Goal: Information Seeking & Learning: Learn about a topic

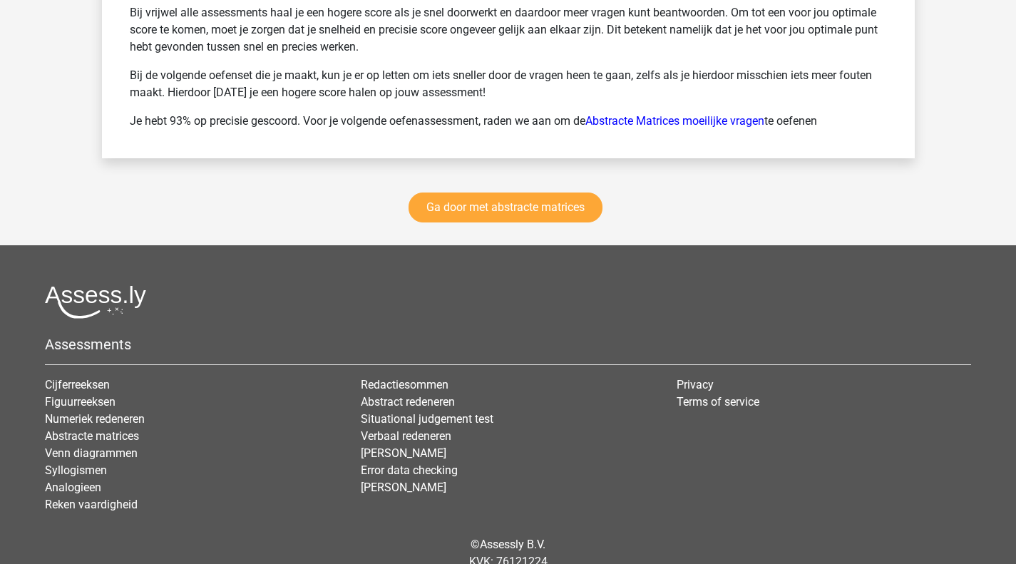
scroll to position [2102, 0]
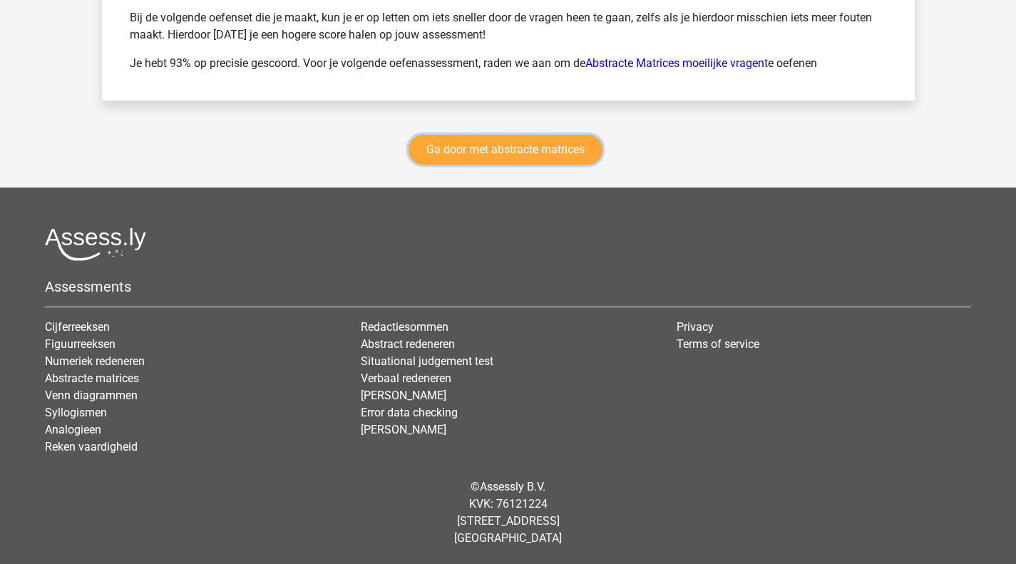
click at [471, 151] on link "Ga door met abstracte matrices" at bounding box center [505, 150] width 194 height 30
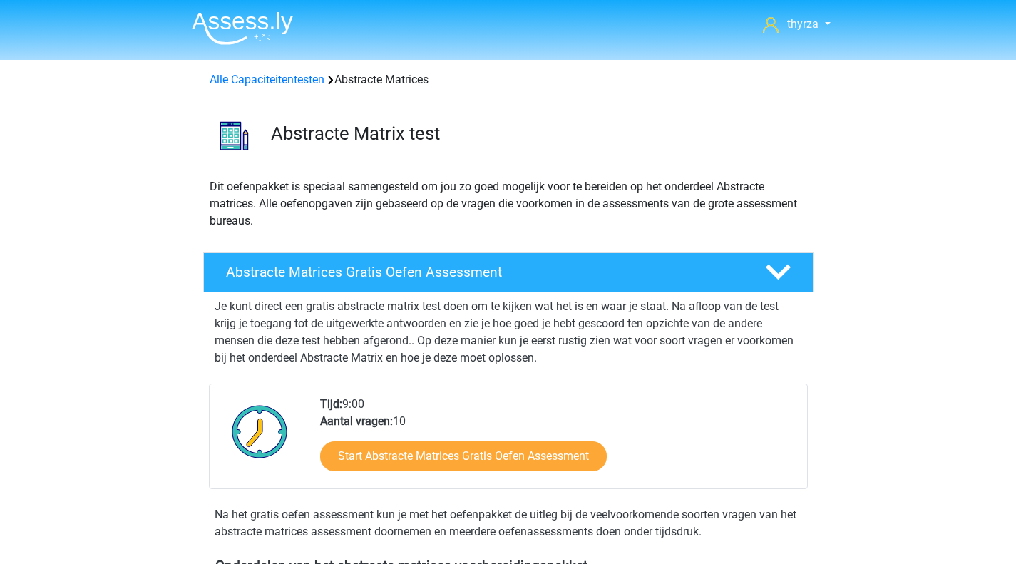
scroll to position [636, 0]
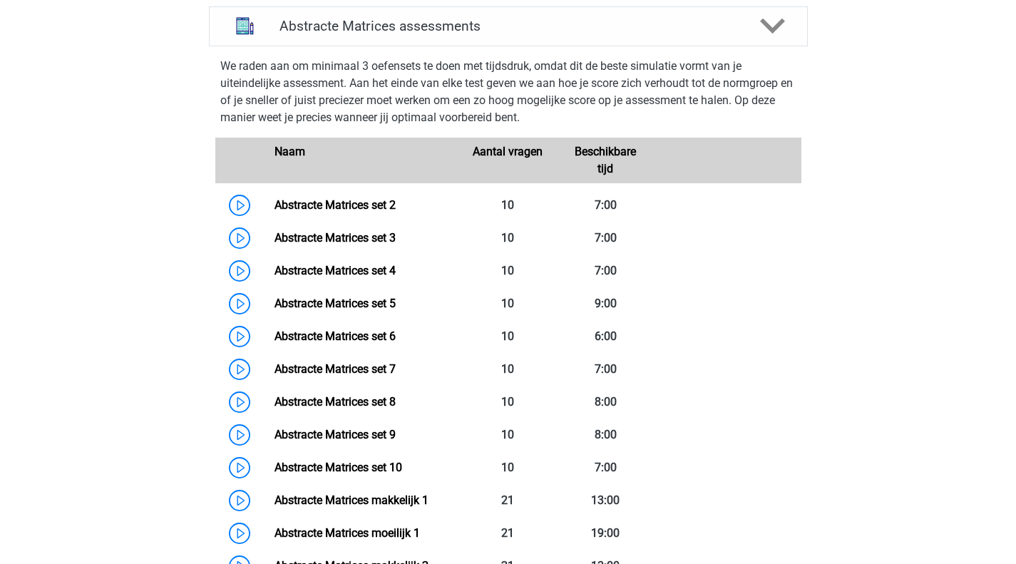
click at [274, 277] on link "Abstracte Matrices set 4" at bounding box center [334, 271] width 121 height 14
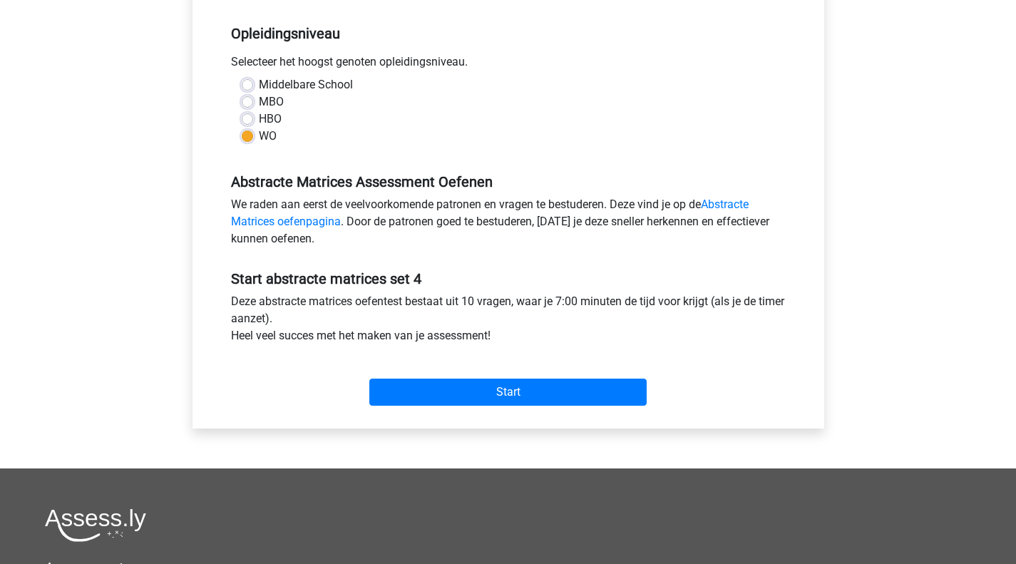
scroll to position [285, 0]
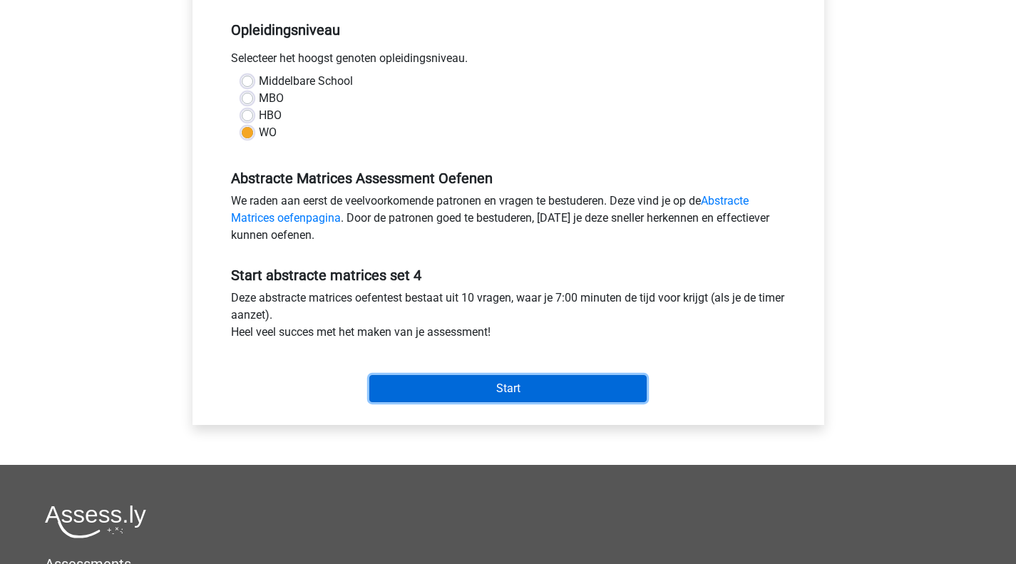
click at [505, 391] on input "Start" at bounding box center [507, 388] width 277 height 27
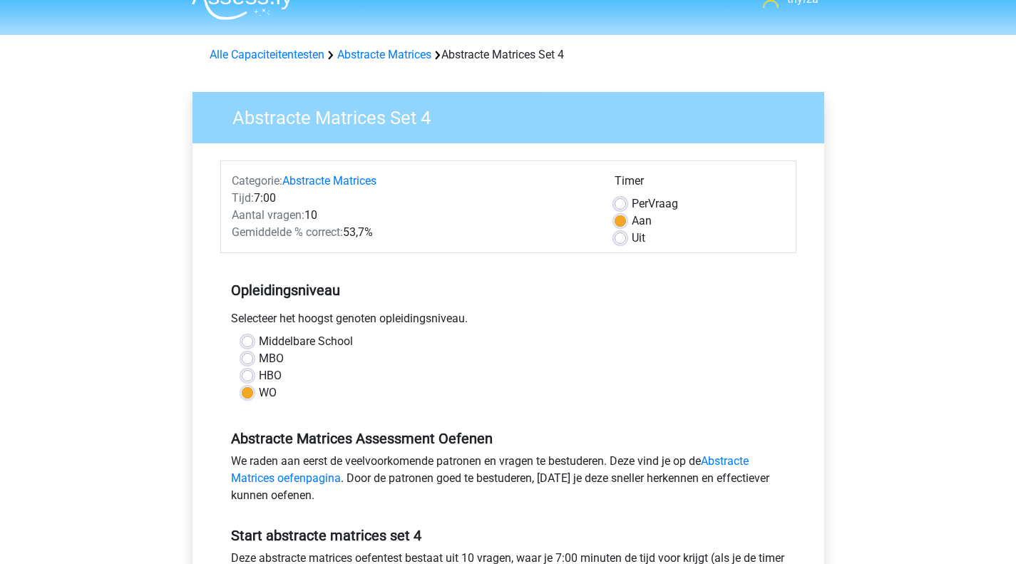
scroll to position [0, 0]
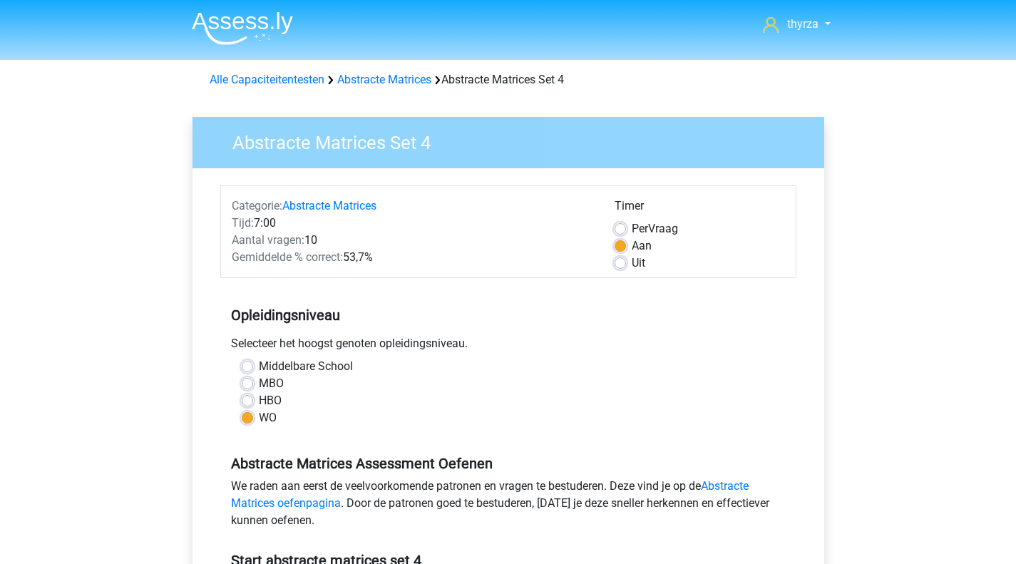
click at [385, 74] on link "Abstracte Matrices" at bounding box center [384, 80] width 94 height 14
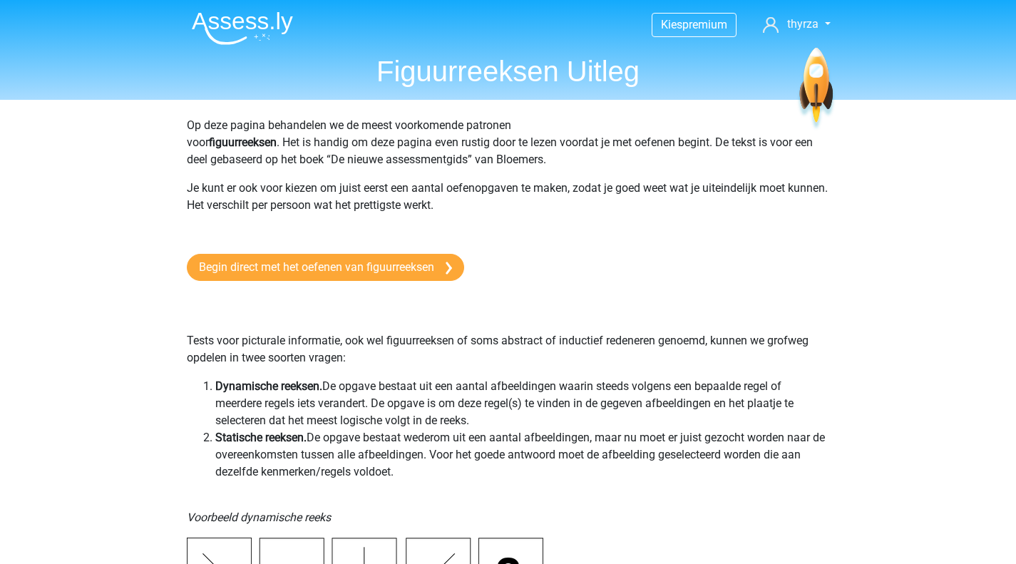
scroll to position [214, 0]
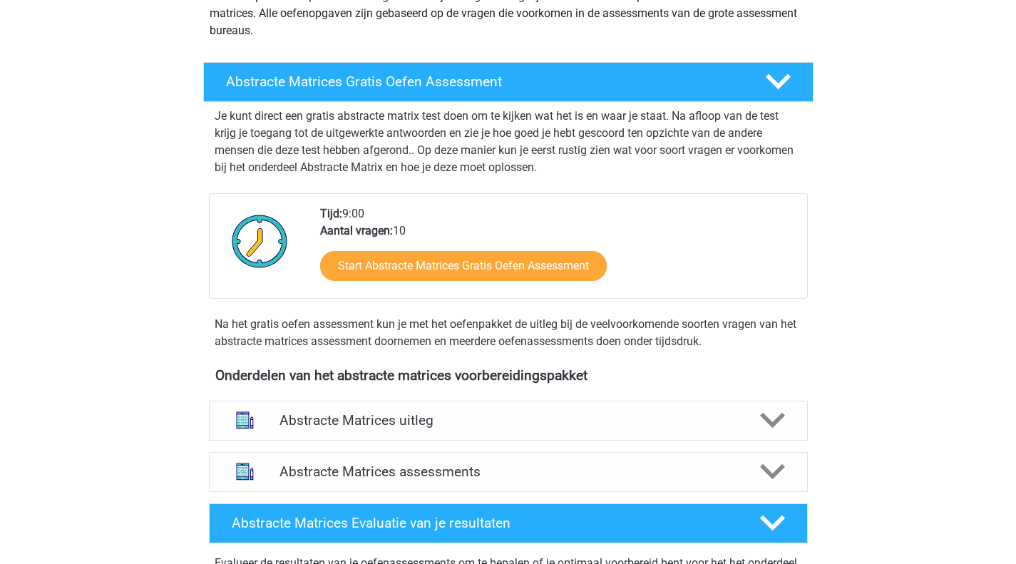
scroll to position [356, 0]
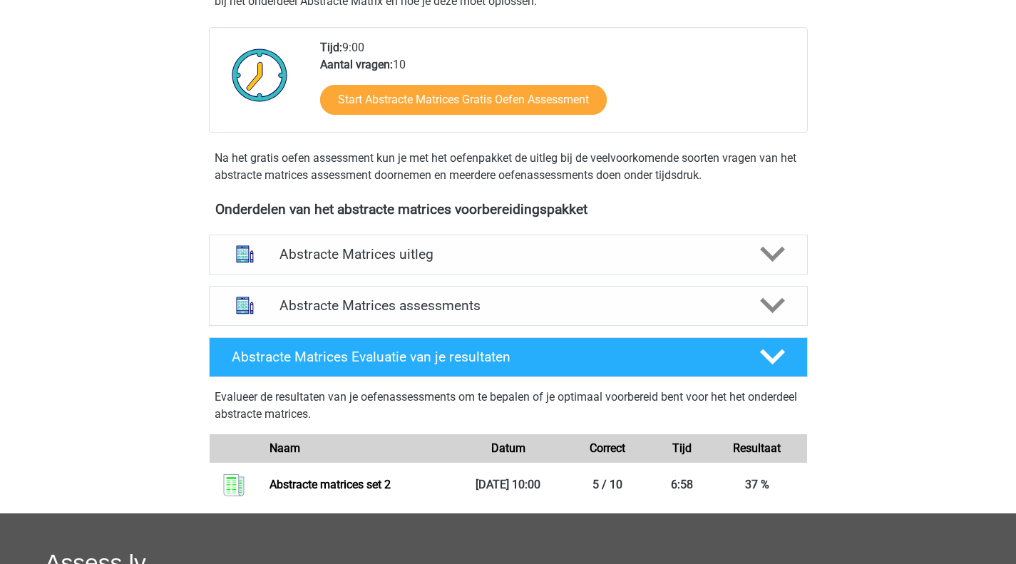
click at [362, 269] on div "Abstracte Matrices uitleg" at bounding box center [508, 255] width 599 height 40
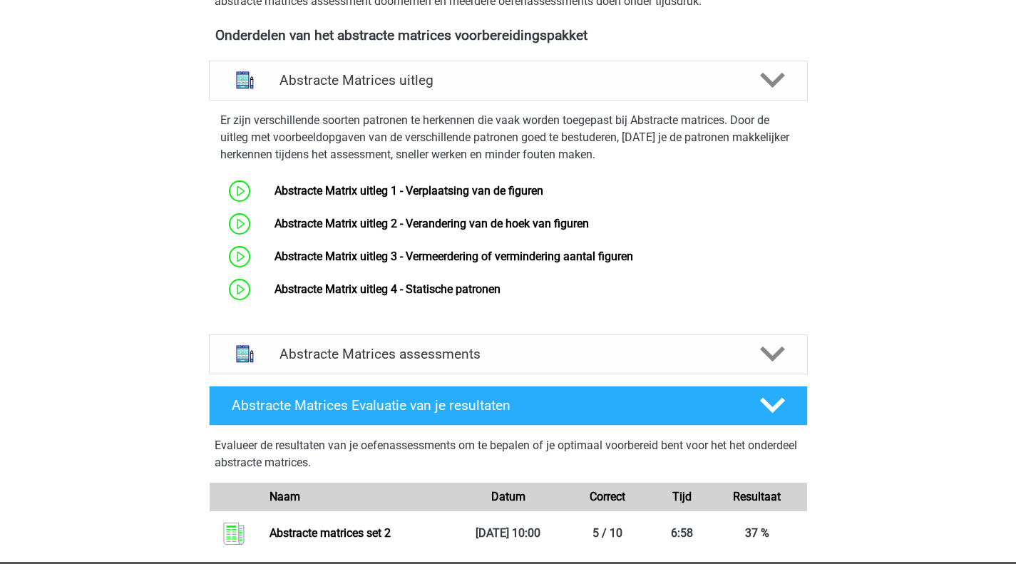
scroll to position [713, 0]
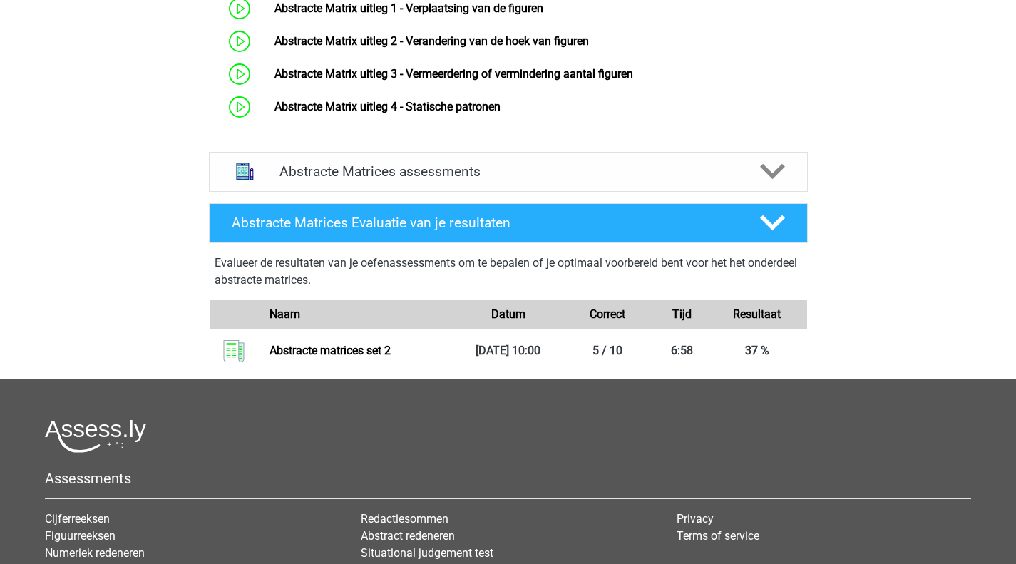
click at [531, 168] on h4 "Abstracte Matrices assessments" at bounding box center [508, 171] width 458 height 16
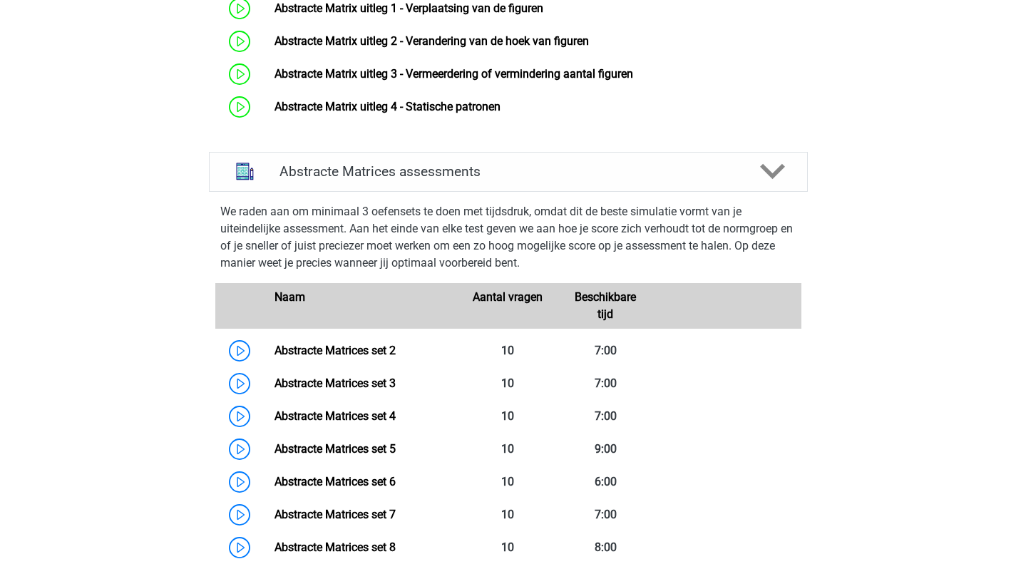
click at [364, 455] on link "Abstracte Matrices set 5" at bounding box center [334, 449] width 121 height 14
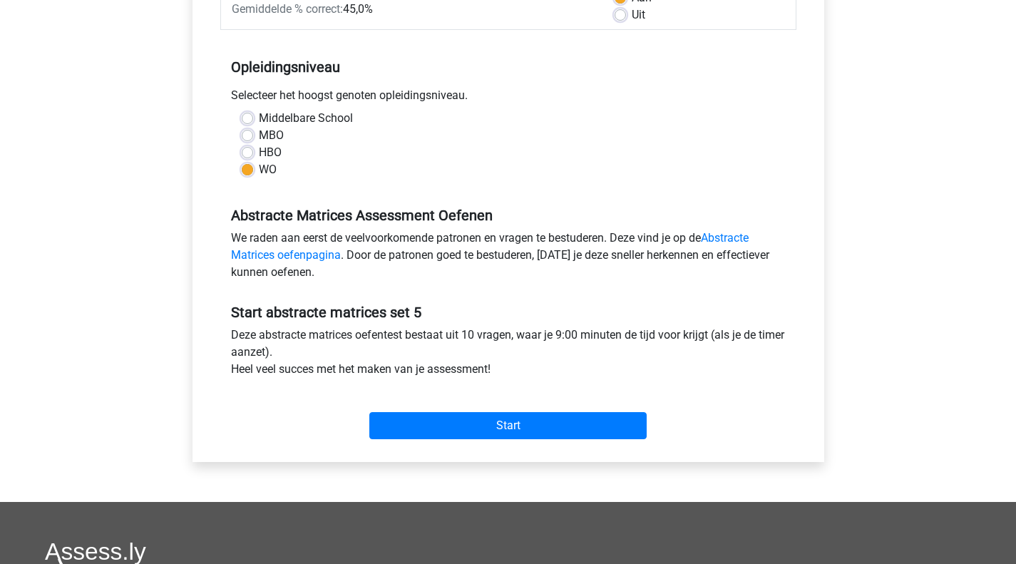
scroll to position [428, 0]
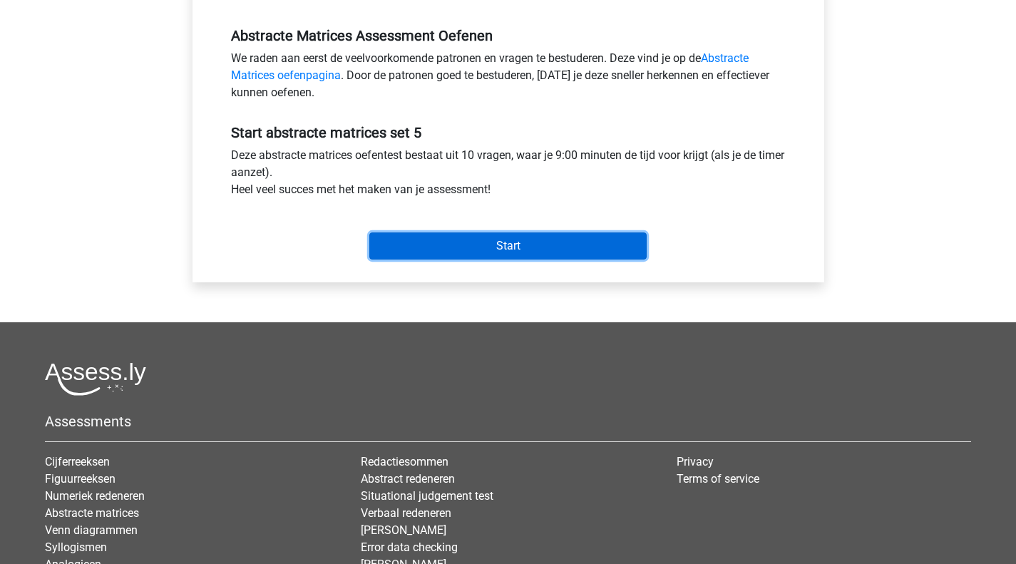
click at [448, 246] on input "Start" at bounding box center [507, 245] width 277 height 27
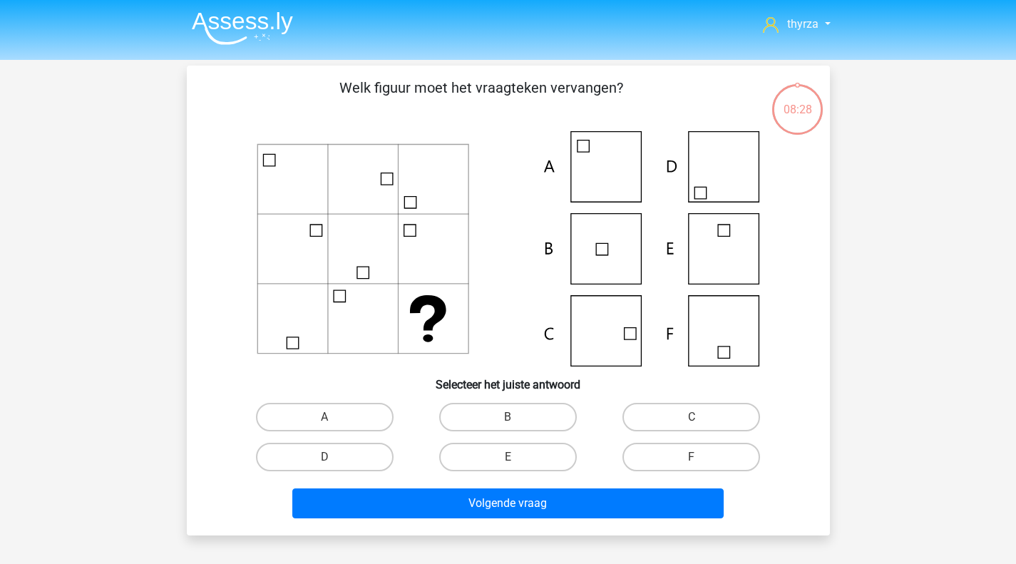
click at [709, 462] on label "F" at bounding box center [691, 457] width 138 height 29
click at [701, 462] on input "F" at bounding box center [695, 461] width 9 height 9
radio input "true"
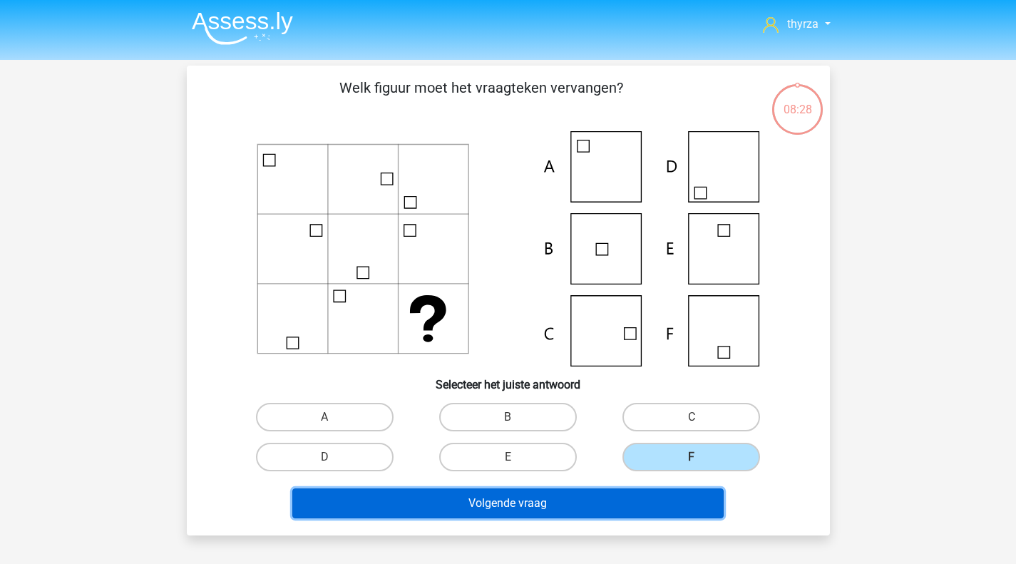
click at [560, 504] on button "Volgende vraag" at bounding box center [507, 503] width 431 height 30
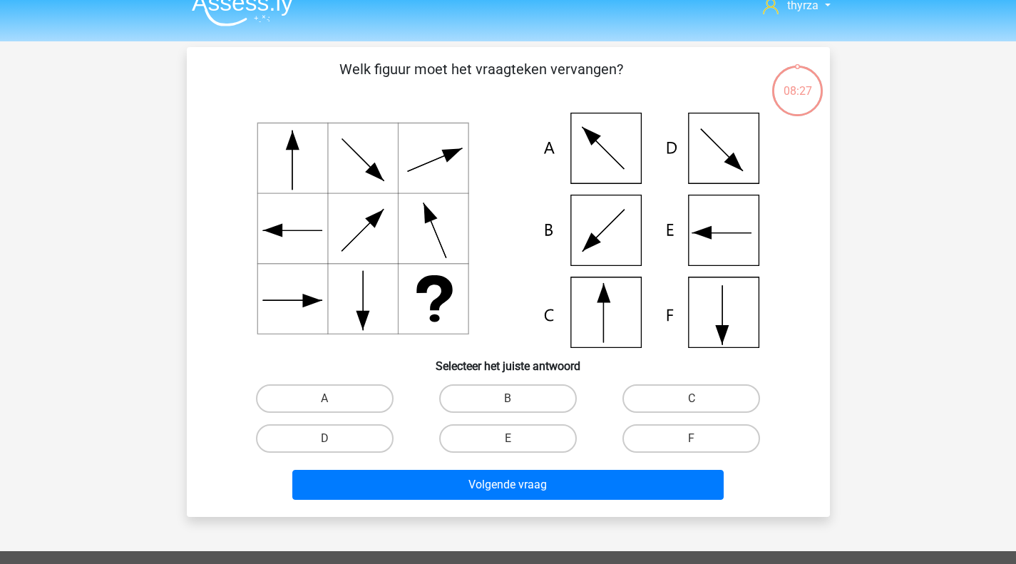
scroll to position [66, 0]
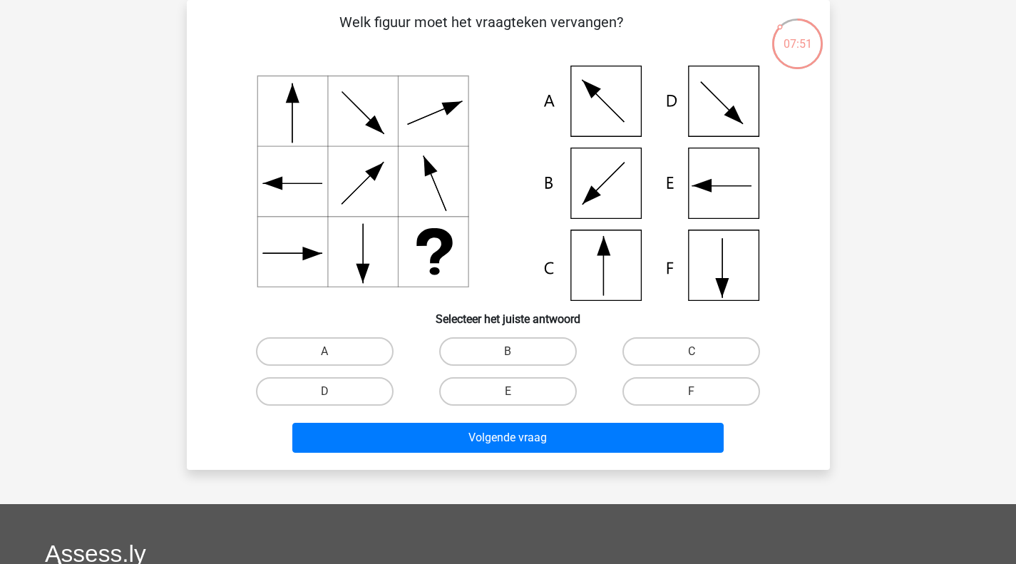
click at [344, 396] on label "D" at bounding box center [325, 391] width 138 height 29
click at [334, 396] on input "D" at bounding box center [328, 395] width 9 height 9
radio input "true"
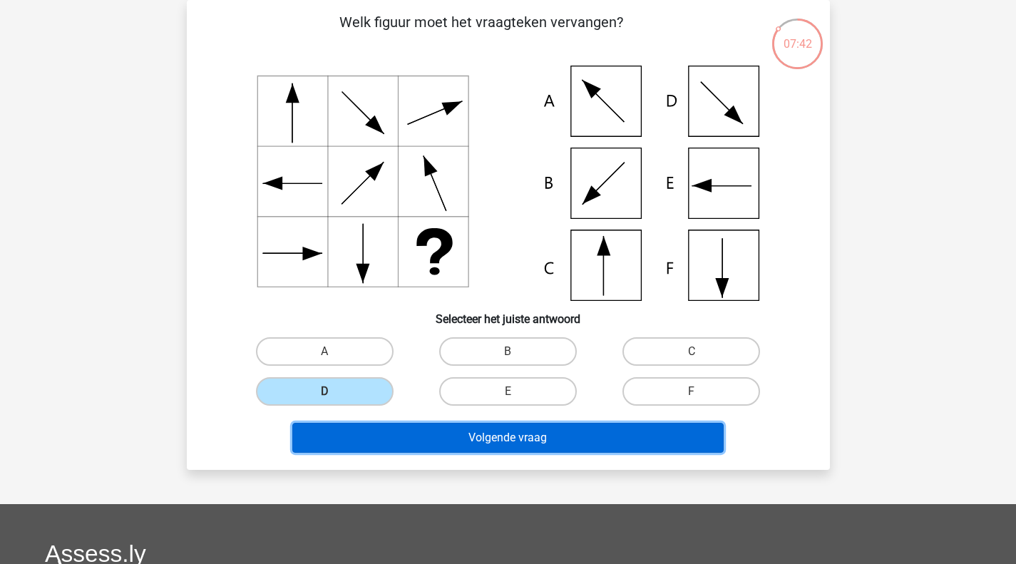
click at [502, 432] on button "Volgende vraag" at bounding box center [507, 438] width 431 height 30
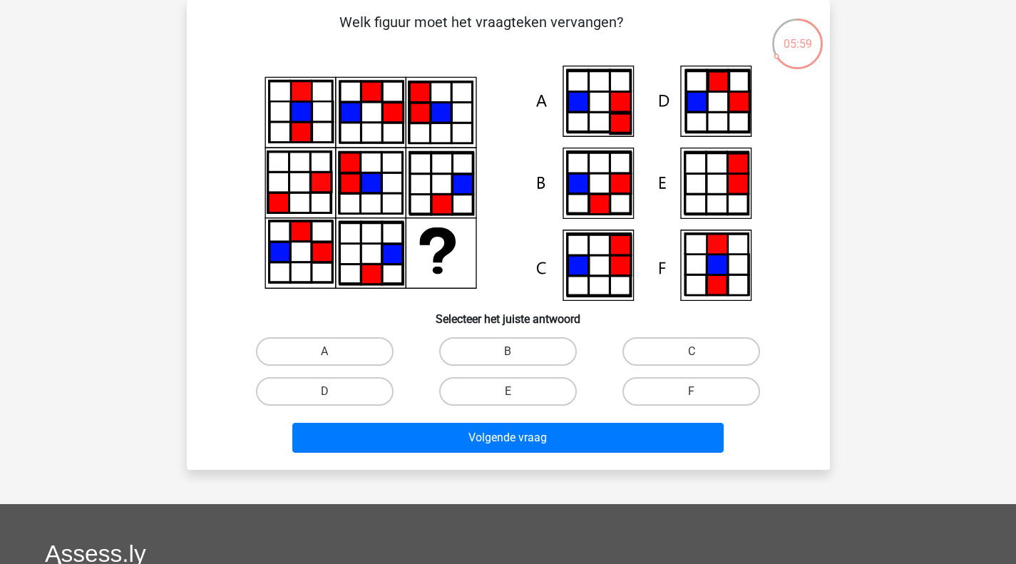
click at [721, 354] on label "C" at bounding box center [691, 351] width 138 height 29
click at [701, 354] on input "C" at bounding box center [695, 355] width 9 height 9
radio input "true"
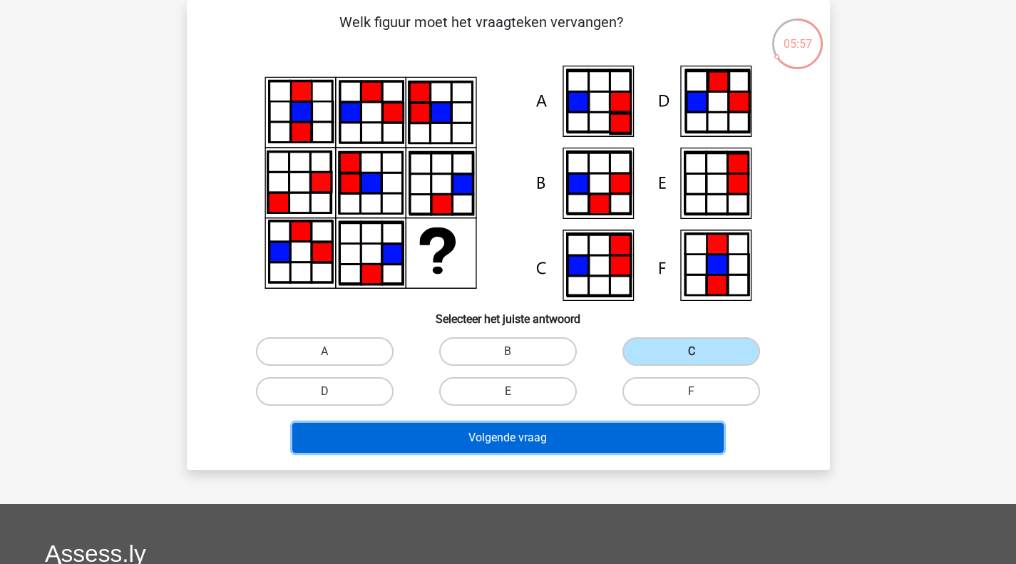
click at [491, 436] on button "Volgende vraag" at bounding box center [507, 438] width 431 height 30
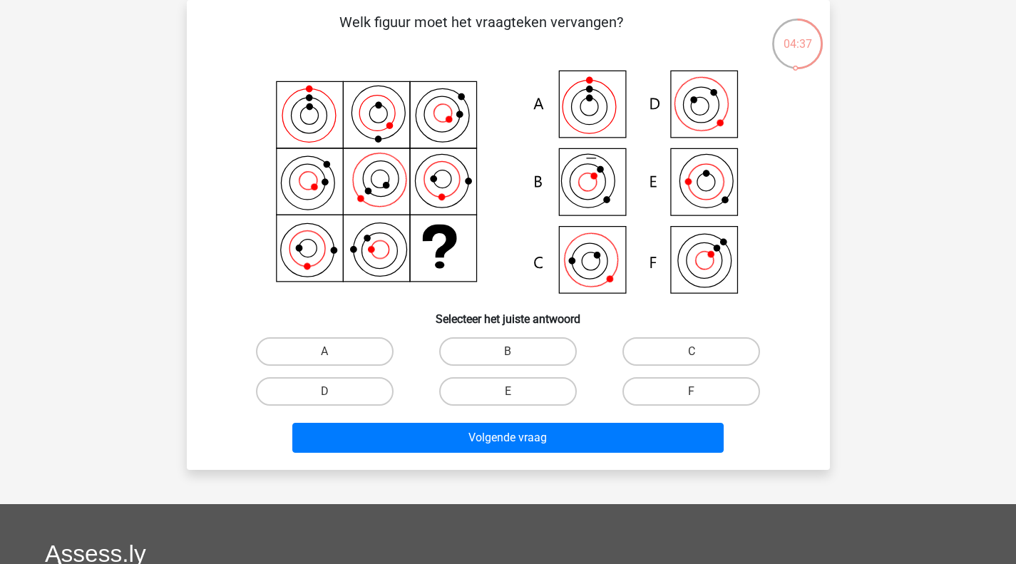
click at [705, 346] on label "C" at bounding box center [691, 351] width 138 height 29
click at [701, 351] on input "C" at bounding box center [695, 355] width 9 height 9
radio input "true"
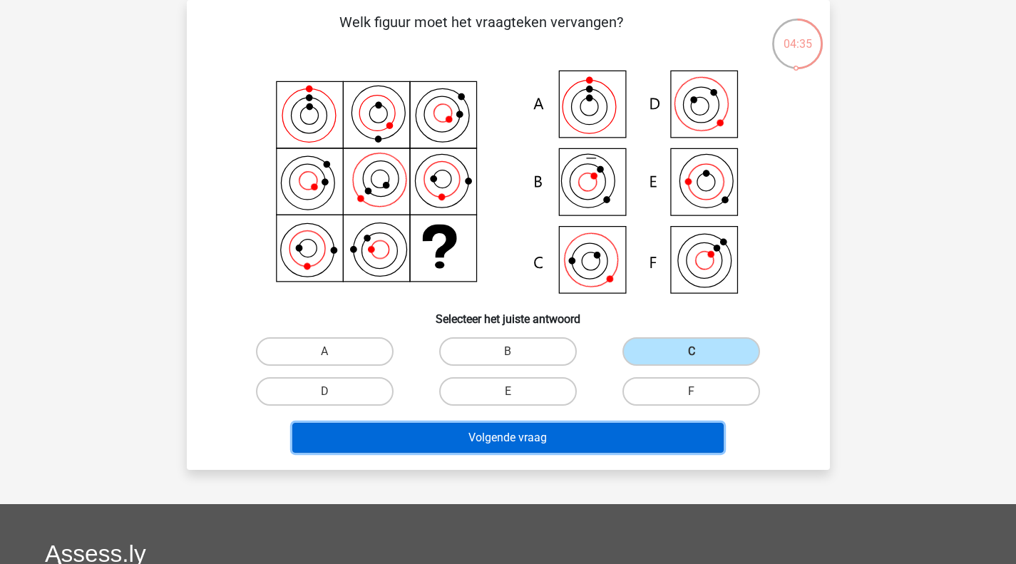
click at [523, 433] on button "Volgende vraag" at bounding box center [507, 438] width 431 height 30
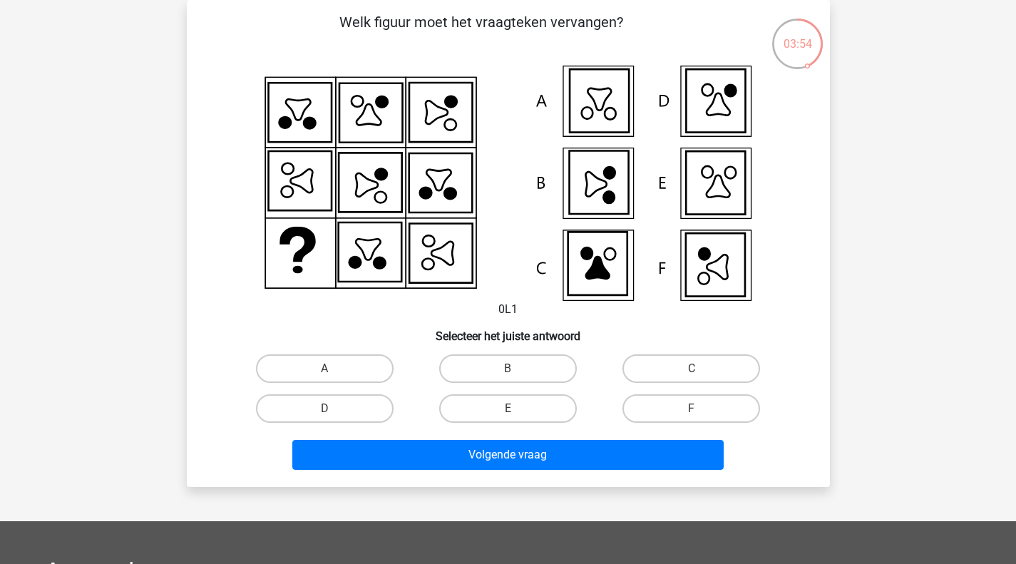
drag, startPoint x: 341, startPoint y: 400, endPoint x: 371, endPoint y: 452, distance: 60.0
click at [341, 402] on label "D" at bounding box center [325, 408] width 138 height 29
click at [334, 408] on input "D" at bounding box center [328, 412] width 9 height 9
radio input "true"
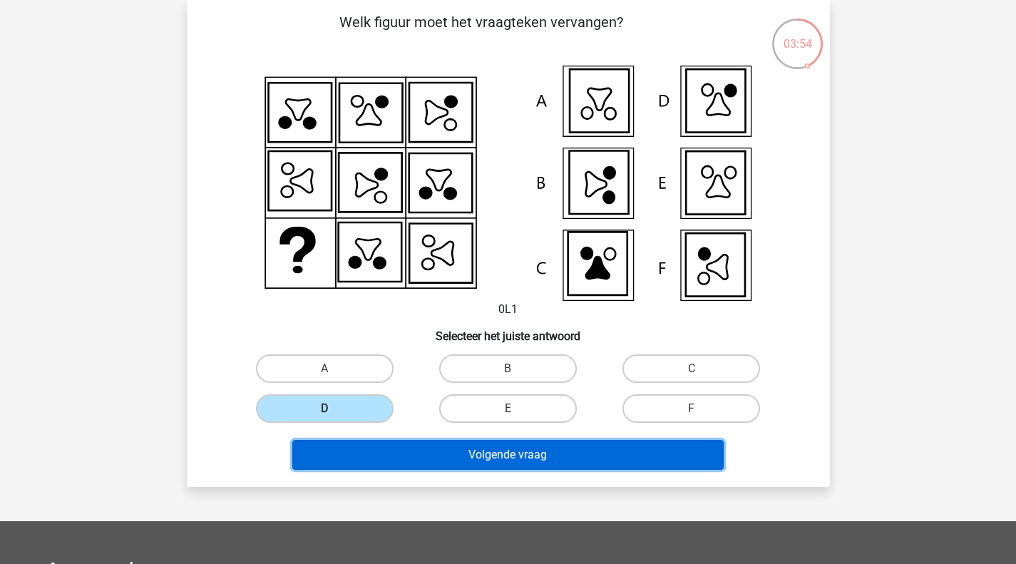
click at [396, 452] on button "Volgende vraag" at bounding box center [507, 455] width 431 height 30
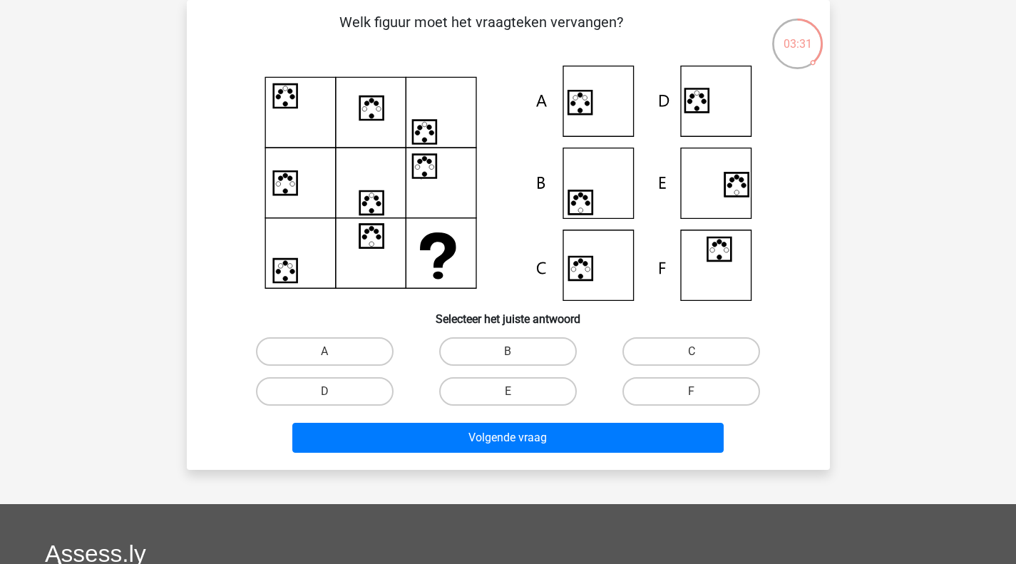
click at [676, 353] on label "C" at bounding box center [691, 351] width 138 height 29
click at [691, 353] on input "C" at bounding box center [695, 355] width 9 height 9
radio input "true"
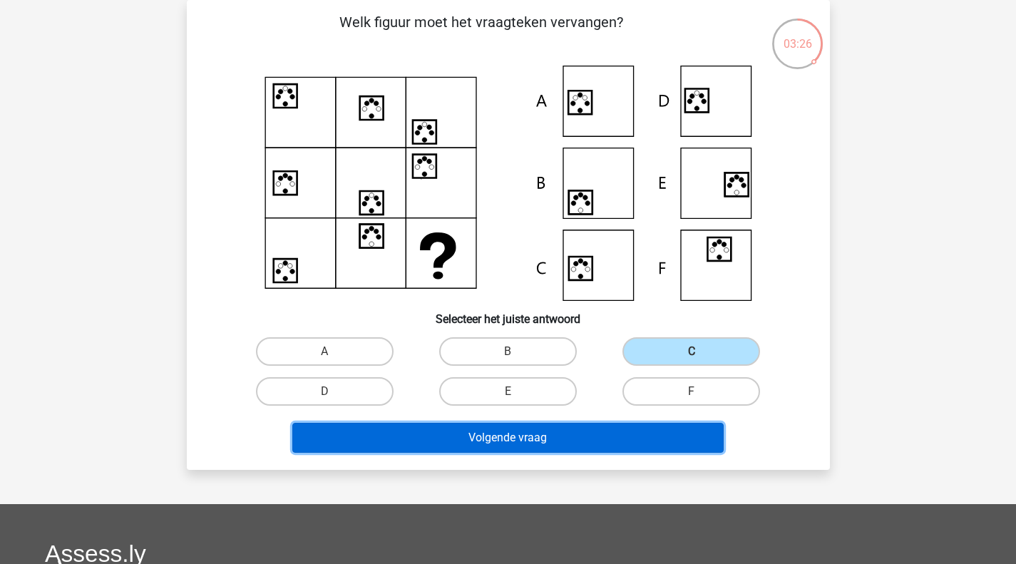
click at [468, 440] on button "Volgende vraag" at bounding box center [507, 438] width 431 height 30
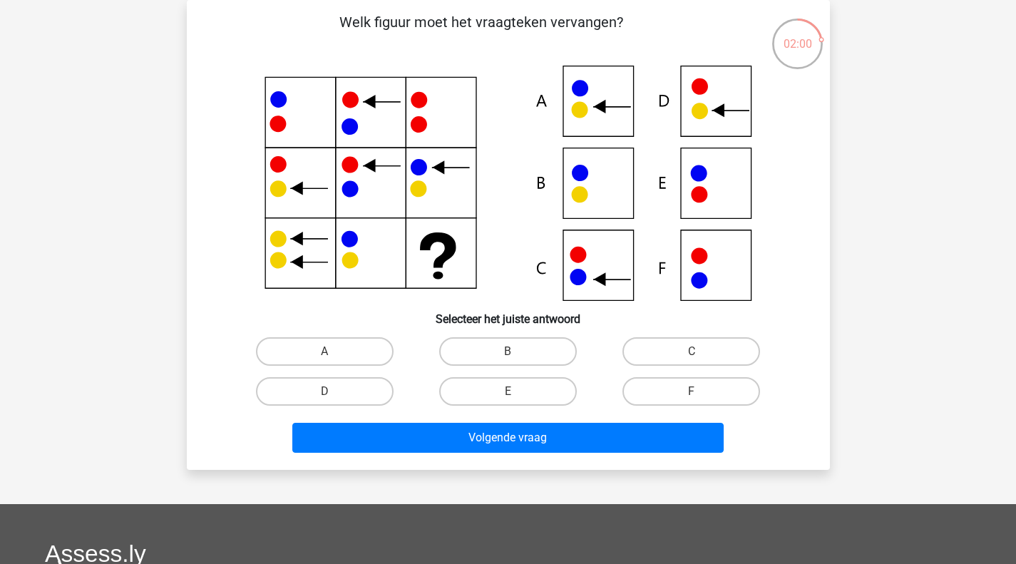
click at [666, 349] on label "C" at bounding box center [691, 351] width 138 height 29
click at [691, 351] on input "C" at bounding box center [695, 355] width 9 height 9
radio input "true"
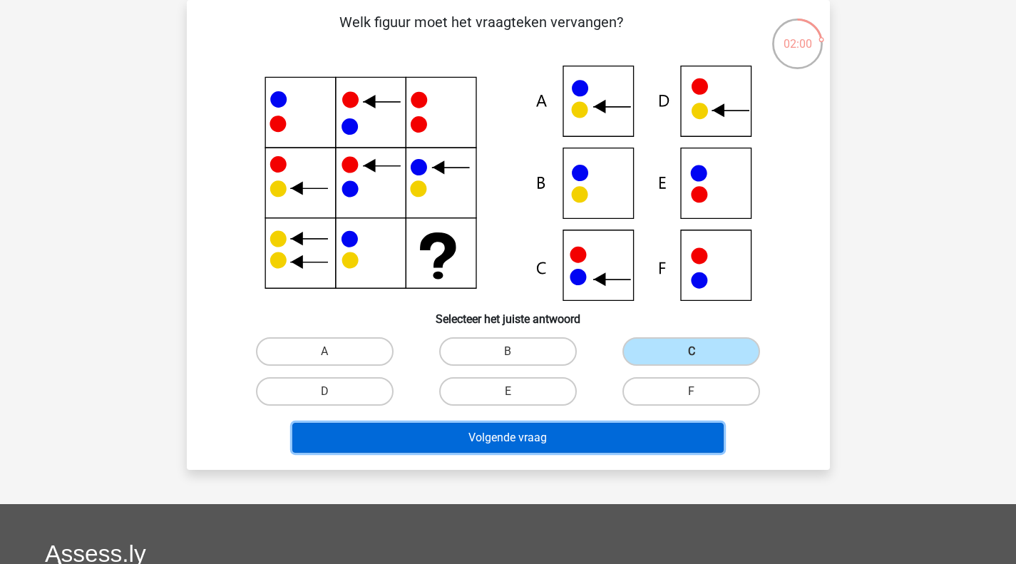
click at [535, 424] on button "Volgende vraag" at bounding box center [507, 438] width 431 height 30
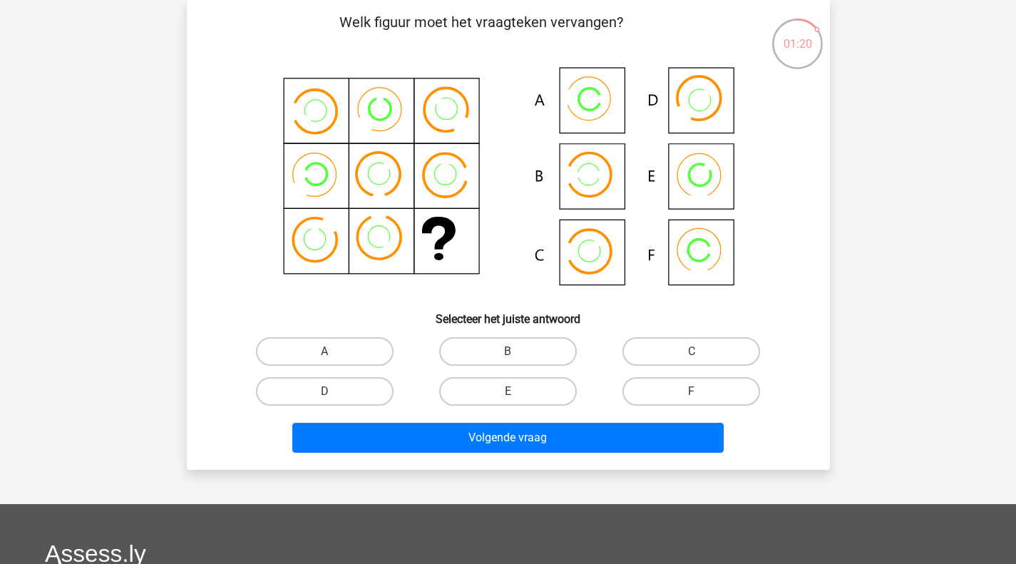
click at [356, 358] on label "A" at bounding box center [325, 351] width 138 height 29
click at [334, 358] on input "A" at bounding box center [328, 355] width 9 height 9
radio input "true"
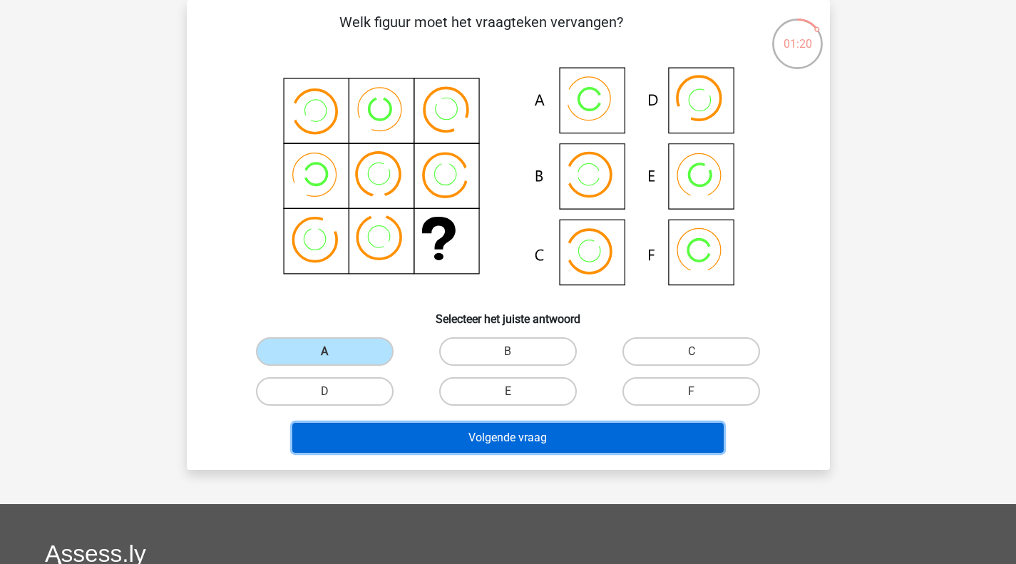
click at [480, 441] on button "Volgende vraag" at bounding box center [507, 438] width 431 height 30
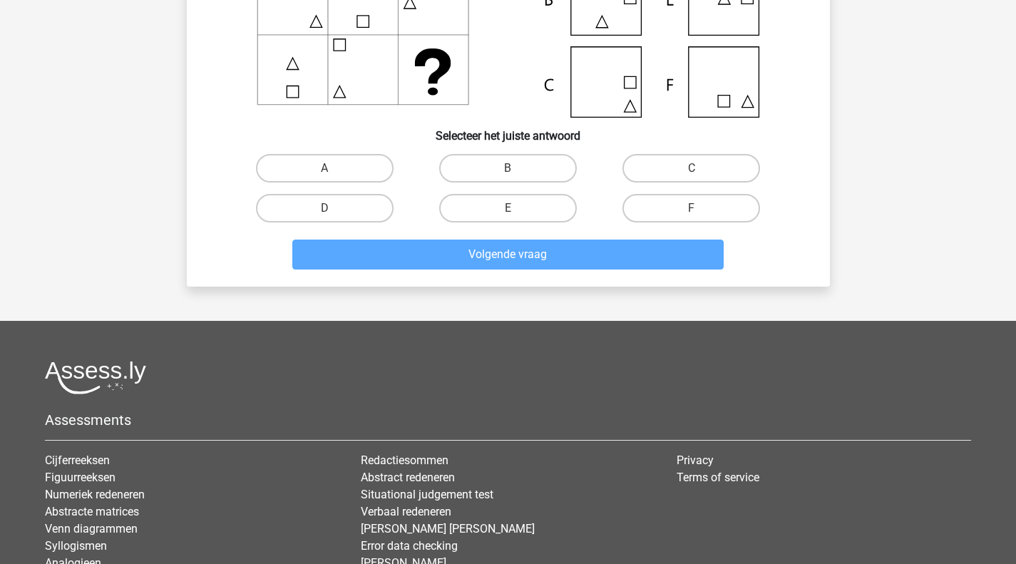
scroll to position [279, 0]
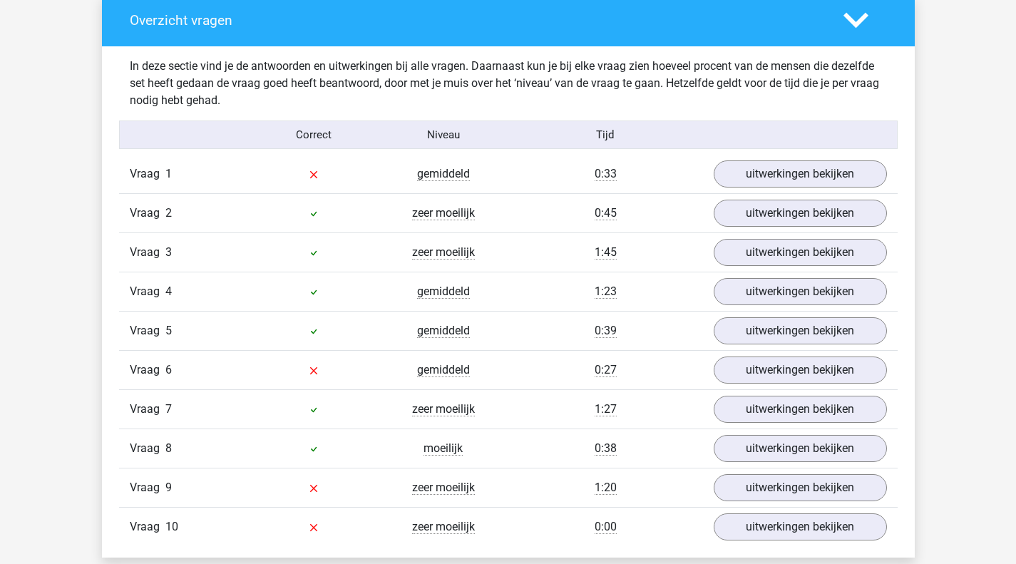
scroll to position [855, 0]
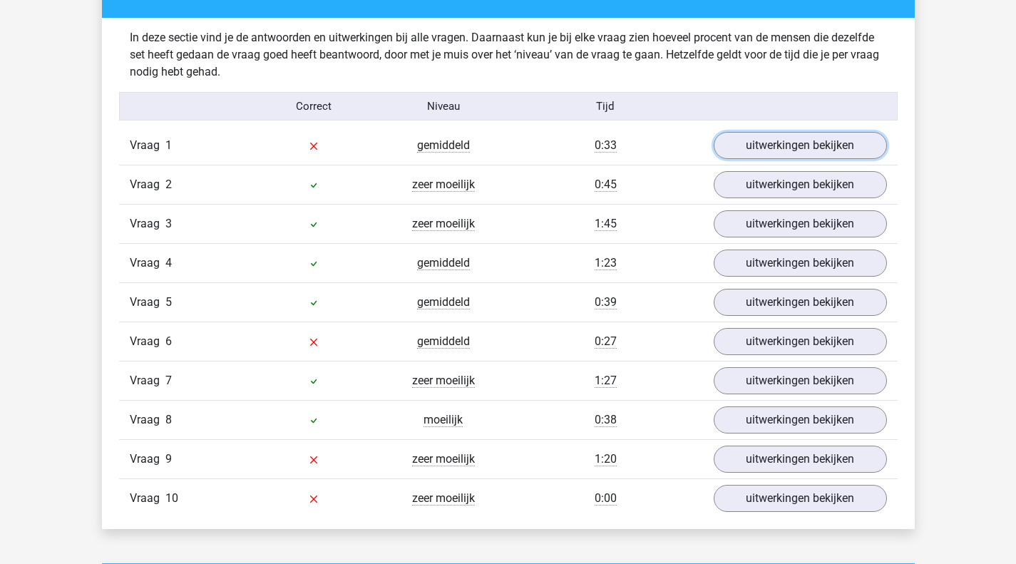
click at [773, 146] on link "uitwerkingen bekijken" at bounding box center [800, 145] width 173 height 27
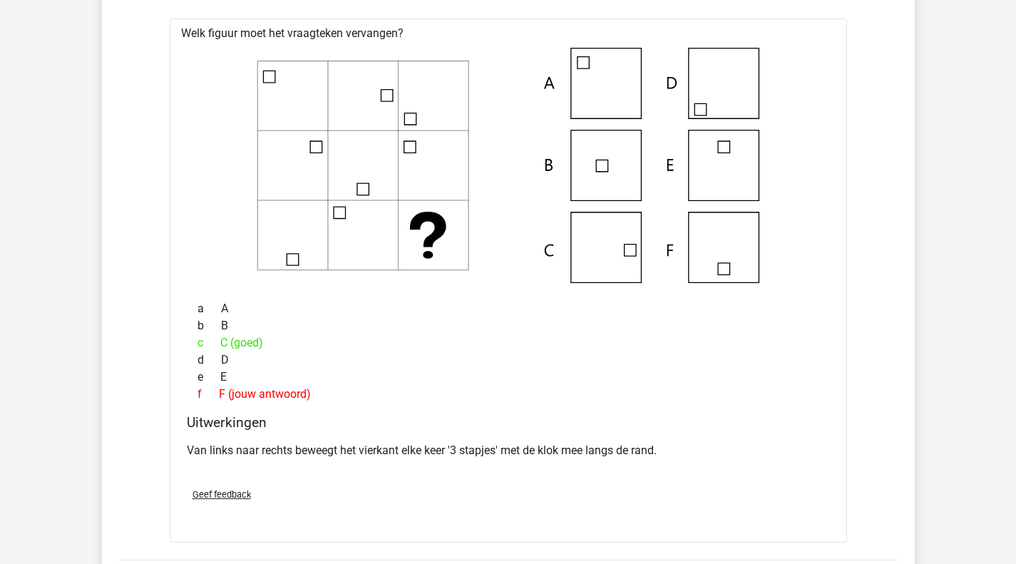
scroll to position [1069, 0]
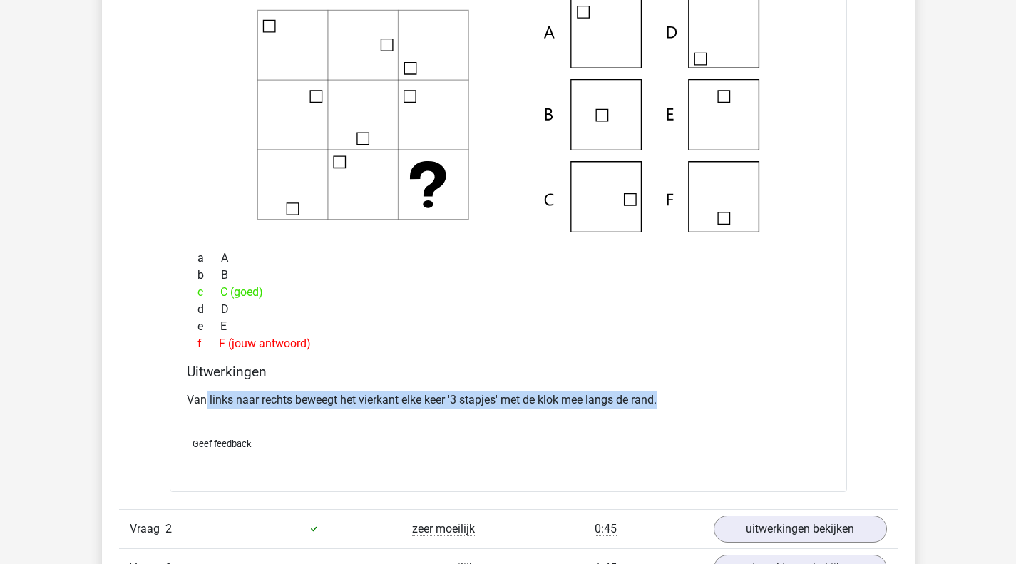
drag, startPoint x: 207, startPoint y: 393, endPoint x: 673, endPoint y: 413, distance: 466.6
click at [673, 413] on div "Van links naar rechts beweegt het vierkant elke keer '3 stapjes' met de klok me…" at bounding box center [508, 406] width 643 height 40
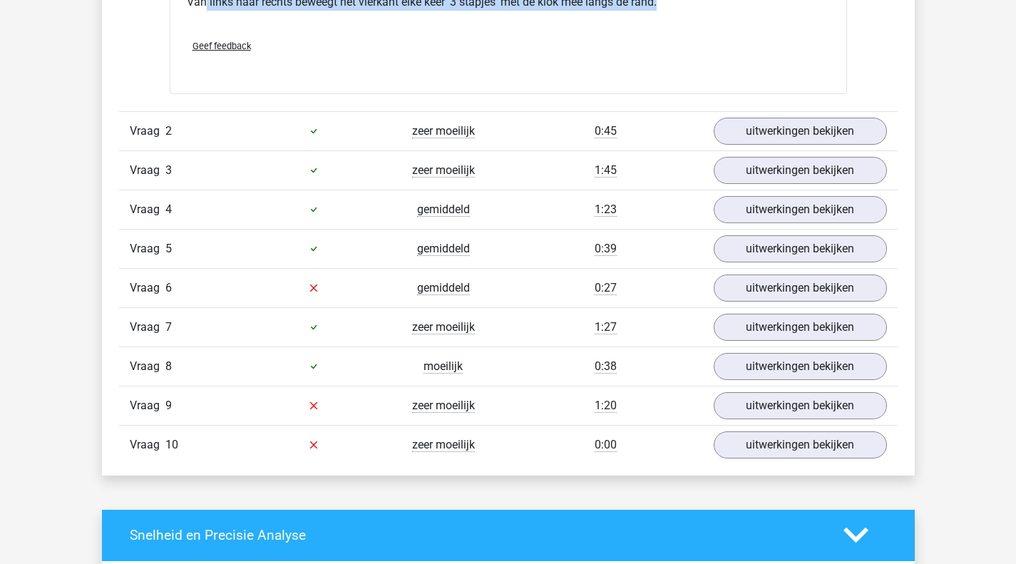
scroll to position [1568, 0]
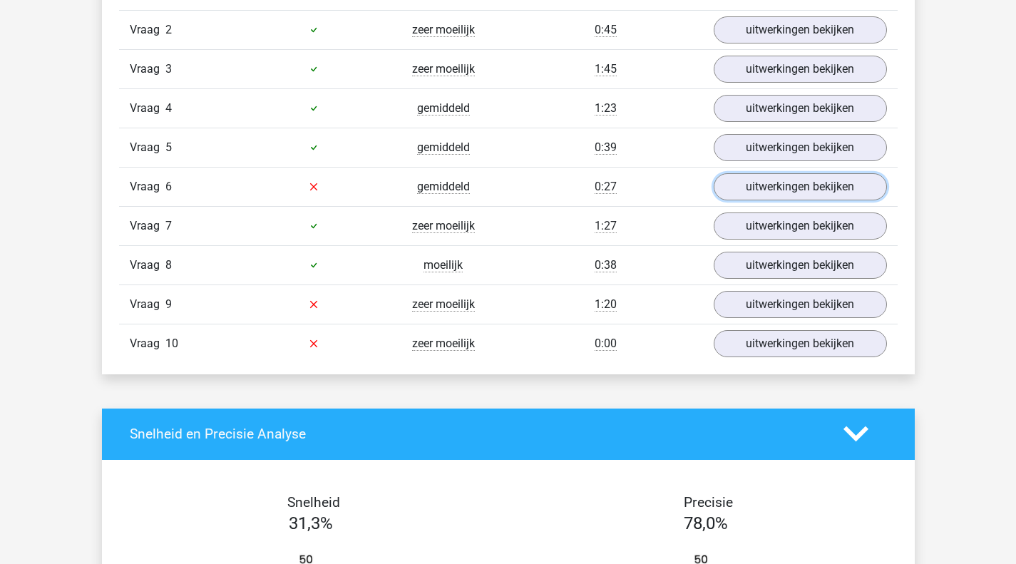
click at [810, 192] on link "uitwerkingen bekijken" at bounding box center [800, 186] width 173 height 27
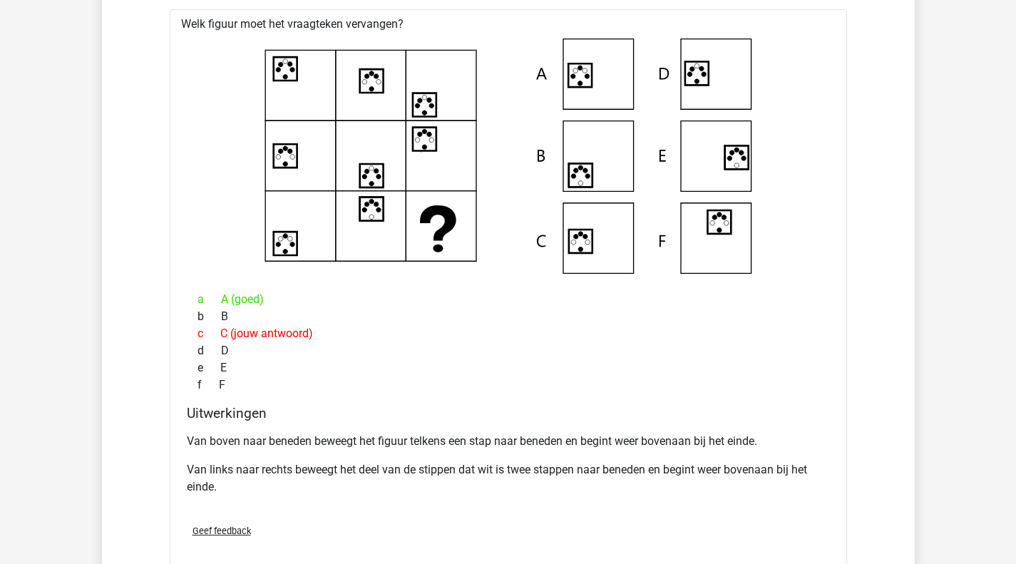
scroll to position [2067, 0]
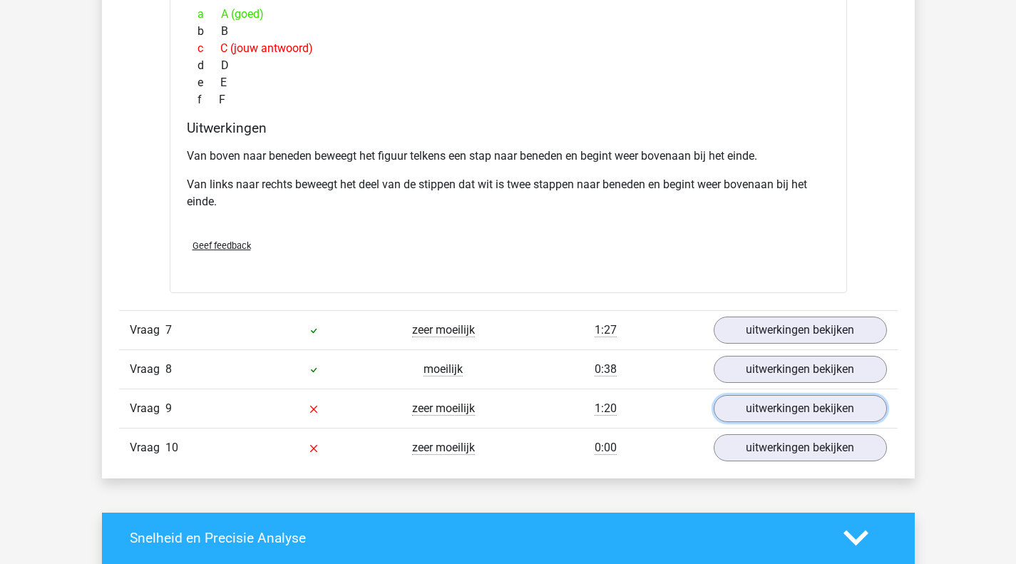
click at [772, 409] on link "uitwerkingen bekijken" at bounding box center [800, 408] width 173 height 27
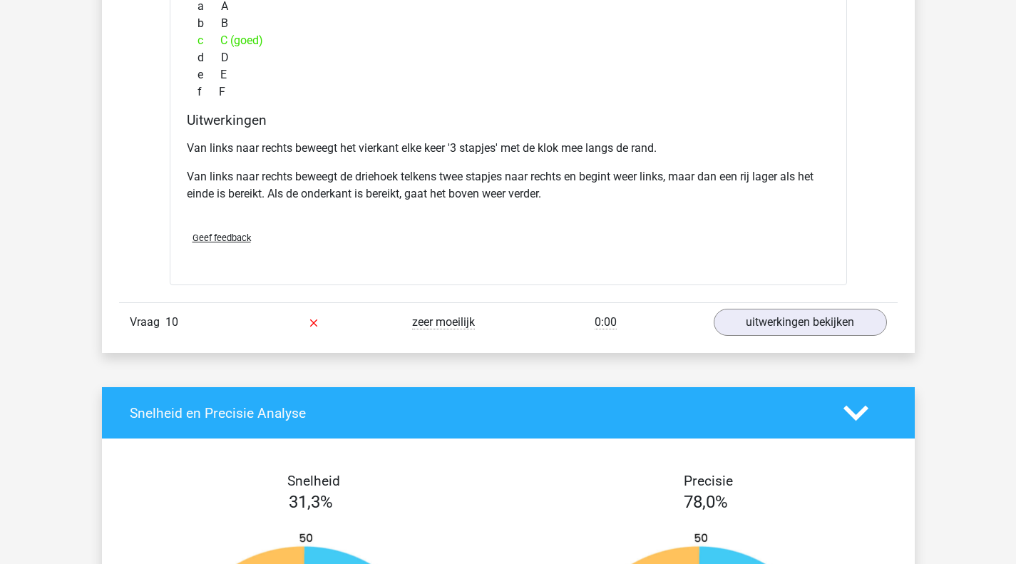
scroll to position [2923, 0]
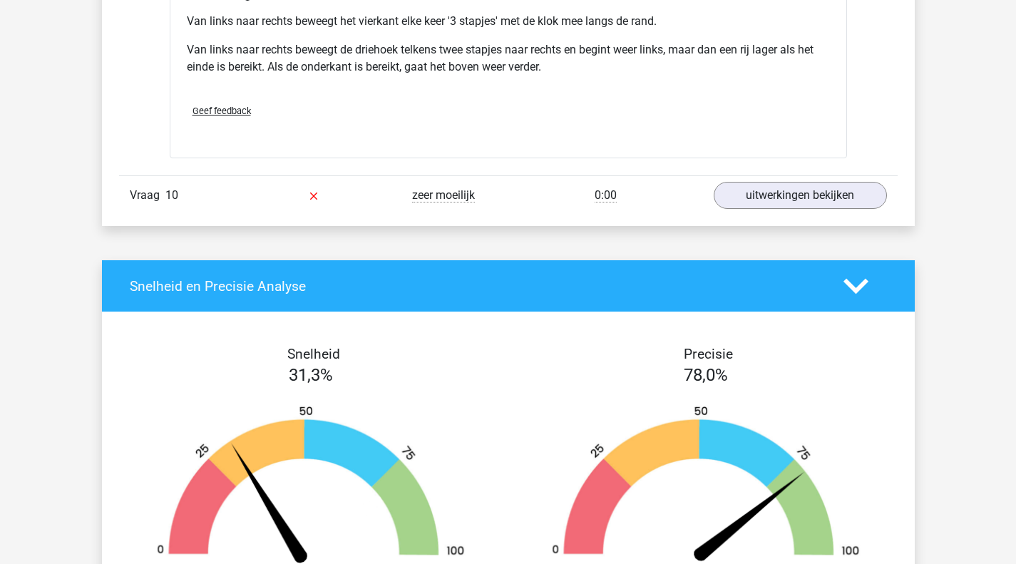
click at [793, 179] on div "Vraag 10 zeer moeilijk 0:00 uitwerkingen bekijken" at bounding box center [508, 194] width 778 height 39
click at [734, 187] on link "uitwerkingen bekijken" at bounding box center [800, 195] width 173 height 27
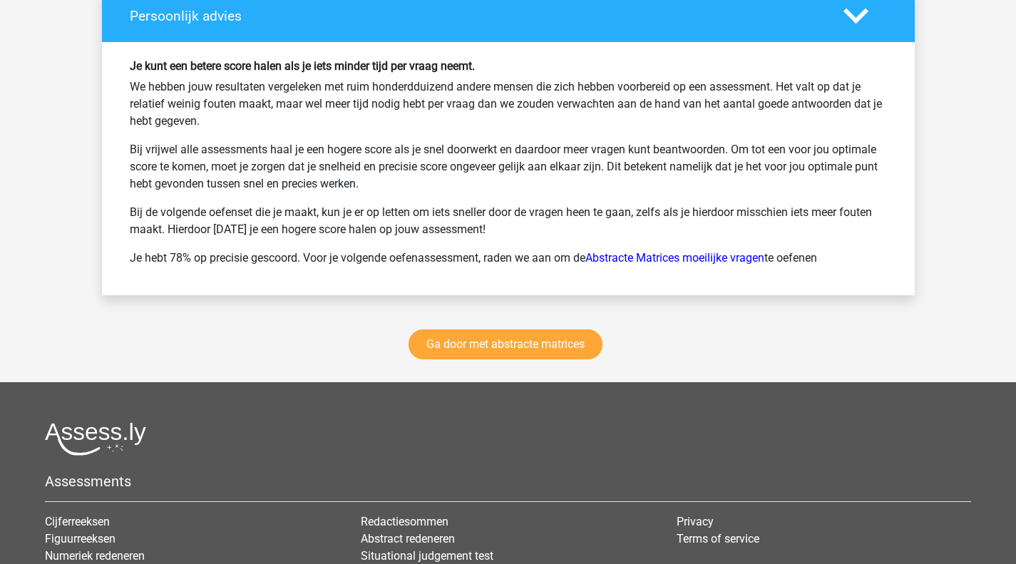
scroll to position [4348, 0]
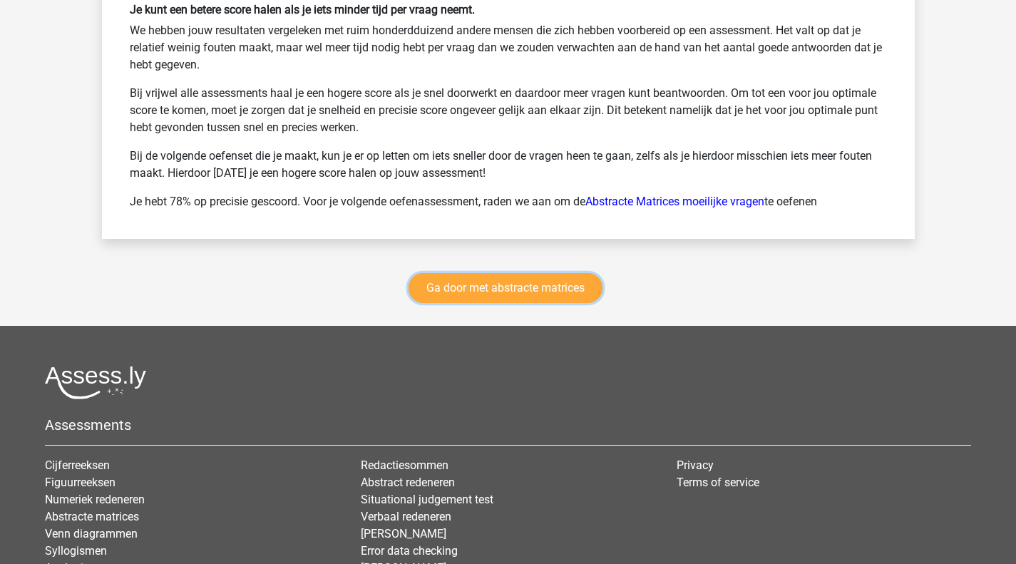
click at [490, 289] on link "Ga door met abstracte matrices" at bounding box center [505, 288] width 194 height 30
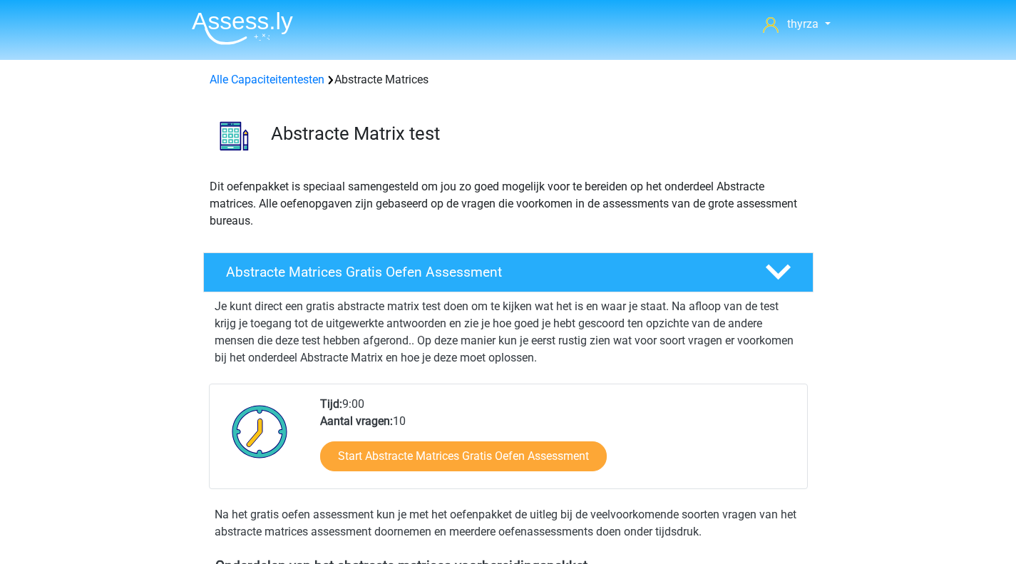
scroll to position [636, 0]
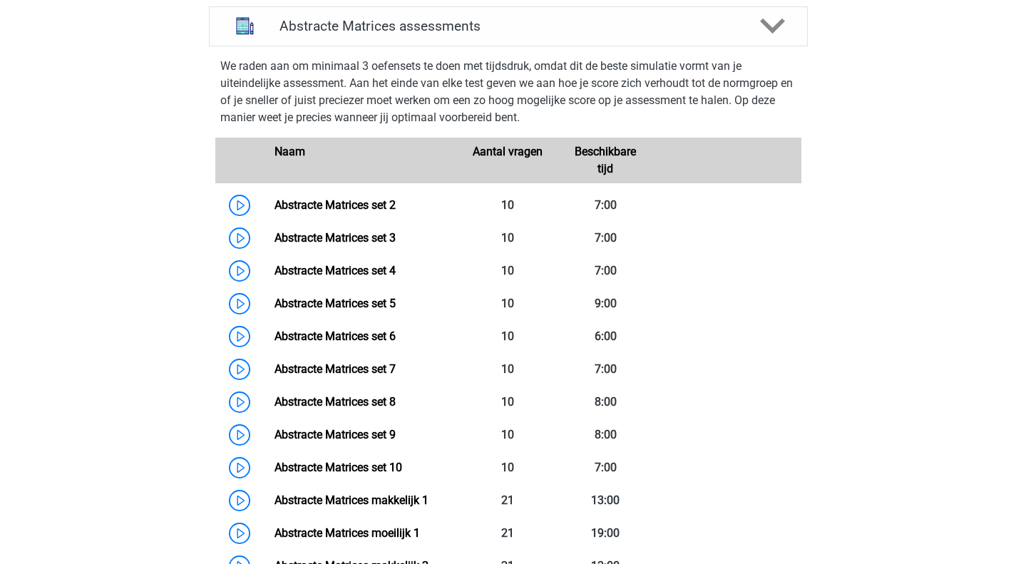
click at [318, 339] on link "Abstracte Matrices set 6" at bounding box center [334, 336] width 121 height 14
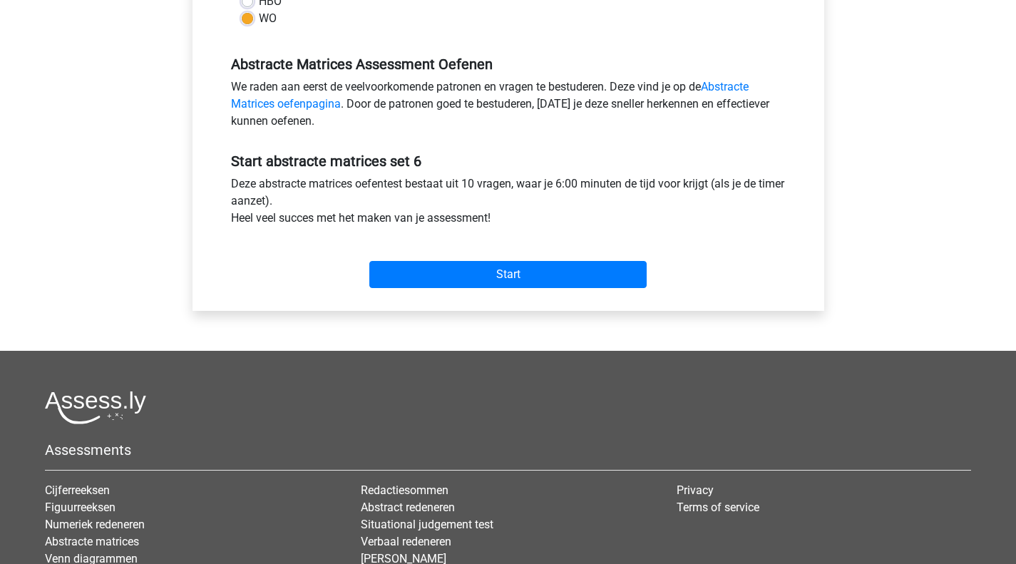
scroll to position [428, 0]
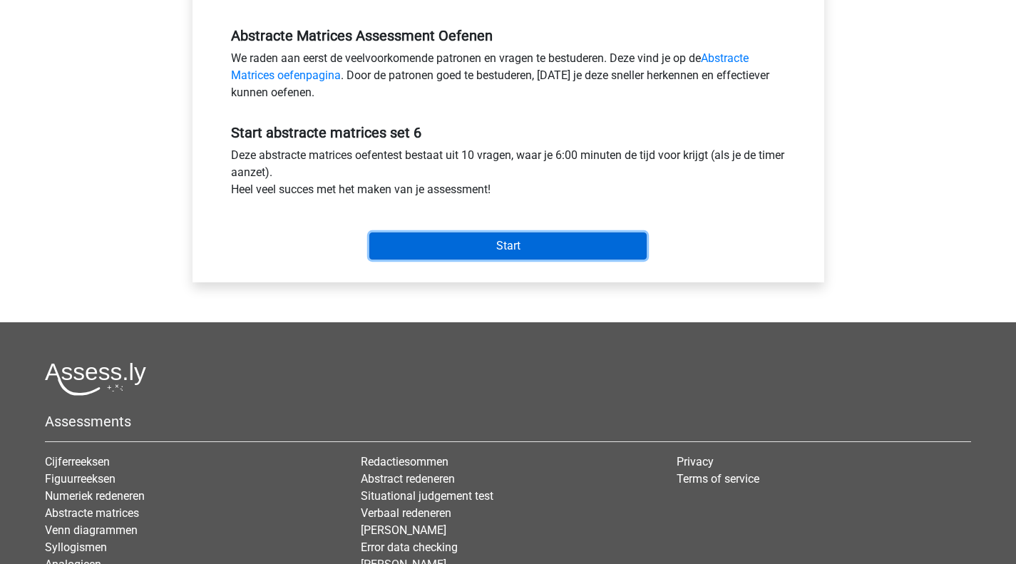
click at [479, 250] on input "Start" at bounding box center [507, 245] width 277 height 27
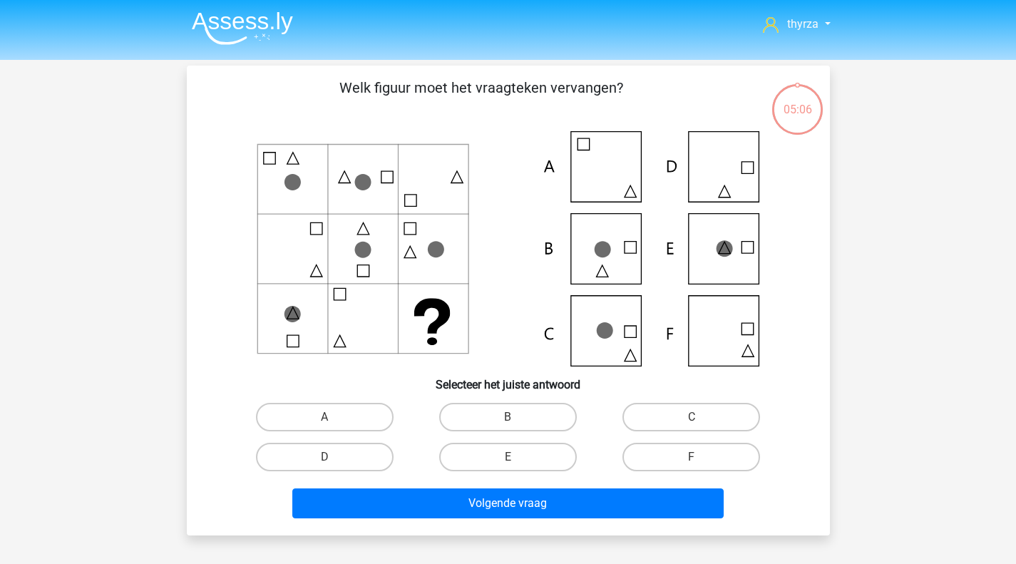
click at [653, 413] on label "C" at bounding box center [691, 417] width 138 height 29
click at [691, 417] on input "C" at bounding box center [695, 421] width 9 height 9
radio input "true"
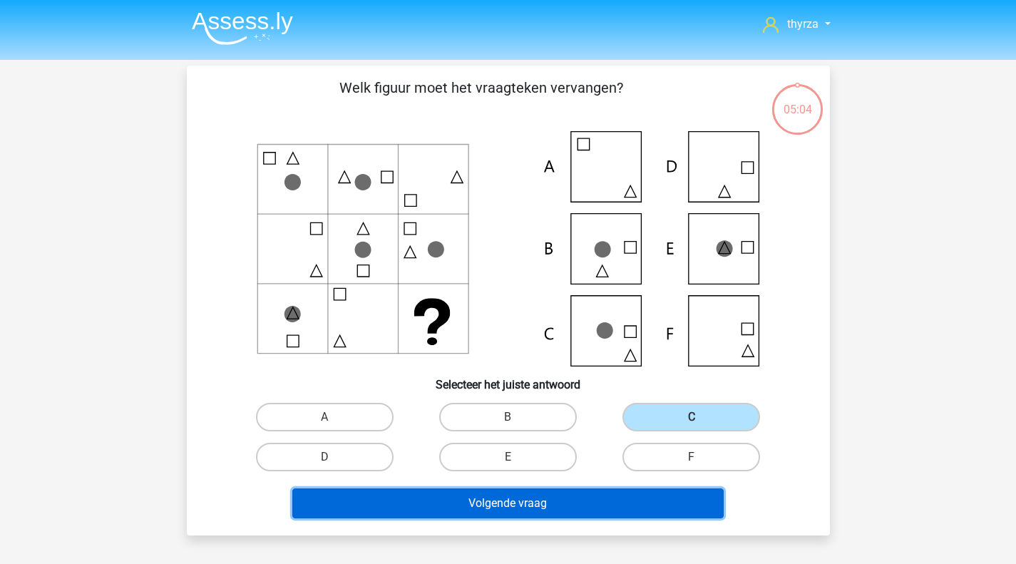
click at [551, 503] on button "Volgende vraag" at bounding box center [507, 503] width 431 height 30
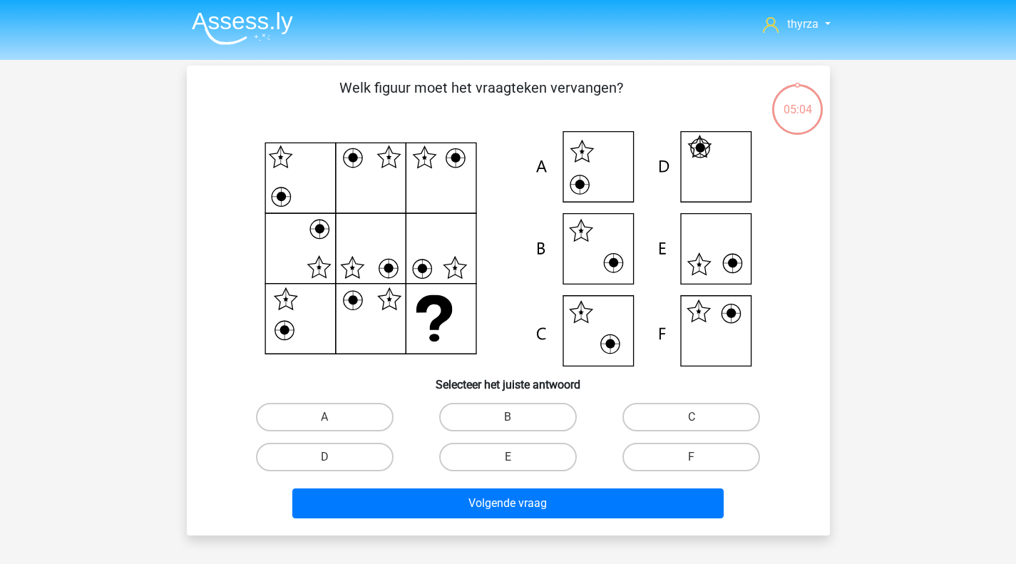
scroll to position [66, 0]
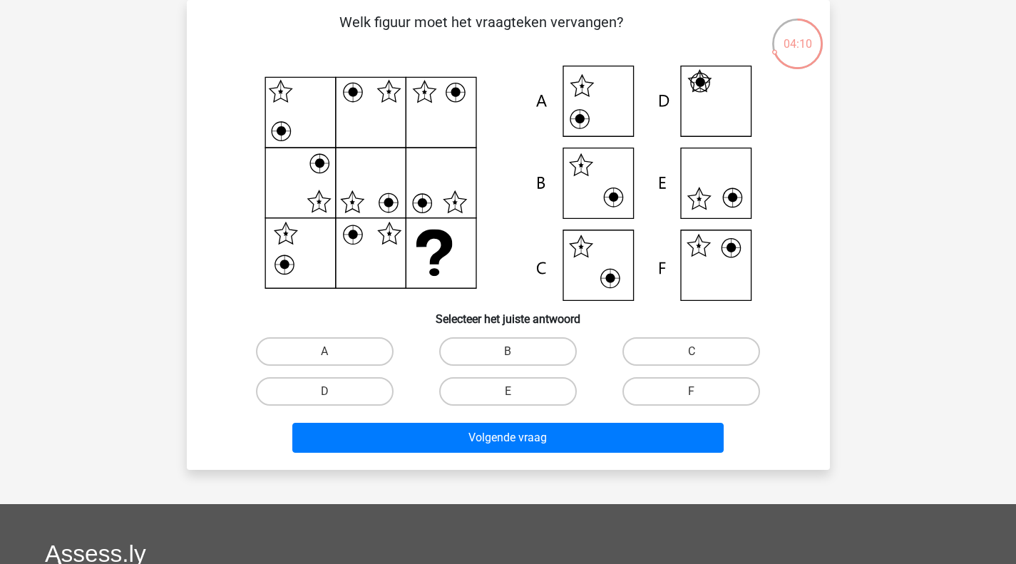
click at [652, 390] on label "F" at bounding box center [691, 391] width 138 height 29
click at [691, 391] on input "F" at bounding box center [695, 395] width 9 height 9
radio input "true"
click at [636, 420] on div "Volgende vraag" at bounding box center [508, 434] width 597 height 47
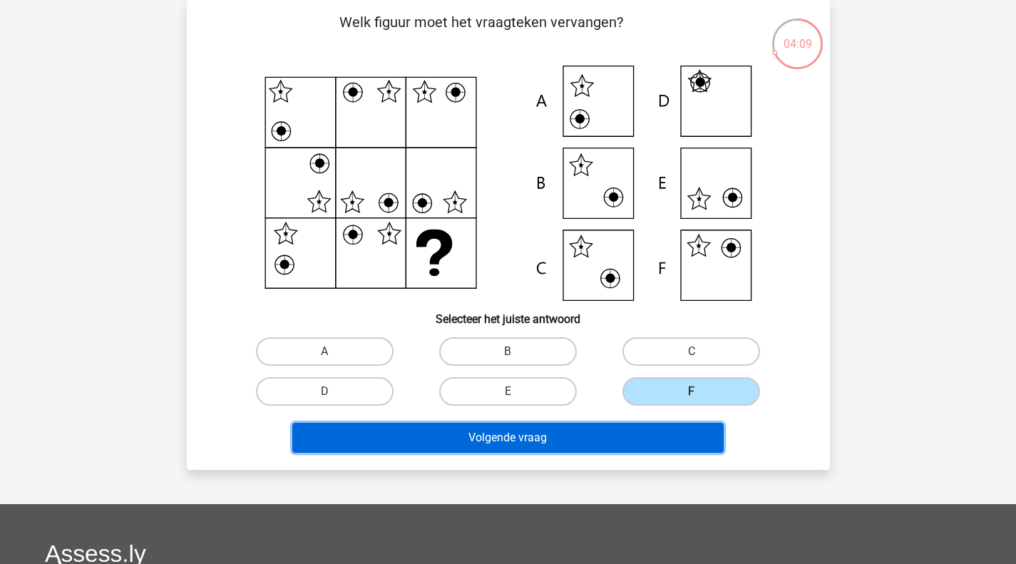
click at [597, 432] on button "Volgende vraag" at bounding box center [507, 438] width 431 height 30
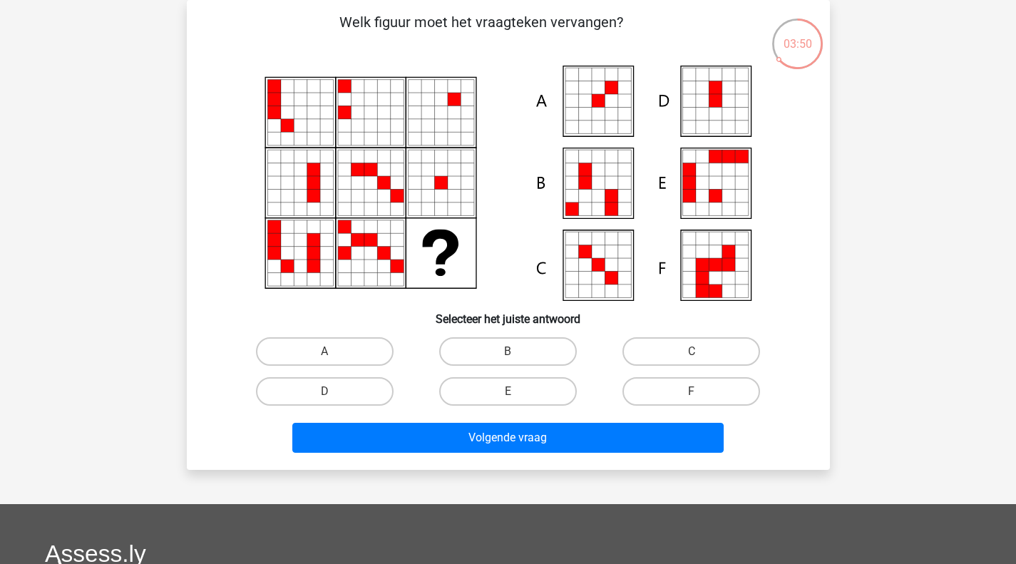
click at [331, 345] on label "A" at bounding box center [325, 351] width 138 height 29
click at [331, 351] on input "A" at bounding box center [328, 355] width 9 height 9
radio input "true"
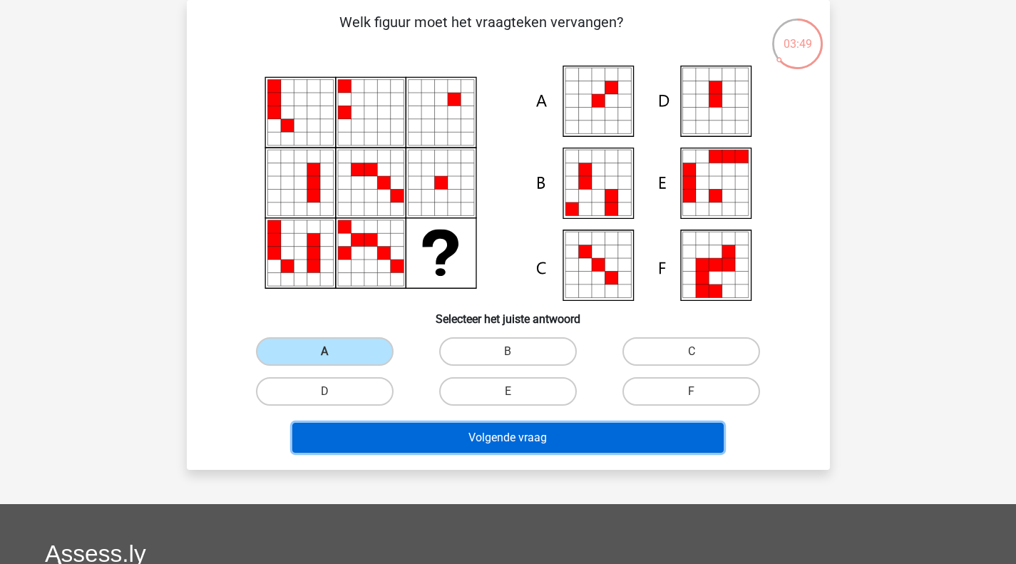
click at [441, 440] on button "Volgende vraag" at bounding box center [507, 438] width 431 height 30
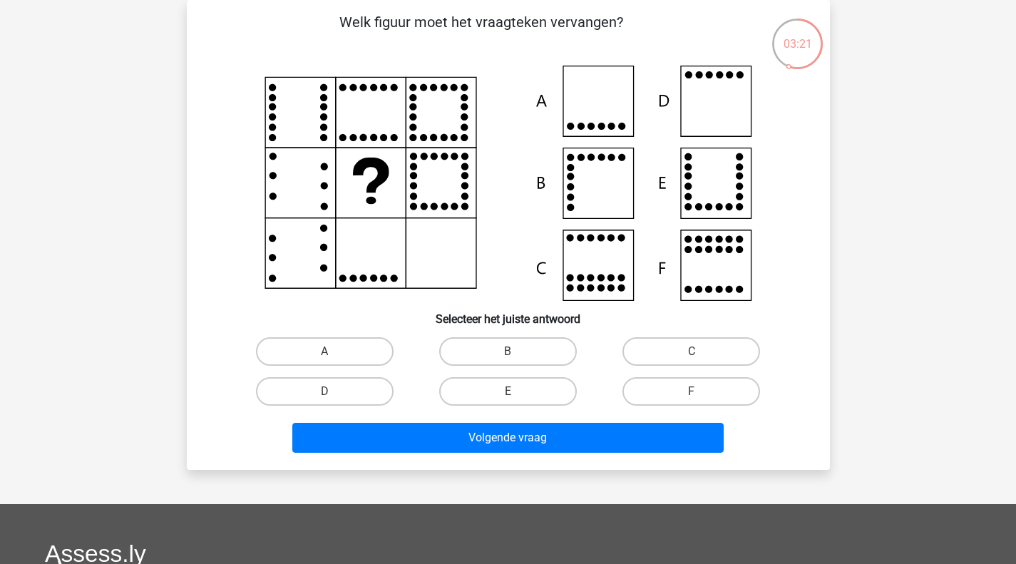
click at [311, 398] on label "D" at bounding box center [325, 391] width 138 height 29
click at [324, 398] on input "D" at bounding box center [328, 395] width 9 height 9
radio input "true"
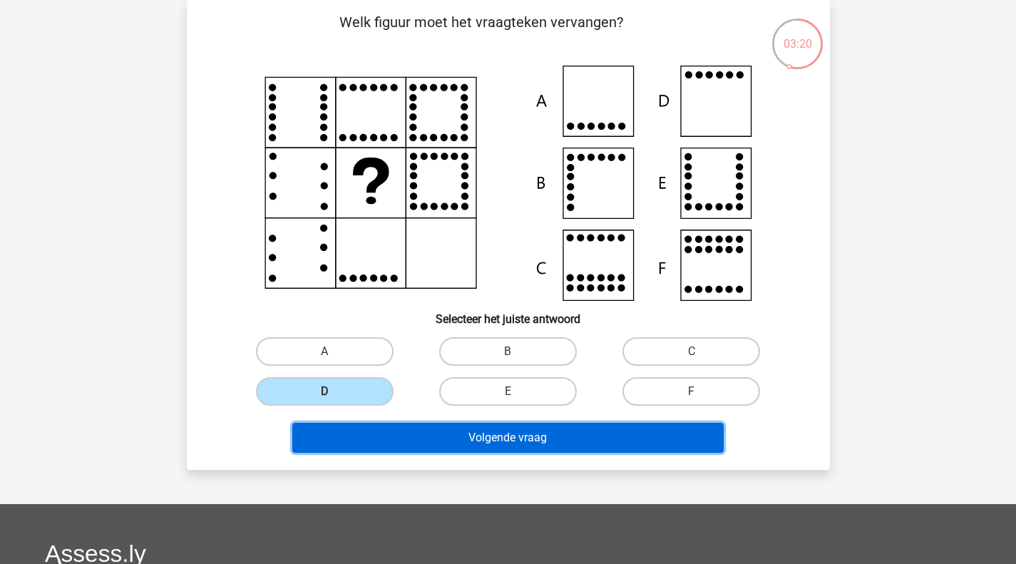
click at [389, 428] on button "Volgende vraag" at bounding box center [507, 438] width 431 height 30
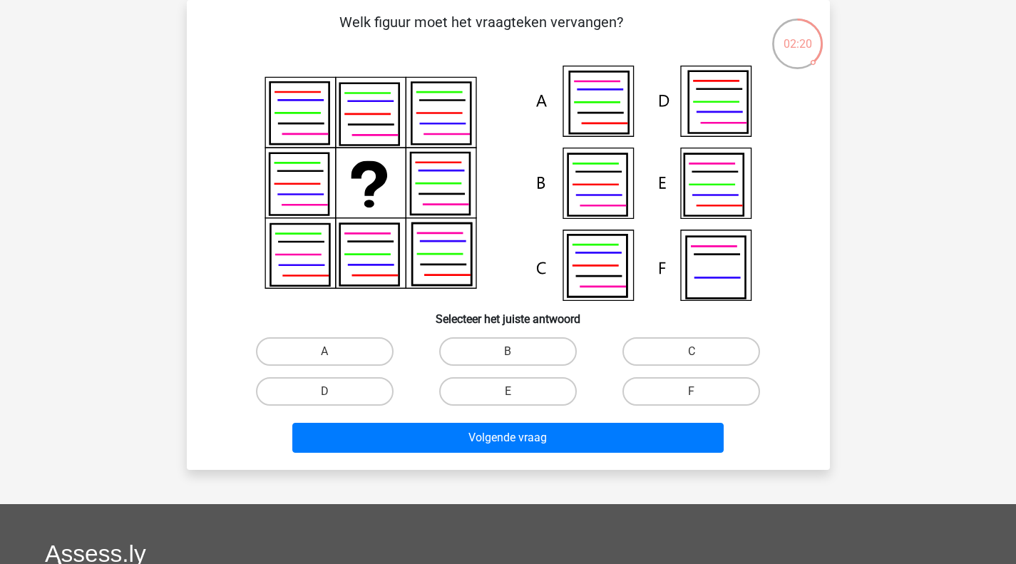
click at [714, 127] on icon at bounding box center [717, 102] width 59 height 62
click at [386, 391] on label "D" at bounding box center [325, 391] width 138 height 29
click at [334, 391] on input "D" at bounding box center [328, 395] width 9 height 9
radio input "true"
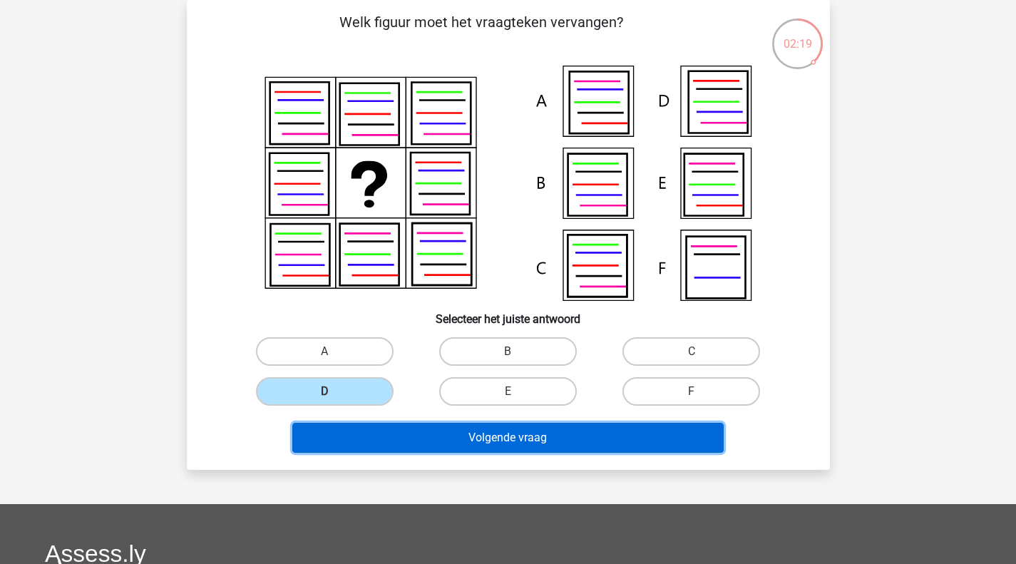
click at [473, 438] on button "Volgende vraag" at bounding box center [507, 438] width 431 height 30
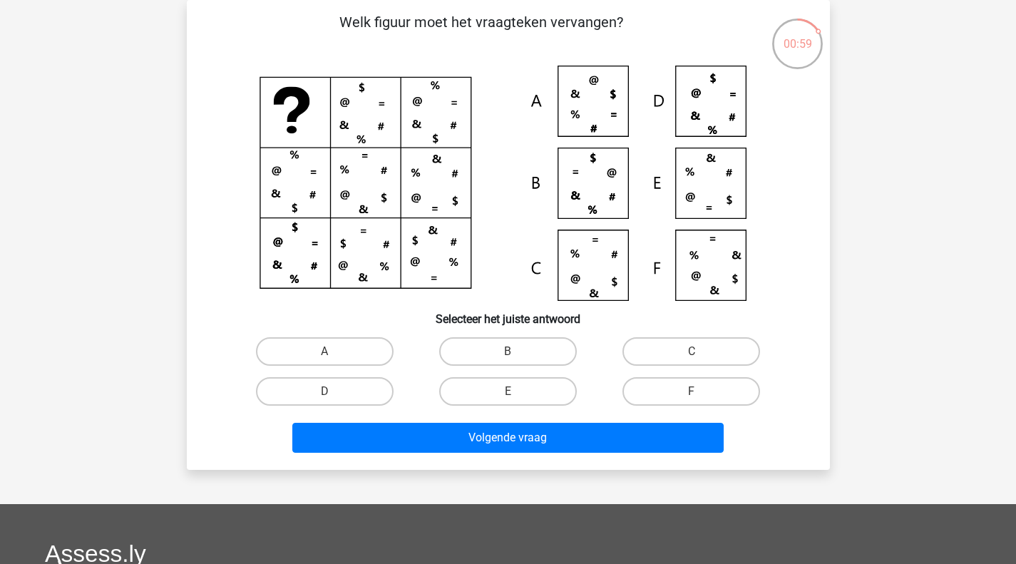
click at [704, 111] on icon at bounding box center [508, 183] width 575 height 235
click at [530, 344] on label "B" at bounding box center [508, 351] width 138 height 29
click at [517, 351] on input "B" at bounding box center [512, 355] width 9 height 9
radio input "true"
click at [661, 353] on label "C" at bounding box center [691, 351] width 138 height 29
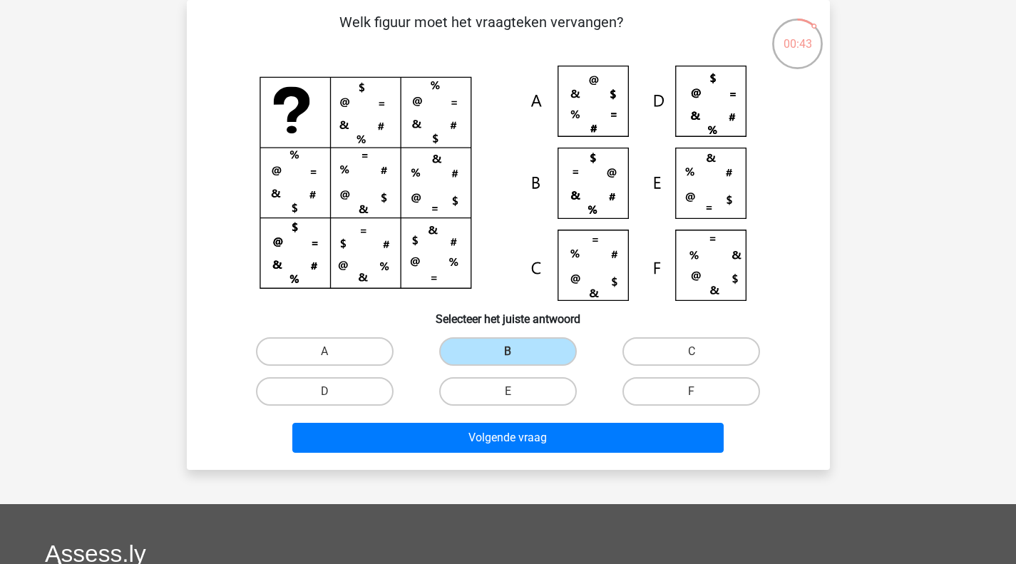
click at [691, 353] on input "C" at bounding box center [695, 355] width 9 height 9
radio input "true"
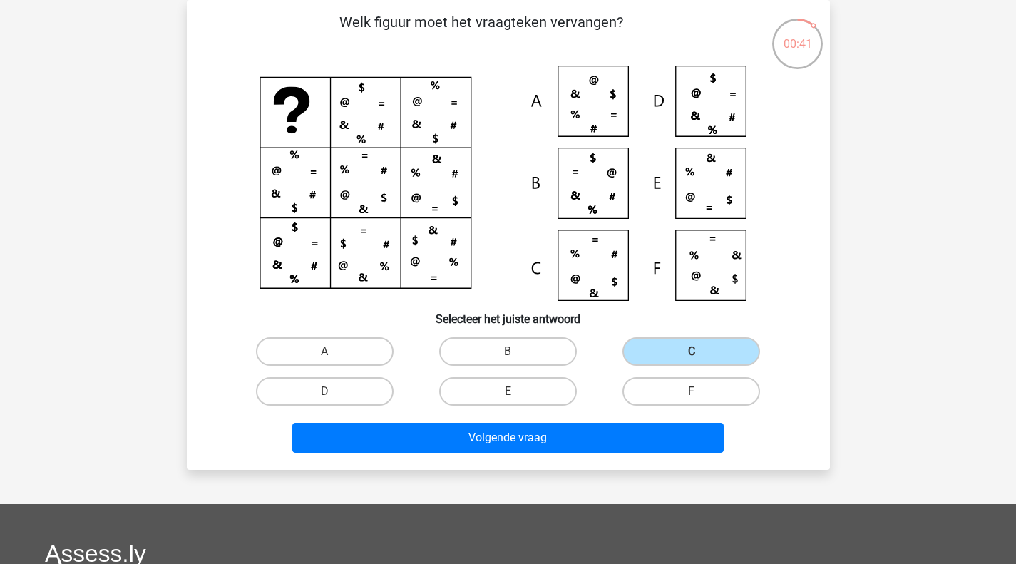
click at [357, 369] on div "A" at bounding box center [324, 351] width 183 height 40
click at [344, 368] on div "A" at bounding box center [324, 351] width 183 height 40
click at [341, 387] on label "D" at bounding box center [325, 391] width 138 height 29
click at [334, 391] on input "D" at bounding box center [328, 395] width 9 height 9
radio input "true"
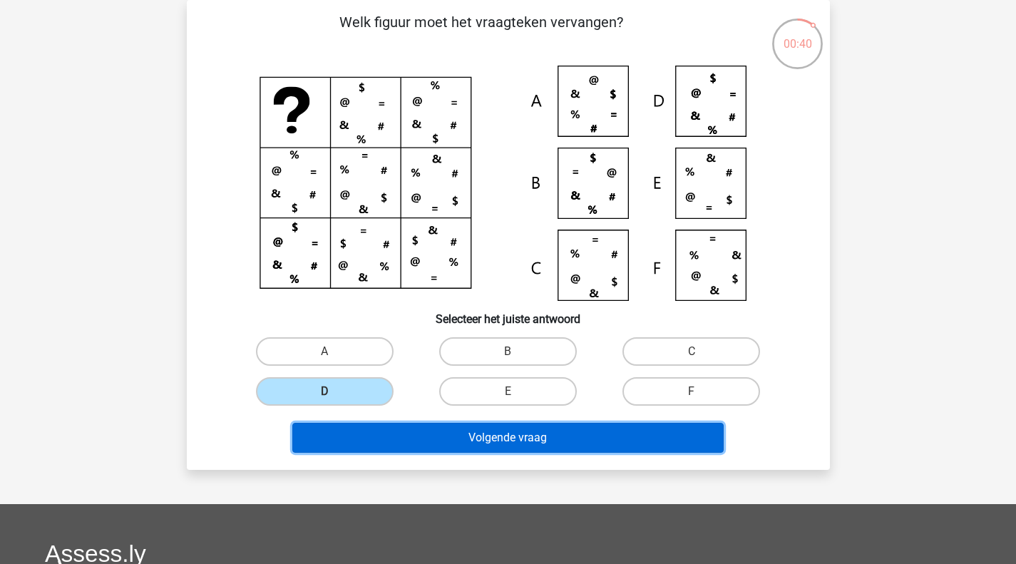
click at [433, 431] on button "Volgende vraag" at bounding box center [507, 438] width 431 height 30
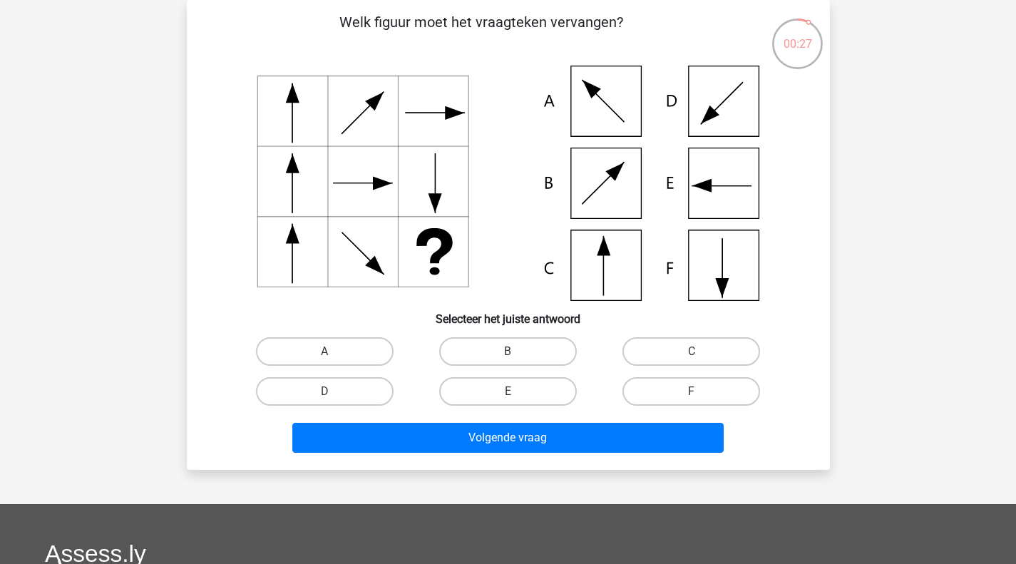
click at [528, 401] on label "E" at bounding box center [508, 391] width 138 height 29
click at [517, 401] on input "E" at bounding box center [512, 395] width 9 height 9
radio input "true"
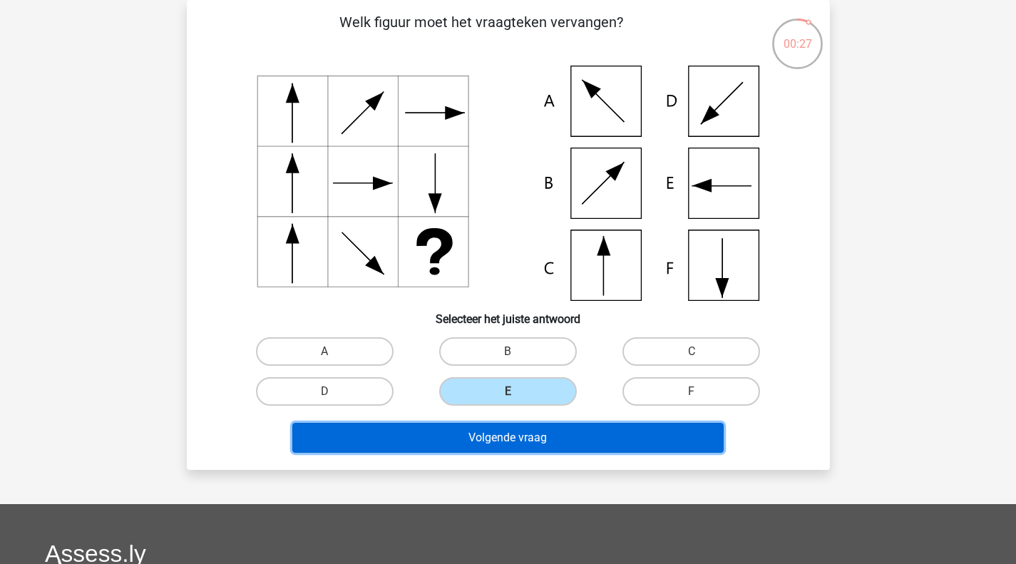
click at [516, 436] on button "Volgende vraag" at bounding box center [507, 438] width 431 height 30
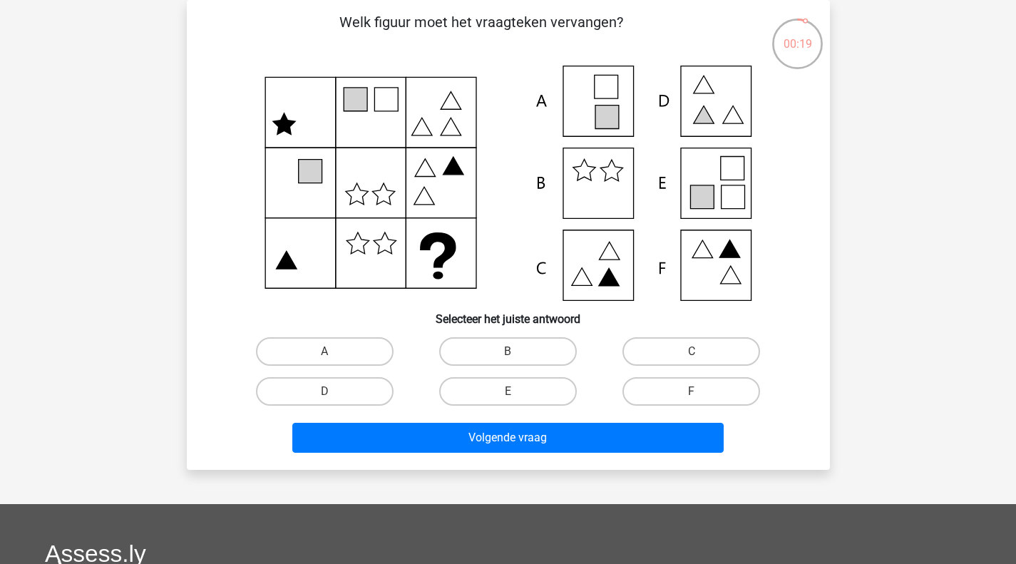
click at [506, 392] on label "E" at bounding box center [508, 391] width 138 height 29
click at [508, 392] on input "E" at bounding box center [512, 395] width 9 height 9
radio input "true"
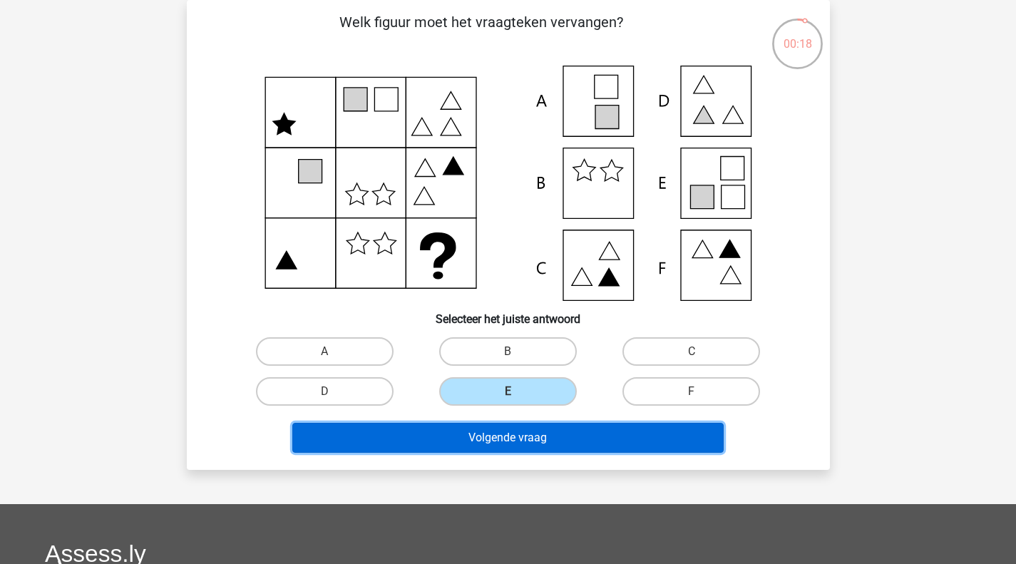
click at [469, 451] on button "Volgende vraag" at bounding box center [507, 438] width 431 height 30
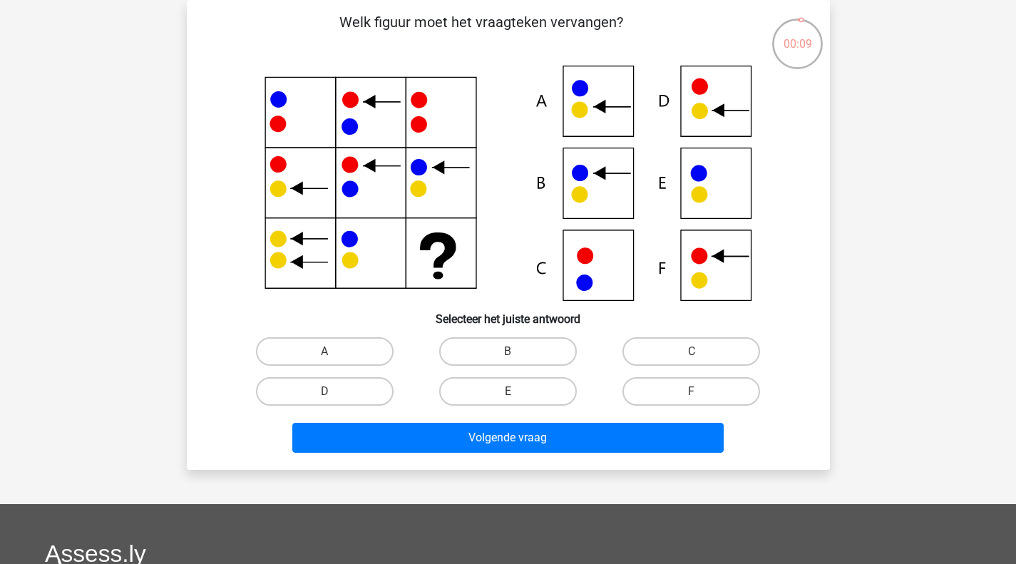
click at [514, 351] on label "B" at bounding box center [508, 351] width 138 height 29
click at [514, 351] on input "B" at bounding box center [512, 355] width 9 height 9
radio input "true"
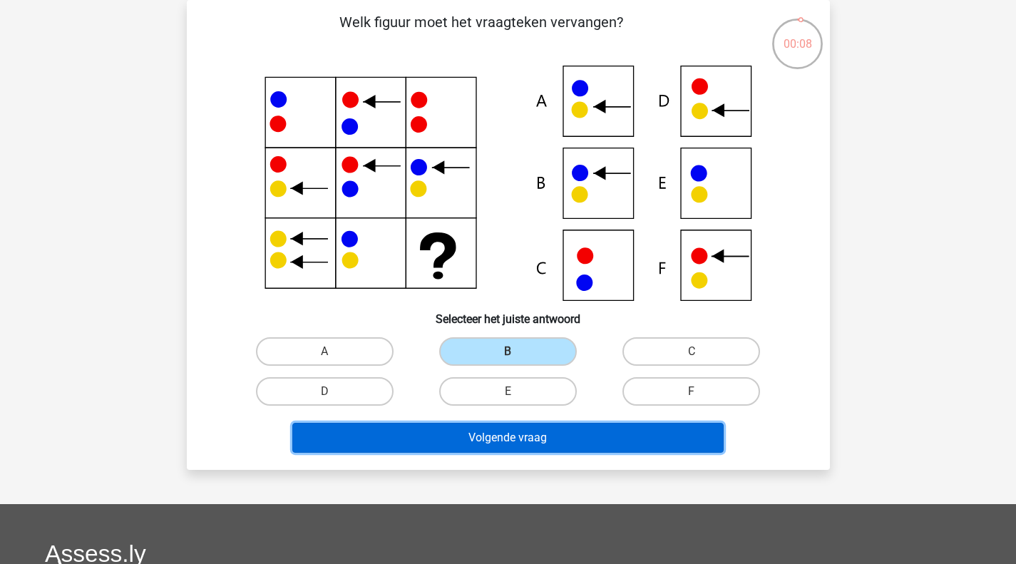
click at [510, 436] on button "Volgende vraag" at bounding box center [507, 438] width 431 height 30
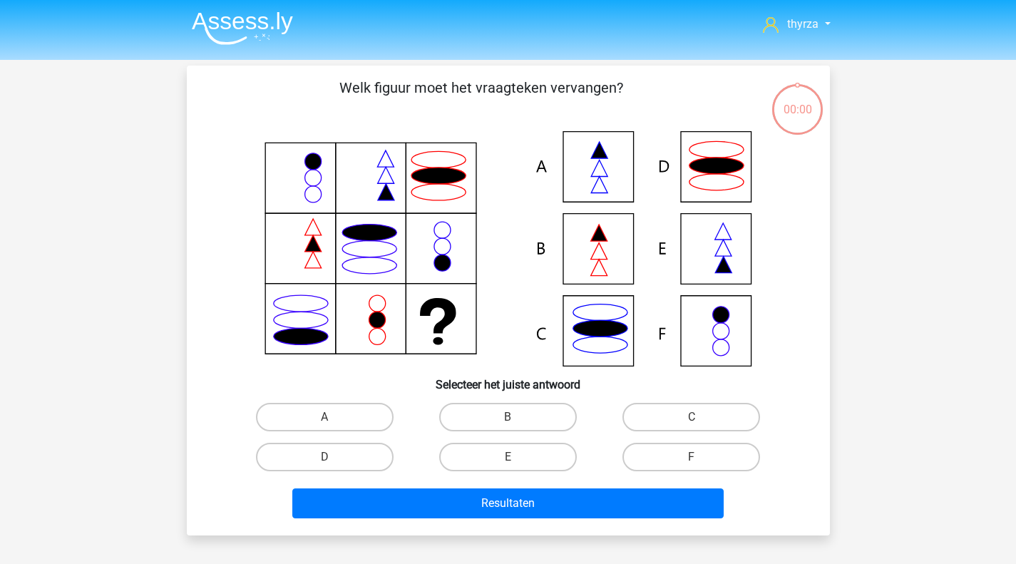
scroll to position [66, 0]
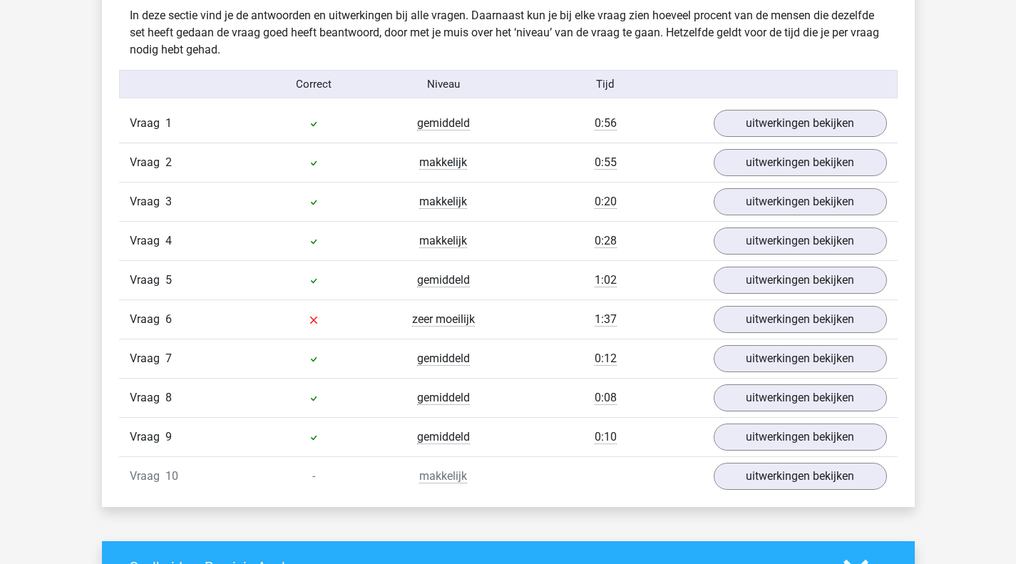
scroll to position [998, 0]
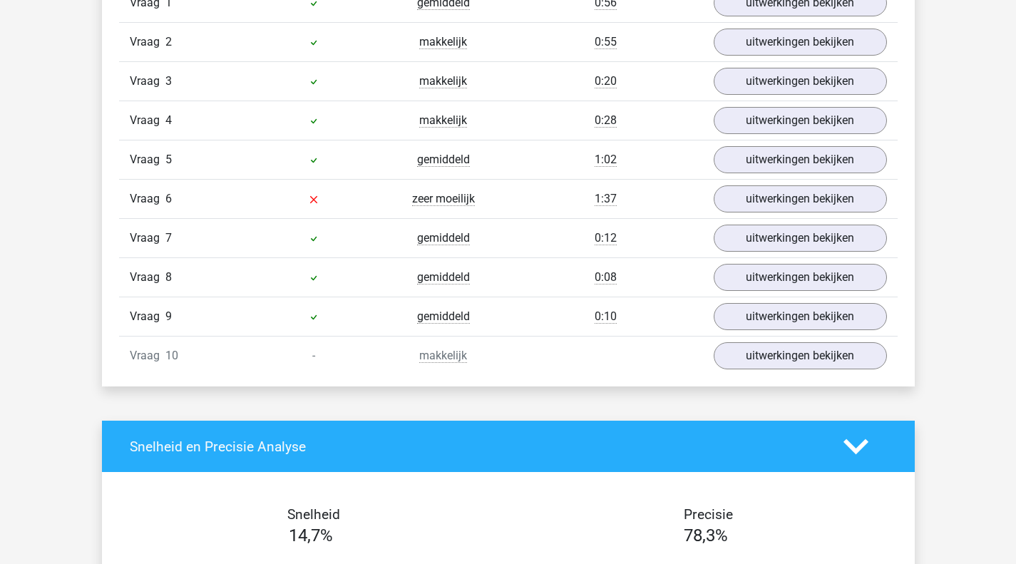
click at [765, 185] on div "Vraag 6 zeer moeilijk 1:37 uitwerkingen bekijken" at bounding box center [508, 198] width 778 height 39
click at [768, 195] on link "uitwerkingen bekijken" at bounding box center [800, 198] width 173 height 27
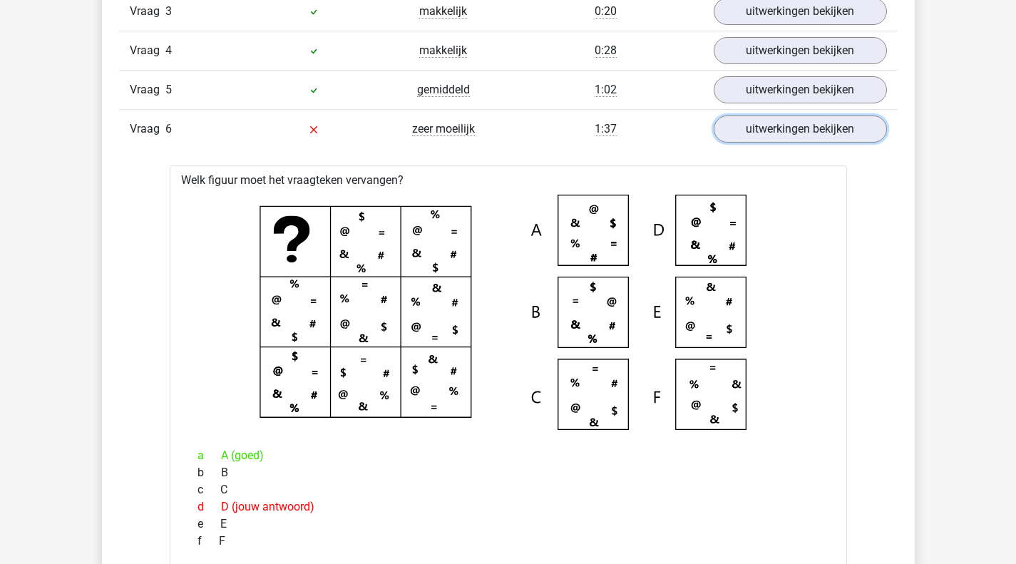
scroll to position [1212, 0]
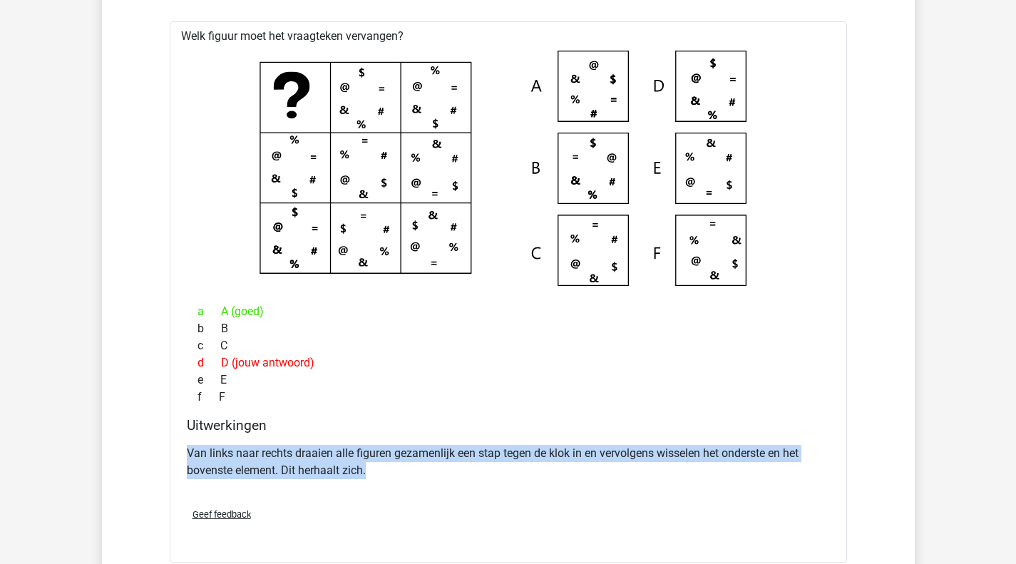
drag, startPoint x: 329, startPoint y: 466, endPoint x: 169, endPoint y: 460, distance: 159.8
click at [170, 460] on div "Welk figuur moet het vraagteken vervangen? a A (goed) b B c C d D (jouw antwoor…" at bounding box center [508, 291] width 677 height 540
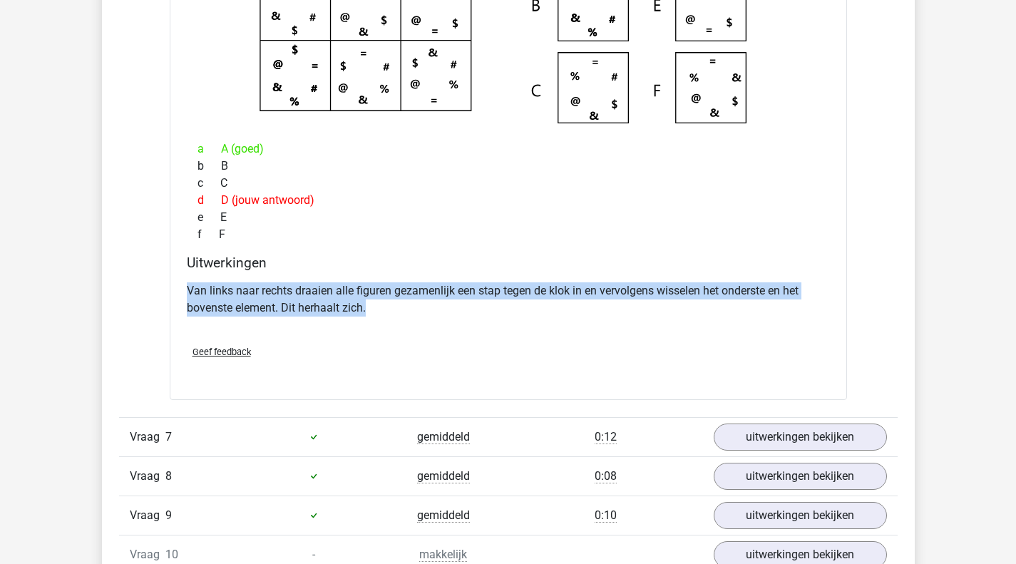
scroll to position [1497, 0]
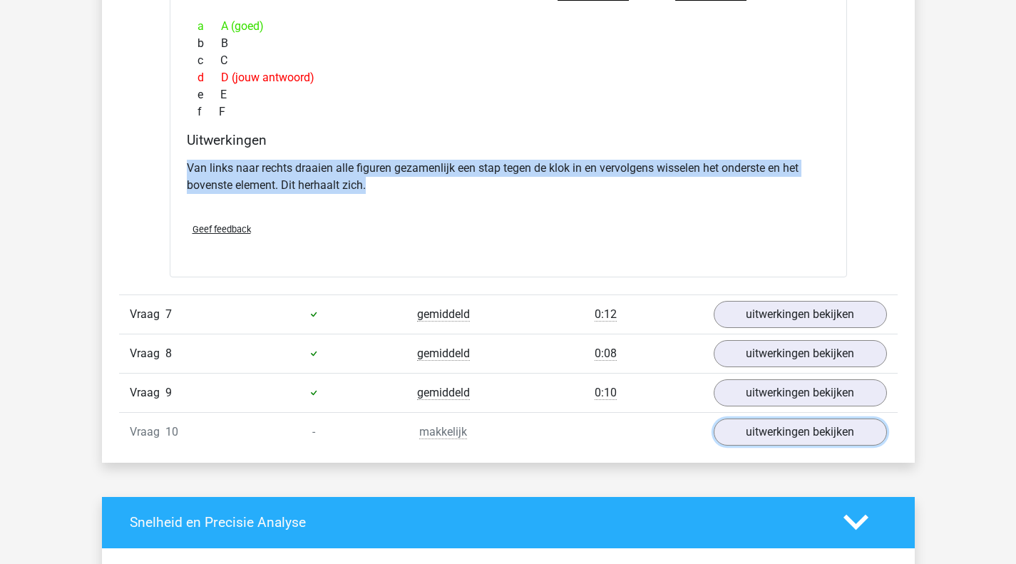
click at [781, 426] on link "uitwerkingen bekijken" at bounding box center [800, 431] width 173 height 27
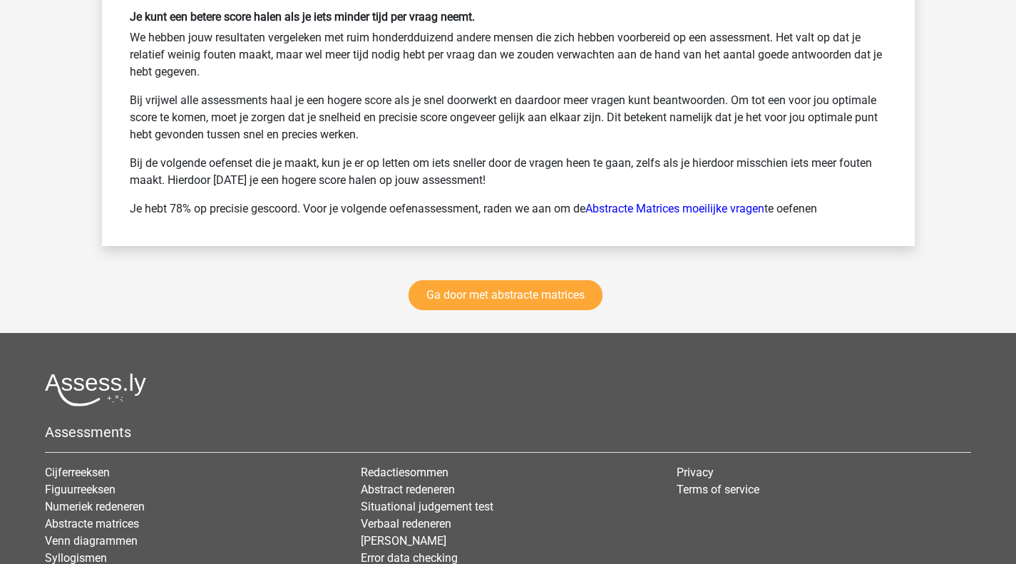
scroll to position [3279, 0]
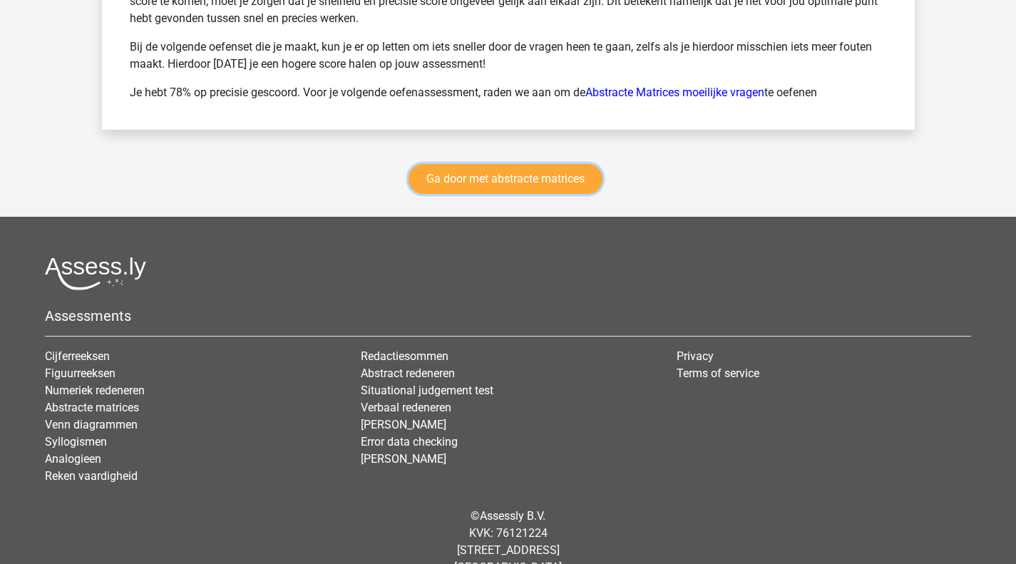
click at [492, 187] on link "Ga door met abstracte matrices" at bounding box center [505, 179] width 194 height 30
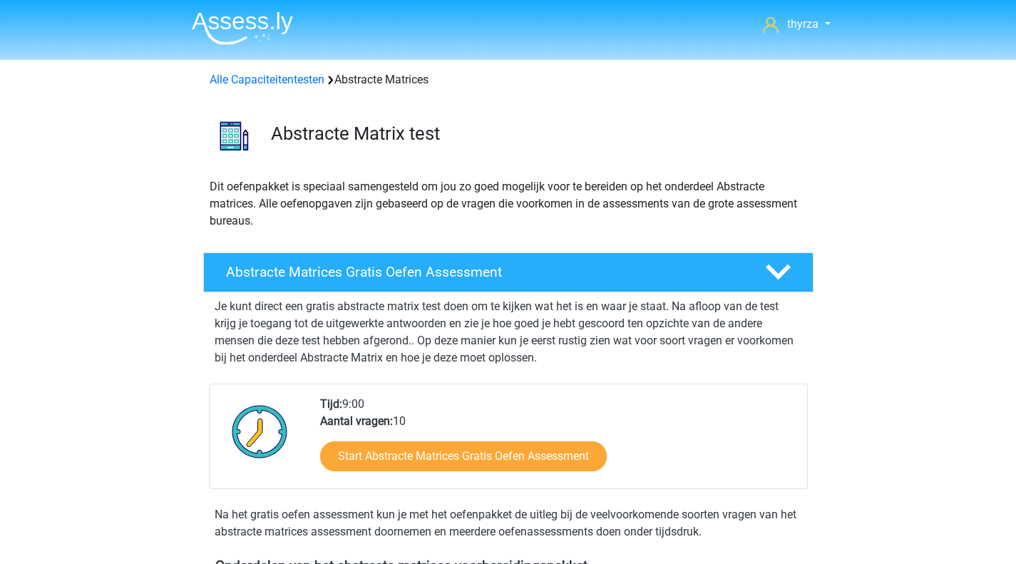
scroll to position [636, 0]
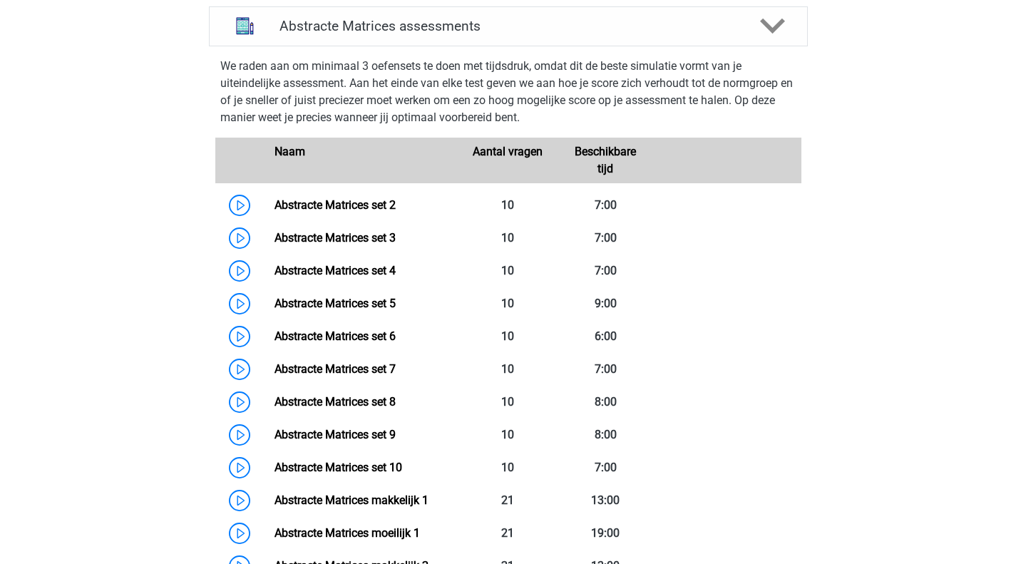
click at [357, 364] on link "Abstracte Matrices set 7" at bounding box center [334, 369] width 121 height 14
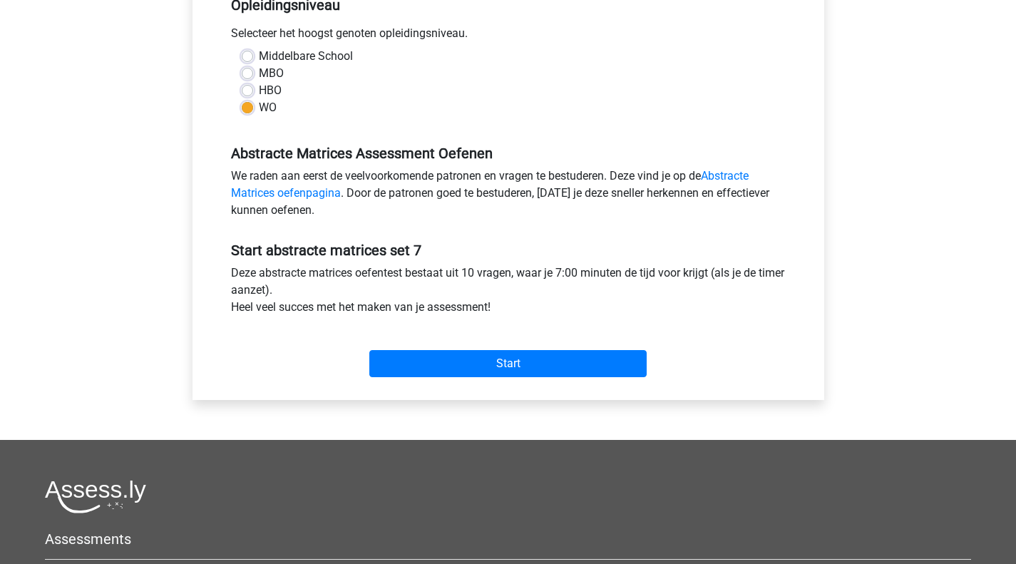
scroll to position [356, 0]
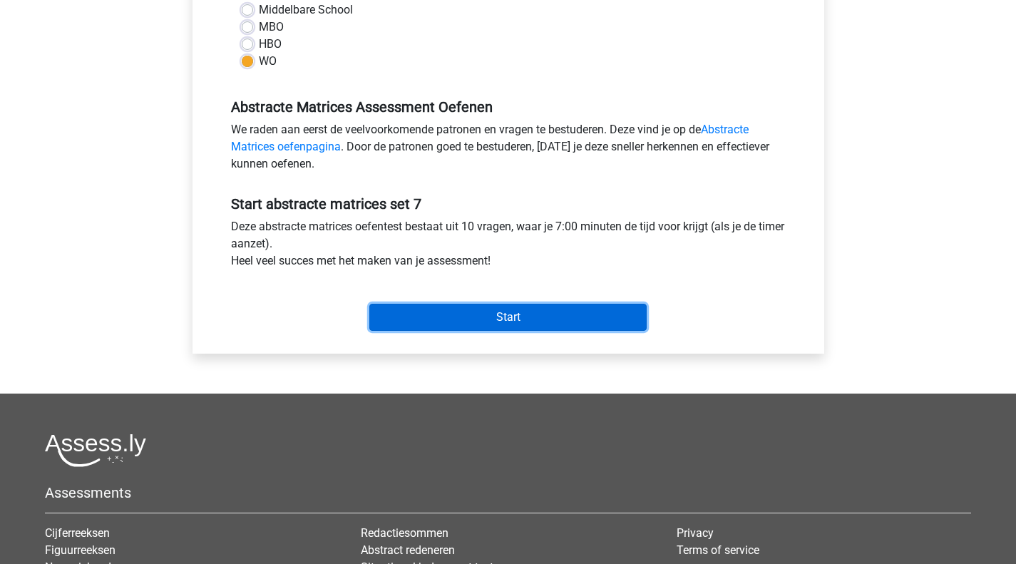
click at [510, 318] on input "Start" at bounding box center [507, 317] width 277 height 27
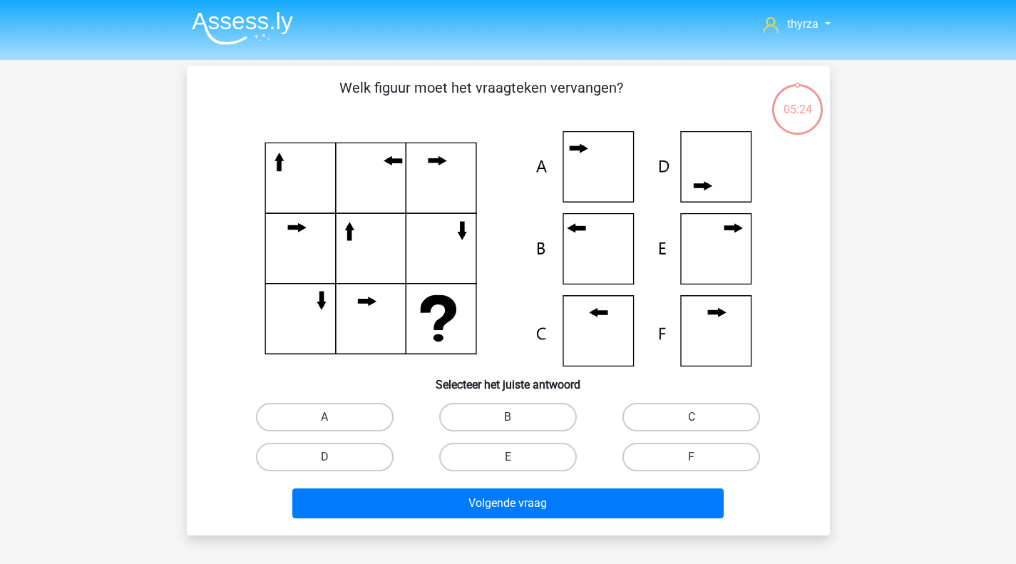
click at [478, 401] on div "B" at bounding box center [507, 417] width 183 height 40
click at [493, 421] on label "B" at bounding box center [508, 417] width 138 height 29
click at [508, 421] on input "B" at bounding box center [512, 421] width 9 height 9
radio input "true"
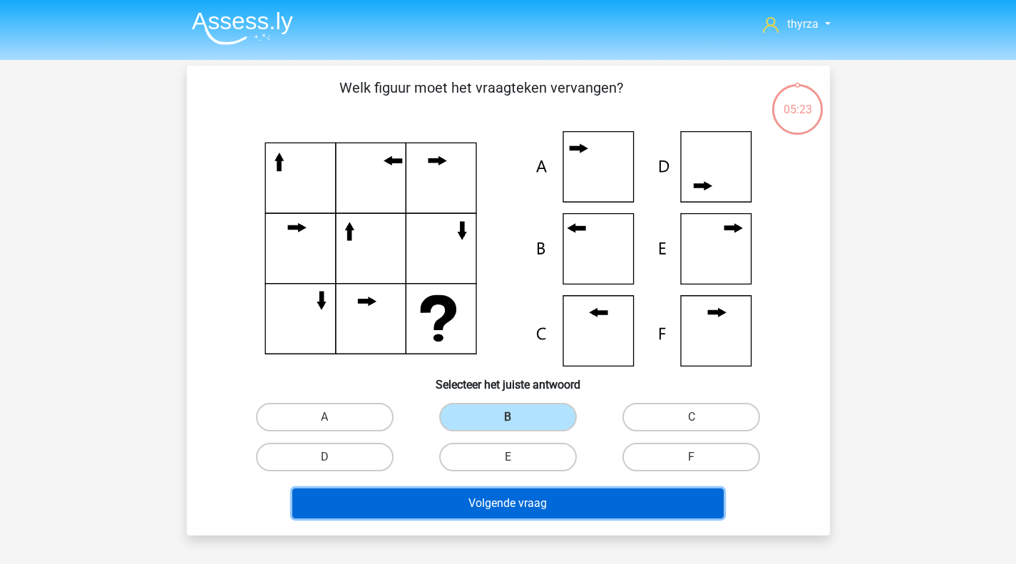
click at [456, 507] on button "Volgende vraag" at bounding box center [507, 503] width 431 height 30
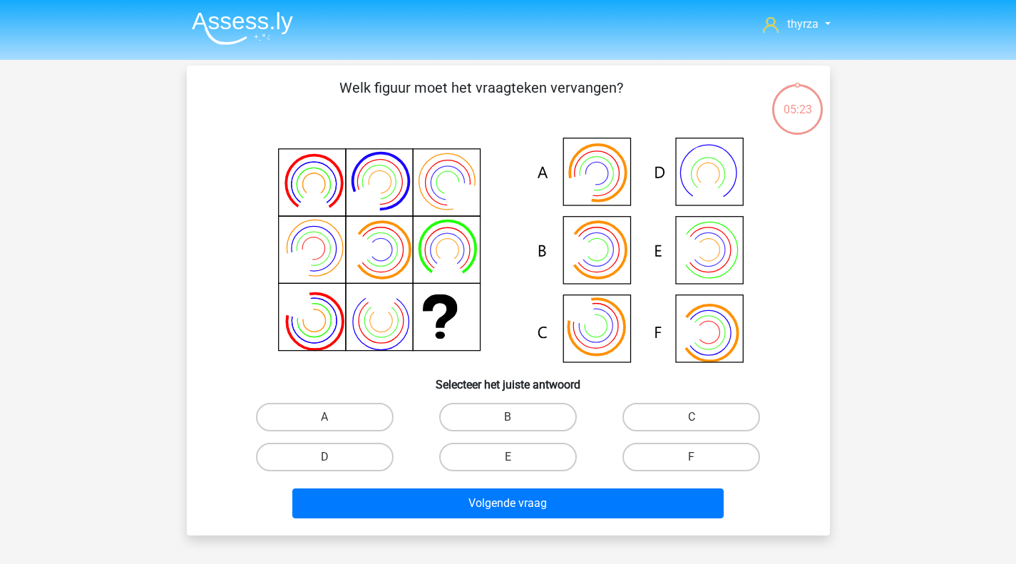
scroll to position [66, 0]
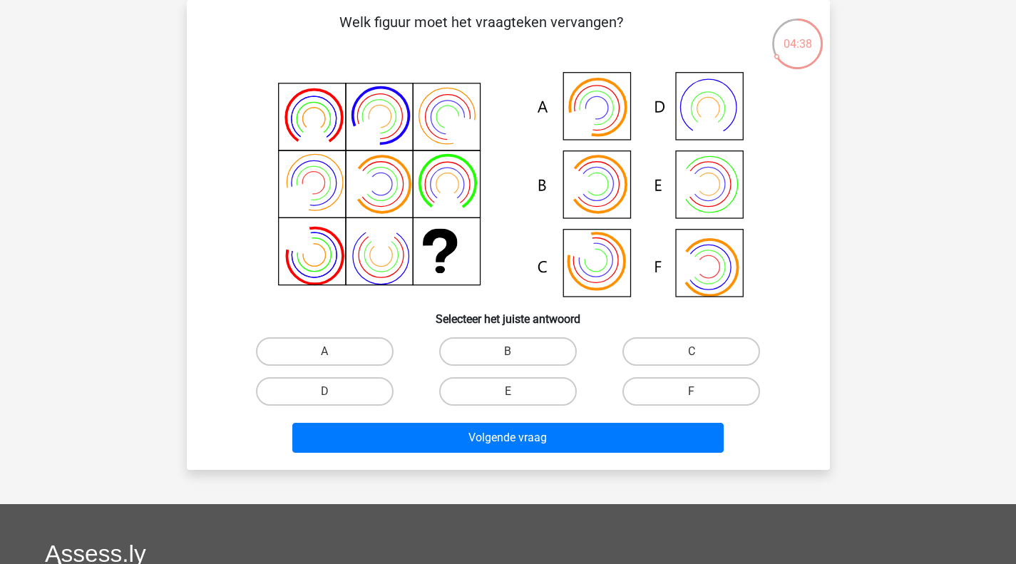
click at [478, 359] on label "B" at bounding box center [508, 351] width 138 height 29
click at [508, 359] on input "B" at bounding box center [512, 355] width 9 height 9
radio input "true"
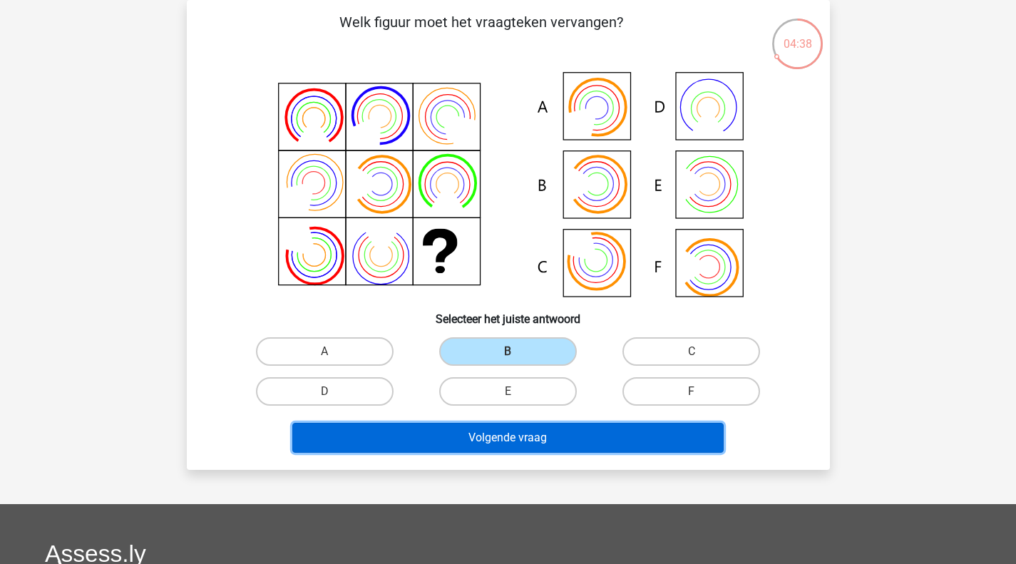
click at [528, 441] on button "Volgende vraag" at bounding box center [507, 438] width 431 height 30
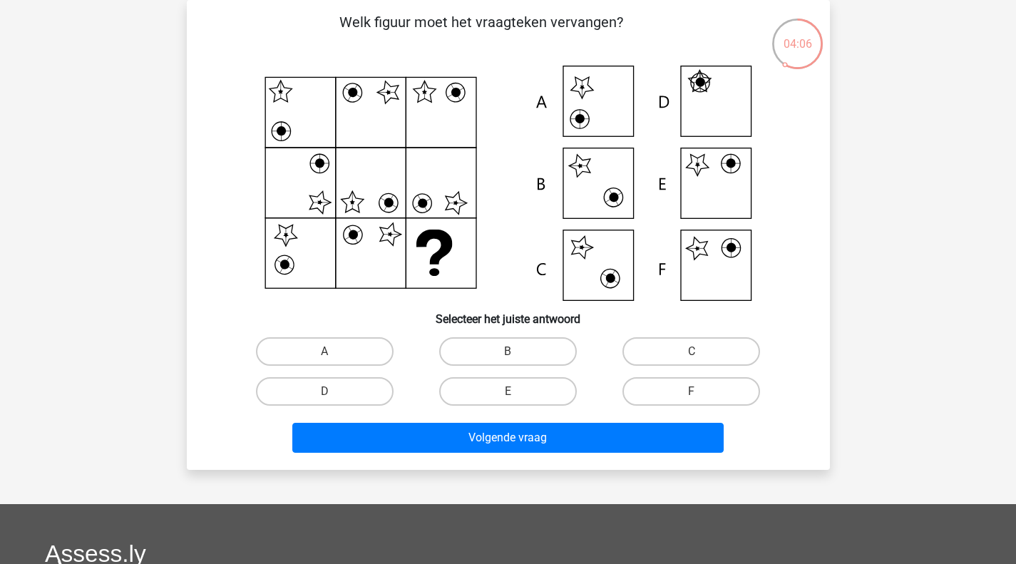
click at [544, 403] on label "E" at bounding box center [508, 391] width 138 height 29
click at [517, 401] on input "E" at bounding box center [512, 395] width 9 height 9
radio input "true"
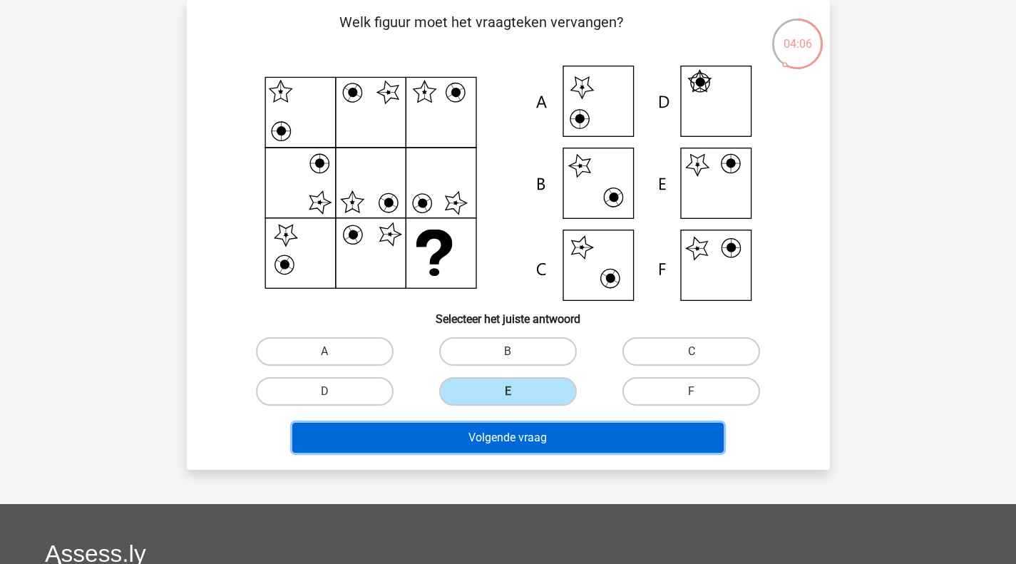
click at [522, 433] on button "Volgende vraag" at bounding box center [507, 438] width 431 height 30
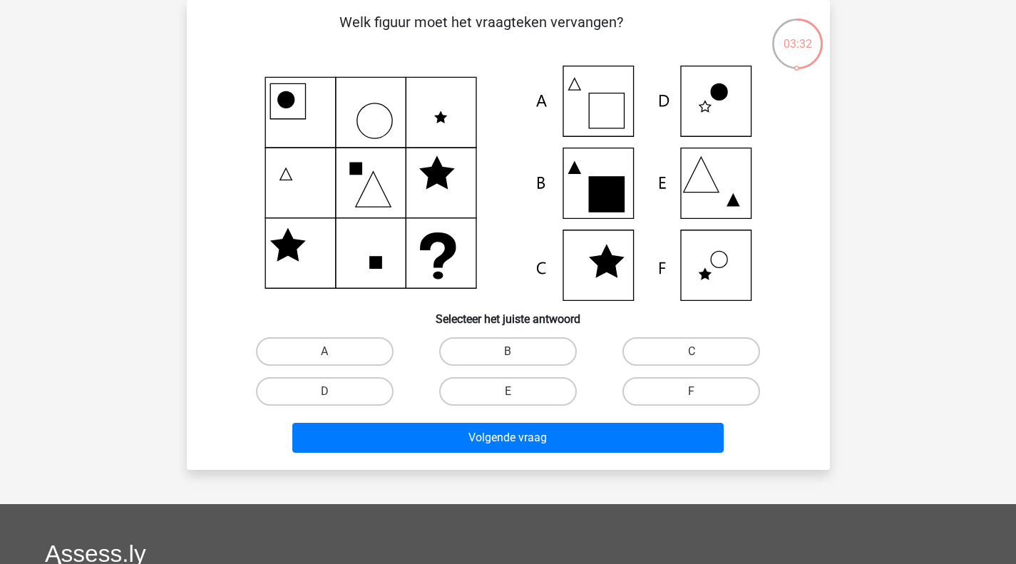
click at [361, 359] on label "A" at bounding box center [325, 351] width 138 height 29
click at [334, 359] on input "A" at bounding box center [328, 355] width 9 height 9
radio input "true"
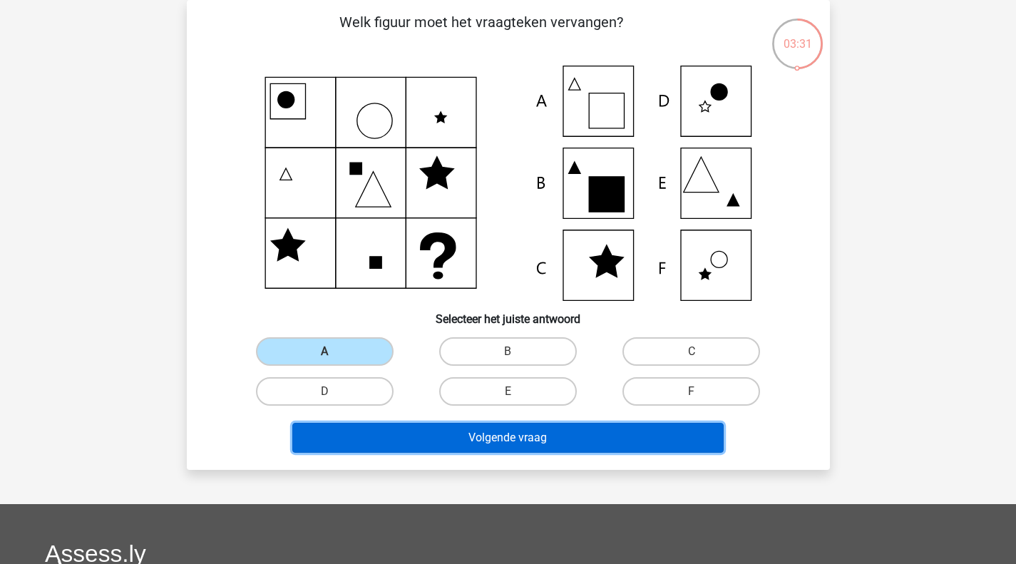
click at [383, 431] on button "Volgende vraag" at bounding box center [507, 438] width 431 height 30
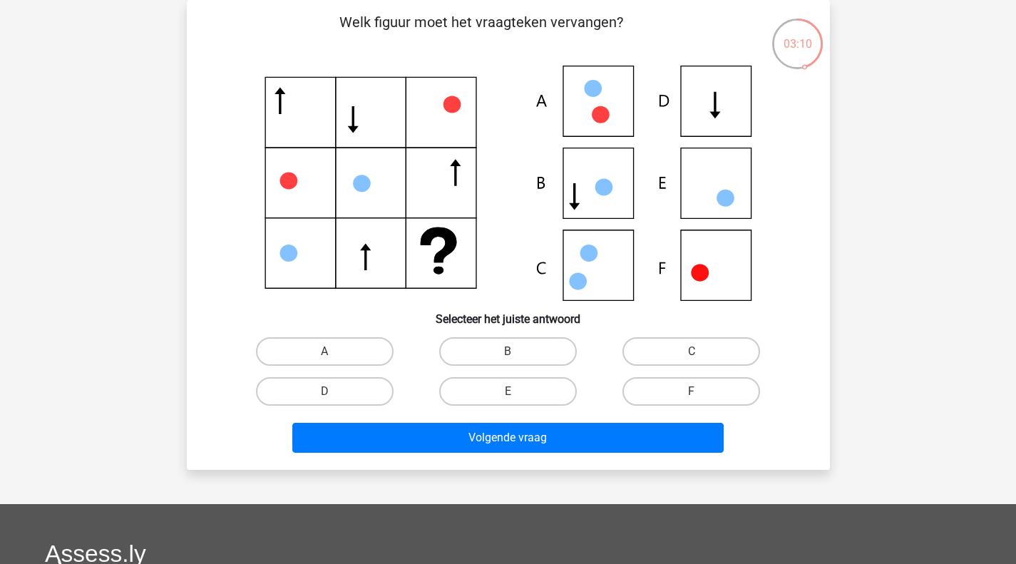
click at [646, 391] on label "F" at bounding box center [691, 391] width 138 height 29
click at [691, 391] on input "F" at bounding box center [695, 395] width 9 height 9
radio input "true"
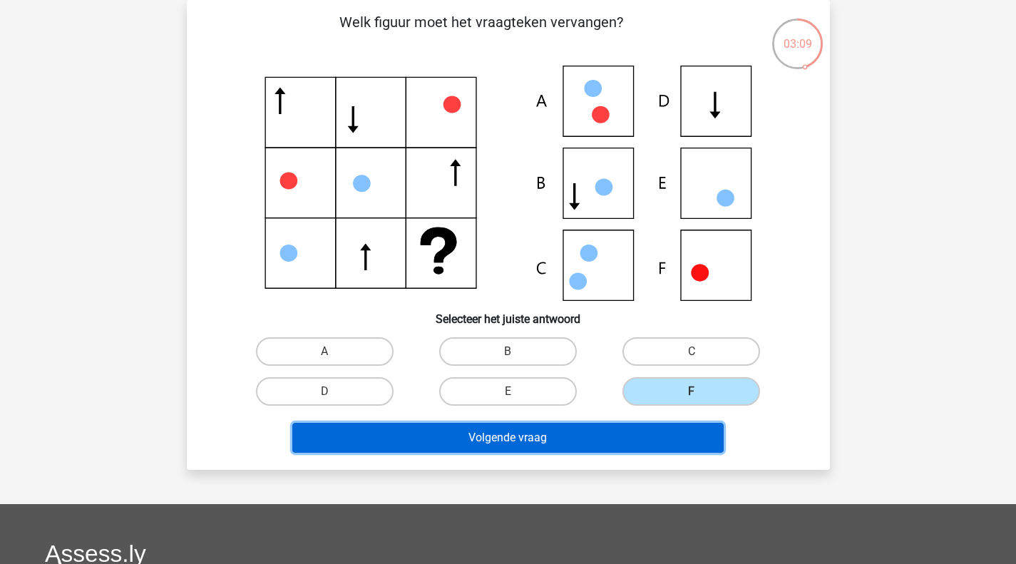
click at [616, 438] on button "Volgende vraag" at bounding box center [507, 438] width 431 height 30
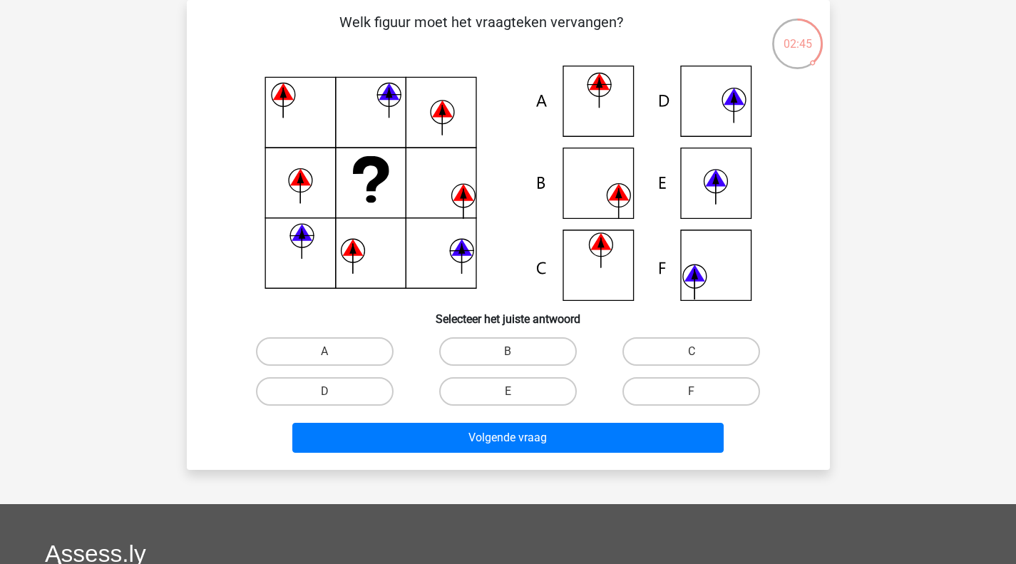
drag, startPoint x: 360, startPoint y: 350, endPoint x: 372, endPoint y: 371, distance: 24.6
click at [362, 355] on label "A" at bounding box center [325, 351] width 138 height 29
click at [334, 355] on input "A" at bounding box center [328, 355] width 9 height 9
radio input "true"
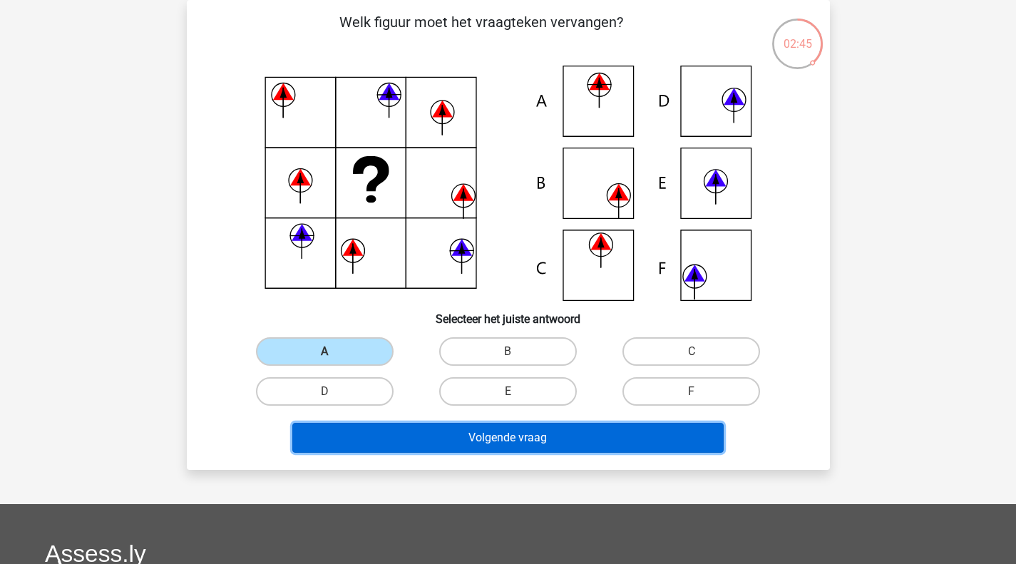
click at [427, 432] on button "Volgende vraag" at bounding box center [507, 438] width 431 height 30
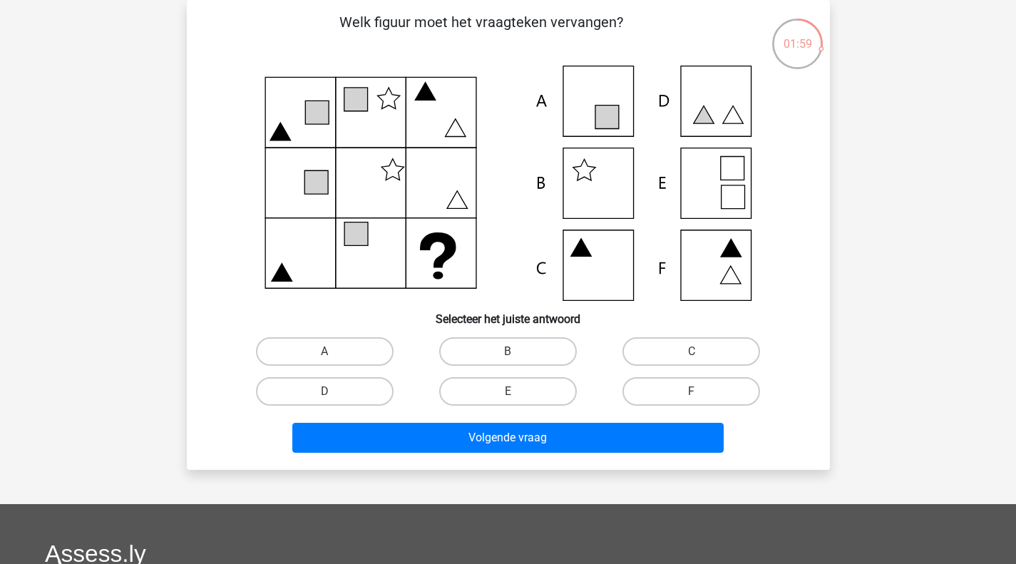
click at [674, 386] on label "F" at bounding box center [691, 391] width 138 height 29
click at [691, 391] on input "F" at bounding box center [695, 395] width 9 height 9
radio input "true"
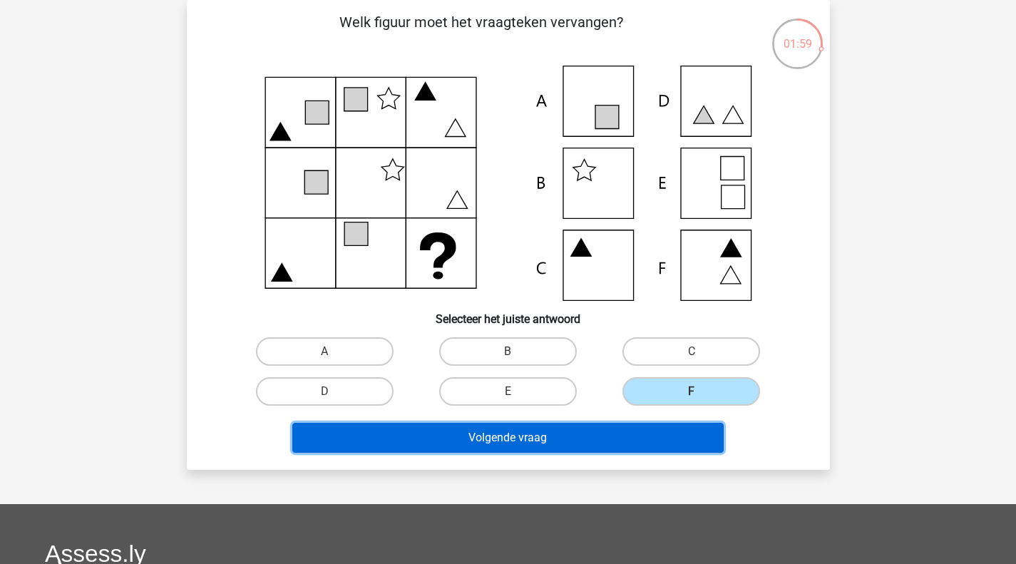
click at [616, 438] on button "Volgende vraag" at bounding box center [507, 438] width 431 height 30
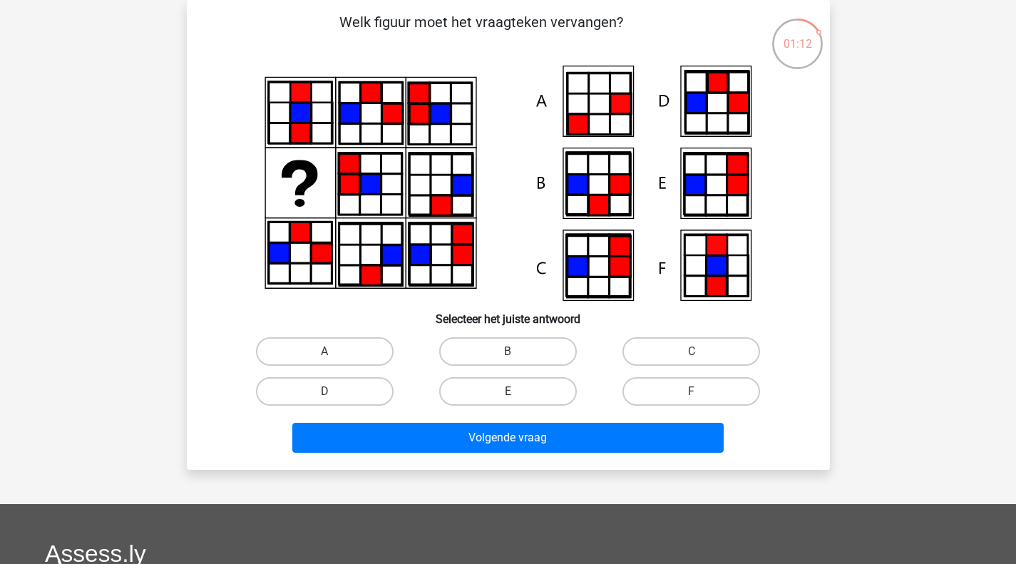
click at [316, 359] on label "A" at bounding box center [325, 351] width 138 height 29
click at [324, 359] on input "A" at bounding box center [328, 355] width 9 height 9
radio input "true"
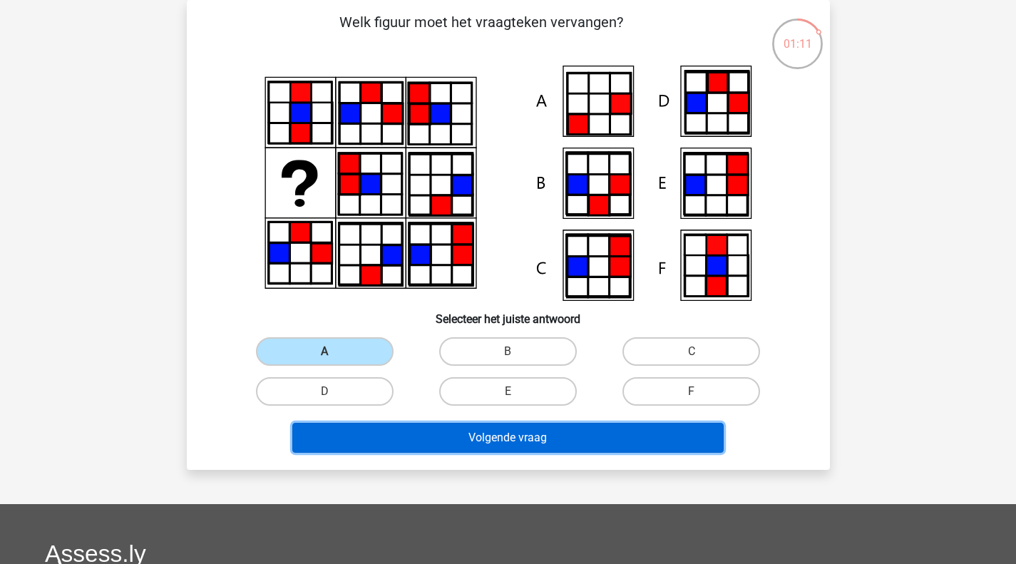
click at [415, 444] on button "Volgende vraag" at bounding box center [507, 438] width 431 height 30
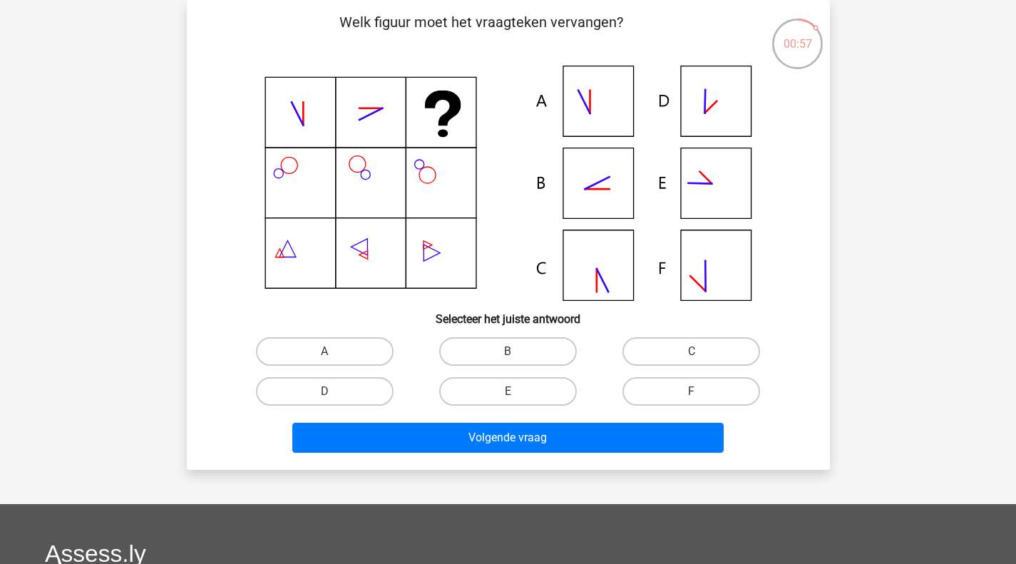
click at [505, 351] on label "B" at bounding box center [508, 351] width 138 height 29
click at [508, 351] on input "B" at bounding box center [512, 355] width 9 height 9
radio input "true"
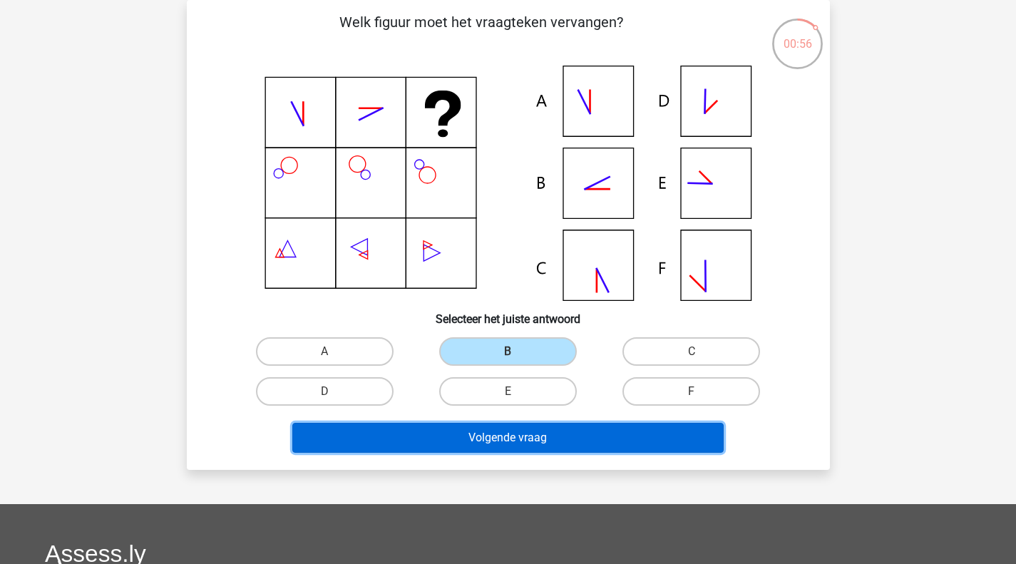
click at [545, 441] on button "Volgende vraag" at bounding box center [507, 438] width 431 height 30
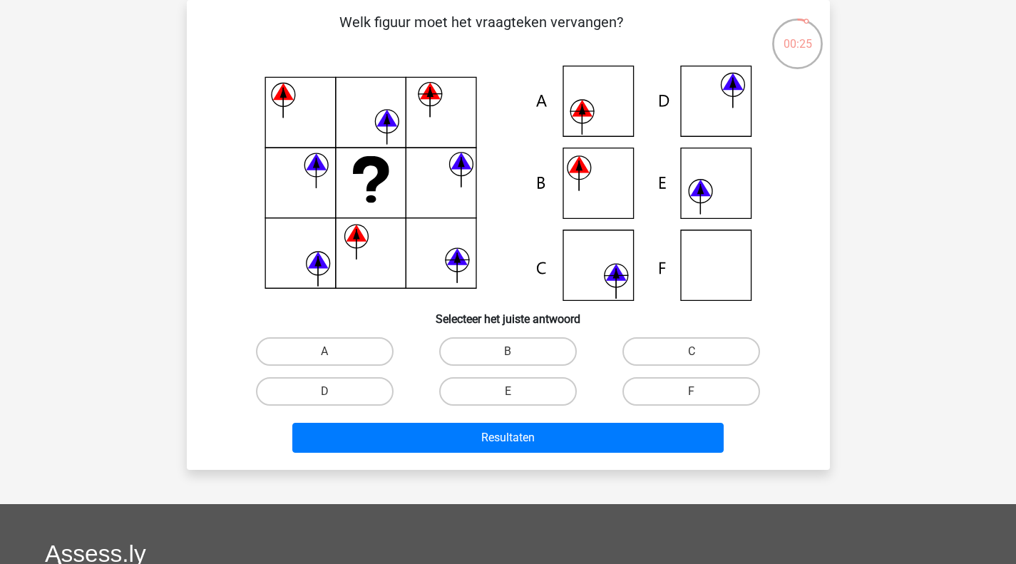
click at [531, 393] on label "E" at bounding box center [508, 391] width 138 height 29
click at [517, 393] on input "E" at bounding box center [512, 395] width 9 height 9
radio input "true"
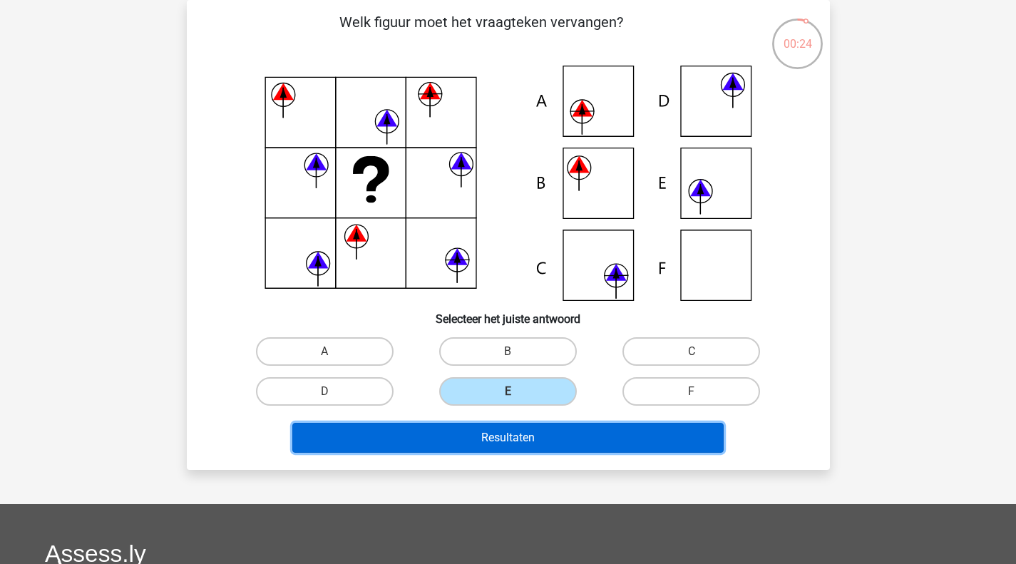
click at [425, 443] on button "Resultaten" at bounding box center [507, 438] width 431 height 30
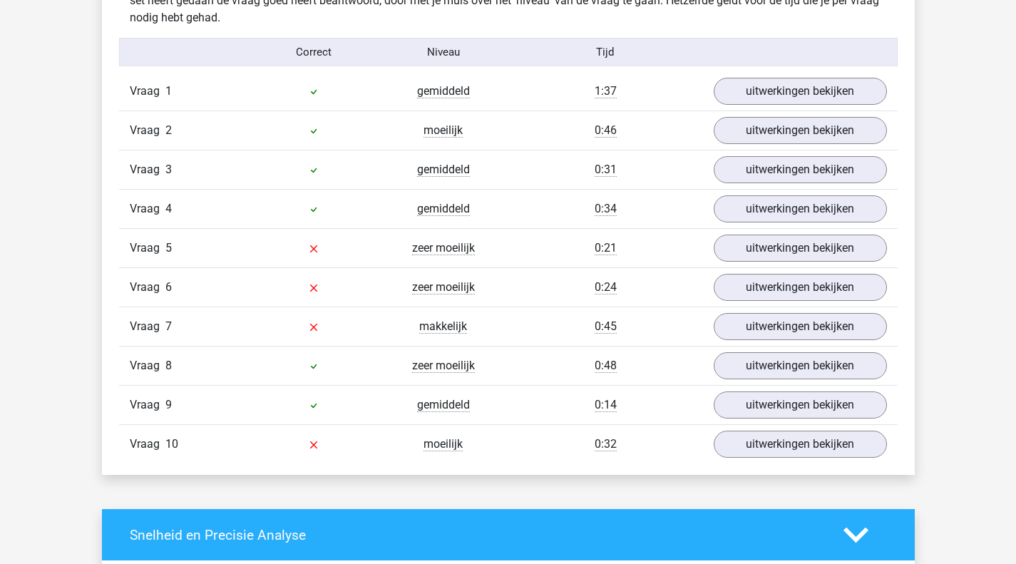
scroll to position [927, 0]
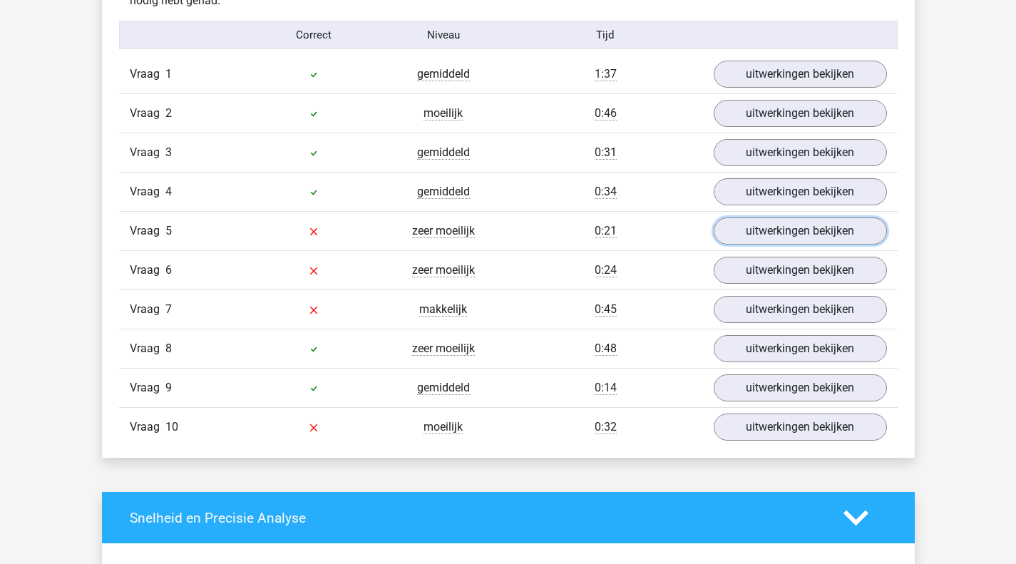
click at [766, 237] on link "uitwerkingen bekijken" at bounding box center [800, 230] width 173 height 27
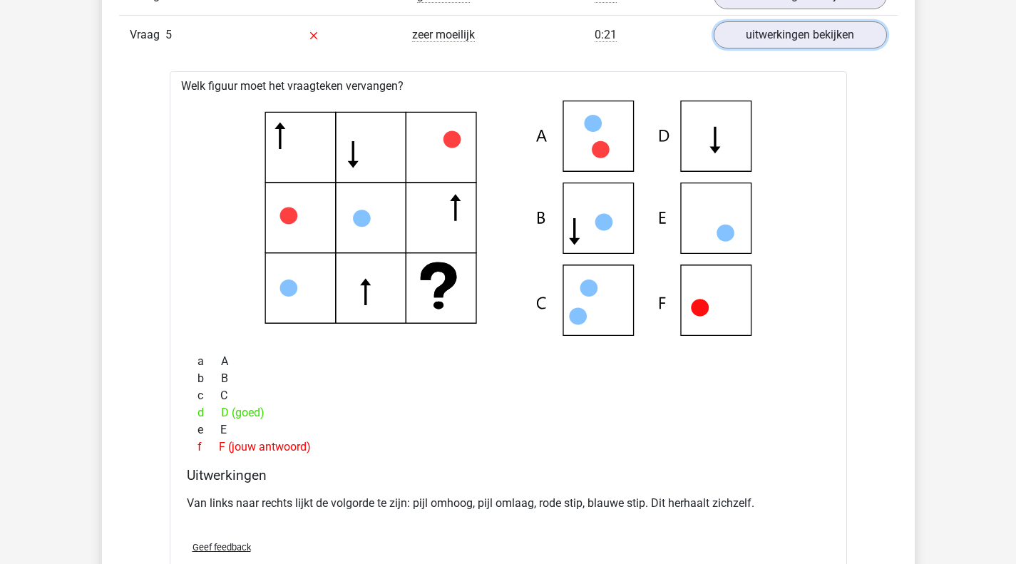
scroll to position [1141, 0]
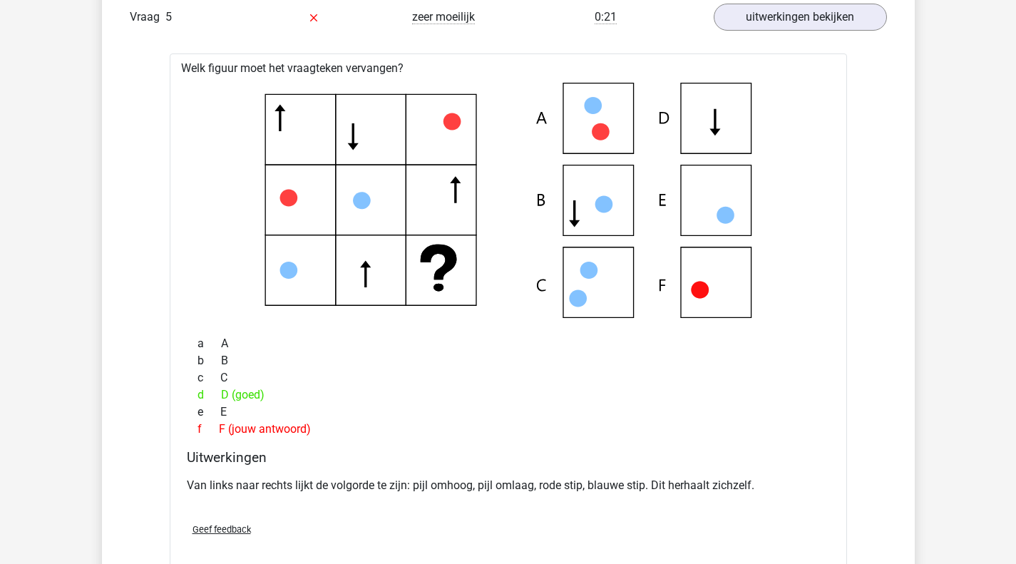
click at [267, 486] on p "Van links naar rechts lijkt de volgorde te zijn: pijl omhoog, pijl omlaag, rode…" at bounding box center [508, 485] width 643 height 17
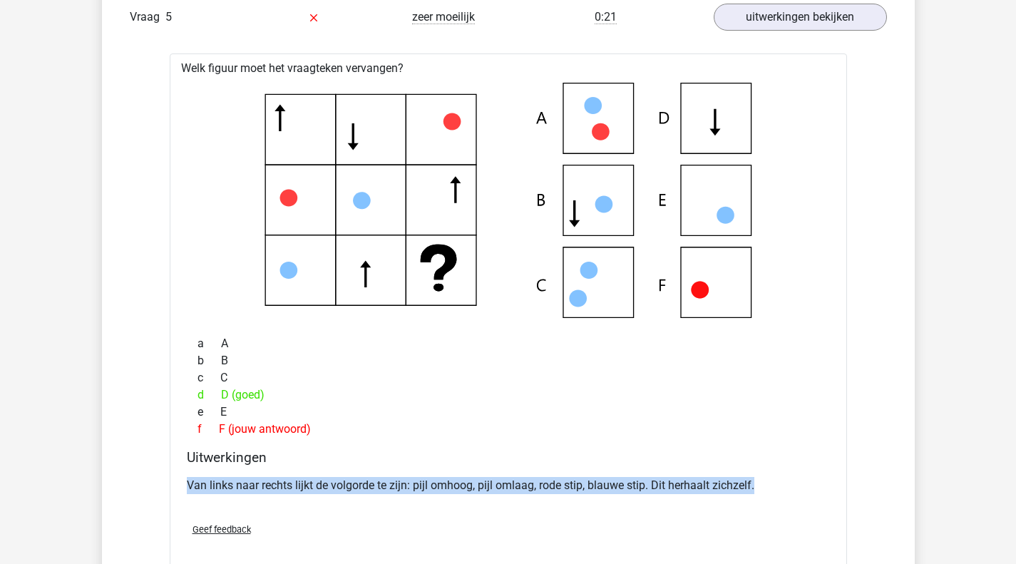
click at [267, 486] on p "Van links naar rechts lijkt de volgorde te zijn: pijl omhoog, pijl omlaag, rode…" at bounding box center [508, 485] width 643 height 17
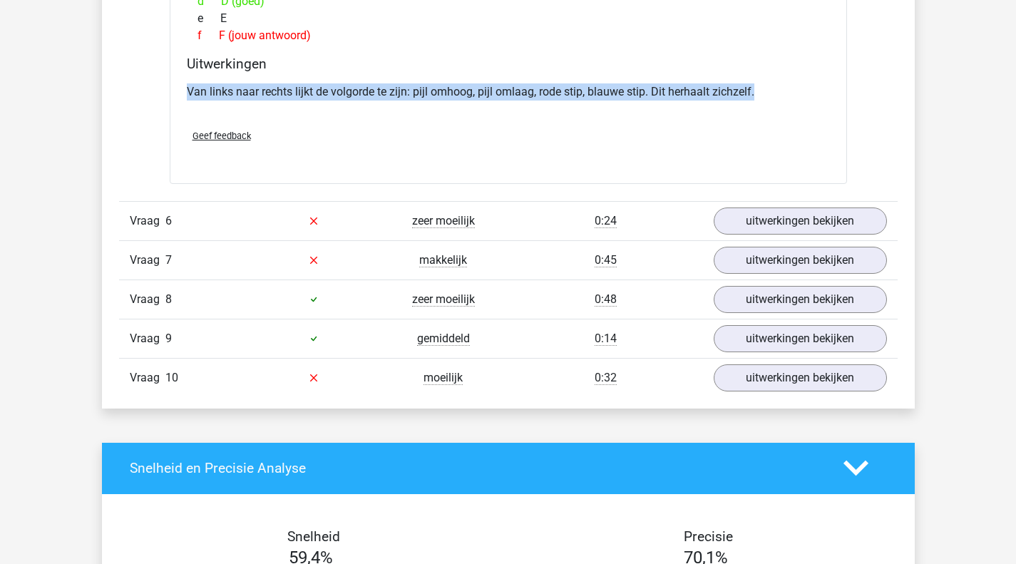
scroll to position [1639, 0]
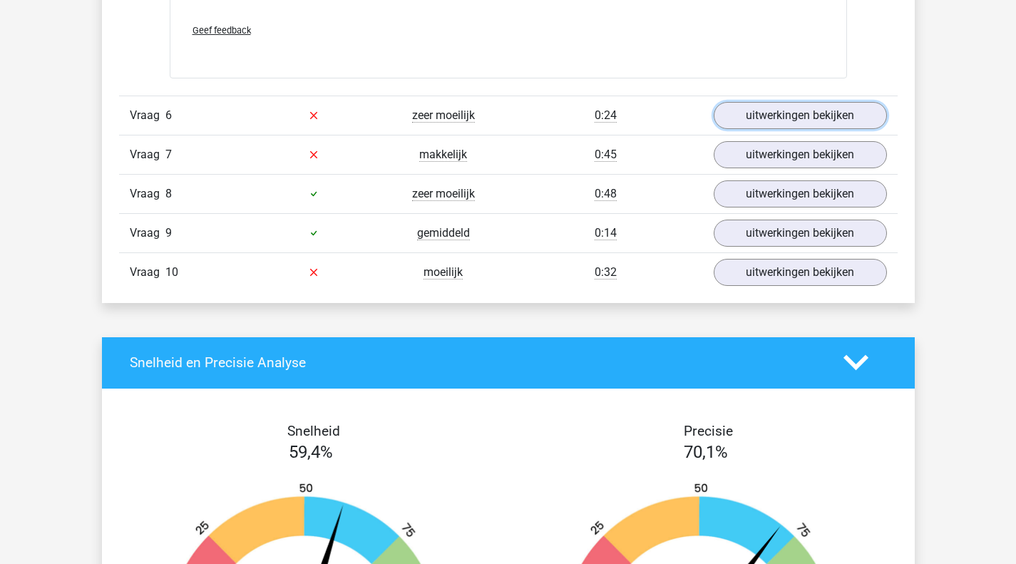
click at [750, 121] on link "uitwerkingen bekijken" at bounding box center [800, 115] width 173 height 27
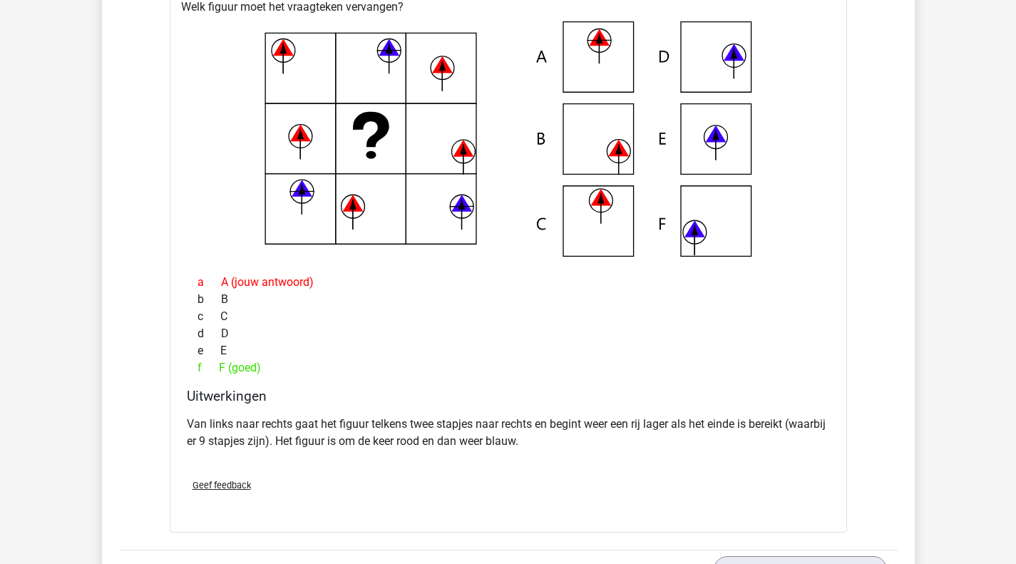
scroll to position [1782, 0]
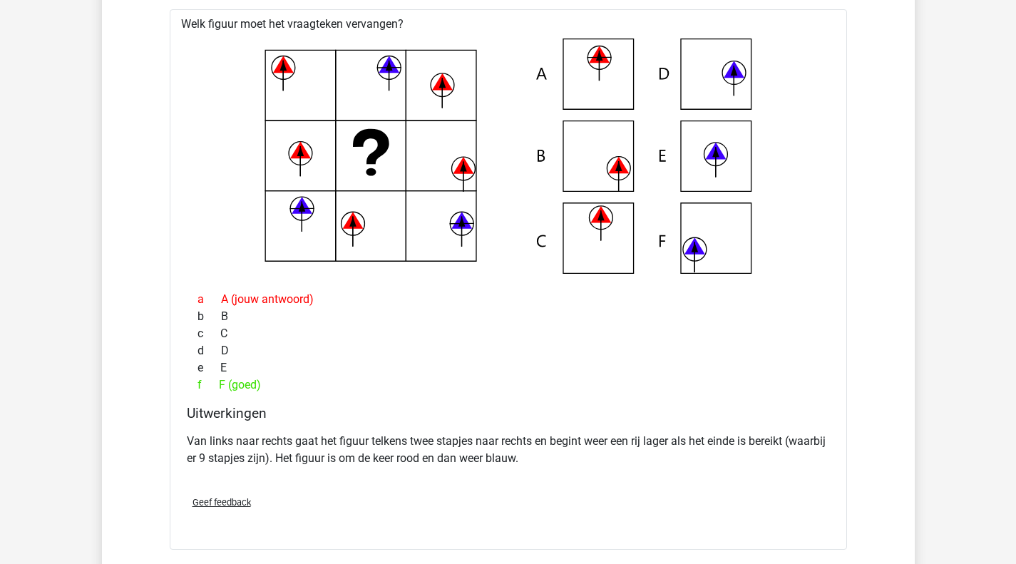
click at [233, 443] on p "Van links naar rechts gaat het figuur telkens twee stapjes naar rechts en begin…" at bounding box center [508, 450] width 643 height 34
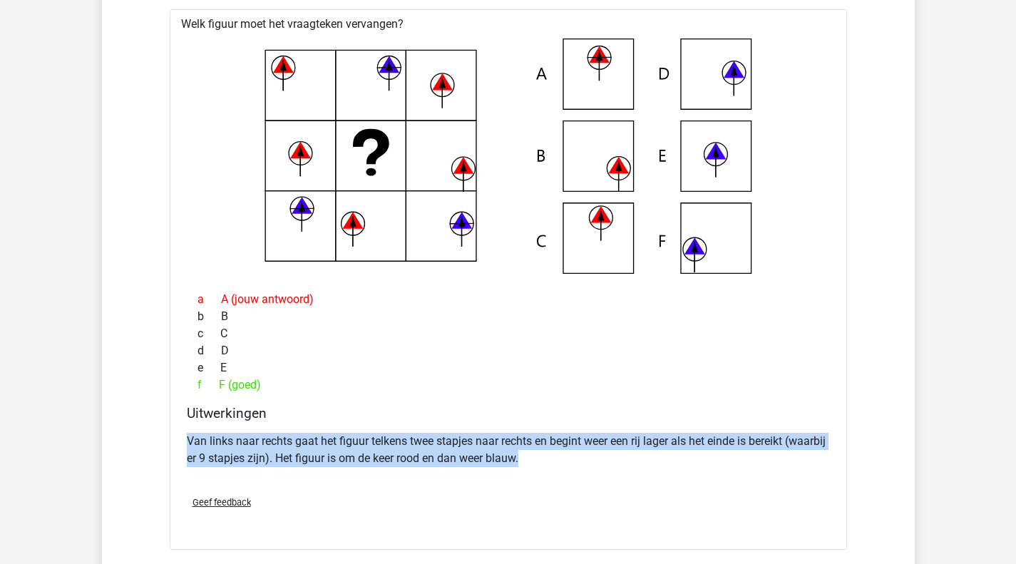
click at [233, 443] on p "Van links naar rechts gaat het figuur telkens twee stapjes naar rechts en begin…" at bounding box center [508, 450] width 643 height 34
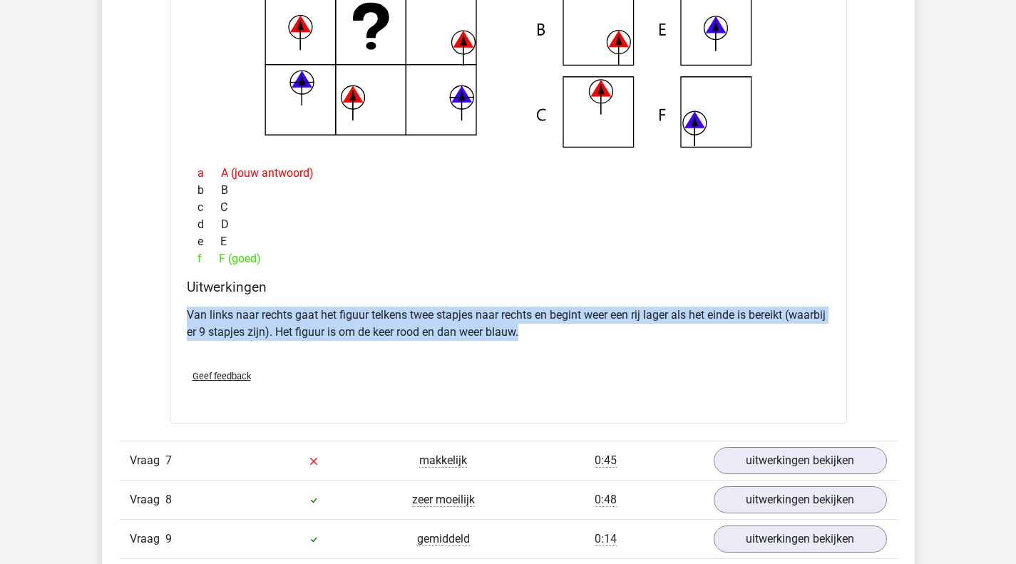
scroll to position [1996, 0]
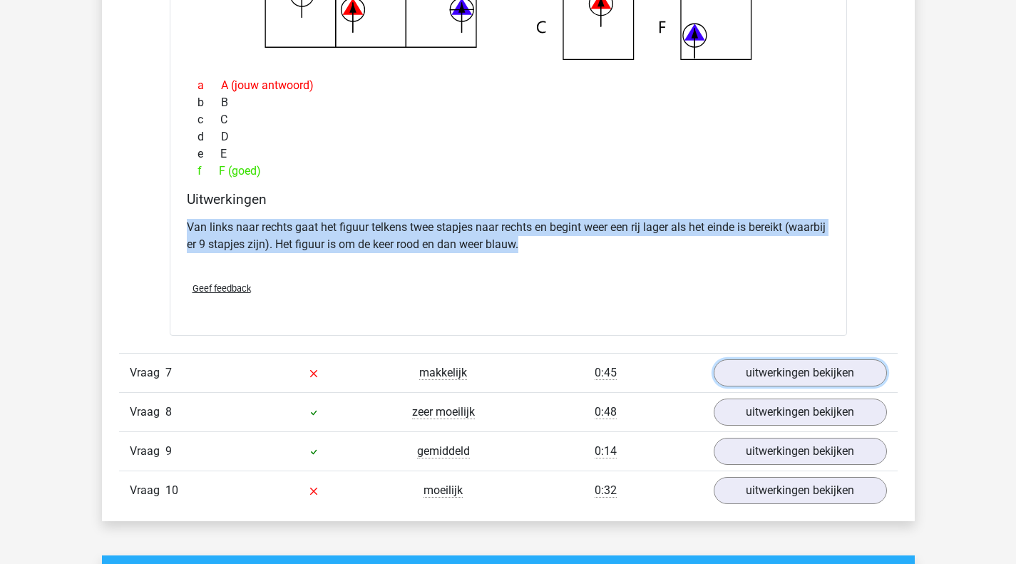
click at [756, 378] on link "uitwerkingen bekijken" at bounding box center [800, 372] width 173 height 27
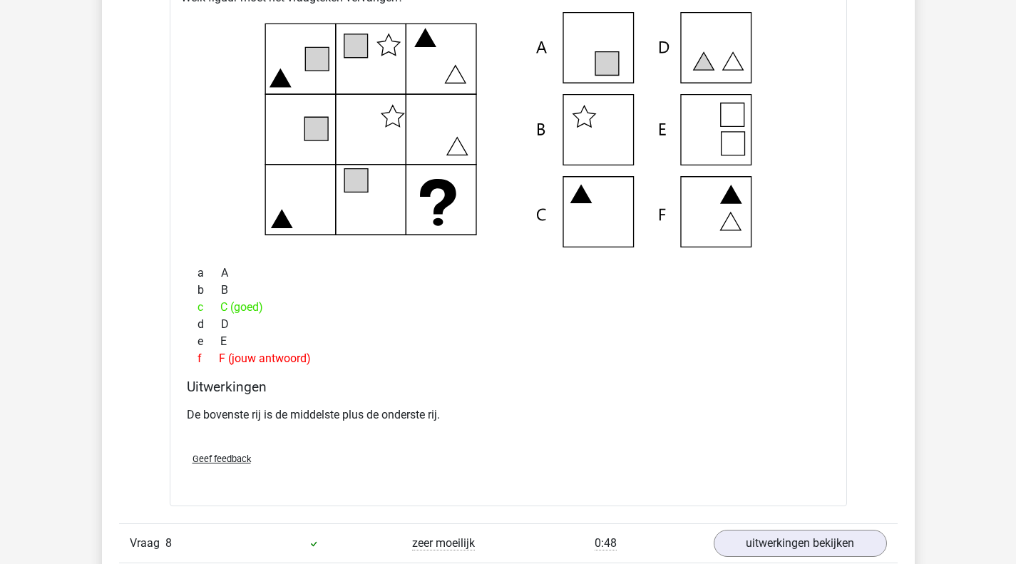
scroll to position [2424, 0]
click at [374, 413] on p "De bovenste rij is de middelste plus de onderste rij." at bounding box center [508, 413] width 643 height 17
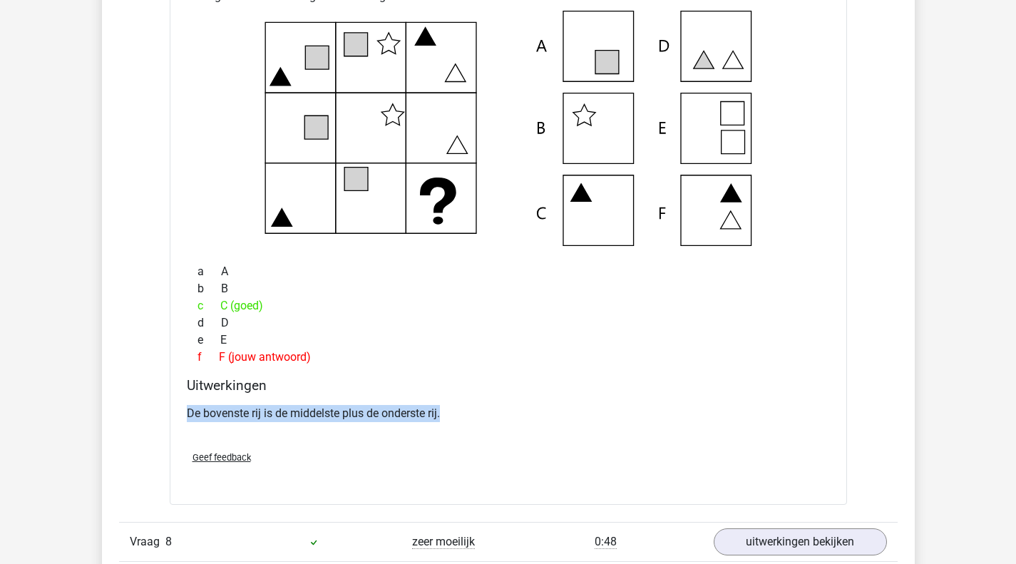
click at [374, 413] on p "De bovenste rij is de middelste plus de onderste rij." at bounding box center [508, 413] width 643 height 17
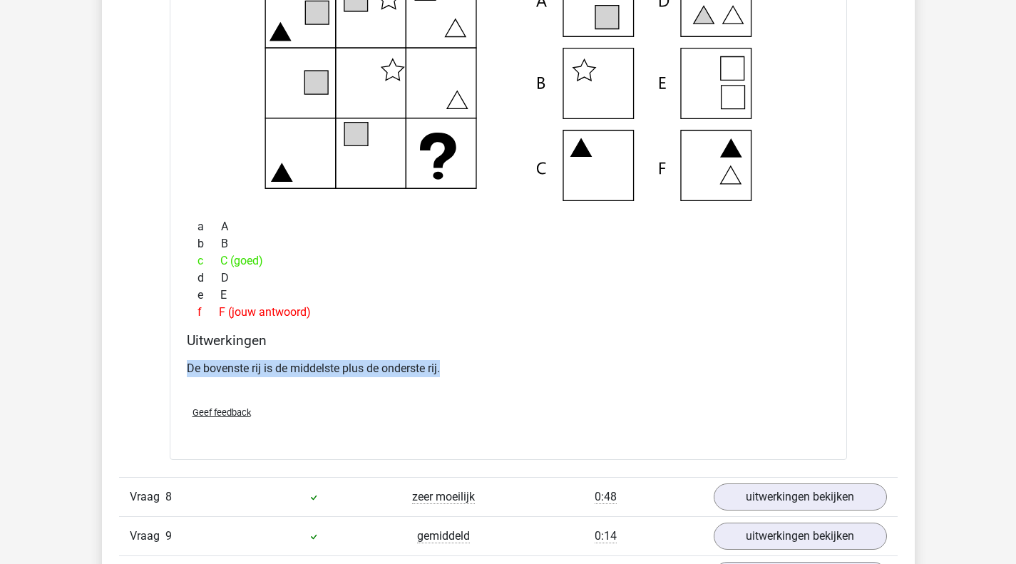
scroll to position [2709, 0]
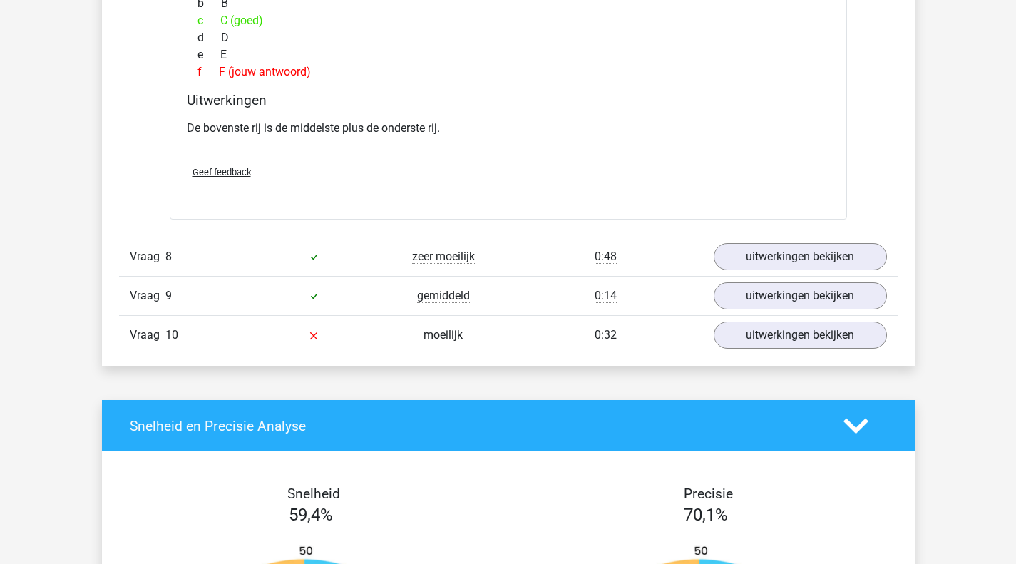
click at [843, 317] on div "Vraag 10 moeilijk 0:32 uitwerkingen bekijken" at bounding box center [508, 334] width 778 height 39
click at [838, 339] on link "uitwerkingen bekijken" at bounding box center [800, 334] width 173 height 27
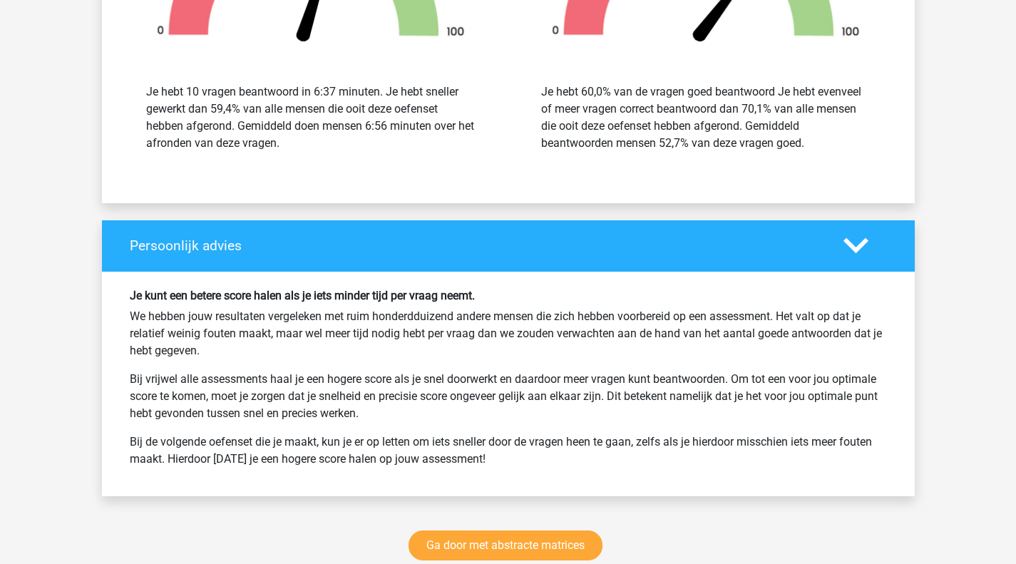
scroll to position [4134, 0]
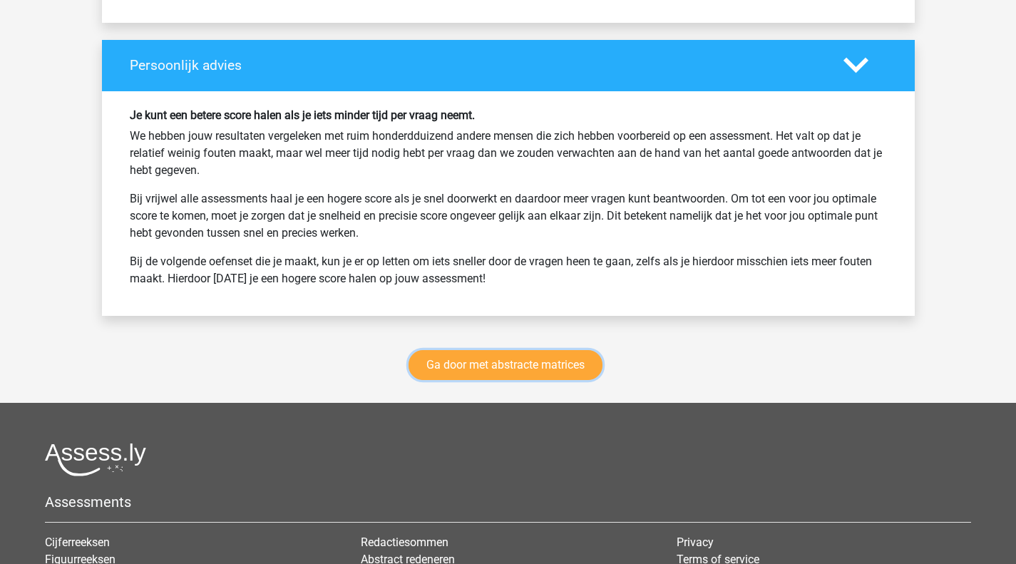
click at [532, 371] on link "Ga door met abstracte matrices" at bounding box center [505, 365] width 194 height 30
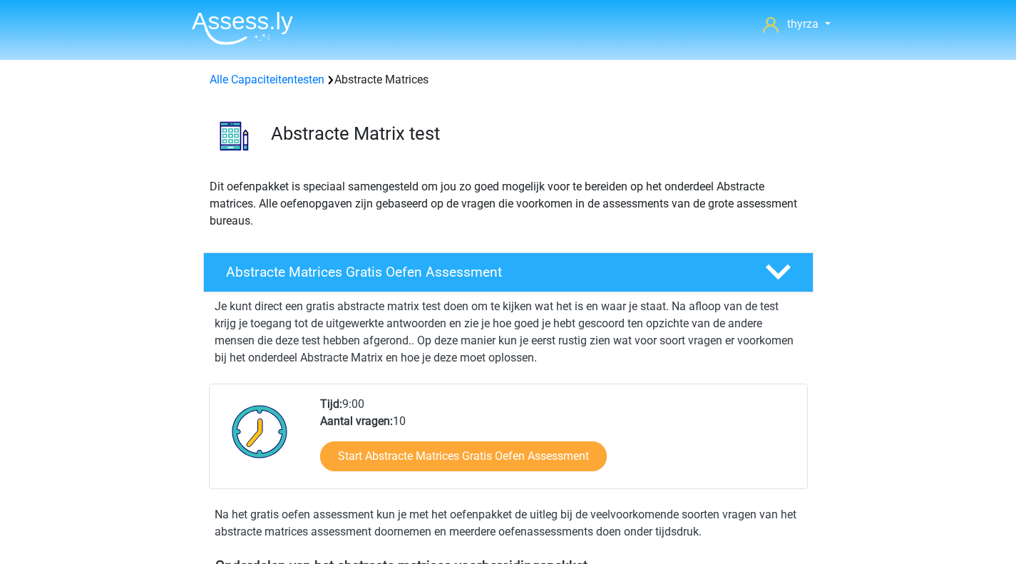
scroll to position [636, 0]
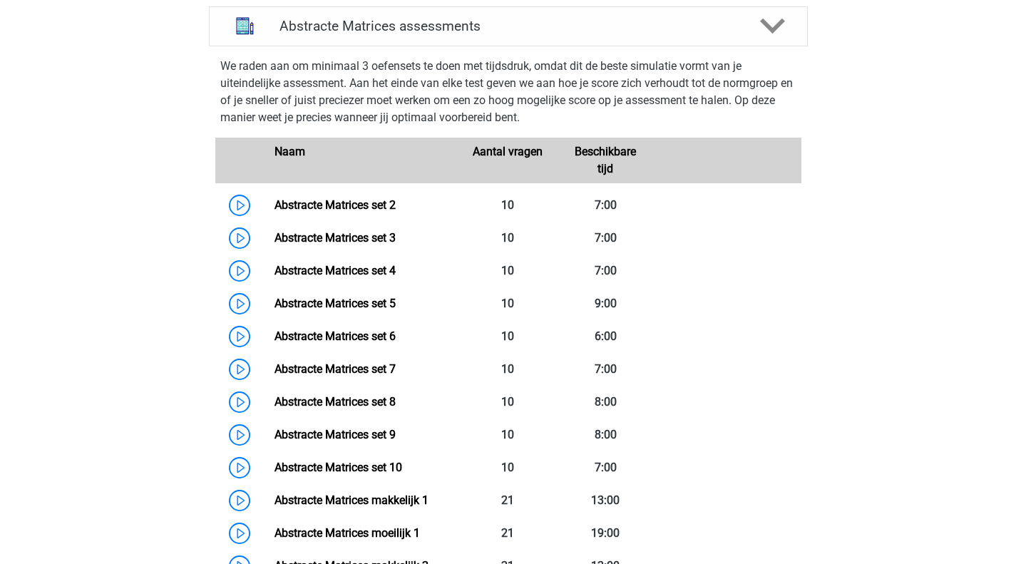
click at [309, 400] on link "Abstracte Matrices set 8" at bounding box center [334, 402] width 121 height 14
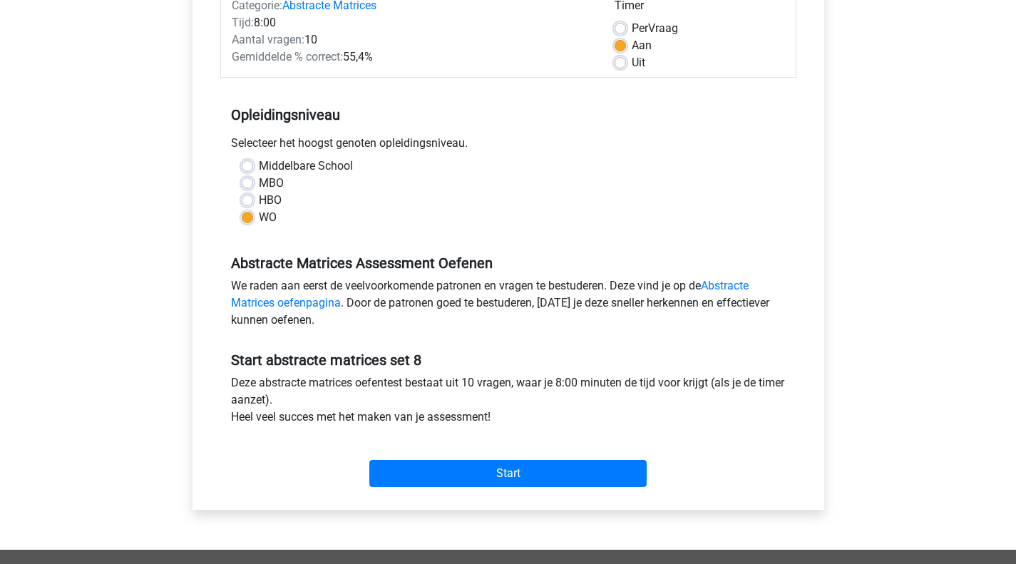
scroll to position [356, 0]
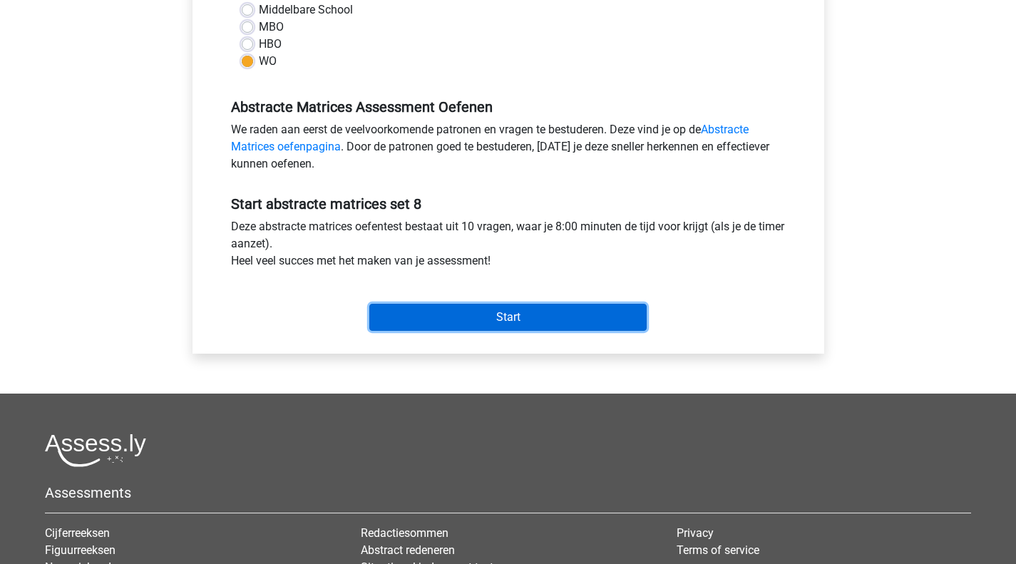
click at [465, 319] on input "Start" at bounding box center [507, 317] width 277 height 27
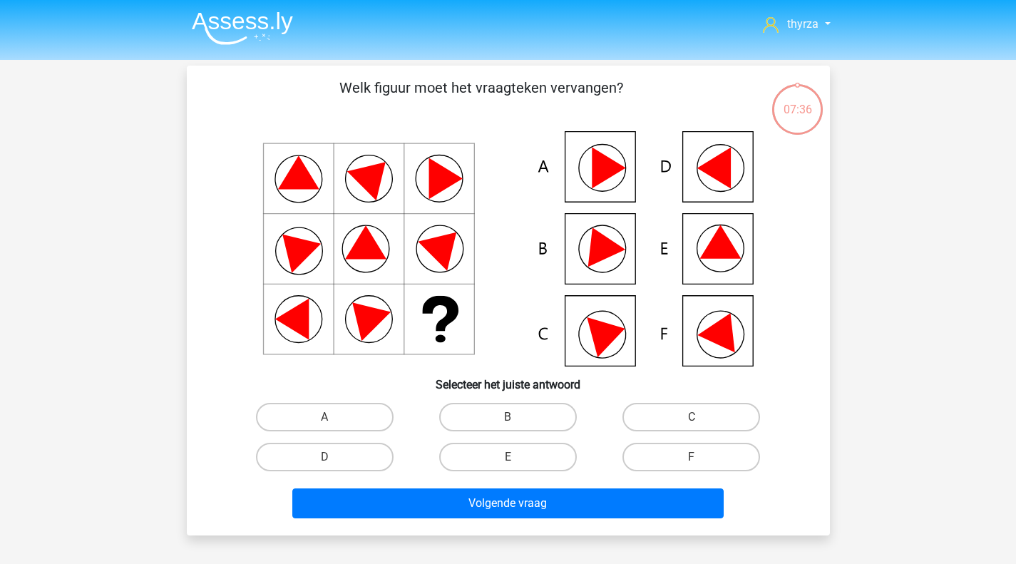
click at [693, 467] on label "F" at bounding box center [691, 457] width 138 height 29
click at [693, 466] on input "F" at bounding box center [695, 461] width 9 height 9
radio input "true"
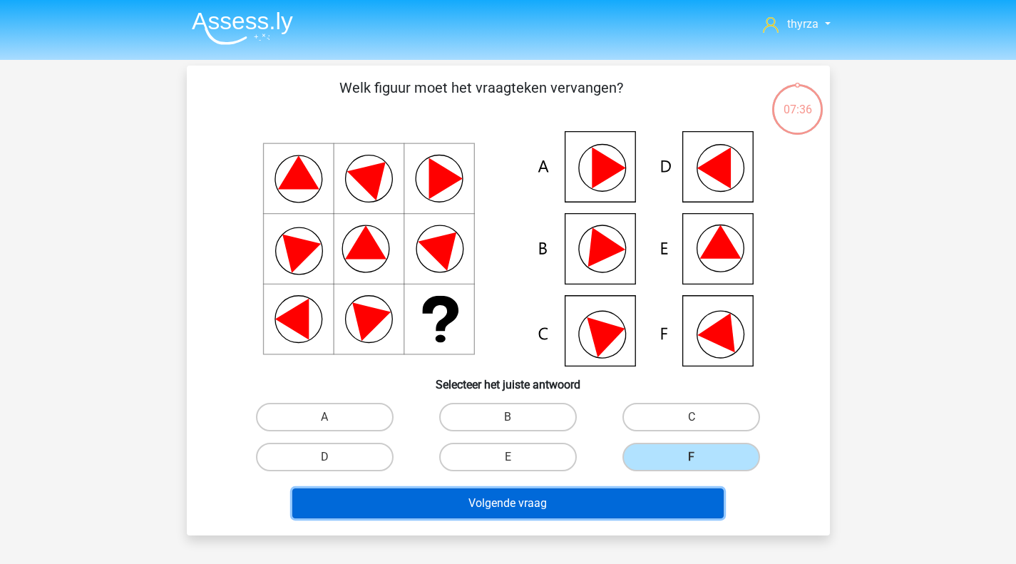
click at [624, 512] on button "Volgende vraag" at bounding box center [507, 503] width 431 height 30
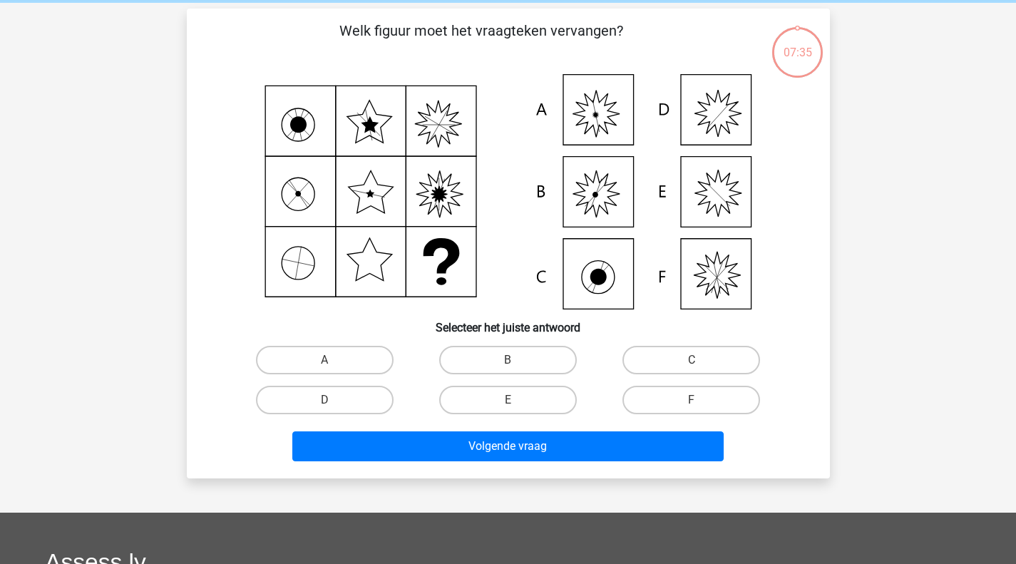
scroll to position [66, 0]
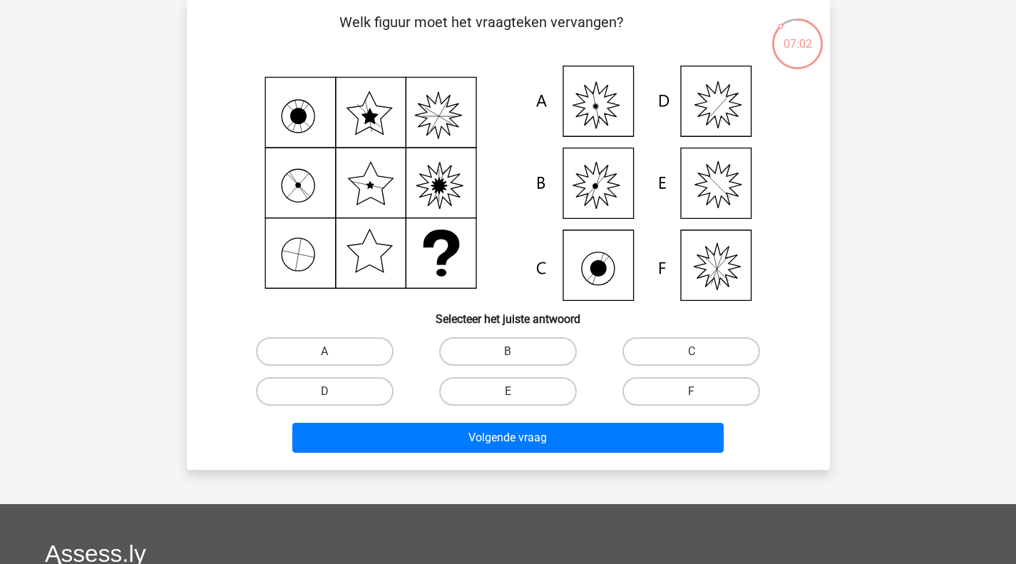
click at [331, 345] on label "A" at bounding box center [325, 351] width 138 height 29
click at [331, 351] on input "A" at bounding box center [328, 355] width 9 height 9
radio input "true"
click at [525, 408] on div "E" at bounding box center [507, 391] width 183 height 40
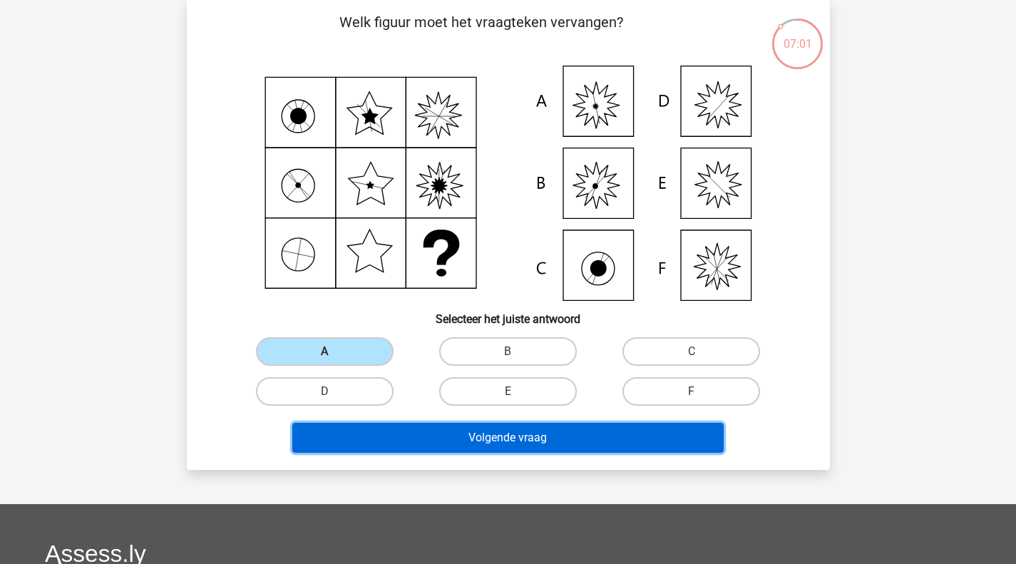
click at [518, 443] on button "Volgende vraag" at bounding box center [507, 438] width 431 height 30
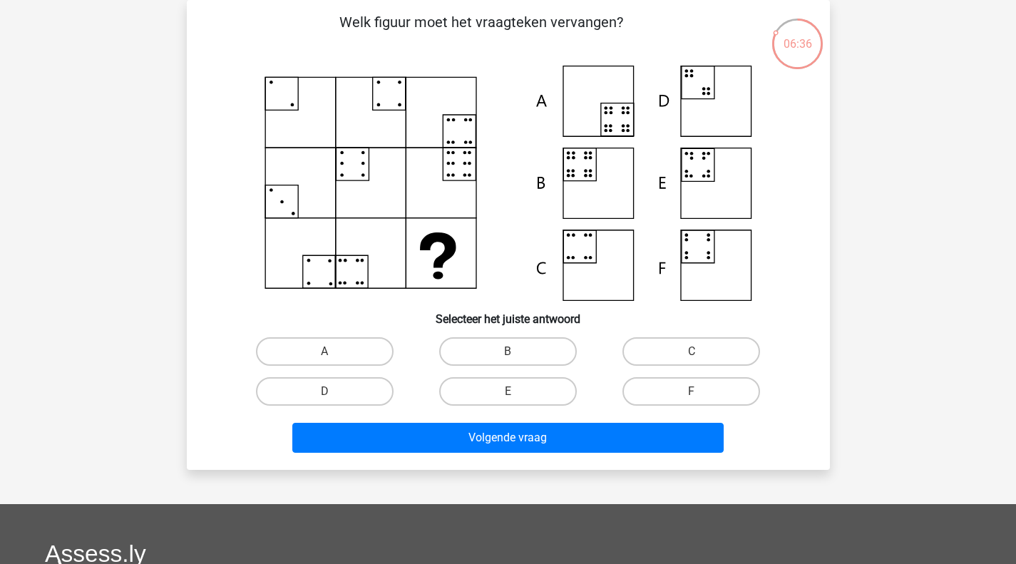
click at [447, 363] on label "B" at bounding box center [508, 351] width 138 height 29
click at [508, 361] on input "B" at bounding box center [512, 355] width 9 height 9
radio input "true"
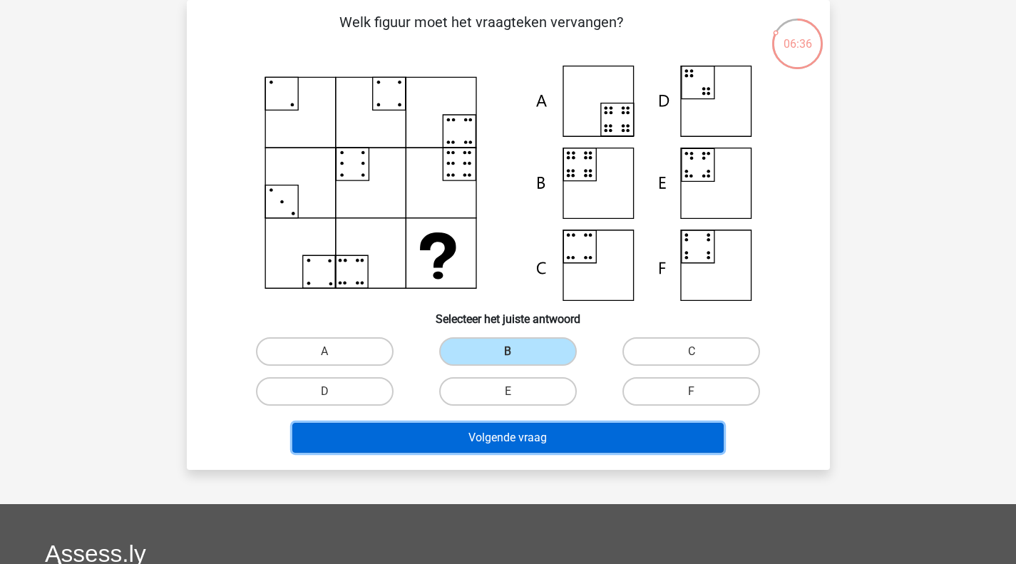
click at [488, 438] on button "Volgende vraag" at bounding box center [507, 438] width 431 height 30
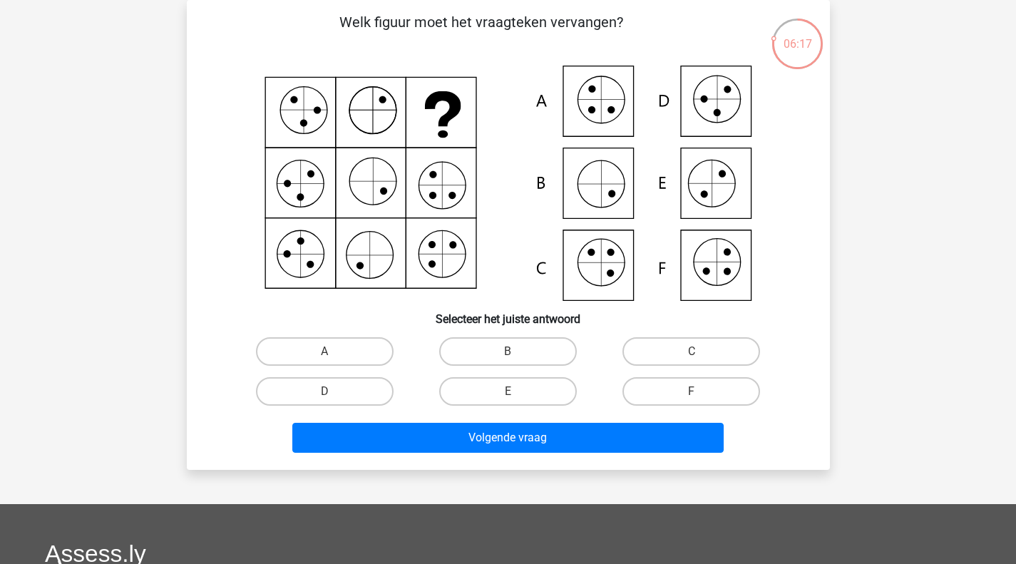
click at [694, 382] on label "F" at bounding box center [691, 391] width 138 height 29
click at [694, 391] on input "F" at bounding box center [695, 395] width 9 height 9
radio input "true"
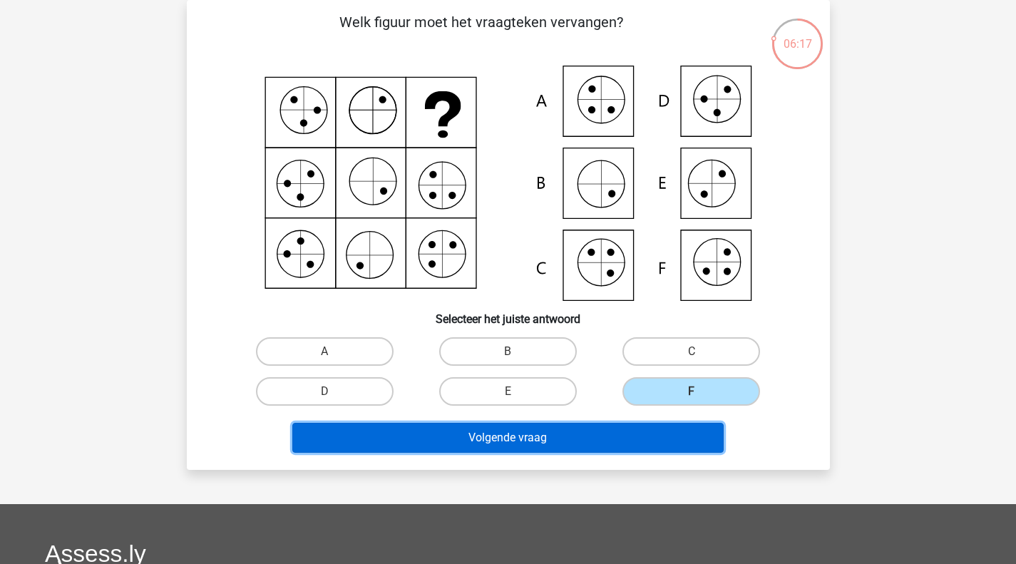
click at [622, 440] on button "Volgende vraag" at bounding box center [507, 438] width 431 height 30
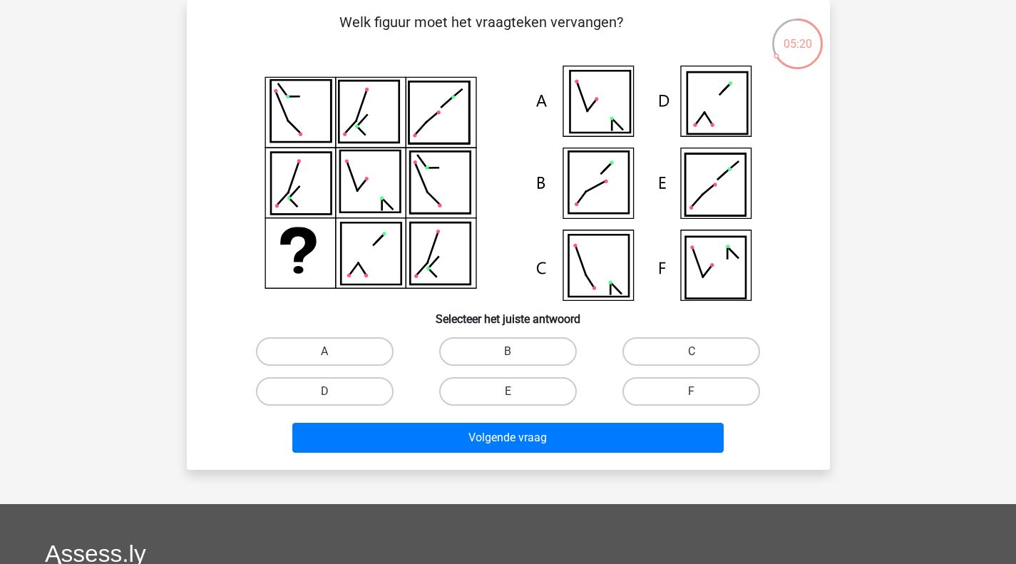
click at [691, 335] on div "C" at bounding box center [690, 351] width 183 height 40
click at [687, 340] on label "C" at bounding box center [691, 351] width 138 height 29
click at [691, 351] on input "C" at bounding box center [695, 355] width 9 height 9
radio input "true"
click at [659, 353] on label "C" at bounding box center [691, 351] width 138 height 29
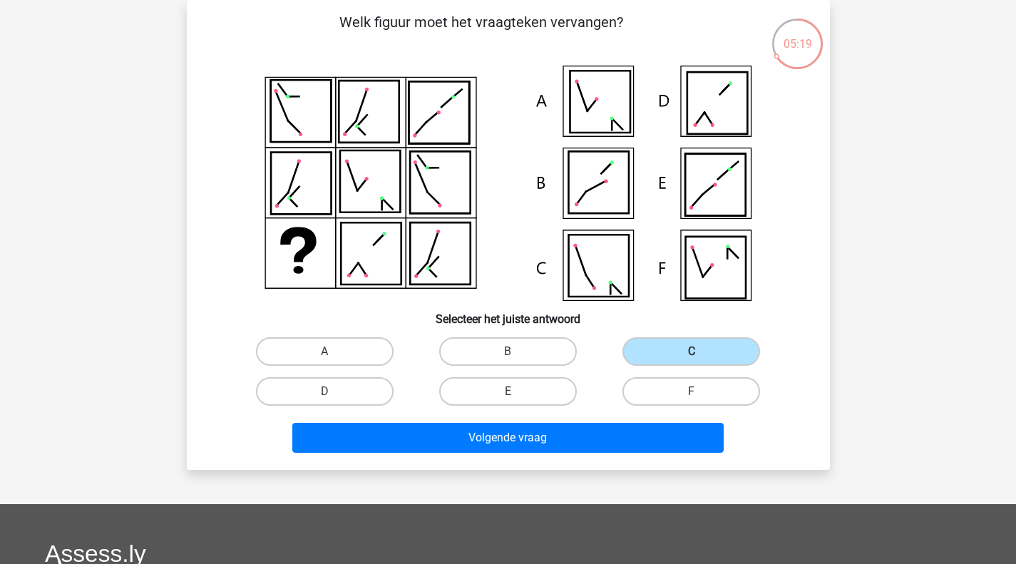
click at [691, 353] on input "C" at bounding box center [695, 355] width 9 height 9
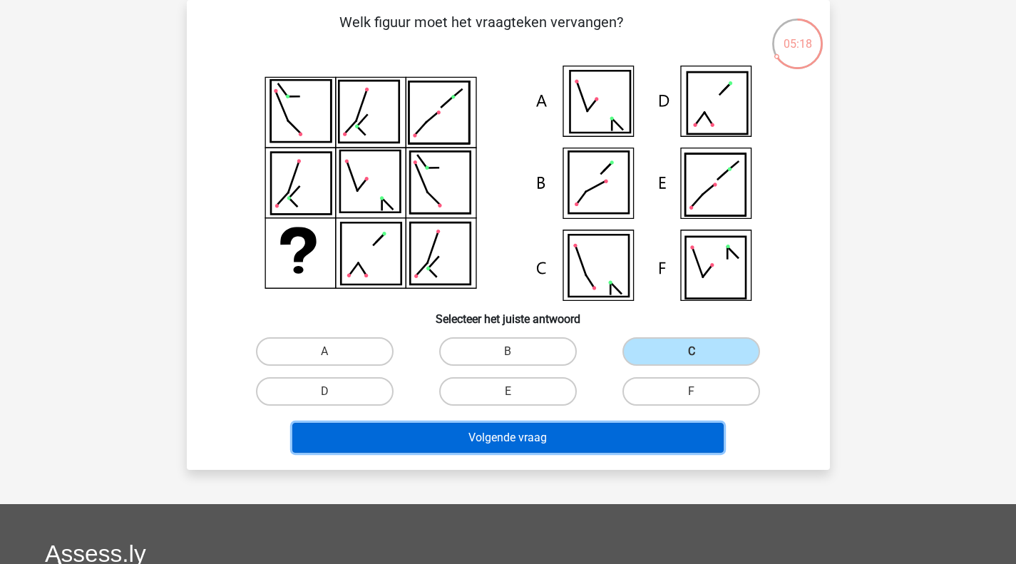
click at [589, 436] on button "Volgende vraag" at bounding box center [507, 438] width 431 height 30
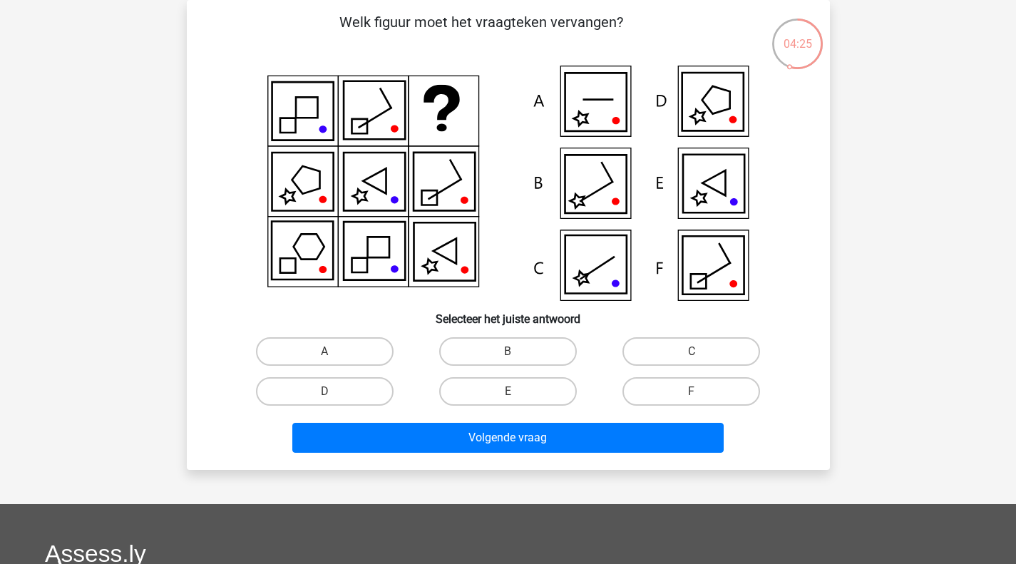
click at [499, 394] on label "E" at bounding box center [508, 391] width 138 height 29
click at [508, 394] on input "E" at bounding box center [512, 395] width 9 height 9
radio input "true"
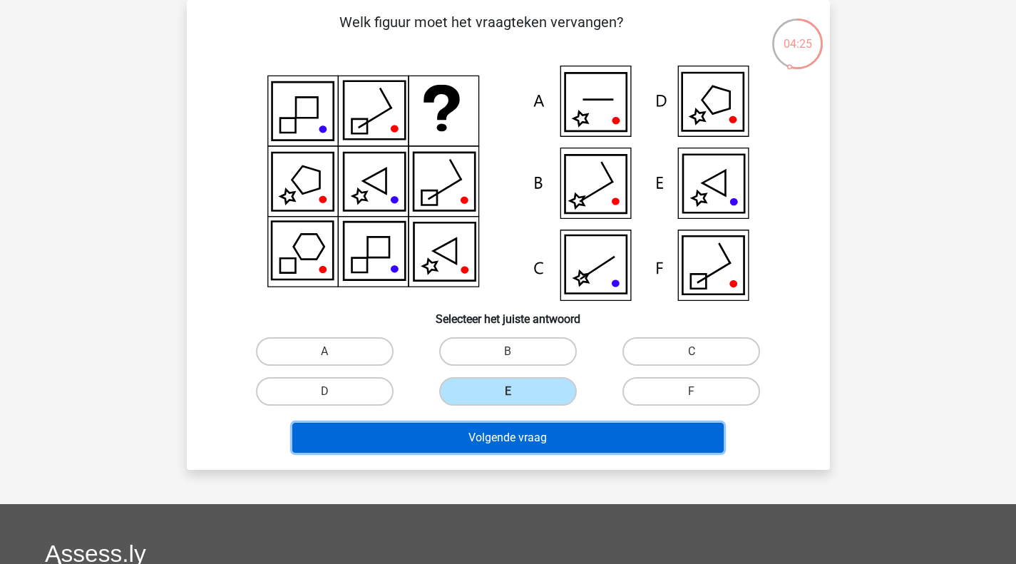
click at [475, 450] on button "Volgende vraag" at bounding box center [507, 438] width 431 height 30
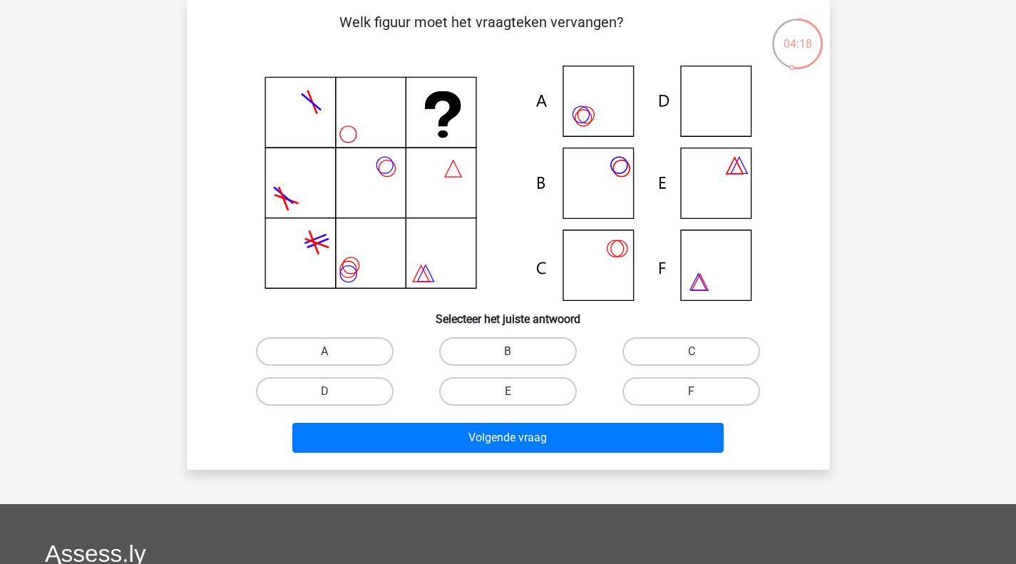
click at [365, 396] on label "D" at bounding box center [325, 391] width 138 height 29
click at [334, 396] on input "D" at bounding box center [328, 395] width 9 height 9
radio input "true"
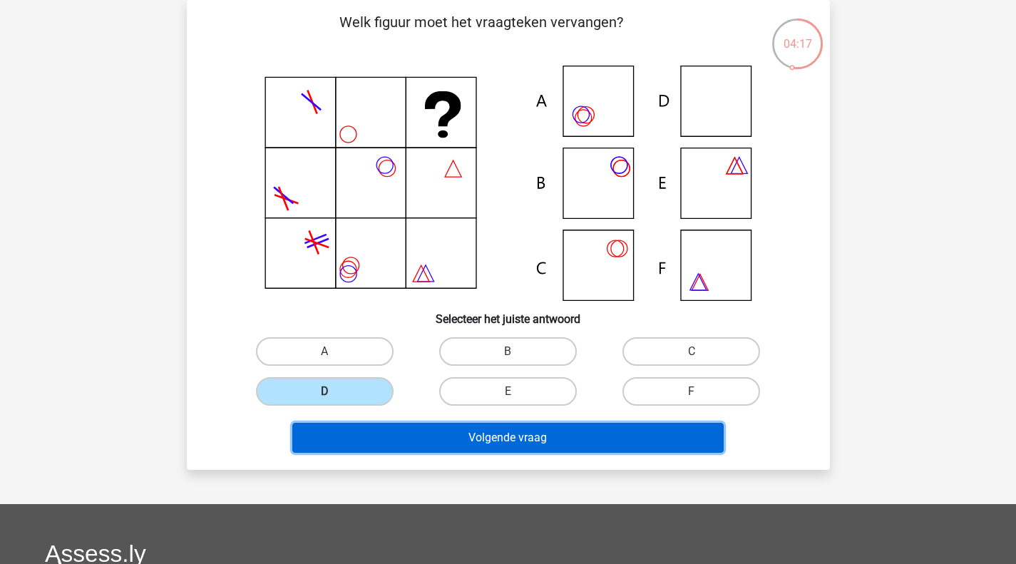
click at [480, 437] on button "Volgende vraag" at bounding box center [507, 438] width 431 height 30
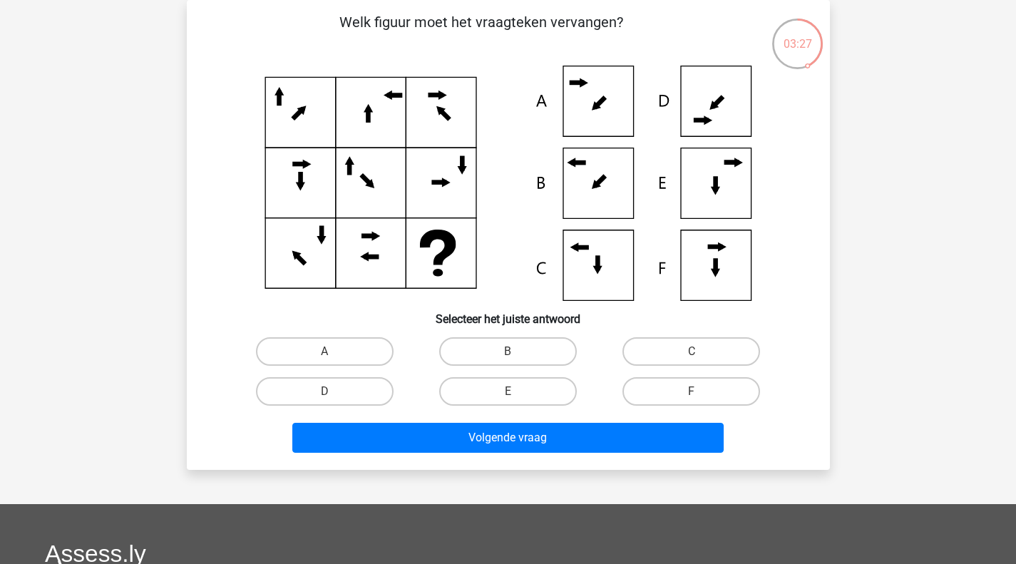
click at [469, 363] on label "B" at bounding box center [508, 351] width 138 height 29
click at [508, 361] on input "B" at bounding box center [512, 355] width 9 height 9
radio input "true"
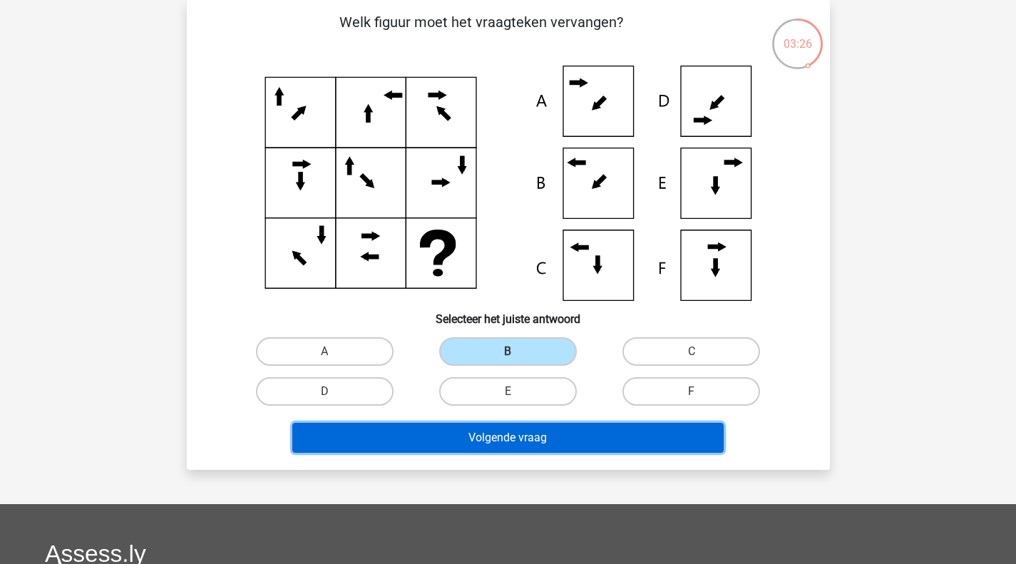
click at [485, 434] on button "Volgende vraag" at bounding box center [507, 438] width 431 height 30
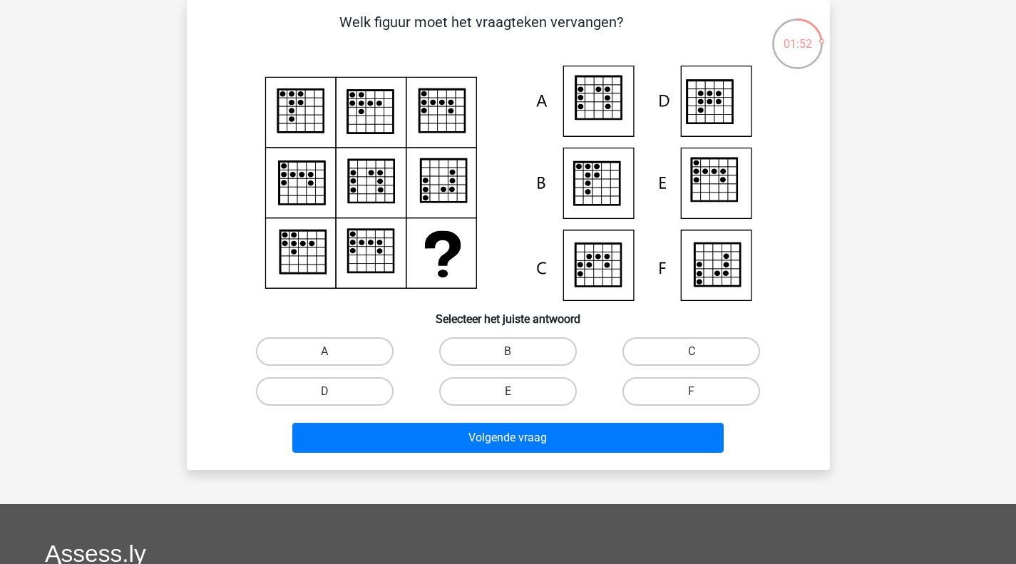
click at [515, 398] on input "E" at bounding box center [512, 395] width 9 height 9
radio input "true"
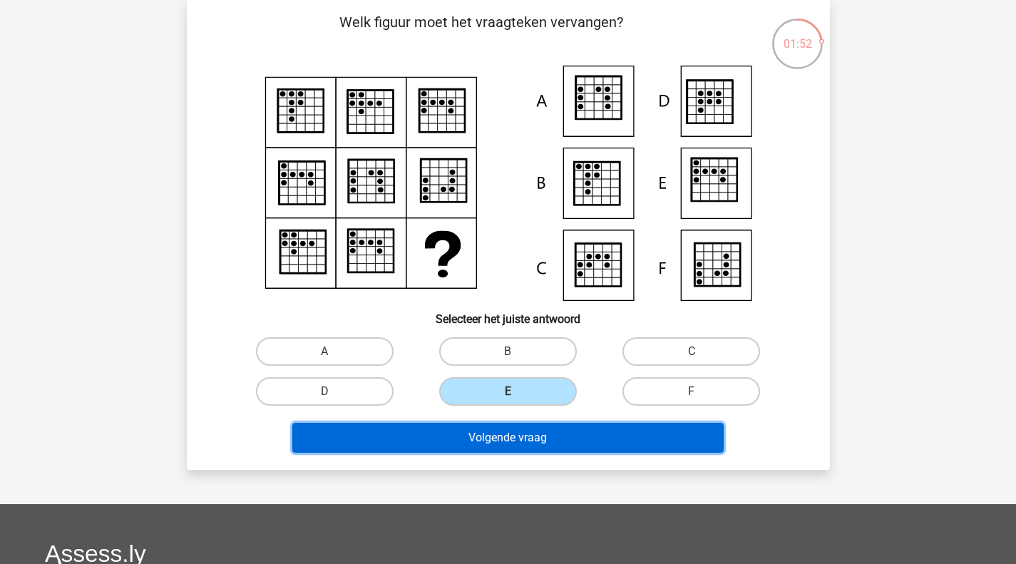
click at [517, 448] on button "Volgende vraag" at bounding box center [507, 438] width 431 height 30
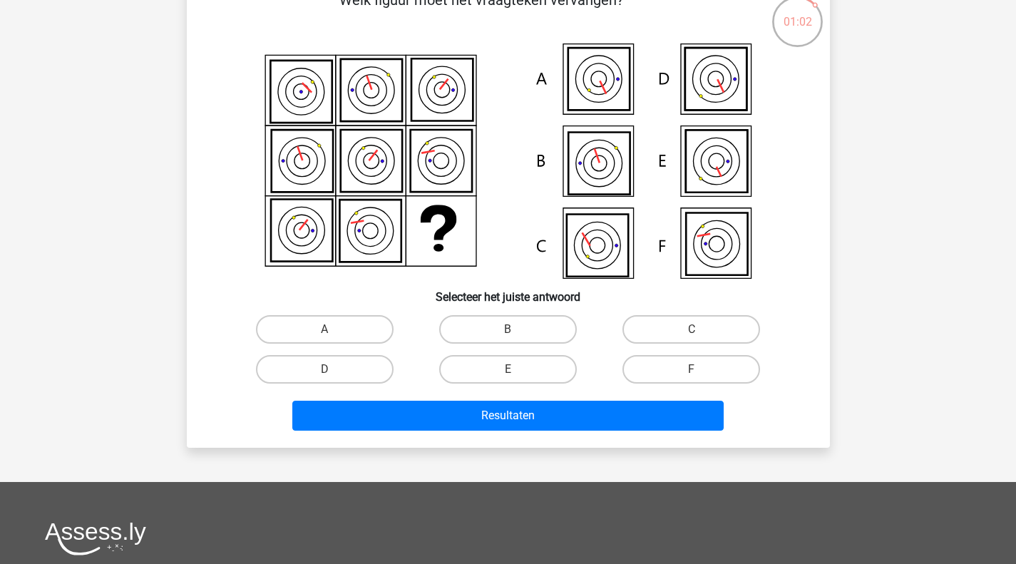
scroll to position [94, 0]
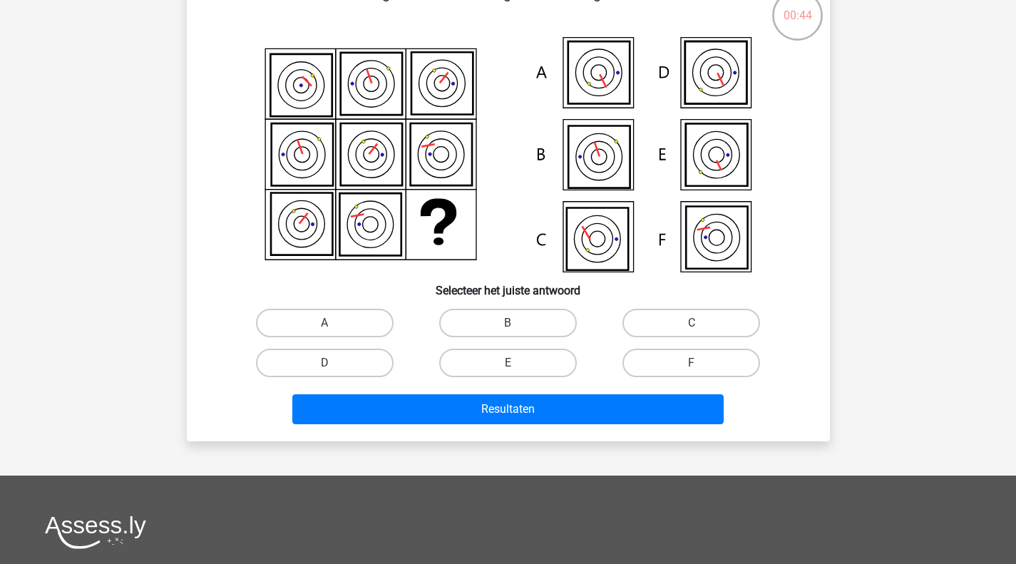
click at [329, 319] on label "A" at bounding box center [325, 323] width 138 height 29
click at [329, 323] on input "A" at bounding box center [328, 327] width 9 height 9
radio input "true"
click at [360, 391] on div "Resultaten" at bounding box center [508, 406] width 597 height 47
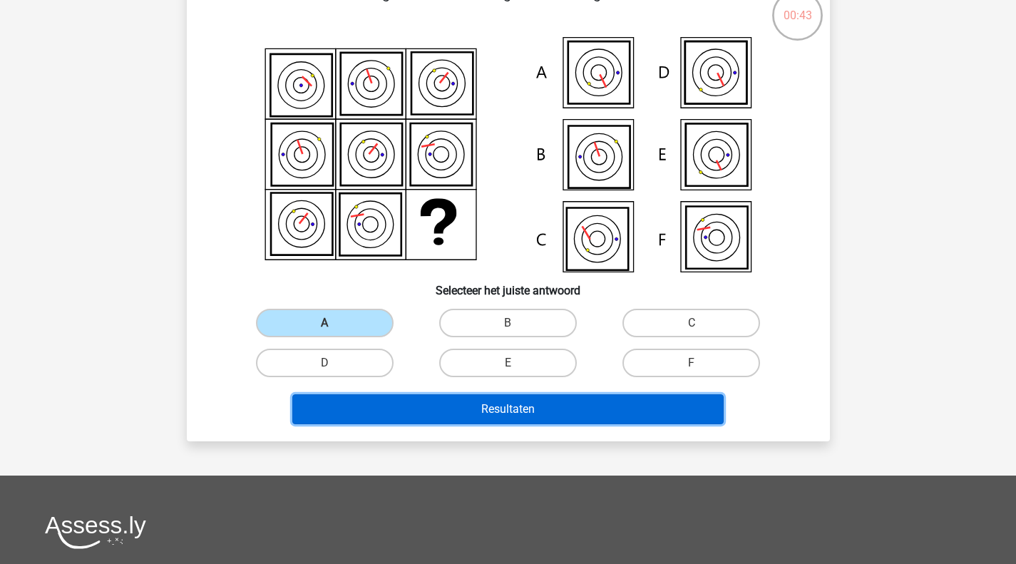
click at [362, 398] on button "Resultaten" at bounding box center [507, 409] width 431 height 30
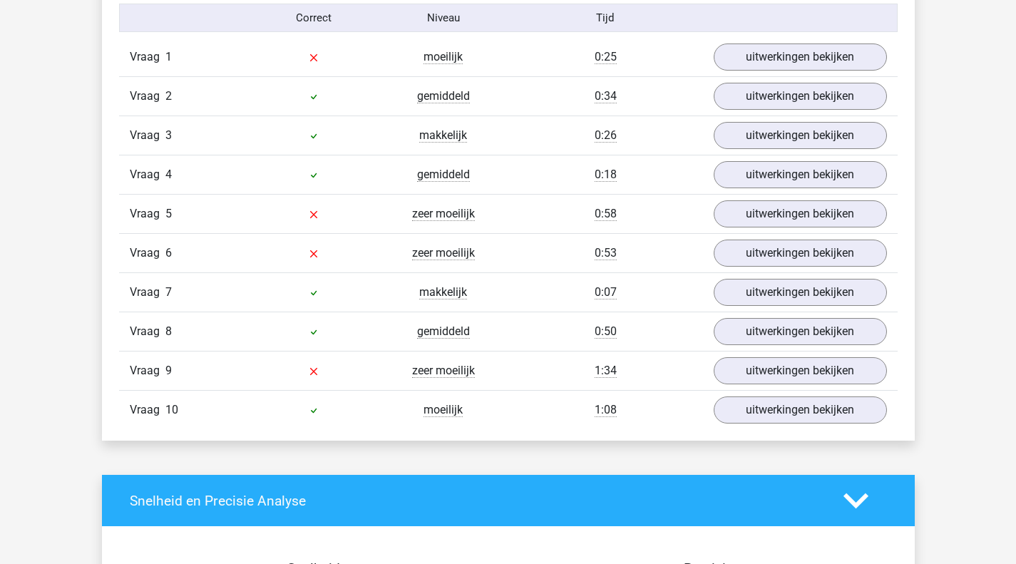
scroll to position [927, 0]
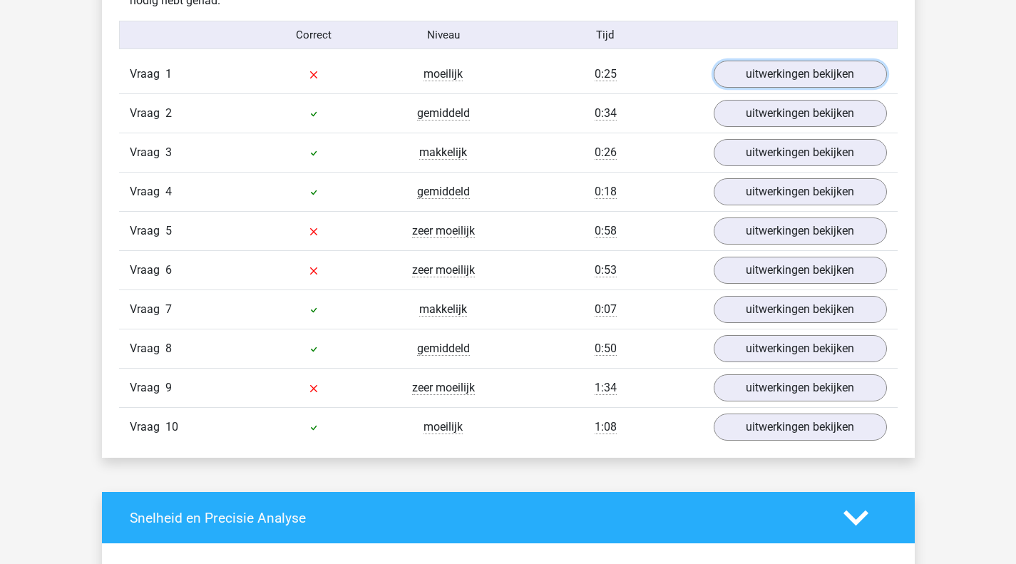
click at [791, 77] on link "uitwerkingen bekijken" at bounding box center [800, 74] width 173 height 27
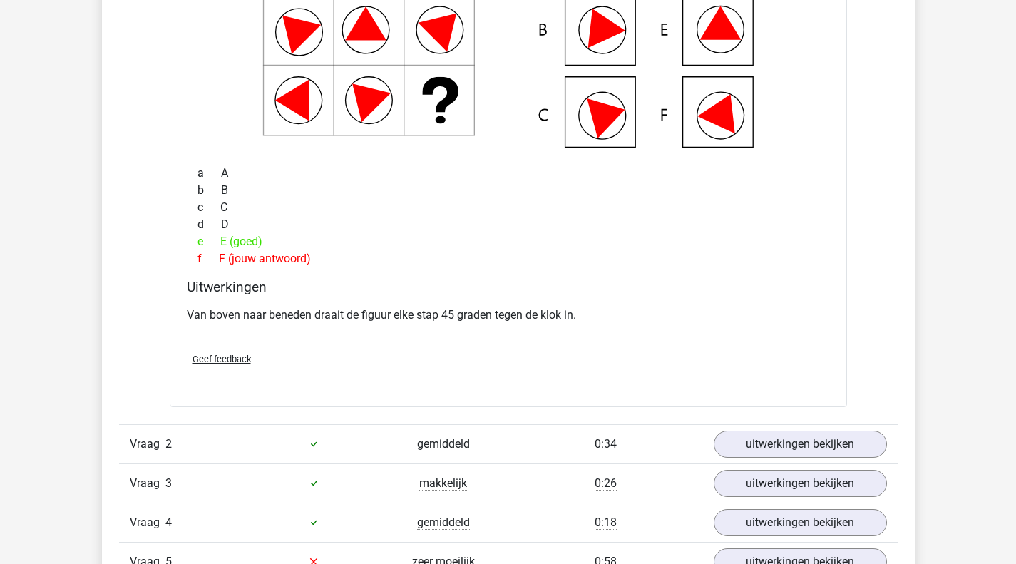
scroll to position [1354, 0]
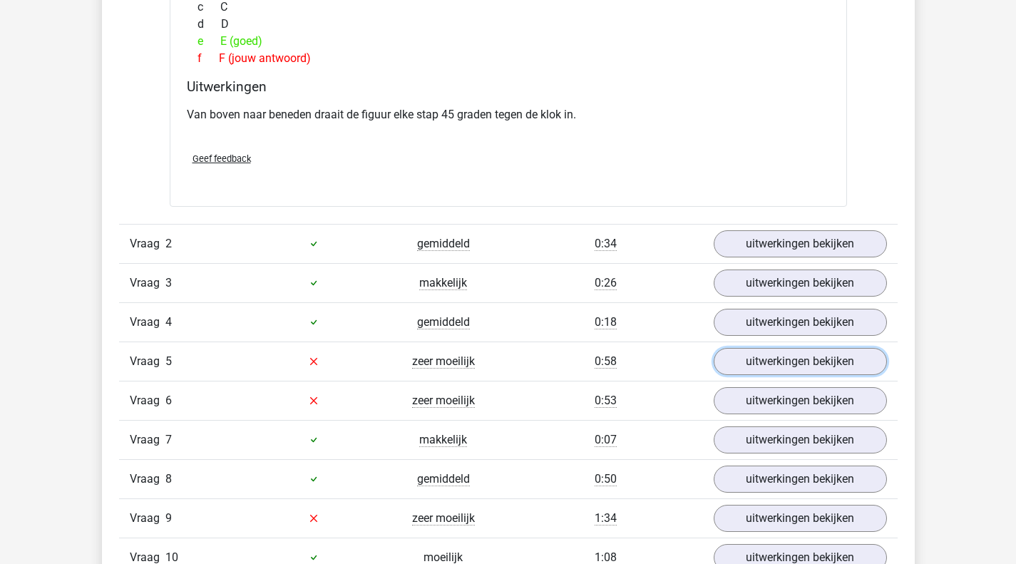
click at [730, 366] on link "uitwerkingen bekijken" at bounding box center [800, 361] width 173 height 27
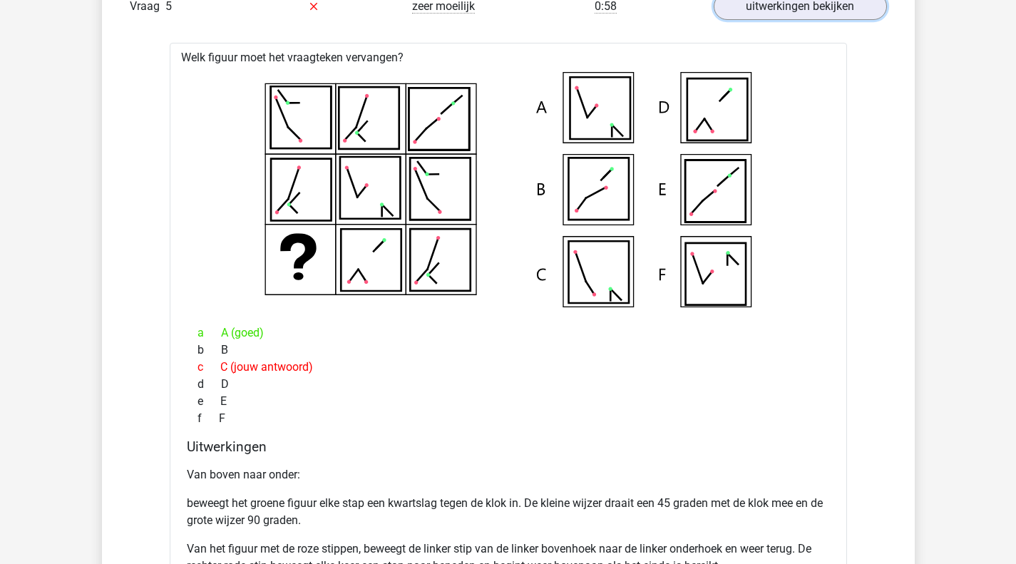
scroll to position [1782, 0]
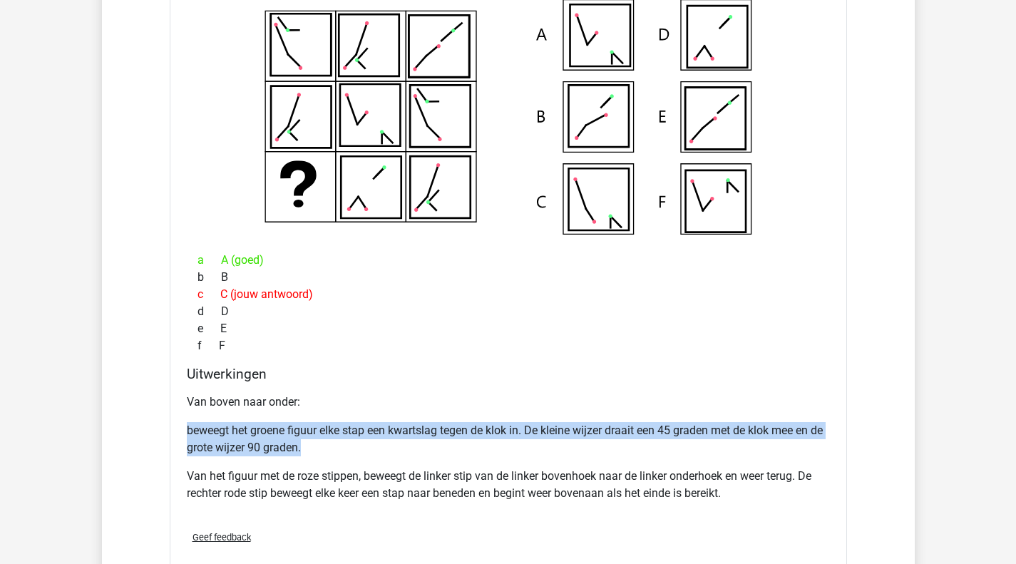
drag, startPoint x: 291, startPoint y: 447, endPoint x: 163, endPoint y: 432, distance: 128.5
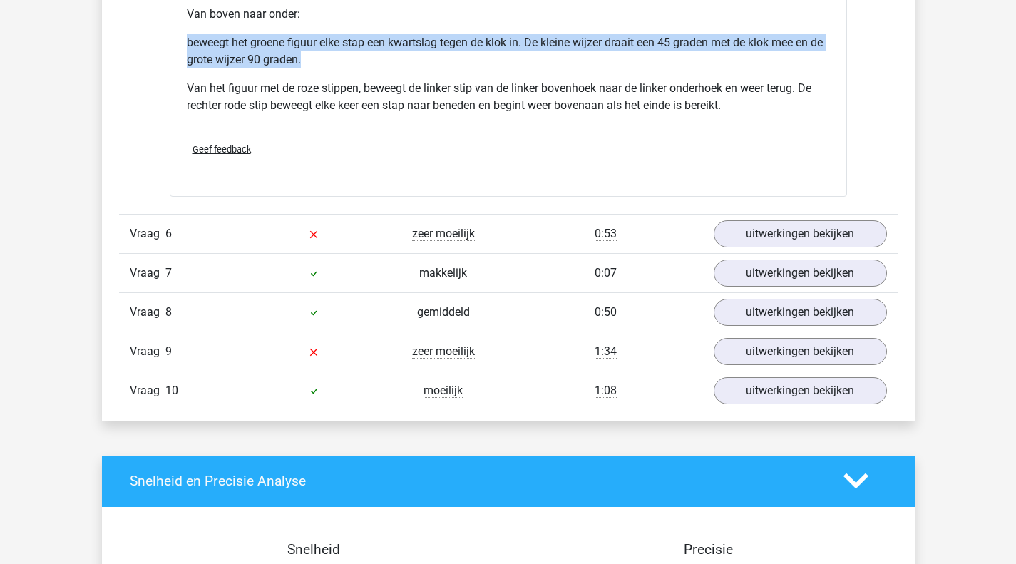
scroll to position [2210, 0]
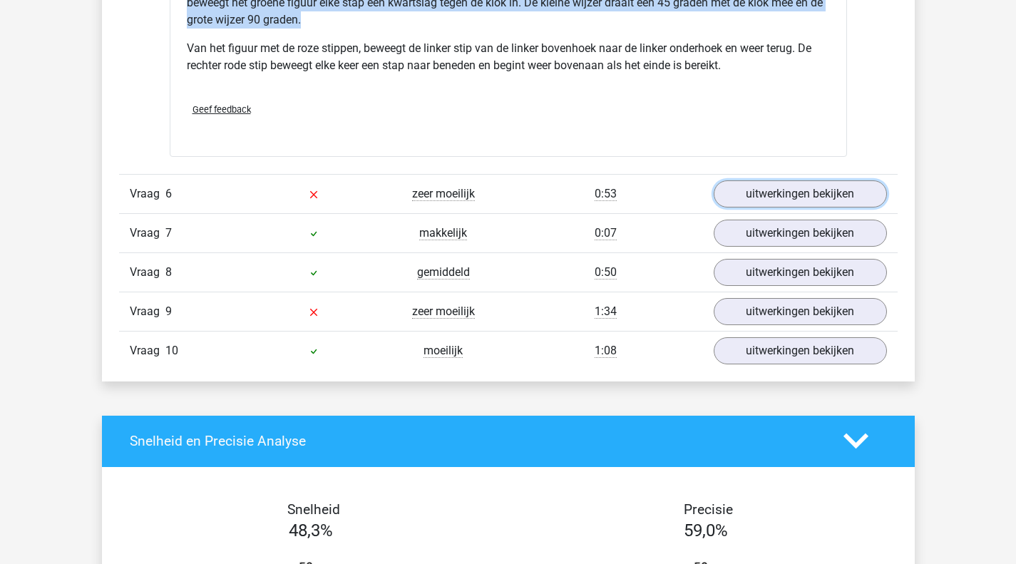
click at [766, 200] on link "uitwerkingen bekijken" at bounding box center [800, 193] width 173 height 27
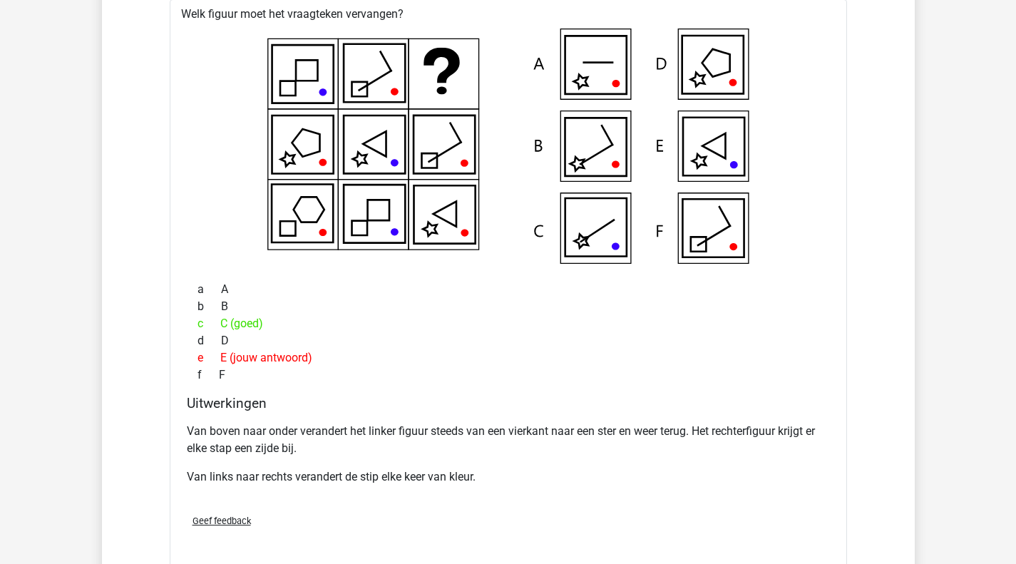
scroll to position [2424, 0]
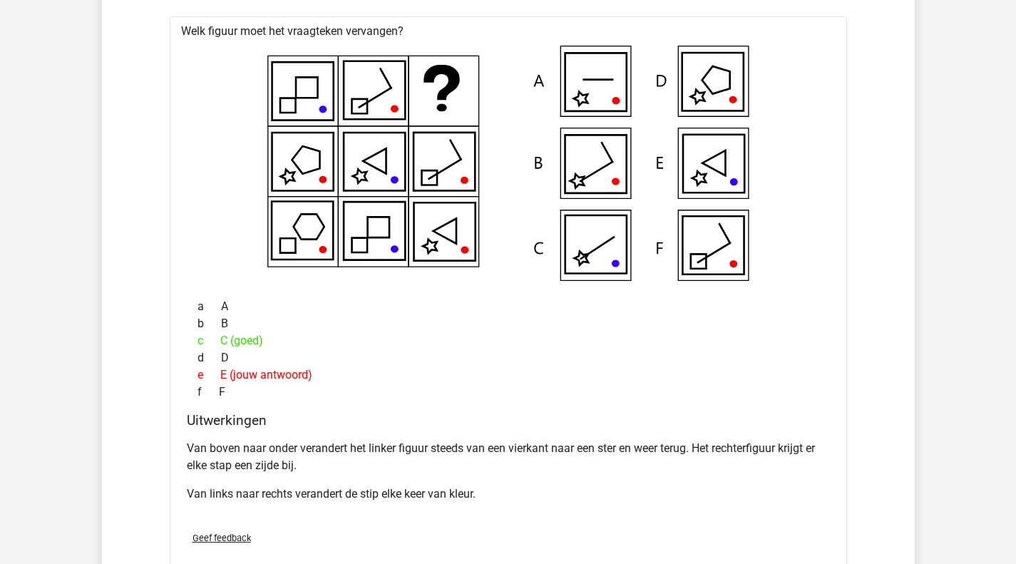
click at [658, 448] on p "Van boven naar onder verandert het linker figuur steeds van een vierkant naar e…" at bounding box center [508, 457] width 643 height 34
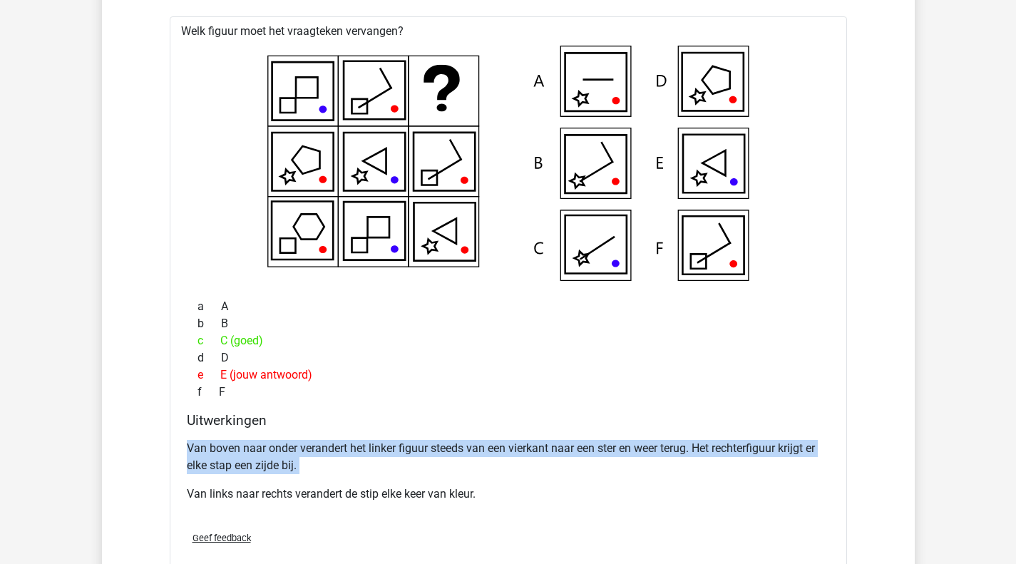
click at [658, 448] on p "Van boven naar onder verandert het linker figuur steeds van een vierkant naar e…" at bounding box center [508, 457] width 643 height 34
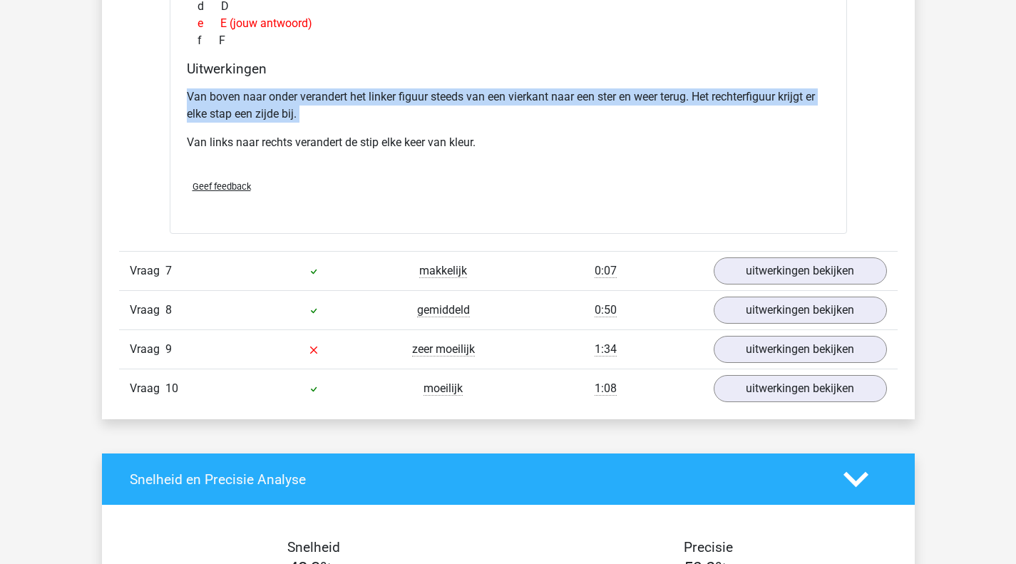
scroll to position [2923, 0]
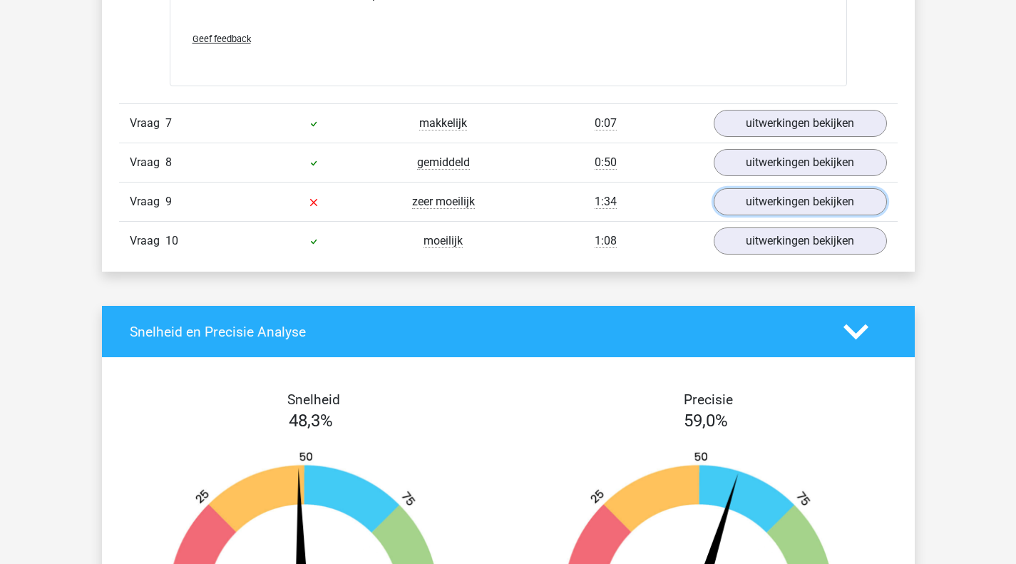
click at [731, 206] on link "uitwerkingen bekijken" at bounding box center [800, 201] width 173 height 27
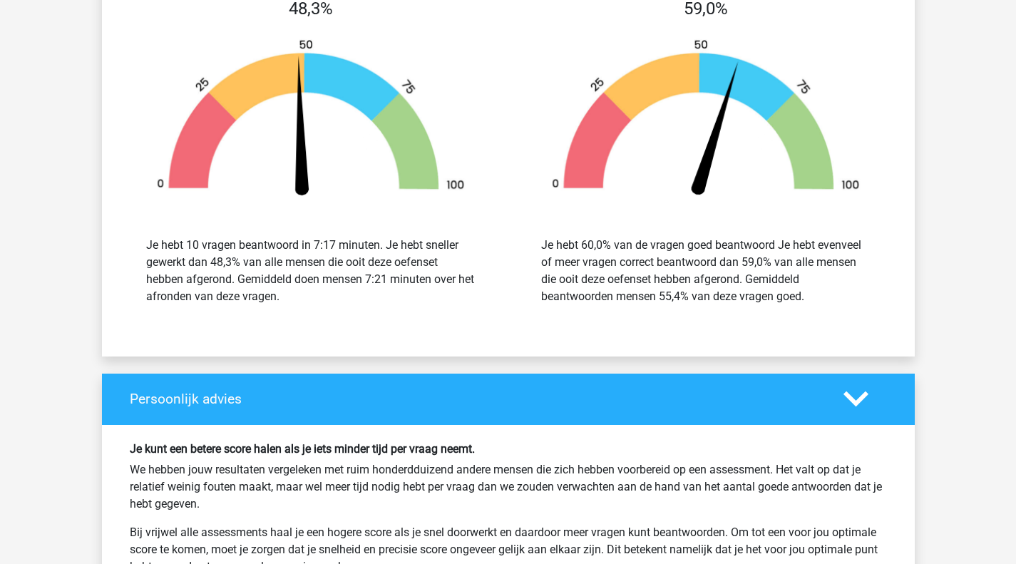
scroll to position [3707, 0]
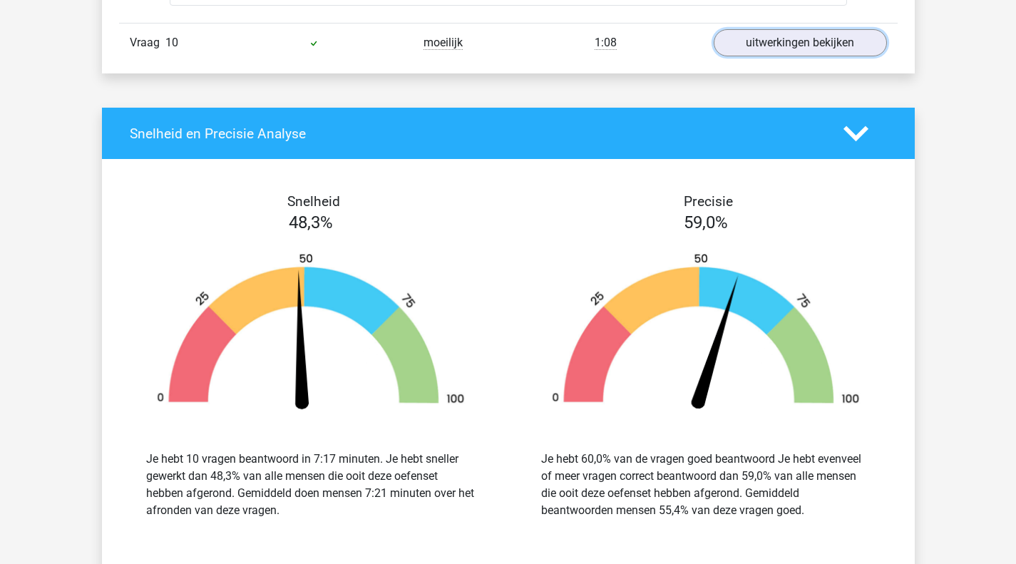
click at [799, 48] on link "uitwerkingen bekijken" at bounding box center [800, 42] width 173 height 27
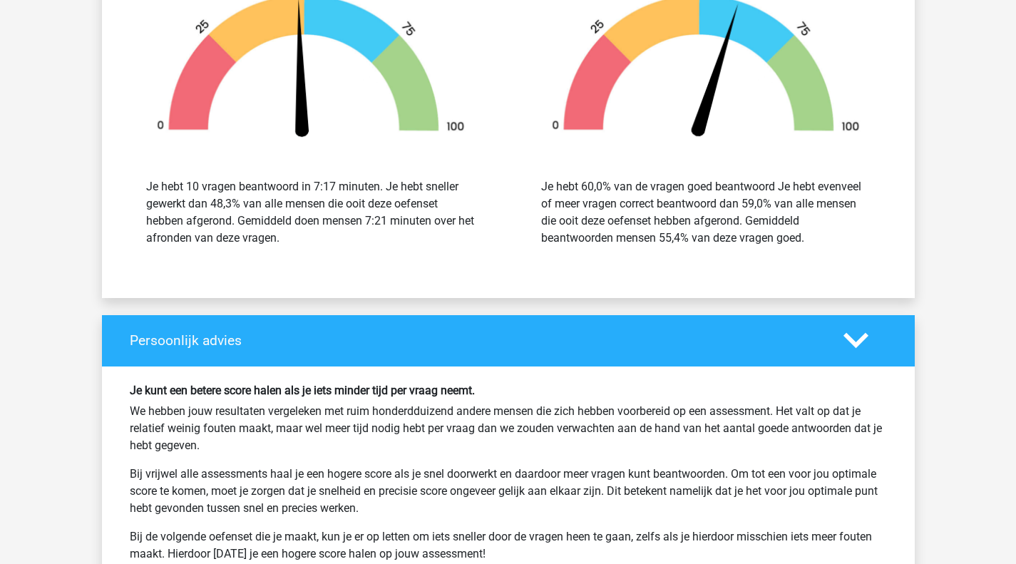
scroll to position [4736, 0]
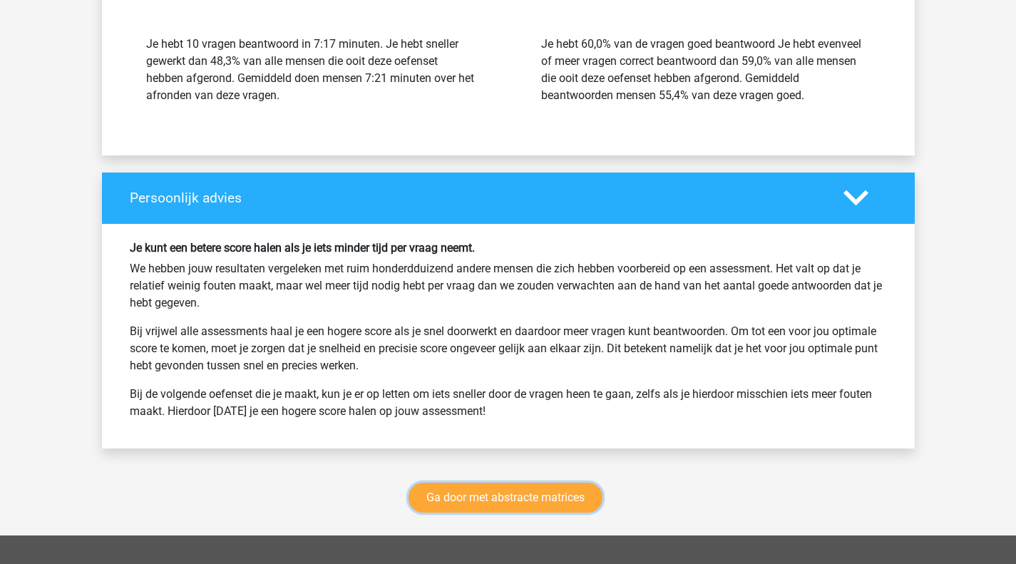
click at [497, 495] on link "Ga door met abstracte matrices" at bounding box center [505, 498] width 194 height 30
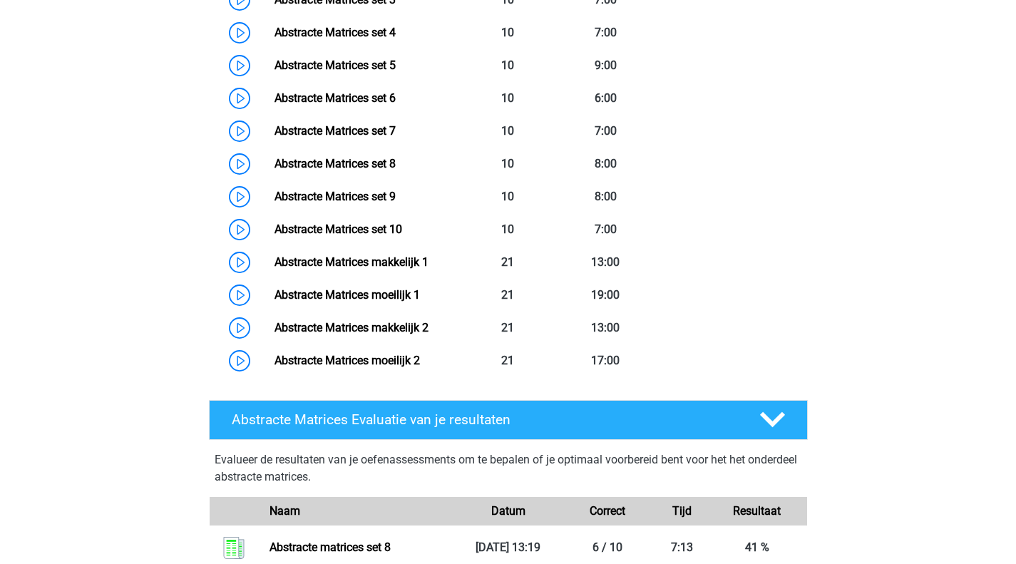
scroll to position [778, 0]
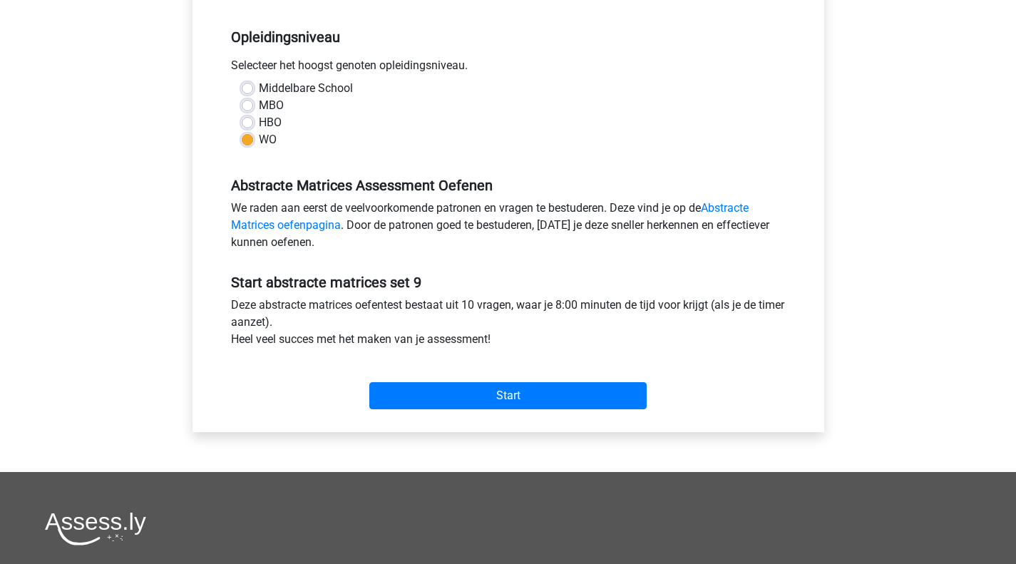
scroll to position [428, 0]
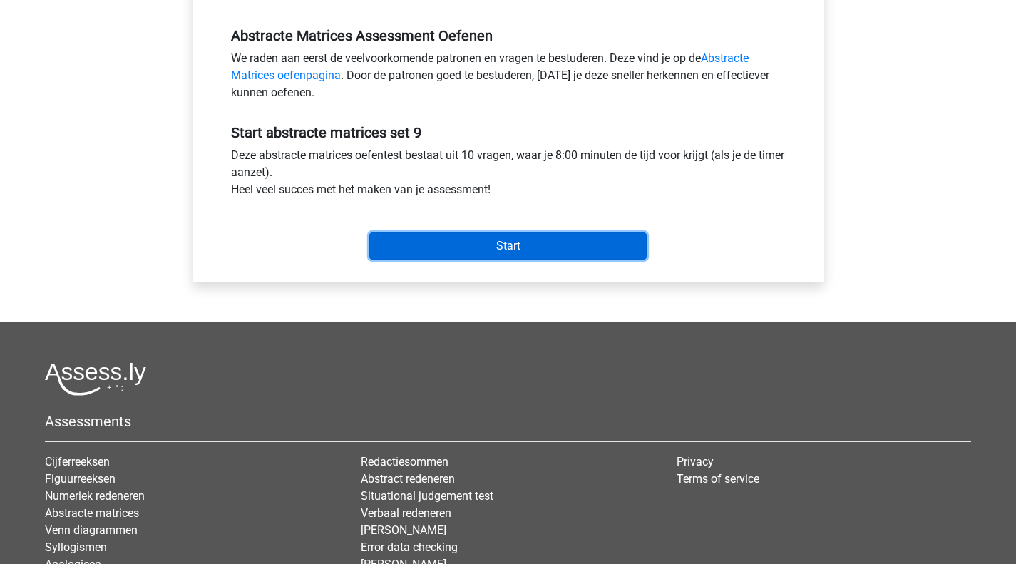
click at [472, 235] on input "Start" at bounding box center [507, 245] width 277 height 27
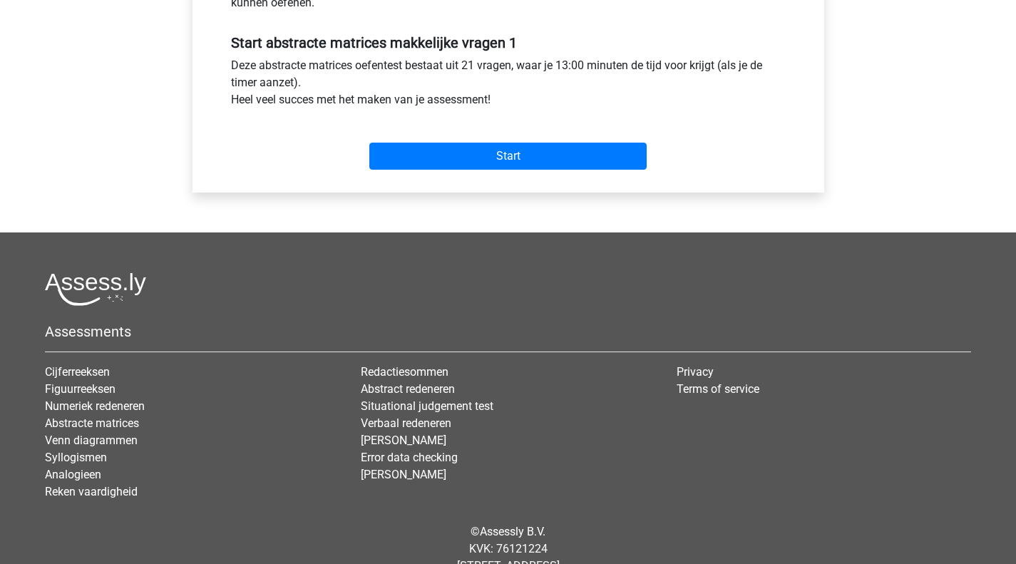
scroll to position [562, 0]
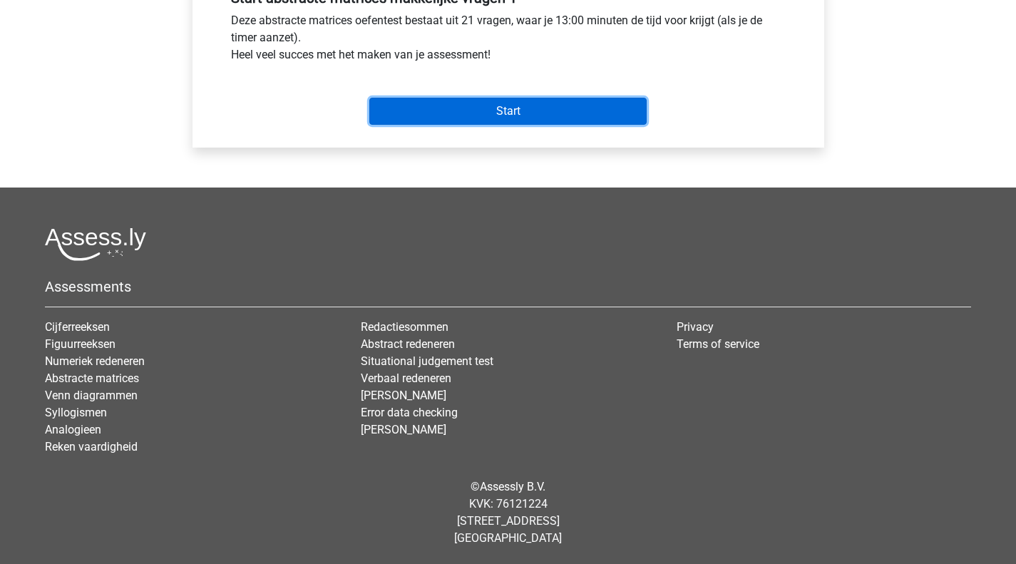
click at [503, 102] on input "Start" at bounding box center [507, 111] width 277 height 27
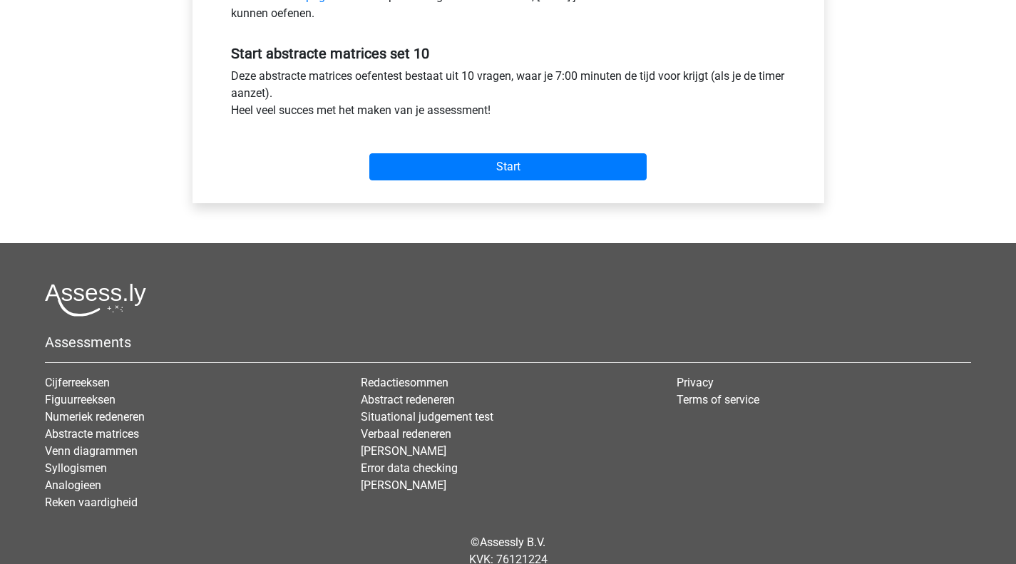
scroll to position [562, 0]
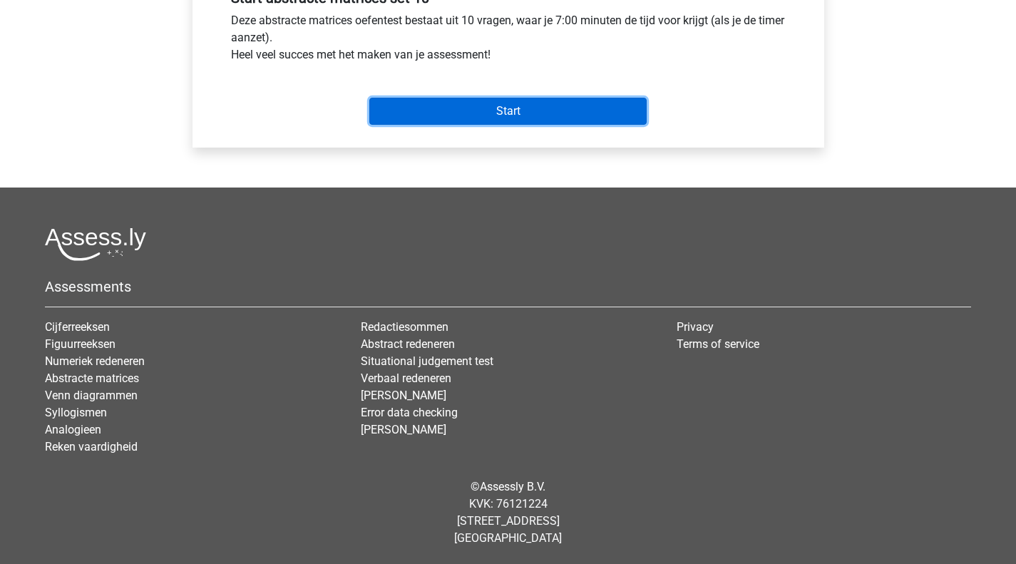
click at [485, 105] on input "Start" at bounding box center [507, 111] width 277 height 27
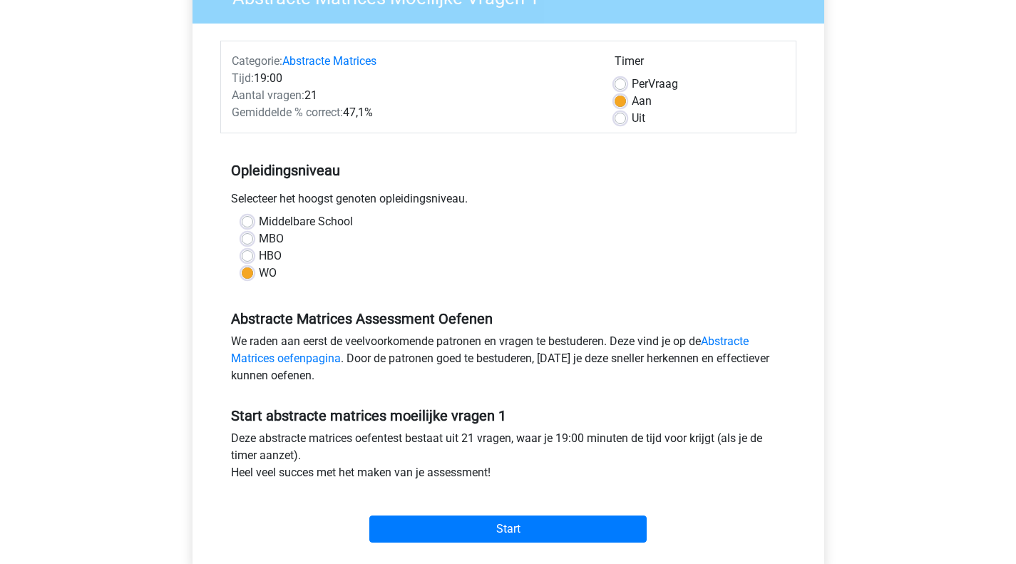
scroll to position [214, 0]
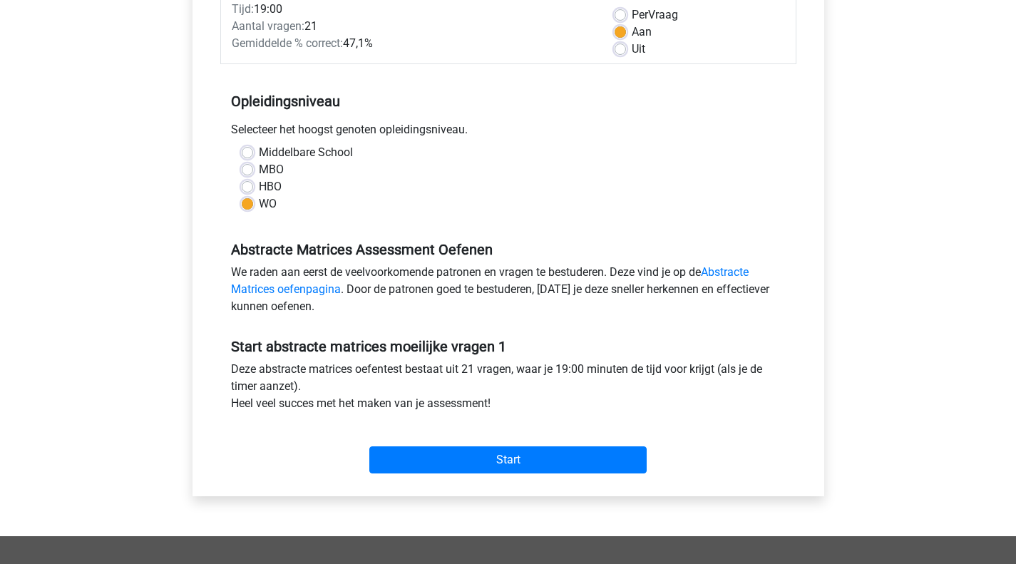
click at [441, 433] on div "Start" at bounding box center [508, 448] width 576 height 50
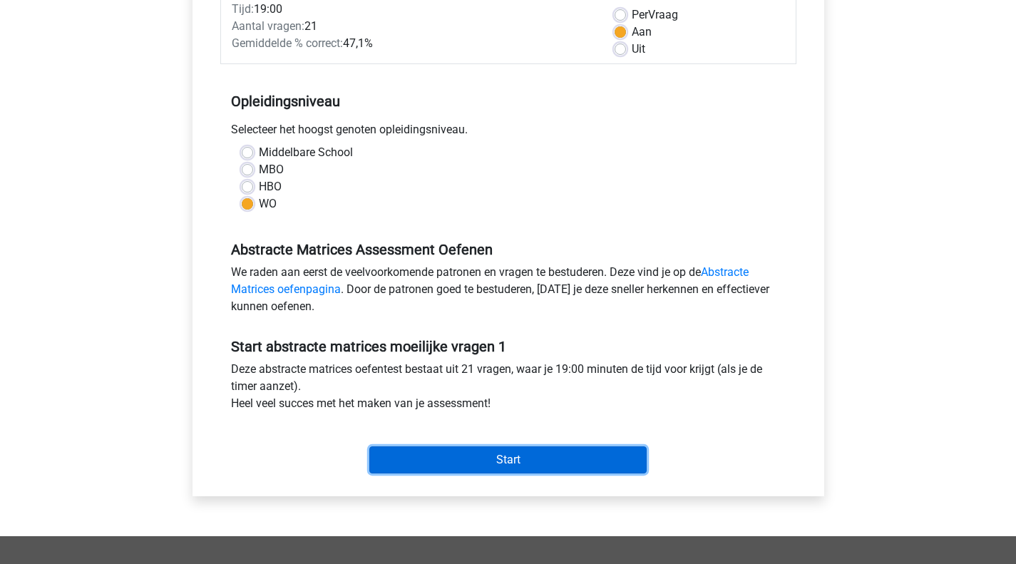
click at [443, 462] on input "Start" at bounding box center [507, 459] width 277 height 27
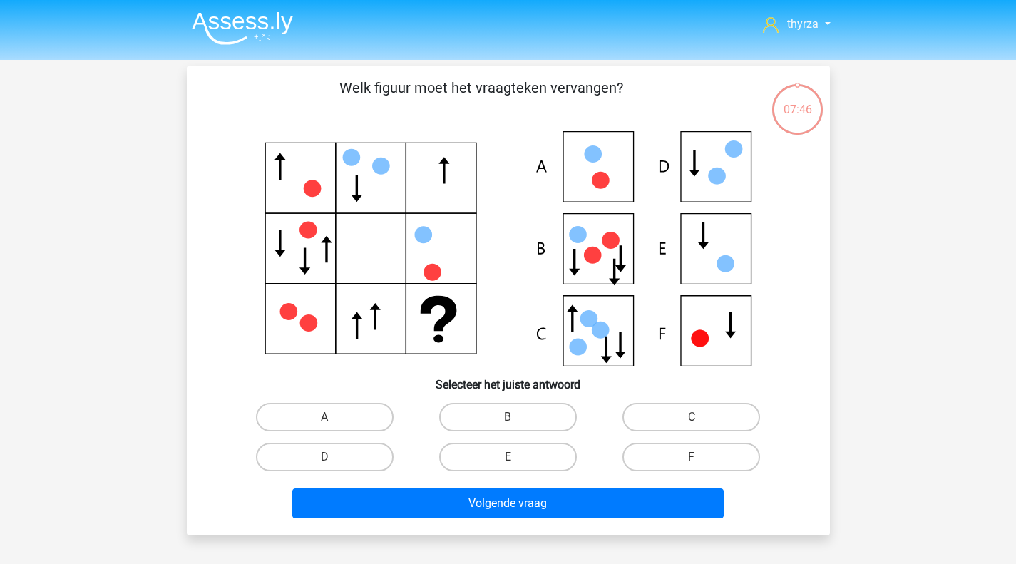
click at [291, 445] on label "D" at bounding box center [325, 457] width 138 height 29
click at [324, 457] on input "D" at bounding box center [328, 461] width 9 height 9
radio input "true"
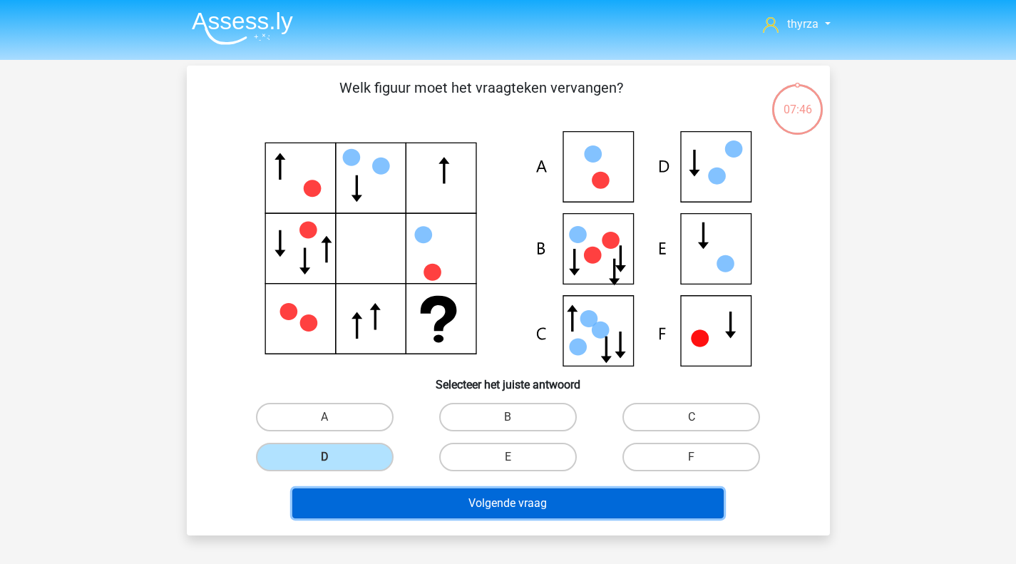
click at [435, 496] on button "Volgende vraag" at bounding box center [507, 503] width 431 height 30
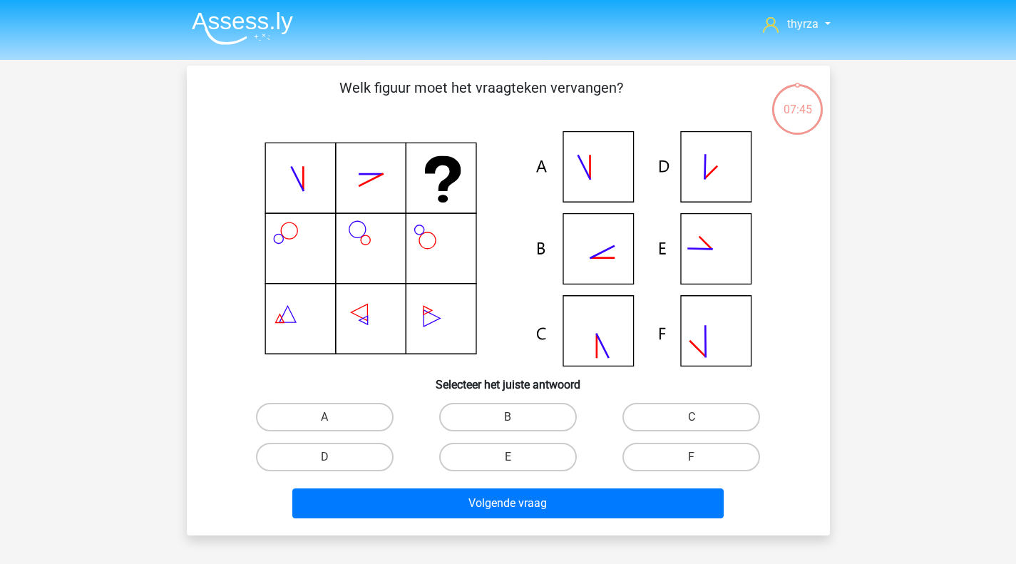
scroll to position [66, 0]
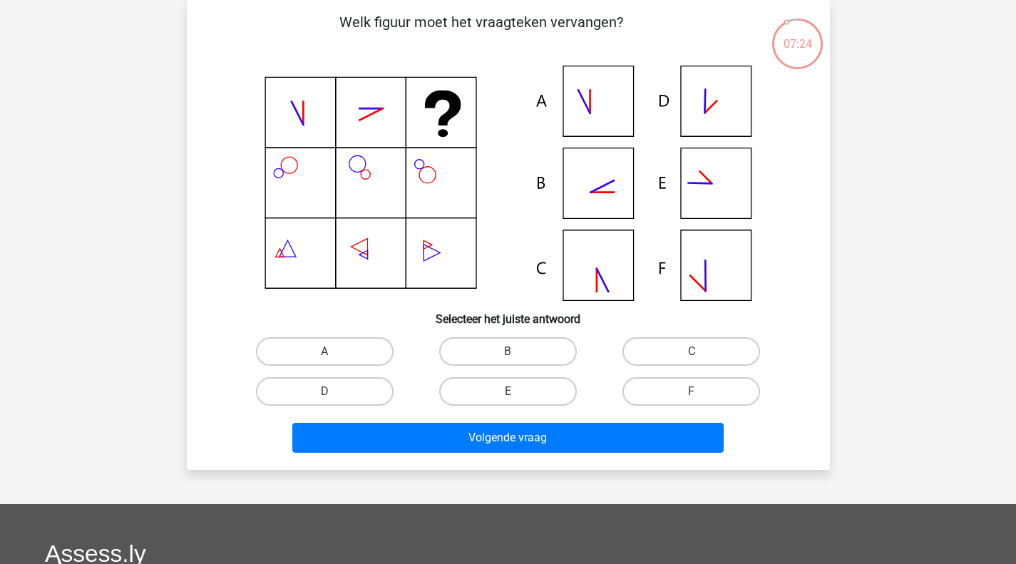
click at [510, 356] on input "B" at bounding box center [512, 355] width 9 height 9
radio input "true"
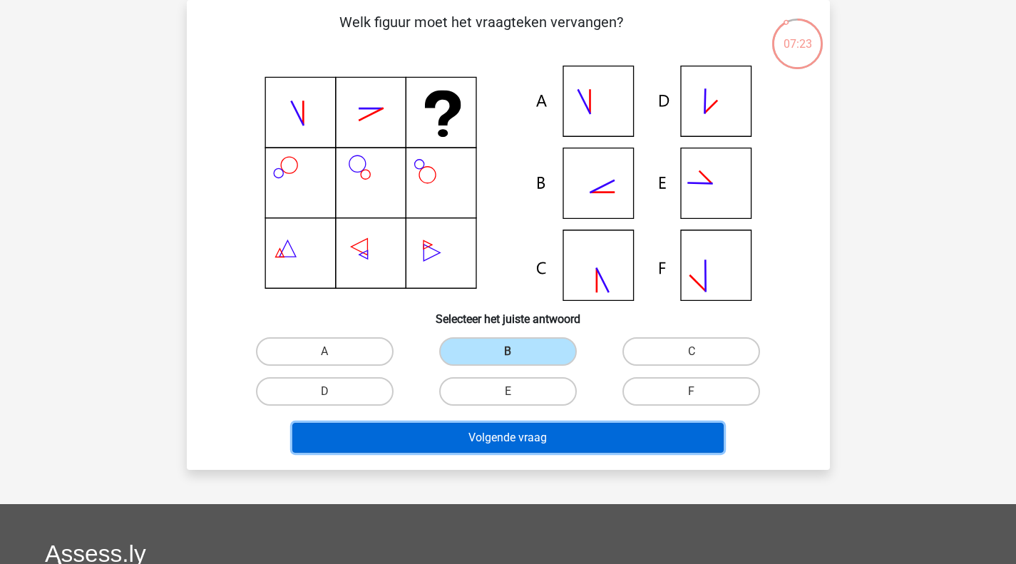
click at [495, 451] on button "Volgende vraag" at bounding box center [507, 438] width 431 height 30
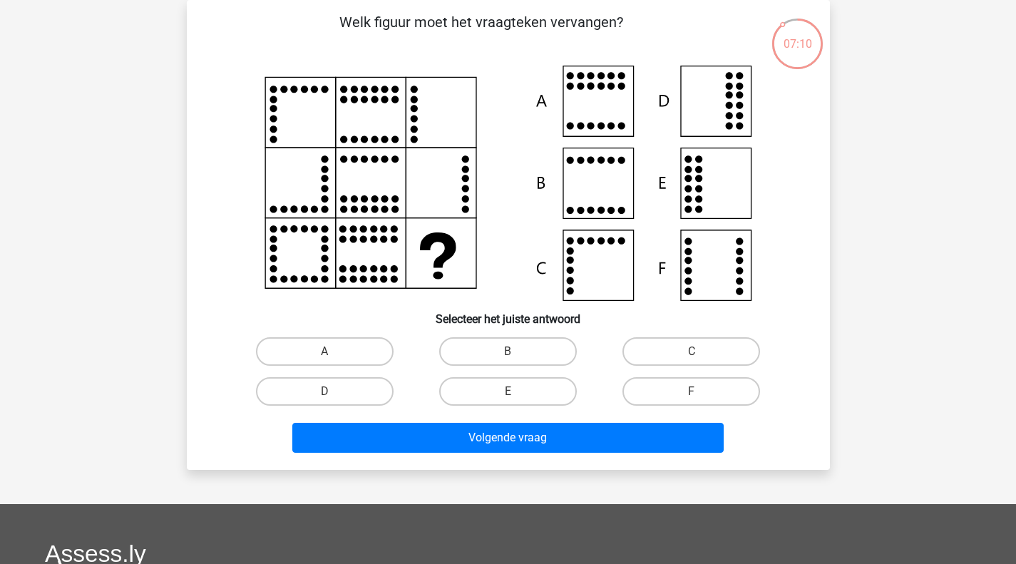
click at [711, 411] on div "F" at bounding box center [690, 391] width 183 height 40
click at [686, 392] on label "F" at bounding box center [691, 391] width 138 height 29
click at [691, 392] on input "F" at bounding box center [695, 395] width 9 height 9
radio input "true"
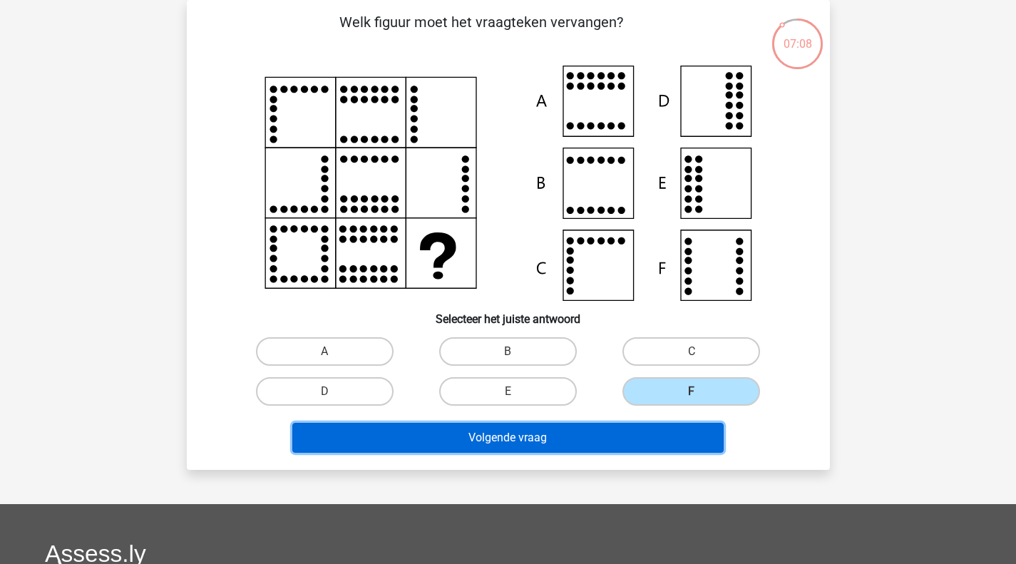
click at [570, 437] on button "Volgende vraag" at bounding box center [507, 438] width 431 height 30
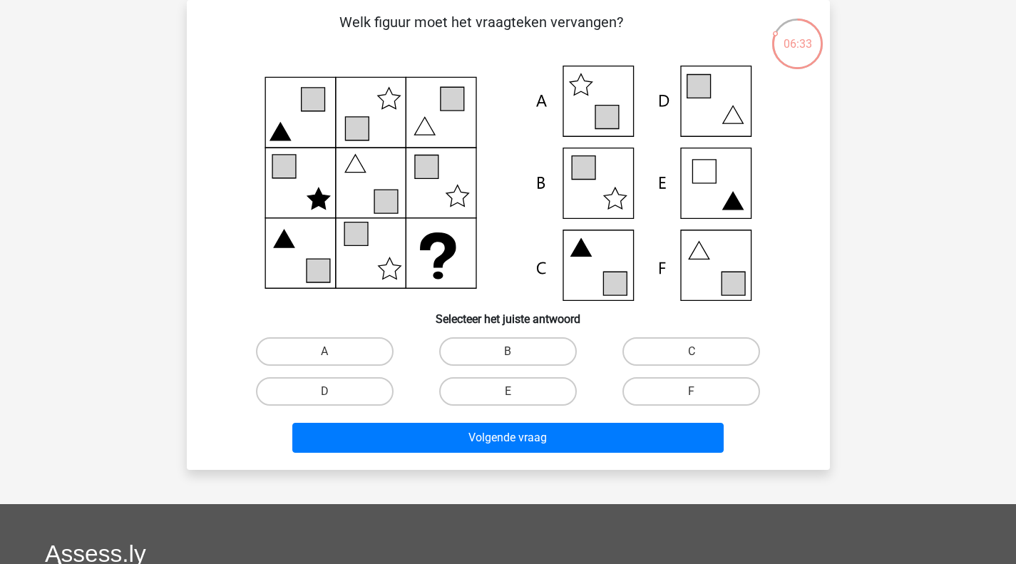
click at [695, 390] on label "F" at bounding box center [691, 391] width 138 height 29
click at [695, 391] on input "F" at bounding box center [695, 395] width 9 height 9
radio input "true"
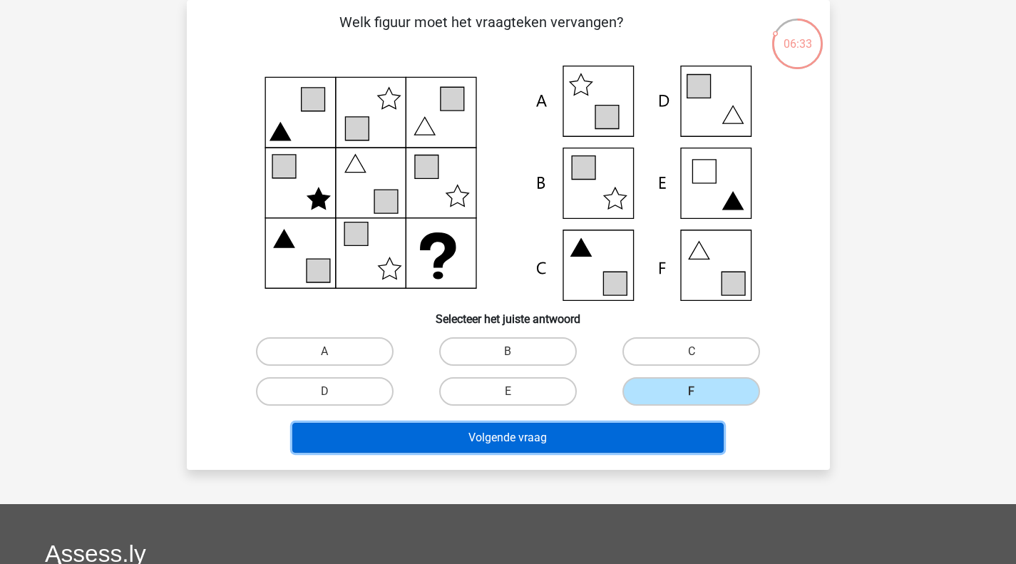
click at [610, 426] on button "Volgende vraag" at bounding box center [507, 438] width 431 height 30
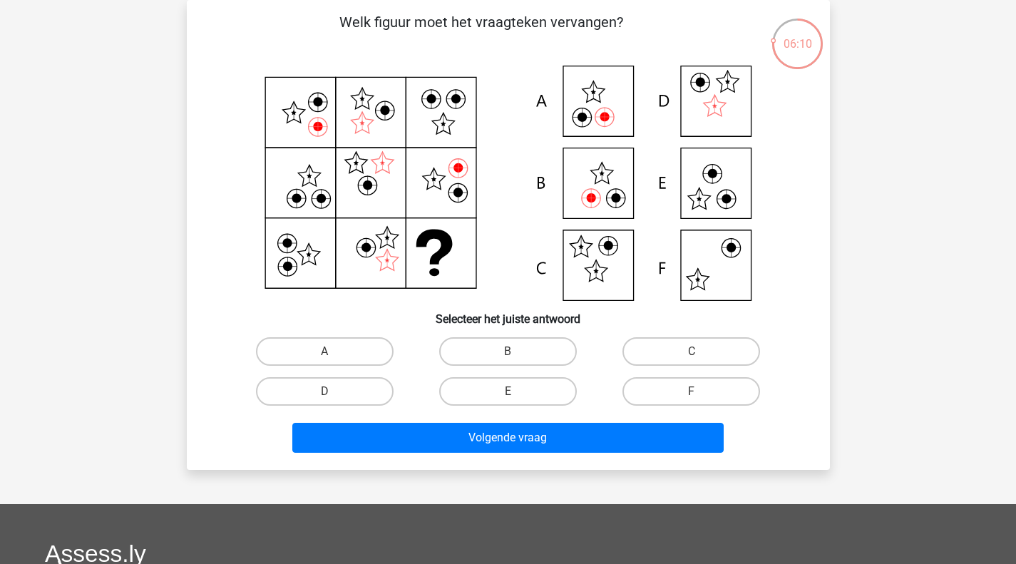
click at [691, 182] on icon at bounding box center [508, 183] width 575 height 235
click at [686, 186] on icon at bounding box center [508, 183] width 575 height 235
click at [684, 188] on icon at bounding box center [508, 183] width 575 height 235
click at [361, 343] on label "A" at bounding box center [325, 351] width 138 height 29
click at [334, 351] on input "A" at bounding box center [328, 355] width 9 height 9
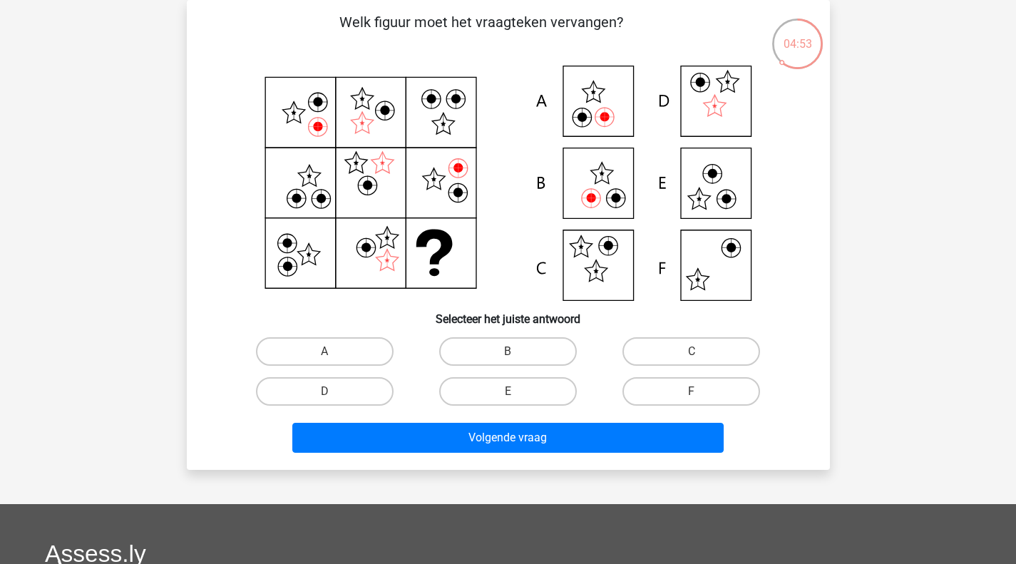
radio input "true"
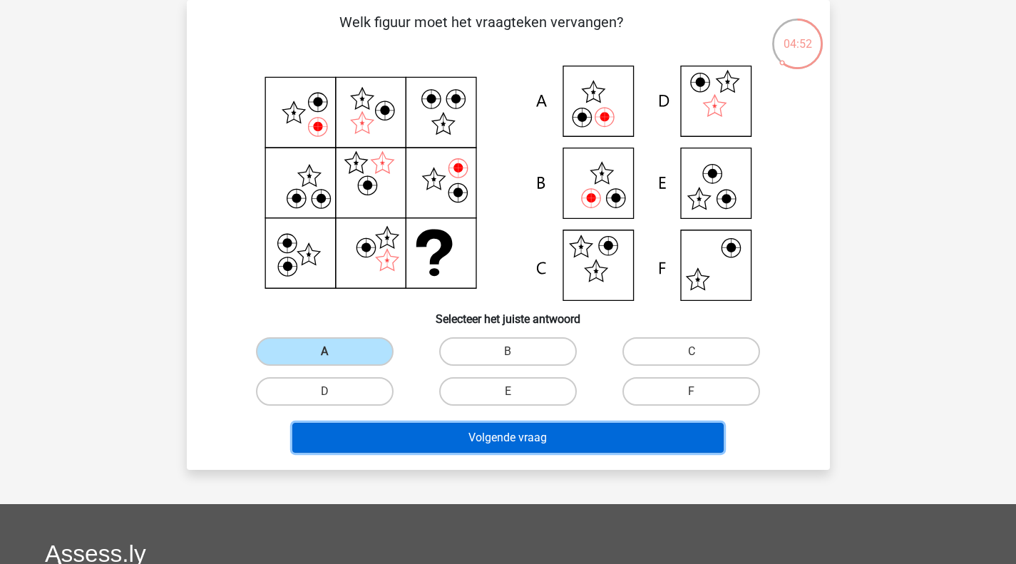
click at [426, 428] on button "Volgende vraag" at bounding box center [507, 438] width 431 height 30
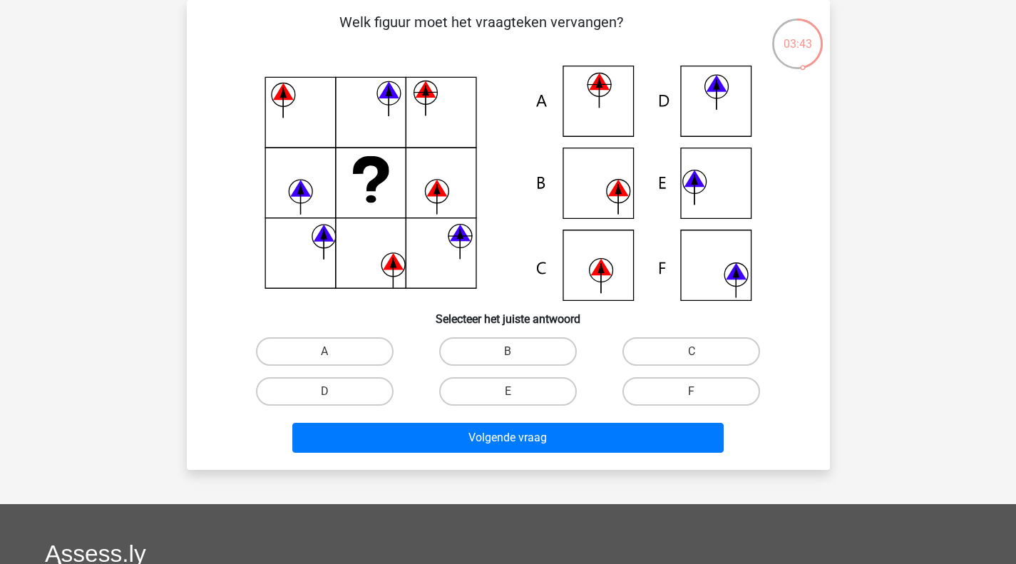
click at [507, 393] on label "E" at bounding box center [508, 391] width 138 height 29
click at [508, 393] on input "E" at bounding box center [512, 395] width 9 height 9
radio input "true"
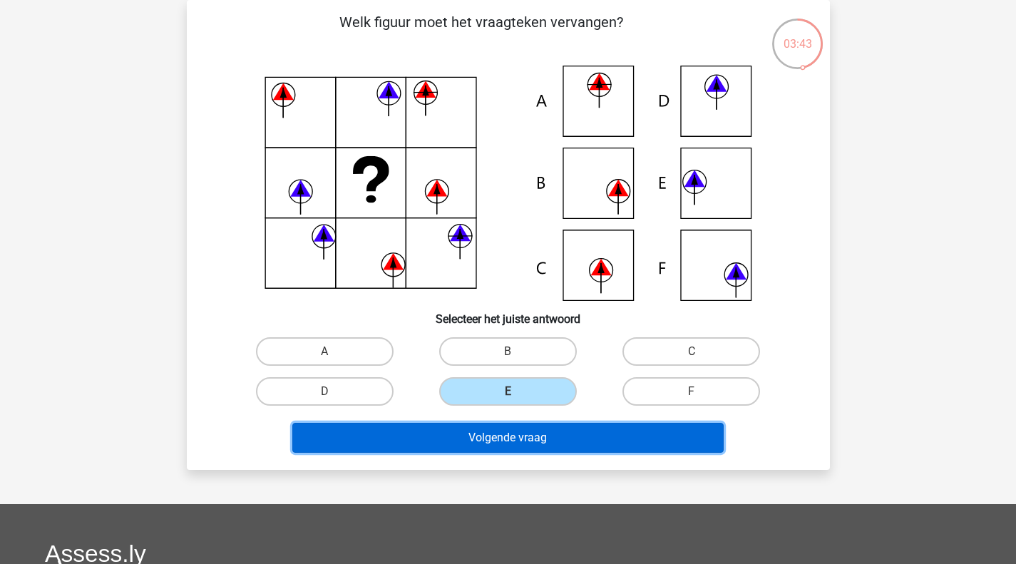
click at [509, 438] on button "Volgende vraag" at bounding box center [507, 438] width 431 height 30
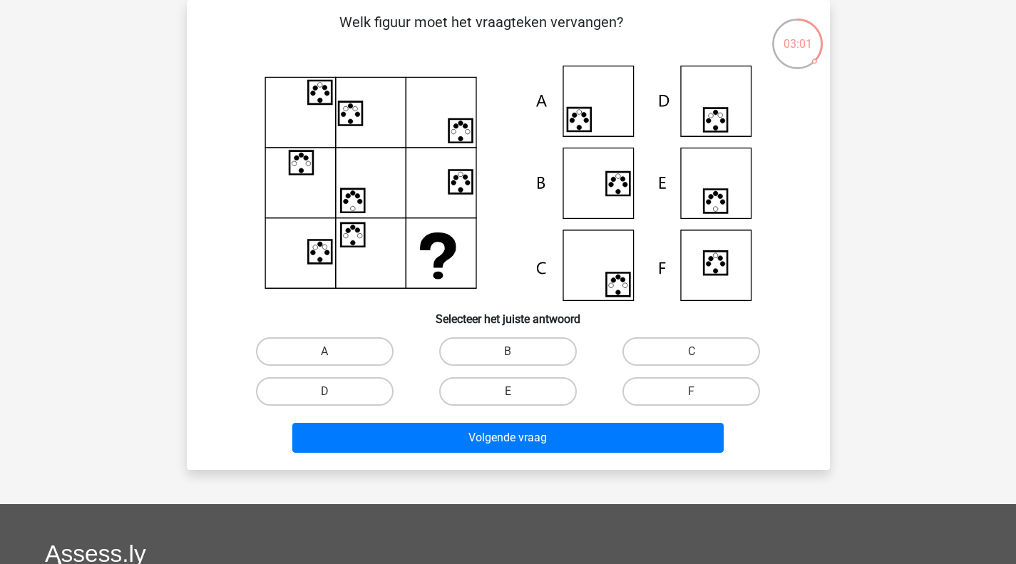
click at [690, 345] on label "C" at bounding box center [691, 351] width 138 height 29
click at [691, 351] on input "C" at bounding box center [695, 355] width 9 height 9
radio input "true"
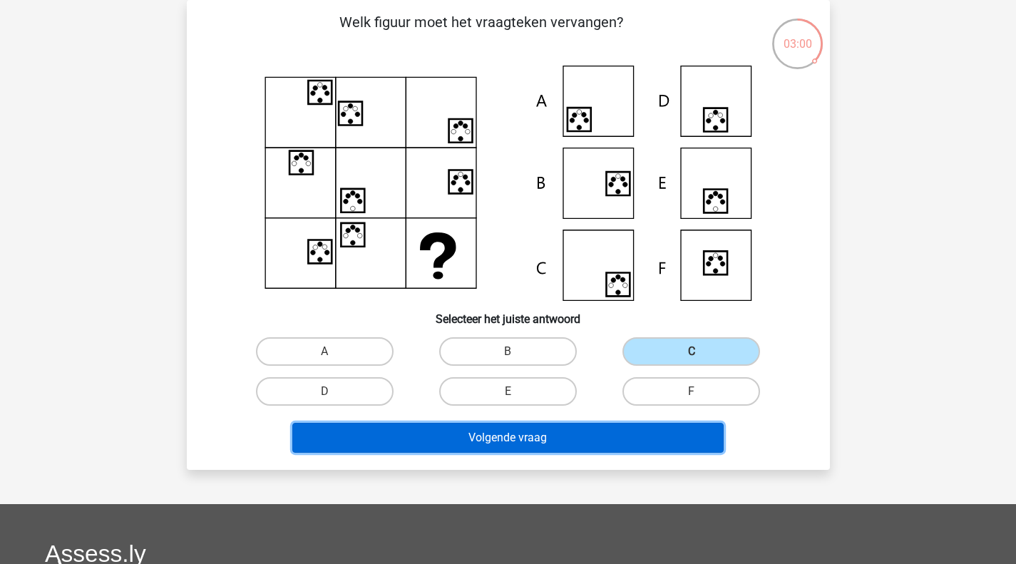
click at [551, 429] on button "Volgende vraag" at bounding box center [507, 438] width 431 height 30
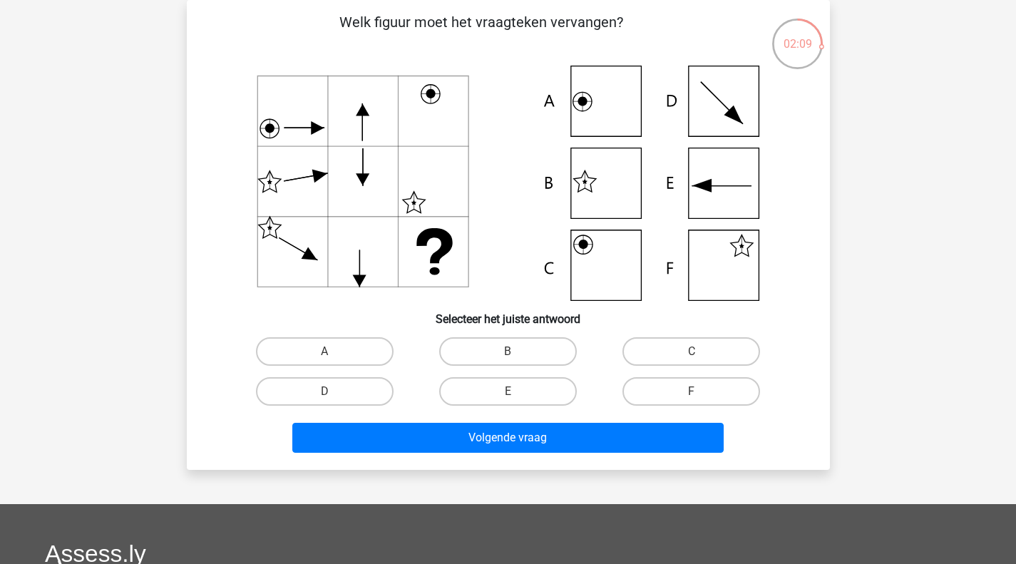
click at [682, 393] on label "F" at bounding box center [691, 391] width 138 height 29
click at [691, 393] on input "F" at bounding box center [695, 395] width 9 height 9
radio input "true"
click at [322, 351] on label "A" at bounding box center [325, 351] width 138 height 29
click at [324, 351] on input "A" at bounding box center [328, 355] width 9 height 9
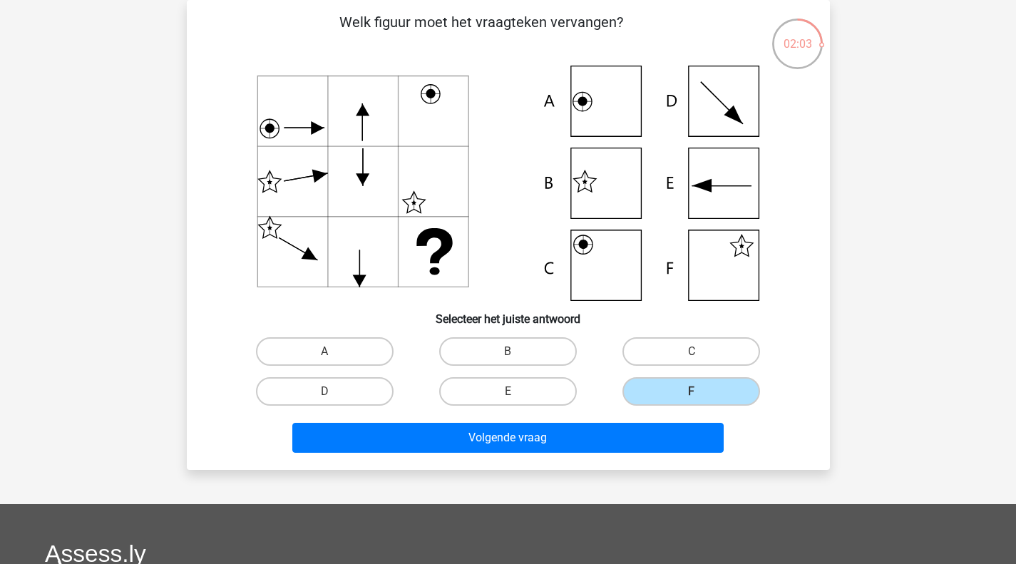
radio input "true"
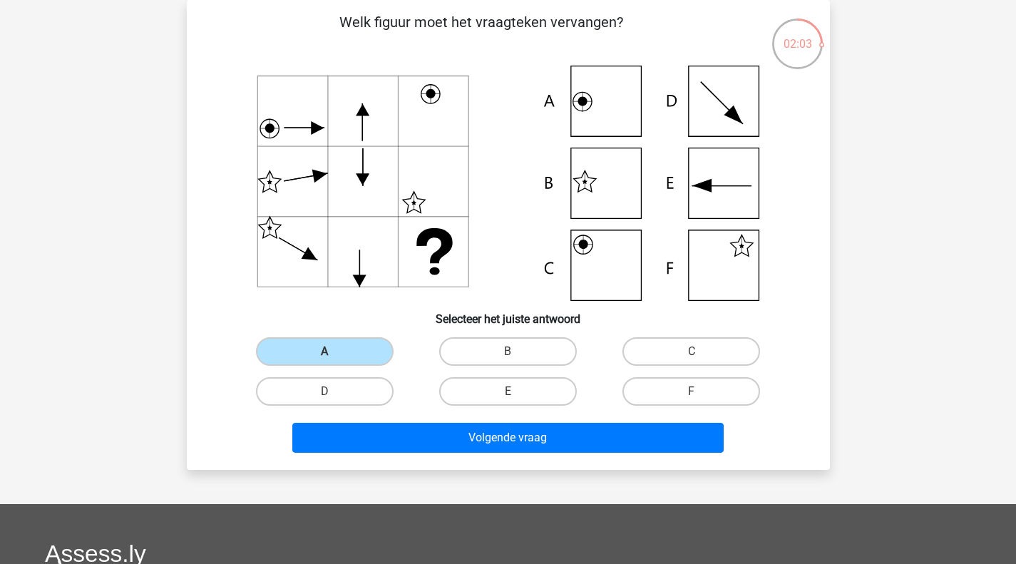
click at [491, 358] on label "B" at bounding box center [508, 351] width 138 height 29
click at [508, 358] on input "B" at bounding box center [512, 355] width 9 height 9
radio input "true"
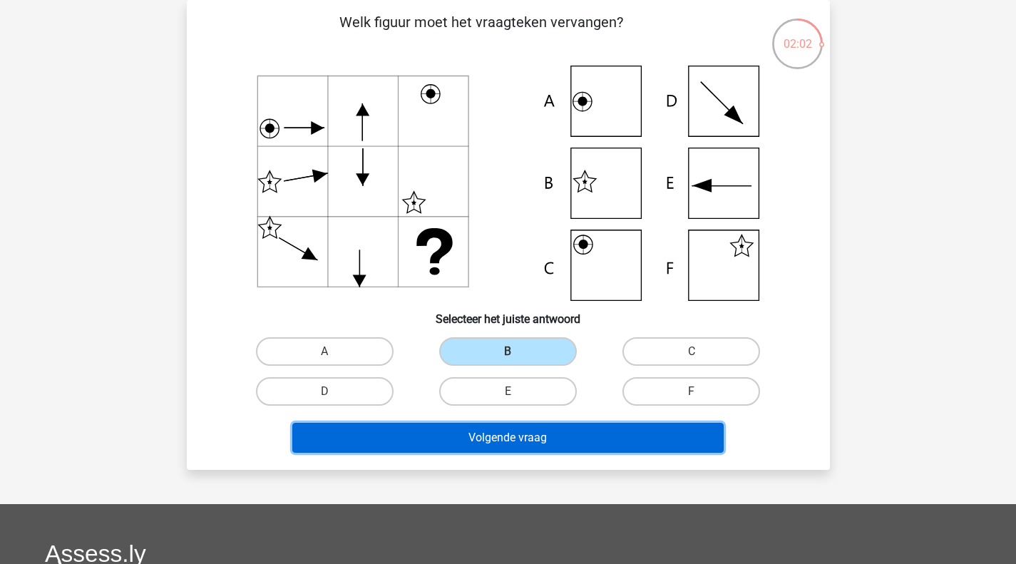
click at [485, 441] on button "Volgende vraag" at bounding box center [507, 438] width 431 height 30
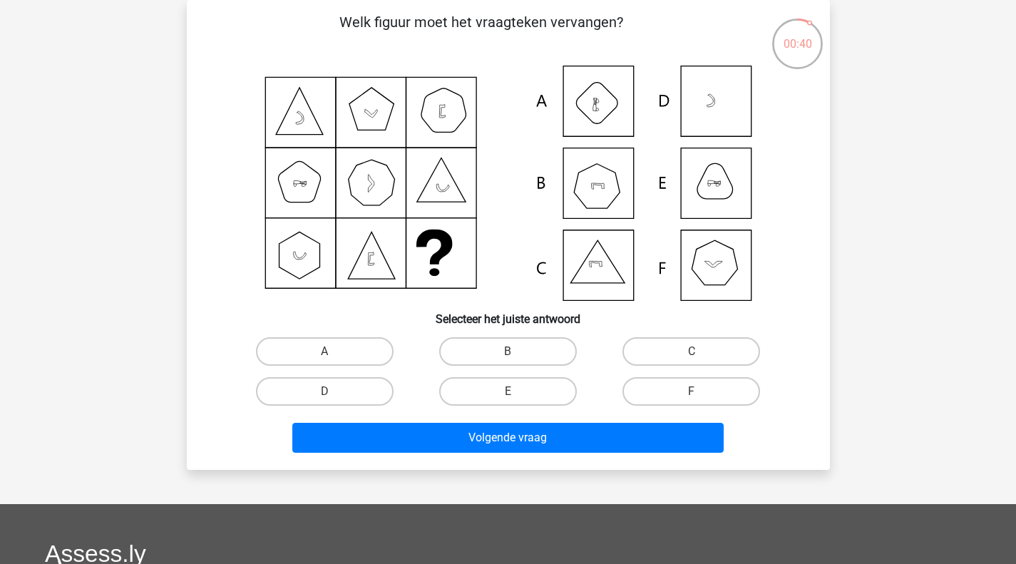
click at [524, 346] on label "B" at bounding box center [508, 351] width 138 height 29
click at [517, 351] on input "B" at bounding box center [512, 355] width 9 height 9
radio input "true"
click at [542, 458] on div "Volgende vraag" at bounding box center [508, 441] width 550 height 36
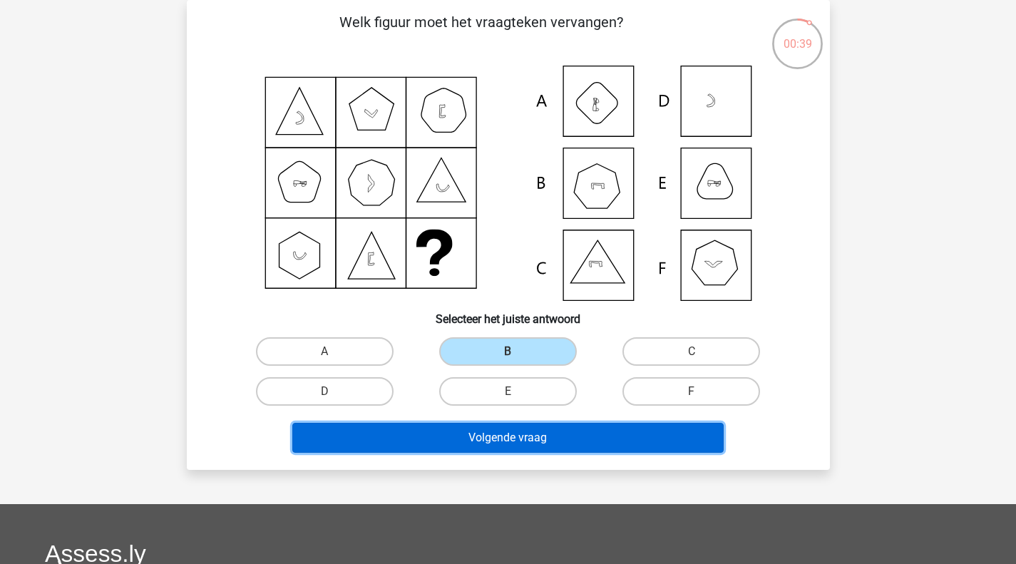
click at [525, 448] on button "Volgende vraag" at bounding box center [507, 438] width 431 height 30
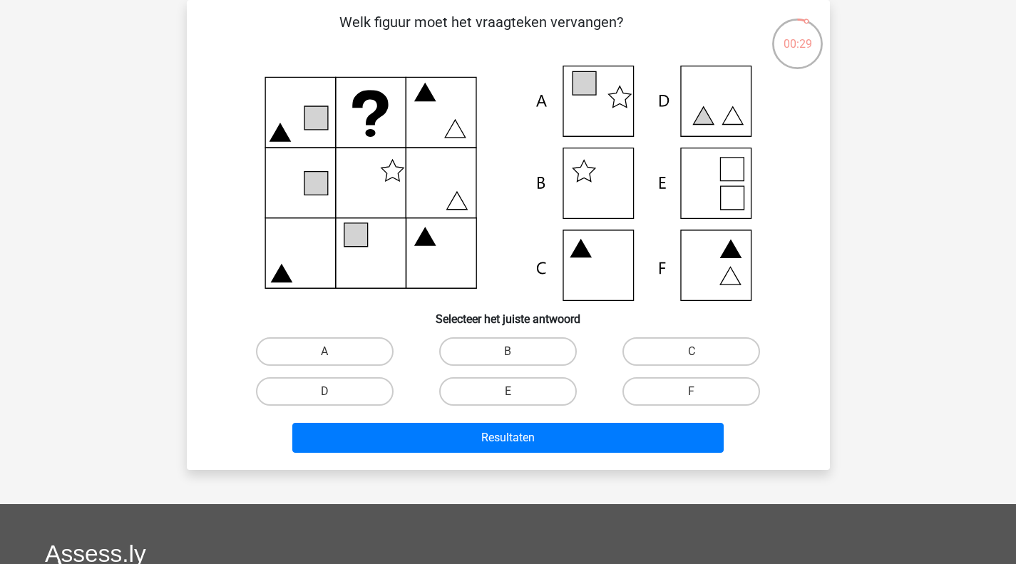
click at [599, 101] on icon at bounding box center [508, 183] width 575 height 235
click at [366, 355] on label "A" at bounding box center [325, 351] width 138 height 29
click at [334, 355] on input "A" at bounding box center [328, 355] width 9 height 9
radio input "true"
click at [402, 416] on div "Resultaten" at bounding box center [508, 434] width 597 height 47
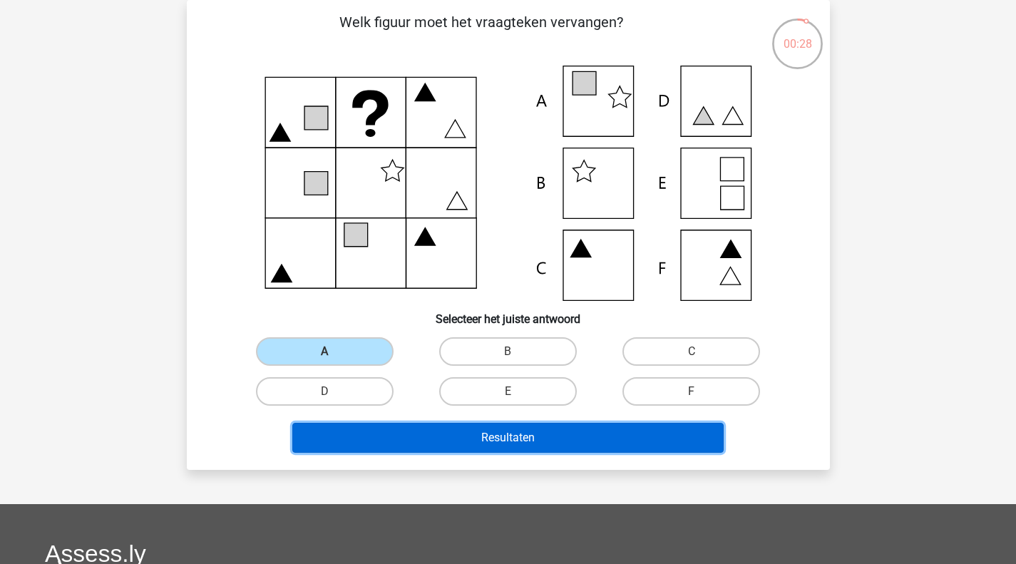
click at [408, 430] on button "Resultaten" at bounding box center [507, 438] width 431 height 30
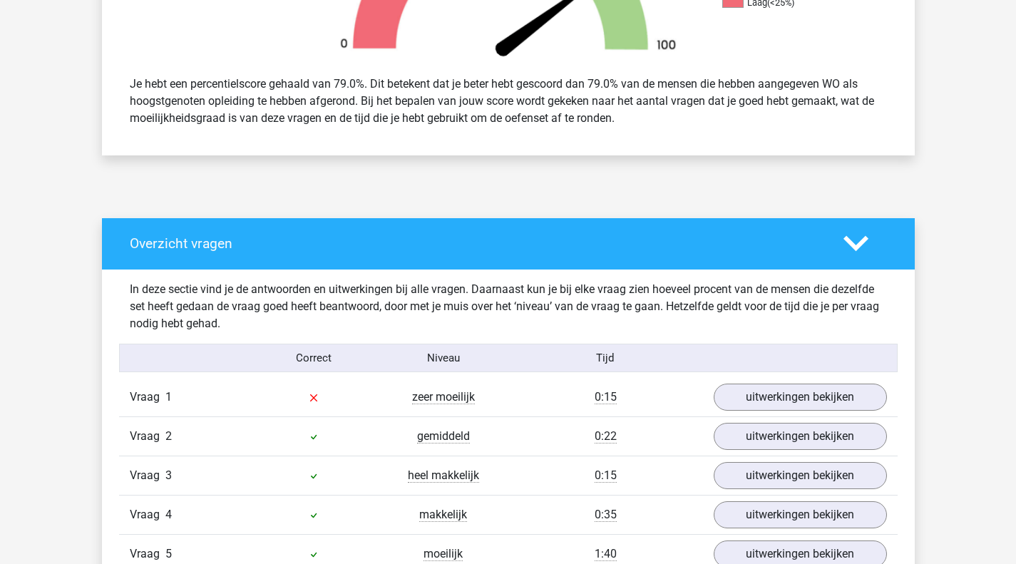
scroll to position [713, 0]
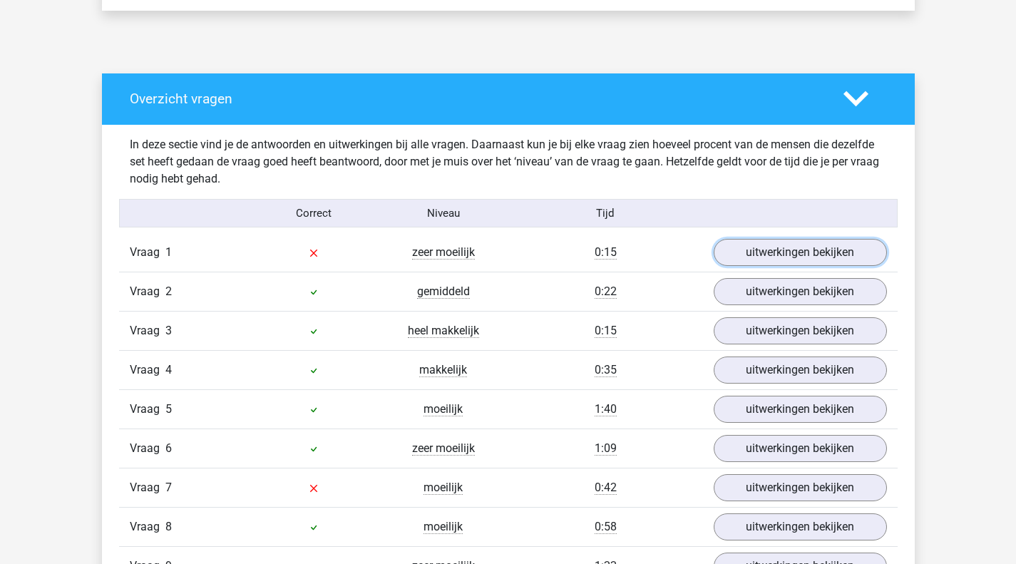
click at [739, 252] on link "uitwerkingen bekijken" at bounding box center [800, 252] width 173 height 27
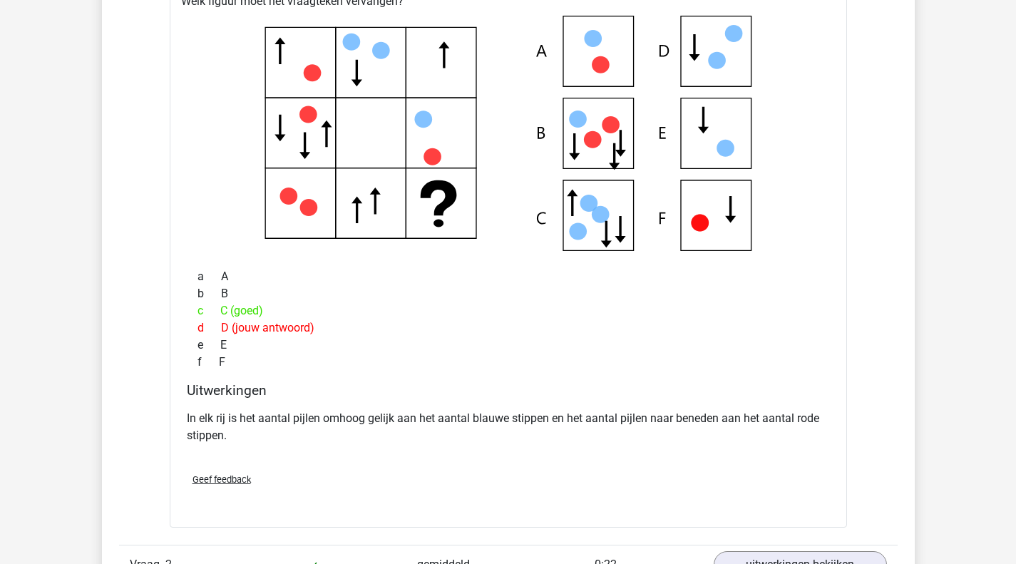
scroll to position [998, 0]
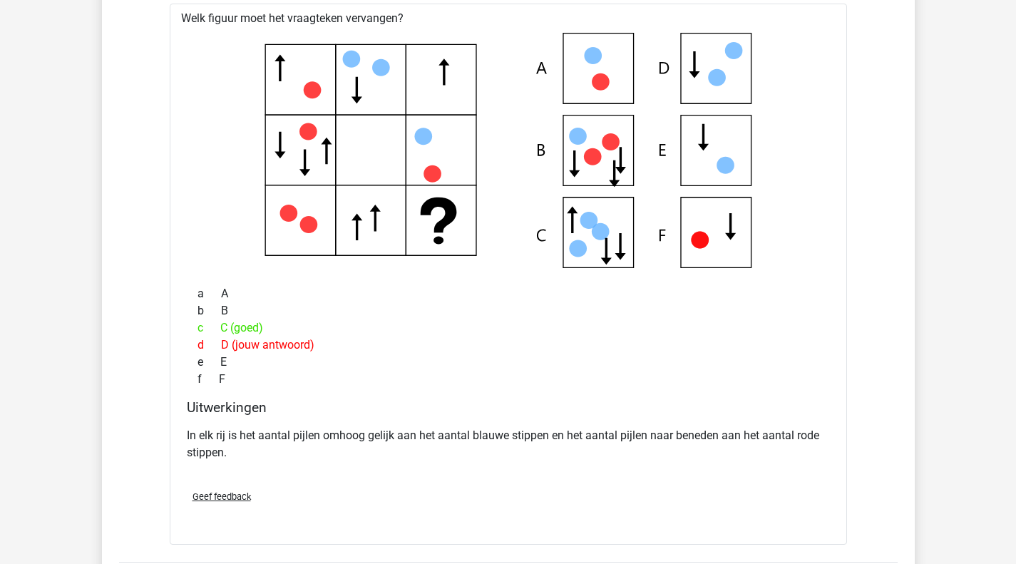
click at [198, 432] on p "In elk rij is het aantal pijlen omhoog gelijk aan het aantal blauwe stippen en …" at bounding box center [508, 444] width 643 height 34
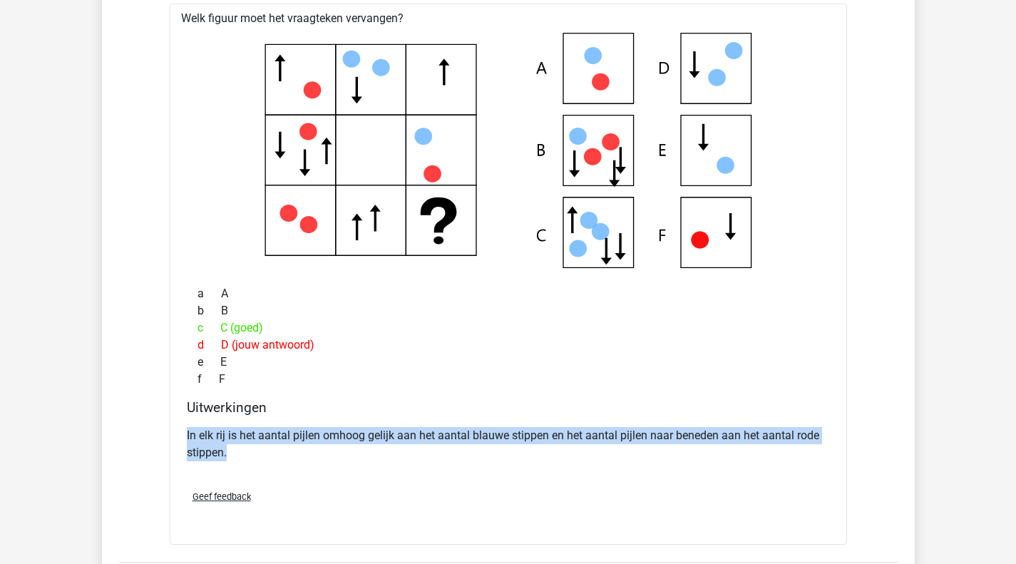
click at [198, 432] on p "In elk rij is het aantal pijlen omhoog gelijk aan het aantal blauwe stippen en …" at bounding box center [508, 444] width 643 height 34
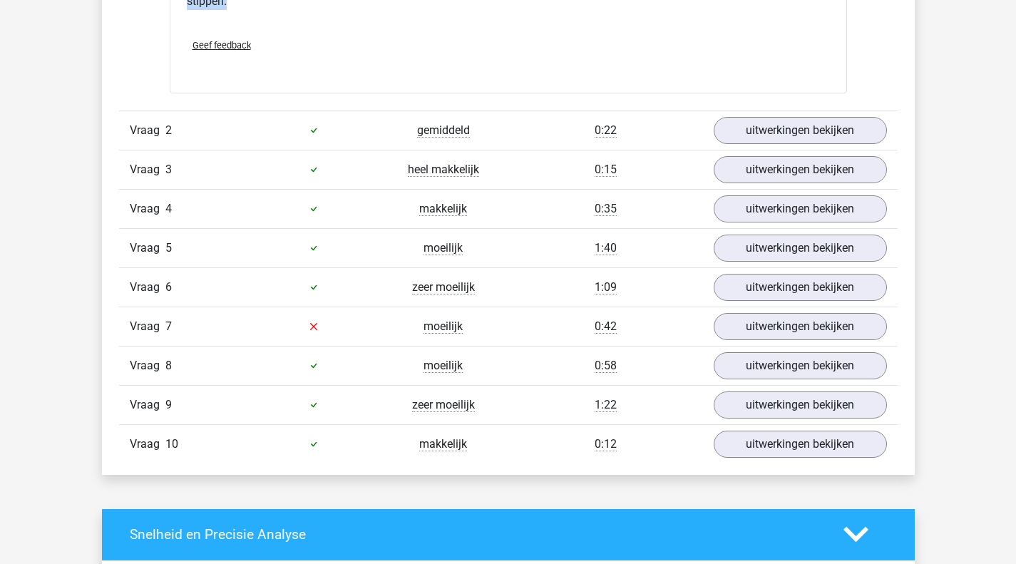
scroll to position [1497, 0]
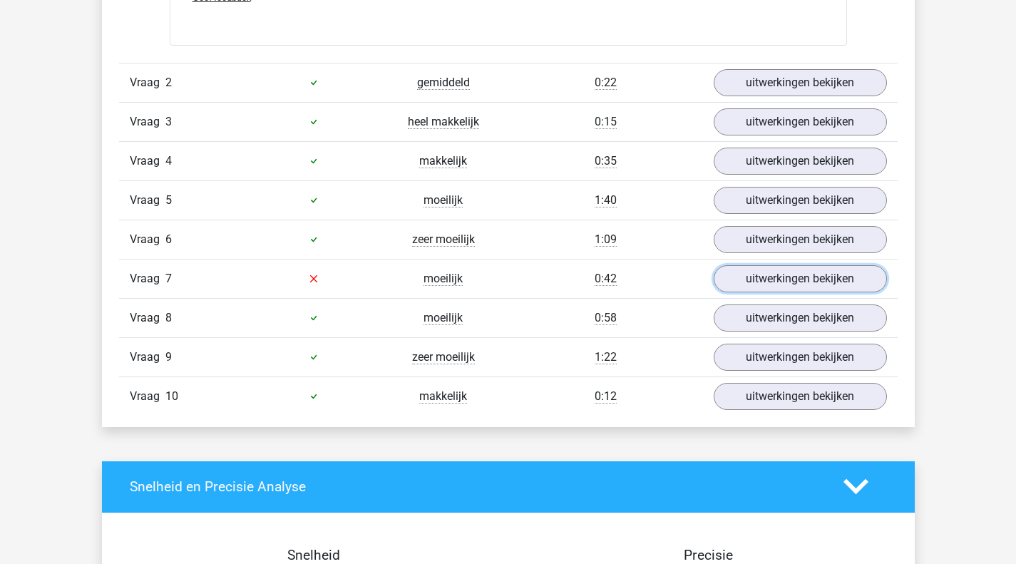
click at [781, 279] on link "uitwerkingen bekijken" at bounding box center [800, 278] width 173 height 27
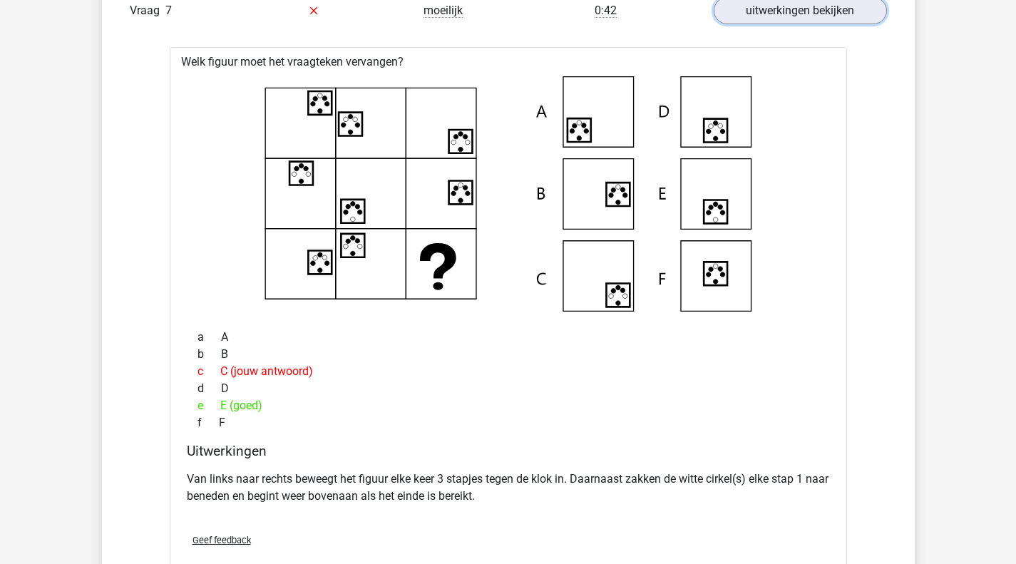
scroll to position [1782, 0]
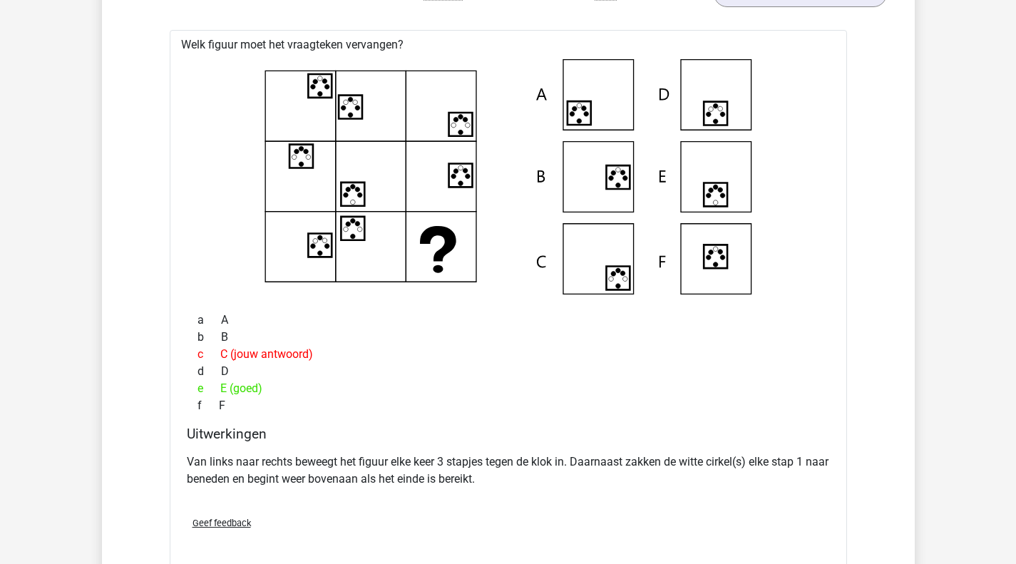
click at [382, 465] on p "Van links naar rechts beweegt het figuur elke keer 3 stapjes tegen de klok in. …" at bounding box center [508, 470] width 643 height 34
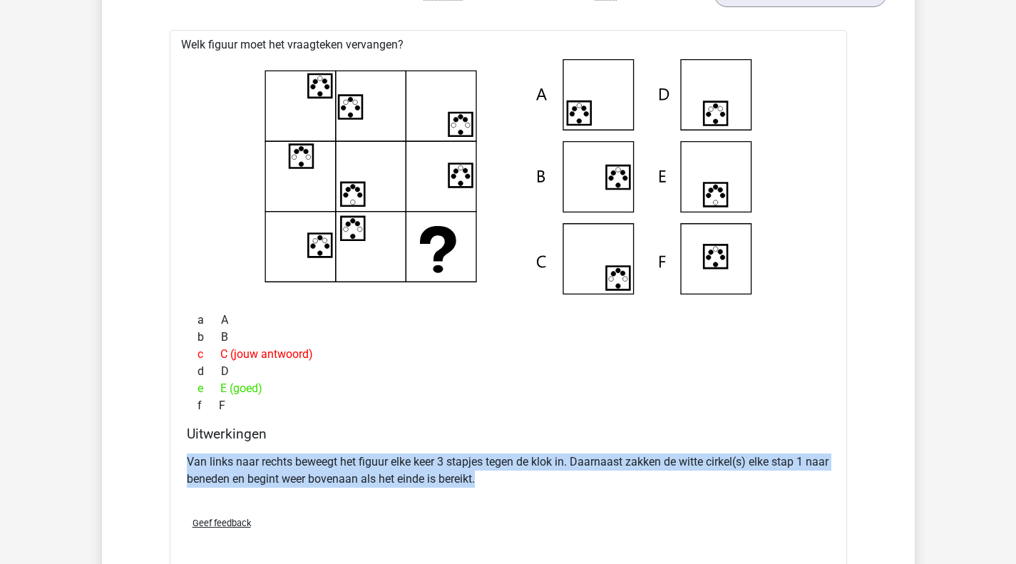
click at [382, 465] on p "Van links naar rechts beweegt het figuur elke keer 3 stapjes tegen de klok in. …" at bounding box center [508, 470] width 643 height 34
click at [731, 458] on p "Van links naar rechts beweegt het figuur elke keer 3 stapjes tegen de klok in. …" at bounding box center [508, 470] width 643 height 34
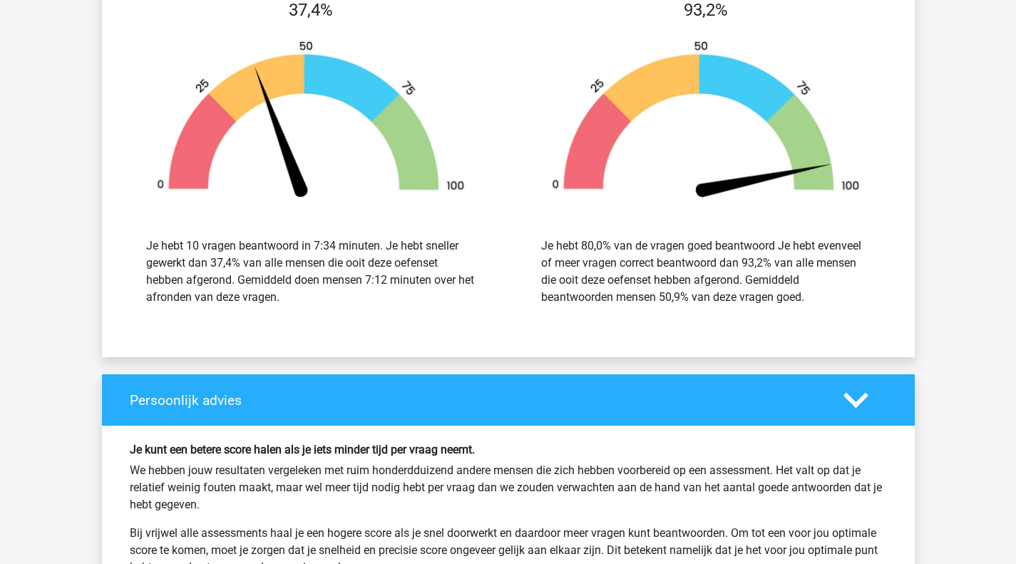
scroll to position [2994, 0]
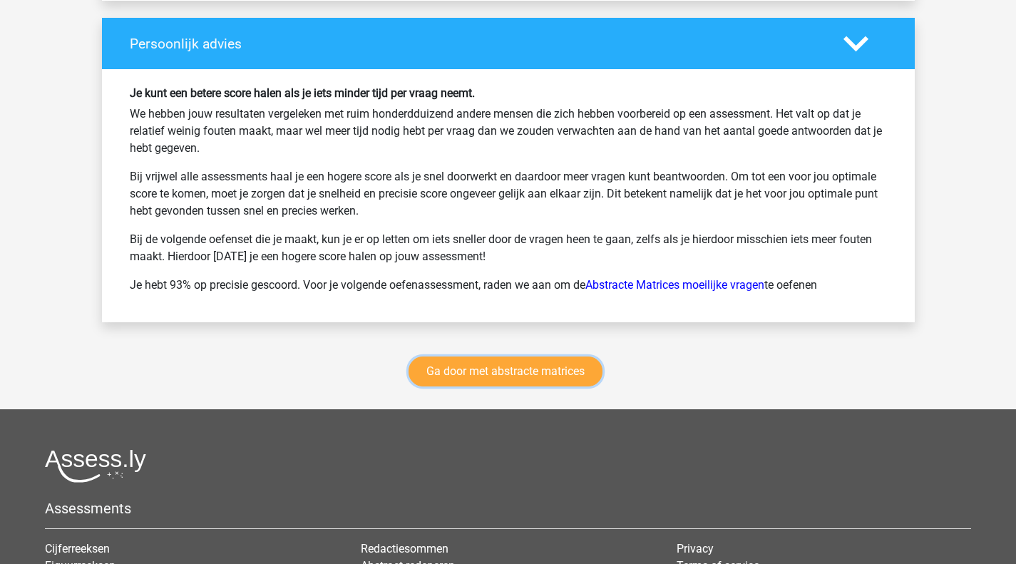
click at [473, 371] on link "Ga door met abstracte matrices" at bounding box center [505, 371] width 194 height 30
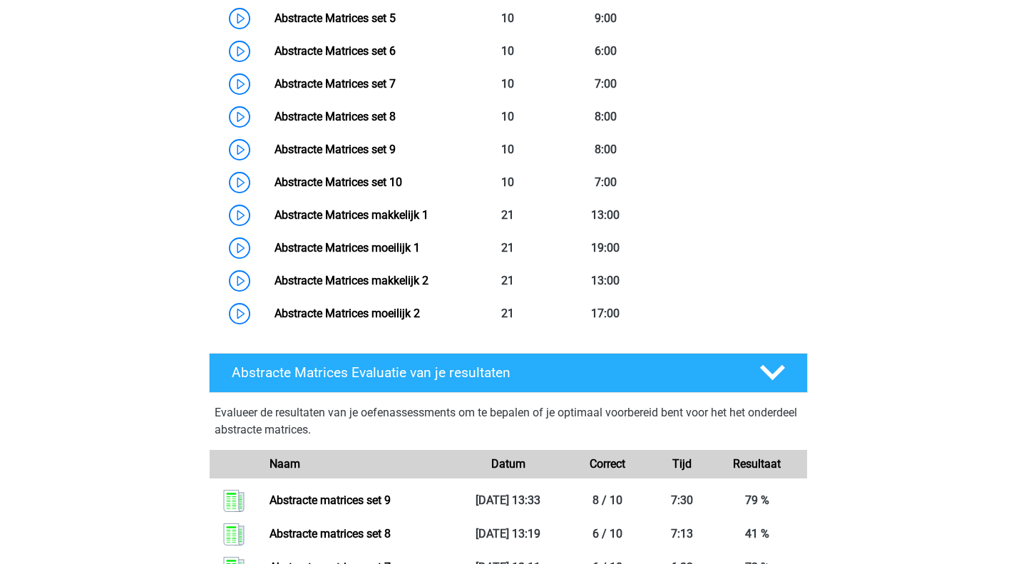
scroll to position [1349, 0]
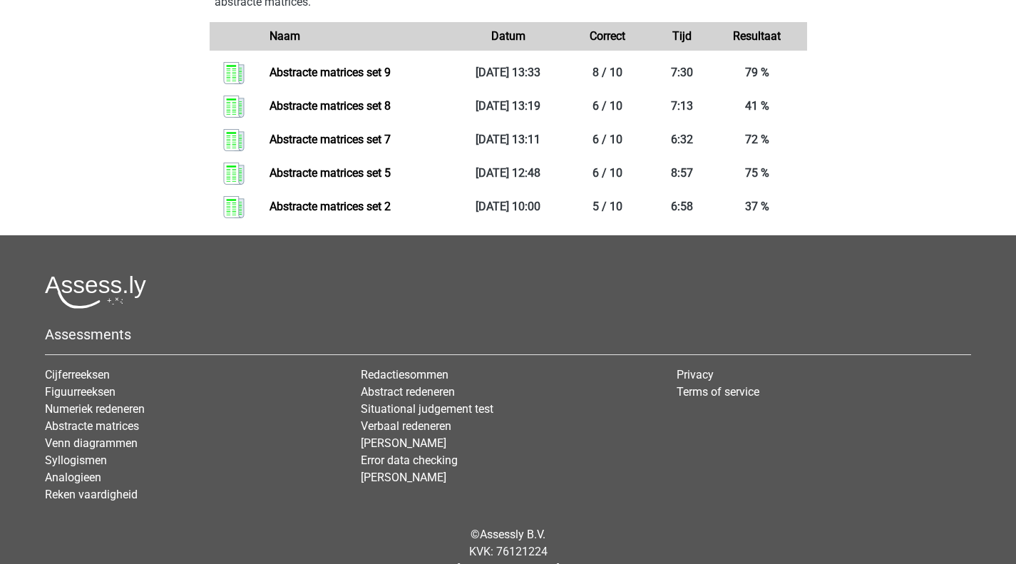
click at [381, 36] on div "Naam" at bounding box center [358, 36] width 199 height 17
click at [302, 38] on div "Naam" at bounding box center [358, 36] width 199 height 17
click at [294, 38] on div "Naam" at bounding box center [358, 36] width 199 height 17
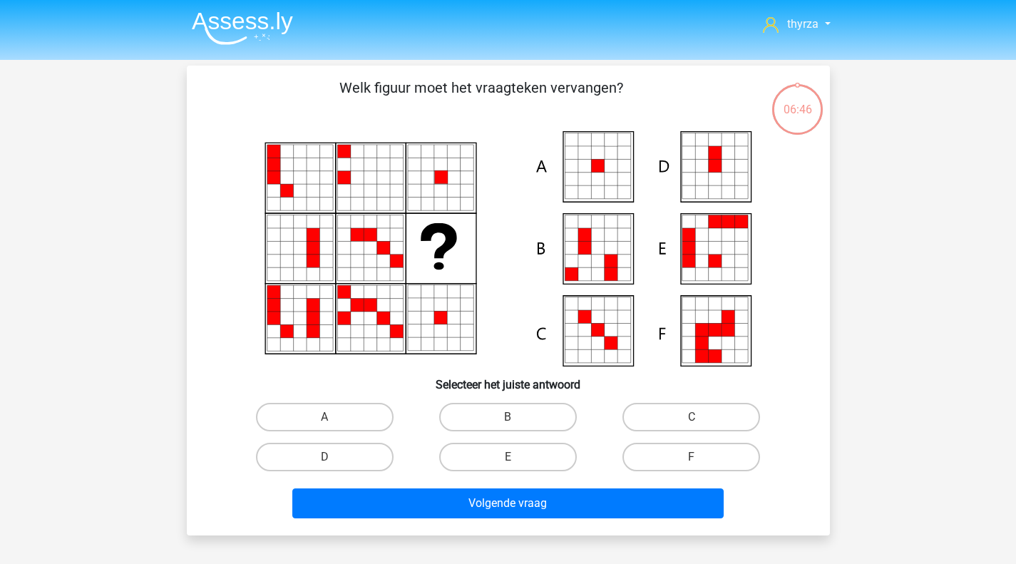
click at [336, 422] on label "A" at bounding box center [325, 417] width 138 height 29
click at [334, 422] on input "A" at bounding box center [328, 421] width 9 height 9
radio input "true"
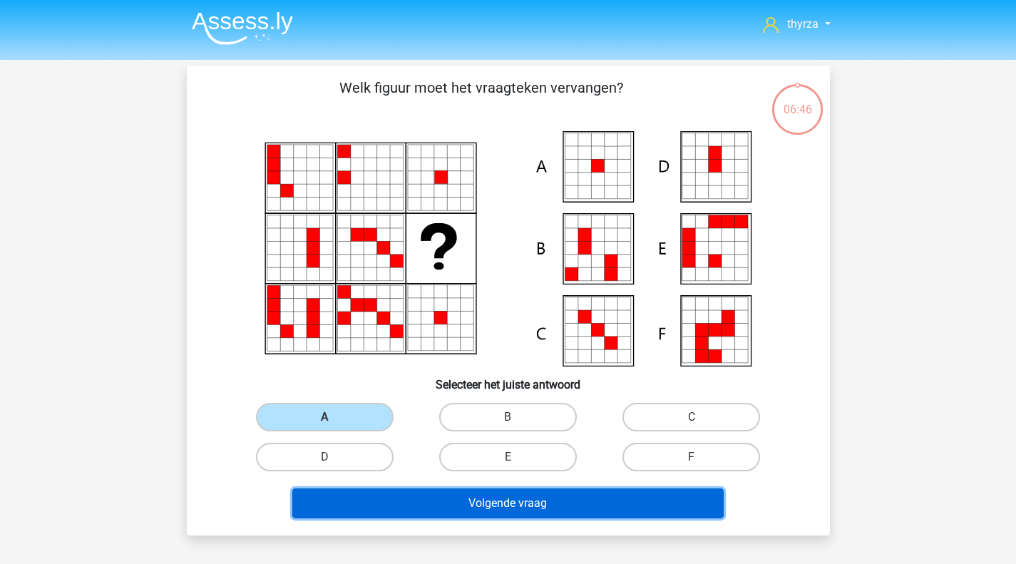
click at [434, 501] on button "Volgende vraag" at bounding box center [507, 503] width 431 height 30
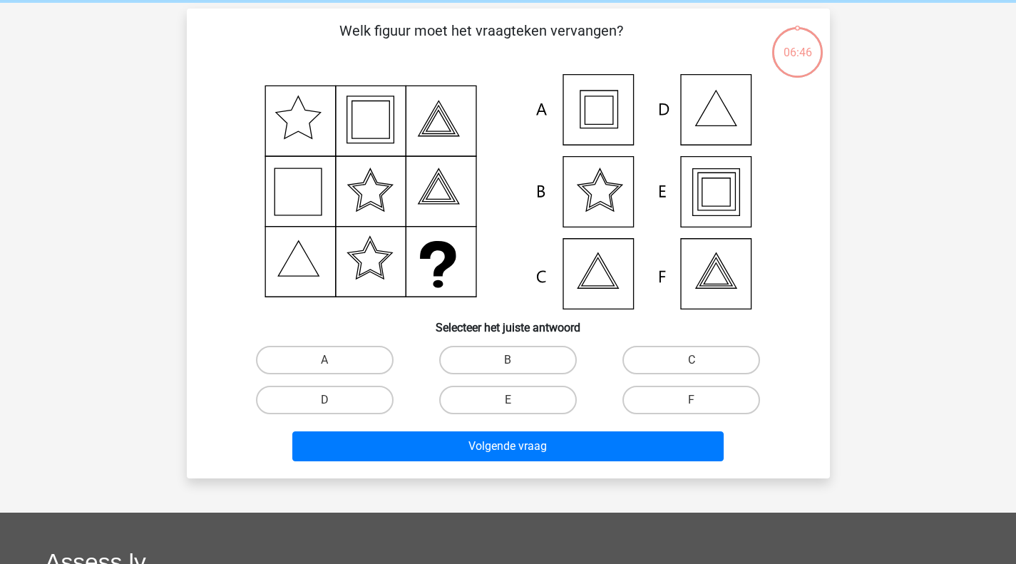
scroll to position [66, 0]
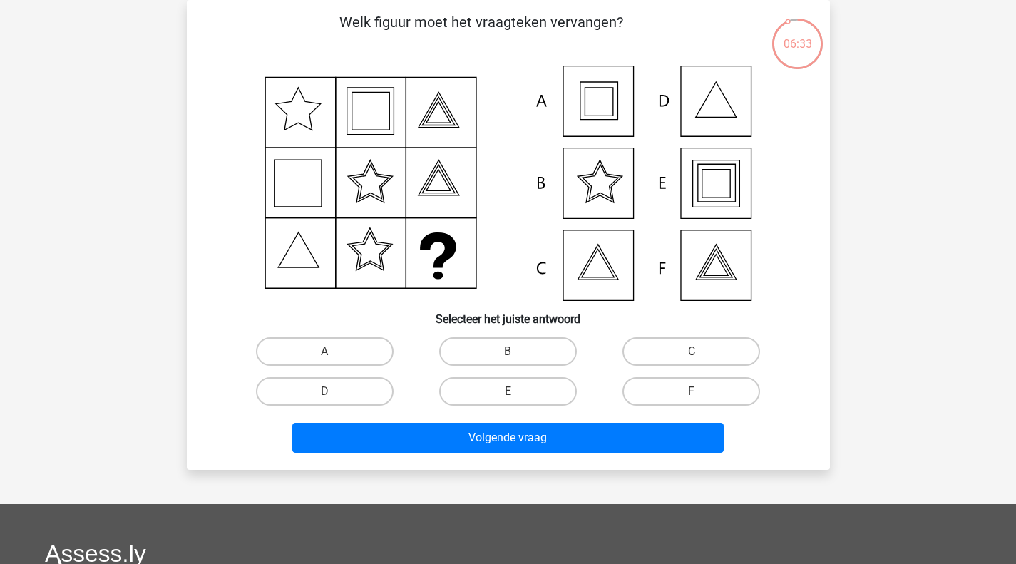
click at [535, 390] on label "E" at bounding box center [508, 391] width 138 height 29
click at [517, 391] on input "E" at bounding box center [512, 395] width 9 height 9
radio input "true"
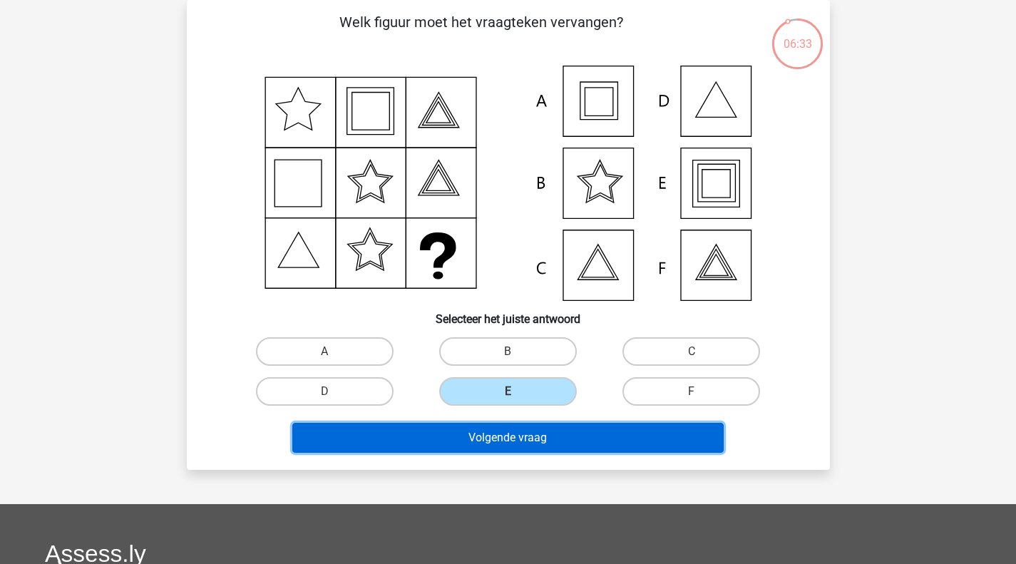
click at [535, 440] on button "Volgende vraag" at bounding box center [507, 438] width 431 height 30
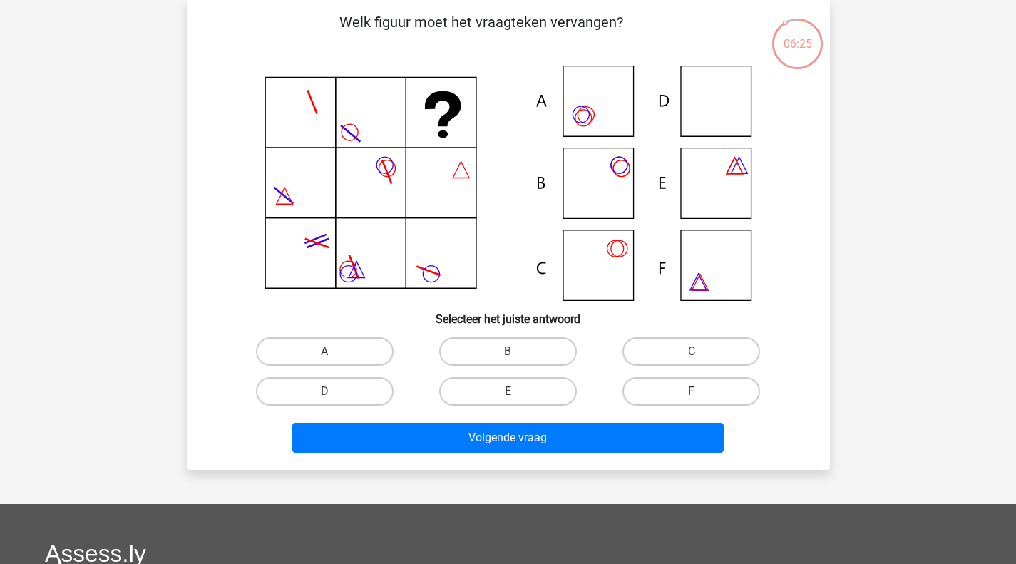
click at [346, 396] on label "D" at bounding box center [325, 391] width 138 height 29
click at [334, 396] on input "D" at bounding box center [328, 395] width 9 height 9
radio input "true"
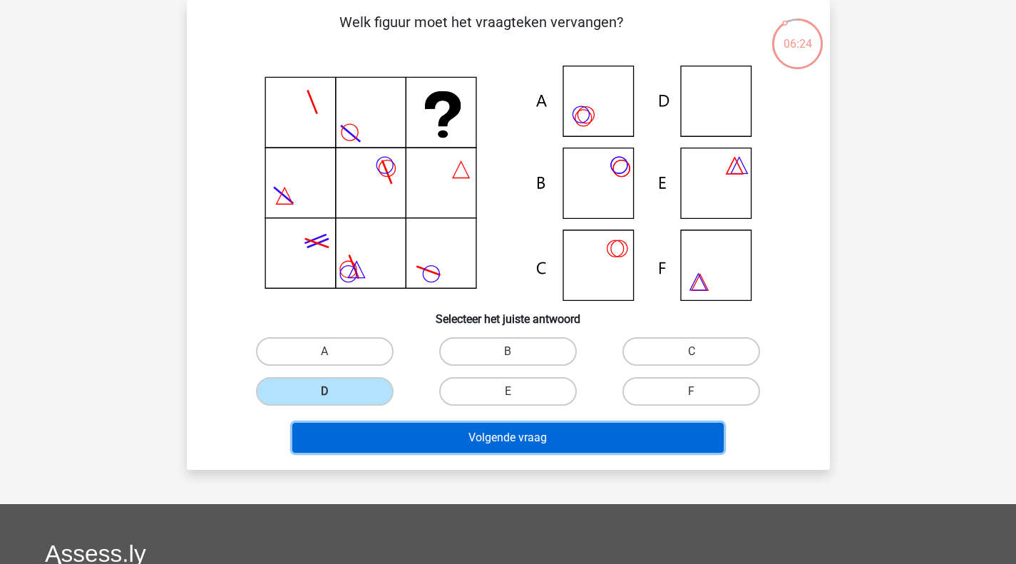
click at [447, 448] on button "Volgende vraag" at bounding box center [507, 438] width 431 height 30
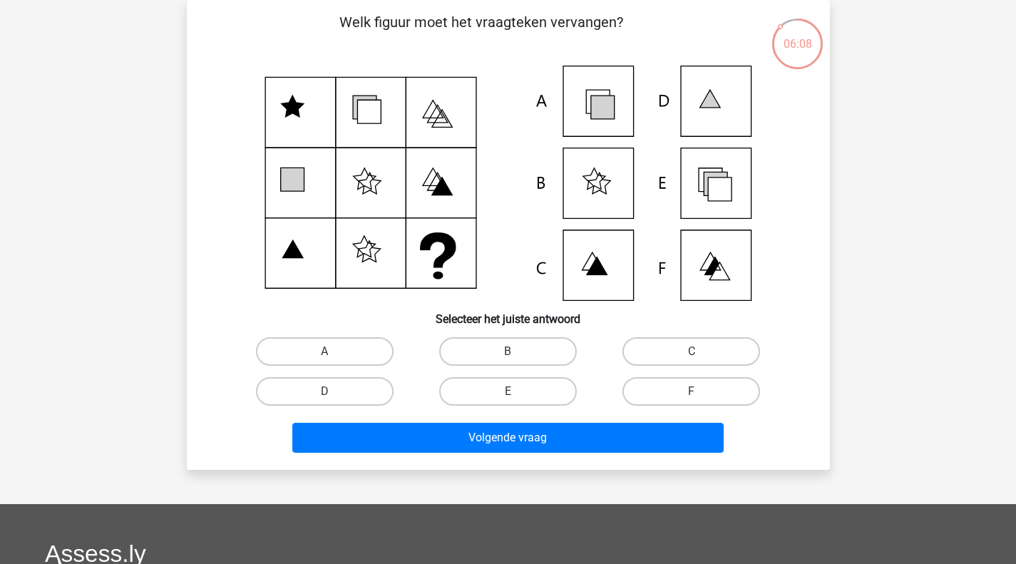
drag, startPoint x: 528, startPoint y: 379, endPoint x: 522, endPoint y: 388, distance: 11.3
click at [528, 379] on label "E" at bounding box center [508, 391] width 138 height 29
click at [517, 391] on input "E" at bounding box center [512, 395] width 9 height 9
radio input "true"
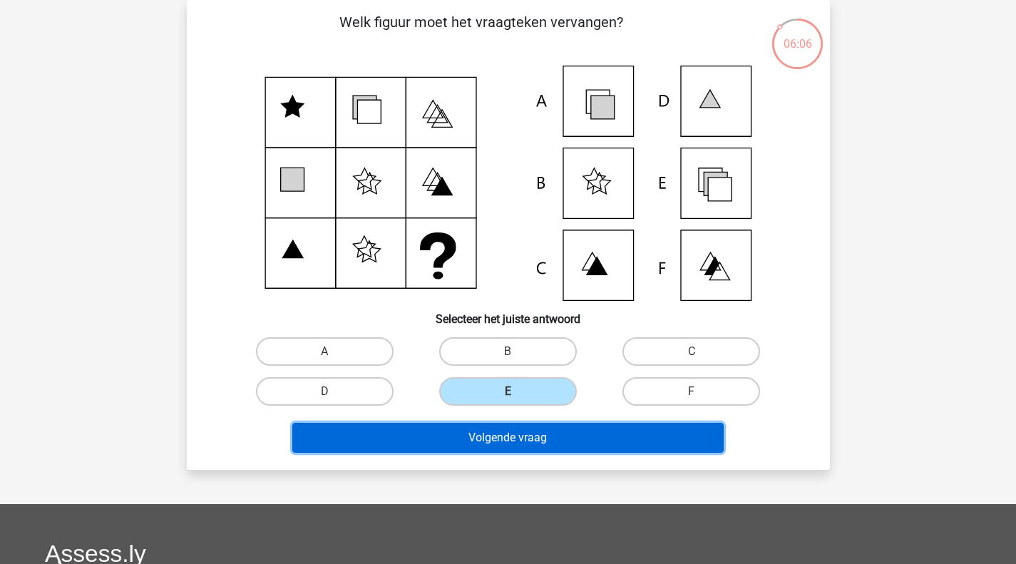
click at [457, 446] on button "Volgende vraag" at bounding box center [507, 438] width 431 height 30
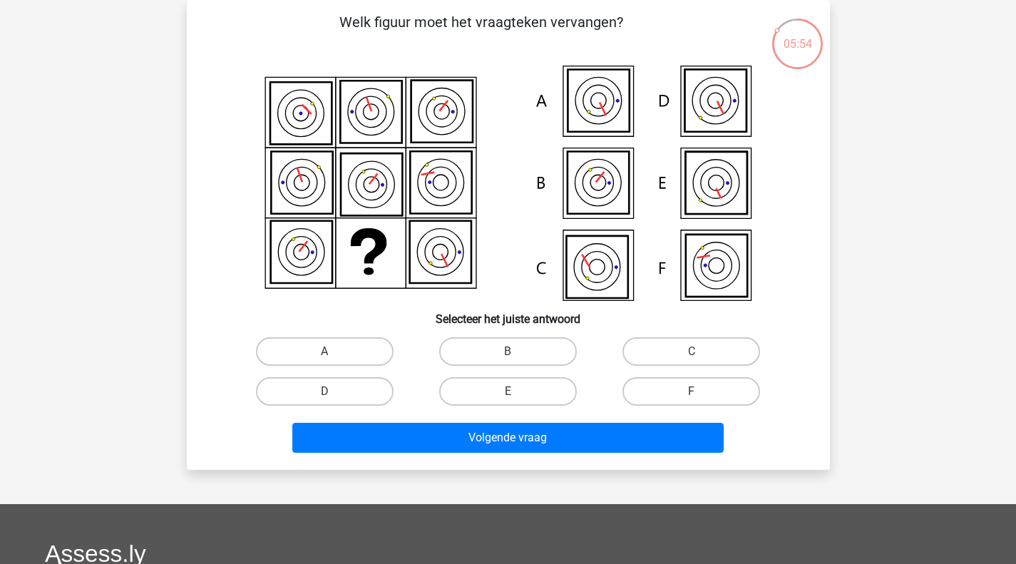
click at [687, 379] on label "F" at bounding box center [691, 391] width 138 height 29
click at [691, 391] on input "F" at bounding box center [695, 395] width 9 height 9
radio input "true"
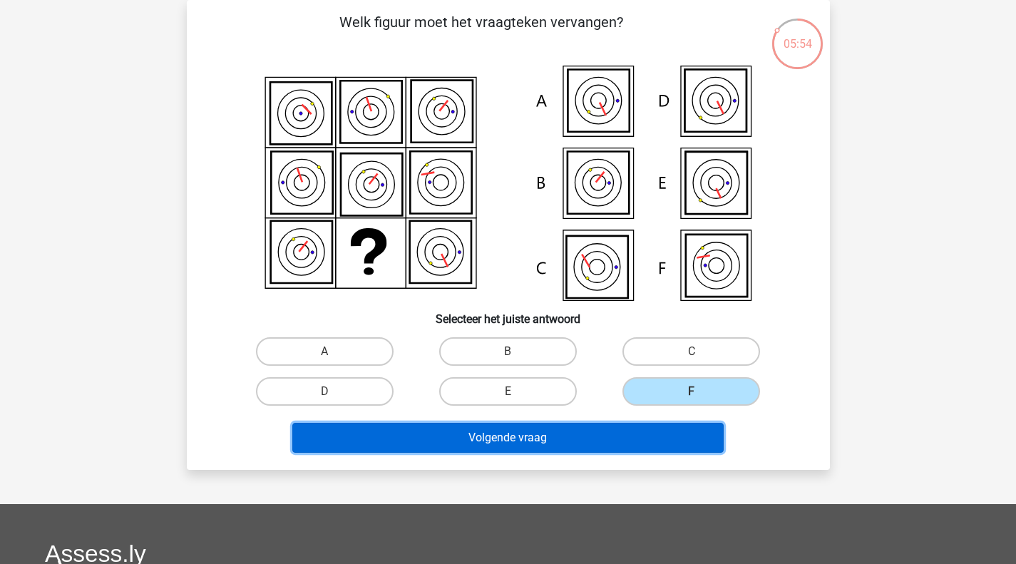
click at [577, 428] on button "Volgende vraag" at bounding box center [507, 438] width 431 height 30
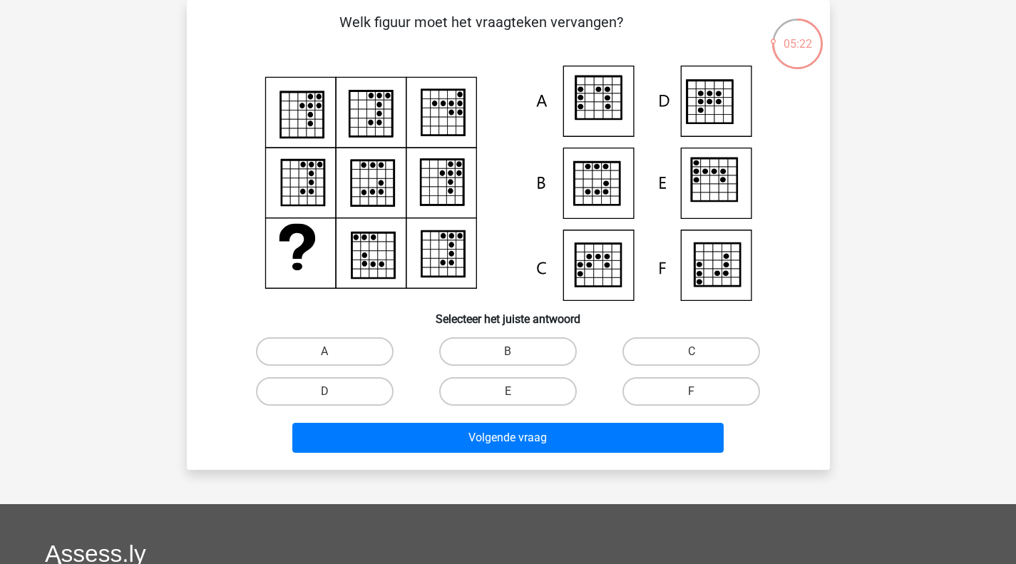
click at [522, 350] on label "B" at bounding box center [508, 351] width 138 height 29
click at [517, 351] on input "B" at bounding box center [512, 355] width 9 height 9
radio input "true"
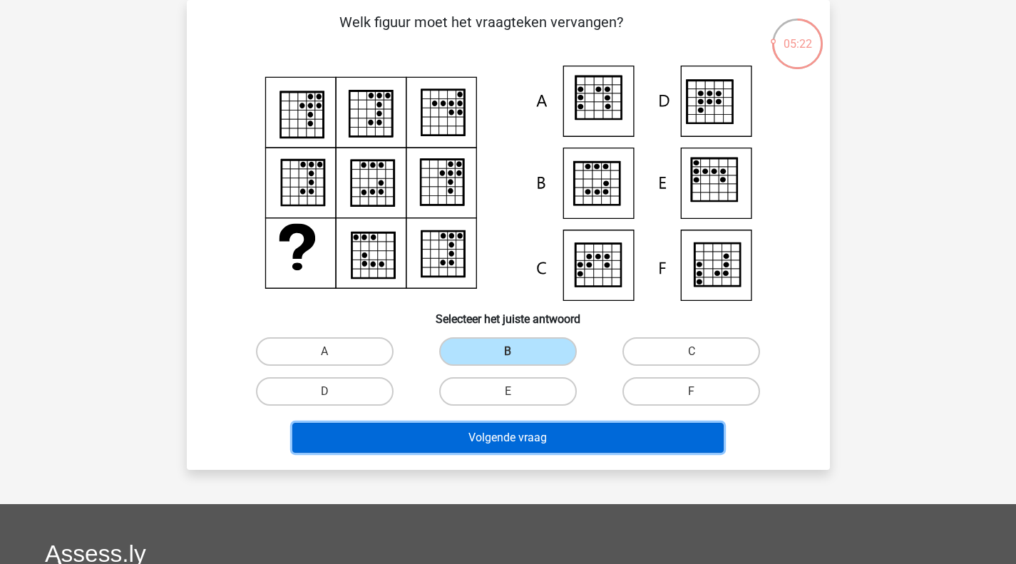
click at [490, 440] on button "Volgende vraag" at bounding box center [507, 438] width 431 height 30
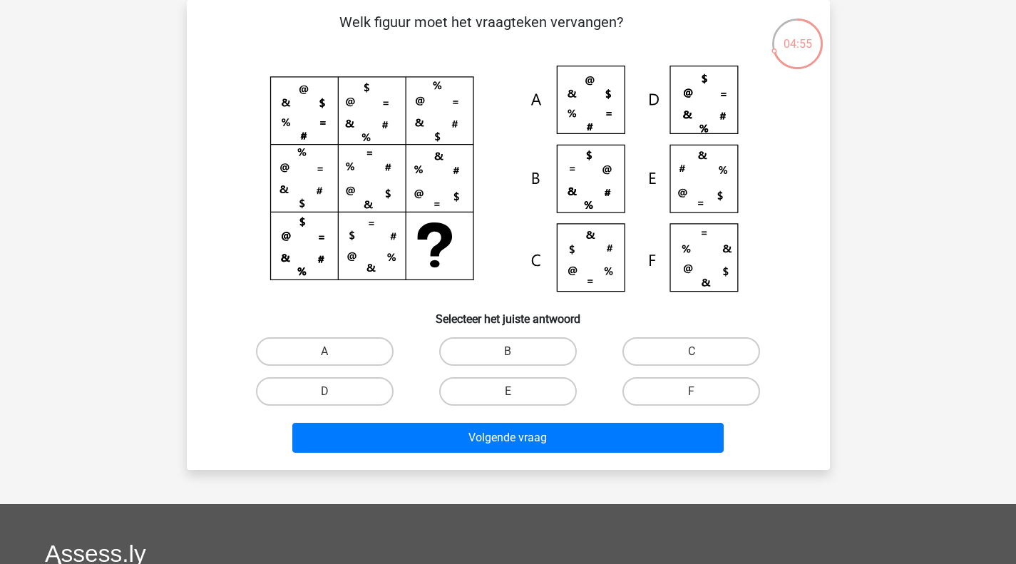
click at [661, 346] on label "C" at bounding box center [691, 351] width 138 height 29
click at [691, 351] on input "C" at bounding box center [695, 355] width 9 height 9
radio input "true"
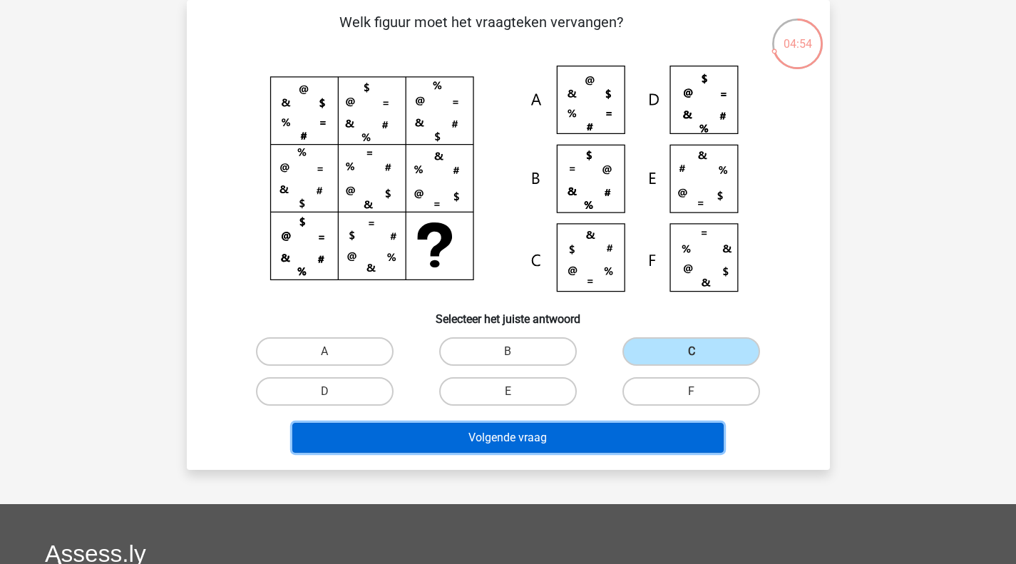
click at [603, 440] on button "Volgende vraag" at bounding box center [507, 438] width 431 height 30
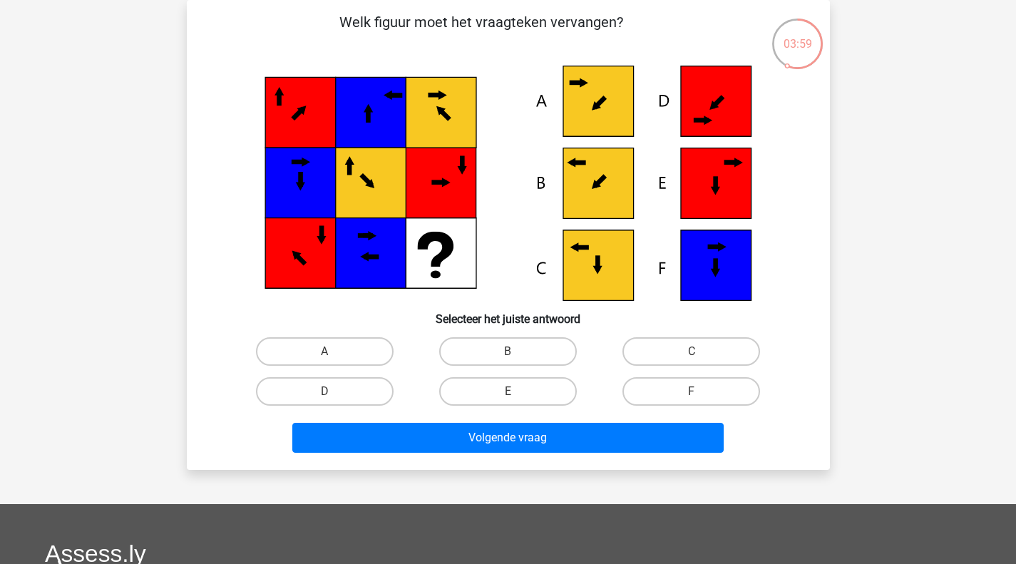
click at [493, 351] on label "B" at bounding box center [508, 351] width 138 height 29
click at [508, 351] on input "B" at bounding box center [512, 355] width 9 height 9
radio input "true"
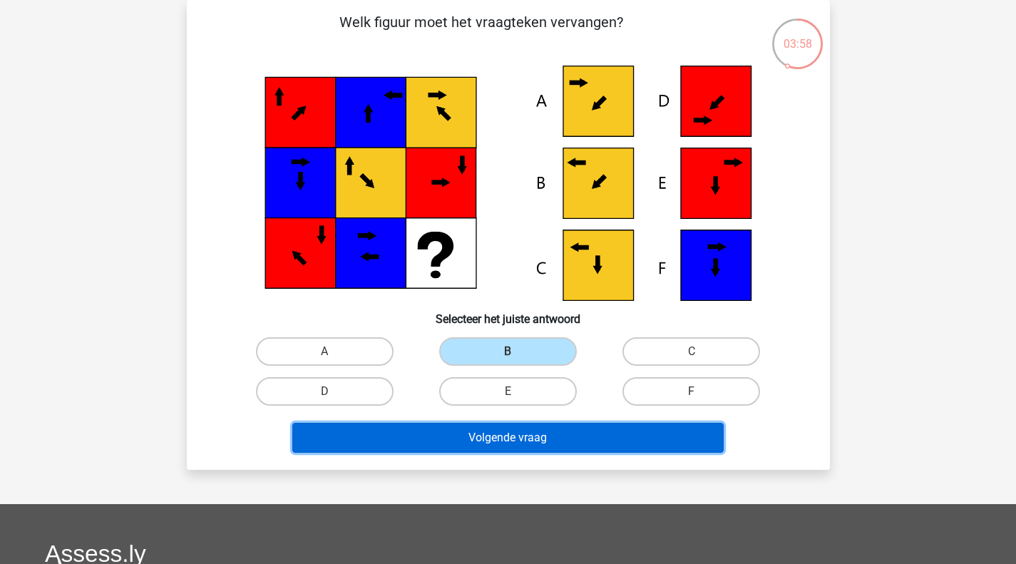
click at [471, 441] on button "Volgende vraag" at bounding box center [507, 438] width 431 height 30
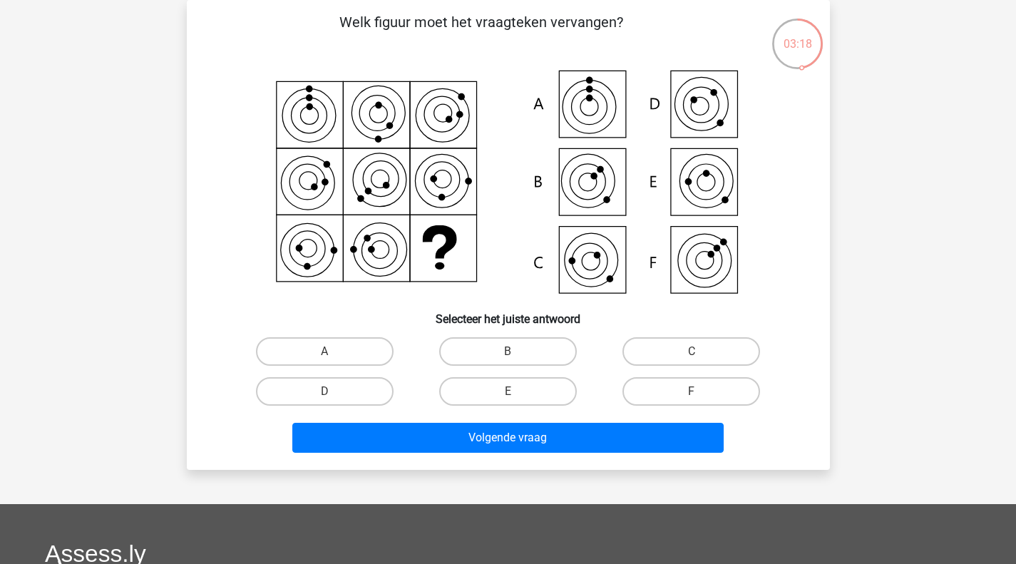
click at [679, 344] on label "C" at bounding box center [691, 351] width 138 height 29
click at [691, 351] on input "C" at bounding box center [695, 355] width 9 height 9
radio input "true"
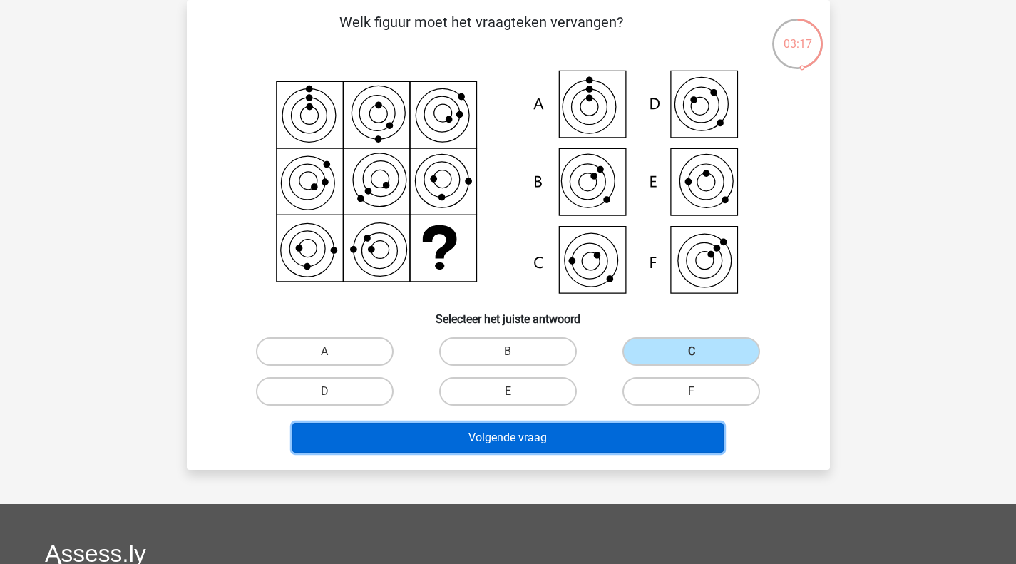
click at [569, 442] on button "Volgende vraag" at bounding box center [507, 438] width 431 height 30
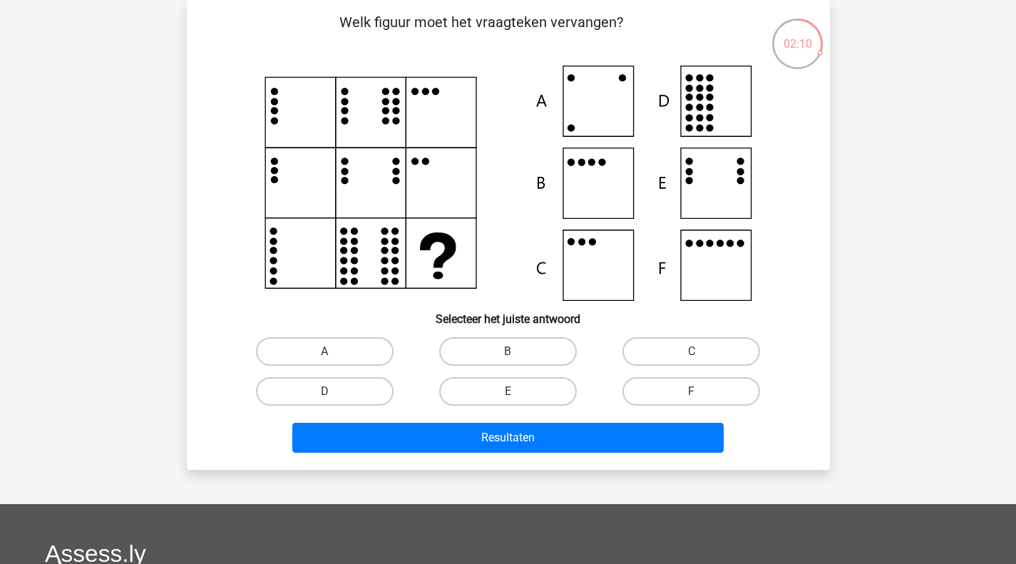
click at [662, 390] on label "F" at bounding box center [691, 391] width 138 height 29
click at [691, 391] on input "F" at bounding box center [695, 395] width 9 height 9
radio input "true"
click at [612, 463] on div "Welk figuur moet het vraagteken vervangen?" at bounding box center [508, 235] width 643 height 470
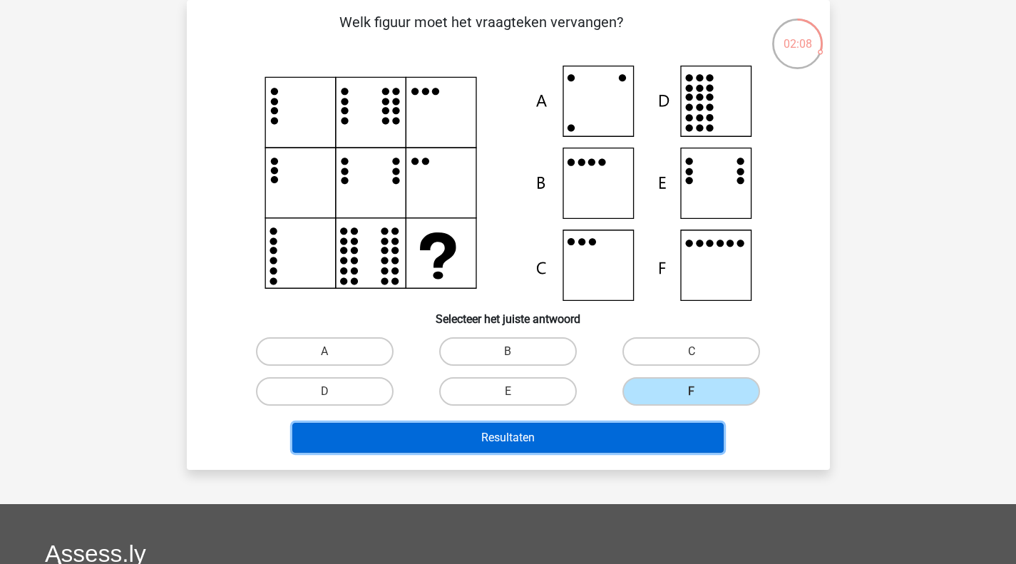
click at [488, 443] on button "Resultaten" at bounding box center [507, 438] width 431 height 30
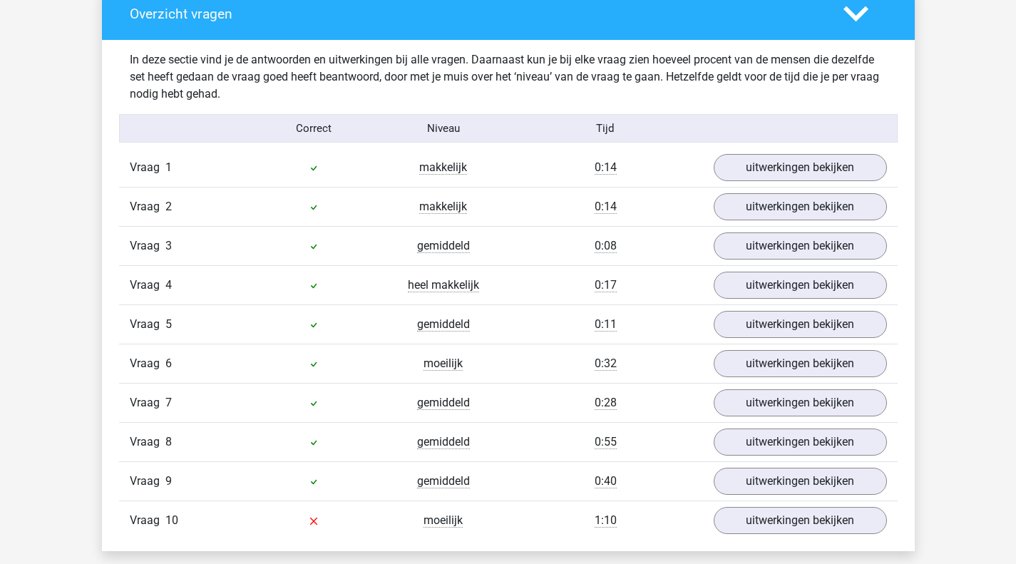
scroll to position [855, 0]
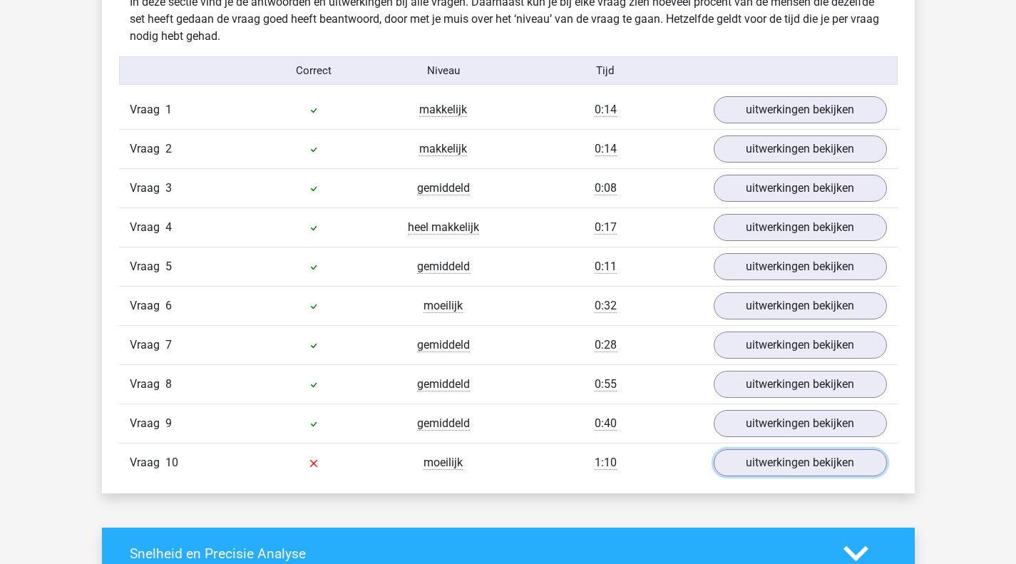
click at [772, 467] on link "uitwerkingen bekijken" at bounding box center [800, 462] width 173 height 27
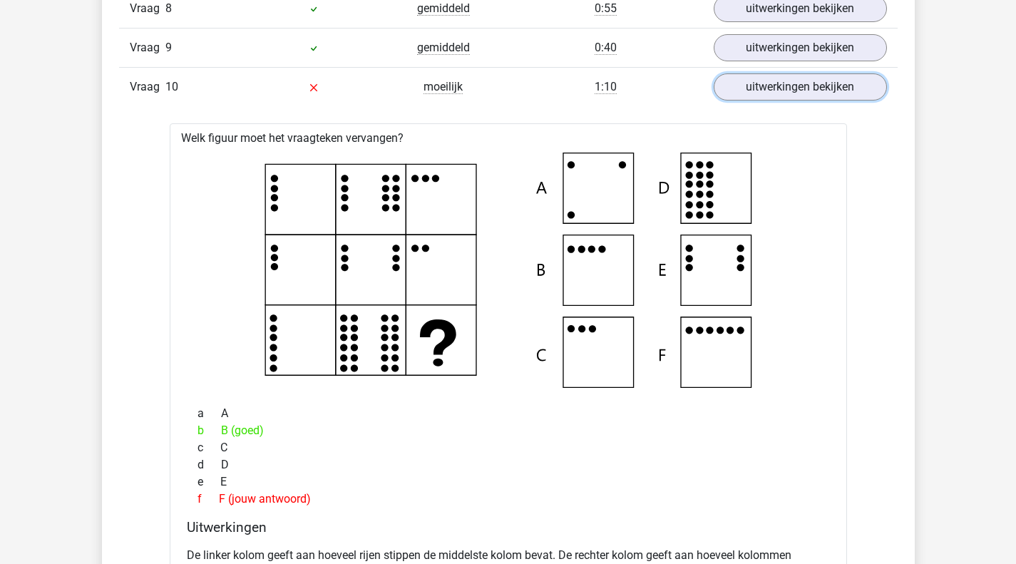
scroll to position [1354, 0]
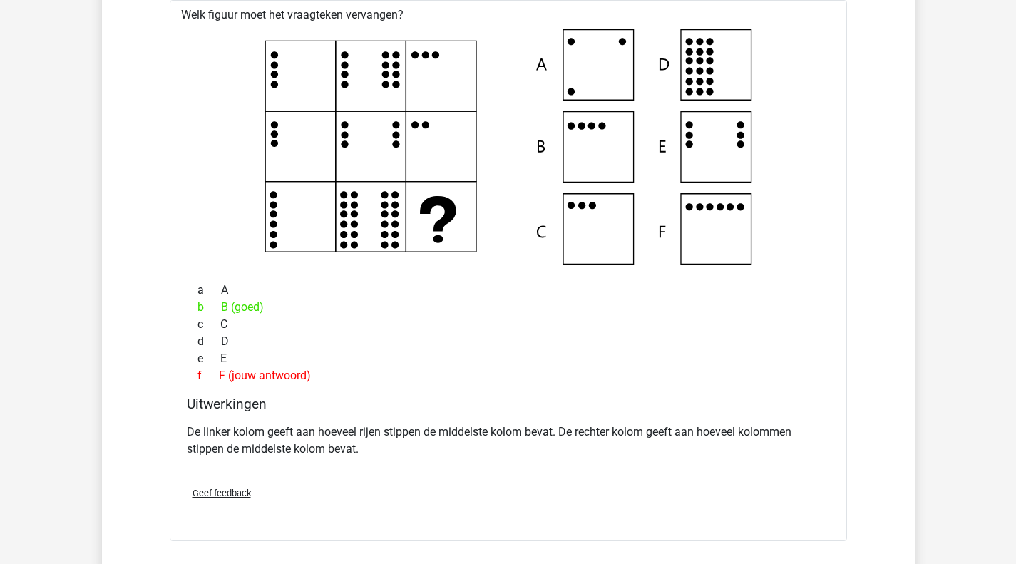
click at [218, 429] on p "De linker kolom geeft aan hoeveel rijen stippen de middelste kolom bevat. De re…" at bounding box center [508, 440] width 643 height 34
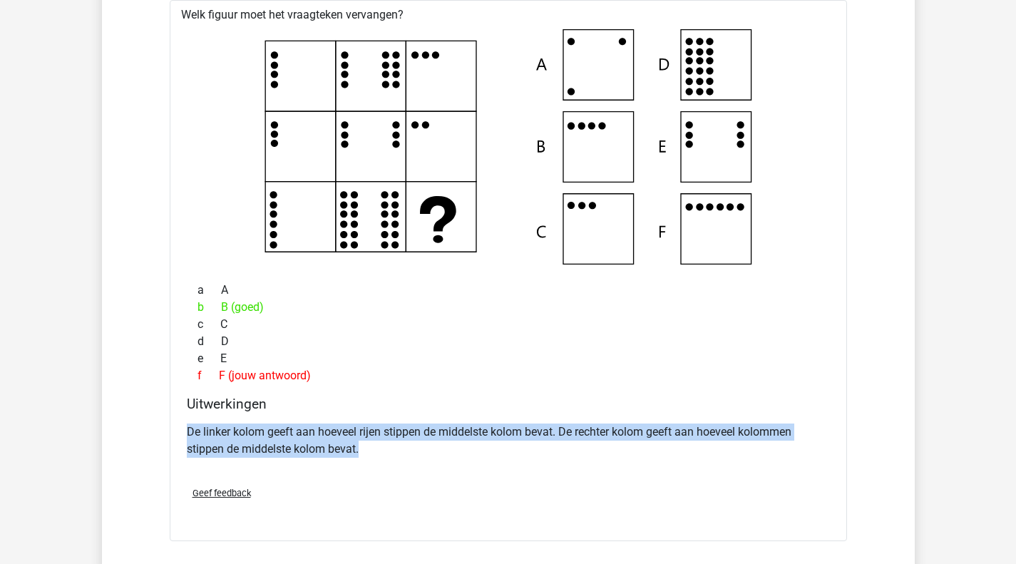
click at [218, 429] on p "De linker kolom geeft aan hoeveel rijen stippen de middelste kolom bevat. De re…" at bounding box center [508, 440] width 643 height 34
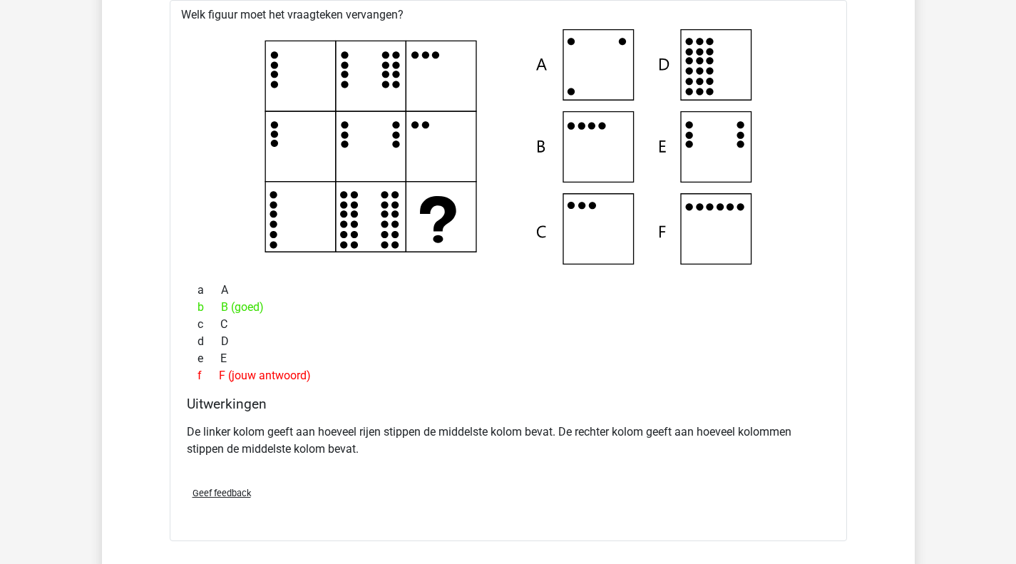
click at [671, 299] on div "b B (goed)" at bounding box center [508, 307] width 643 height 17
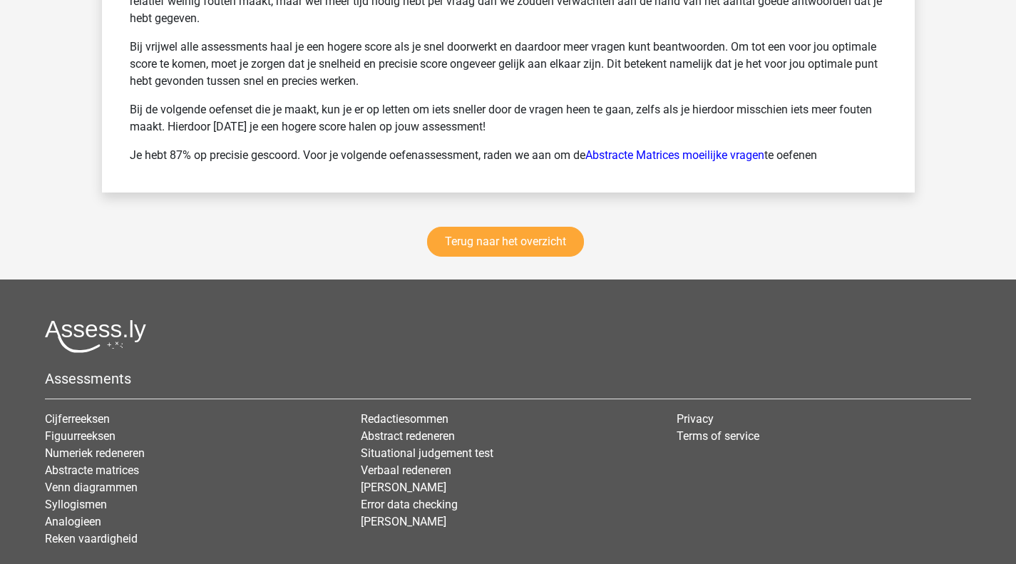
scroll to position [2566, 0]
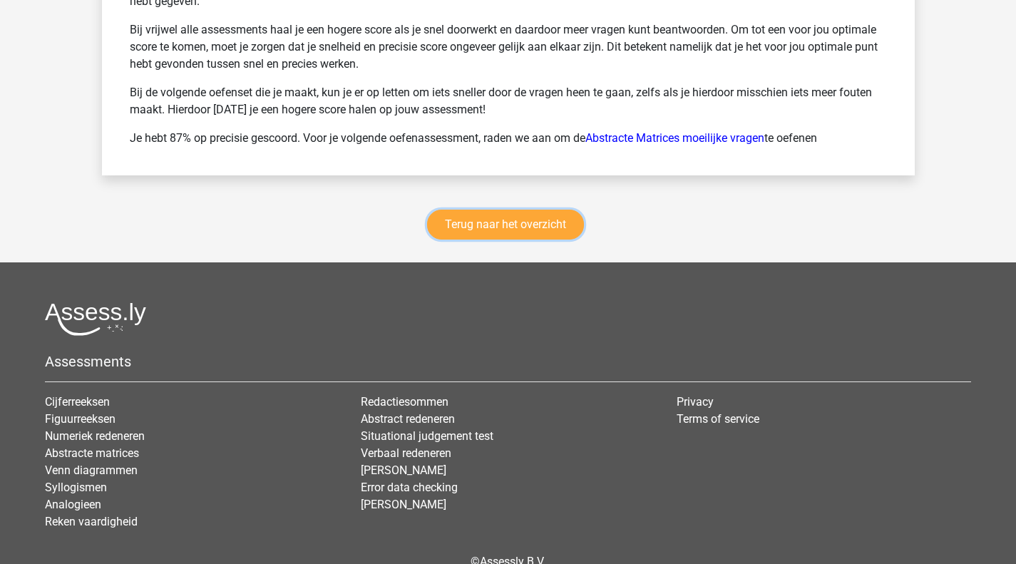
click at [504, 222] on link "Terug naar het overzicht" at bounding box center [505, 225] width 157 height 30
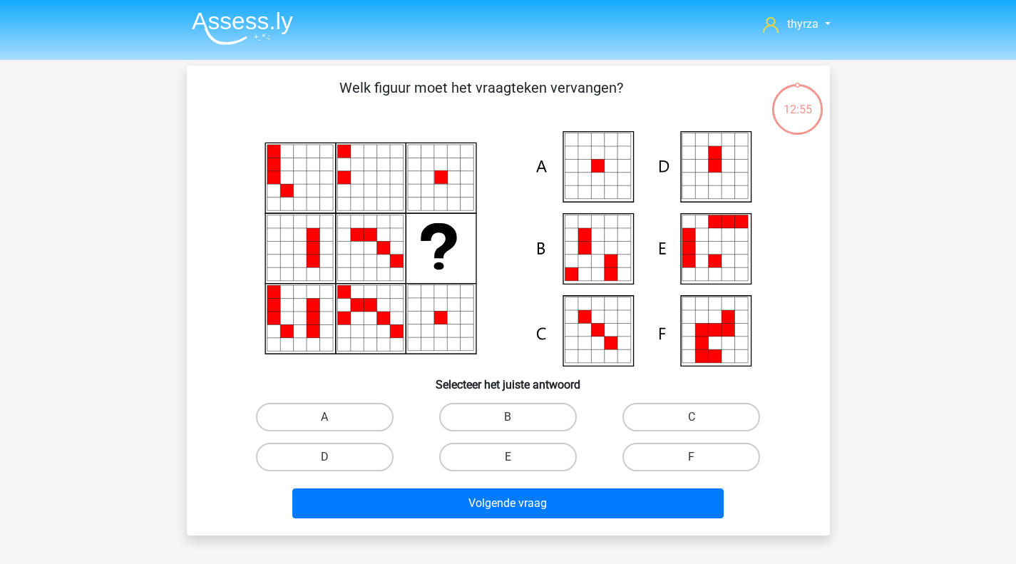
click at [316, 410] on label "A" at bounding box center [325, 417] width 138 height 29
click at [324, 417] on input "A" at bounding box center [328, 421] width 9 height 9
radio input "true"
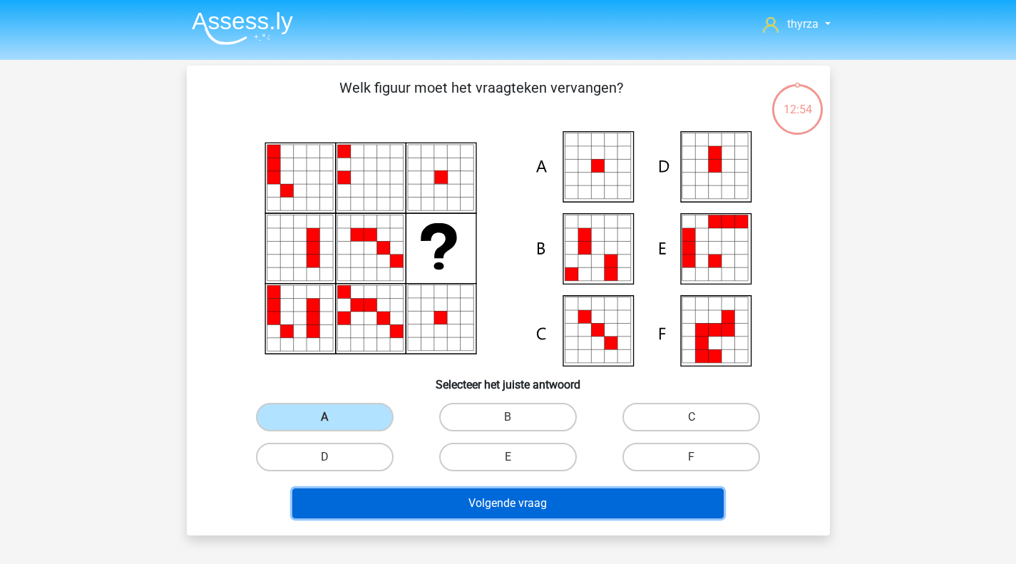
click at [437, 505] on button "Volgende vraag" at bounding box center [507, 503] width 431 height 30
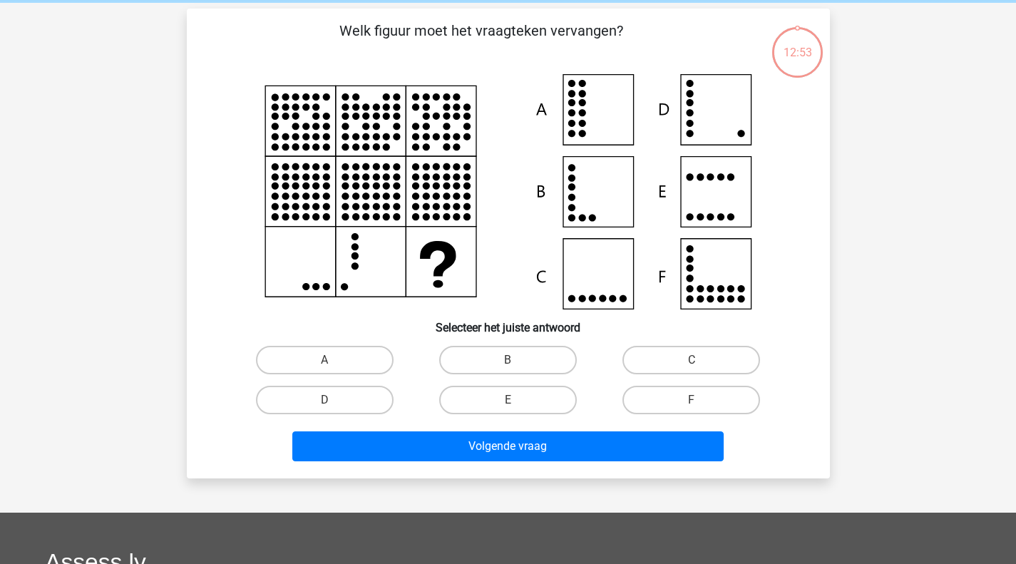
scroll to position [66, 0]
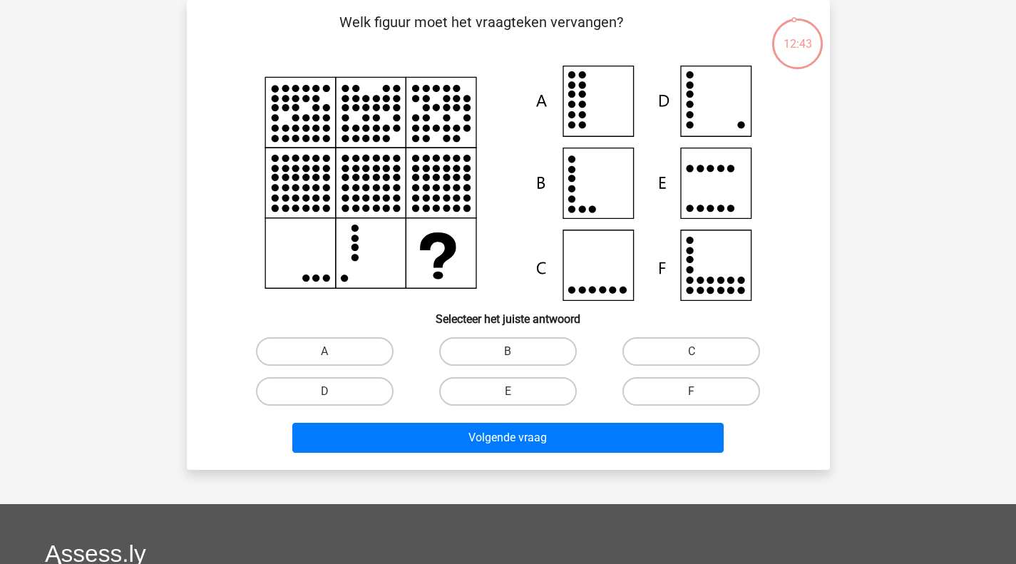
click at [351, 388] on label "D" at bounding box center [325, 391] width 138 height 29
click at [334, 391] on input "D" at bounding box center [328, 395] width 9 height 9
radio input "true"
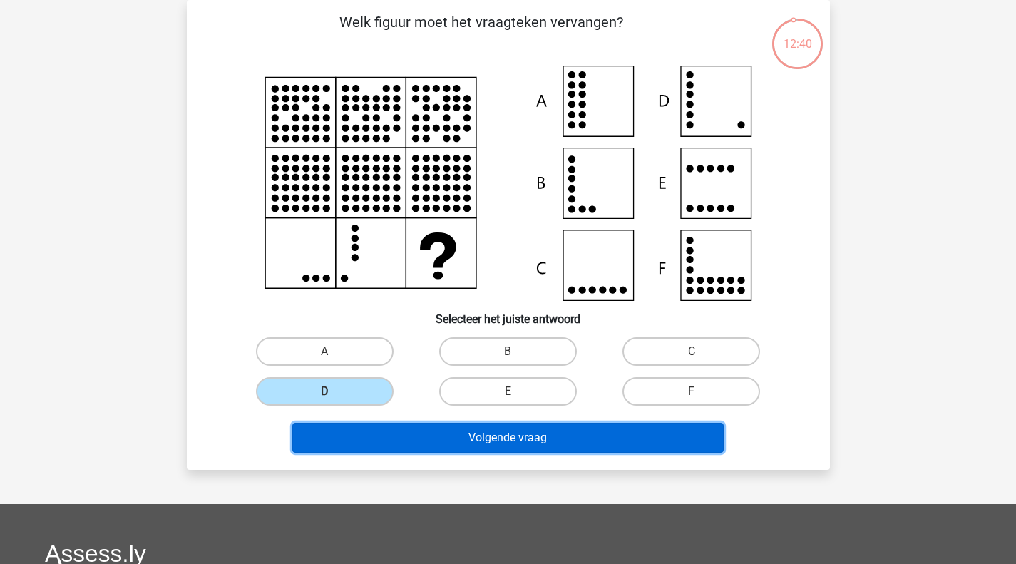
click at [650, 432] on button "Volgende vraag" at bounding box center [507, 438] width 431 height 30
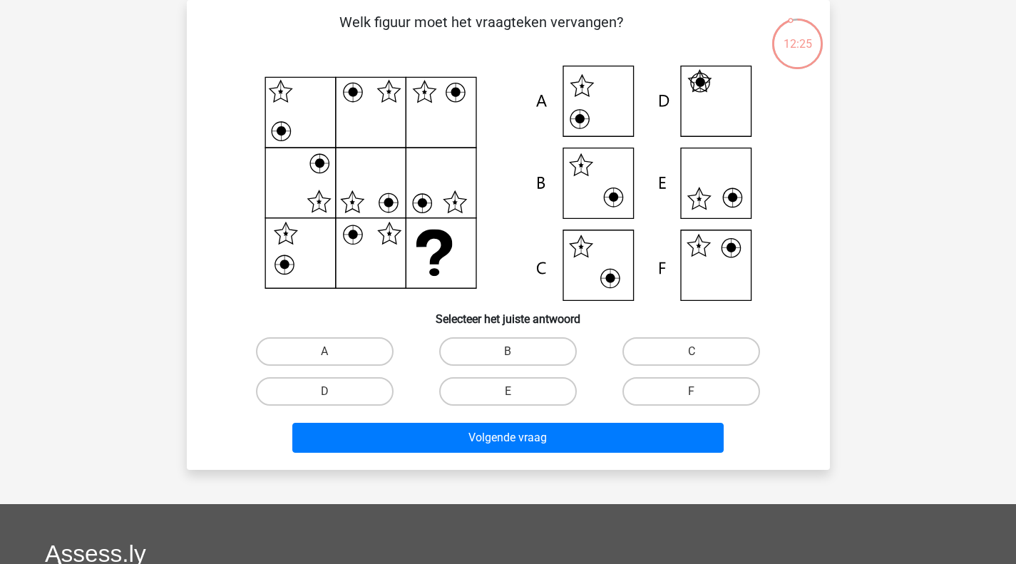
drag, startPoint x: 685, startPoint y: 386, endPoint x: 681, endPoint y: 393, distance: 8.0
click at [685, 386] on label "F" at bounding box center [691, 391] width 138 height 29
click at [691, 391] on input "F" at bounding box center [695, 395] width 9 height 9
radio input "true"
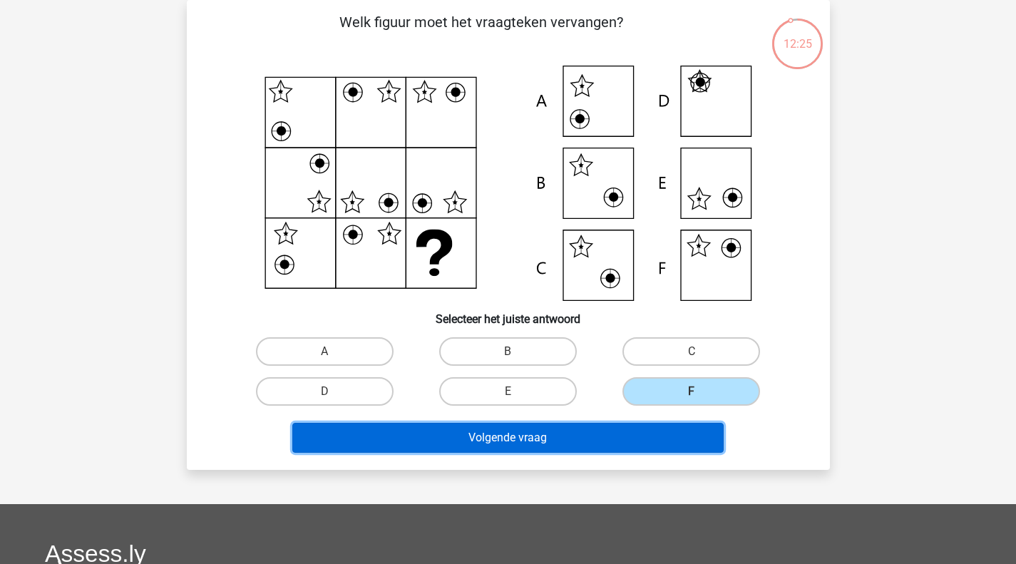
click at [653, 432] on button "Volgende vraag" at bounding box center [507, 438] width 431 height 30
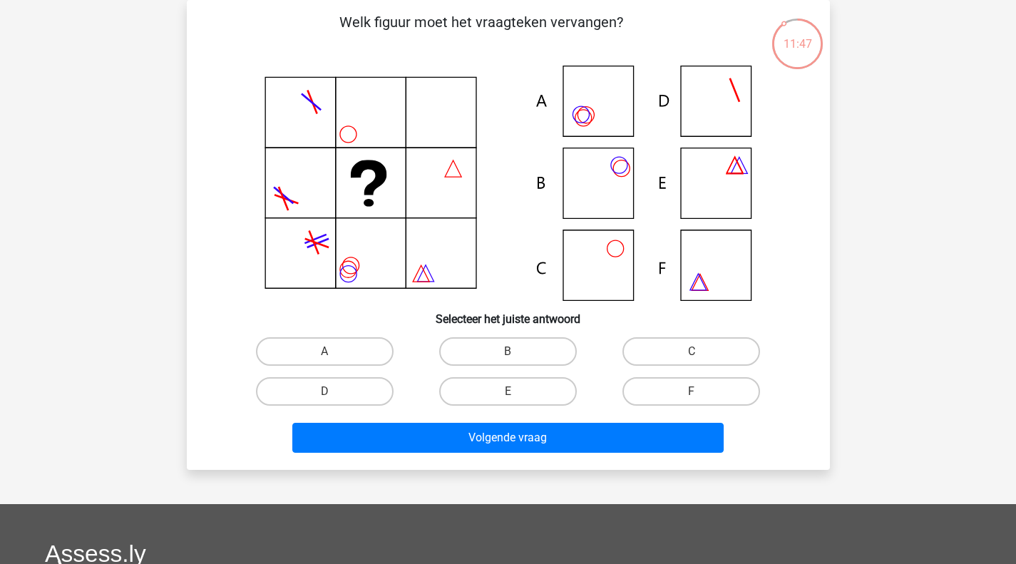
click at [498, 349] on label "B" at bounding box center [508, 351] width 138 height 29
click at [508, 351] on input "B" at bounding box center [512, 355] width 9 height 9
radio input "true"
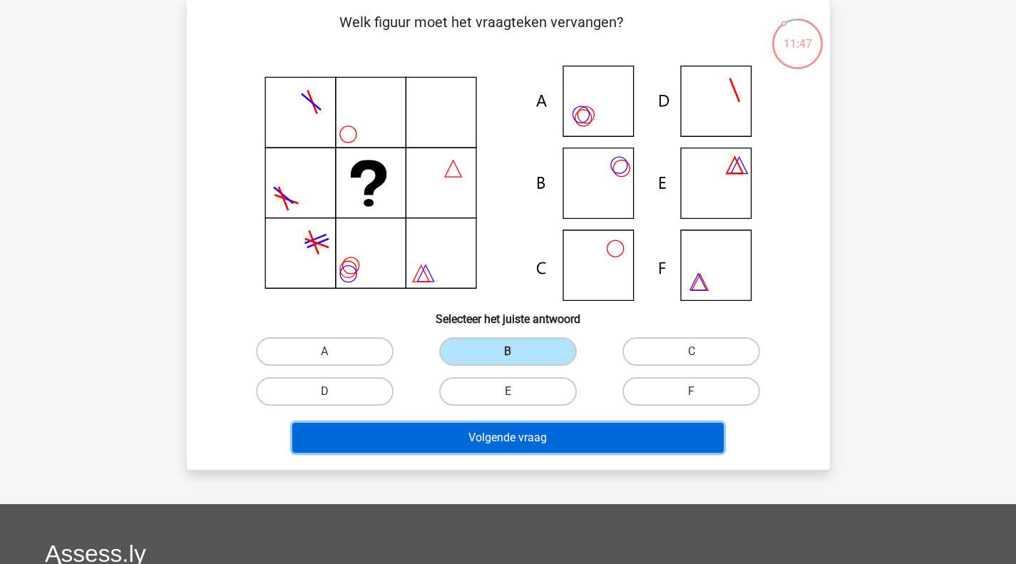
click at [520, 430] on button "Volgende vraag" at bounding box center [507, 438] width 431 height 30
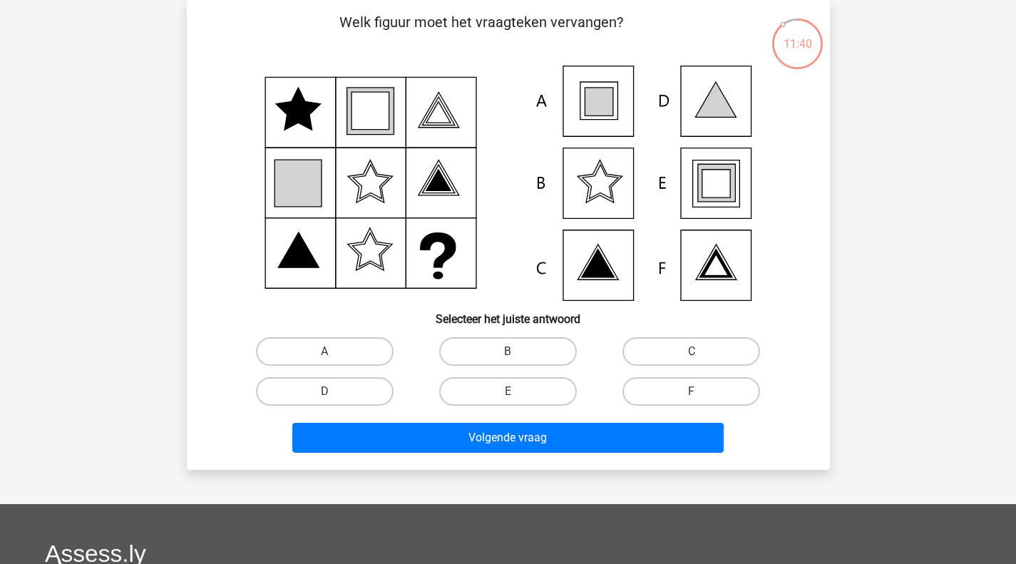
click at [518, 388] on label "E" at bounding box center [508, 391] width 138 height 29
click at [517, 391] on input "E" at bounding box center [512, 395] width 9 height 9
radio input "true"
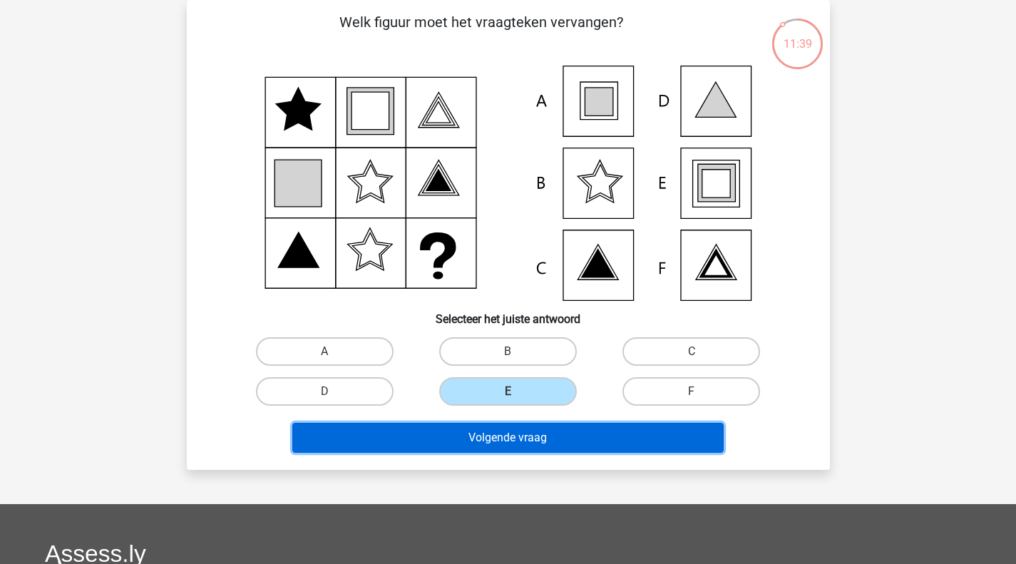
click at [507, 450] on button "Volgende vraag" at bounding box center [507, 438] width 431 height 30
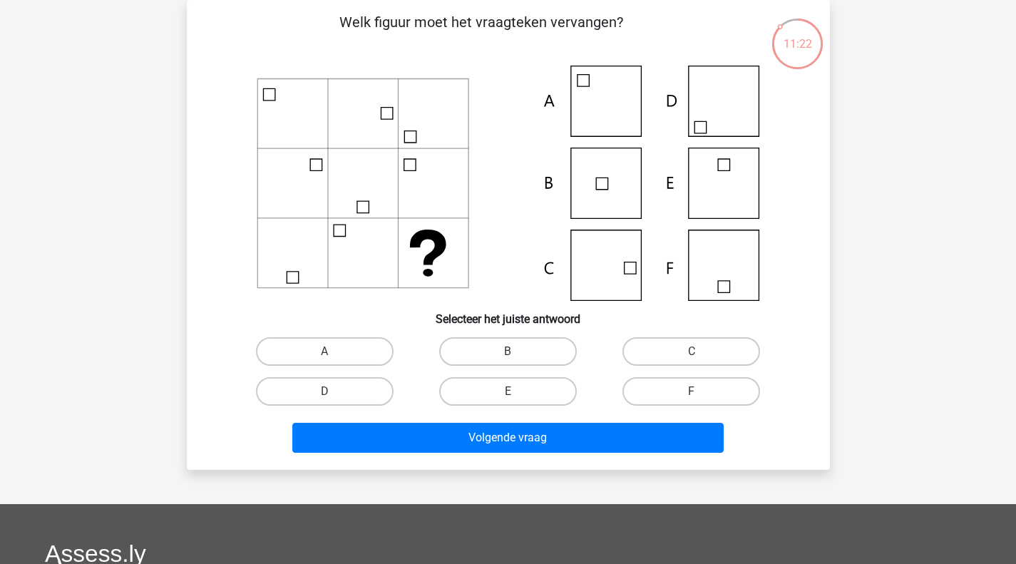
click at [657, 361] on label "C" at bounding box center [691, 351] width 138 height 29
click at [691, 361] on input "C" at bounding box center [695, 355] width 9 height 9
radio input "true"
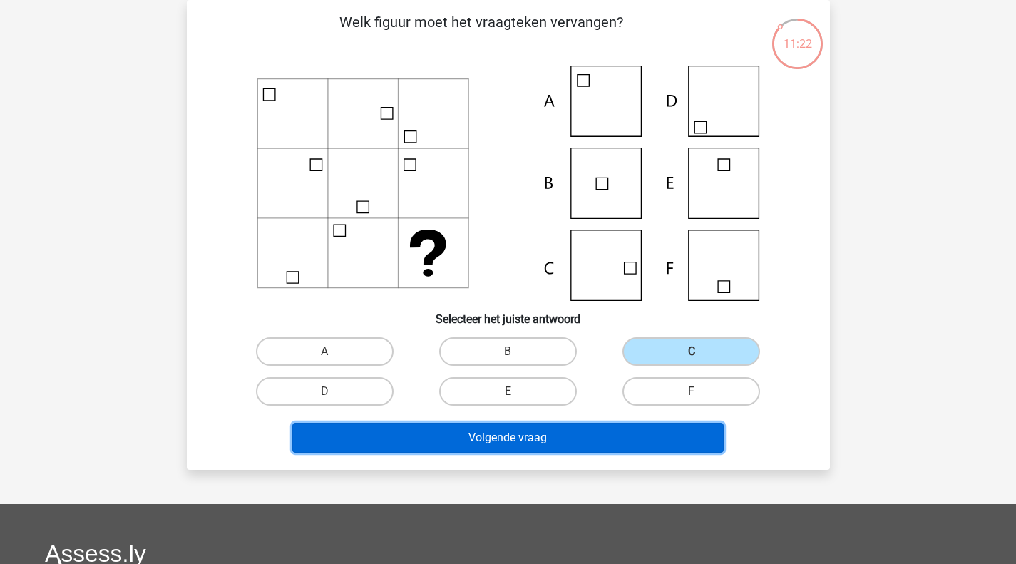
click at [580, 431] on button "Volgende vraag" at bounding box center [507, 438] width 431 height 30
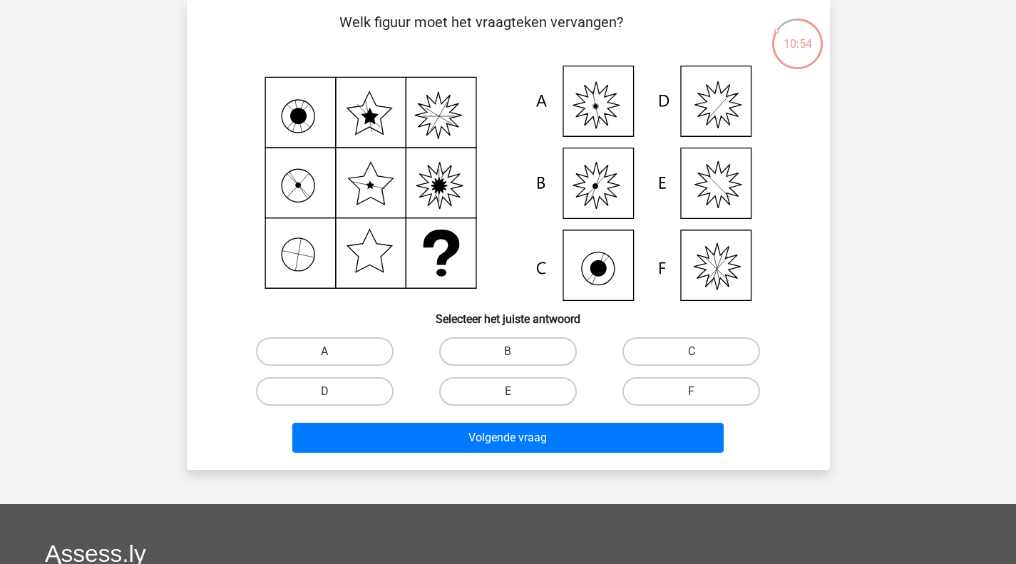
click at [361, 357] on label "A" at bounding box center [325, 351] width 138 height 29
click at [334, 357] on input "A" at bounding box center [328, 355] width 9 height 9
radio input "true"
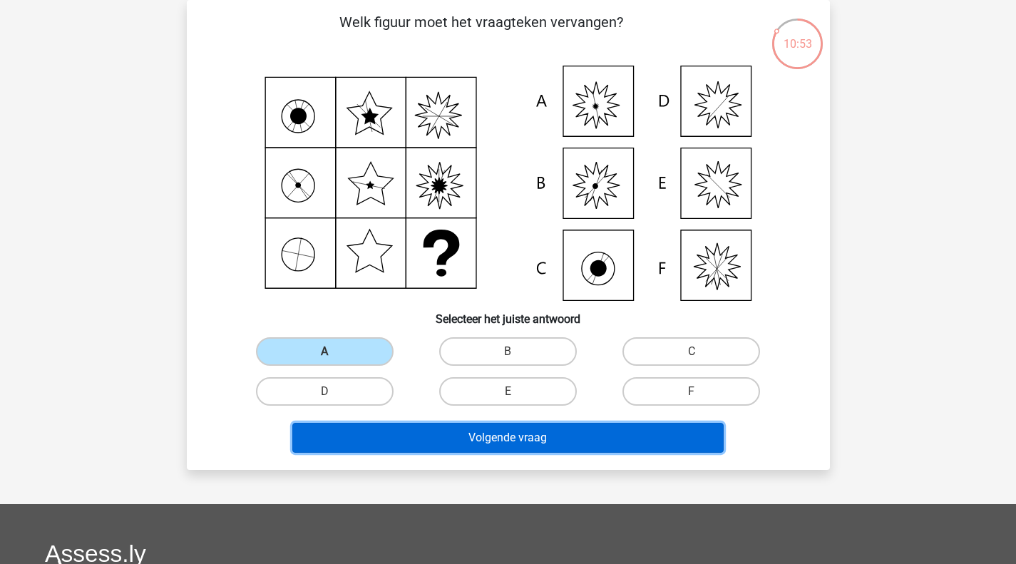
click at [443, 433] on button "Volgende vraag" at bounding box center [507, 438] width 431 height 30
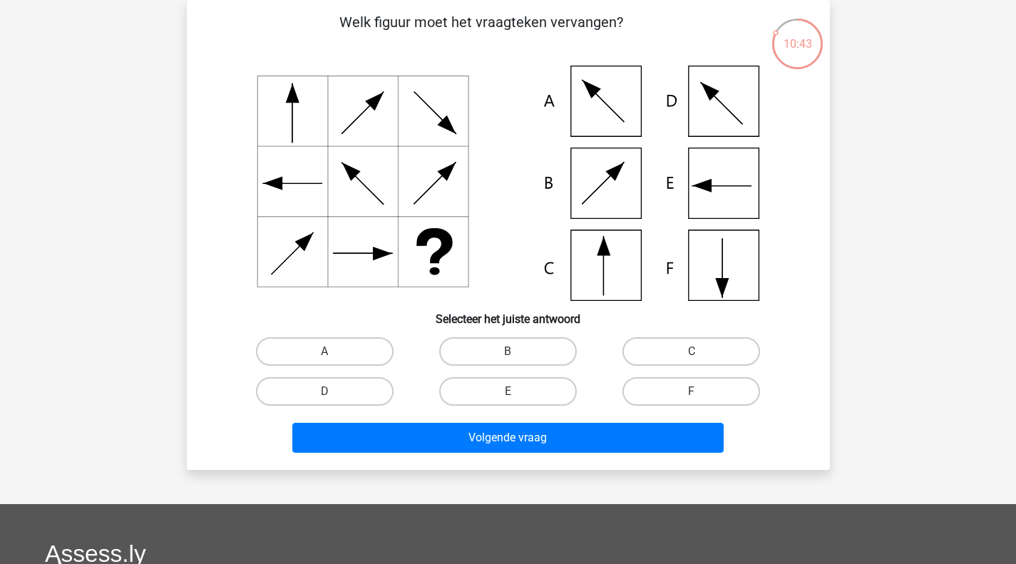
click at [508, 390] on label "E" at bounding box center [508, 391] width 138 height 29
click at [508, 391] on input "E" at bounding box center [512, 395] width 9 height 9
radio input "true"
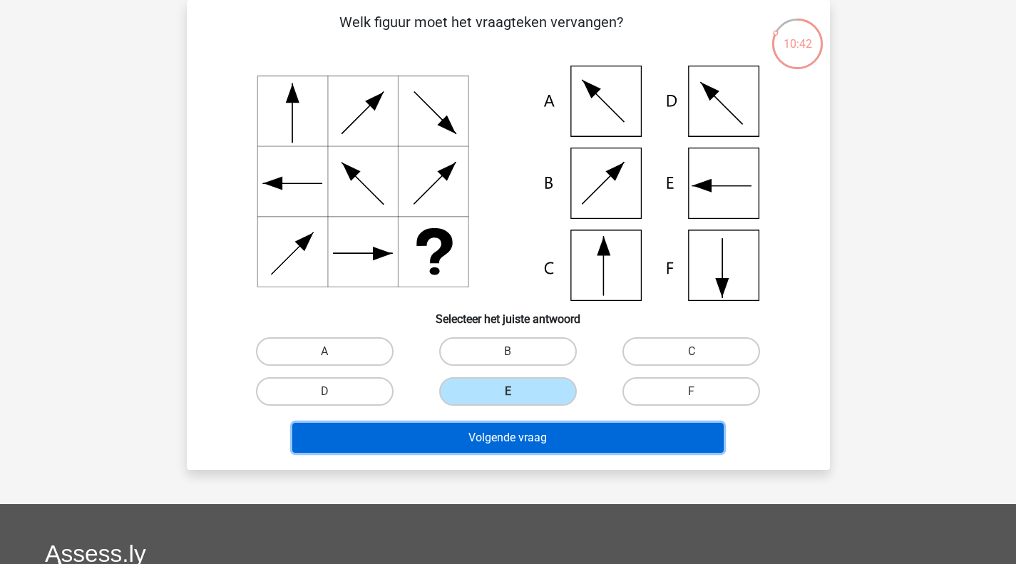
click at [500, 445] on button "Volgende vraag" at bounding box center [507, 438] width 431 height 30
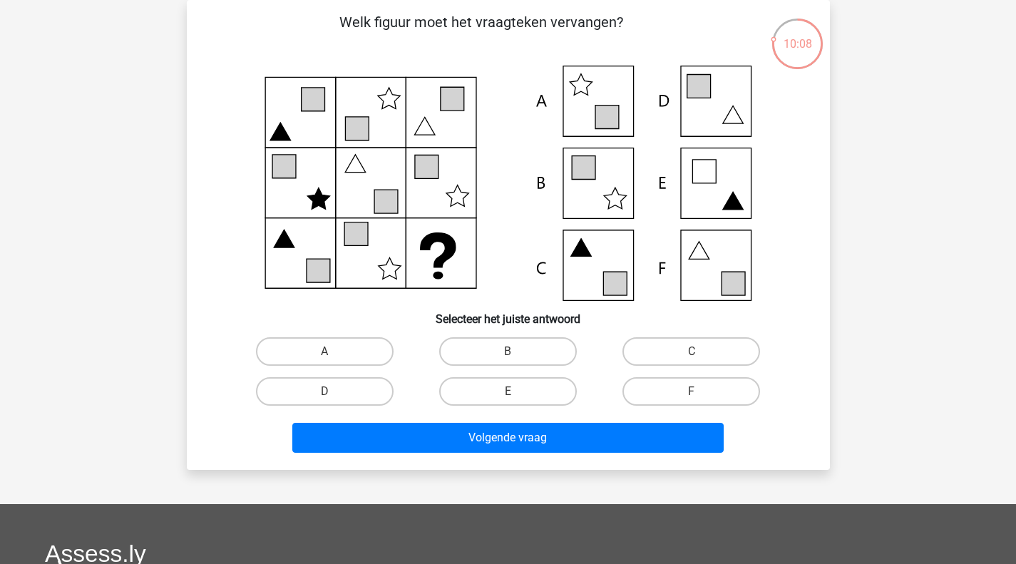
click at [701, 379] on label "F" at bounding box center [691, 391] width 138 height 29
click at [701, 391] on input "F" at bounding box center [695, 395] width 9 height 9
radio input "true"
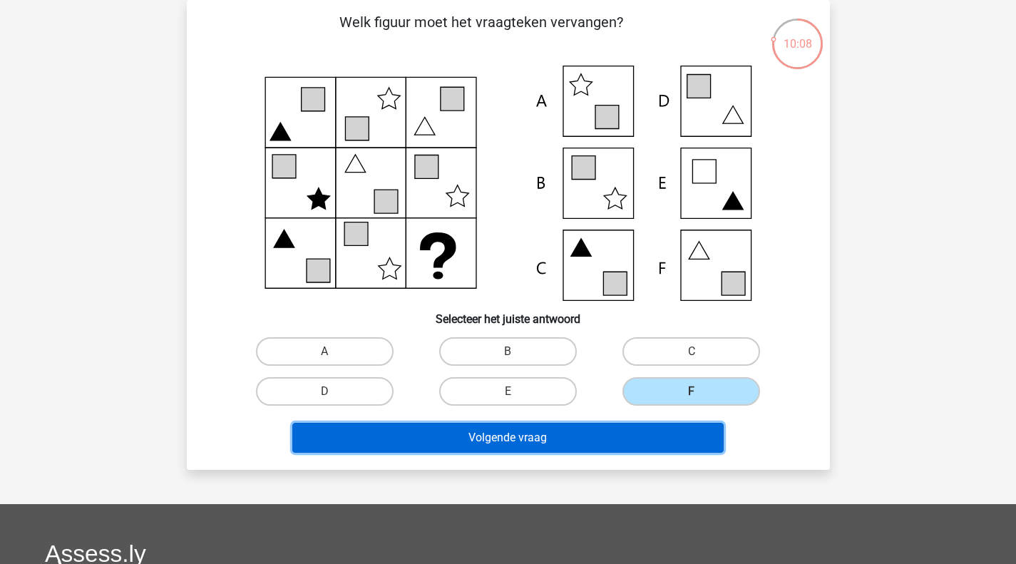
click at [642, 426] on button "Volgende vraag" at bounding box center [507, 438] width 431 height 30
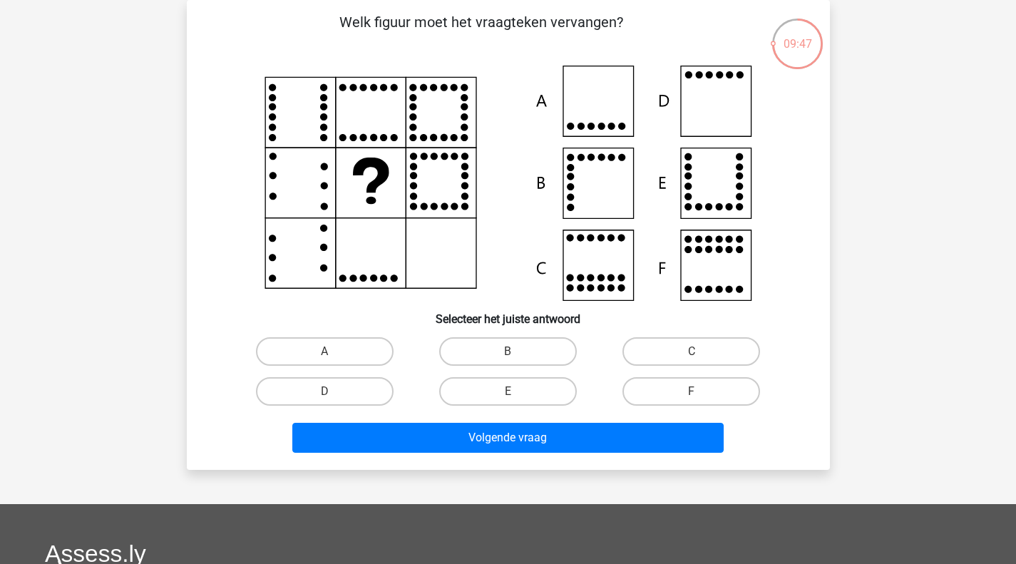
click at [350, 379] on label "D" at bounding box center [325, 391] width 138 height 29
click at [334, 391] on input "D" at bounding box center [328, 395] width 9 height 9
radio input "true"
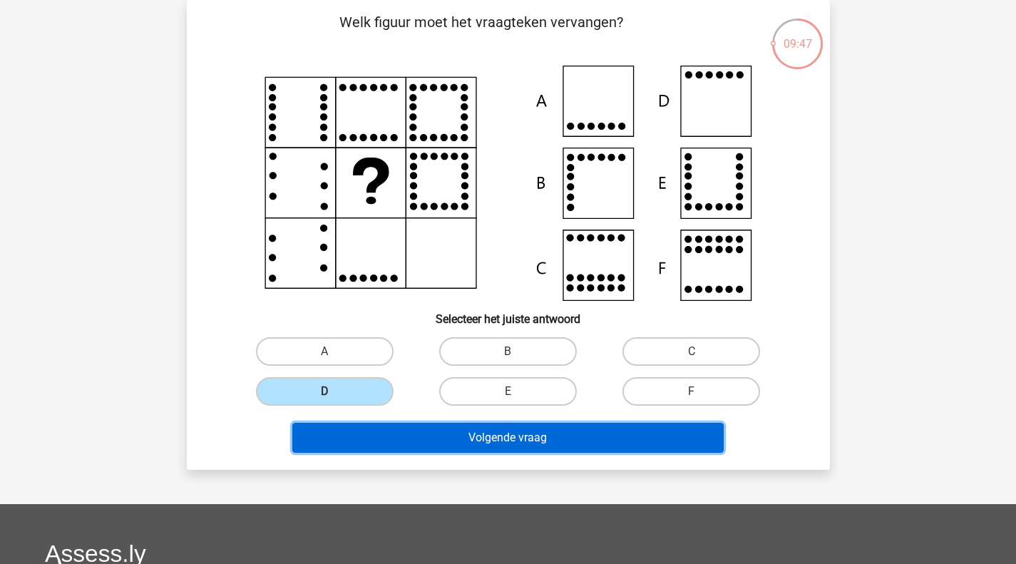
click at [486, 448] on button "Volgende vraag" at bounding box center [507, 438] width 431 height 30
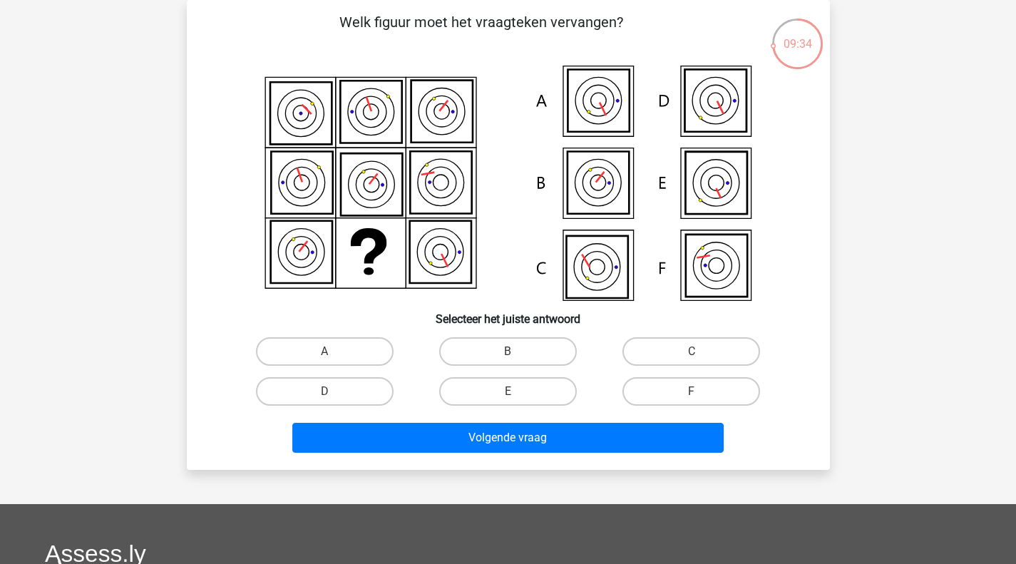
click at [671, 382] on label "F" at bounding box center [691, 391] width 138 height 29
click at [691, 391] on input "F" at bounding box center [695, 395] width 9 height 9
radio input "true"
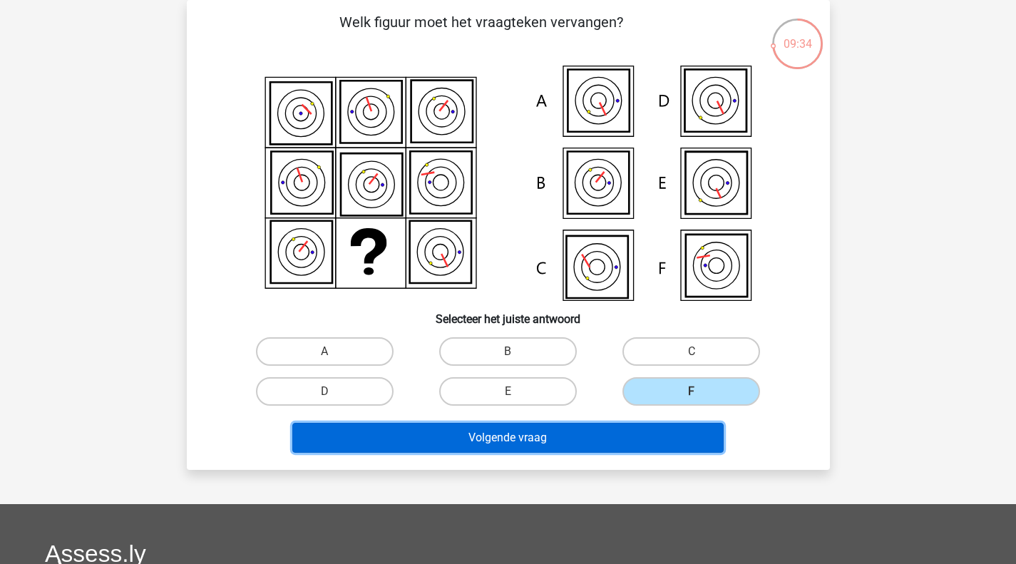
click at [628, 436] on button "Volgende vraag" at bounding box center [507, 438] width 431 height 30
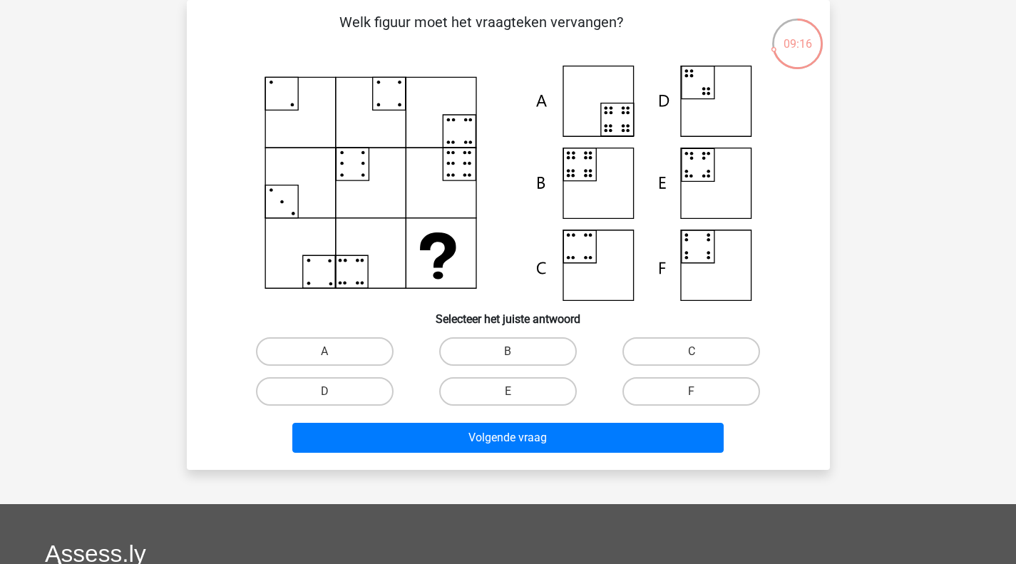
click at [504, 349] on label "B" at bounding box center [508, 351] width 138 height 29
click at [508, 351] on input "B" at bounding box center [512, 355] width 9 height 9
radio input "true"
click at [483, 453] on div "Volgende vraag" at bounding box center [508, 441] width 550 height 36
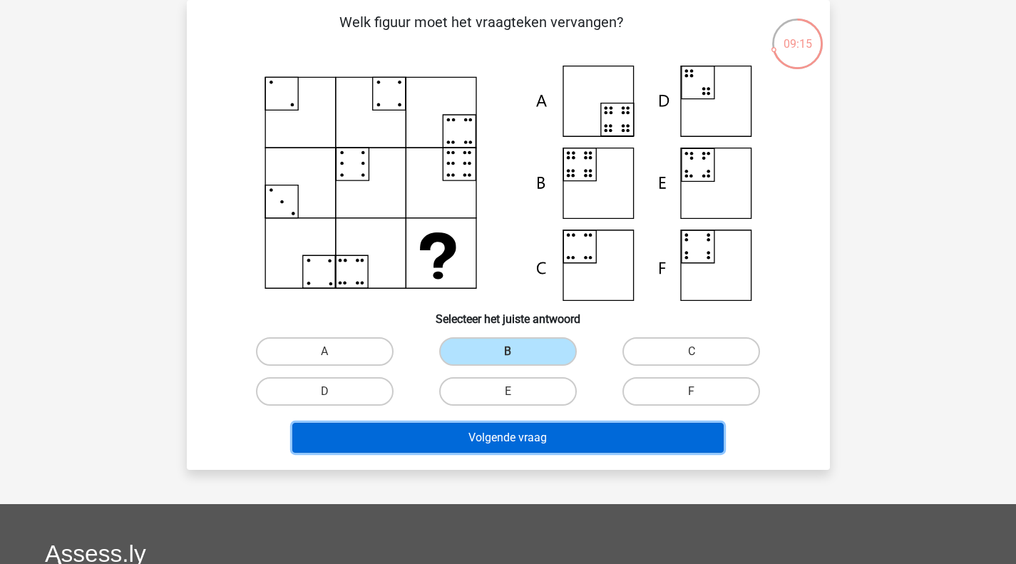
click at [477, 439] on button "Volgende vraag" at bounding box center [507, 438] width 431 height 30
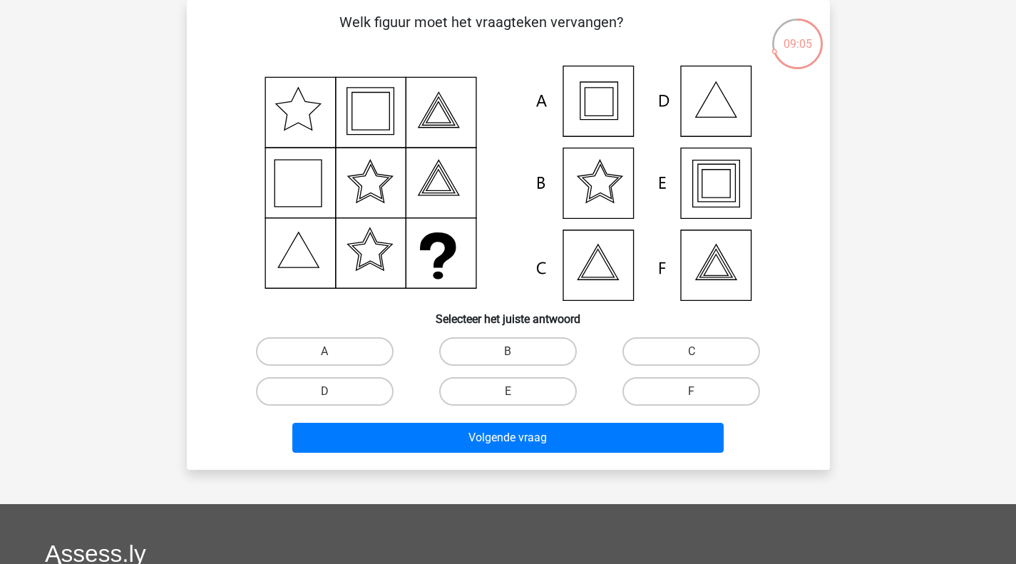
click at [484, 386] on label "E" at bounding box center [508, 391] width 138 height 29
click at [508, 391] on input "E" at bounding box center [512, 395] width 9 height 9
radio input "true"
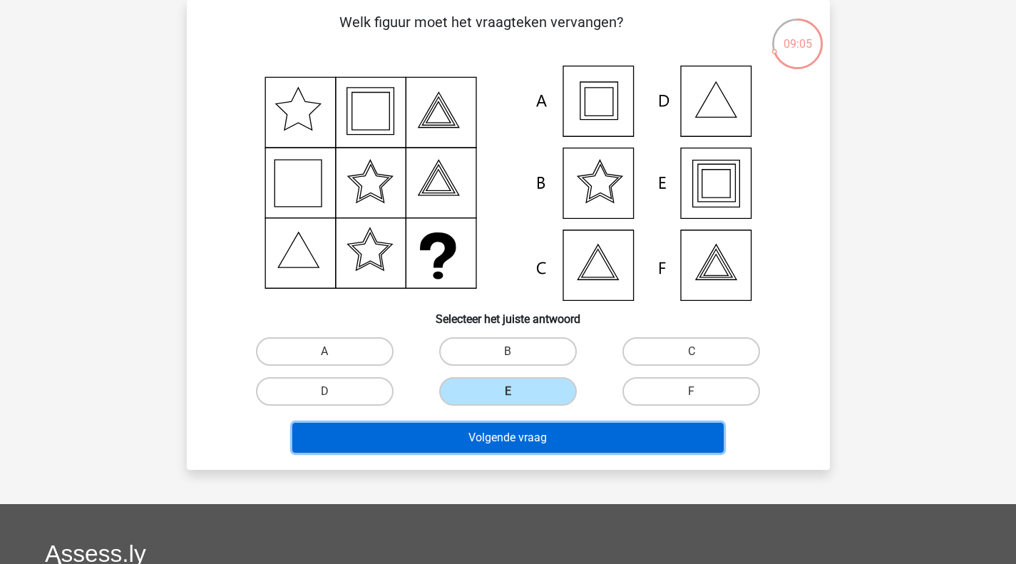
click at [489, 441] on button "Volgende vraag" at bounding box center [507, 438] width 431 height 30
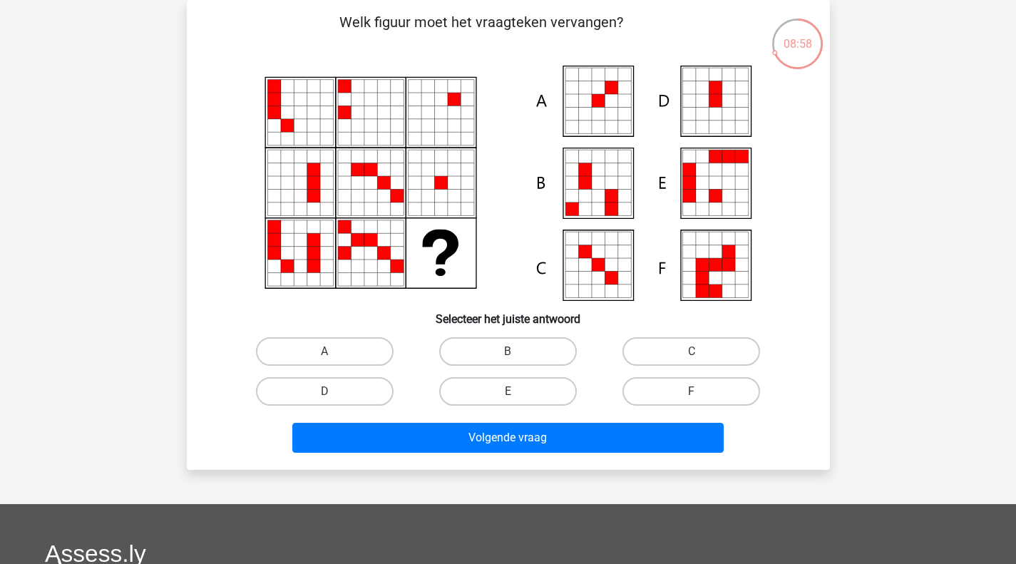
drag, startPoint x: 329, startPoint y: 354, endPoint x: 411, endPoint y: 453, distance: 128.1
click at [329, 354] on input "A" at bounding box center [328, 355] width 9 height 9
radio input "true"
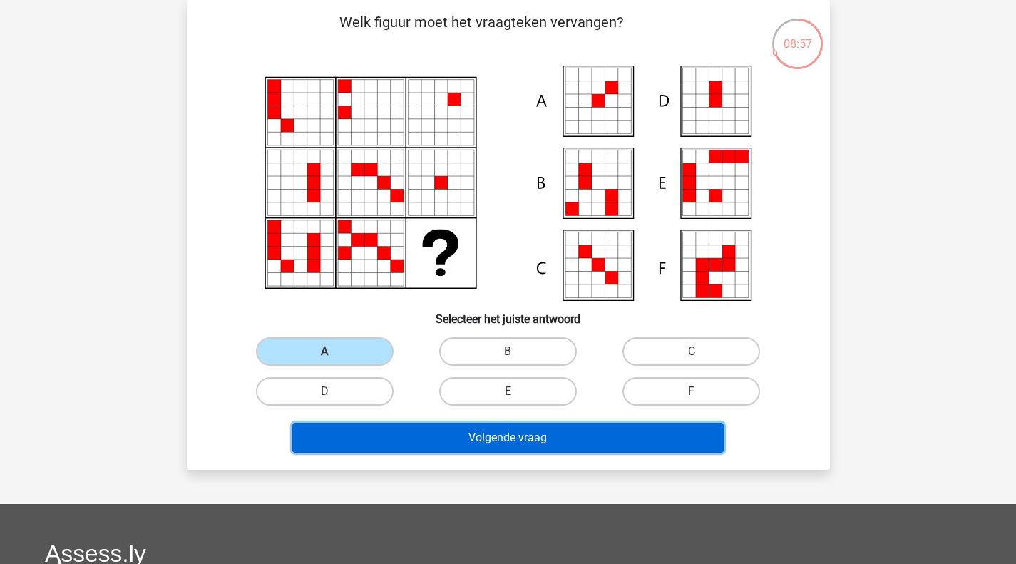
click at [434, 443] on button "Volgende vraag" at bounding box center [507, 438] width 431 height 30
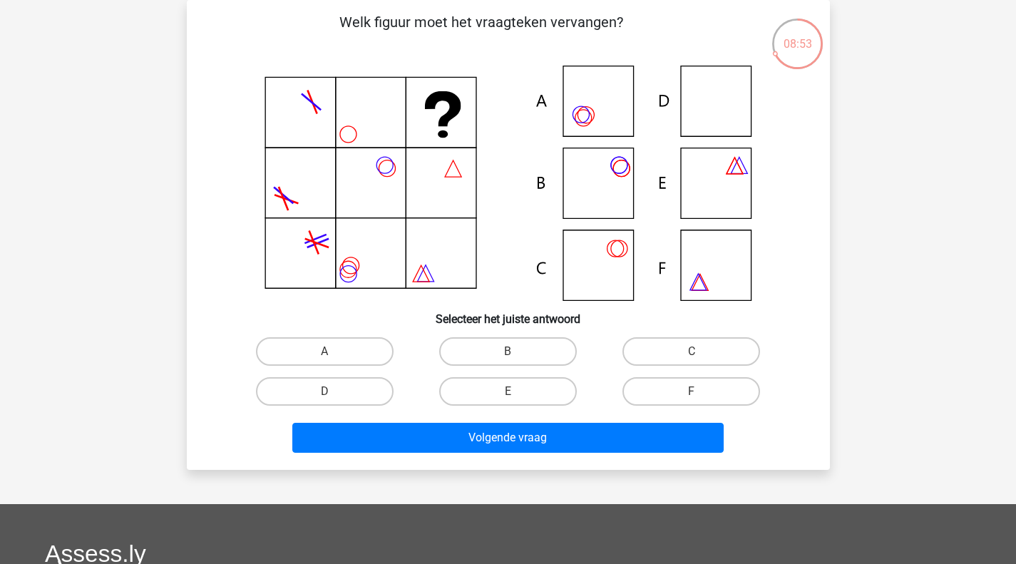
click at [350, 385] on label "D" at bounding box center [325, 391] width 138 height 29
click at [334, 391] on input "D" at bounding box center [328, 395] width 9 height 9
radio input "true"
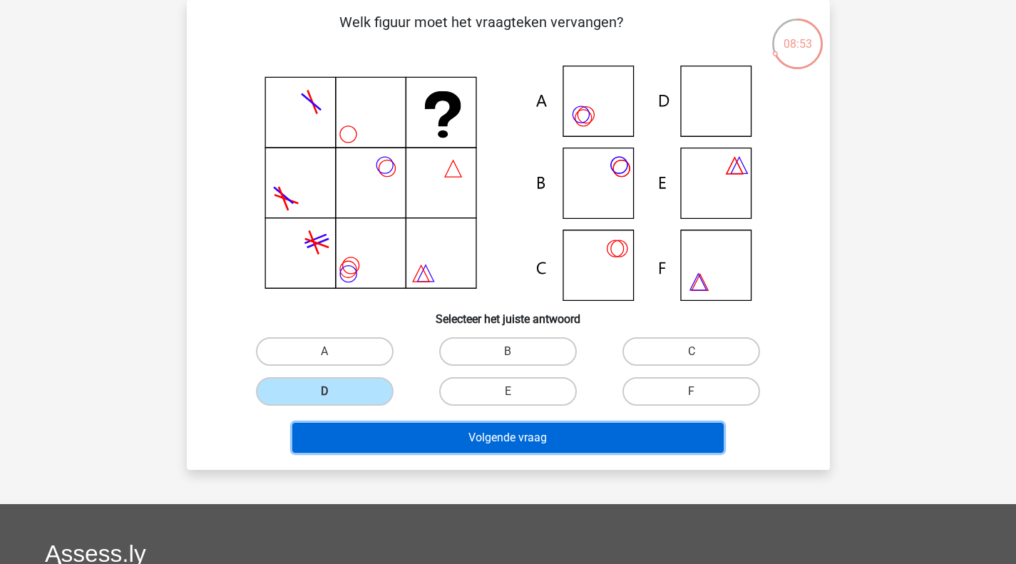
click at [428, 442] on button "Volgende vraag" at bounding box center [507, 438] width 431 height 30
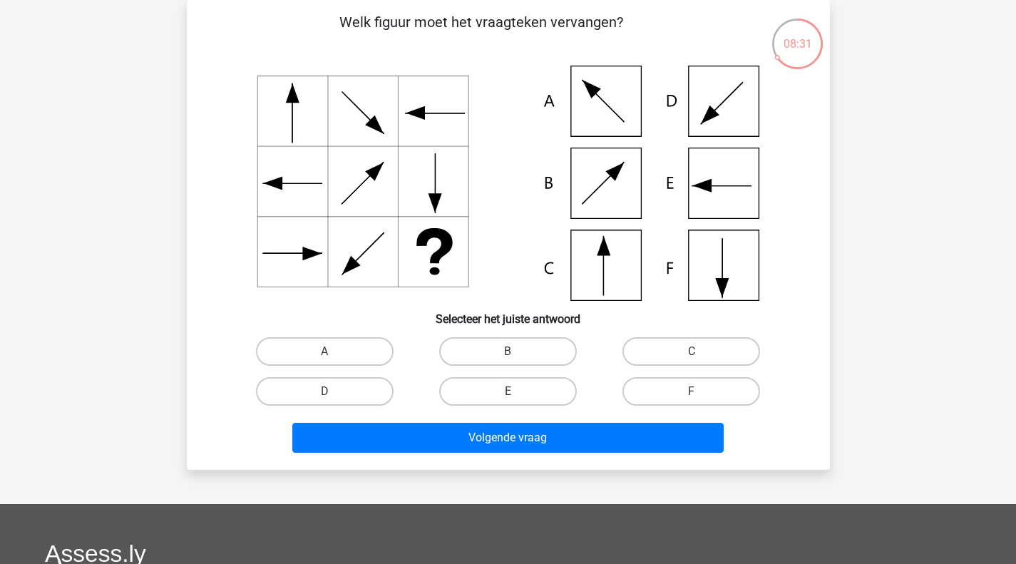
click at [635, 350] on label "C" at bounding box center [691, 351] width 138 height 29
click at [691, 351] on input "C" at bounding box center [695, 355] width 9 height 9
radio input "true"
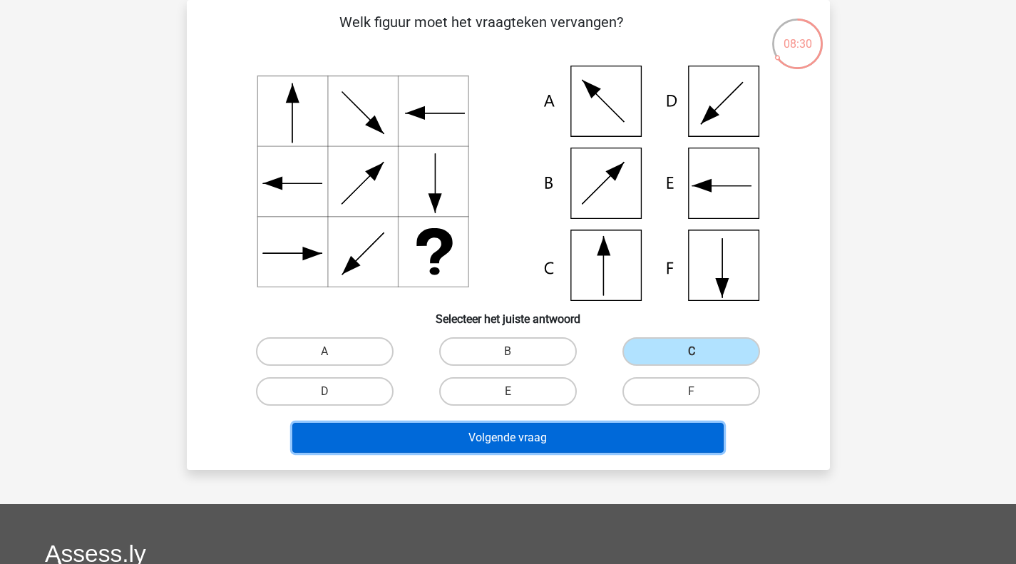
click at [589, 437] on button "Volgende vraag" at bounding box center [507, 438] width 431 height 30
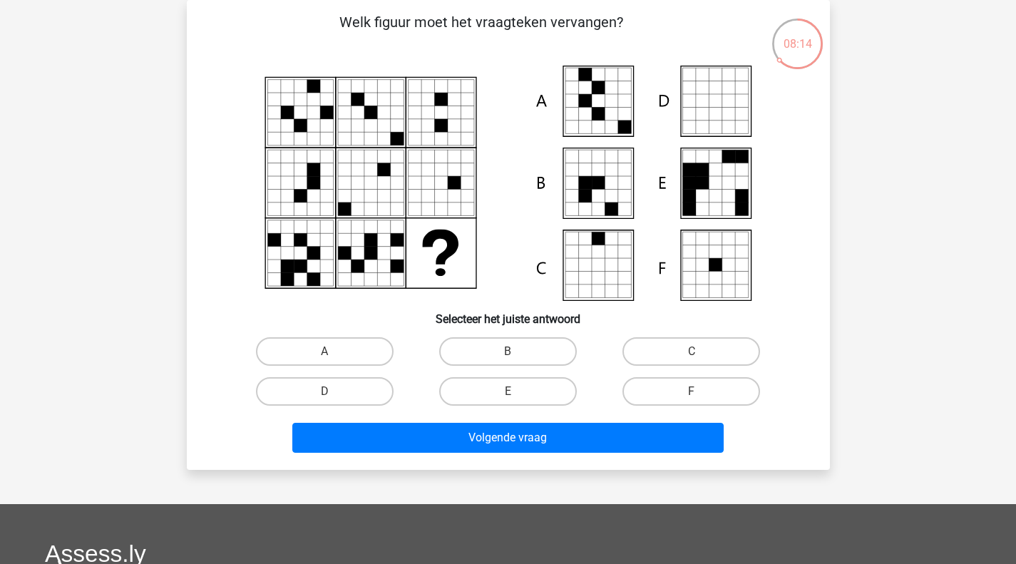
click at [329, 361] on input "A" at bounding box center [328, 355] width 9 height 9
radio input "true"
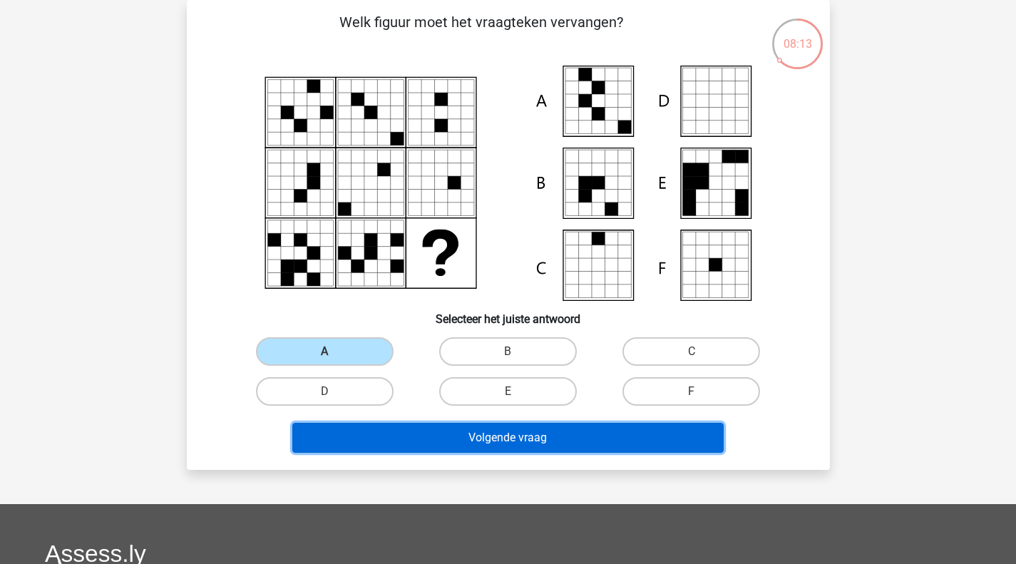
click at [454, 428] on button "Volgende vraag" at bounding box center [507, 438] width 431 height 30
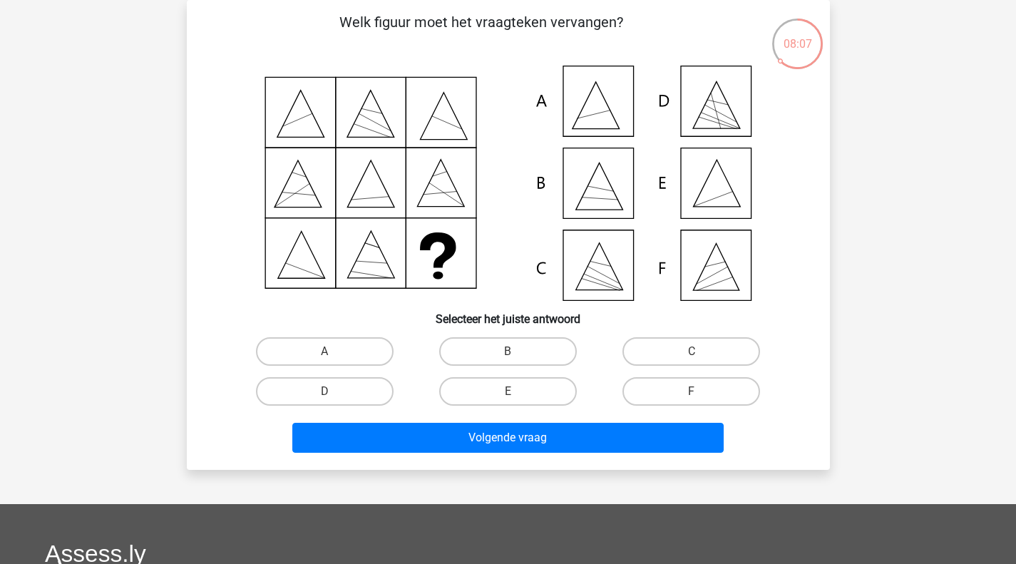
click at [510, 393] on input "E" at bounding box center [512, 395] width 9 height 9
radio input "true"
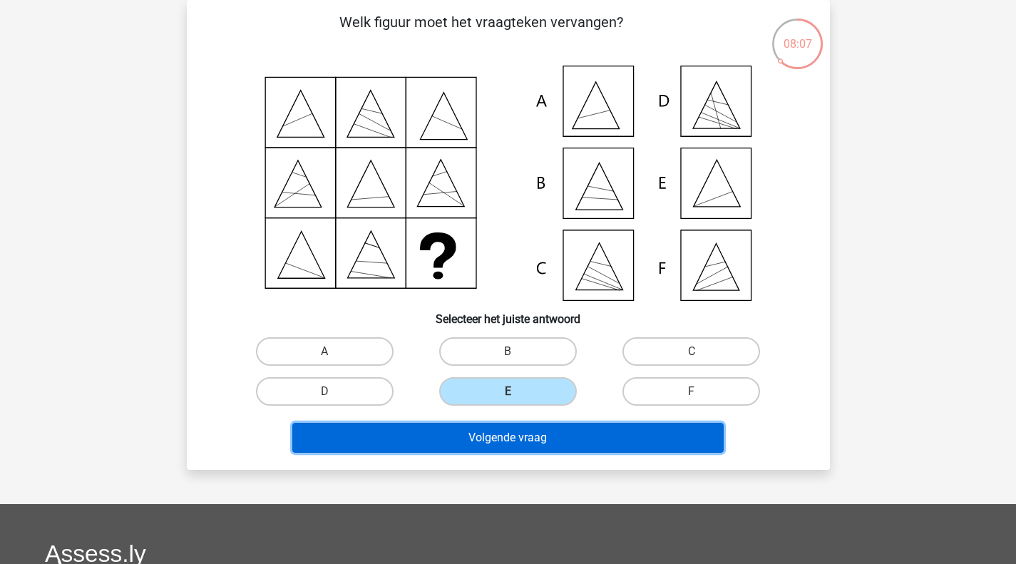
click at [512, 427] on button "Volgende vraag" at bounding box center [507, 438] width 431 height 30
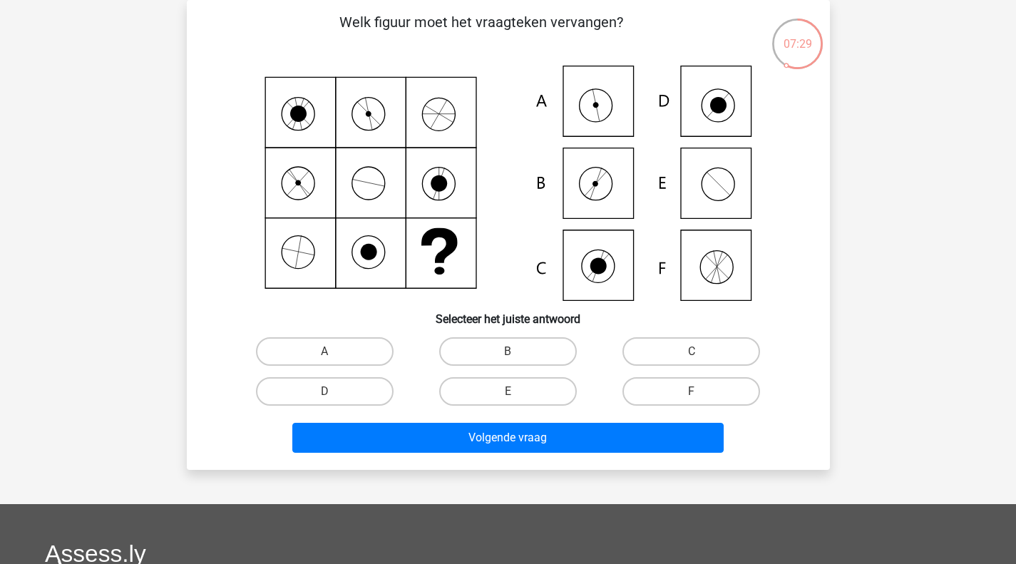
click at [370, 342] on label "A" at bounding box center [325, 351] width 138 height 29
click at [334, 351] on input "A" at bounding box center [328, 355] width 9 height 9
radio input "true"
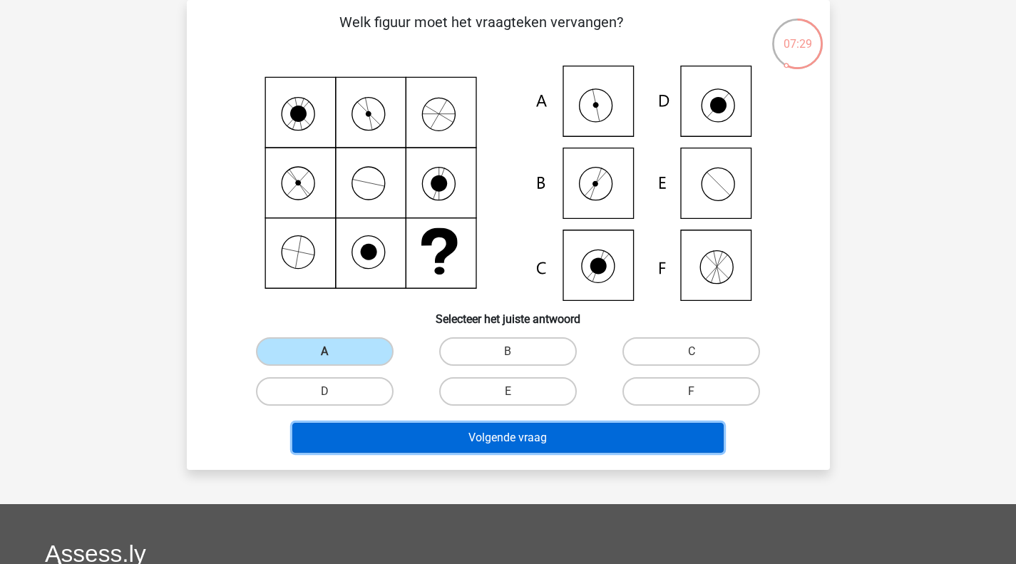
click at [426, 441] on button "Volgende vraag" at bounding box center [507, 438] width 431 height 30
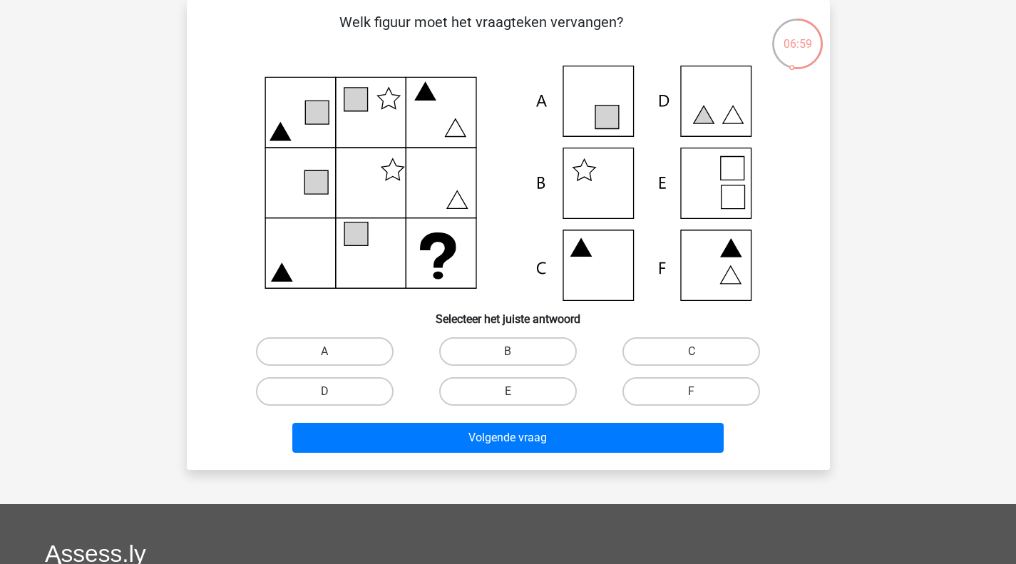
click at [681, 354] on label "C" at bounding box center [691, 351] width 138 height 29
click at [691, 354] on input "C" at bounding box center [695, 355] width 9 height 9
radio input "true"
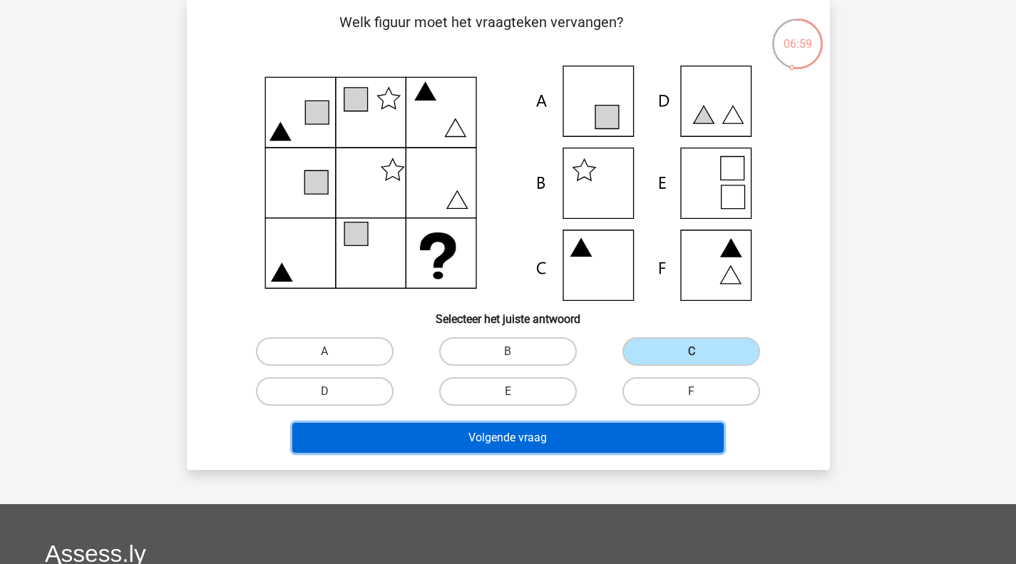
click at [594, 441] on button "Volgende vraag" at bounding box center [507, 438] width 431 height 30
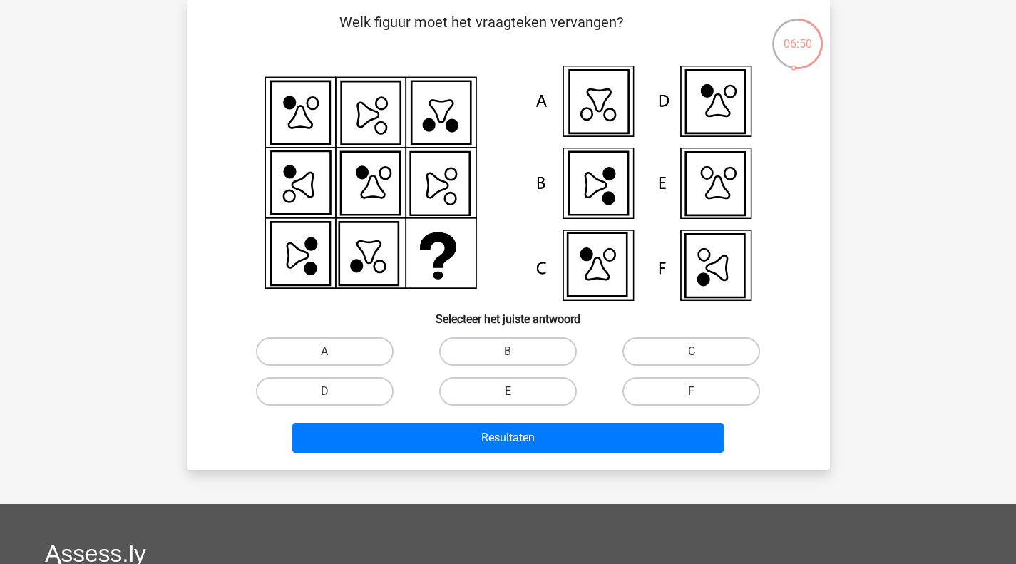
click at [659, 388] on label "F" at bounding box center [691, 391] width 138 height 29
click at [691, 391] on input "F" at bounding box center [695, 395] width 9 height 9
radio input "true"
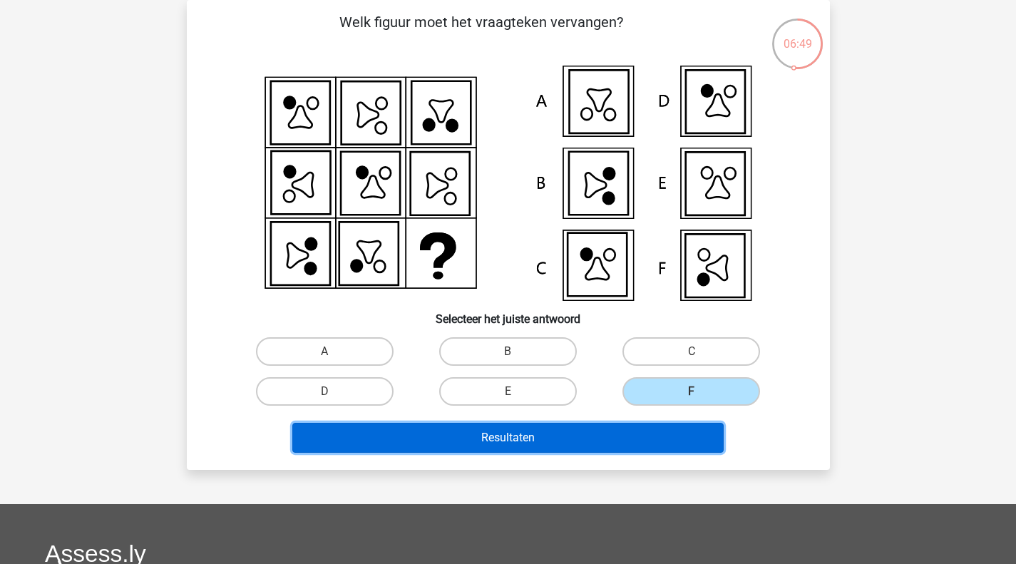
click at [634, 434] on button "Resultaten" at bounding box center [507, 438] width 431 height 30
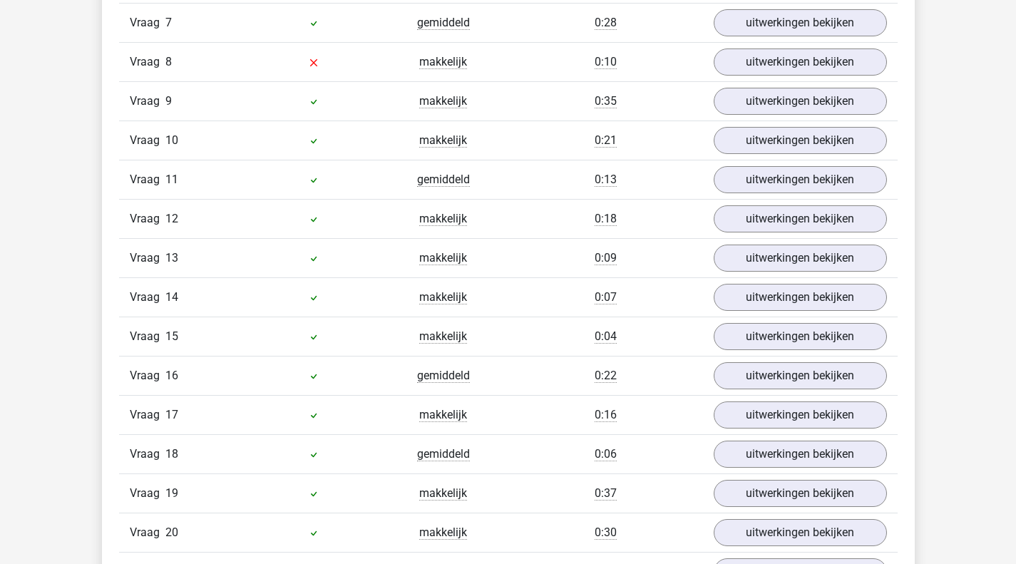
scroll to position [1141, 0]
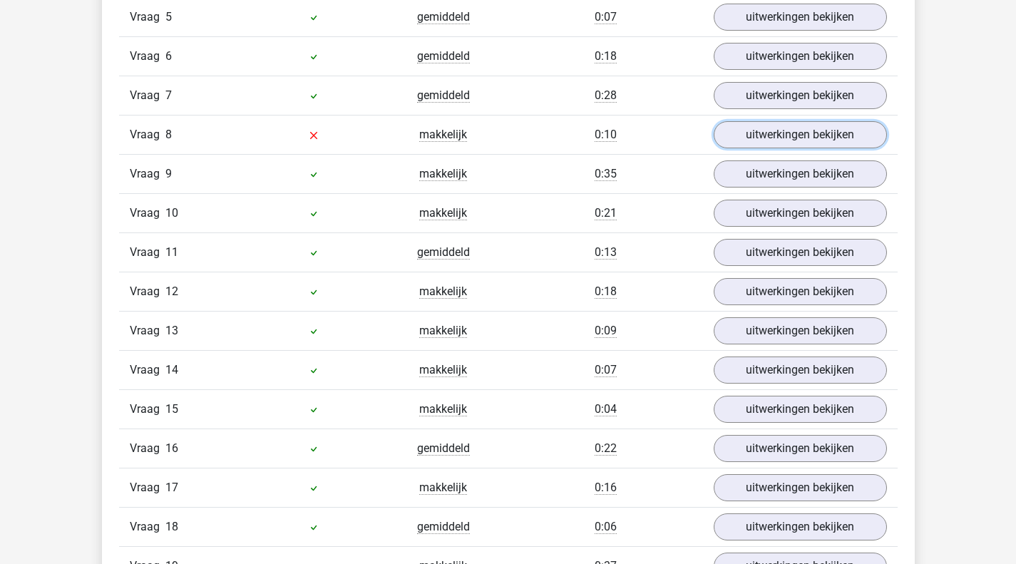
click at [776, 135] on link "uitwerkingen bekijken" at bounding box center [800, 134] width 173 height 27
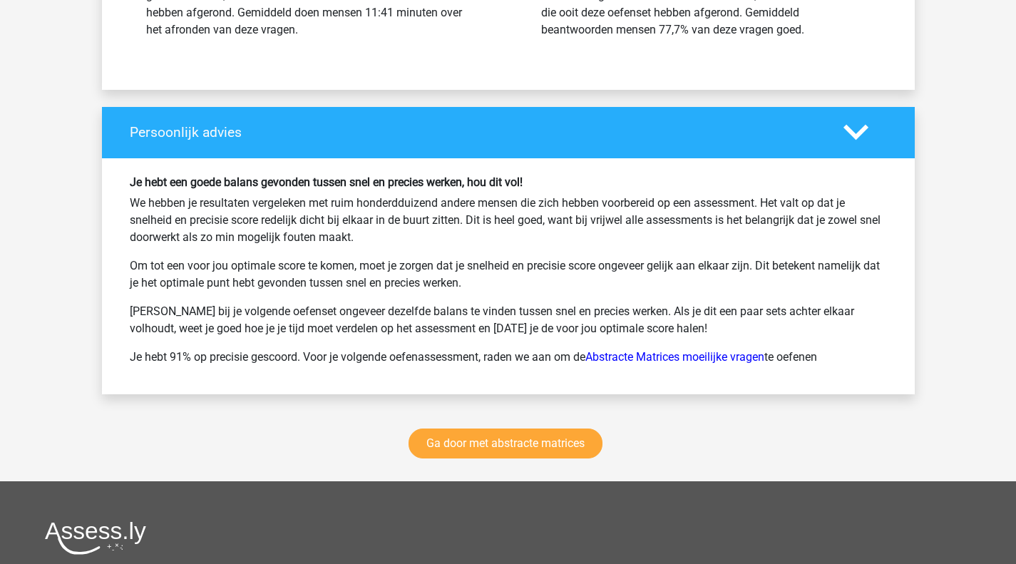
scroll to position [3074, 0]
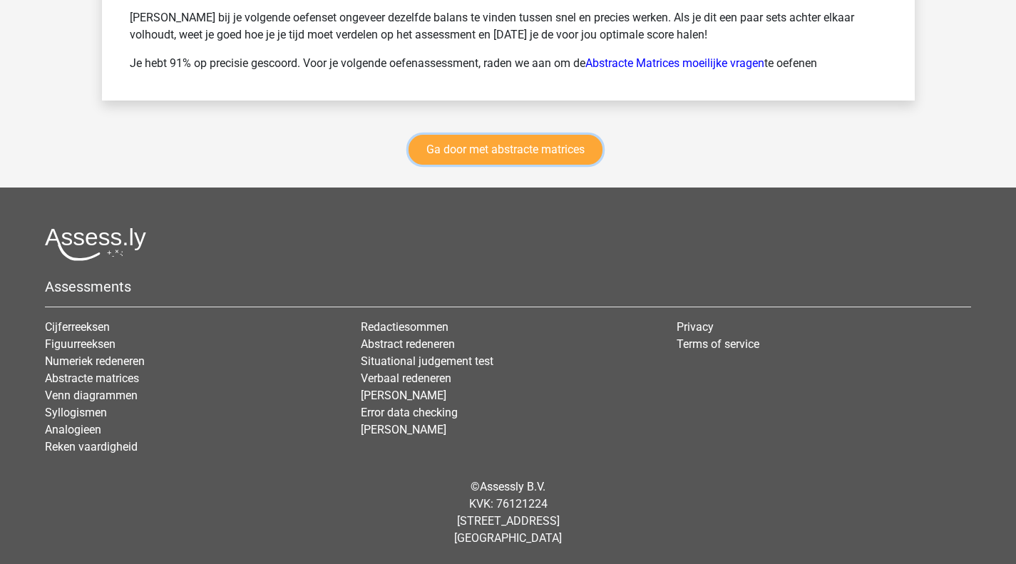
click at [455, 158] on link "Ga door met abstracte matrices" at bounding box center [505, 150] width 194 height 30
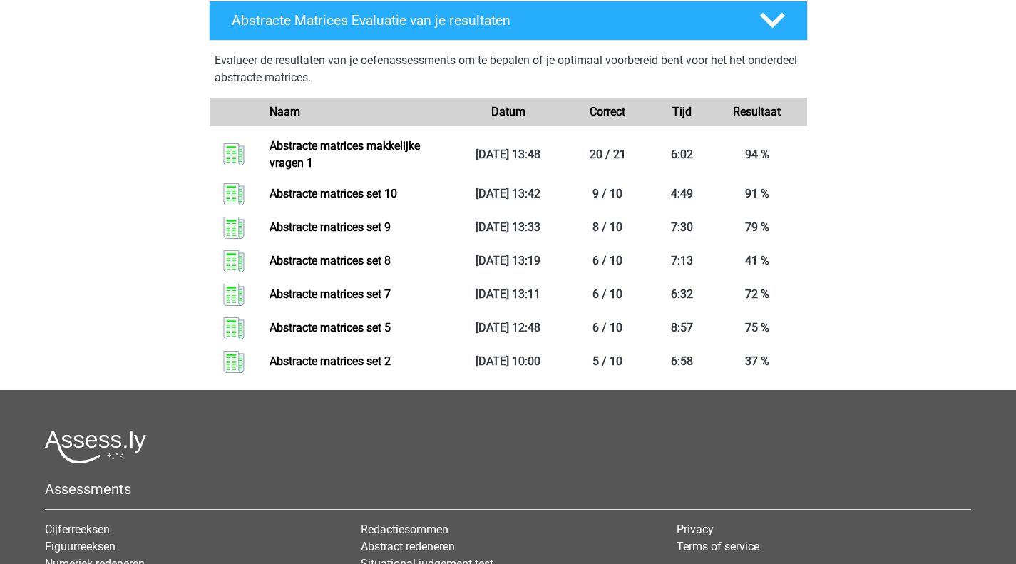
scroll to position [1277, 0]
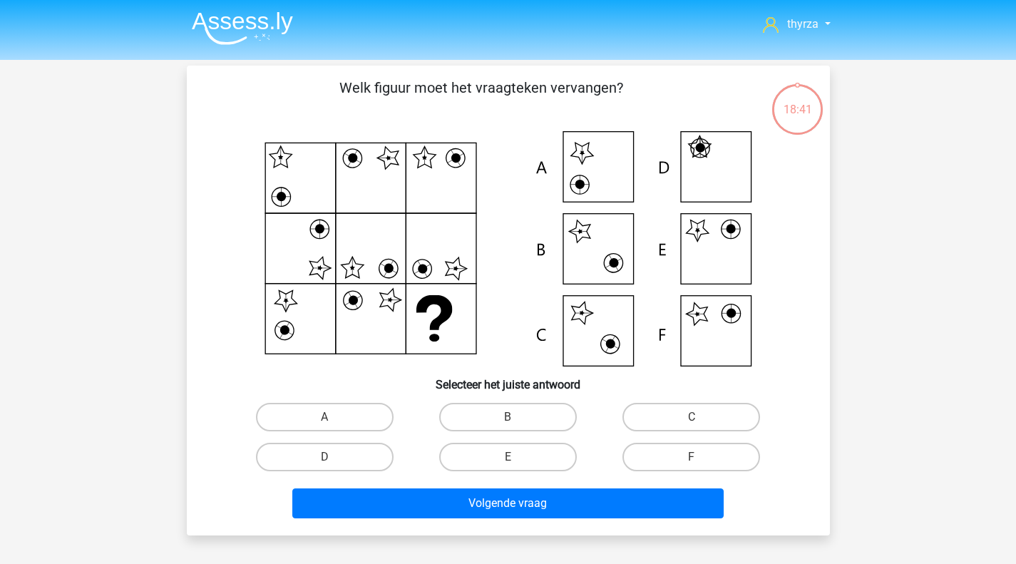
click at [507, 441] on div "E" at bounding box center [507, 457] width 183 height 40
click at [506, 458] on label "E" at bounding box center [508, 457] width 138 height 29
click at [508, 458] on input "E" at bounding box center [512, 461] width 9 height 9
radio input "true"
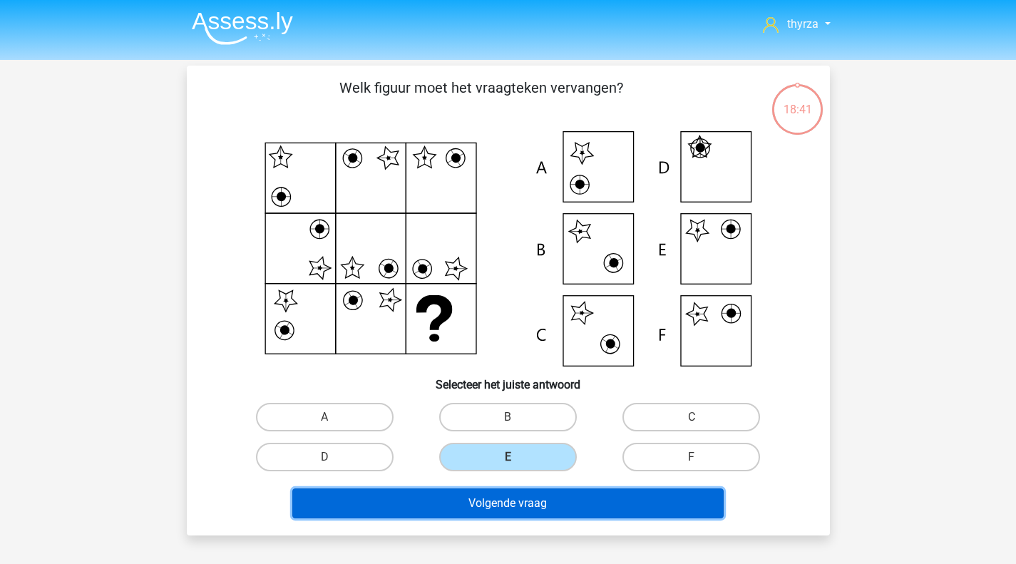
click at [494, 490] on button "Volgende vraag" at bounding box center [507, 503] width 431 height 30
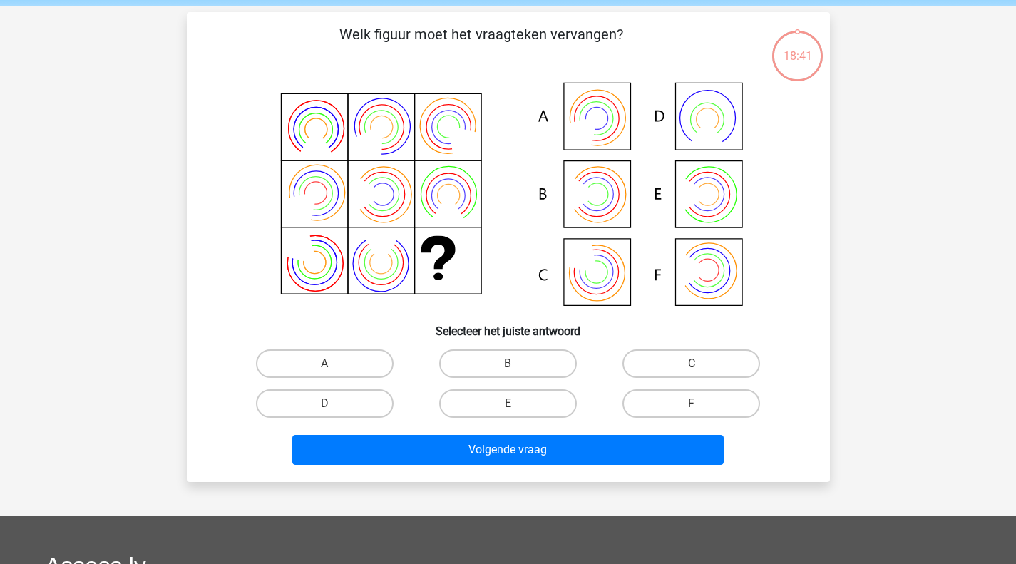
scroll to position [66, 0]
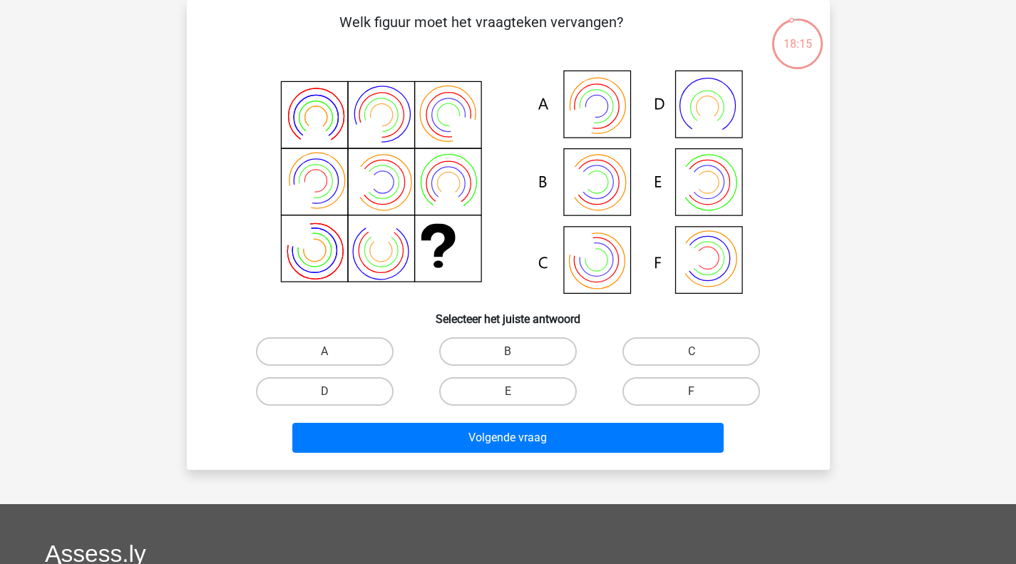
click at [493, 342] on label "B" at bounding box center [508, 351] width 138 height 29
click at [508, 351] on input "B" at bounding box center [512, 355] width 9 height 9
radio input "true"
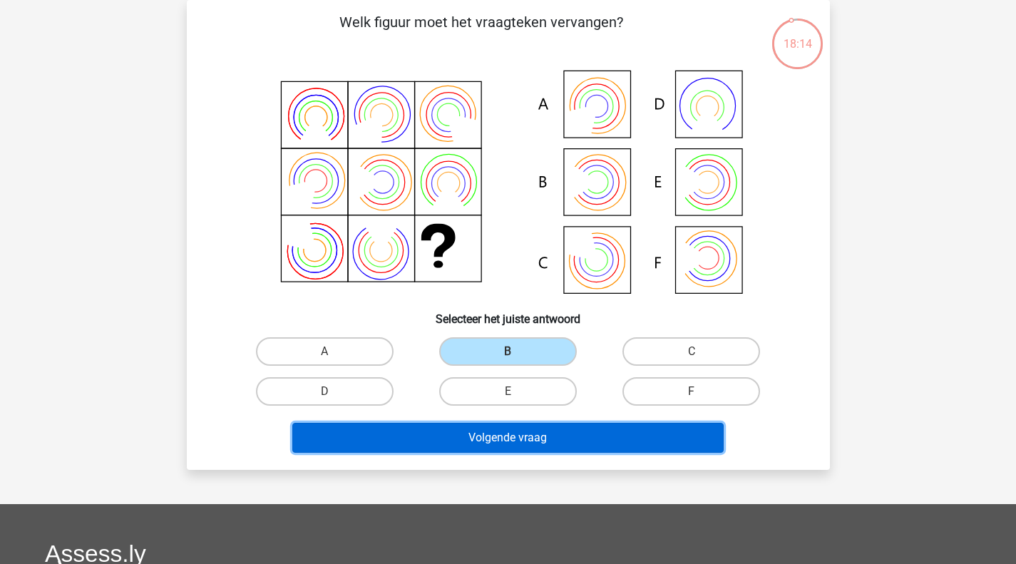
click at [465, 439] on button "Volgende vraag" at bounding box center [507, 438] width 431 height 30
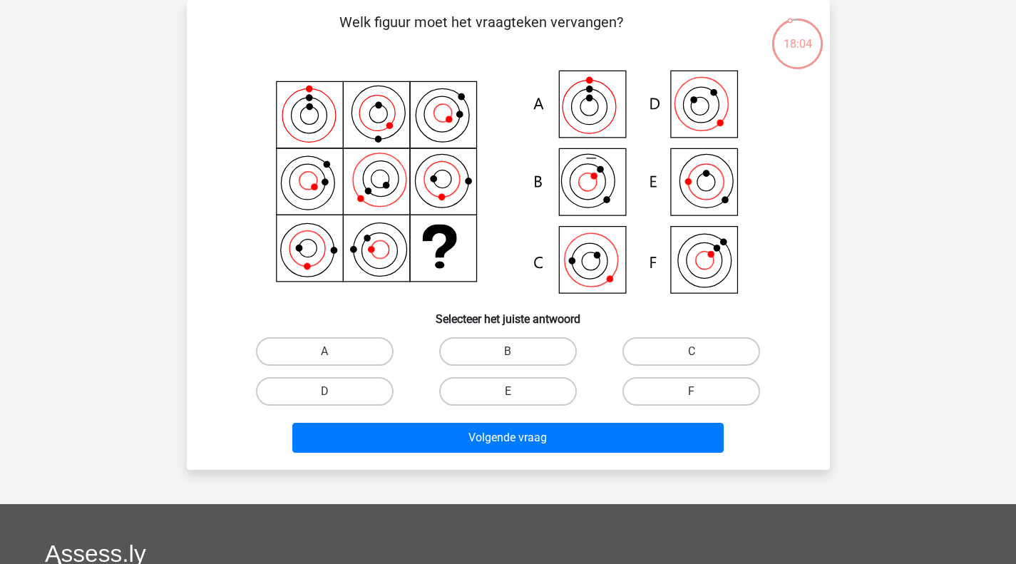
click at [760, 199] on icon at bounding box center [508, 183] width 575 height 235
click at [690, 361] on label "C" at bounding box center [691, 351] width 138 height 29
click at [691, 361] on input "C" at bounding box center [695, 355] width 9 height 9
radio input "true"
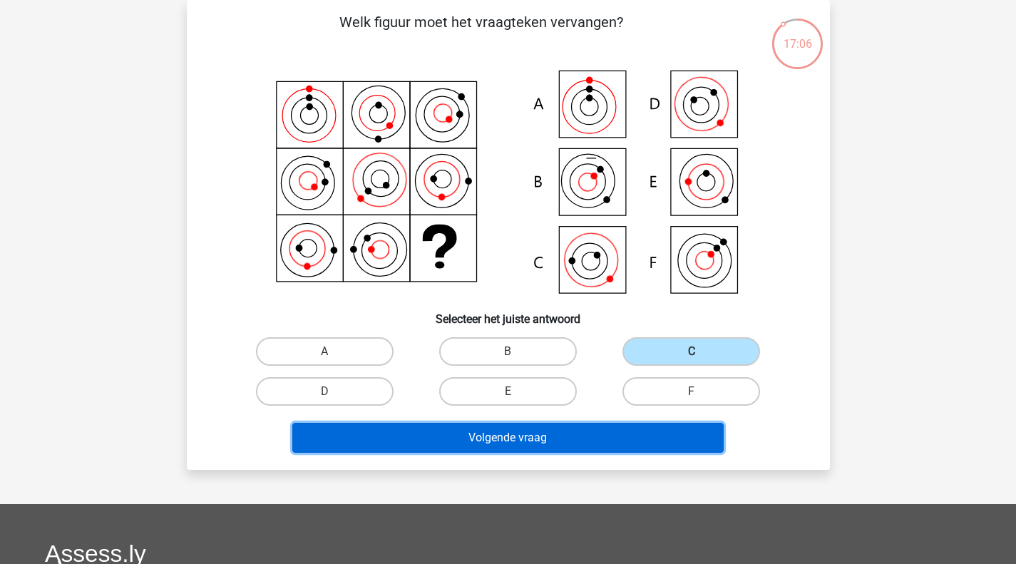
click at [577, 438] on button "Volgende vraag" at bounding box center [507, 438] width 431 height 30
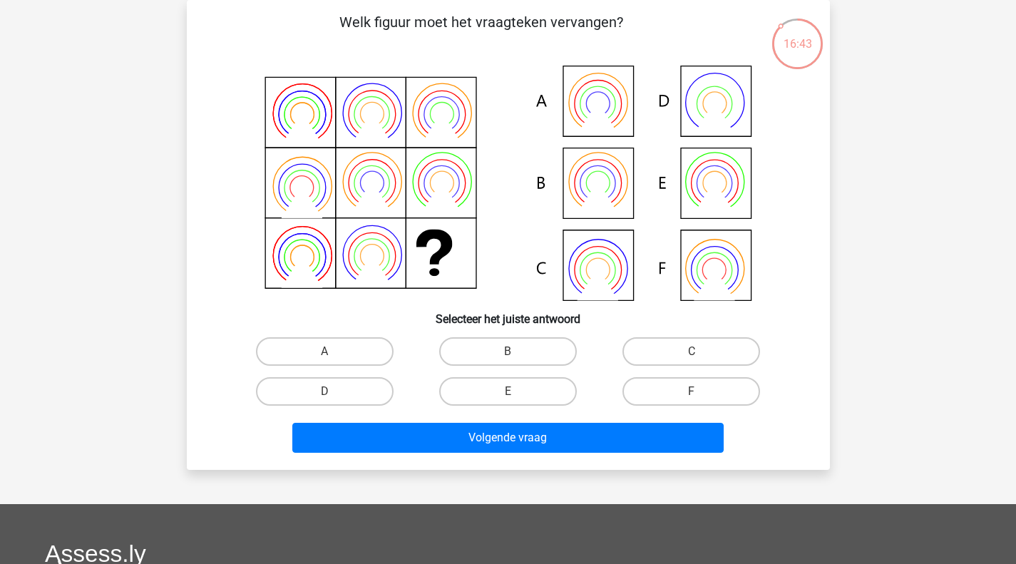
click at [765, 135] on icon at bounding box center [508, 183] width 575 height 235
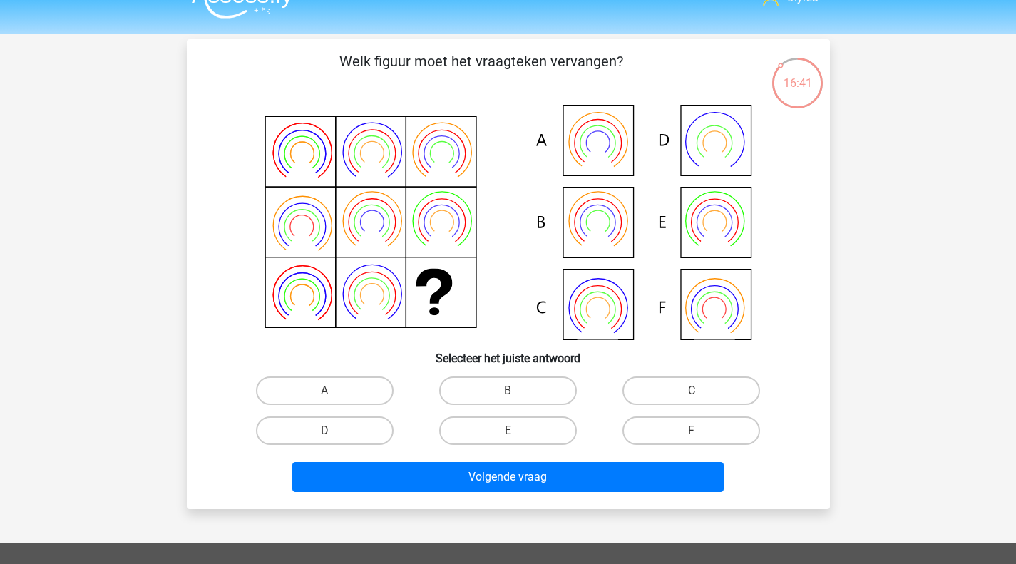
scroll to position [12, 0]
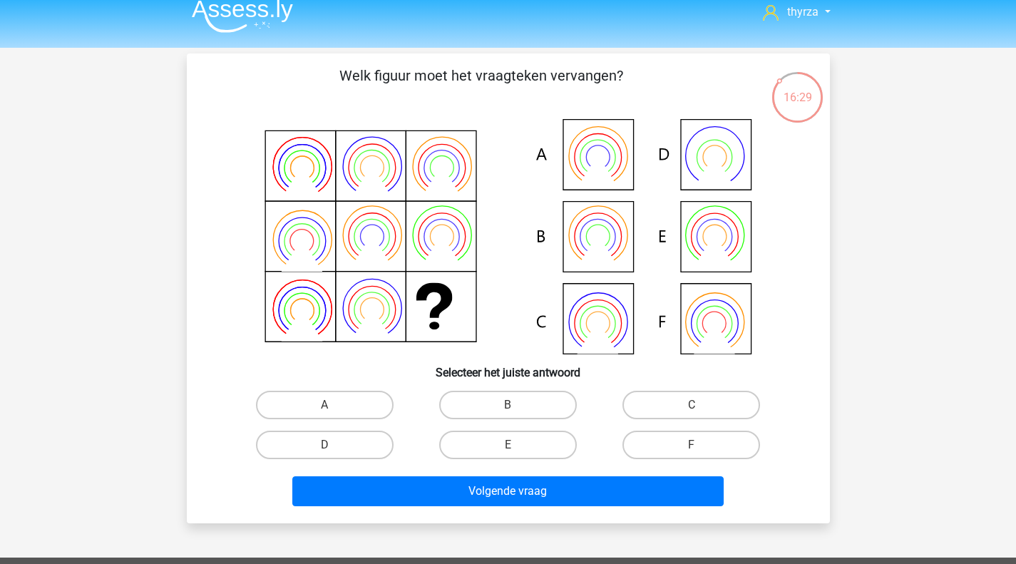
click at [505, 405] on label "B" at bounding box center [508, 405] width 138 height 29
click at [508, 405] on input "B" at bounding box center [512, 409] width 9 height 9
radio input "true"
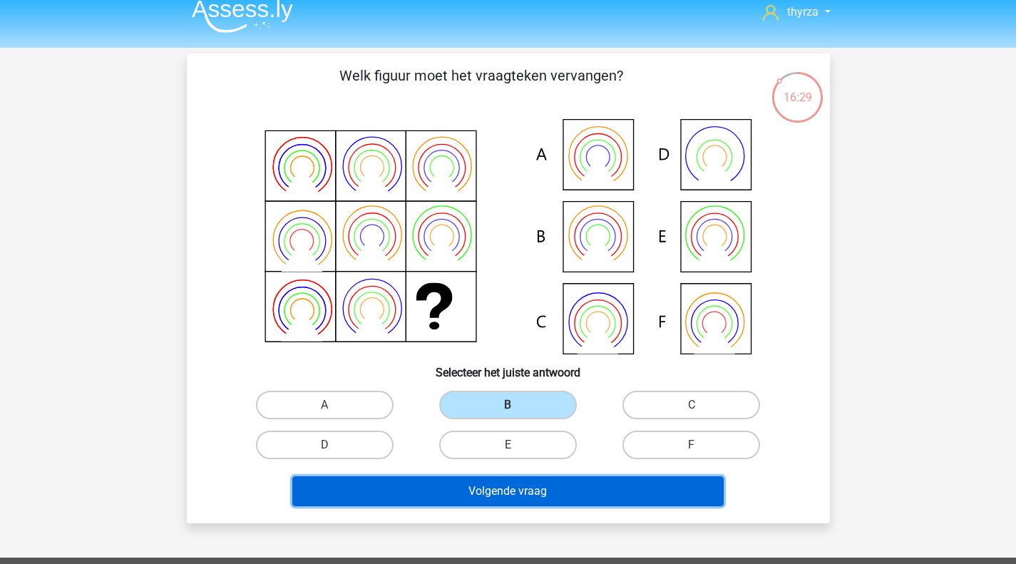
click at [491, 495] on button "Volgende vraag" at bounding box center [507, 491] width 431 height 30
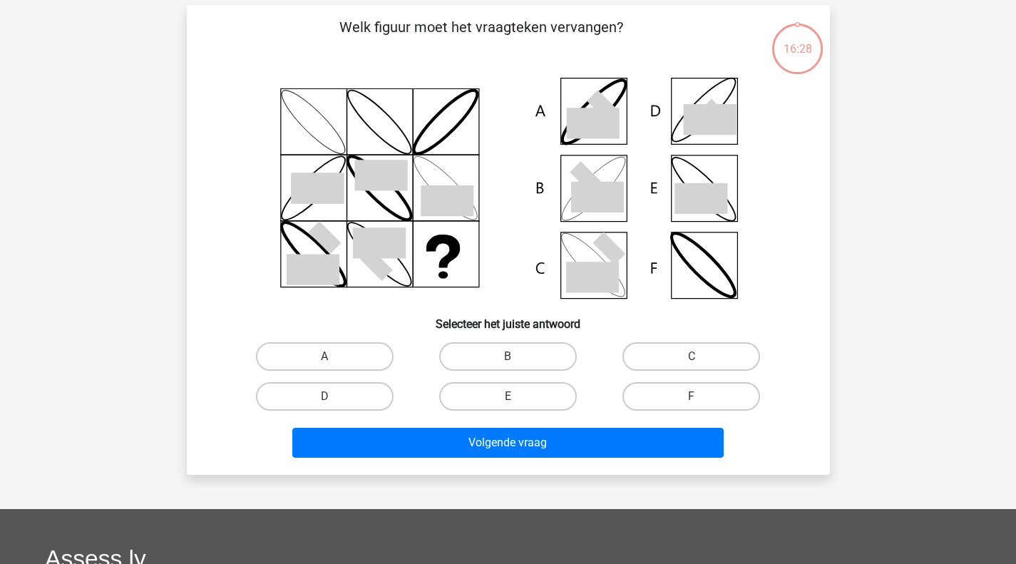
scroll to position [66, 0]
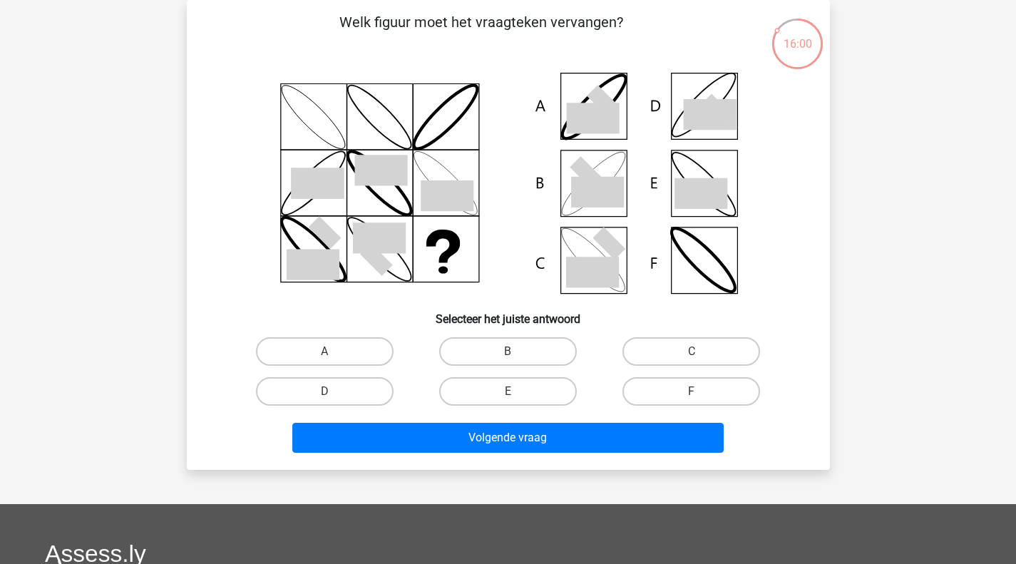
click at [515, 346] on label "B" at bounding box center [508, 351] width 138 height 29
click at [515, 351] on input "B" at bounding box center [512, 355] width 9 height 9
radio input "true"
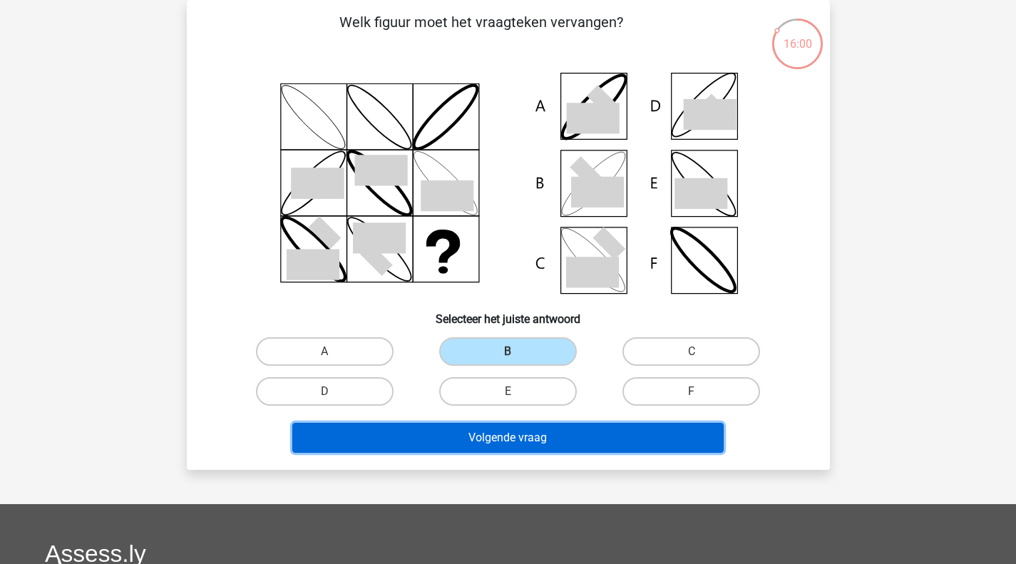
click at [506, 438] on button "Volgende vraag" at bounding box center [507, 438] width 431 height 30
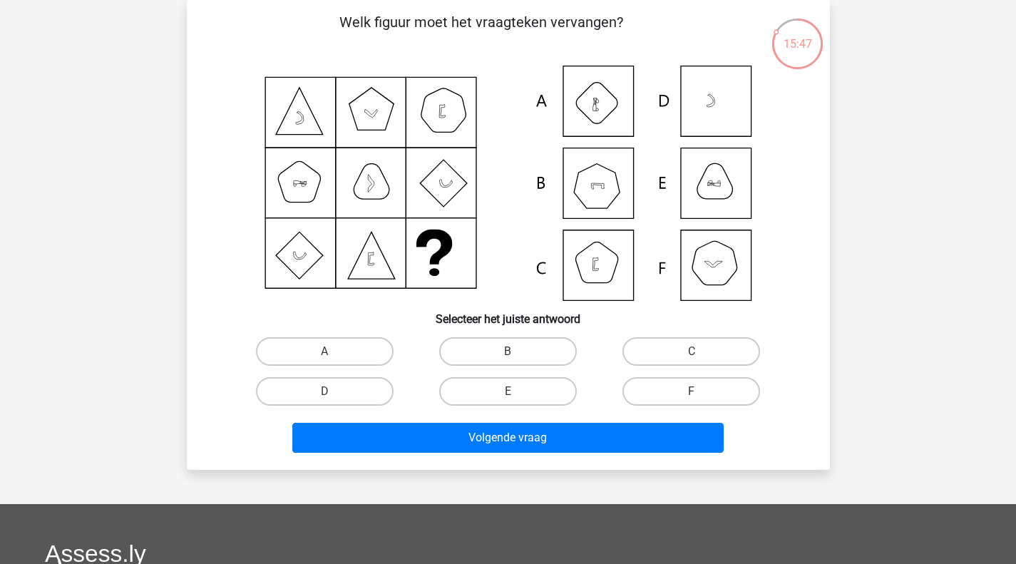
click at [510, 348] on label "B" at bounding box center [508, 351] width 138 height 29
click at [510, 351] on input "B" at bounding box center [512, 355] width 9 height 9
radio input "true"
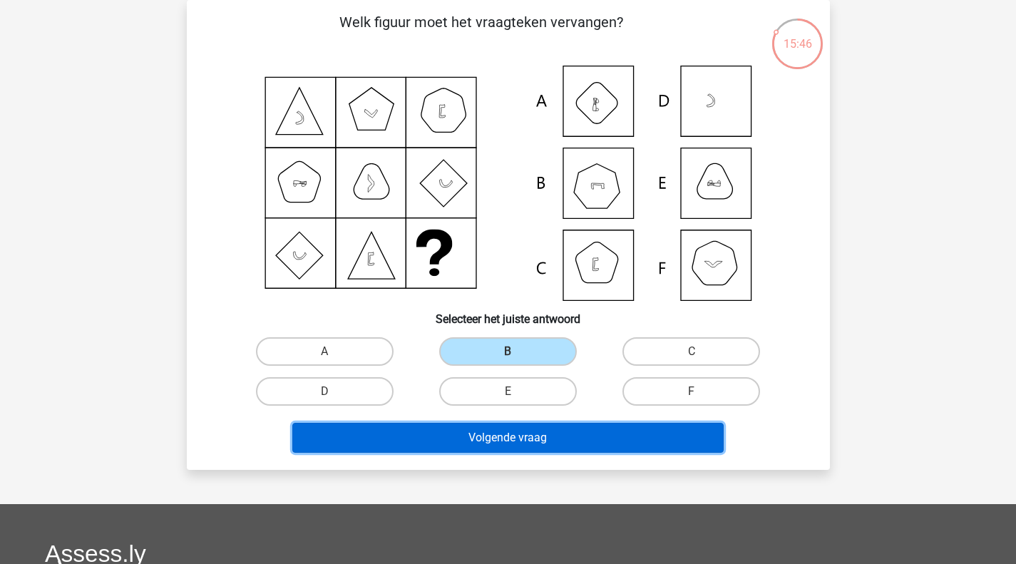
click at [489, 423] on button "Volgende vraag" at bounding box center [507, 438] width 431 height 30
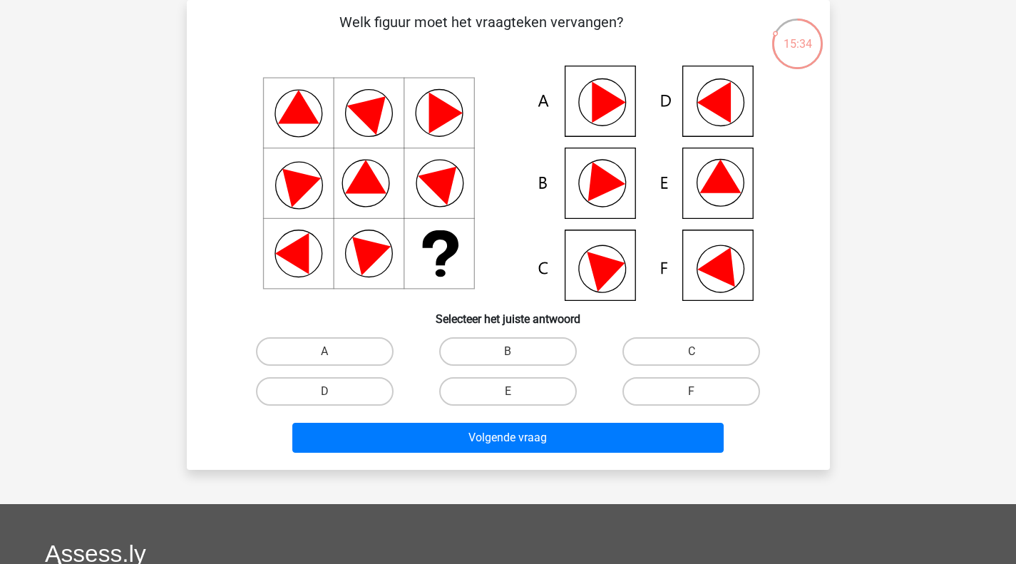
click at [650, 390] on label "F" at bounding box center [691, 391] width 138 height 29
click at [691, 391] on input "F" at bounding box center [695, 395] width 9 height 9
radio input "true"
click at [513, 391] on label "E" at bounding box center [508, 391] width 138 height 29
click at [513, 391] on input "E" at bounding box center [512, 395] width 9 height 9
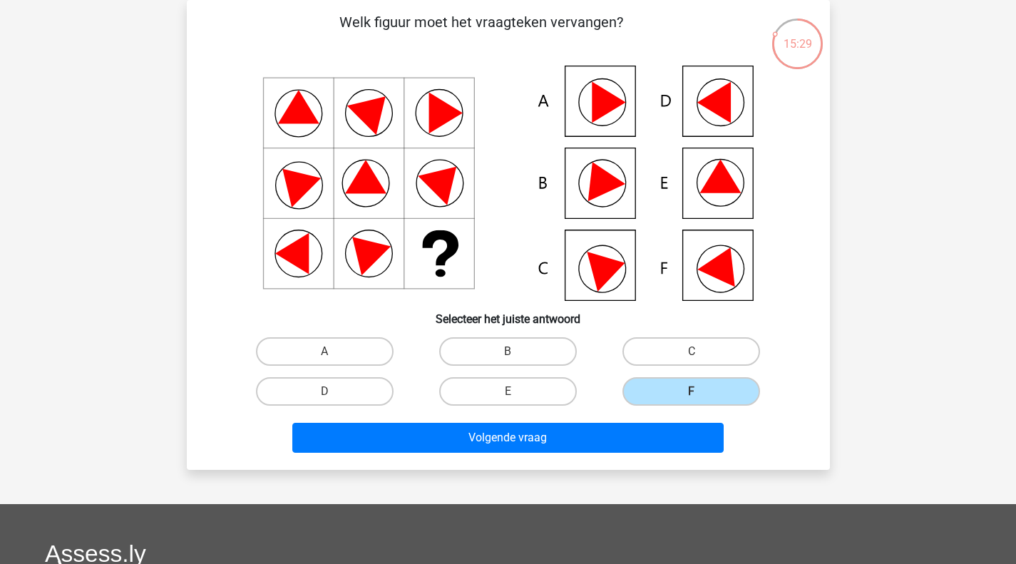
radio input "true"
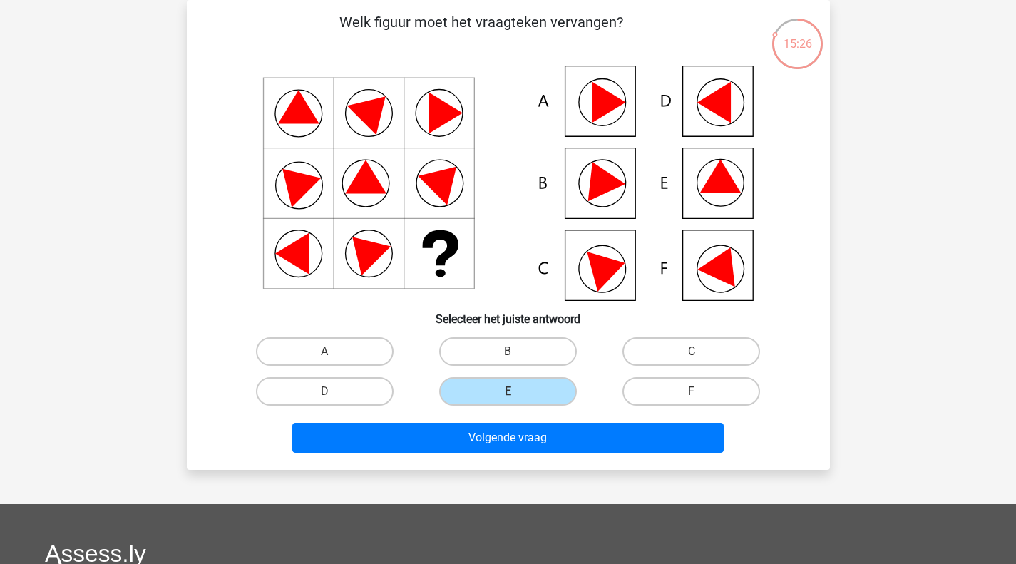
drag, startPoint x: 510, startPoint y: 420, endPoint x: 507, endPoint y: 435, distance: 15.4
click at [510, 421] on div "Volgende vraag" at bounding box center [508, 434] width 597 height 47
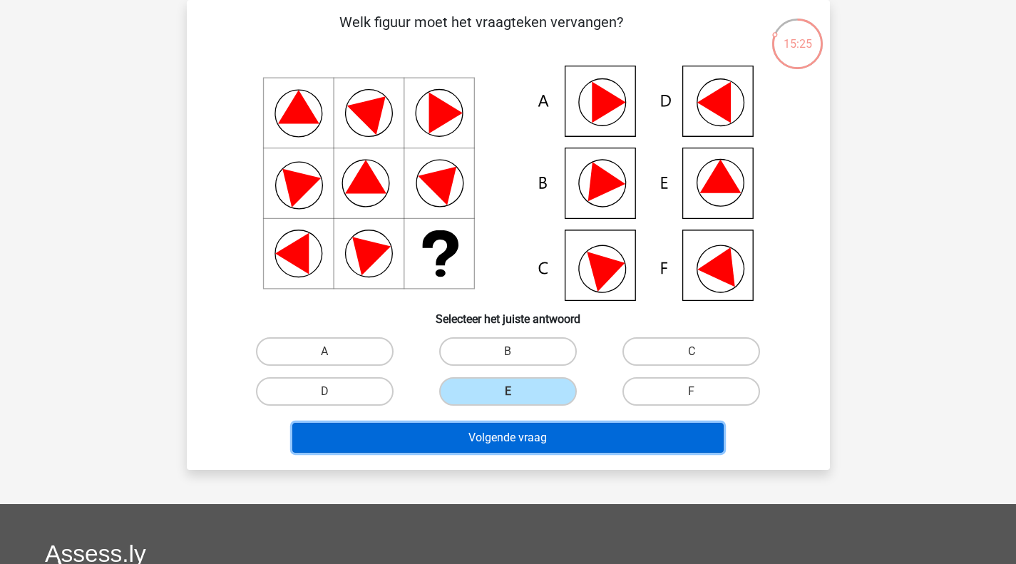
click at [507, 436] on button "Volgende vraag" at bounding box center [507, 438] width 431 height 30
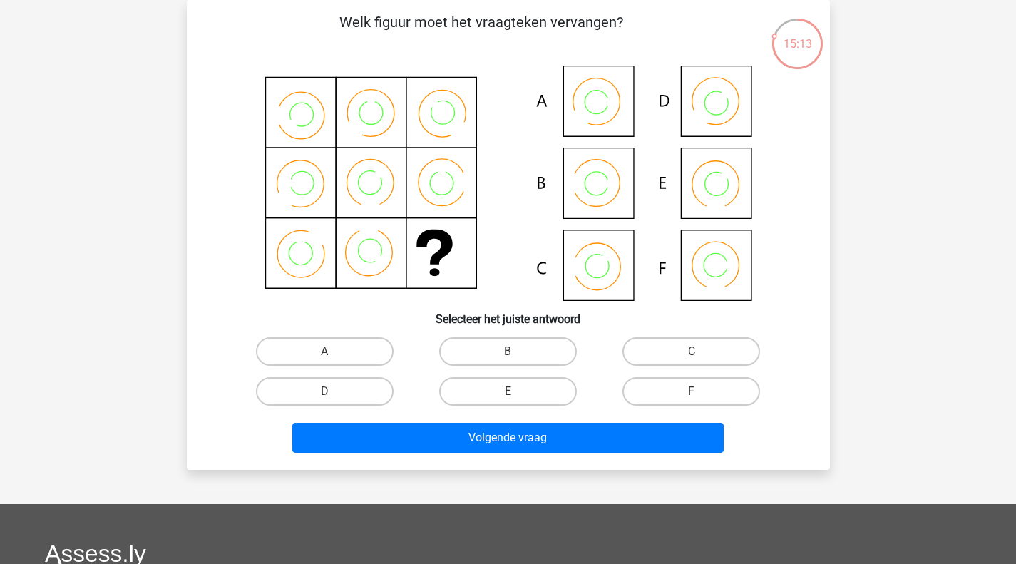
click at [654, 129] on icon at bounding box center [508, 183] width 575 height 235
click at [507, 358] on label "B" at bounding box center [508, 351] width 138 height 29
click at [508, 358] on input "B" at bounding box center [512, 355] width 9 height 9
radio input "true"
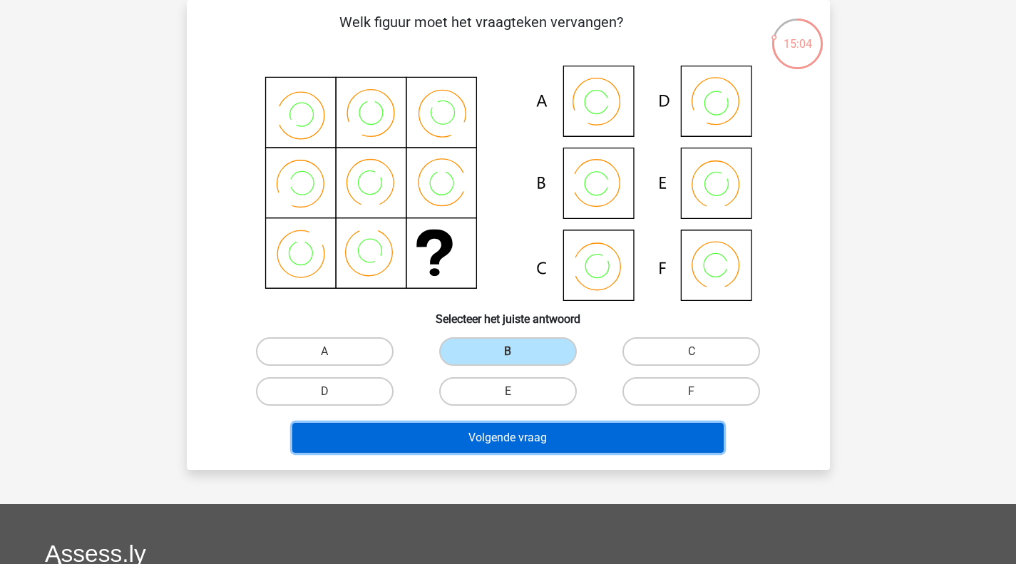
click at [485, 433] on button "Volgende vraag" at bounding box center [507, 438] width 431 height 30
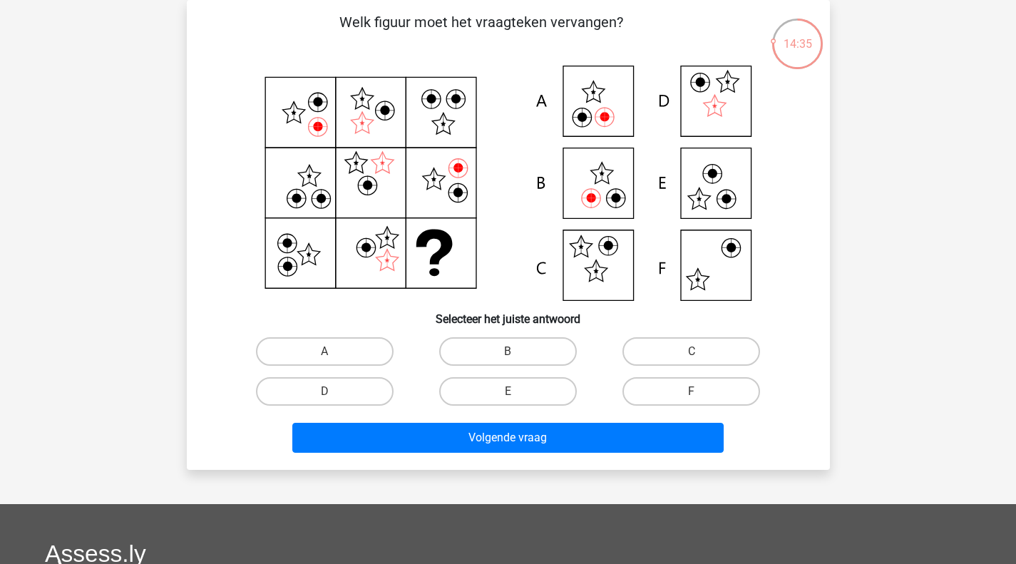
click at [552, 326] on div "Welk figuur moet het vraagteken vervangen? Selecteer het juiste antwoord A" at bounding box center [508, 234] width 632 height 447
click at [368, 344] on label "A" at bounding box center [325, 351] width 138 height 29
click at [334, 351] on input "A" at bounding box center [328, 355] width 9 height 9
radio input "true"
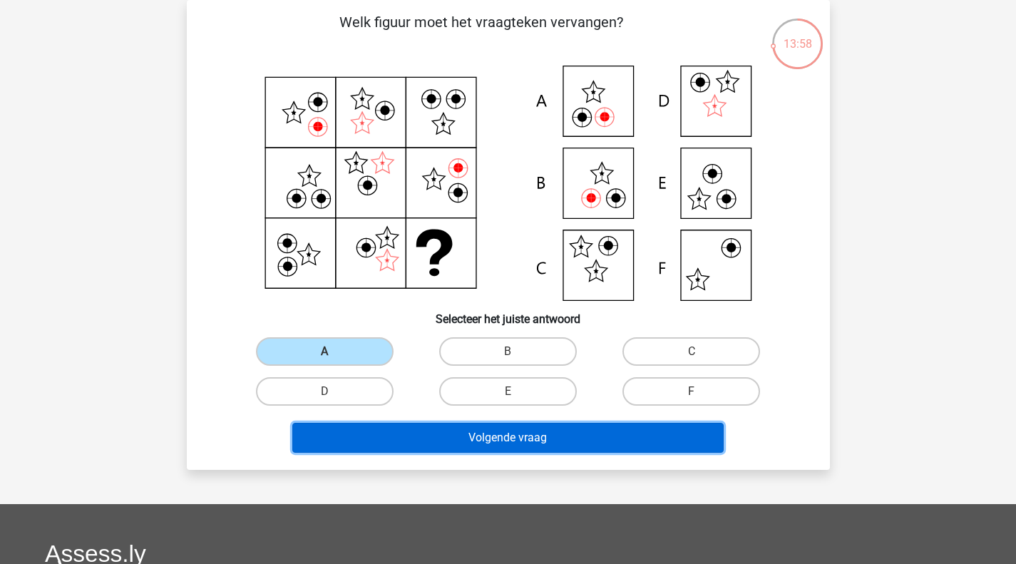
click at [451, 435] on button "Volgende vraag" at bounding box center [507, 438] width 431 height 30
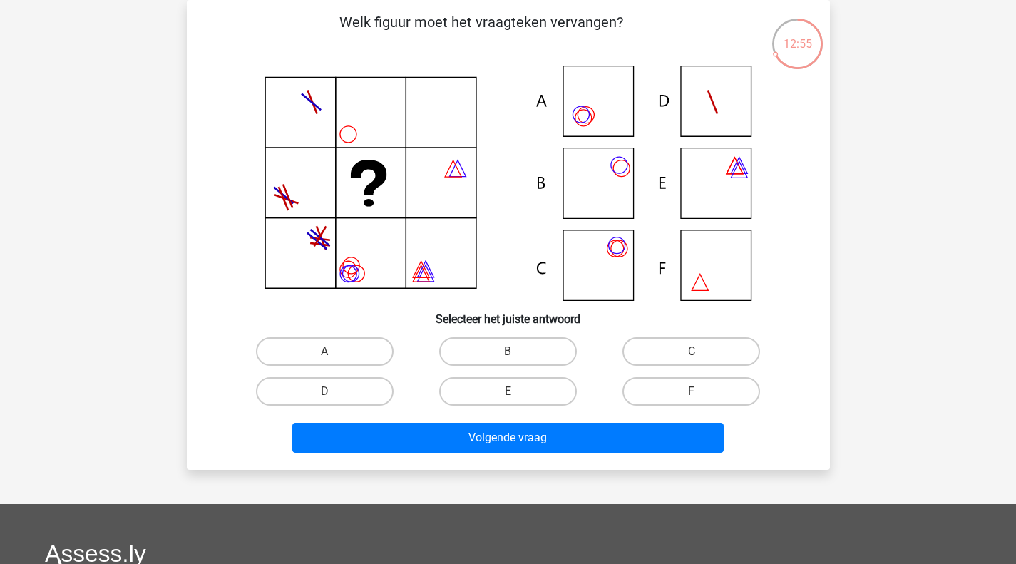
click at [688, 338] on label "C" at bounding box center [691, 351] width 138 height 29
click at [691, 351] on input "C" at bounding box center [695, 355] width 9 height 9
radio input "true"
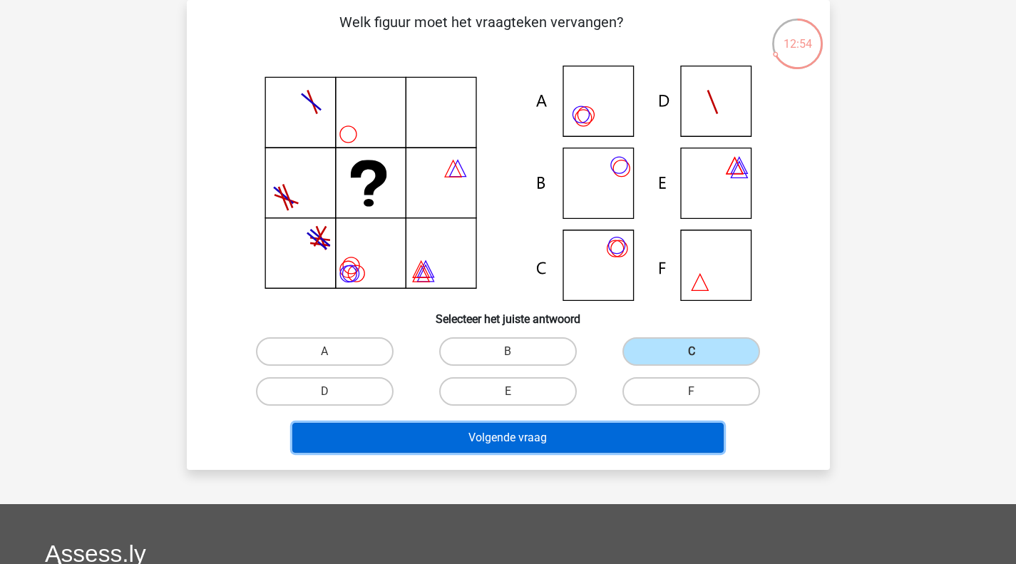
click at [552, 436] on button "Volgende vraag" at bounding box center [507, 438] width 431 height 30
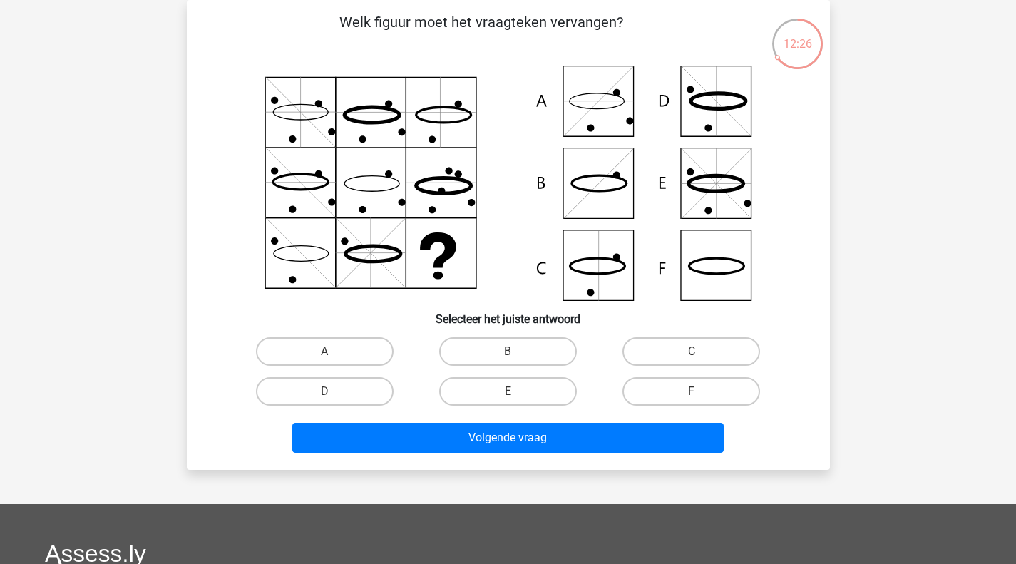
click at [702, 394] on label "F" at bounding box center [691, 391] width 138 height 29
click at [701, 394] on input "F" at bounding box center [695, 395] width 9 height 9
radio input "true"
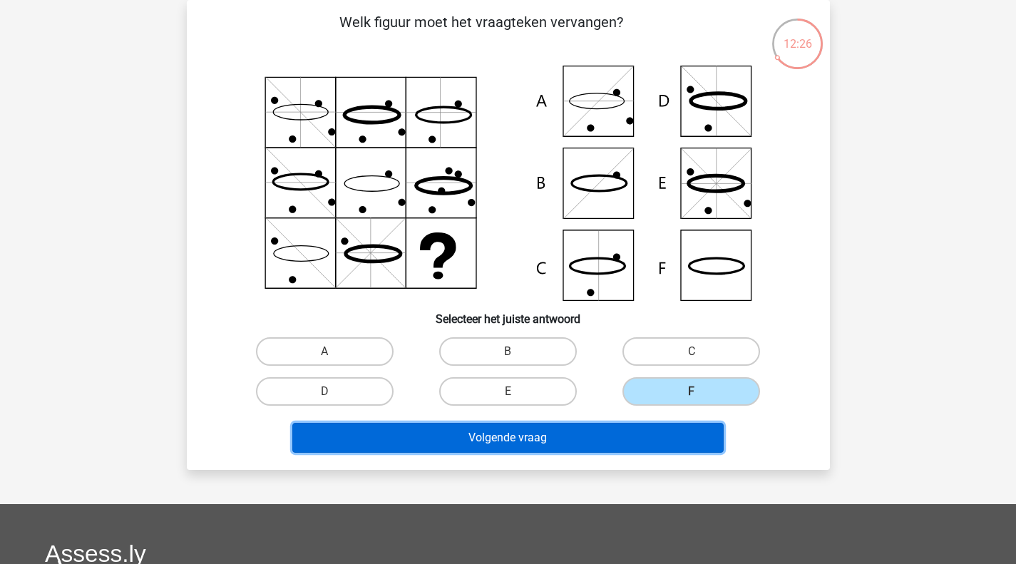
click at [634, 448] on button "Volgende vraag" at bounding box center [507, 438] width 431 height 30
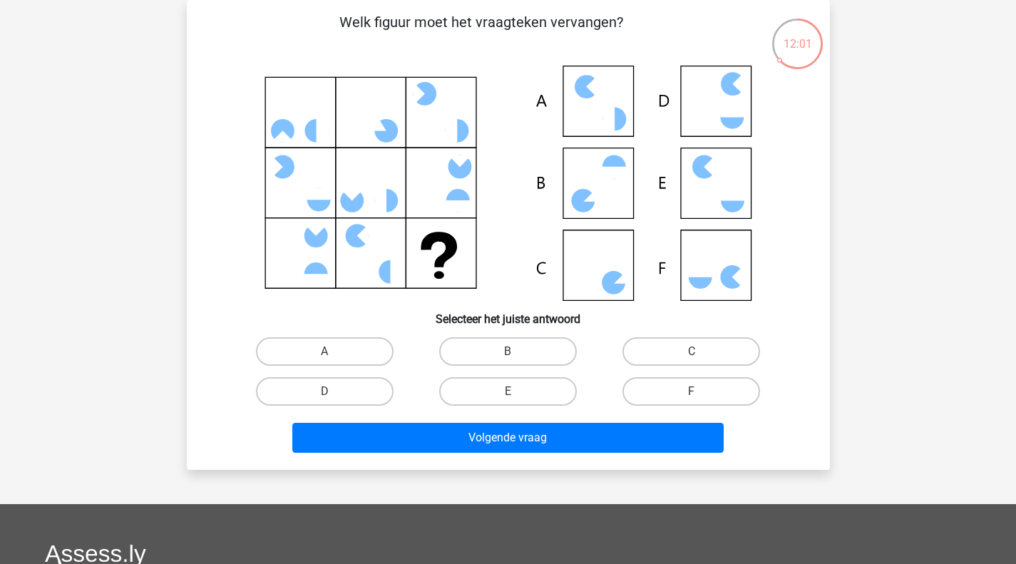
click at [411, 362] on div "C" at bounding box center [325, 351] width 172 height 29
click at [676, 351] on label "C" at bounding box center [691, 351] width 138 height 29
click at [691, 351] on input "C" at bounding box center [695, 355] width 9 height 9
radio input "true"
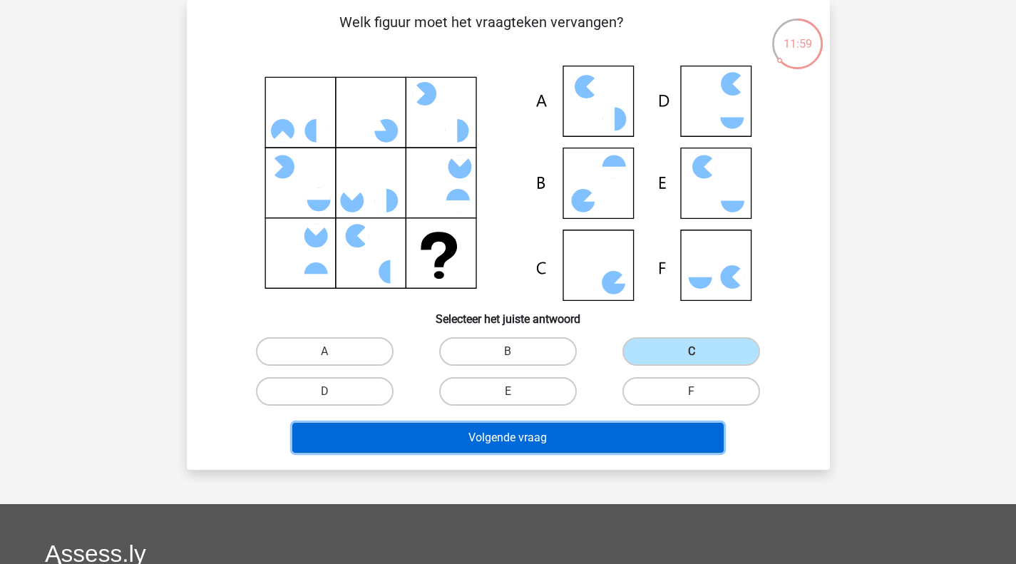
click at [571, 446] on button "Volgende vraag" at bounding box center [507, 438] width 431 height 30
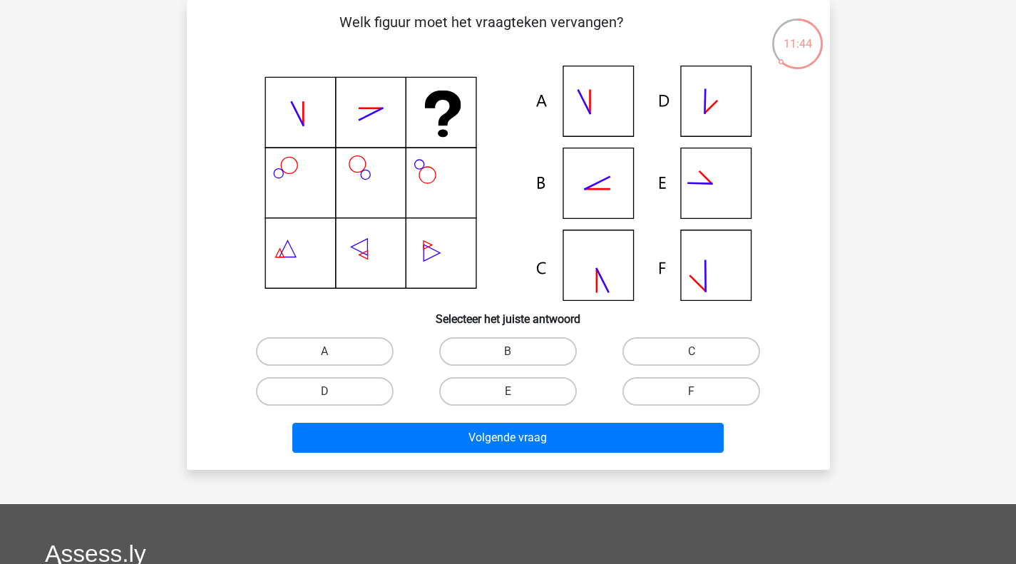
click at [518, 350] on label "B" at bounding box center [508, 351] width 138 height 29
click at [517, 351] on input "B" at bounding box center [512, 355] width 9 height 9
radio input "true"
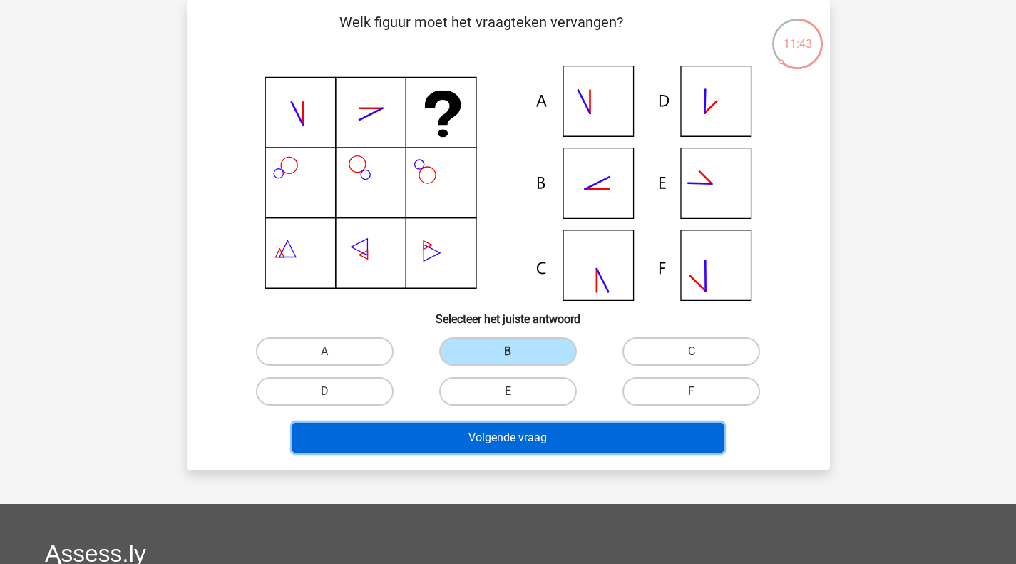
click at [503, 437] on button "Volgende vraag" at bounding box center [507, 438] width 431 height 30
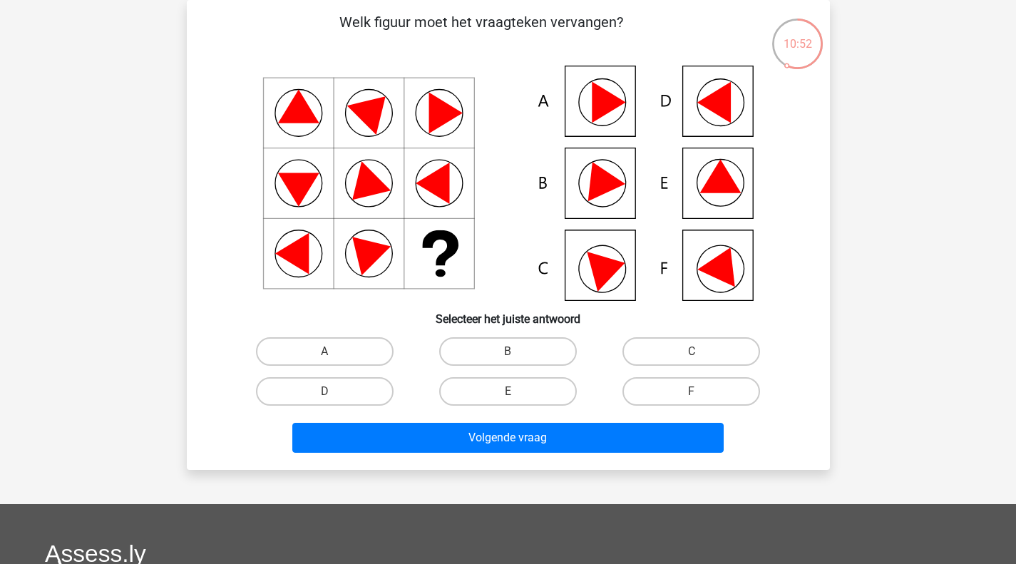
click at [515, 376] on div "E" at bounding box center [507, 391] width 183 height 40
click at [511, 386] on label "E" at bounding box center [508, 391] width 138 height 29
click at [511, 391] on input "E" at bounding box center [512, 395] width 9 height 9
radio input "true"
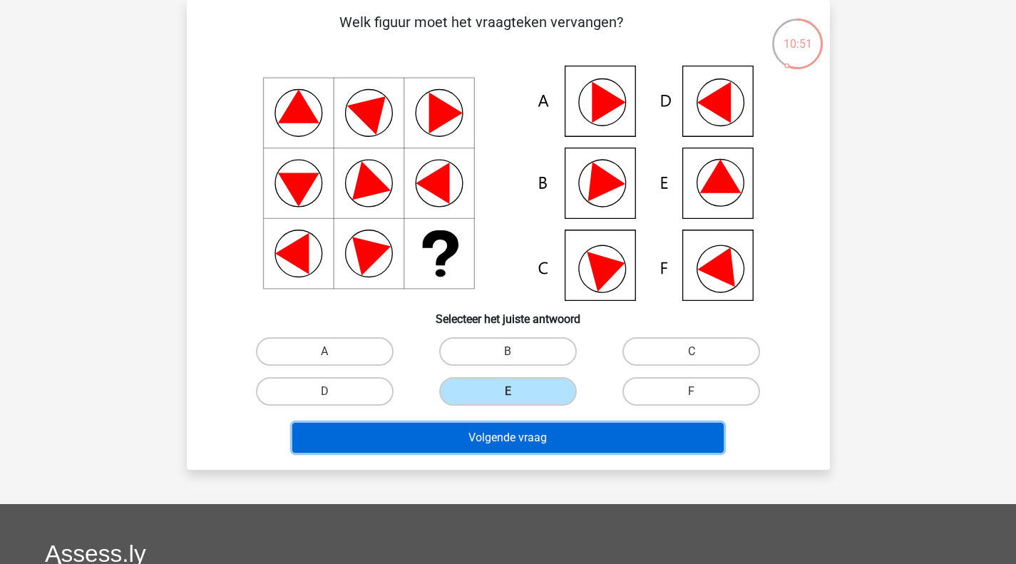
click at [488, 443] on button "Volgende vraag" at bounding box center [507, 438] width 431 height 30
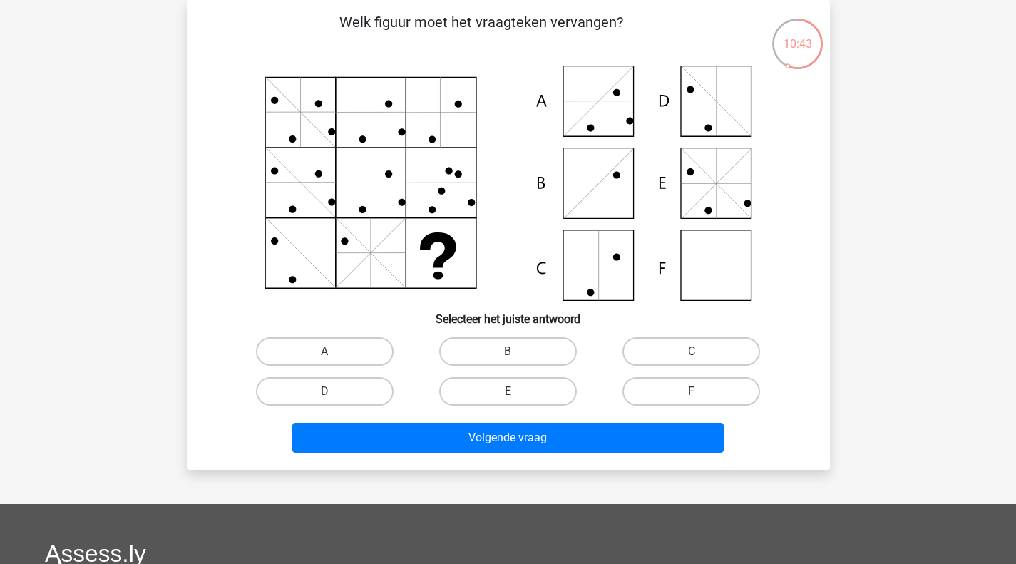
click at [741, 402] on label "F" at bounding box center [691, 391] width 138 height 29
click at [701, 401] on input "F" at bounding box center [695, 395] width 9 height 9
radio input "true"
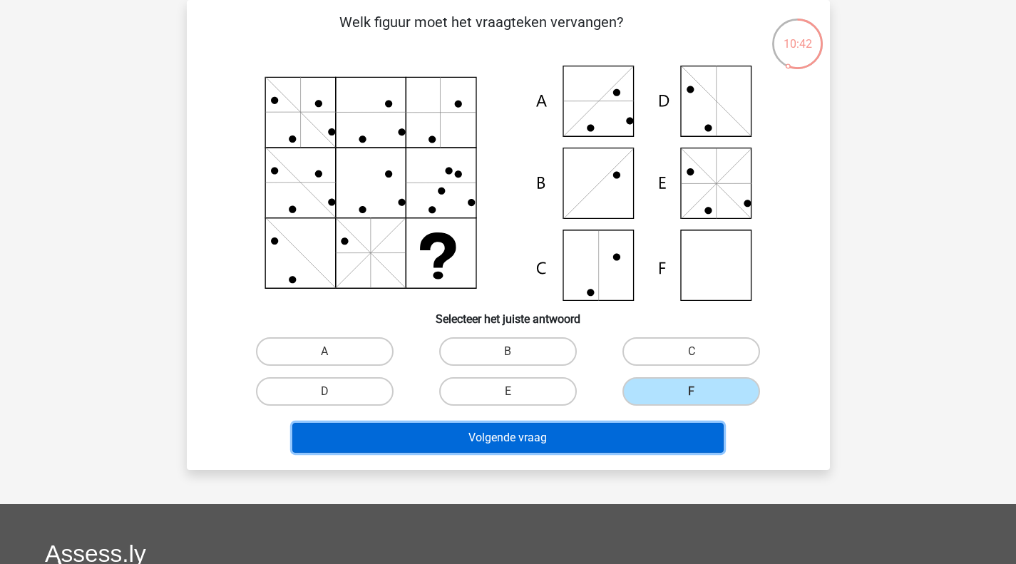
click at [566, 441] on button "Volgende vraag" at bounding box center [507, 438] width 431 height 30
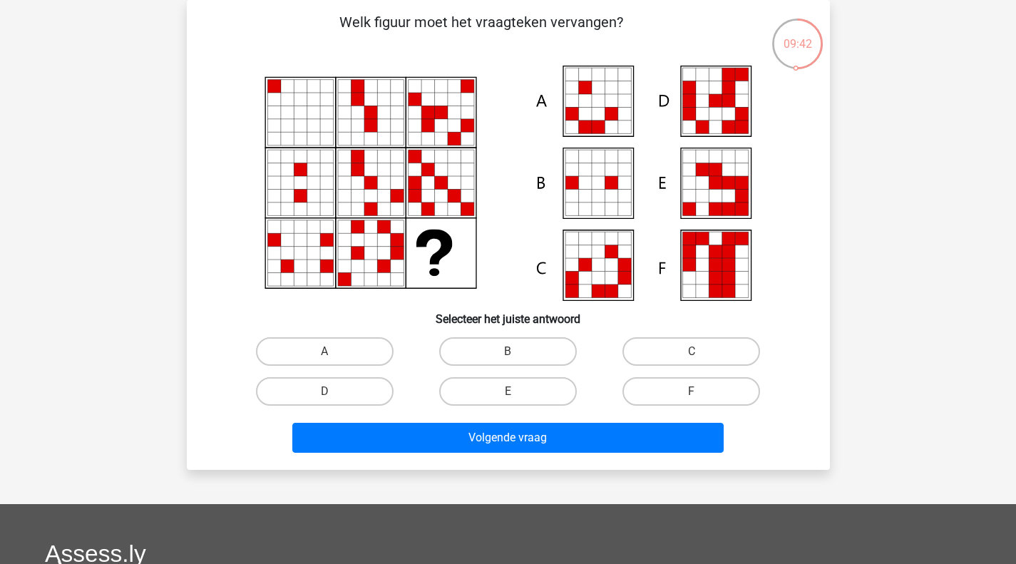
click at [527, 381] on label "E" at bounding box center [508, 391] width 138 height 29
click at [517, 391] on input "E" at bounding box center [512, 395] width 9 height 9
radio input "true"
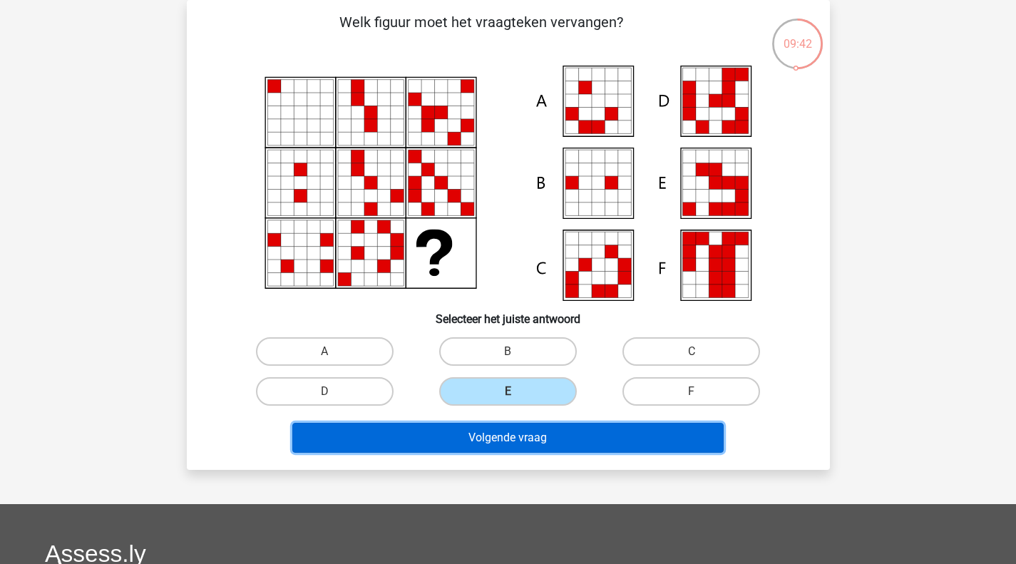
click at [511, 441] on button "Volgende vraag" at bounding box center [507, 438] width 431 height 30
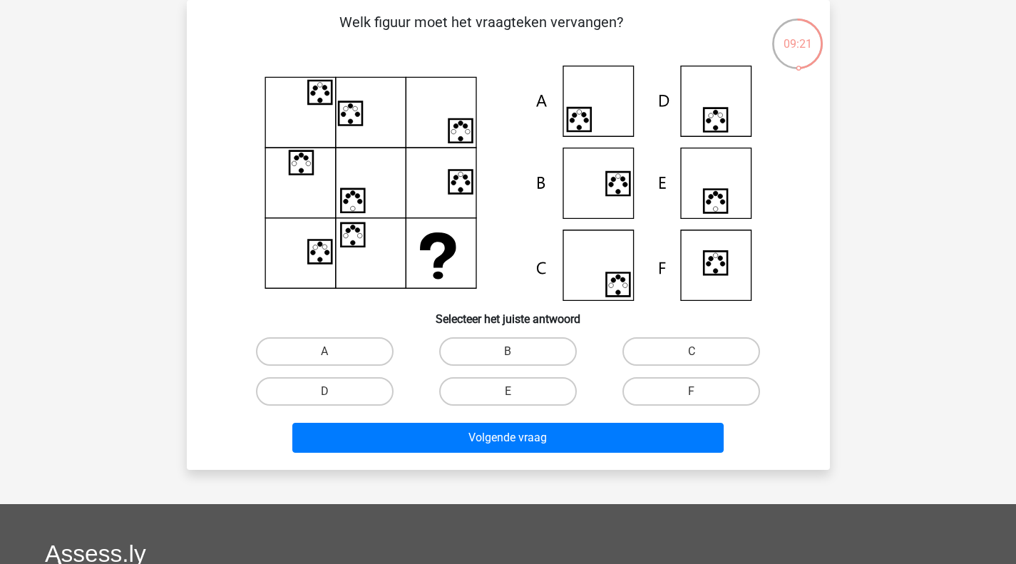
click at [521, 397] on label "E" at bounding box center [508, 391] width 138 height 29
click at [517, 397] on input "E" at bounding box center [512, 395] width 9 height 9
radio input "true"
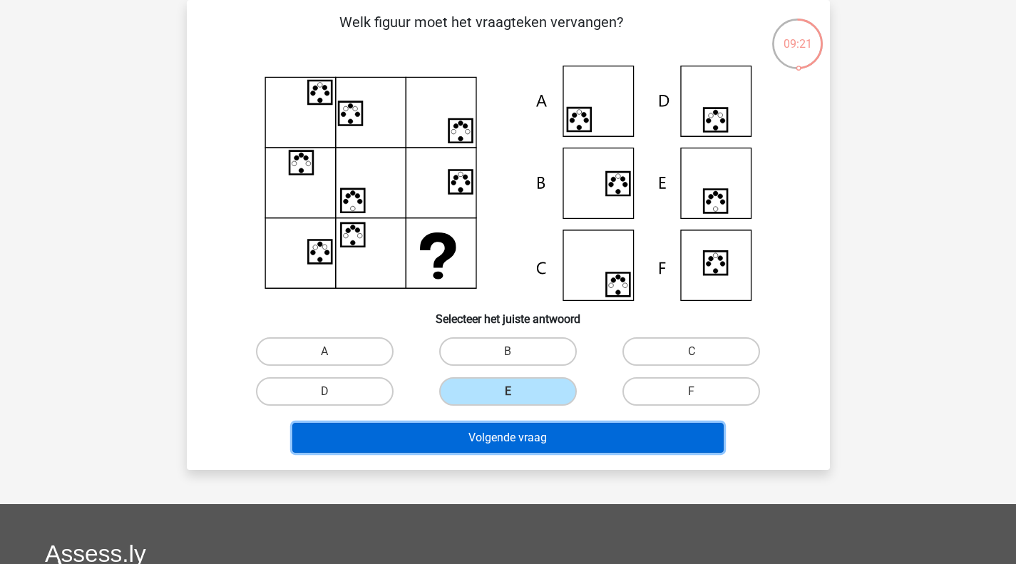
click at [518, 440] on button "Volgende vraag" at bounding box center [507, 438] width 431 height 30
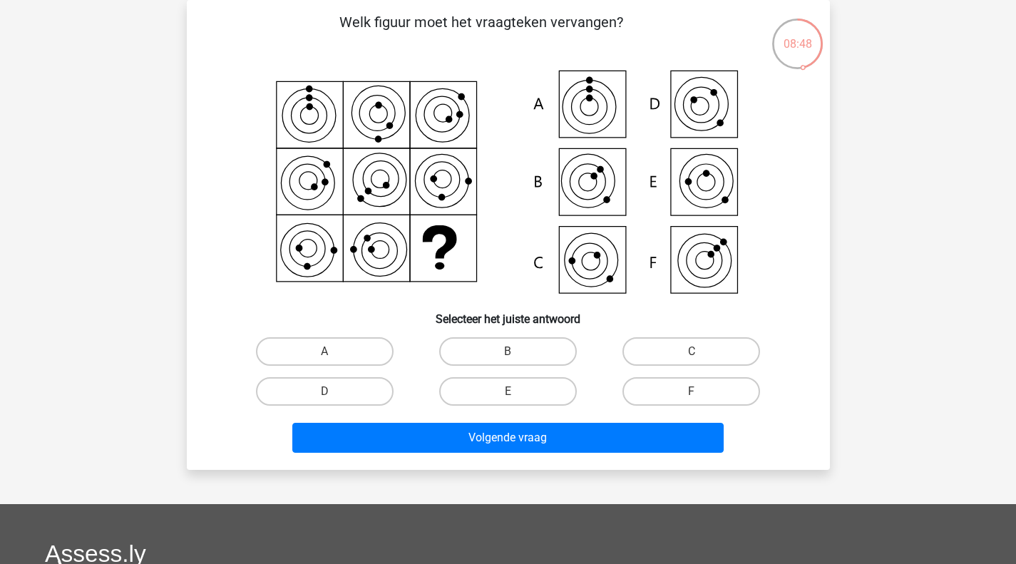
click at [341, 387] on label "D" at bounding box center [325, 391] width 138 height 29
click at [334, 391] on input "D" at bounding box center [328, 395] width 9 height 9
radio input "true"
click at [634, 344] on label "C" at bounding box center [691, 351] width 138 height 29
click at [691, 351] on input "C" at bounding box center [695, 355] width 9 height 9
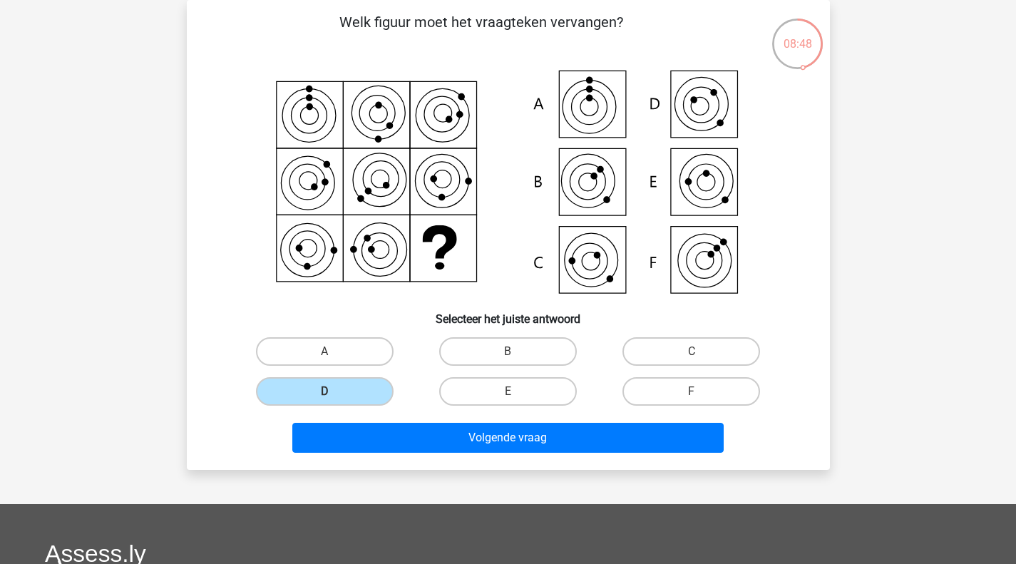
radio input "true"
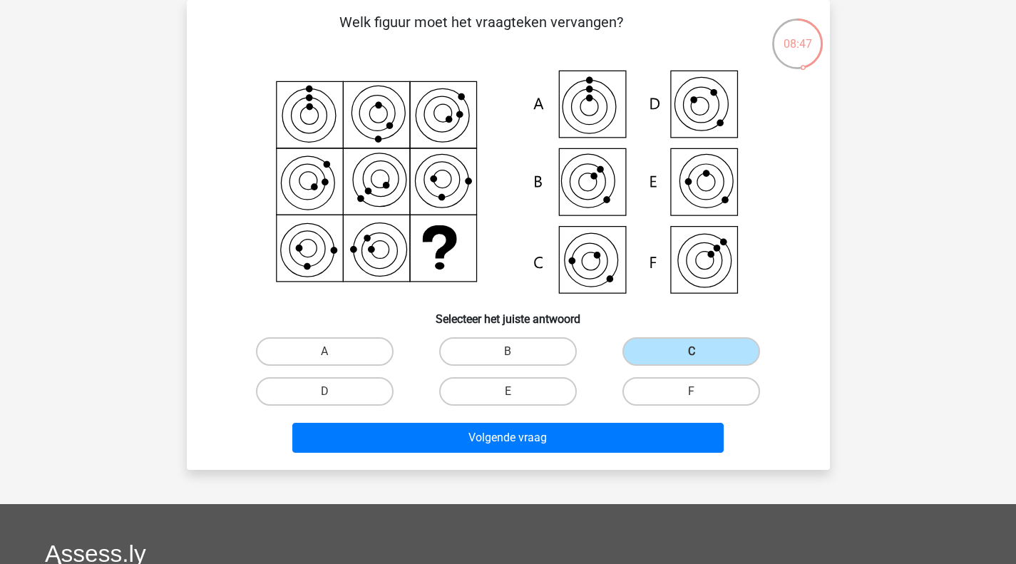
click at [552, 413] on div "Volgende vraag" at bounding box center [508, 434] width 597 height 47
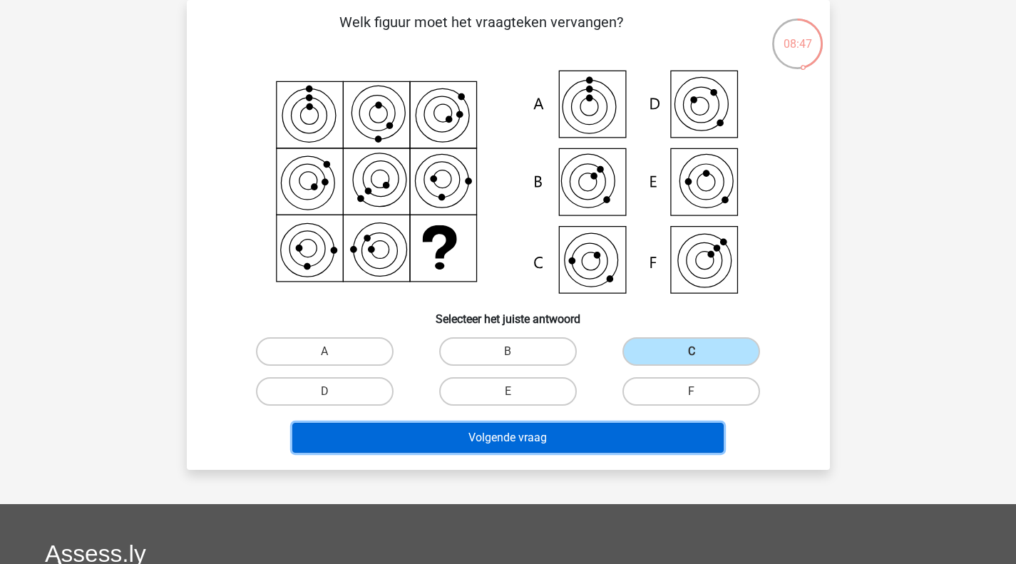
click at [529, 443] on button "Volgende vraag" at bounding box center [507, 438] width 431 height 30
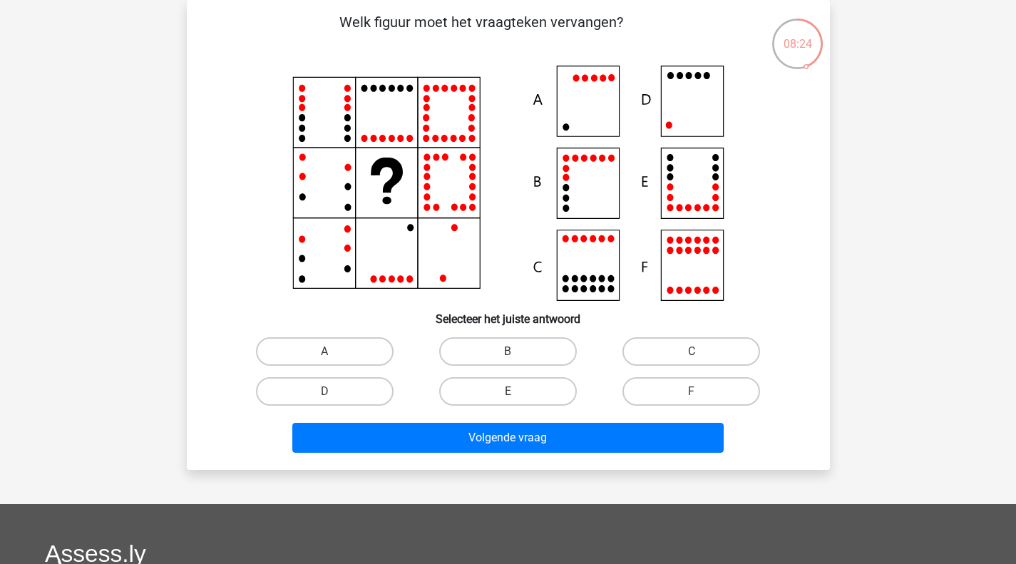
click at [361, 388] on label "D" at bounding box center [325, 391] width 138 height 29
click at [334, 391] on input "D" at bounding box center [328, 395] width 9 height 9
radio input "true"
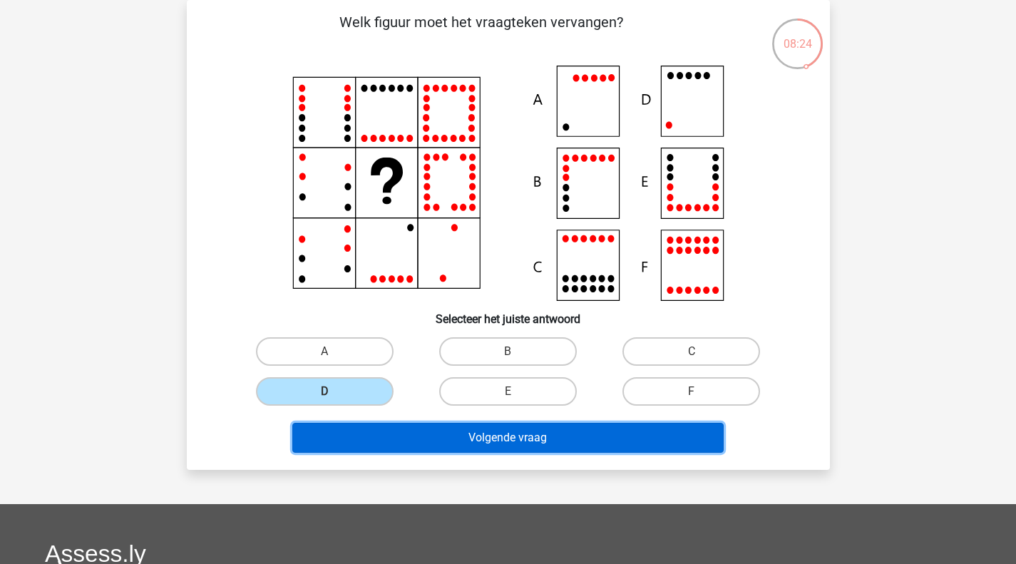
click at [391, 434] on button "Volgende vraag" at bounding box center [507, 438] width 431 height 30
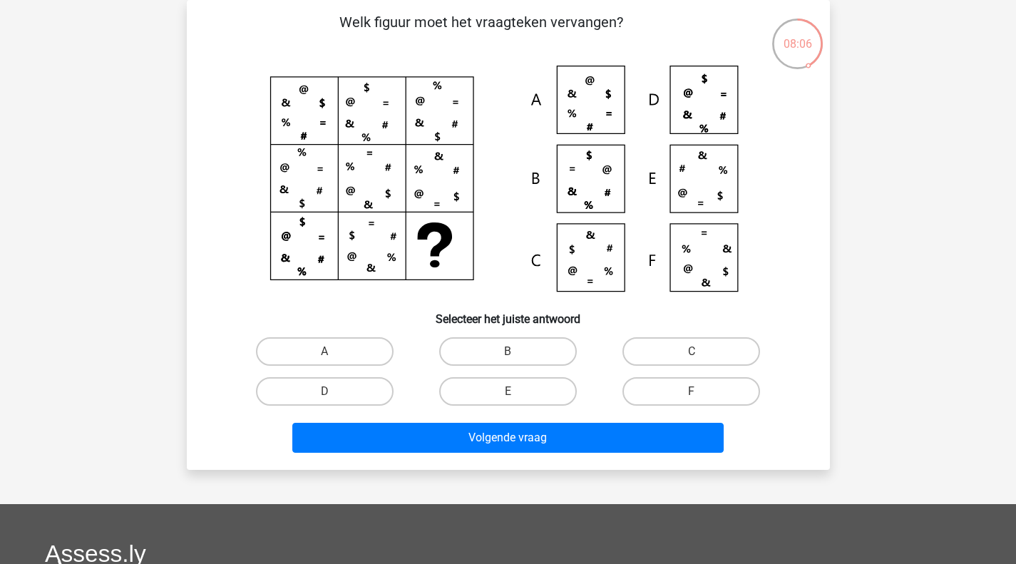
click at [740, 344] on label "C" at bounding box center [691, 351] width 138 height 29
click at [701, 351] on input "C" at bounding box center [695, 355] width 9 height 9
radio input "true"
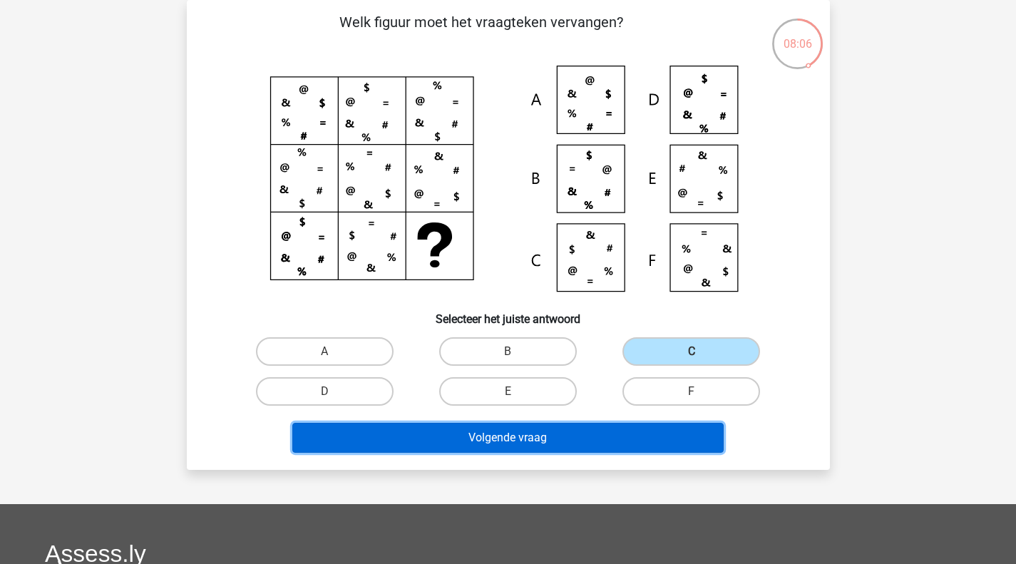
click at [572, 443] on button "Volgende vraag" at bounding box center [507, 438] width 431 height 30
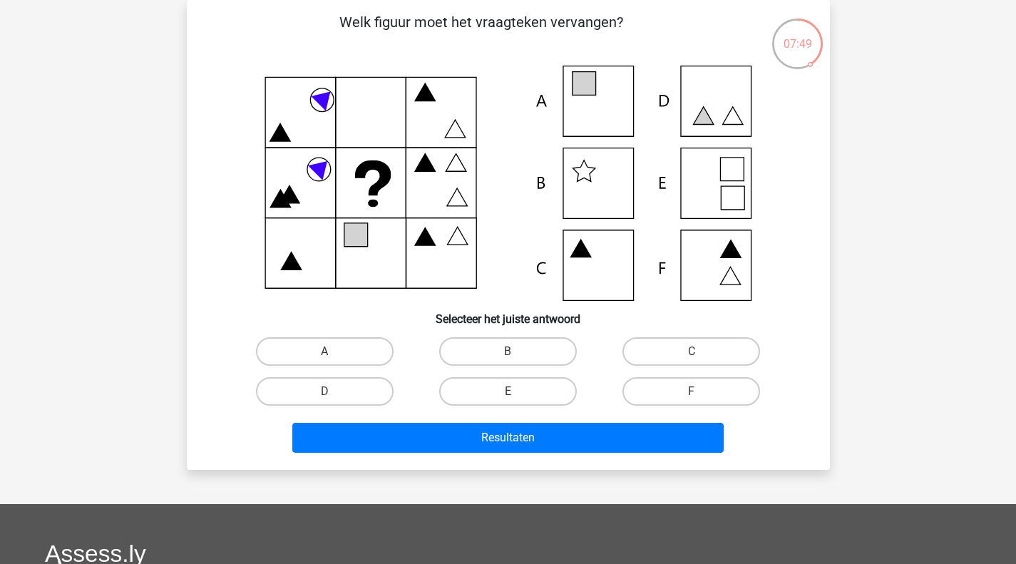
click at [371, 359] on label "A" at bounding box center [325, 351] width 138 height 29
click at [334, 359] on input "A" at bounding box center [328, 355] width 9 height 9
radio input "true"
click at [419, 418] on div "Resultaten" at bounding box center [508, 434] width 597 height 47
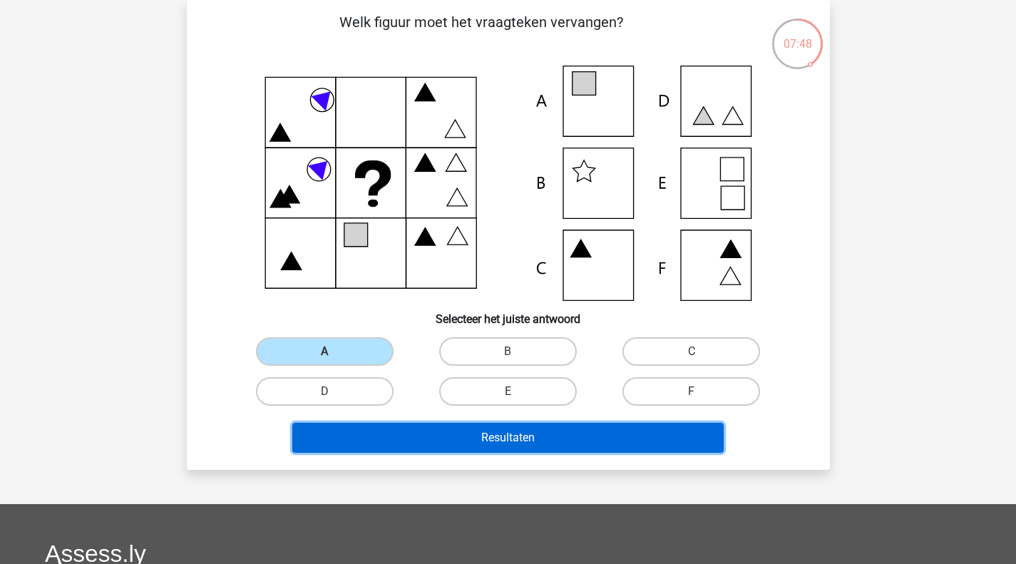
click at [423, 433] on button "Resultaten" at bounding box center [507, 438] width 431 height 30
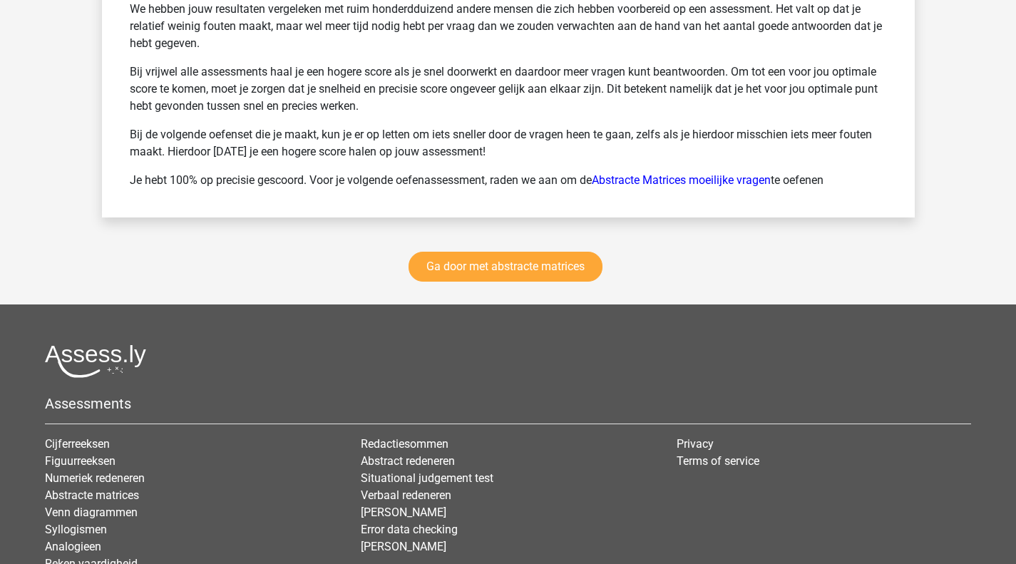
scroll to position [2533, 0]
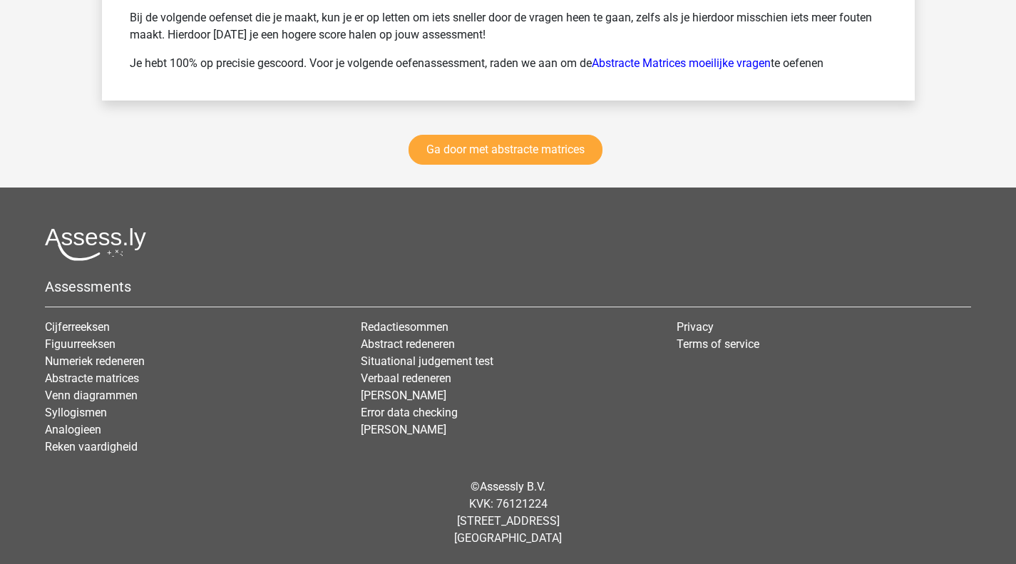
click at [510, 181] on div "Ga door met abstracte matrices" at bounding box center [508, 153] width 813 height 70
click at [498, 151] on link "Ga door met abstracte matrices" at bounding box center [505, 150] width 194 height 30
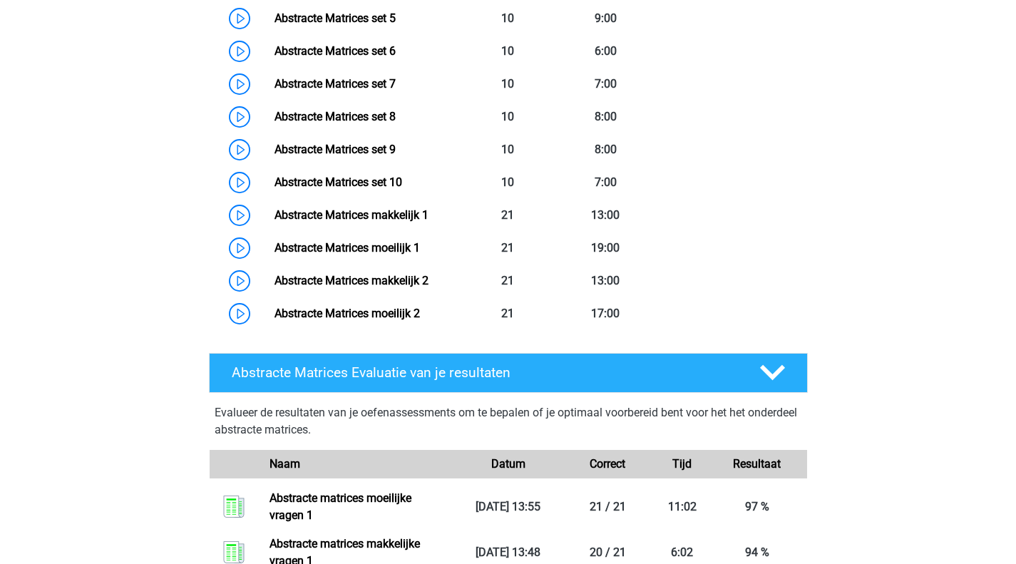
scroll to position [1277, 0]
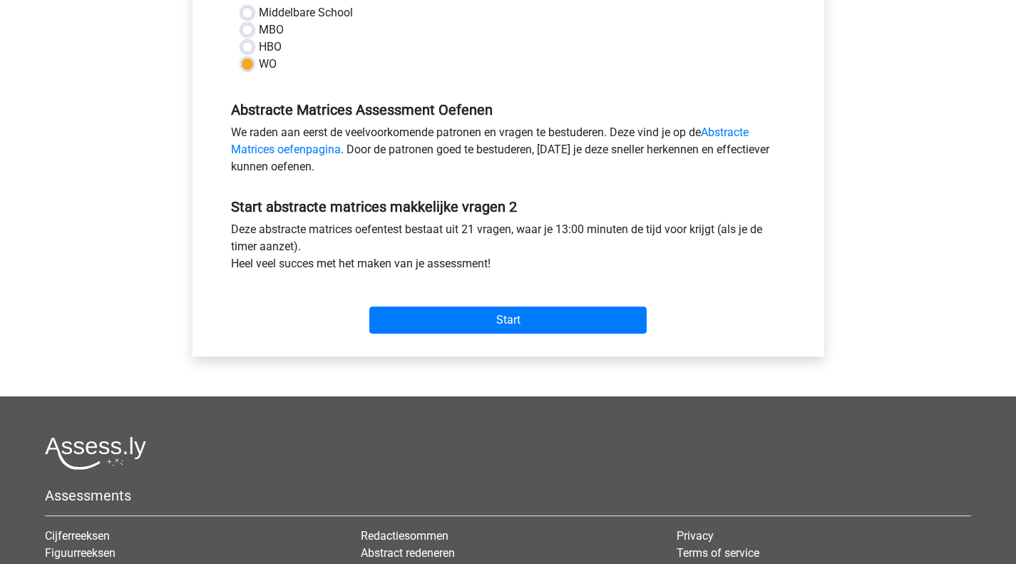
scroll to position [356, 0]
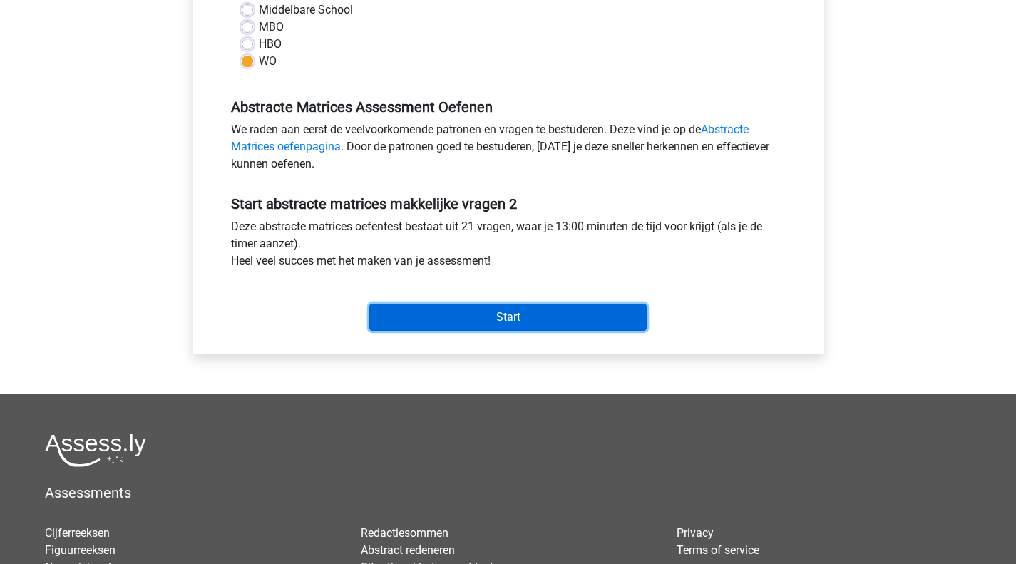
click at [448, 314] on input "Start" at bounding box center [507, 317] width 277 height 27
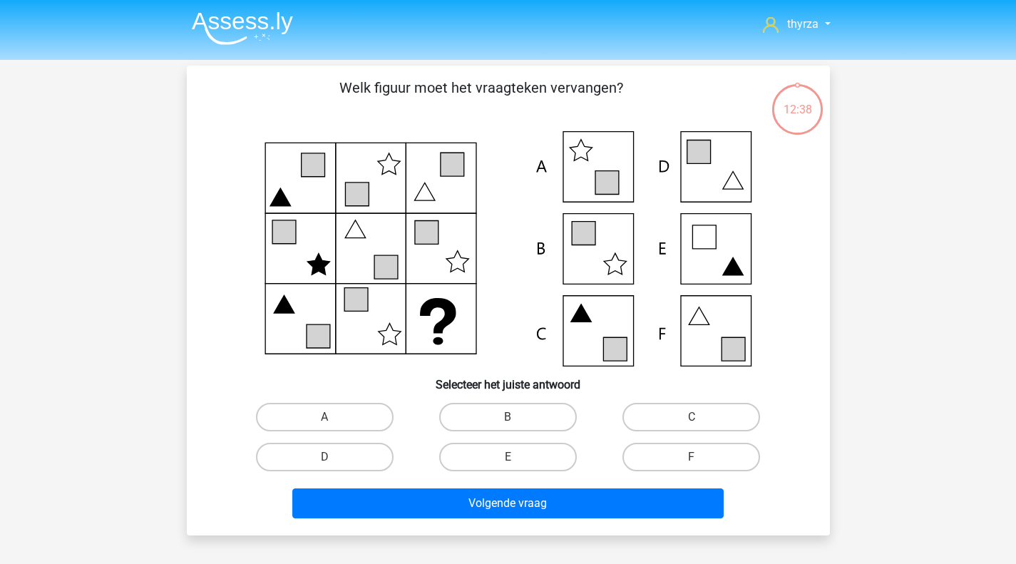
click at [698, 450] on label "F" at bounding box center [691, 457] width 138 height 29
click at [698, 457] on input "F" at bounding box center [695, 461] width 9 height 9
radio input "true"
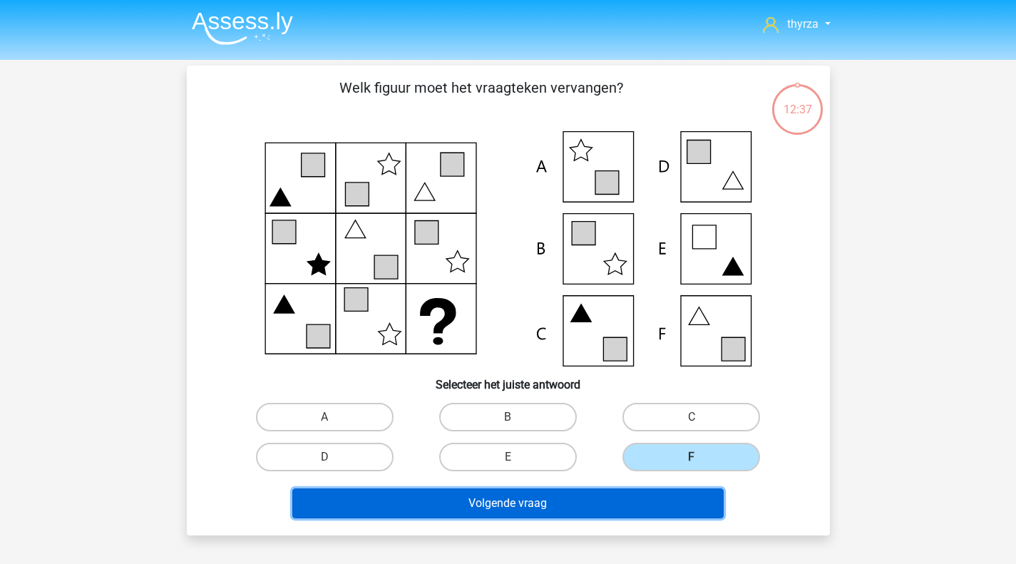
click at [624, 503] on button "Volgende vraag" at bounding box center [507, 503] width 431 height 30
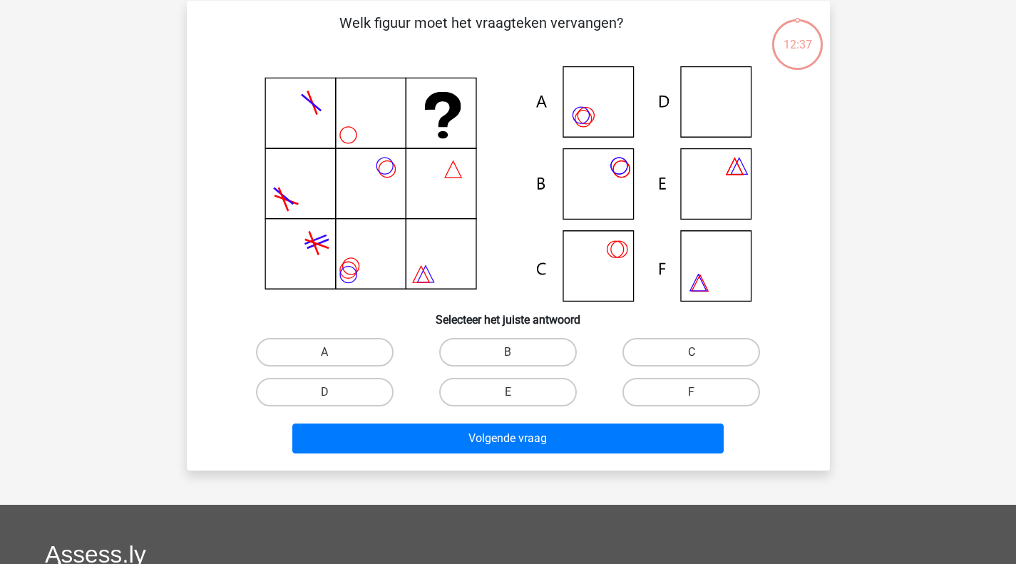
scroll to position [66, 0]
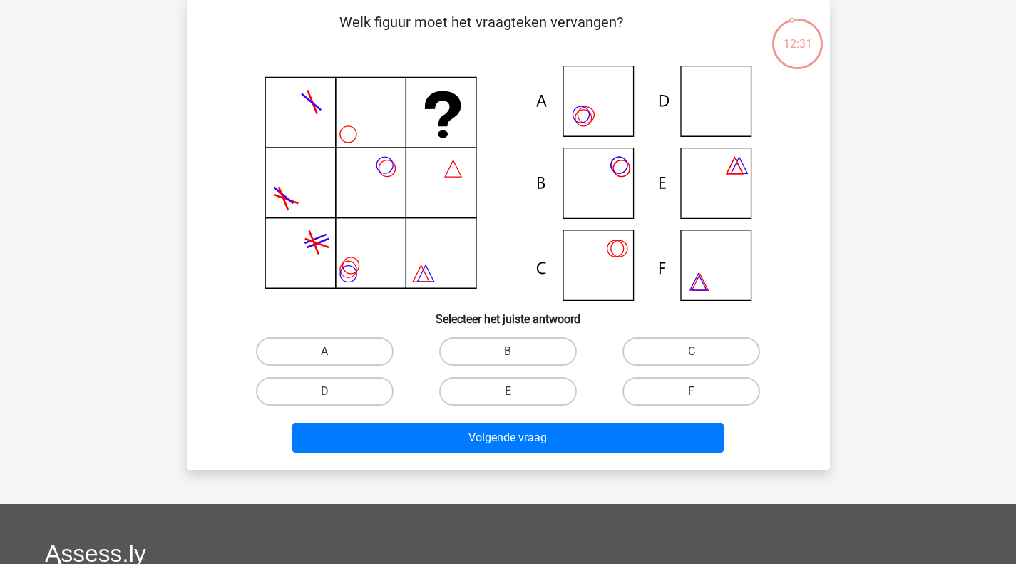
click at [379, 394] on label "D" at bounding box center [325, 391] width 138 height 29
click at [334, 394] on input "D" at bounding box center [328, 395] width 9 height 9
radio input "true"
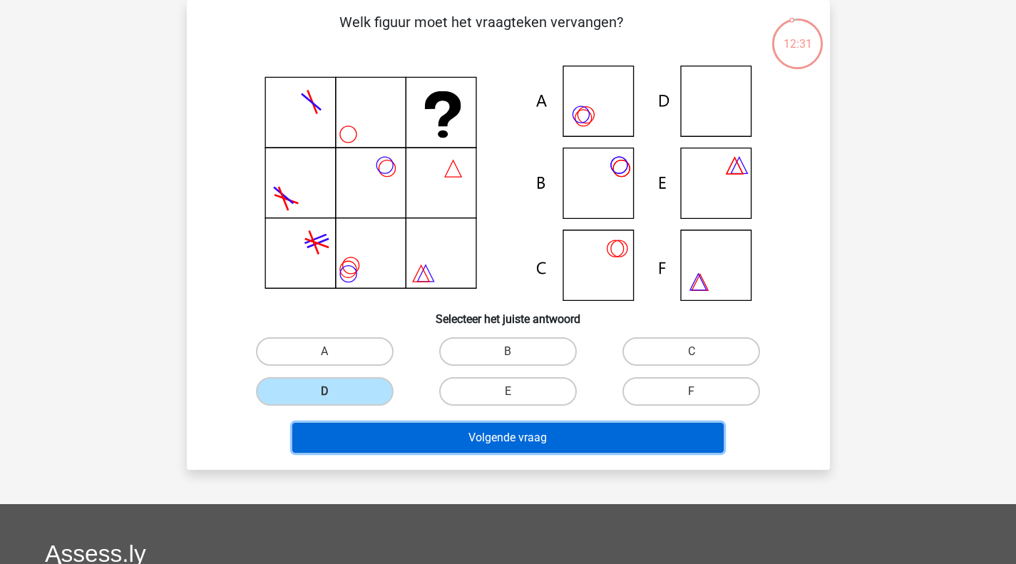
click at [408, 441] on button "Volgende vraag" at bounding box center [507, 438] width 431 height 30
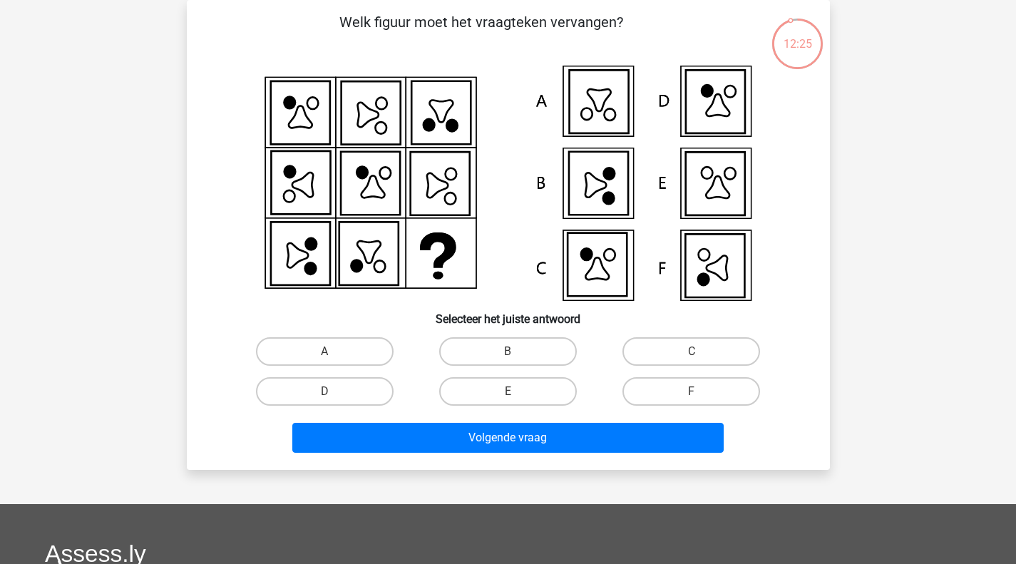
click at [711, 396] on label "F" at bounding box center [691, 391] width 138 height 29
click at [701, 396] on input "F" at bounding box center [695, 395] width 9 height 9
radio input "true"
click at [591, 456] on div "Volgende vraag" at bounding box center [508, 441] width 550 height 36
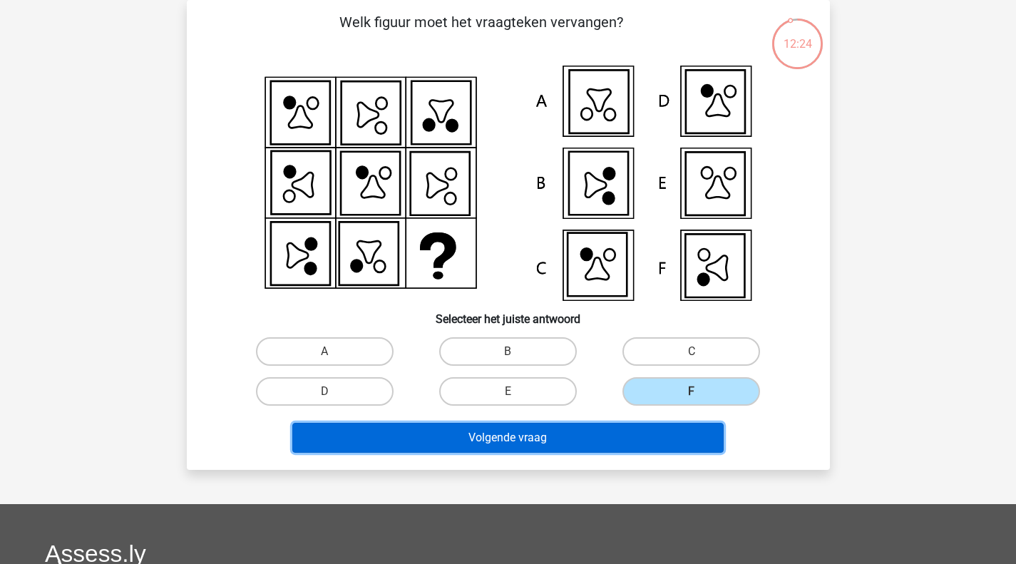
click at [558, 446] on button "Volgende vraag" at bounding box center [507, 438] width 431 height 30
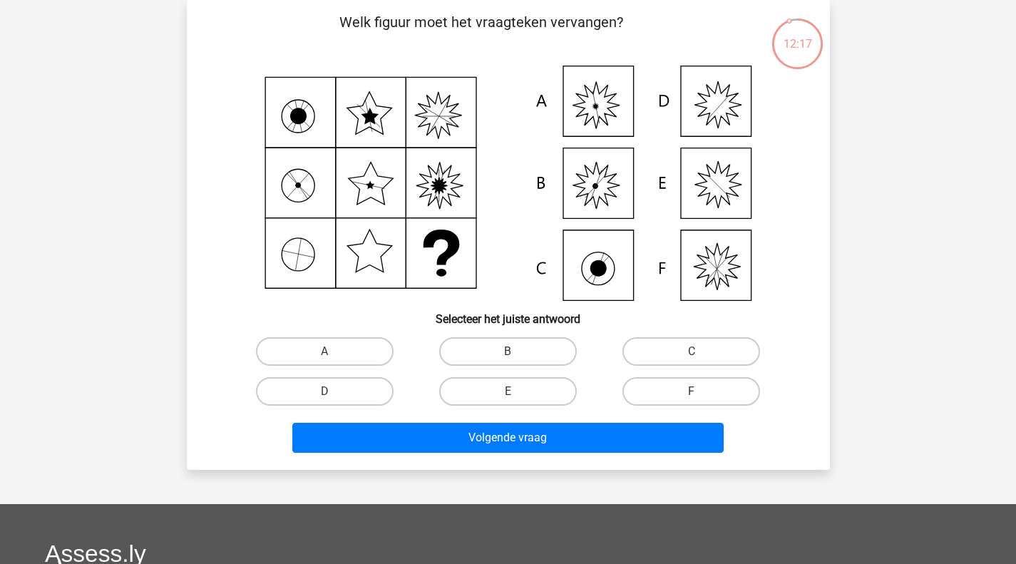
click at [344, 355] on label "A" at bounding box center [325, 351] width 138 height 29
click at [334, 355] on input "A" at bounding box center [328, 355] width 9 height 9
radio input "true"
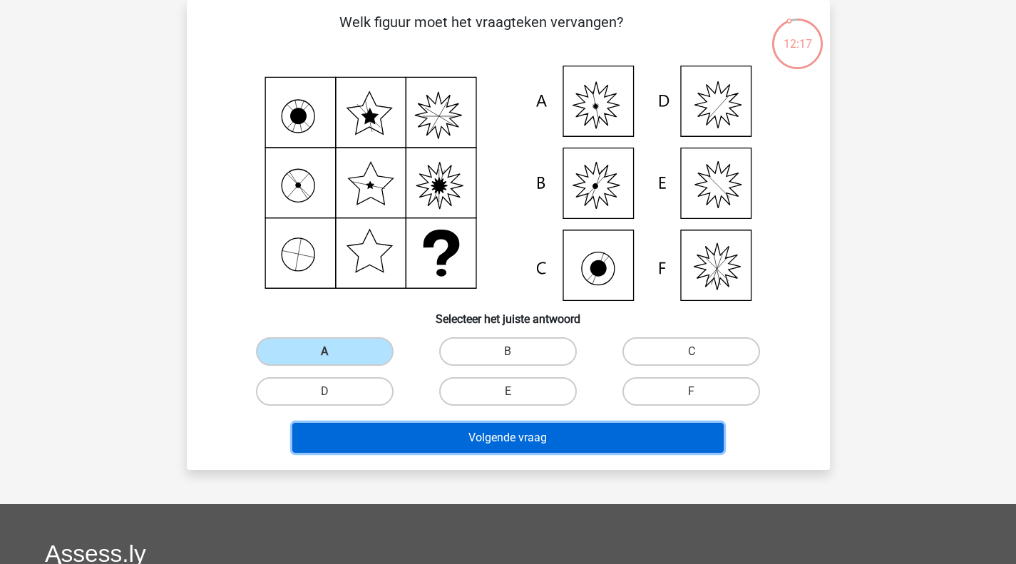
click at [397, 431] on button "Volgende vraag" at bounding box center [507, 438] width 431 height 30
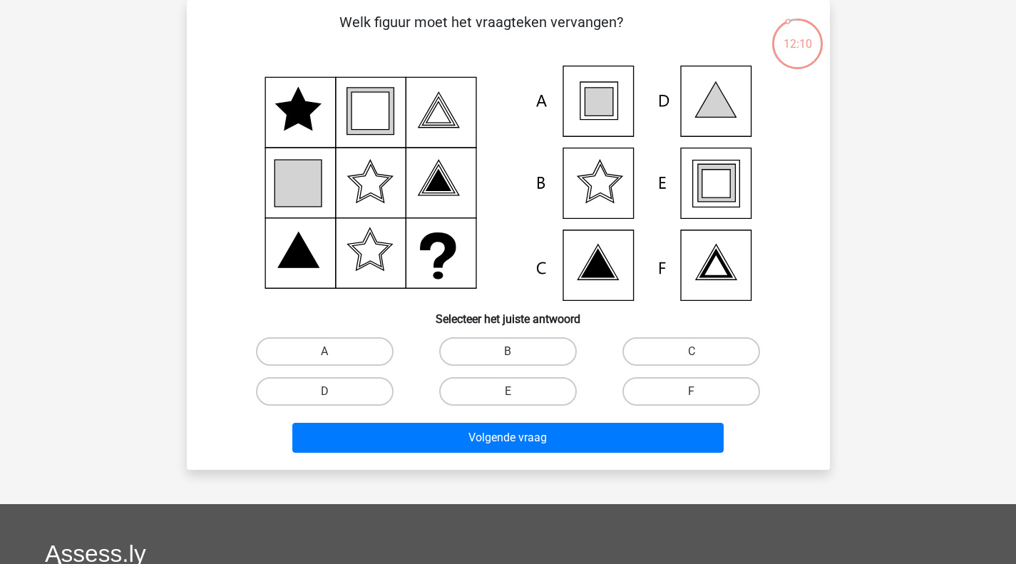
drag, startPoint x: 522, startPoint y: 412, endPoint x: 516, endPoint y: 403, distance: 11.3
click at [522, 412] on div "Volgende vraag" at bounding box center [508, 434] width 597 height 47
click at [516, 401] on label "E" at bounding box center [508, 391] width 138 height 29
click at [516, 401] on input "E" at bounding box center [512, 395] width 9 height 9
radio input "true"
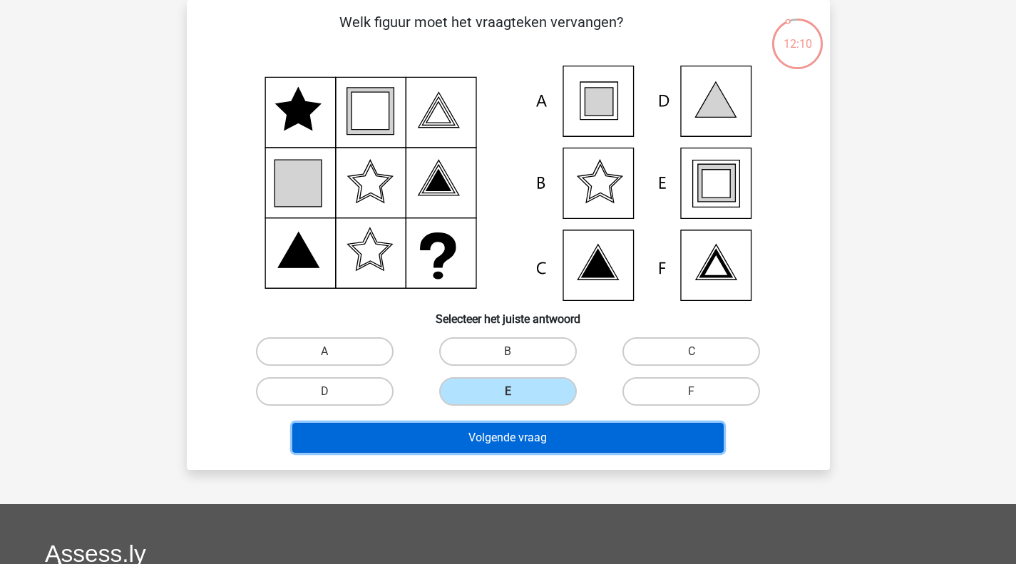
click at [513, 432] on button "Volgende vraag" at bounding box center [507, 438] width 431 height 30
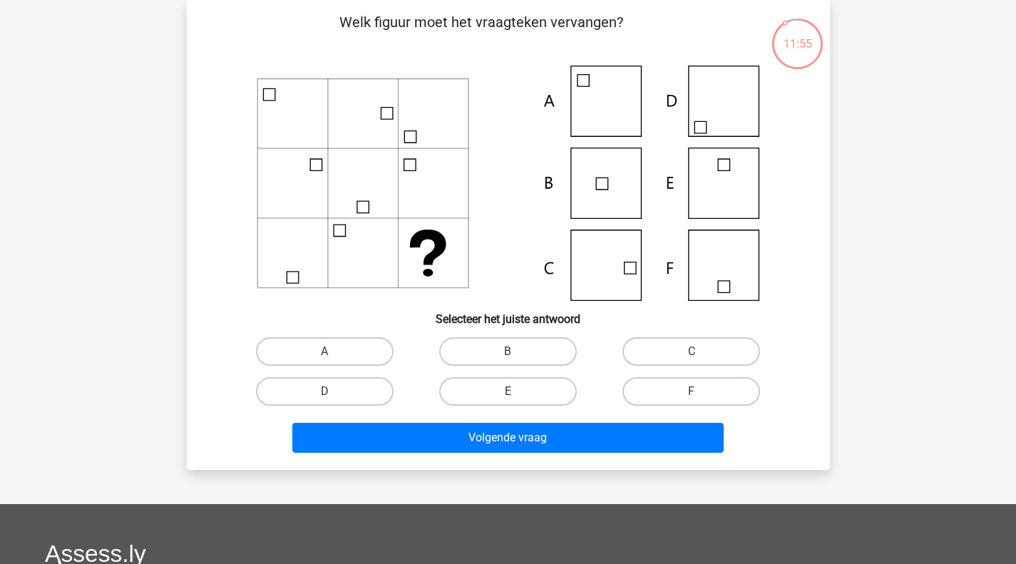
click at [339, 391] on label "D" at bounding box center [325, 391] width 138 height 29
click at [334, 391] on input "D" at bounding box center [328, 395] width 9 height 9
radio input "true"
click at [686, 356] on label "C" at bounding box center [691, 351] width 138 height 29
click at [691, 356] on input "C" at bounding box center [695, 355] width 9 height 9
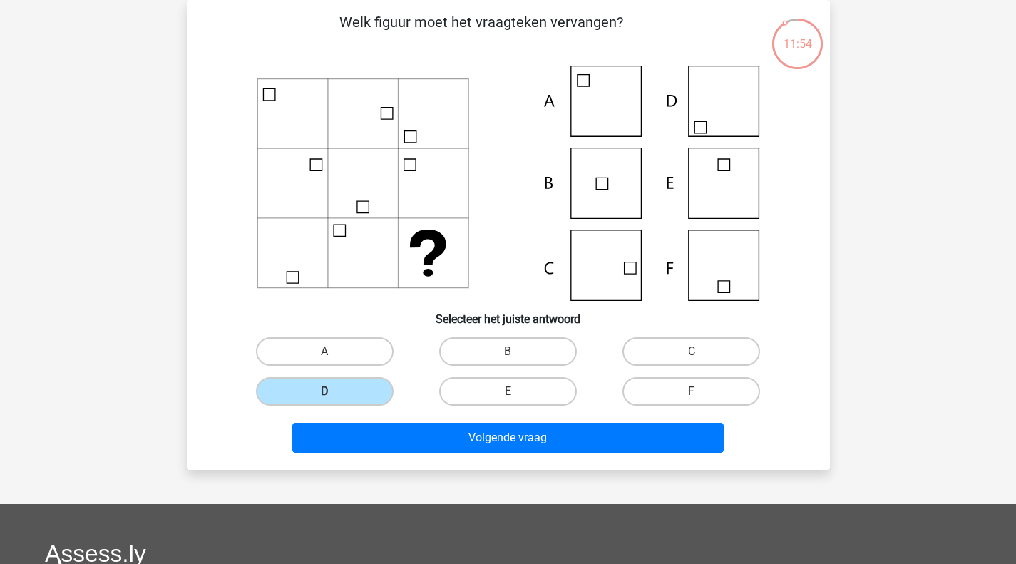
radio input "true"
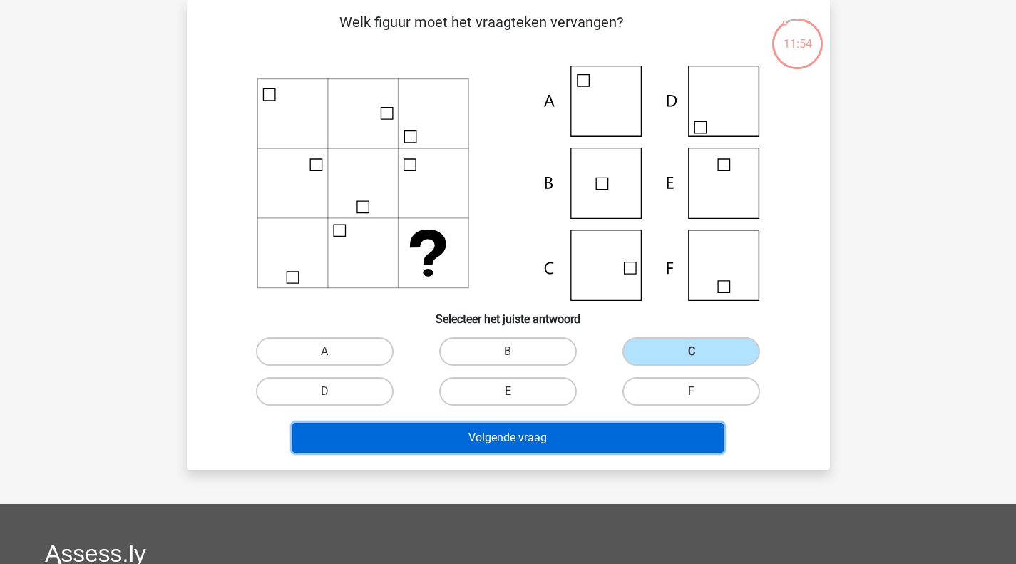
click at [565, 451] on button "Volgende vraag" at bounding box center [507, 438] width 431 height 30
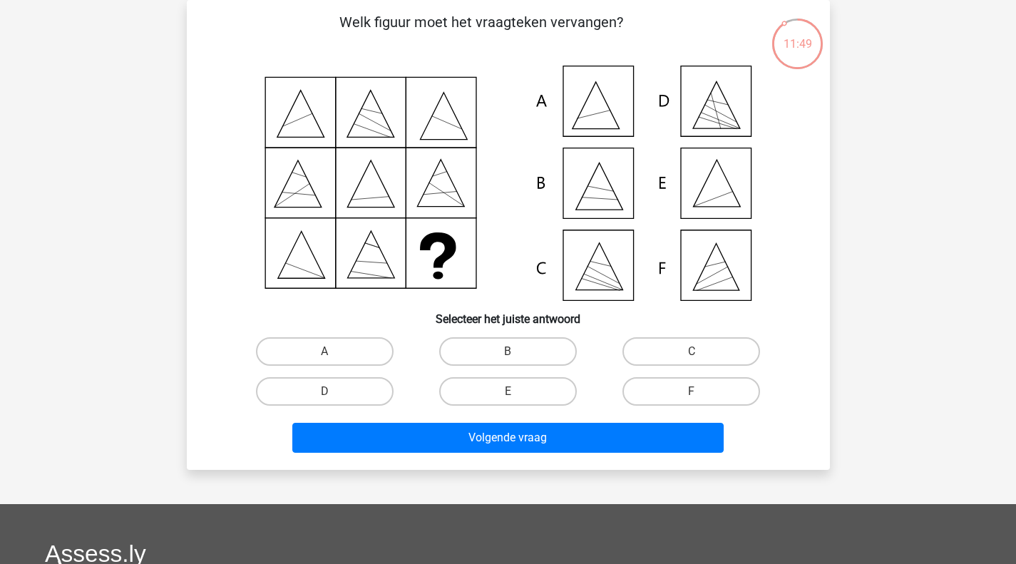
click at [505, 391] on label "E" at bounding box center [508, 391] width 138 height 29
click at [508, 391] on input "E" at bounding box center [512, 395] width 9 height 9
radio input "true"
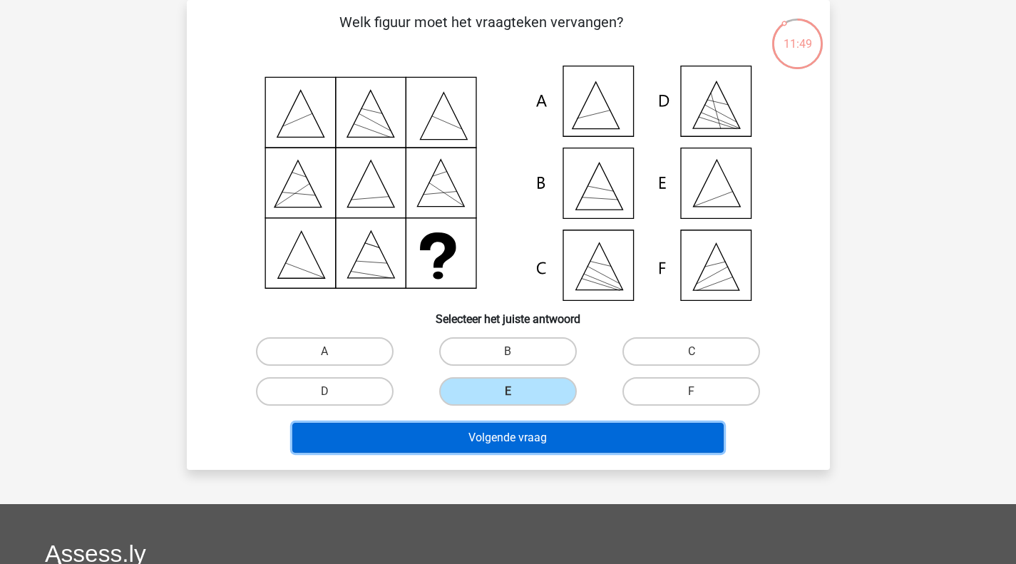
click at [483, 448] on button "Volgende vraag" at bounding box center [507, 438] width 431 height 30
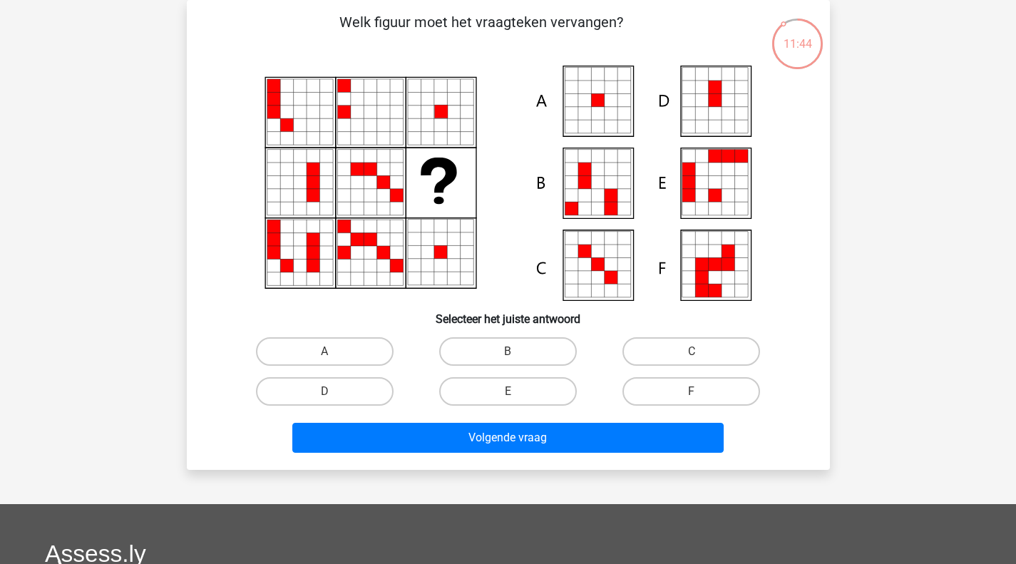
click at [365, 342] on label "A" at bounding box center [325, 351] width 138 height 29
click at [334, 351] on input "A" at bounding box center [328, 355] width 9 height 9
radio input "true"
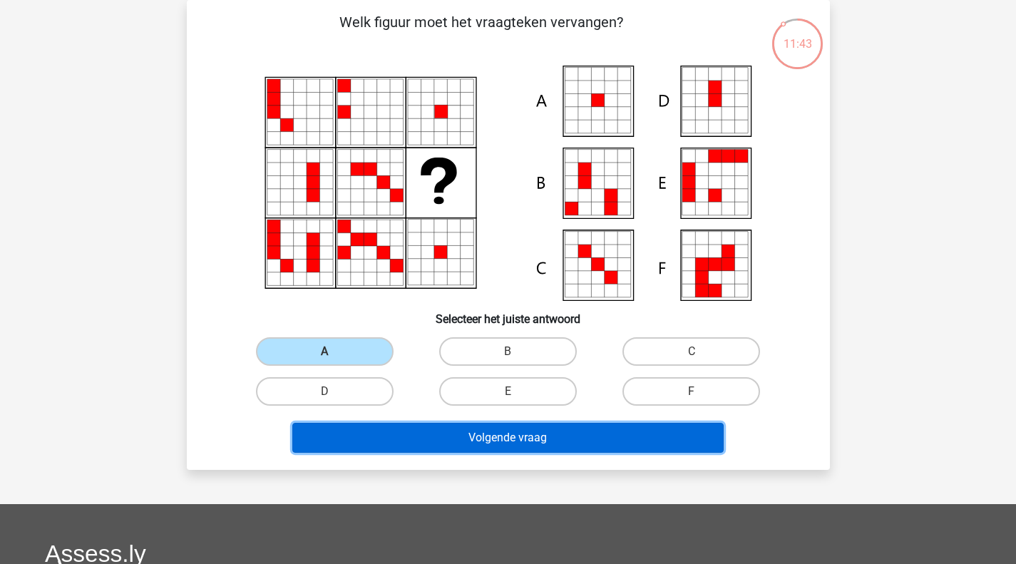
click at [419, 444] on button "Volgende vraag" at bounding box center [507, 438] width 431 height 30
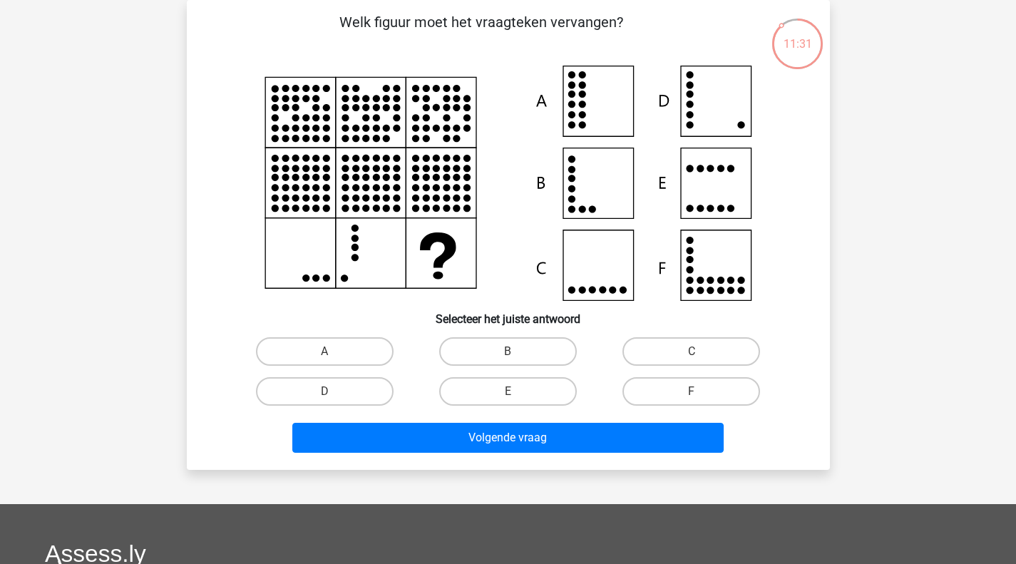
click at [345, 374] on div "D" at bounding box center [324, 391] width 183 height 40
click at [338, 388] on label "D" at bounding box center [325, 391] width 138 height 29
click at [334, 391] on input "D" at bounding box center [328, 395] width 9 height 9
radio input "true"
click at [465, 455] on div "Volgende vraag" at bounding box center [508, 441] width 550 height 36
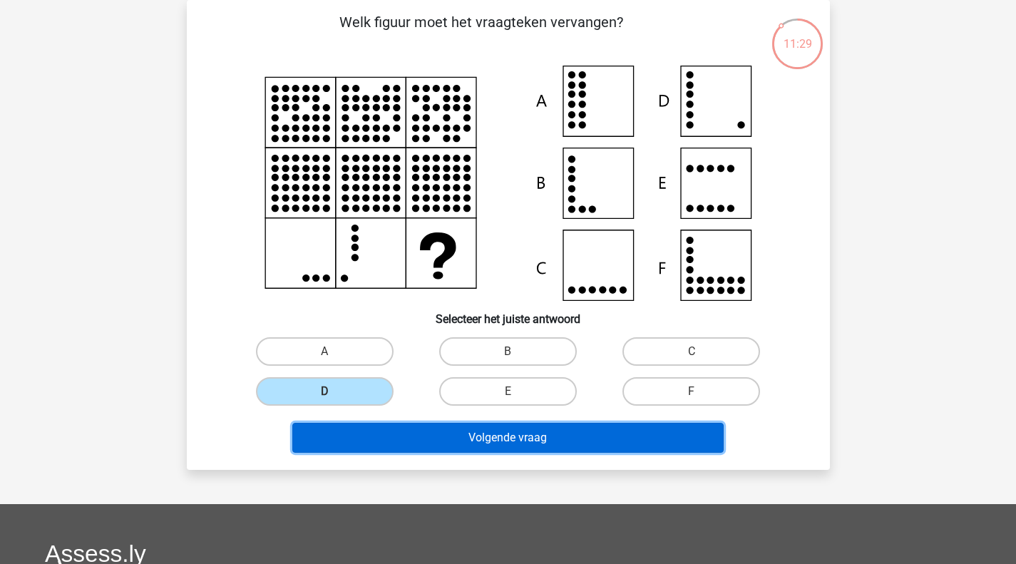
click at [446, 436] on button "Volgende vraag" at bounding box center [507, 438] width 431 height 30
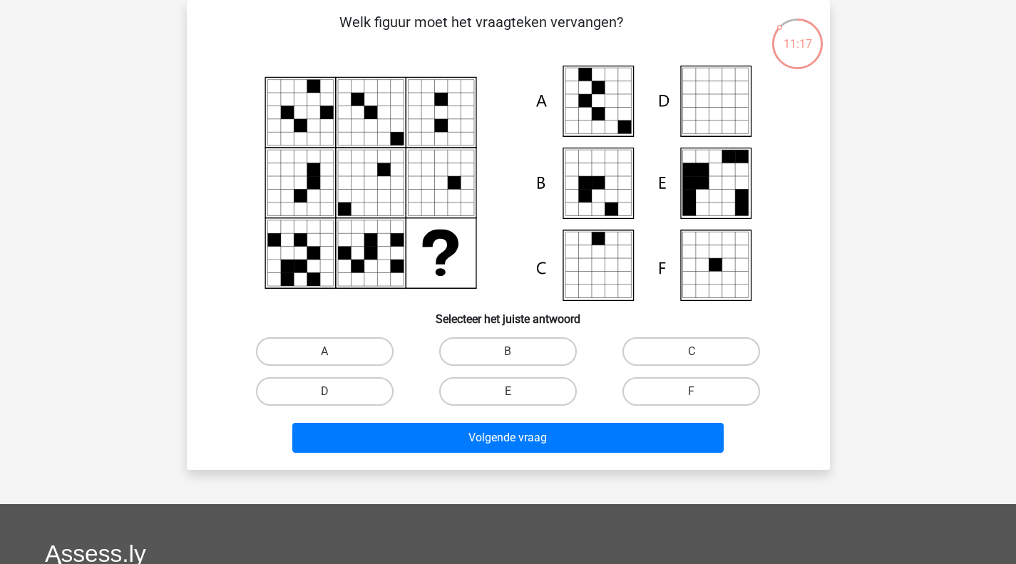
click at [380, 343] on label "A" at bounding box center [325, 351] width 138 height 29
click at [334, 351] on input "A" at bounding box center [328, 355] width 9 height 9
radio input "true"
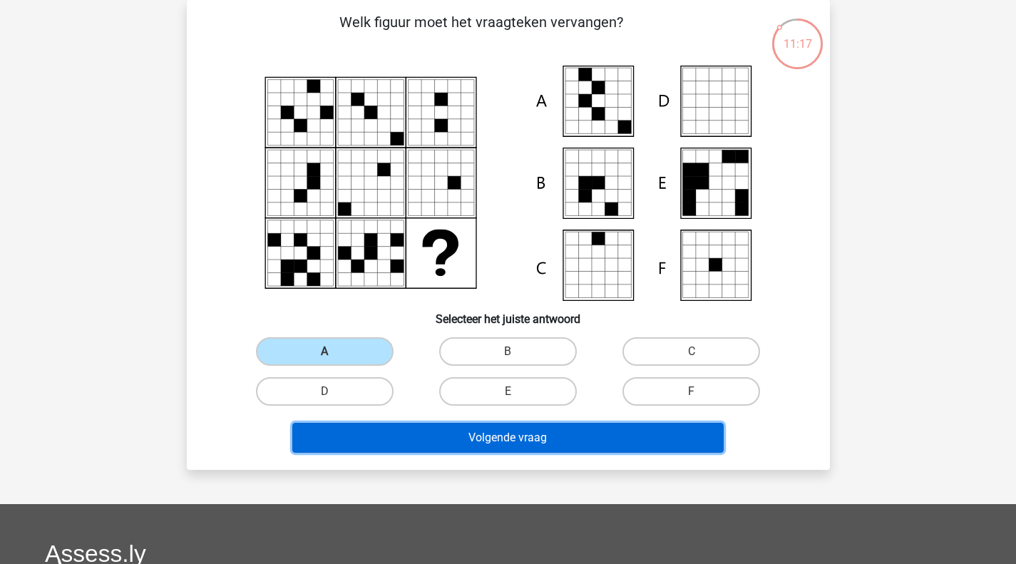
click at [386, 435] on button "Volgende vraag" at bounding box center [507, 438] width 431 height 30
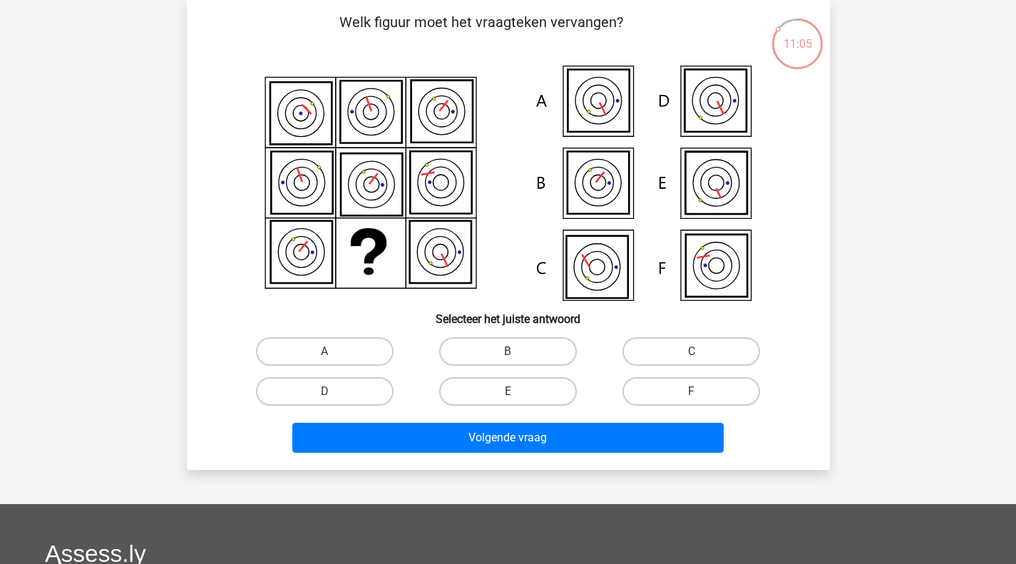
click at [691, 386] on label "F" at bounding box center [691, 391] width 138 height 29
click at [691, 391] on input "F" at bounding box center [695, 395] width 9 height 9
radio input "true"
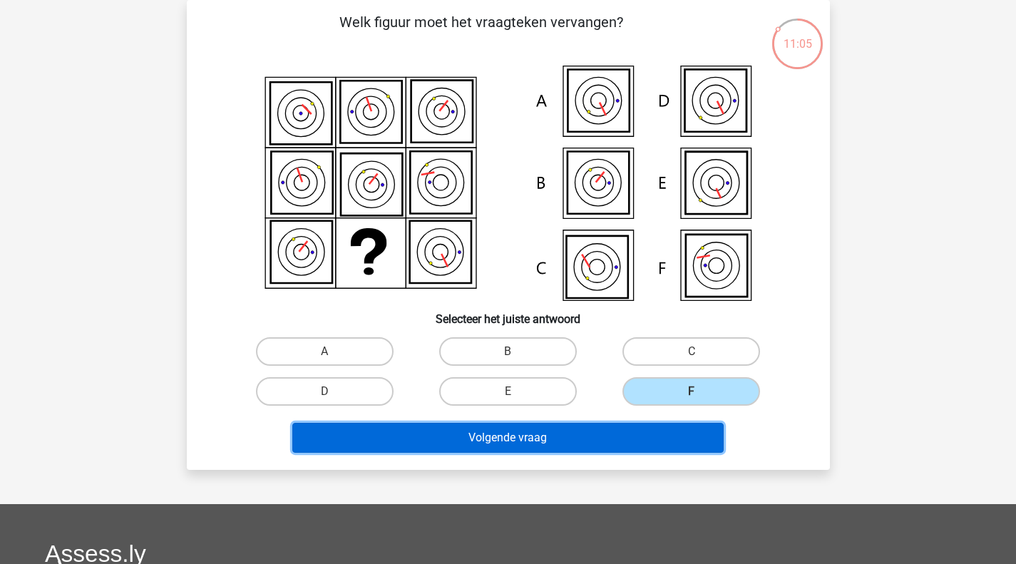
click at [602, 436] on button "Volgende vraag" at bounding box center [507, 438] width 431 height 30
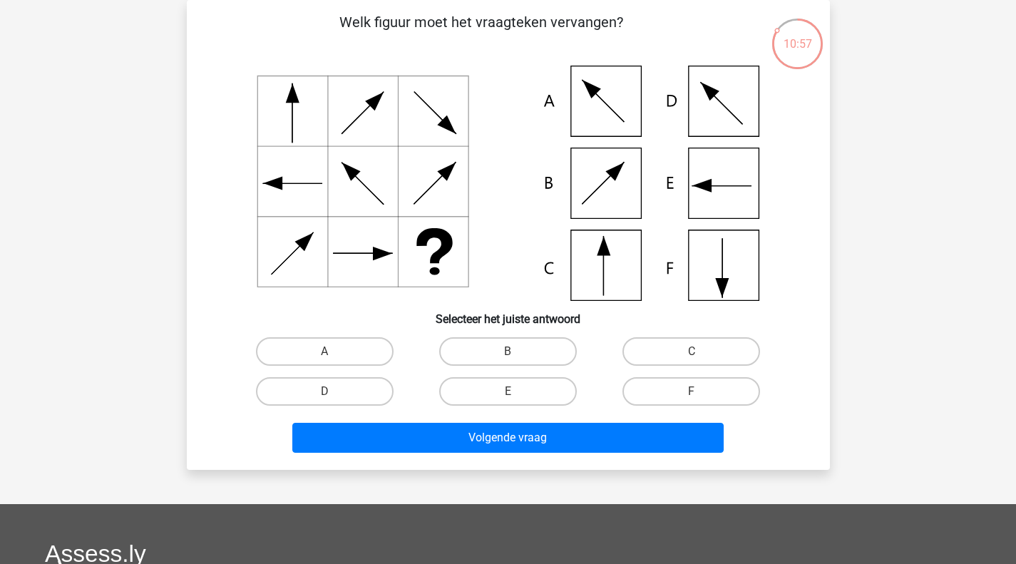
click at [682, 399] on label "F" at bounding box center [691, 391] width 138 height 29
click at [691, 399] on input "F" at bounding box center [695, 395] width 9 height 9
radio input "true"
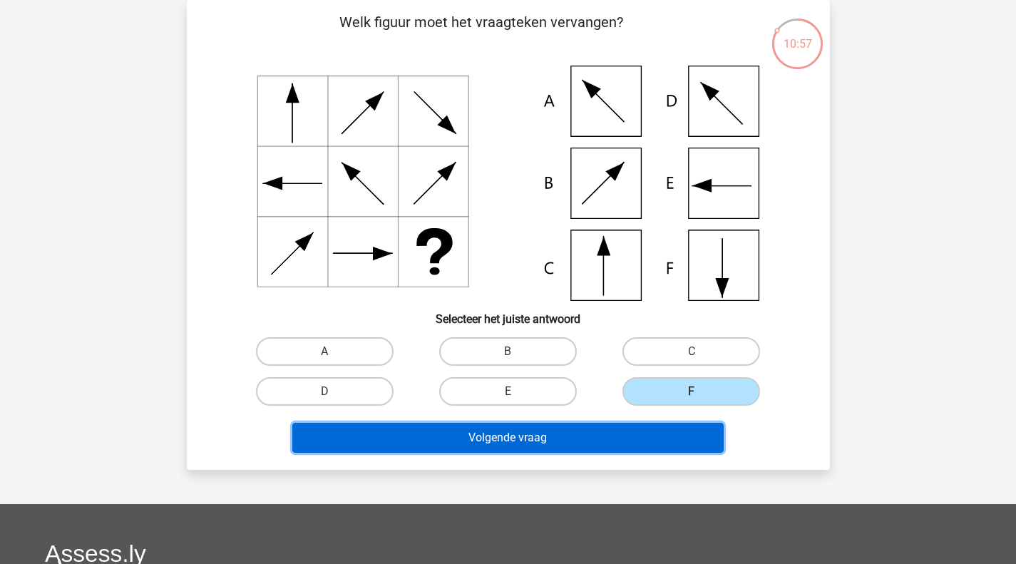
click at [641, 434] on button "Volgende vraag" at bounding box center [507, 438] width 431 height 30
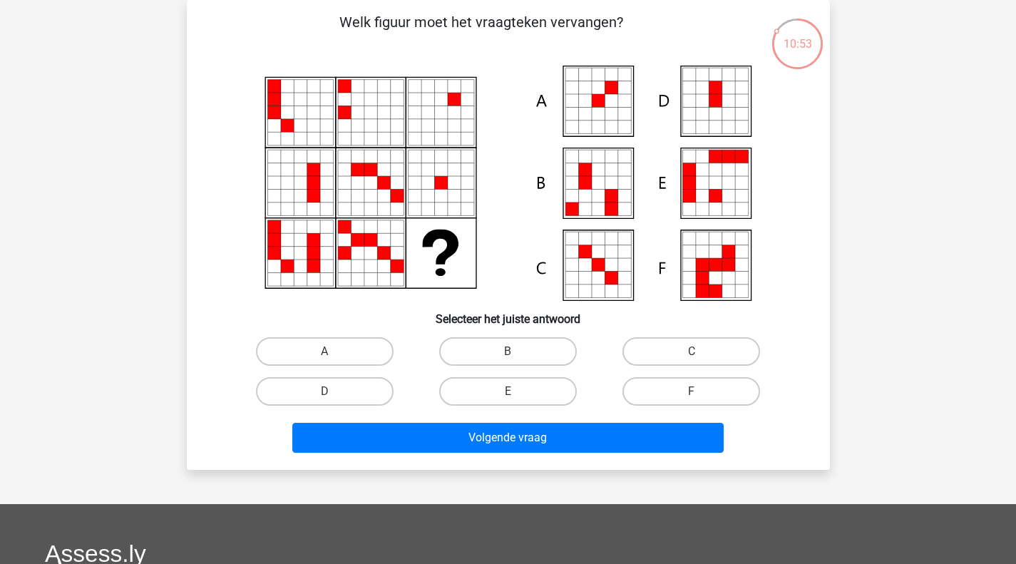
click at [324, 351] on label "A" at bounding box center [325, 351] width 138 height 29
click at [324, 351] on input "A" at bounding box center [328, 355] width 9 height 9
radio input "true"
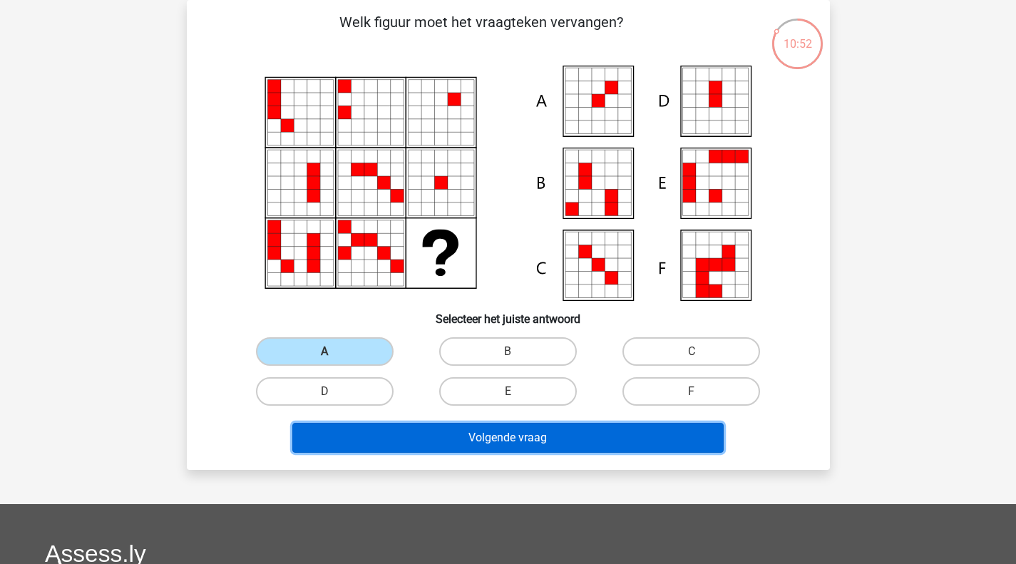
click at [396, 440] on button "Volgende vraag" at bounding box center [507, 438] width 431 height 30
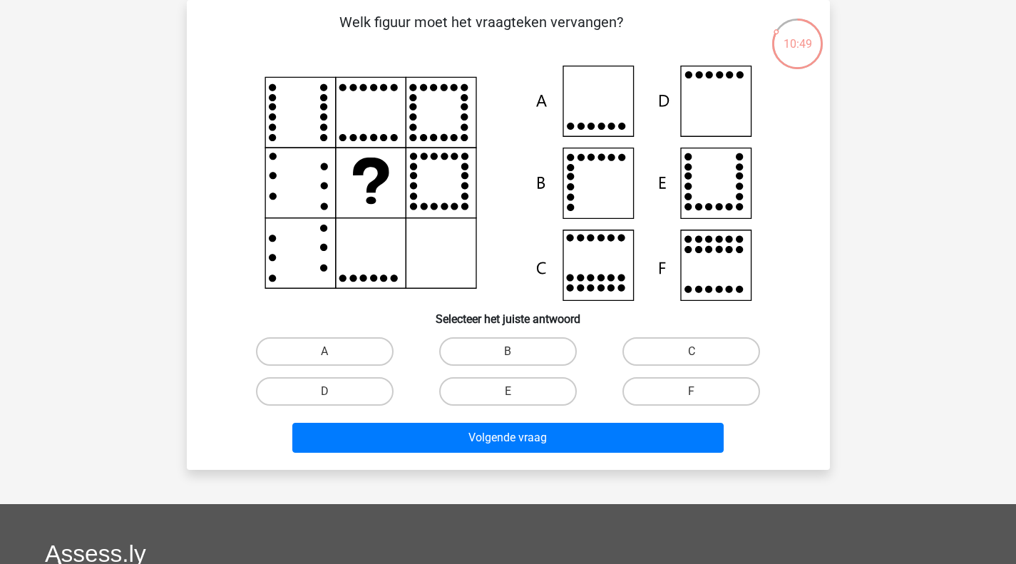
click at [349, 398] on label "D" at bounding box center [325, 391] width 138 height 29
click at [334, 398] on input "D" at bounding box center [328, 395] width 9 height 9
radio input "true"
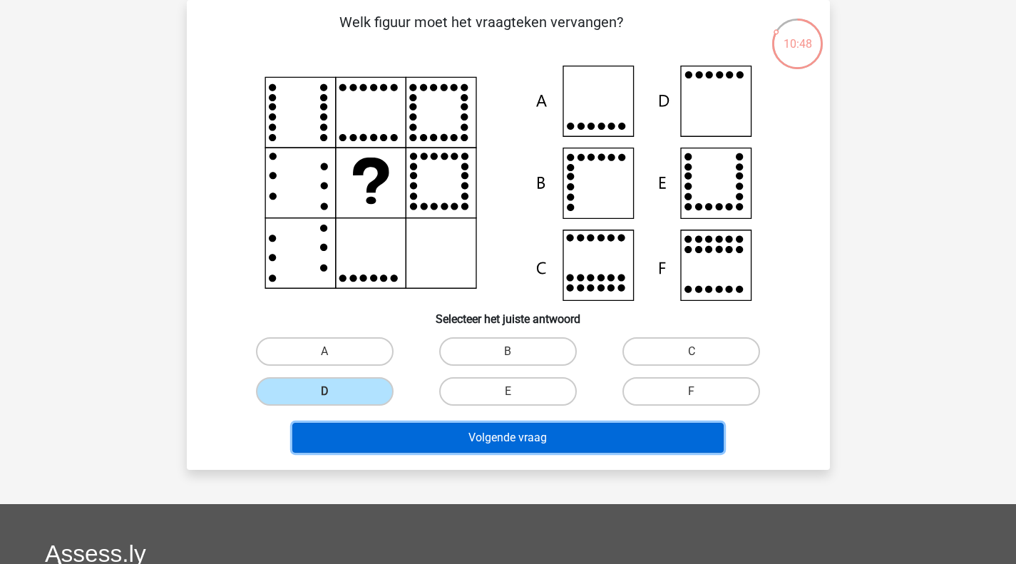
click at [446, 445] on button "Volgende vraag" at bounding box center [507, 438] width 431 height 30
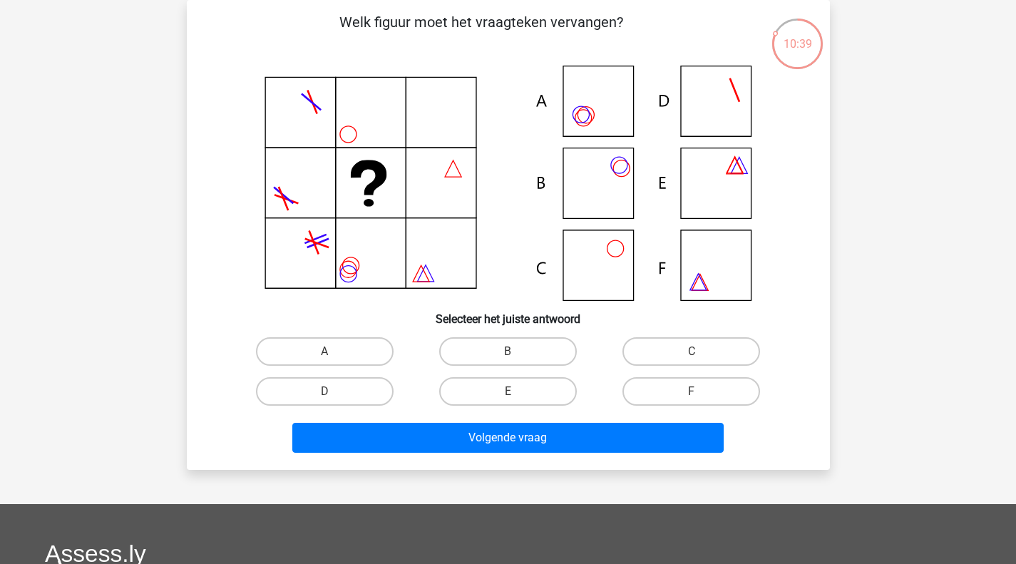
click at [532, 344] on label "B" at bounding box center [508, 351] width 138 height 29
click at [517, 351] on input "B" at bounding box center [512, 355] width 9 height 9
radio input "true"
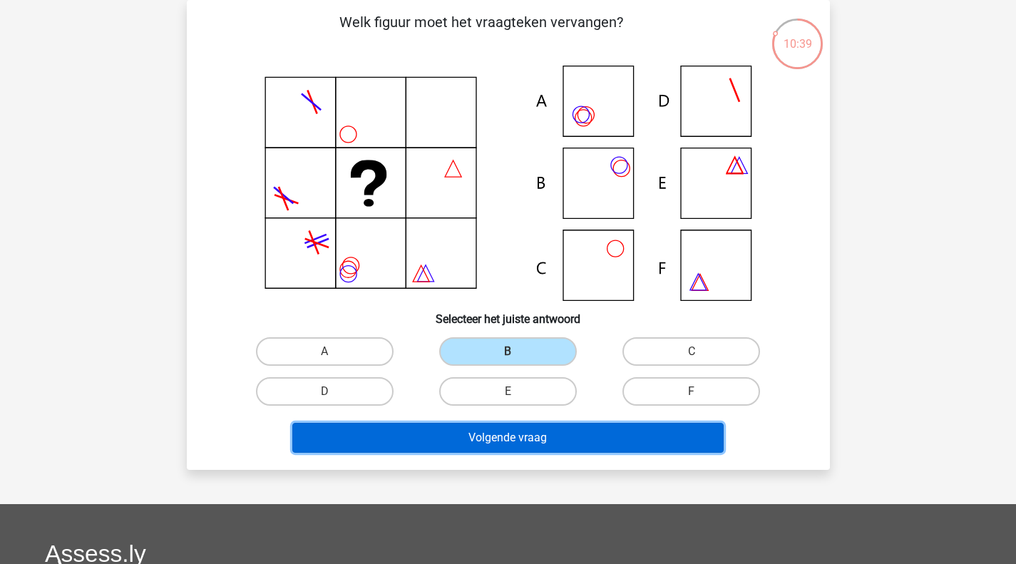
click at [517, 428] on button "Volgende vraag" at bounding box center [507, 438] width 431 height 30
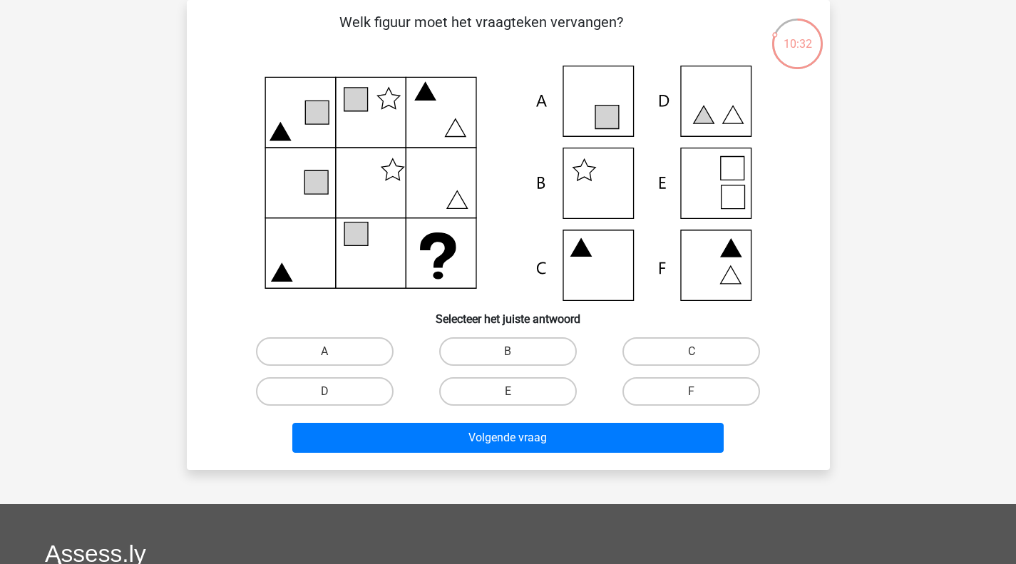
click at [664, 350] on label "C" at bounding box center [691, 351] width 138 height 29
click at [691, 351] on input "C" at bounding box center [695, 355] width 9 height 9
radio input "true"
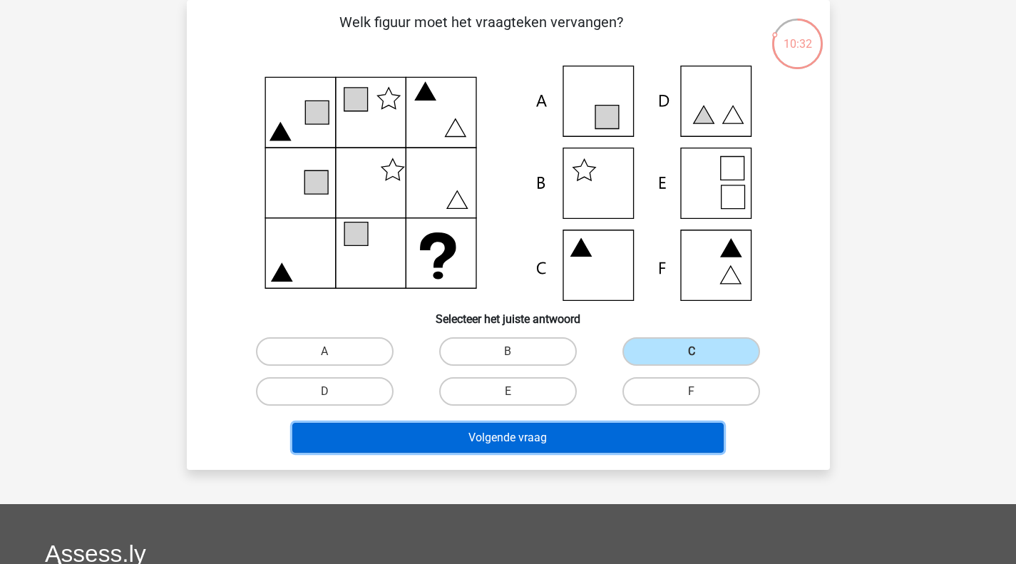
click at [609, 434] on button "Volgende vraag" at bounding box center [507, 438] width 431 height 30
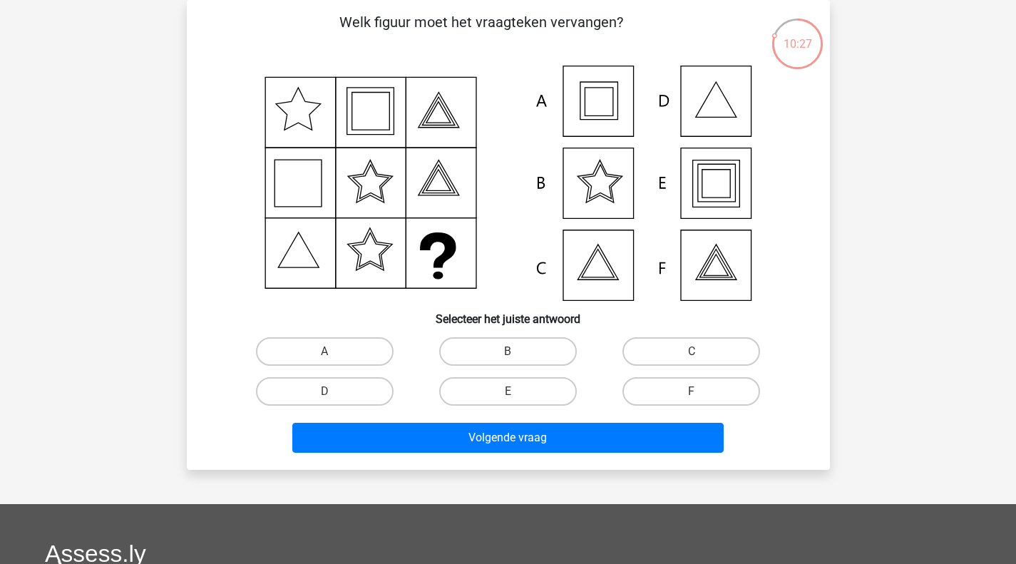
click at [510, 391] on input "E" at bounding box center [512, 395] width 9 height 9
radio input "true"
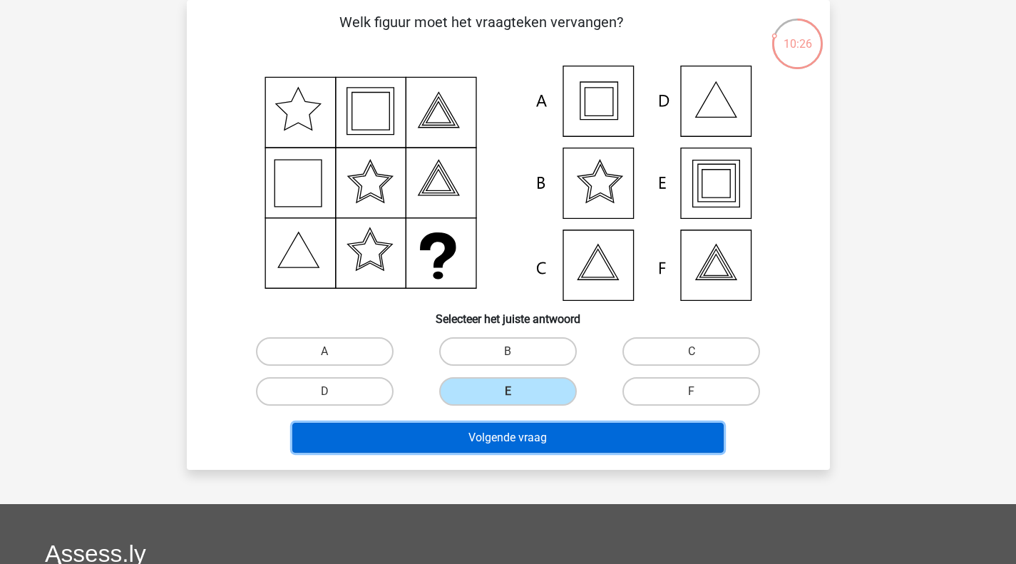
click at [496, 433] on button "Volgende vraag" at bounding box center [507, 438] width 431 height 30
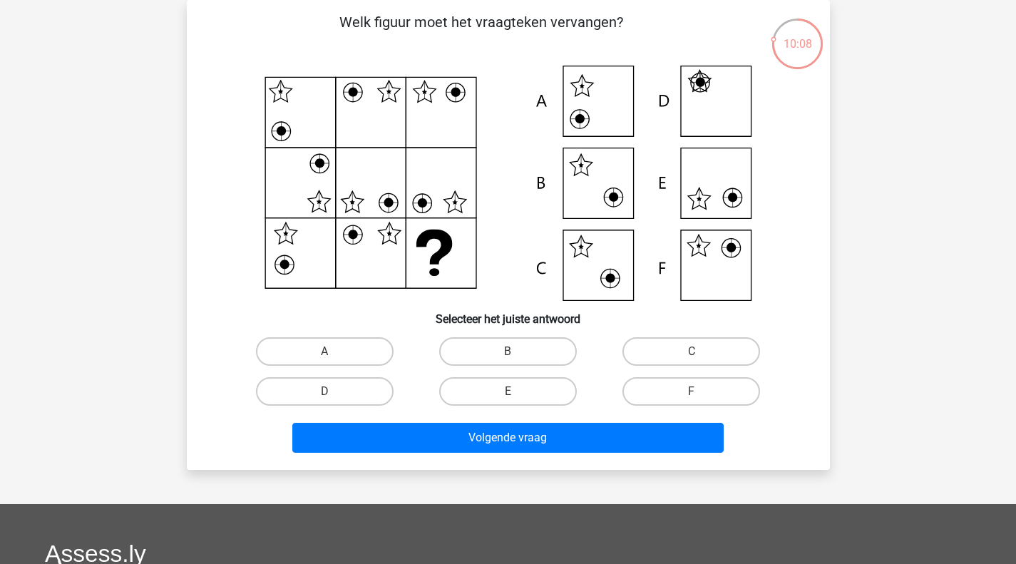
click at [674, 390] on label "F" at bounding box center [691, 391] width 138 height 29
click at [691, 391] on input "F" at bounding box center [695, 395] width 9 height 9
radio input "true"
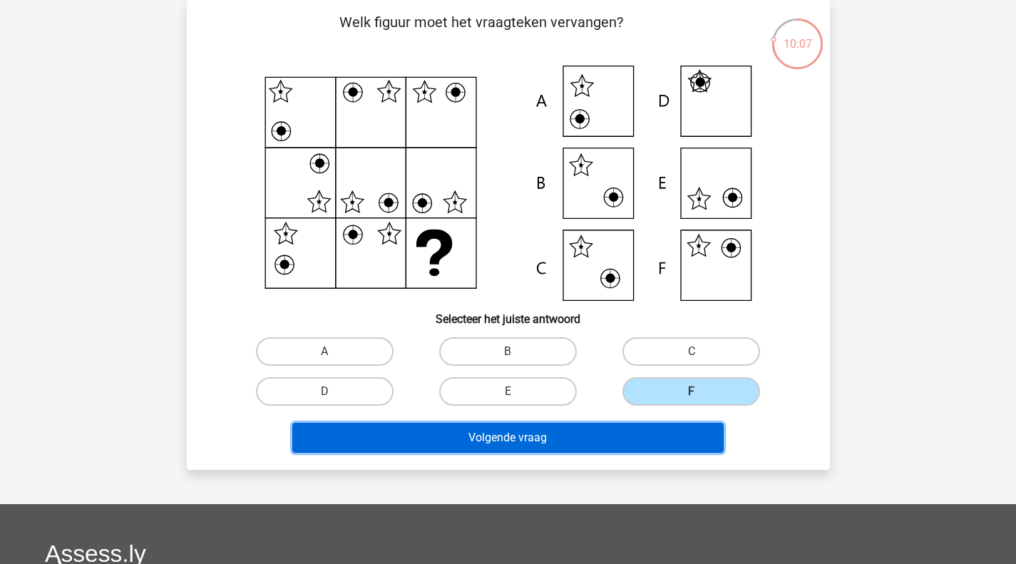
click at [612, 439] on button "Volgende vraag" at bounding box center [507, 438] width 431 height 30
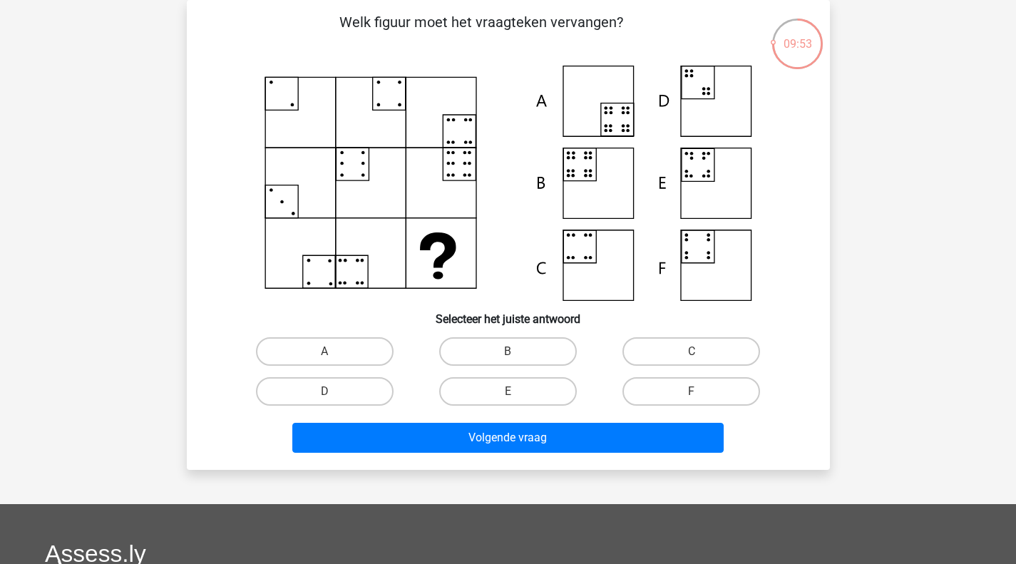
click at [505, 369] on div "B" at bounding box center [507, 351] width 183 height 40
click at [507, 351] on label "B" at bounding box center [508, 351] width 138 height 29
click at [508, 351] on input "B" at bounding box center [512, 355] width 9 height 9
radio input "true"
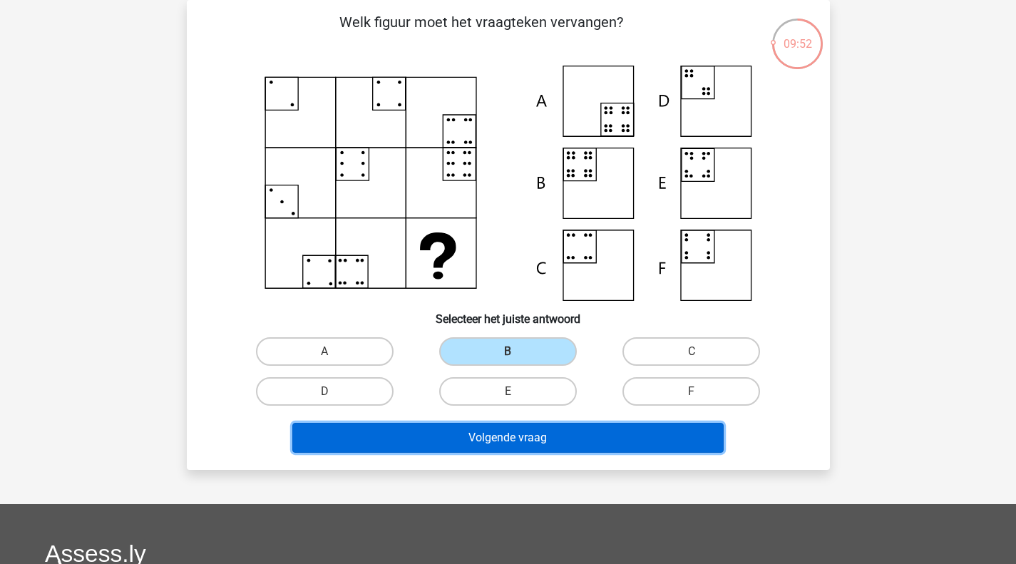
click at [500, 426] on button "Volgende vraag" at bounding box center [507, 438] width 431 height 30
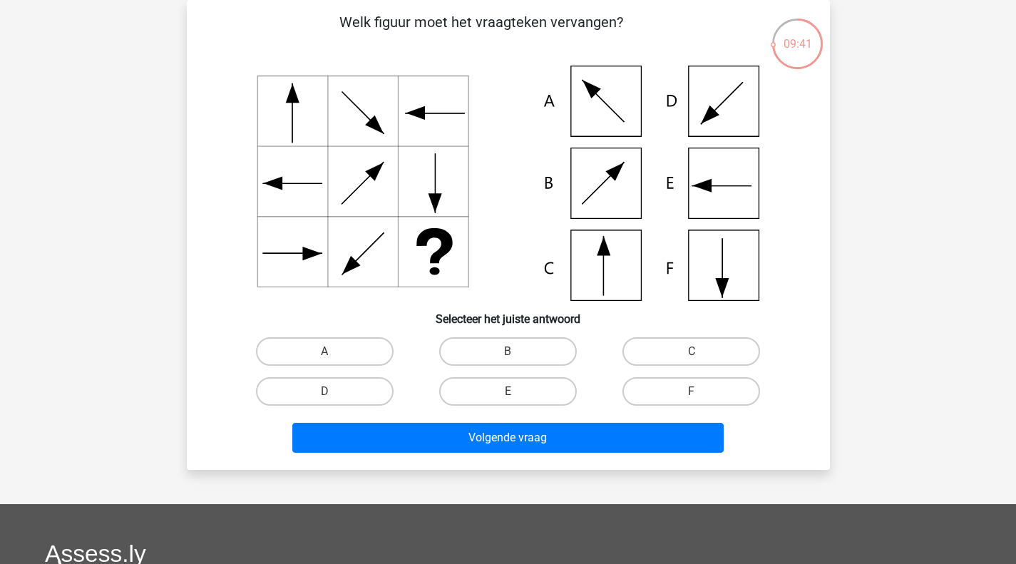
click at [689, 351] on label "C" at bounding box center [691, 351] width 138 height 29
click at [691, 351] on input "C" at bounding box center [695, 355] width 9 height 9
radio input "true"
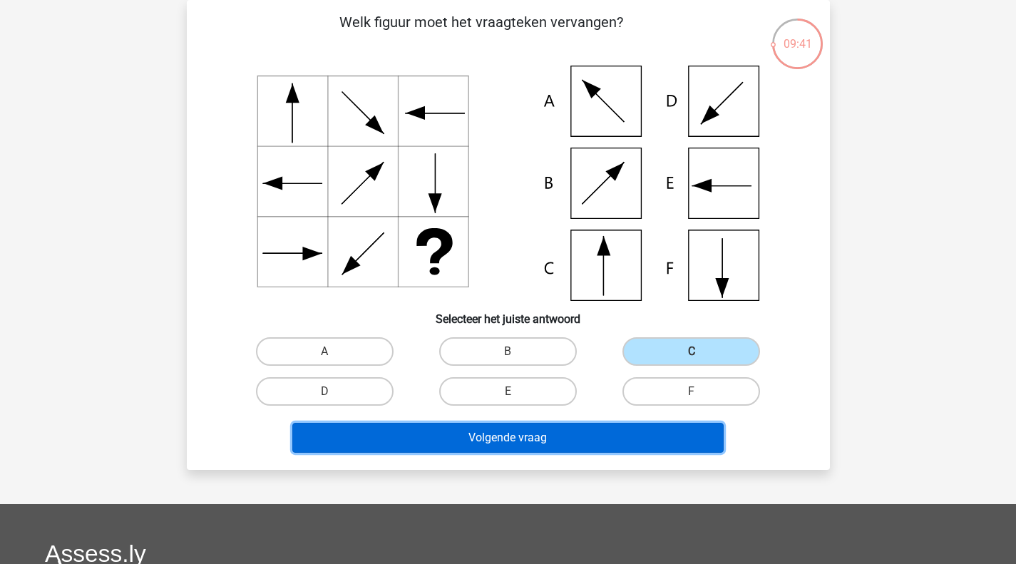
click at [538, 449] on button "Volgende vraag" at bounding box center [507, 438] width 431 height 30
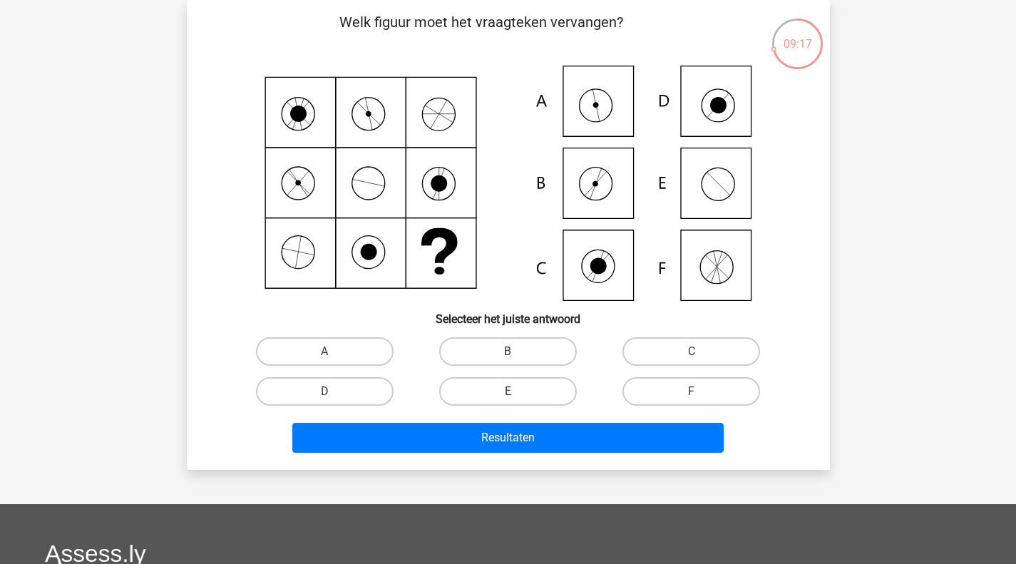
click at [296, 349] on label "A" at bounding box center [325, 351] width 138 height 29
click at [324, 351] on input "A" at bounding box center [328, 355] width 9 height 9
radio input "true"
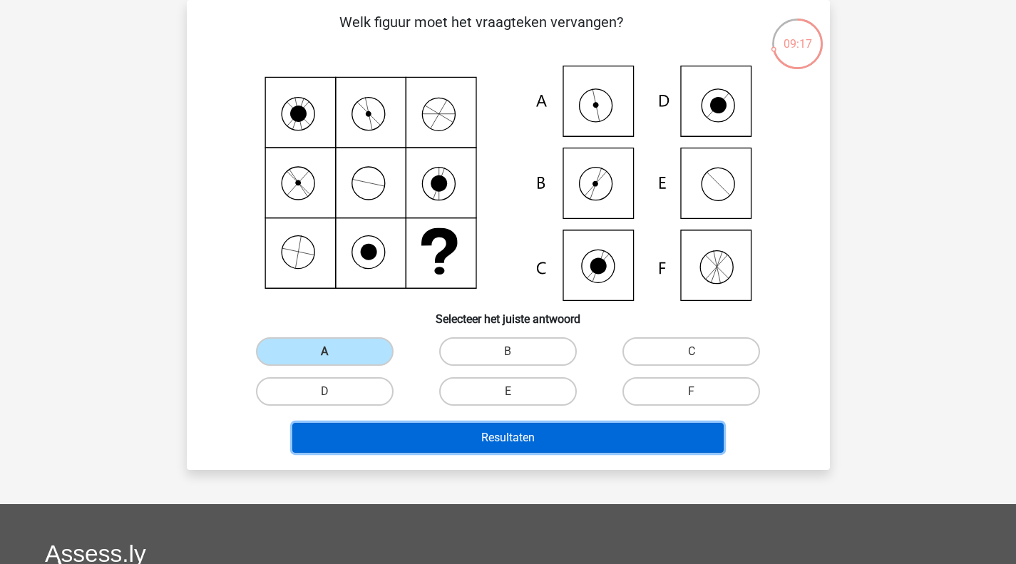
click at [497, 438] on button "Resultaten" at bounding box center [507, 438] width 431 height 30
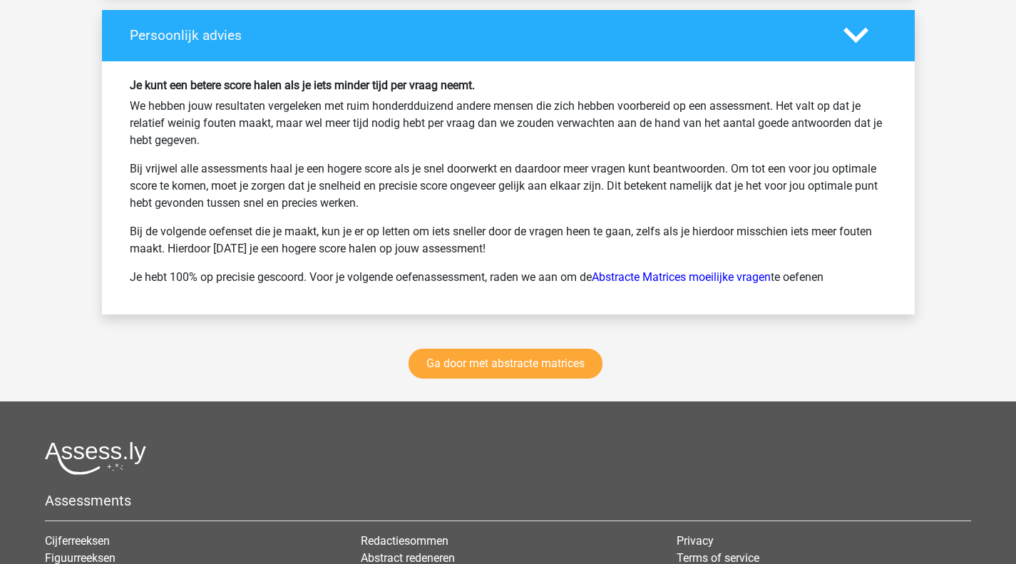
scroll to position [2210, 0]
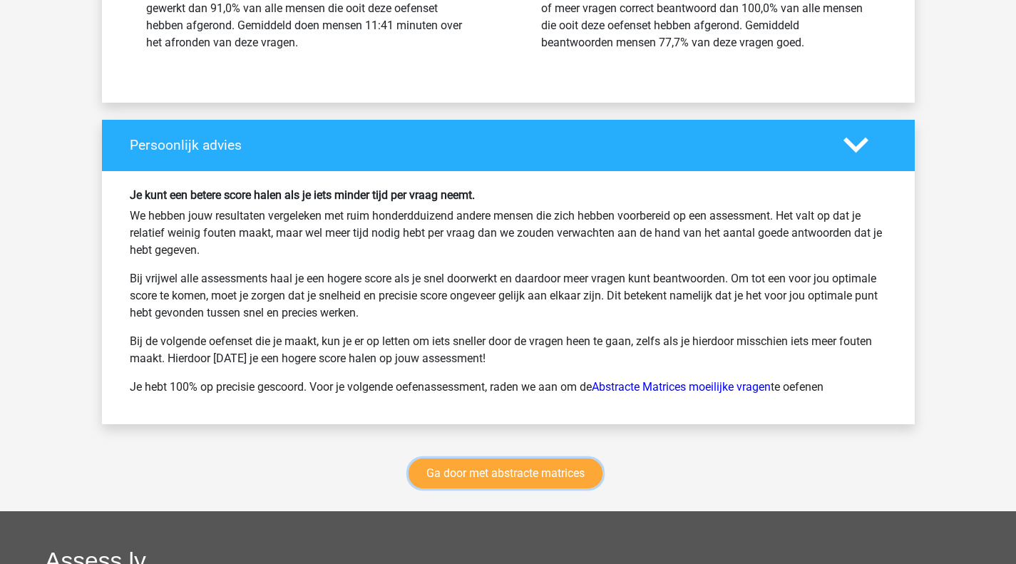
click at [493, 460] on link "Ga door met abstracte matrices" at bounding box center [505, 473] width 194 height 30
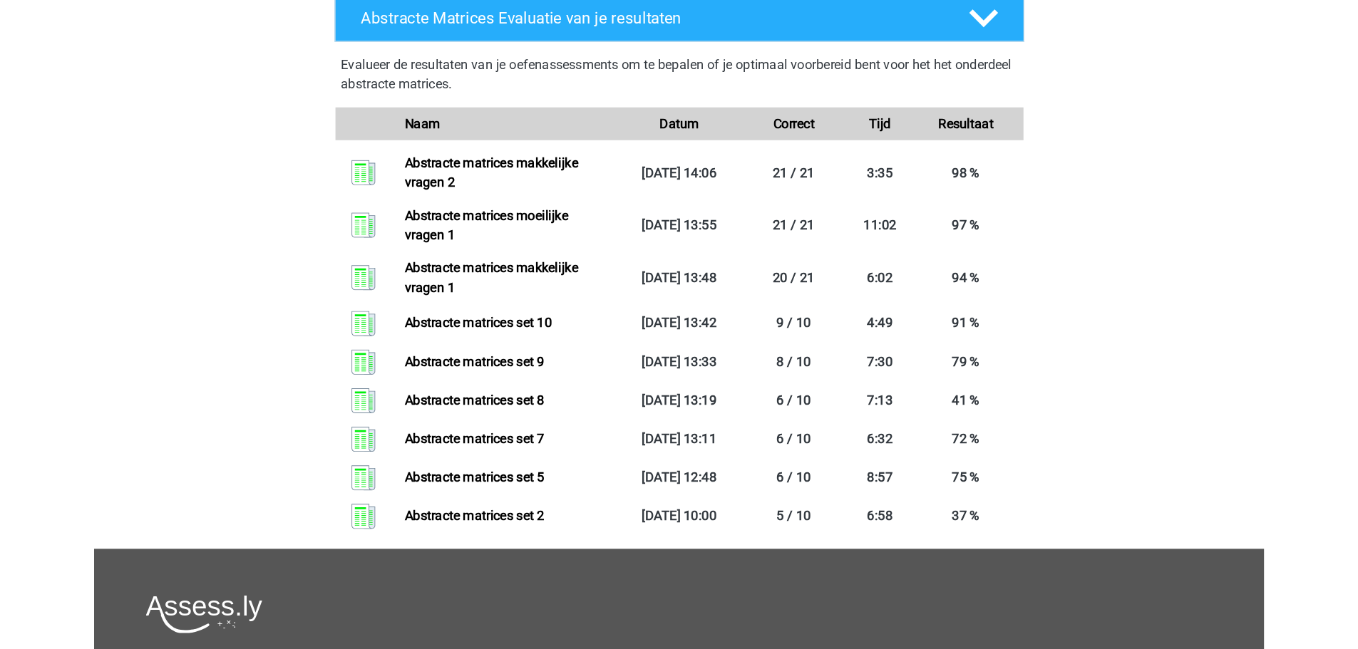
scroll to position [1278, 0]
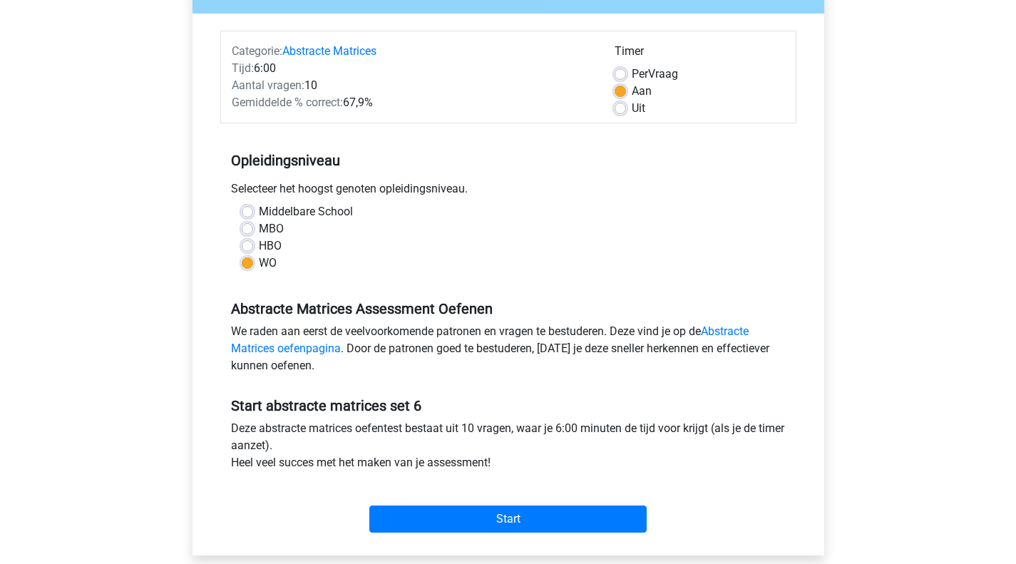
scroll to position [356, 0]
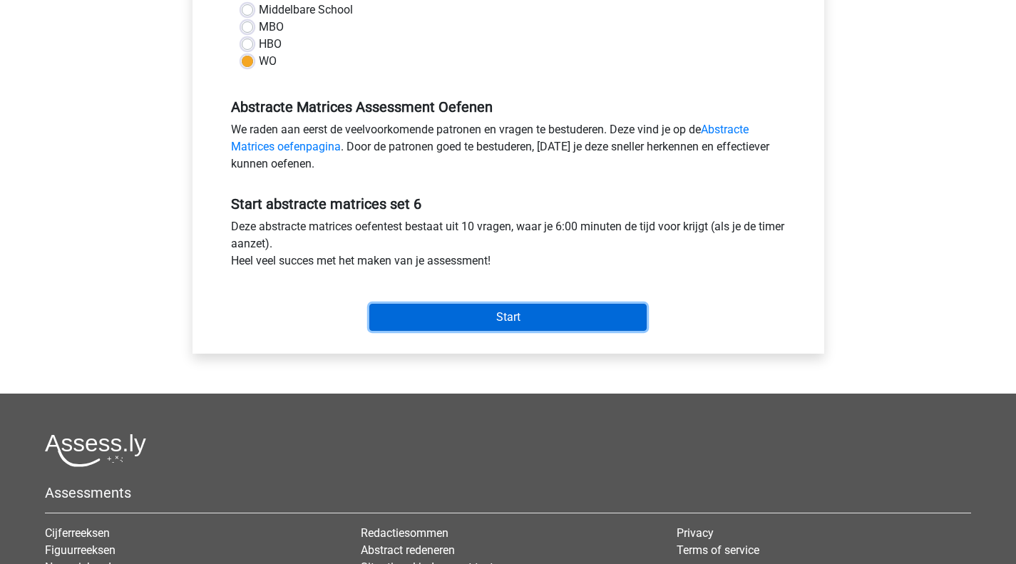
click at [494, 324] on input "Start" at bounding box center [507, 317] width 277 height 27
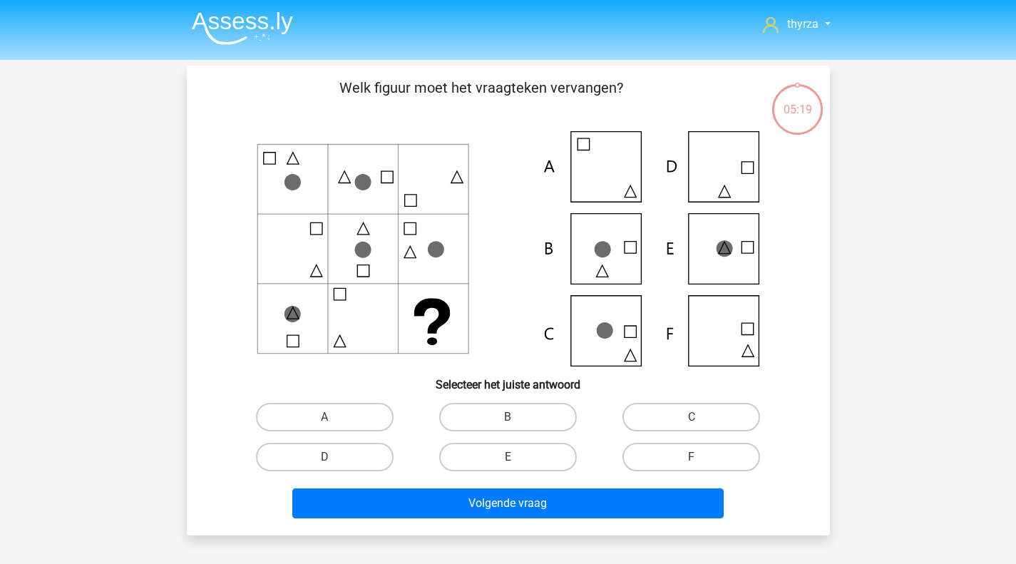
click at [646, 413] on label "C" at bounding box center [691, 417] width 138 height 29
click at [691, 417] on input "C" at bounding box center [695, 421] width 9 height 9
radio input "true"
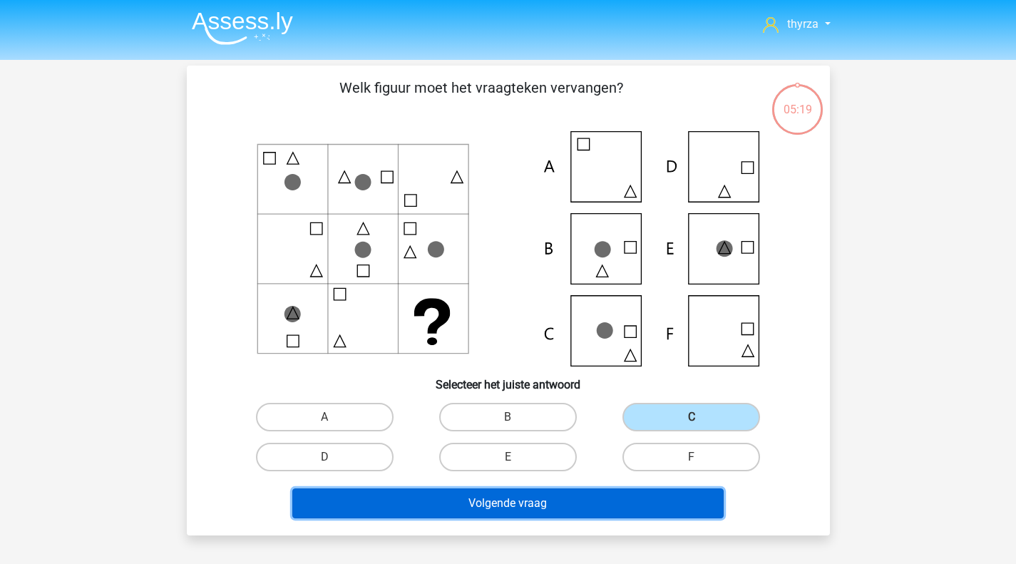
click at [547, 518] on button "Volgende vraag" at bounding box center [507, 503] width 431 height 30
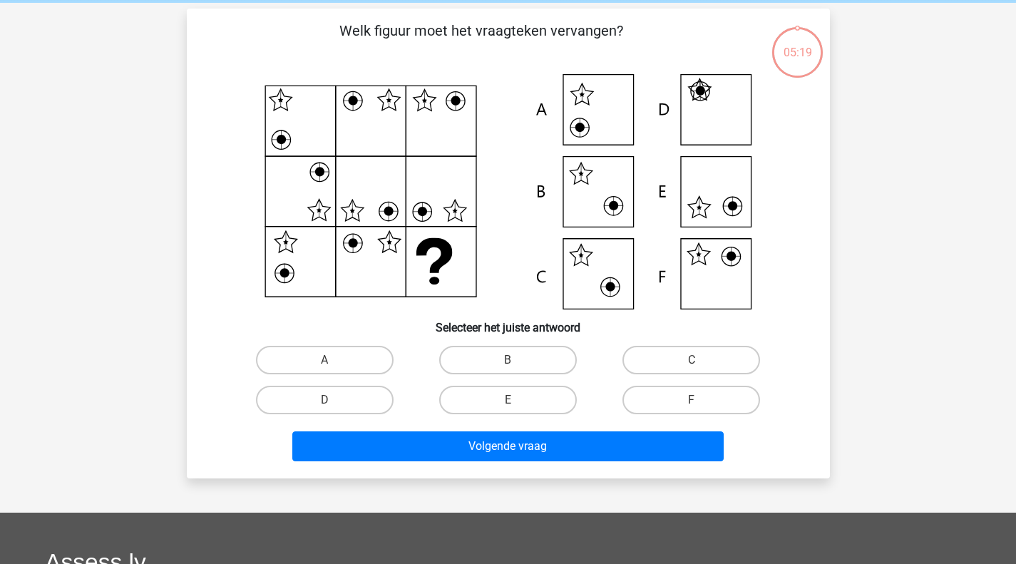
scroll to position [66, 0]
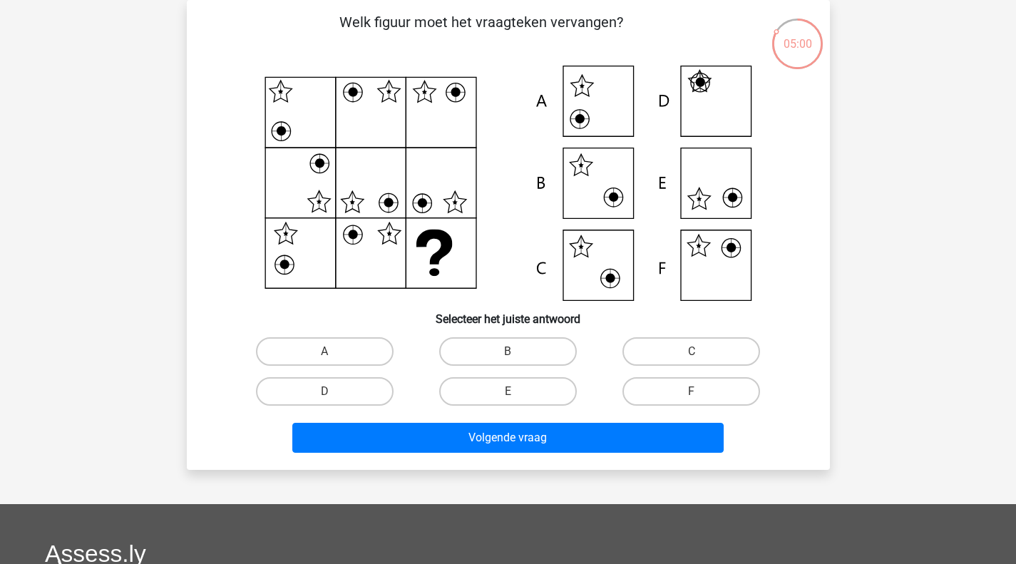
click at [674, 390] on label "F" at bounding box center [691, 391] width 138 height 29
click at [691, 391] on input "F" at bounding box center [695, 395] width 9 height 9
radio input "true"
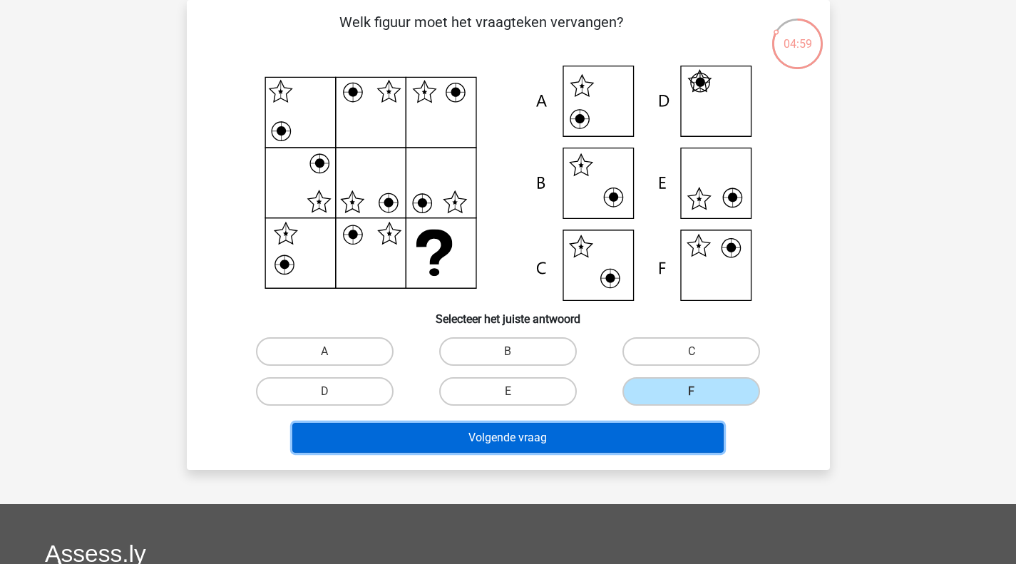
click at [543, 452] on button "Volgende vraag" at bounding box center [507, 438] width 431 height 30
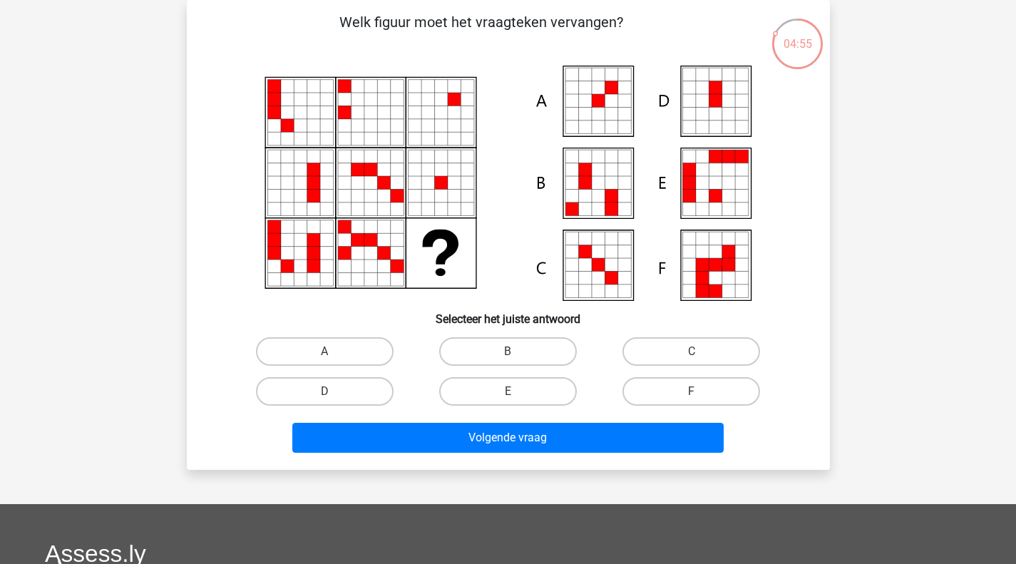
click at [326, 351] on label "A" at bounding box center [325, 351] width 138 height 29
click at [326, 351] on input "A" at bounding box center [328, 355] width 9 height 9
radio input "true"
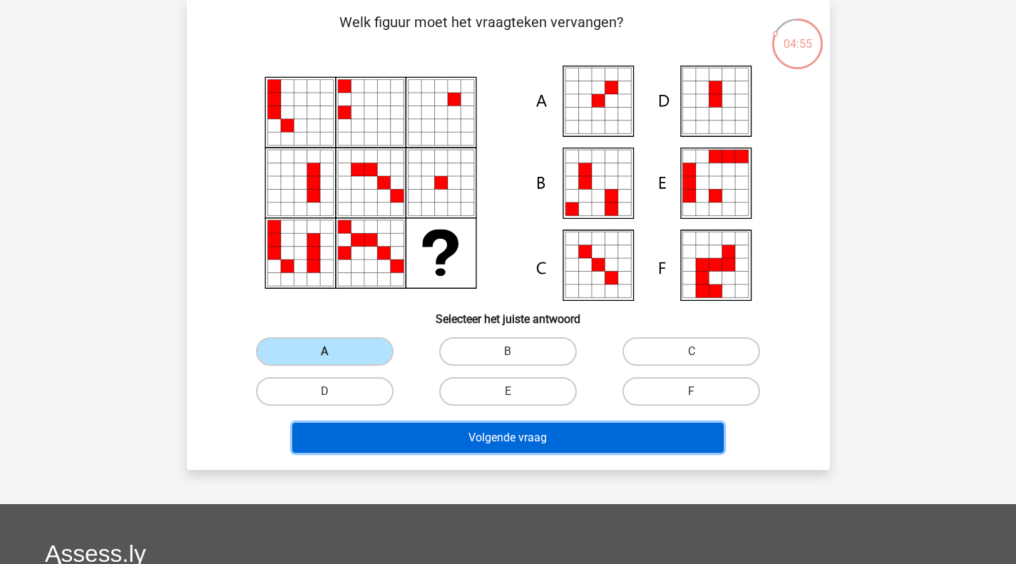
click at [424, 425] on button "Volgende vraag" at bounding box center [507, 438] width 431 height 30
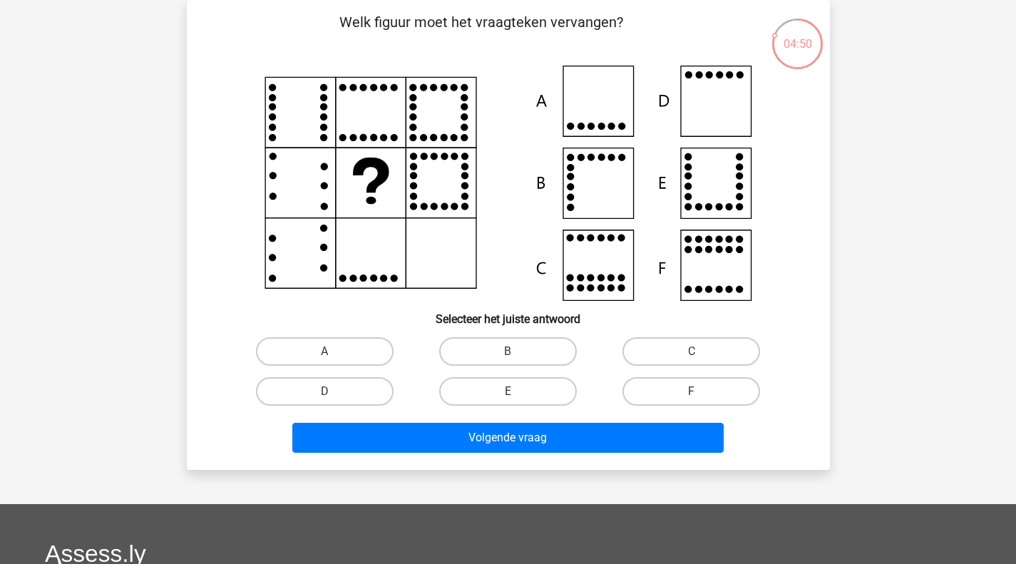
click at [386, 382] on label "D" at bounding box center [325, 391] width 138 height 29
click at [334, 391] on input "D" at bounding box center [328, 395] width 9 height 9
radio input "true"
click at [361, 393] on label "D" at bounding box center [325, 391] width 138 height 29
click at [334, 393] on input "D" at bounding box center [328, 395] width 9 height 9
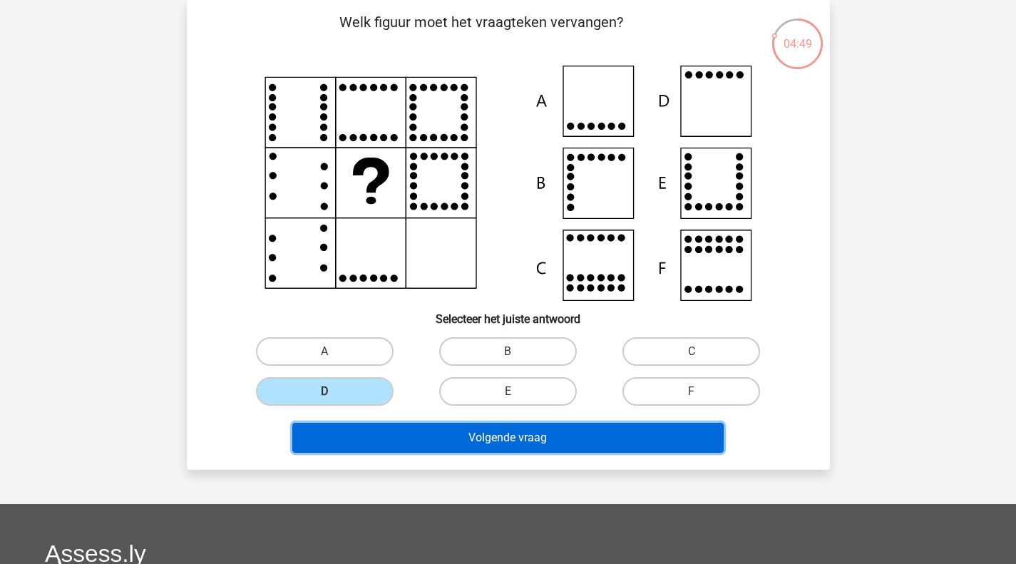
click at [402, 435] on button "Volgende vraag" at bounding box center [507, 438] width 431 height 30
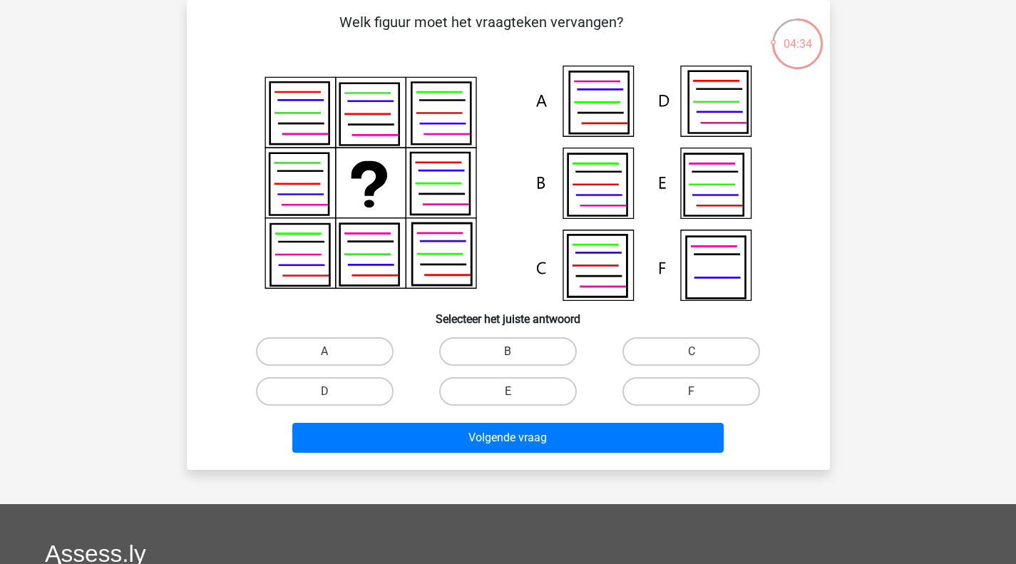
click at [725, 106] on icon at bounding box center [717, 102] width 59 height 62
click at [327, 412] on div "Volgende vraag" at bounding box center [508, 434] width 597 height 47
click at [330, 397] on input "D" at bounding box center [328, 395] width 9 height 9
radio input "true"
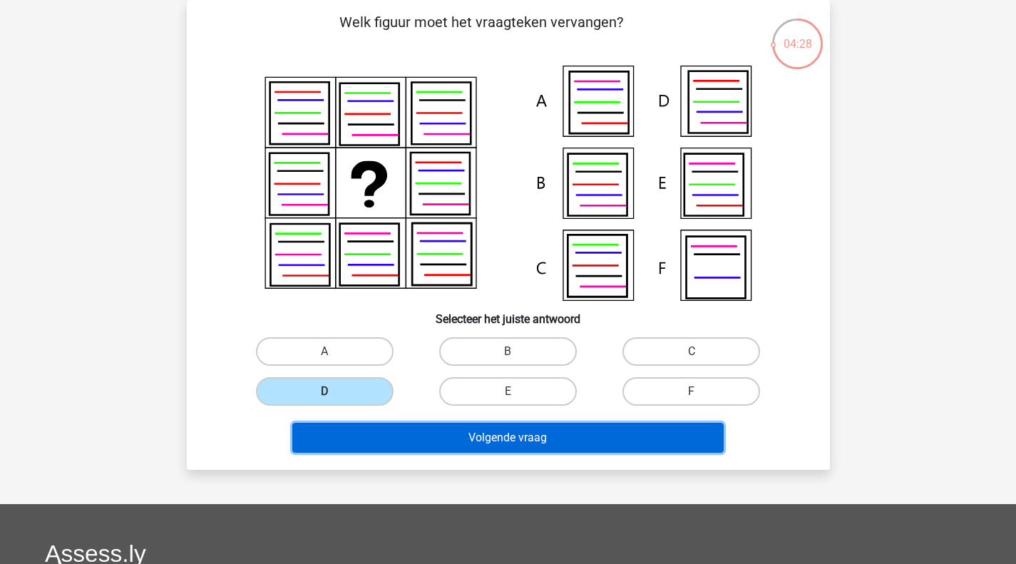
click at [383, 440] on button "Volgende vraag" at bounding box center [507, 438] width 431 height 30
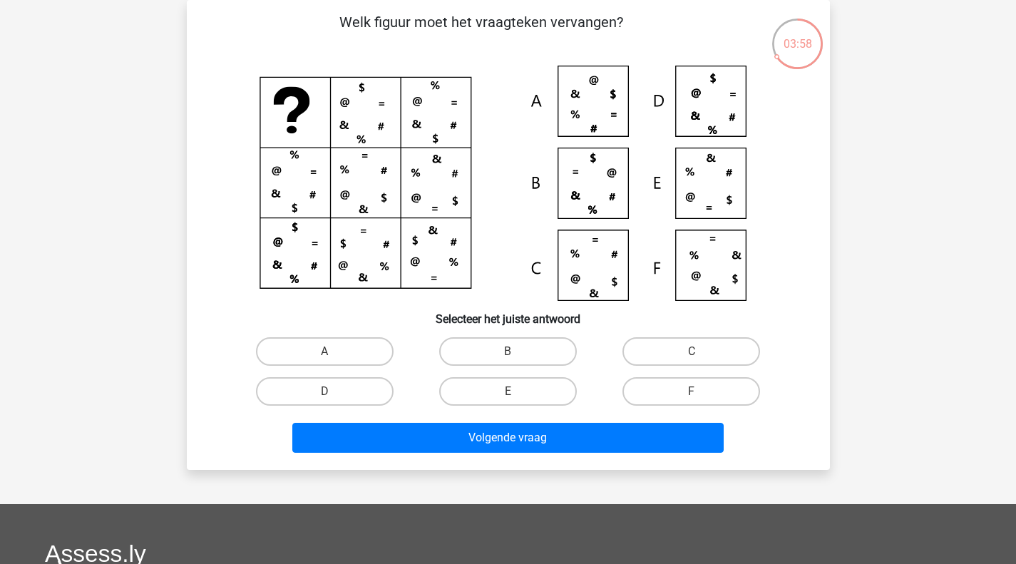
click at [331, 349] on label "A" at bounding box center [325, 351] width 138 height 29
click at [331, 351] on input "A" at bounding box center [328, 355] width 9 height 9
radio input "true"
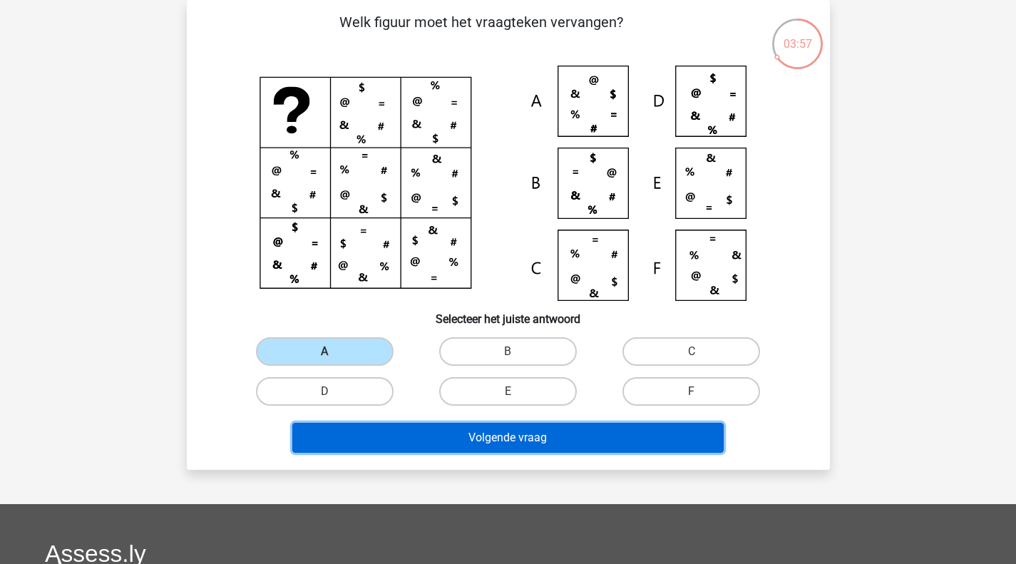
click at [418, 441] on button "Volgende vraag" at bounding box center [507, 438] width 431 height 30
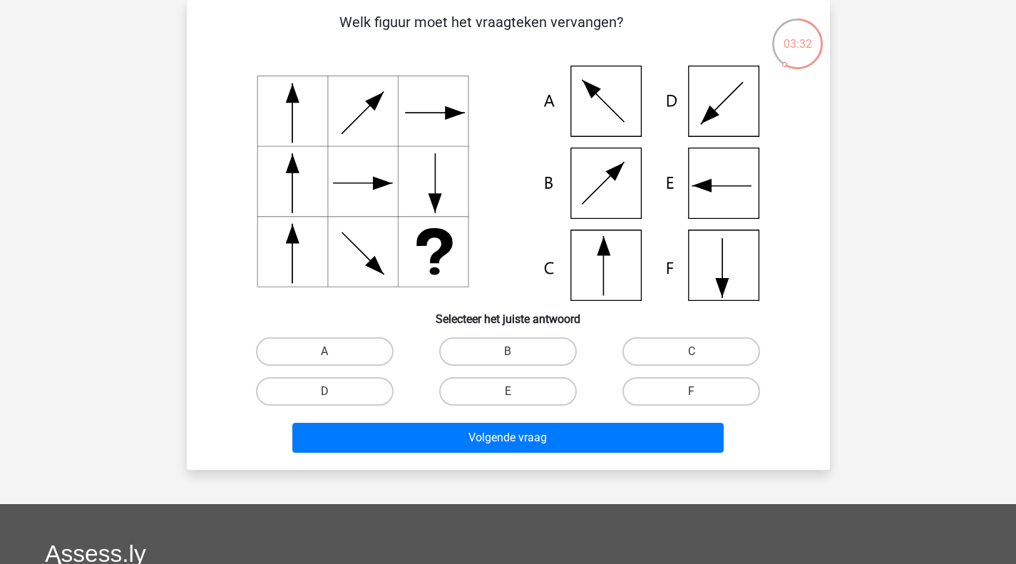
click at [520, 388] on label "E" at bounding box center [508, 391] width 138 height 29
click at [517, 391] on input "E" at bounding box center [512, 395] width 9 height 9
radio input "true"
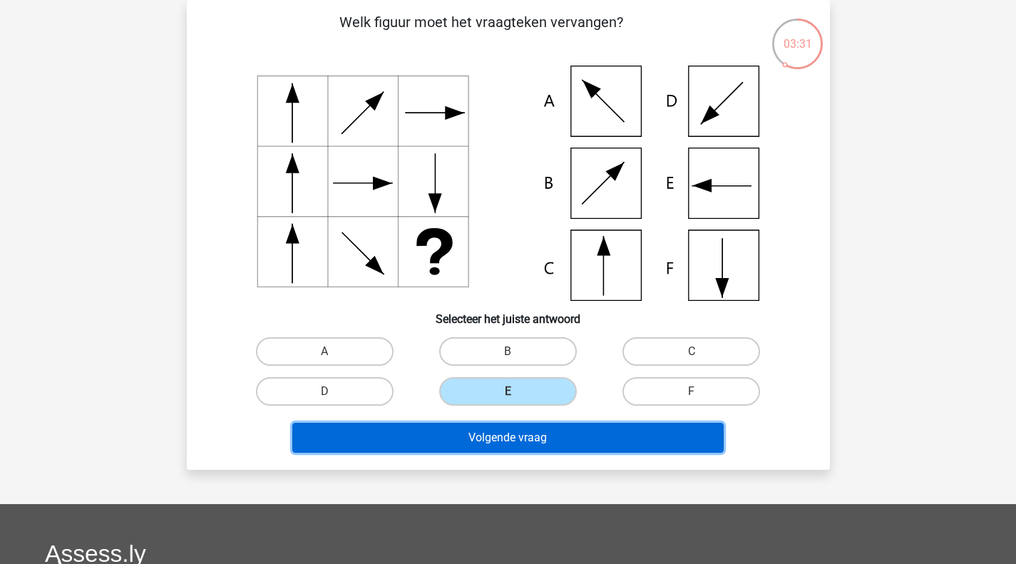
click at [479, 446] on button "Volgende vraag" at bounding box center [507, 438] width 431 height 30
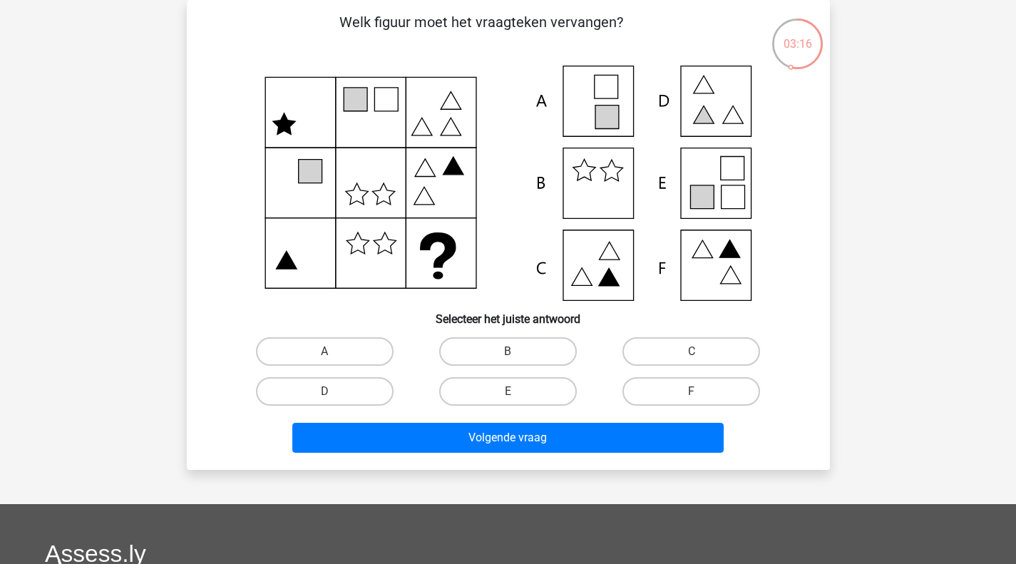
click at [495, 401] on label "E" at bounding box center [508, 391] width 138 height 29
click at [508, 401] on input "E" at bounding box center [512, 395] width 9 height 9
radio input "true"
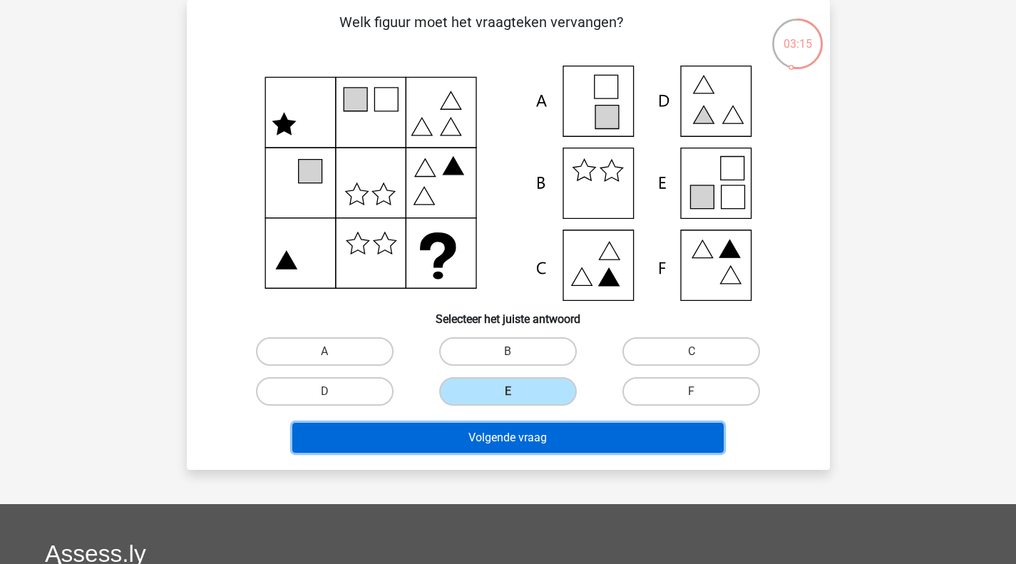
click at [505, 433] on button "Volgende vraag" at bounding box center [507, 438] width 431 height 30
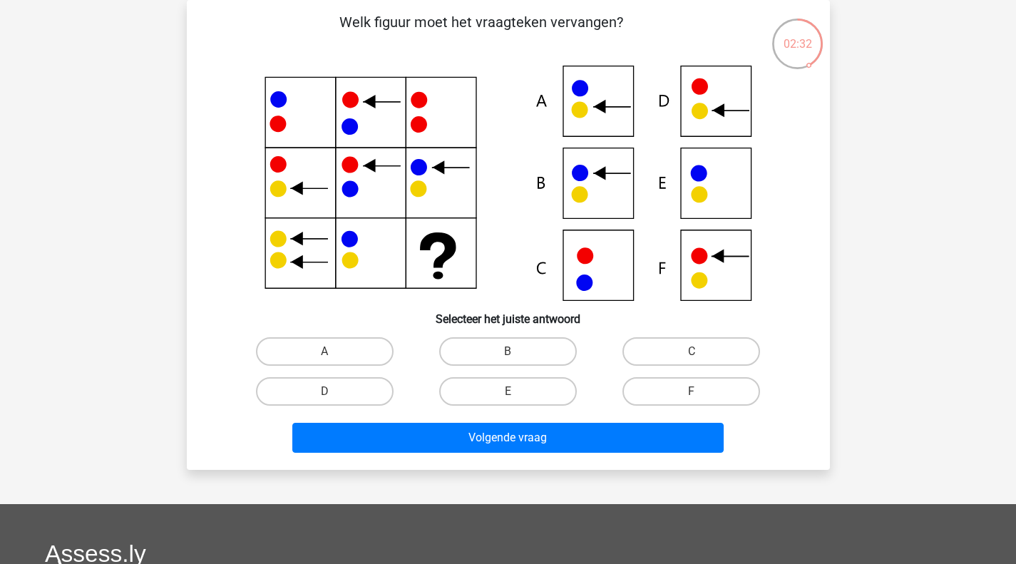
click at [478, 350] on label "B" at bounding box center [508, 351] width 138 height 29
click at [508, 351] on input "B" at bounding box center [512, 355] width 9 height 9
radio input "true"
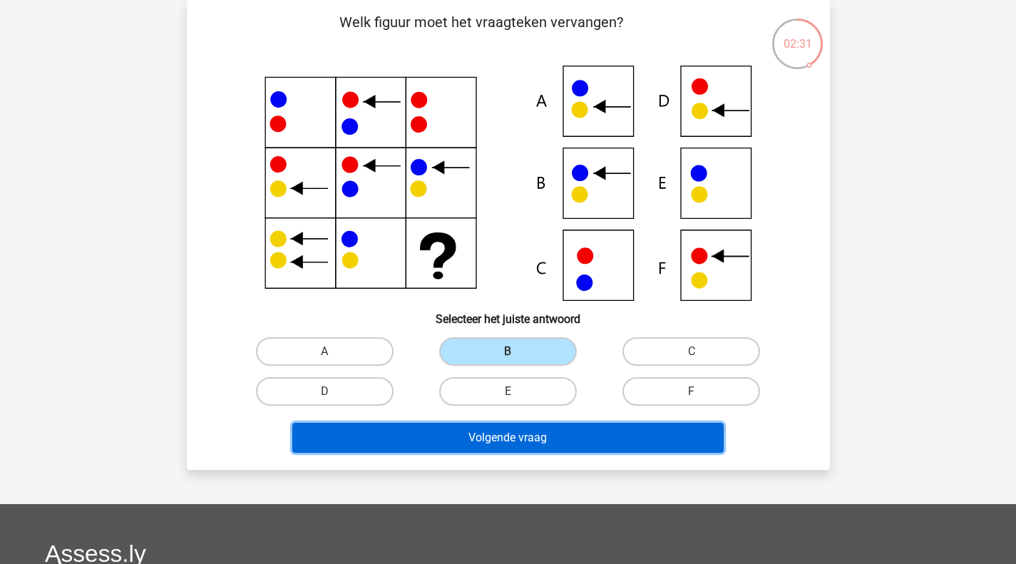
click at [457, 439] on button "Volgende vraag" at bounding box center [507, 438] width 431 height 30
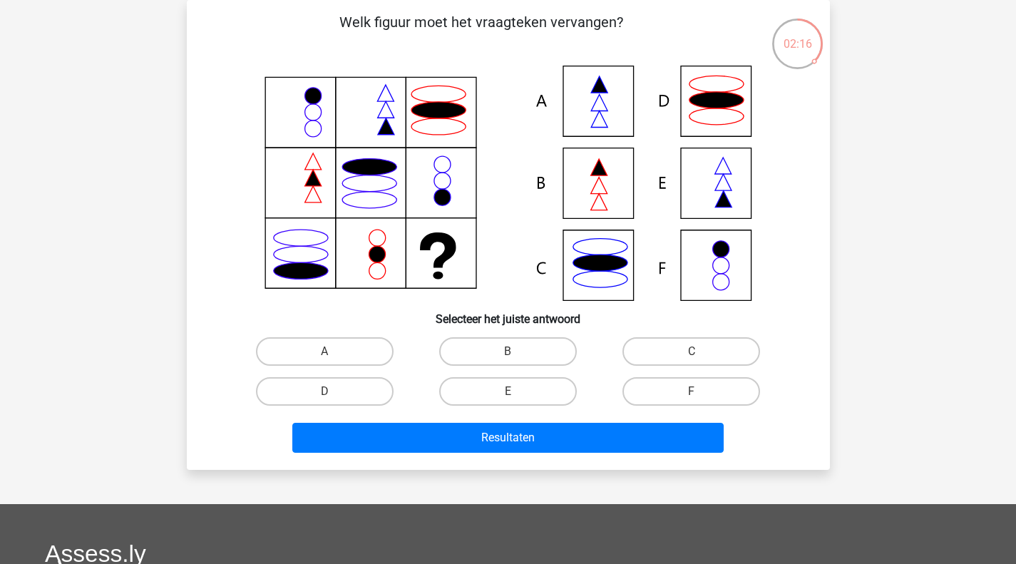
click at [345, 353] on label "A" at bounding box center [325, 351] width 138 height 29
click at [334, 353] on input "A" at bounding box center [328, 355] width 9 height 9
radio input "true"
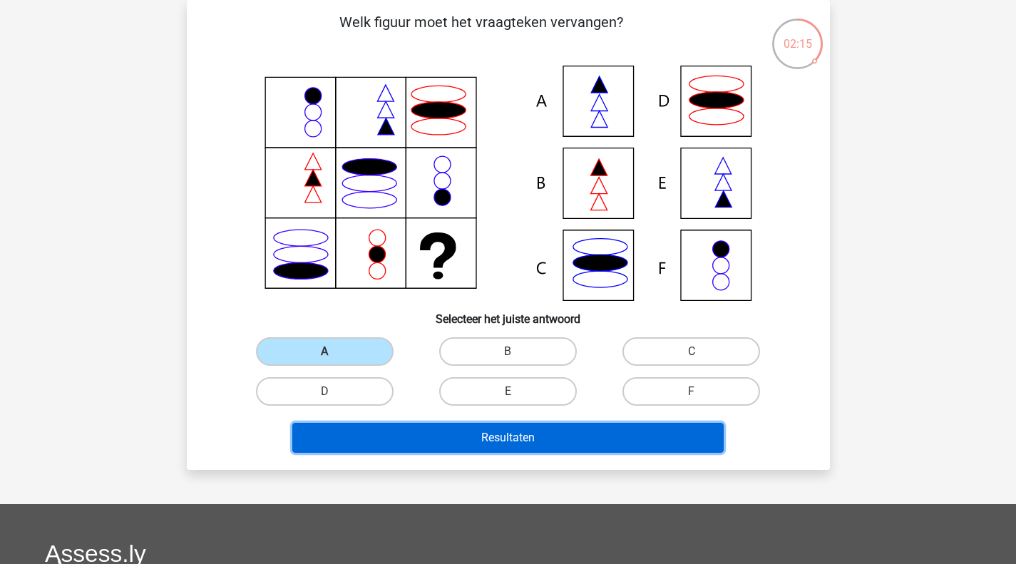
click at [418, 434] on button "Resultaten" at bounding box center [507, 438] width 431 height 30
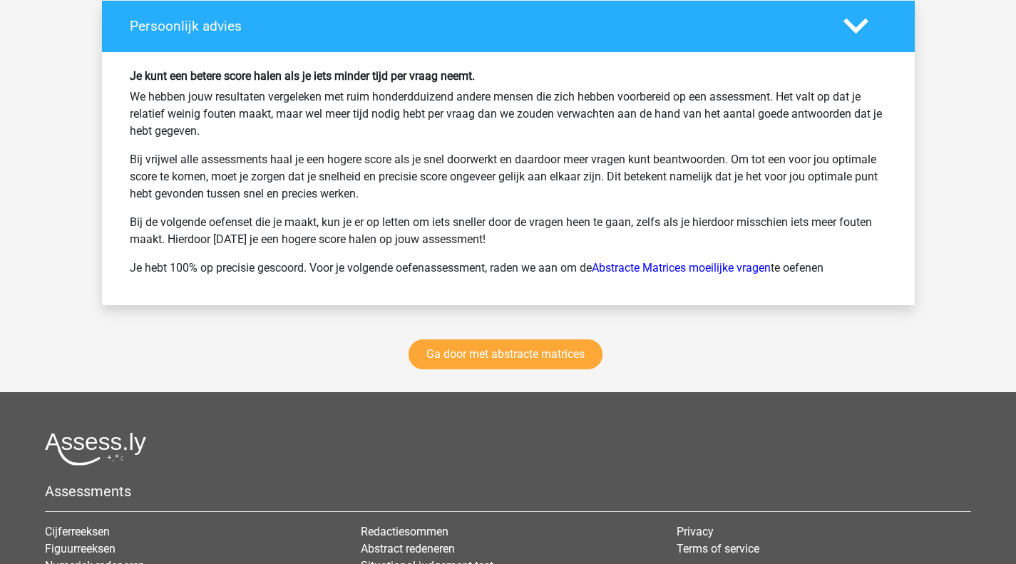
scroll to position [1996, 0]
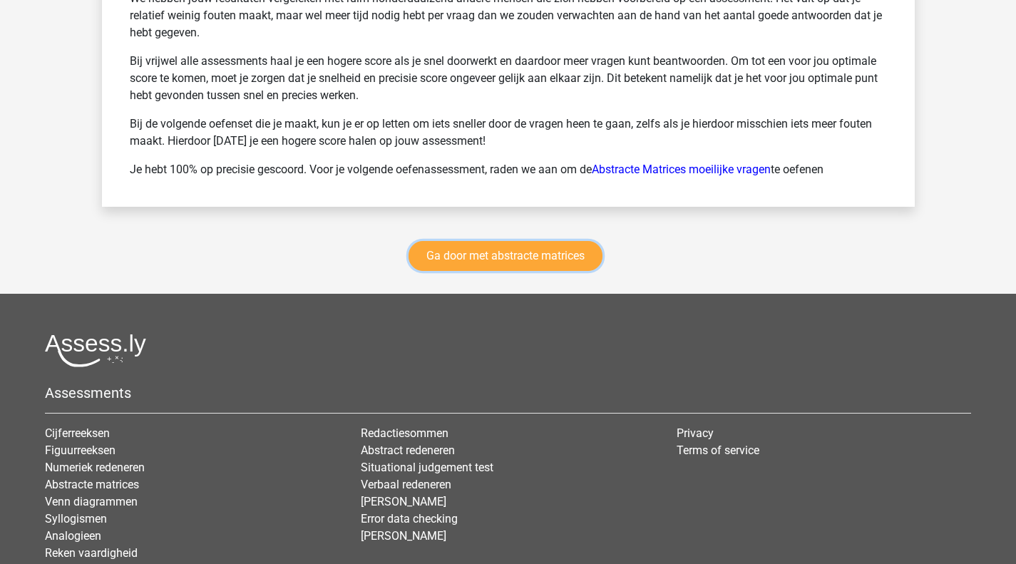
click at [493, 262] on link "Ga door met abstracte matrices" at bounding box center [505, 256] width 194 height 30
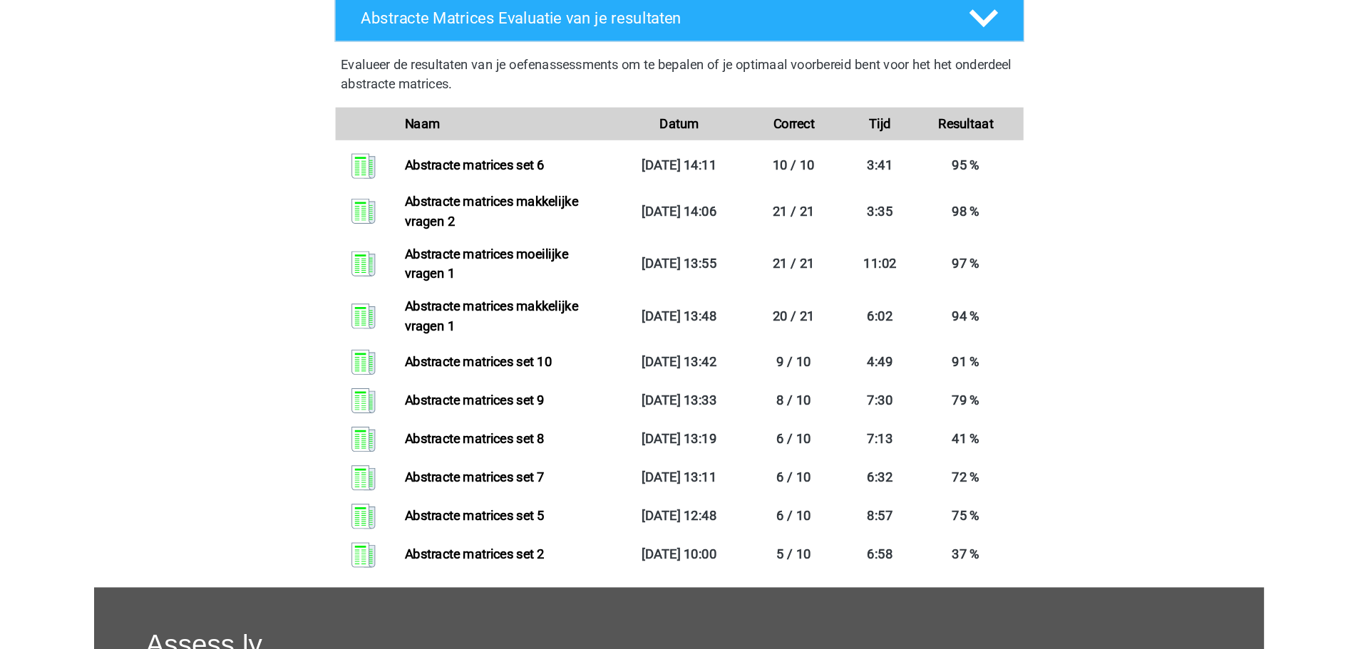
scroll to position [1278, 0]
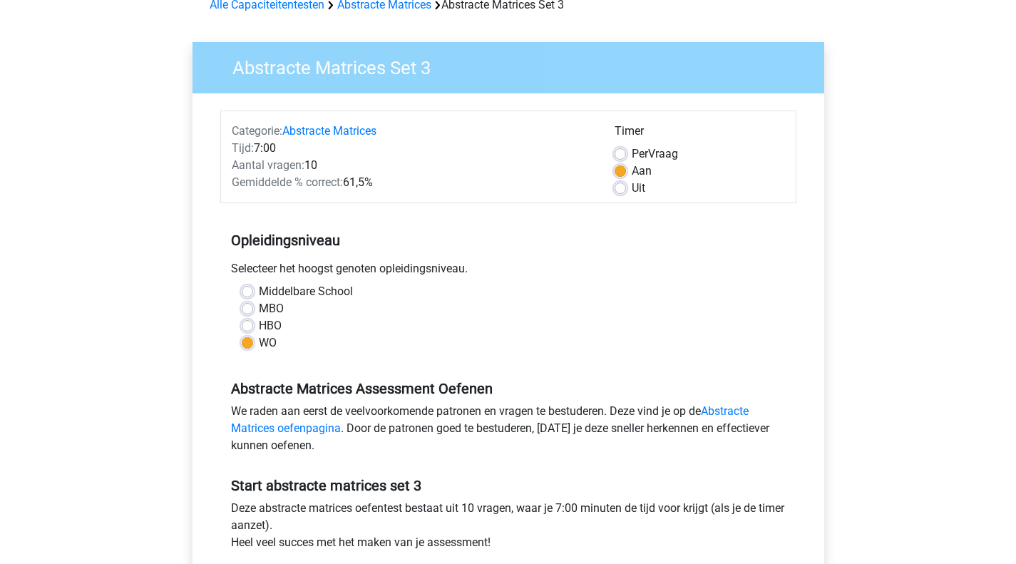
scroll to position [285, 0]
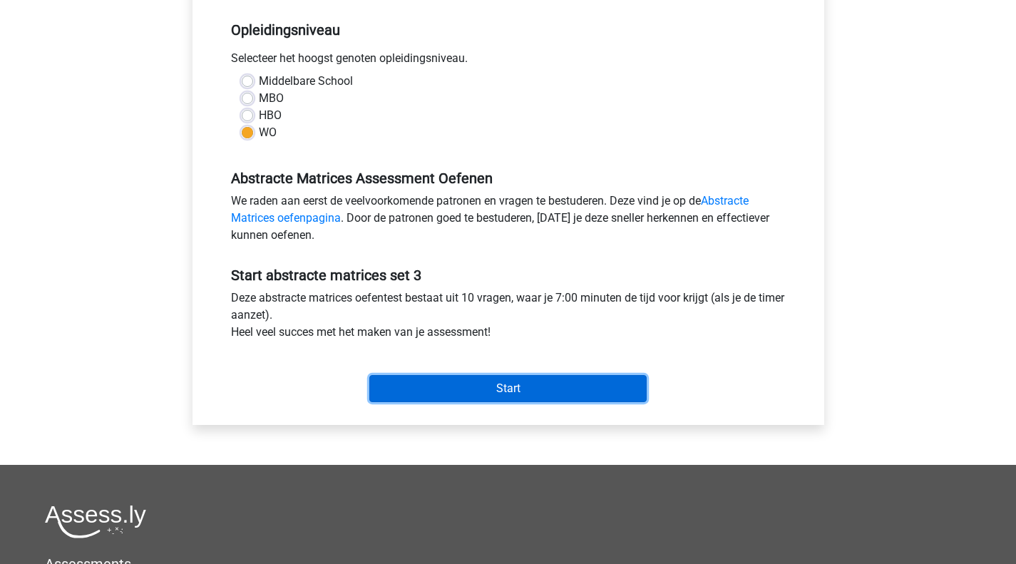
click at [511, 381] on input "Start" at bounding box center [507, 388] width 277 height 27
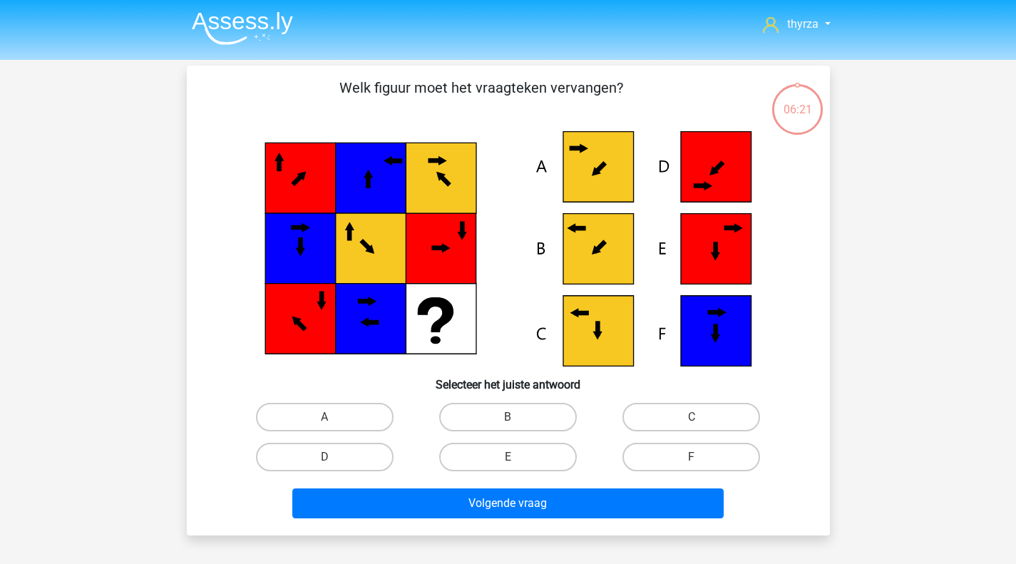
click at [470, 415] on label "B" at bounding box center [508, 417] width 138 height 29
click at [508, 417] on input "B" at bounding box center [512, 421] width 9 height 9
radio input "true"
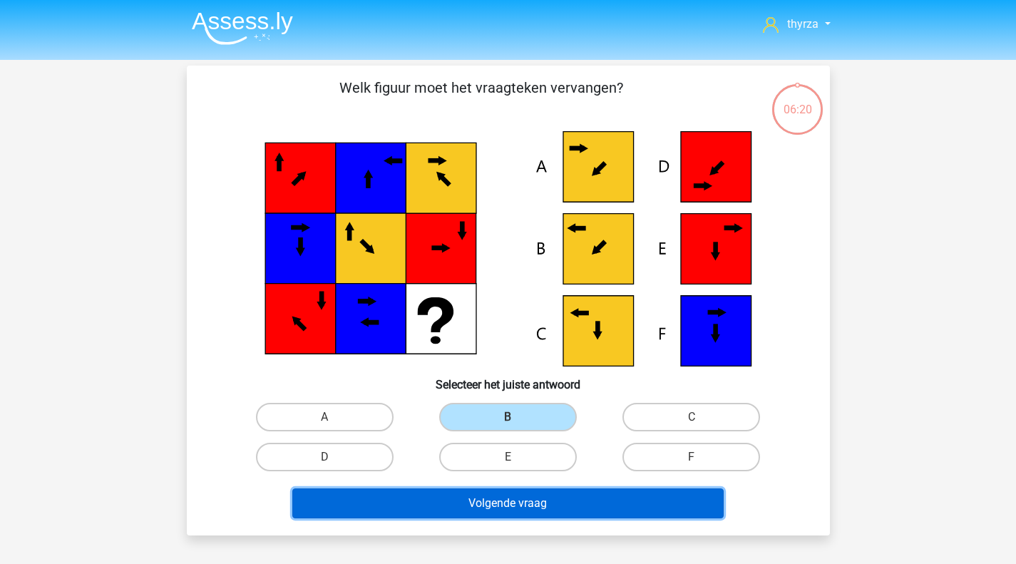
click at [487, 496] on button "Volgende vraag" at bounding box center [507, 503] width 431 height 30
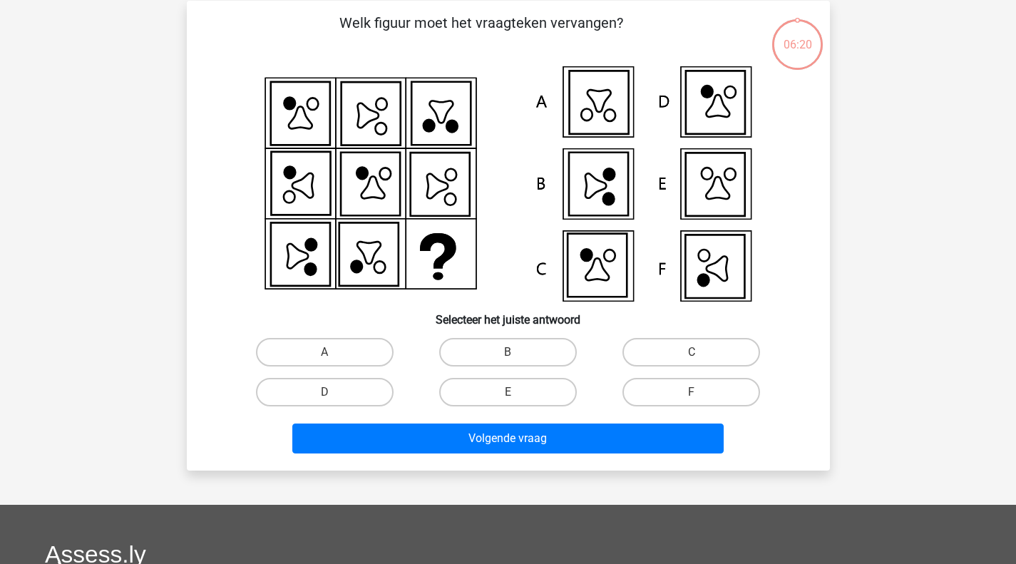
scroll to position [66, 0]
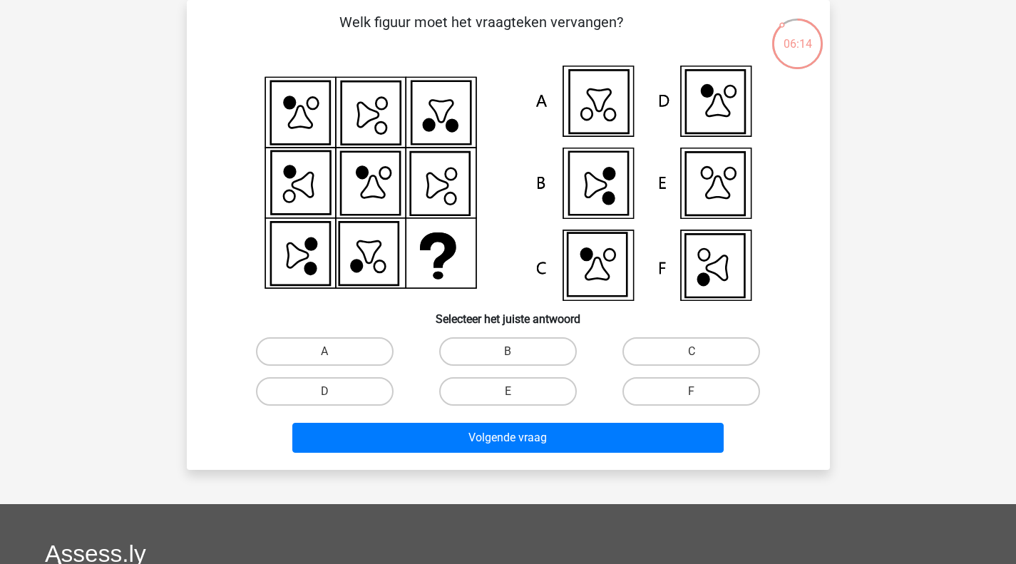
click at [636, 415] on div "Volgende vraag" at bounding box center [508, 434] width 597 height 47
click at [653, 396] on label "F" at bounding box center [691, 391] width 138 height 29
click at [691, 396] on input "F" at bounding box center [695, 395] width 9 height 9
radio input "true"
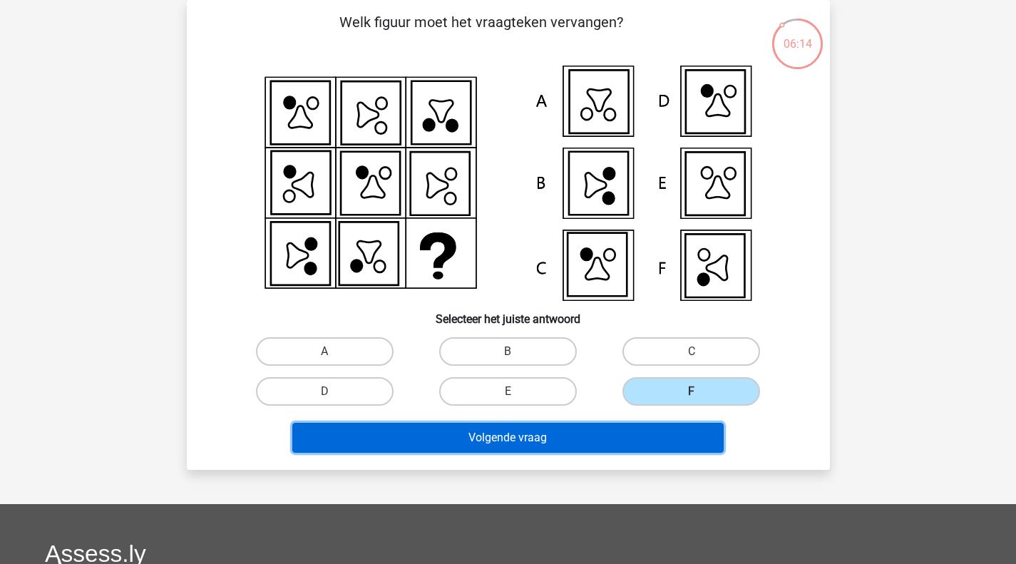
click at [622, 426] on button "Volgende vraag" at bounding box center [507, 438] width 431 height 30
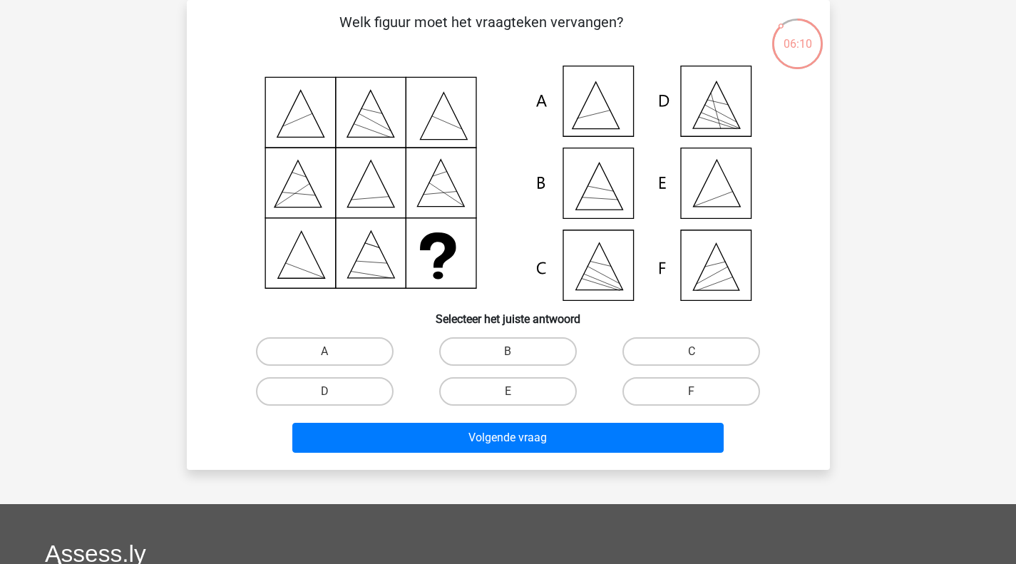
click at [535, 398] on label "E" at bounding box center [508, 391] width 138 height 29
click at [517, 398] on input "E" at bounding box center [512, 395] width 9 height 9
radio input "true"
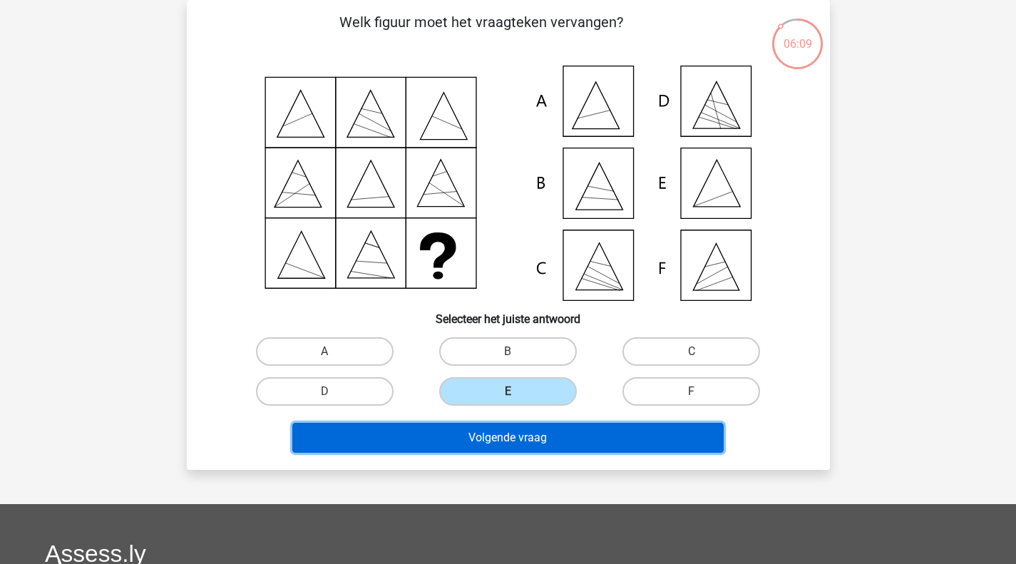
click at [513, 443] on button "Volgende vraag" at bounding box center [507, 438] width 431 height 30
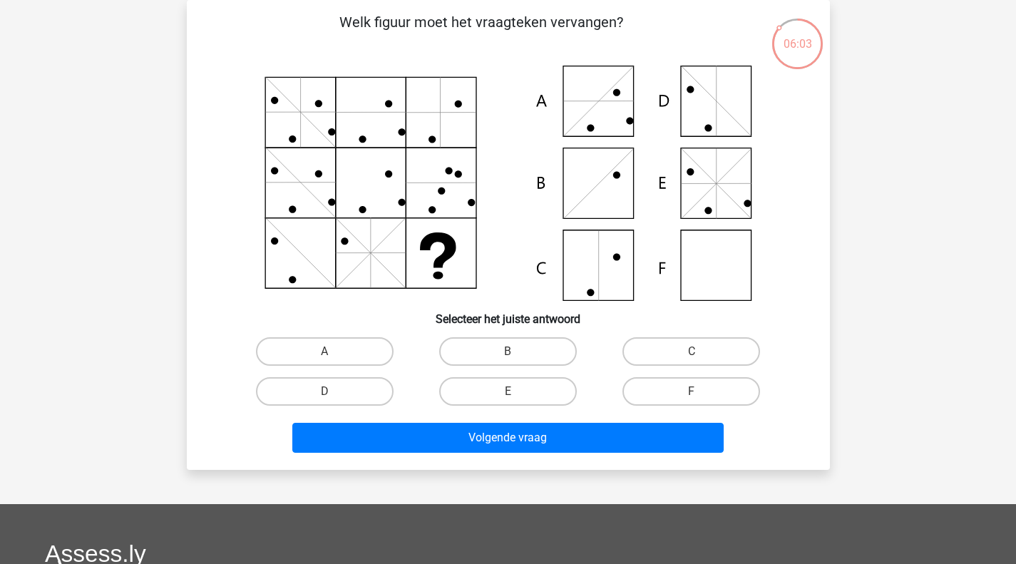
click at [658, 390] on label "F" at bounding box center [691, 391] width 138 height 29
click at [691, 391] on input "F" at bounding box center [695, 395] width 9 height 9
radio input "true"
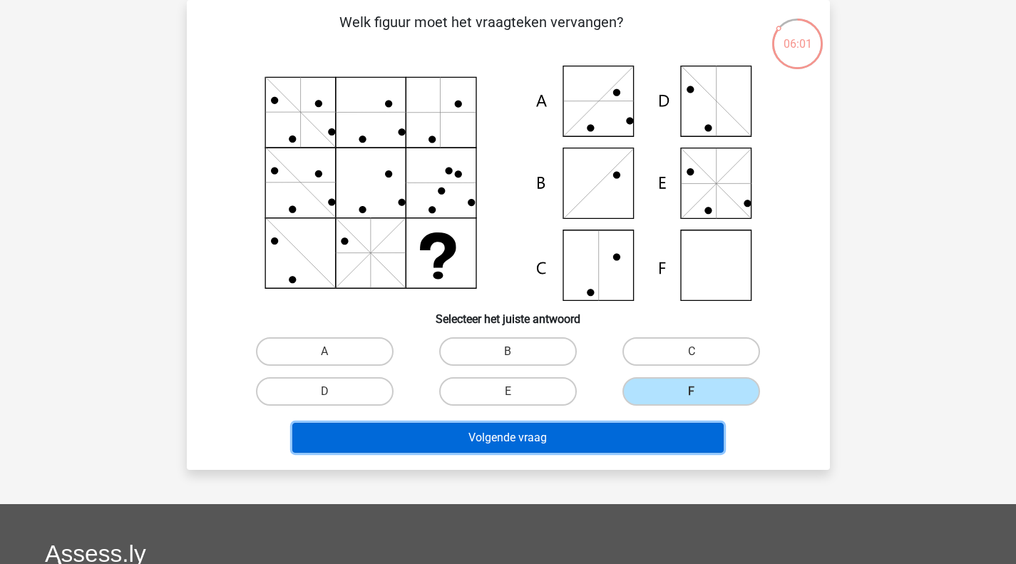
click at [495, 451] on button "Volgende vraag" at bounding box center [507, 438] width 431 height 30
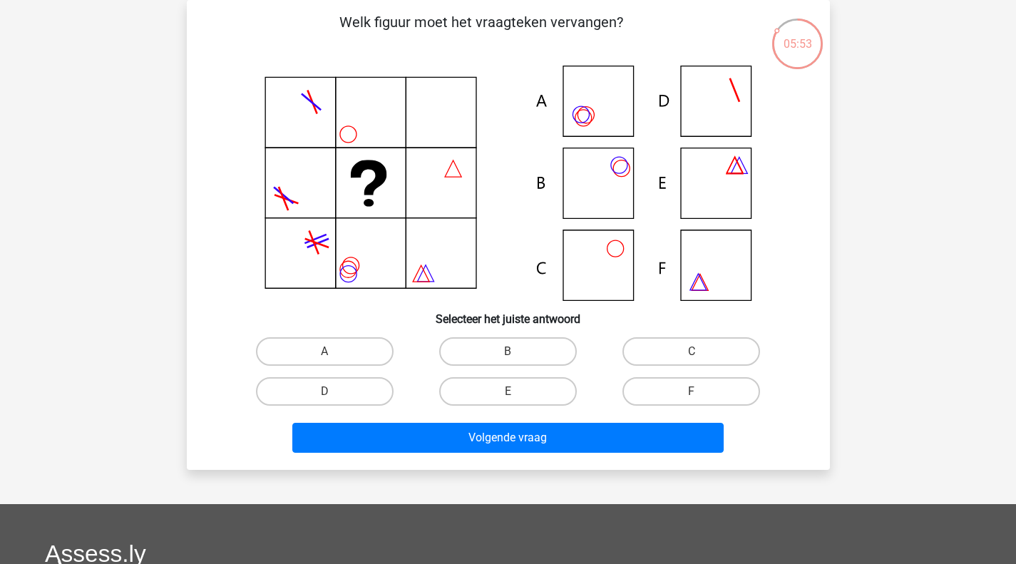
click at [502, 353] on label "B" at bounding box center [508, 351] width 138 height 29
click at [508, 353] on input "B" at bounding box center [512, 355] width 9 height 9
radio input "true"
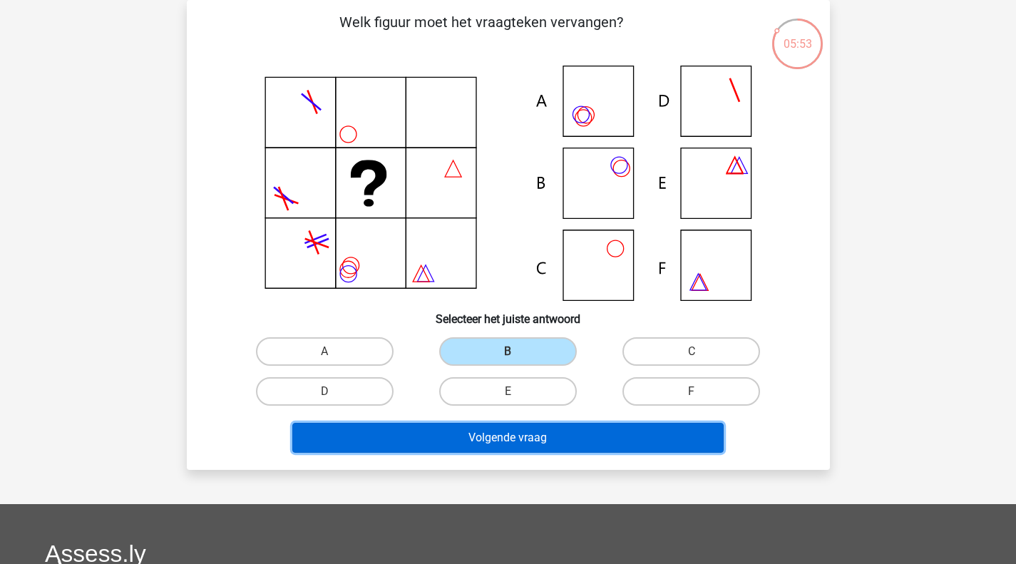
click at [498, 436] on button "Volgende vraag" at bounding box center [507, 438] width 431 height 30
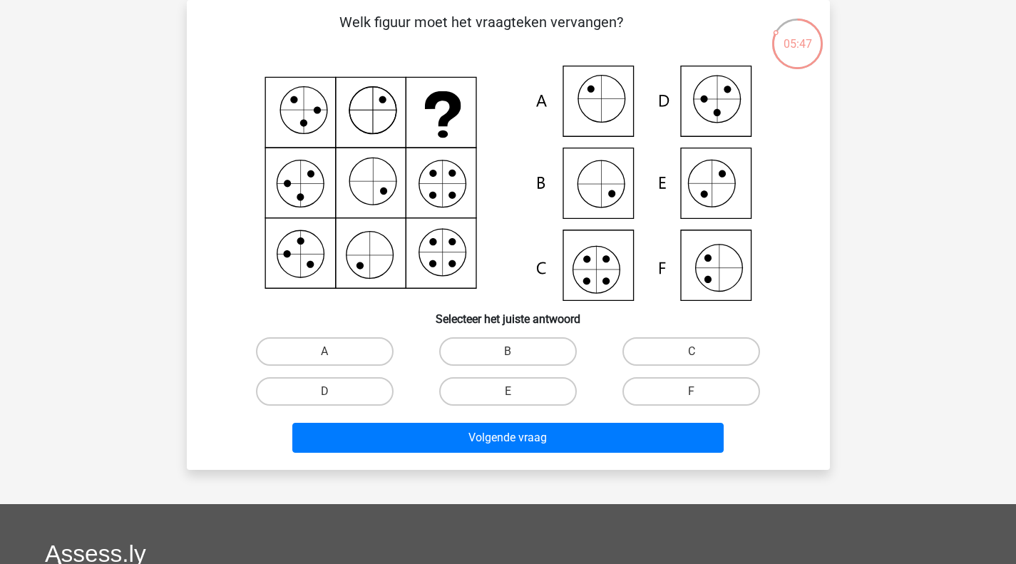
click at [679, 353] on label "C" at bounding box center [691, 351] width 138 height 29
click at [691, 353] on input "C" at bounding box center [695, 355] width 9 height 9
radio input "true"
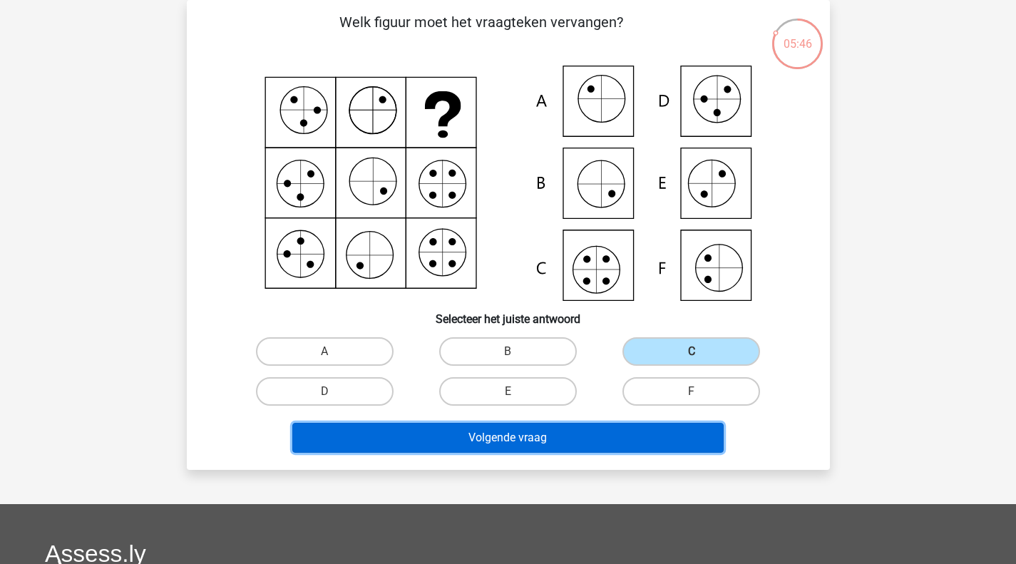
click at [461, 451] on button "Volgende vraag" at bounding box center [507, 438] width 431 height 30
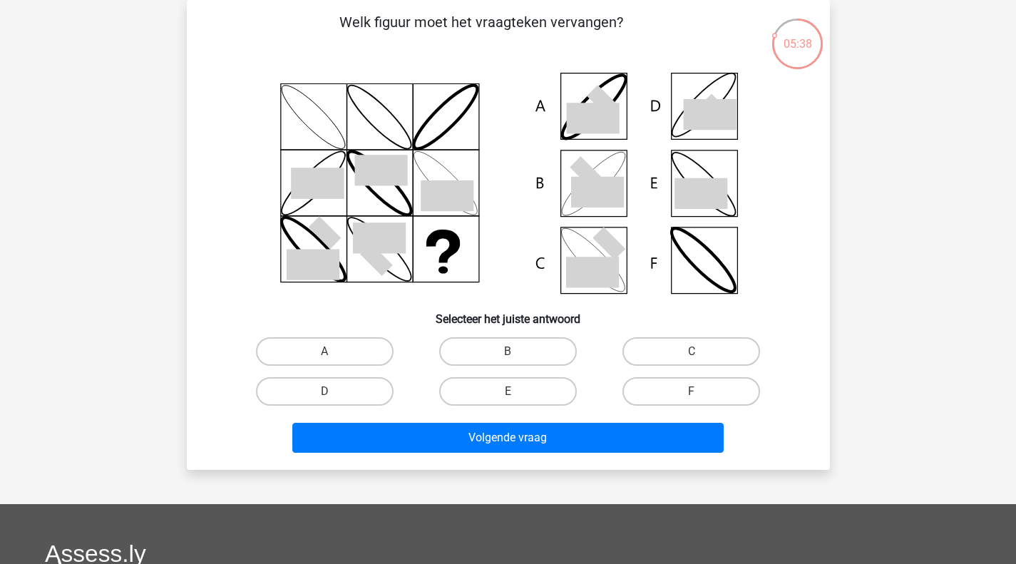
click at [524, 353] on label "B" at bounding box center [508, 351] width 138 height 29
click at [517, 353] on input "B" at bounding box center [512, 355] width 9 height 9
radio input "true"
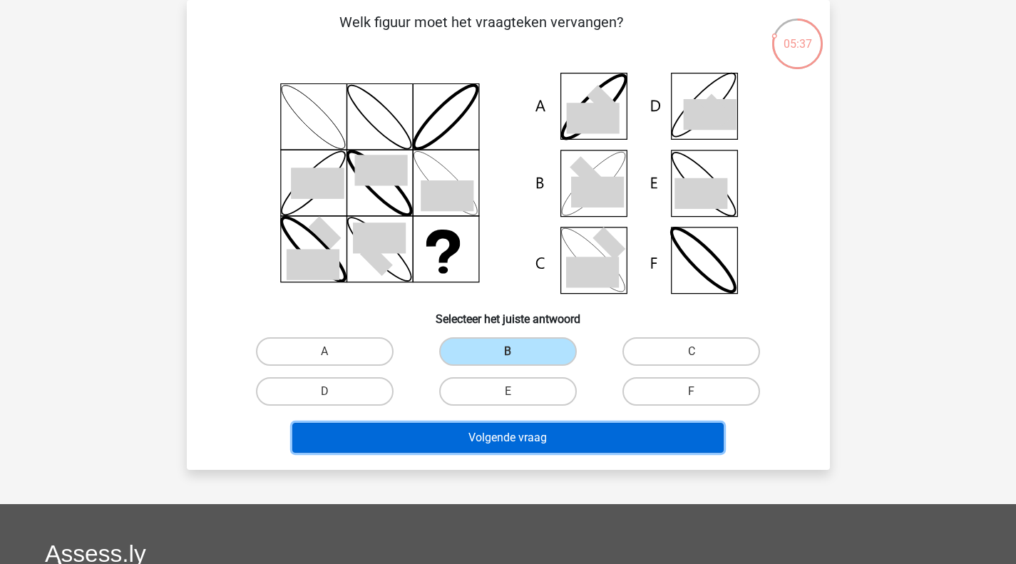
click at [521, 425] on button "Volgende vraag" at bounding box center [507, 438] width 431 height 30
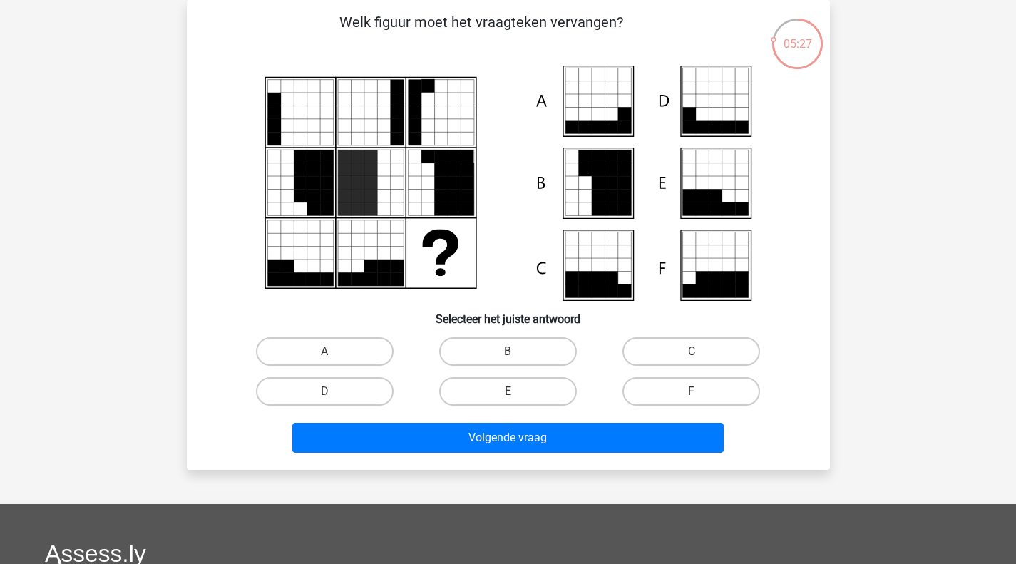
click at [701, 337] on label "C" at bounding box center [691, 351] width 138 height 29
click at [701, 351] on input "C" at bounding box center [695, 355] width 9 height 9
radio input "true"
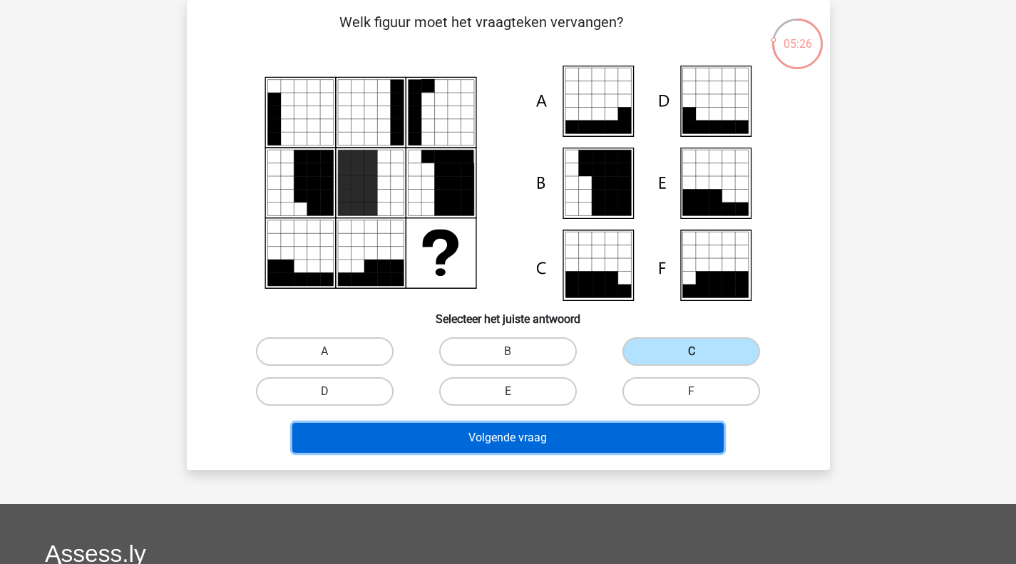
click at [540, 434] on button "Volgende vraag" at bounding box center [507, 438] width 431 height 30
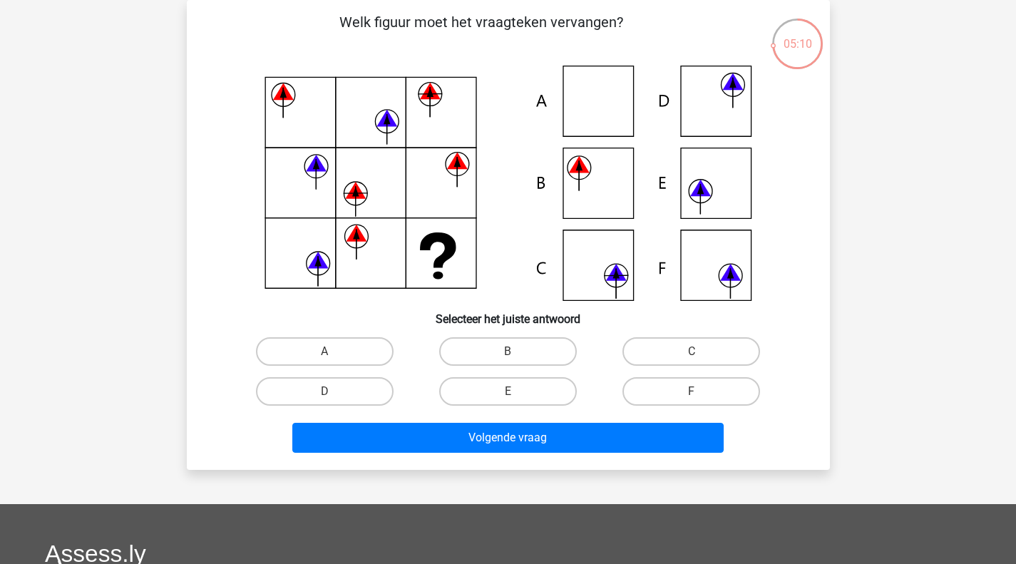
click at [645, 354] on label "C" at bounding box center [691, 351] width 138 height 29
click at [691, 354] on input "C" at bounding box center [695, 355] width 9 height 9
radio input "true"
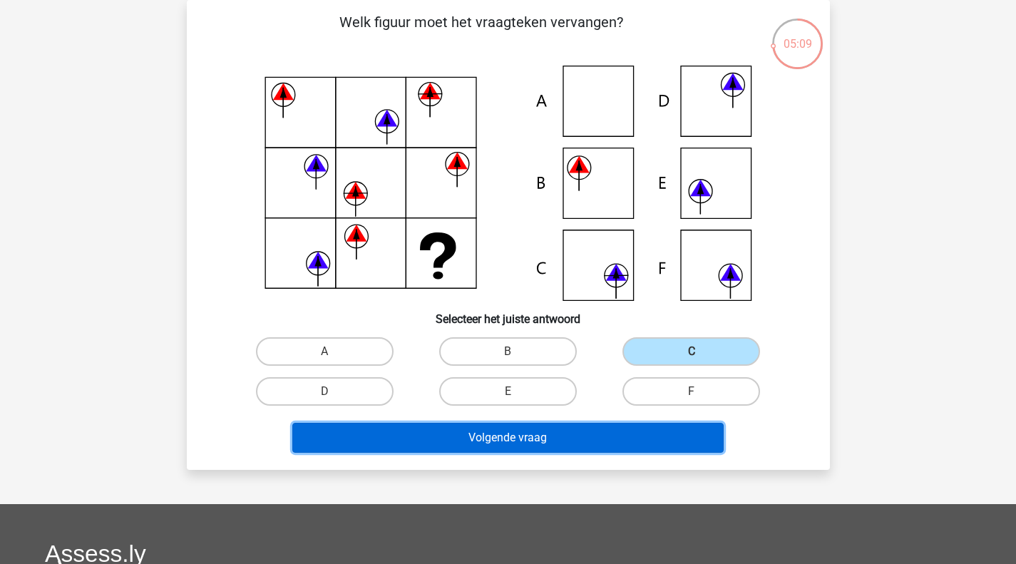
click at [558, 437] on button "Volgende vraag" at bounding box center [507, 438] width 431 height 30
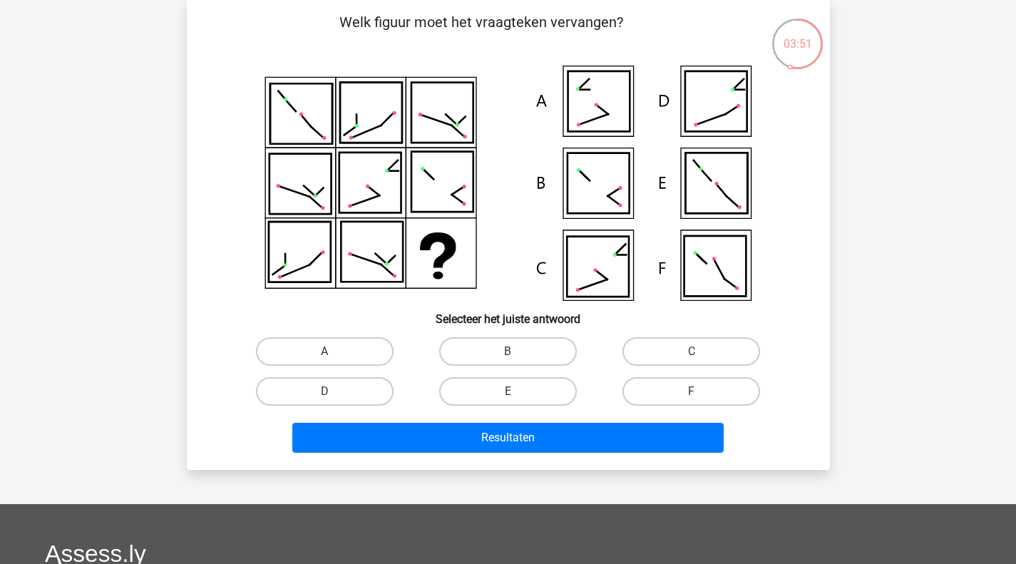
drag, startPoint x: 644, startPoint y: 336, endPoint x: 646, endPoint y: 346, distance: 10.2
click at [646, 336] on div "C" at bounding box center [690, 351] width 183 height 40
click at [645, 358] on label "C" at bounding box center [691, 351] width 138 height 29
click at [691, 358] on input "C" at bounding box center [695, 355] width 9 height 9
radio input "true"
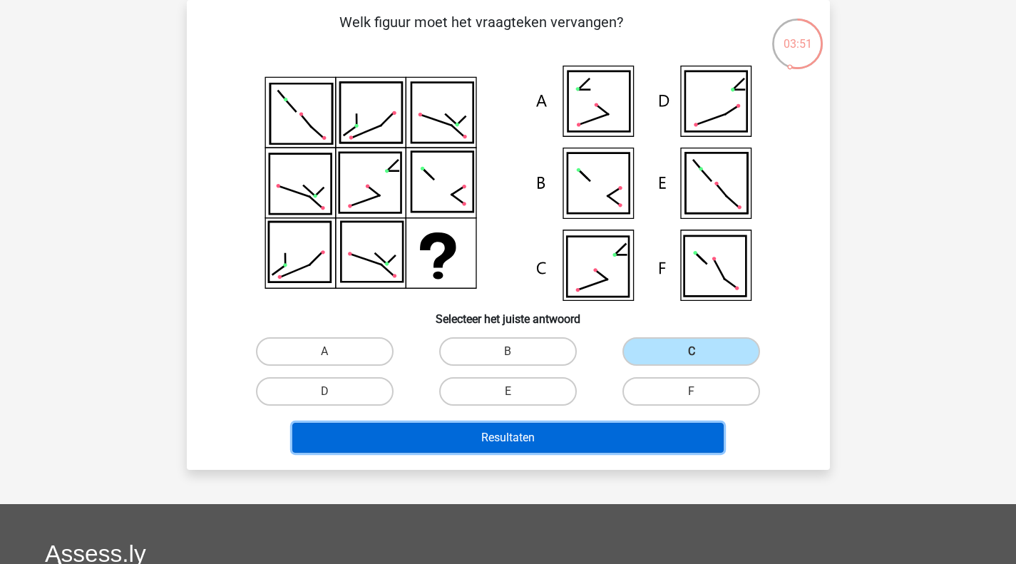
click at [567, 451] on button "Resultaten" at bounding box center [507, 438] width 431 height 30
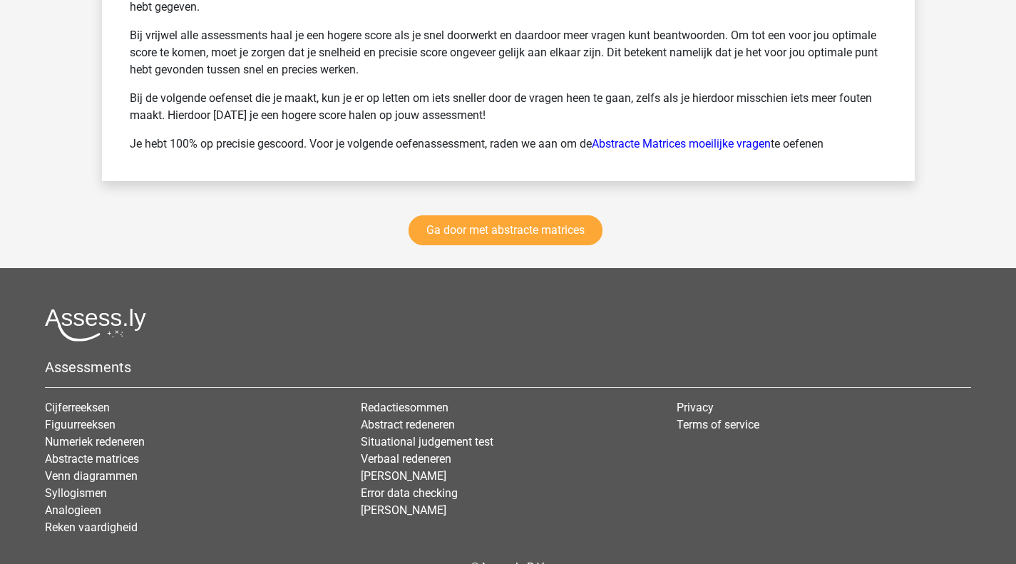
scroll to position [2067, 0]
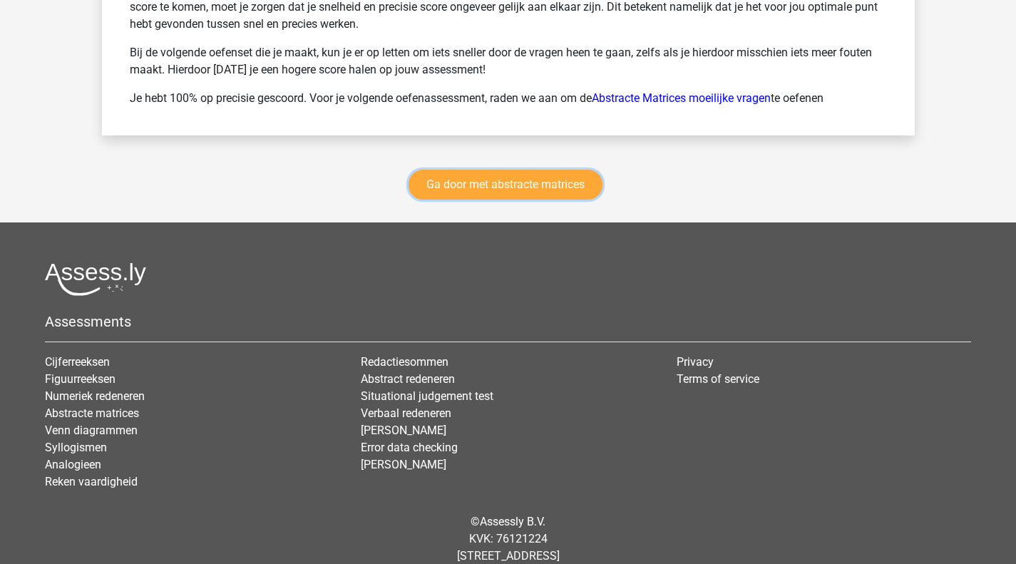
click at [473, 188] on link "Ga door met abstracte matrices" at bounding box center [505, 185] width 194 height 30
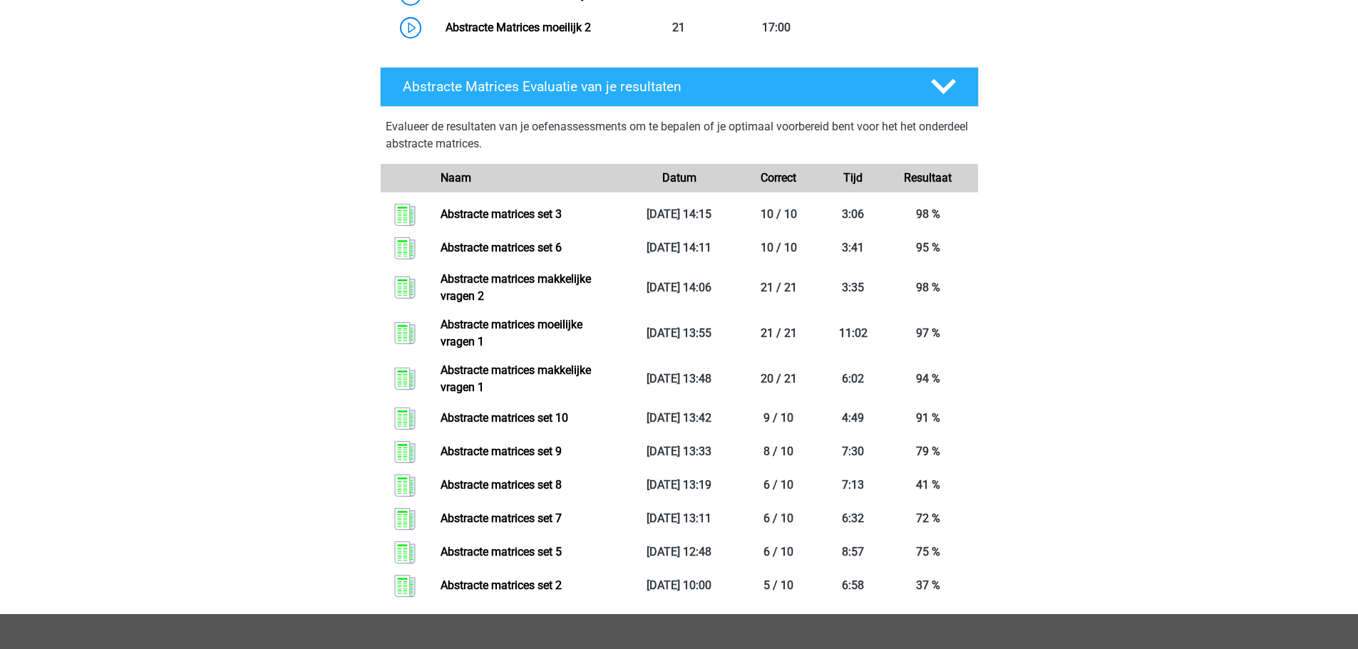
scroll to position [1278, 0]
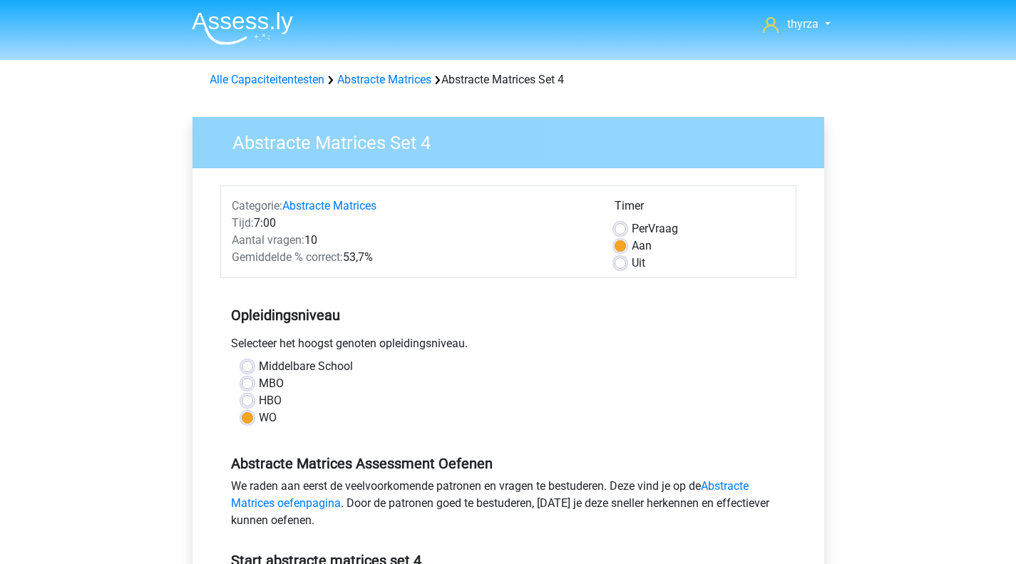
click at [400, 84] on link "Abstracte Matrices" at bounding box center [384, 80] width 94 height 14
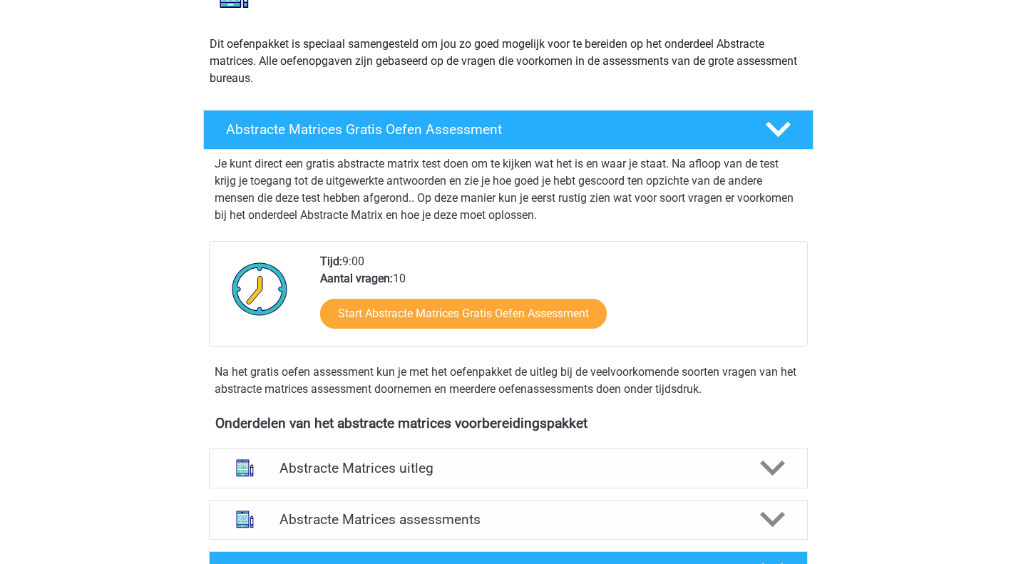
scroll to position [499, 0]
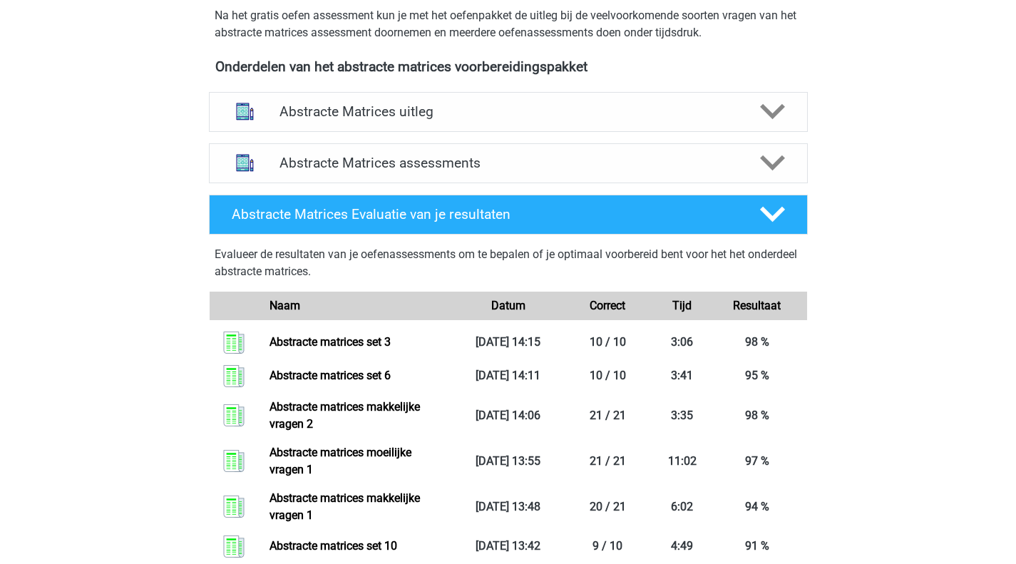
click at [379, 143] on div "Abstracte Matrices assessments" at bounding box center [508, 163] width 599 height 40
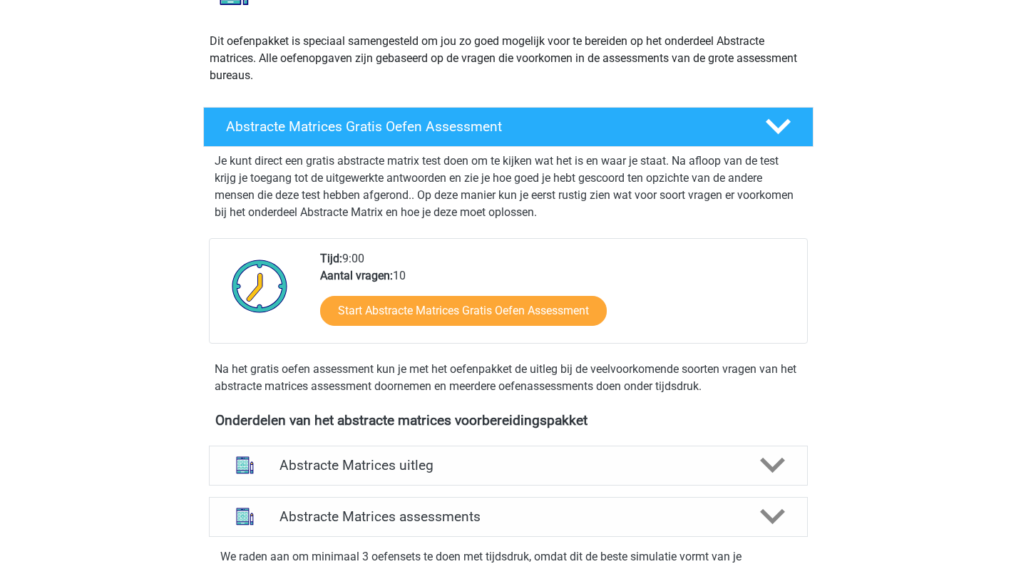
scroll to position [0, 0]
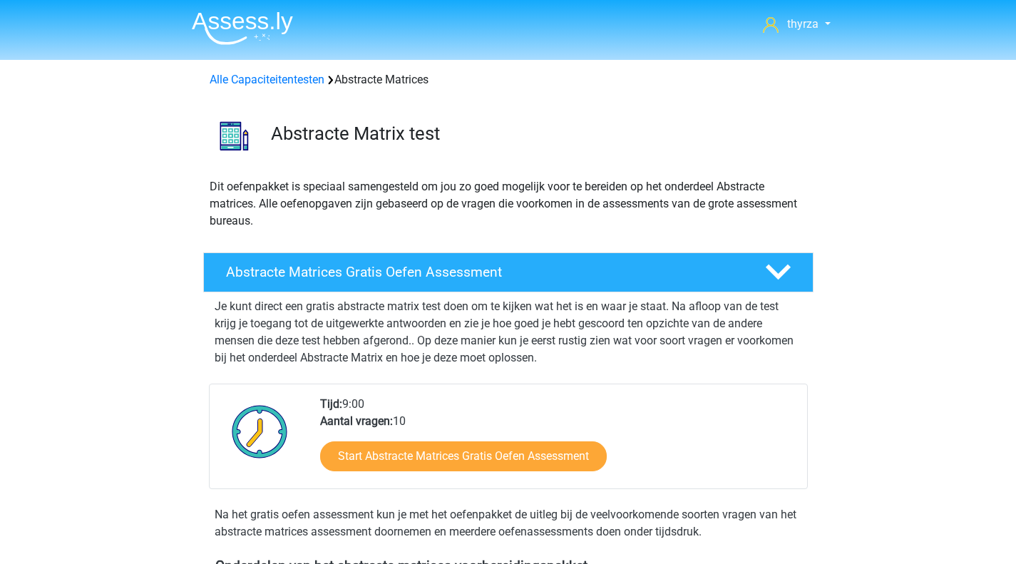
click at [258, 88] on div "Alle Capaciteitentesten Abstracte Matrices" at bounding box center [508, 79] width 609 height 17
click at [256, 78] on link "Alle Capaciteitentesten" at bounding box center [267, 80] width 115 height 14
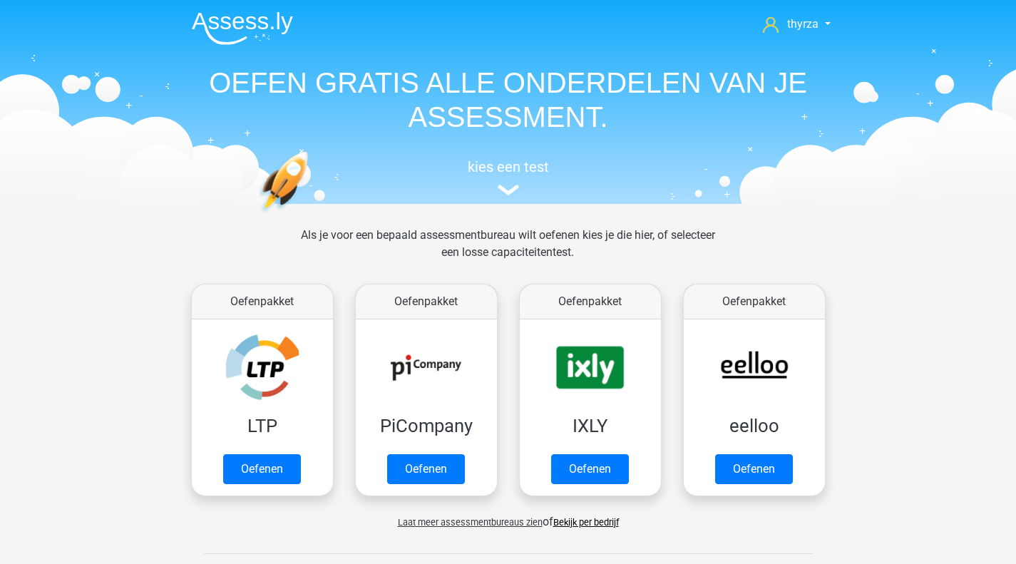
scroll to position [606, 0]
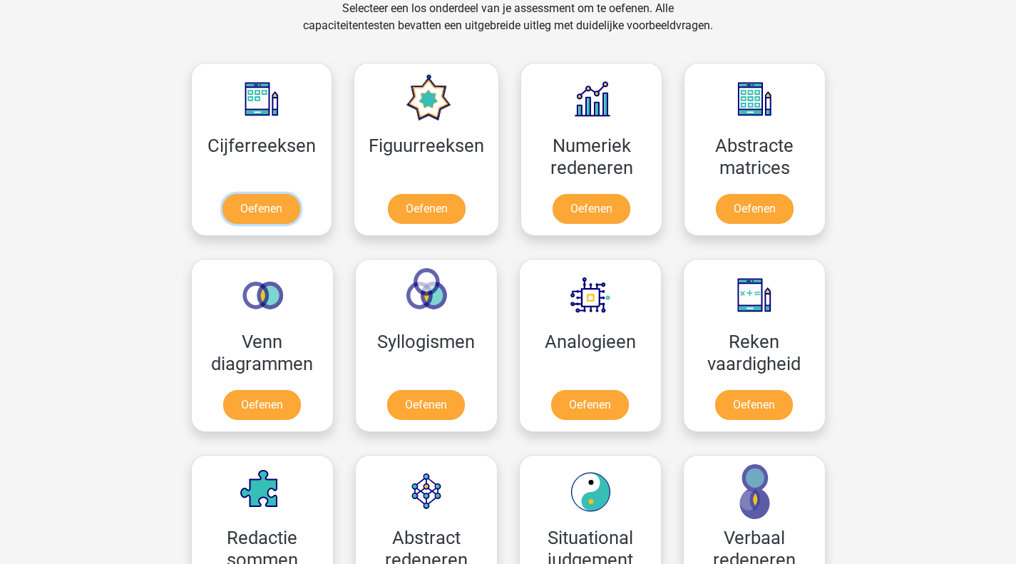
click at [260, 194] on link "Oefenen" at bounding box center [261, 209] width 78 height 30
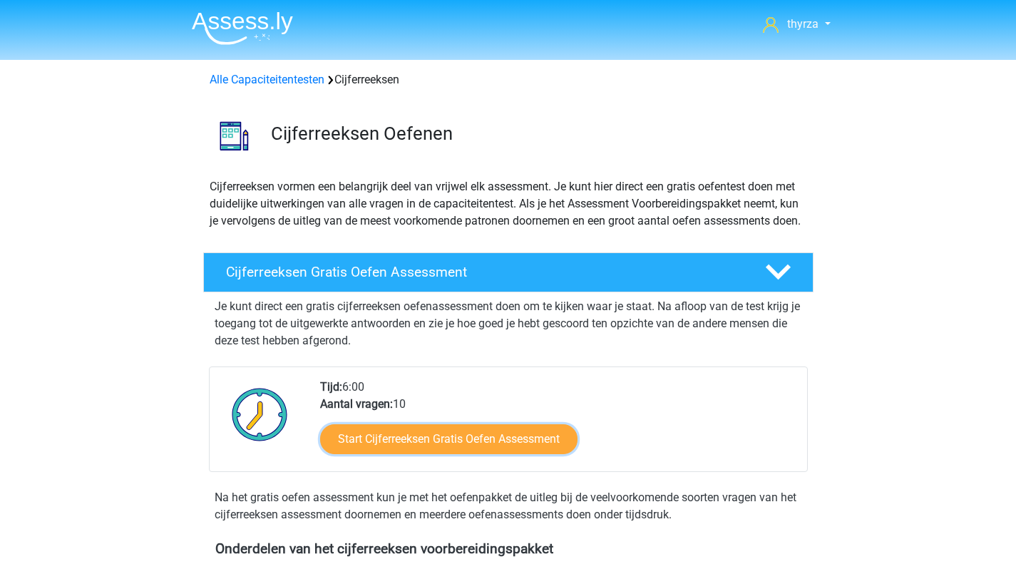
click at [433, 454] on link "Start Cijferreeksen Gratis Oefen Assessment" at bounding box center [448, 439] width 257 height 30
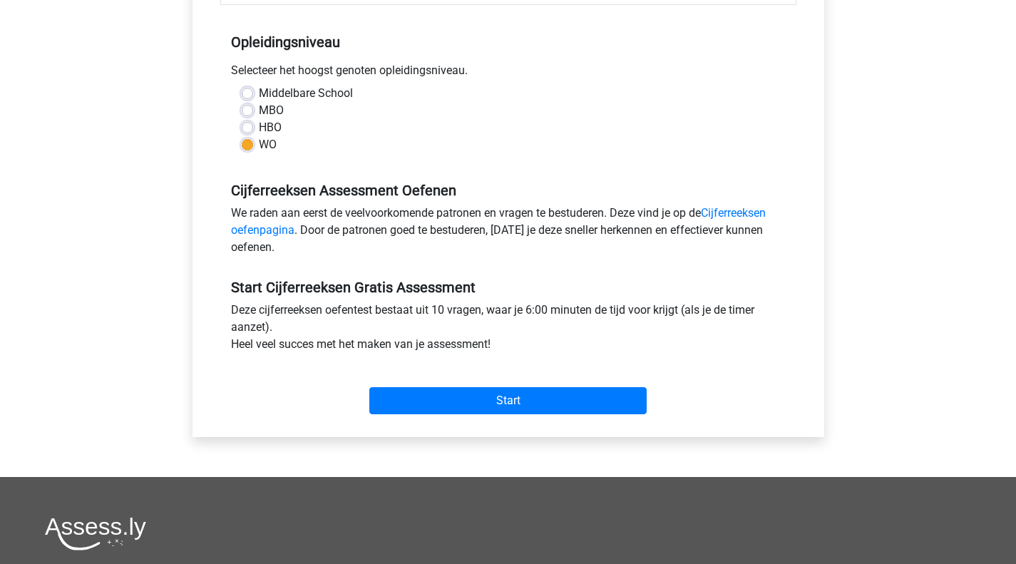
scroll to position [356, 0]
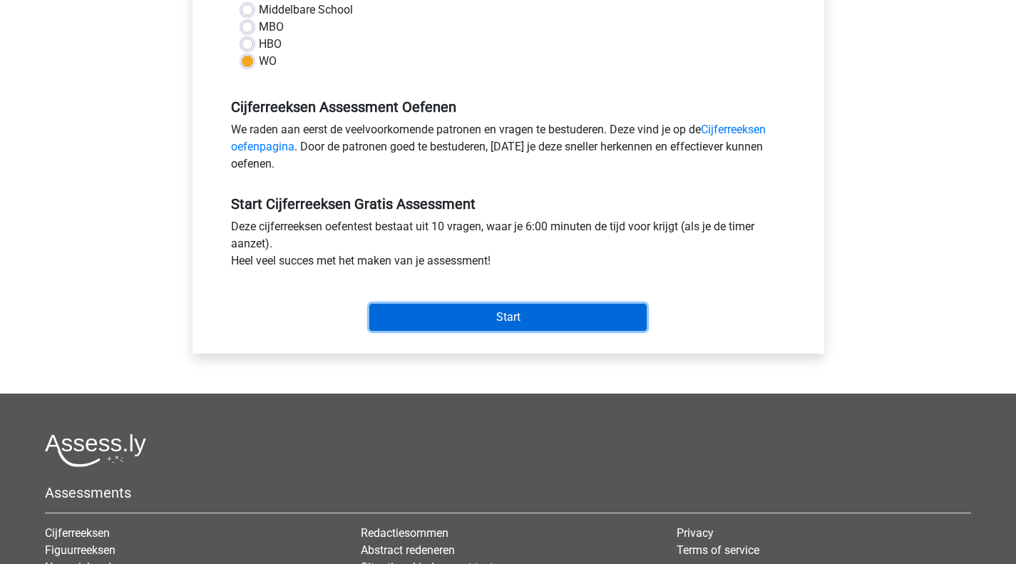
click at [468, 309] on input "Start" at bounding box center [507, 317] width 277 height 27
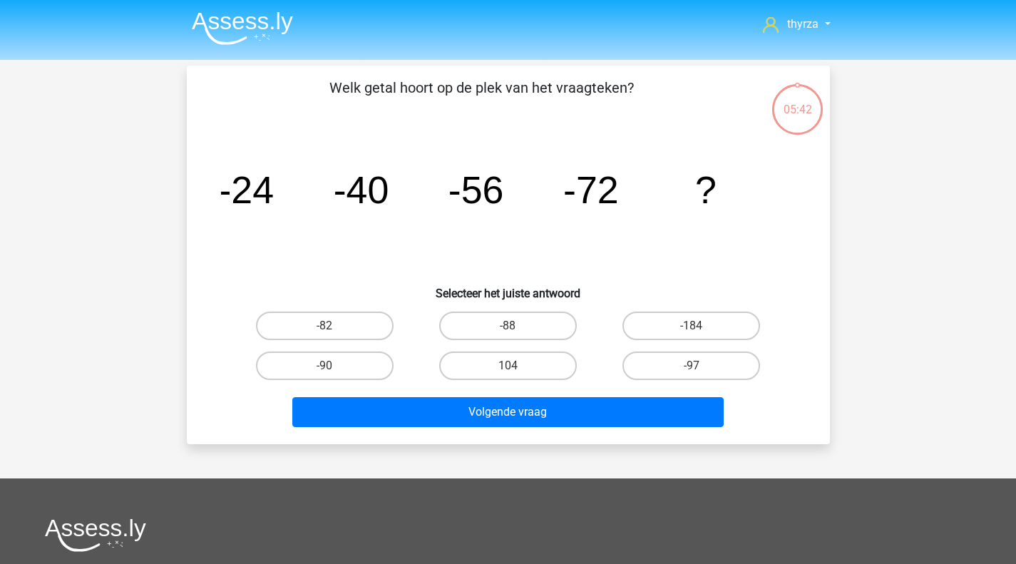
click at [505, 329] on label "-88" at bounding box center [508, 326] width 138 height 29
click at [508, 329] on input "-88" at bounding box center [512, 330] width 9 height 9
radio input "true"
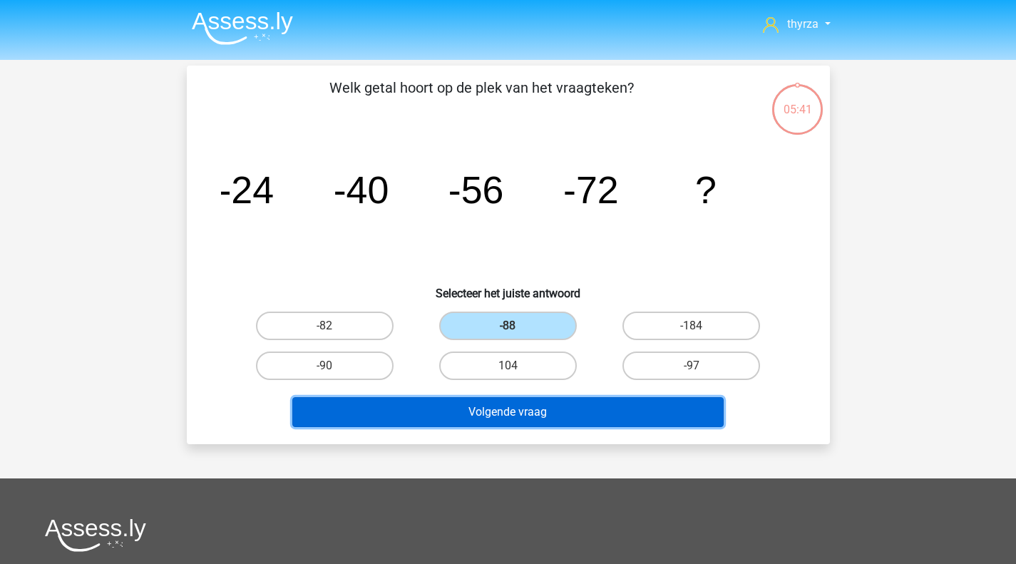
click at [488, 417] on button "Volgende vraag" at bounding box center [507, 412] width 431 height 30
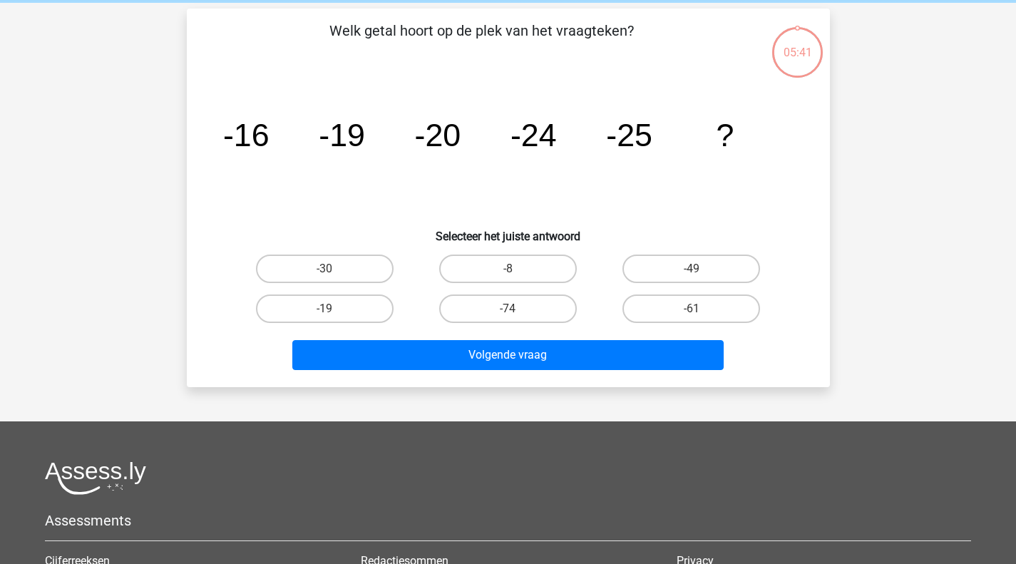
scroll to position [66, 0]
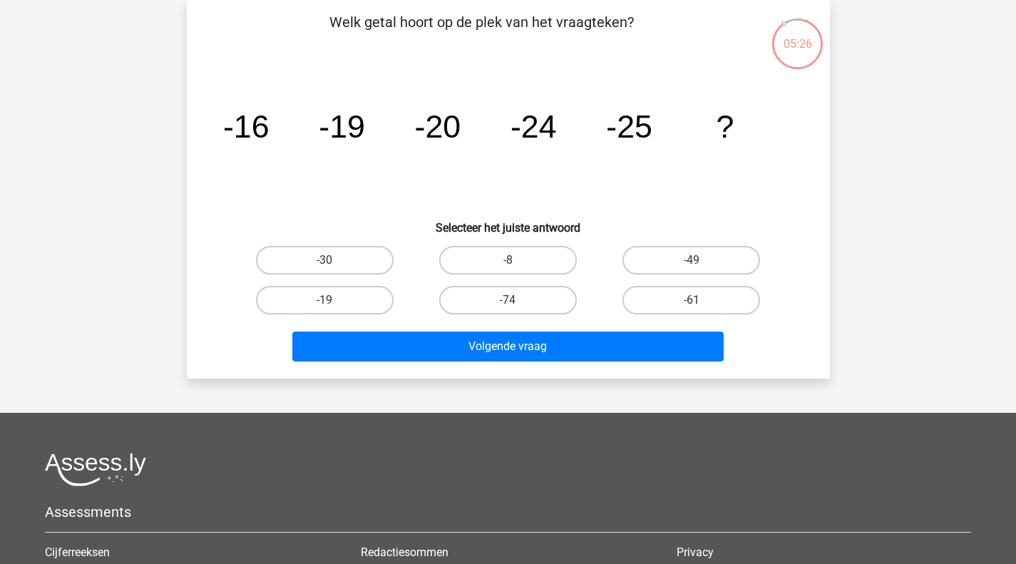
click at [356, 272] on label "-30" at bounding box center [325, 260] width 138 height 29
click at [334, 269] on input "-30" at bounding box center [328, 264] width 9 height 9
radio input "true"
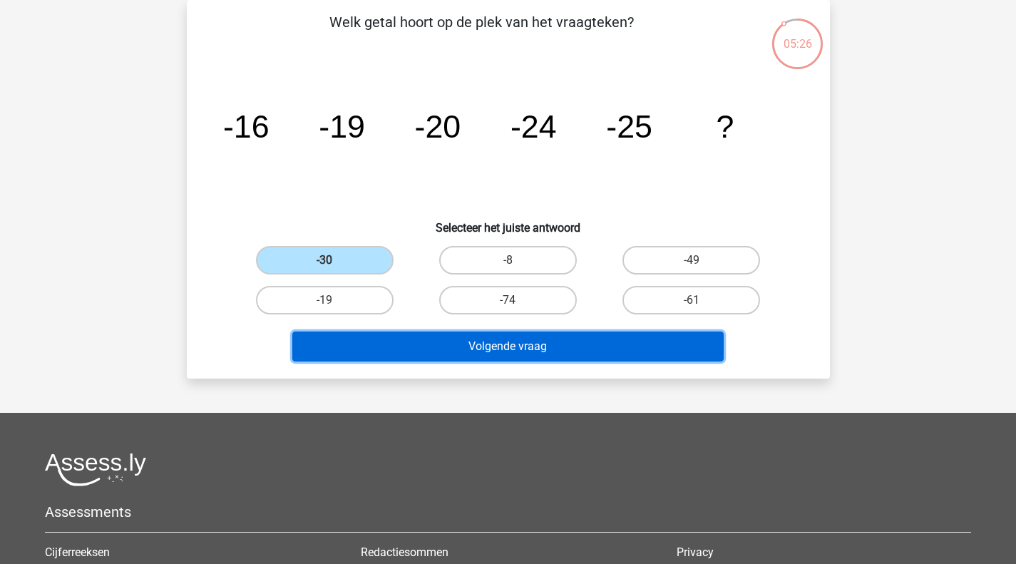
click at [403, 331] on button "Volgende vraag" at bounding box center [507, 346] width 431 height 30
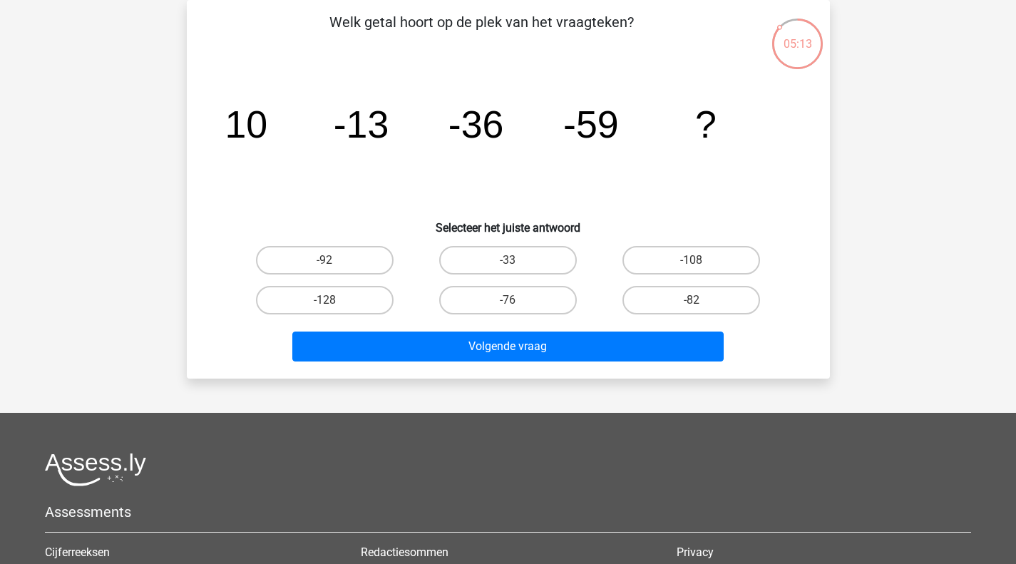
click at [689, 309] on label "-82" at bounding box center [691, 300] width 138 height 29
click at [691, 309] on input "-82" at bounding box center [695, 304] width 9 height 9
radio input "true"
click at [630, 329] on div "Volgende vraag" at bounding box center [508, 343] width 597 height 47
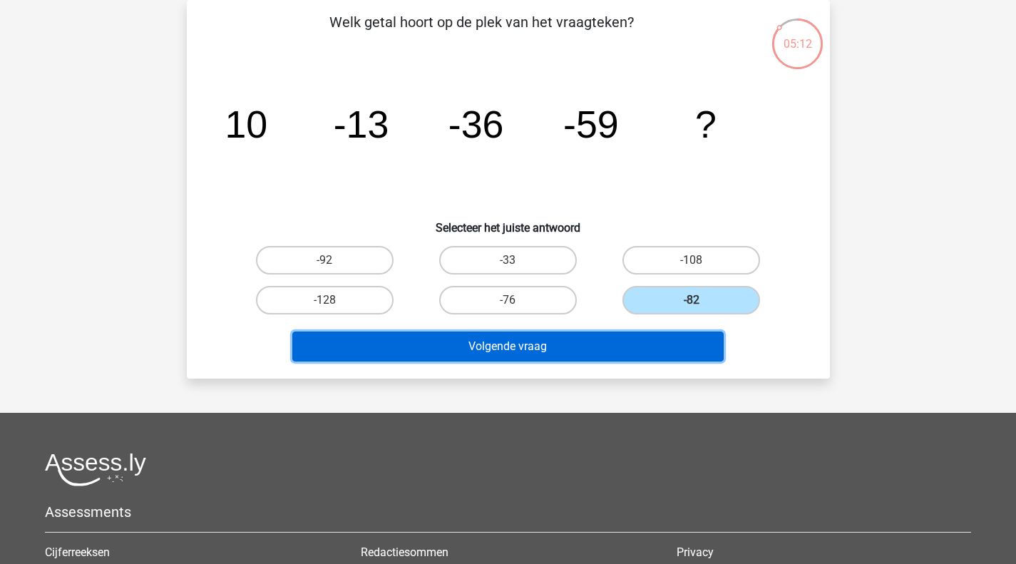
click at [614, 336] on button "Volgende vraag" at bounding box center [507, 346] width 431 height 30
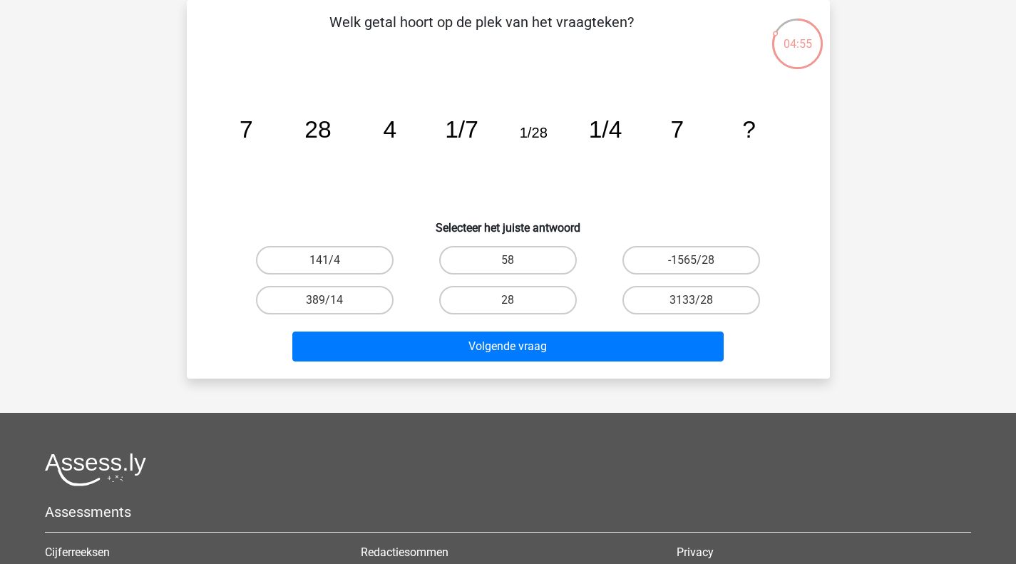
click at [504, 292] on label "28" at bounding box center [508, 300] width 138 height 29
click at [508, 300] on input "28" at bounding box center [512, 304] width 9 height 9
radio input "true"
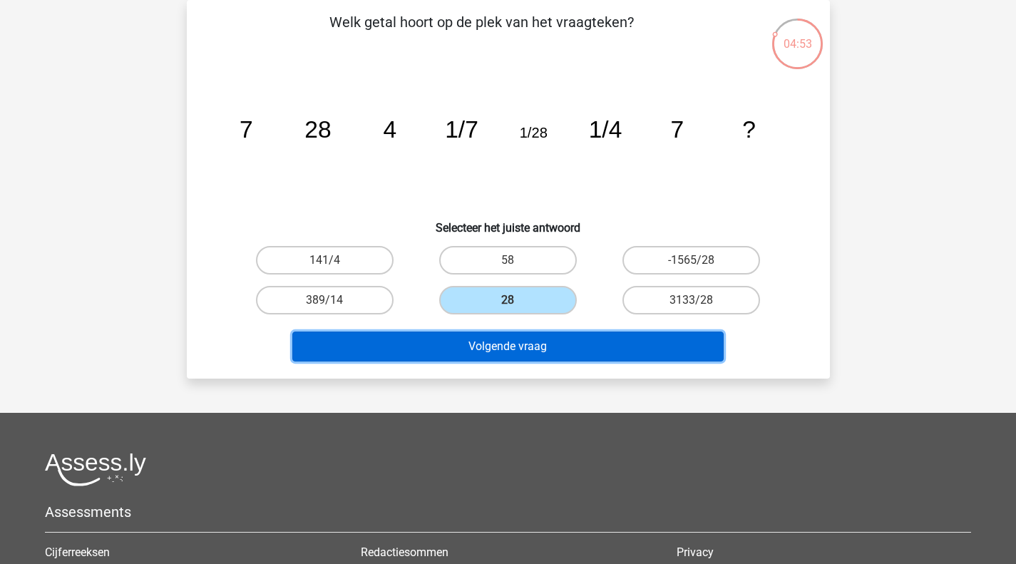
click at [462, 346] on button "Volgende vraag" at bounding box center [507, 346] width 431 height 30
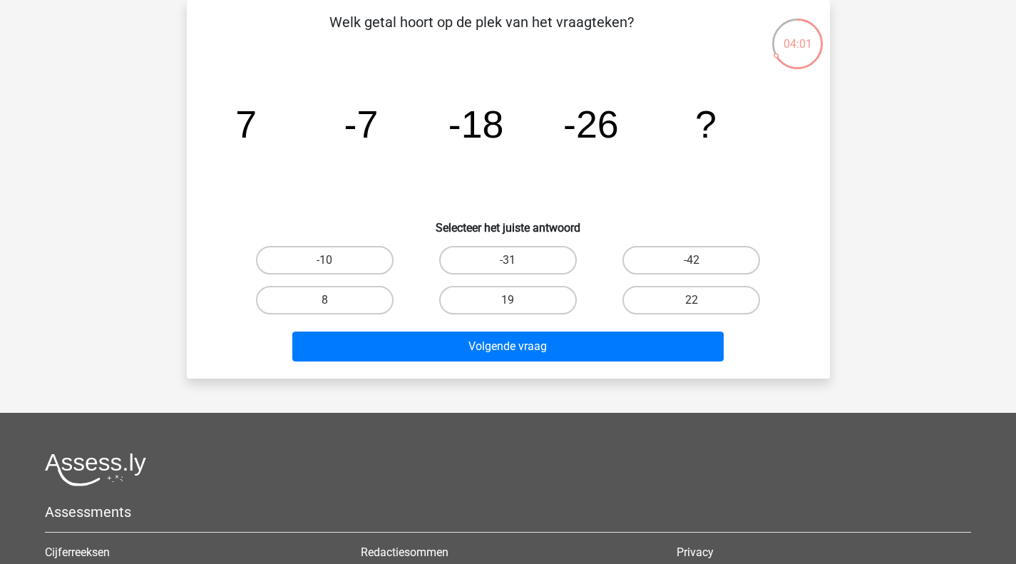
click at [489, 268] on label "-31" at bounding box center [508, 260] width 138 height 29
click at [508, 268] on input "-31" at bounding box center [512, 264] width 9 height 9
radio input "true"
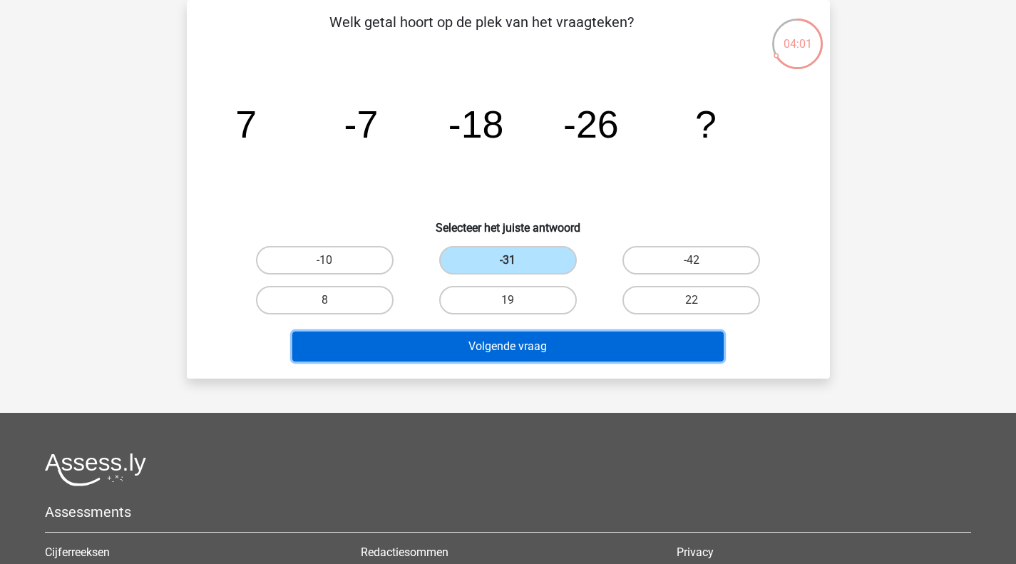
click at [468, 343] on button "Volgende vraag" at bounding box center [507, 346] width 431 height 30
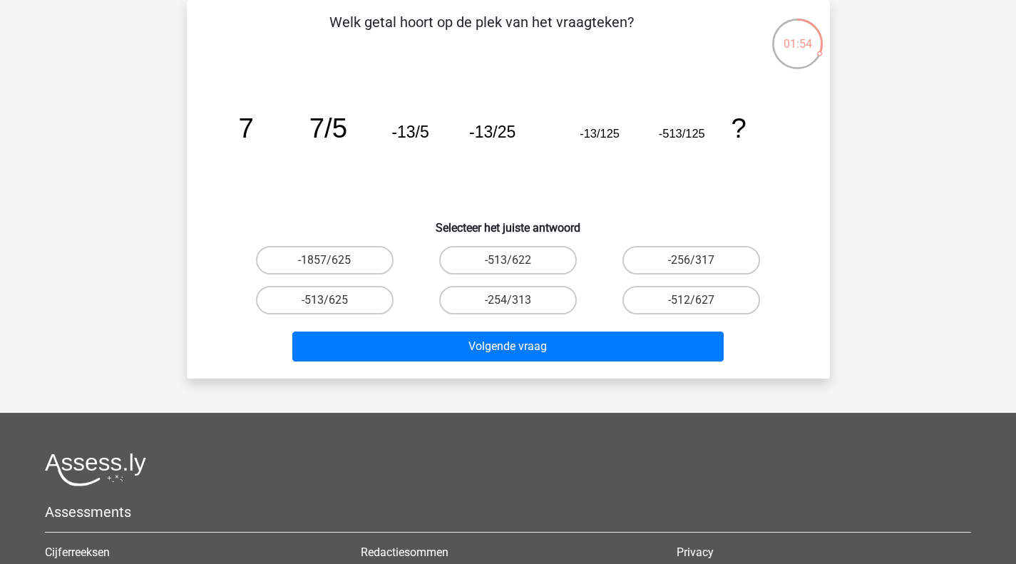
click at [356, 261] on label "-1857/625" at bounding box center [325, 260] width 138 height 29
click at [334, 261] on input "-1857/625" at bounding box center [328, 264] width 9 height 9
radio input "true"
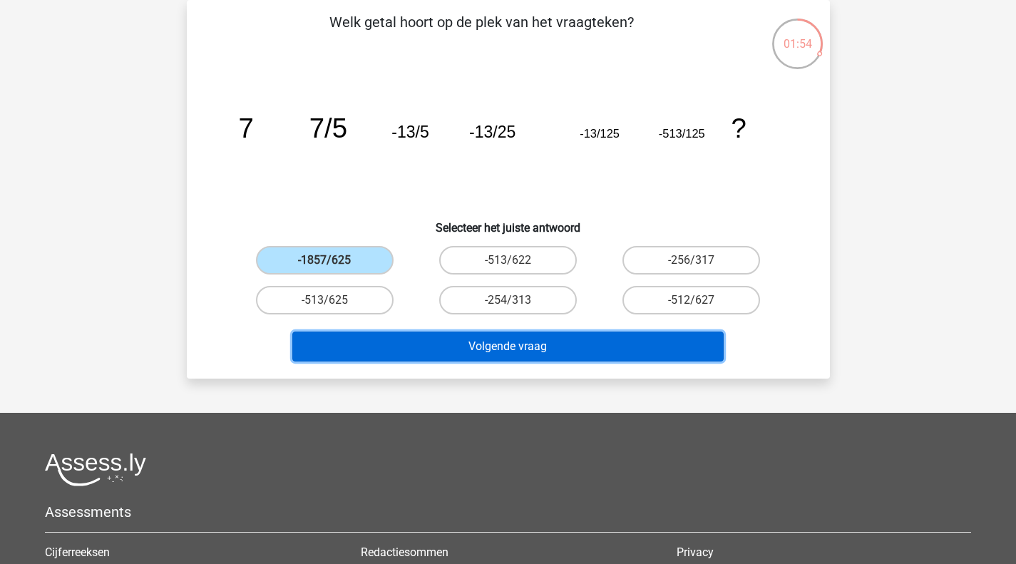
click at [365, 338] on button "Volgende vraag" at bounding box center [507, 346] width 431 height 30
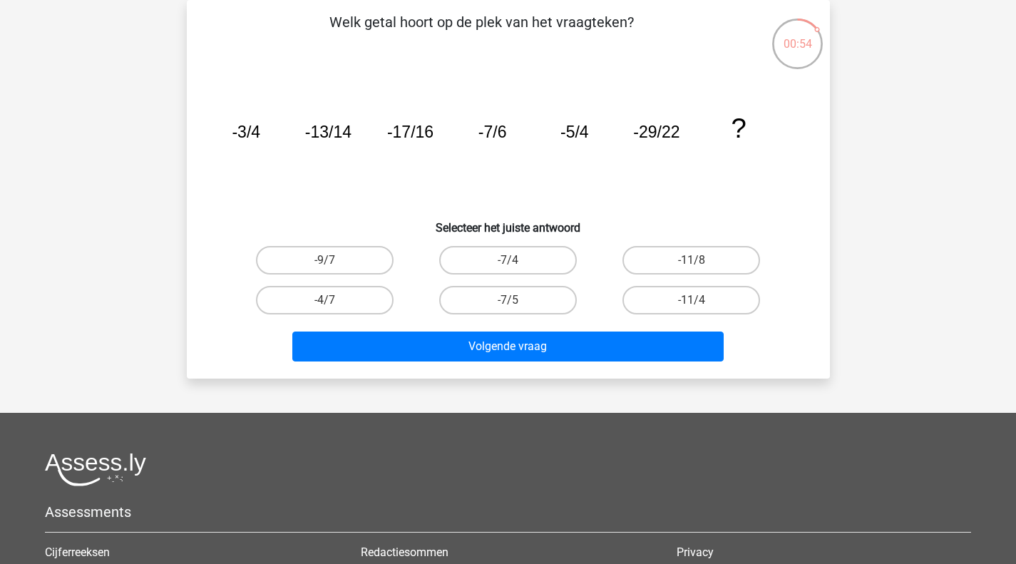
click at [652, 264] on label "-11/8" at bounding box center [691, 260] width 138 height 29
click at [691, 264] on input "-11/8" at bounding box center [695, 264] width 9 height 9
radio input "true"
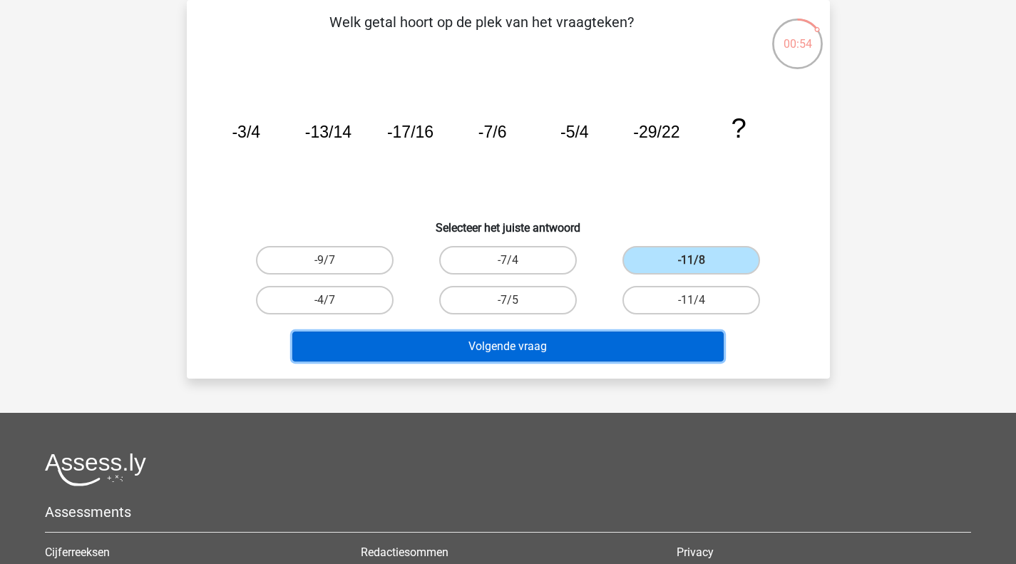
click at [584, 354] on button "Volgende vraag" at bounding box center [507, 346] width 431 height 30
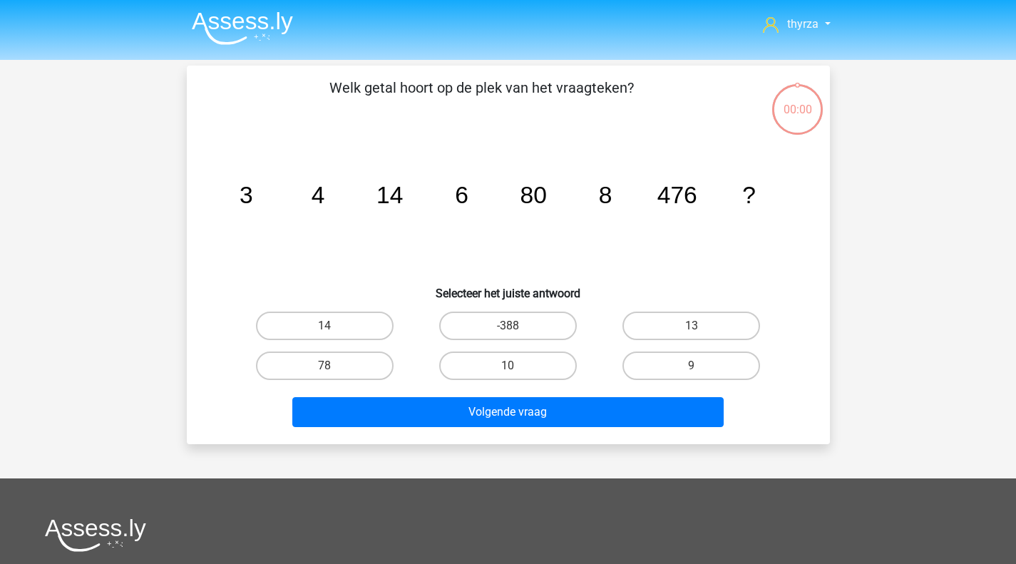
scroll to position [66, 0]
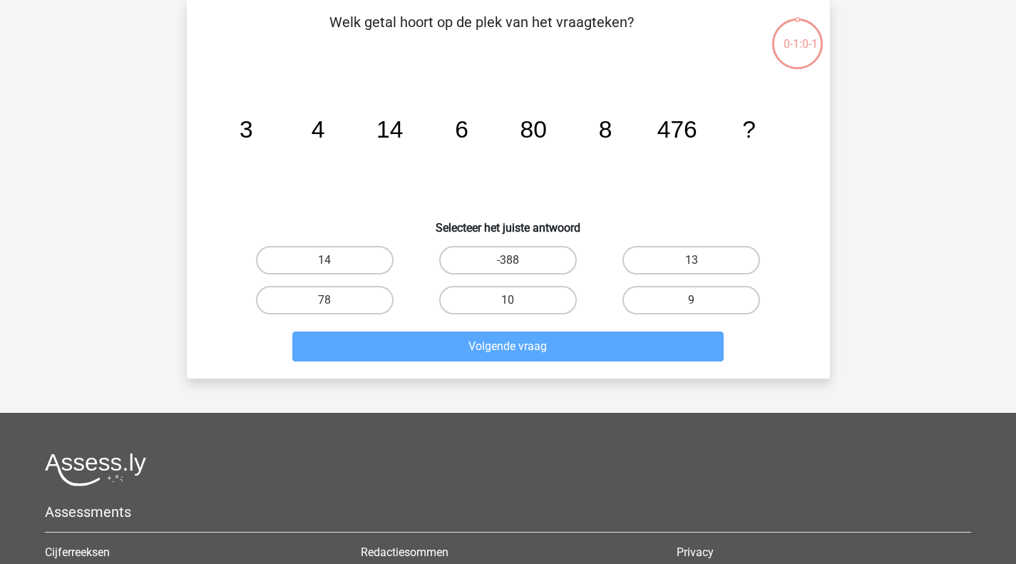
click at [434, 288] on div "14 -388 13 78 10" at bounding box center [508, 280] width 550 height 80
click at [494, 289] on label "10" at bounding box center [508, 300] width 138 height 29
click at [508, 300] on input "10" at bounding box center [512, 304] width 9 height 9
radio input "true"
click at [495, 297] on label "10" at bounding box center [508, 300] width 138 height 29
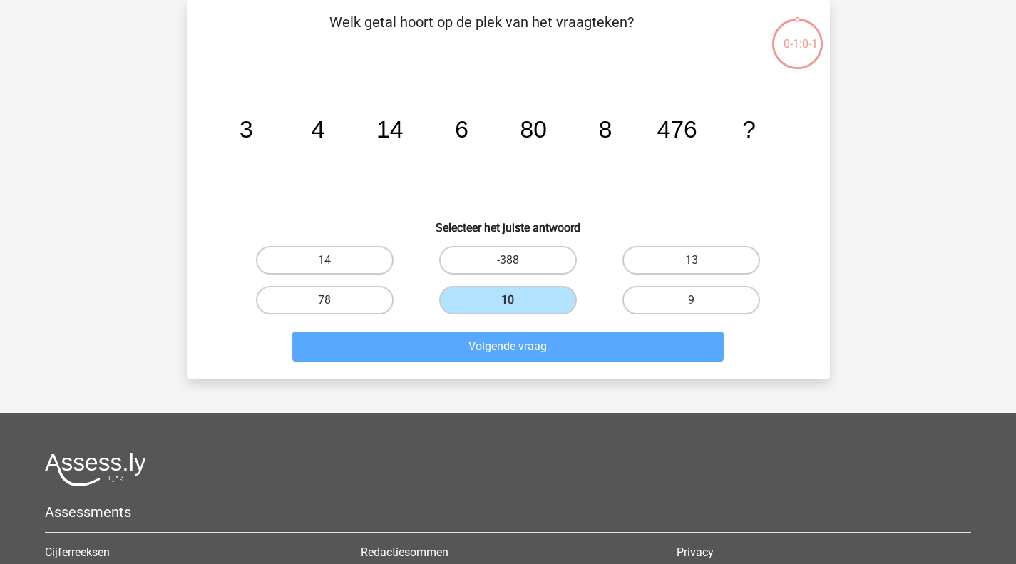
click at [508, 300] on input "10" at bounding box center [512, 304] width 9 height 9
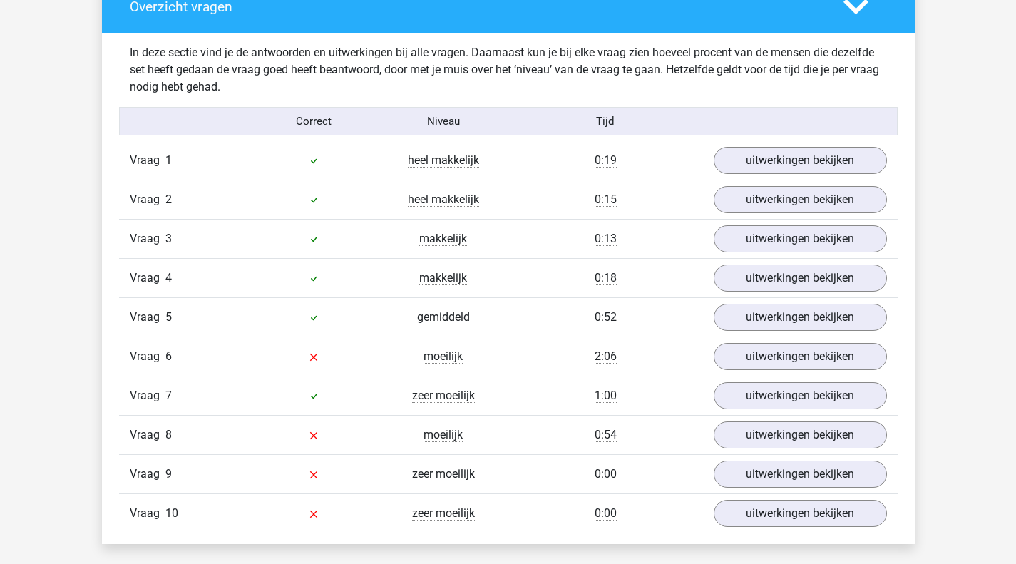
scroll to position [855, 0]
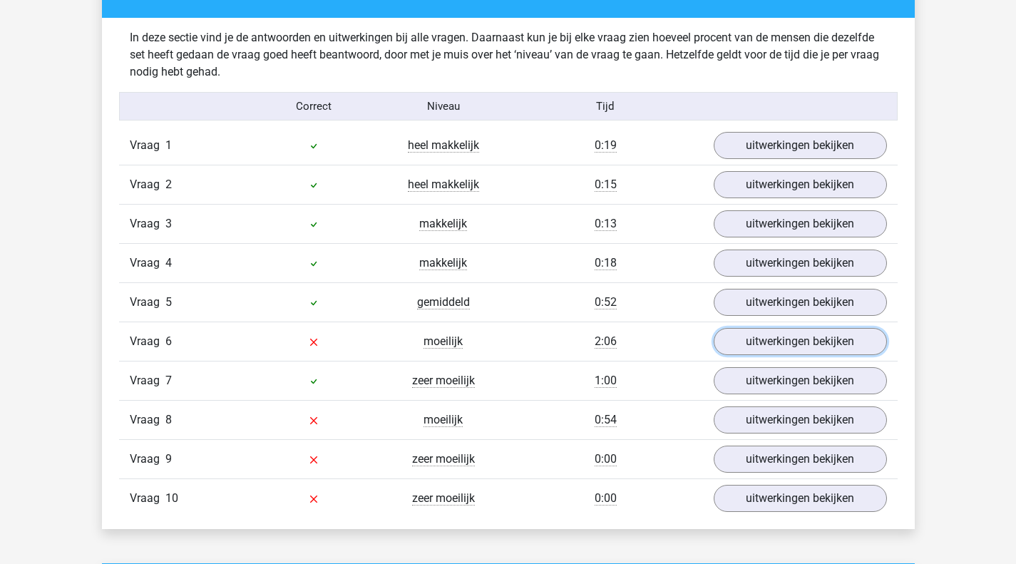
click at [748, 344] on link "uitwerkingen bekijken" at bounding box center [800, 341] width 173 height 27
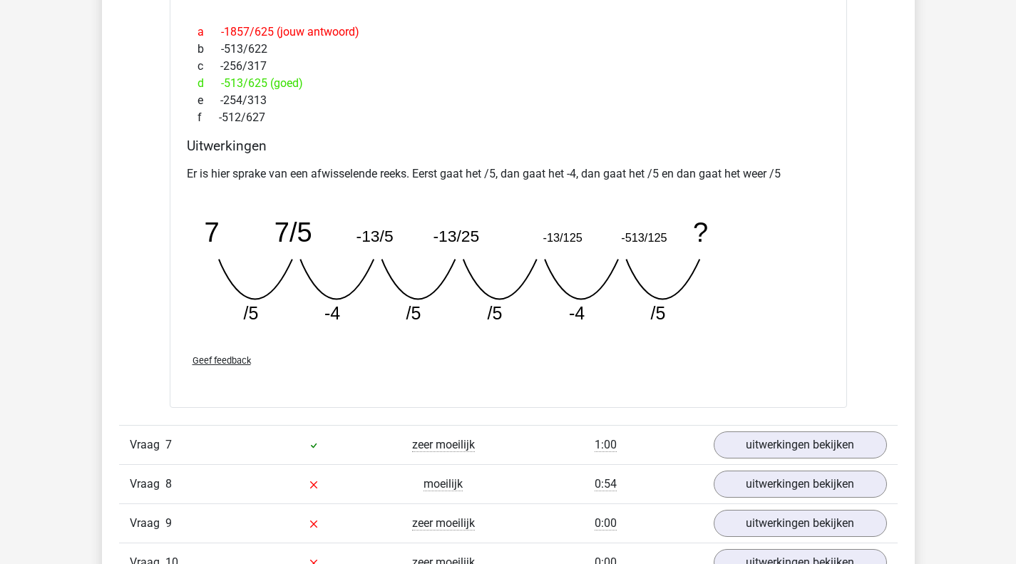
scroll to position [1497, 0]
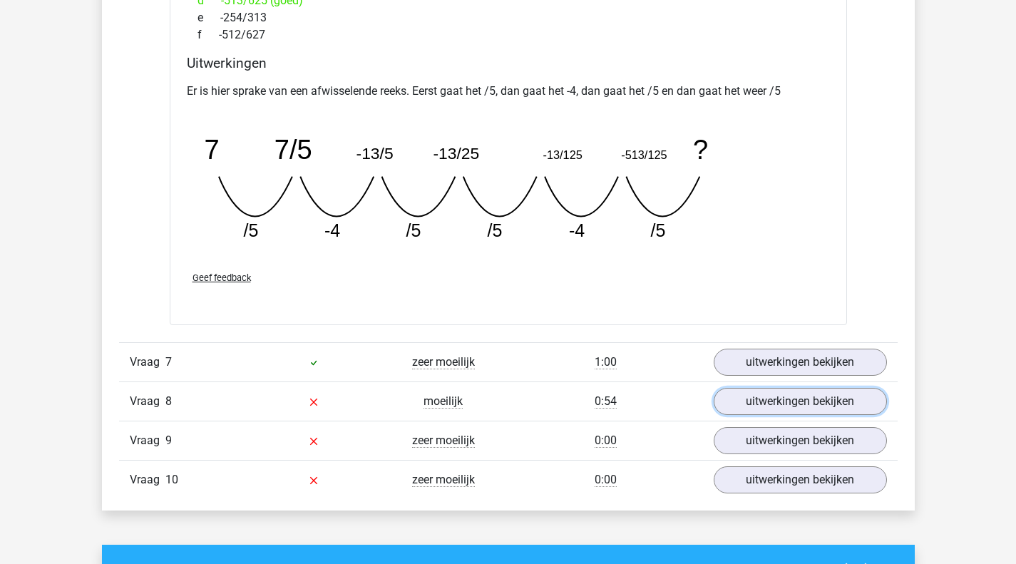
click at [755, 391] on link "uitwerkingen bekijken" at bounding box center [800, 401] width 173 height 27
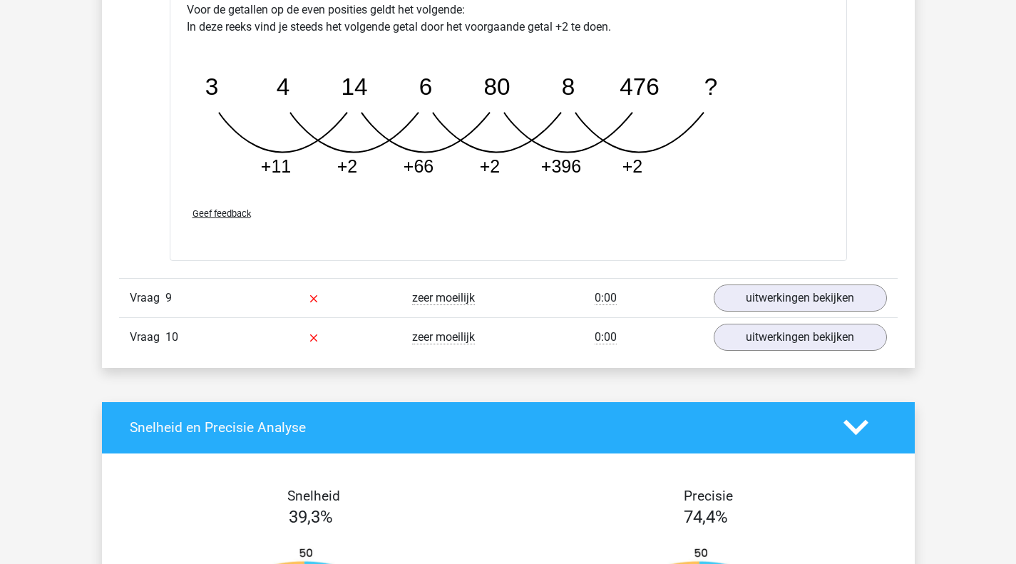
scroll to position [2424, 0]
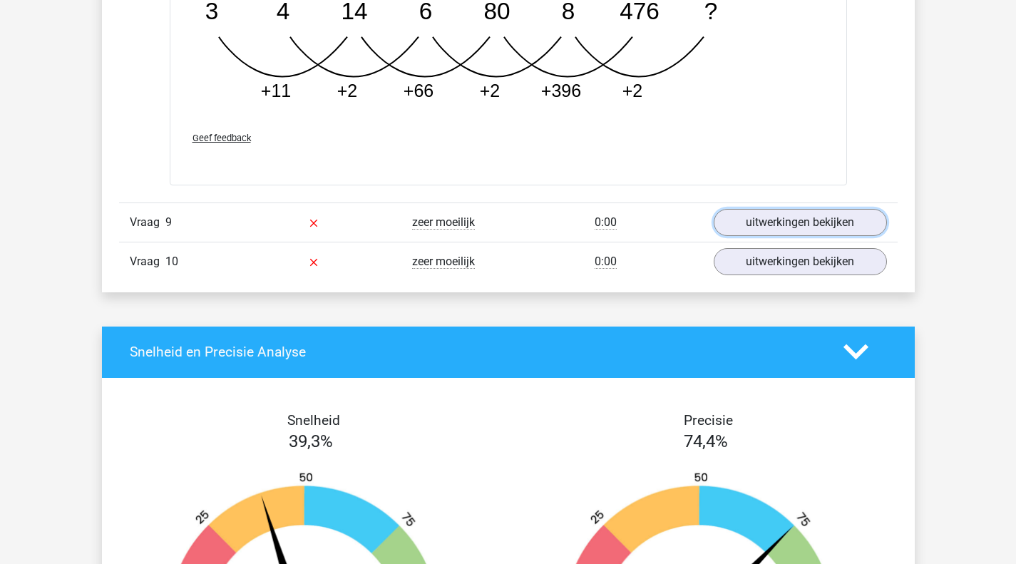
click at [782, 224] on link "uitwerkingen bekijken" at bounding box center [800, 222] width 173 height 27
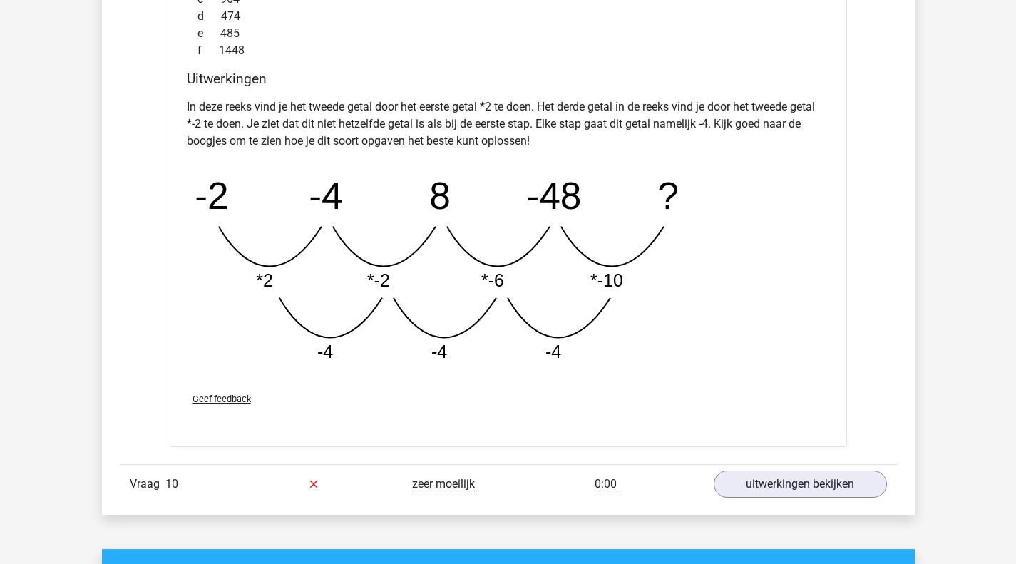
scroll to position [2994, 0]
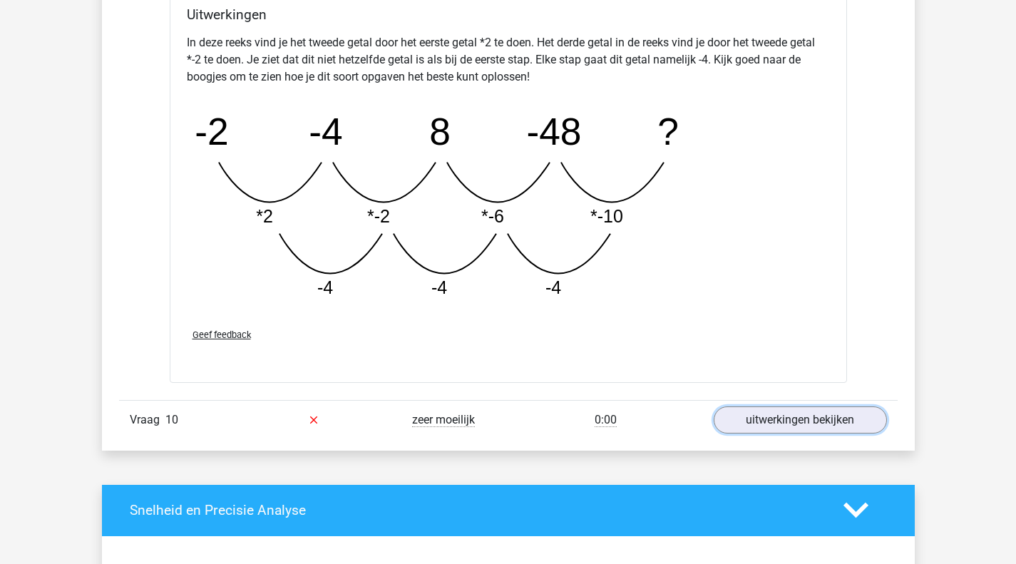
click at [800, 414] on link "uitwerkingen bekijken" at bounding box center [800, 419] width 173 height 27
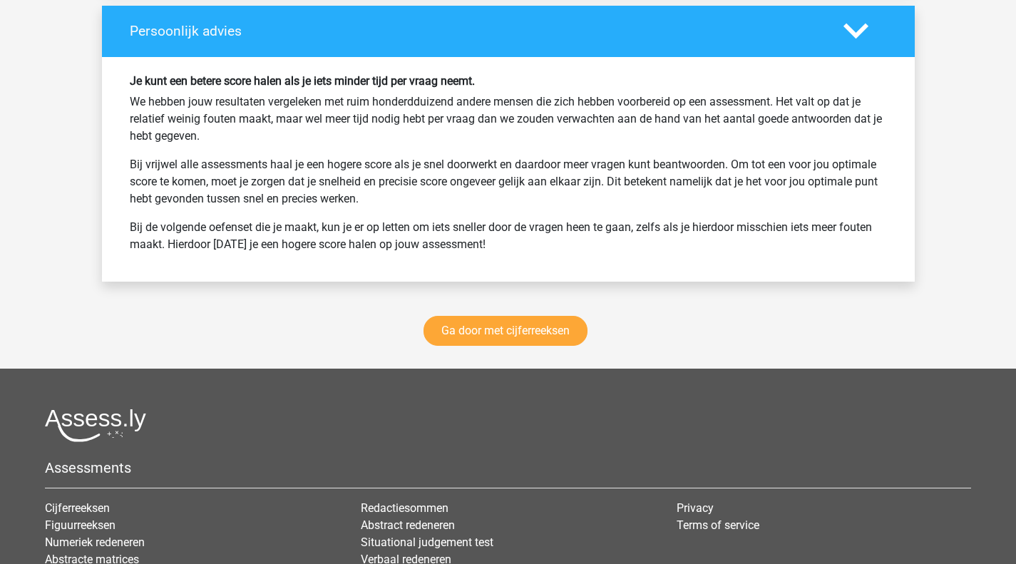
scroll to position [4705, 0]
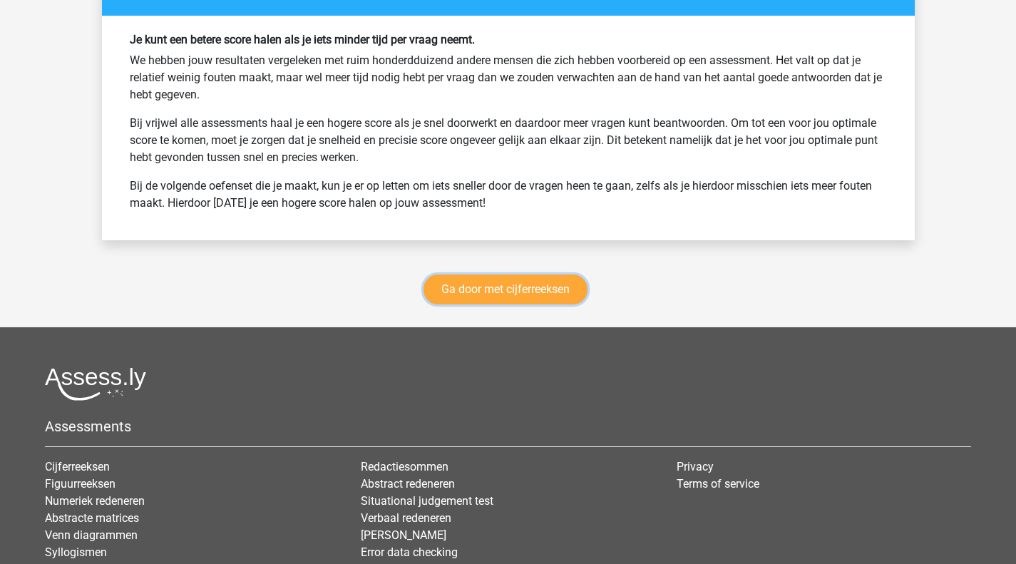
click at [487, 286] on link "Ga door met cijferreeksen" at bounding box center [505, 289] width 164 height 30
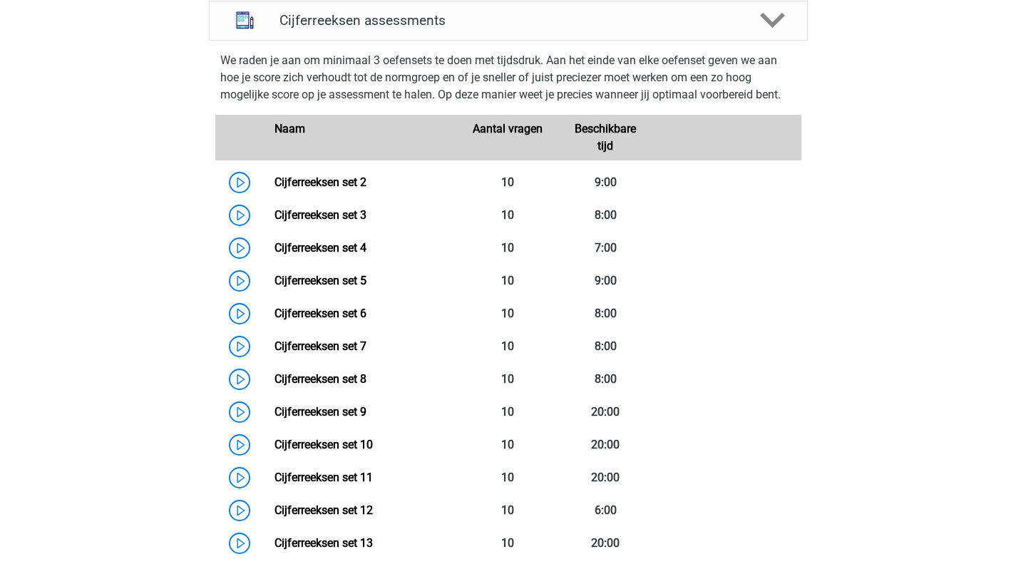
scroll to position [570, 0]
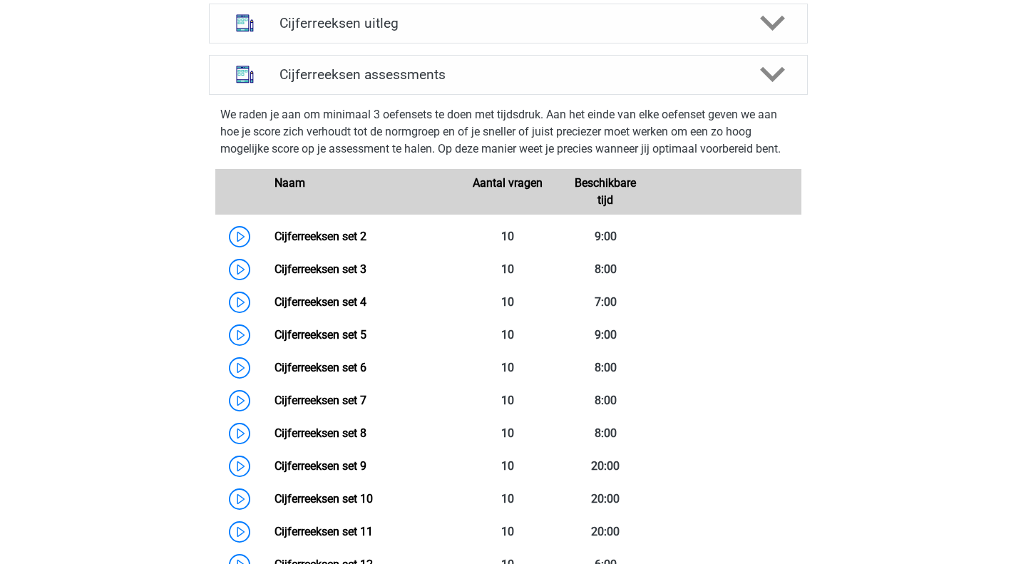
click at [364, 31] on div "Cijferreeksen uitleg" at bounding box center [508, 24] width 599 height 40
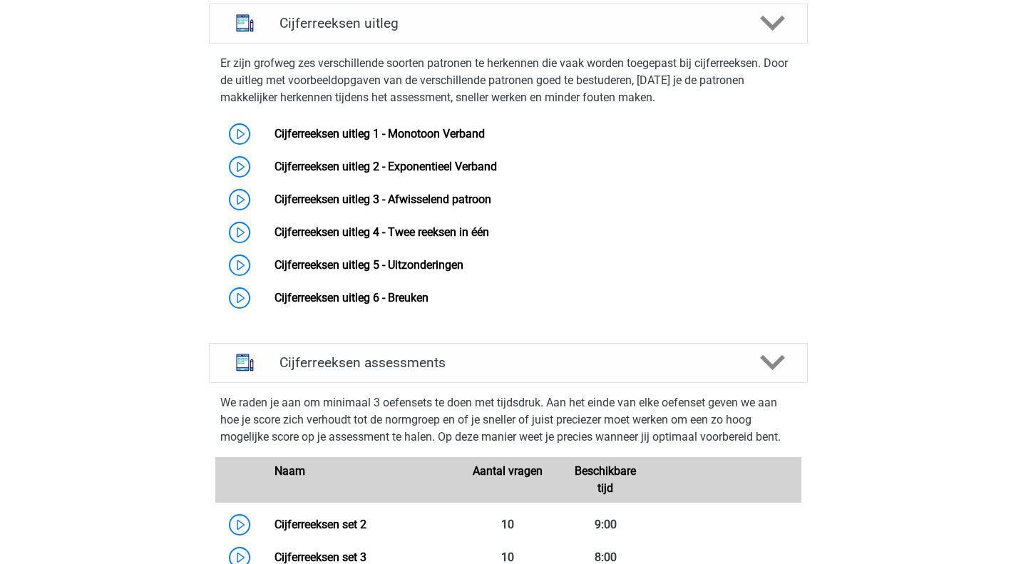
click at [421, 140] on link "Cijferreeksen uitleg 1 - Monotoon Verband" at bounding box center [379, 134] width 210 height 14
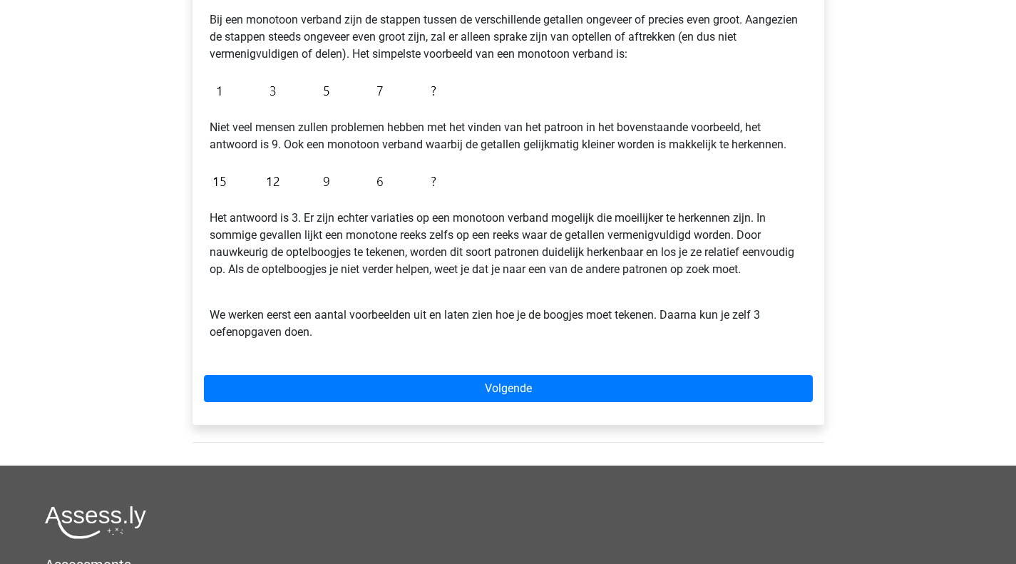
scroll to position [143, 0]
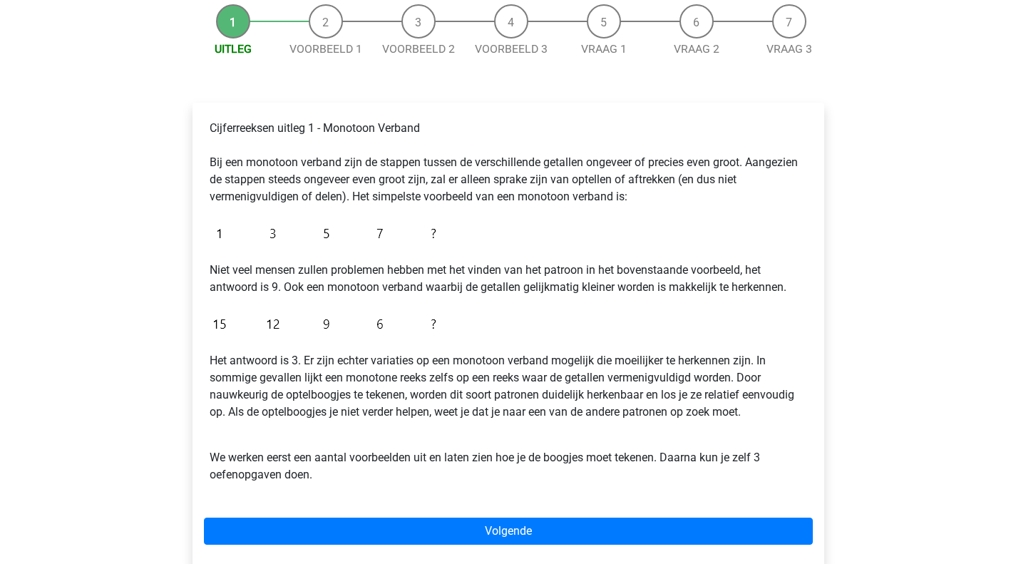
click at [441, 384] on p "Het antwoord is 3. Er zijn echter variaties op een monotoon verband mogelijk di…" at bounding box center [508, 386] width 597 height 68
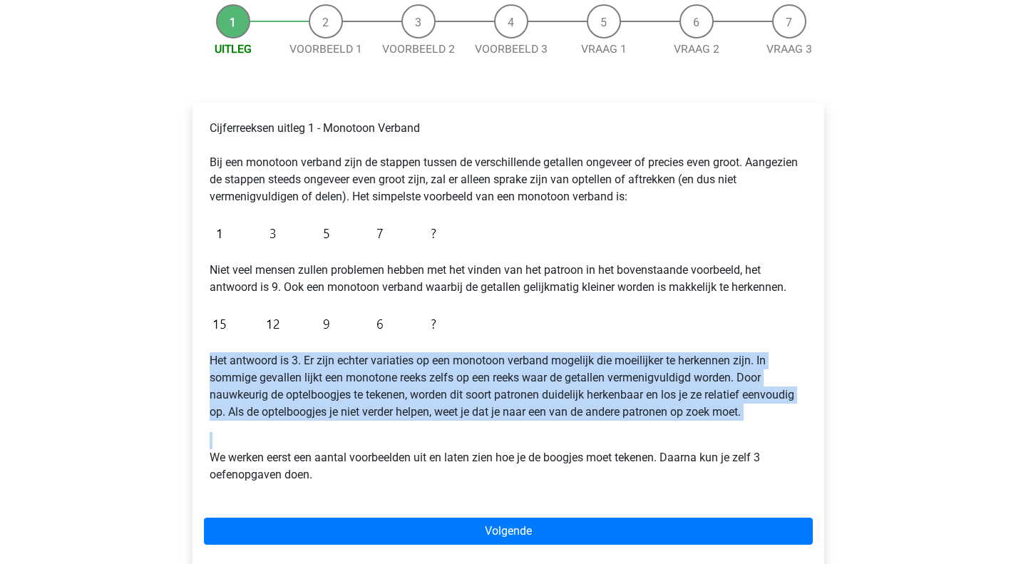
click at [441, 384] on p "Het antwoord is 3. Er zijn echter variaties op een monotoon verband mogelijk di…" at bounding box center [508, 386] width 597 height 68
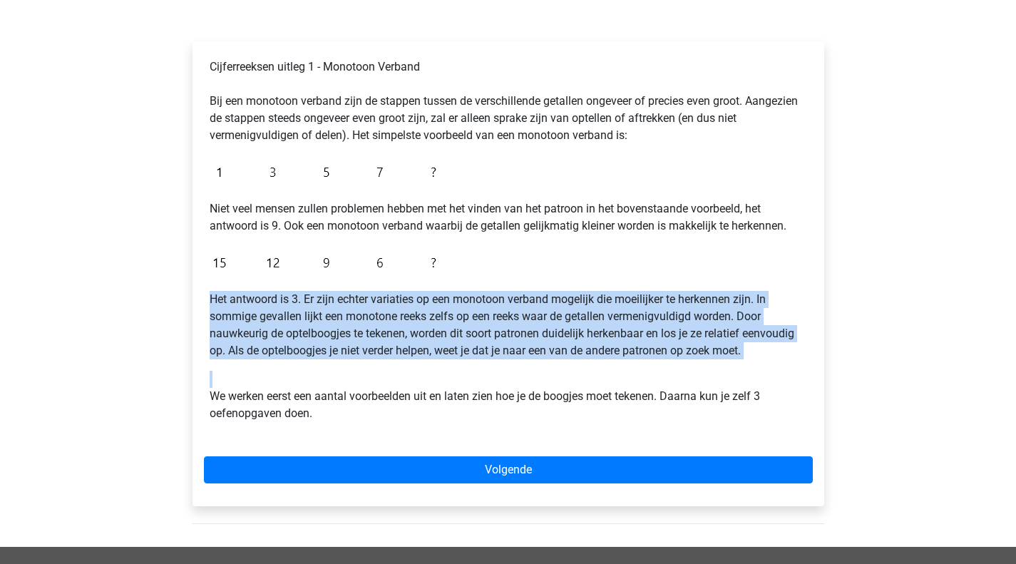
scroll to position [356, 0]
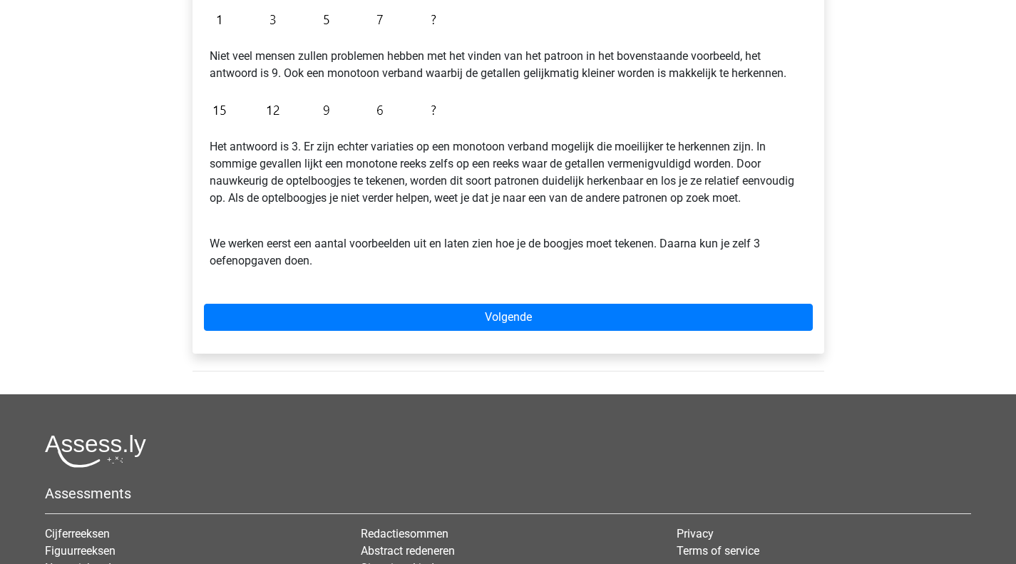
click at [299, 251] on p "We werken eerst een aantal voorbeelden uit en laten zien hoe je de boogjes moet…" at bounding box center [508, 243] width 597 height 51
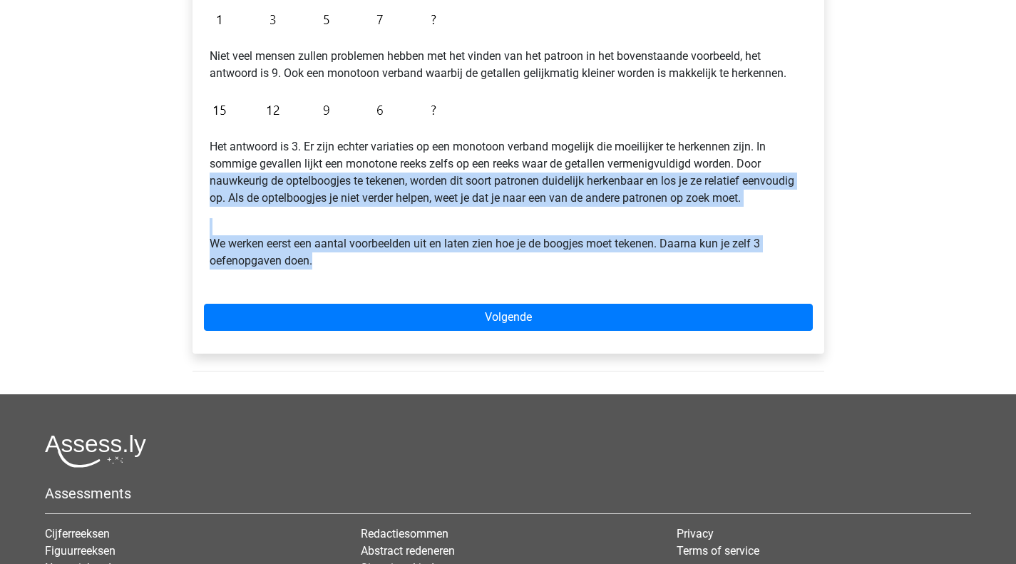
drag, startPoint x: 355, startPoint y: 267, endPoint x: 177, endPoint y: 180, distance: 198.3
click at [177, 180] on div "Uitleg Voorbeeld 1 Voorbeeld 2 Voorbeeld 3 Vraag 1 Vraag 2 Vraag 3 Cijferreekse…" at bounding box center [508, 88] width 677 height 611
click at [428, 215] on div "Cijferreeksen uitleg 1 - Monotoon Verband Bij een monotoon verband zijn de stap…" at bounding box center [508, 93] width 609 height 386
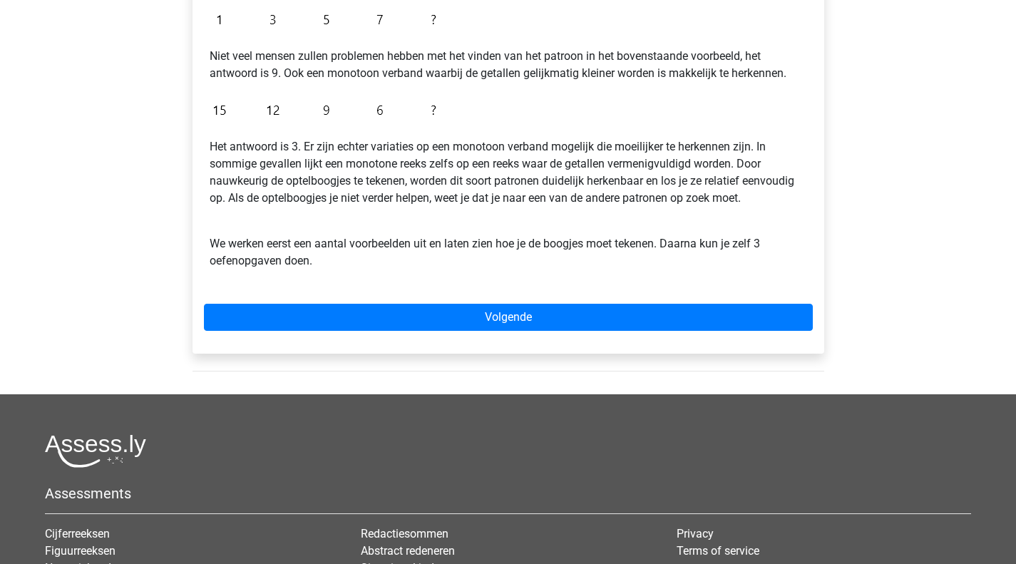
click at [428, 215] on div "Cijferreeksen uitleg 1 - Monotoon Verband Bij een monotoon verband zijn de stap…" at bounding box center [508, 93] width 609 height 386
click at [424, 197] on p "Het antwoord is 3. Er zijn echter variaties op een monotoon verband mogelijk di…" at bounding box center [508, 172] width 597 height 68
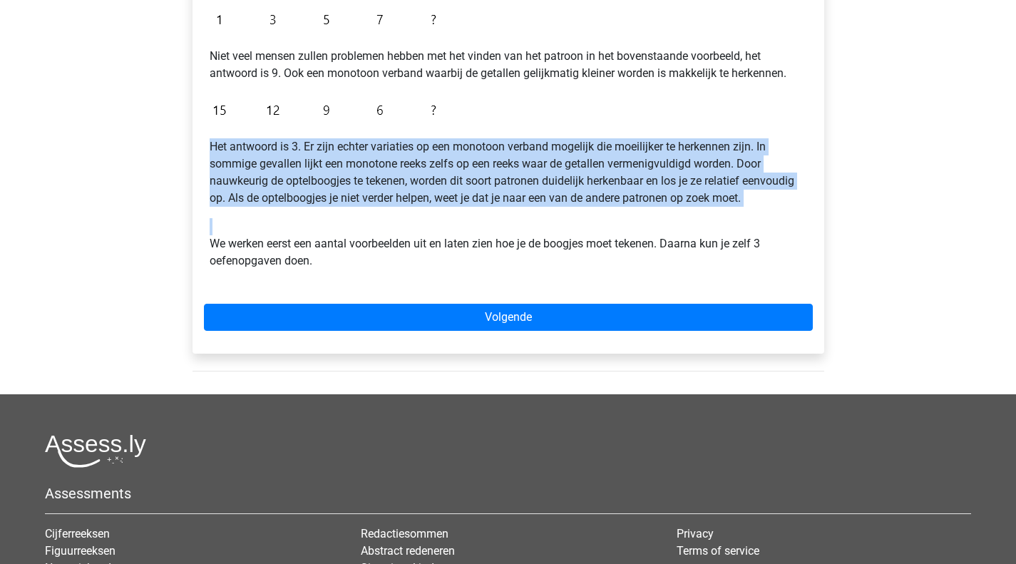
click at [424, 197] on p "Het antwoord is 3. Er zijn echter variaties op een monotoon verband mogelijk di…" at bounding box center [508, 172] width 597 height 68
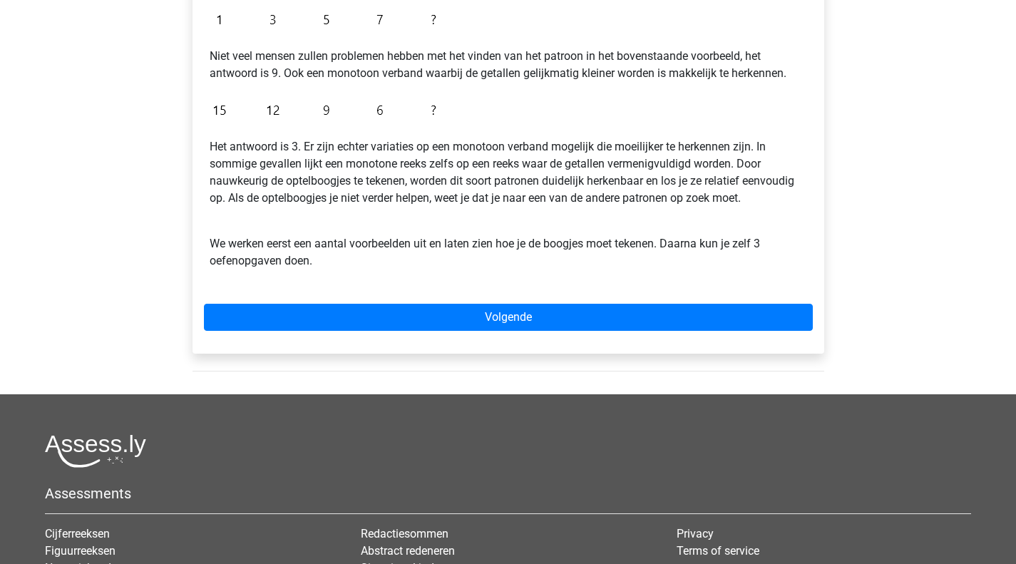
click at [381, 242] on p "We werken eerst een aantal voorbeelden uit en laten zien hoe je de boogjes moet…" at bounding box center [508, 243] width 597 height 51
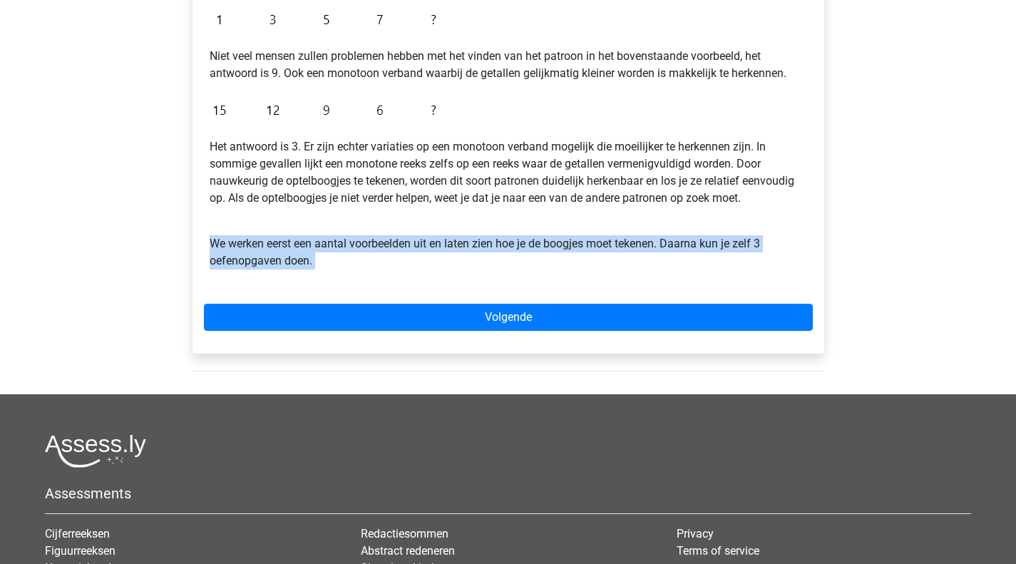
click at [381, 242] on p "We werken eerst een aantal voorbeelden uit en laten zien hoe je de boogjes moet…" at bounding box center [508, 243] width 597 height 51
click at [374, 265] on p "We werken eerst een aantal voorbeelden uit en laten zien hoe je de boogjes moet…" at bounding box center [508, 243] width 597 height 51
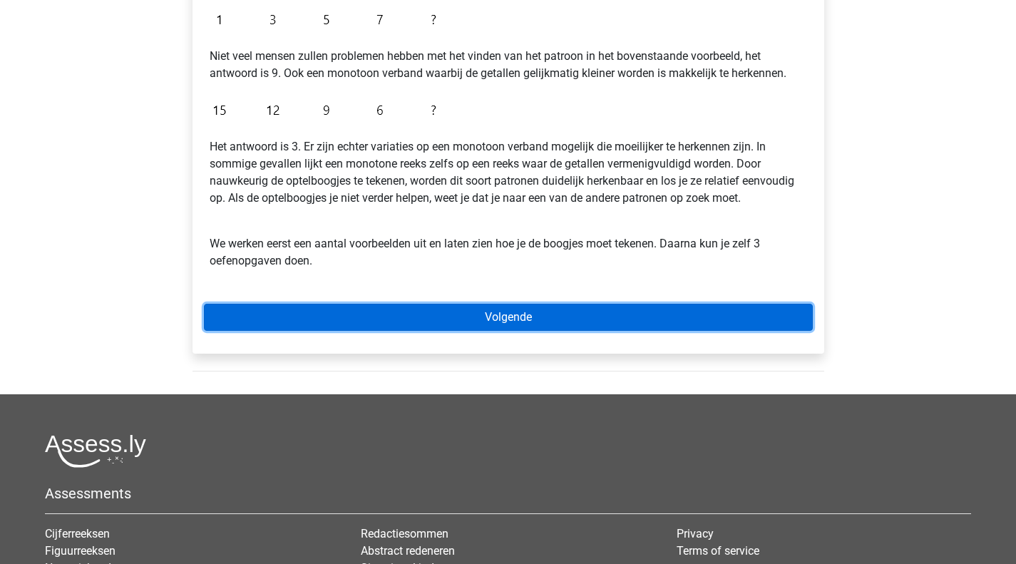
click at [436, 312] on link "Volgende" at bounding box center [508, 317] width 609 height 27
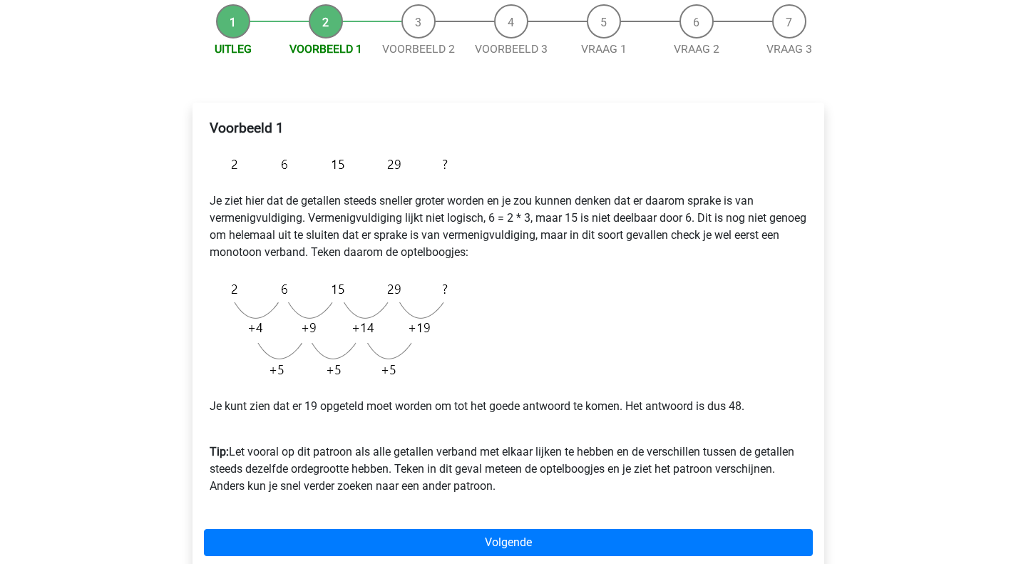
scroll to position [285, 0]
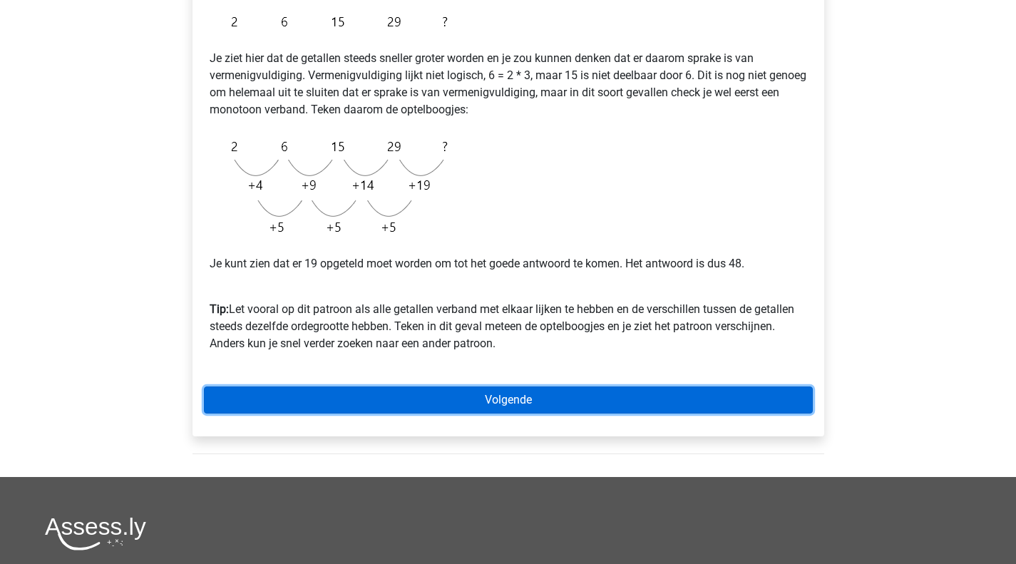
click at [624, 406] on link "Volgende" at bounding box center [508, 399] width 609 height 27
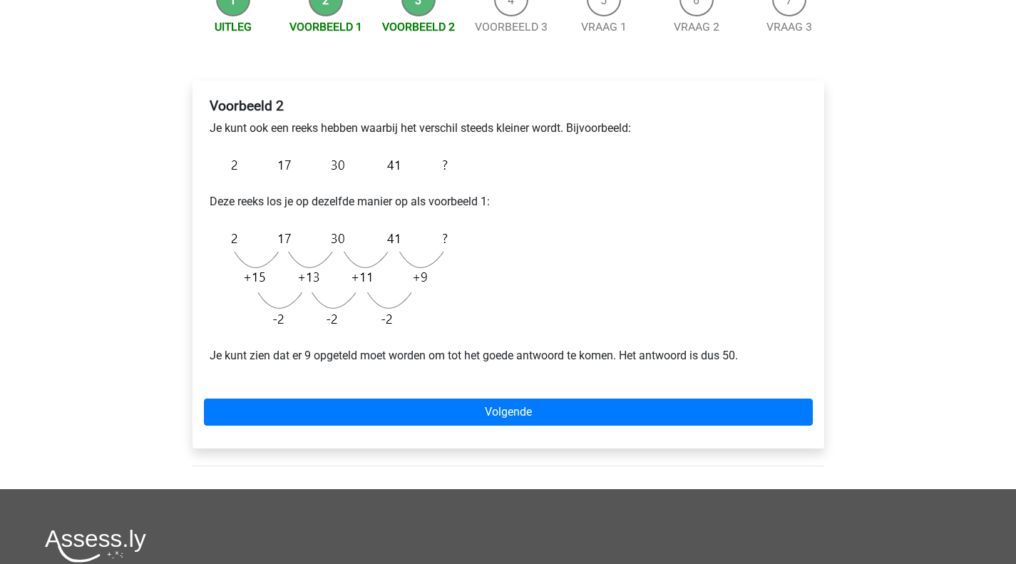
scroll to position [214, 0]
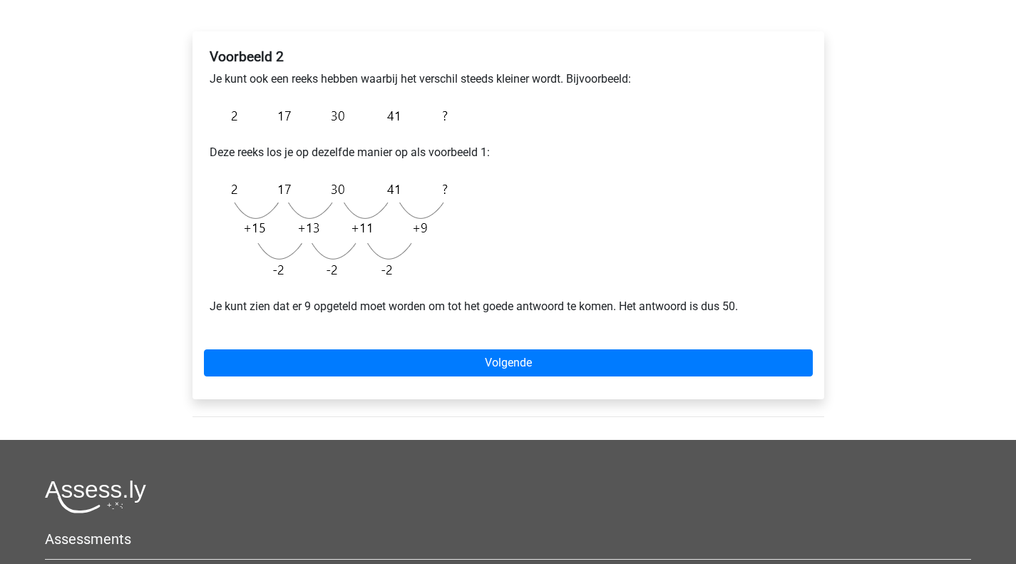
click at [574, 379] on div "Voorbeeld 2 Je kunt ook een reeks hebben waarbij het verschil steeds kleiner wo…" at bounding box center [508, 215] width 632 height 368
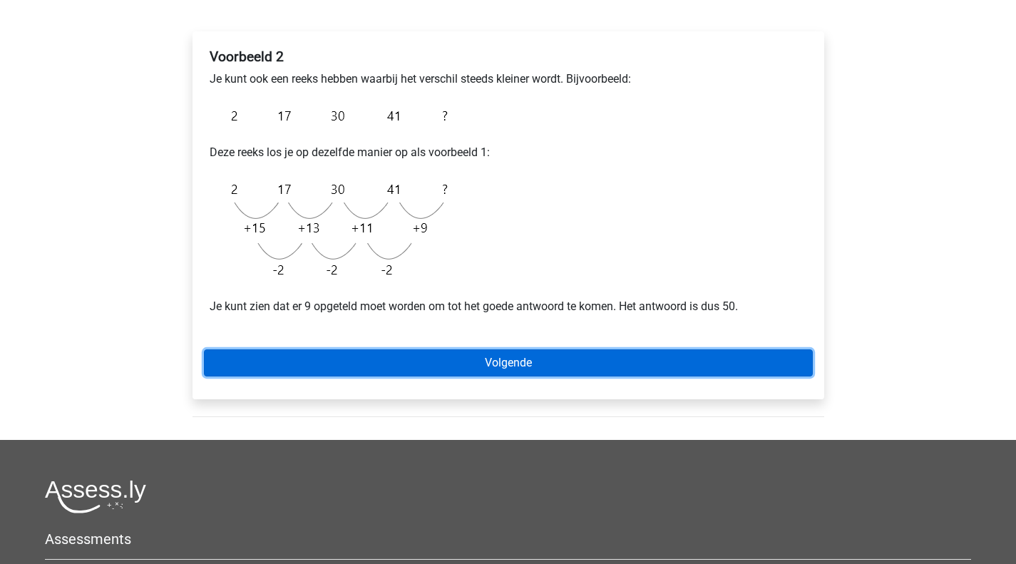
click at [546, 366] on link "Volgende" at bounding box center [508, 362] width 609 height 27
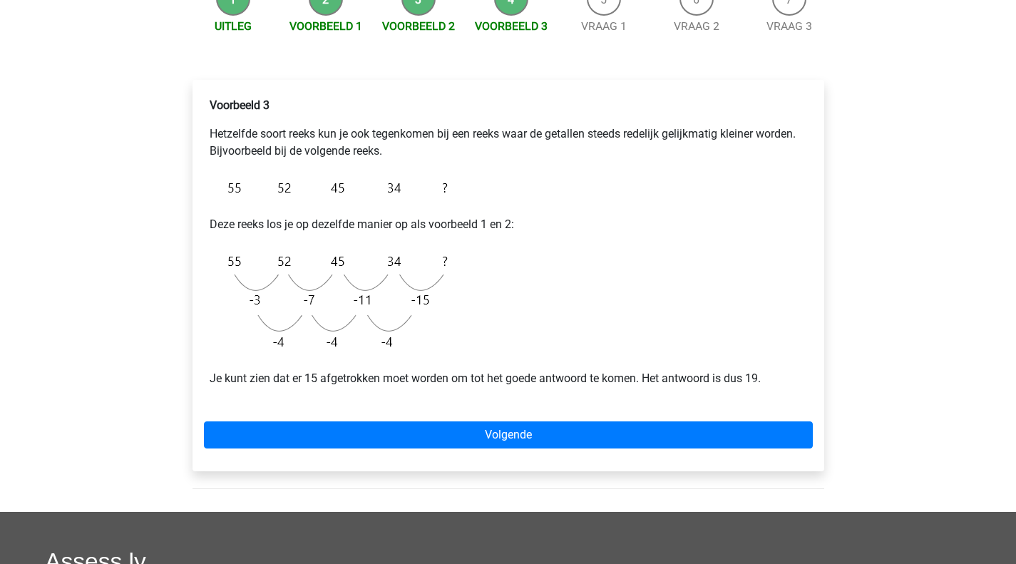
scroll to position [285, 0]
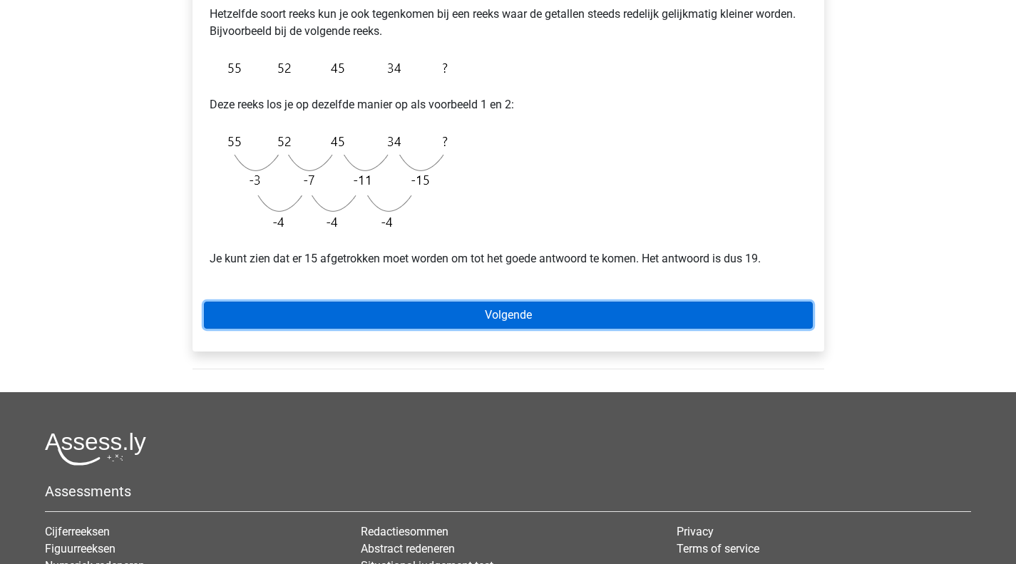
click at [540, 314] on link "Volgende" at bounding box center [508, 315] width 609 height 27
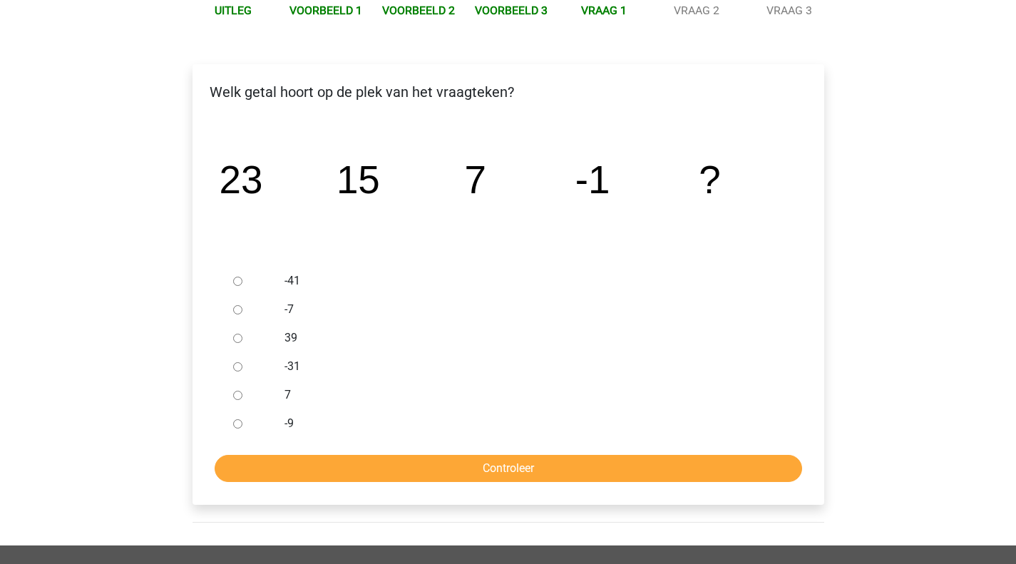
scroll to position [214, 0]
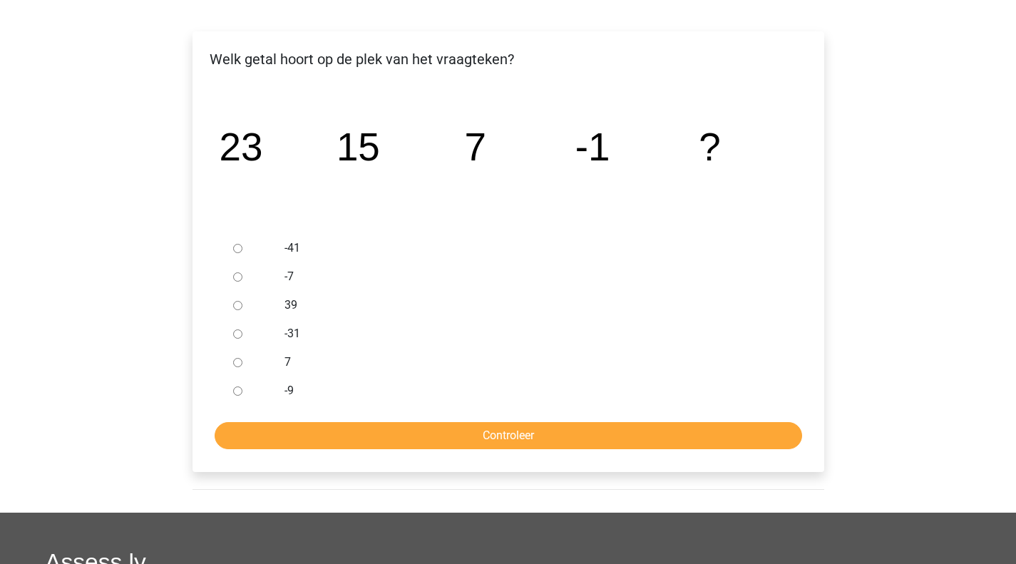
click at [235, 400] on div at bounding box center [250, 390] width 47 height 29
click at [235, 396] on input "-9" at bounding box center [237, 390] width 9 height 9
radio input "true"
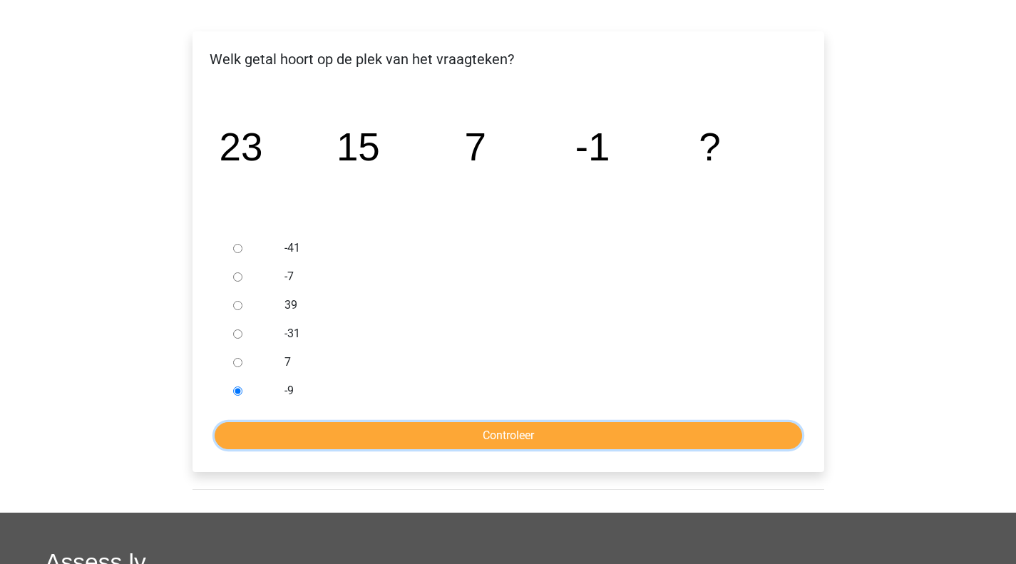
click at [338, 438] on input "Controleer" at bounding box center [508, 435] width 587 height 27
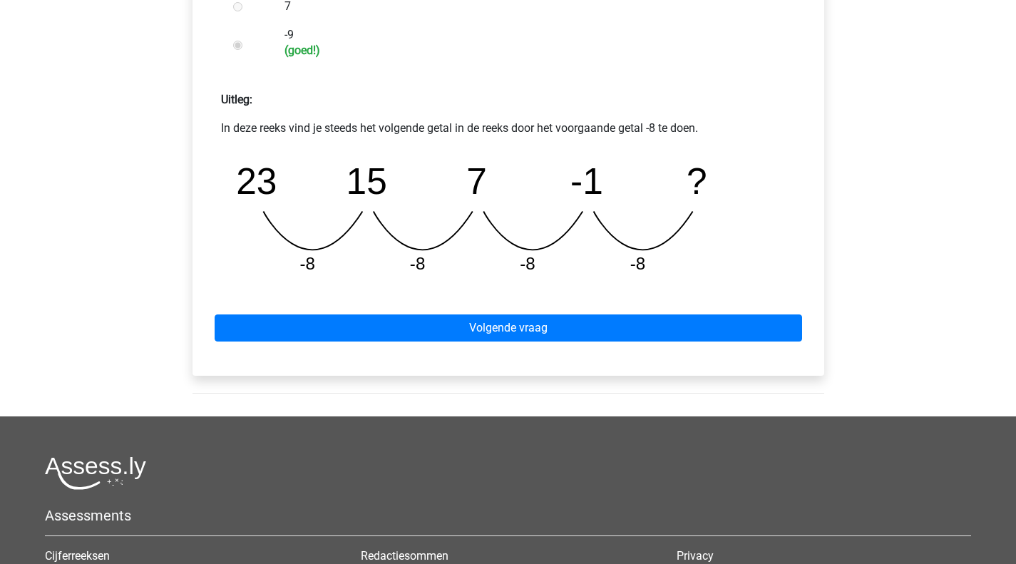
scroll to position [570, 0]
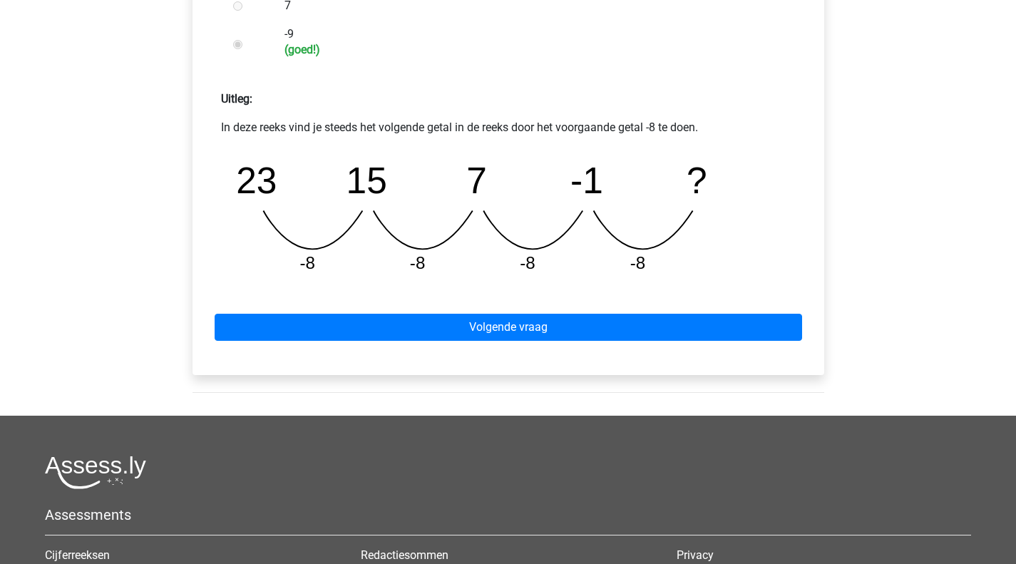
click at [438, 341] on div "Volgende vraag" at bounding box center [508, 324] width 609 height 78
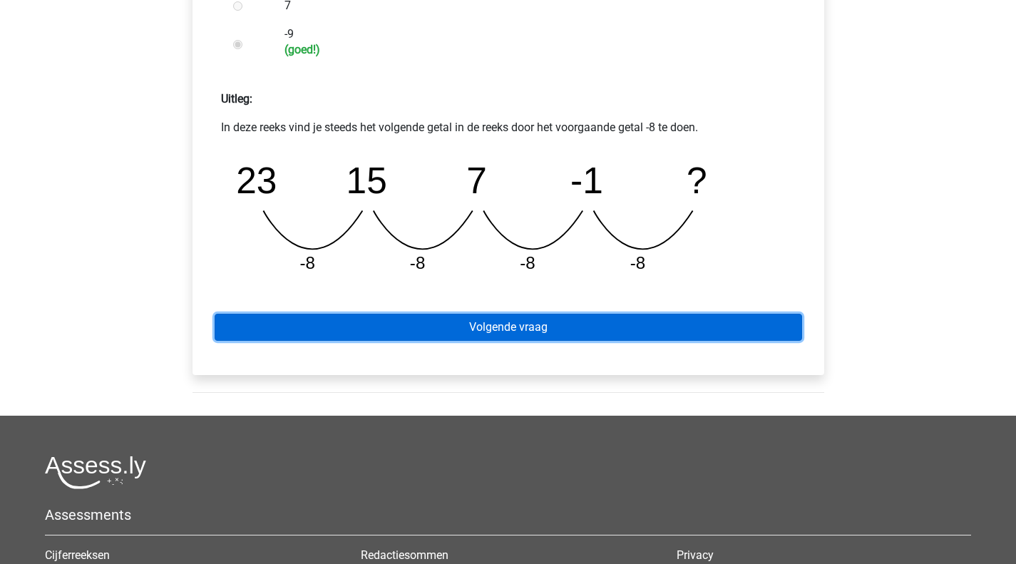
click at [448, 335] on link "Volgende vraag" at bounding box center [508, 327] width 587 height 27
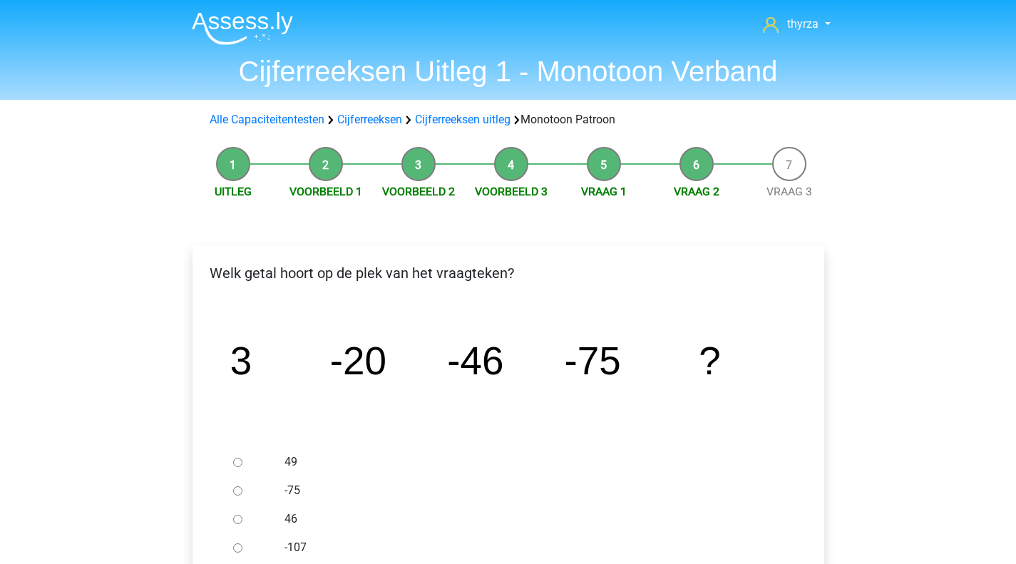
drag, startPoint x: 234, startPoint y: 552, endPoint x: 257, endPoint y: 547, distance: 24.0
click at [234, 552] on input "-107" at bounding box center [237, 547] width 9 height 9
radio input "true"
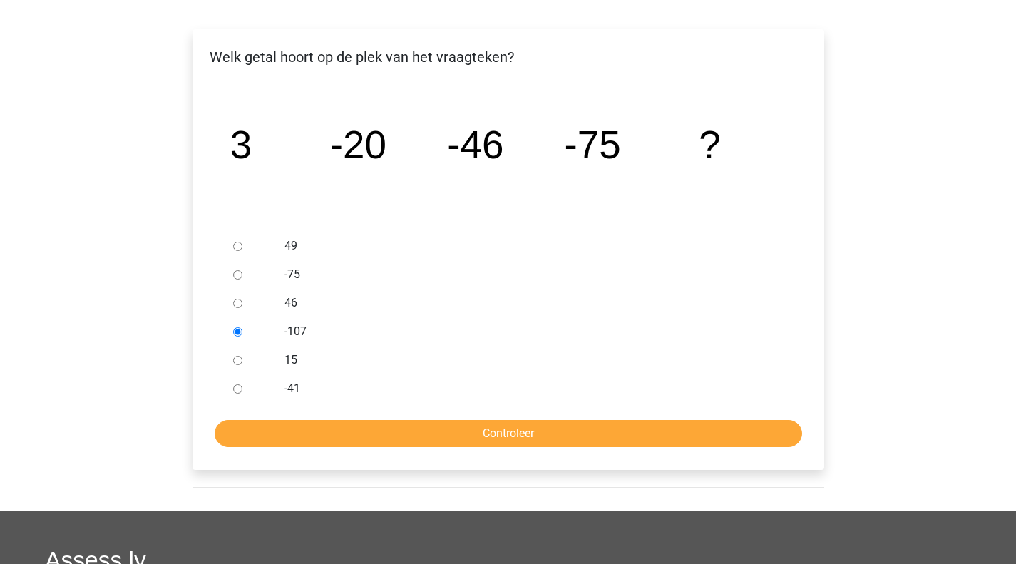
scroll to position [356, 0]
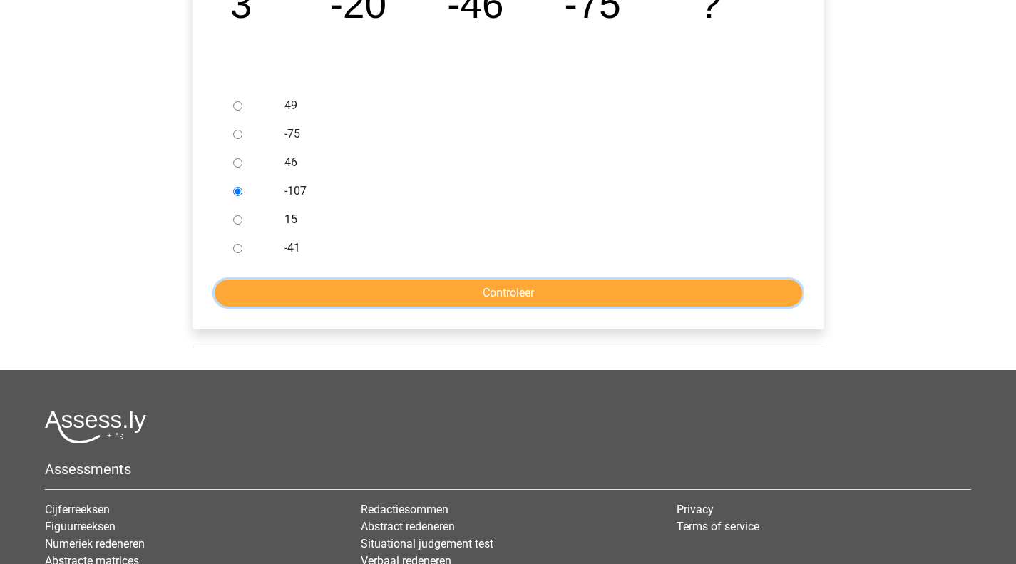
click at [376, 303] on input "Controleer" at bounding box center [508, 292] width 587 height 27
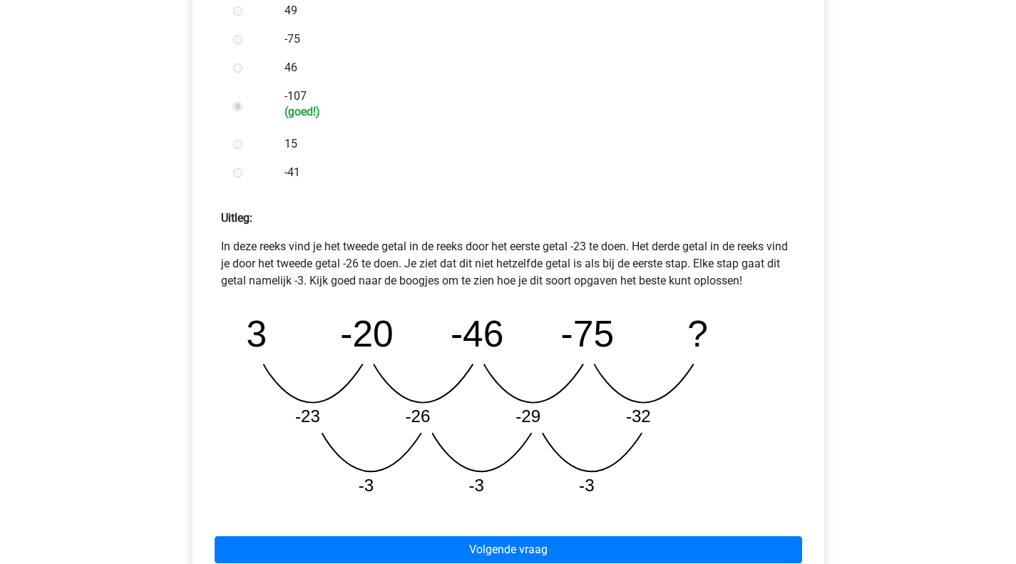
scroll to position [570, 0]
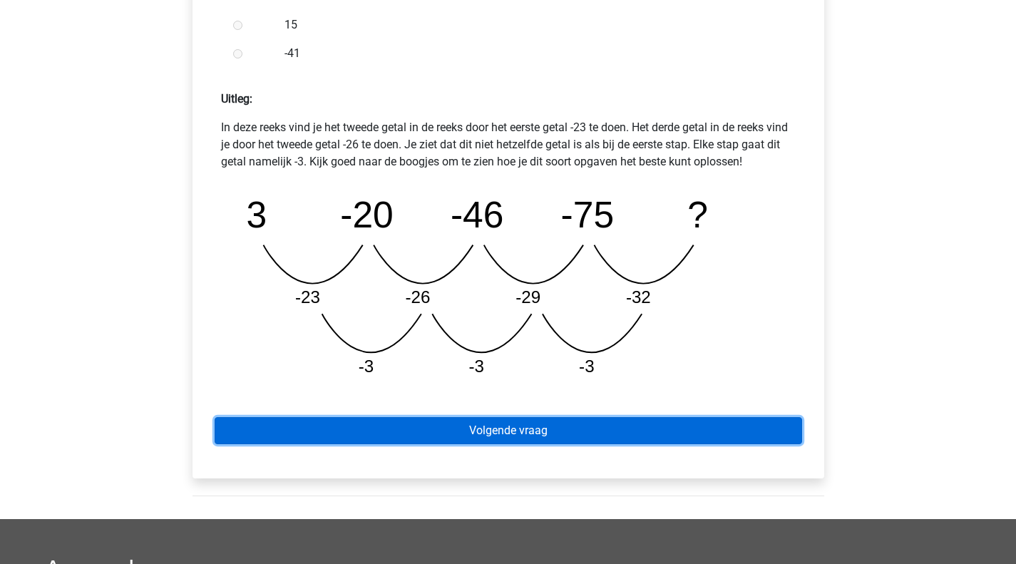
click at [455, 432] on link "Volgende vraag" at bounding box center [508, 430] width 587 height 27
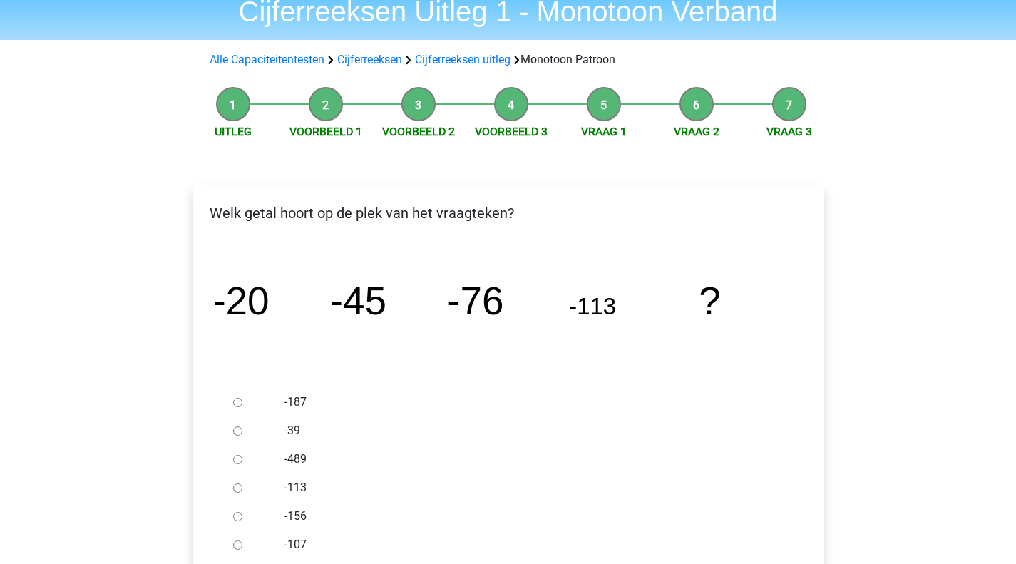
scroll to position [143, 0]
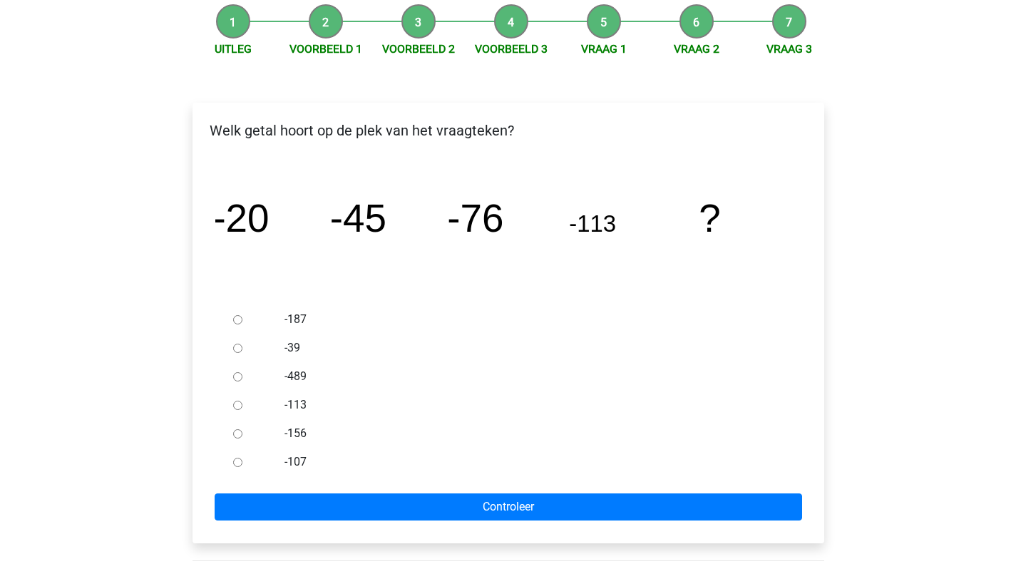
click at [236, 433] on input "-156" at bounding box center [237, 433] width 9 height 9
radio input "true"
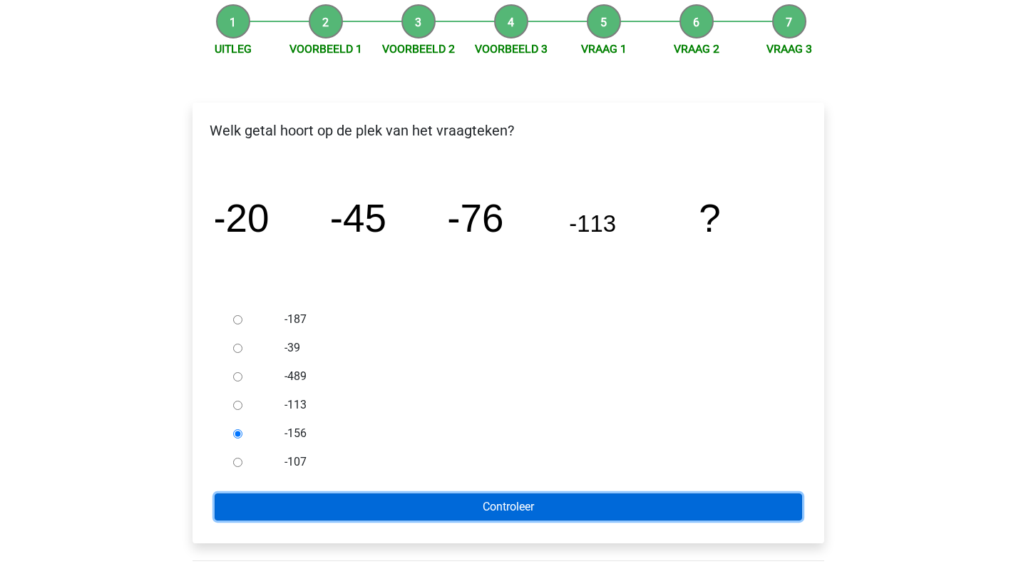
click at [352, 512] on input "Controleer" at bounding box center [508, 506] width 587 height 27
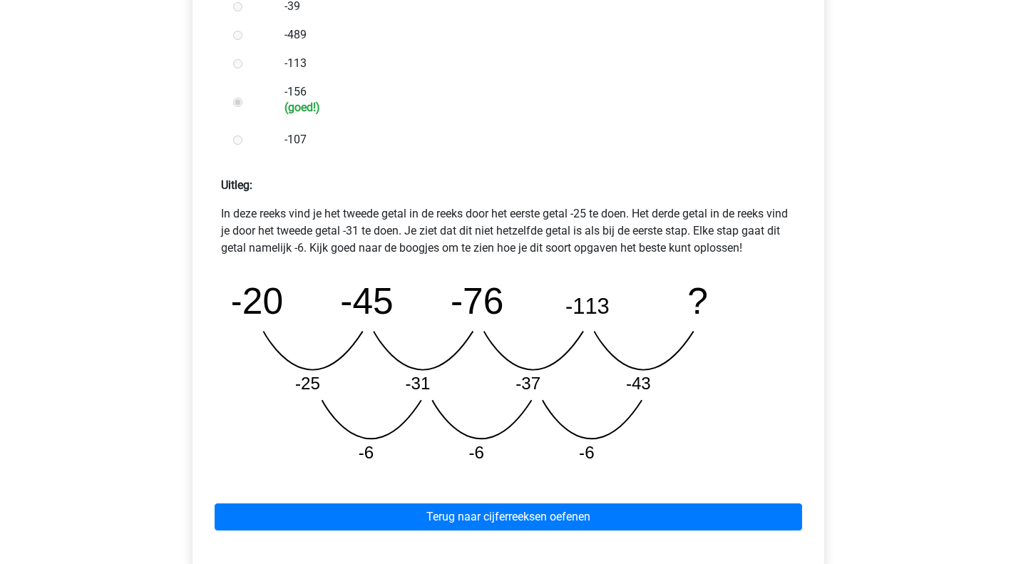
scroll to position [499, 0]
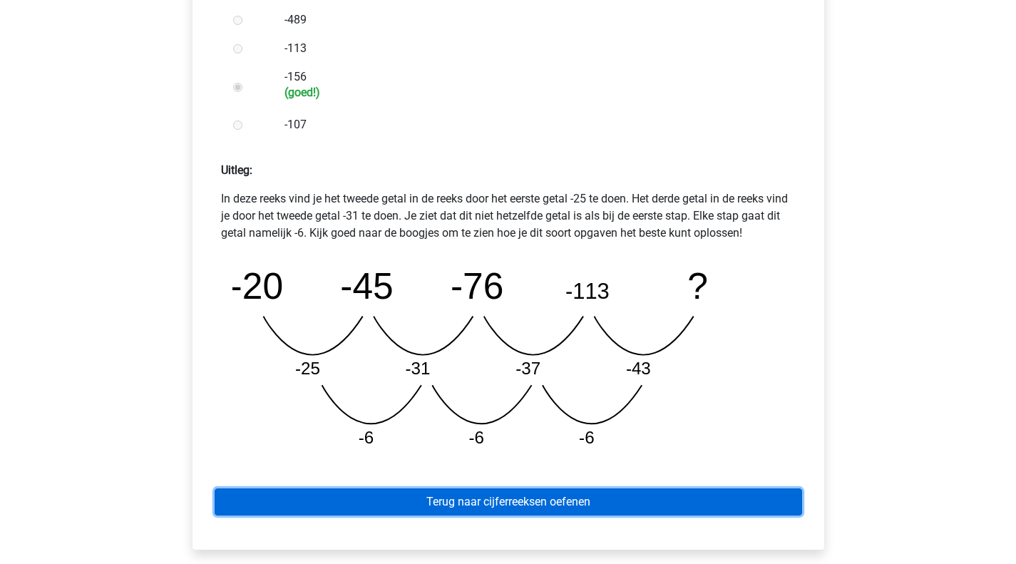
click at [508, 495] on link "Terug naar cijferreeksen oefenen" at bounding box center [508, 501] width 587 height 27
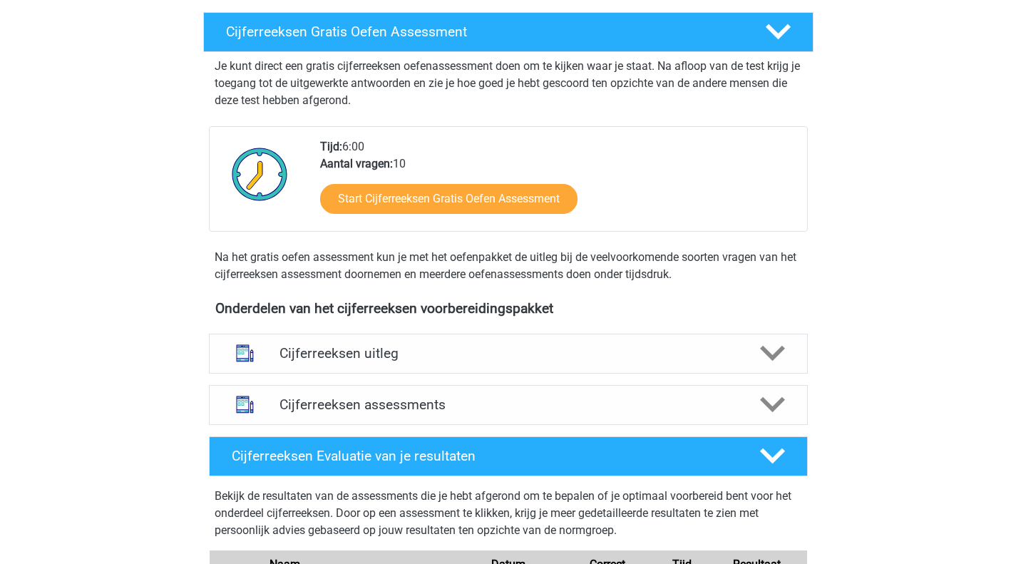
scroll to position [285, 0]
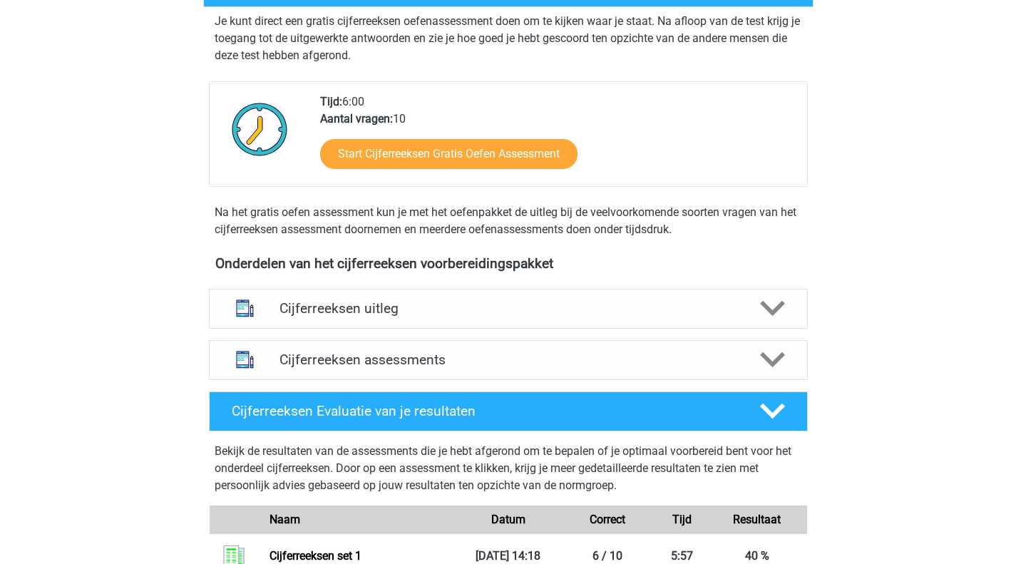
click at [326, 316] on h4 "Cijferreeksen uitleg" at bounding box center [508, 308] width 458 height 16
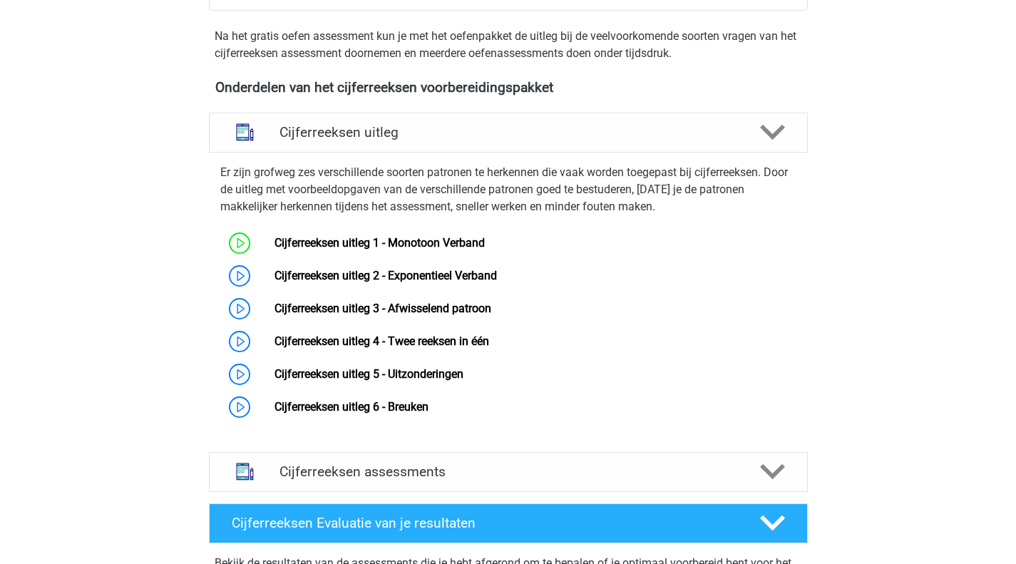
scroll to position [499, 0]
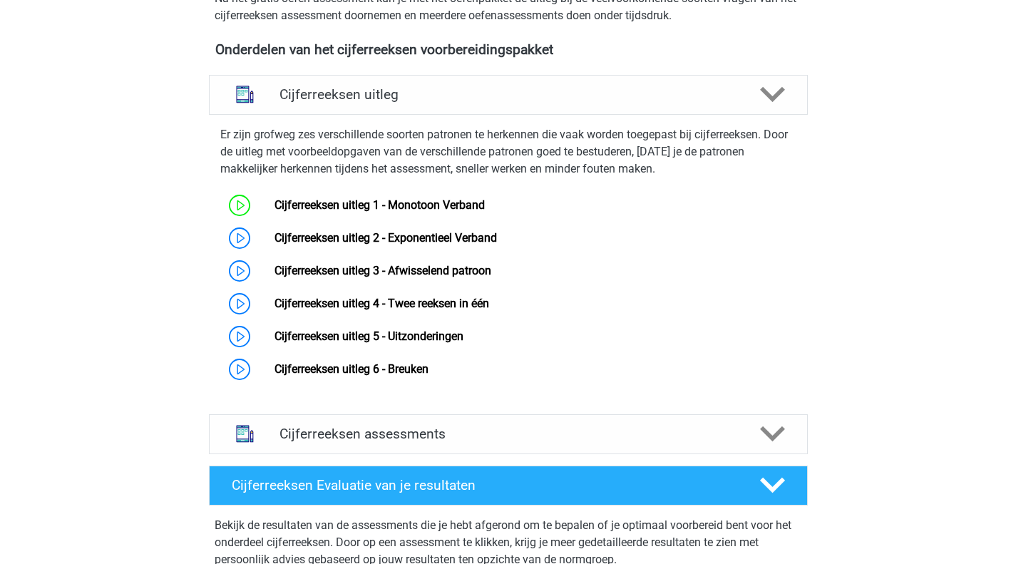
click at [368, 244] on link "Cijferreeksen uitleg 2 - Exponentieel Verband" at bounding box center [385, 238] width 222 height 14
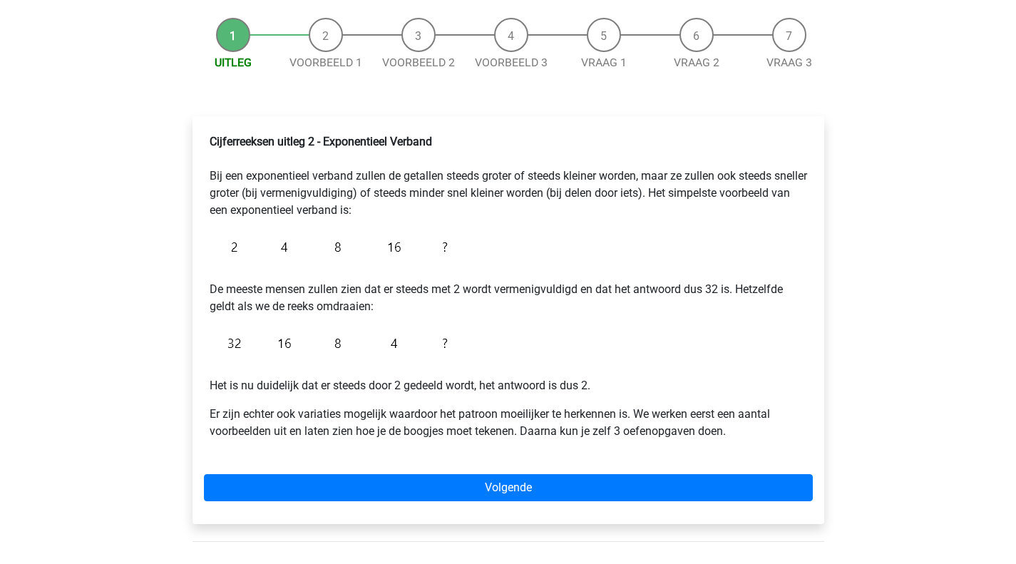
scroll to position [214, 0]
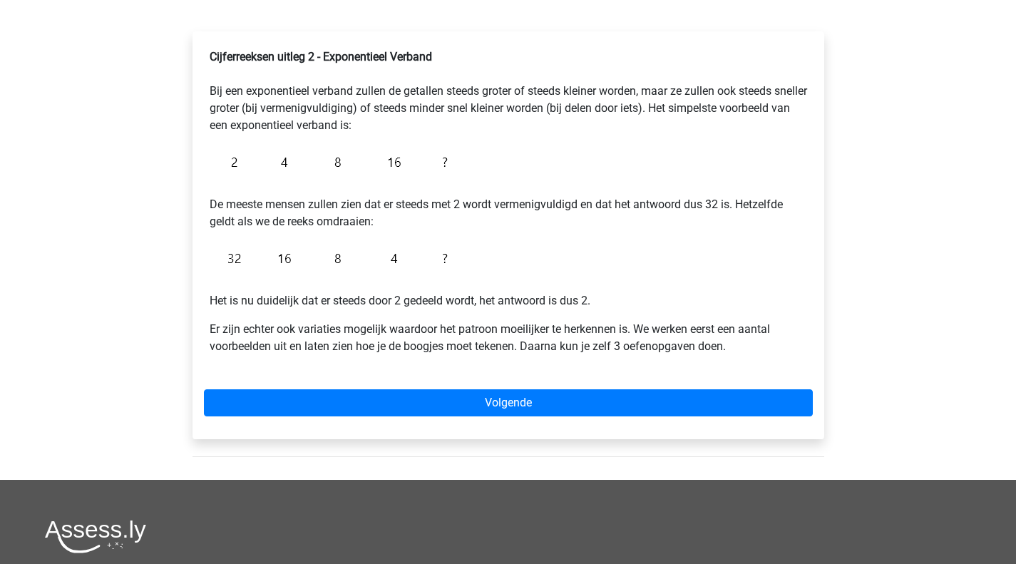
click at [415, 207] on p "De meeste mensen zullen zien dat er steeds met 2 wordt vermenigvuldigd en dat h…" at bounding box center [508, 204] width 597 height 51
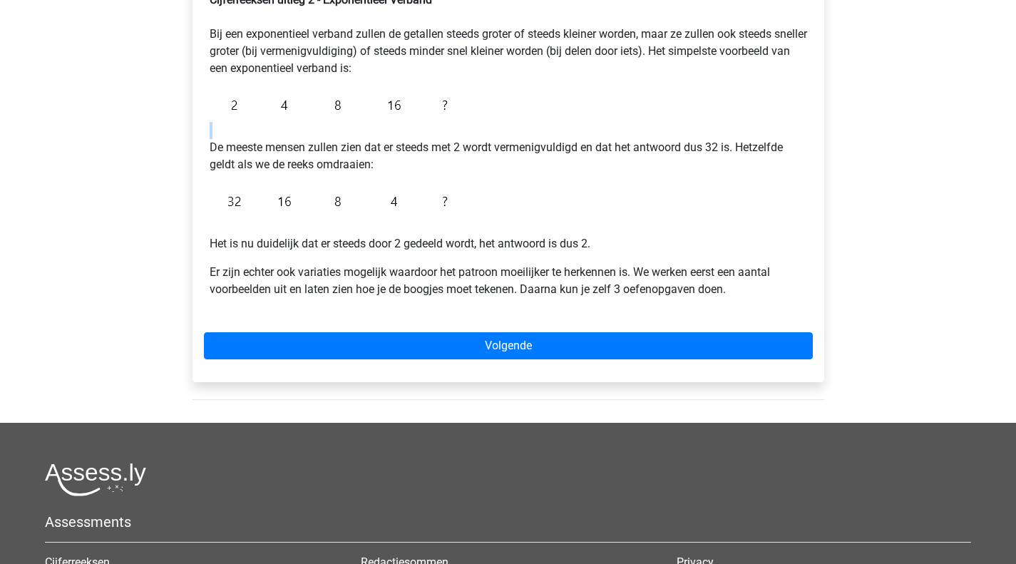
scroll to position [285, 0]
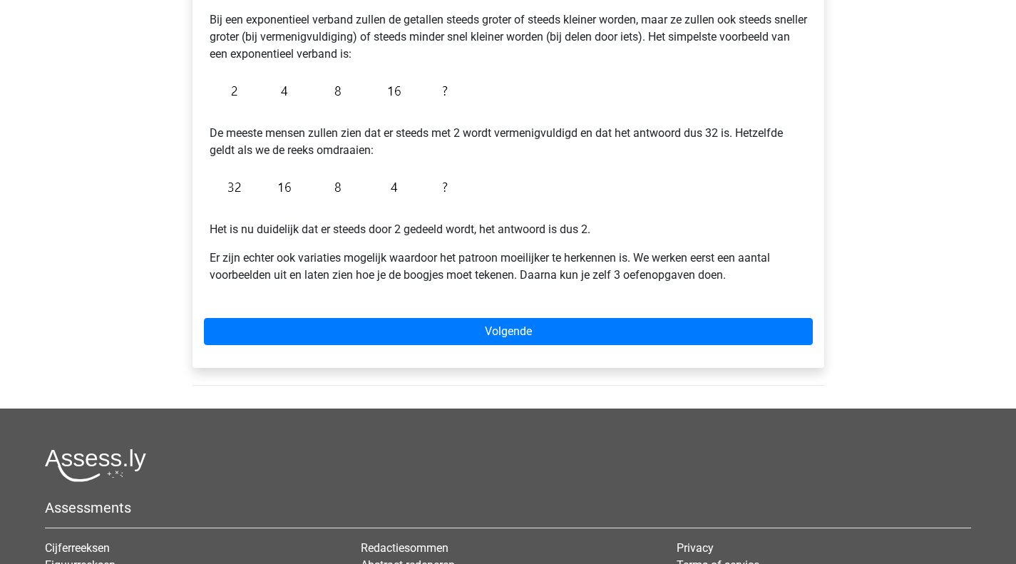
click at [262, 235] on p "Het is nu duidelijk dat er steeds door 2 gedeeld wordt, het antwoord is dus 2." at bounding box center [508, 221] width 597 height 34
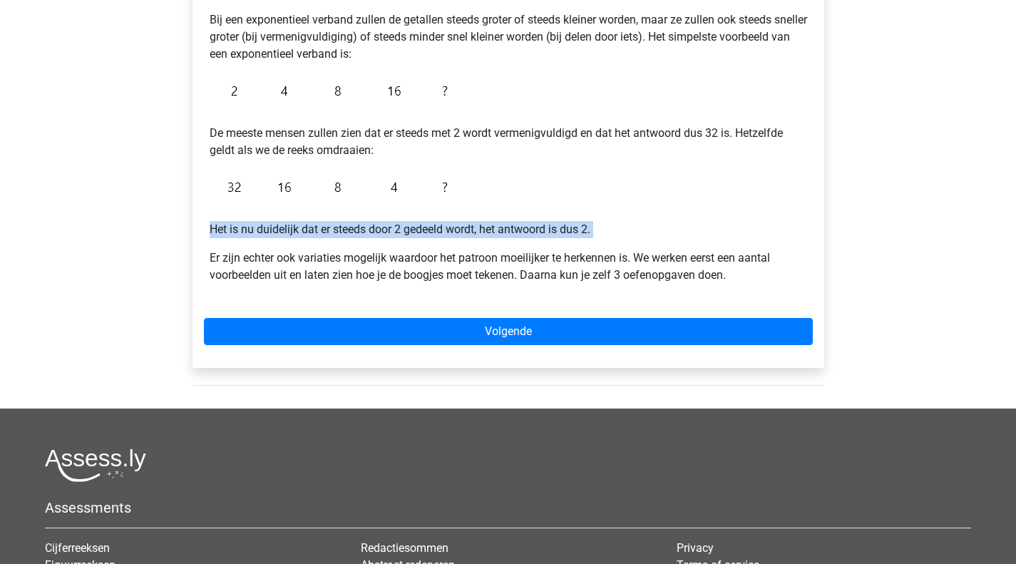
click at [262, 235] on p "Het is nu duidelijk dat er steeds door 2 gedeeld wordt, het antwoord is dus 2." at bounding box center [508, 221] width 597 height 34
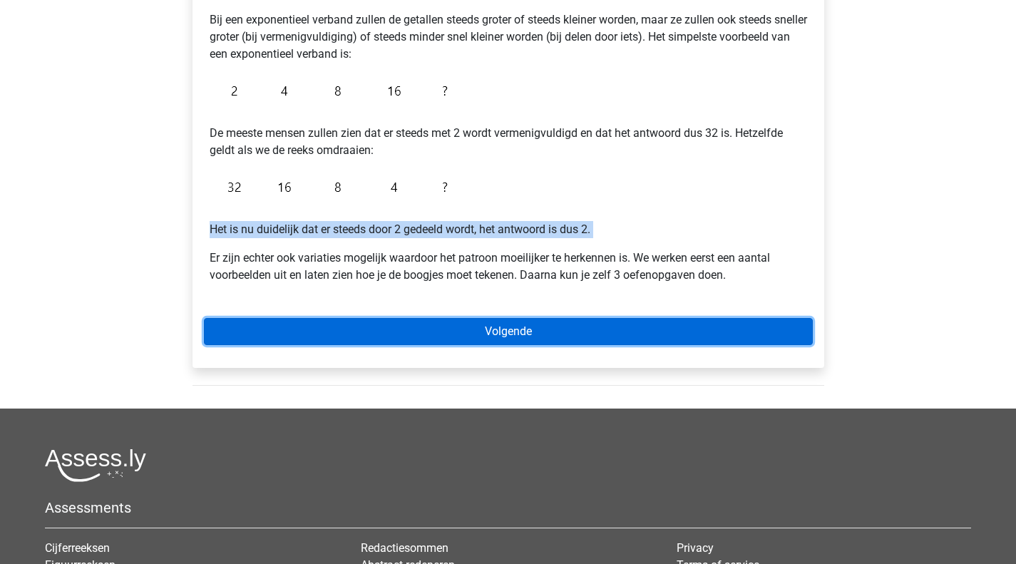
click at [412, 335] on link "Volgende" at bounding box center [508, 331] width 609 height 27
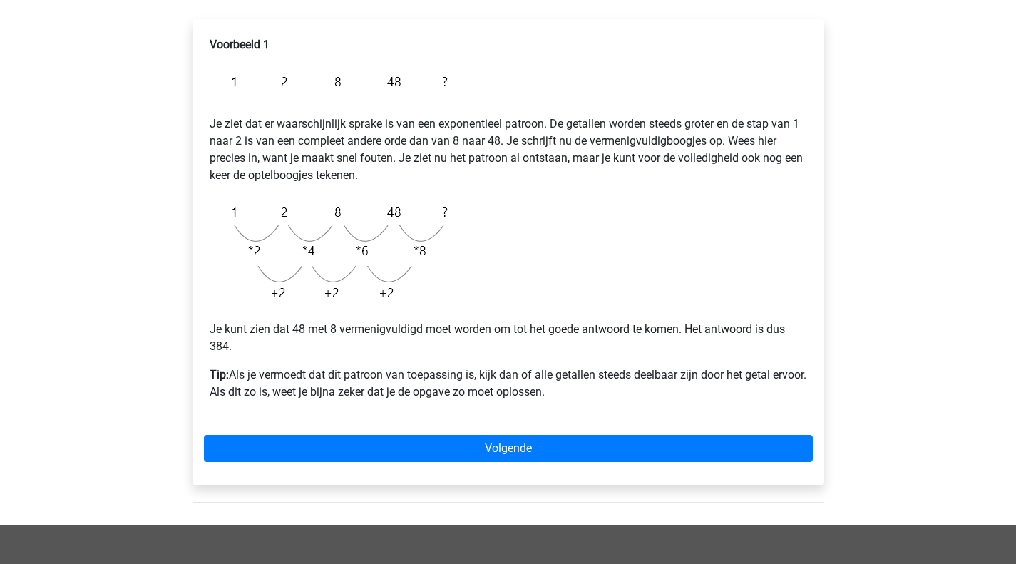
scroll to position [285, 0]
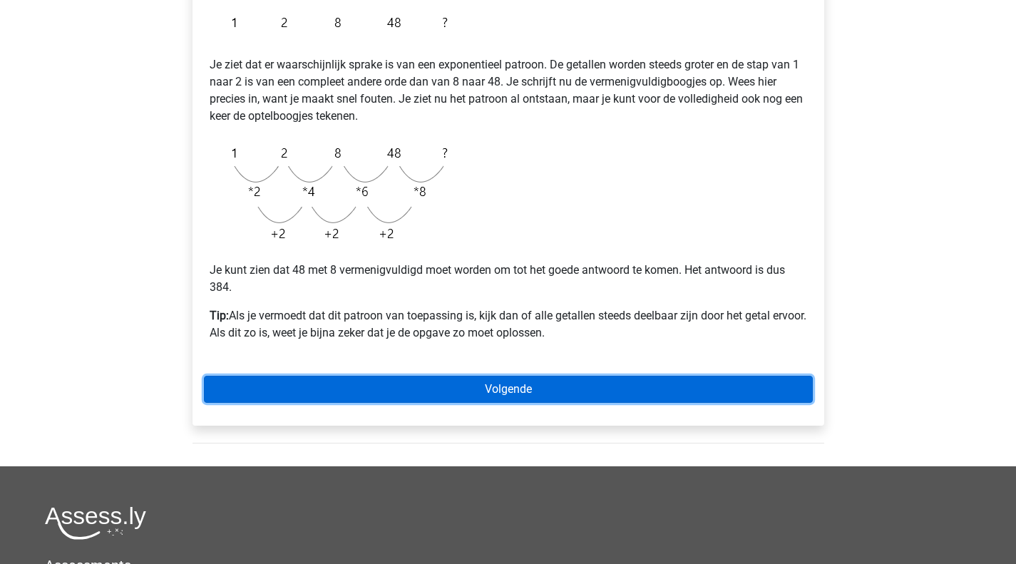
click at [364, 386] on link "Volgende" at bounding box center [508, 389] width 609 height 27
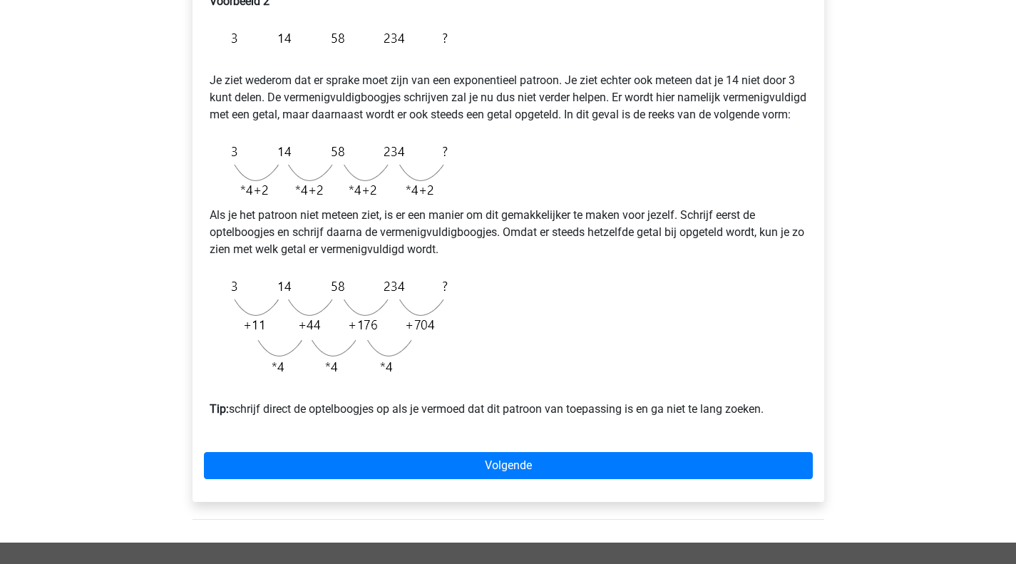
scroll to position [428, 0]
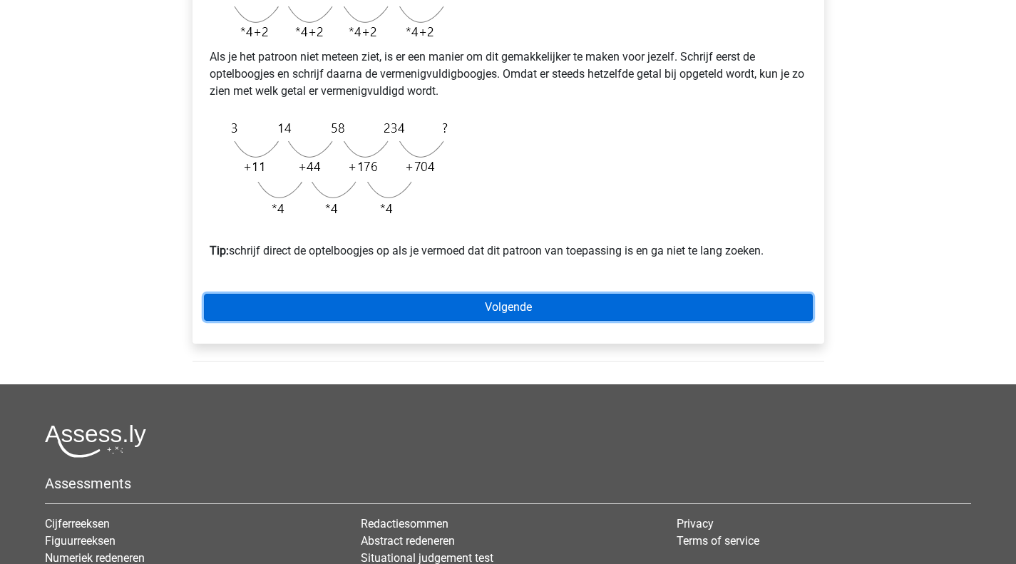
click at [455, 321] on link "Volgende" at bounding box center [508, 307] width 609 height 27
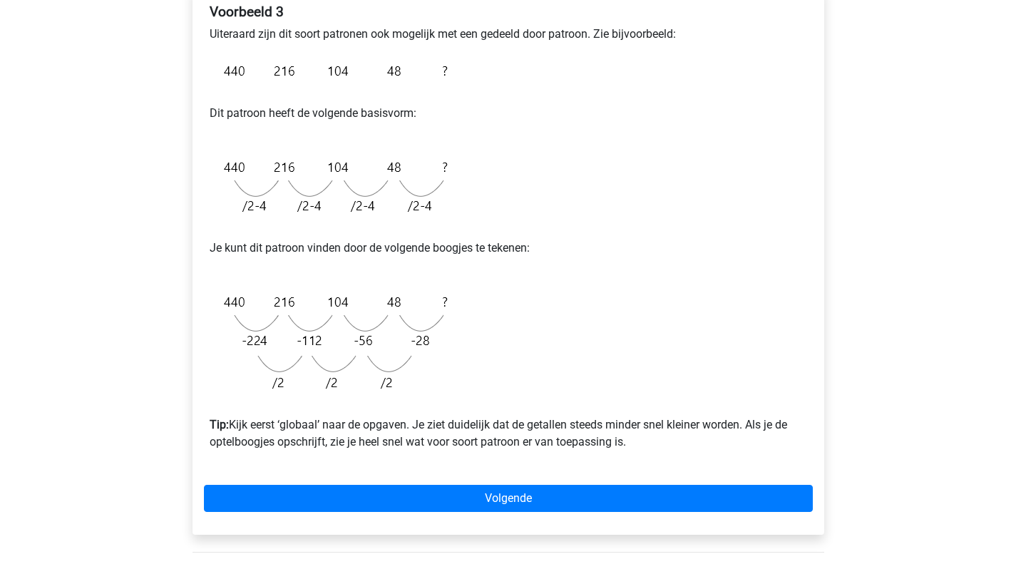
scroll to position [285, 0]
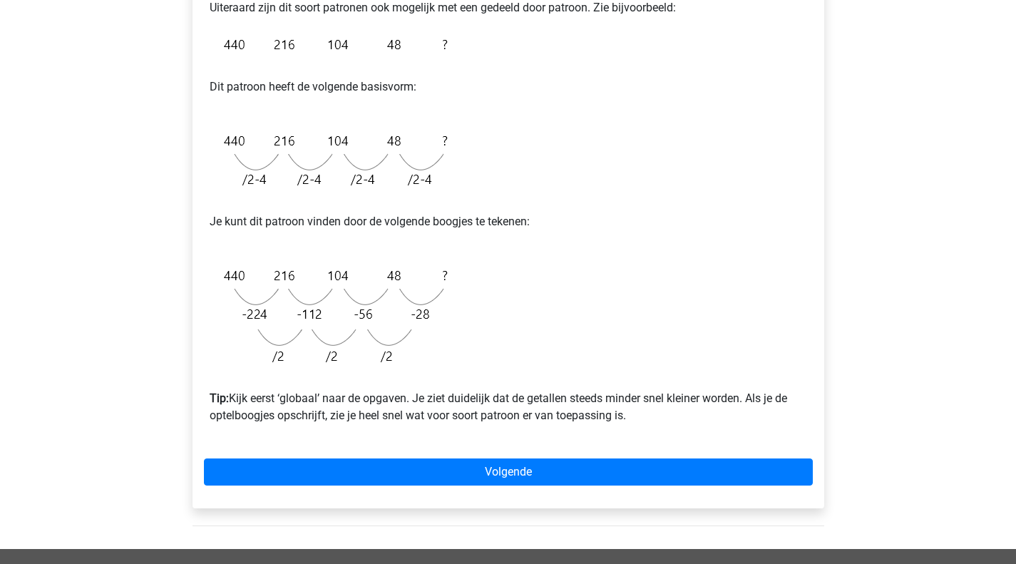
click at [280, 396] on p "Tip: Kijk eerst ‘globaal’ naar de opgaven. Je ziet duidelijk dat de getallen st…" at bounding box center [508, 398] width 597 height 51
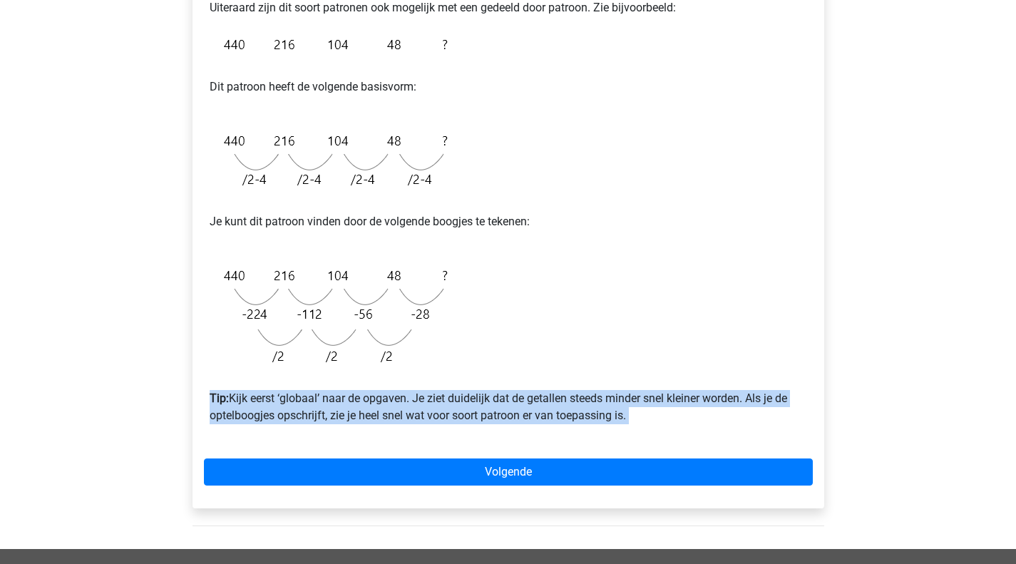
click at [280, 396] on p "Tip: Kijk eerst ‘globaal’ naar de opgaven. Je ziet duidelijk dat de getallen st…" at bounding box center [508, 398] width 597 height 51
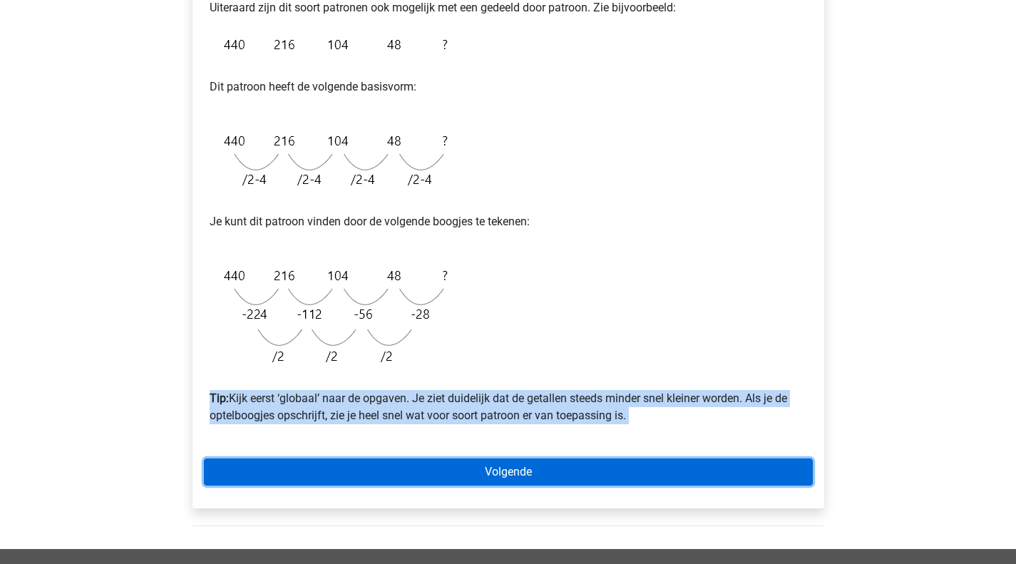
click at [453, 473] on link "Volgende" at bounding box center [508, 471] width 609 height 27
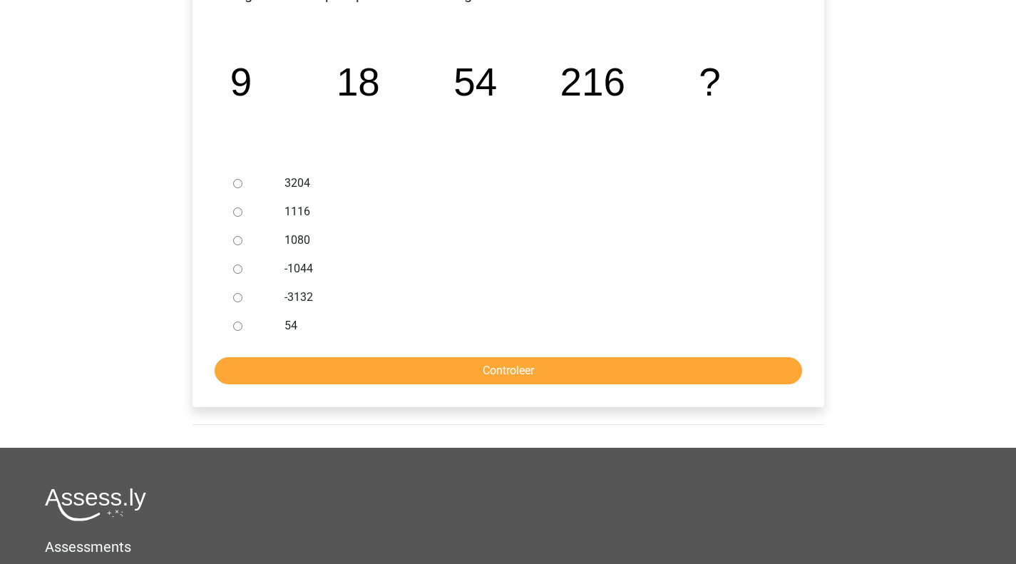
scroll to position [285, 0]
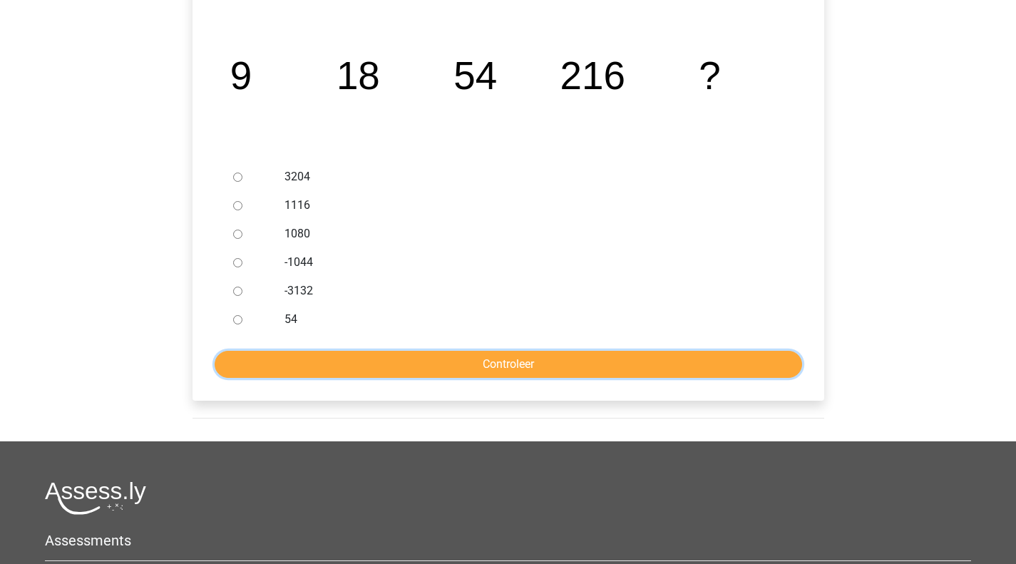
click at [434, 365] on input "Controleer" at bounding box center [508, 364] width 587 height 27
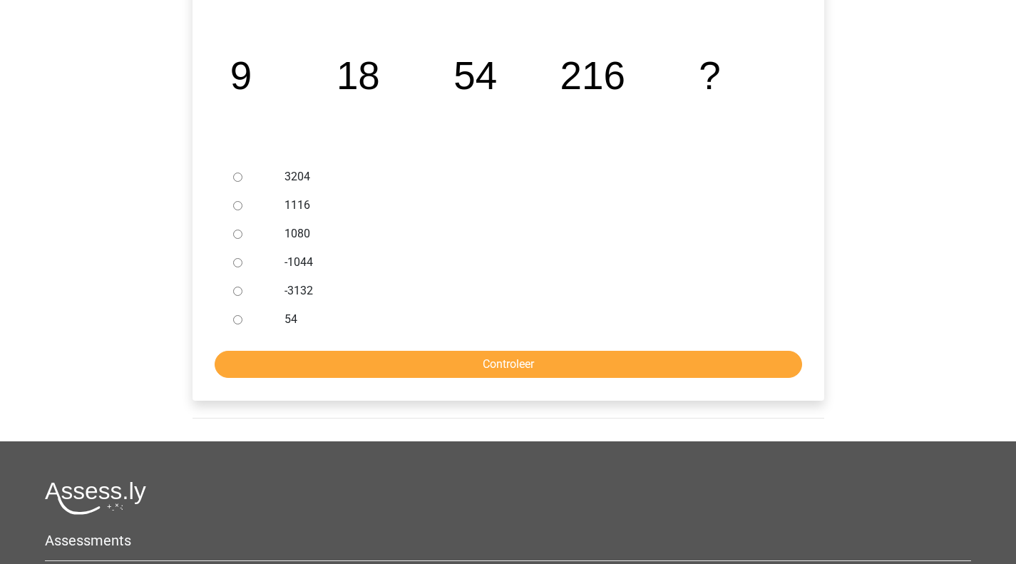
click at [235, 177] on input "3204" at bounding box center [237, 177] width 9 height 9
radio input "true"
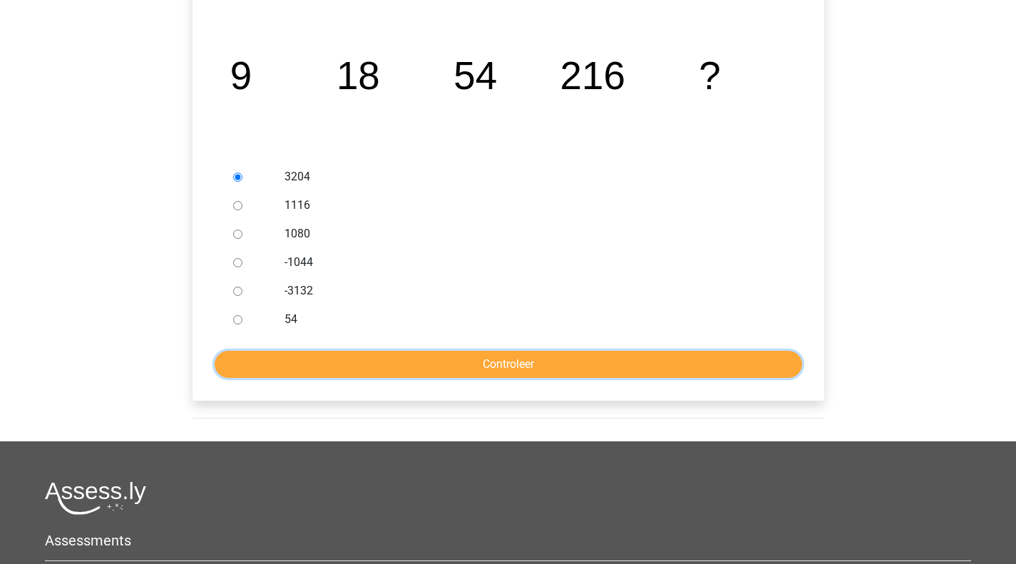
click at [442, 372] on input "Controleer" at bounding box center [508, 364] width 587 height 27
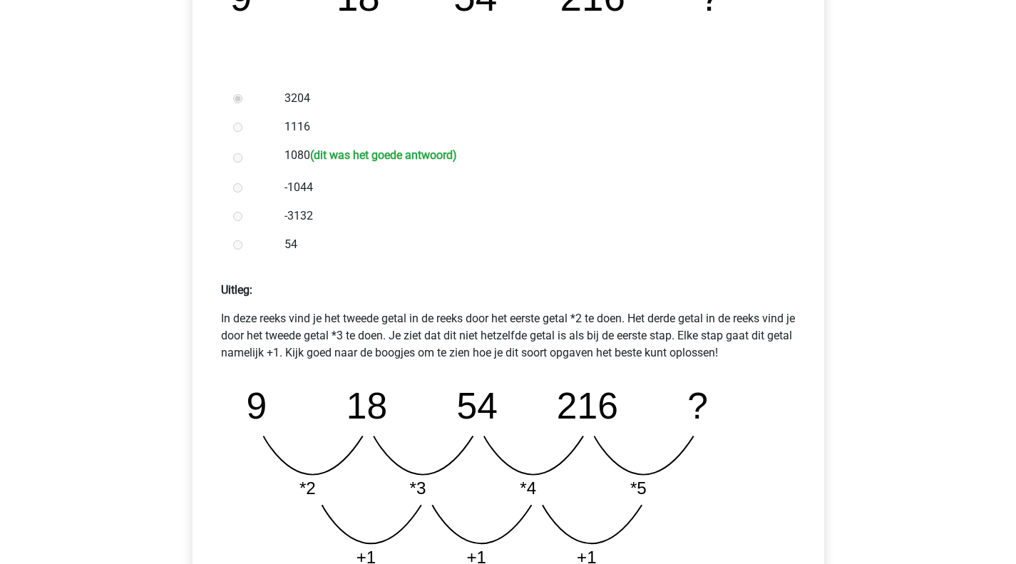
scroll to position [499, 0]
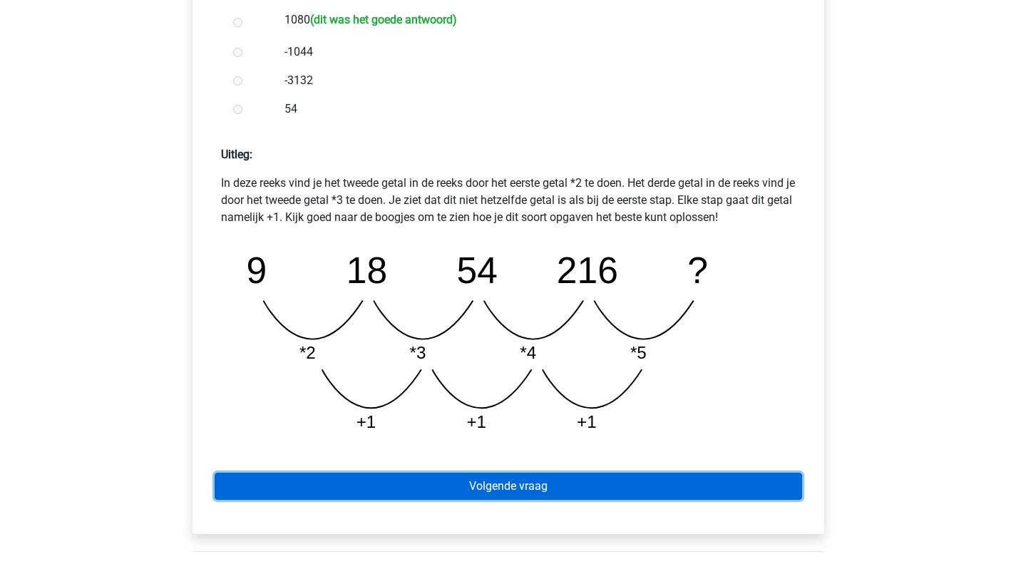
click at [510, 483] on link "Volgende vraag" at bounding box center [508, 486] width 587 height 27
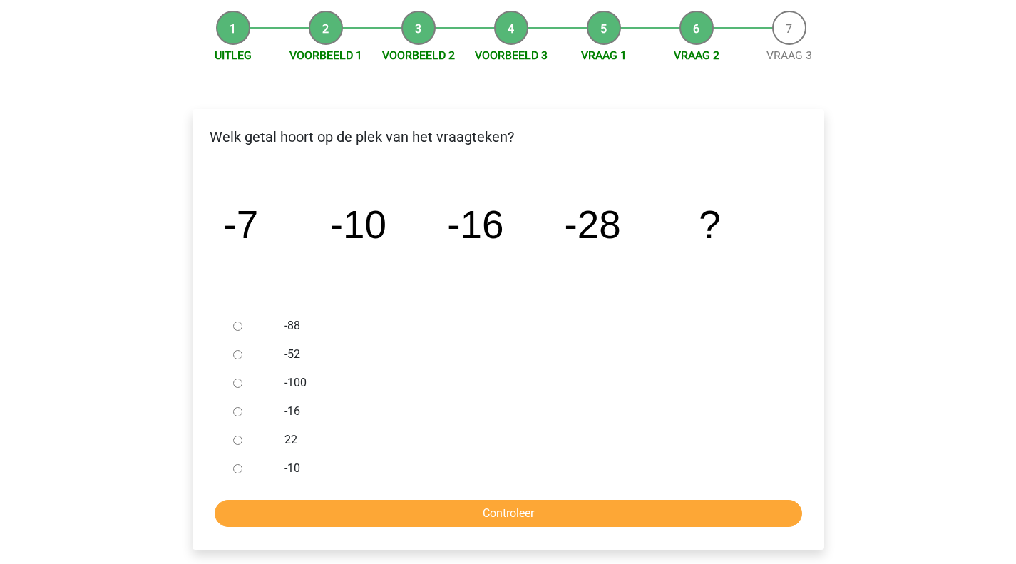
scroll to position [143, 0]
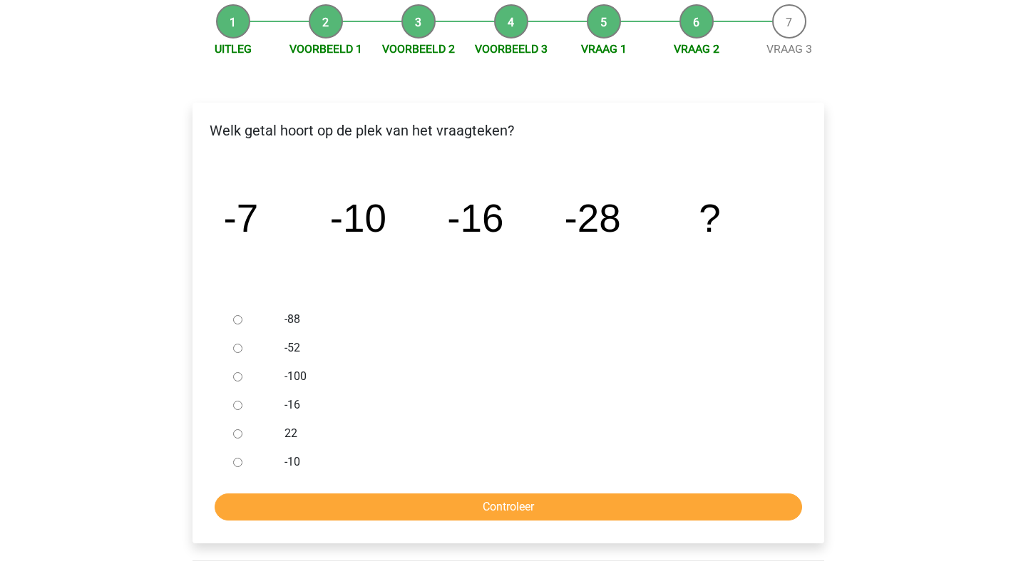
click at [238, 349] on input "-52" at bounding box center [237, 348] width 9 height 9
radio input "true"
click at [298, 469] on label "-10" at bounding box center [530, 461] width 493 height 17
click at [242, 467] on input "-10" at bounding box center [237, 462] width 9 height 9
radio input "true"
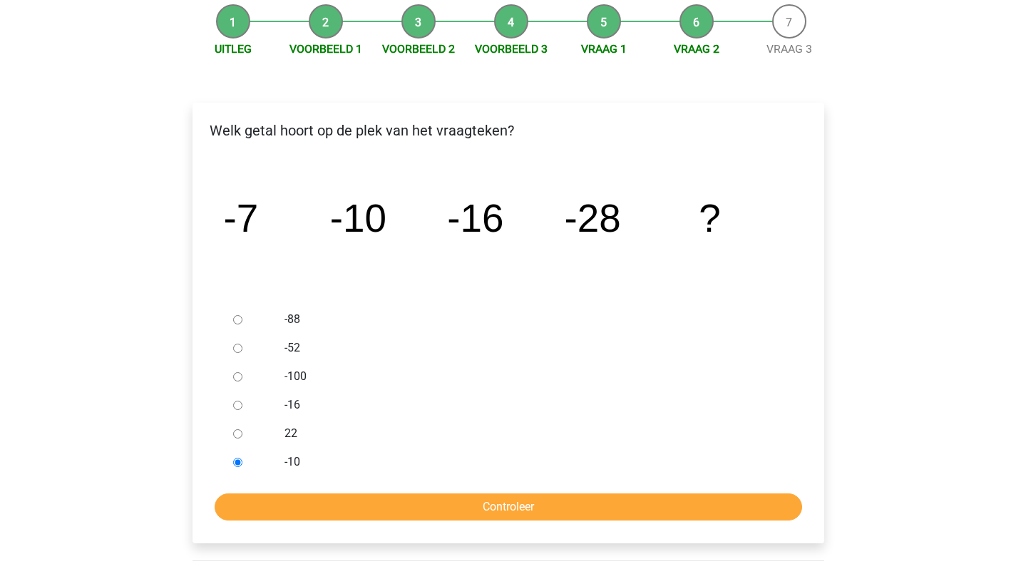
click at [241, 346] on input "-52" at bounding box center [237, 348] width 9 height 9
radio input "true"
click at [442, 513] on input "Controleer" at bounding box center [508, 506] width 587 height 27
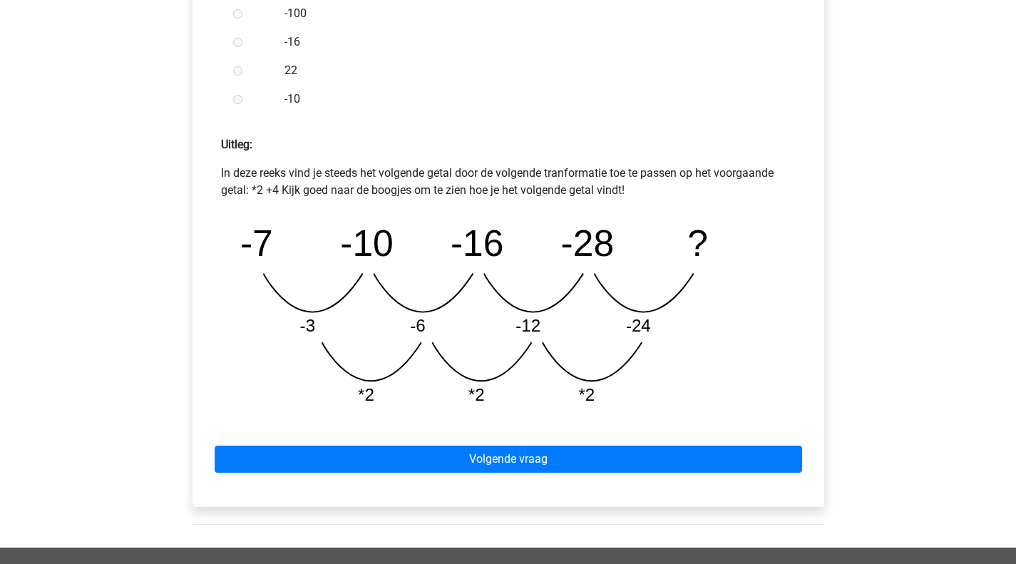
scroll to position [570, 0]
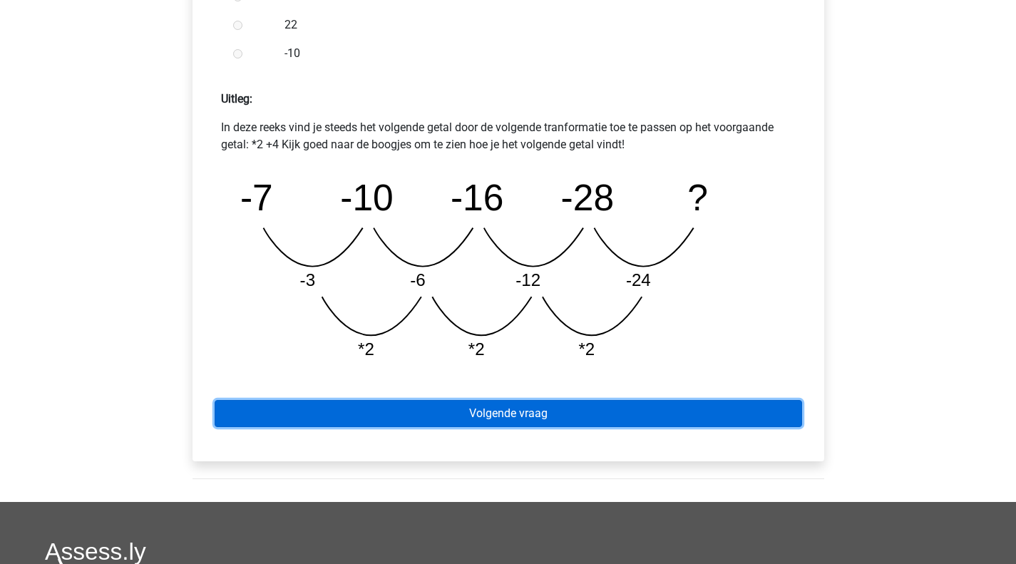
click at [411, 413] on link "Volgende vraag" at bounding box center [508, 413] width 587 height 27
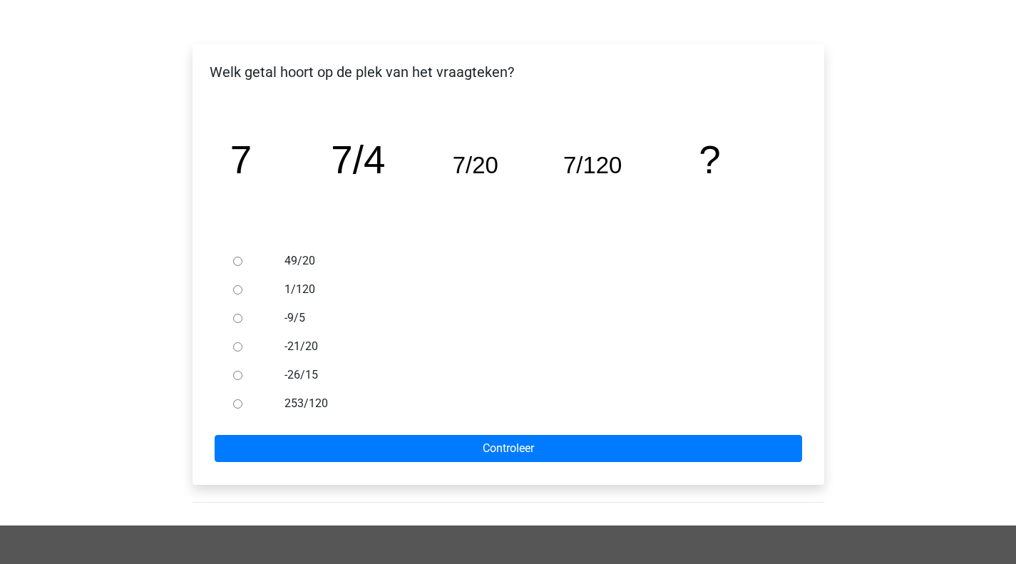
scroll to position [214, 0]
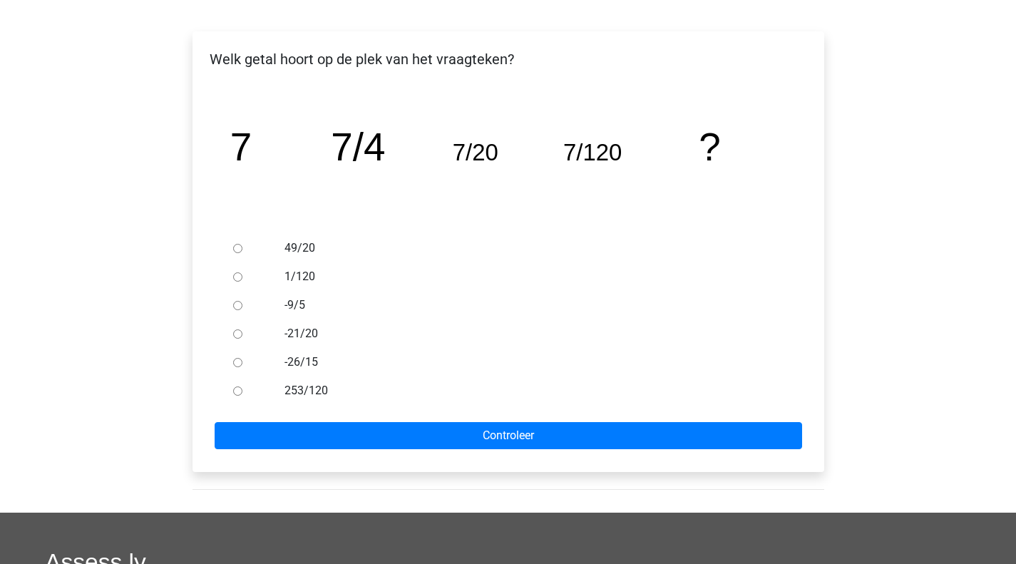
click at [308, 282] on label "1/120" at bounding box center [530, 276] width 493 height 17
click at [304, 279] on label "1/120" at bounding box center [530, 276] width 493 height 17
click at [242, 279] on input "1/120" at bounding box center [237, 276] width 9 height 9
radio input "true"
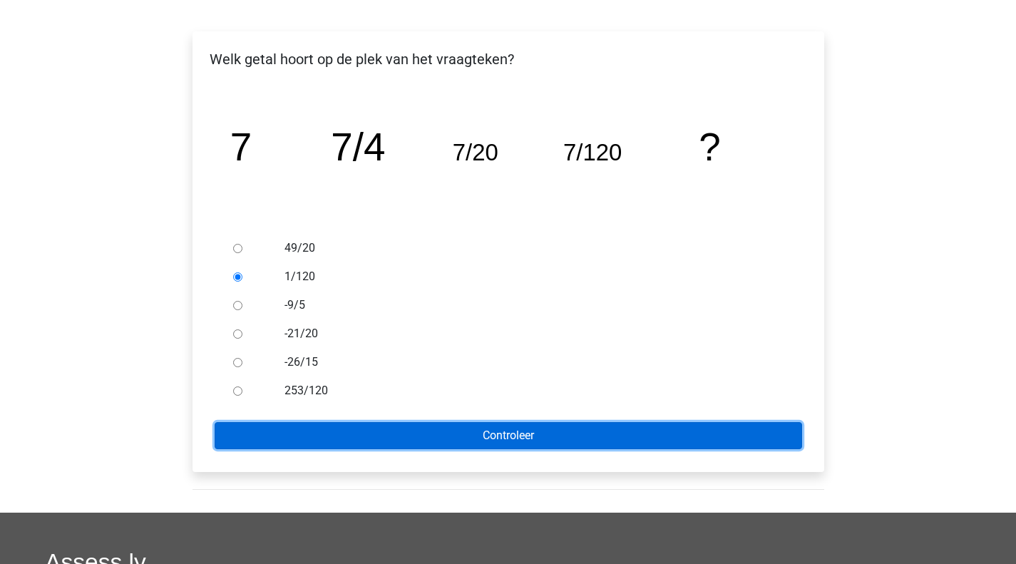
click at [386, 439] on input "Controleer" at bounding box center [508, 435] width 587 height 27
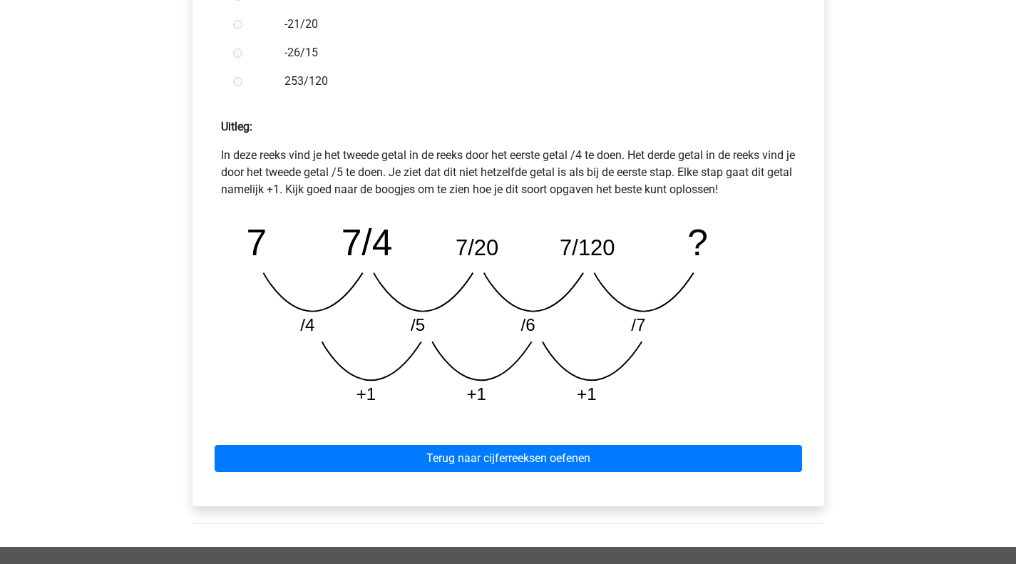
scroll to position [642, 0]
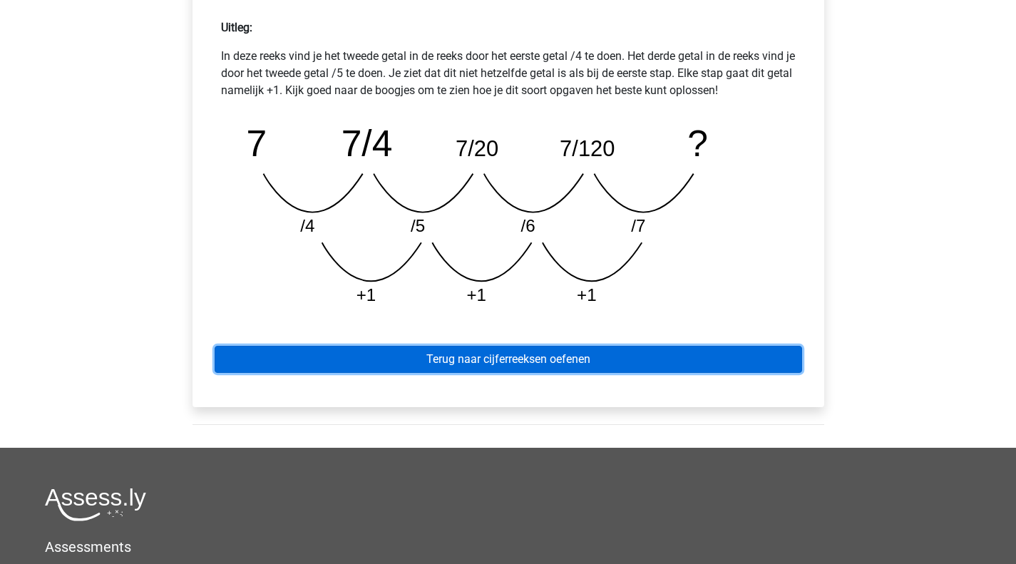
click at [473, 354] on link "Terug naar cijferreeksen oefenen" at bounding box center [508, 359] width 587 height 27
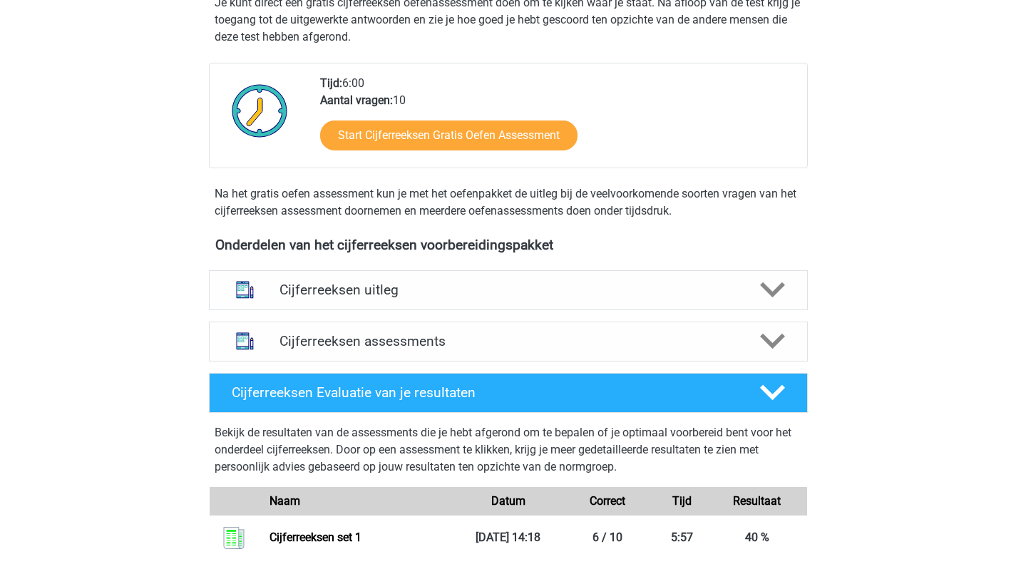
scroll to position [356, 0]
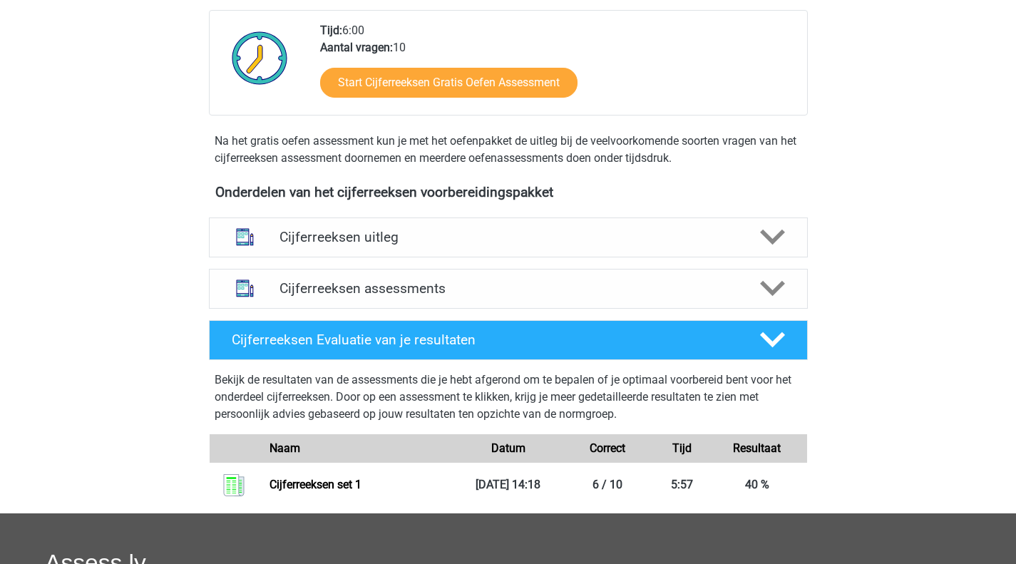
click at [397, 245] on h4 "Cijferreeksen uitleg" at bounding box center [508, 237] width 458 height 16
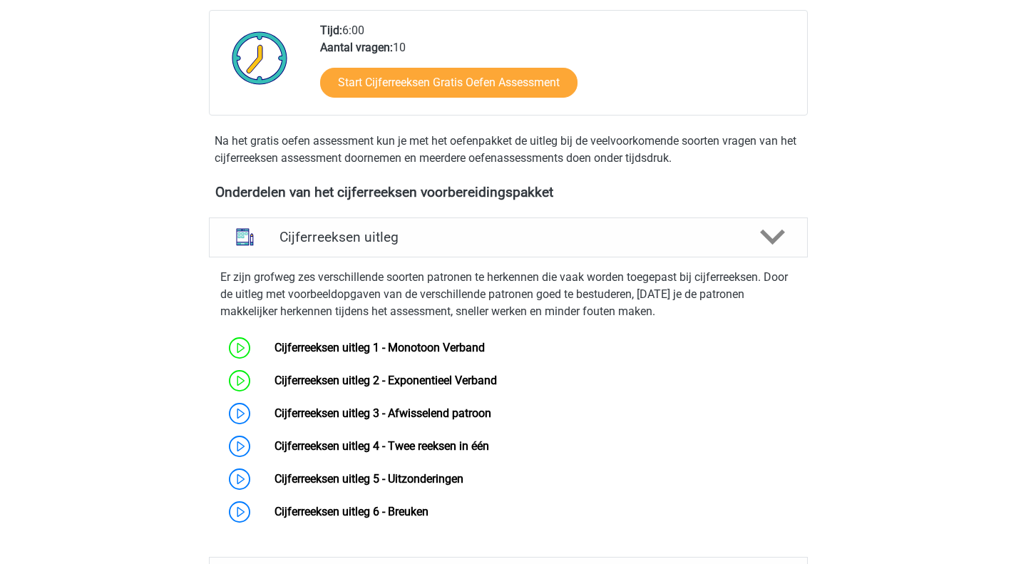
click at [337, 420] on link "Cijferreeksen uitleg 3 - Afwisselend patroon" at bounding box center [382, 413] width 217 height 14
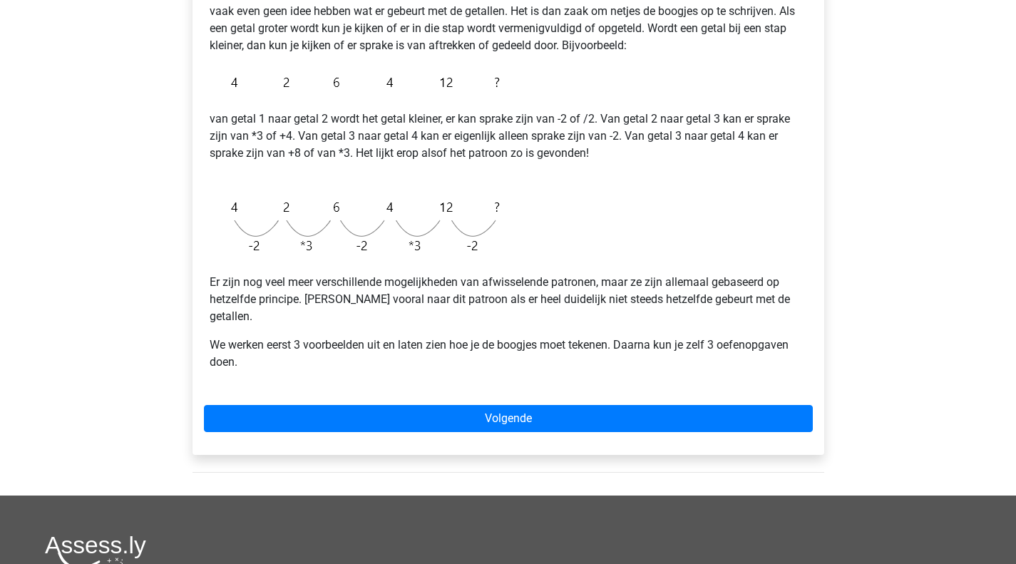
scroll to position [285, 0]
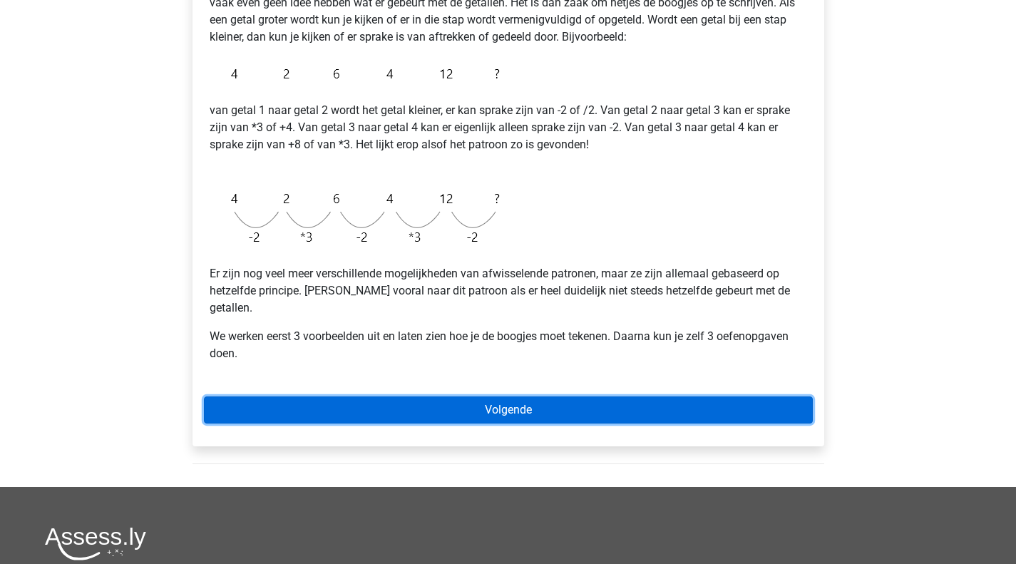
click at [467, 396] on link "Volgende" at bounding box center [508, 409] width 609 height 27
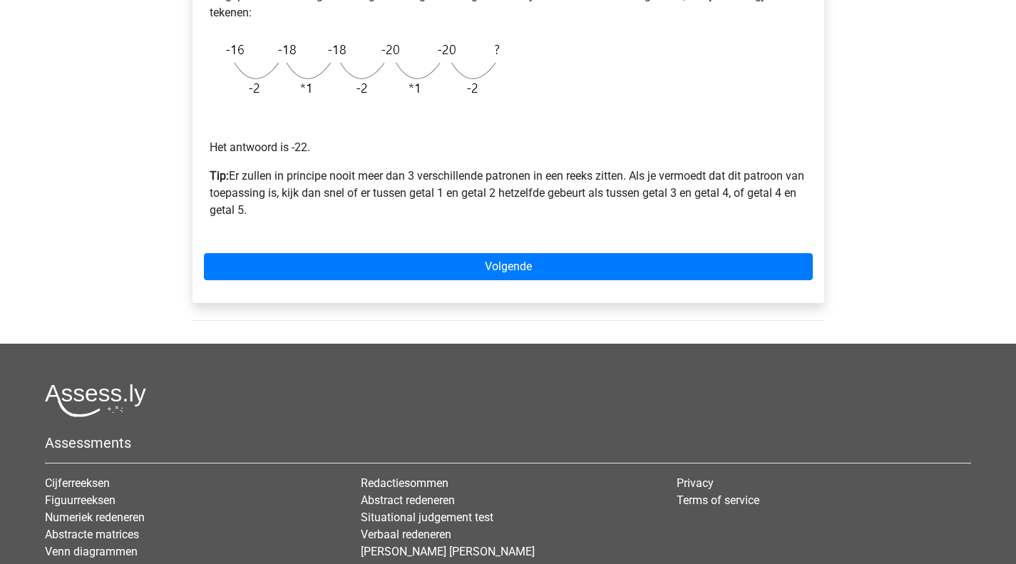
scroll to position [428, 0]
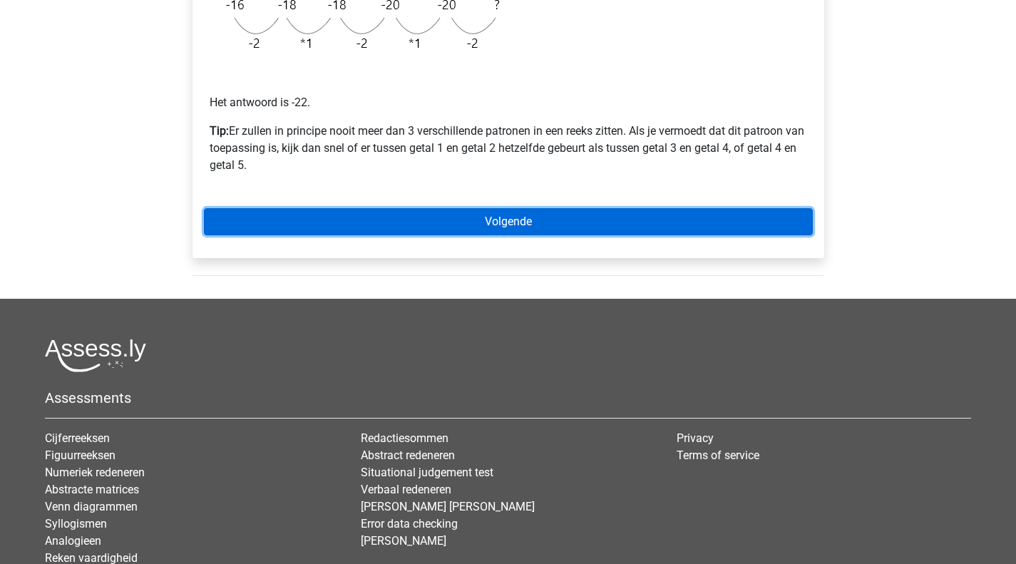
click at [356, 225] on link "Volgende" at bounding box center [508, 221] width 609 height 27
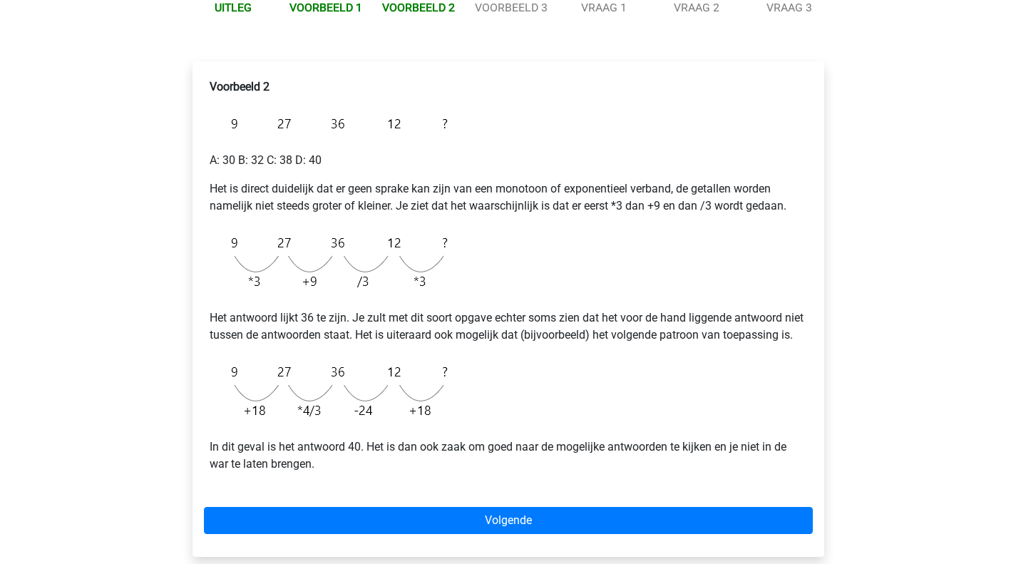
scroll to position [214, 0]
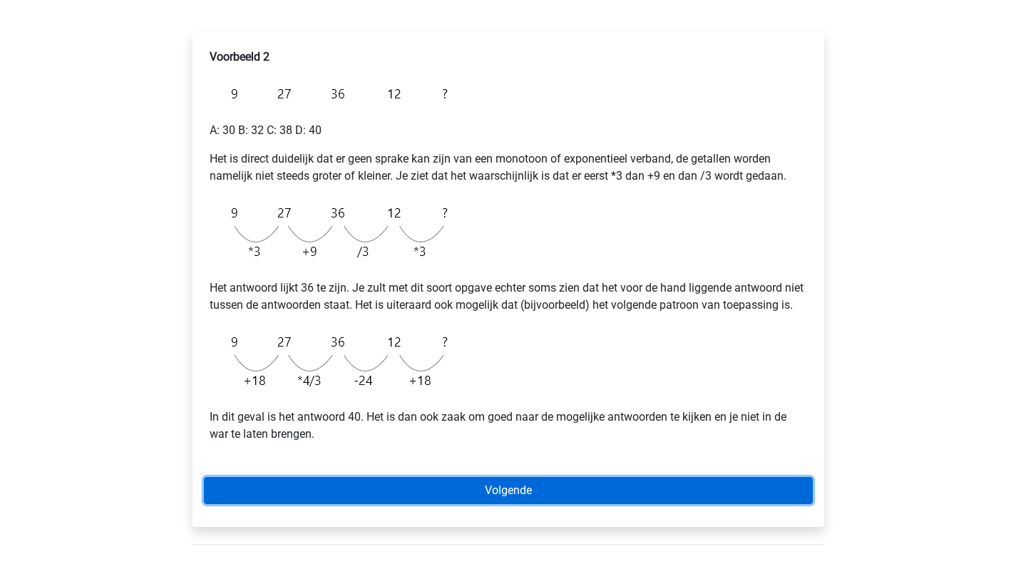
click at [319, 495] on link "Volgende" at bounding box center [508, 490] width 609 height 27
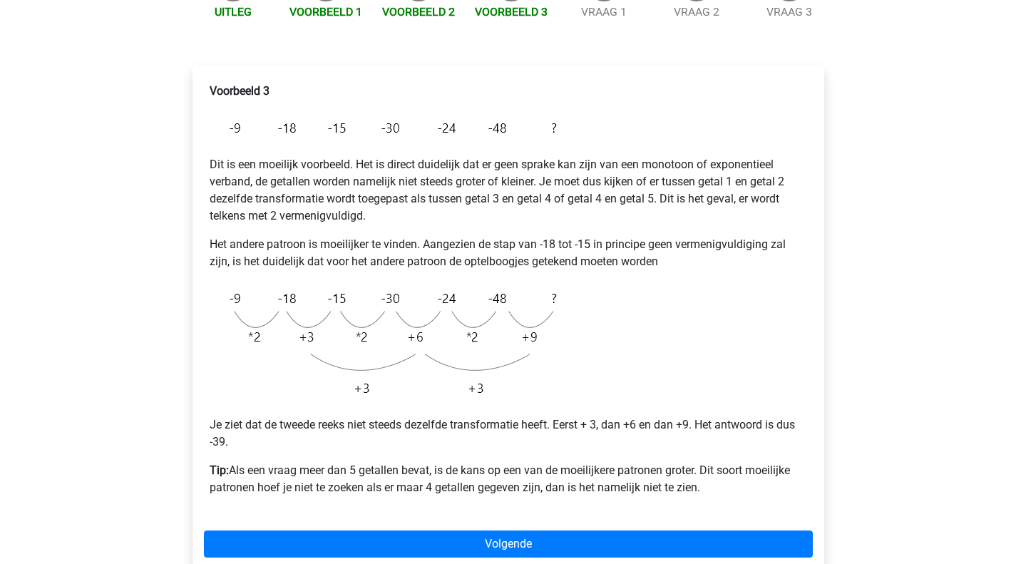
scroll to position [285, 0]
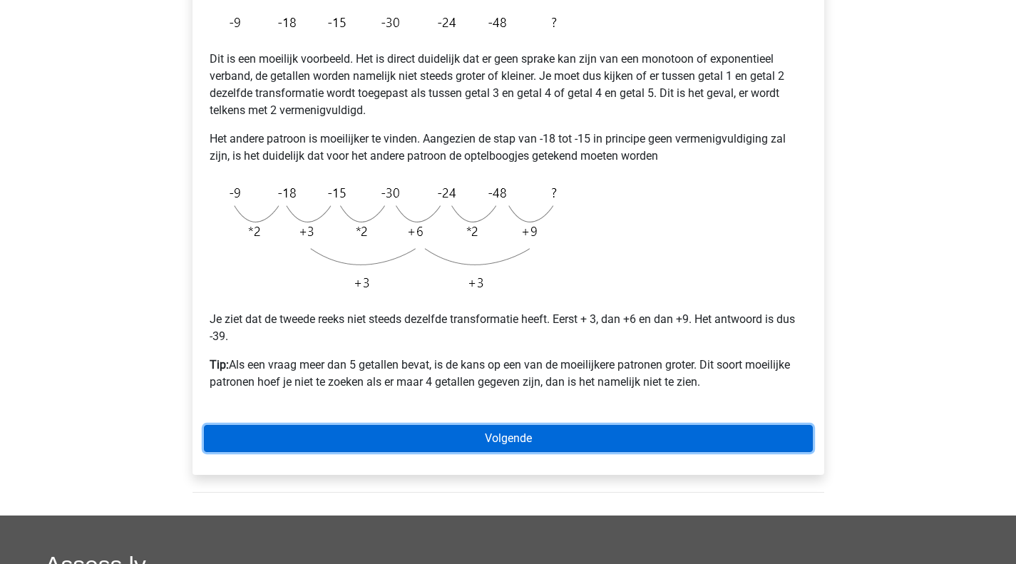
click at [428, 436] on link "Volgende" at bounding box center [508, 438] width 609 height 27
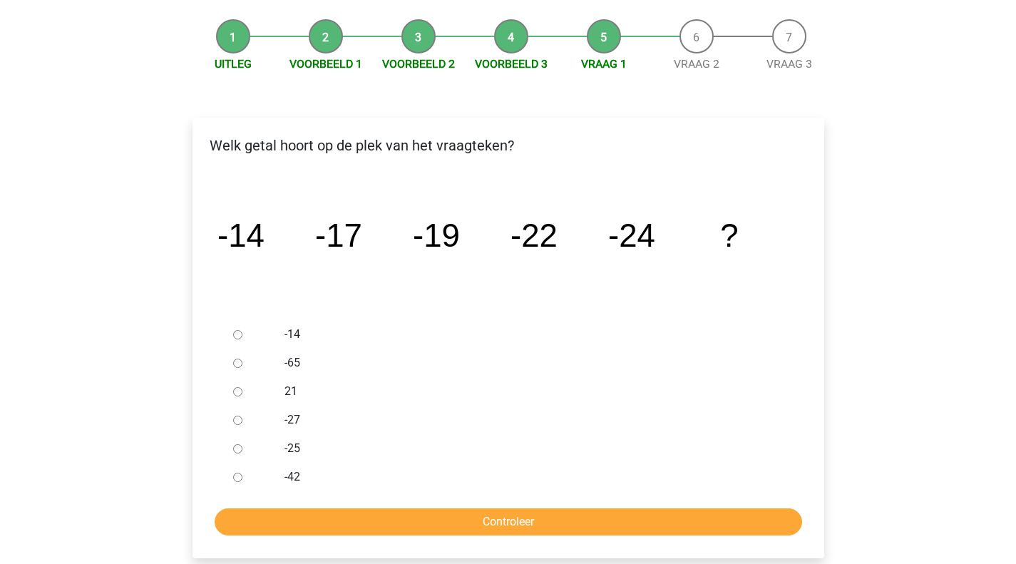
scroll to position [143, 0]
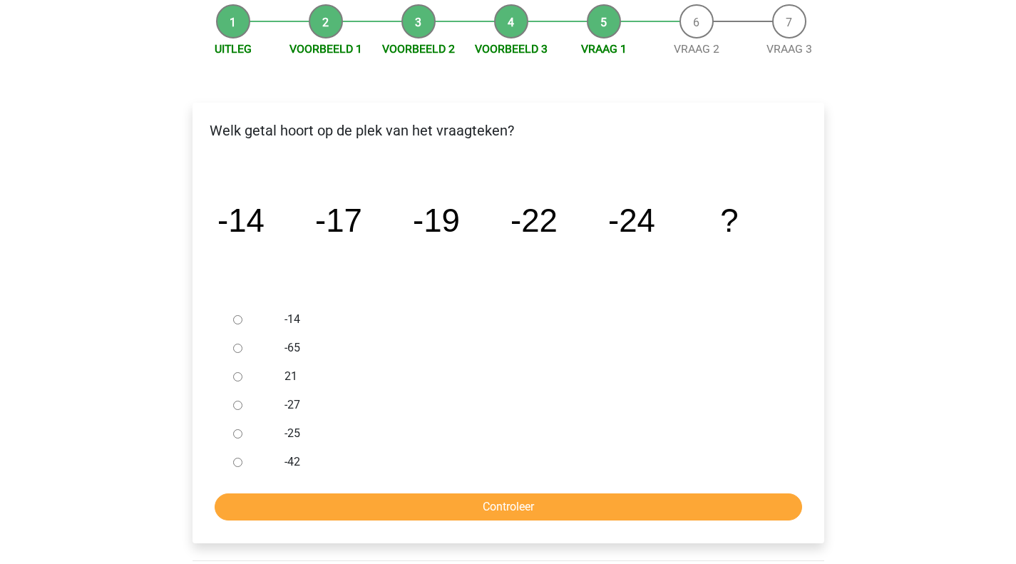
drag, startPoint x: 243, startPoint y: 405, endPoint x: 245, endPoint y: 418, distance: 13.7
click at [243, 405] on div at bounding box center [250, 405] width 47 height 29
click at [241, 408] on input "-27" at bounding box center [237, 405] width 9 height 9
radio input "true"
click at [444, 555] on div "Welk getal hoort op de plek van het vraagteken? image/svg+xml -14 -17 -19 -22 -…" at bounding box center [508, 329] width 654 height 510
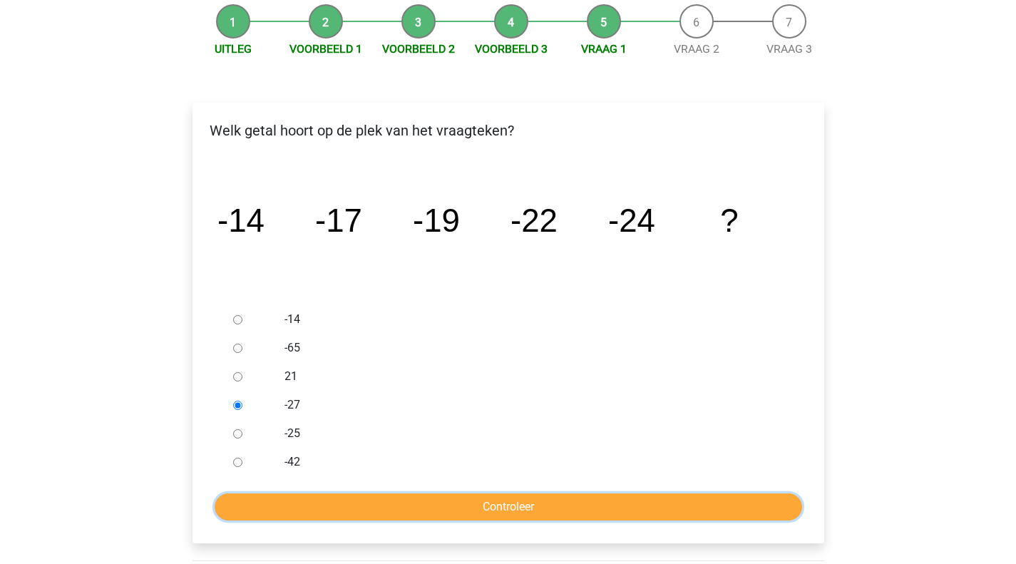
click at [439, 515] on input "Controleer" at bounding box center [508, 506] width 587 height 27
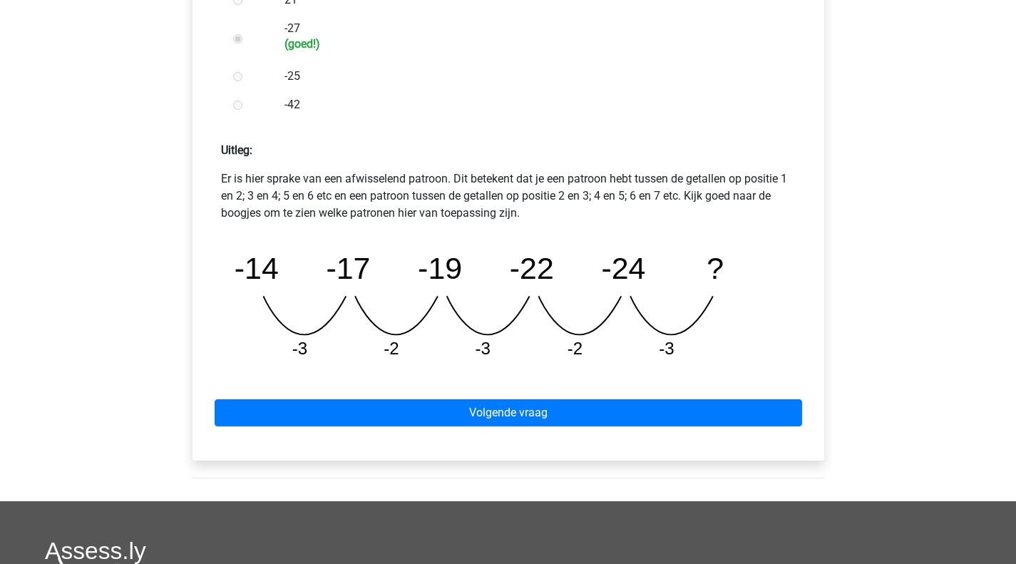
scroll to position [570, 0]
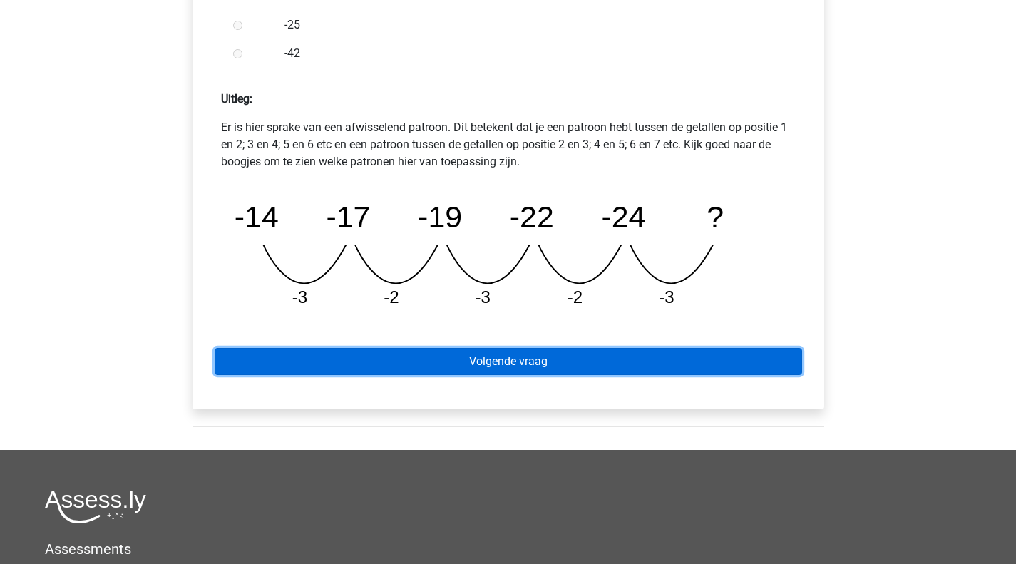
click at [431, 371] on link "Volgende vraag" at bounding box center [508, 361] width 587 height 27
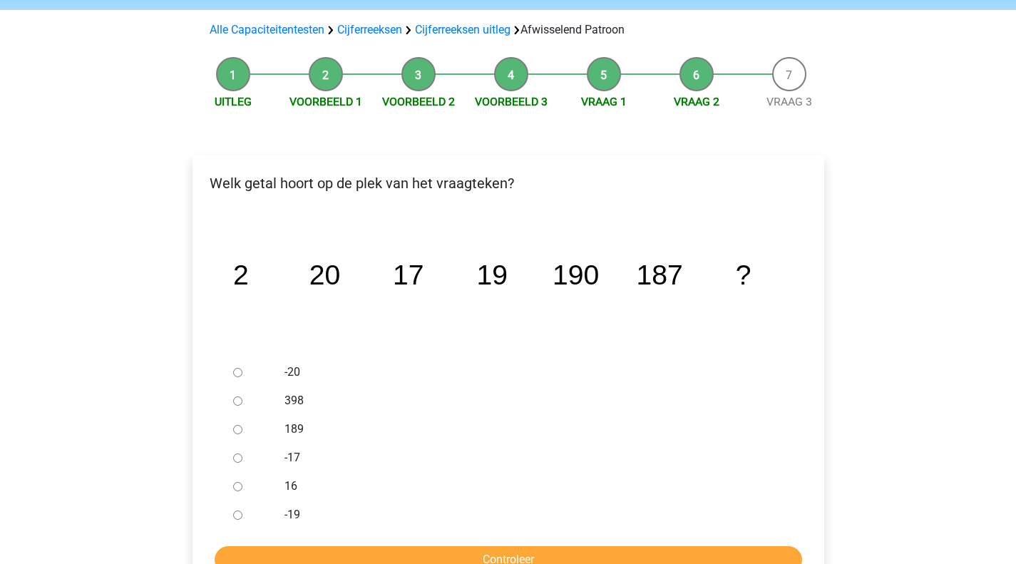
scroll to position [214, 0]
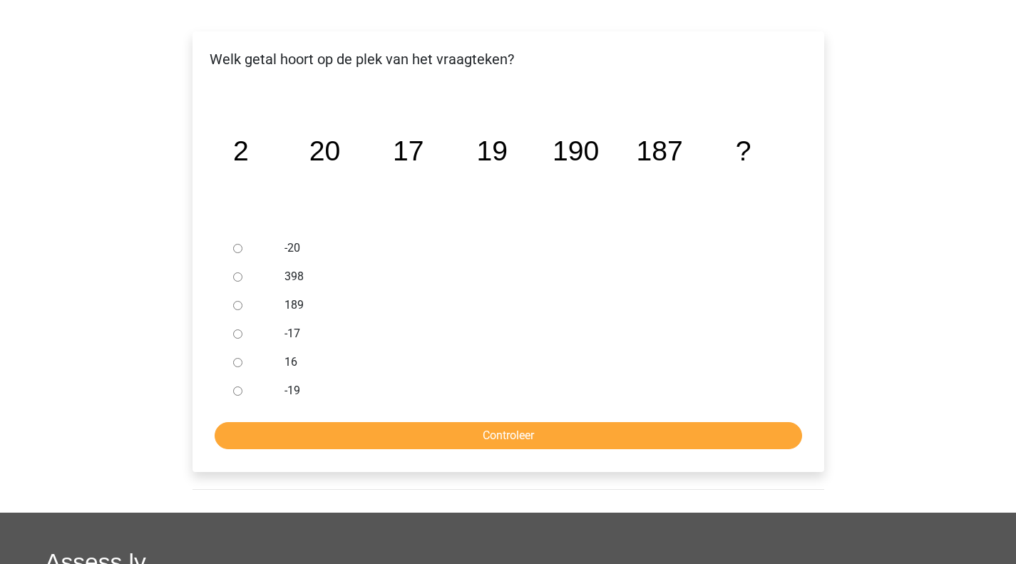
click at [292, 303] on label "189" at bounding box center [530, 305] width 493 height 17
click at [242, 303] on input "189" at bounding box center [237, 305] width 9 height 9
radio input "true"
click at [366, 415] on form "-20 398 189 -17 16 -19 Controleer" at bounding box center [508, 341] width 609 height 215
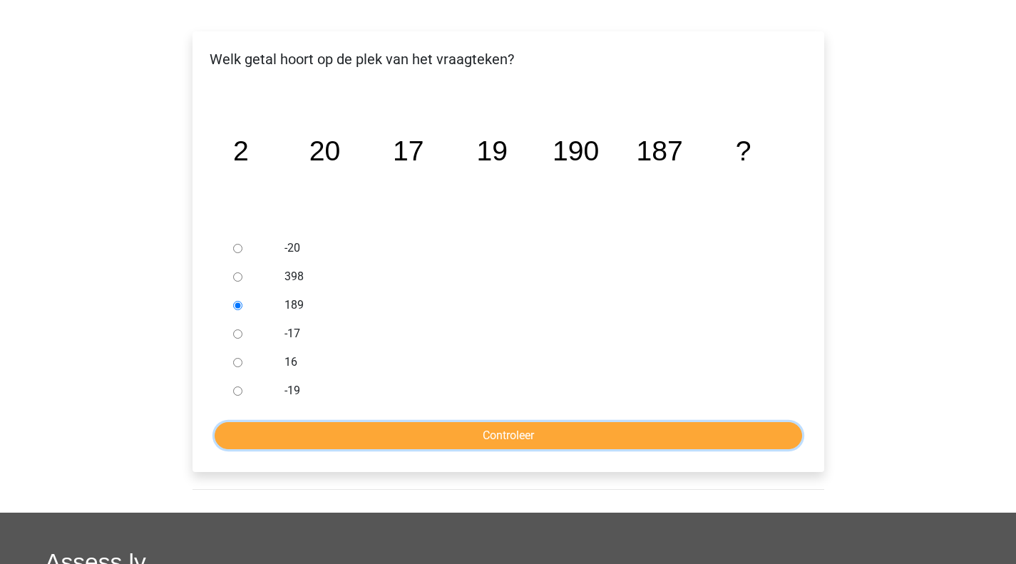
click at [369, 433] on input "Controleer" at bounding box center [508, 435] width 587 height 27
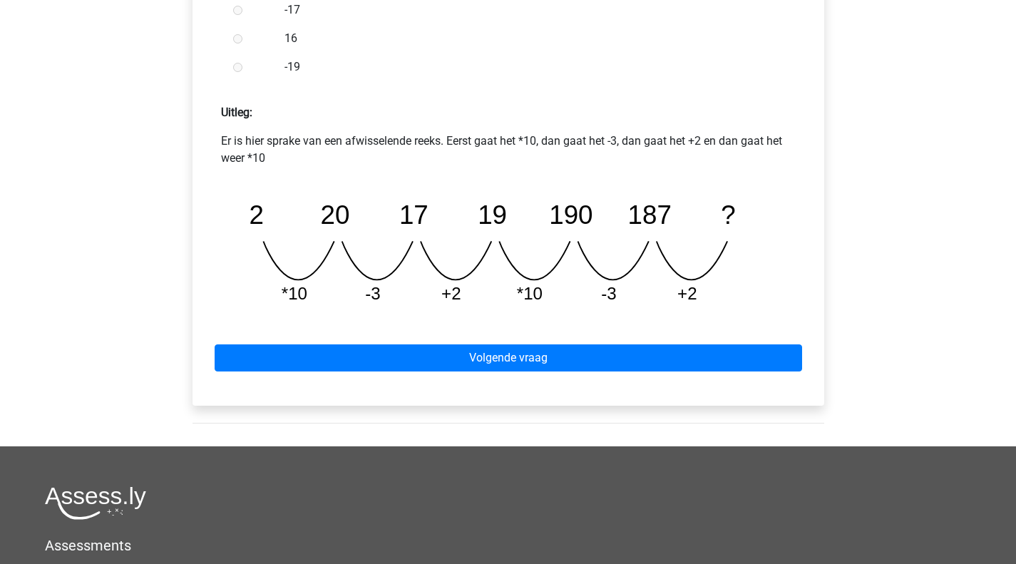
scroll to position [570, 0]
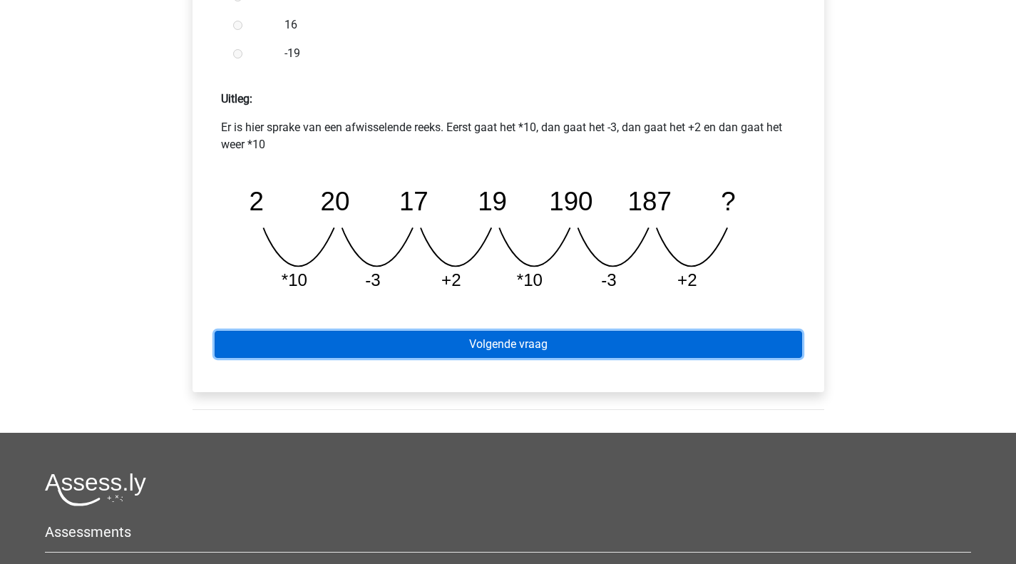
click at [394, 347] on link "Volgende vraag" at bounding box center [508, 344] width 587 height 27
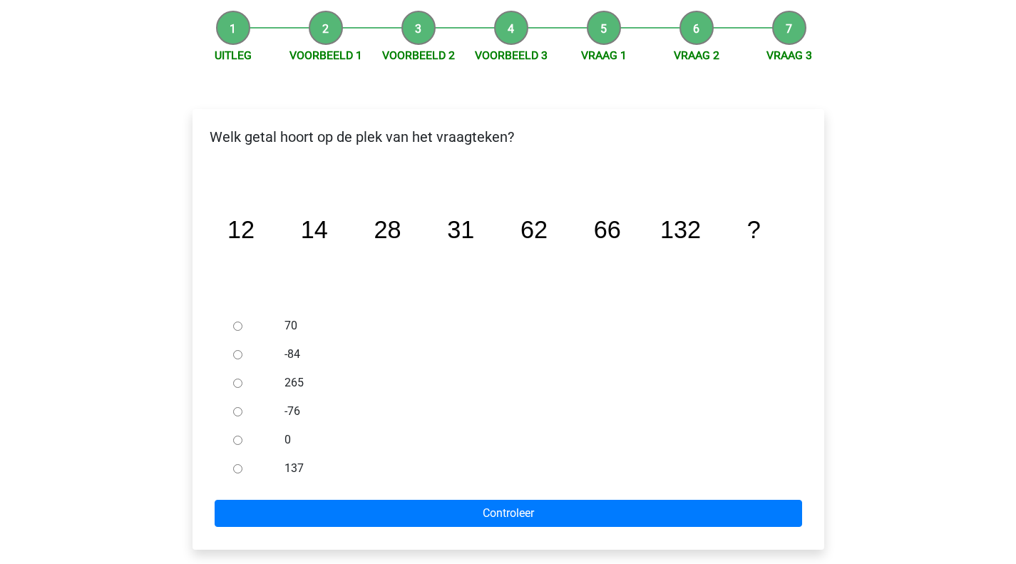
scroll to position [143, 0]
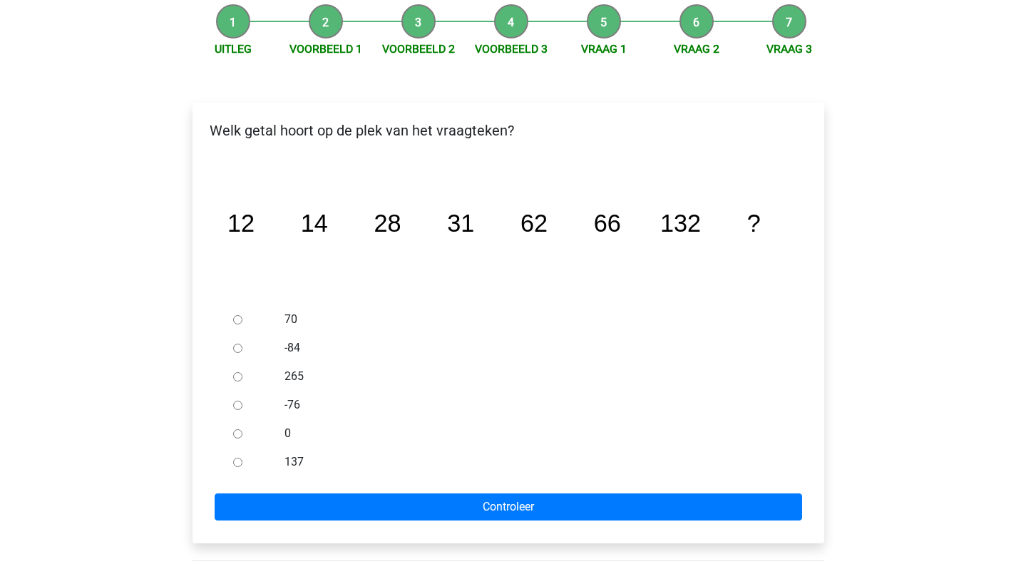
click at [247, 448] on div "70 -84 265 -76 0 137" at bounding box center [508, 390] width 562 height 171
click at [240, 463] on input "137" at bounding box center [237, 462] width 9 height 9
radio input "true"
click at [364, 532] on div "Welk getal hoort op de plek van het vraagteken? image/svg+xml 12 14 28 31 62 66…" at bounding box center [508, 323] width 632 height 441
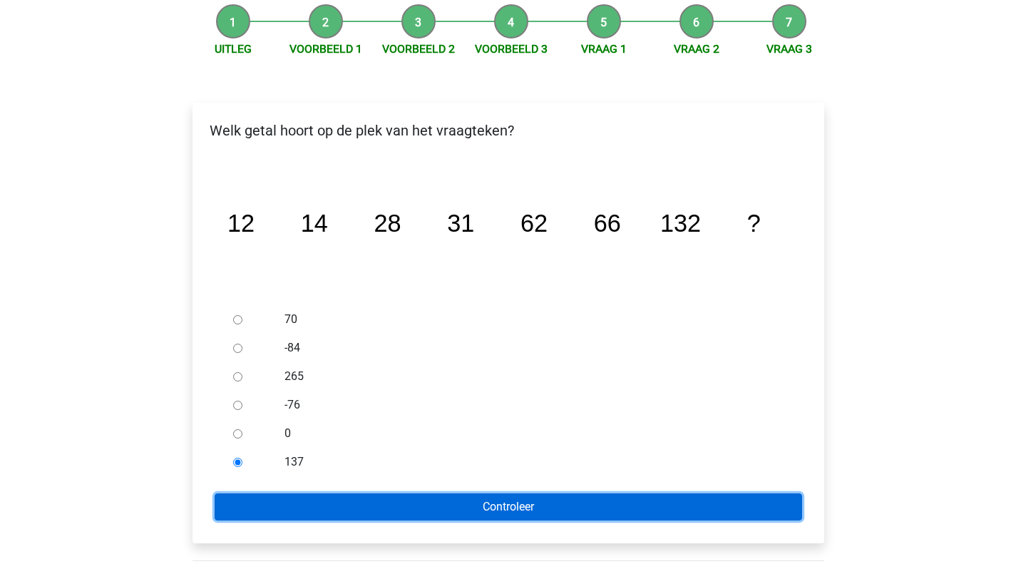
click at [365, 509] on input "Controleer" at bounding box center [508, 506] width 587 height 27
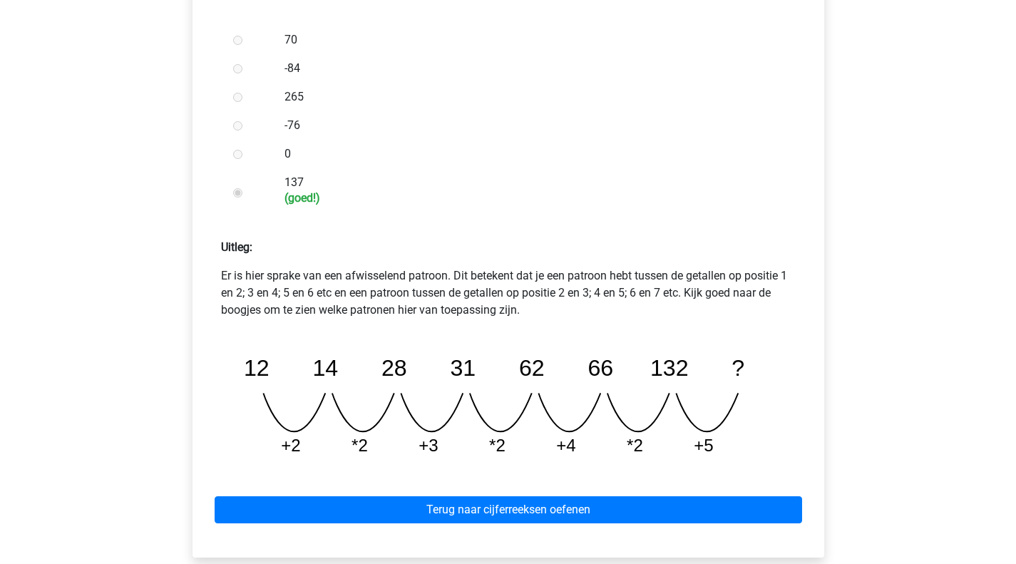
scroll to position [499, 0]
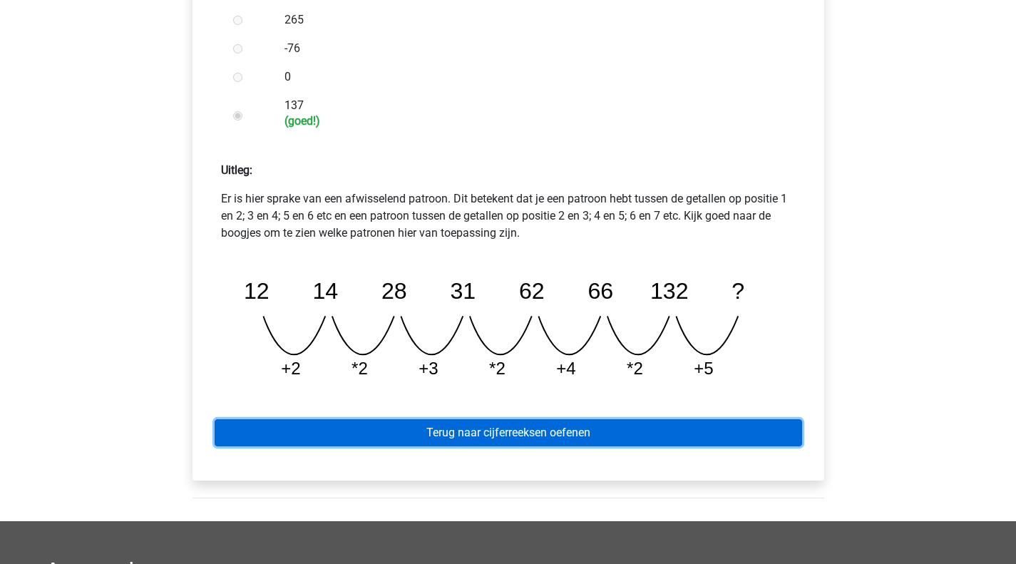
click at [477, 441] on link "Terug naar cijferreeksen oefenen" at bounding box center [508, 432] width 587 height 27
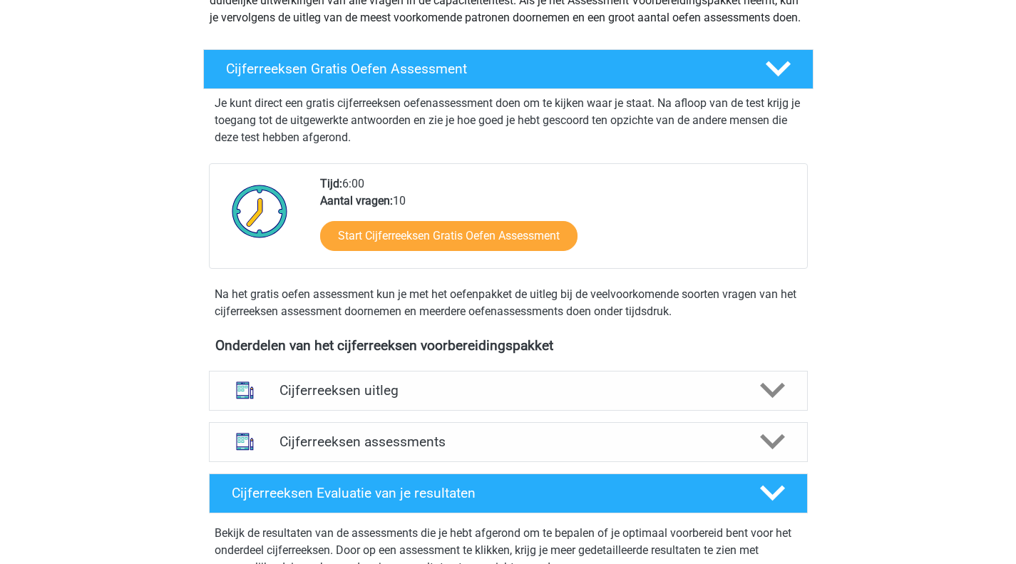
scroll to position [356, 0]
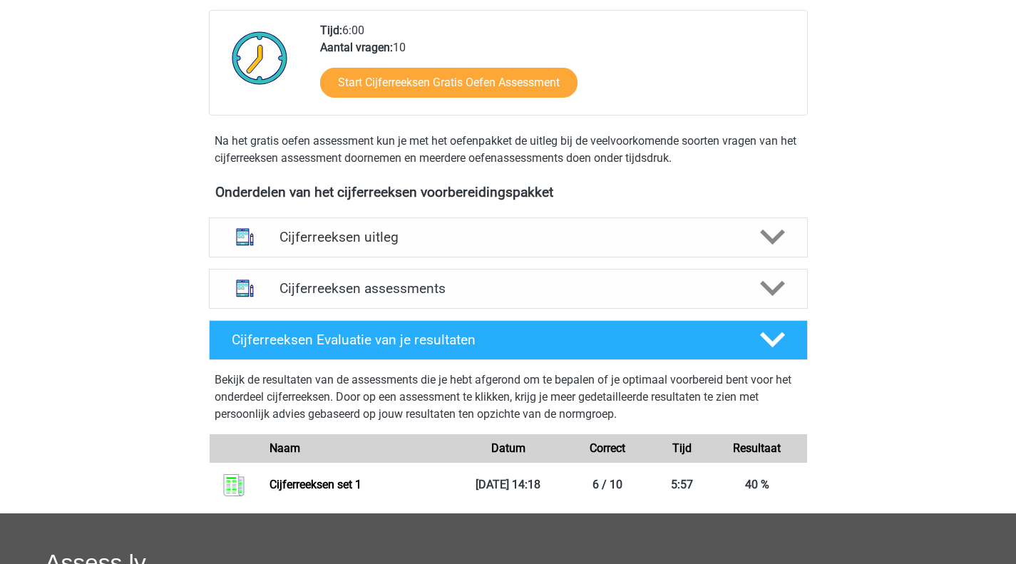
click at [332, 245] on h4 "Cijferreeksen uitleg" at bounding box center [508, 237] width 458 height 16
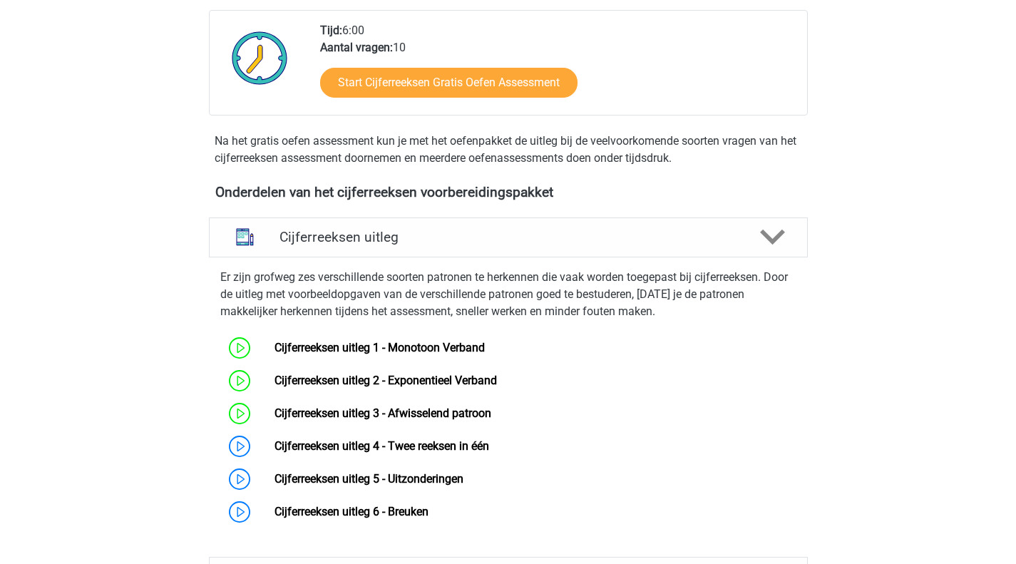
click at [328, 453] on link "Cijferreeksen uitleg 4 - Twee reeksen in één" at bounding box center [381, 446] width 215 height 14
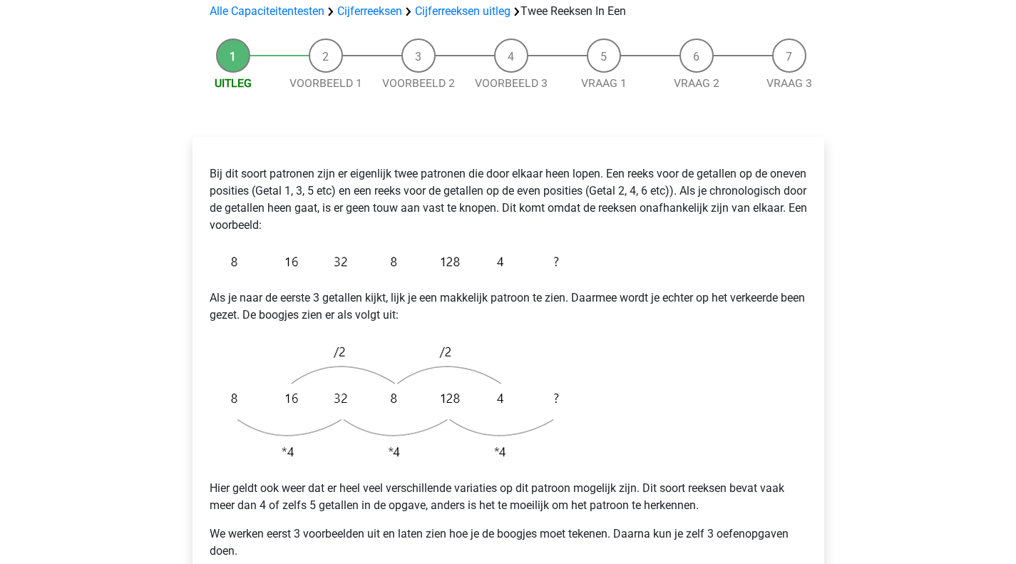
scroll to position [214, 0]
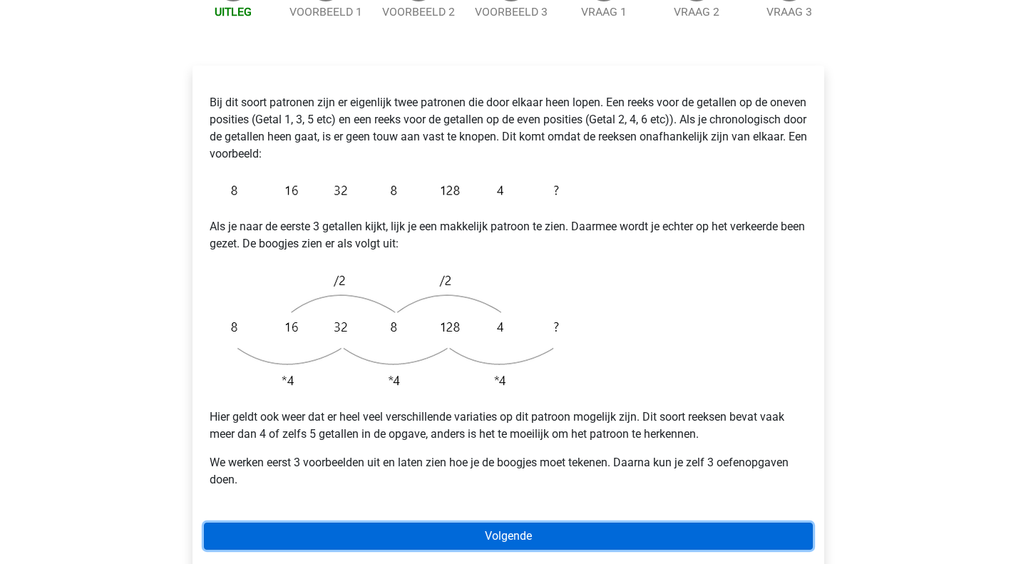
click at [463, 522] on link "Volgende" at bounding box center [508, 535] width 609 height 27
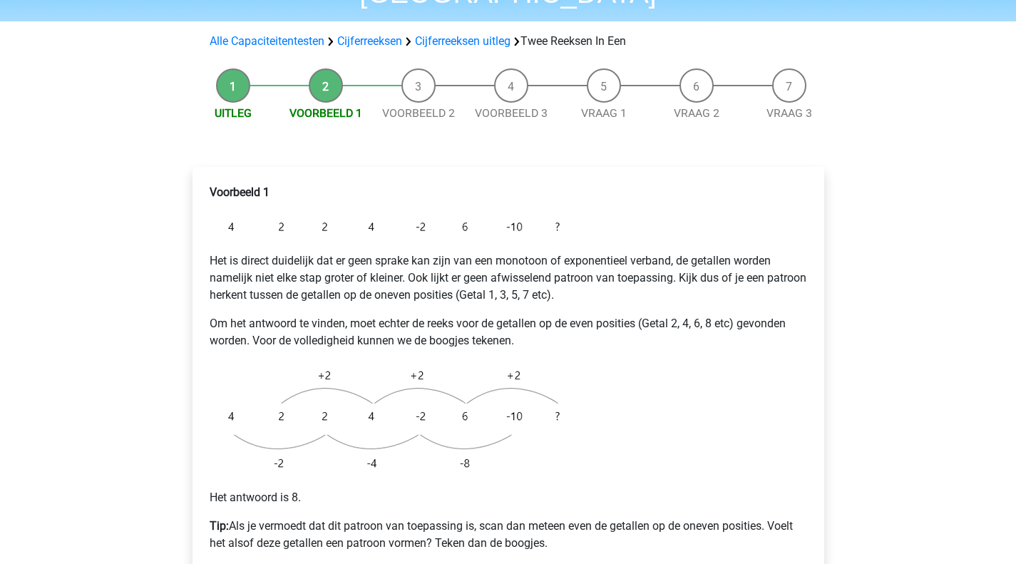
scroll to position [214, 0]
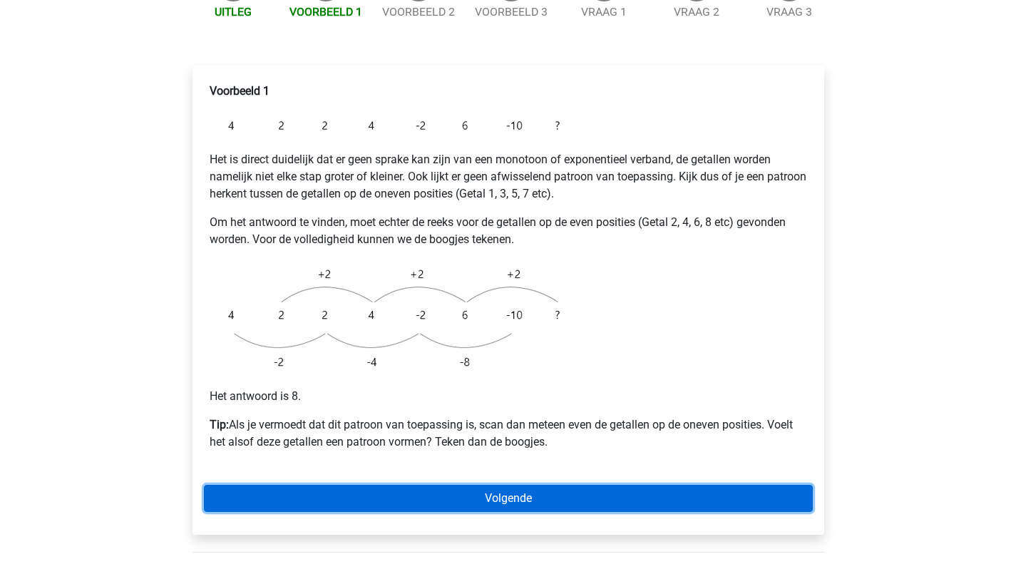
click at [456, 485] on link "Volgende" at bounding box center [508, 498] width 609 height 27
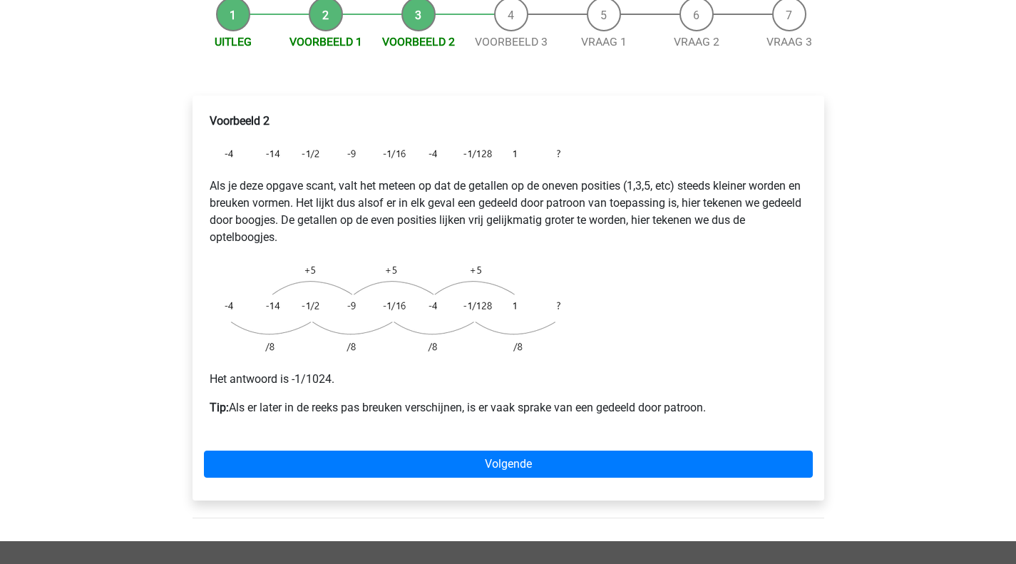
scroll to position [214, 0]
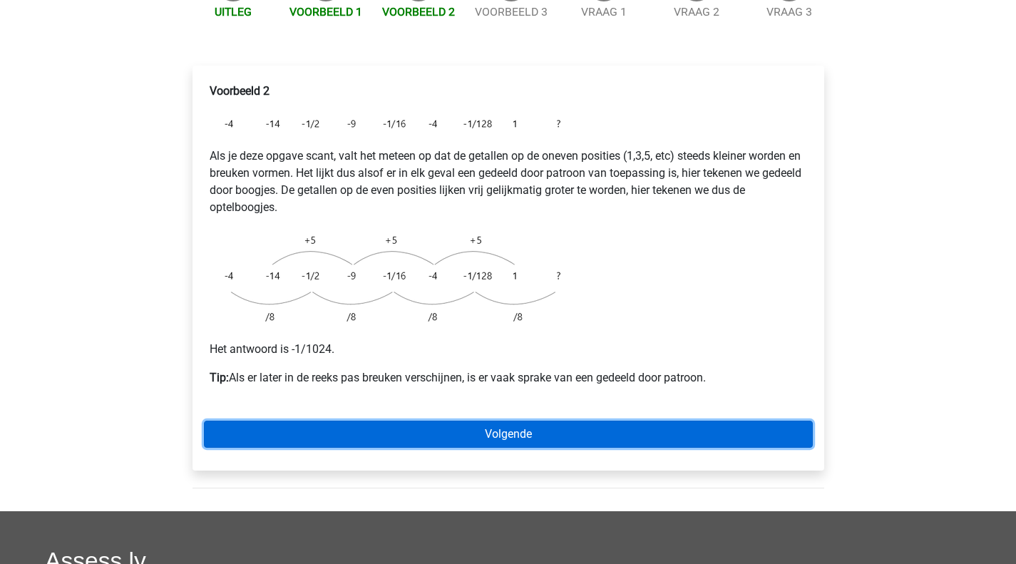
click at [458, 421] on link "Volgende" at bounding box center [508, 434] width 609 height 27
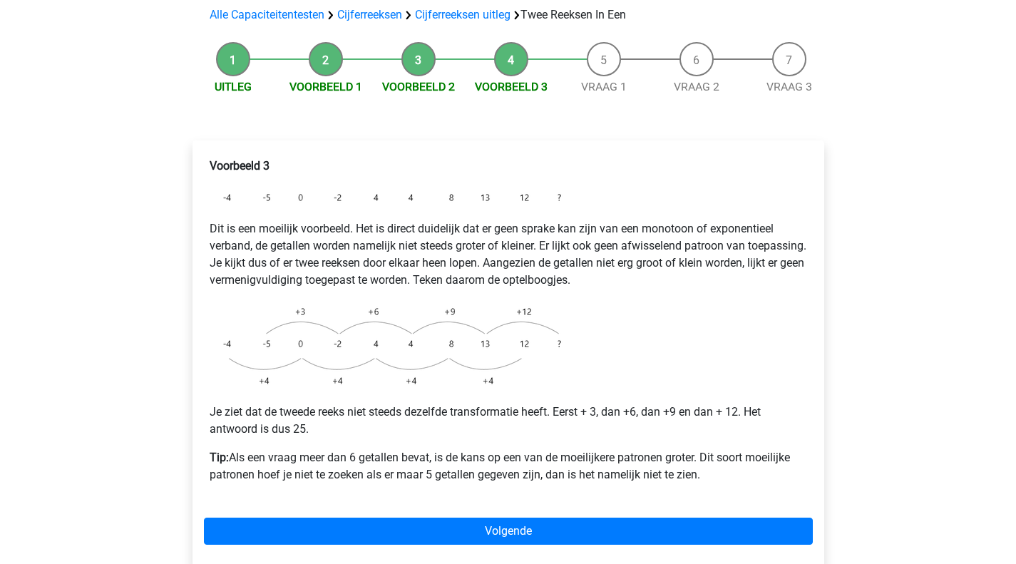
scroll to position [143, 0]
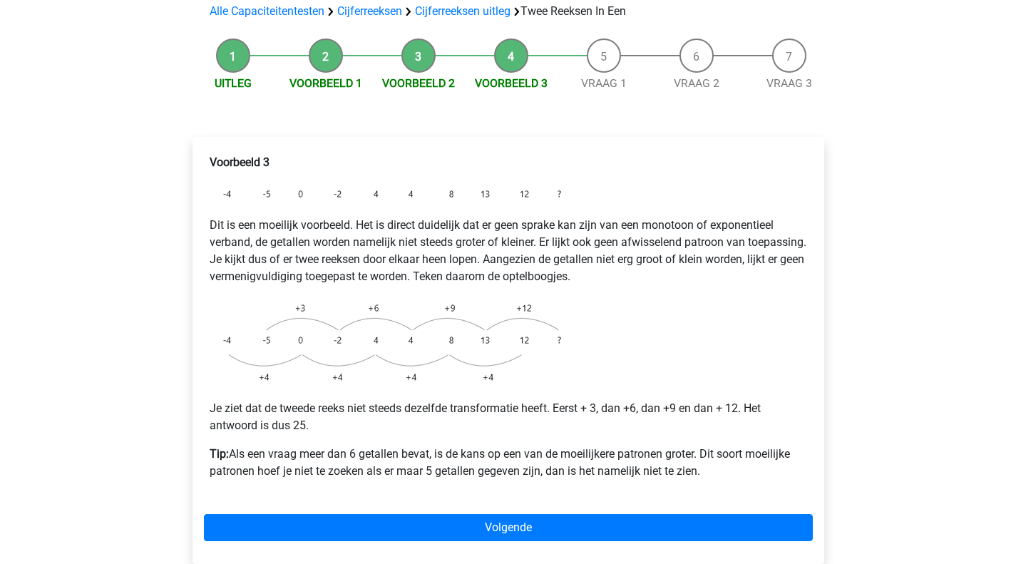
click at [373, 220] on p "Dit is een moeilijk voorbeeld. Het is direct duidelijk dat er geen sprake kan z…" at bounding box center [508, 251] width 597 height 68
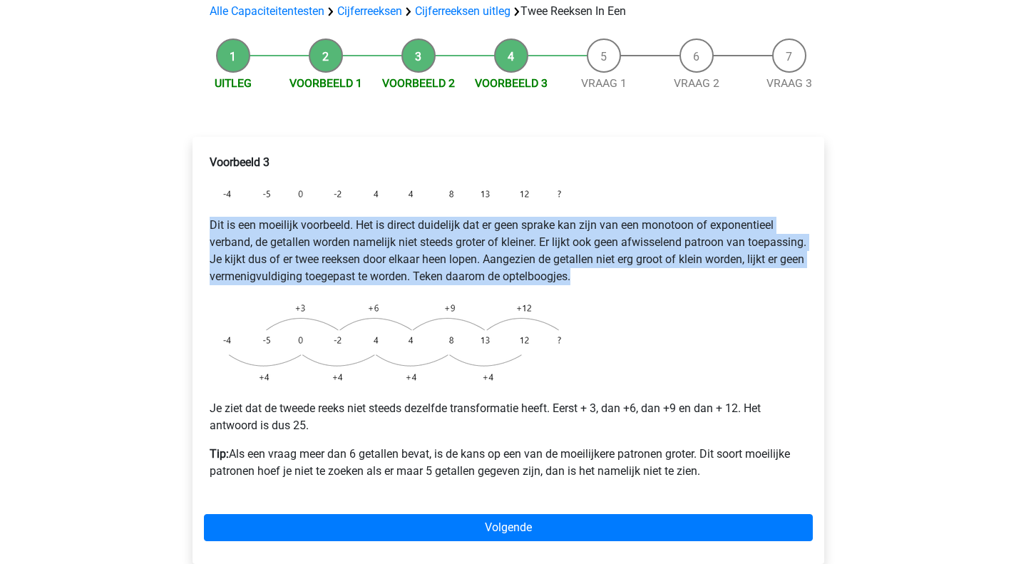
click at [373, 220] on p "Dit is een moeilijk voorbeeld. Het is direct duidelijk dat er geen sprake kan z…" at bounding box center [508, 251] width 597 height 68
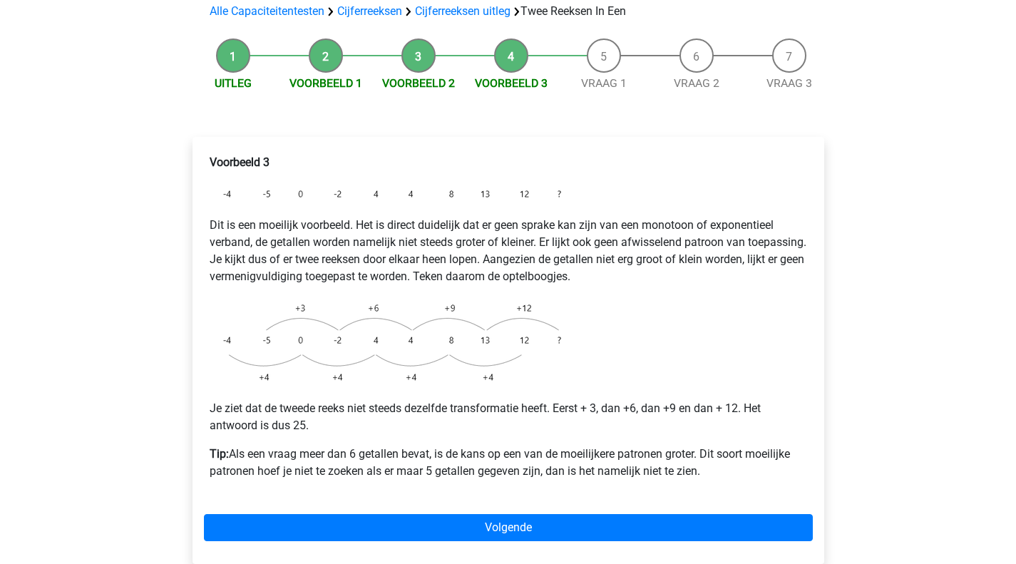
click at [329, 251] on p "Dit is een moeilijk voorbeeld. Het is direct duidelijk dat er geen sprake kan z…" at bounding box center [508, 251] width 597 height 68
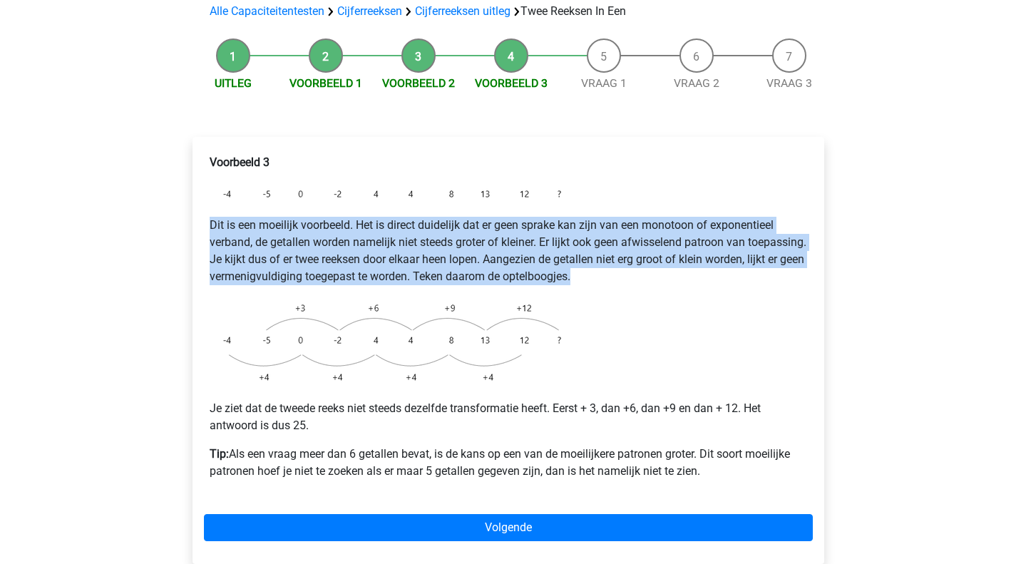
click at [329, 251] on p "Dit is een moeilijk voorbeeld. Het is direct duidelijk dat er geen sprake kan z…" at bounding box center [508, 251] width 597 height 68
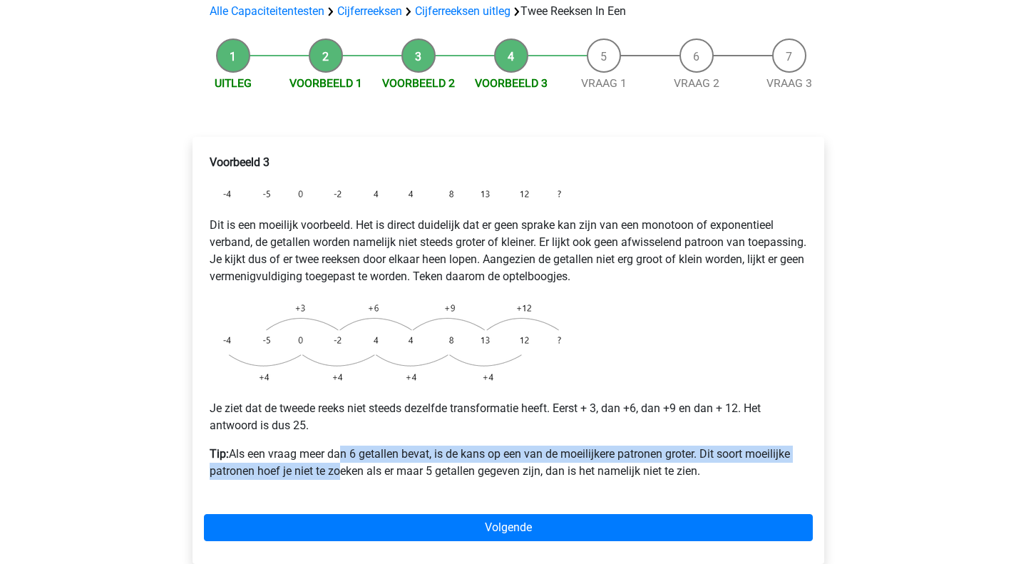
click at [334, 446] on p "Tip: Als een vraag meer dan 6 getallen bevat, is de kans op een van de moeilijk…" at bounding box center [508, 463] width 597 height 34
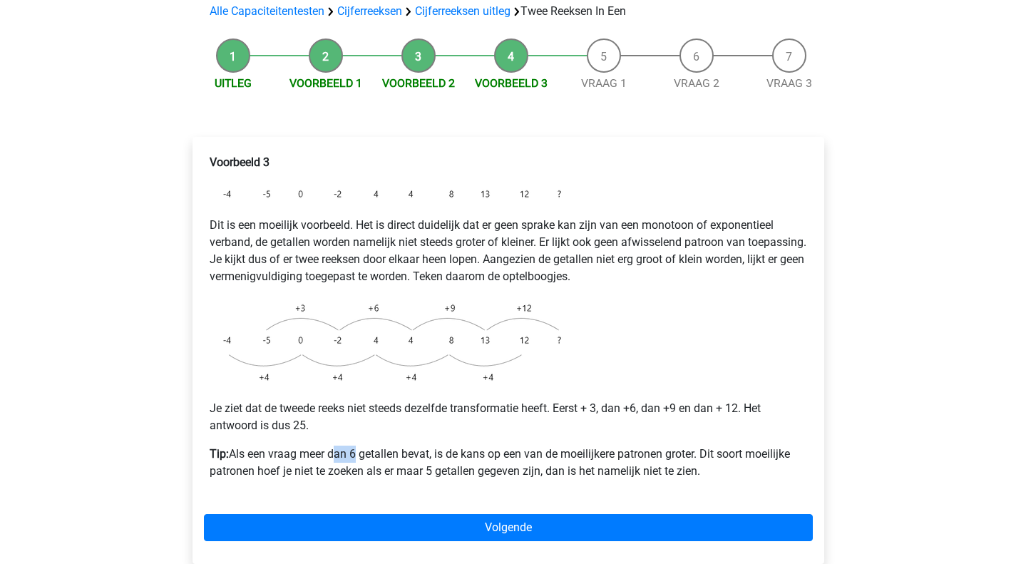
click at [334, 446] on p "Tip: Als een vraag meer dan 6 getallen bevat, is de kans op een van de moeilijk…" at bounding box center [508, 463] width 597 height 34
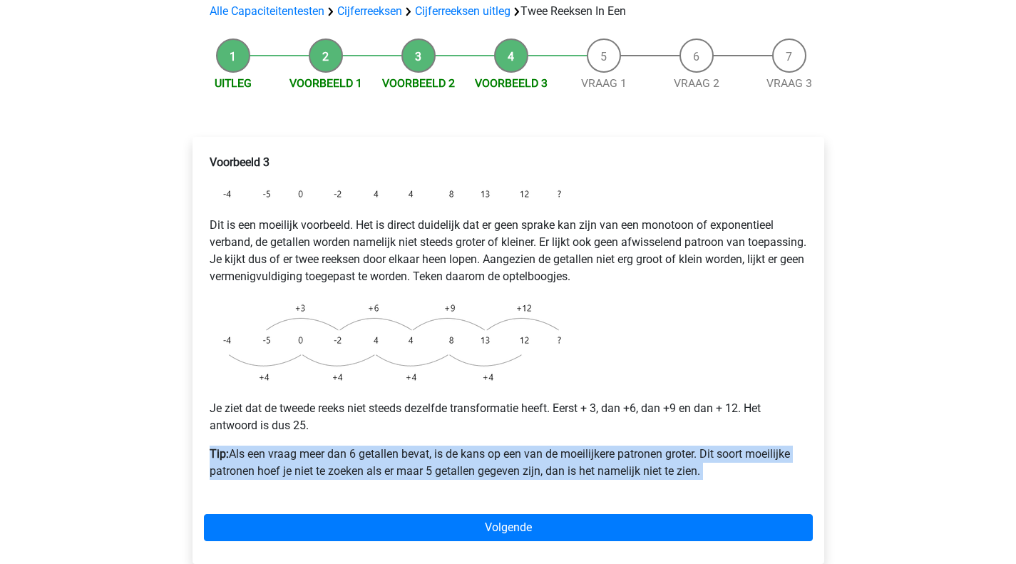
click at [334, 446] on p "Tip: Als een vraag meer dan 6 getallen bevat, is de kans op een van de moeilijk…" at bounding box center [508, 463] width 597 height 34
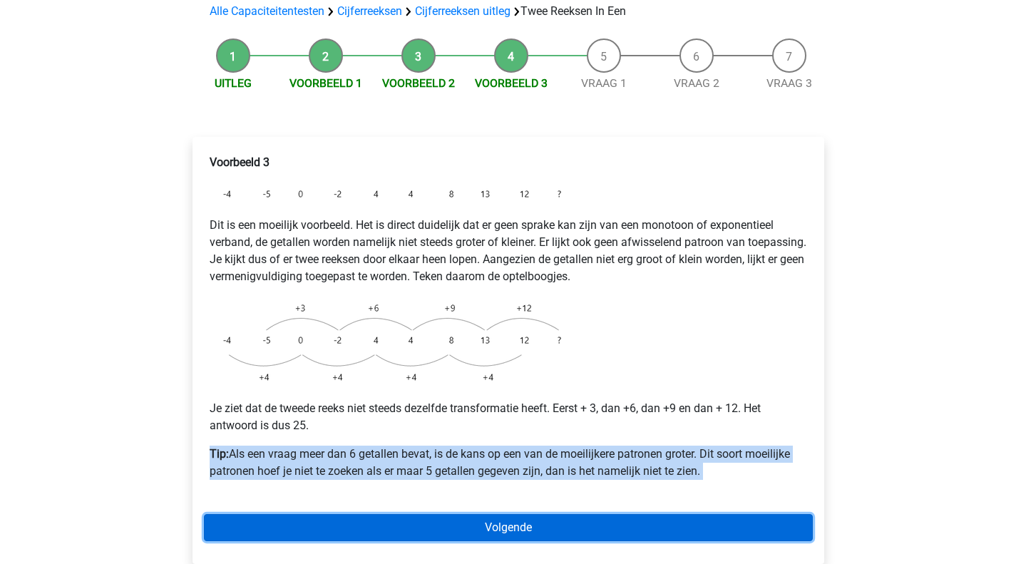
click at [522, 514] on link "Volgende" at bounding box center [508, 527] width 609 height 27
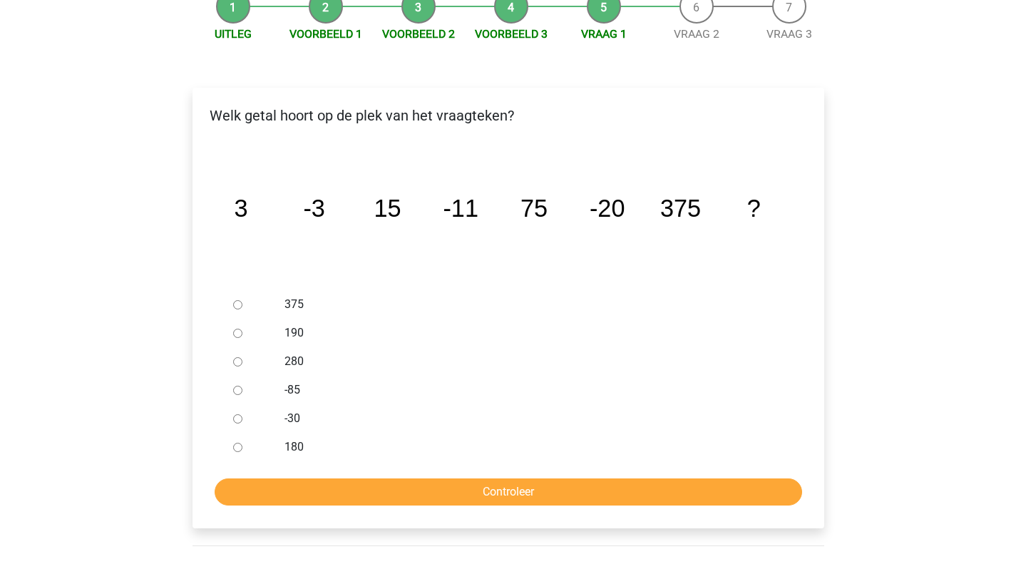
scroll to position [214, 0]
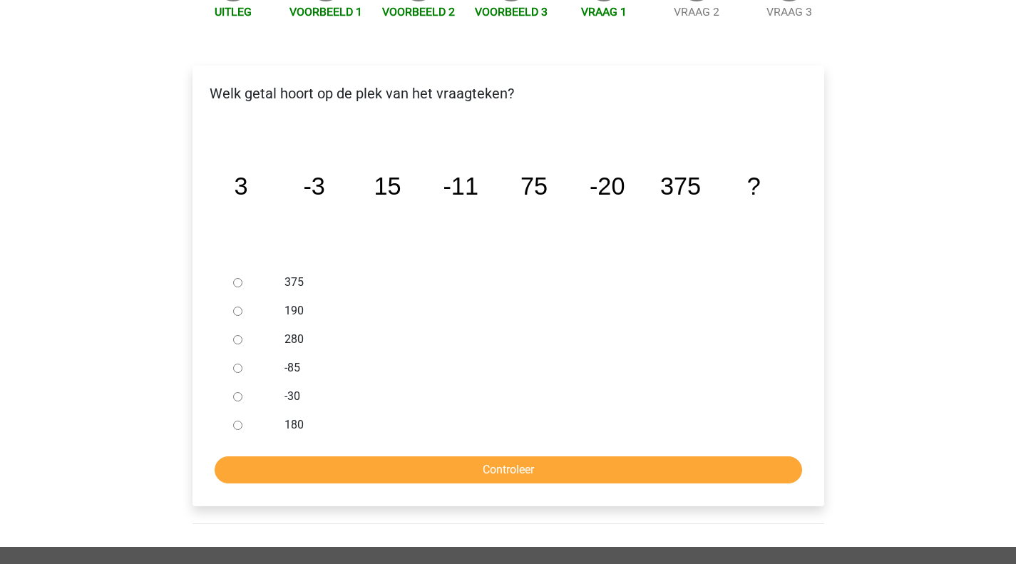
drag, startPoint x: 236, startPoint y: 359, endPoint x: 263, endPoint y: 391, distance: 42.0
click at [236, 392] on input "-30" at bounding box center [237, 396] width 9 height 9
radio input "true"
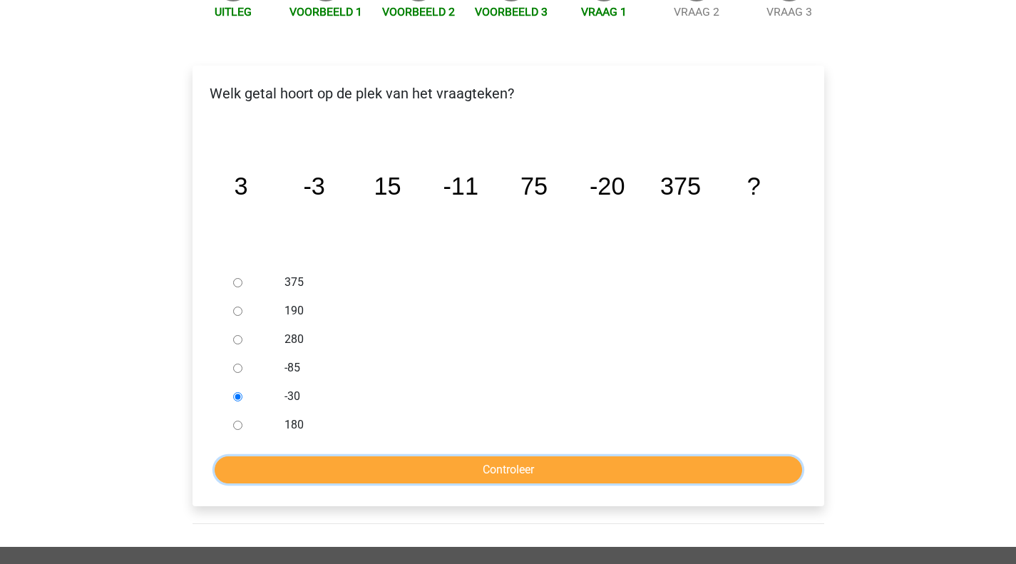
click at [318, 456] on input "Controleer" at bounding box center [508, 469] width 587 height 27
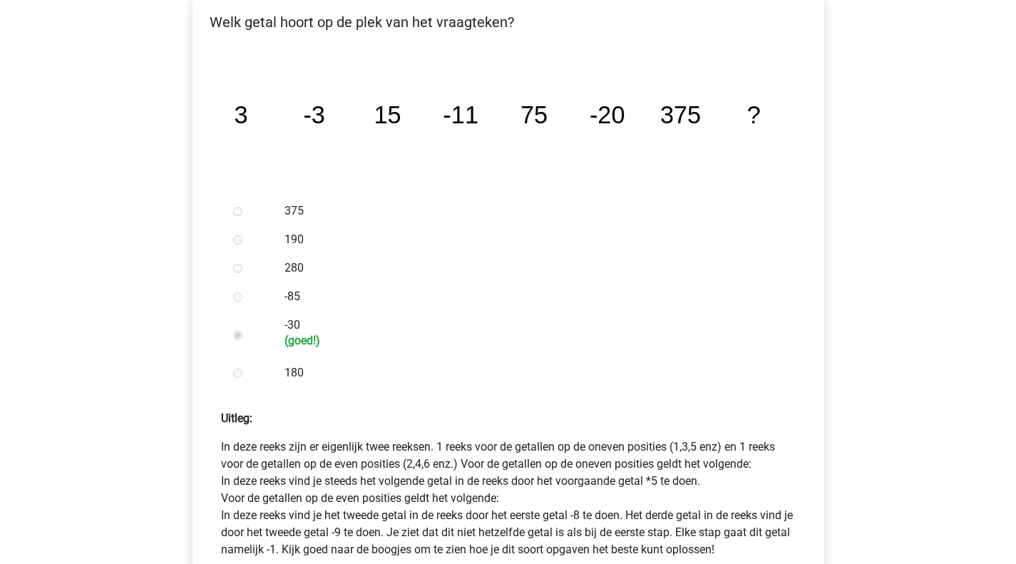
scroll to position [642, 0]
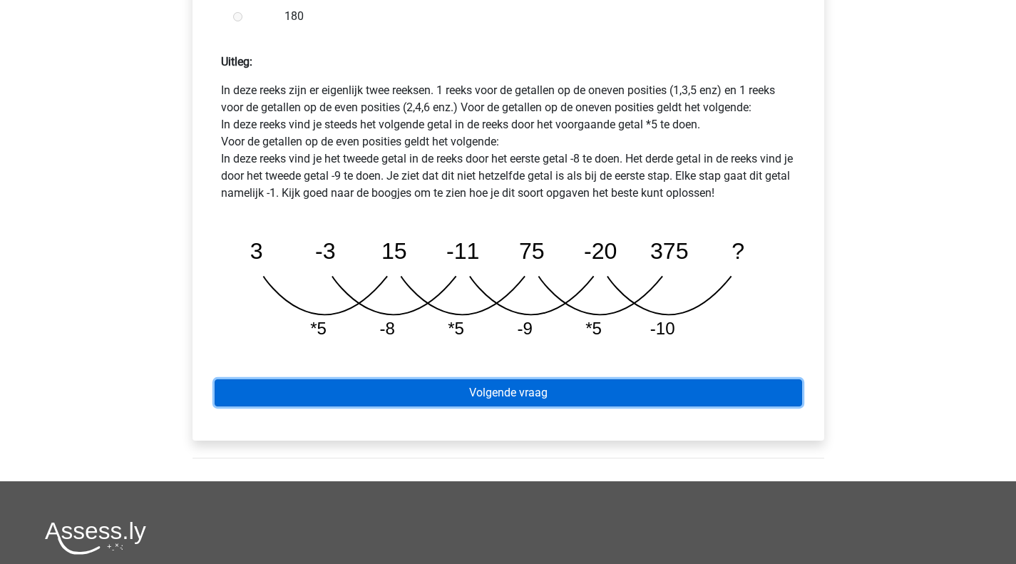
click at [389, 379] on link "Volgende vraag" at bounding box center [508, 392] width 587 height 27
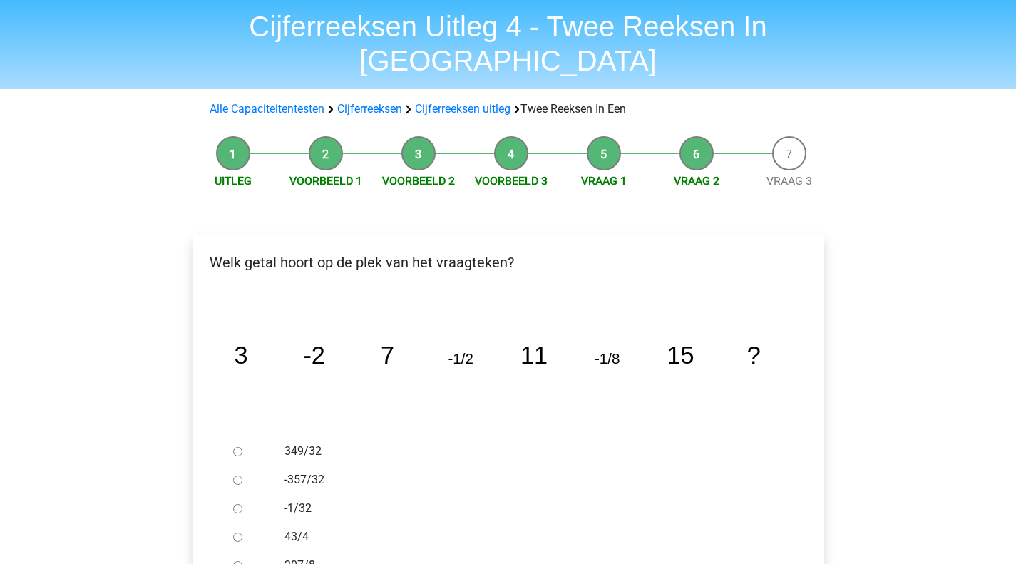
scroll to position [71, 0]
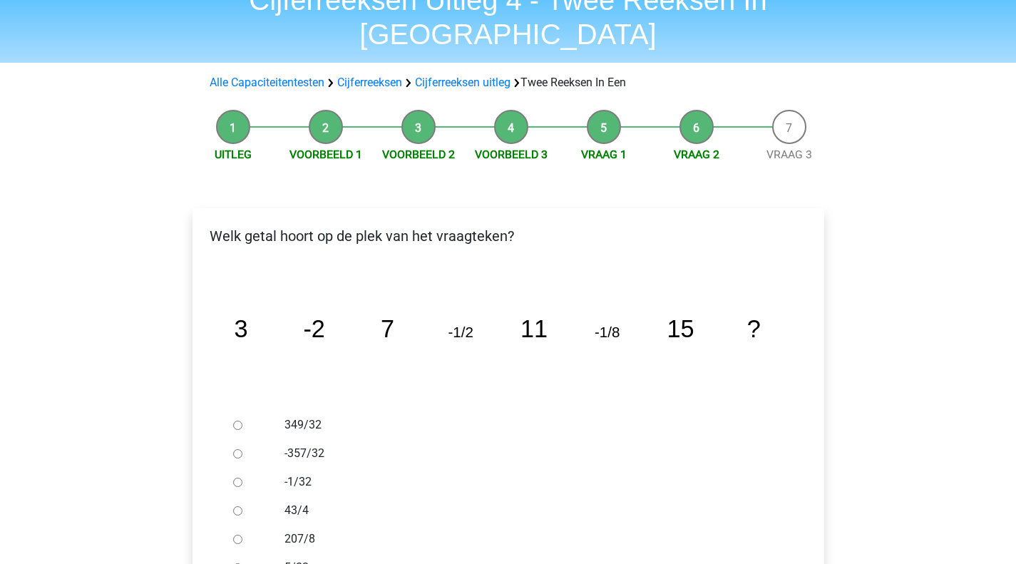
click at [244, 468] on div at bounding box center [250, 482] width 47 height 29
click at [242, 478] on input "-1/32" at bounding box center [237, 482] width 9 height 9
radio input "true"
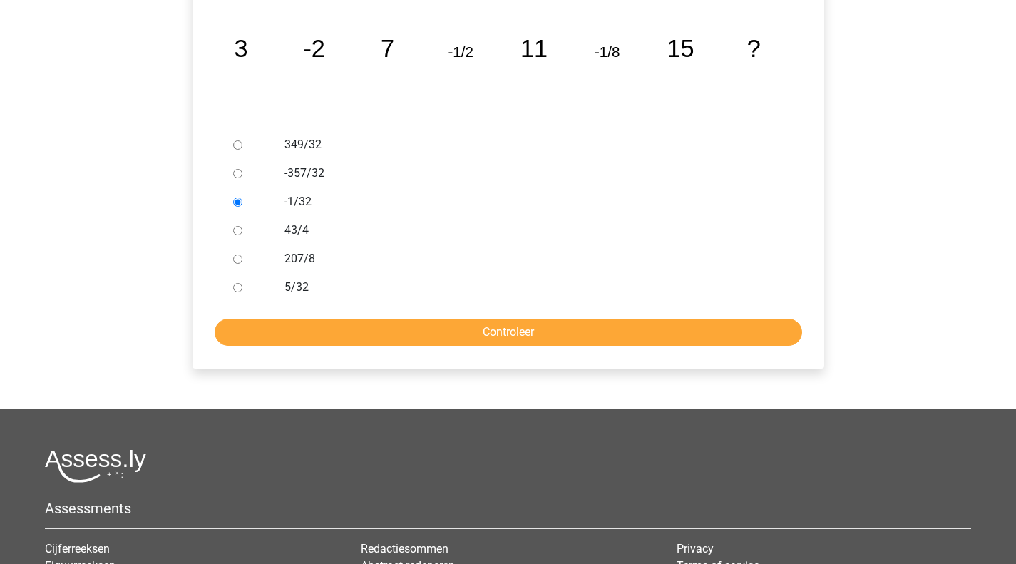
scroll to position [386, 0]
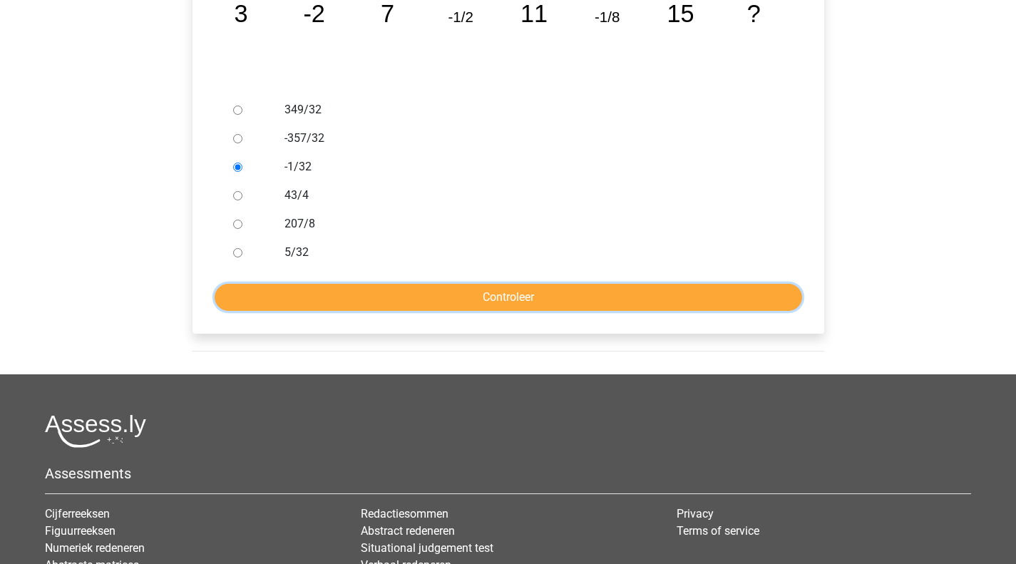
click at [457, 284] on input "Controleer" at bounding box center [508, 297] width 587 height 27
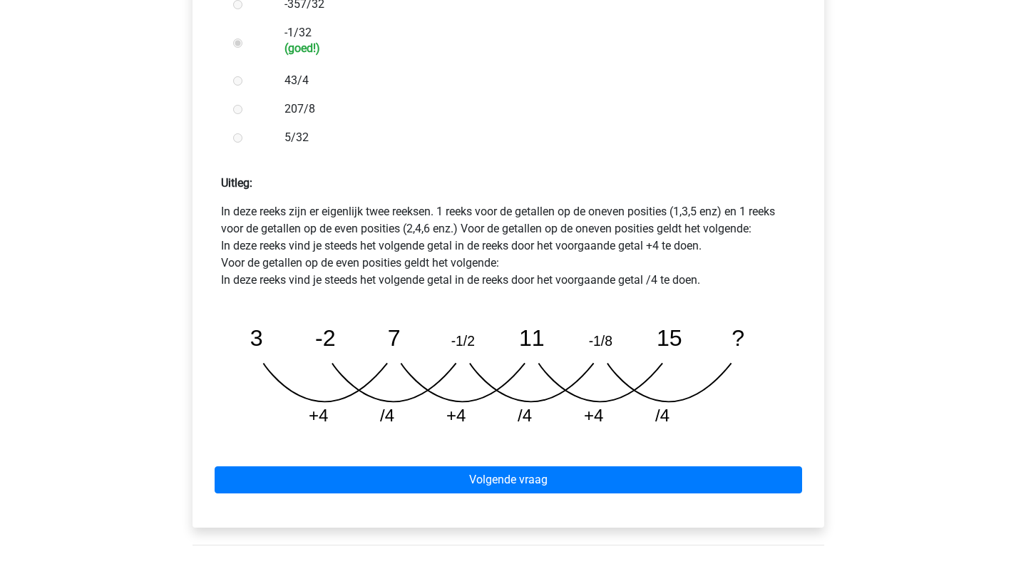
scroll to position [528, 0]
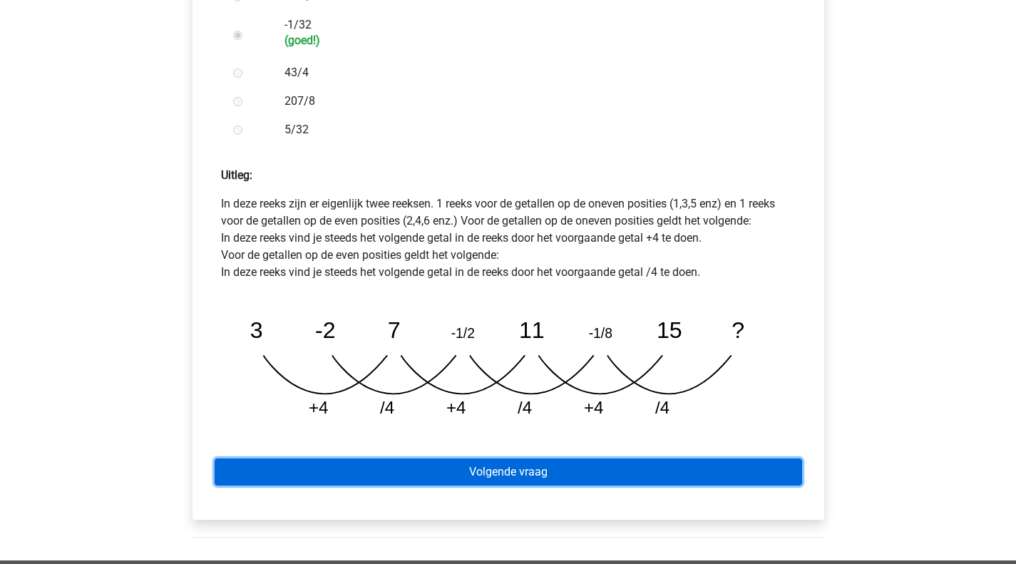
click at [432, 458] on link "Volgende vraag" at bounding box center [508, 471] width 587 height 27
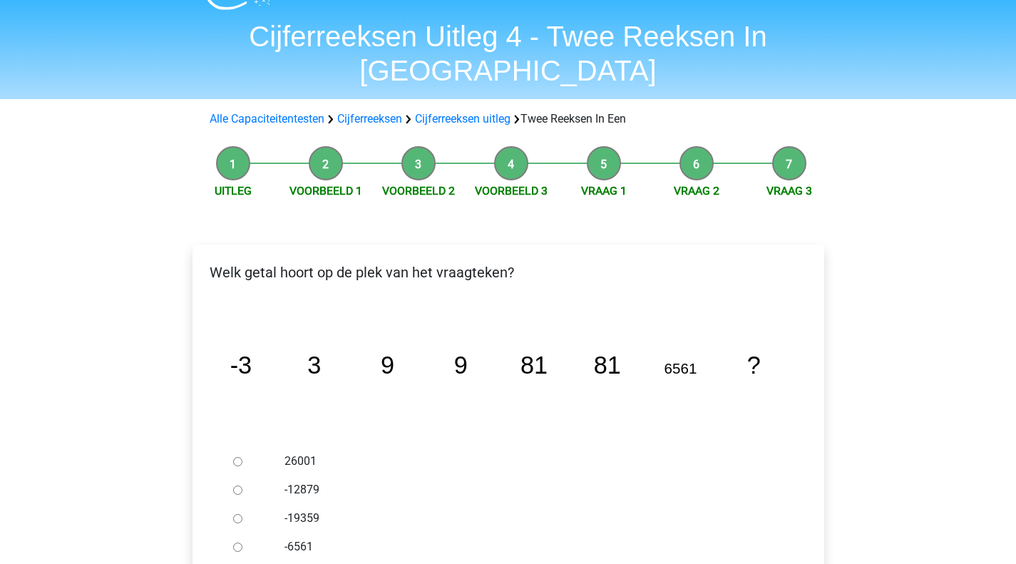
scroll to position [42, 0]
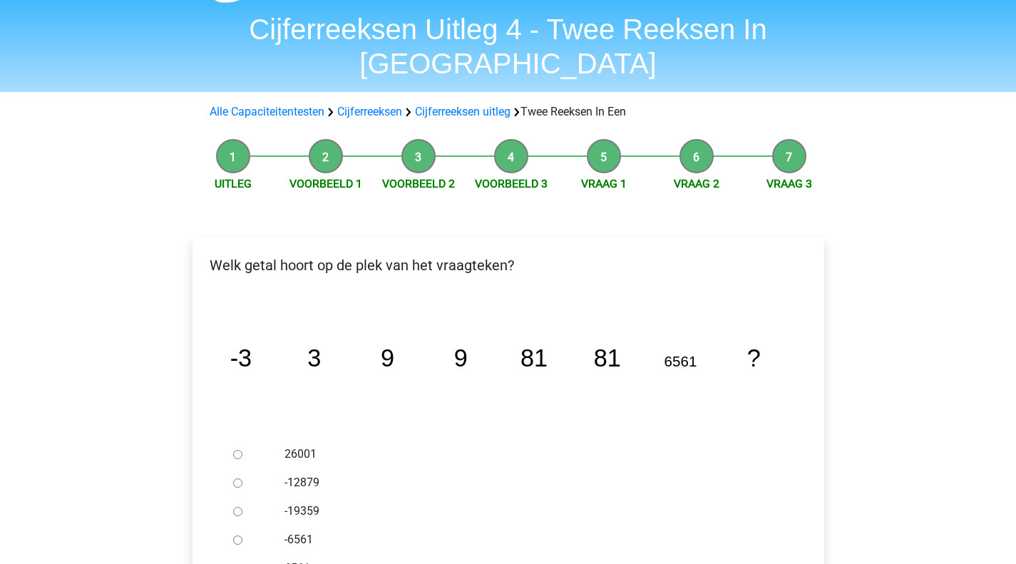
click at [428, 403] on icon "image/svg+xml -3 3 9 9 81 81 6561 ?" at bounding box center [508, 366] width 586 height 147
click at [272, 554] on div at bounding box center [250, 568] width 47 height 29
click at [287, 560] on label "6561" at bounding box center [530, 568] width 493 height 17
click at [242, 563] on input "6561" at bounding box center [237, 568] width 9 height 9
radio input "true"
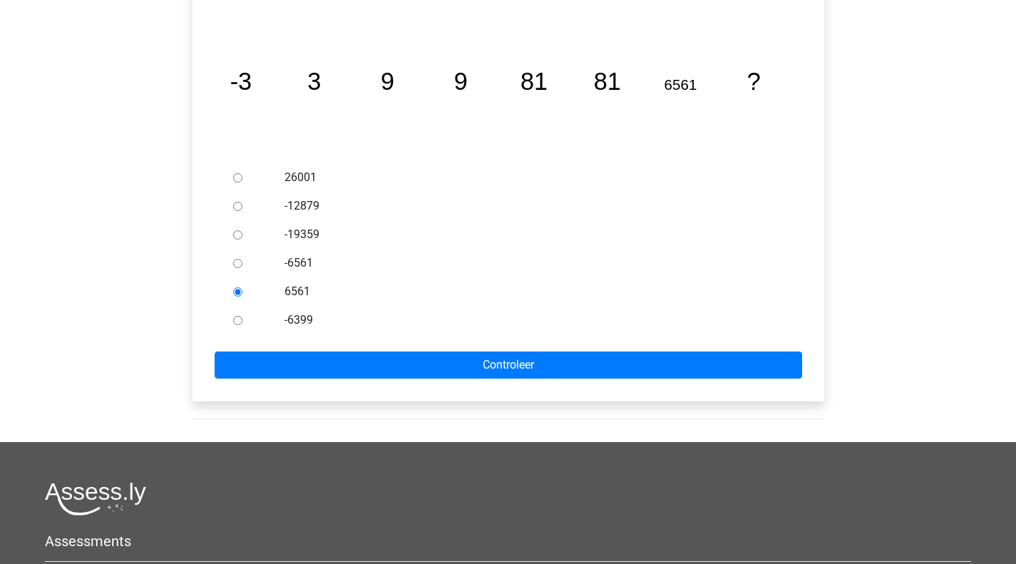
scroll to position [320, 0]
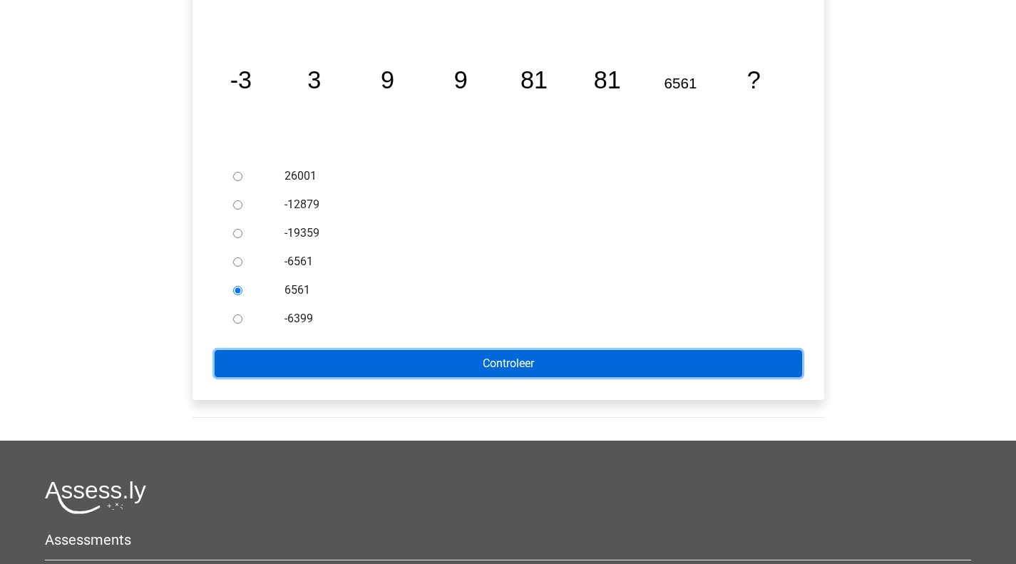
click at [463, 350] on input "Controleer" at bounding box center [508, 363] width 587 height 27
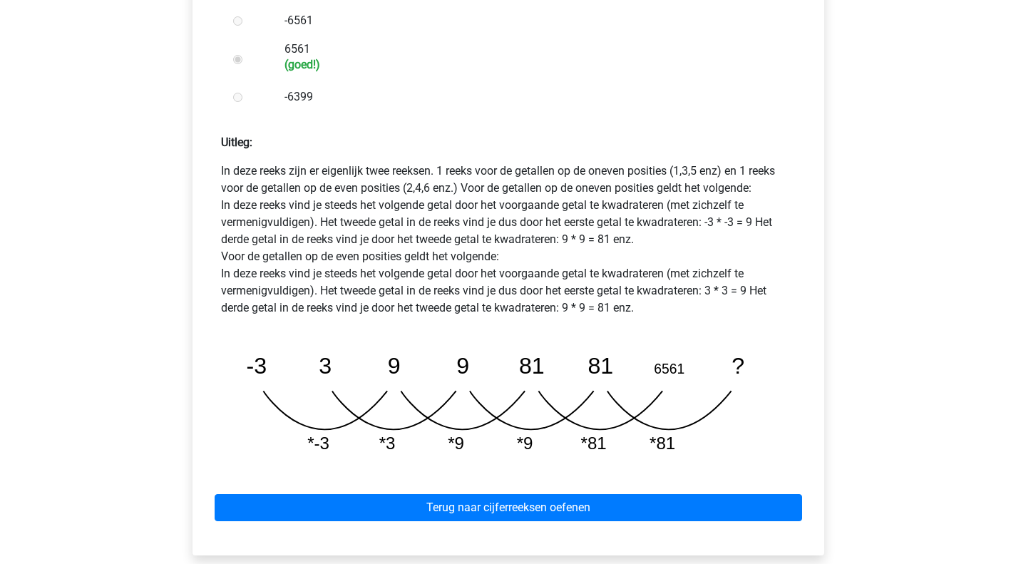
scroll to position [565, 0]
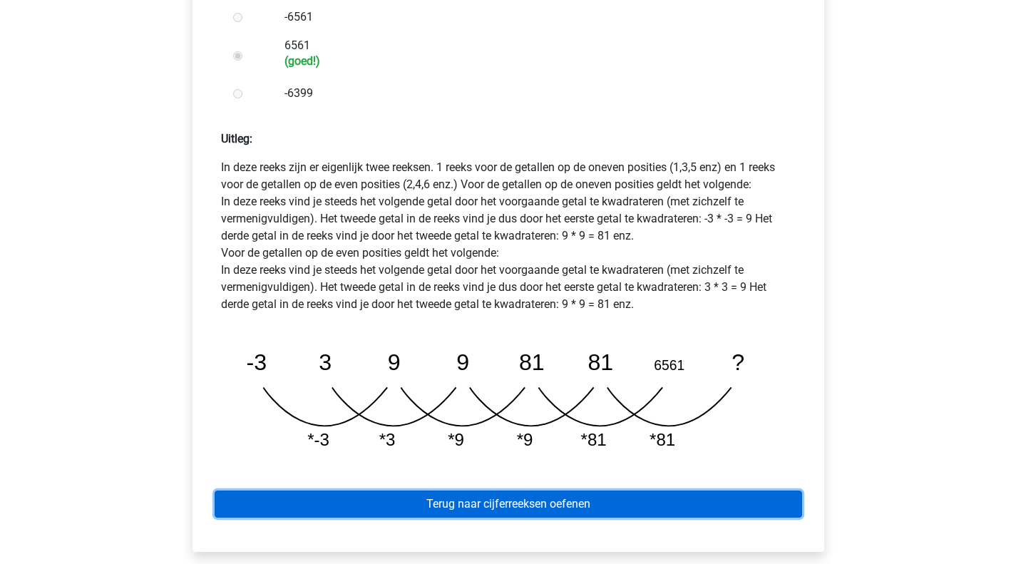
click at [520, 490] on link "Terug naar cijferreeksen oefenen" at bounding box center [508, 503] width 587 height 27
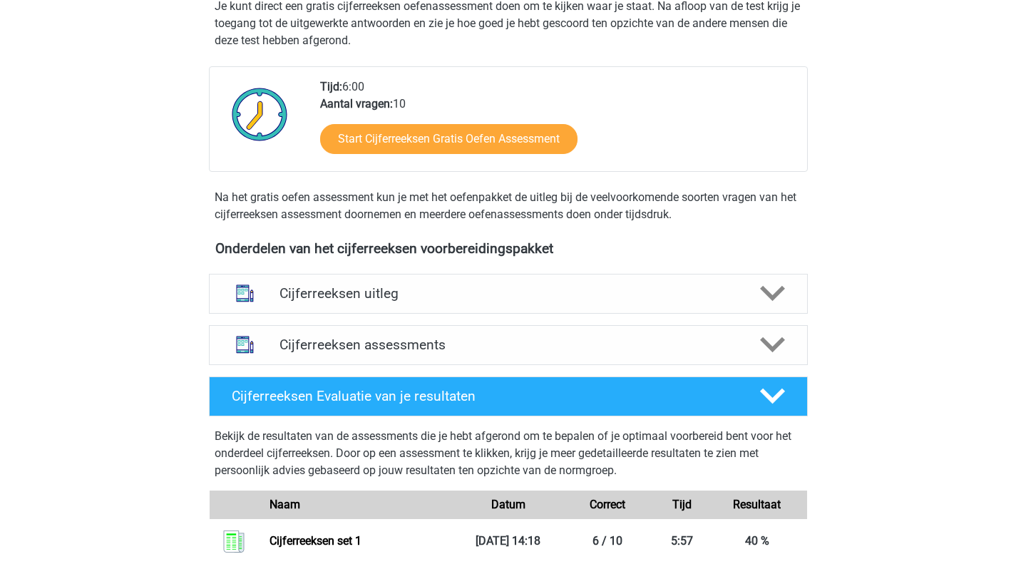
scroll to position [302, 0]
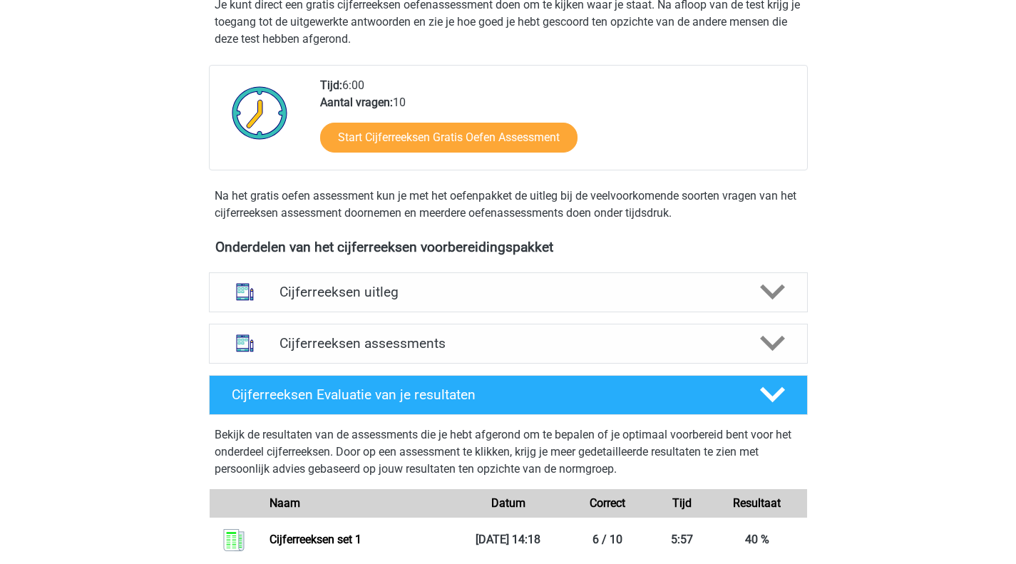
click at [441, 300] on h4 "Cijferreeksen uitleg" at bounding box center [508, 292] width 458 height 16
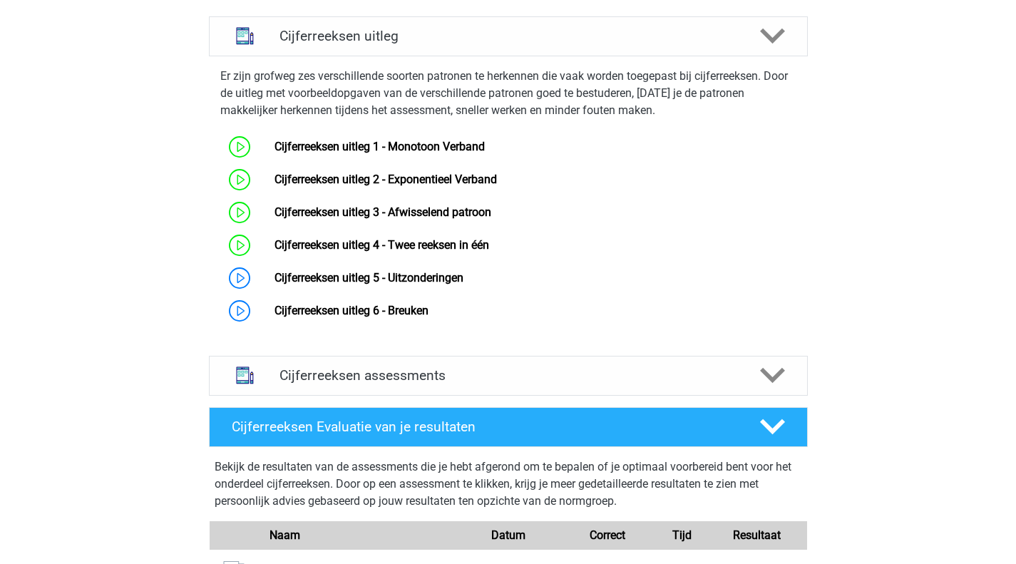
scroll to position [575, 0]
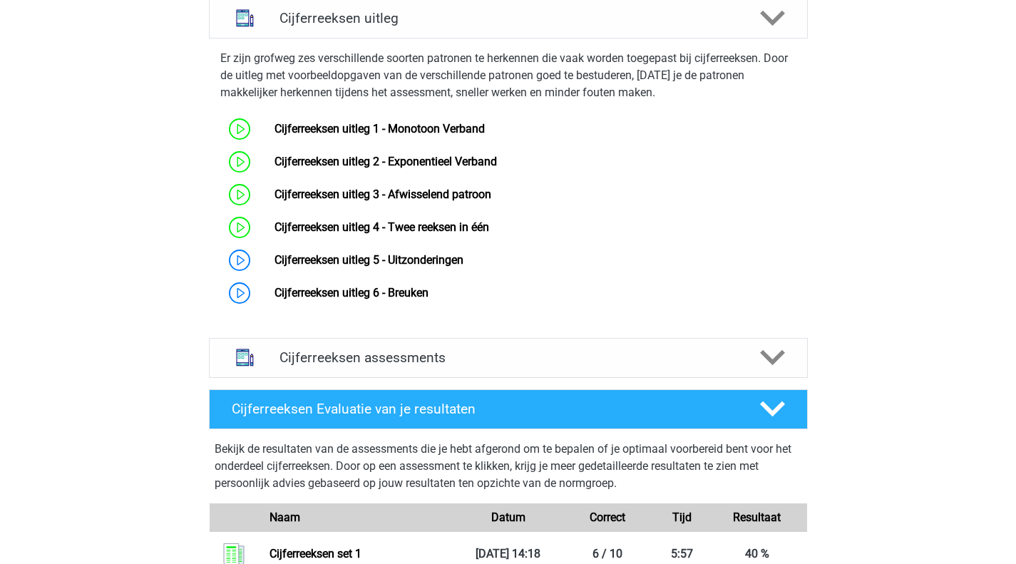
click at [371, 267] on link "Cijferreeksen uitleg 5 - Uitzonderingen" at bounding box center [368, 260] width 189 height 14
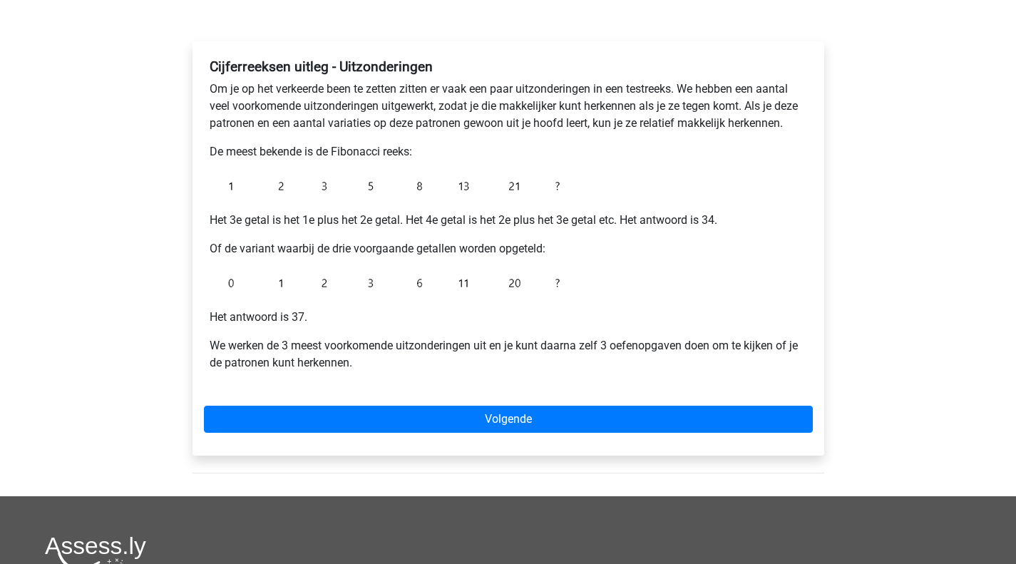
scroll to position [203, 0]
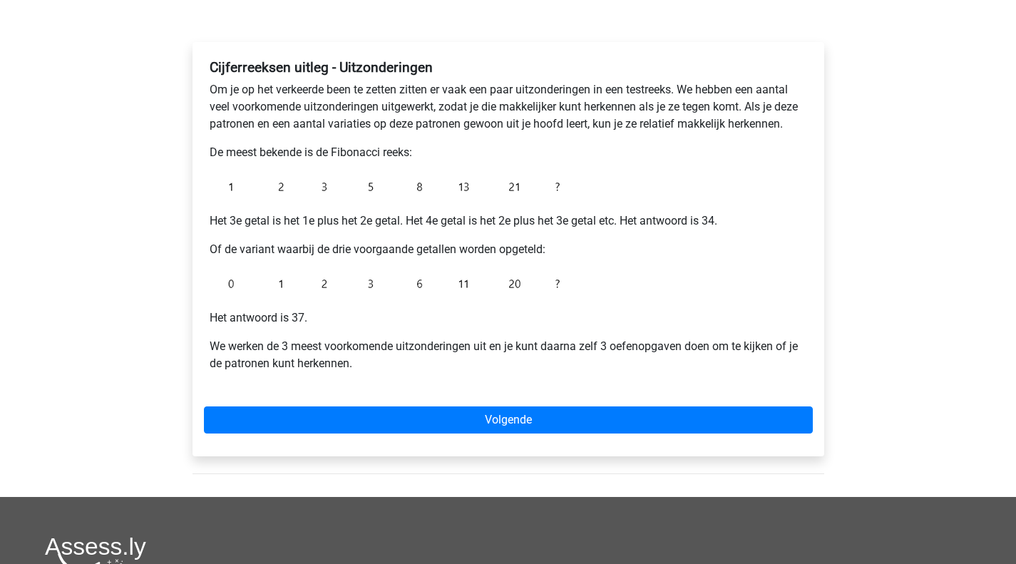
click at [389, 436] on div "Cijferreeksen uitleg - Uitzonderingen Om je op het verkeerde been te zetten zit…" at bounding box center [508, 249] width 632 height 414
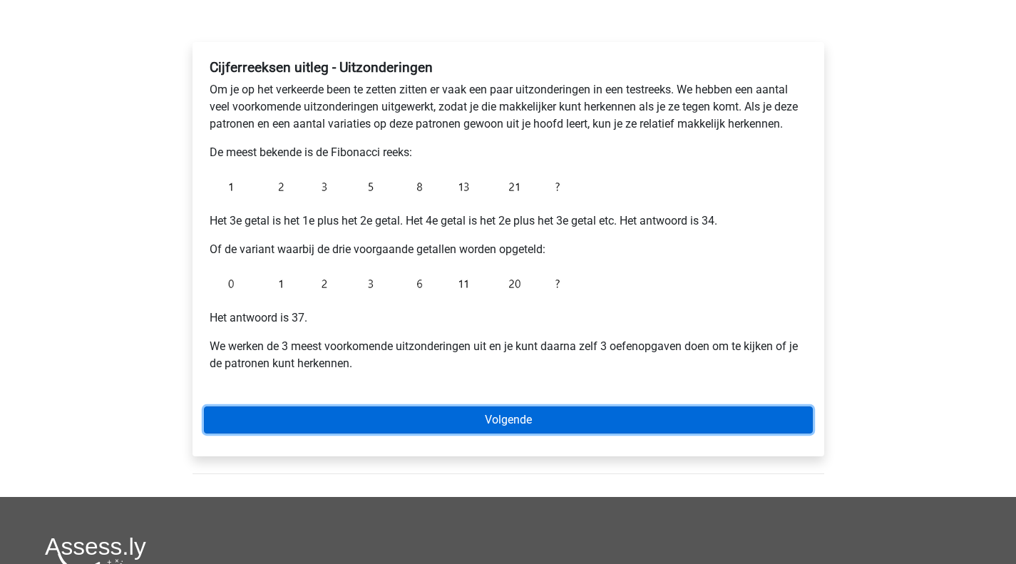
click at [396, 419] on link "Volgende" at bounding box center [508, 419] width 609 height 27
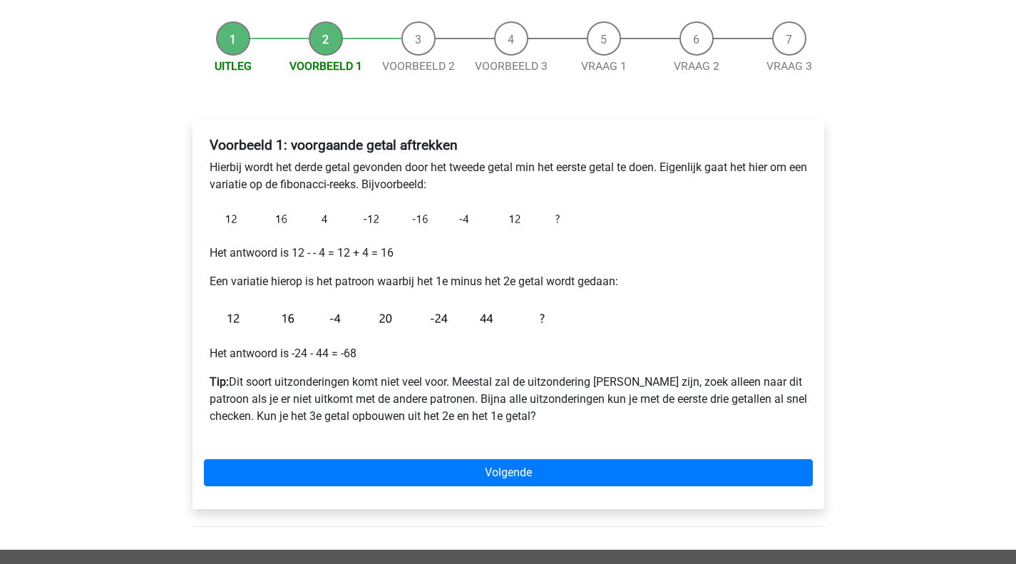
scroll to position [126, 0]
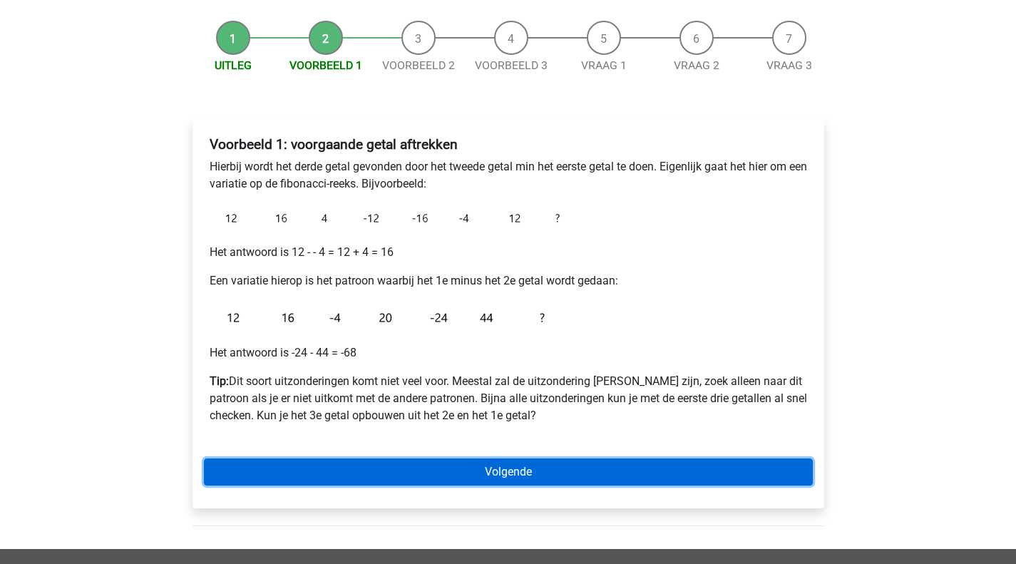
click at [473, 467] on link "Volgende" at bounding box center [508, 471] width 609 height 27
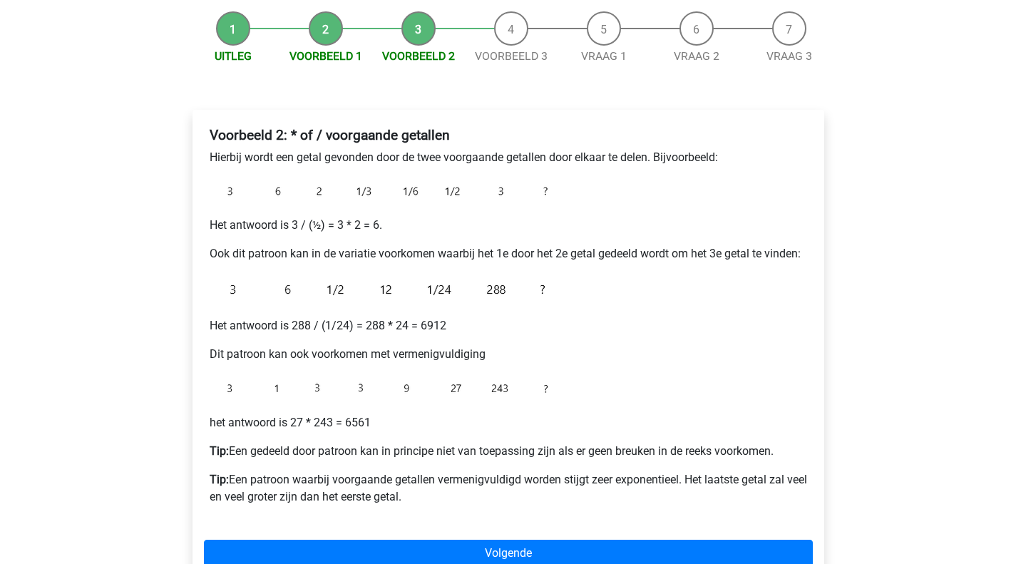
scroll to position [136, 0]
click at [346, 274] on img at bounding box center [388, 289] width 356 height 32
click at [318, 152] on p "Hierbij wordt een getal gevonden door de twee voorgaande getallen door elkaar t…" at bounding box center [508, 156] width 597 height 17
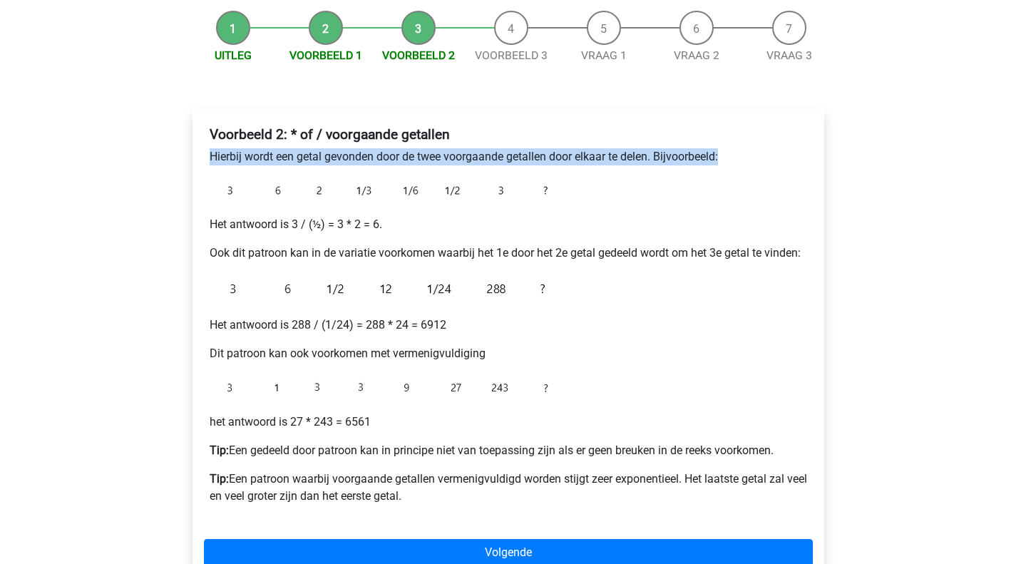
click at [318, 152] on p "Hierbij wordt een getal gevonden door de twee voorgaande getallen door elkaar t…" at bounding box center [508, 156] width 597 height 17
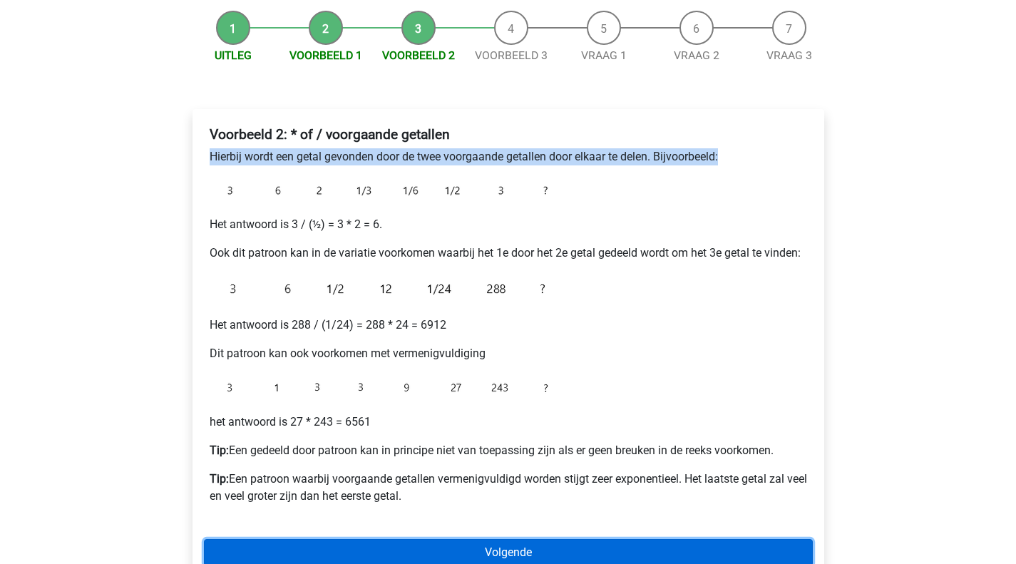
click at [490, 544] on link "Volgende" at bounding box center [508, 552] width 609 height 27
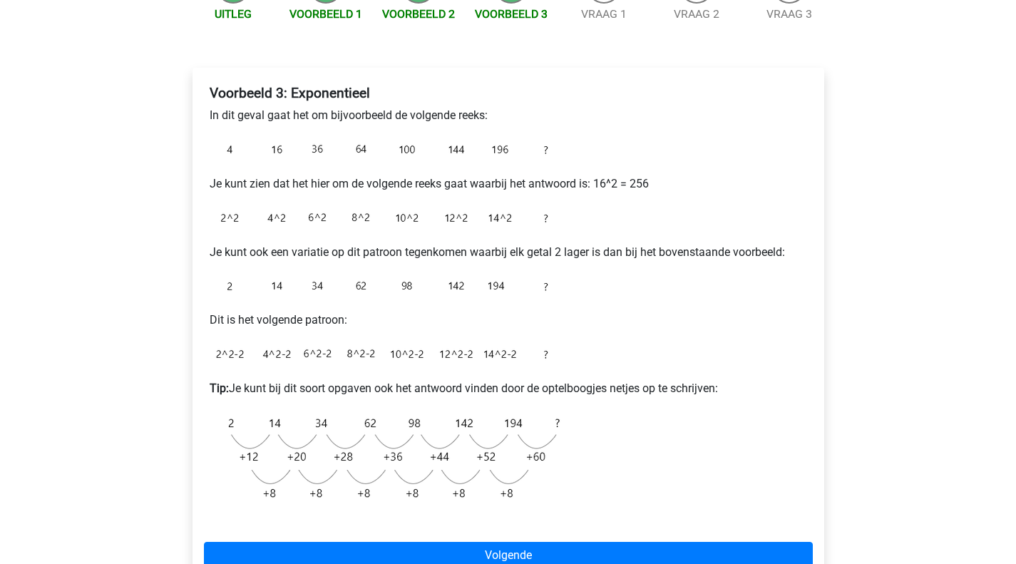
scroll to position [185, 0]
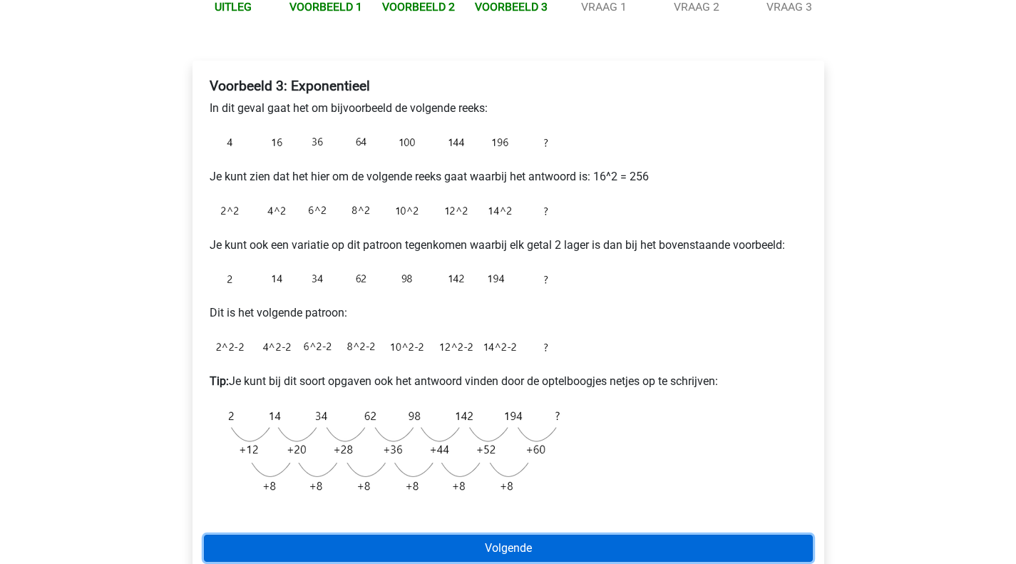
click at [386, 542] on link "Volgende" at bounding box center [508, 548] width 609 height 27
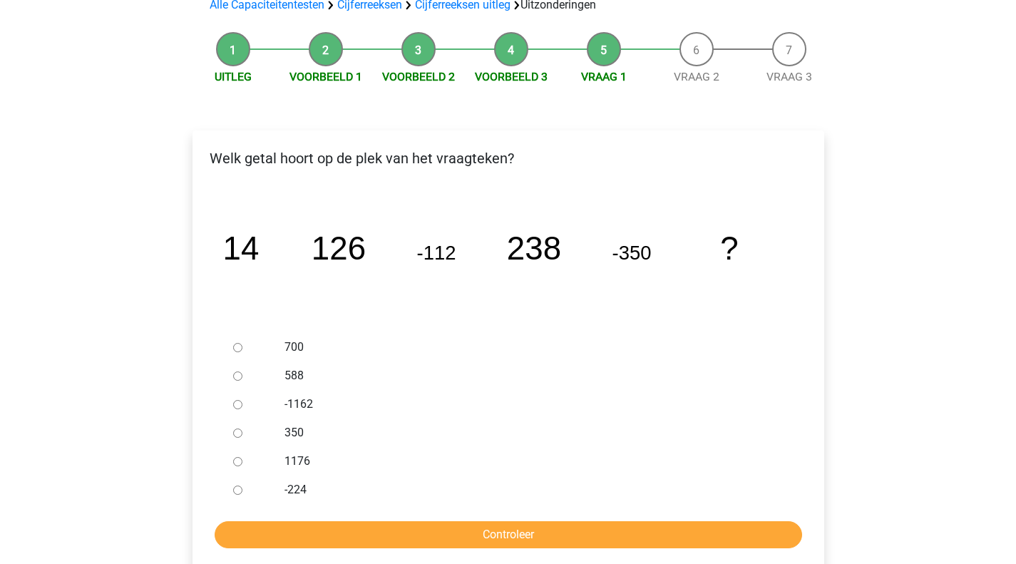
scroll to position [118, 0]
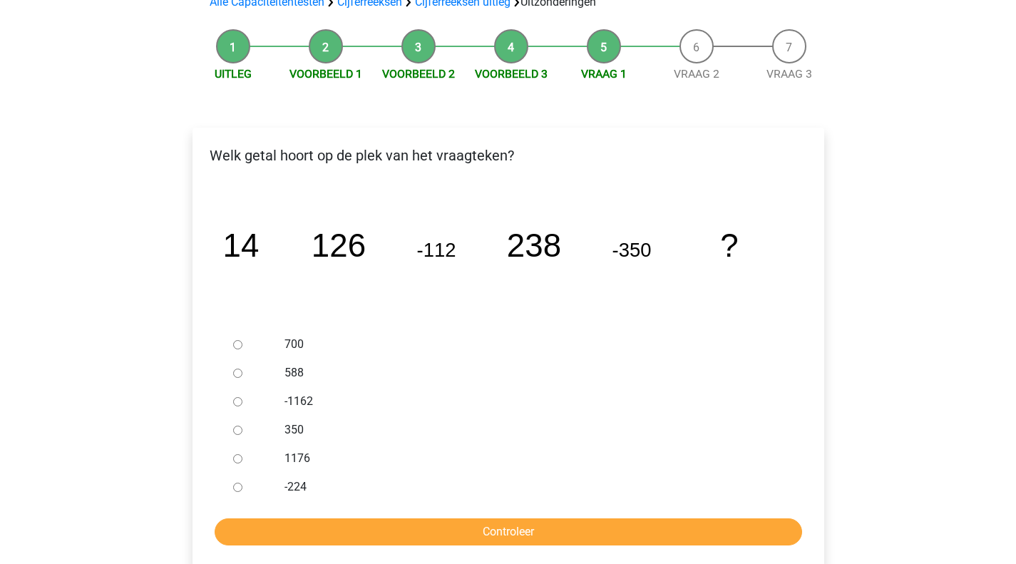
drag, startPoint x: 289, startPoint y: 428, endPoint x: 340, endPoint y: 528, distance: 112.9
click at [289, 428] on label "350" at bounding box center [530, 429] width 493 height 17
click at [242, 428] on input "350" at bounding box center [237, 430] width 9 height 9
radio input "true"
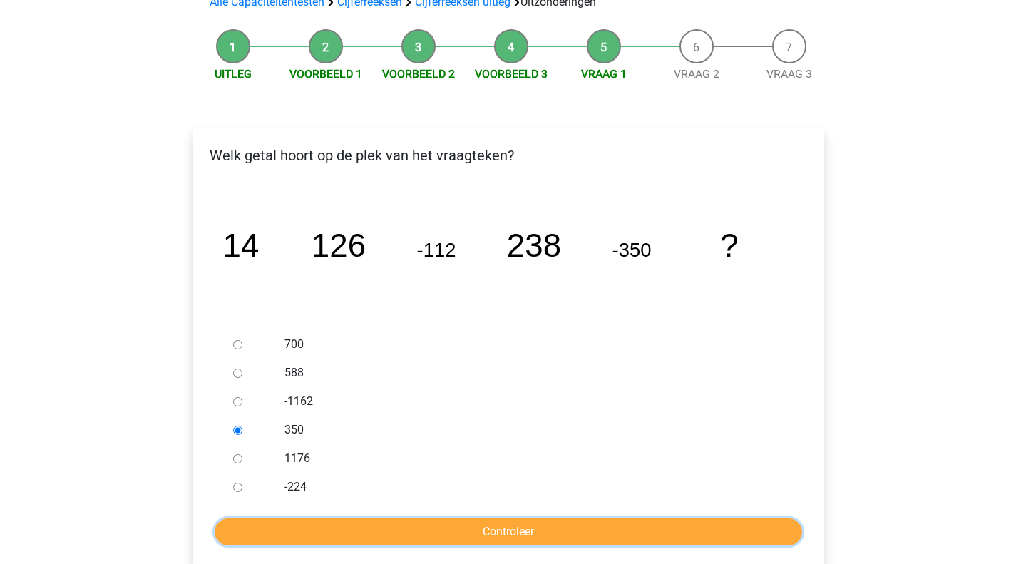
click at [360, 530] on input "Controleer" at bounding box center [508, 531] width 587 height 27
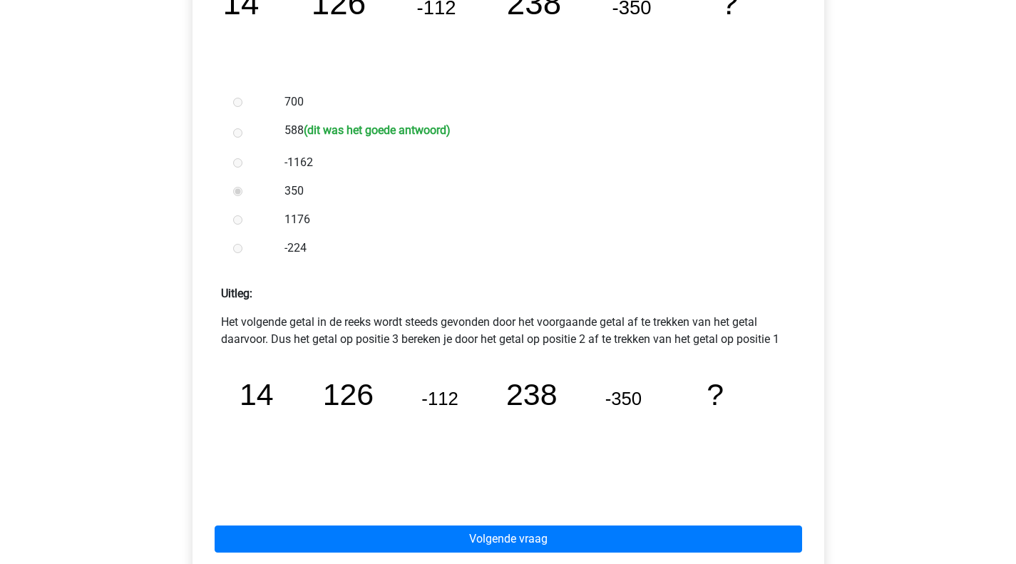
scroll to position [428, 0]
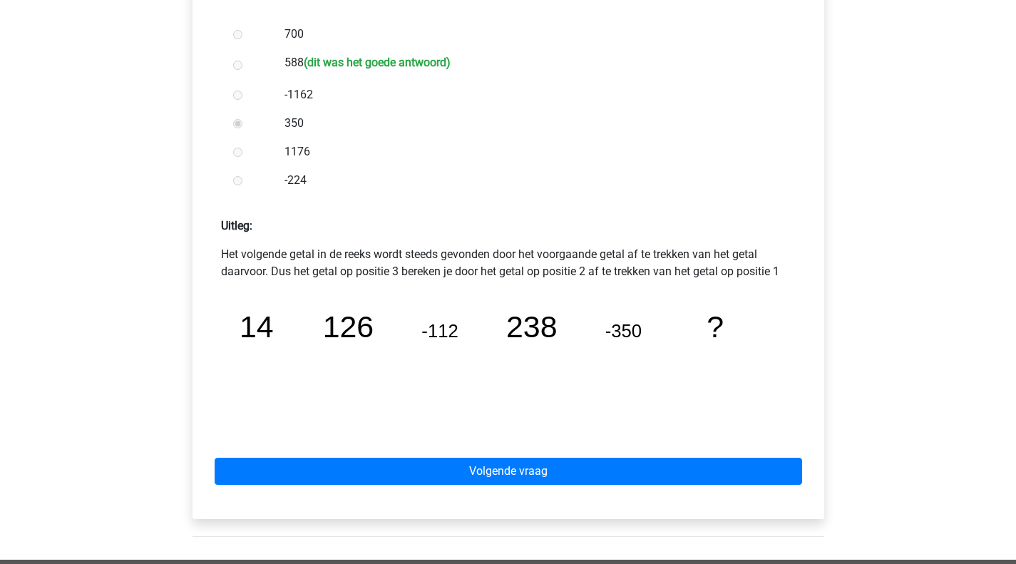
click at [612, 248] on p "Het volgende getal in de reeks wordt steeds gevonden door het voorgaande getal …" at bounding box center [508, 263] width 575 height 34
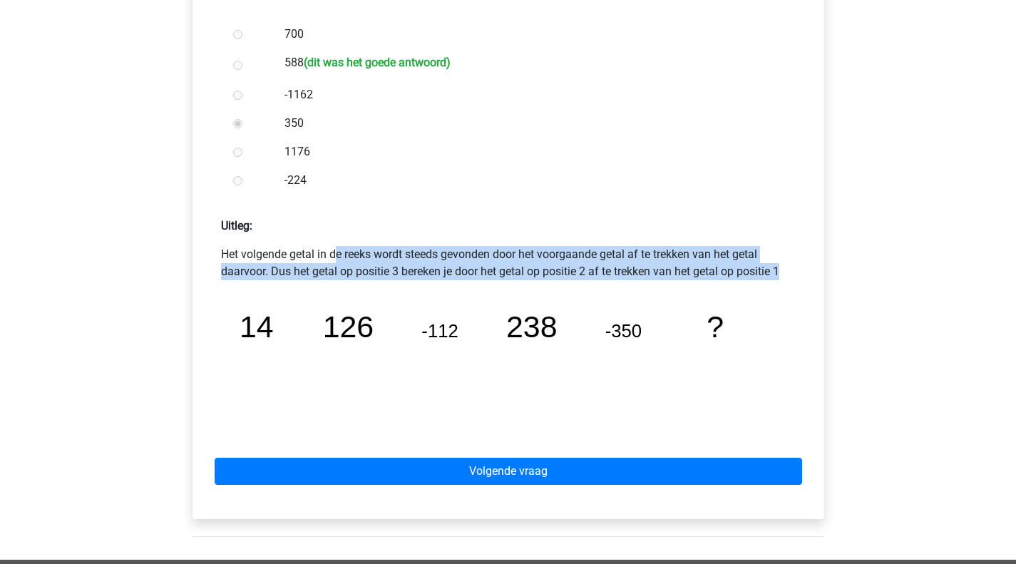
click at [612, 248] on p "Het volgende getal in de reeks wordt steeds gevonden door het voorgaande getal …" at bounding box center [508, 263] width 575 height 34
click at [704, 257] on p "Het volgende getal in de reeks wordt steeds gevonden door het voorgaande getal …" at bounding box center [508, 263] width 575 height 34
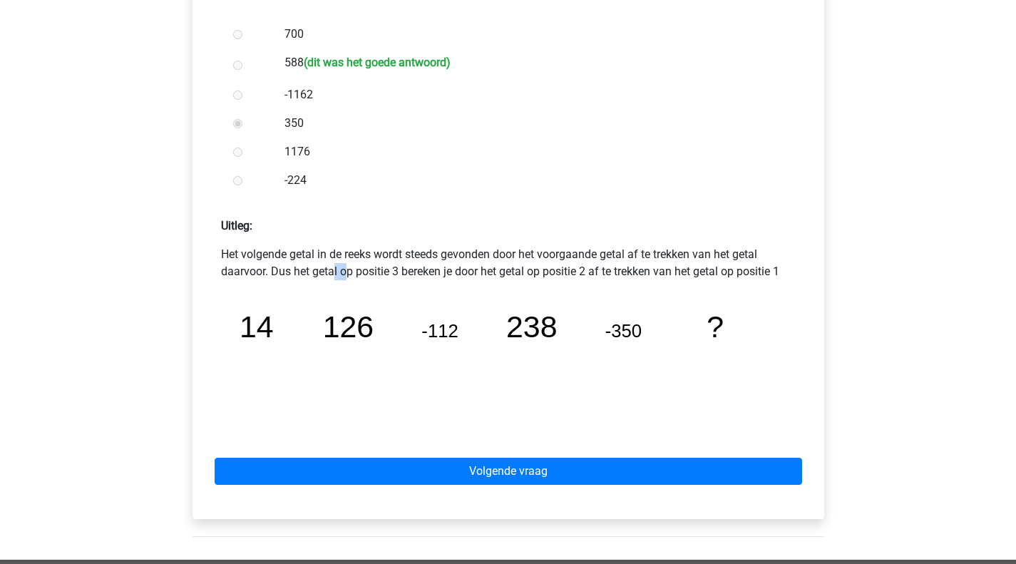
drag, startPoint x: 768, startPoint y: 253, endPoint x: 235, endPoint y: 269, distance: 533.4
click at [235, 269] on p "Het volgende getal in de reeks wordt steeds gevonden door het voorgaande getal …" at bounding box center [508, 263] width 575 height 34
click at [290, 274] on p "Het volgende getal in de reeks wordt steeds gevonden door het voorgaande getal …" at bounding box center [508, 263] width 575 height 34
drag, startPoint x: 272, startPoint y: 271, endPoint x: 436, endPoint y: 277, distance: 164.0
click at [436, 277] on p "Het volgende getal in de reeks wordt steeds gevonden door het voorgaande getal …" at bounding box center [508, 263] width 575 height 34
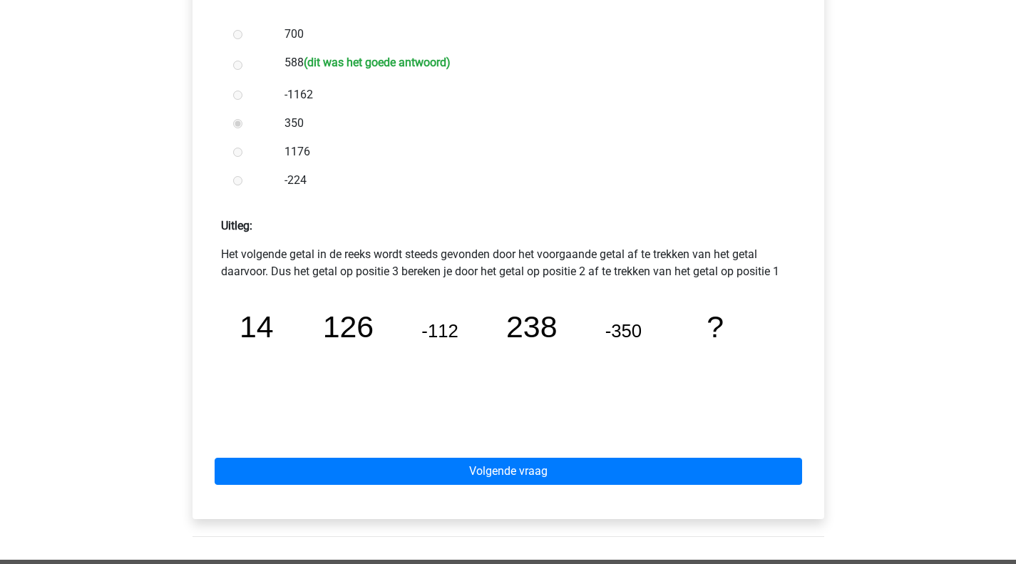
click at [273, 324] on tspan "126" at bounding box center [256, 326] width 34 height 34
click at [273, 338] on tspan "-112" at bounding box center [256, 326] width 34 height 34
click at [273, 329] on tspan "126" at bounding box center [256, 326] width 34 height 34
click at [273, 334] on tspan "-112" at bounding box center [256, 326] width 34 height 34
click at [273, 329] on tspan "126" at bounding box center [256, 326] width 34 height 34
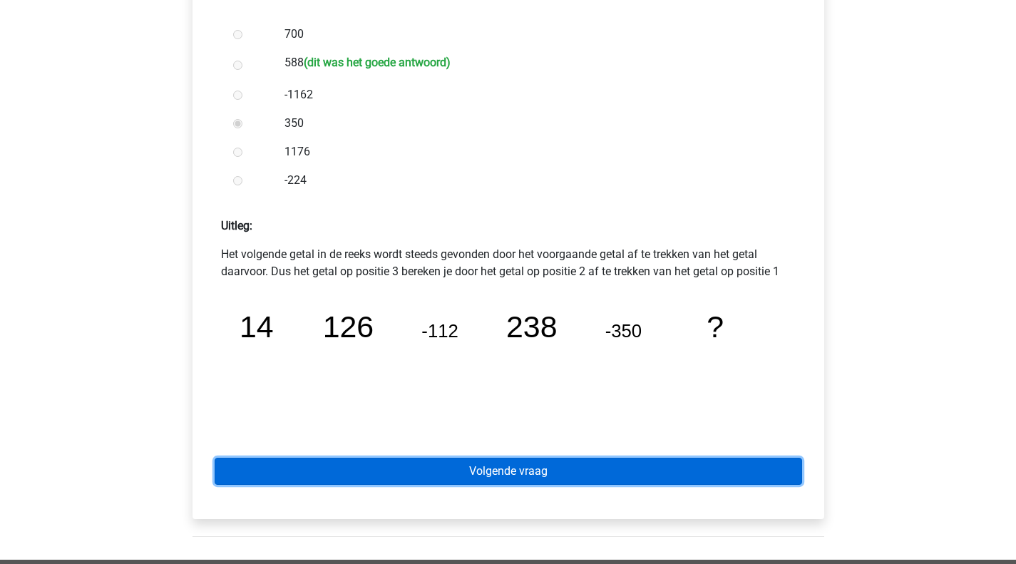
click at [512, 468] on link "Volgende vraag" at bounding box center [508, 471] width 587 height 27
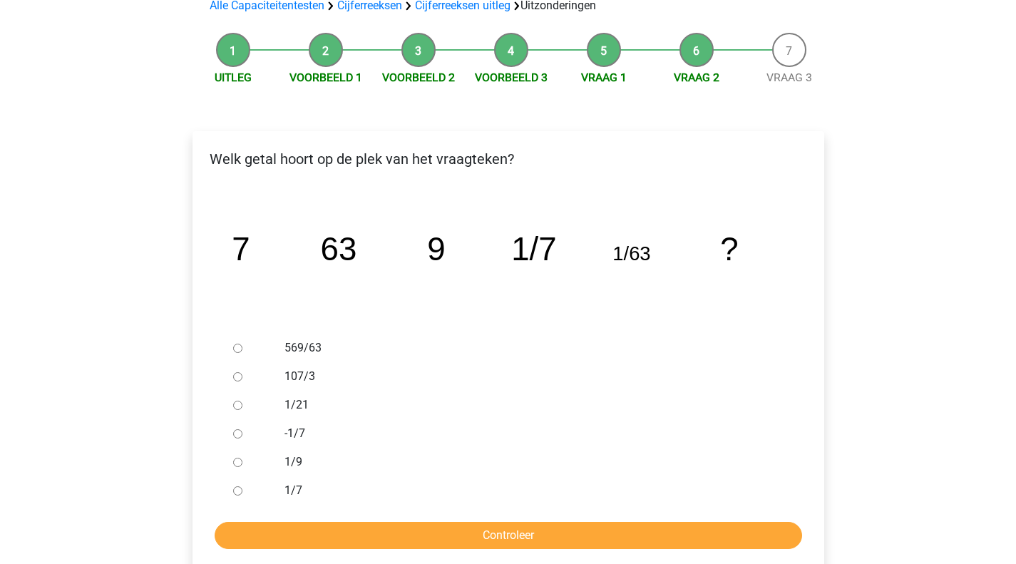
scroll to position [143, 0]
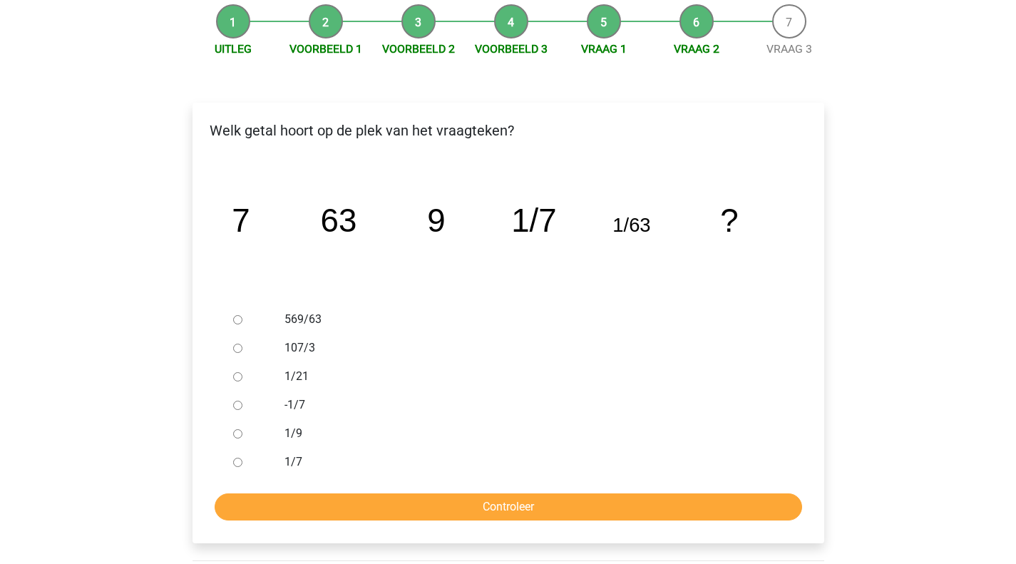
click at [233, 437] on input "1/9" at bounding box center [237, 433] width 9 height 9
radio input "true"
click at [237, 433] on input "1/9" at bounding box center [237, 433] width 9 height 9
click at [321, 496] on input "Controleer" at bounding box center [508, 506] width 587 height 27
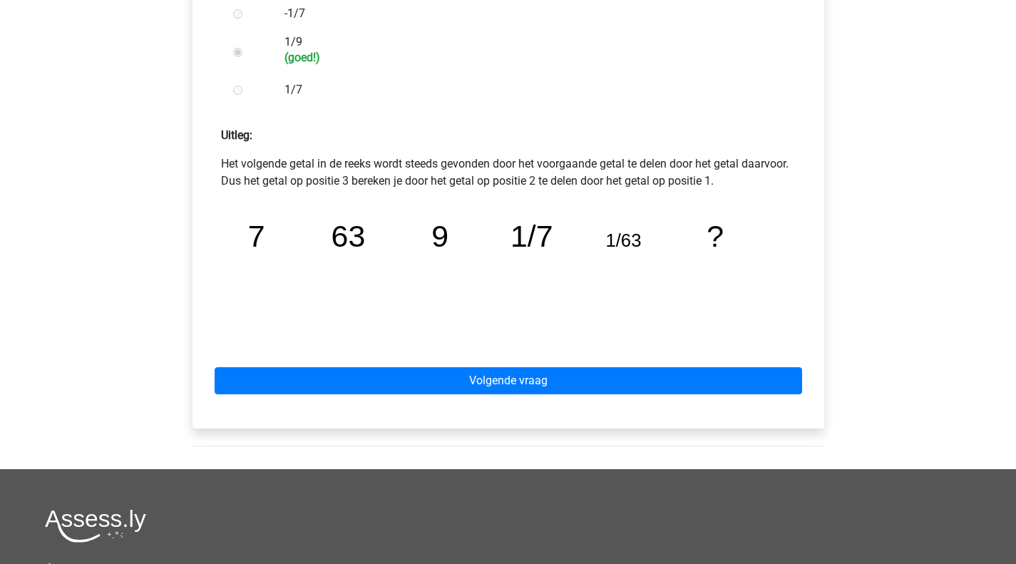
scroll to position [570, 0]
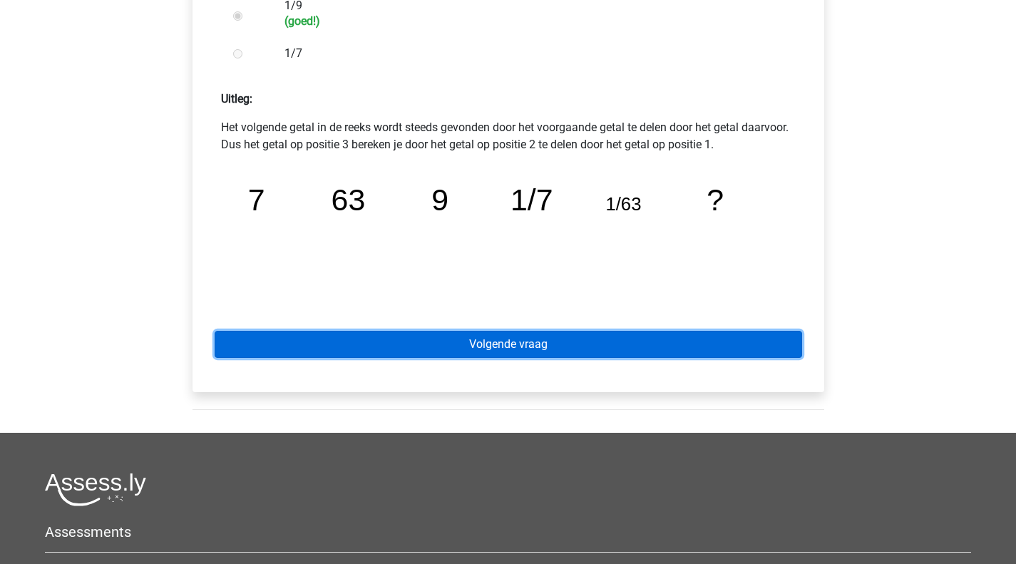
click at [498, 350] on link "Volgende vraag" at bounding box center [508, 344] width 587 height 27
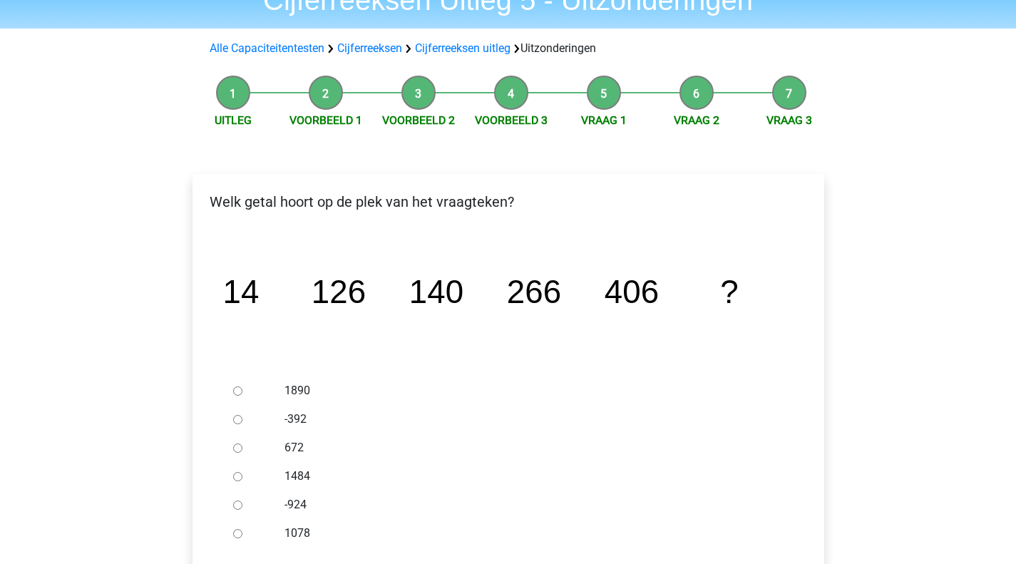
scroll to position [143, 0]
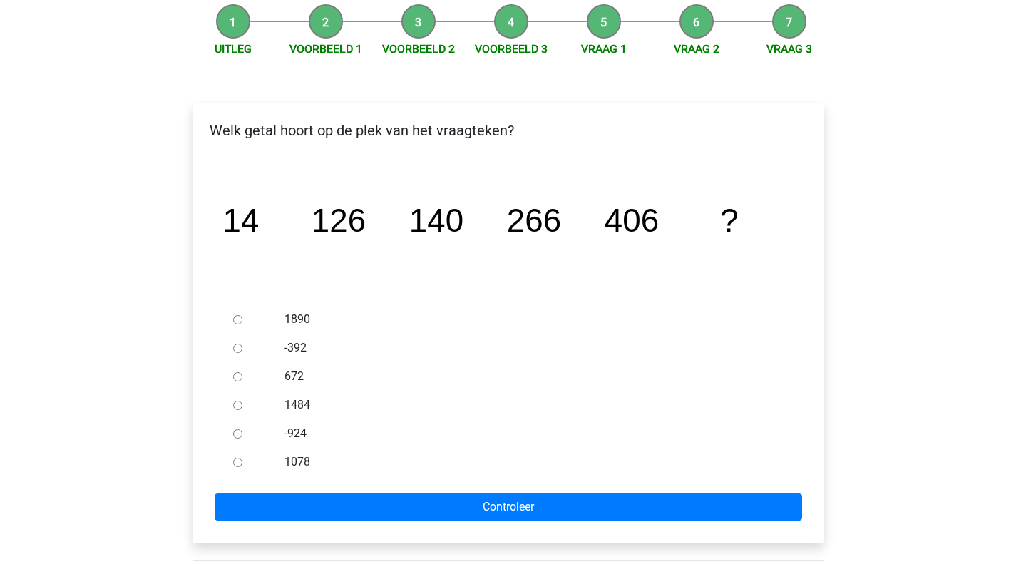
click at [298, 378] on label "672" at bounding box center [530, 376] width 493 height 17
click at [242, 378] on input "672" at bounding box center [237, 376] width 9 height 9
radio input "true"
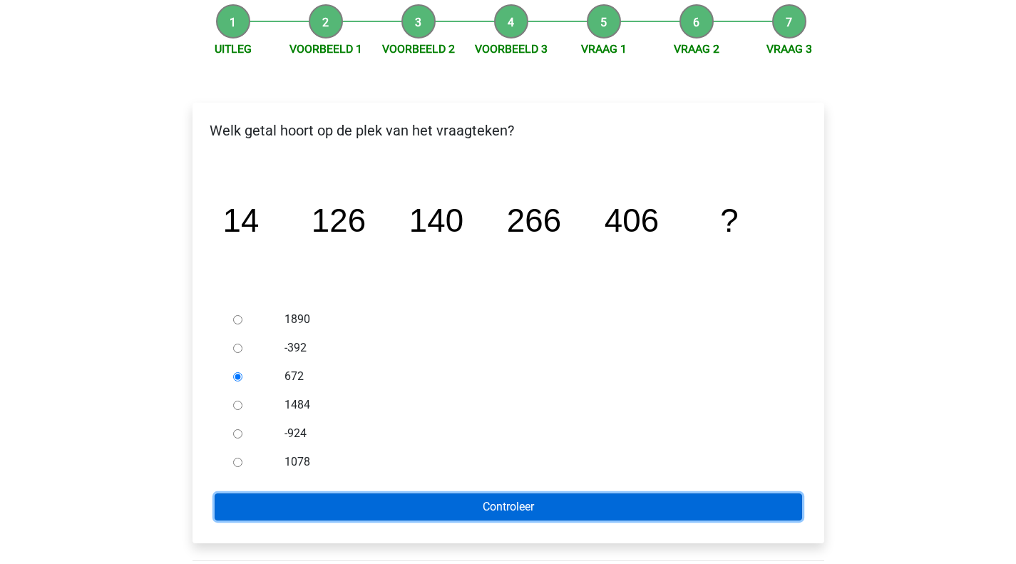
click at [314, 500] on input "Controleer" at bounding box center [508, 506] width 587 height 27
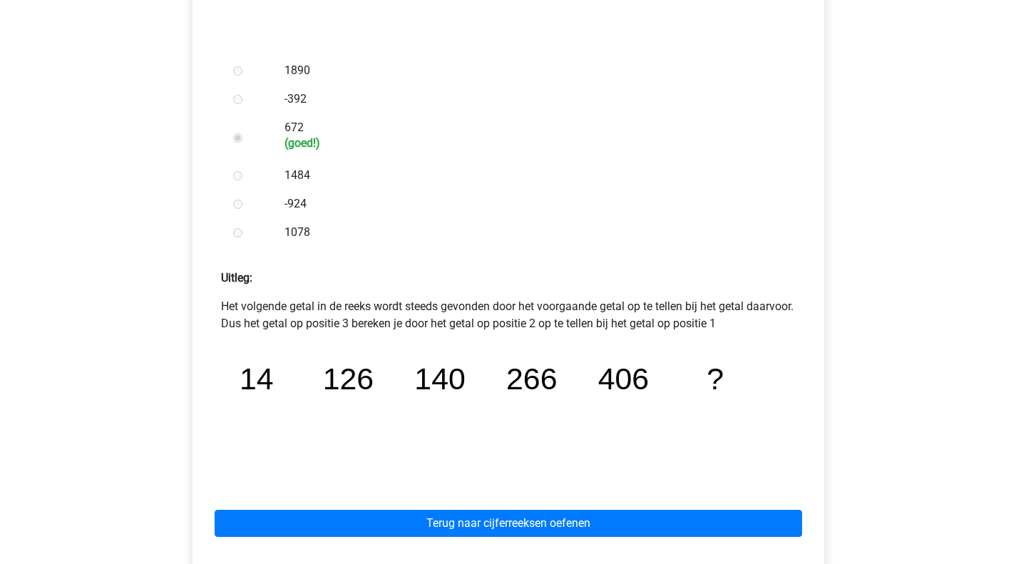
scroll to position [499, 0]
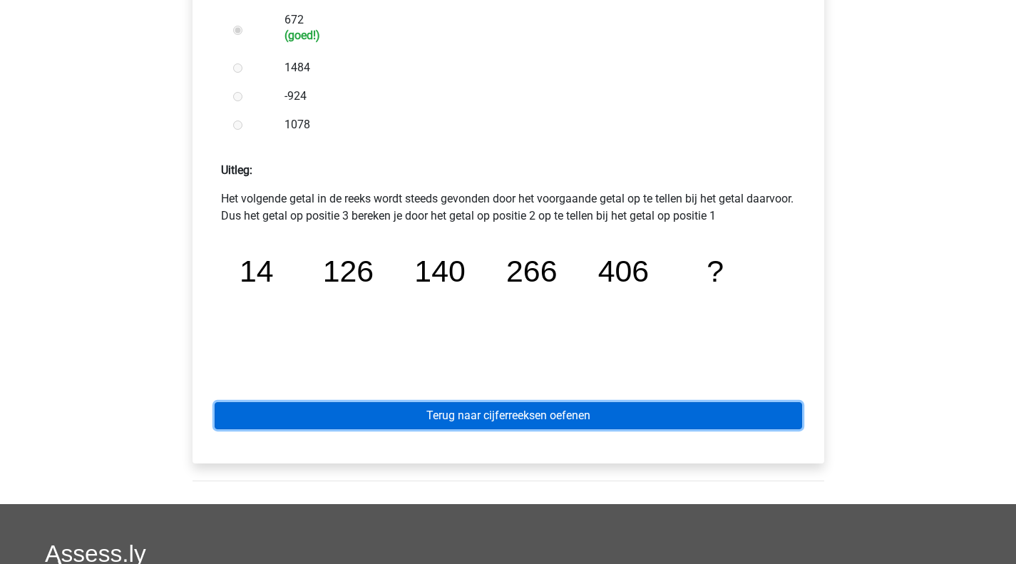
click at [452, 413] on link "Terug naar cijferreeksen oefenen" at bounding box center [508, 415] width 587 height 27
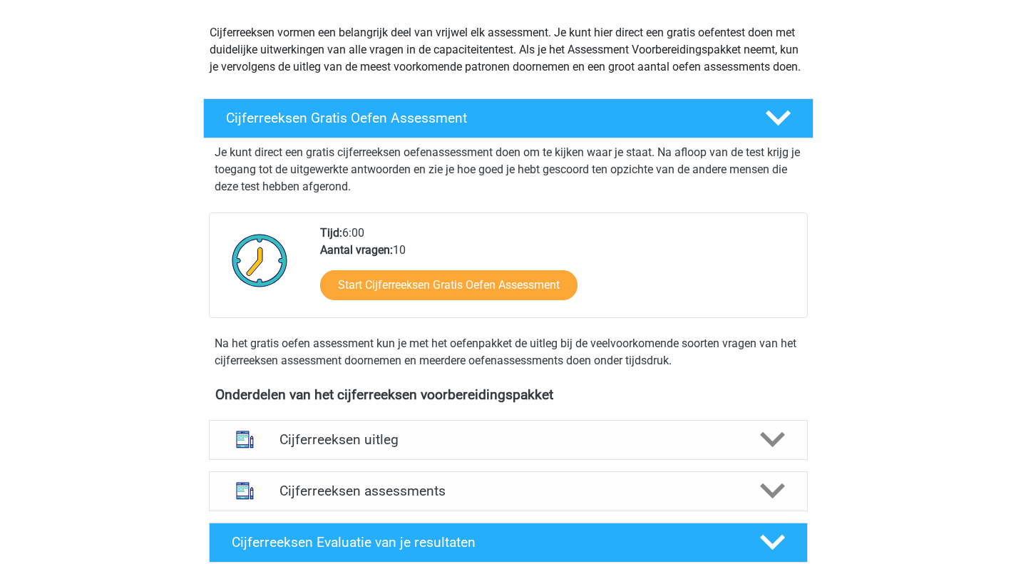
scroll to position [285, 0]
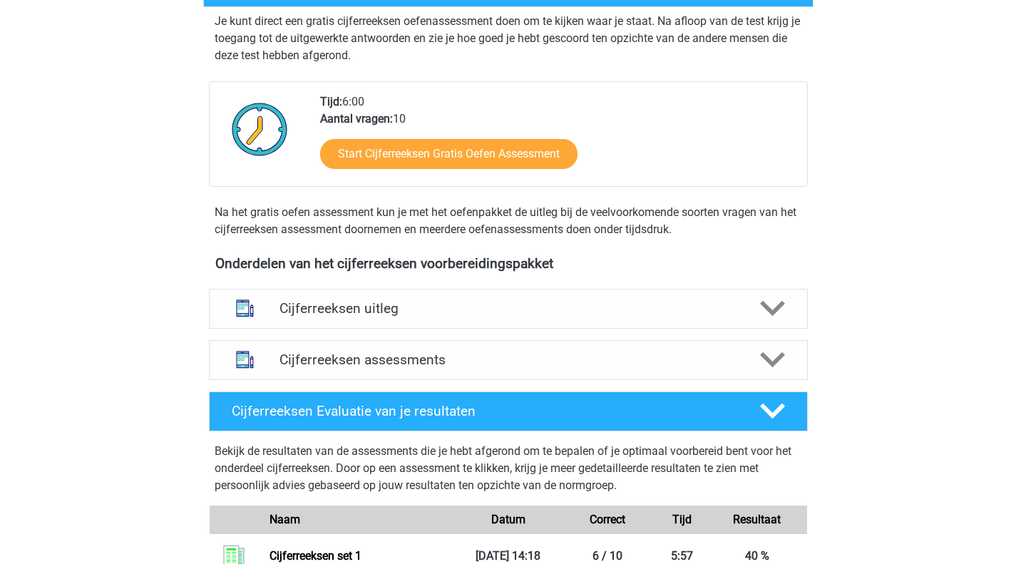
click at [375, 316] on h4 "Cijferreeksen uitleg" at bounding box center [508, 308] width 458 height 16
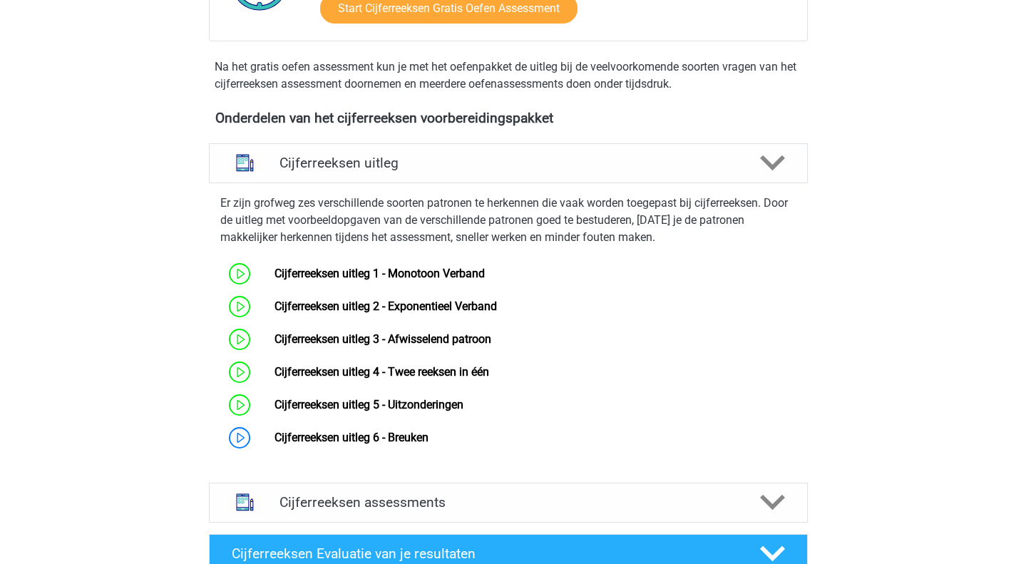
scroll to position [570, 0]
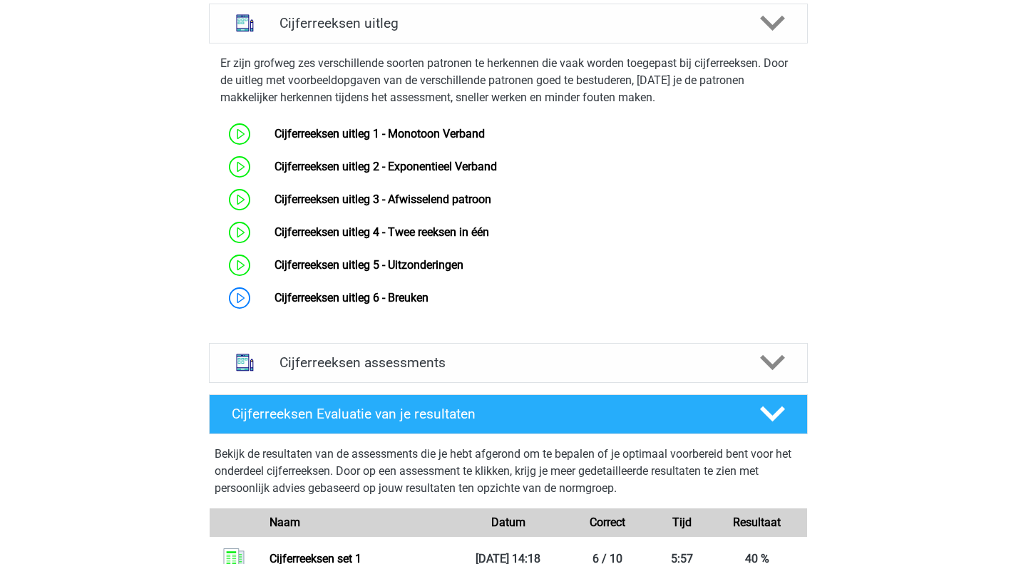
click at [274, 304] on link "Cijferreeksen uitleg 6 - Breuken" at bounding box center [351, 298] width 154 height 14
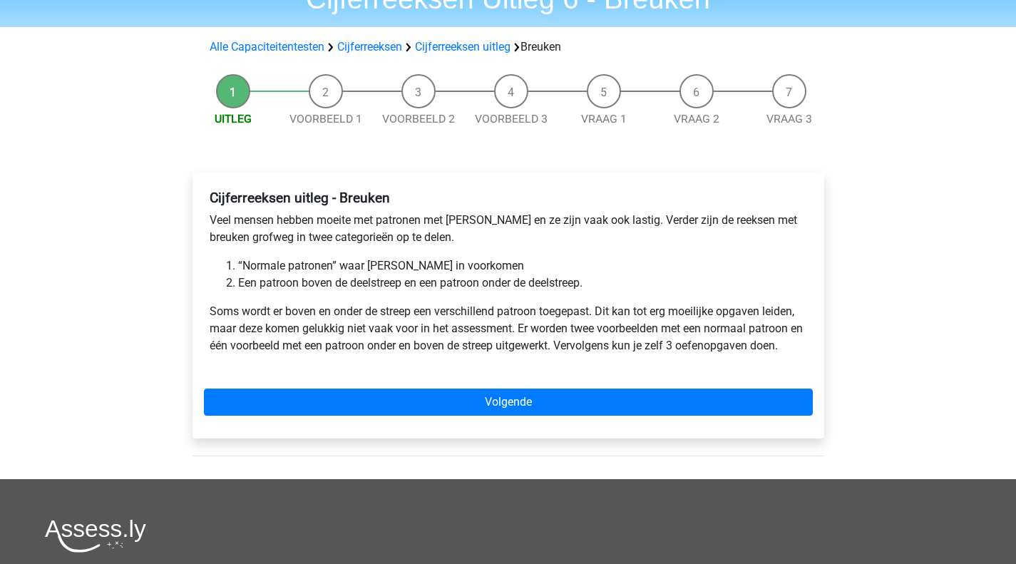
scroll to position [143, 0]
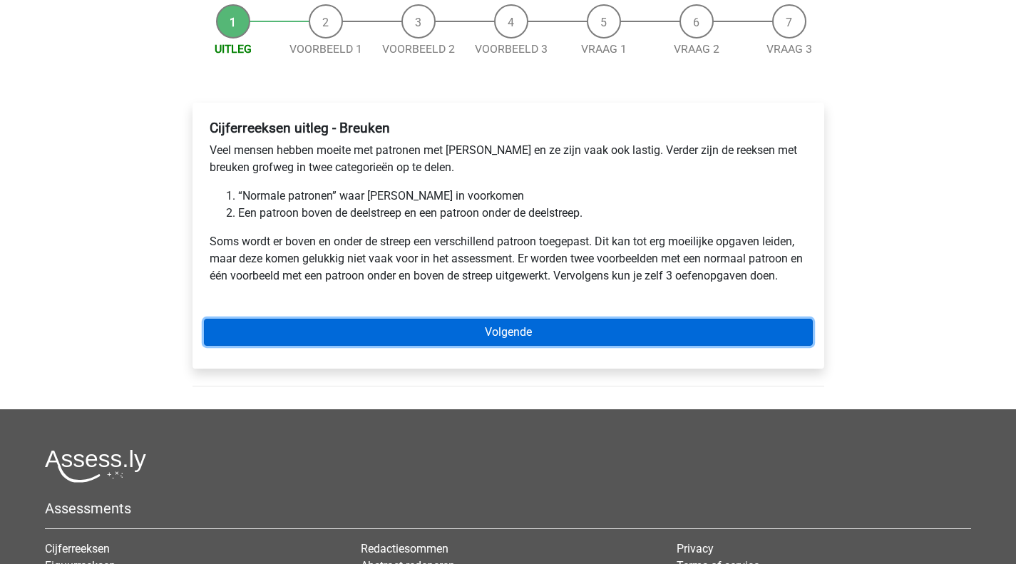
click at [455, 333] on link "Volgende" at bounding box center [508, 332] width 609 height 27
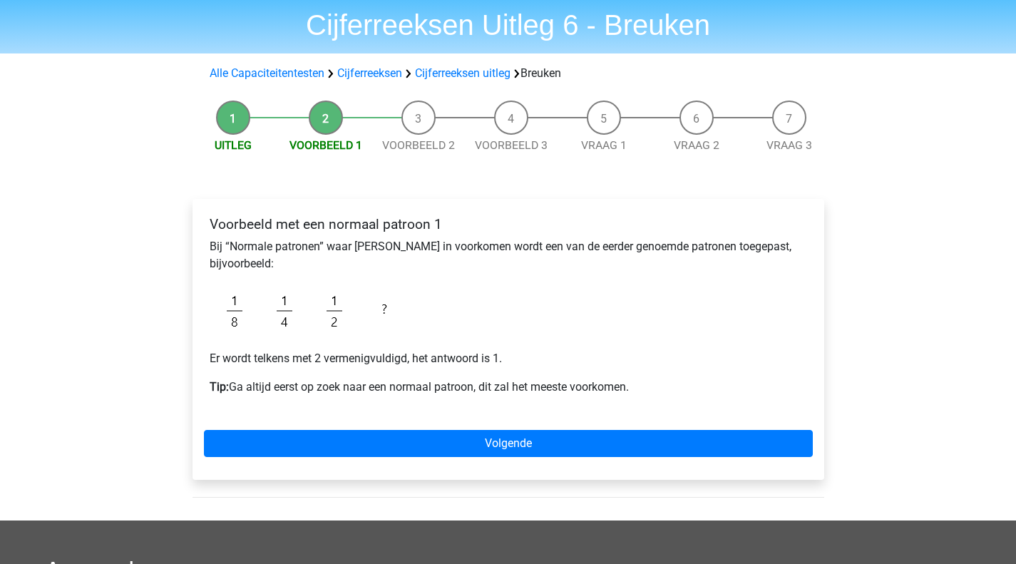
scroll to position [143, 0]
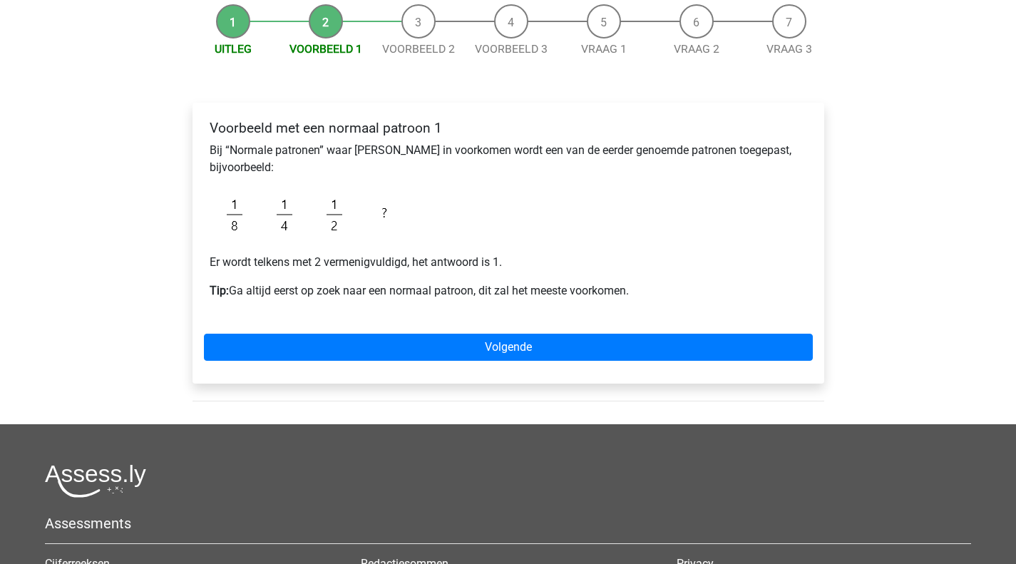
click at [237, 265] on p "Er wordt telkens met 2 vermenigvuldigd, het antwoord is 1." at bounding box center [508, 262] width 597 height 17
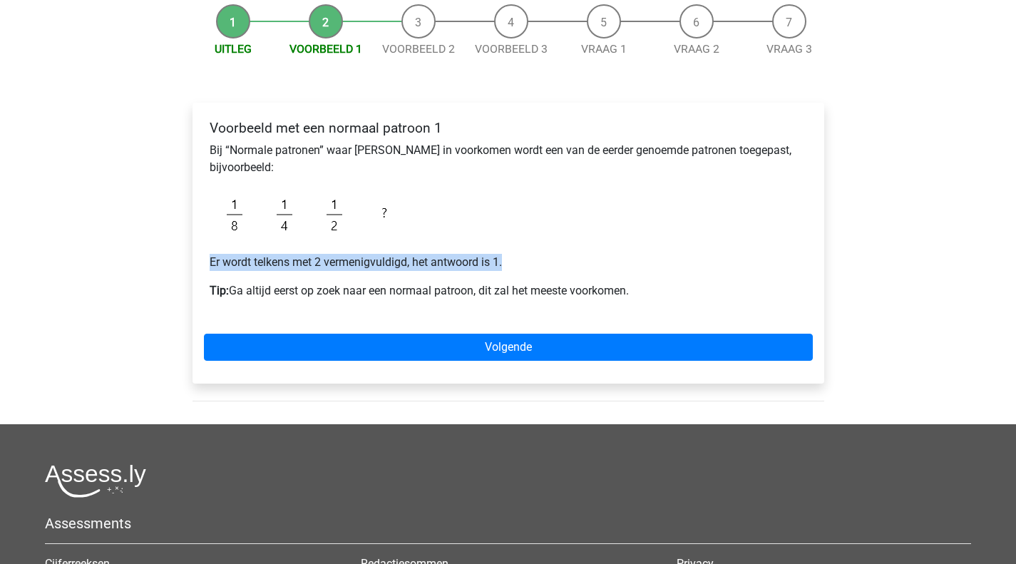
click at [237, 265] on p "Er wordt telkens met 2 vermenigvuldigd, het antwoord is 1." at bounding box center [508, 262] width 597 height 17
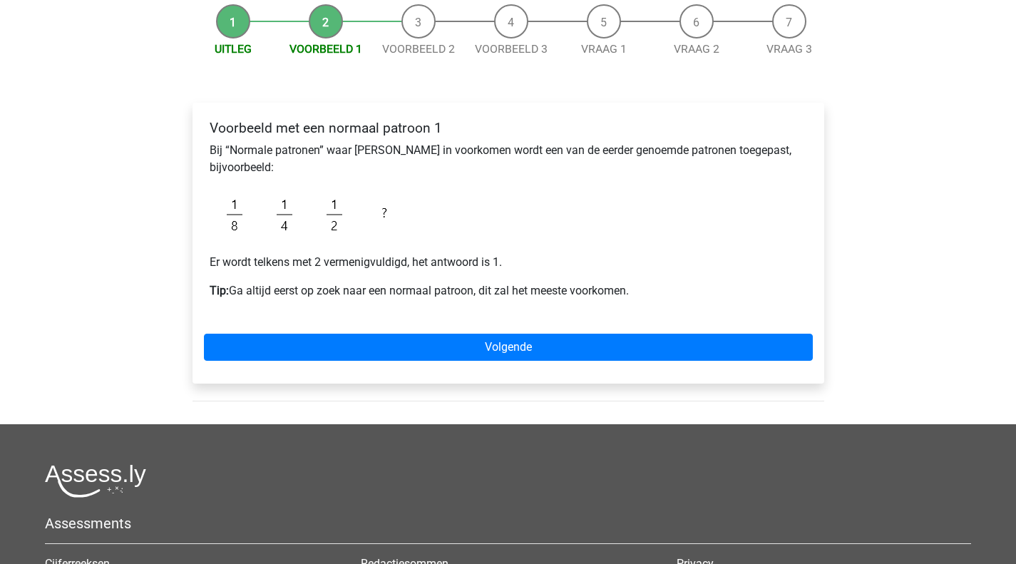
click at [278, 287] on p "Tip: Ga altijd eerst op zoek naar een normaal patroon, dit zal het meeste voork…" at bounding box center [508, 290] width 597 height 17
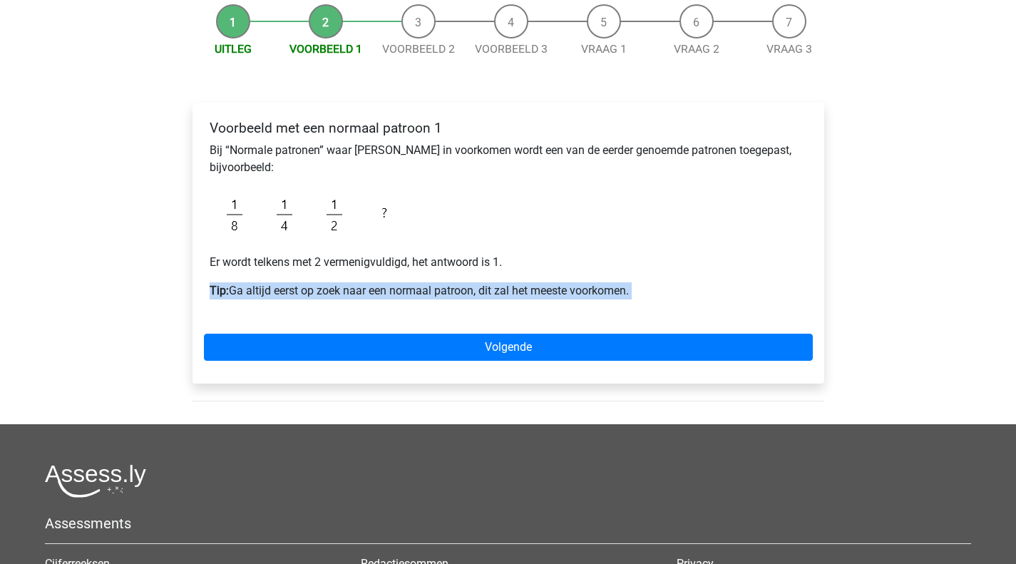
click at [279, 287] on p "Tip: Ga altijd eerst op zoek naar een normaal patroon, dit zal het meeste voork…" at bounding box center [508, 290] width 597 height 17
click at [331, 288] on p "Tip: Ga altijd eerst op zoek naar een normaal patroon, dit zal het meeste voork…" at bounding box center [508, 290] width 597 height 17
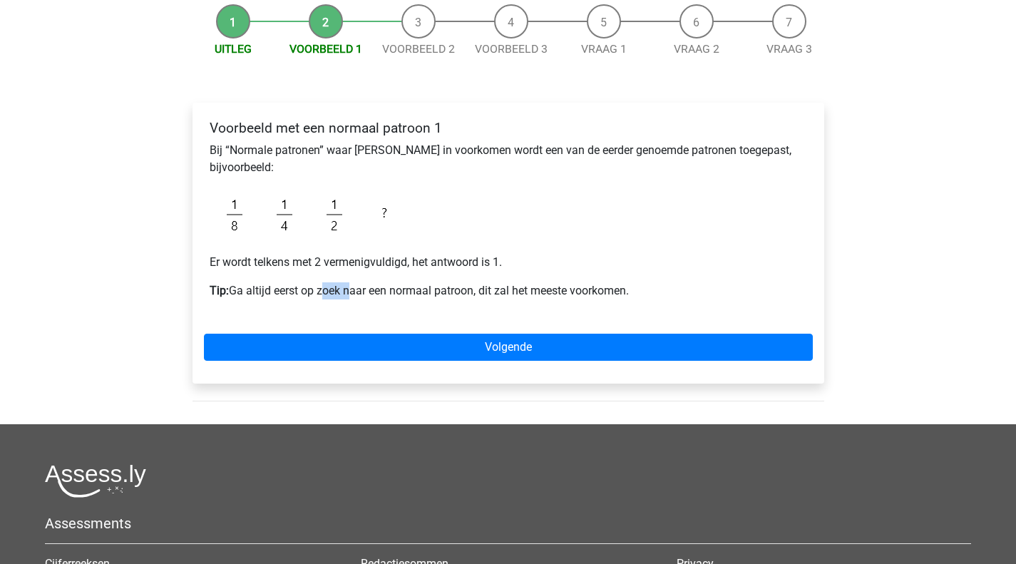
click at [331, 288] on p "Tip: Ga altijd eerst op zoek naar een normaal patroon, dit zal het meeste voork…" at bounding box center [508, 290] width 597 height 17
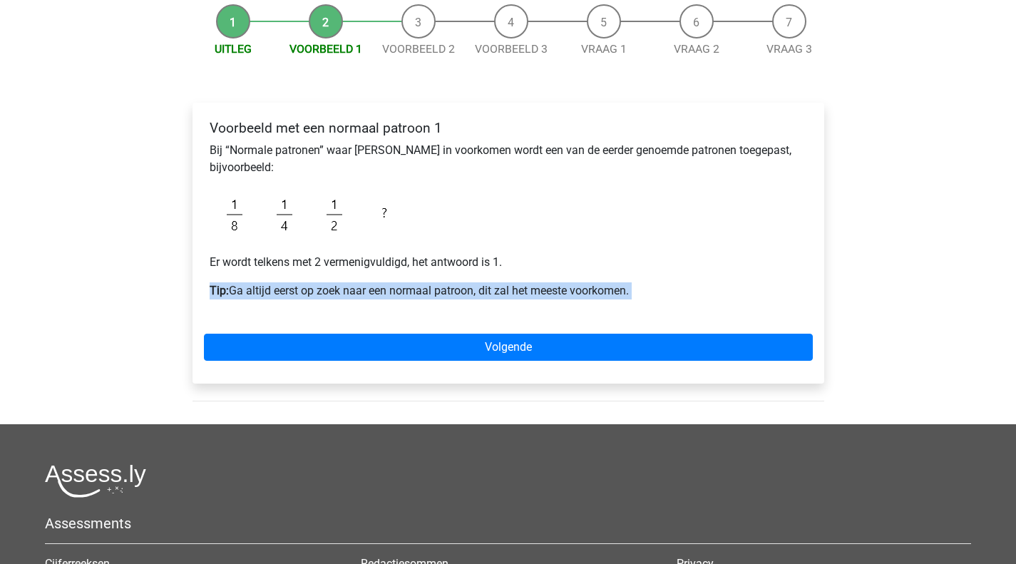
click at [331, 288] on p "Tip: Ga altijd eerst op zoek naar een normaal patroon, dit zal het meeste voork…" at bounding box center [508, 290] width 597 height 17
click at [535, 299] on p "Tip: Ga altijd eerst op zoek naar een normaal patroon, dit zal het meeste voork…" at bounding box center [508, 290] width 597 height 17
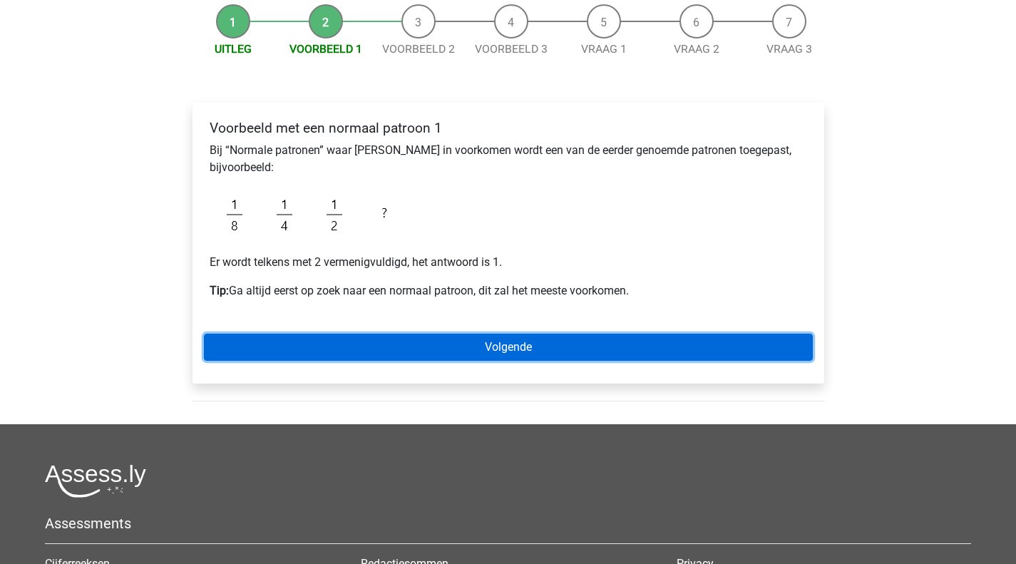
click at [383, 351] on link "Volgende" at bounding box center [508, 347] width 609 height 27
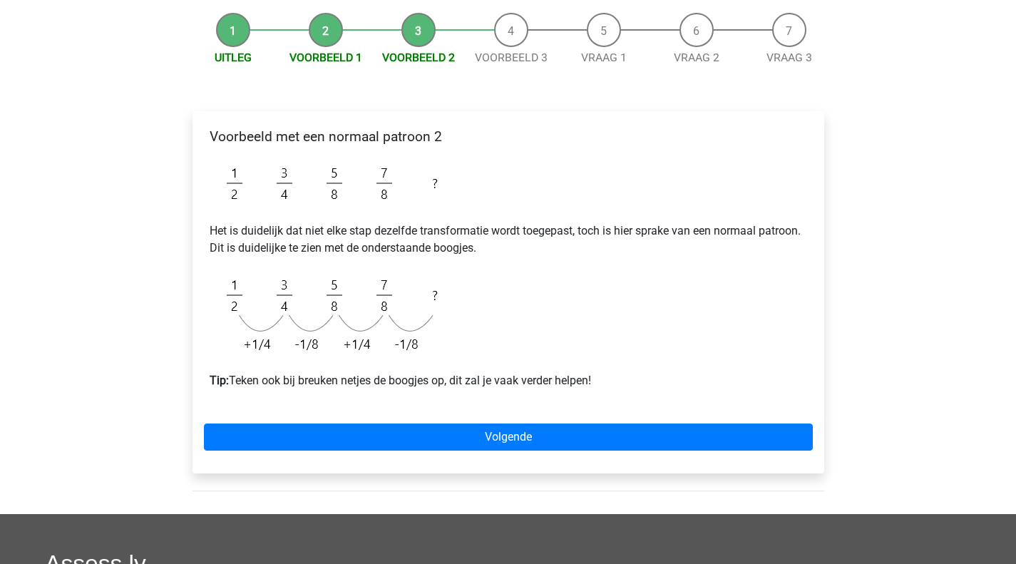
scroll to position [143, 0]
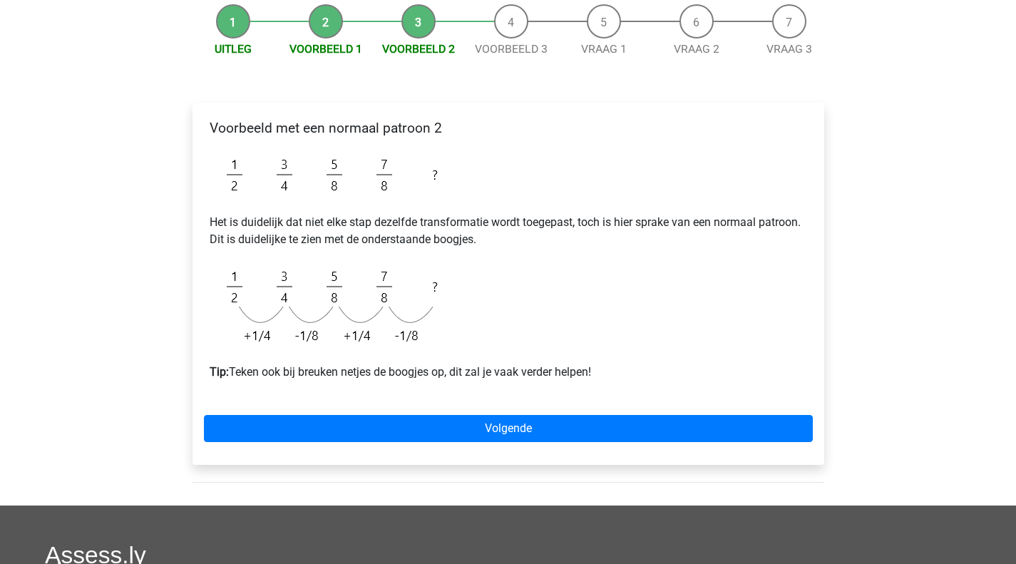
click at [218, 218] on p "Het is duidelijk dat niet elke stap dezelfde transformatie wordt toegepast, toc…" at bounding box center [508, 231] width 597 height 34
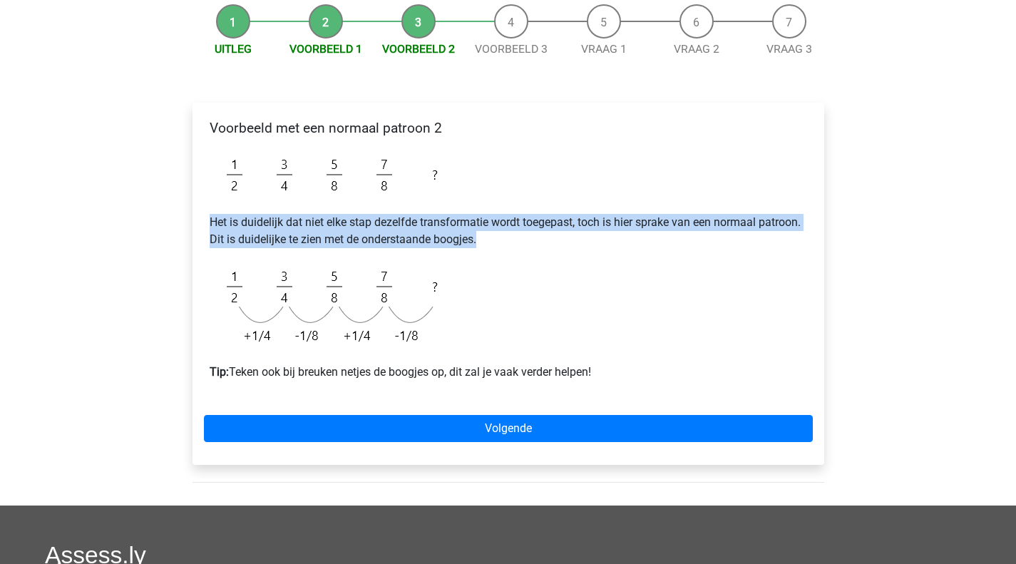
click at [218, 218] on p "Het is duidelijk dat niet elke stap dezelfde transformatie wordt toegepast, toc…" at bounding box center [508, 231] width 597 height 34
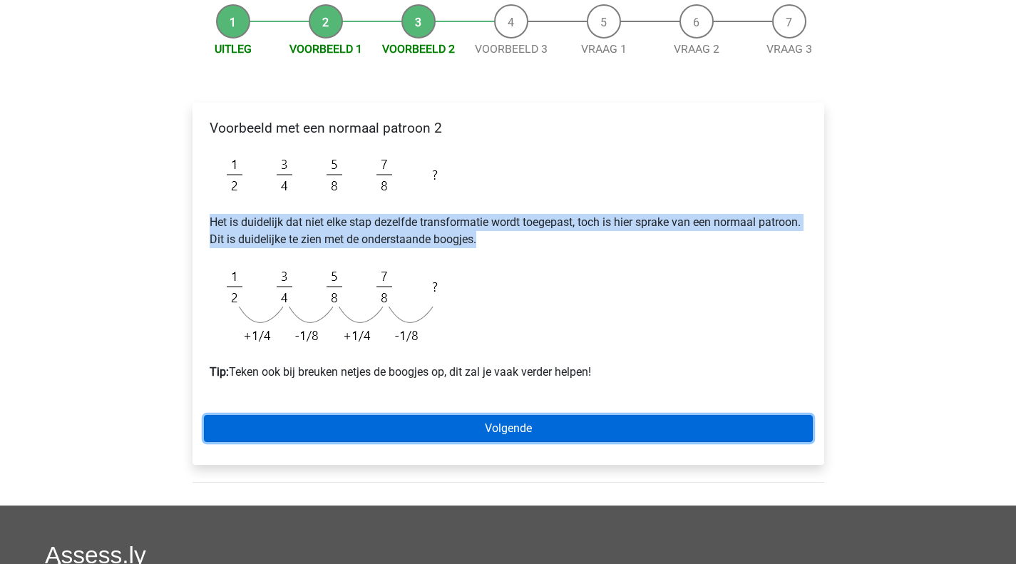
click at [402, 419] on link "Volgende" at bounding box center [508, 428] width 609 height 27
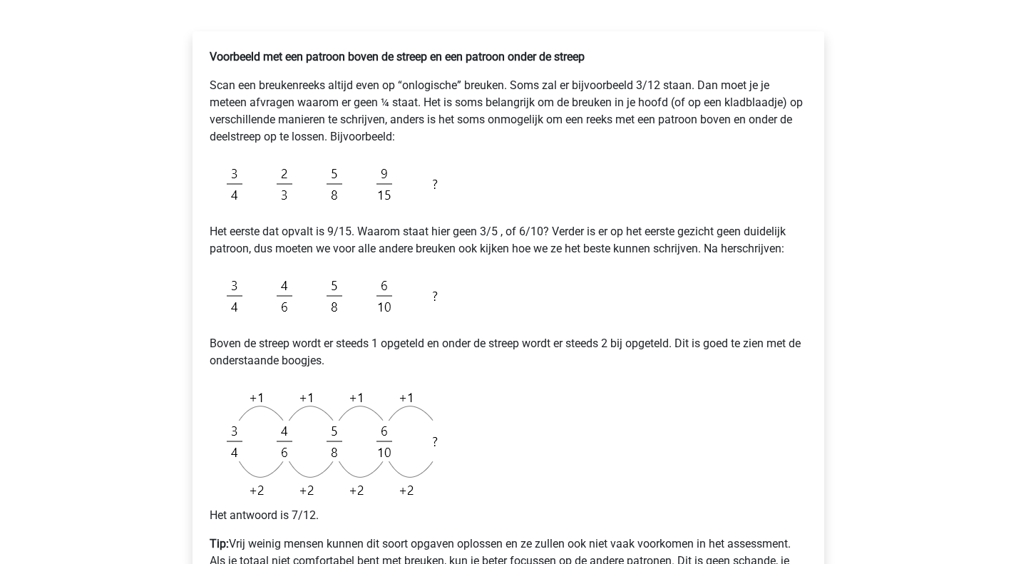
scroll to position [356, 0]
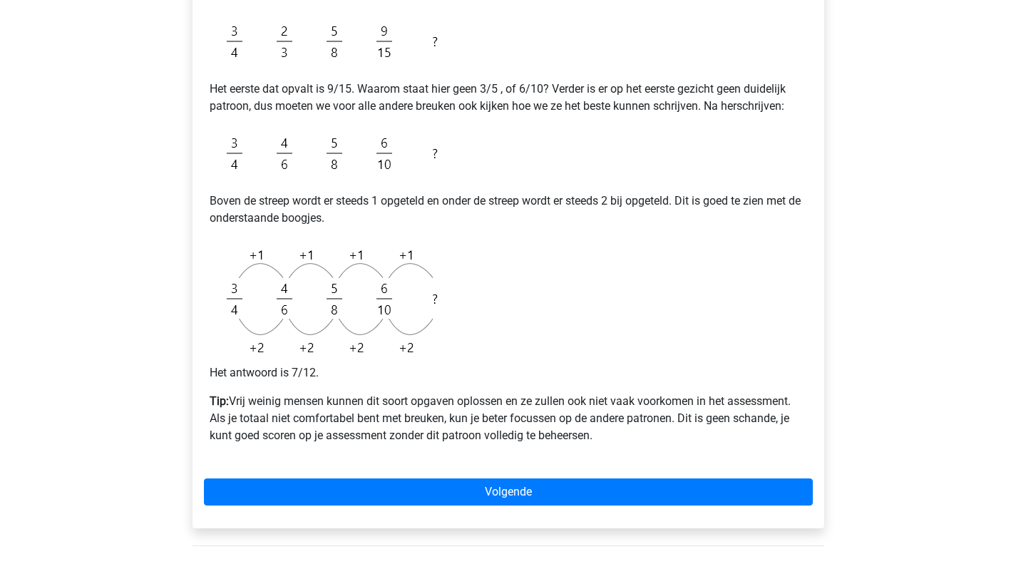
click at [337, 409] on p "Tip: Vrij weinig mensen kunnen dit soort opgaven oplossen en ze zullen ook niet…" at bounding box center [508, 418] width 597 height 51
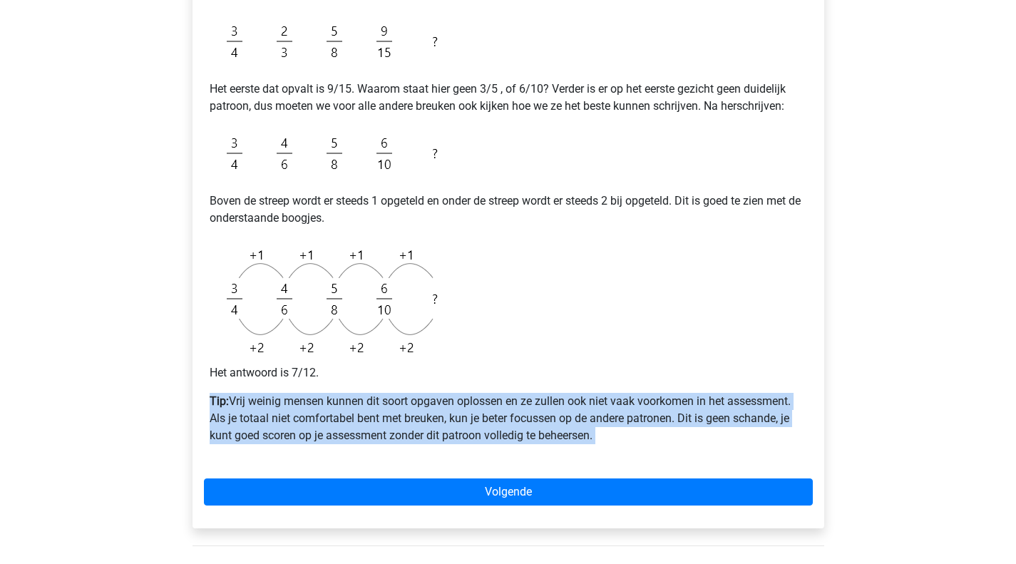
click at [337, 409] on p "Tip: Vrij weinig mensen kunnen dit soort opgaven oplossen en ze zullen ook niet…" at bounding box center [508, 418] width 597 height 51
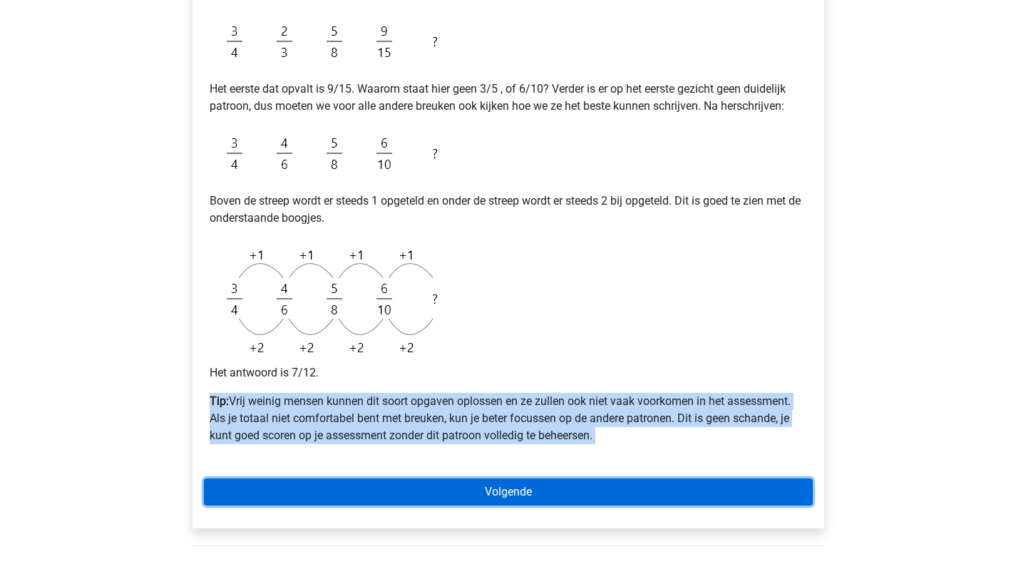
click at [307, 483] on link "Volgende" at bounding box center [508, 491] width 609 height 27
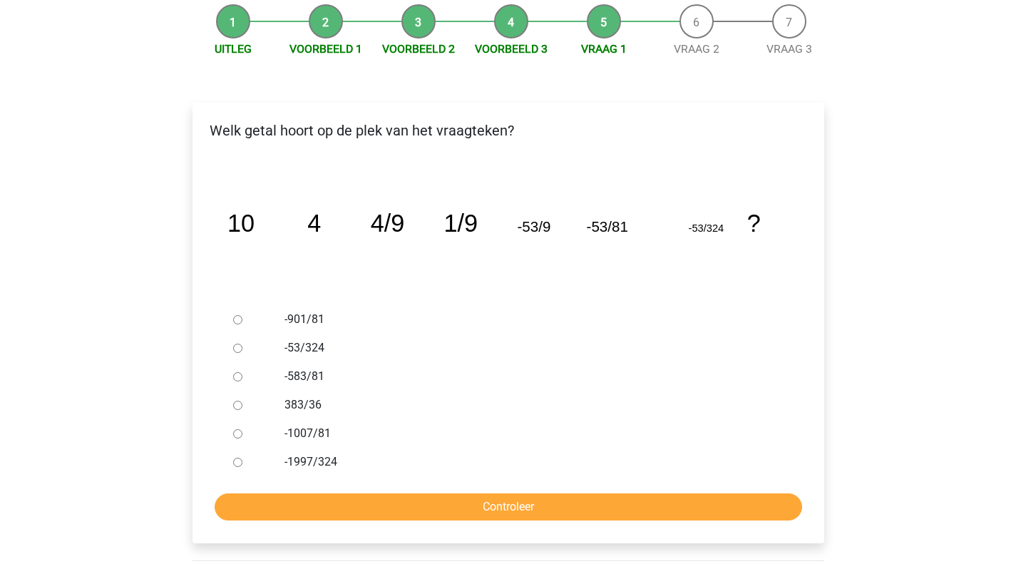
scroll to position [214, 0]
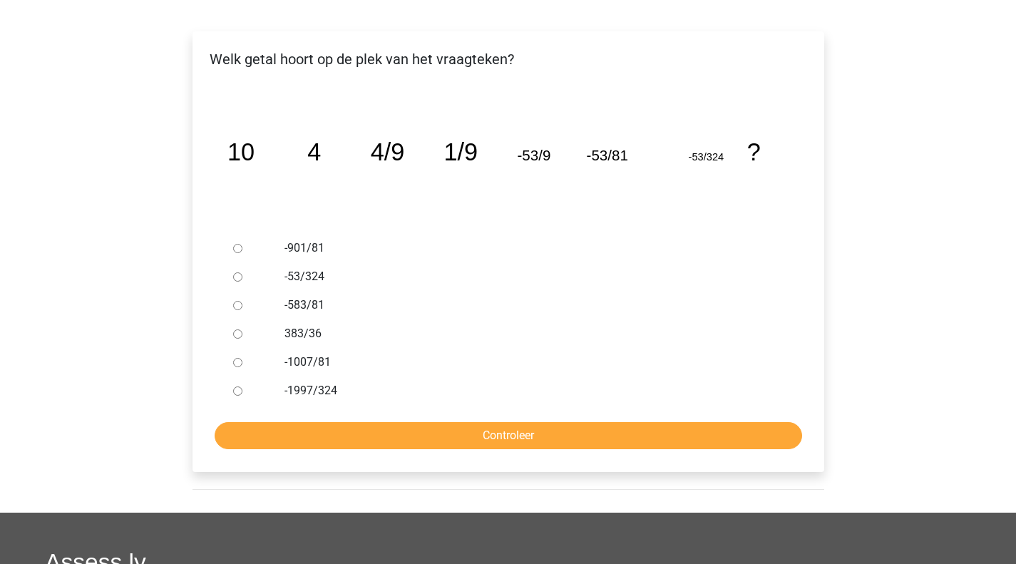
click at [275, 289] on div "-53/324" at bounding box center [531, 276] width 515 height 29
click at [303, 304] on label "-583/81" at bounding box center [530, 305] width 493 height 17
click at [314, 311] on label "-583/81" at bounding box center [530, 305] width 493 height 17
click at [242, 310] on input "-583/81" at bounding box center [237, 305] width 9 height 9
radio input "true"
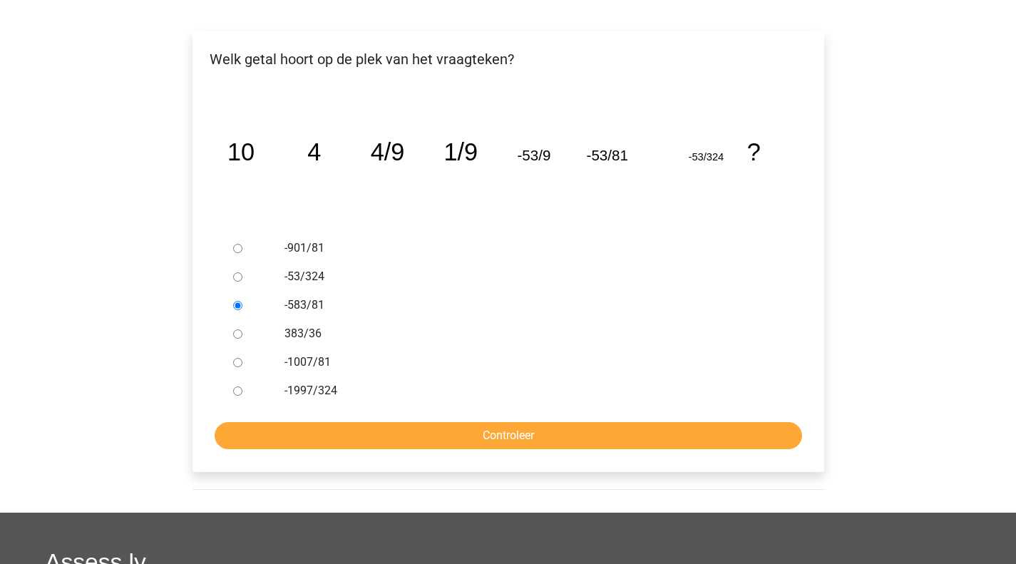
click at [312, 304] on label "-583/81" at bounding box center [530, 305] width 493 height 17
click at [242, 304] on input "-583/81" at bounding box center [237, 305] width 9 height 9
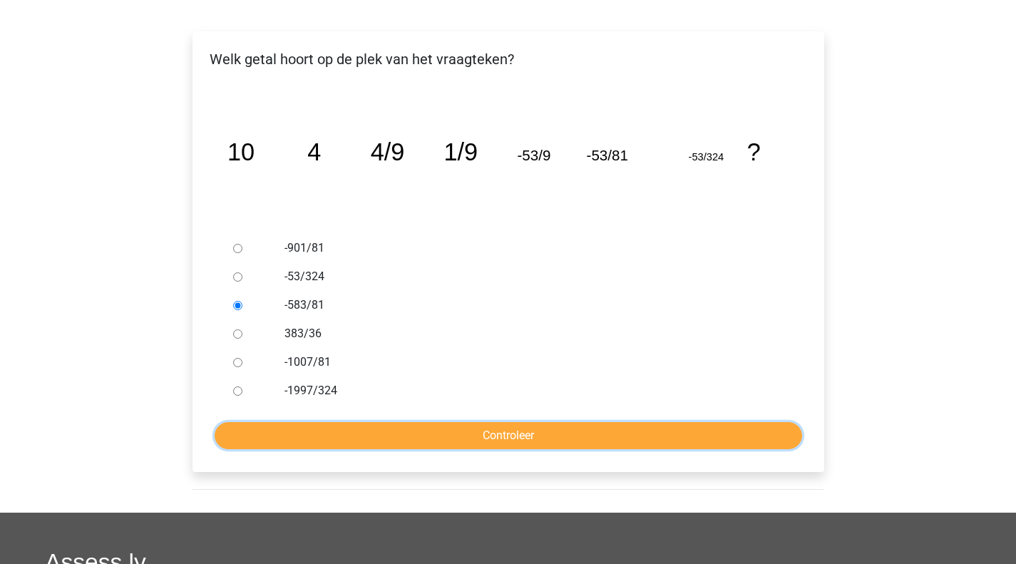
click at [388, 429] on input "Controleer" at bounding box center [508, 435] width 587 height 27
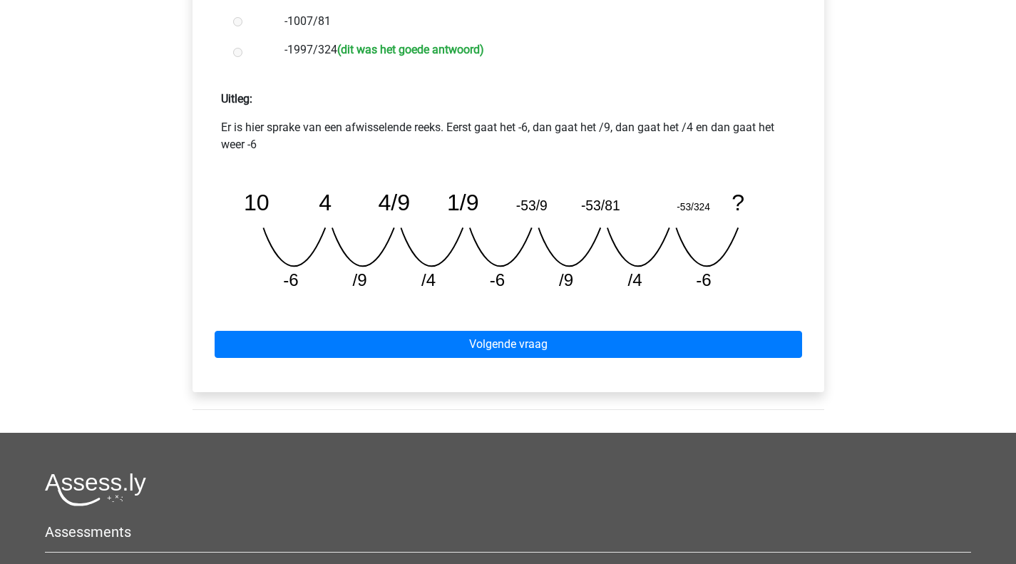
scroll to position [570, 0]
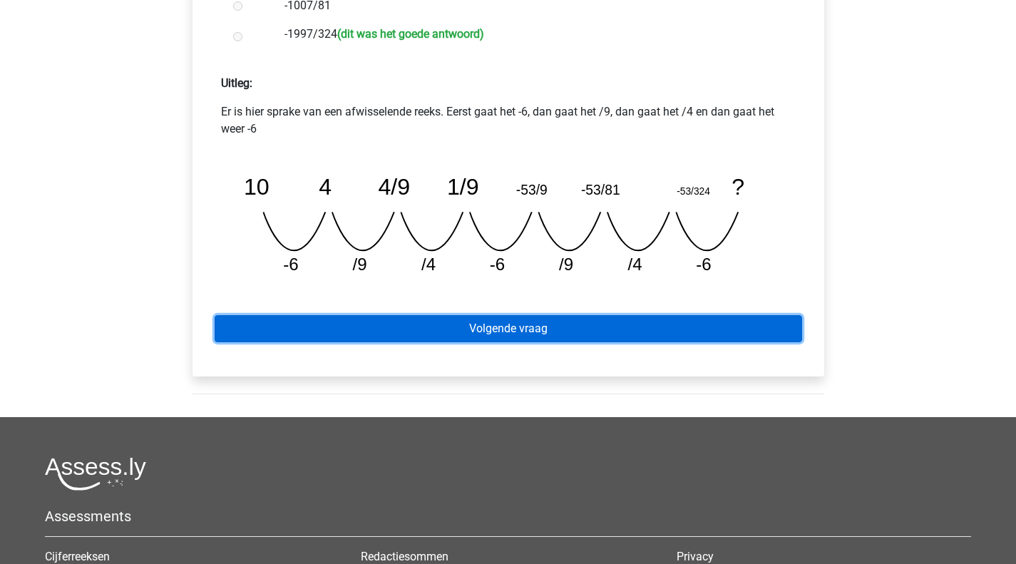
click at [433, 335] on link "Volgende vraag" at bounding box center [508, 328] width 587 height 27
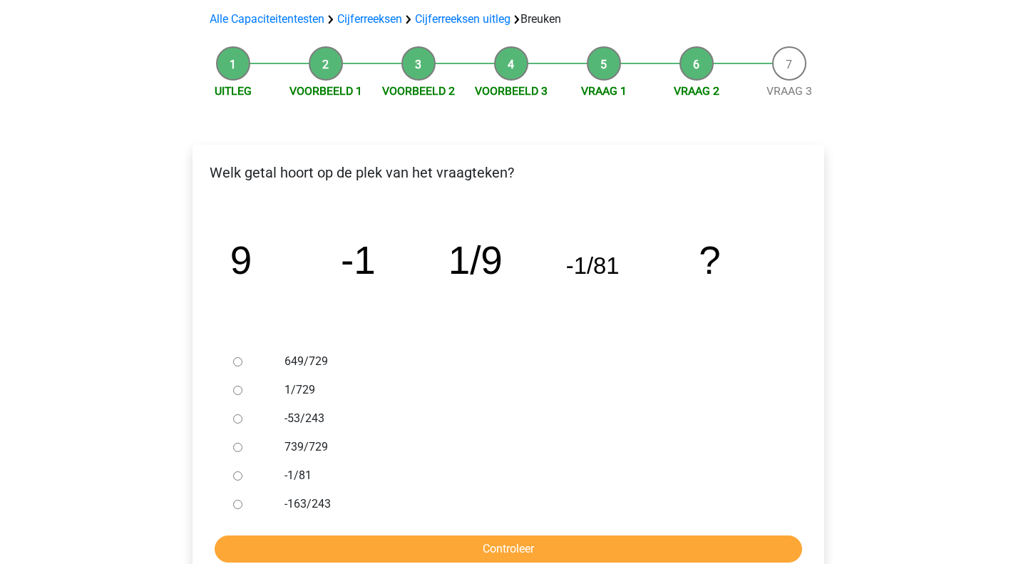
scroll to position [143, 0]
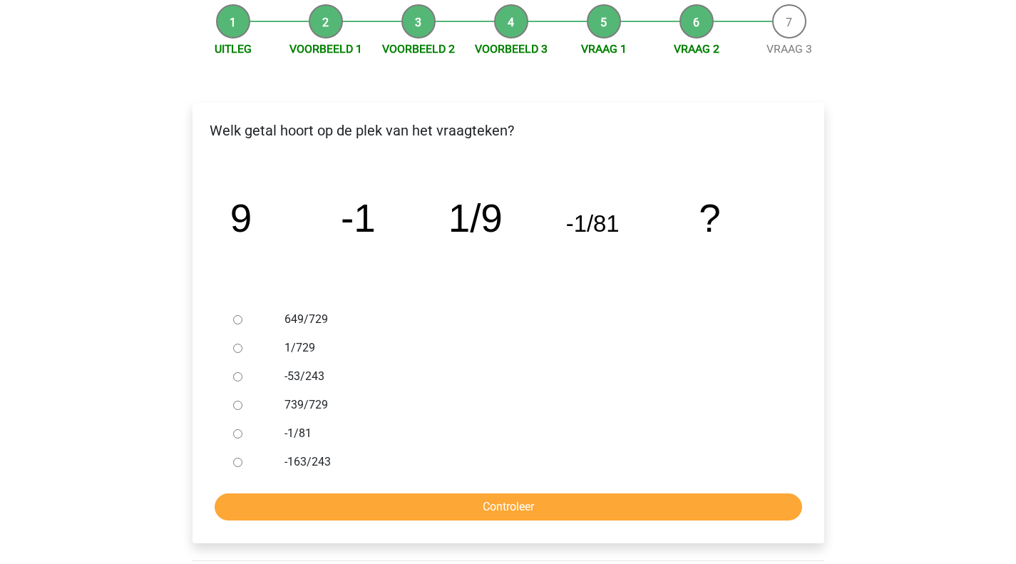
click at [229, 346] on div at bounding box center [250, 348] width 47 height 29
drag, startPoint x: 234, startPoint y: 346, endPoint x: 239, endPoint y: 359, distance: 13.1
click at [235, 346] on input "1/729" at bounding box center [237, 348] width 9 height 9
radio input "true"
click at [410, 513] on input "Controleer" at bounding box center [508, 506] width 587 height 27
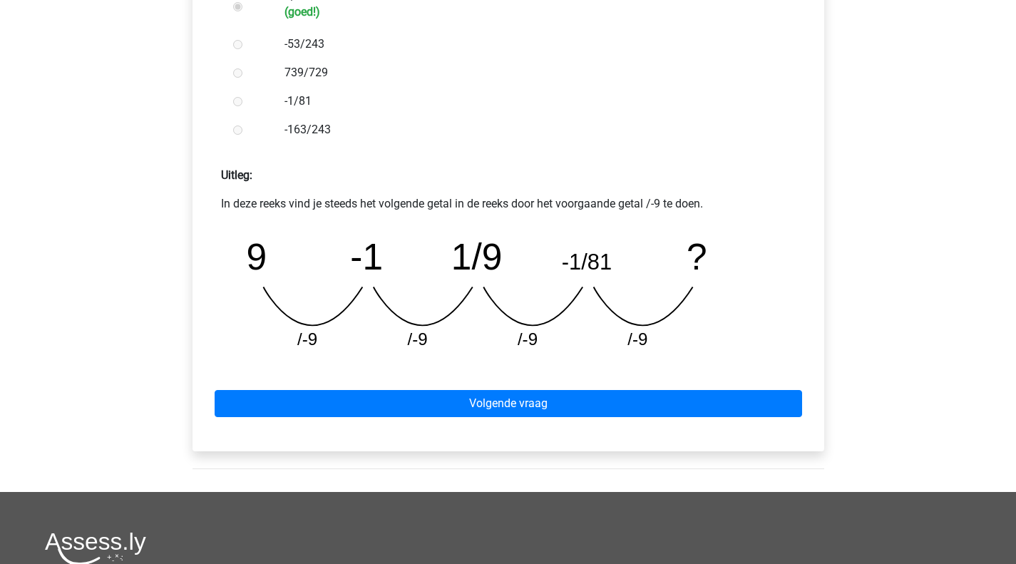
scroll to position [570, 0]
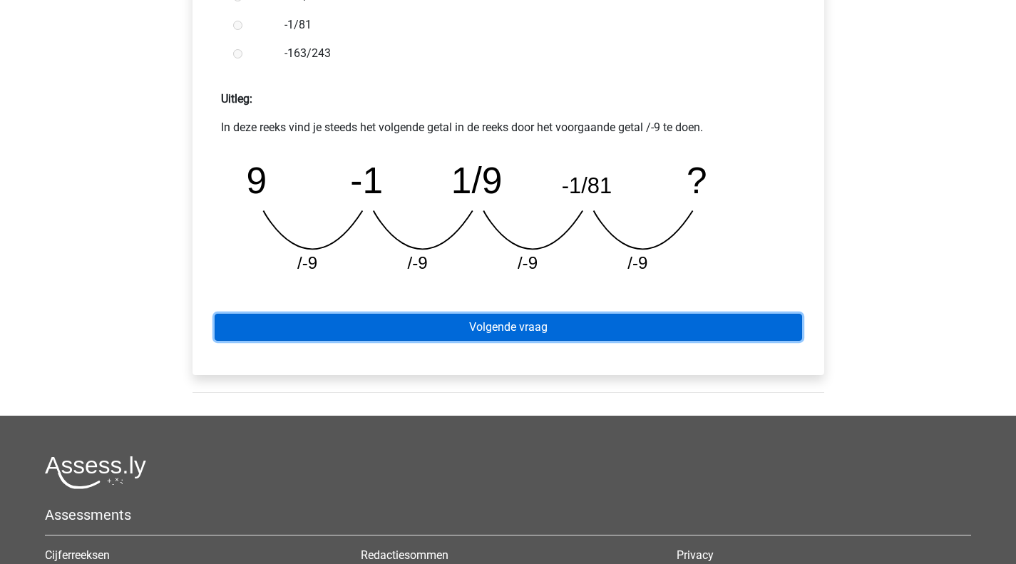
click at [493, 332] on link "Volgende vraag" at bounding box center [508, 327] width 587 height 27
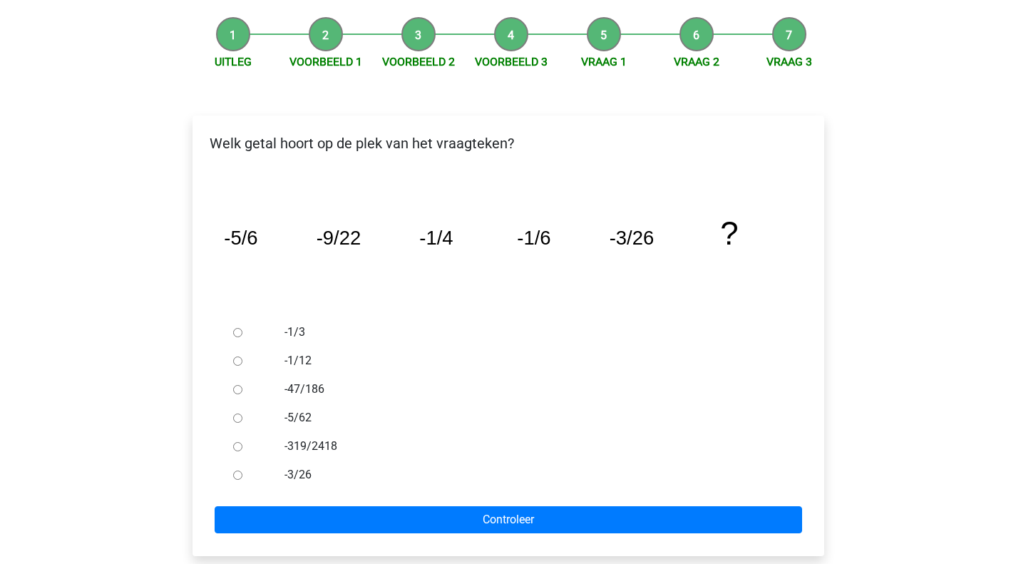
scroll to position [214, 0]
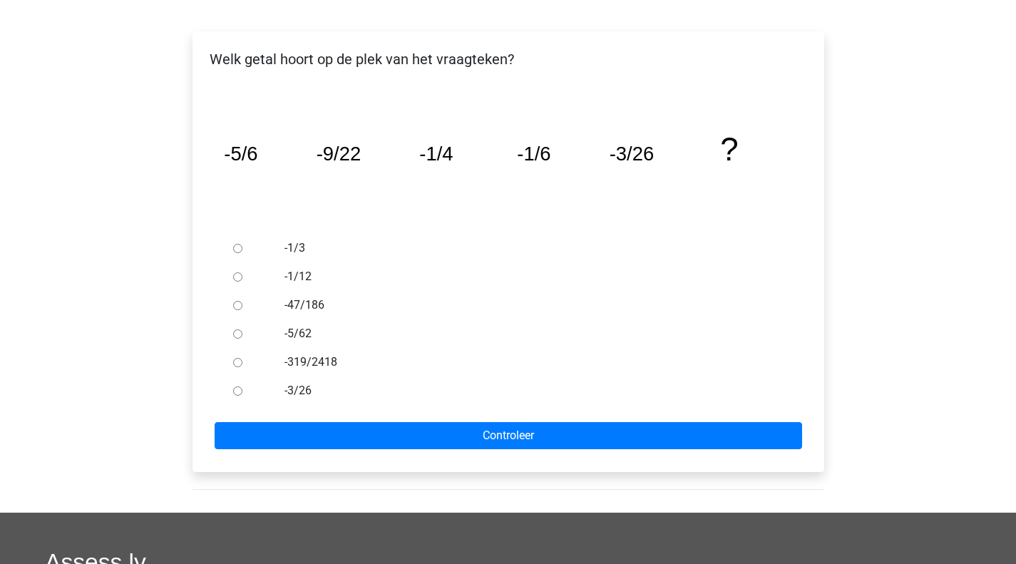
click at [318, 294] on div "-47/186" at bounding box center [531, 305] width 515 height 29
click at [311, 304] on label "-47/186" at bounding box center [530, 305] width 493 height 17
click at [242, 304] on input "-47/186" at bounding box center [237, 305] width 9 height 9
radio input "true"
click at [307, 277] on label "-1/12" at bounding box center [530, 276] width 493 height 17
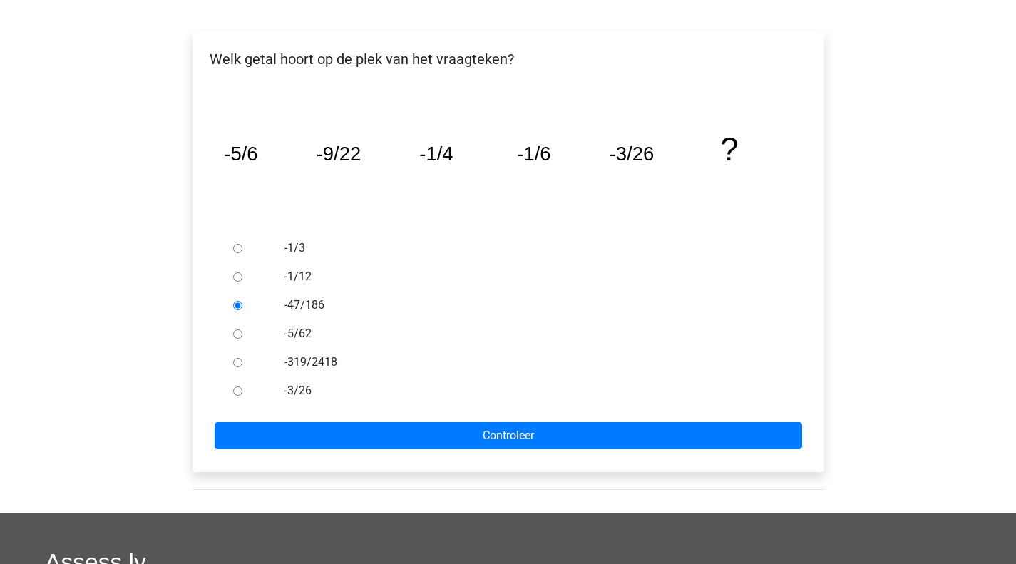
click at [242, 277] on input "-1/12" at bounding box center [237, 276] width 9 height 9
radio input "true"
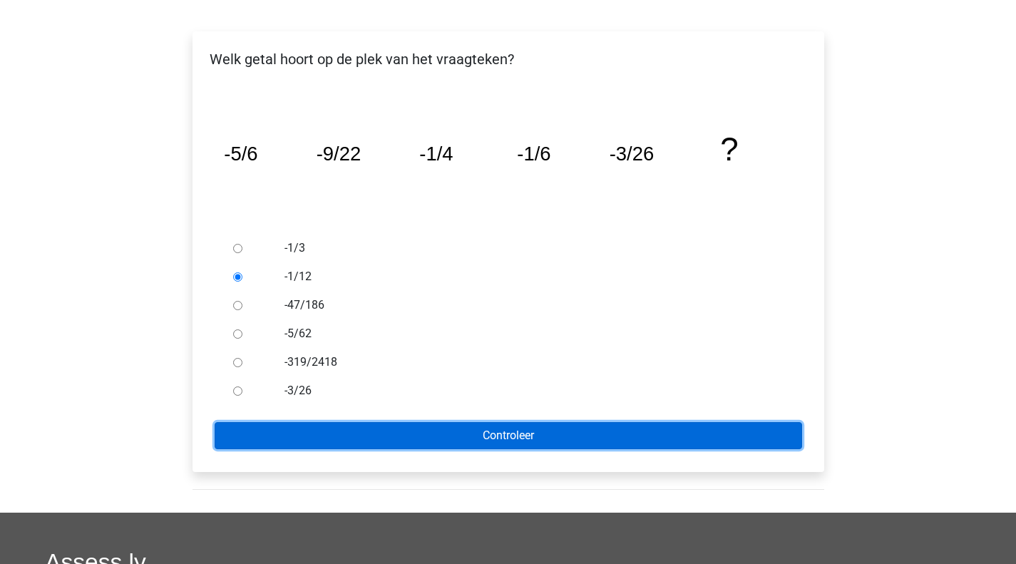
click at [376, 431] on input "Controleer" at bounding box center [508, 435] width 587 height 27
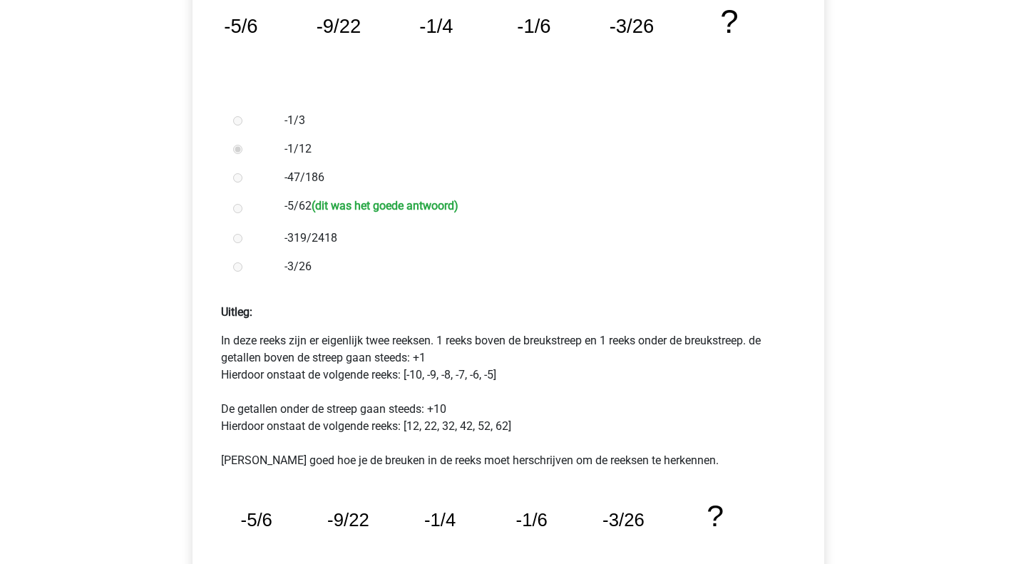
scroll to position [356, 0]
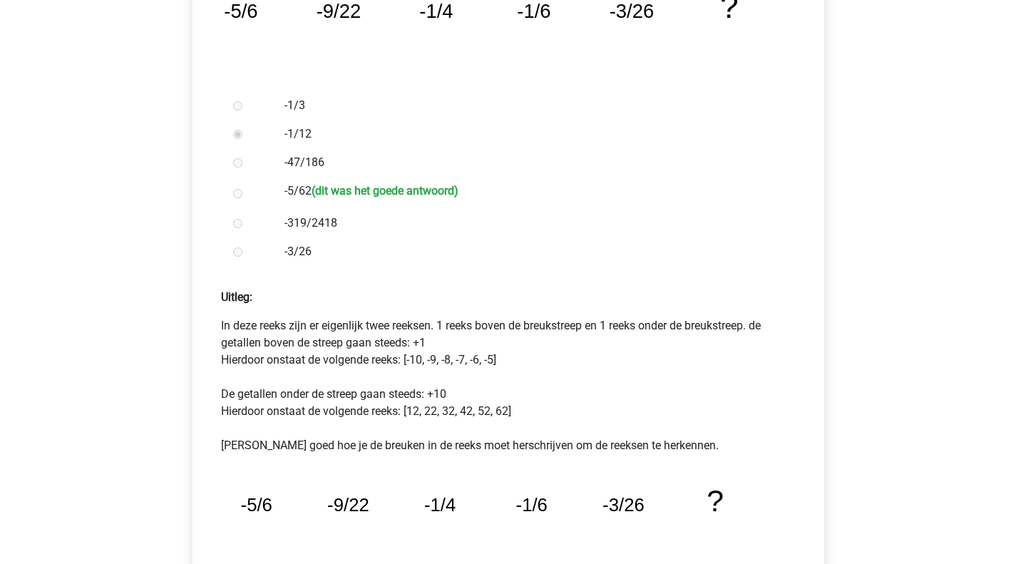
click at [245, 339] on p "In deze reeks zijn er eigenlijk twee reeksen. 1 reeks boven de breukstreep en 1…" at bounding box center [508, 385] width 575 height 137
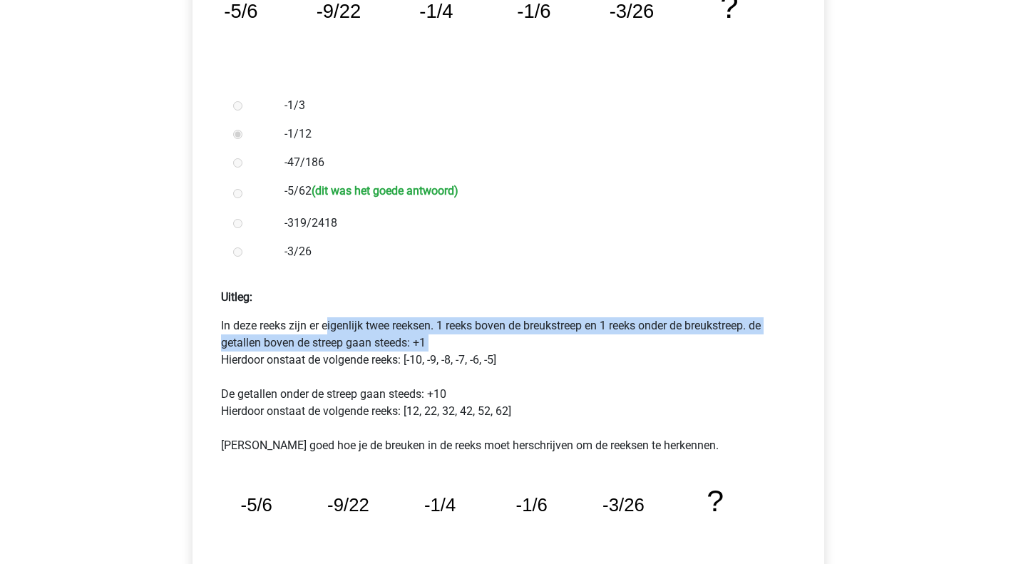
click at [245, 339] on p "In deze reeks zijn er eigenlijk twee reeksen. 1 reeks boven de breukstreep en 1…" at bounding box center [508, 385] width 575 height 137
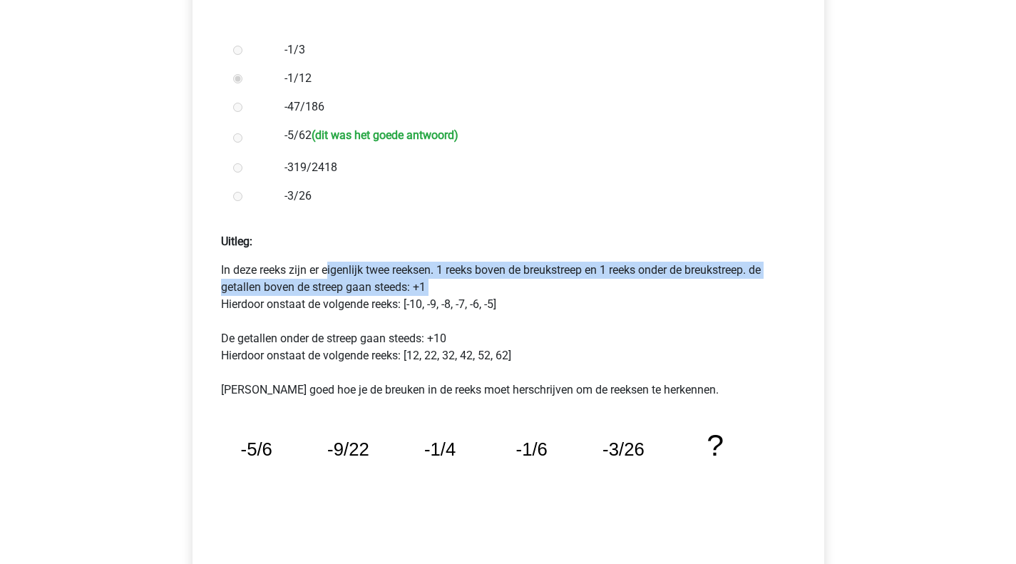
scroll to position [428, 0]
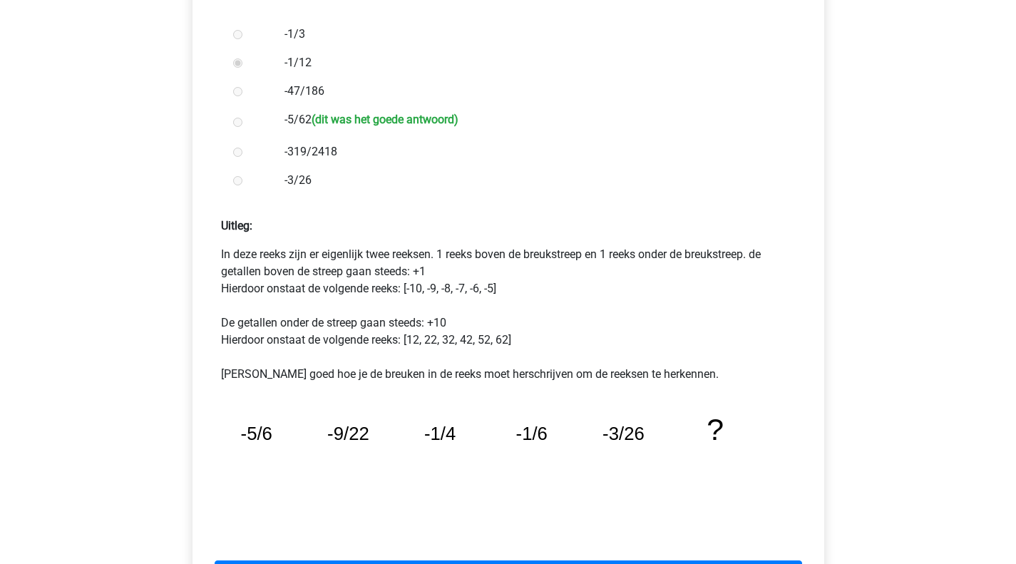
click at [231, 288] on p "In deze reeks zijn er eigenlijk twee reeksen. 1 reeks boven de breukstreep en 1…" at bounding box center [508, 314] width 575 height 137
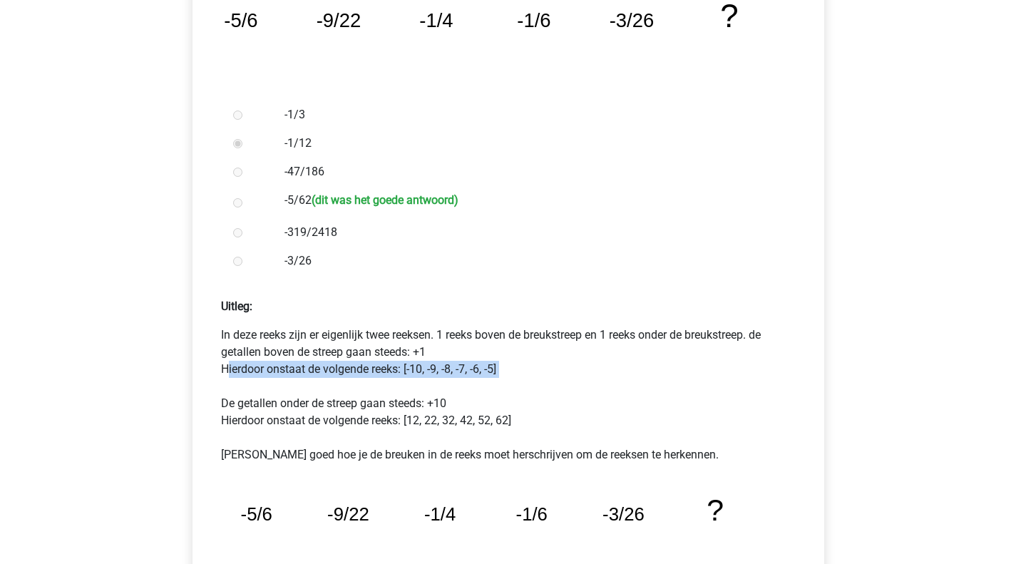
scroll to position [285, 0]
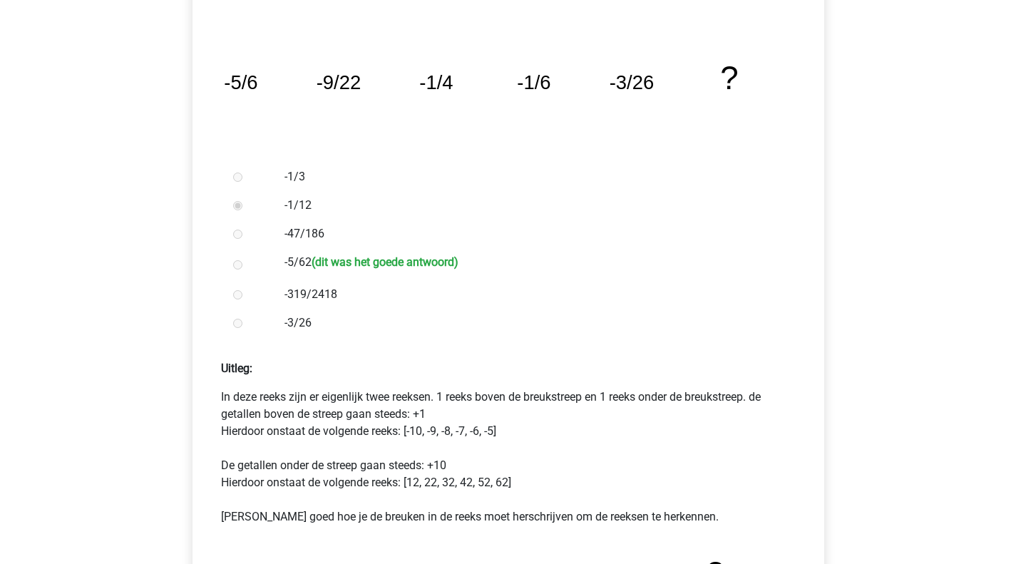
click at [306, 472] on p "In deze reeks zijn er eigenlijk twee reeksen. 1 reeks boven de breukstreep en 1…" at bounding box center [508, 456] width 575 height 137
click at [259, 481] on p "In deze reeks zijn er eigenlijk twee reeksen. 1 reeks boven de breukstreep en 1…" at bounding box center [508, 456] width 575 height 137
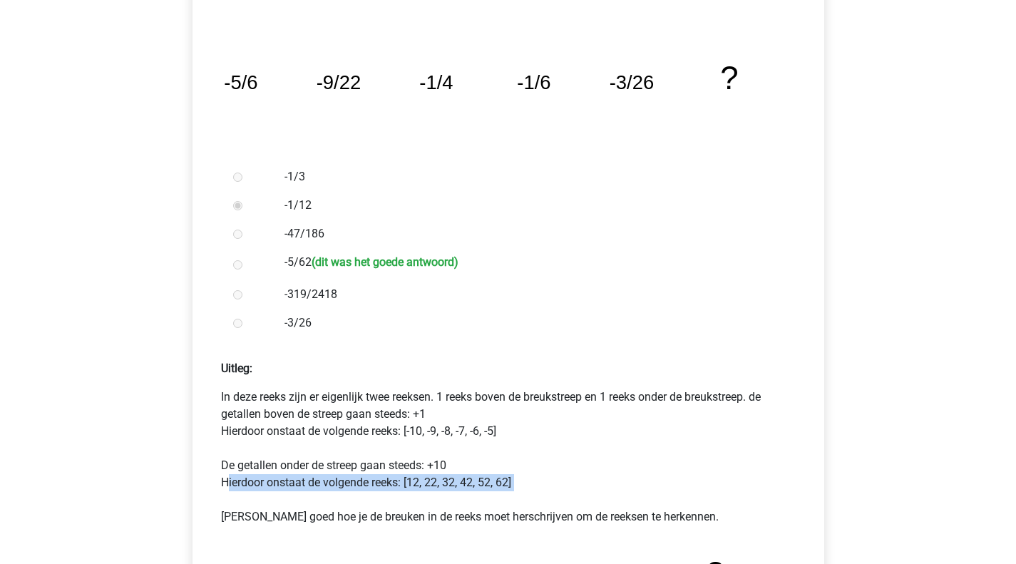
click at [259, 481] on p "In deze reeks zijn er eigenlijk twee reeksen. 1 reeks boven de breukstreep en 1…" at bounding box center [508, 456] width 575 height 137
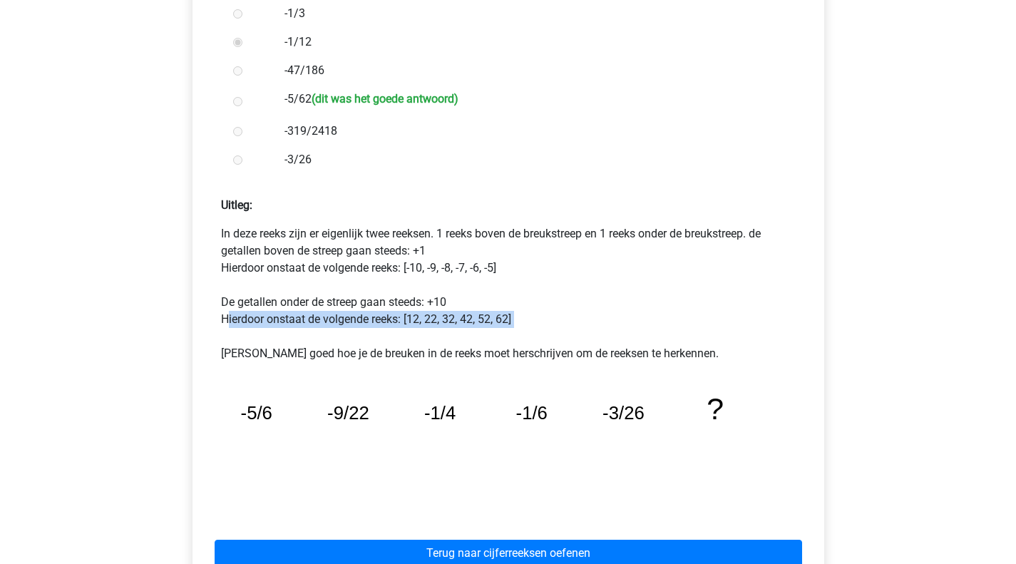
scroll to position [499, 0]
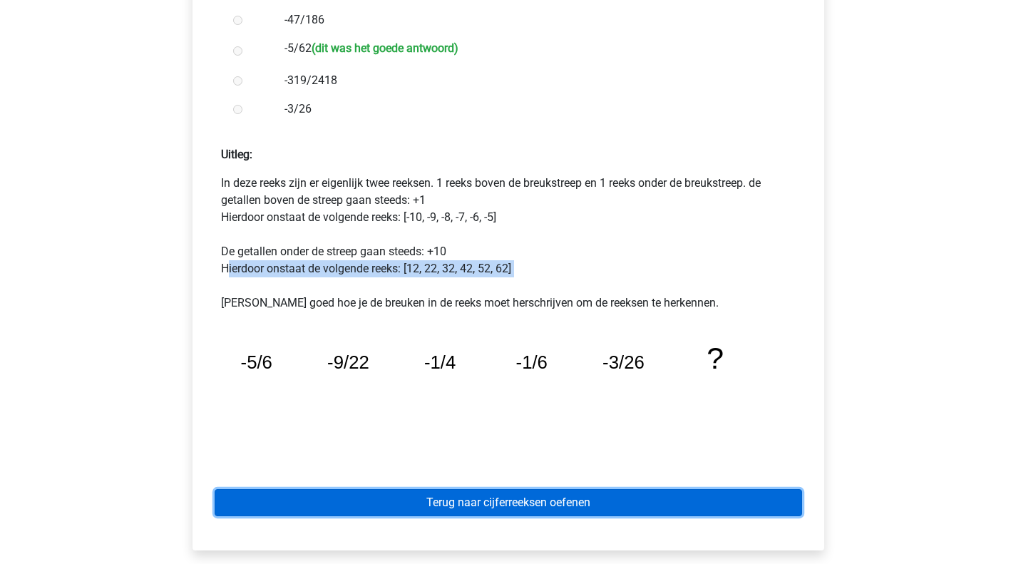
click at [346, 501] on link "Terug naar cijferreeksen oefenen" at bounding box center [508, 502] width 587 height 27
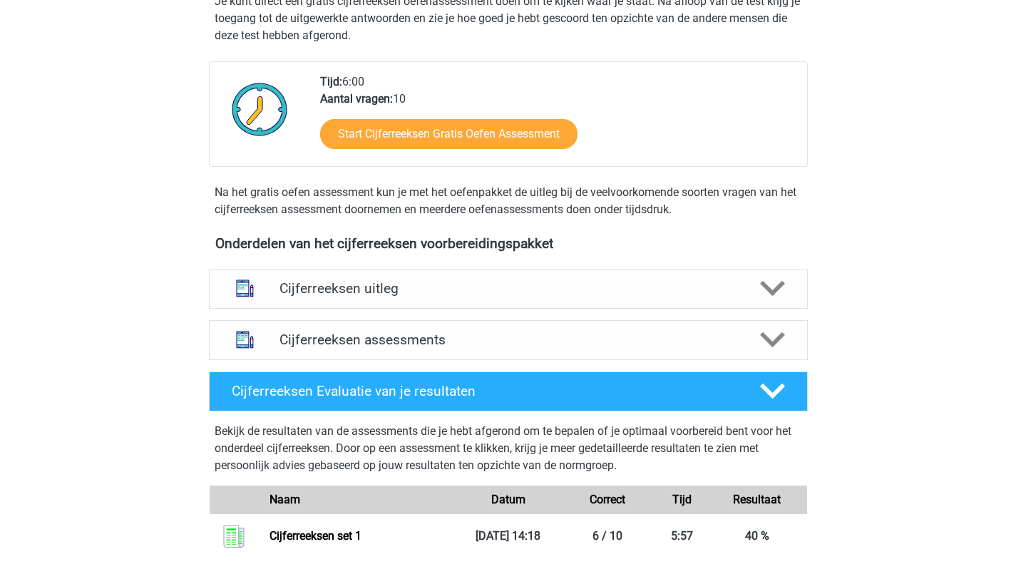
scroll to position [428, 0]
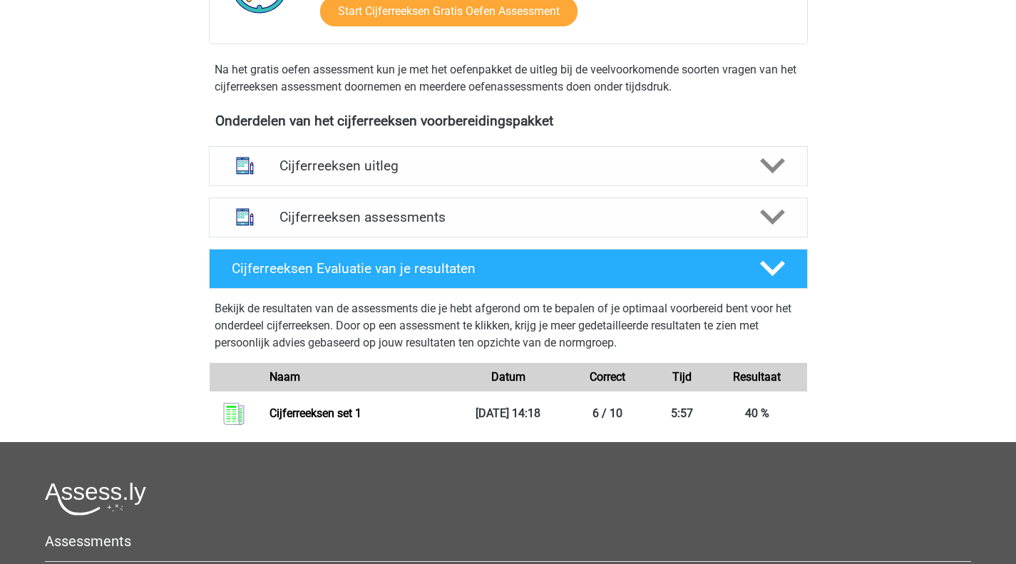
click at [530, 225] on h4 "Cijferreeksen assessments" at bounding box center [508, 217] width 458 height 16
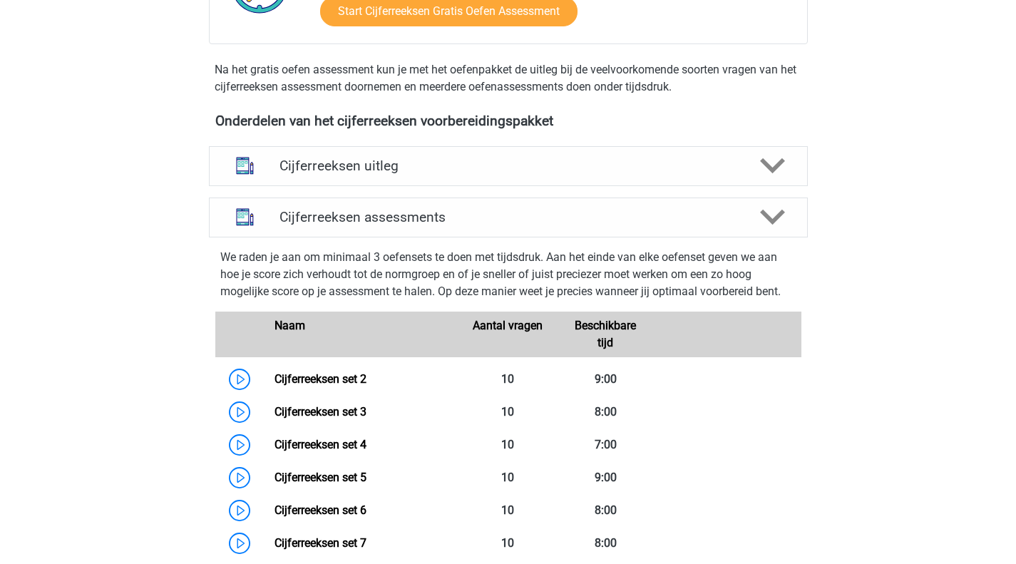
click at [366, 386] on link "Cijferreeksen set 2" at bounding box center [320, 379] width 92 height 14
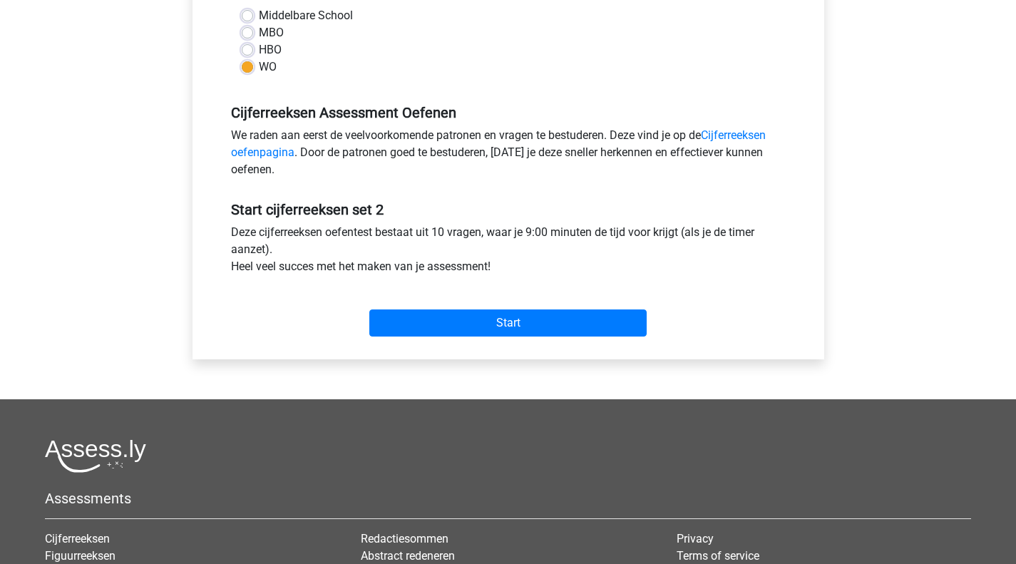
scroll to position [356, 0]
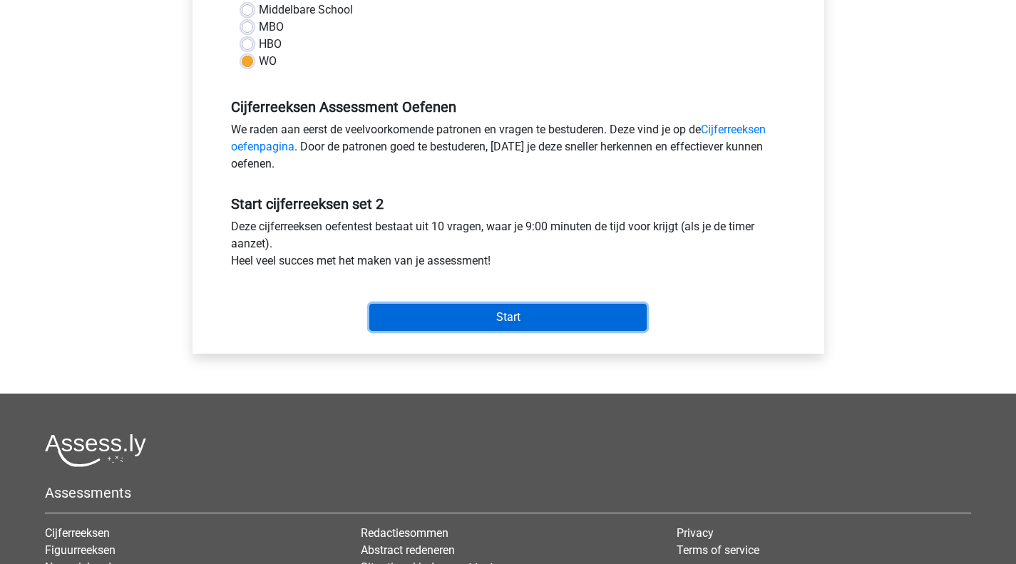
click at [494, 316] on input "Start" at bounding box center [507, 317] width 277 height 27
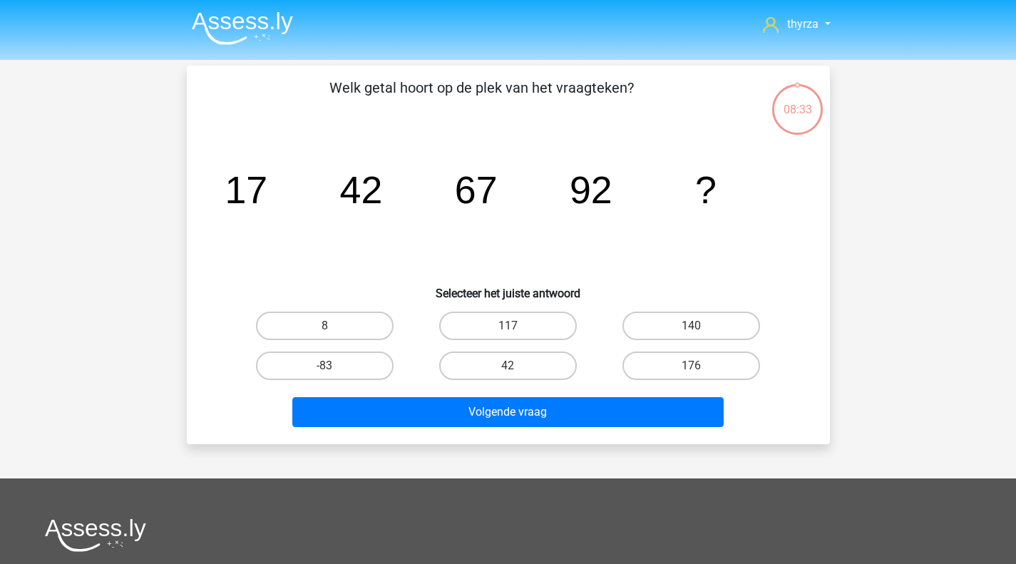
drag, startPoint x: 508, startPoint y: 331, endPoint x: 463, endPoint y: 410, distance: 91.3
click at [508, 331] on input "117" at bounding box center [512, 330] width 9 height 9
radio input "true"
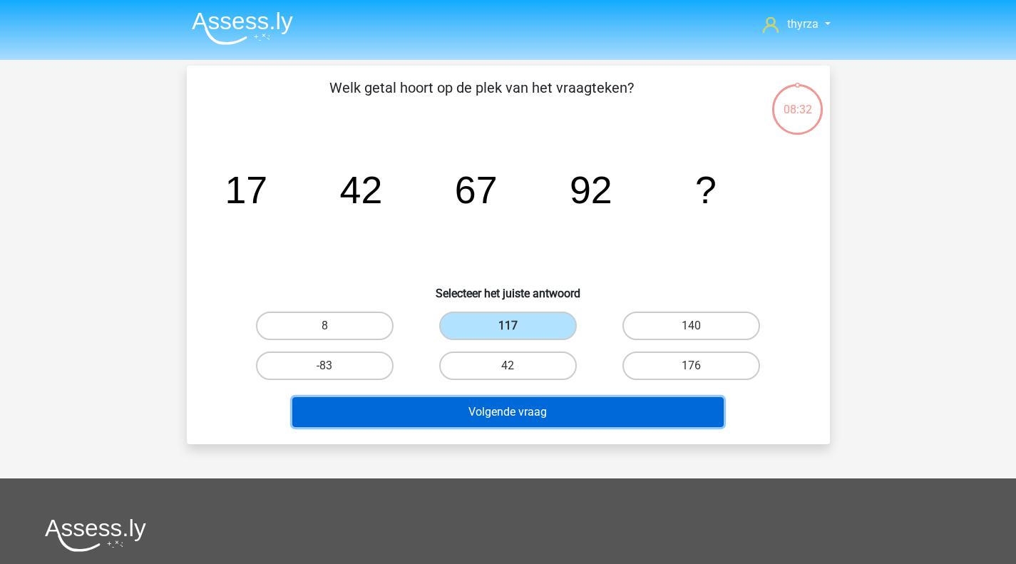
click at [461, 418] on button "Volgende vraag" at bounding box center [507, 412] width 431 height 30
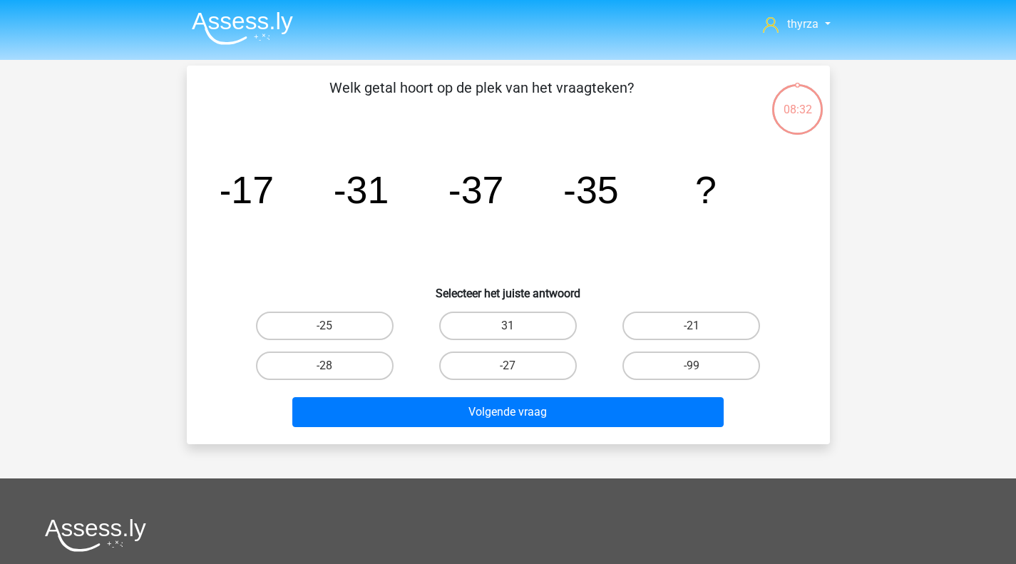
scroll to position [66, 0]
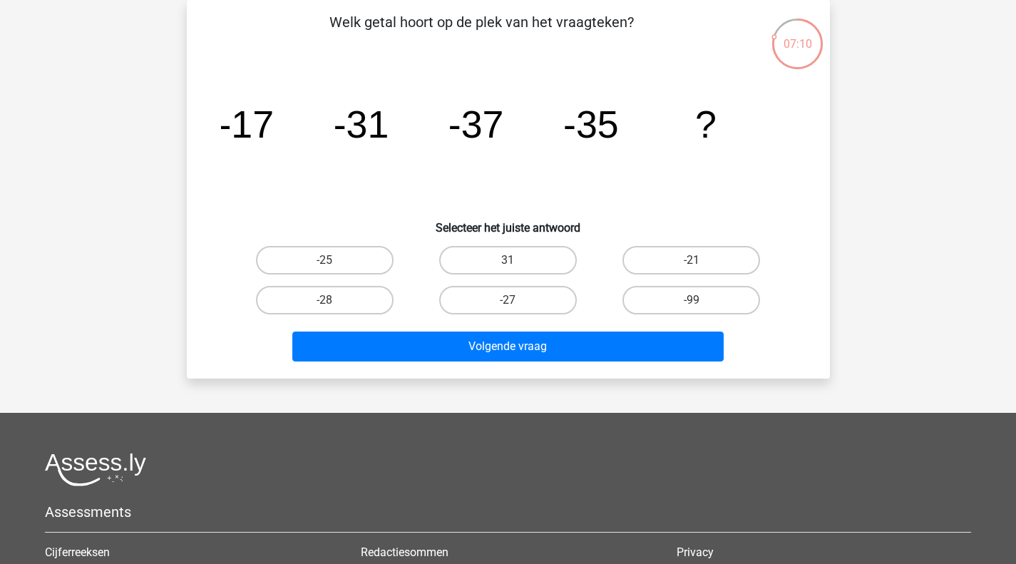
drag, startPoint x: 293, startPoint y: 259, endPoint x: 358, endPoint y: 321, distance: 90.2
click at [293, 259] on label "-25" at bounding box center [325, 260] width 138 height 29
click at [324, 260] on input "-25" at bounding box center [328, 264] width 9 height 9
radio input "true"
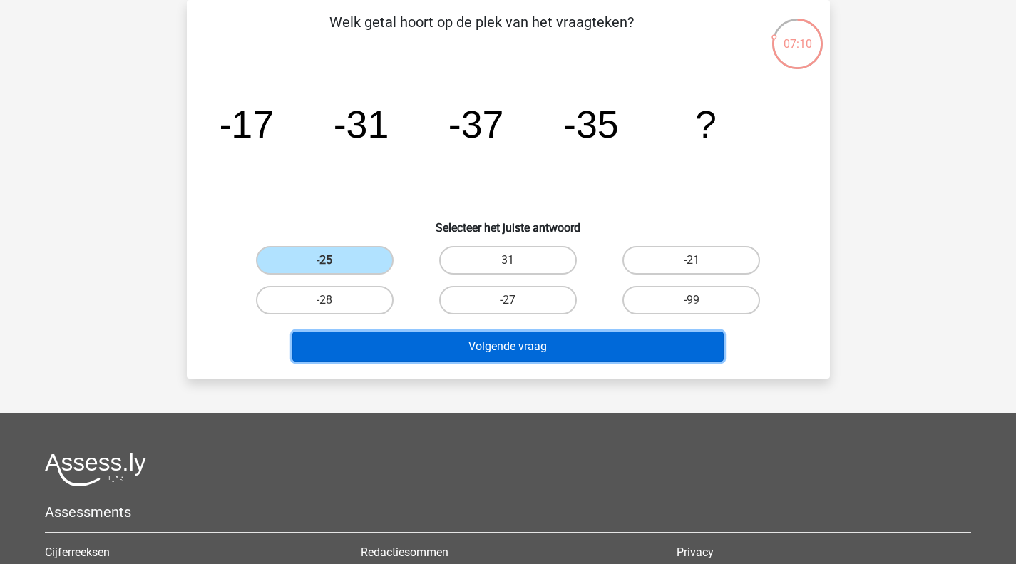
click at [426, 332] on button "Volgende vraag" at bounding box center [507, 346] width 431 height 30
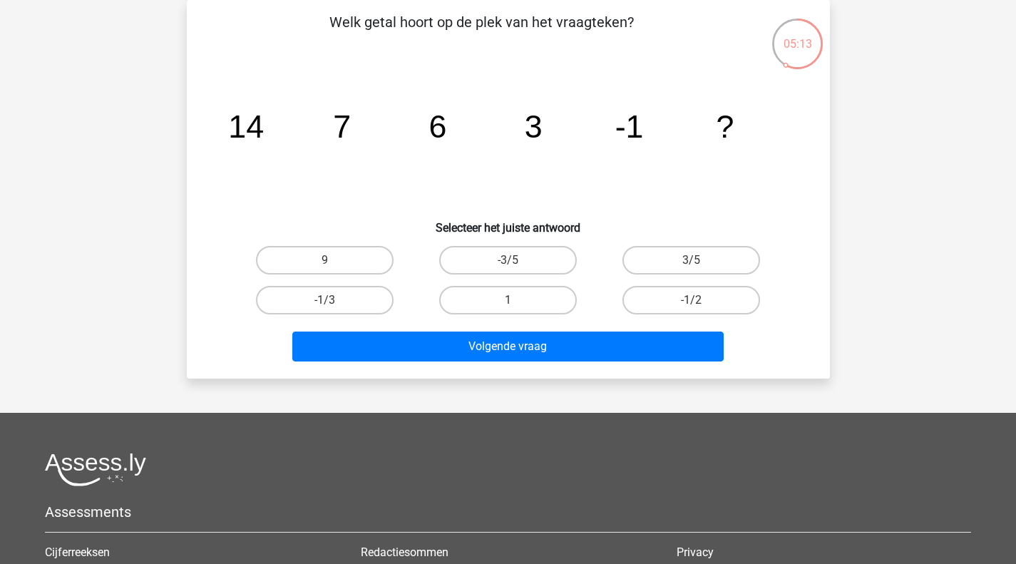
click at [652, 289] on label "-1/2" at bounding box center [691, 300] width 138 height 29
click at [691, 300] on input "-1/2" at bounding box center [695, 304] width 9 height 9
radio input "true"
click at [515, 252] on label "-3/5" at bounding box center [508, 260] width 138 height 29
click at [515, 260] on input "-3/5" at bounding box center [512, 264] width 9 height 9
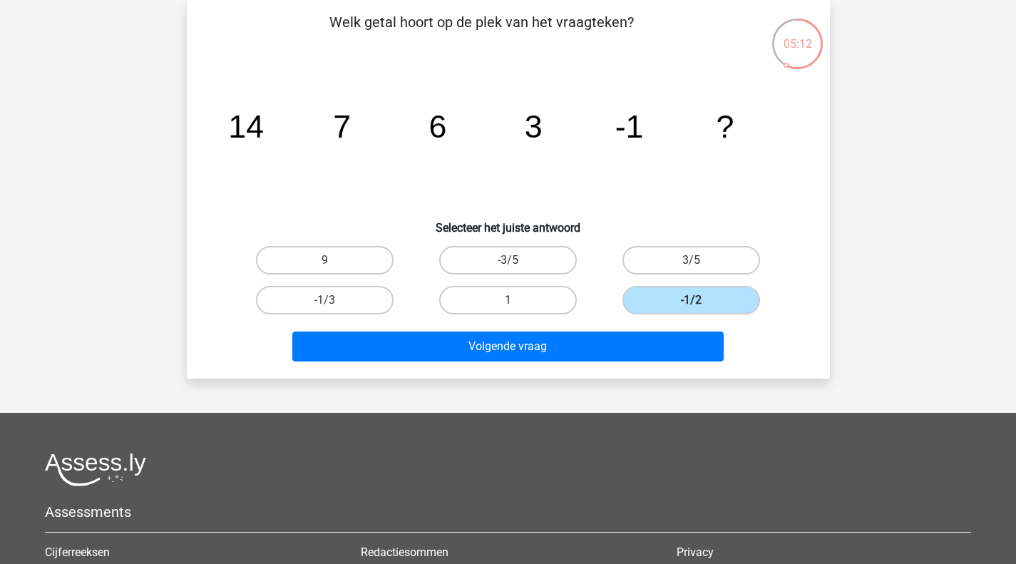
radio input "true"
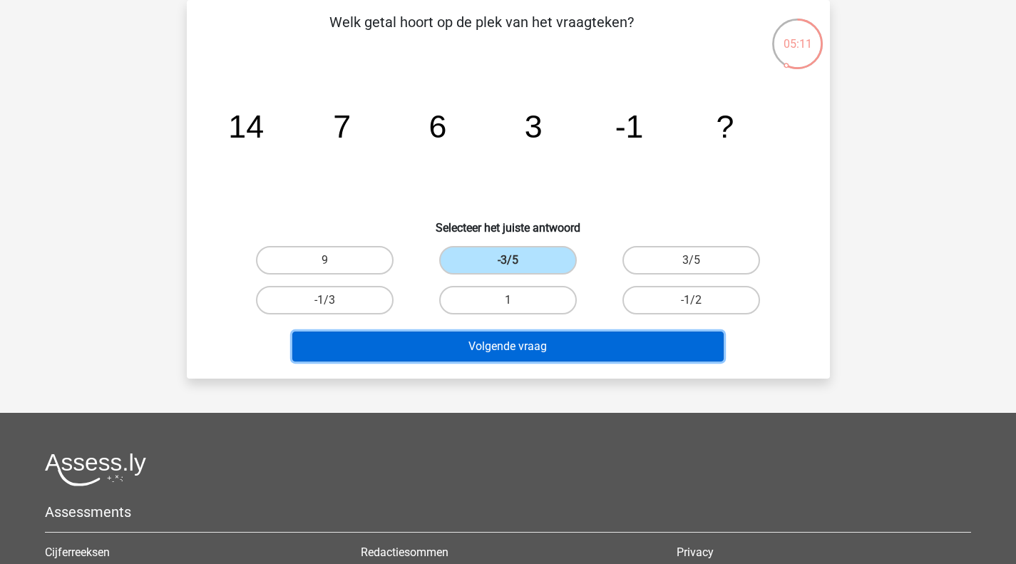
click at [482, 337] on button "Volgende vraag" at bounding box center [507, 346] width 431 height 30
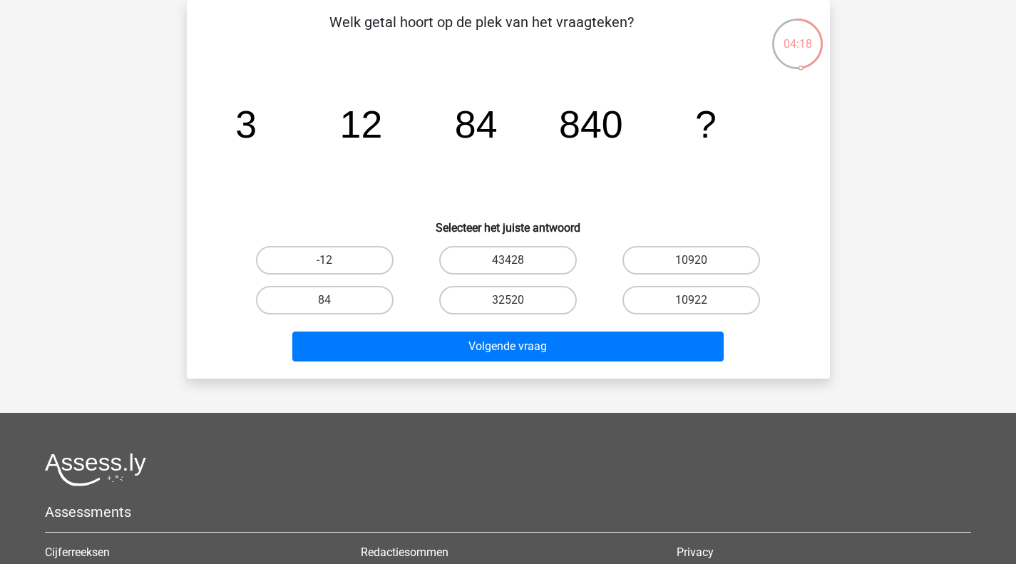
drag, startPoint x: 694, startPoint y: 263, endPoint x: 637, endPoint y: 329, distance: 86.9
click at [694, 263] on input "10920" at bounding box center [695, 264] width 9 height 9
radio input "true"
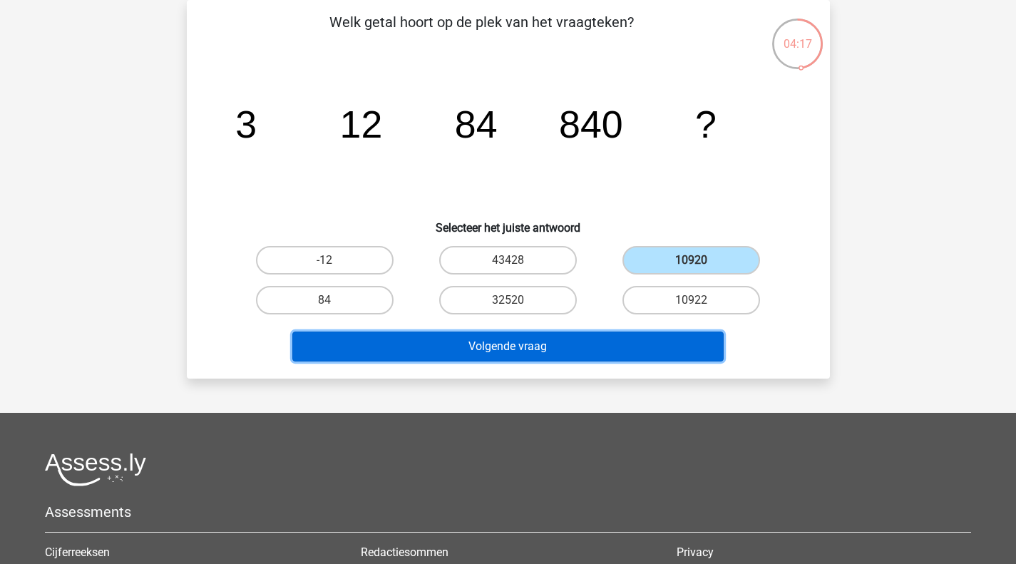
click at [597, 355] on button "Volgende vraag" at bounding box center [507, 346] width 431 height 30
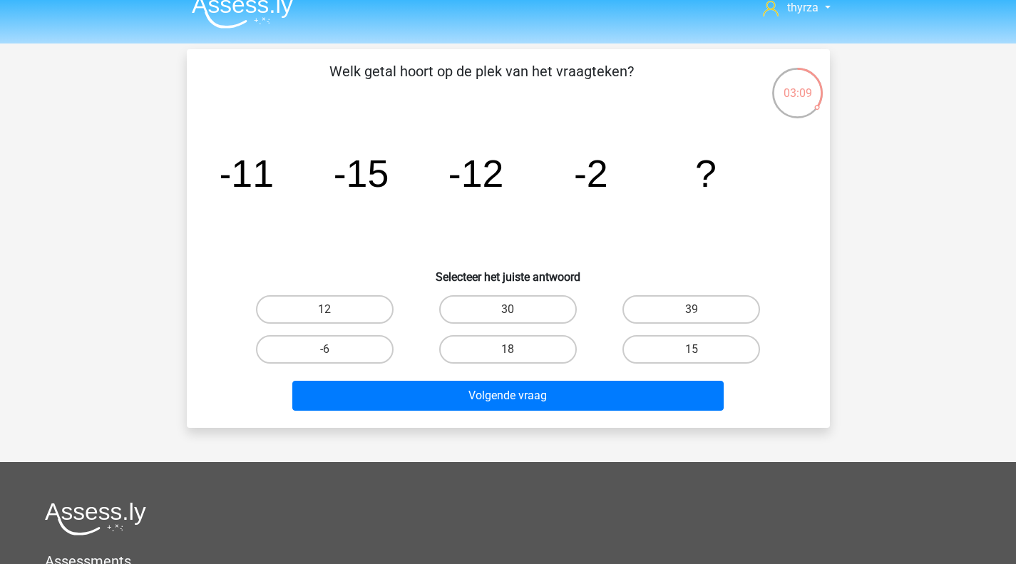
scroll to position [0, 0]
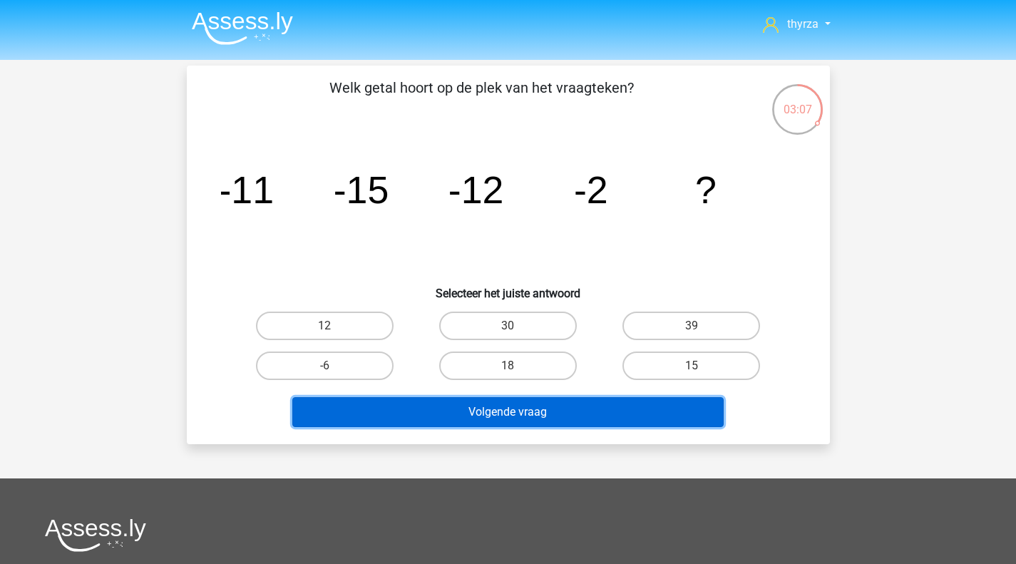
click at [465, 419] on button "Volgende vraag" at bounding box center [507, 412] width 431 height 30
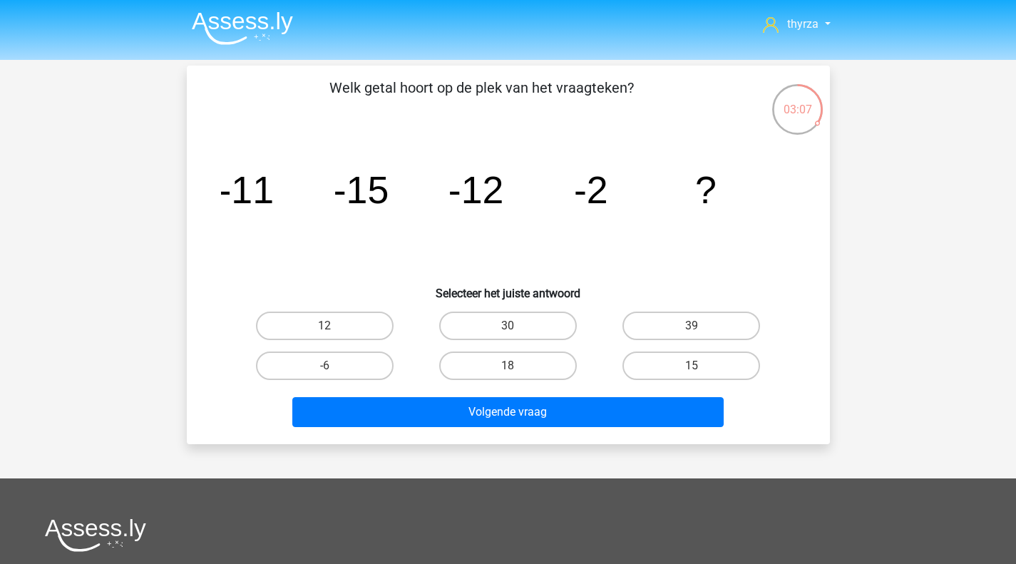
click at [373, 336] on label "12" at bounding box center [325, 326] width 138 height 29
click at [334, 335] on input "12" at bounding box center [328, 330] width 9 height 9
radio input "true"
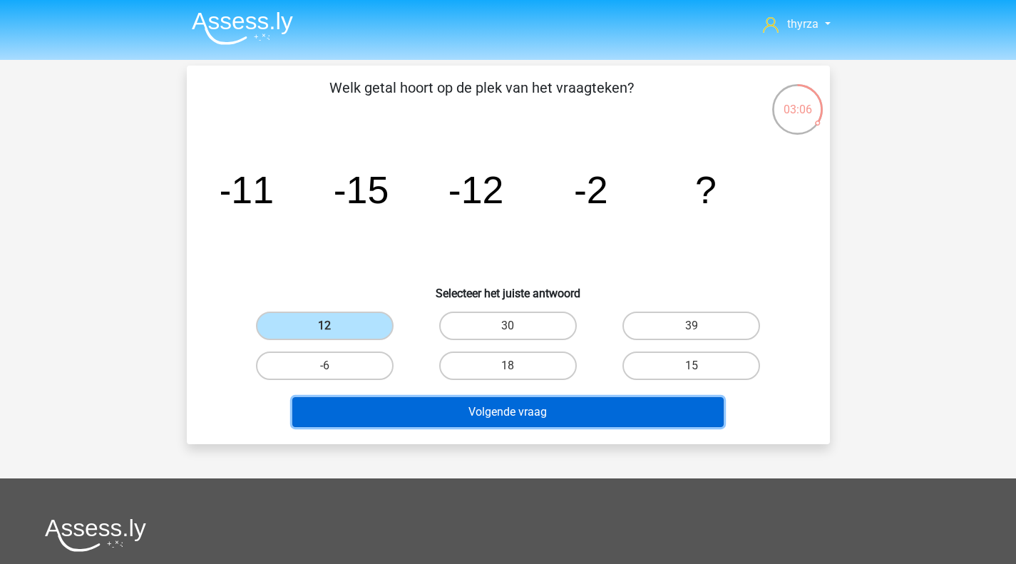
click at [478, 418] on button "Volgende vraag" at bounding box center [507, 412] width 431 height 30
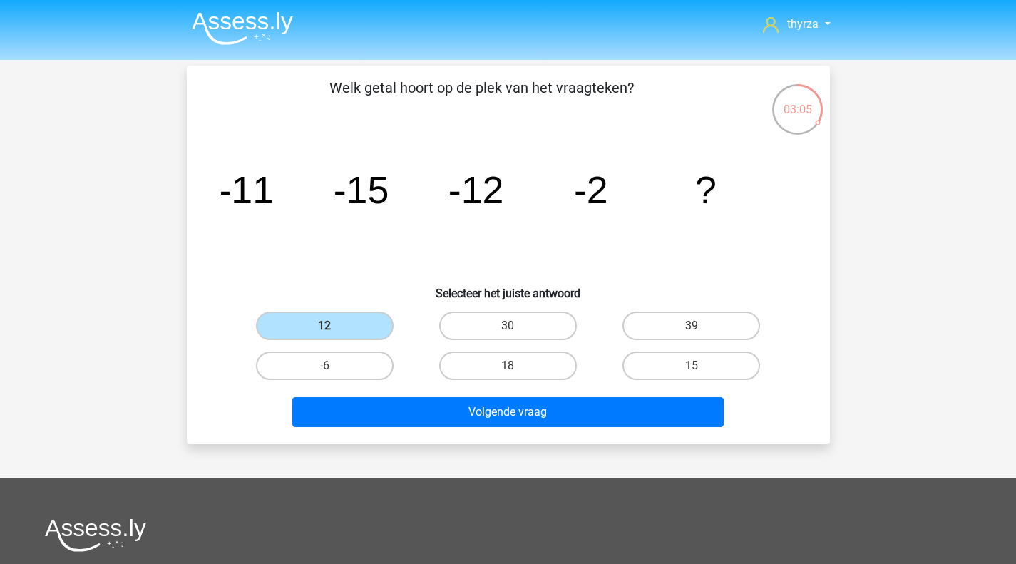
click at [485, 377] on label "18" at bounding box center [508, 365] width 138 height 29
click at [508, 375] on input "18" at bounding box center [512, 370] width 9 height 9
radio input "true"
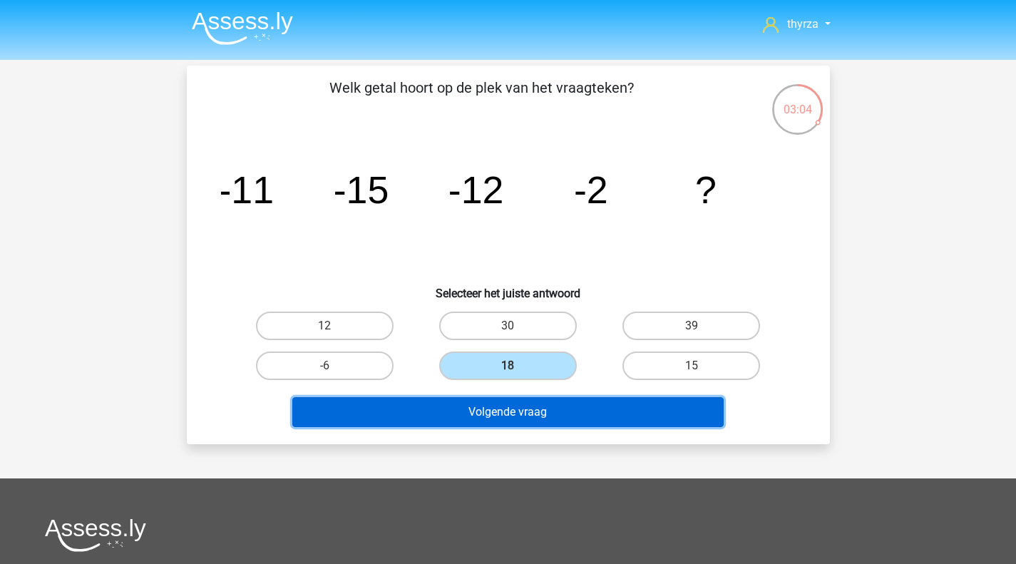
click at [490, 415] on button "Volgende vraag" at bounding box center [507, 412] width 431 height 30
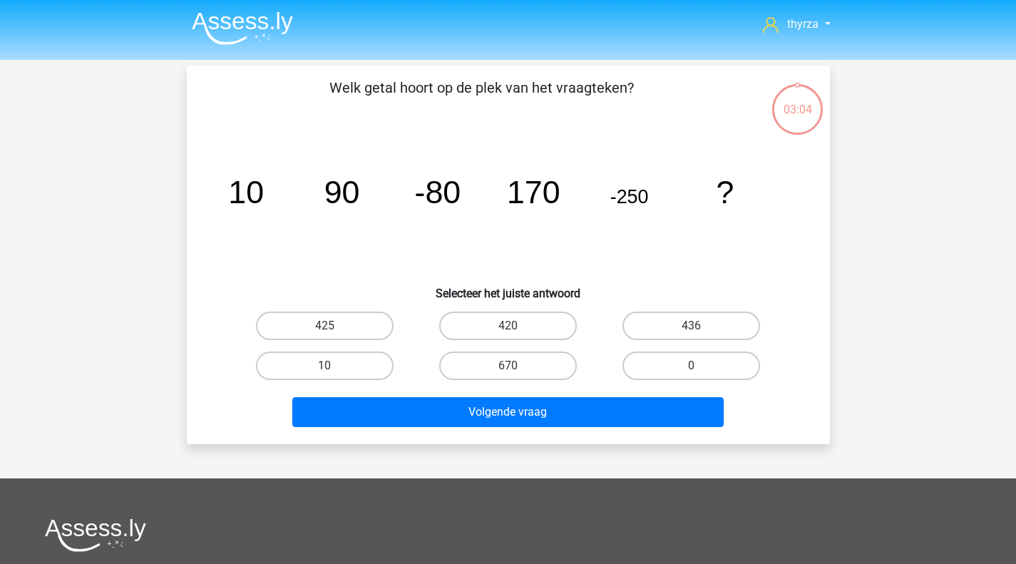
scroll to position [66, 0]
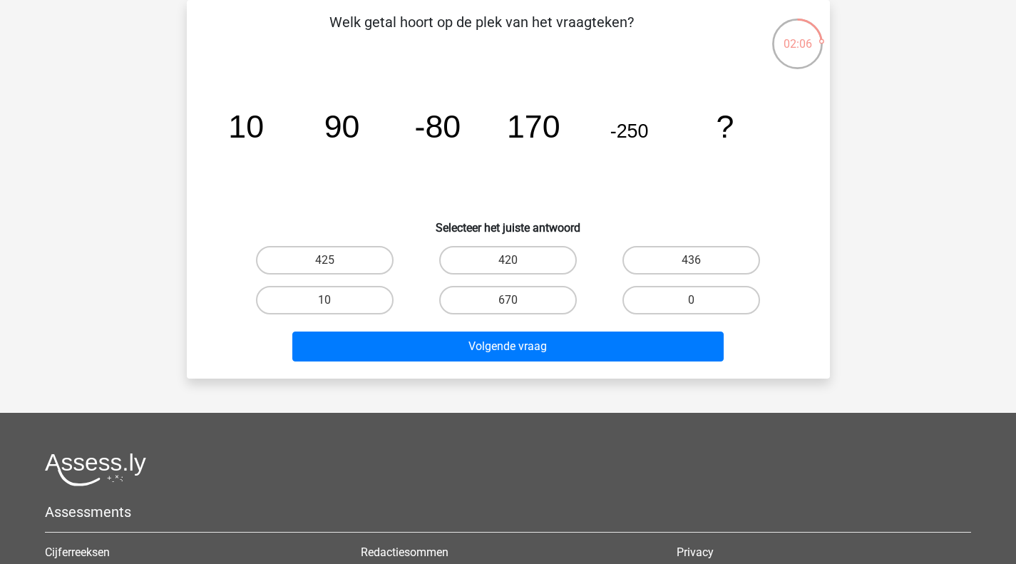
drag, startPoint x: 522, startPoint y: 255, endPoint x: 503, endPoint y: 312, distance: 59.5
click at [522, 255] on label "420" at bounding box center [508, 260] width 138 height 29
click at [517, 260] on input "420" at bounding box center [512, 264] width 9 height 9
radio input "true"
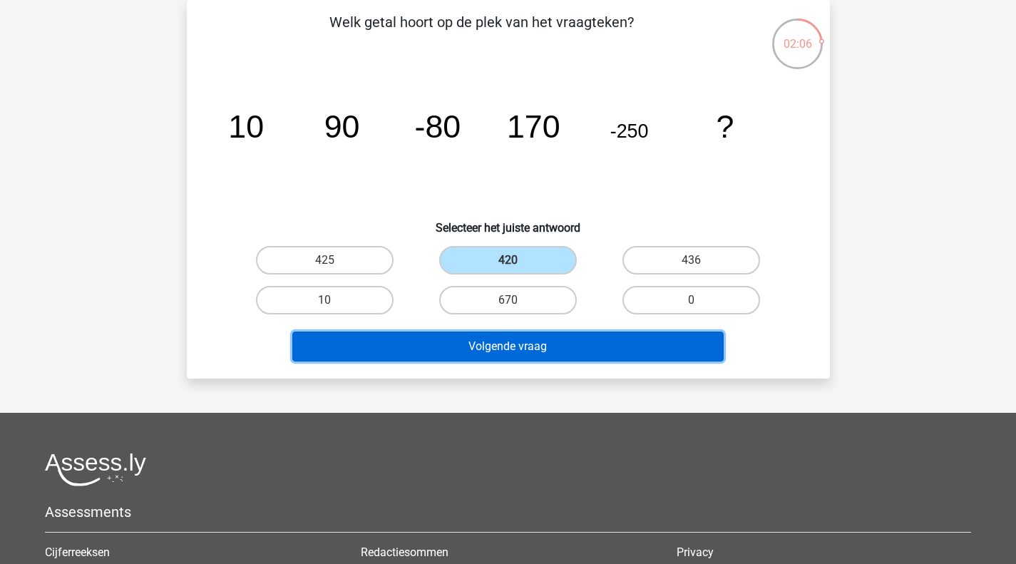
click at [498, 342] on button "Volgende vraag" at bounding box center [507, 346] width 431 height 30
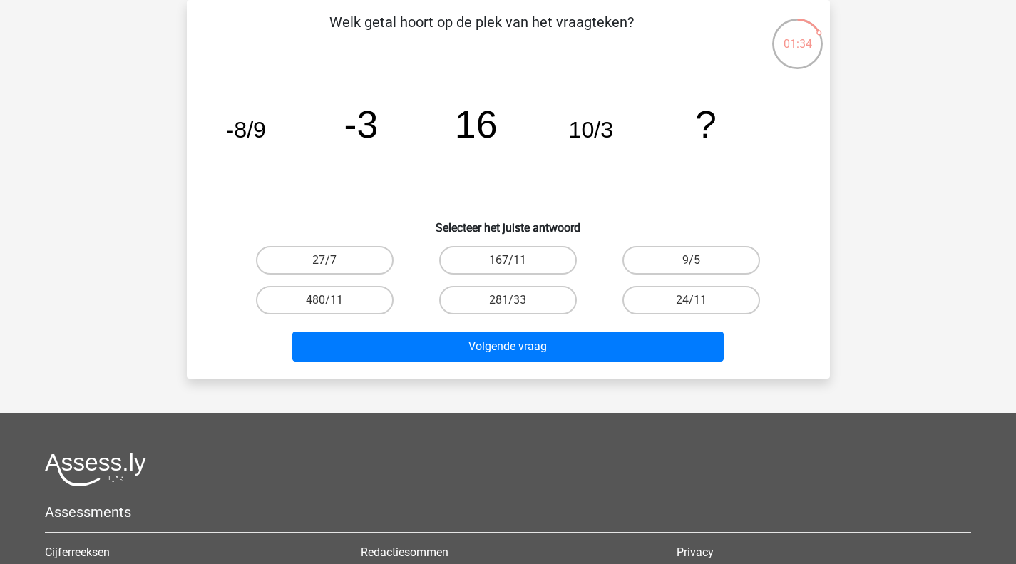
click at [355, 249] on label "27/7" at bounding box center [325, 260] width 138 height 29
click at [334, 260] on input "27/7" at bounding box center [328, 264] width 9 height 9
radio input "true"
click at [460, 374] on div "Welk getal hoort op de plek van het vraagteken? image/svg+xml -8/9 -3 16 10/3 ?…" at bounding box center [508, 189] width 643 height 379
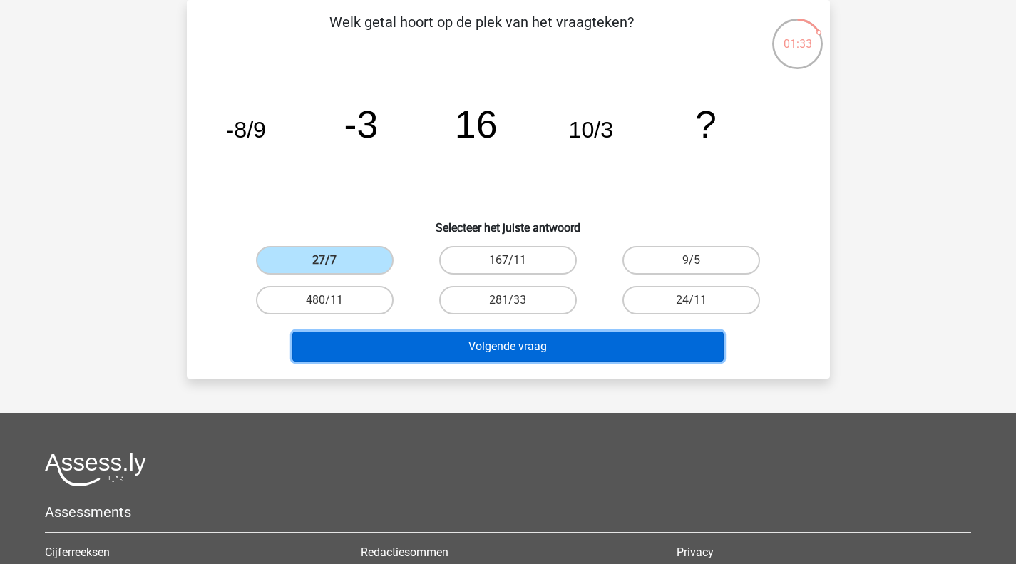
click at [458, 360] on button "Volgende vraag" at bounding box center [507, 346] width 431 height 30
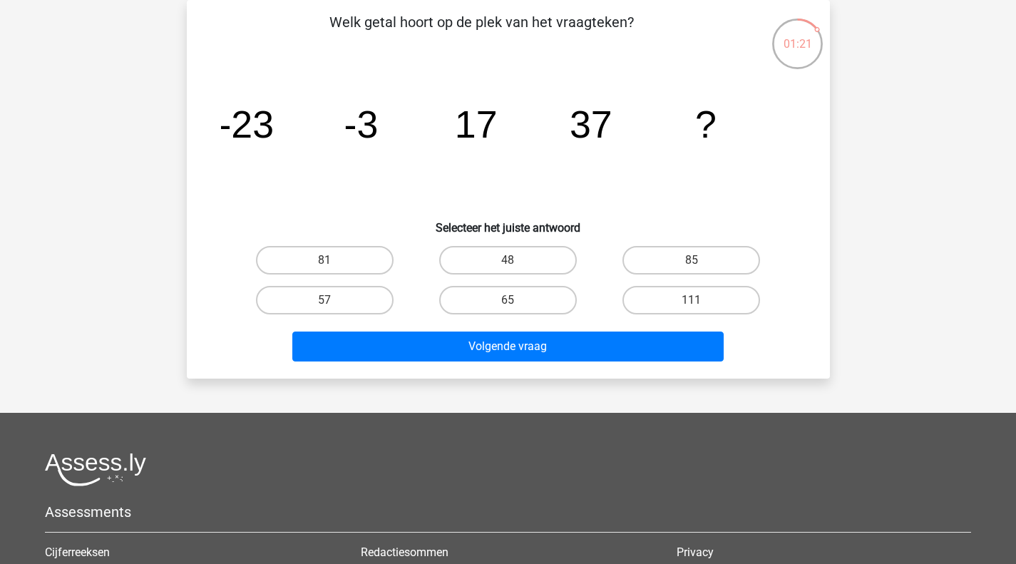
drag, startPoint x: 321, startPoint y: 293, endPoint x: 344, endPoint y: 294, distance: 22.1
click at [321, 292] on label "57" at bounding box center [325, 300] width 138 height 29
click at [324, 300] on input "57" at bounding box center [328, 304] width 9 height 9
radio input "true"
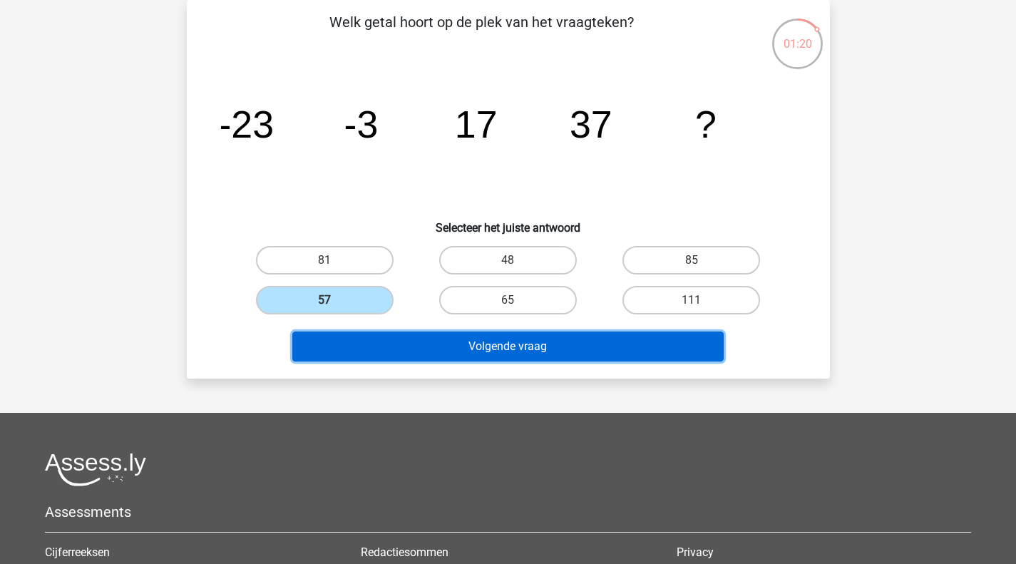
click at [420, 354] on button "Volgende vraag" at bounding box center [507, 346] width 431 height 30
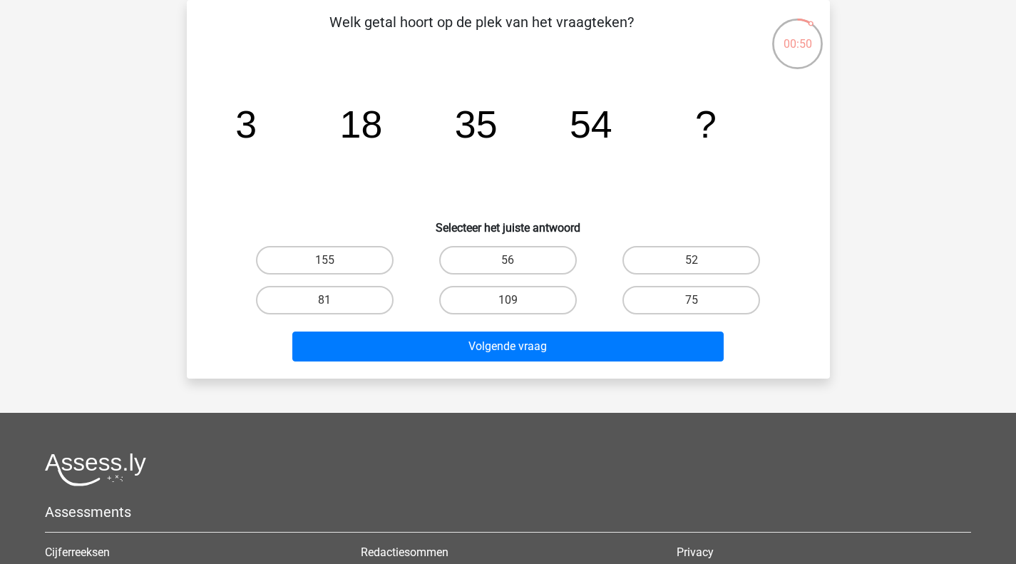
click at [714, 304] on label "75" at bounding box center [691, 300] width 138 height 29
click at [701, 304] on input "75" at bounding box center [695, 304] width 9 height 9
radio input "true"
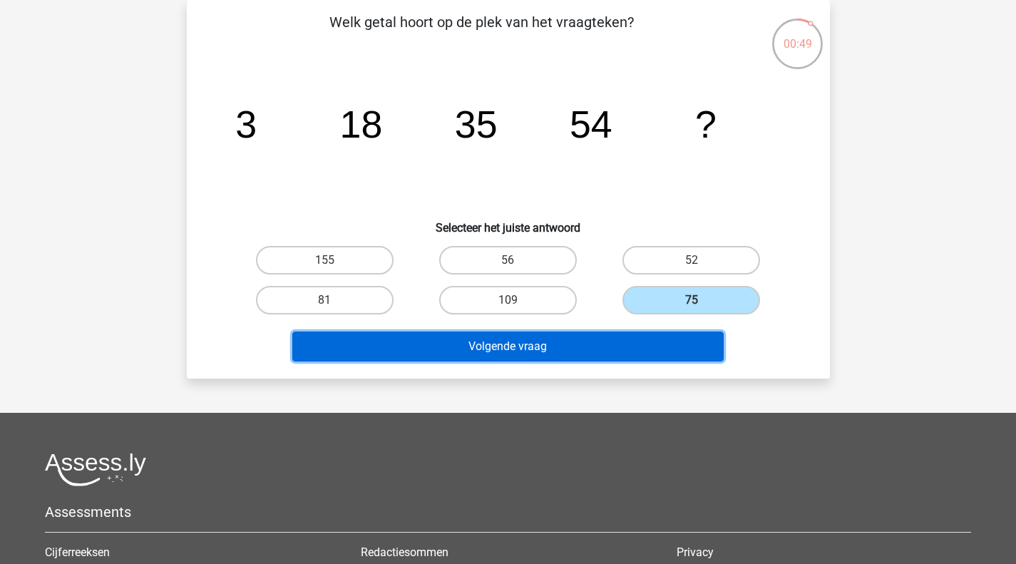
click at [634, 340] on button "Volgende vraag" at bounding box center [507, 346] width 431 height 30
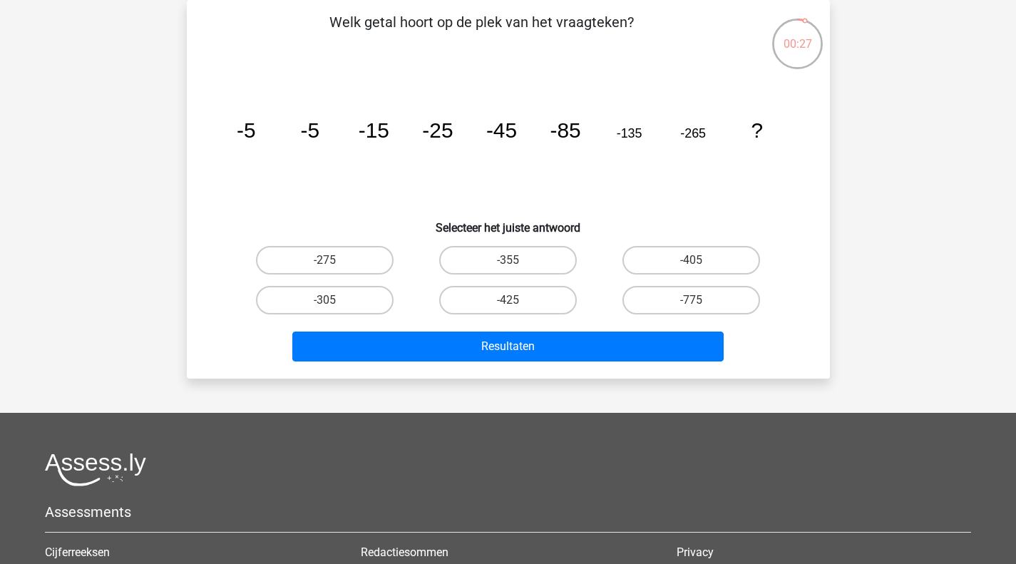
click at [730, 257] on label "-405" at bounding box center [691, 260] width 138 height 29
click at [701, 260] on input "-405" at bounding box center [695, 264] width 9 height 9
radio input "true"
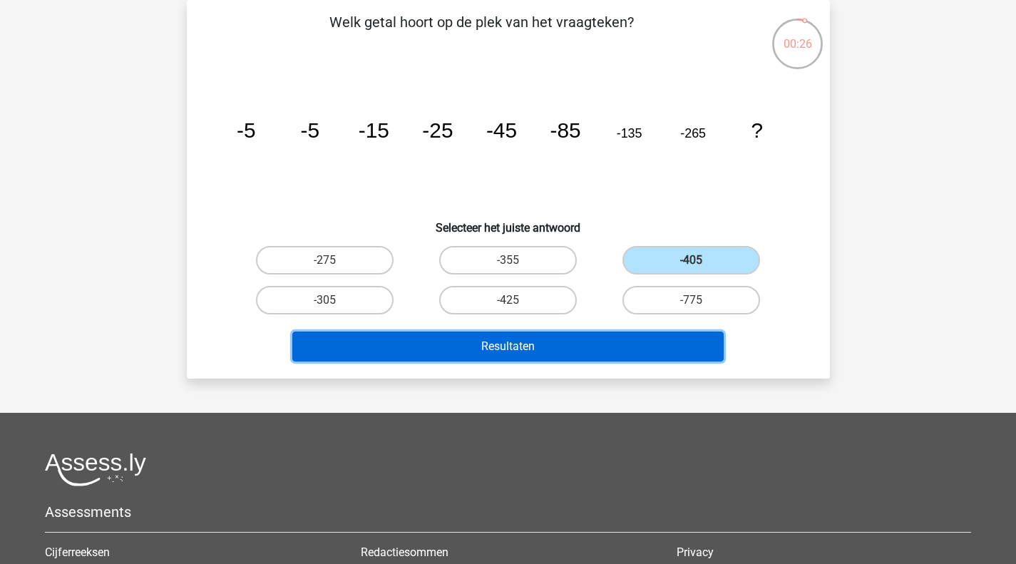
click at [548, 345] on button "Resultaten" at bounding box center [507, 346] width 431 height 30
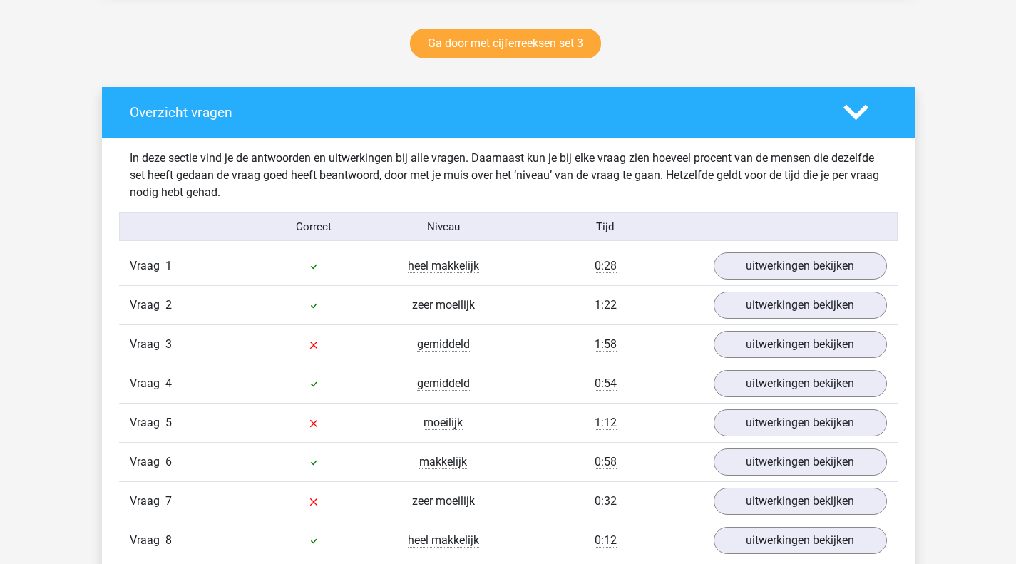
scroll to position [855, 0]
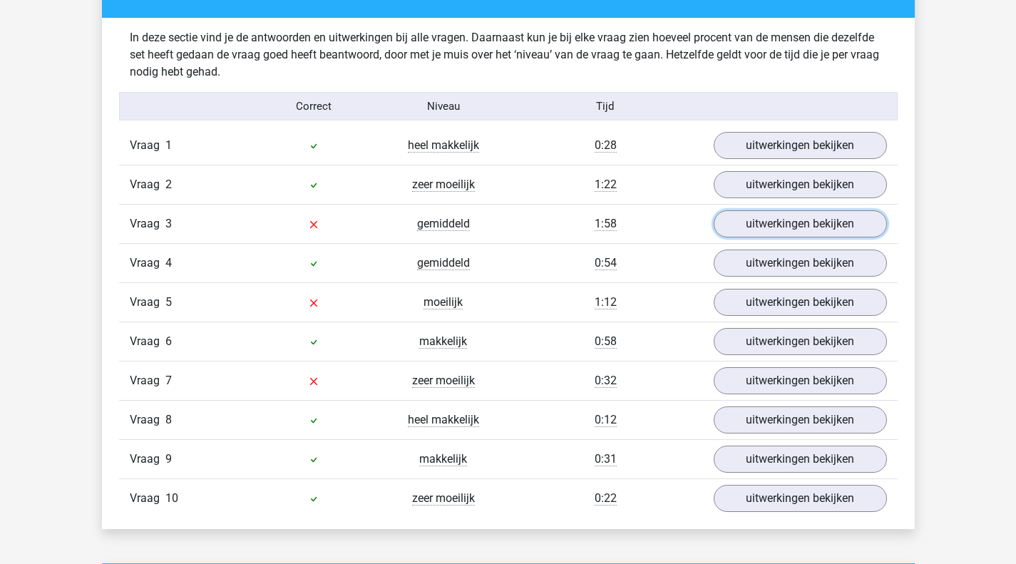
click at [778, 227] on link "uitwerkingen bekijken" at bounding box center [800, 223] width 173 height 27
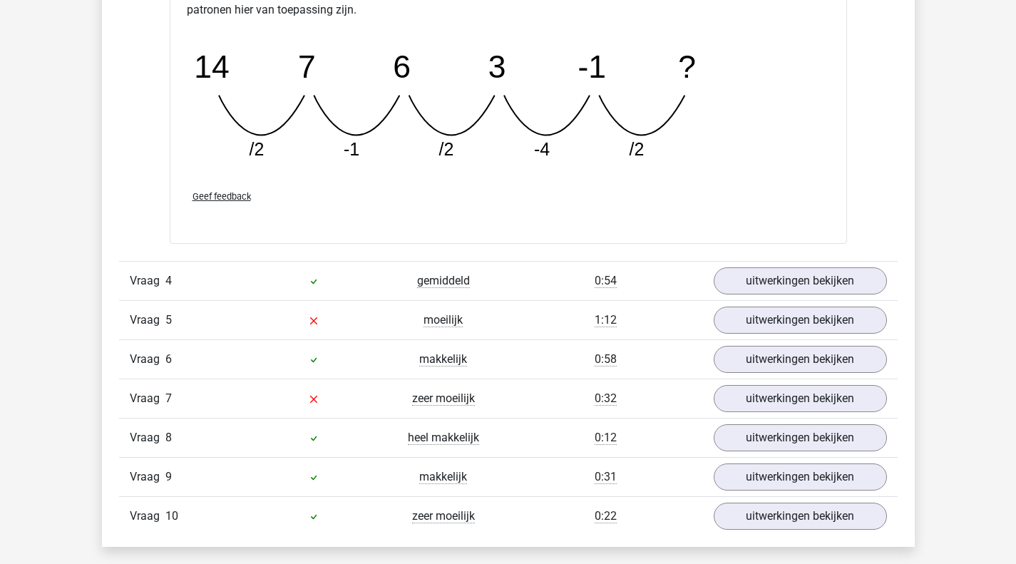
scroll to position [1497, 0]
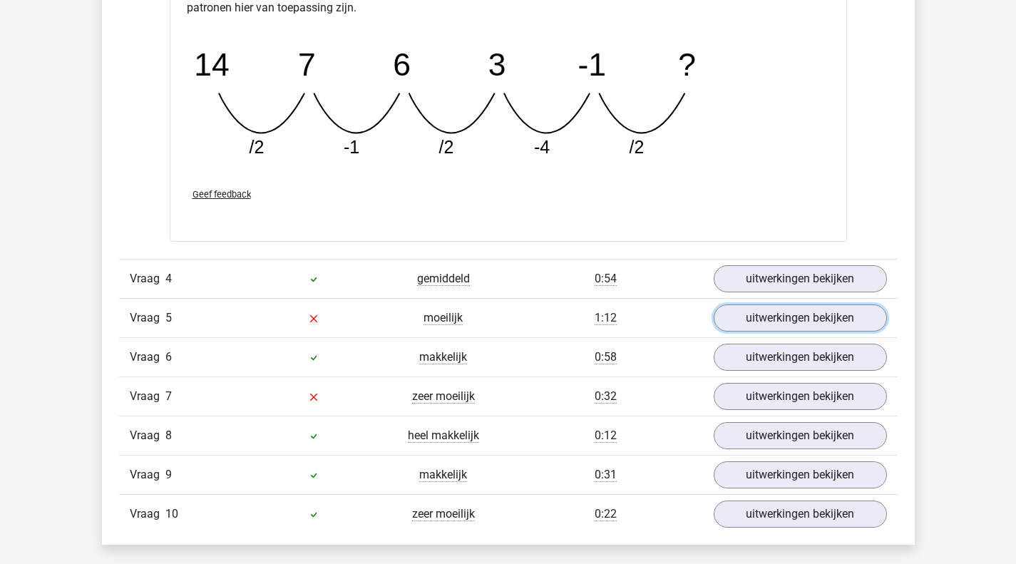
click at [732, 324] on link "uitwerkingen bekijken" at bounding box center [800, 317] width 173 height 27
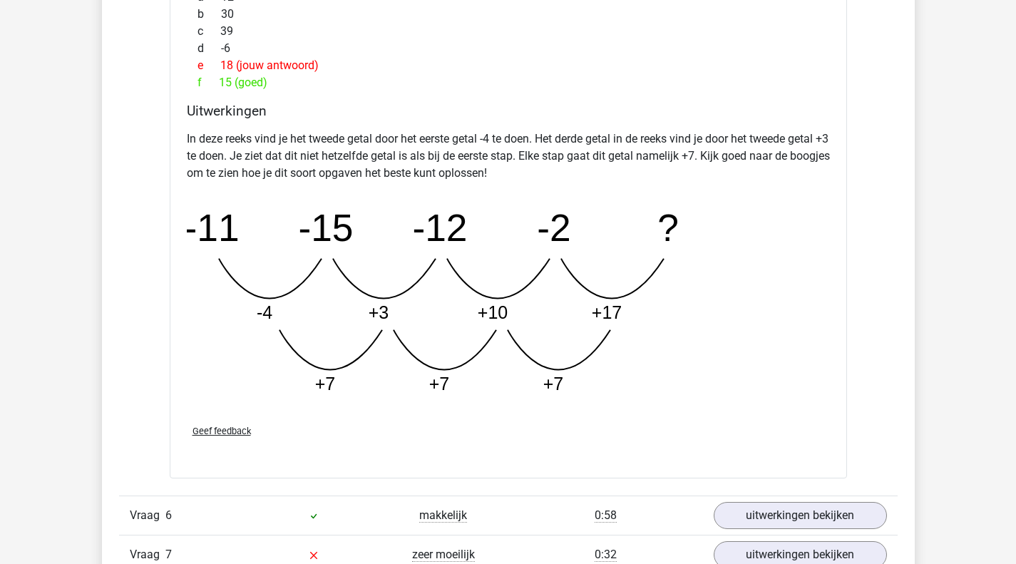
scroll to position [2281, 0]
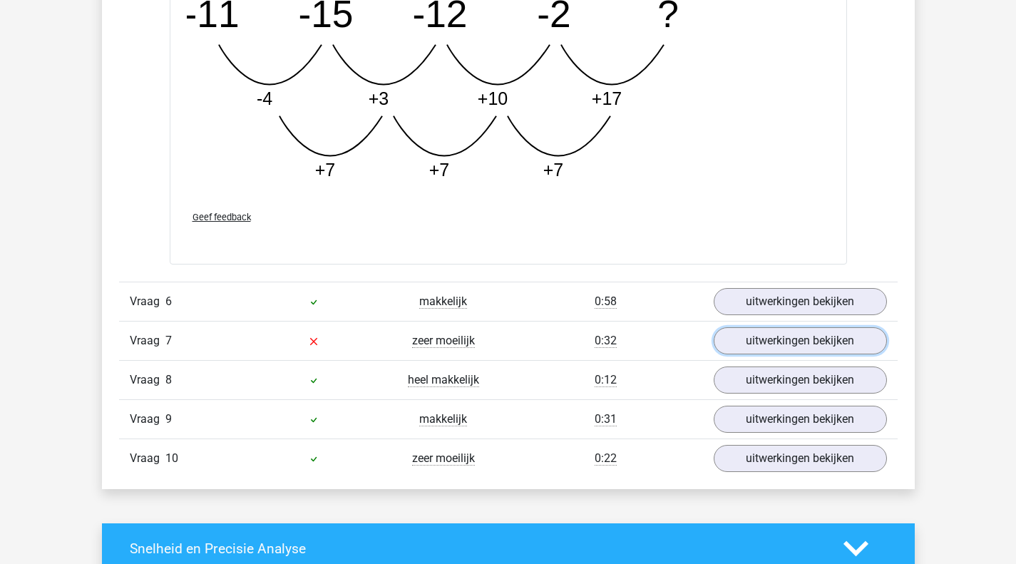
click at [751, 350] on link "uitwerkingen bekijken" at bounding box center [800, 340] width 173 height 27
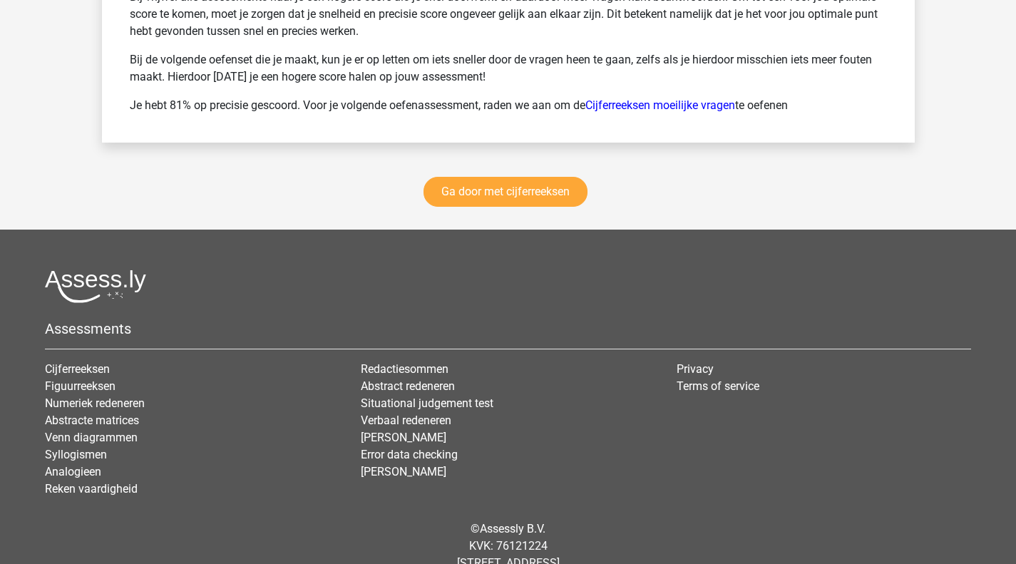
scroll to position [4343, 0]
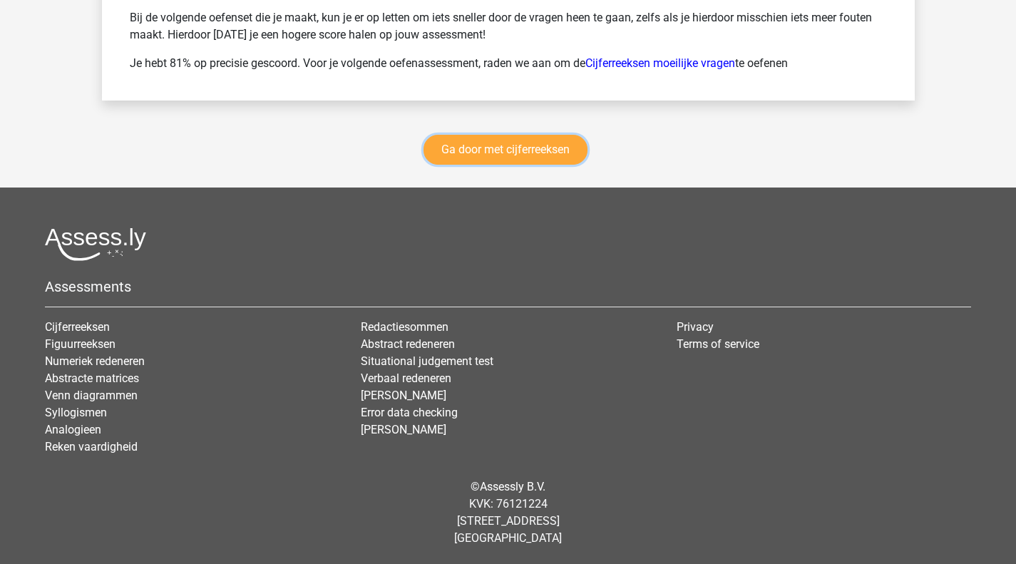
click at [513, 153] on link "Ga door met cijferreeksen" at bounding box center [505, 150] width 164 height 30
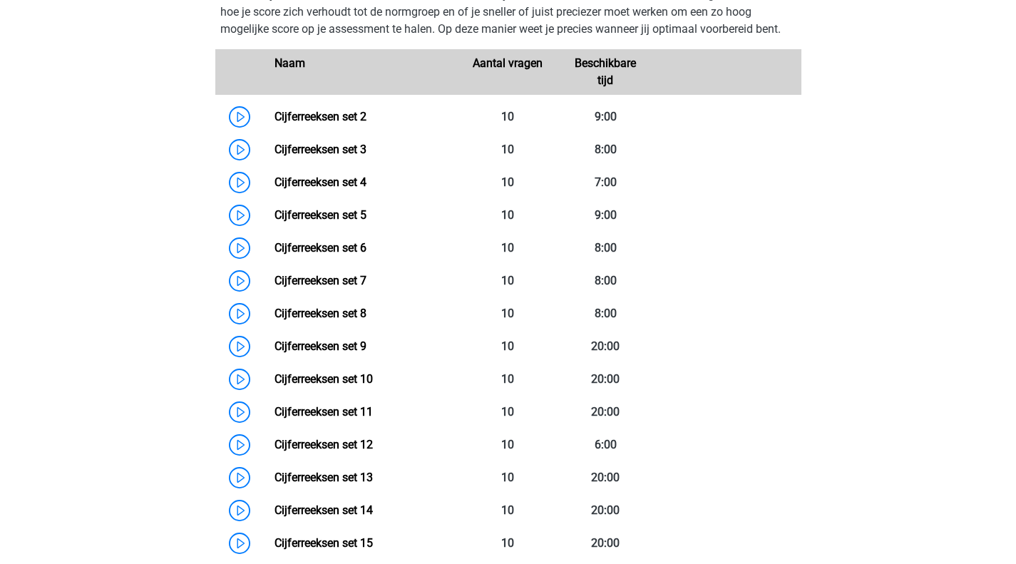
scroll to position [684, 0]
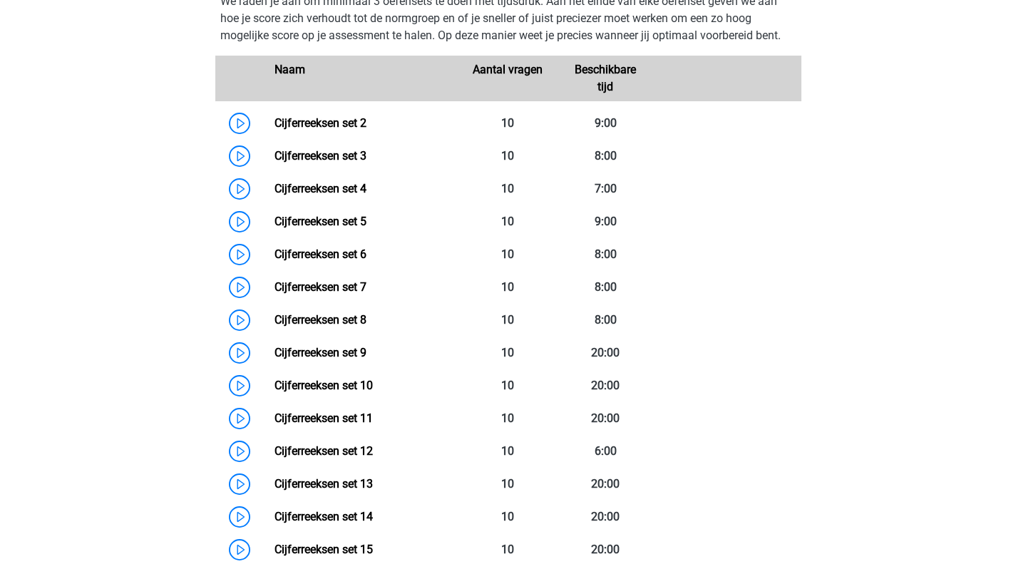
click at [366, 163] on link "Cijferreeksen set 3" at bounding box center [320, 156] width 92 height 14
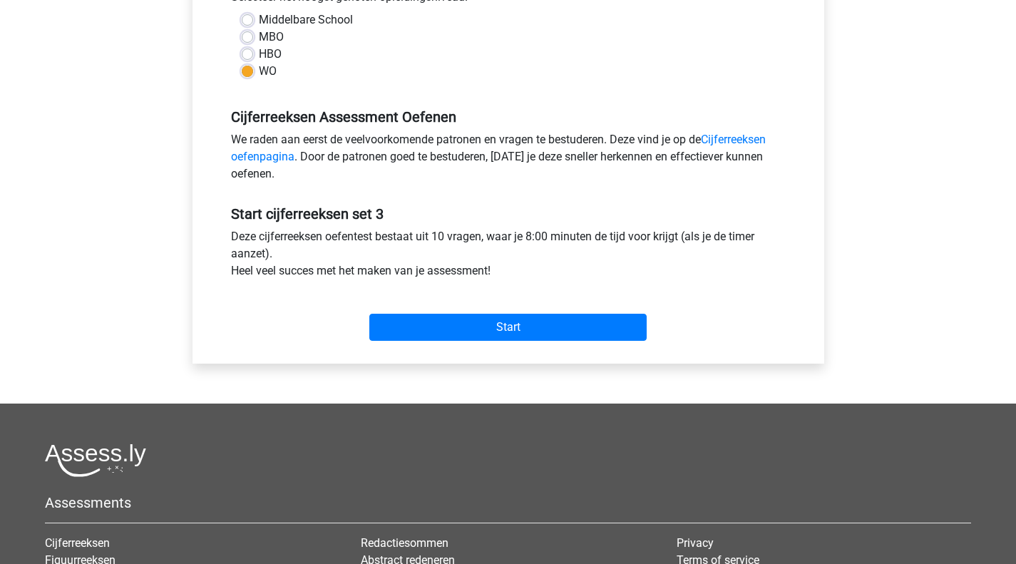
scroll to position [361, 0]
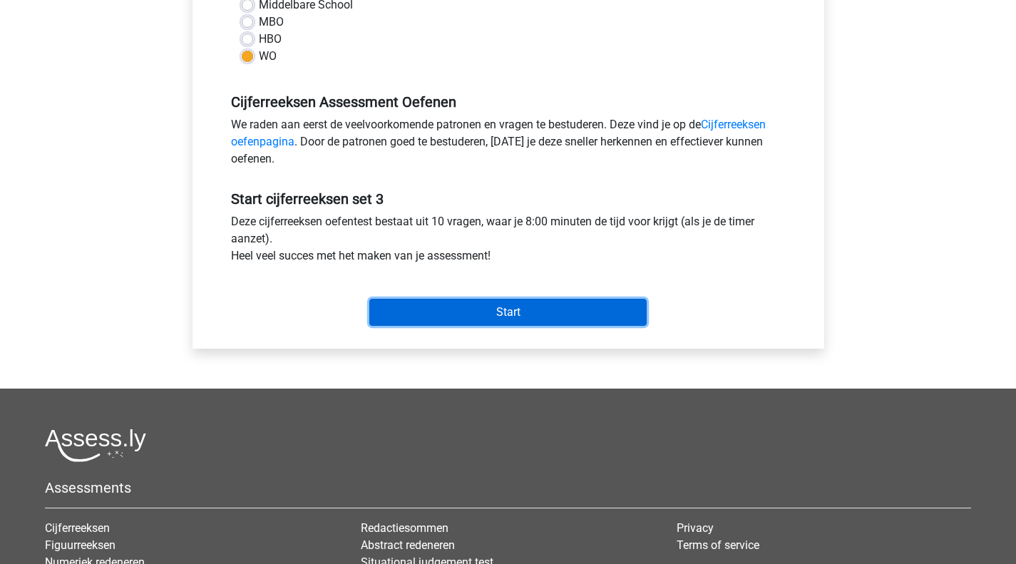
click at [443, 312] on input "Start" at bounding box center [507, 312] width 277 height 27
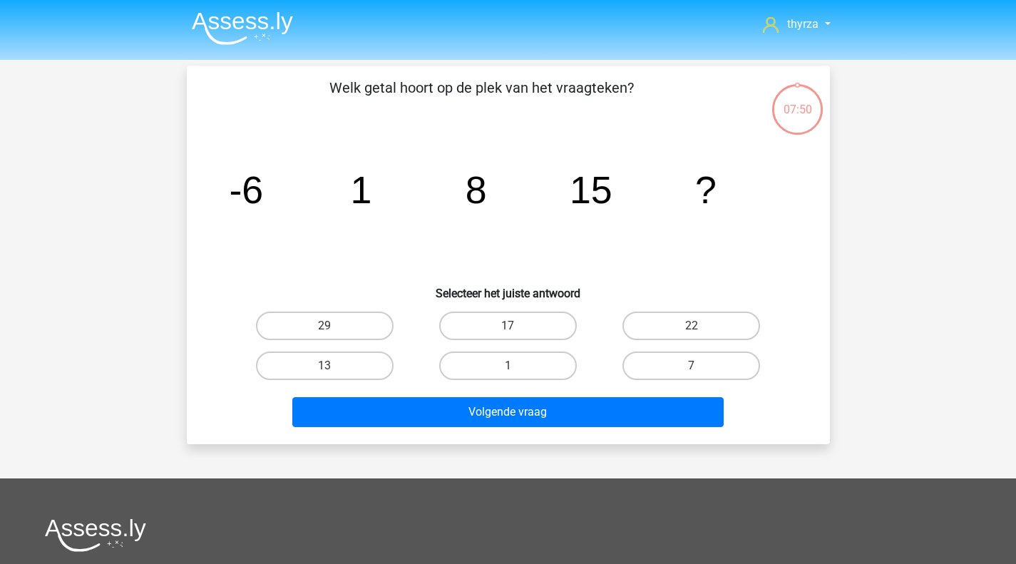
click at [687, 316] on label "22" at bounding box center [691, 326] width 138 height 29
click at [691, 326] on input "22" at bounding box center [695, 330] width 9 height 9
radio input "true"
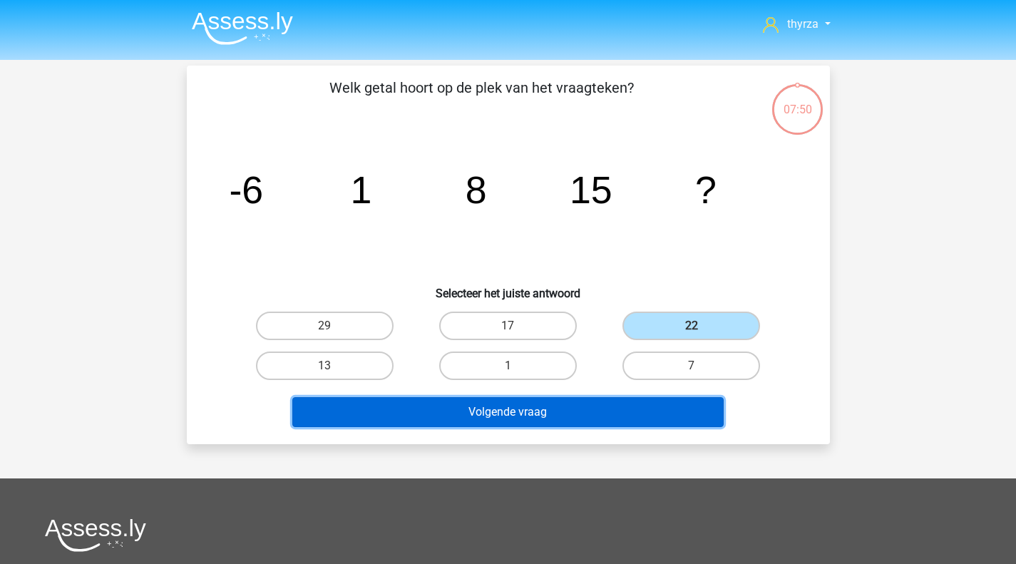
click at [596, 421] on button "Volgende vraag" at bounding box center [507, 412] width 431 height 30
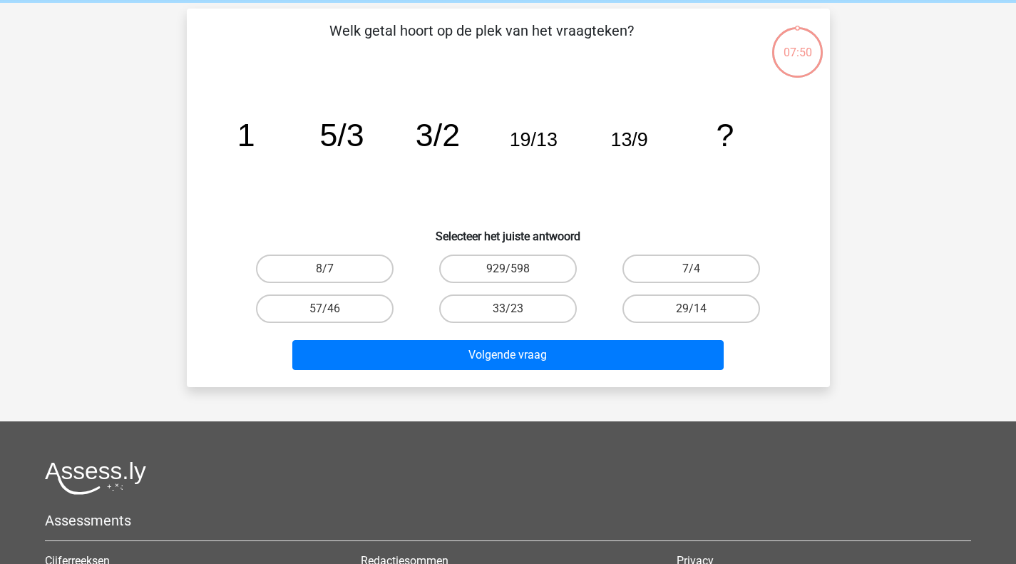
scroll to position [66, 0]
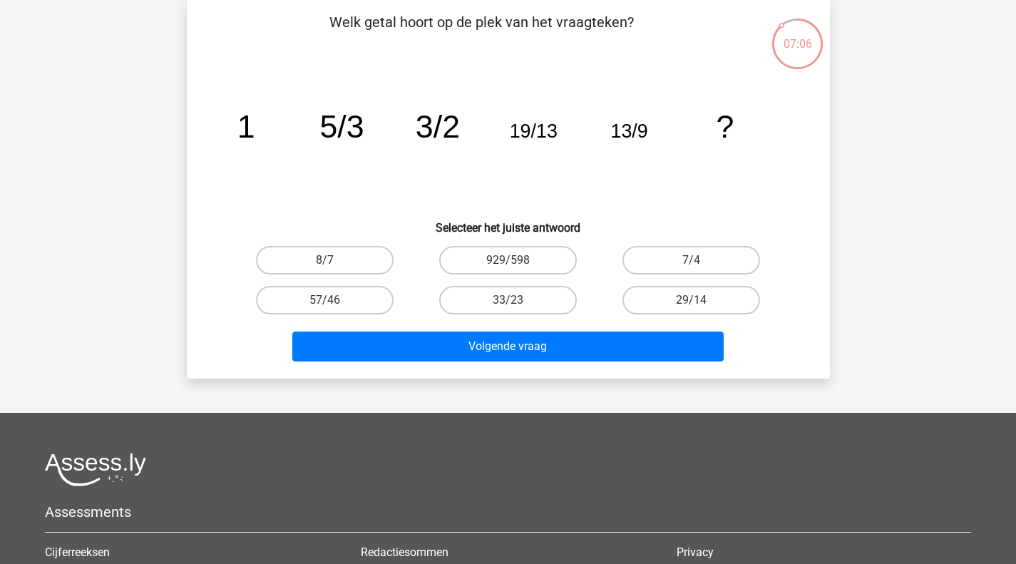
click at [532, 306] on label "33/23" at bounding box center [508, 300] width 138 height 29
click at [517, 306] on input "33/23" at bounding box center [512, 304] width 9 height 9
radio input "true"
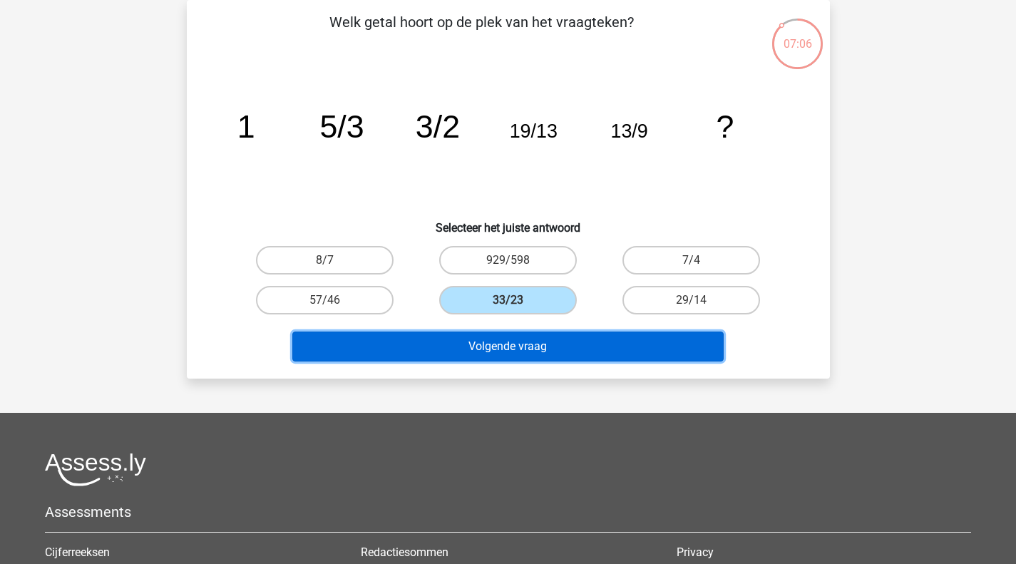
click at [513, 338] on button "Volgende vraag" at bounding box center [507, 346] width 431 height 30
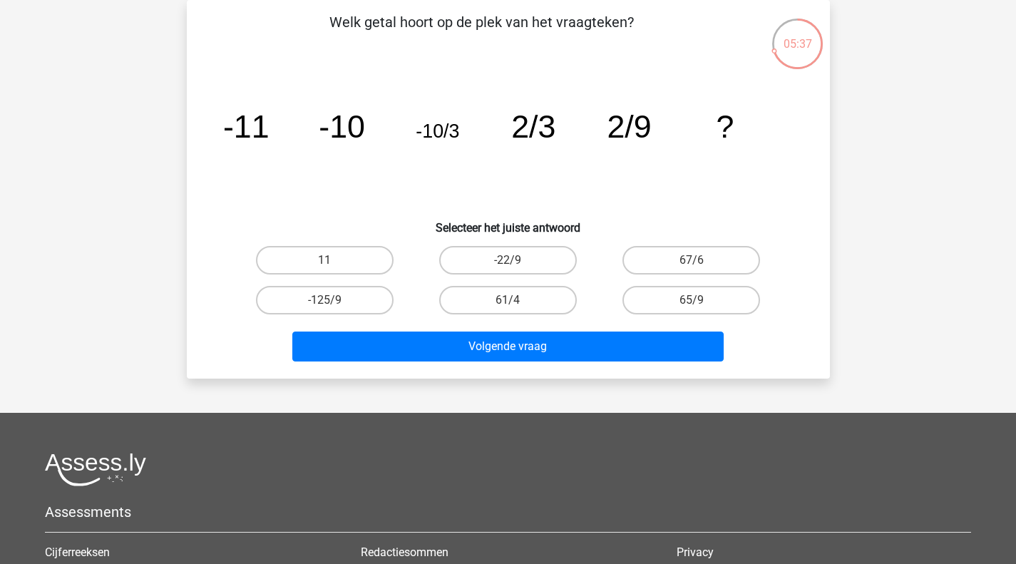
click at [641, 289] on label "65/9" at bounding box center [691, 300] width 138 height 29
click at [691, 300] on input "65/9" at bounding box center [695, 304] width 9 height 9
radio input "true"
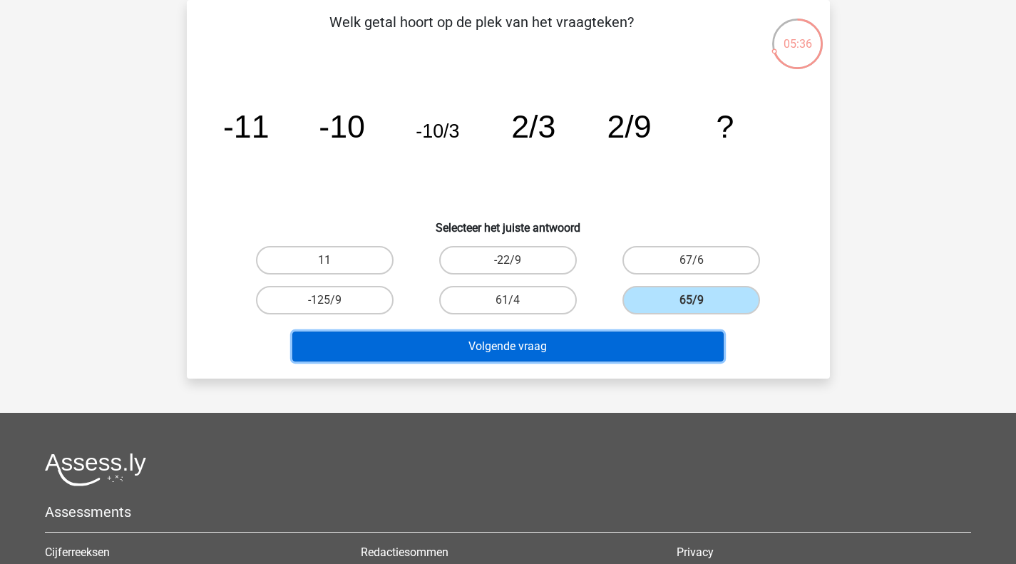
click at [617, 344] on button "Volgende vraag" at bounding box center [507, 346] width 431 height 30
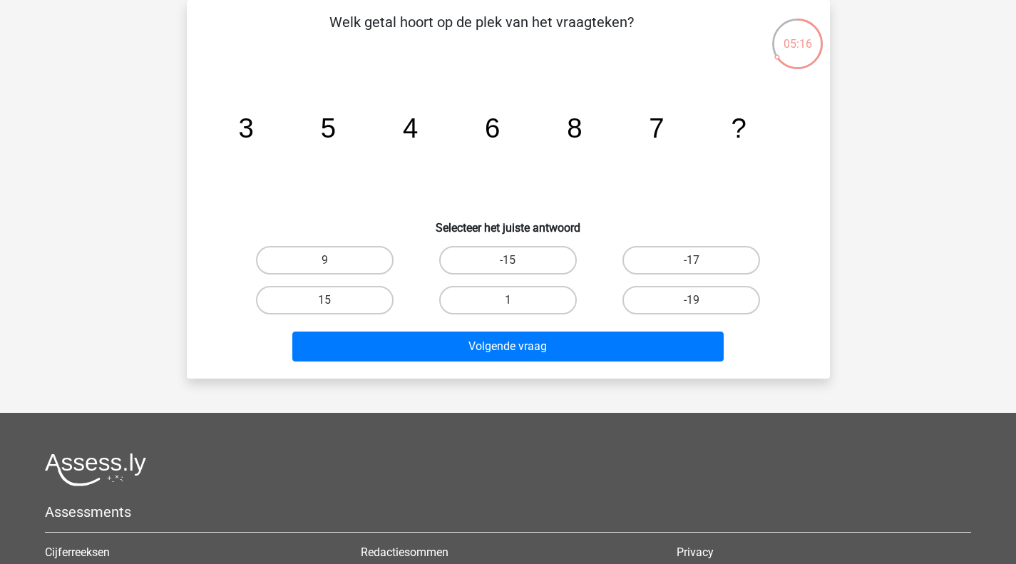
click at [329, 264] on input "9" at bounding box center [328, 264] width 9 height 9
radio input "true"
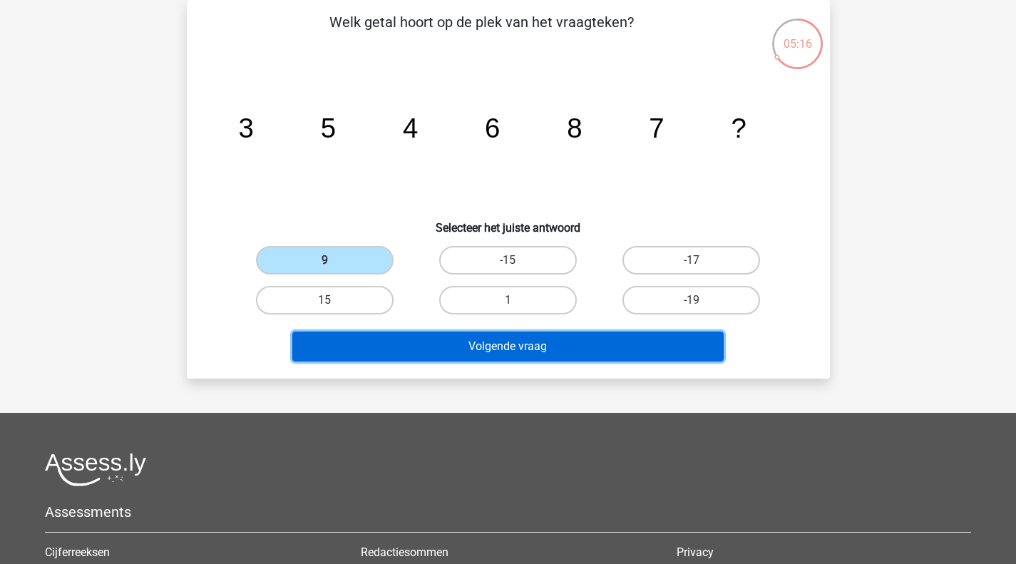
click at [444, 346] on button "Volgende vraag" at bounding box center [507, 346] width 431 height 30
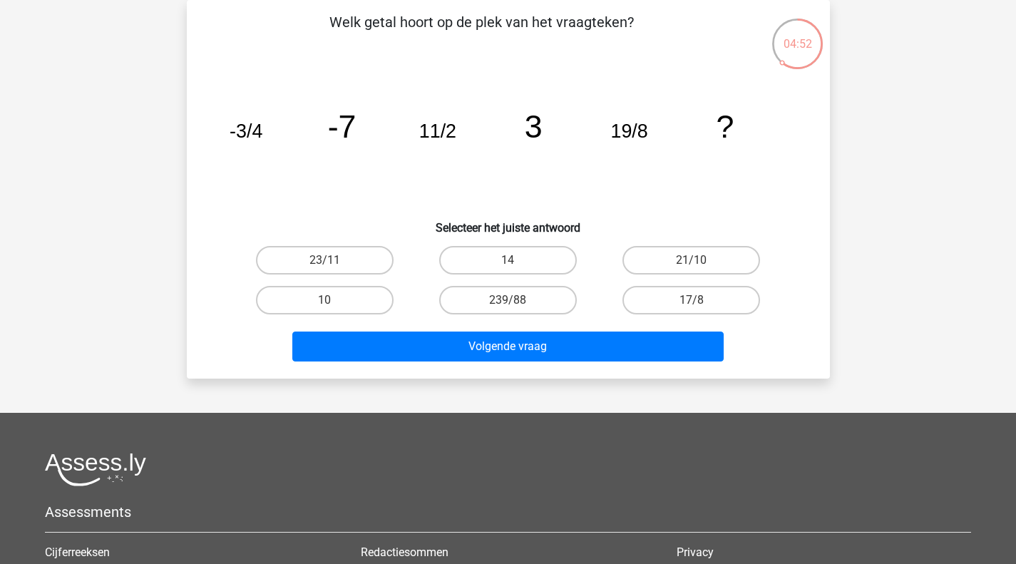
click at [503, 250] on label "14" at bounding box center [508, 260] width 138 height 29
click at [508, 260] on input "14" at bounding box center [512, 264] width 9 height 9
radio input "true"
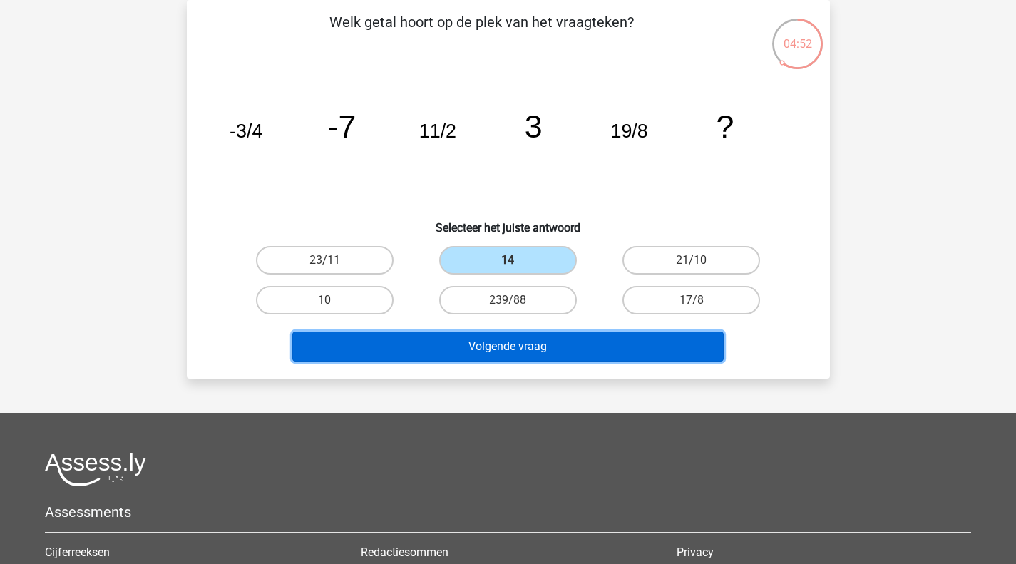
click at [525, 354] on button "Volgende vraag" at bounding box center [507, 346] width 431 height 30
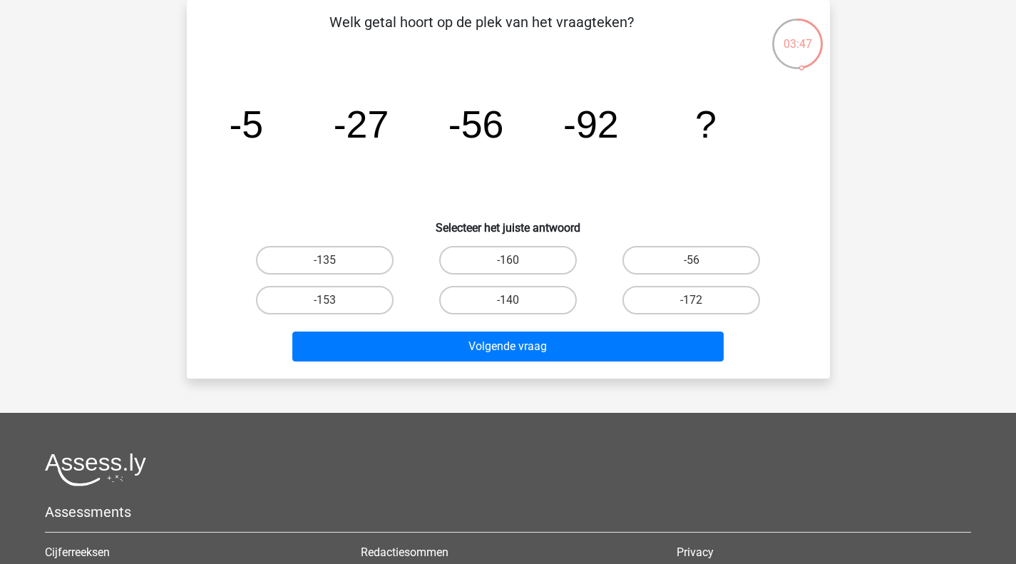
drag, startPoint x: 336, startPoint y: 261, endPoint x: 421, endPoint y: 360, distance: 130.4
click at [336, 261] on label "-135" at bounding box center [325, 260] width 138 height 29
click at [334, 261] on input "-135" at bounding box center [328, 264] width 9 height 9
radio input "true"
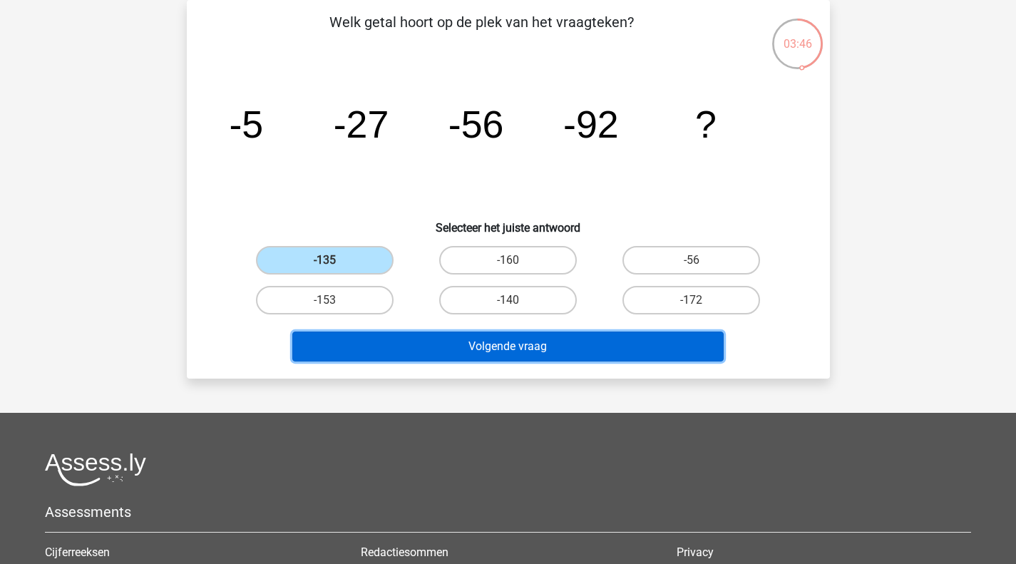
click at [436, 350] on button "Volgende vraag" at bounding box center [507, 346] width 431 height 30
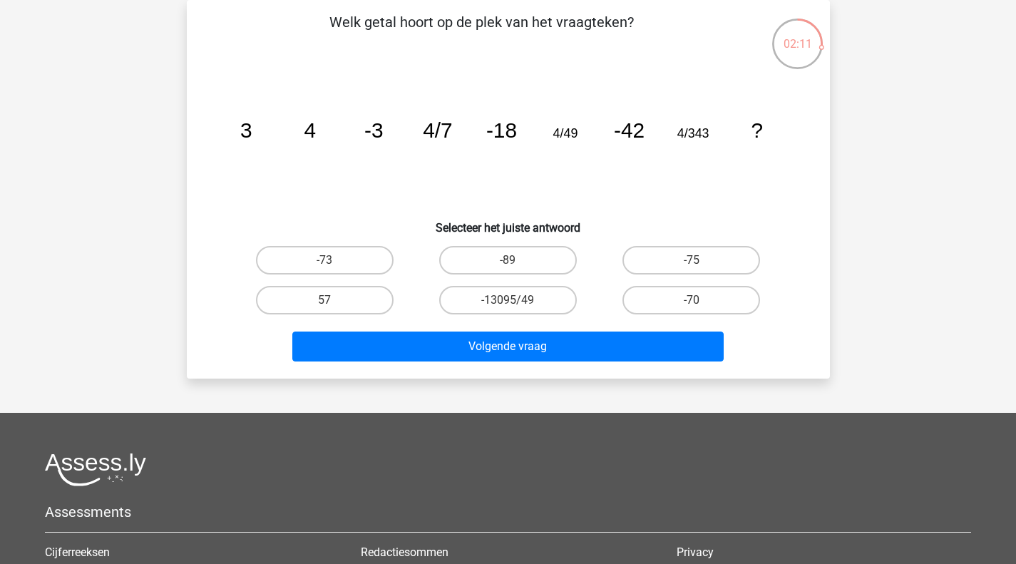
drag, startPoint x: 683, startPoint y: 267, endPoint x: 666, endPoint y: 309, distance: 44.7
click at [683, 267] on label "-75" at bounding box center [691, 260] width 138 height 29
click at [691, 267] on input "-75" at bounding box center [695, 264] width 9 height 9
radio input "true"
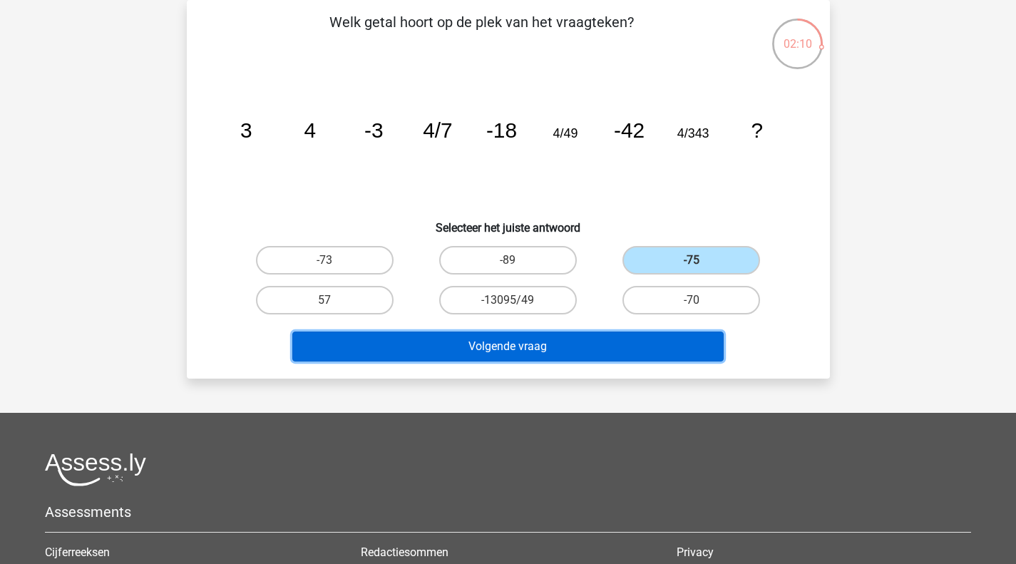
click at [682, 339] on button "Volgende vraag" at bounding box center [507, 346] width 431 height 30
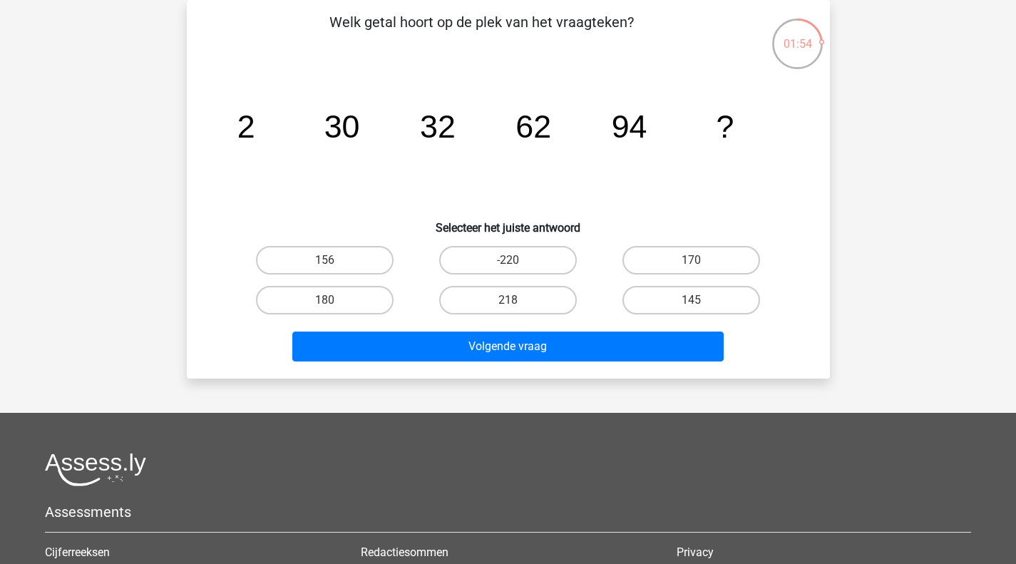
click at [329, 265] on input "156" at bounding box center [328, 264] width 9 height 9
radio input "true"
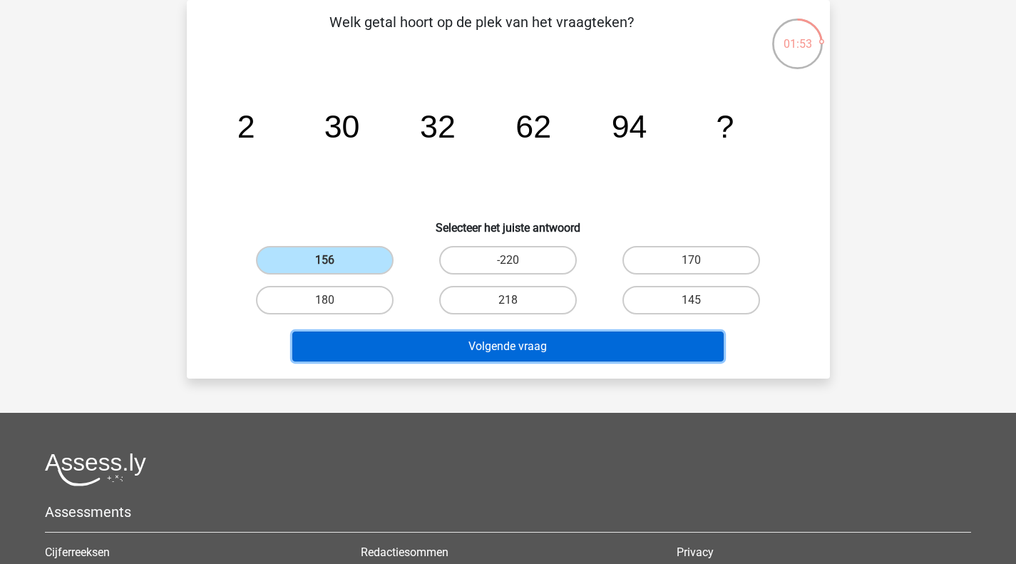
click at [418, 344] on button "Volgende vraag" at bounding box center [507, 346] width 431 height 30
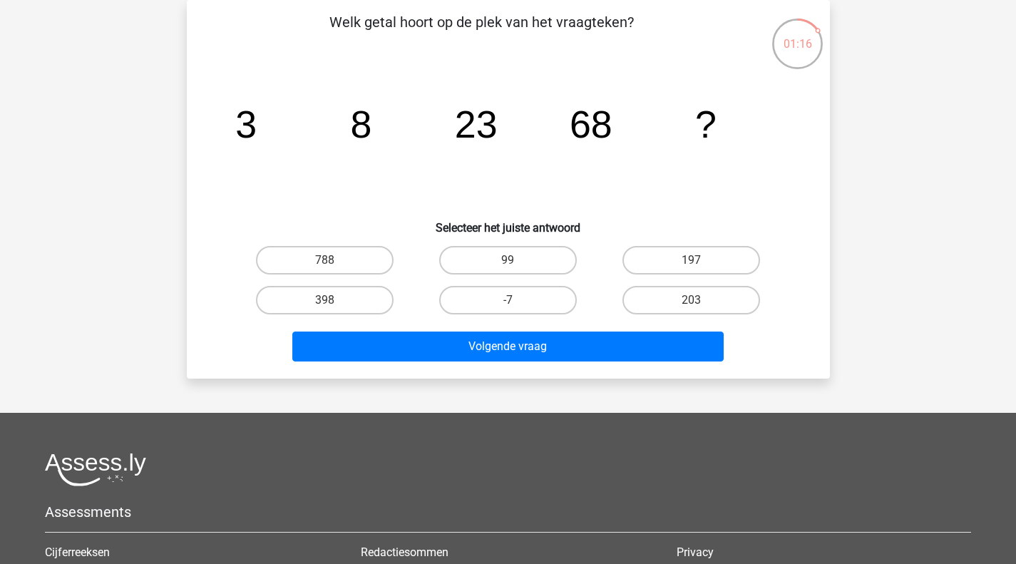
click at [674, 308] on label "203" at bounding box center [691, 300] width 138 height 29
click at [691, 308] on input "203" at bounding box center [695, 304] width 9 height 9
radio input "true"
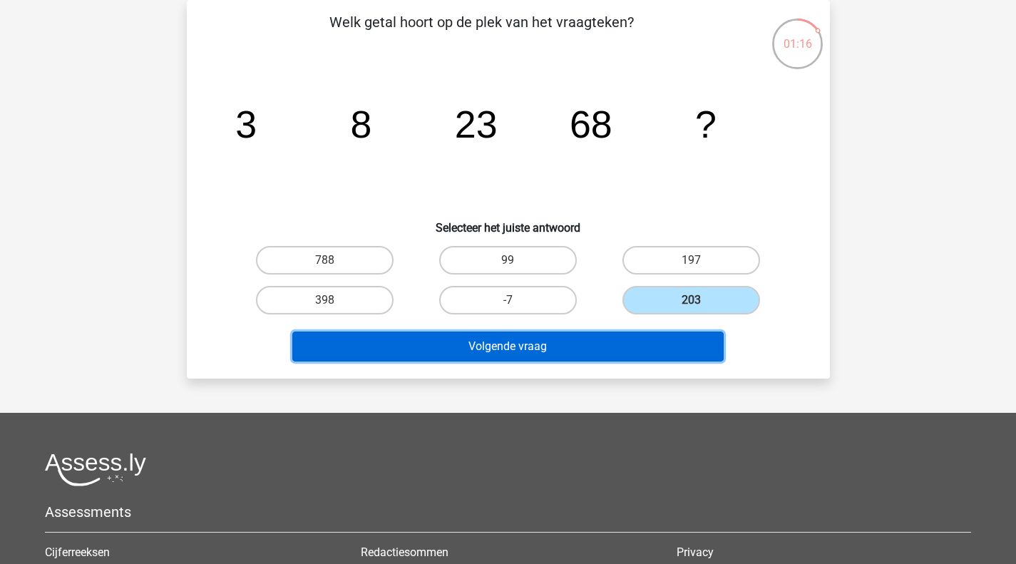
click at [632, 344] on button "Volgende vraag" at bounding box center [507, 346] width 431 height 30
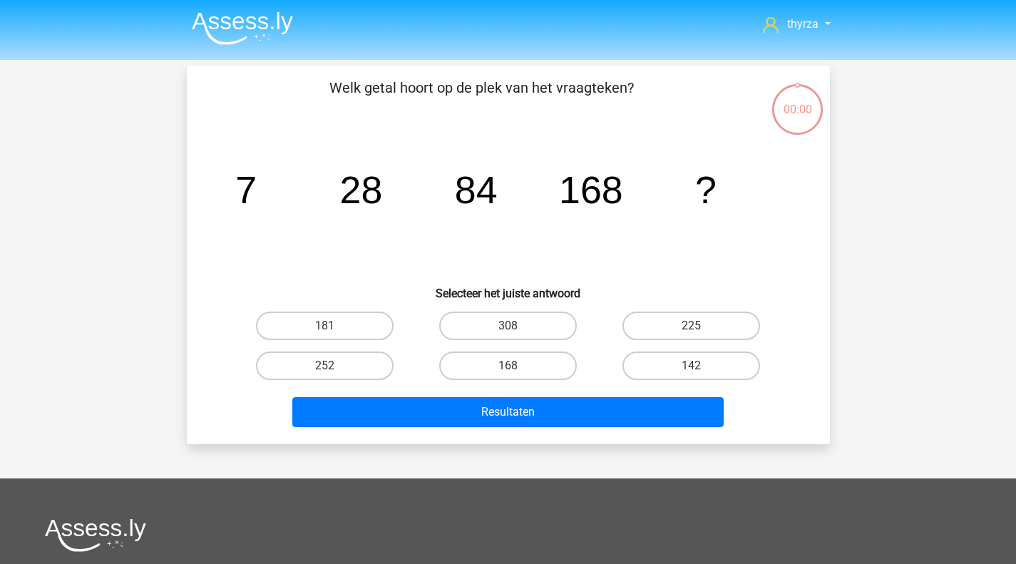
scroll to position [66, 0]
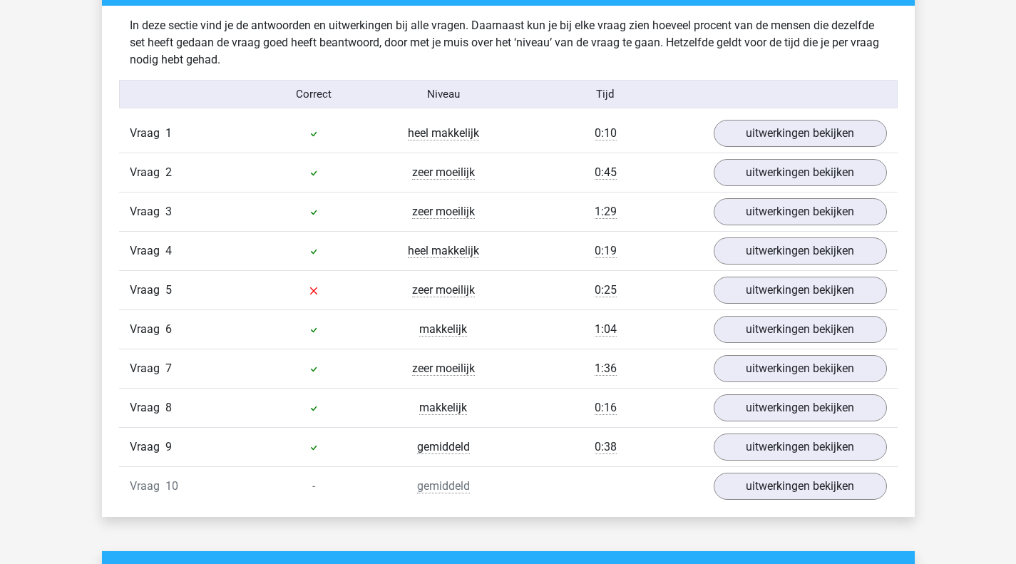
scroll to position [863, 0]
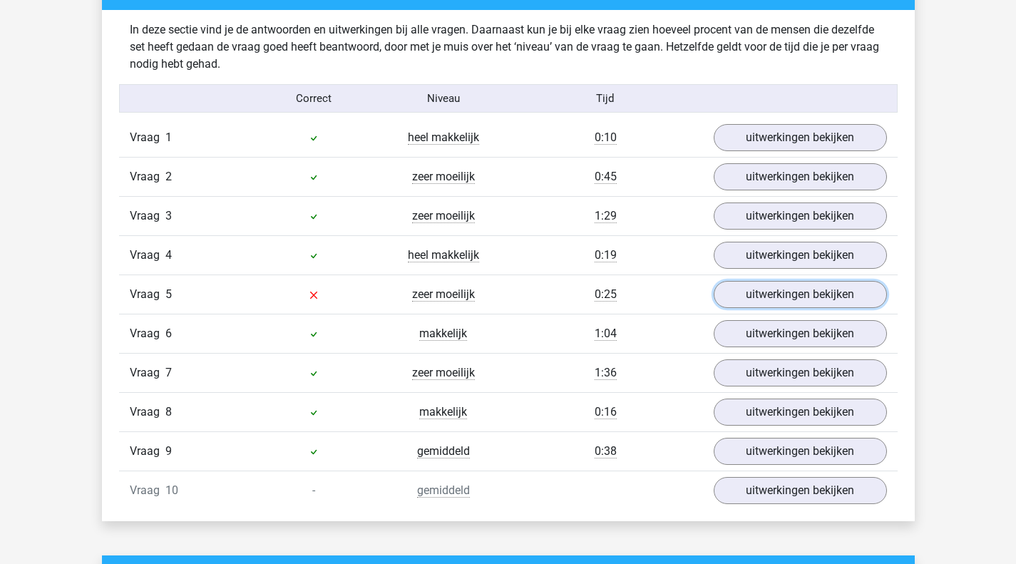
click at [779, 294] on link "uitwerkingen bekijken" at bounding box center [800, 294] width 173 height 27
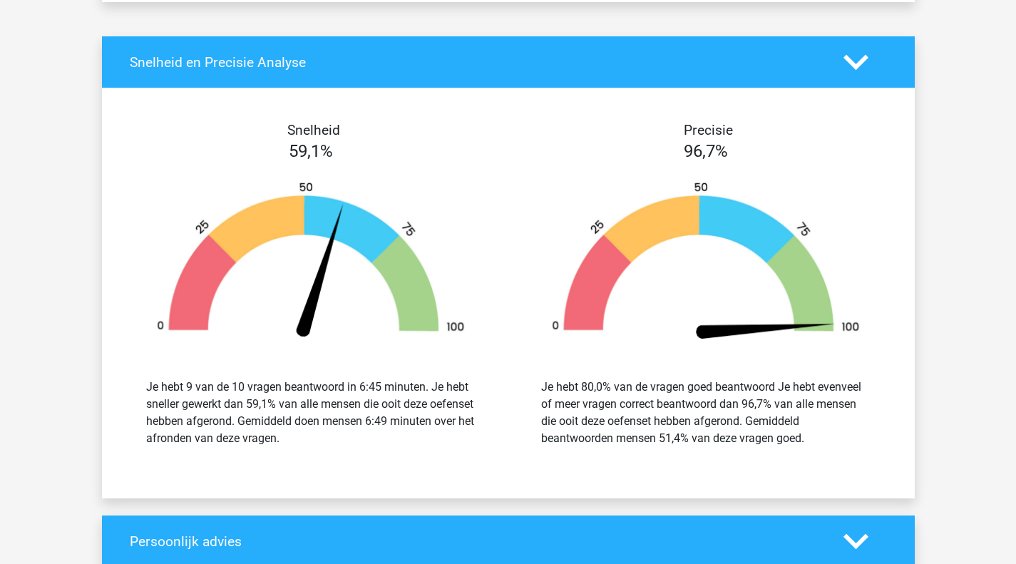
scroll to position [1908, 0]
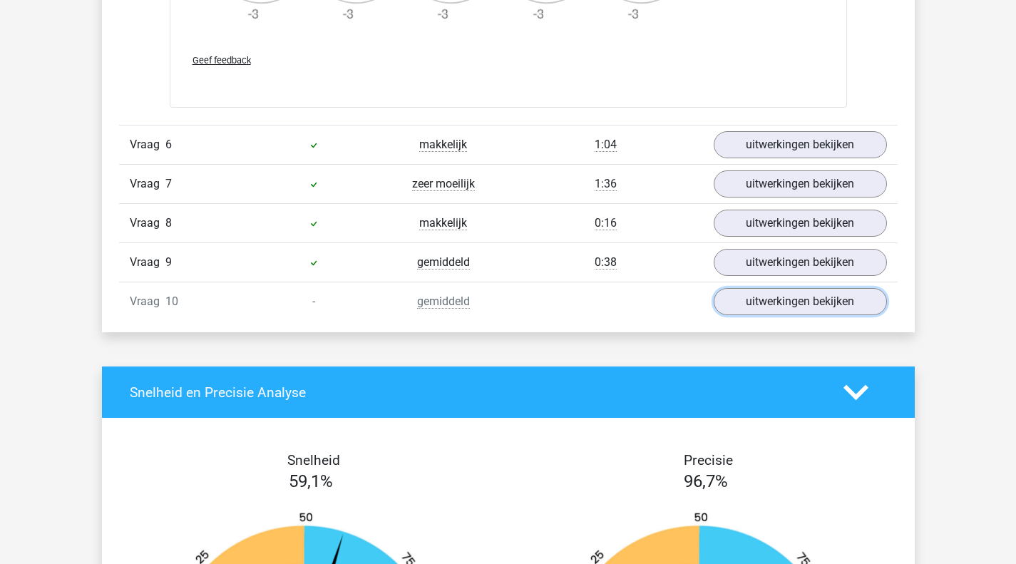
click at [769, 305] on link "uitwerkingen bekijken" at bounding box center [800, 301] width 173 height 27
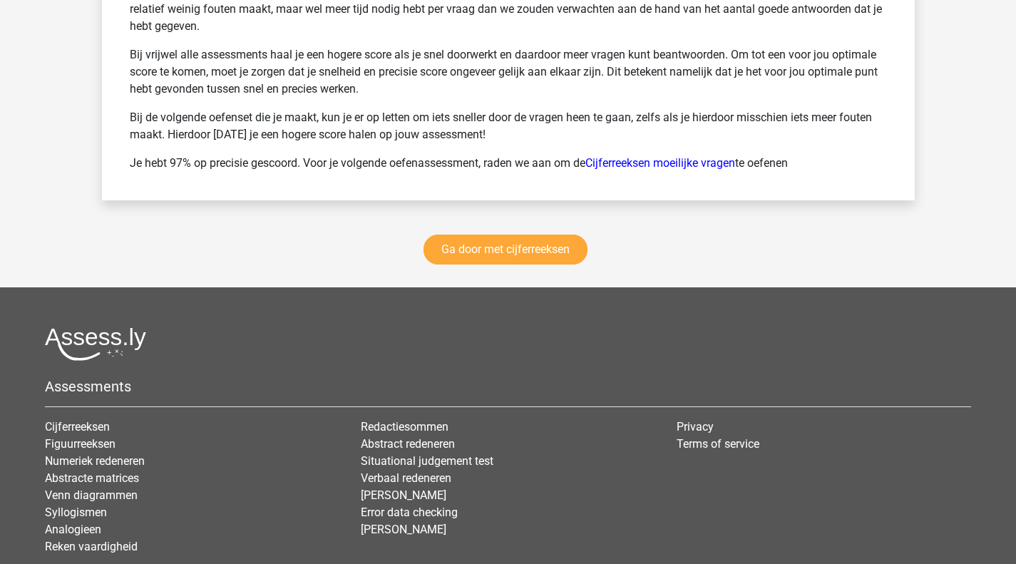
scroll to position [3585, 0]
click at [518, 237] on link "Ga door met cijferreeksen" at bounding box center [505, 250] width 164 height 30
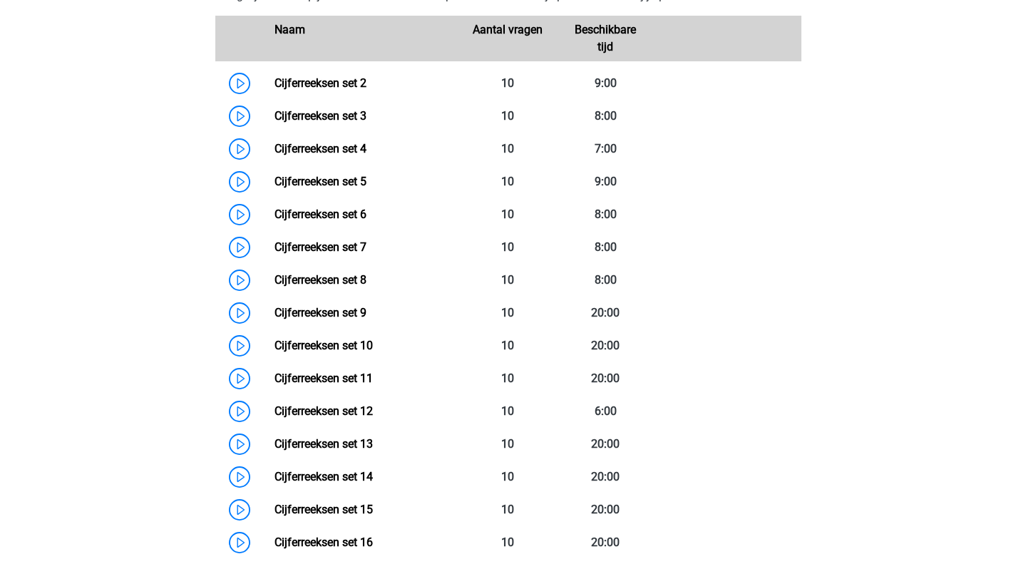
scroll to position [723, 0]
click at [366, 156] on link "Cijferreeksen set 4" at bounding box center [320, 150] width 92 height 14
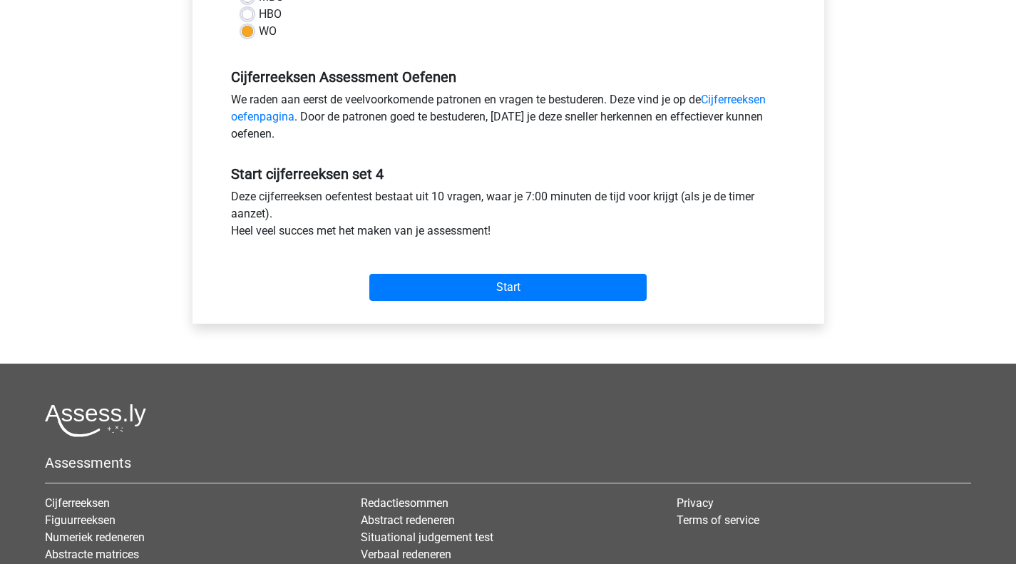
scroll to position [408, 0]
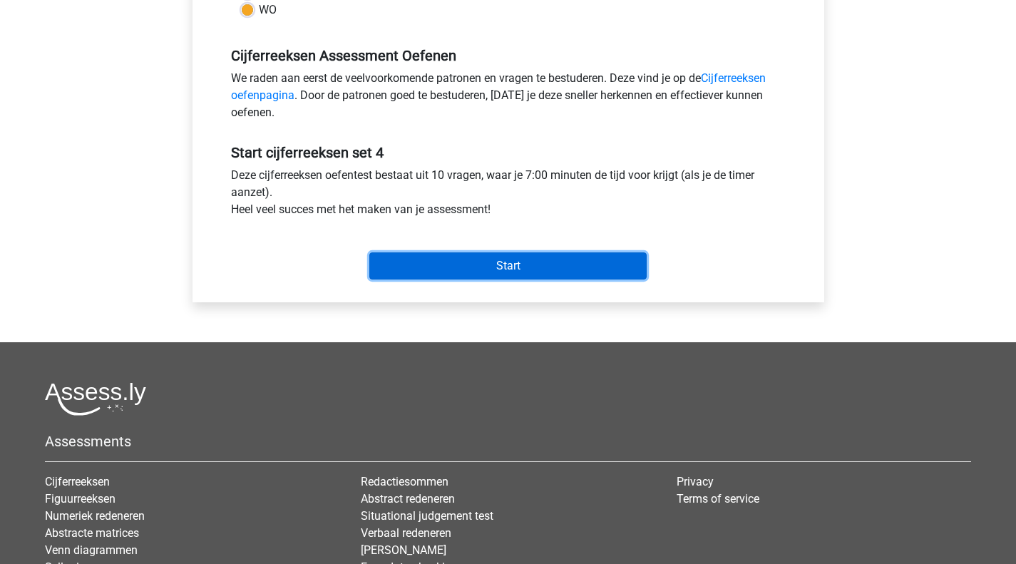
click at [458, 267] on input "Start" at bounding box center [507, 265] width 277 height 27
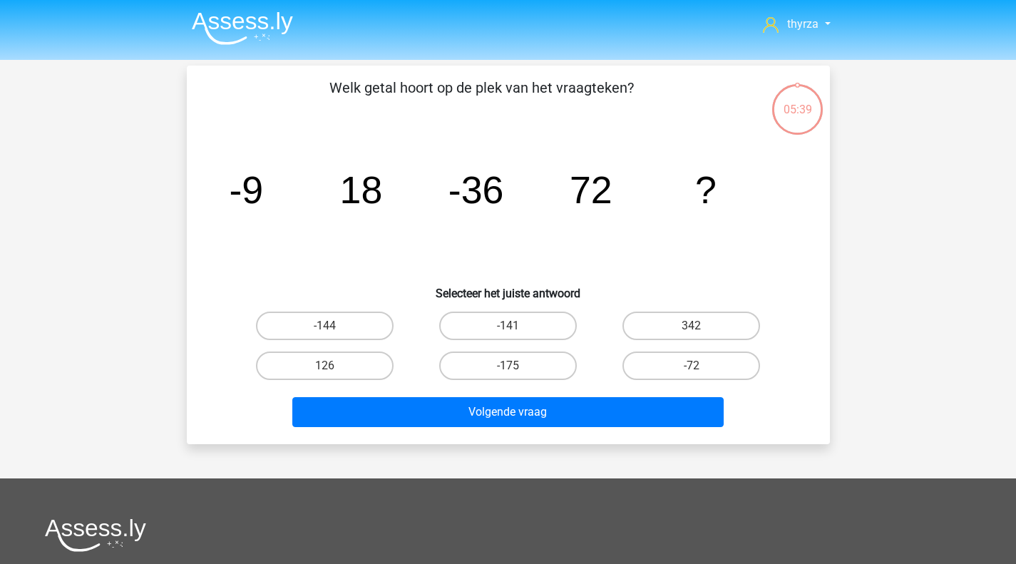
click at [359, 325] on label "-144" at bounding box center [325, 326] width 138 height 29
click at [334, 326] on input "-144" at bounding box center [328, 330] width 9 height 9
radio input "true"
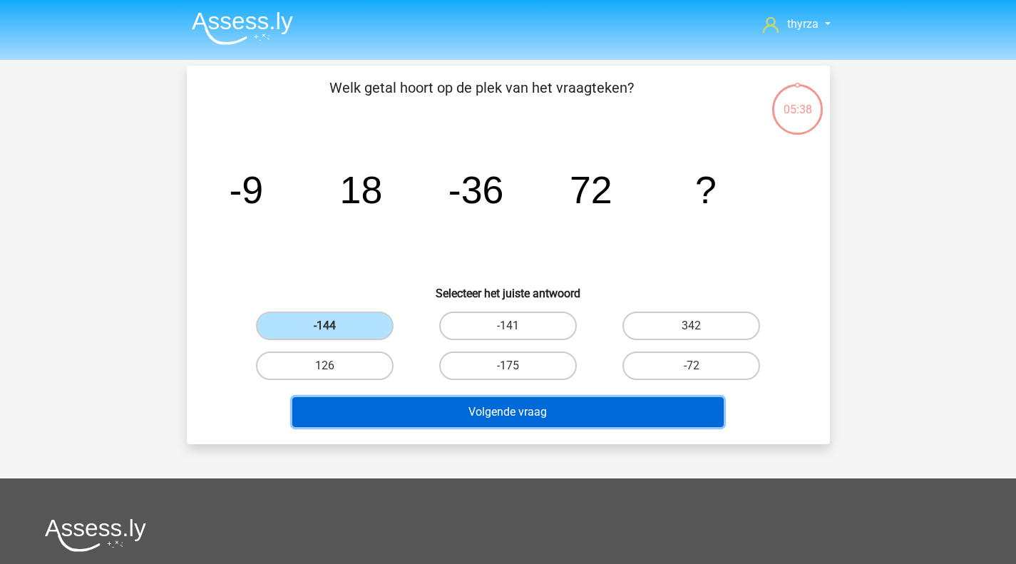
click at [434, 426] on button "Volgende vraag" at bounding box center [507, 412] width 431 height 30
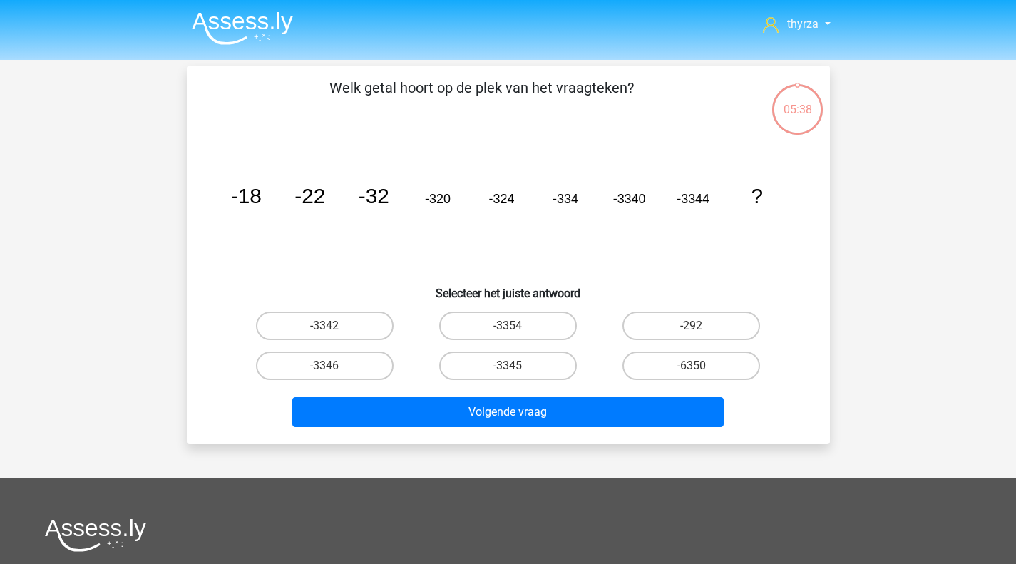
scroll to position [66, 0]
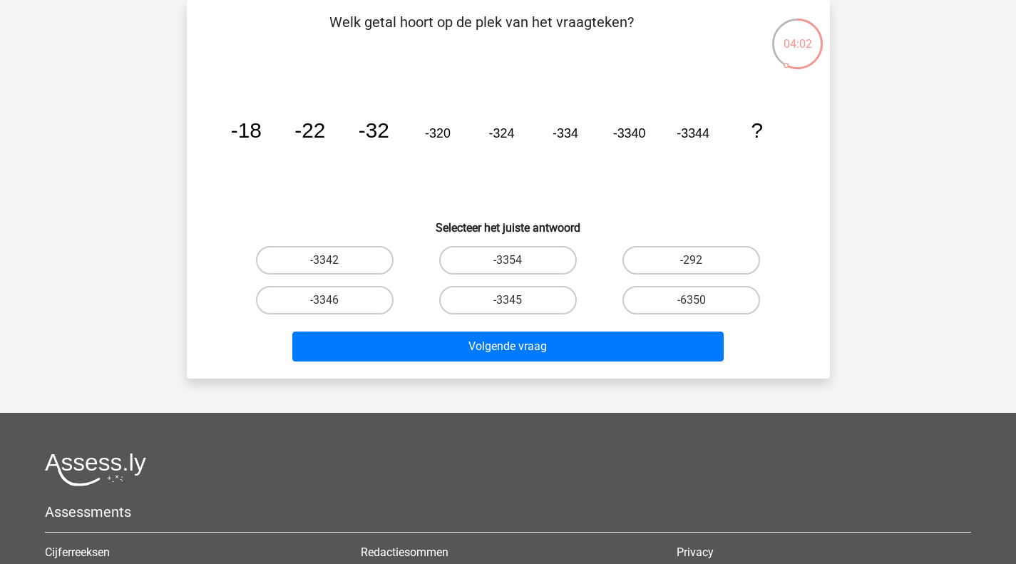
click at [684, 296] on label "-6350" at bounding box center [691, 300] width 138 height 29
click at [691, 300] on input "-6350" at bounding box center [695, 304] width 9 height 9
radio input "true"
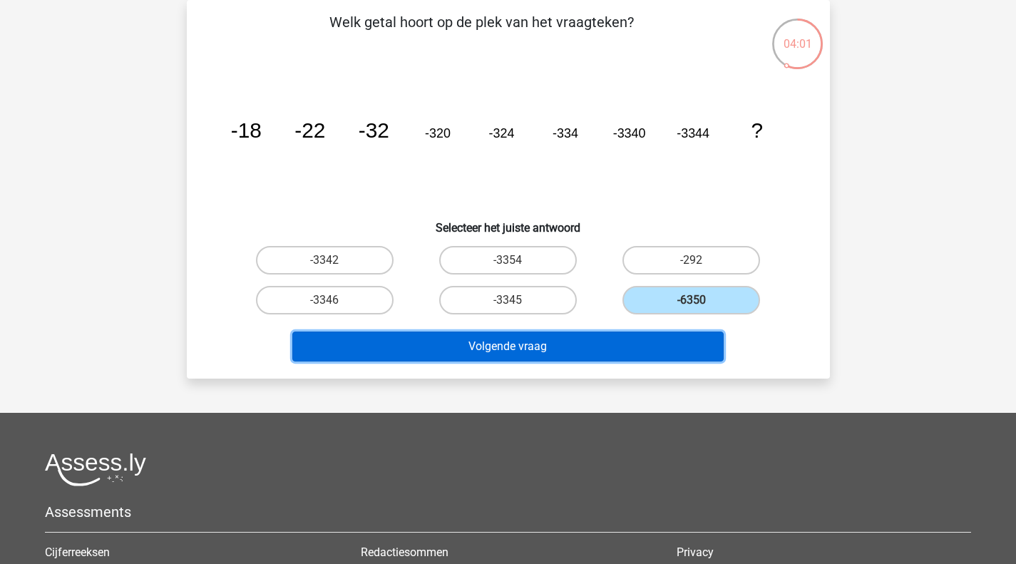
click at [592, 339] on button "Volgende vraag" at bounding box center [507, 346] width 431 height 30
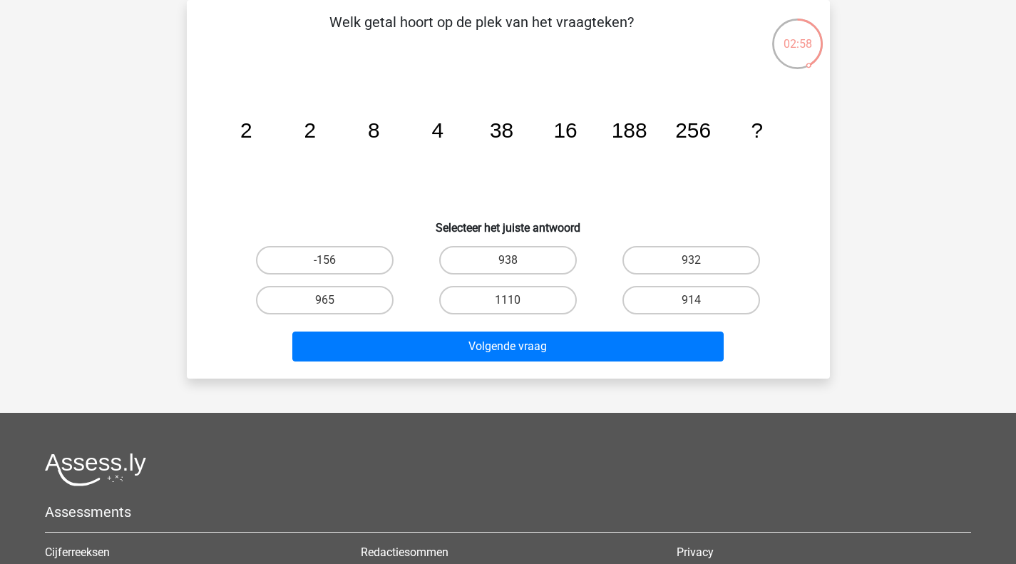
click at [544, 257] on label "938" at bounding box center [508, 260] width 138 height 29
click at [517, 260] on input "938" at bounding box center [512, 264] width 9 height 9
radio input "true"
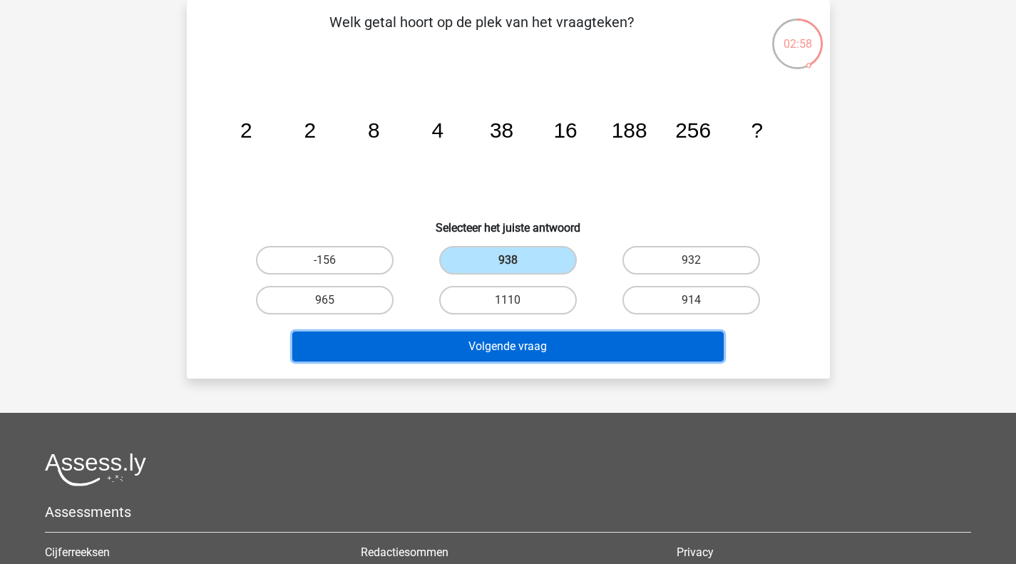
click at [547, 347] on button "Volgende vraag" at bounding box center [507, 346] width 431 height 30
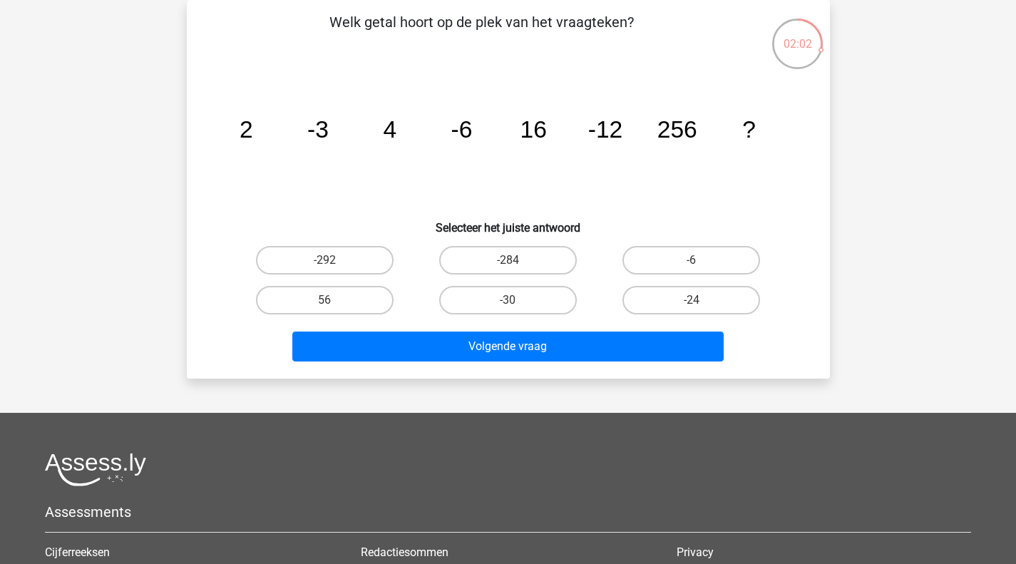
click at [712, 314] on label "-24" at bounding box center [691, 300] width 138 height 29
click at [701, 309] on input "-24" at bounding box center [695, 304] width 9 height 9
radio input "true"
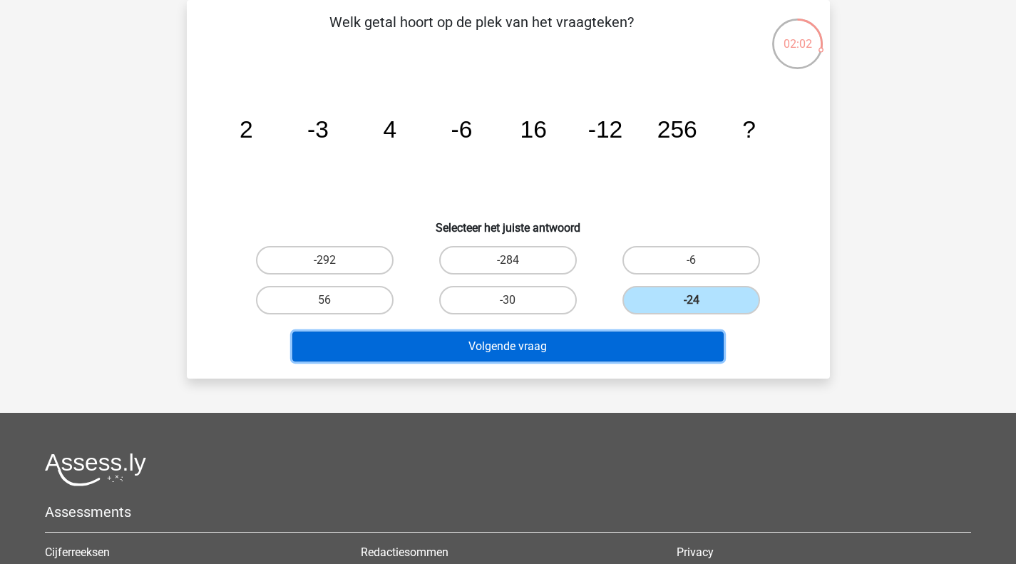
click at [620, 356] on button "Volgende vraag" at bounding box center [507, 346] width 431 height 30
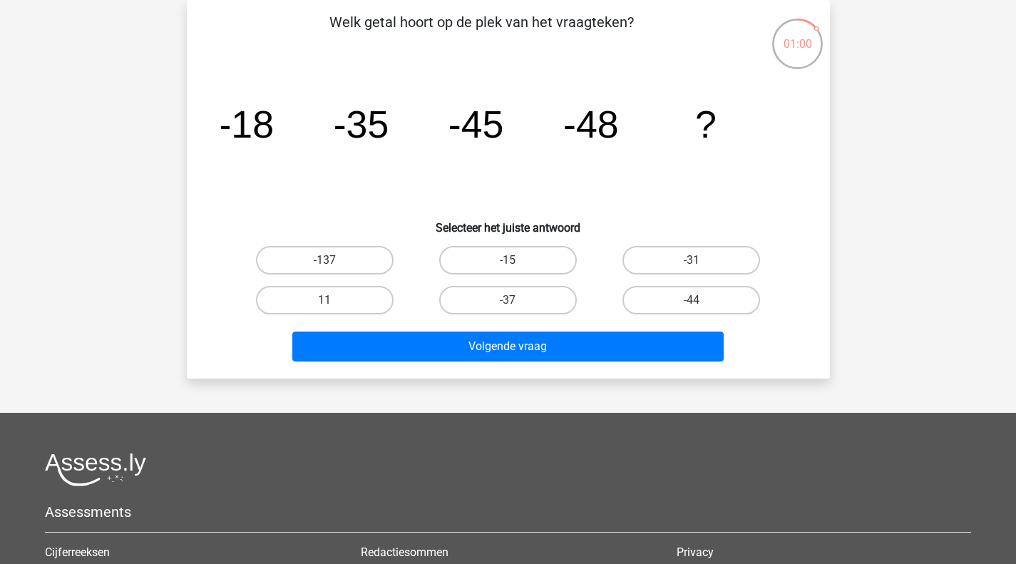
click at [691, 292] on label "-44" at bounding box center [691, 300] width 138 height 29
click at [691, 300] on input "-44" at bounding box center [695, 304] width 9 height 9
radio input "true"
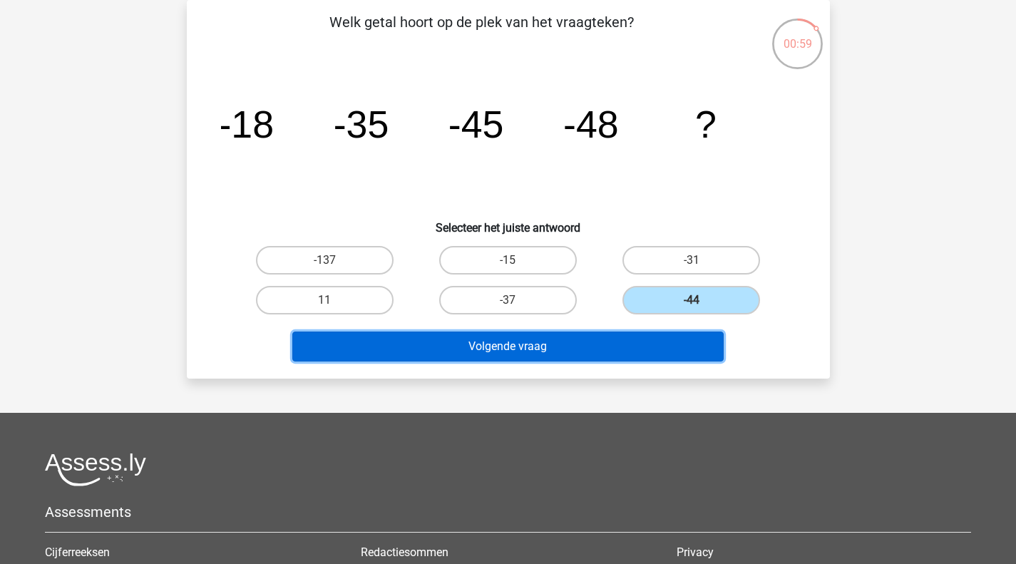
click at [636, 346] on button "Volgende vraag" at bounding box center [507, 346] width 431 height 30
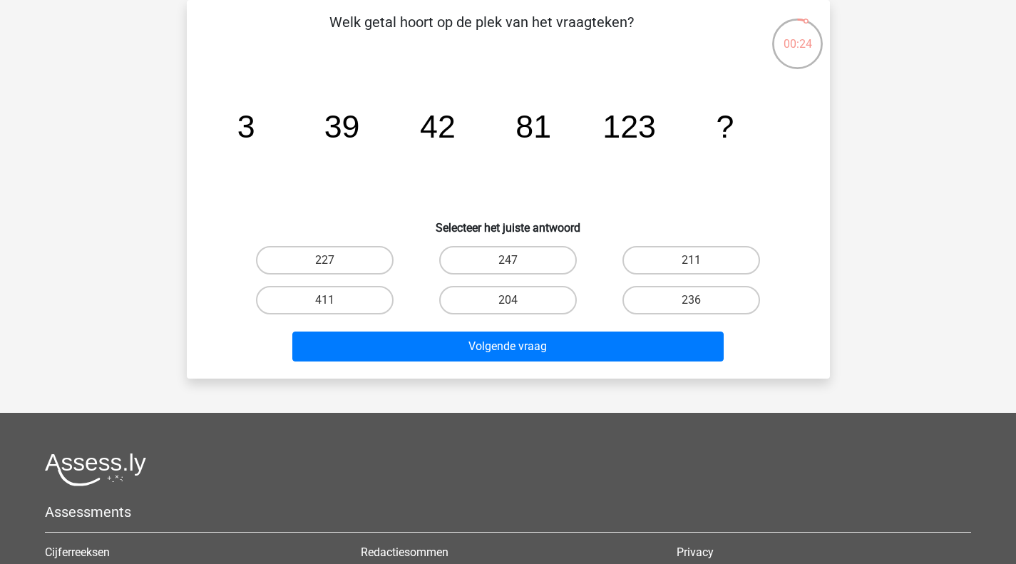
click at [514, 300] on input "204" at bounding box center [512, 304] width 9 height 9
radio input "true"
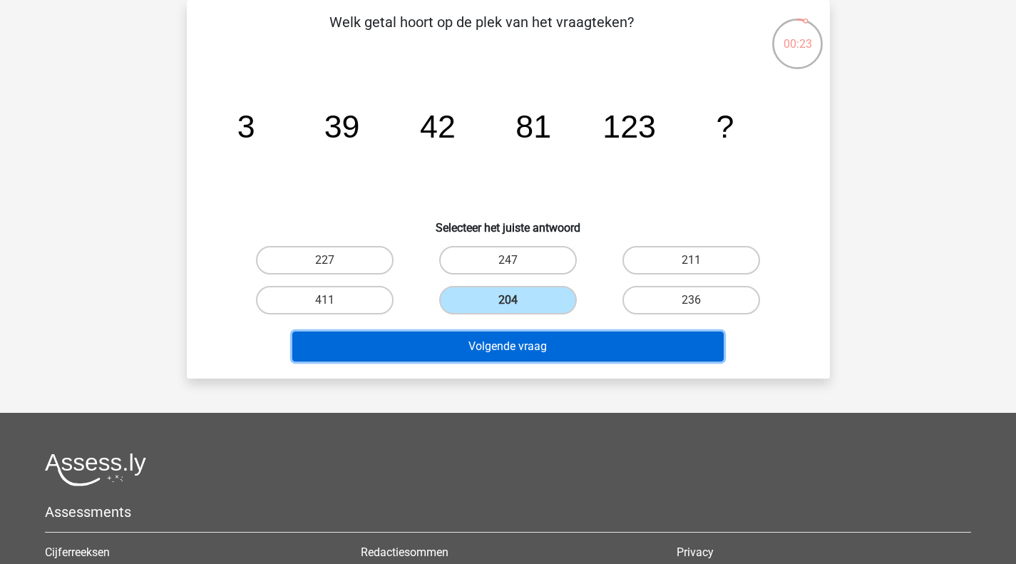
click at [498, 357] on button "Volgende vraag" at bounding box center [507, 346] width 431 height 30
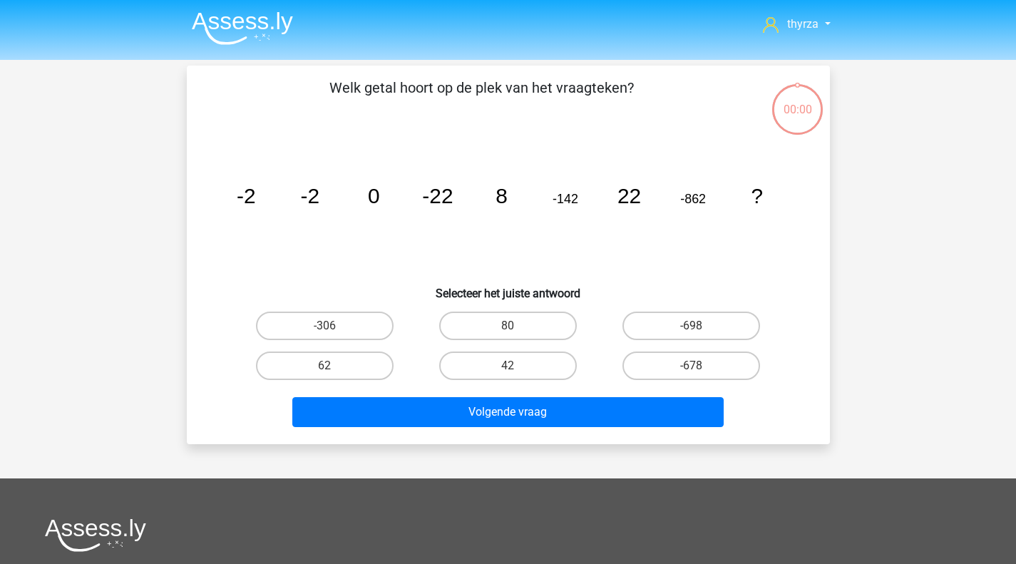
scroll to position [66, 0]
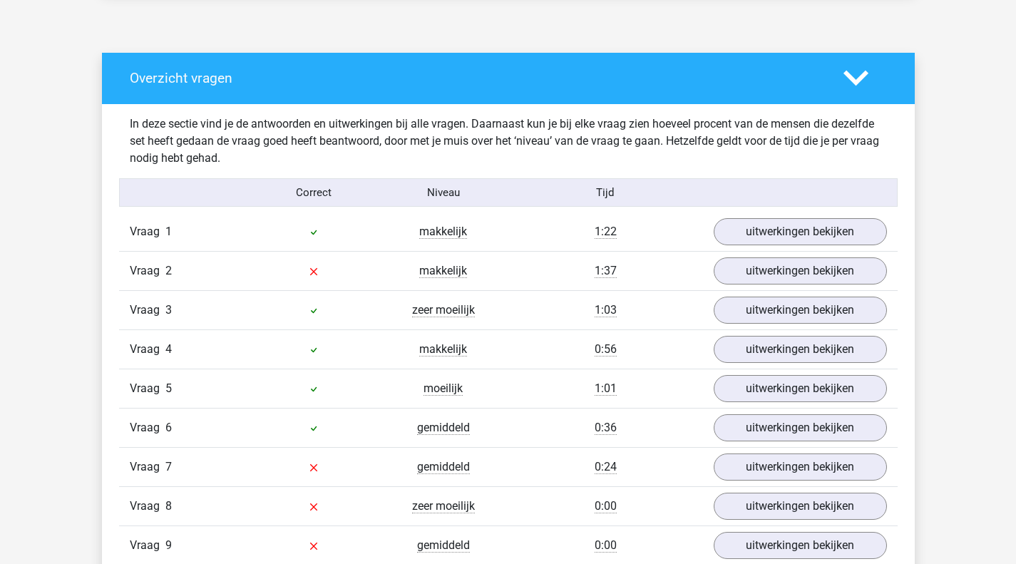
scroll to position [740, 0]
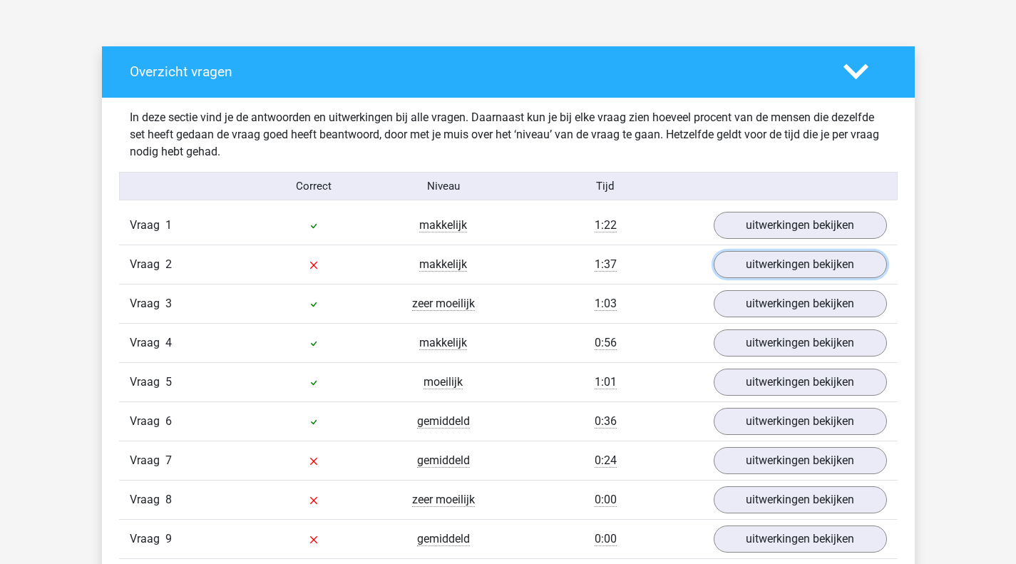
click at [769, 257] on link "uitwerkingen bekijken" at bounding box center [800, 264] width 173 height 27
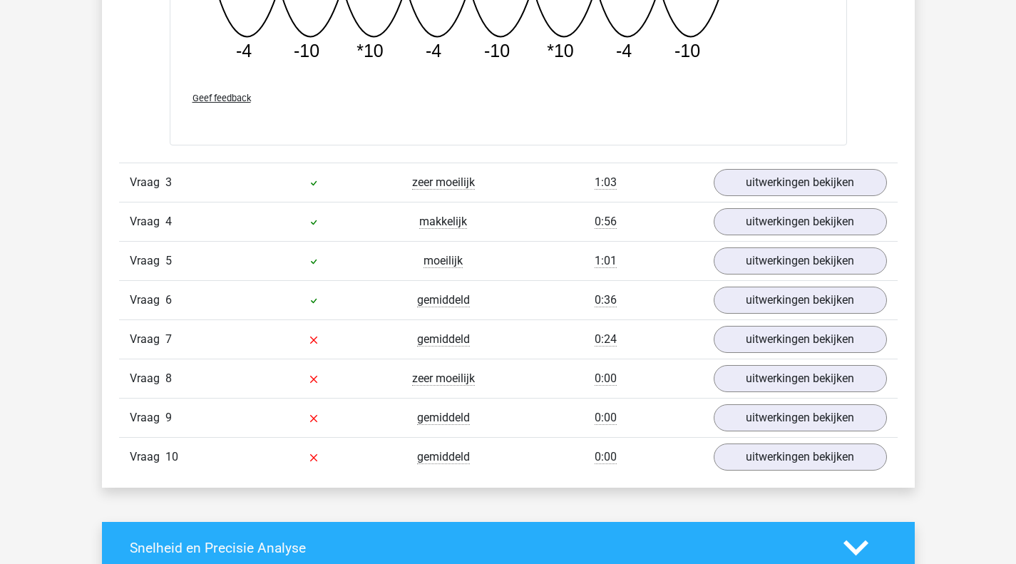
scroll to position [1497, 0]
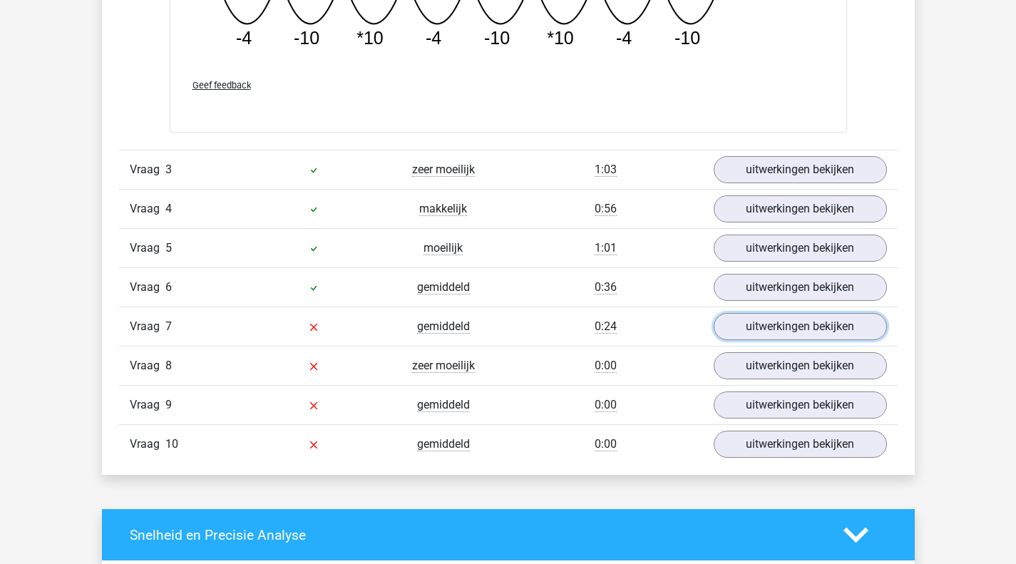
click at [725, 331] on link "uitwerkingen bekijken" at bounding box center [800, 326] width 173 height 27
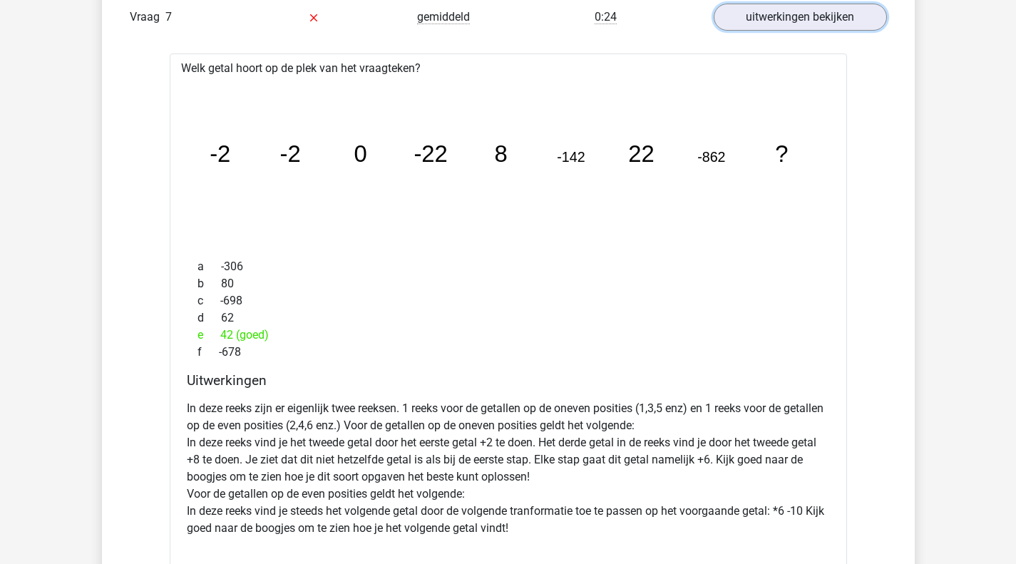
scroll to position [1807, 0]
click at [376, 442] on p "In deze reeks zijn er eigenlijk twee reeksen. 1 reeks voor de getallen op de on…" at bounding box center [508, 467] width 643 height 137
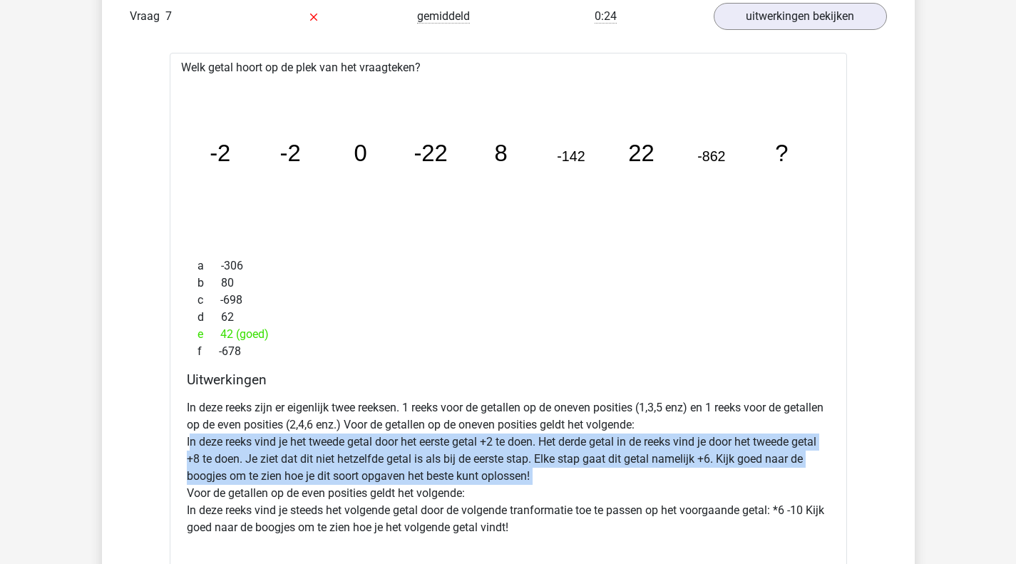
click at [376, 442] on p "In deze reeks zijn er eigenlijk twee reeksen. 1 reeks voor de getallen op de on…" at bounding box center [508, 467] width 643 height 137
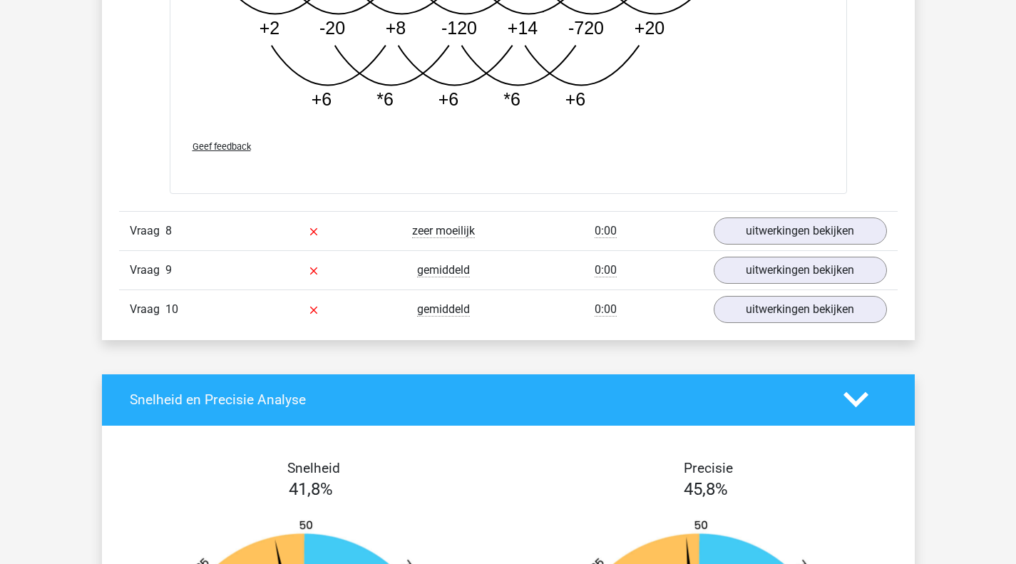
scroll to position [2450, 0]
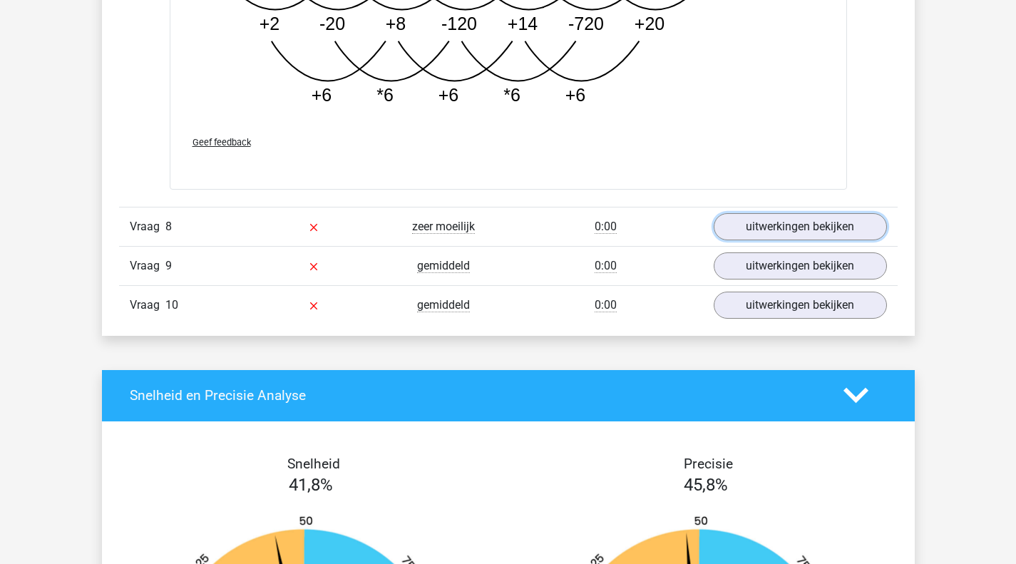
click at [780, 240] on link "uitwerkingen bekijken" at bounding box center [800, 226] width 173 height 27
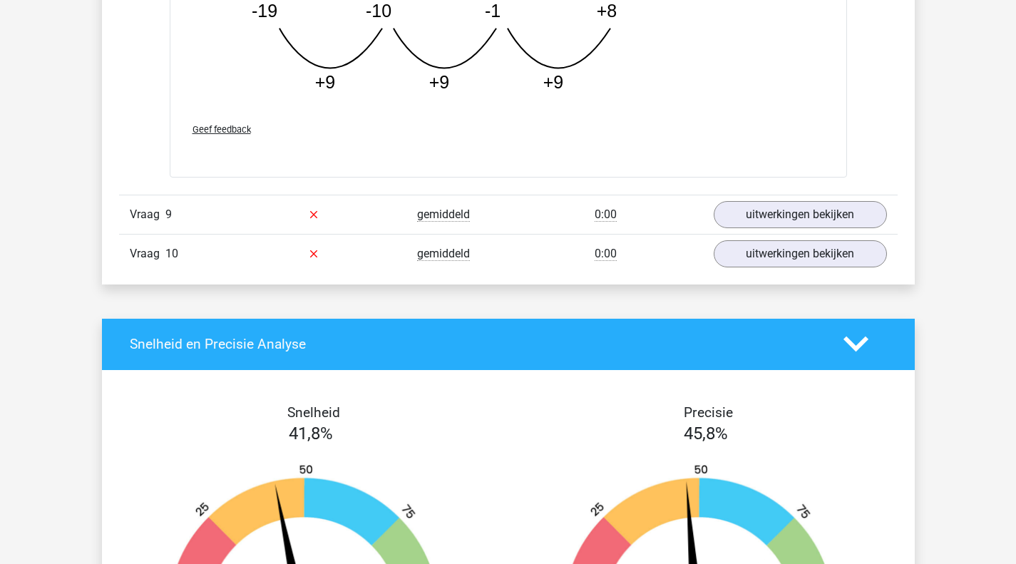
scroll to position [3229, 0]
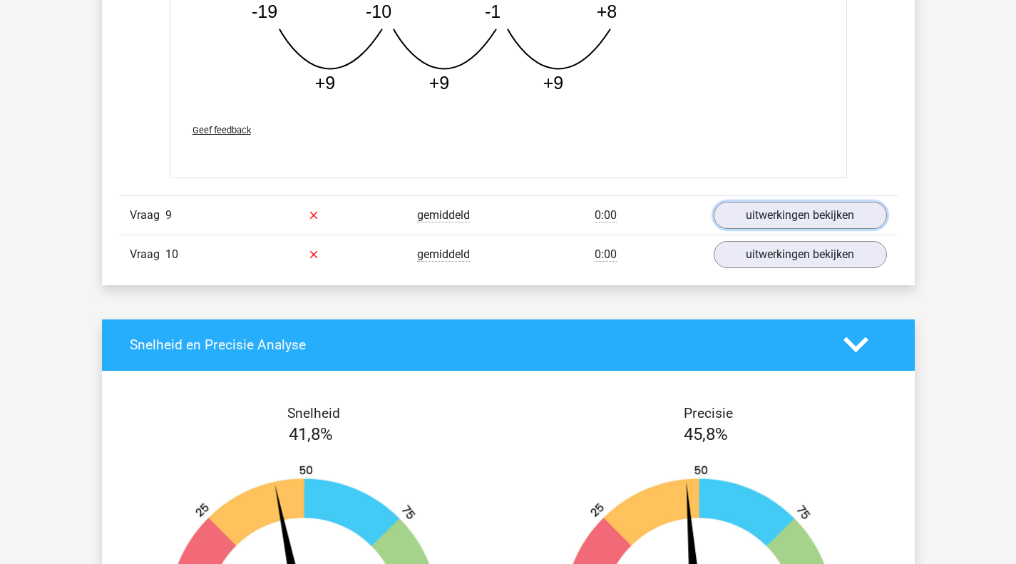
click at [773, 204] on link "uitwerkingen bekijken" at bounding box center [800, 215] width 173 height 27
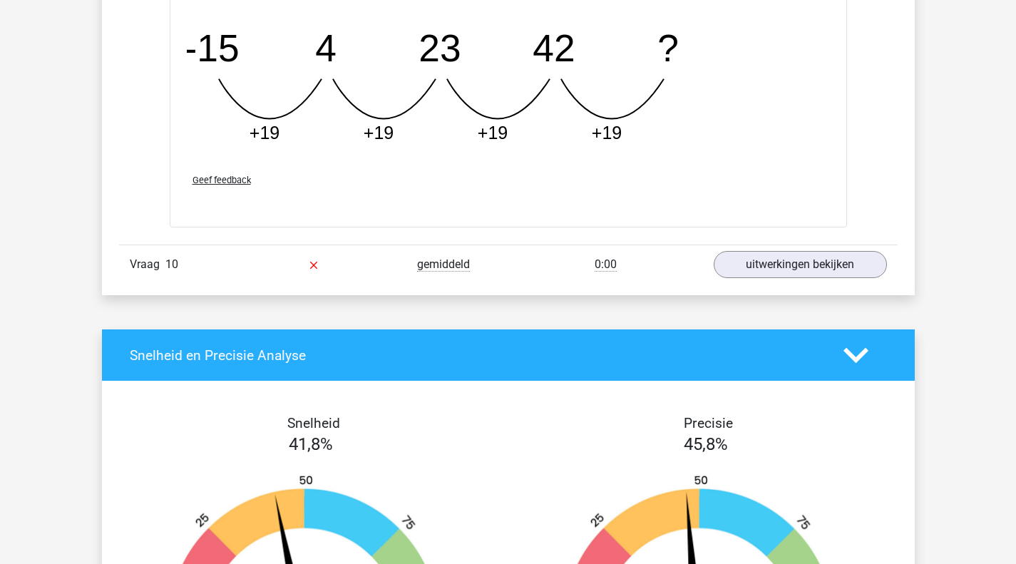
scroll to position [3846, 0]
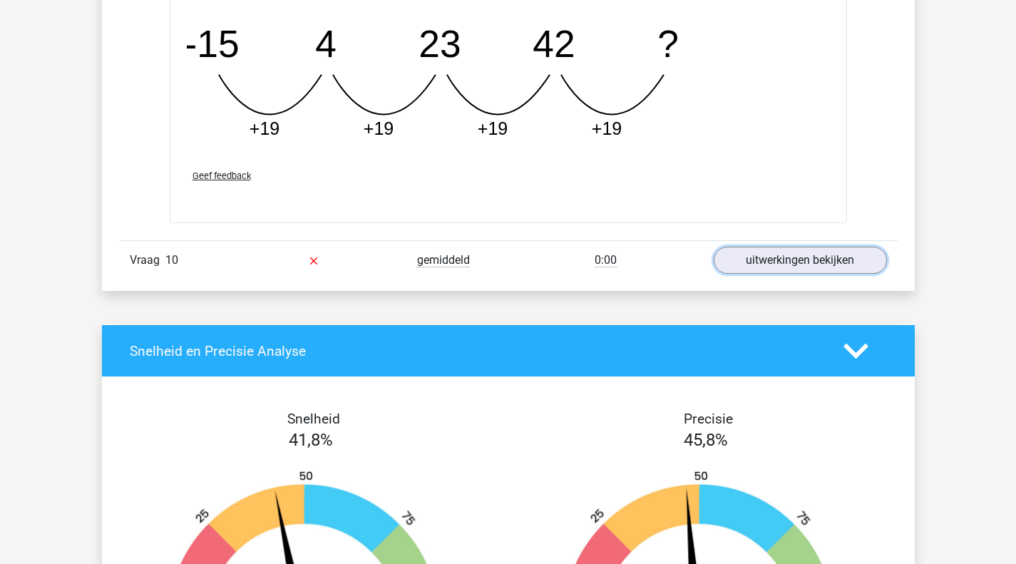
click at [763, 274] on link "uitwerkingen bekijken" at bounding box center [800, 260] width 173 height 27
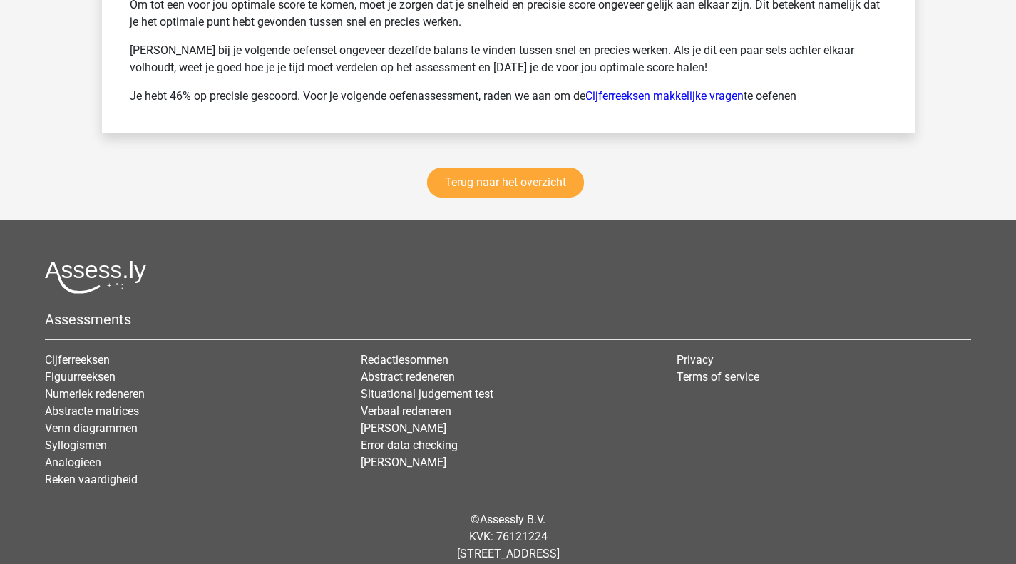
scroll to position [5494, 0]
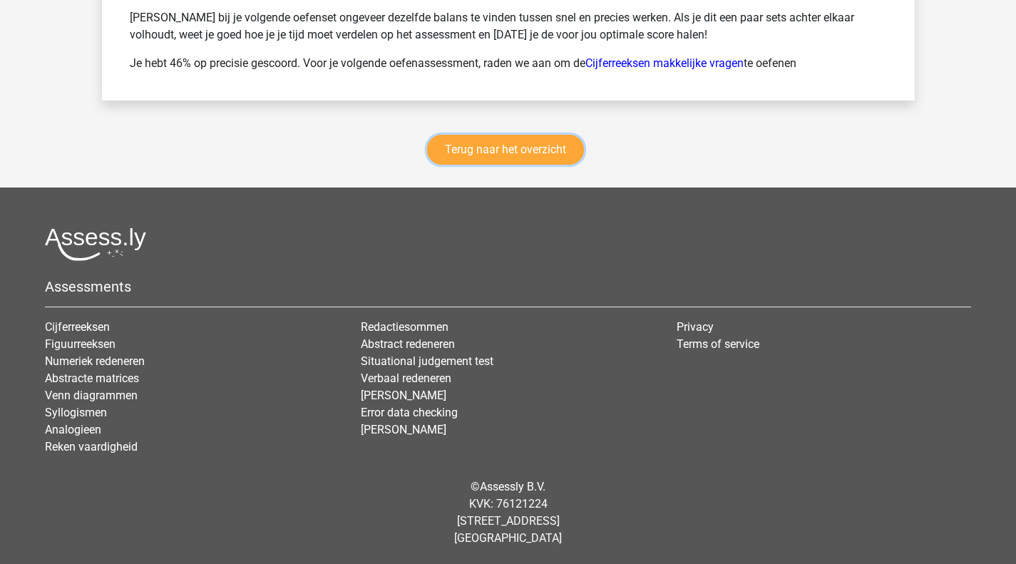
click at [488, 157] on link "Terug naar het overzicht" at bounding box center [505, 150] width 157 height 30
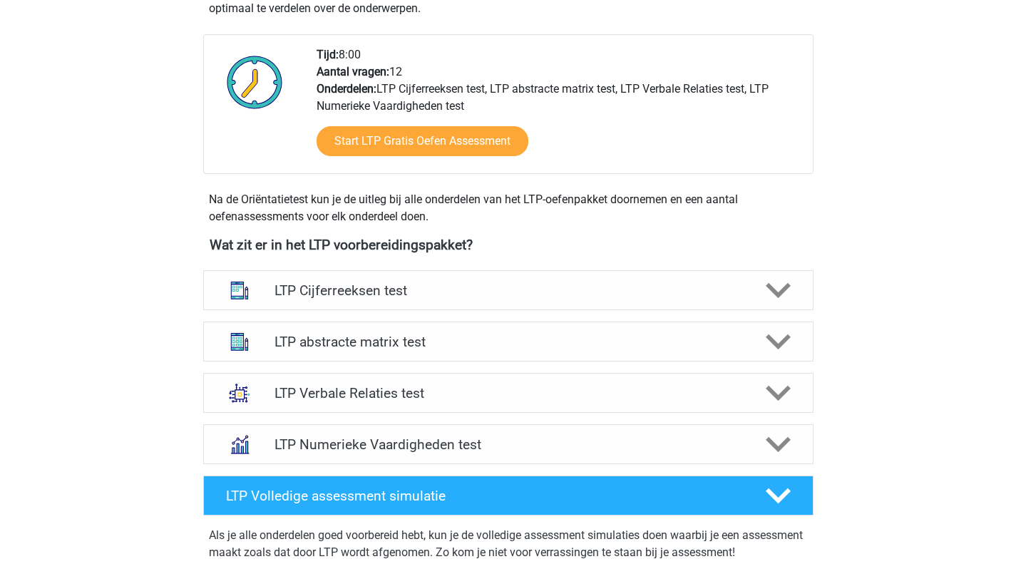
scroll to position [339, 0]
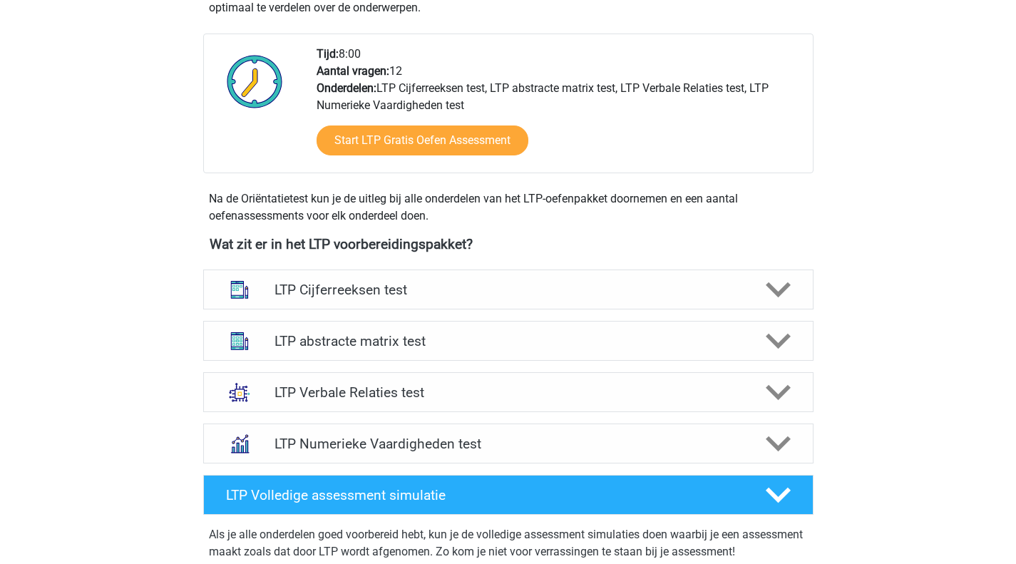
click at [436, 271] on div "LTP Cijferreeksen test" at bounding box center [508, 289] width 610 height 40
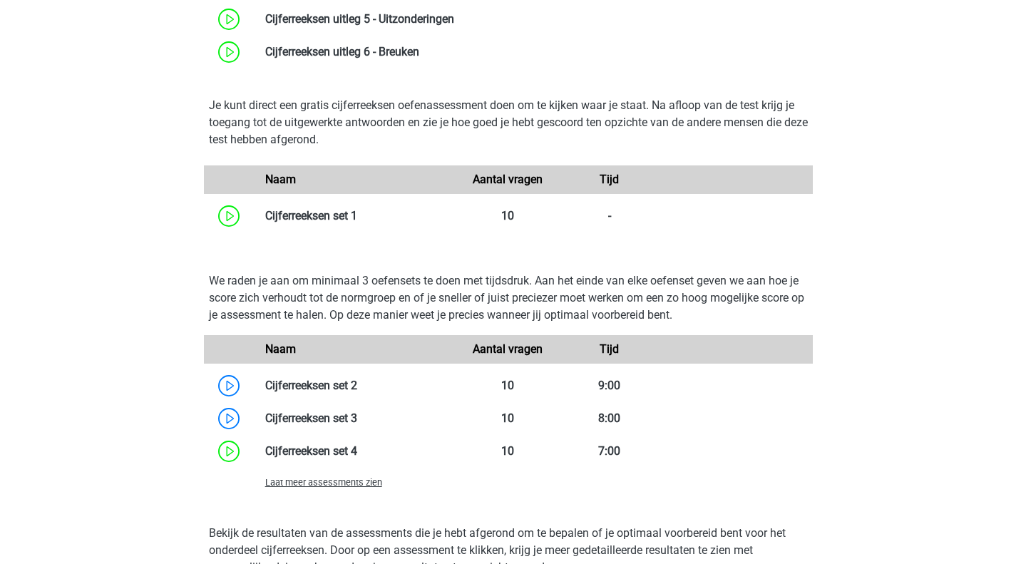
scroll to position [863, 0]
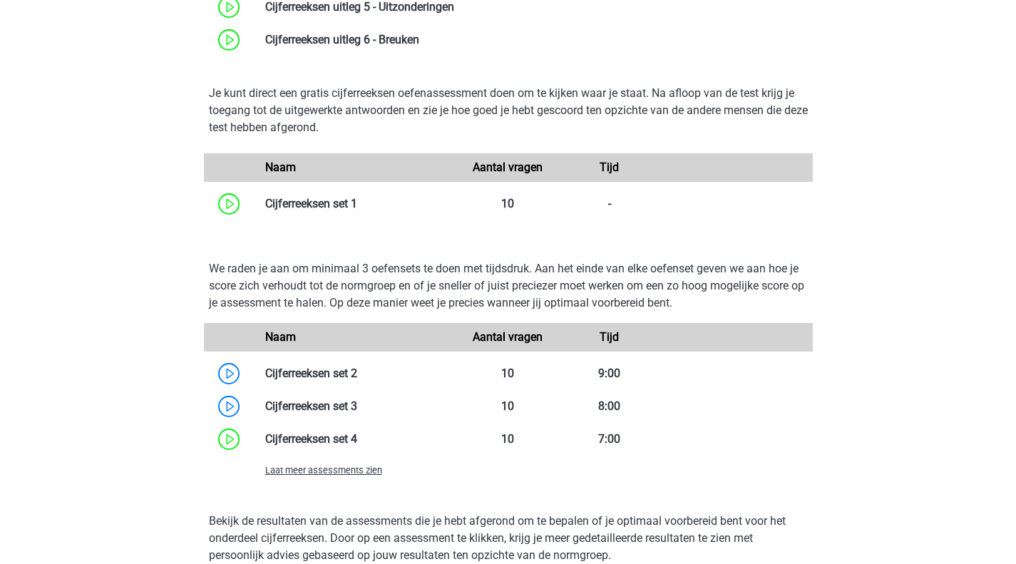
click at [357, 379] on link at bounding box center [357, 373] width 0 height 14
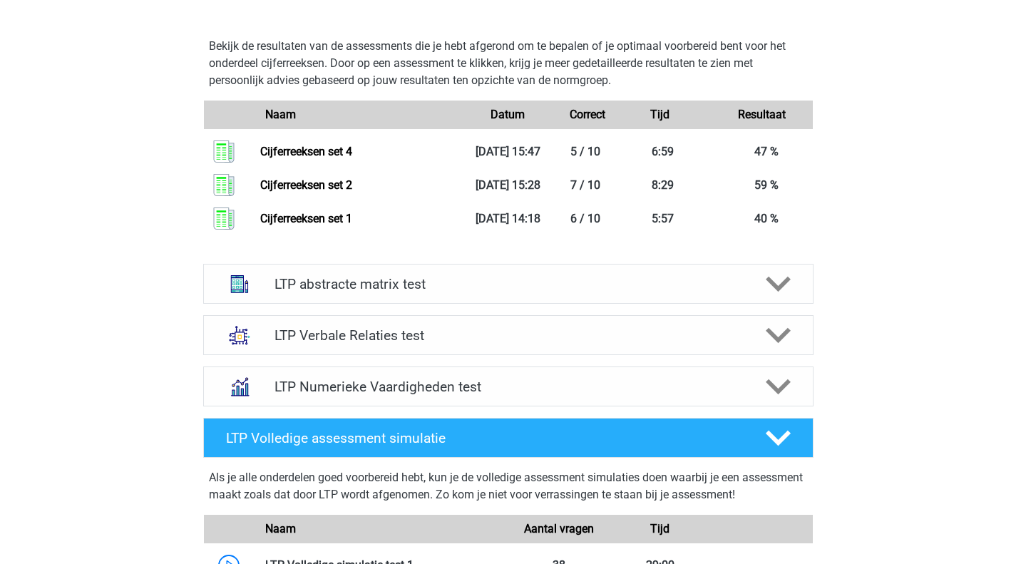
scroll to position [1352, 0]
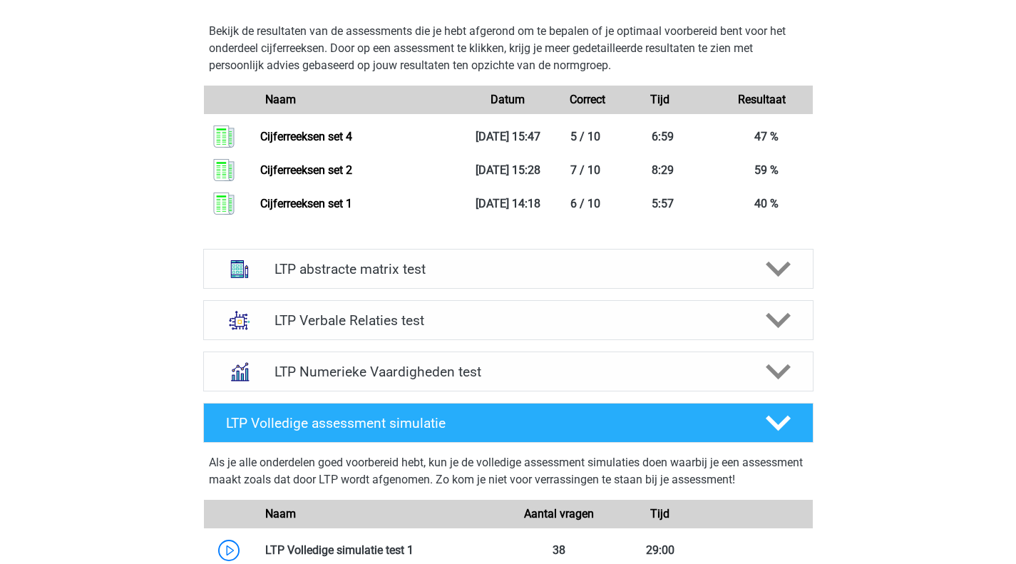
click at [357, 284] on div "LTP abstracte matrix test" at bounding box center [508, 269] width 610 height 40
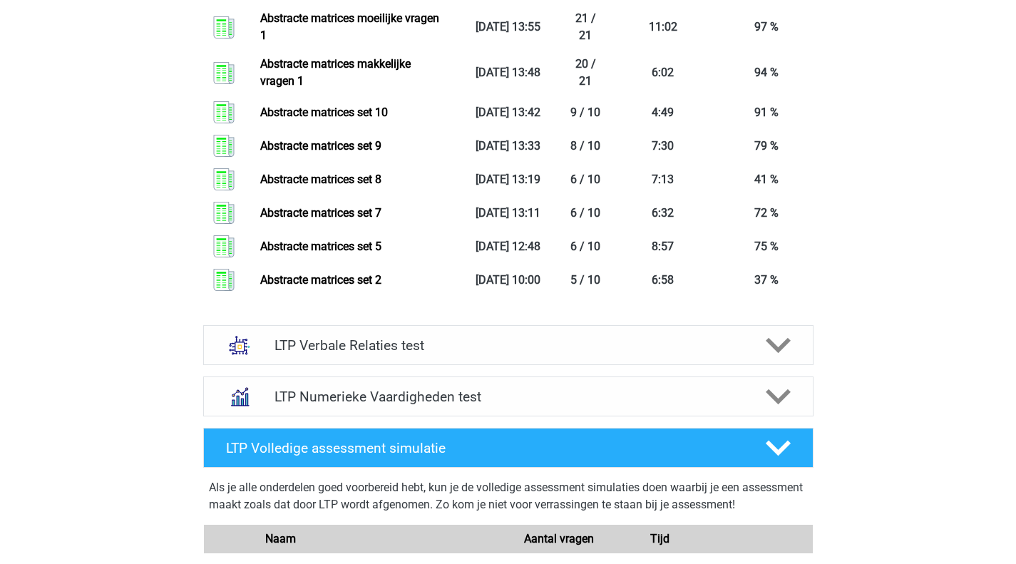
click at [455, 355] on div "LTP Verbale Relaties test" at bounding box center [508, 345] width 610 height 40
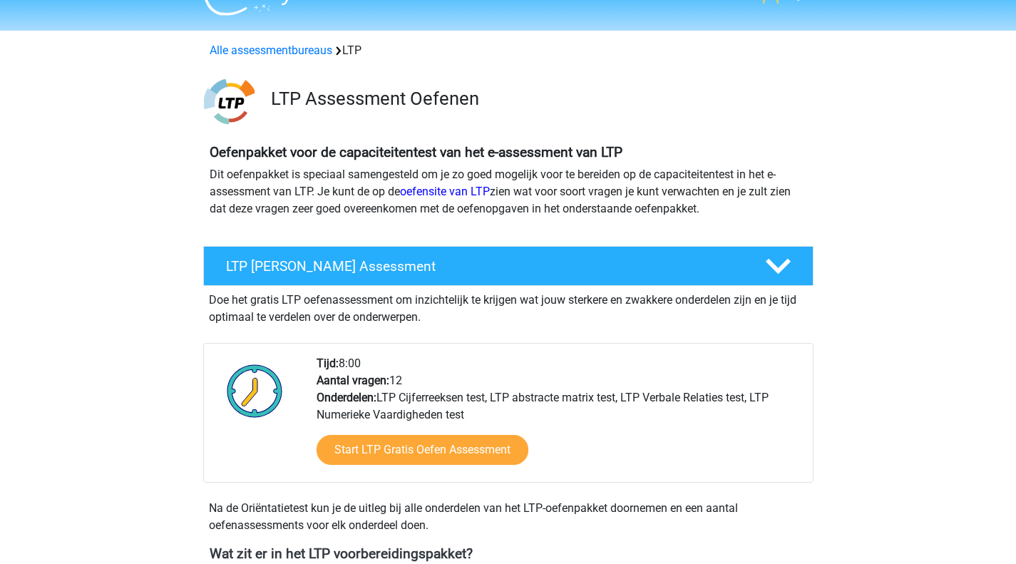
scroll to position [0, 0]
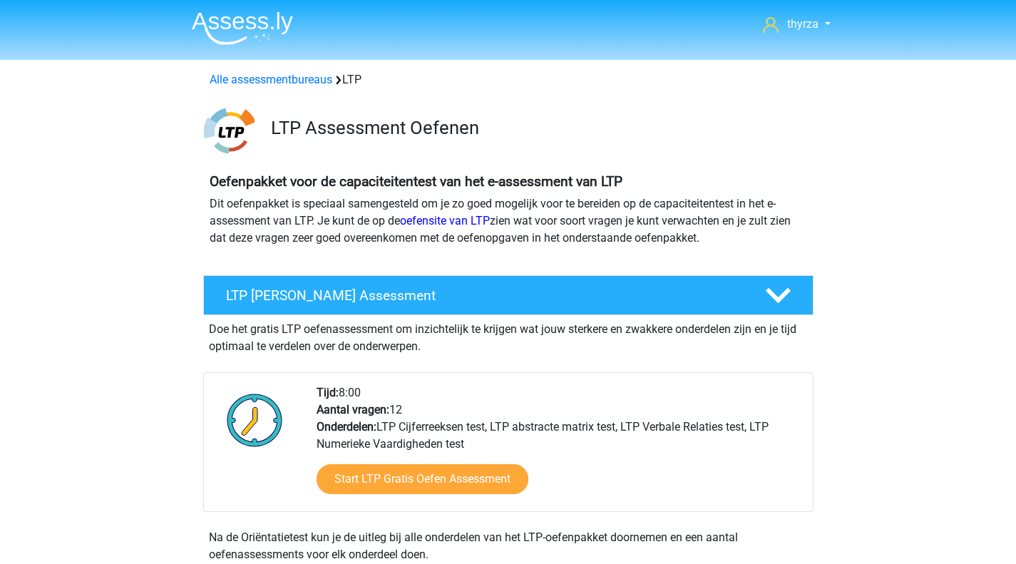
click at [294, 78] on link "Alle assessmentbureaus" at bounding box center [271, 80] width 123 height 14
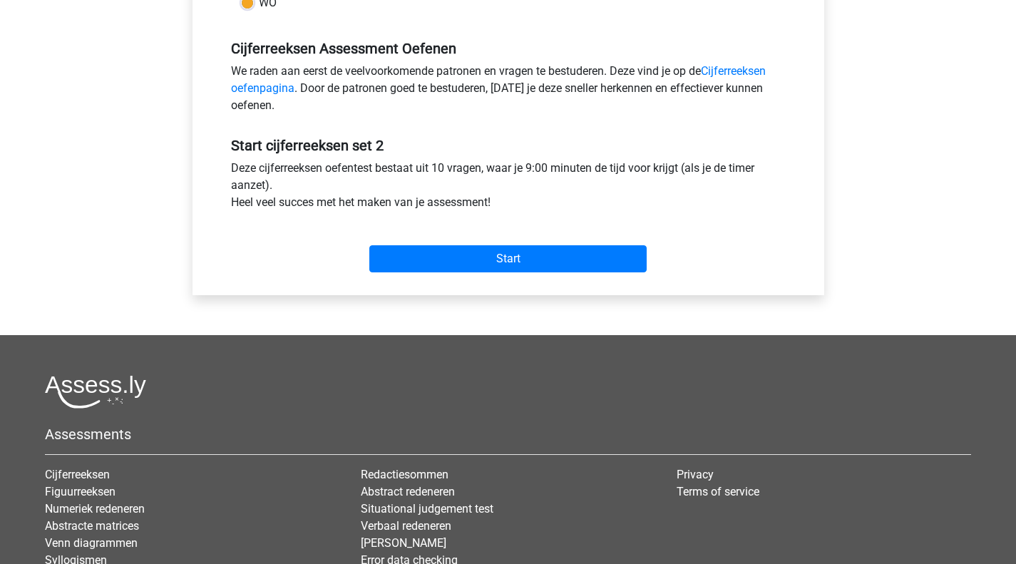
scroll to position [418, 0]
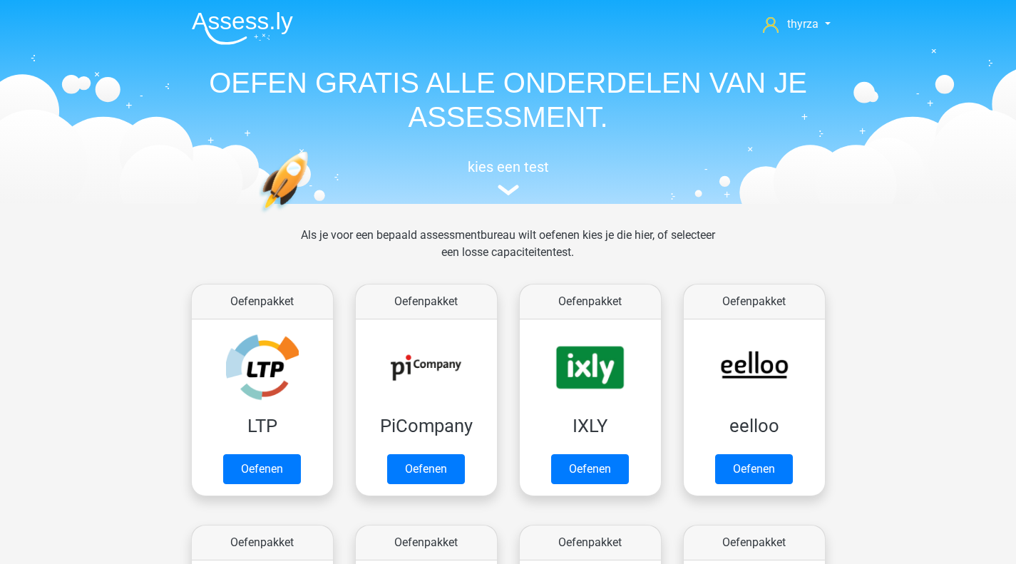
click at [487, 113] on h1 "OEFEN GRATIS ALLE ONDERDELEN VAN JE ASSESSMENT." at bounding box center [508, 100] width 656 height 68
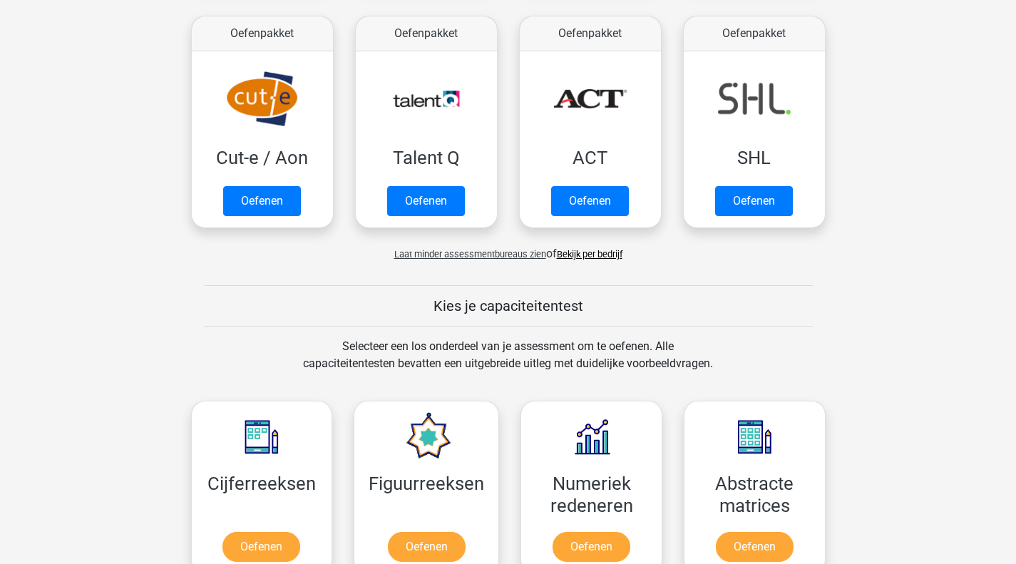
scroll to position [1068, 0]
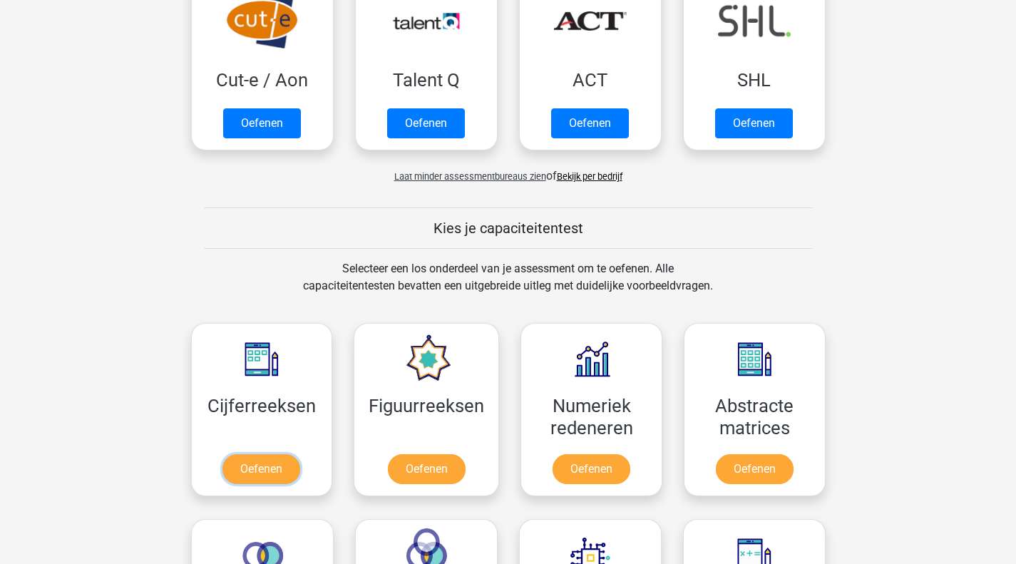
click at [295, 454] on link "Oefenen" at bounding box center [261, 469] width 78 height 30
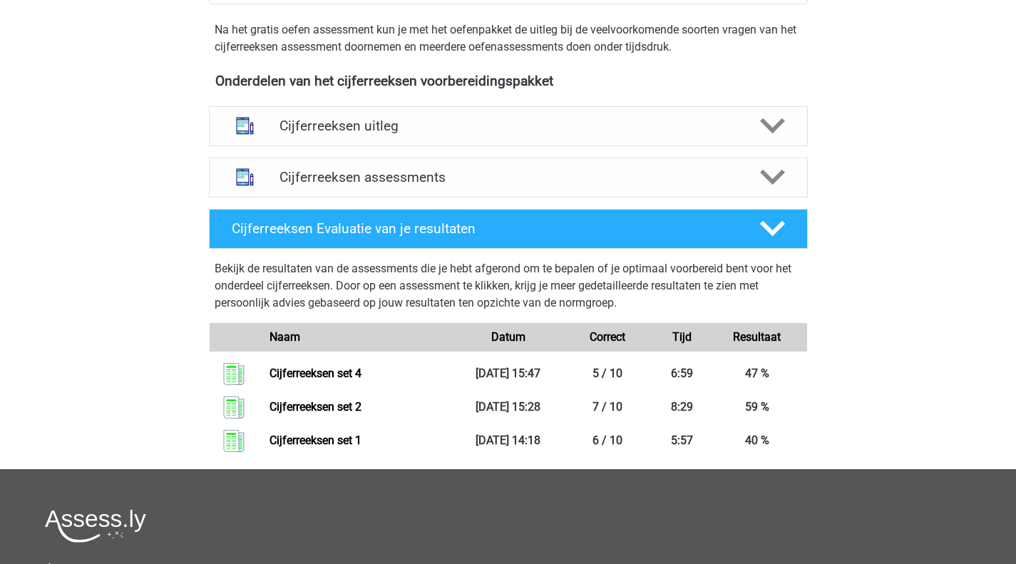
scroll to position [454, 0]
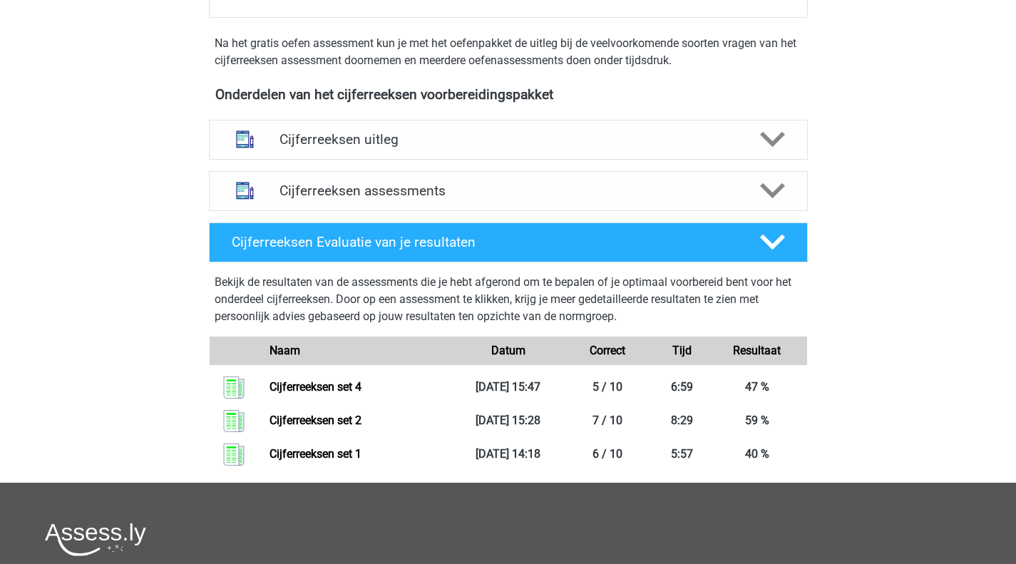
click at [447, 148] on h4 "Cijferreeksen uitleg" at bounding box center [508, 139] width 458 height 16
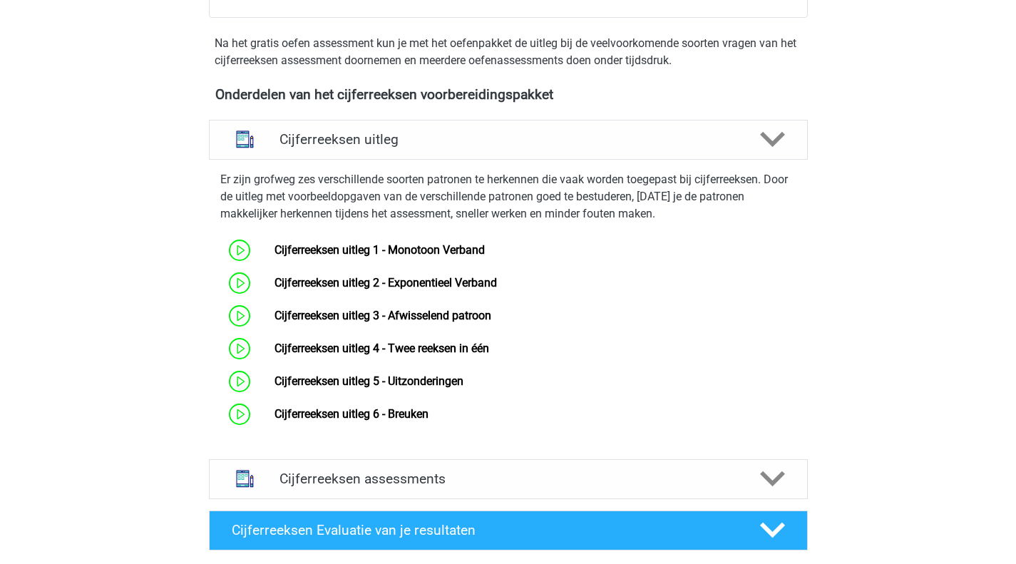
click at [447, 148] on h4 "Cijferreeksen uitleg" at bounding box center [508, 139] width 458 height 16
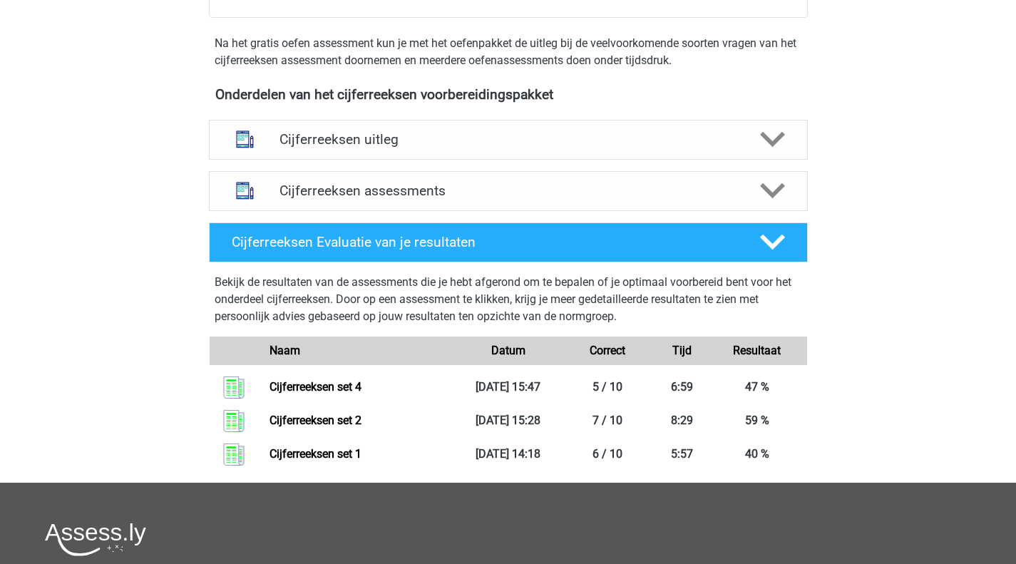
click at [482, 211] on div "Cijferreeksen assessments" at bounding box center [508, 191] width 599 height 40
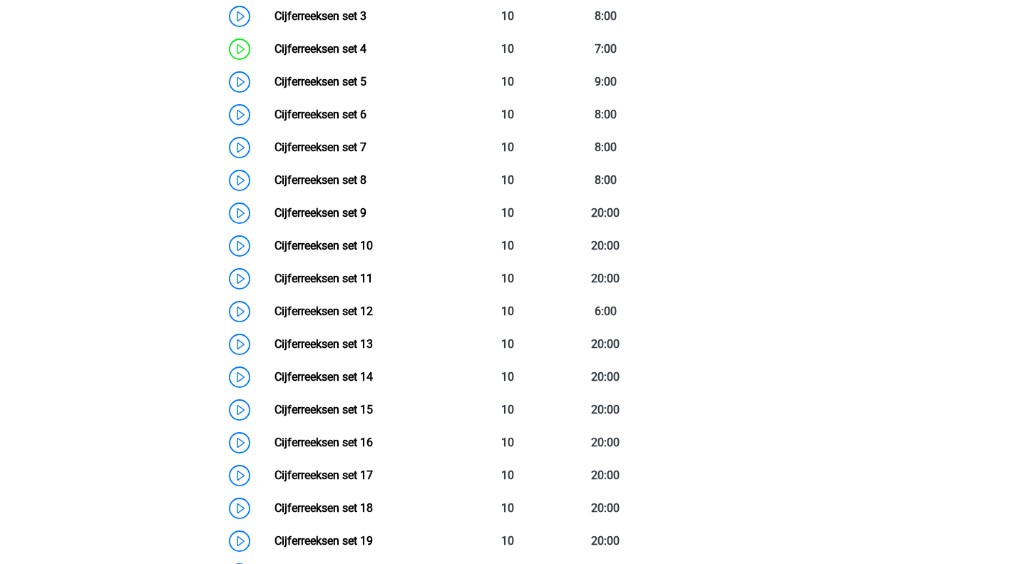
scroll to position [824, 0]
click at [274, 88] on link "Cijferreeksen set 5" at bounding box center [320, 81] width 92 height 14
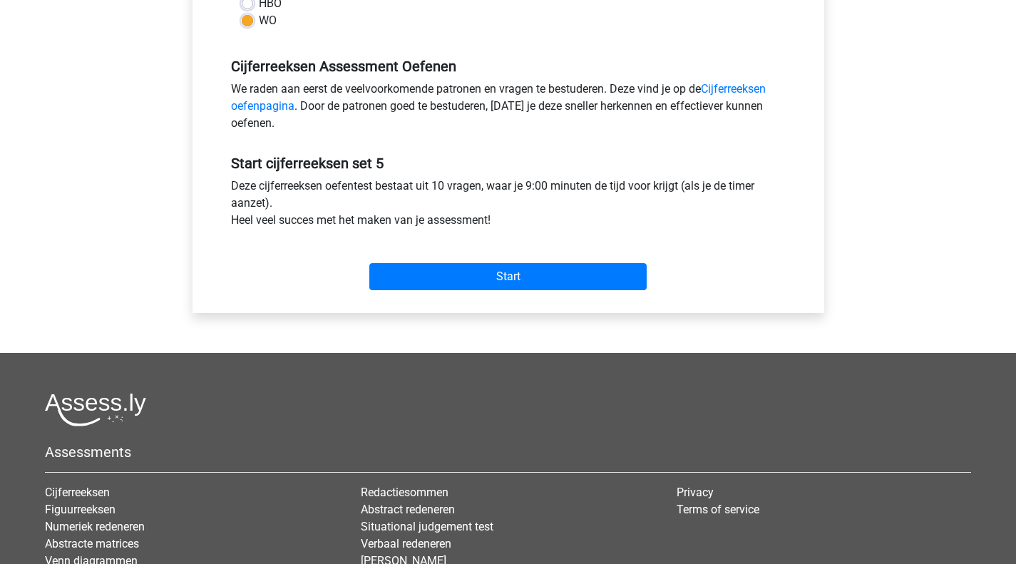
scroll to position [414, 0]
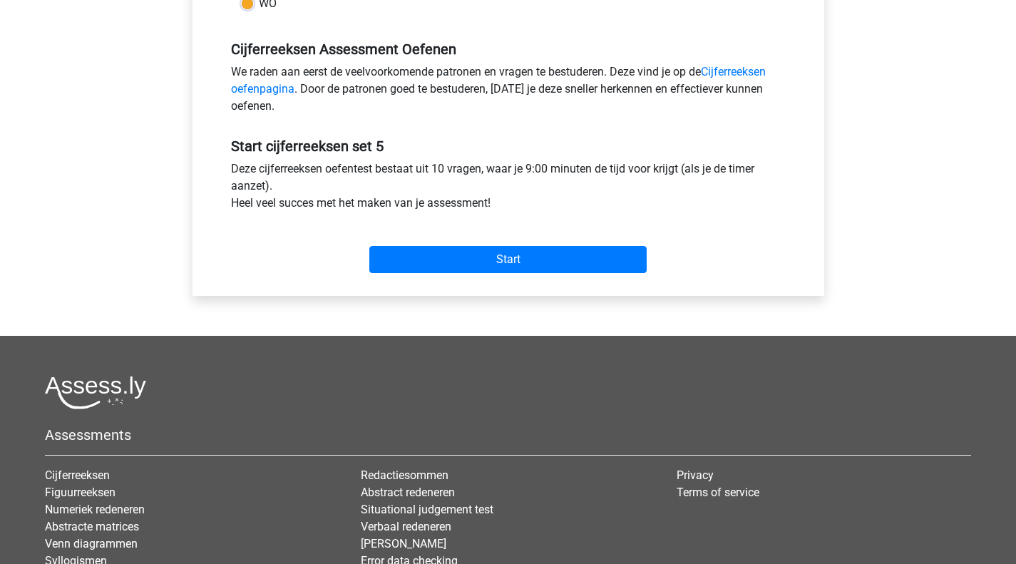
click at [437, 287] on div "Categorie: Cijferreeksen Tijd: 9:00 Aantal vragen: 10 Gemiddelde % correct: 80,…" at bounding box center [508, 25] width 610 height 542
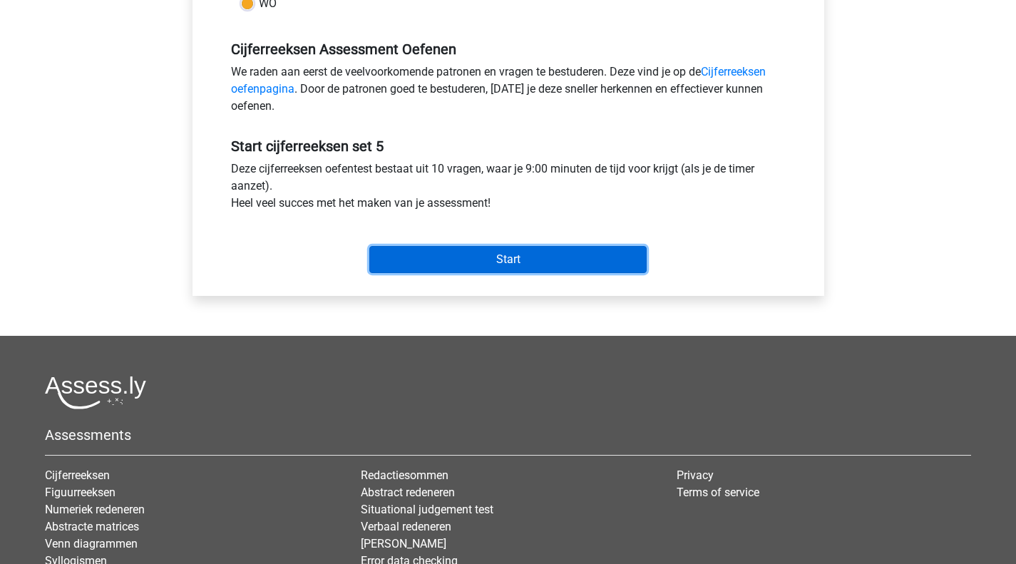
click at [452, 265] on input "Start" at bounding box center [507, 259] width 277 height 27
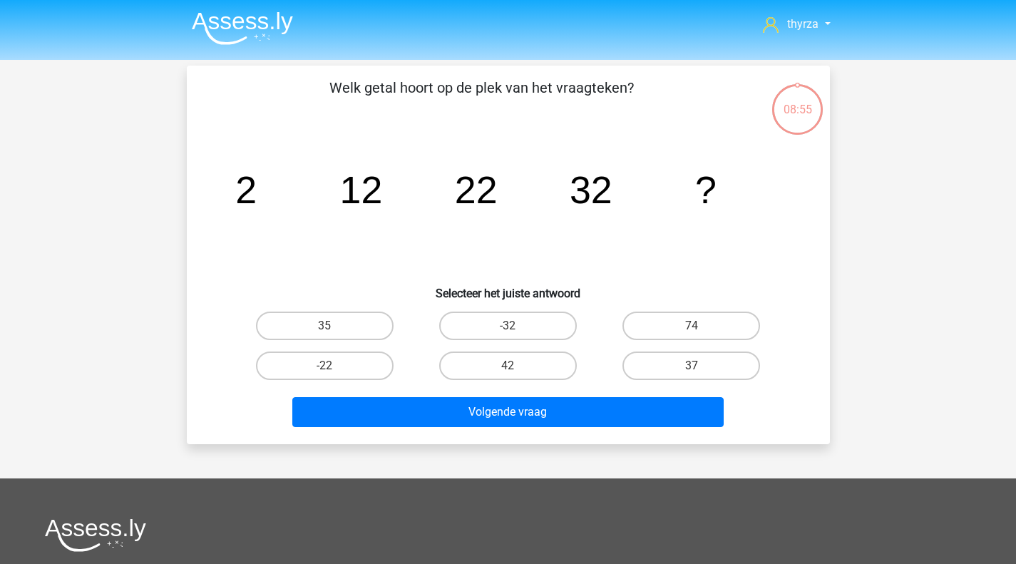
click at [510, 376] on label "42" at bounding box center [508, 365] width 138 height 29
click at [510, 375] on input "42" at bounding box center [512, 370] width 9 height 9
radio input "true"
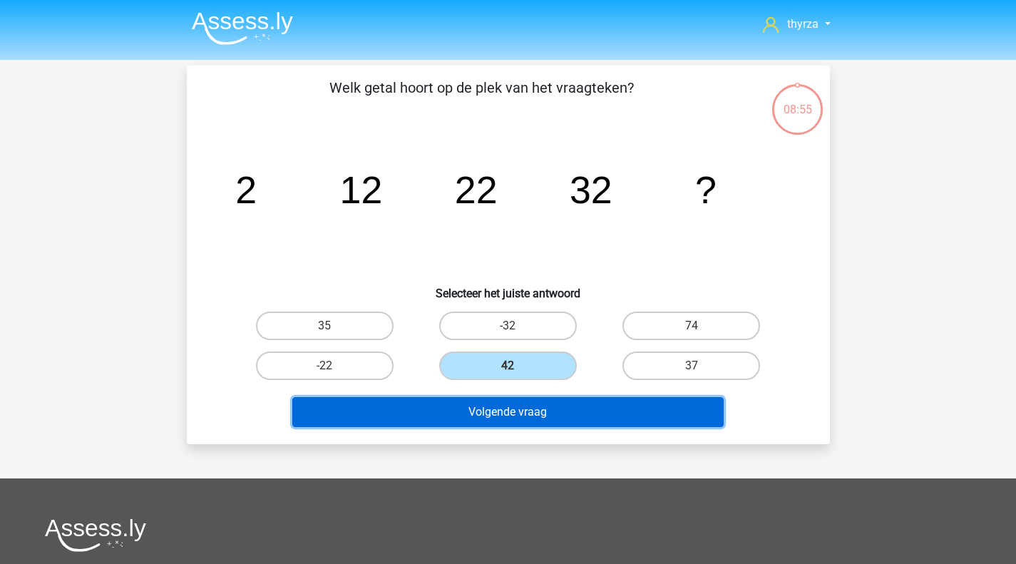
click at [502, 406] on button "Volgende vraag" at bounding box center [507, 412] width 431 height 30
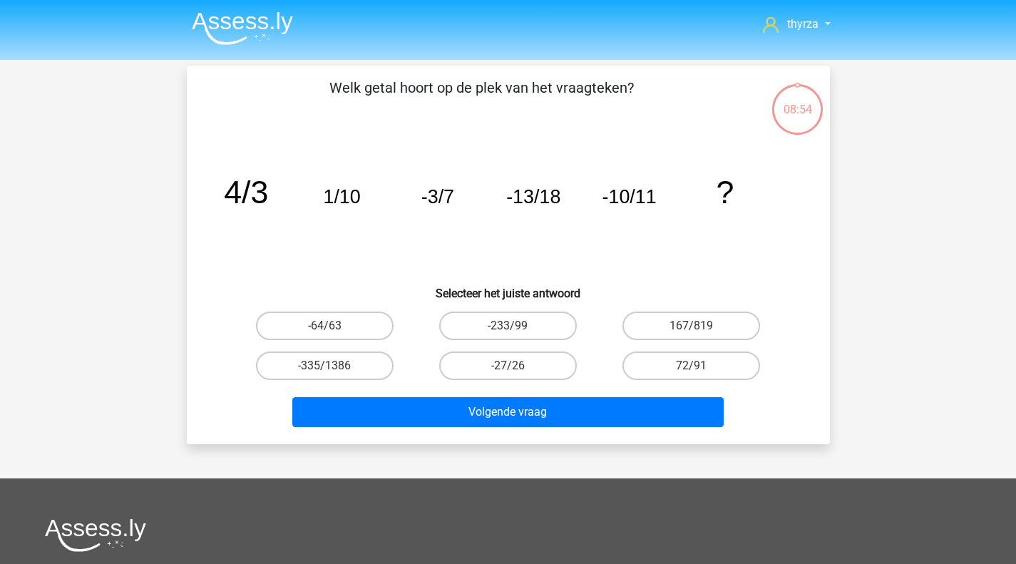
scroll to position [66, 0]
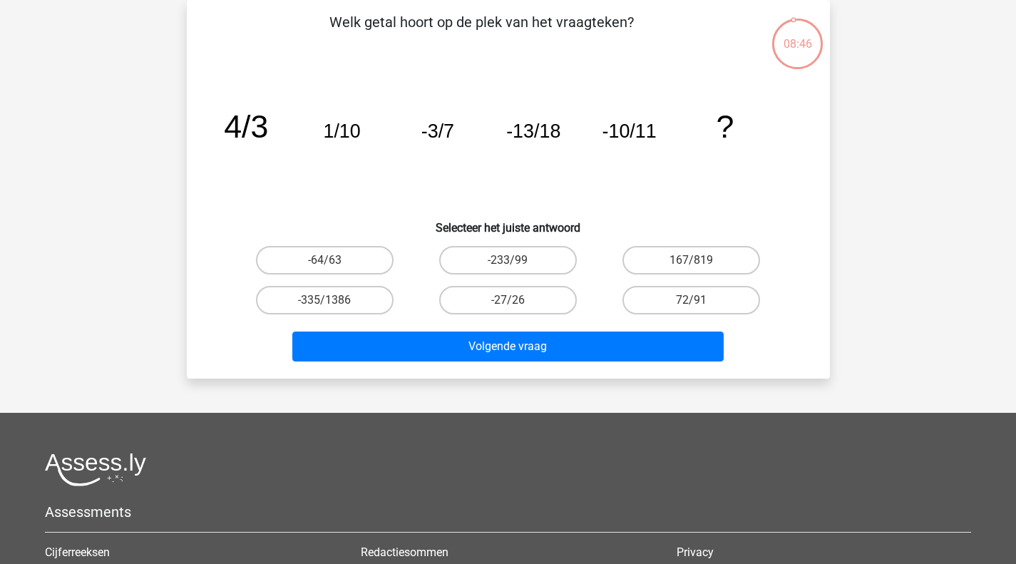
click at [411, 251] on div "167/819" at bounding box center [325, 260] width 172 height 29
click at [338, 266] on label "-64/63" at bounding box center [325, 260] width 138 height 29
click at [334, 266] on input "-64/63" at bounding box center [328, 264] width 9 height 9
radio input "true"
click at [495, 302] on label "-27/26" at bounding box center [508, 300] width 138 height 29
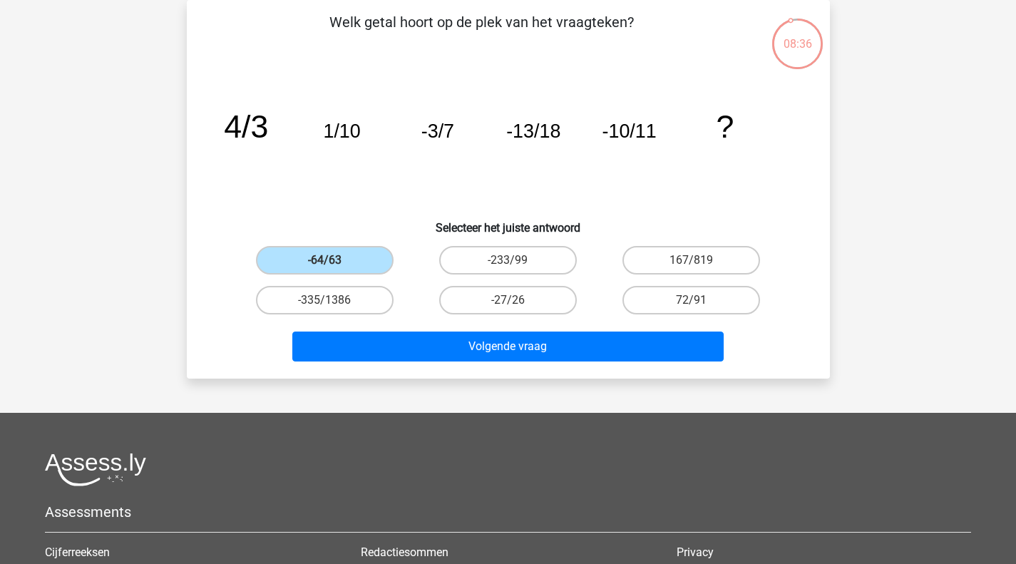
click at [508, 302] on input "-27/26" at bounding box center [512, 304] width 9 height 9
radio input "true"
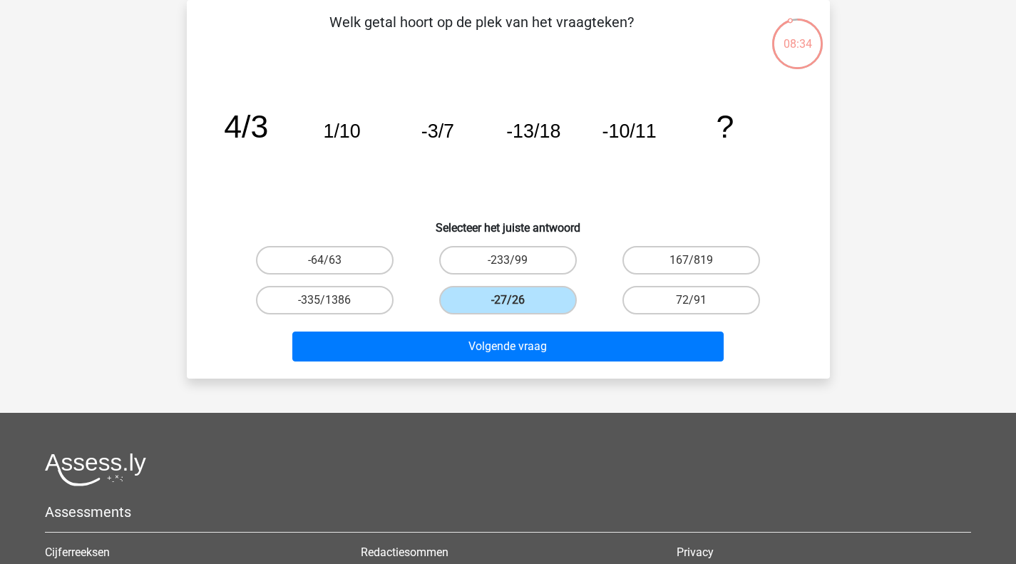
click at [347, 264] on label "-64/63" at bounding box center [325, 260] width 138 height 29
click at [334, 264] on input "-64/63" at bounding box center [328, 264] width 9 height 9
radio input "true"
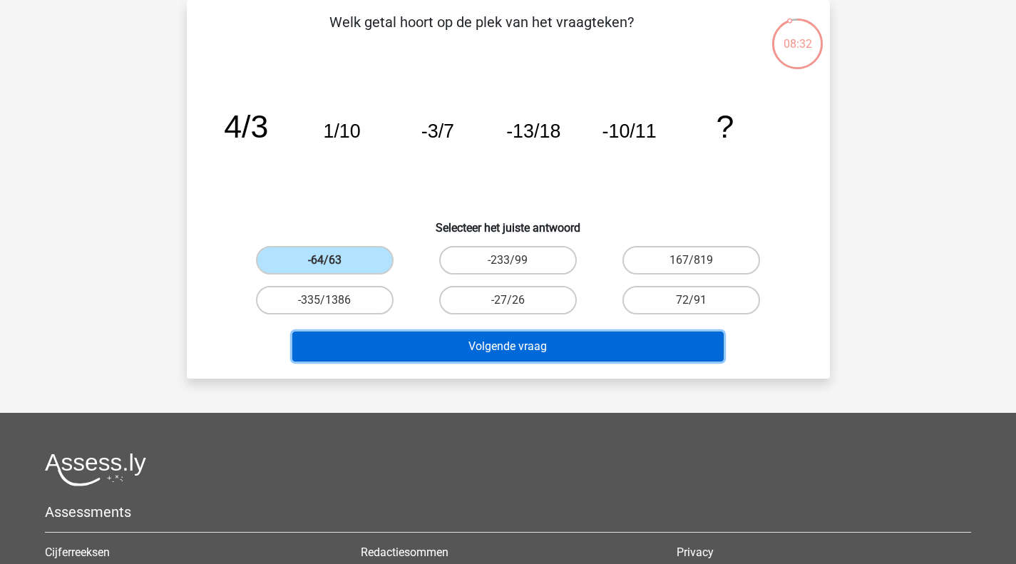
click at [462, 343] on button "Volgende vraag" at bounding box center [507, 346] width 431 height 30
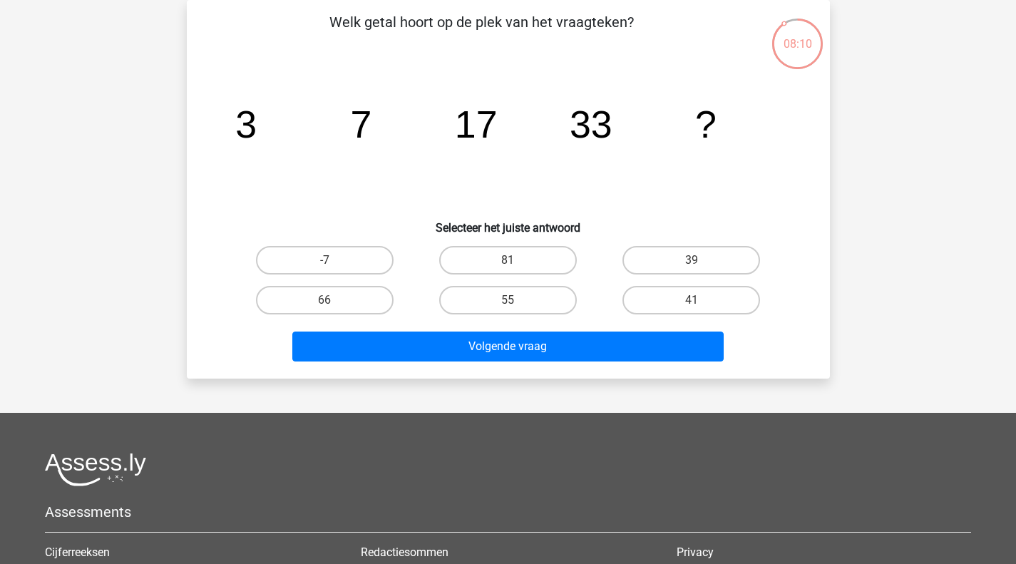
click at [507, 301] on label "55" at bounding box center [508, 300] width 138 height 29
click at [508, 301] on input "55" at bounding box center [512, 304] width 9 height 9
radio input "true"
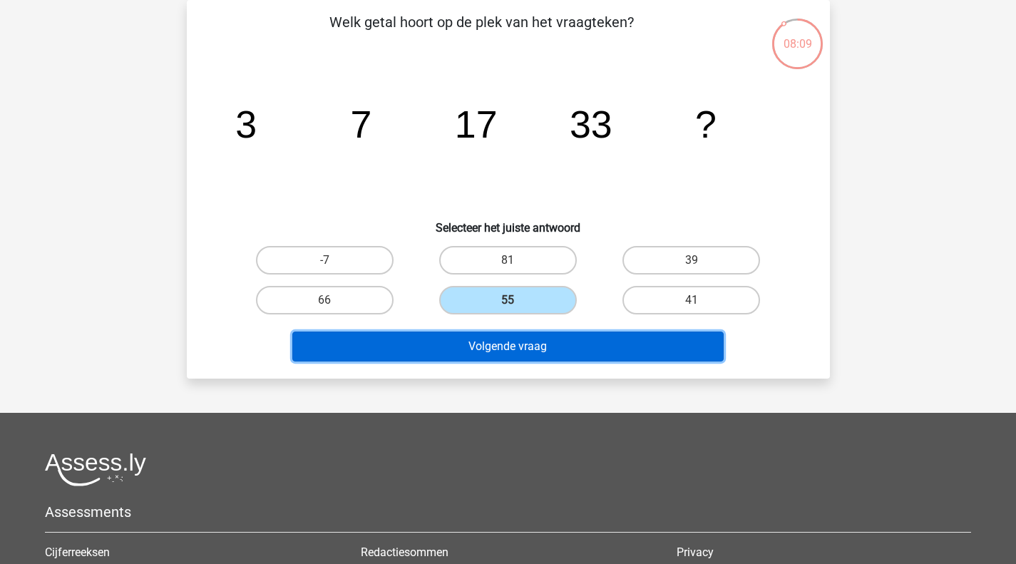
click at [462, 355] on button "Volgende vraag" at bounding box center [507, 346] width 431 height 30
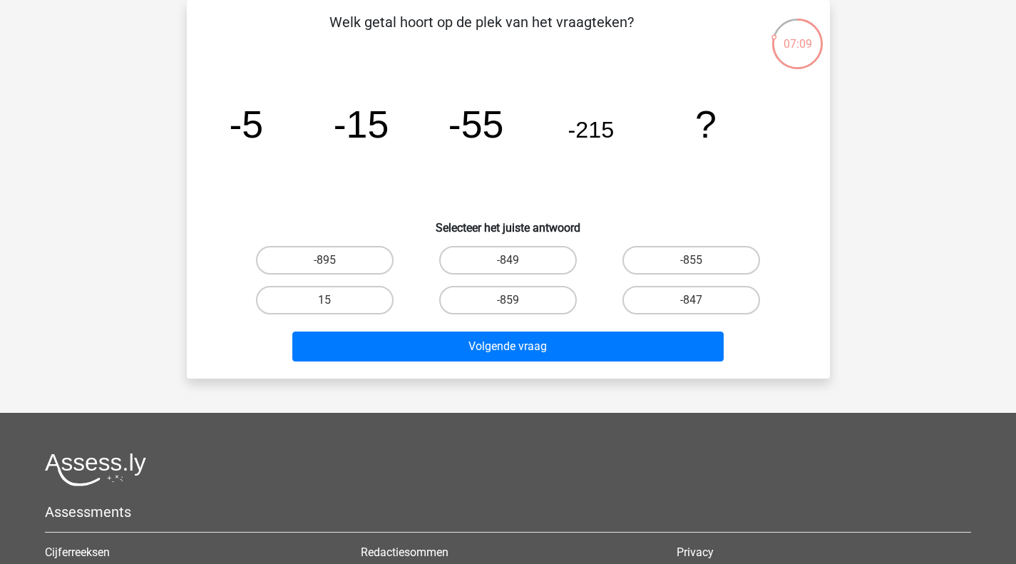
click at [669, 266] on label "-855" at bounding box center [691, 260] width 138 height 29
click at [691, 266] on input "-855" at bounding box center [695, 264] width 9 height 9
radio input "true"
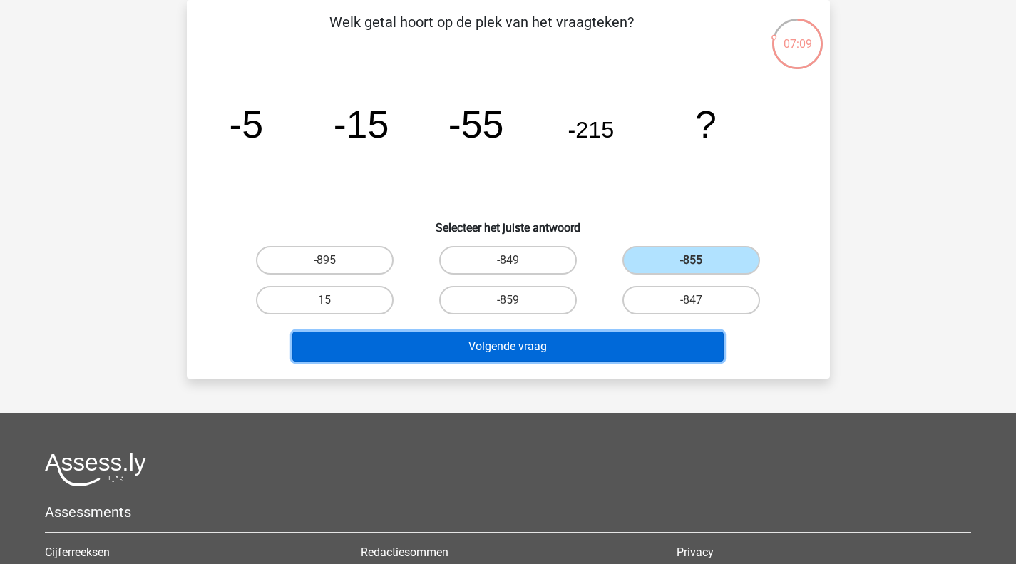
click at [587, 338] on button "Volgende vraag" at bounding box center [507, 346] width 431 height 30
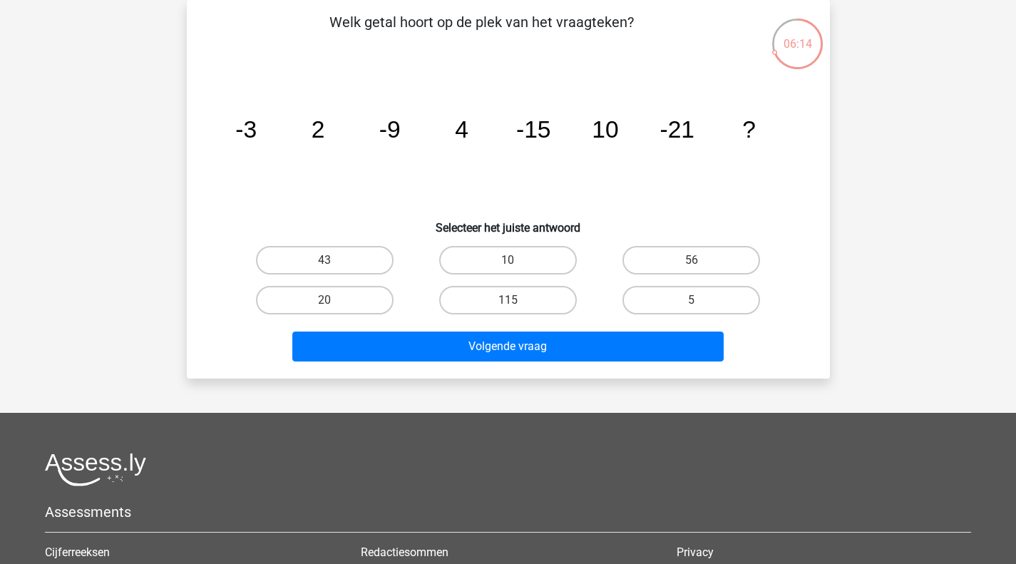
click at [326, 304] on input "20" at bounding box center [328, 304] width 9 height 9
radio input "true"
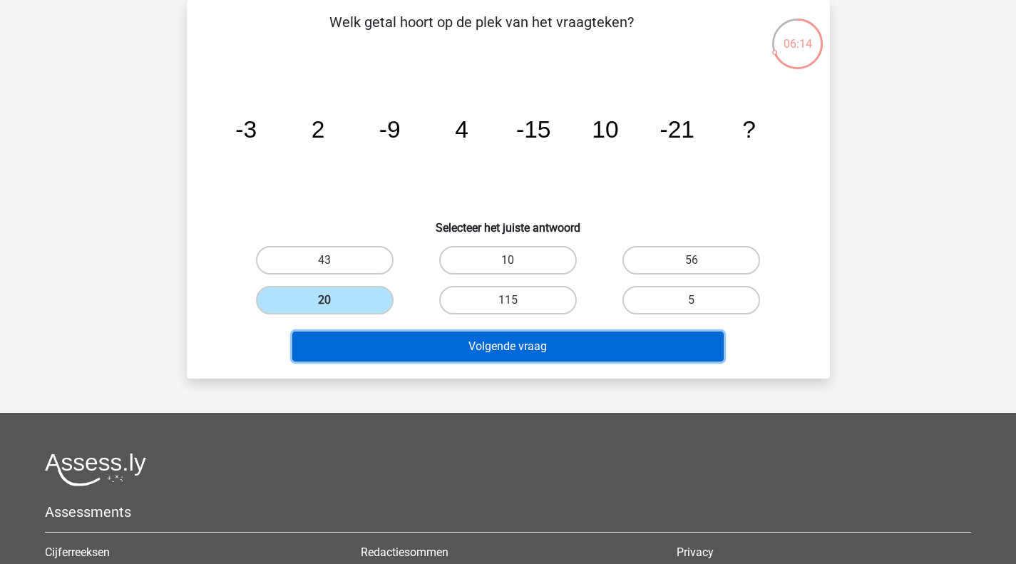
click at [387, 344] on button "Volgende vraag" at bounding box center [507, 346] width 431 height 30
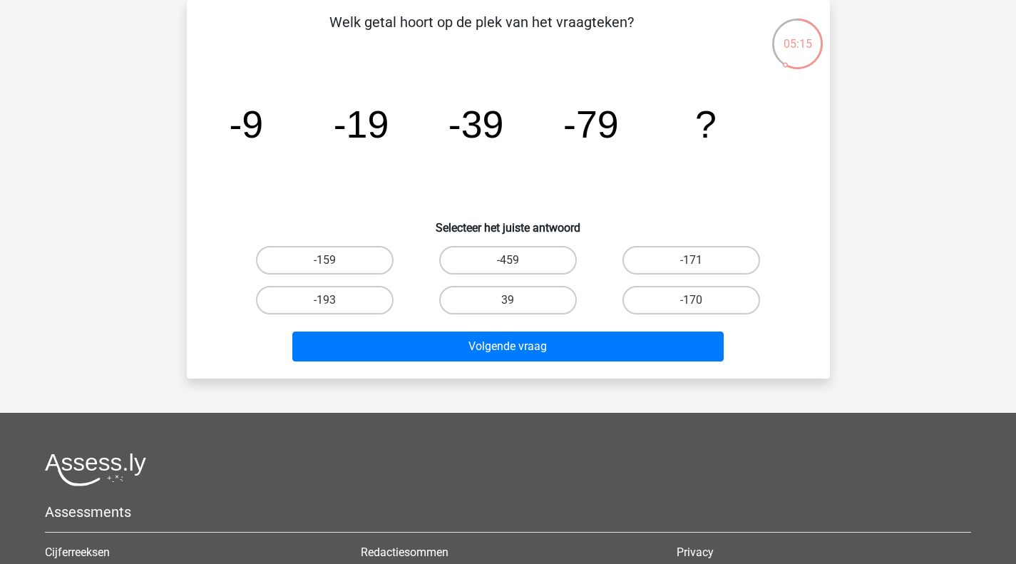
click at [317, 269] on label "-159" at bounding box center [325, 260] width 138 height 29
click at [324, 269] on input "-159" at bounding box center [328, 264] width 9 height 9
radio input "true"
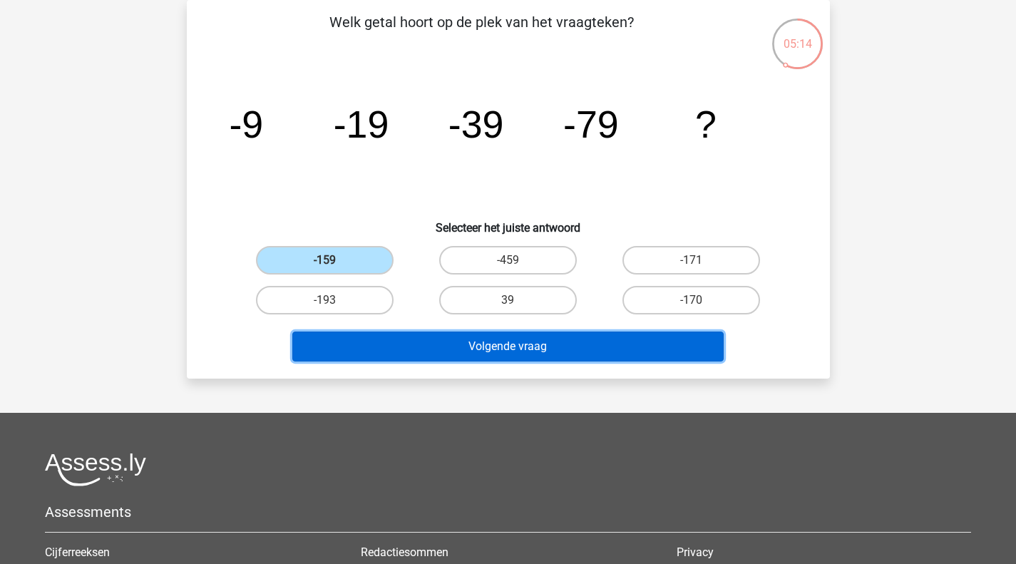
click at [414, 343] on button "Volgende vraag" at bounding box center [507, 346] width 431 height 30
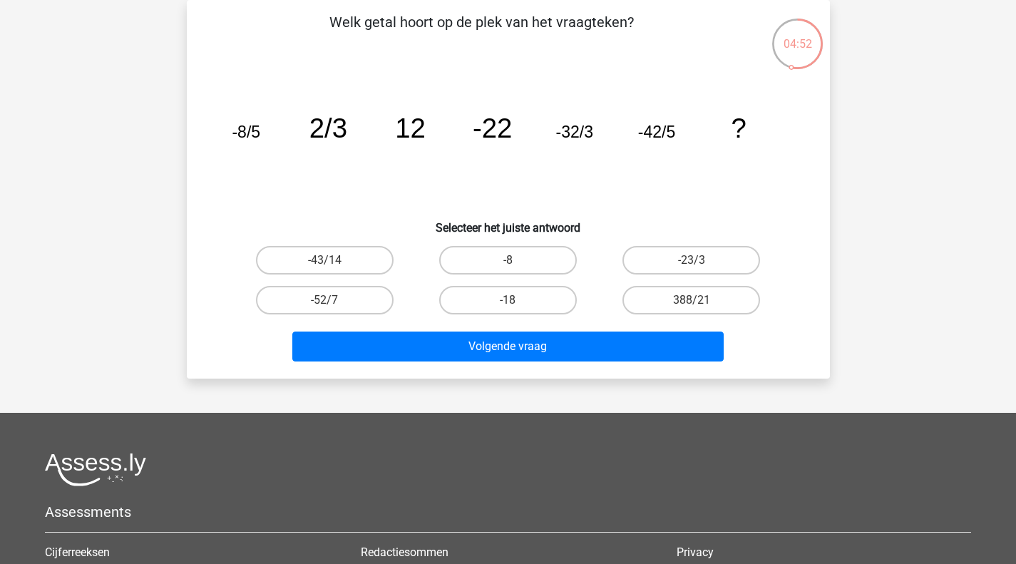
click at [680, 310] on label "388/21" at bounding box center [691, 300] width 138 height 29
click at [691, 309] on input "388/21" at bounding box center [695, 304] width 9 height 9
radio input "true"
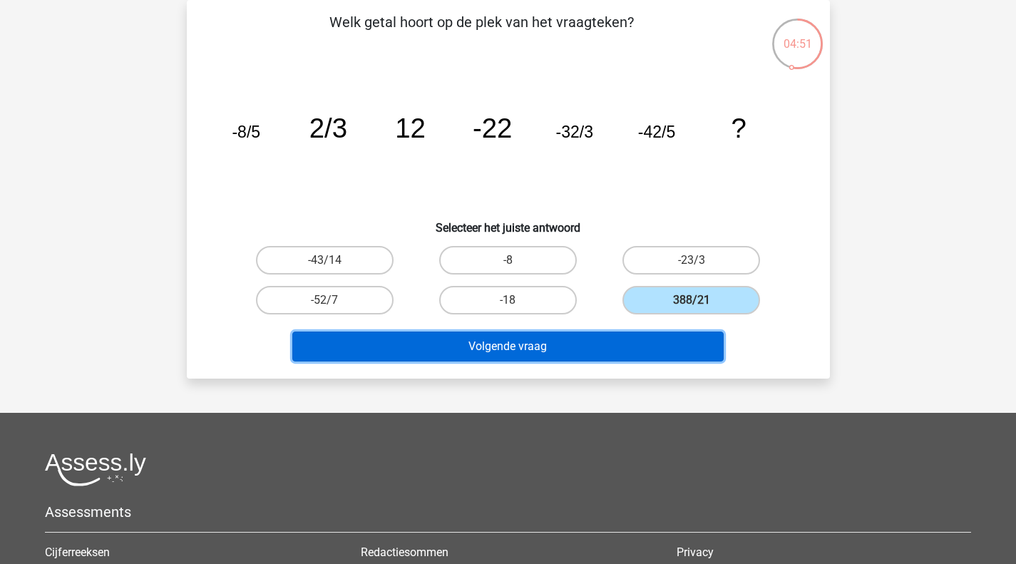
click at [609, 341] on button "Volgende vraag" at bounding box center [507, 346] width 431 height 30
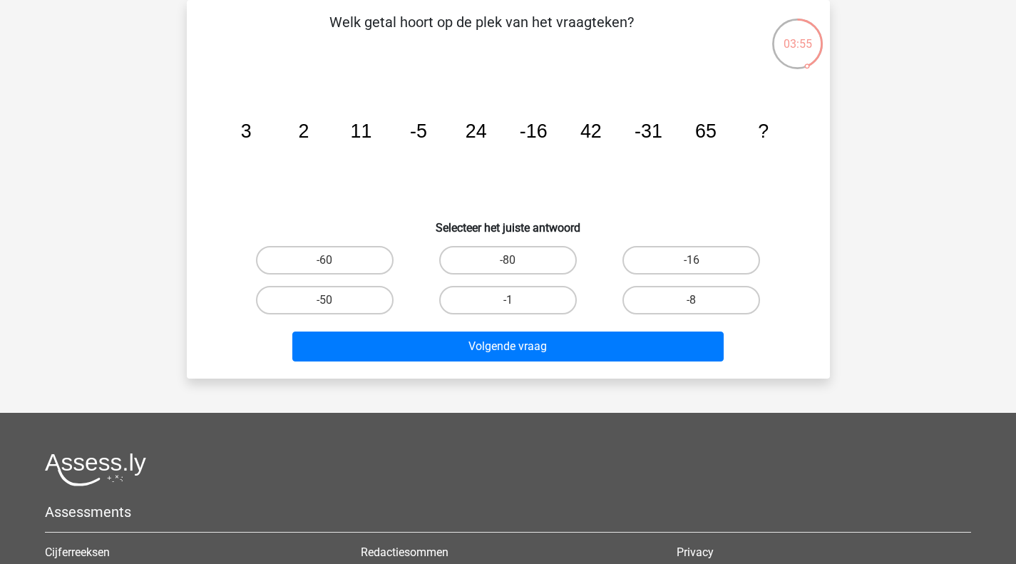
click at [323, 304] on label "-50" at bounding box center [325, 300] width 138 height 29
click at [324, 304] on input "-50" at bounding box center [328, 304] width 9 height 9
radio input "true"
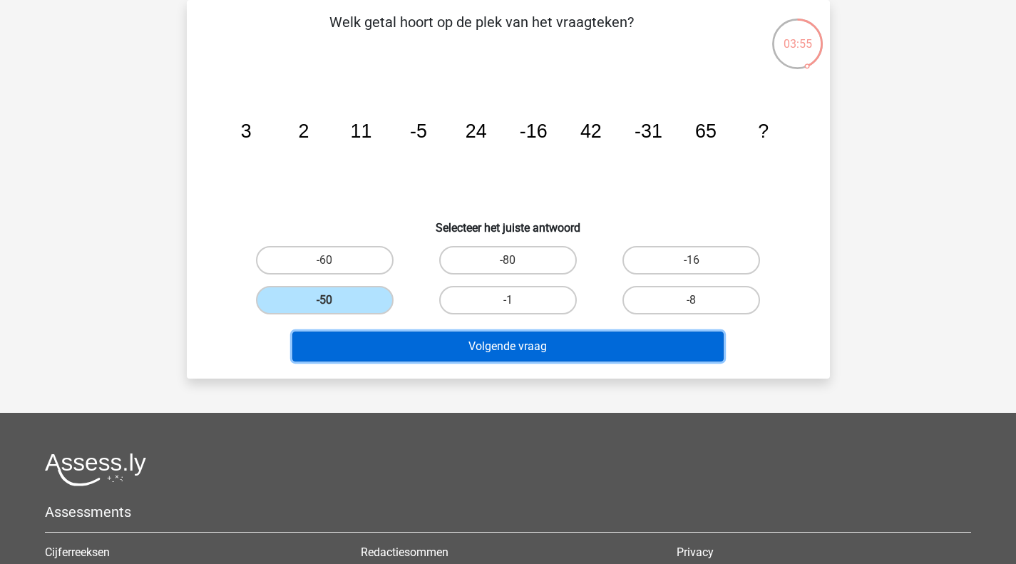
click at [385, 336] on button "Volgende vraag" at bounding box center [507, 346] width 431 height 30
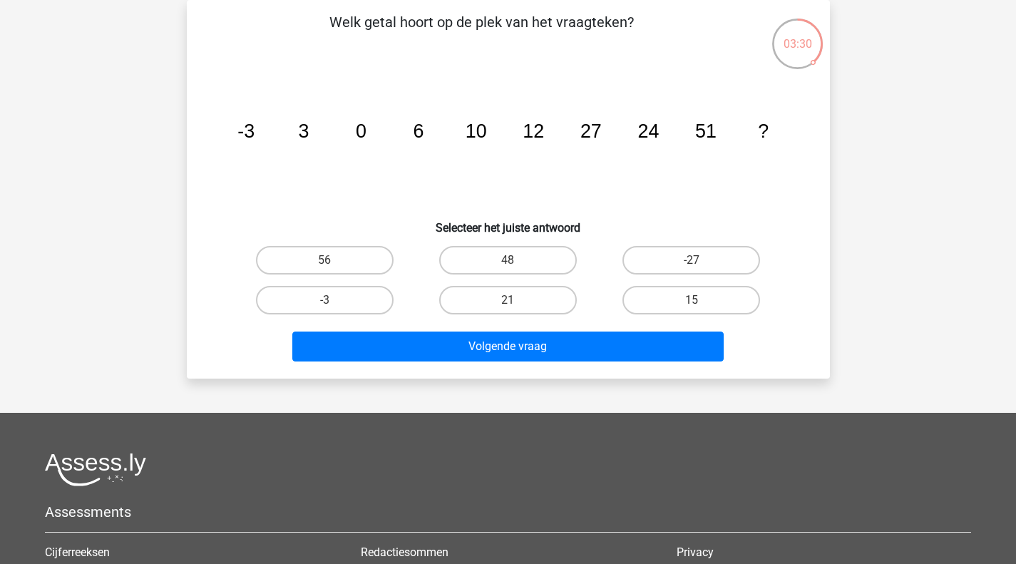
click at [531, 262] on label "48" at bounding box center [508, 260] width 138 height 29
click at [517, 262] on input "48" at bounding box center [512, 264] width 9 height 9
radio input "true"
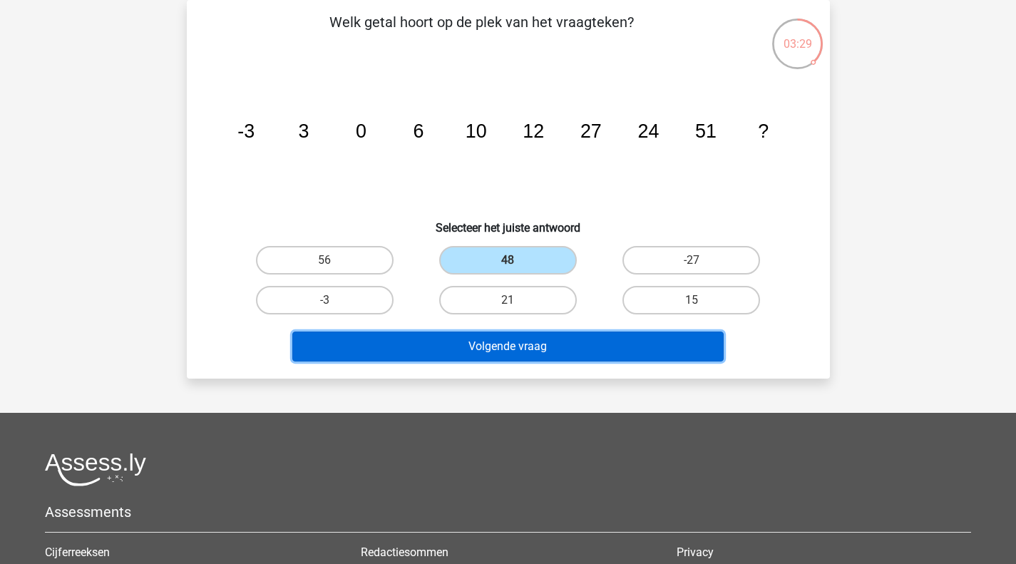
click at [531, 332] on button "Volgende vraag" at bounding box center [507, 346] width 431 height 30
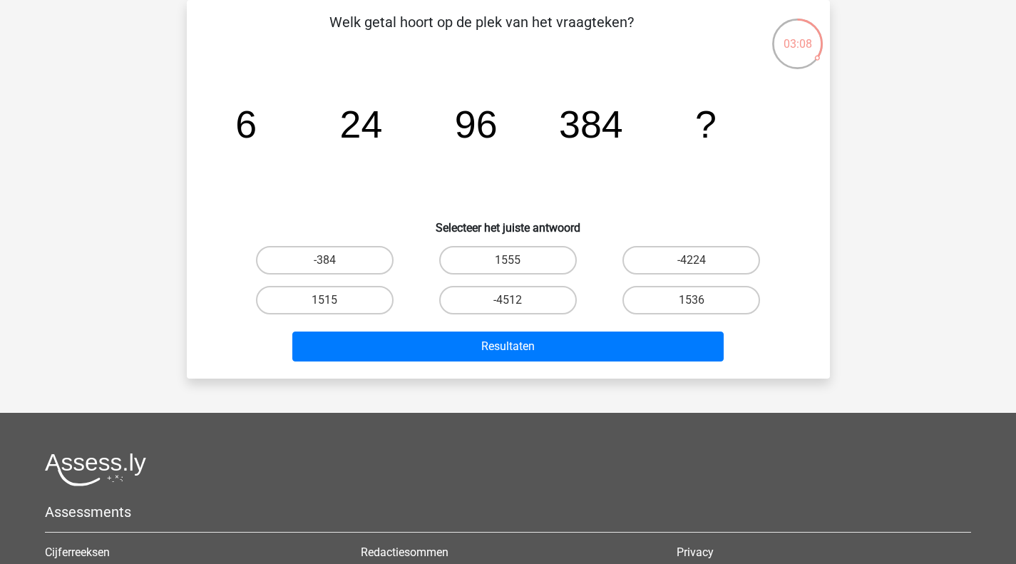
click at [696, 305] on input "1536" at bounding box center [695, 304] width 9 height 9
radio input "true"
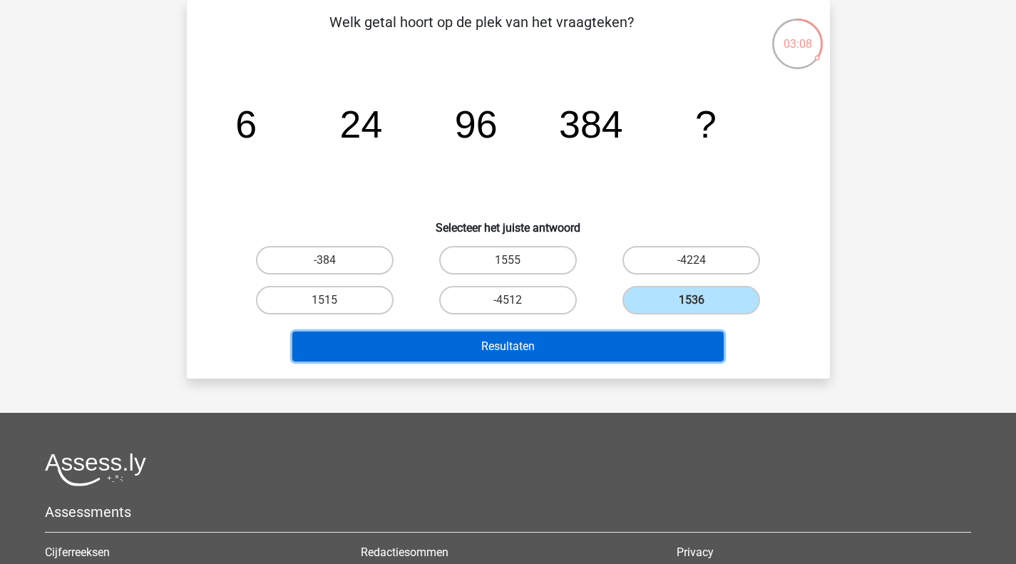
click at [662, 342] on button "Resultaten" at bounding box center [507, 346] width 431 height 30
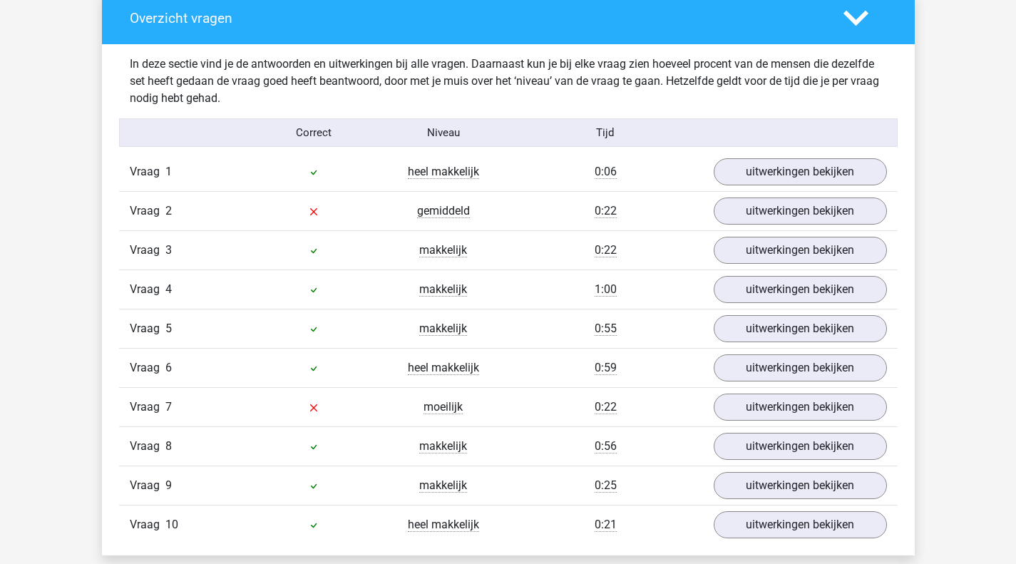
scroll to position [841, 0]
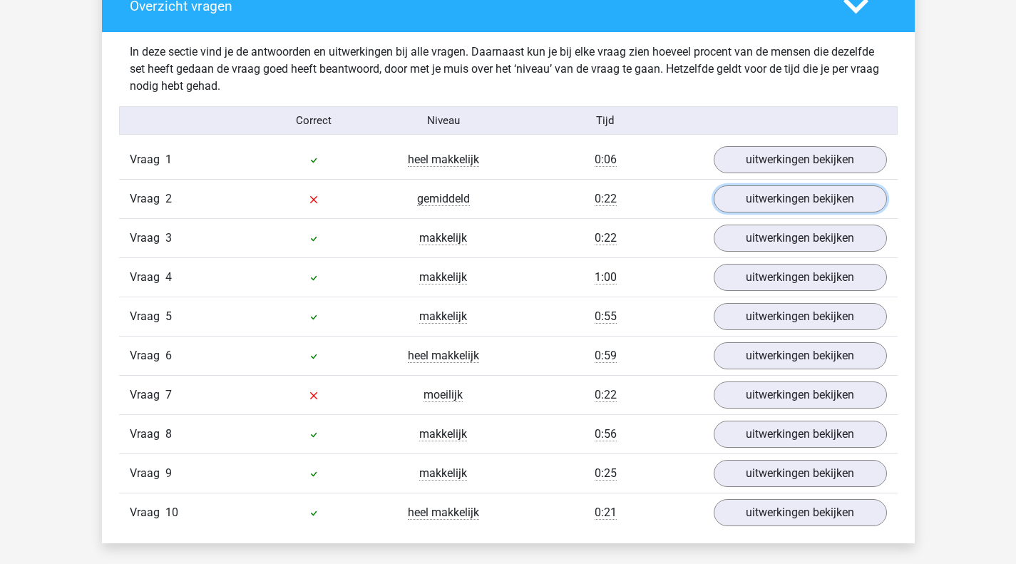
click at [782, 192] on link "uitwerkingen bekijken" at bounding box center [800, 198] width 173 height 27
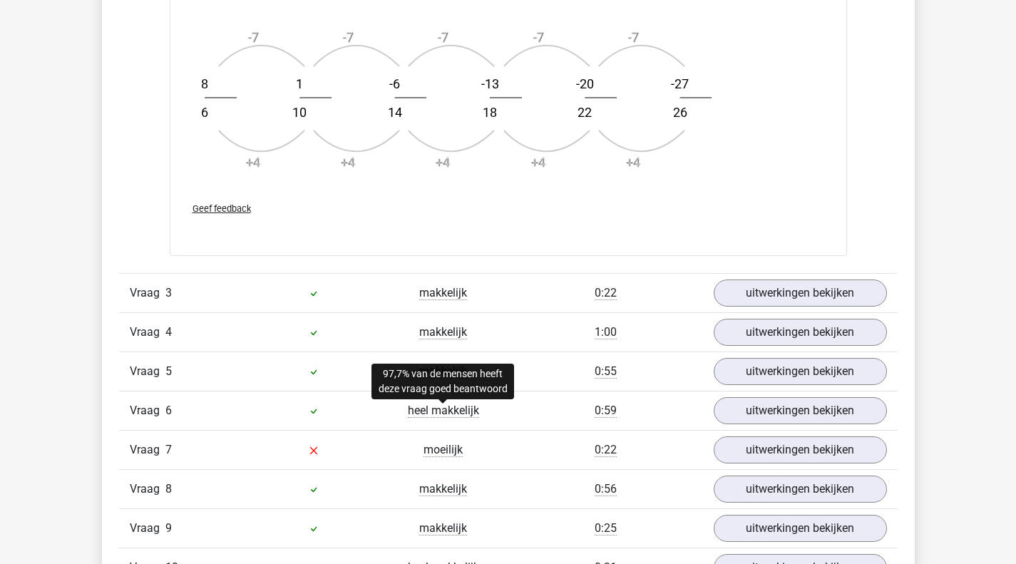
scroll to position [1662, 0]
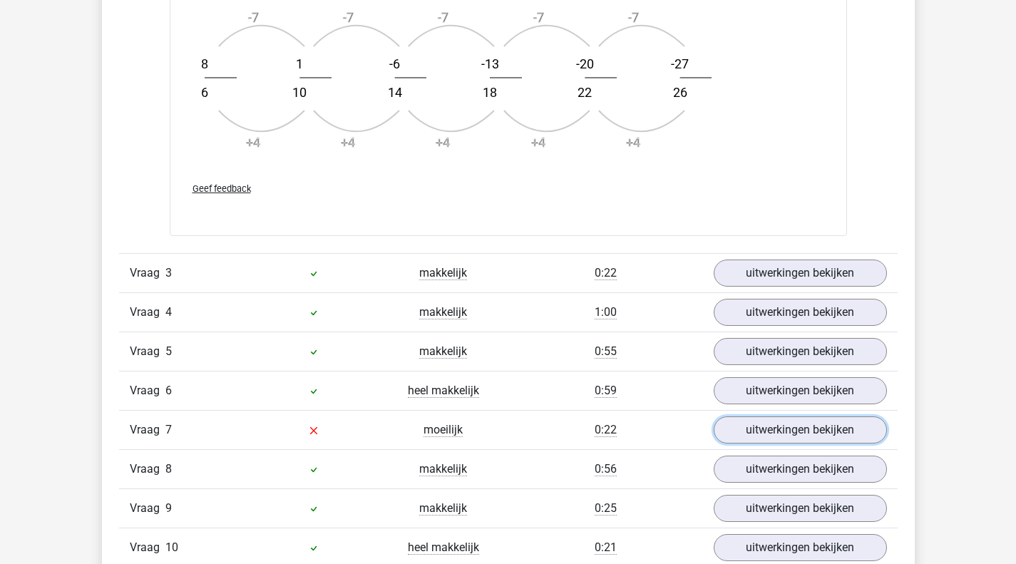
click at [850, 428] on link "uitwerkingen bekijken" at bounding box center [800, 429] width 173 height 27
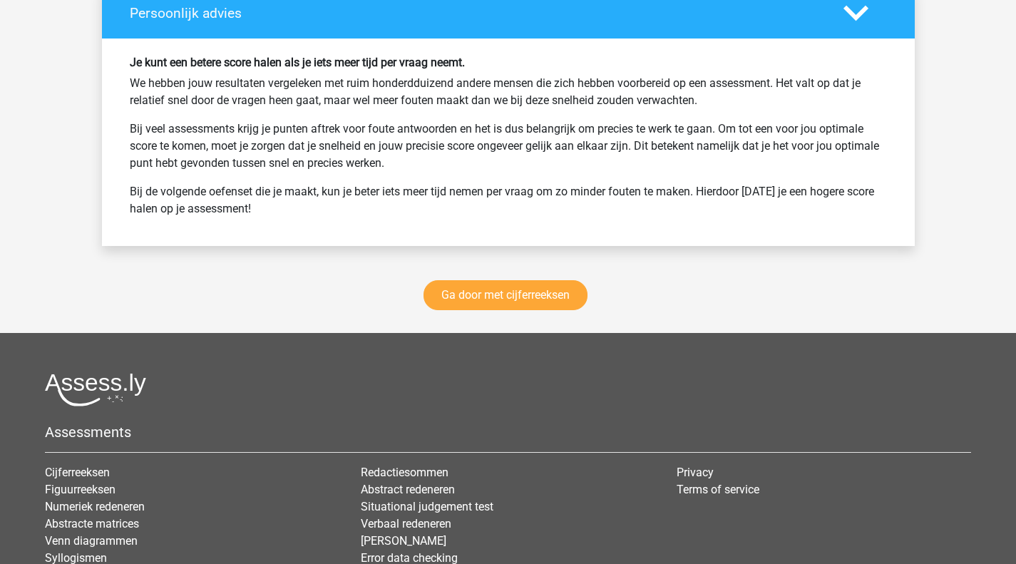
scroll to position [3628, 0]
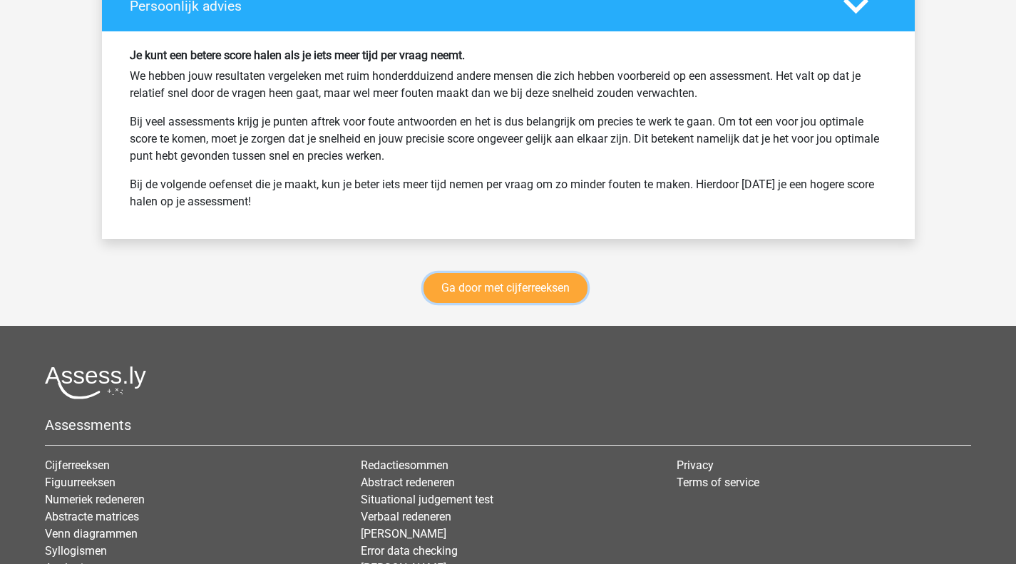
click at [500, 282] on link "Ga door met cijferreeksen" at bounding box center [505, 288] width 164 height 30
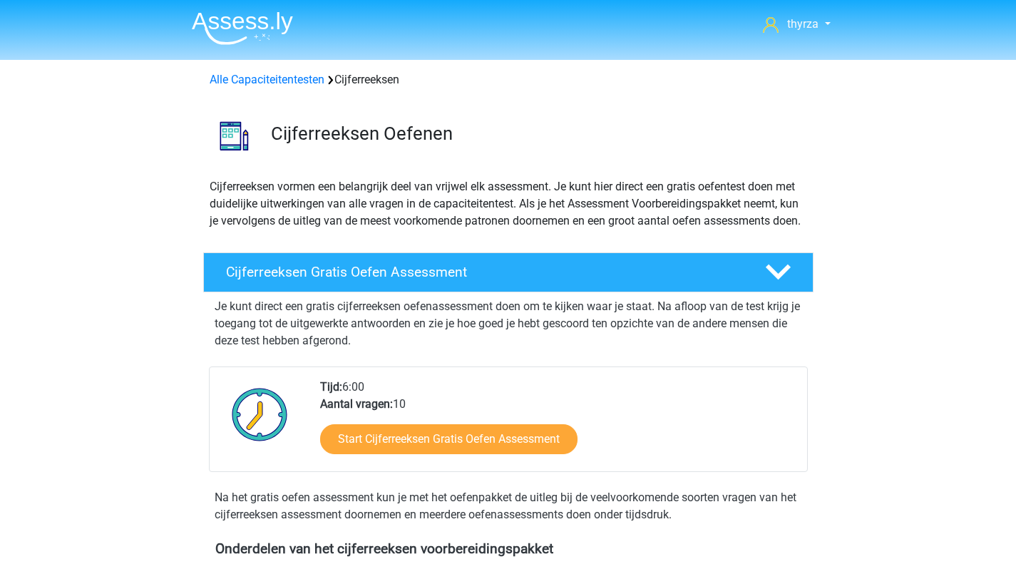
scroll to position [636, 0]
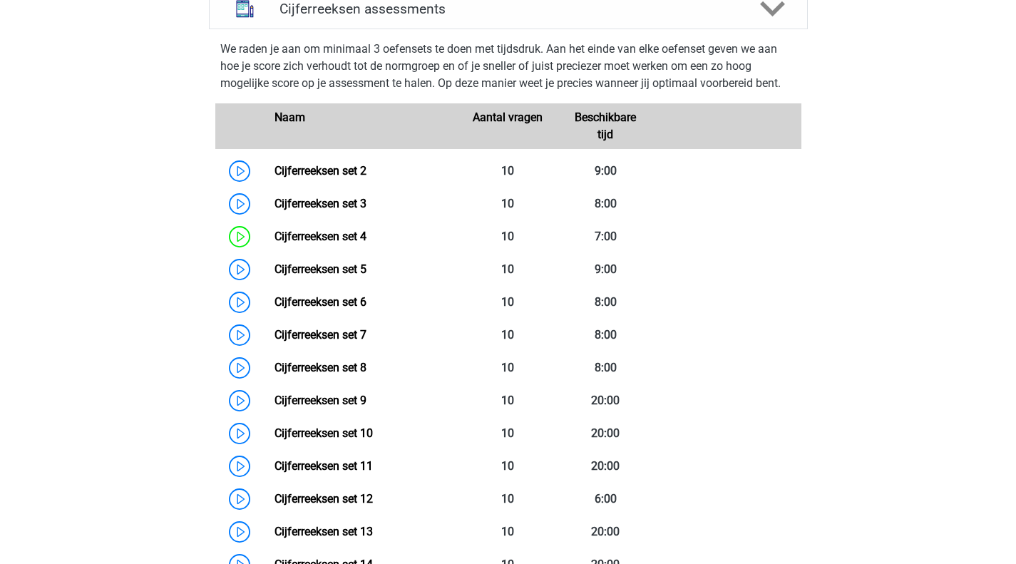
click at [274, 309] on link "Cijferreeksen set 6" at bounding box center [320, 302] width 92 height 14
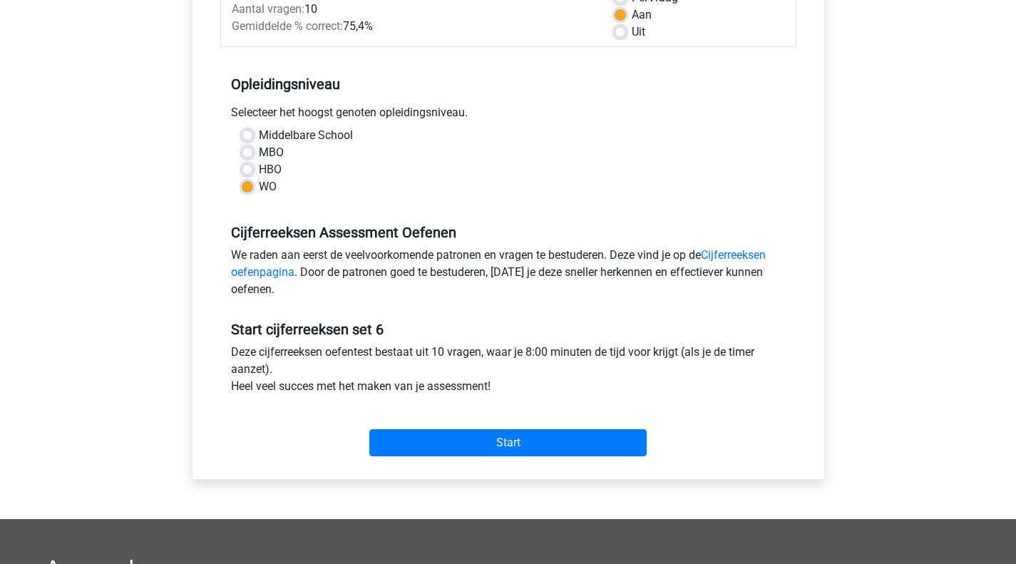
scroll to position [428, 0]
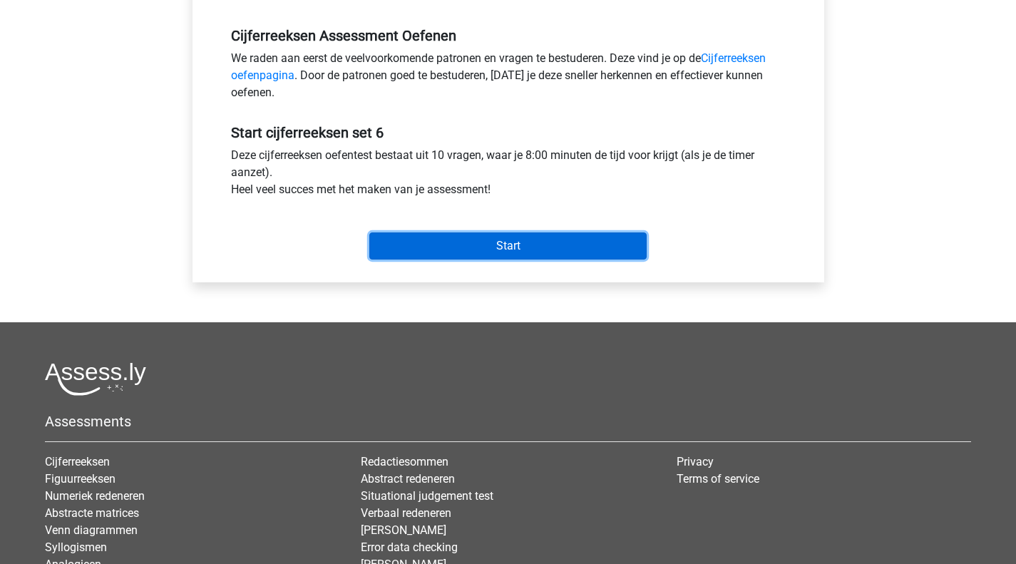
click at [476, 243] on input "Start" at bounding box center [507, 245] width 277 height 27
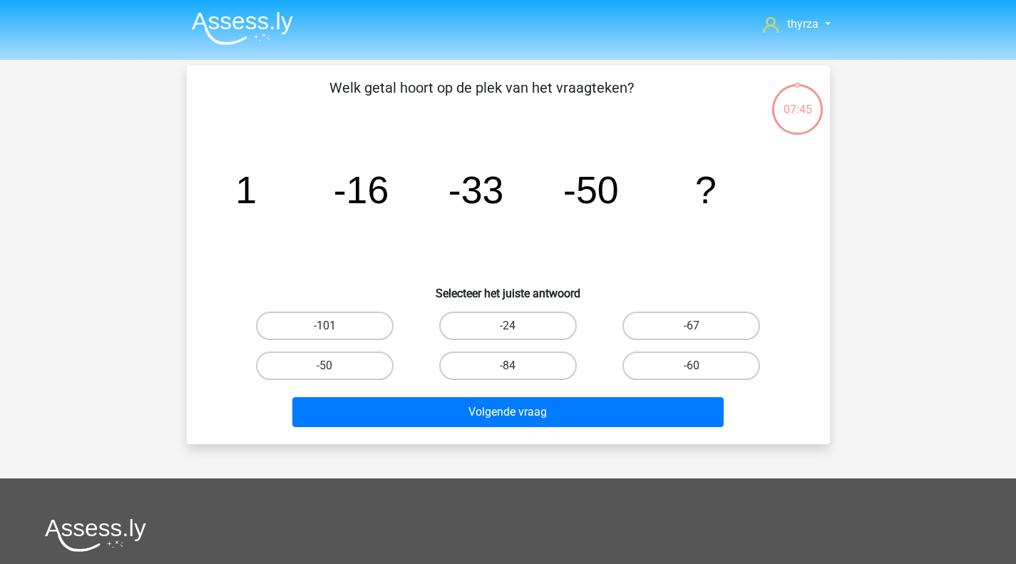
click at [676, 326] on label "-67" at bounding box center [691, 326] width 138 height 29
click at [691, 326] on input "-67" at bounding box center [695, 330] width 9 height 9
radio input "true"
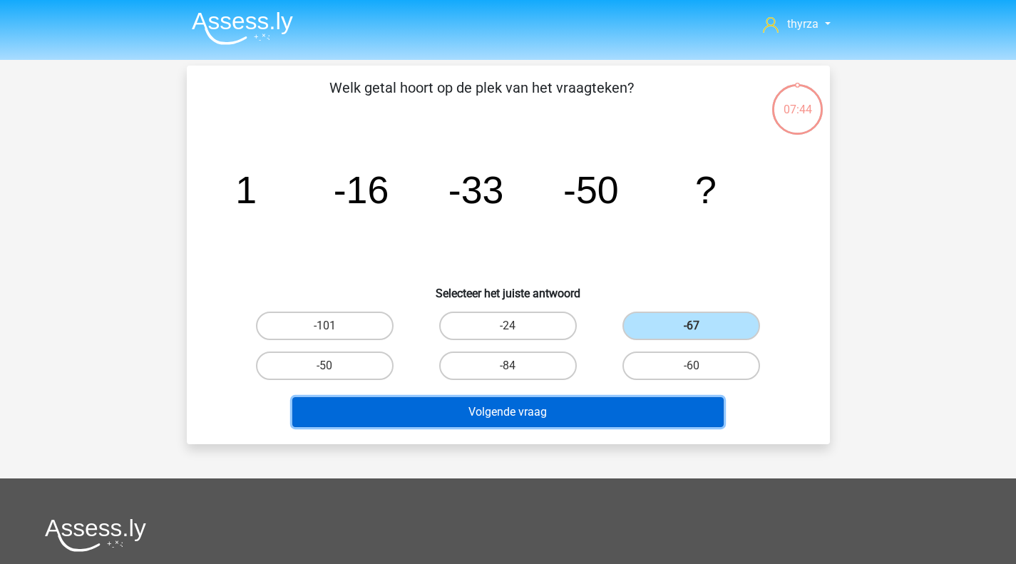
click at [603, 422] on button "Volgende vraag" at bounding box center [507, 412] width 431 height 30
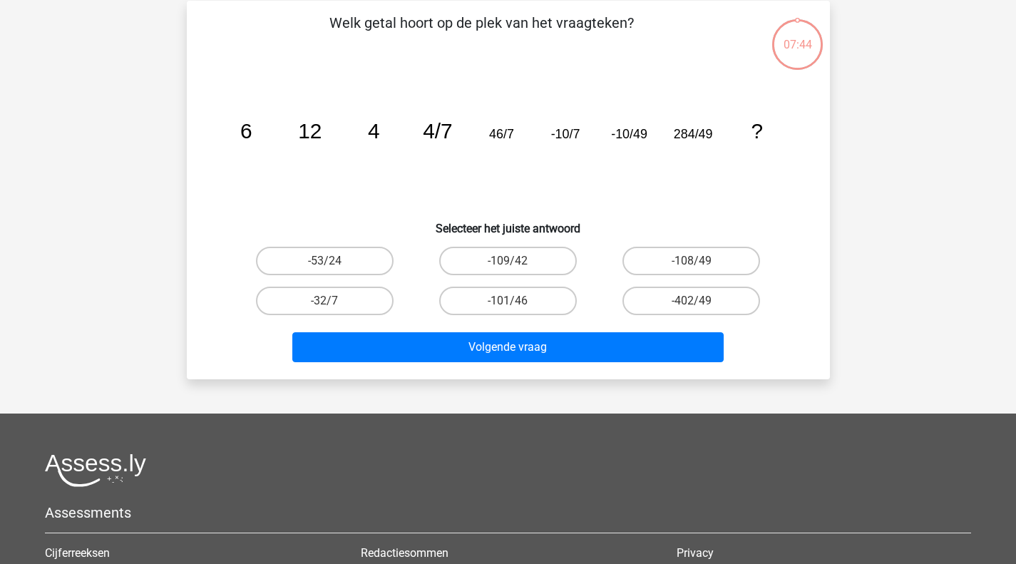
scroll to position [66, 0]
click at [432, 48] on p "Welk getal hoort op de plek van het vraagteken?" at bounding box center [482, 32] width 544 height 43
click at [691, 269] on input "-108/49" at bounding box center [695, 264] width 9 height 9
radio input "true"
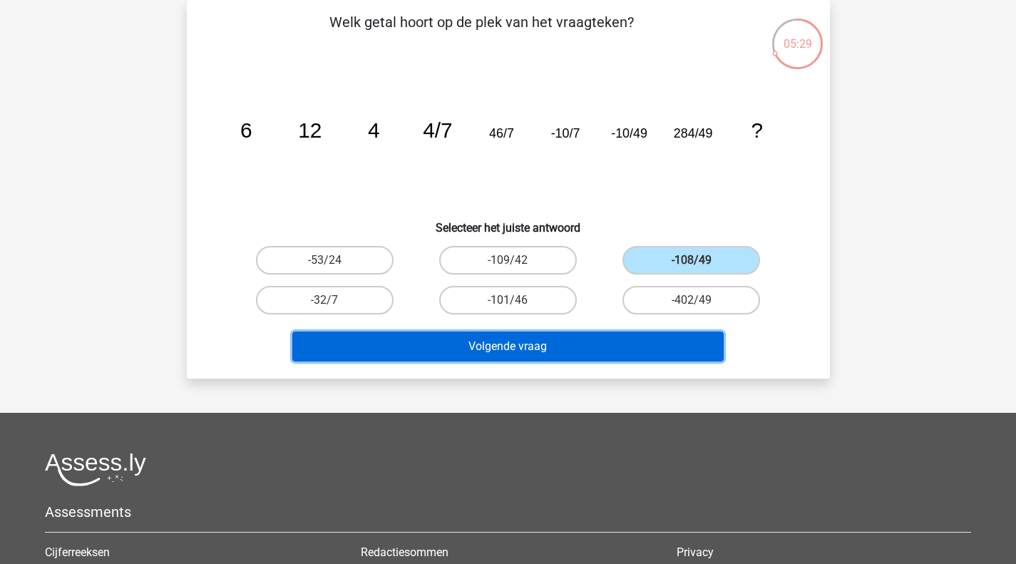
click at [635, 342] on button "Volgende vraag" at bounding box center [507, 346] width 431 height 30
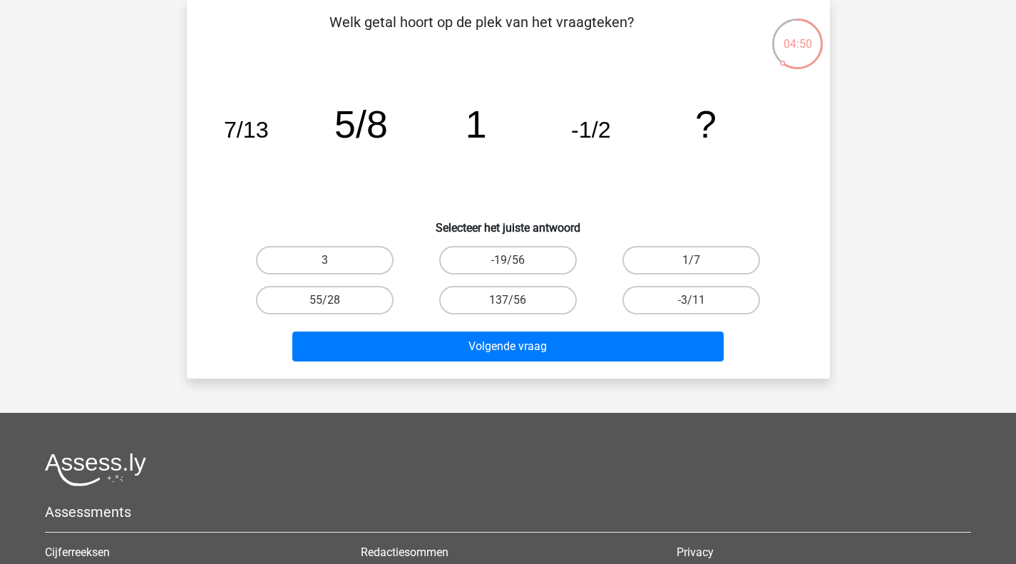
click at [684, 307] on label "-3/11" at bounding box center [691, 300] width 138 height 29
click at [691, 307] on input "-3/11" at bounding box center [695, 304] width 9 height 9
radio input "true"
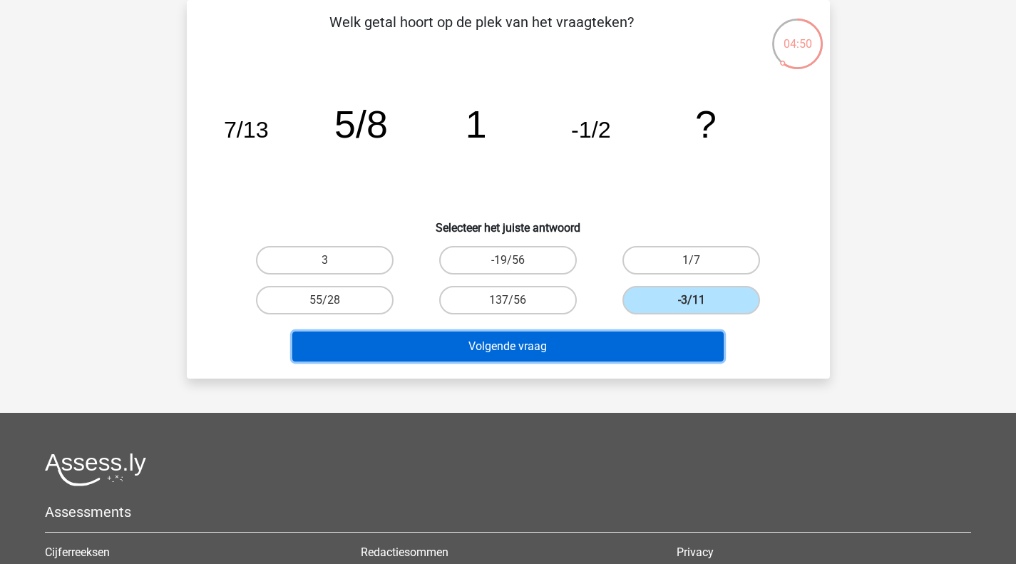
click at [652, 334] on button "Volgende vraag" at bounding box center [507, 346] width 431 height 30
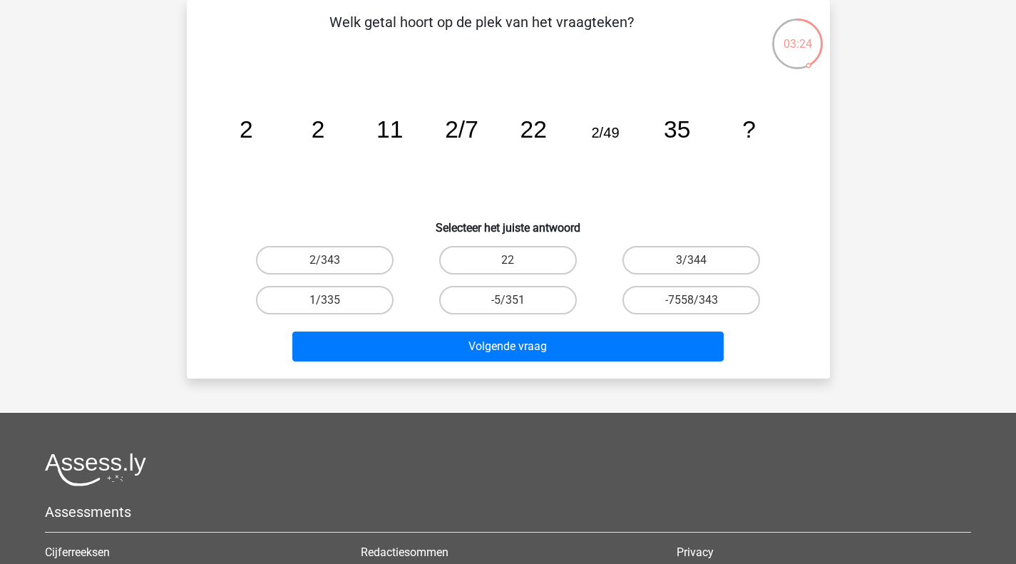
click at [680, 311] on label "-7558/343" at bounding box center [691, 300] width 138 height 29
click at [691, 309] on input "-7558/343" at bounding box center [695, 304] width 9 height 9
radio input "true"
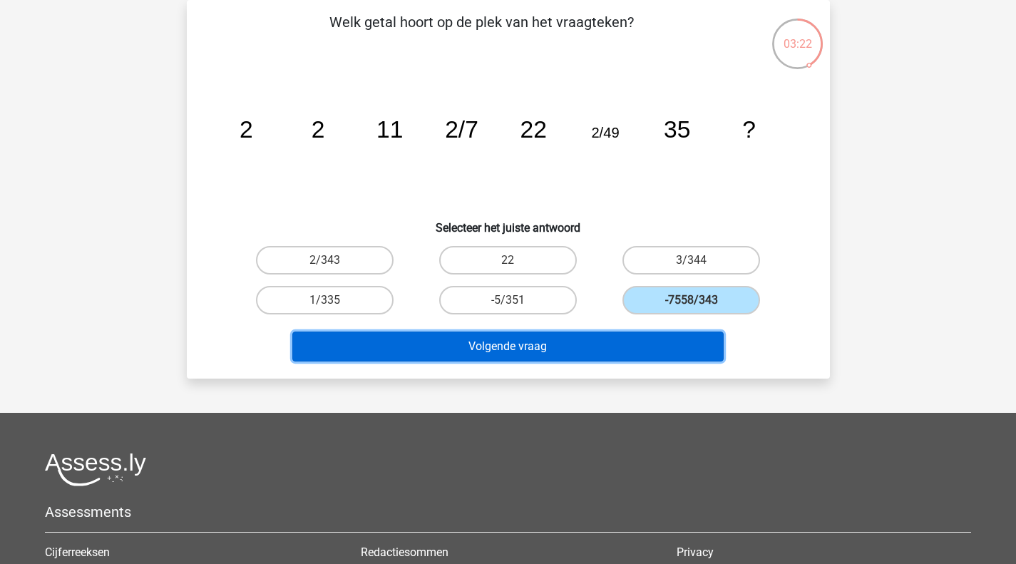
click at [612, 355] on button "Volgende vraag" at bounding box center [507, 346] width 431 height 30
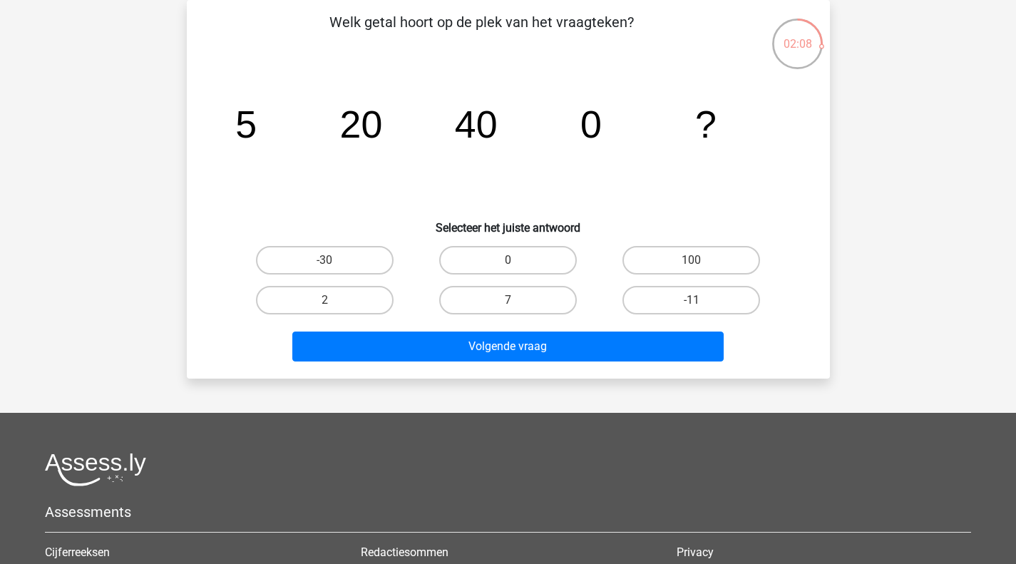
click at [264, 257] on label "-30" at bounding box center [325, 260] width 138 height 29
click at [324, 260] on input "-30" at bounding box center [328, 264] width 9 height 9
radio input "true"
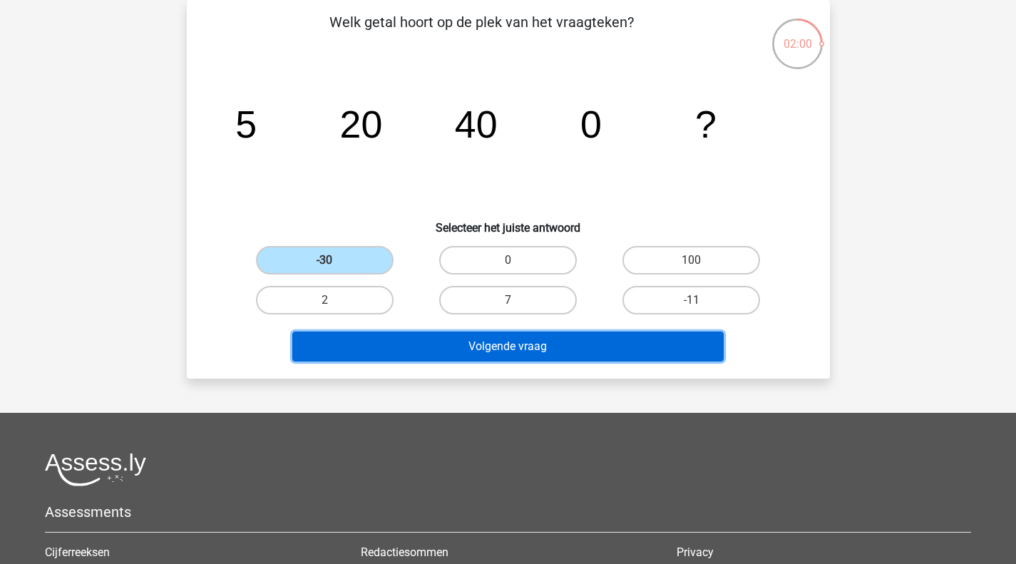
click at [473, 348] on button "Volgende vraag" at bounding box center [507, 346] width 431 height 30
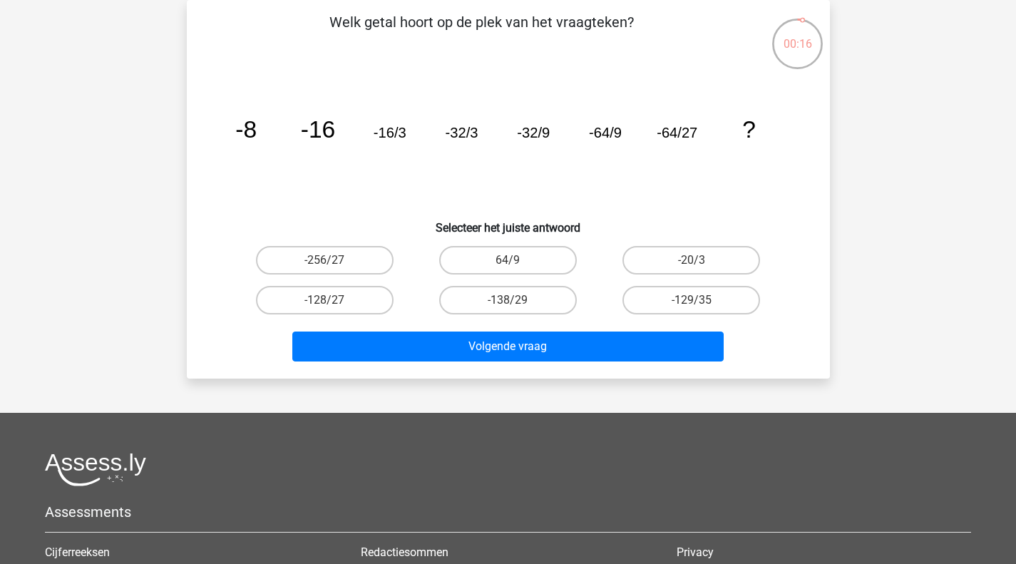
click at [515, 272] on label "64/9" at bounding box center [508, 260] width 138 height 29
click at [515, 269] on input "64/9" at bounding box center [512, 264] width 9 height 9
radio input "true"
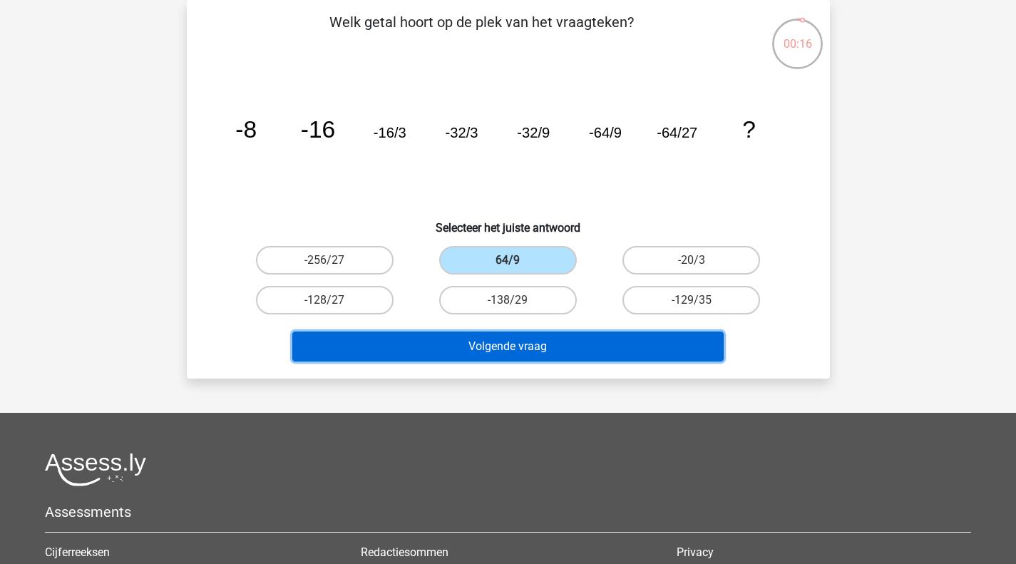
click at [525, 342] on button "Volgende vraag" at bounding box center [507, 346] width 431 height 30
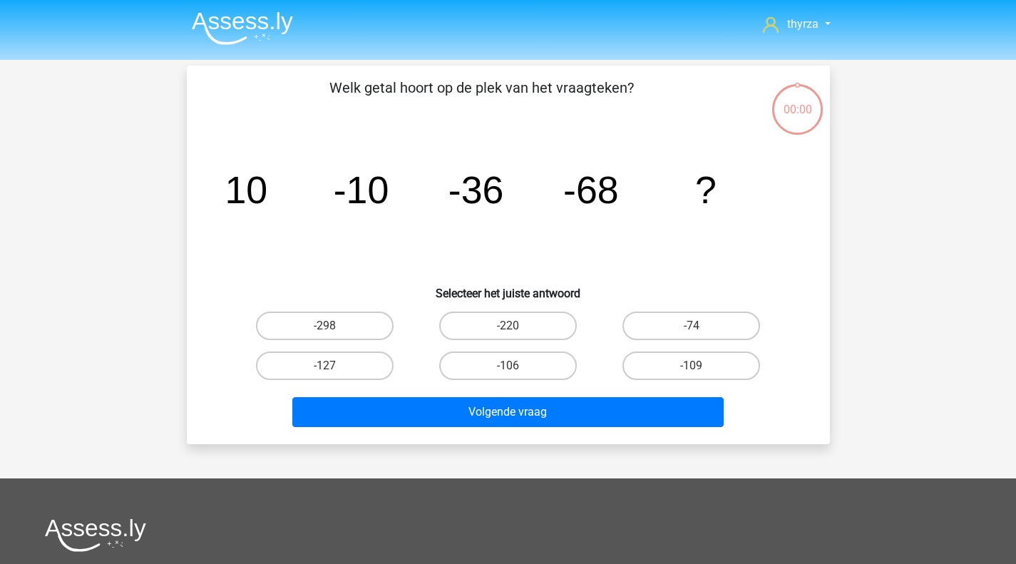
scroll to position [66, 0]
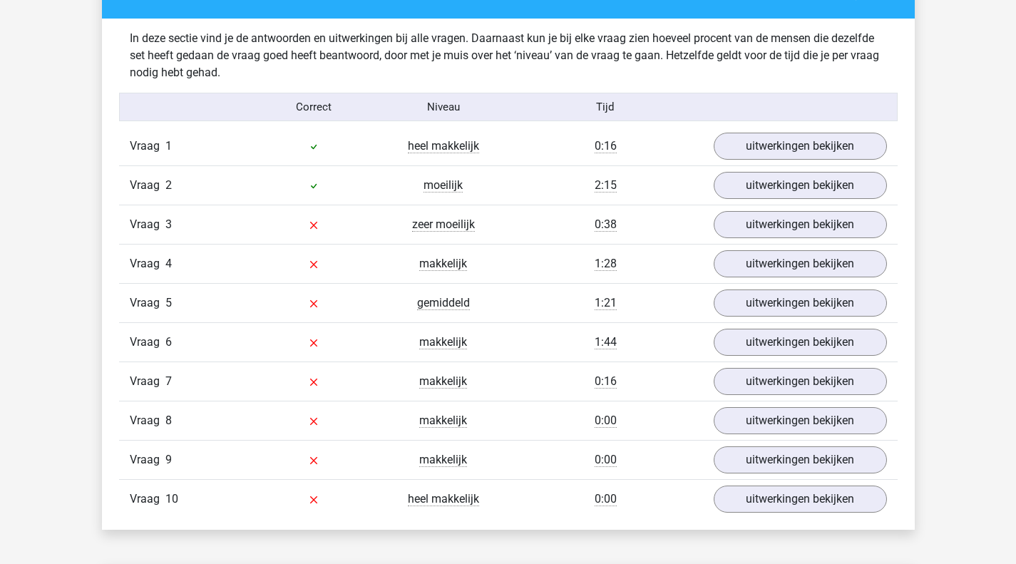
scroll to position [855, 0]
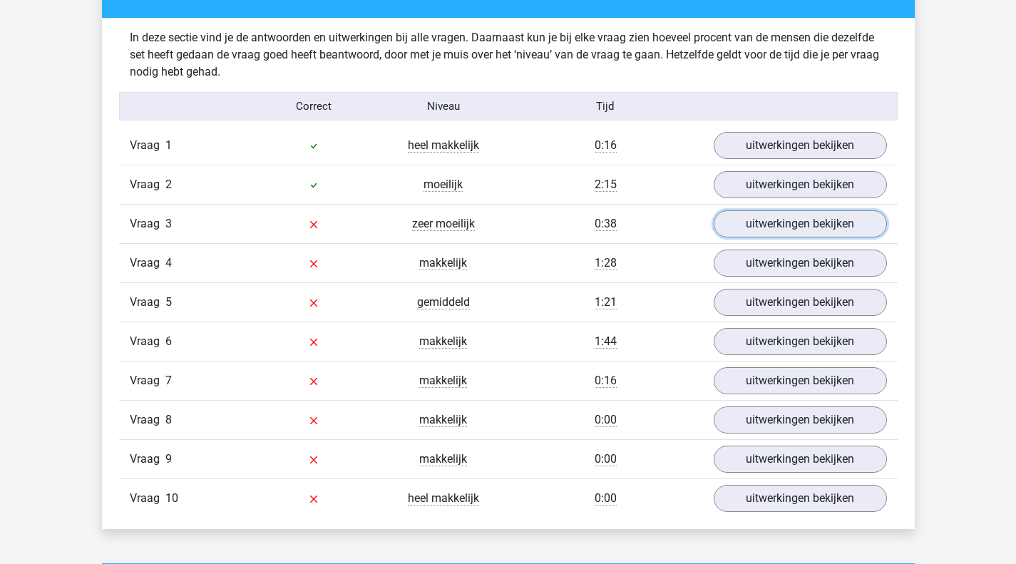
click at [761, 217] on link "uitwerkingen bekijken" at bounding box center [800, 223] width 173 height 27
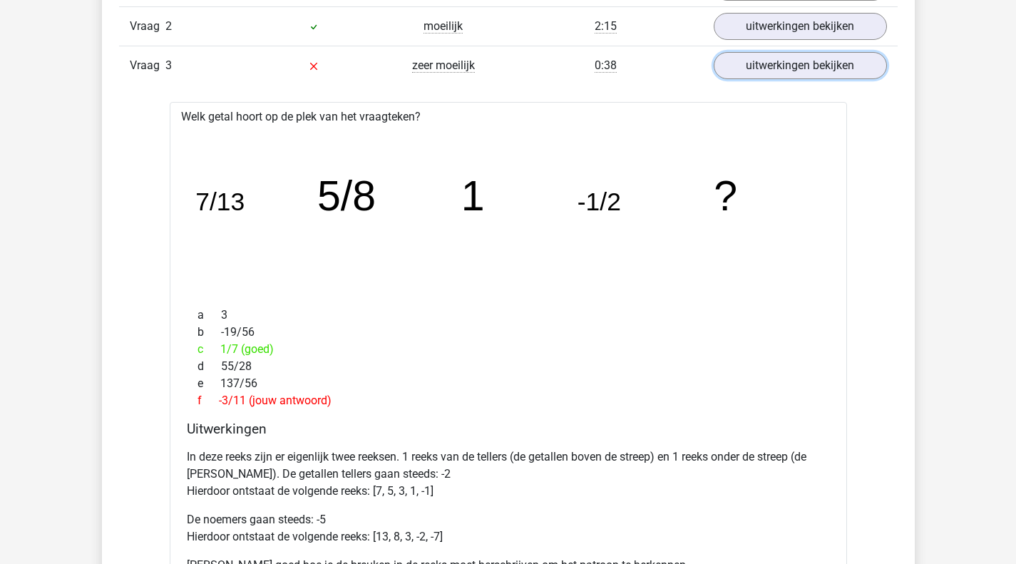
scroll to position [1014, 0]
click at [761, 217] on icon "image/svg+xml 7/13 5/8 1 -1/2 ?" at bounding box center [508, 209] width 632 height 158
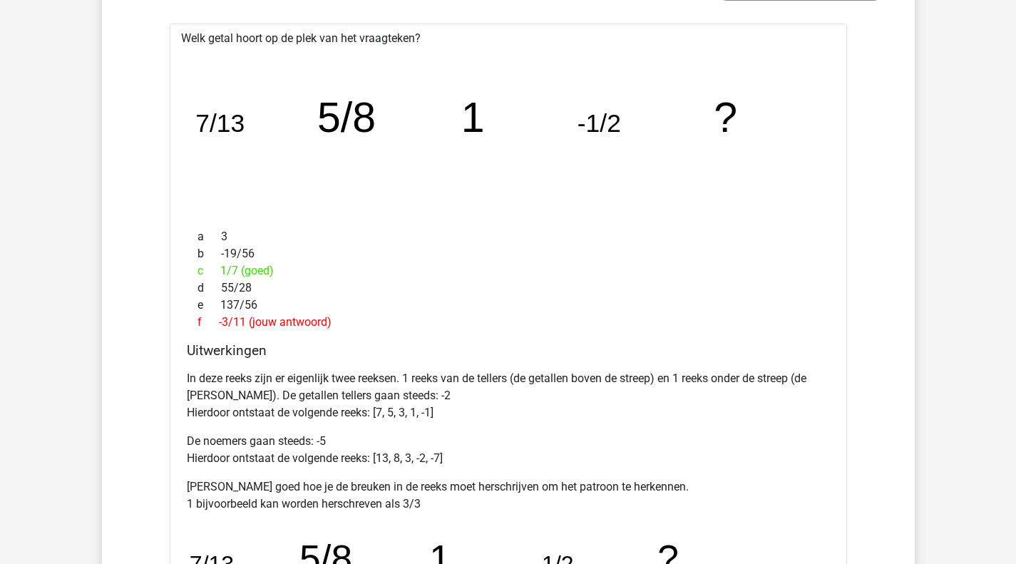
scroll to position [1096, 0]
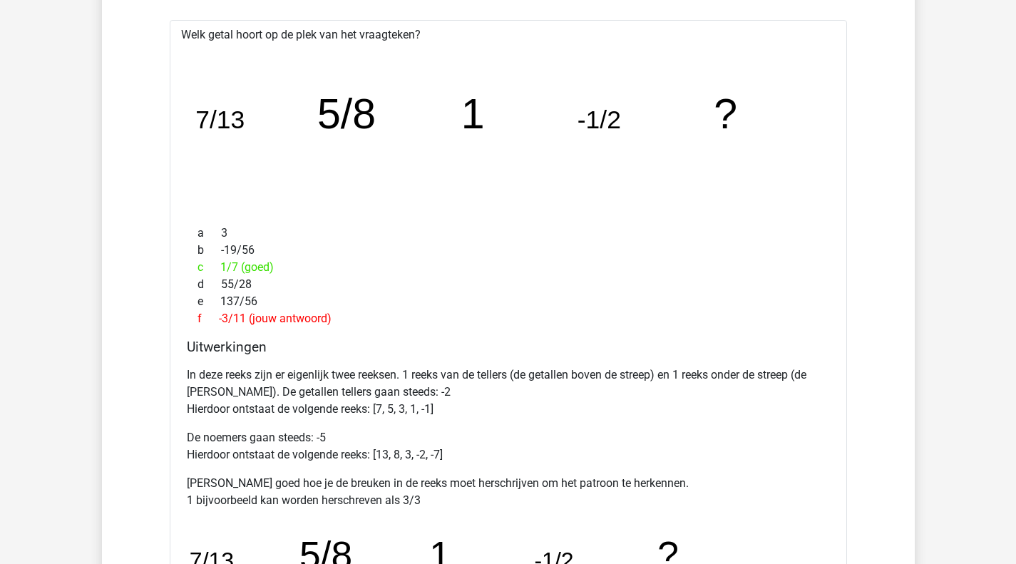
click at [356, 391] on p "In deze reeks zijn er eigenlijk twee reeksen. 1 reeks van de tellers (de getall…" at bounding box center [508, 391] width 643 height 51
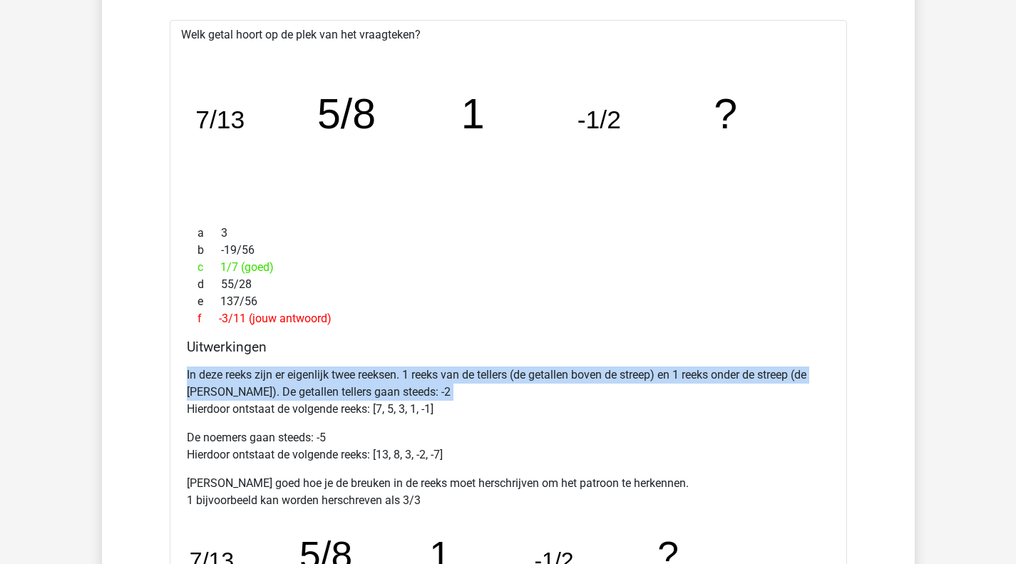
click at [356, 391] on p "In deze reeks zijn er eigenlijk twee reeksen. 1 reeks van de tellers (de getall…" at bounding box center [508, 391] width 643 height 51
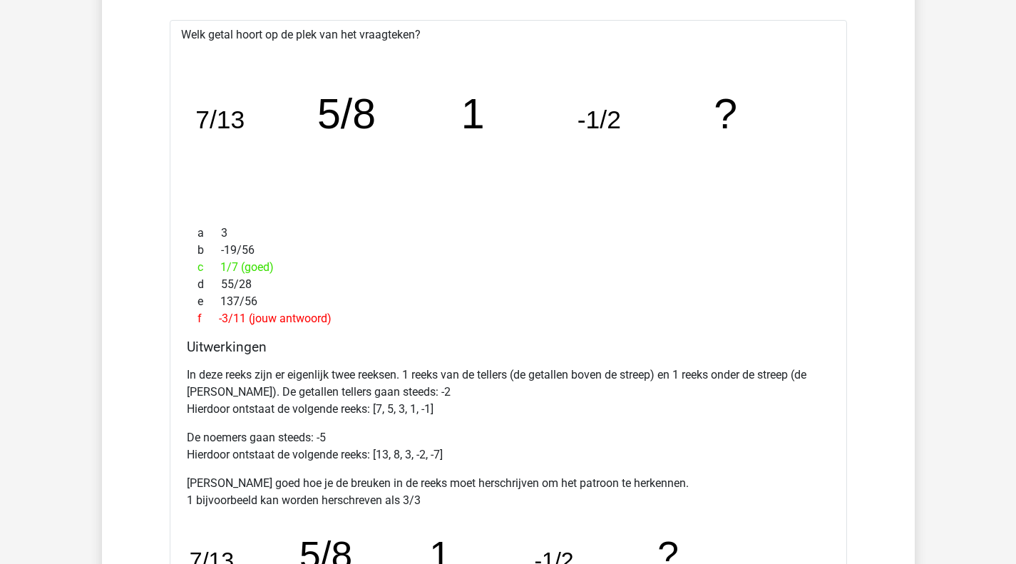
click at [356, 391] on p "In deze reeks zijn er eigenlijk twee reeksen. 1 reeks van de tellers (de getall…" at bounding box center [508, 391] width 643 height 51
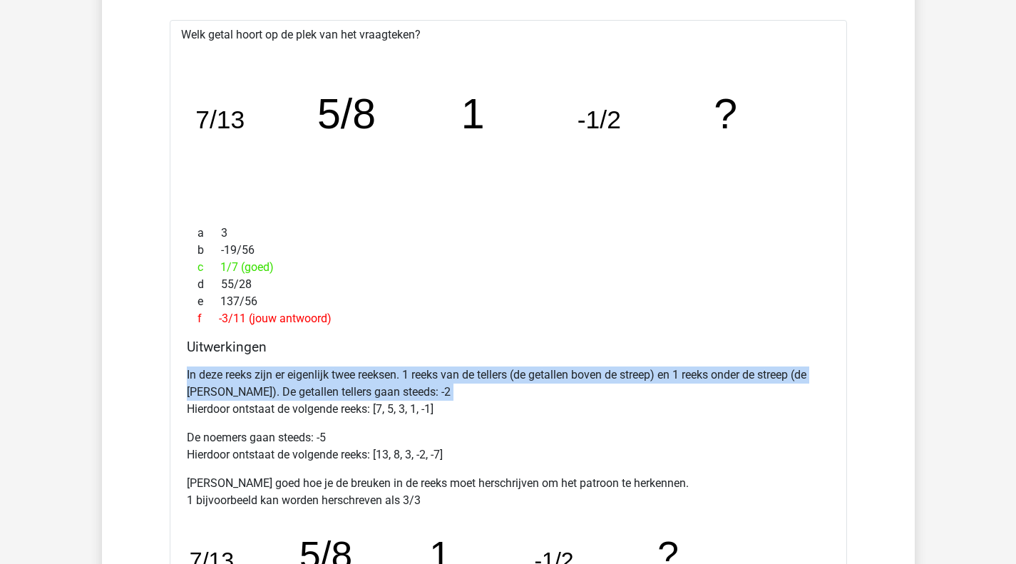
click at [356, 391] on p "In deze reeks zijn er eigenlijk twee reeksen. 1 reeks van de tellers (de getall…" at bounding box center [508, 391] width 643 height 51
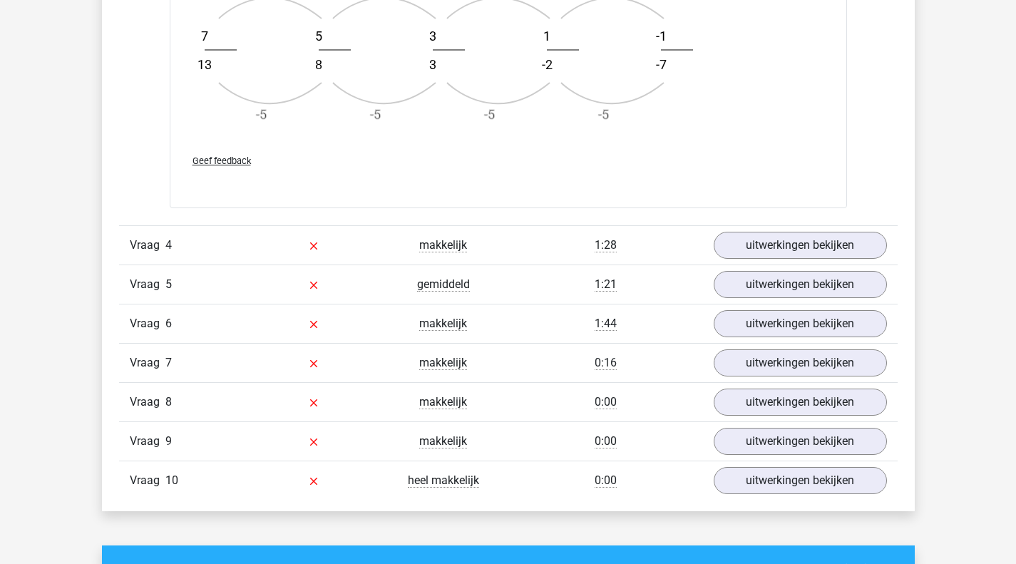
scroll to position [1729, 0]
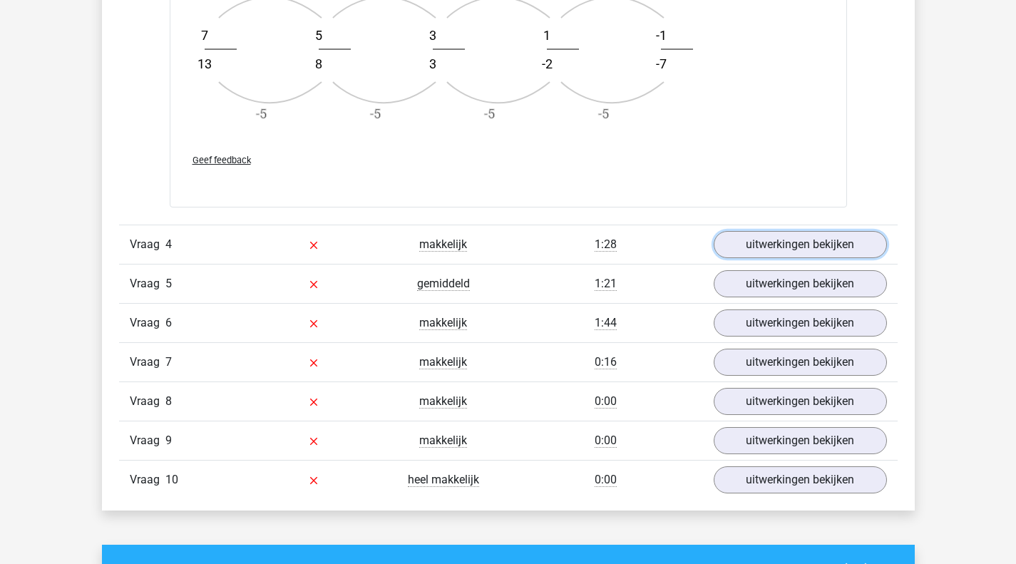
click at [783, 253] on link "uitwerkingen bekijken" at bounding box center [800, 244] width 173 height 27
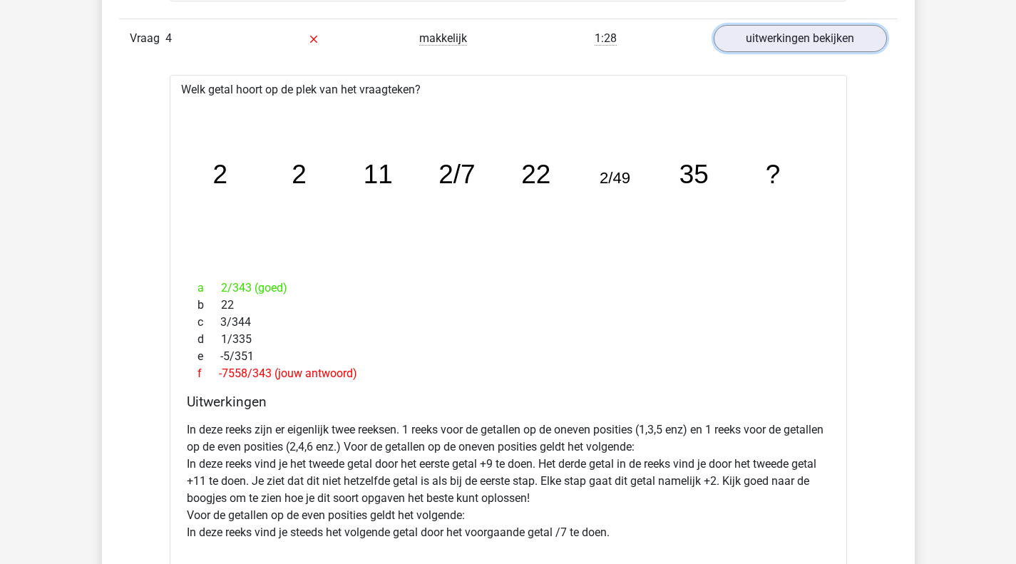
scroll to position [1937, 0]
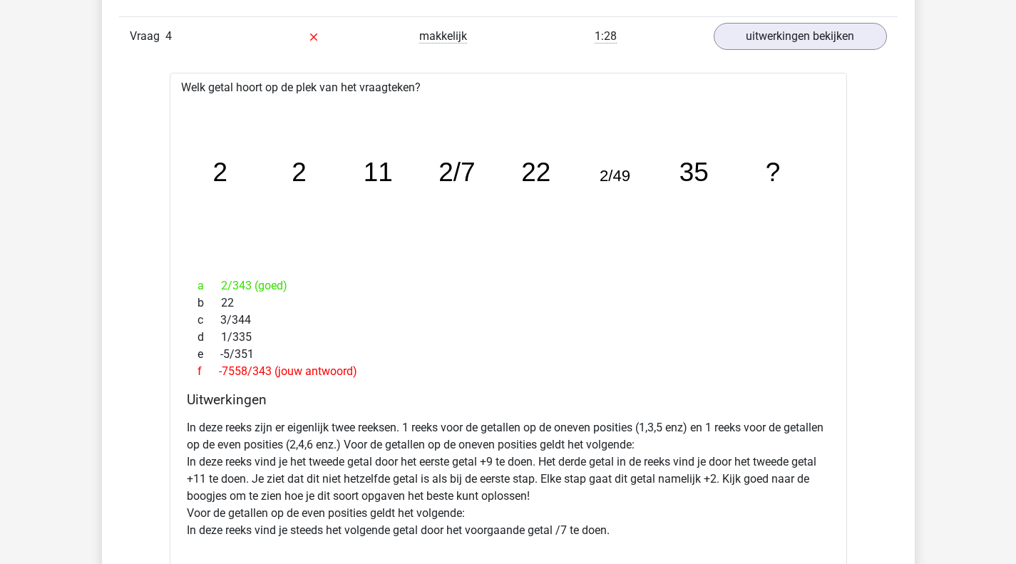
click at [423, 431] on p "In deze reeks zijn er eigenlijk twee reeksen. 1 reeks voor de getallen op de on…" at bounding box center [508, 479] width 643 height 120
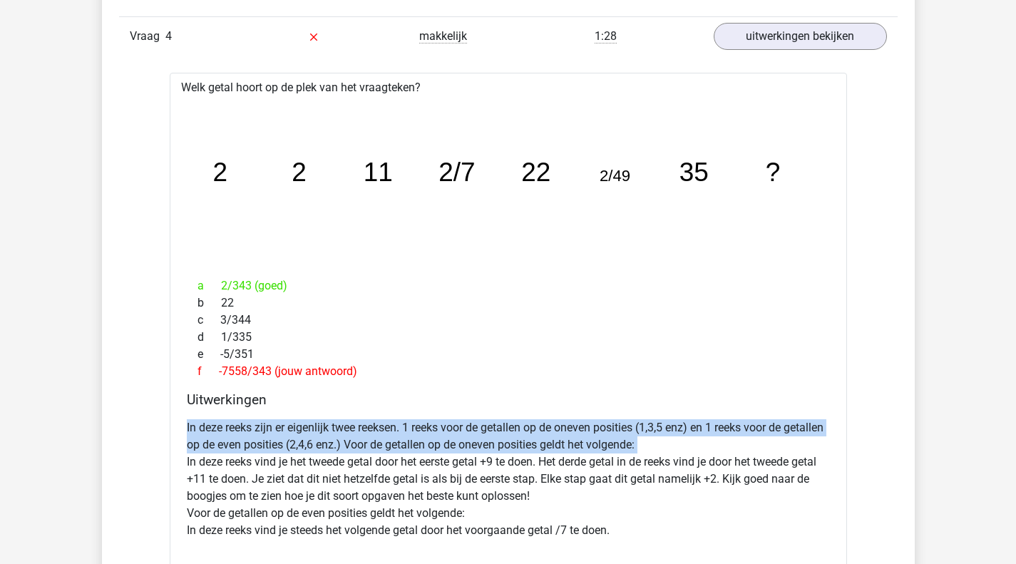
click at [423, 431] on p "In deze reeks zijn er eigenlijk twee reeksen. 1 reeks voor de getallen op de on…" at bounding box center [508, 479] width 643 height 120
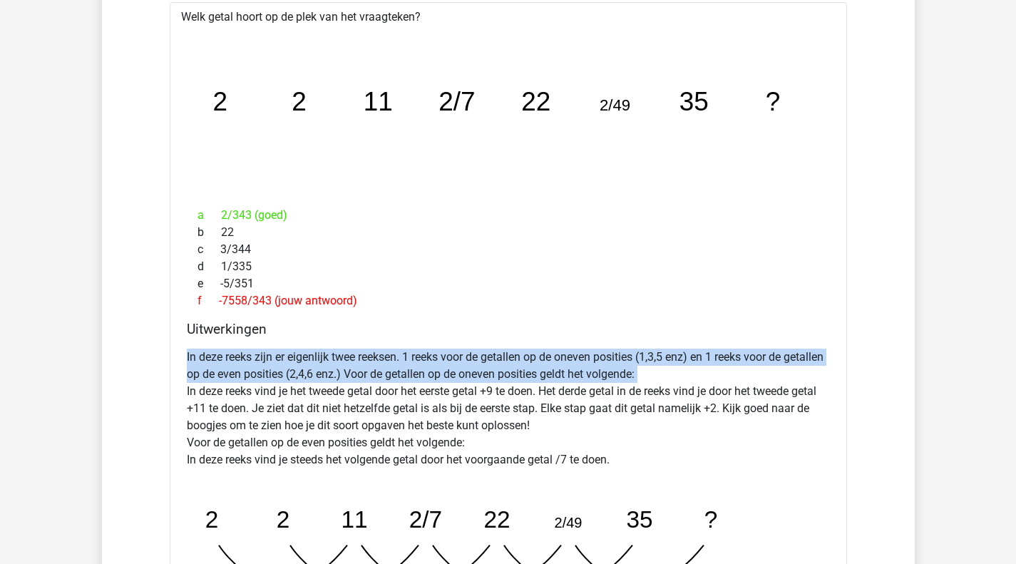
scroll to position [2009, 0]
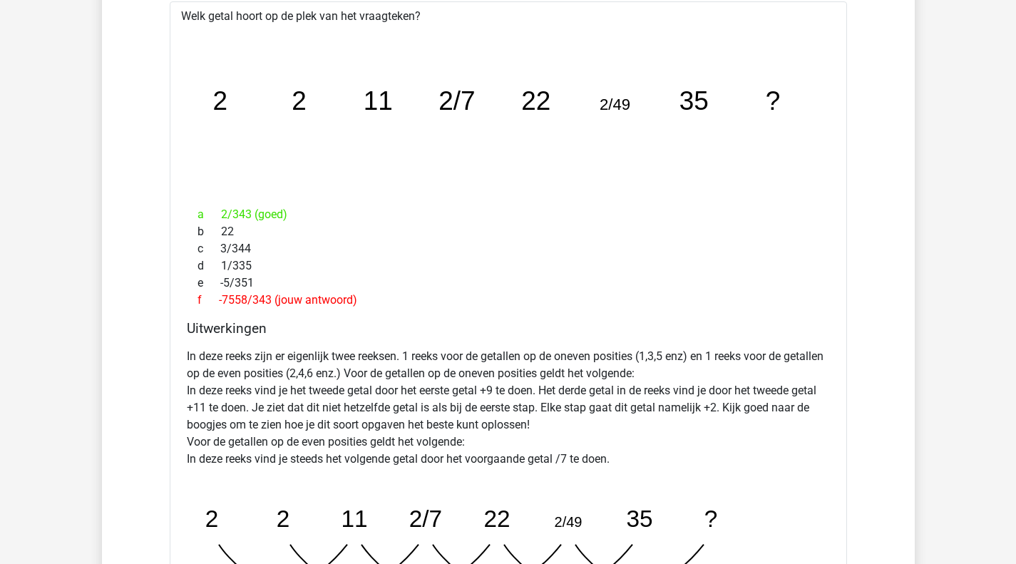
click at [381, 391] on p "In deze reeks zijn er eigenlijk twee reeksen. 1 reeks voor de getallen op de on…" at bounding box center [508, 408] width 643 height 120
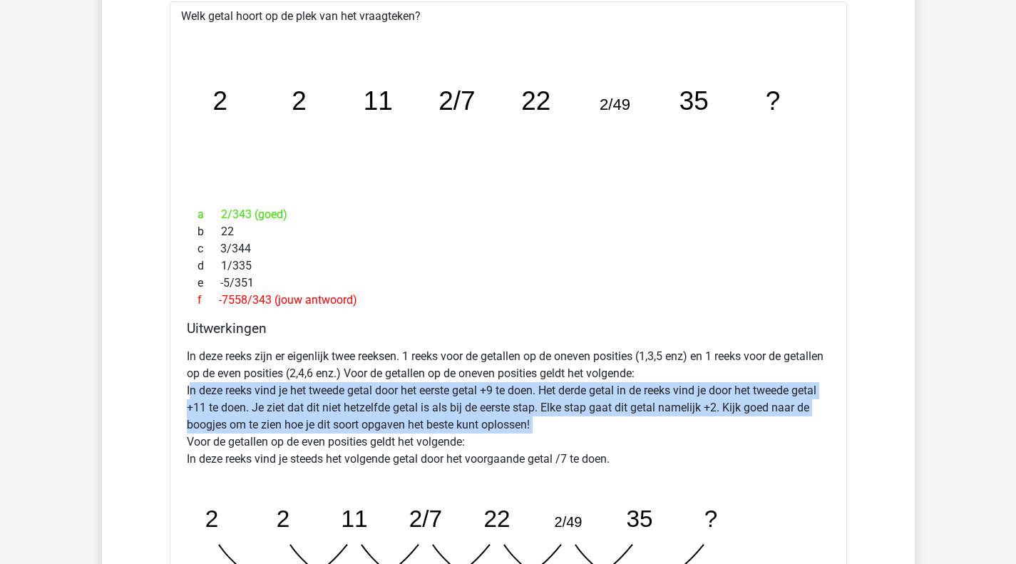
click at [381, 391] on p "In deze reeks zijn er eigenlijk twee reeksen. 1 reeks voor de getallen op de on…" at bounding box center [508, 408] width 643 height 120
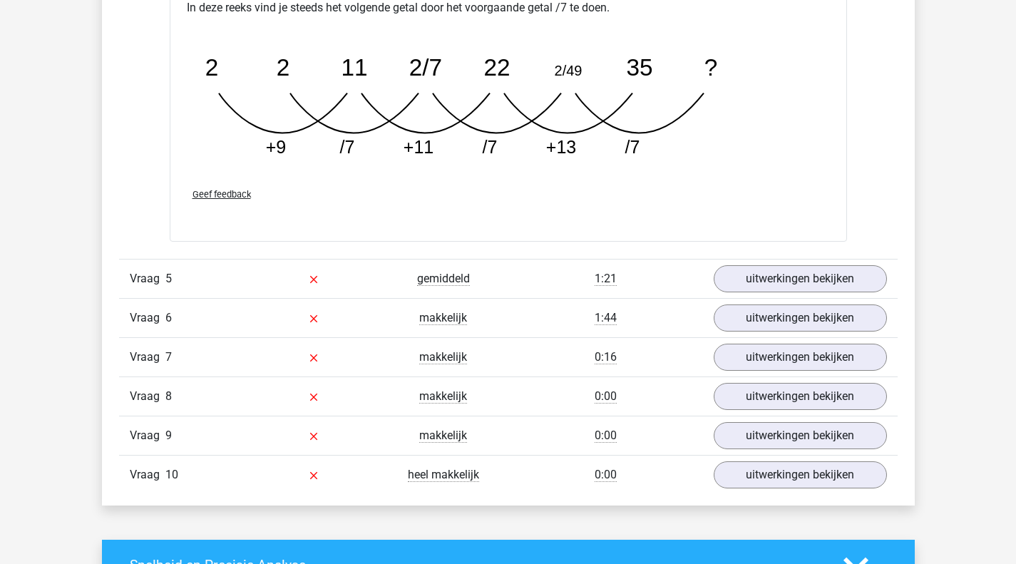
scroll to position [2461, 0]
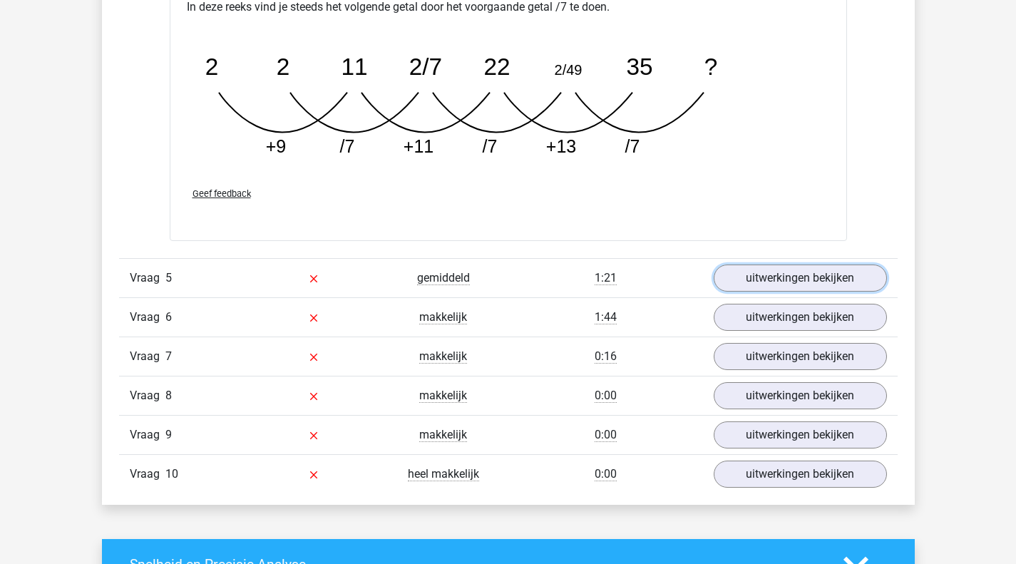
click at [797, 274] on link "uitwerkingen bekijken" at bounding box center [800, 277] width 173 height 27
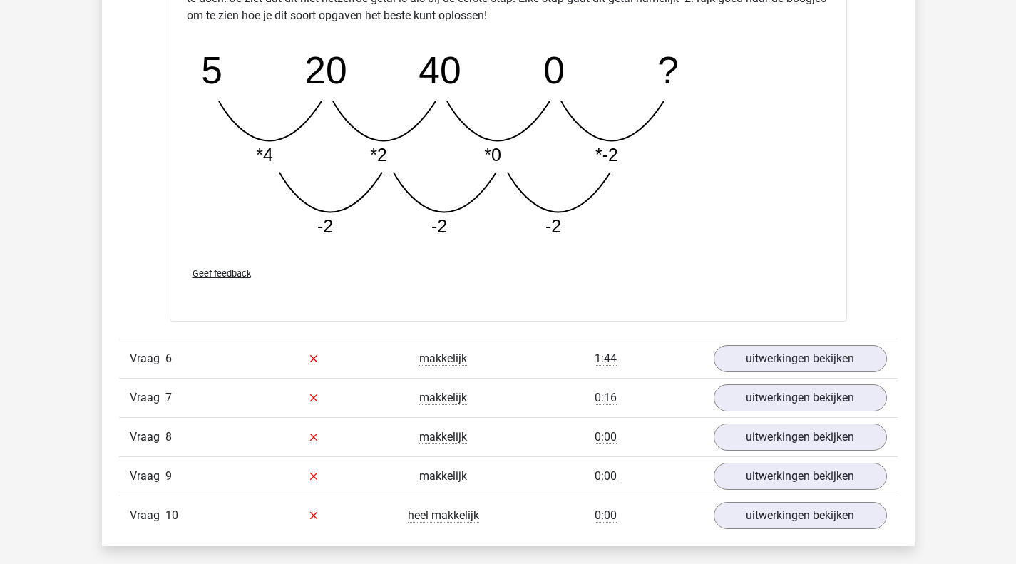
scroll to position [3149, 0]
click at [825, 351] on link "uitwerkingen bekijken" at bounding box center [800, 357] width 173 height 27
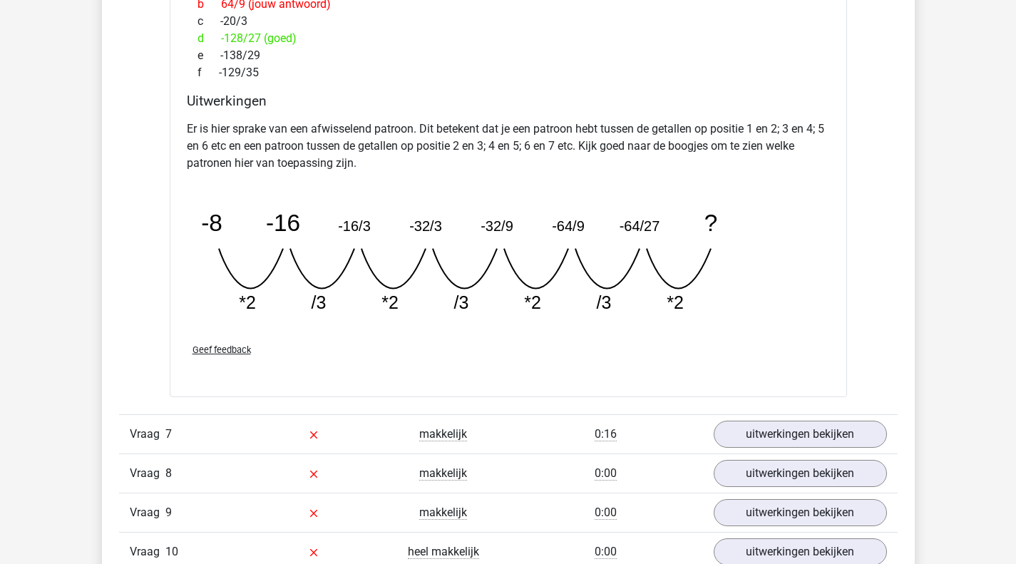
scroll to position [3769, 0]
click at [794, 443] on link "uitwerkingen bekijken" at bounding box center [800, 432] width 173 height 27
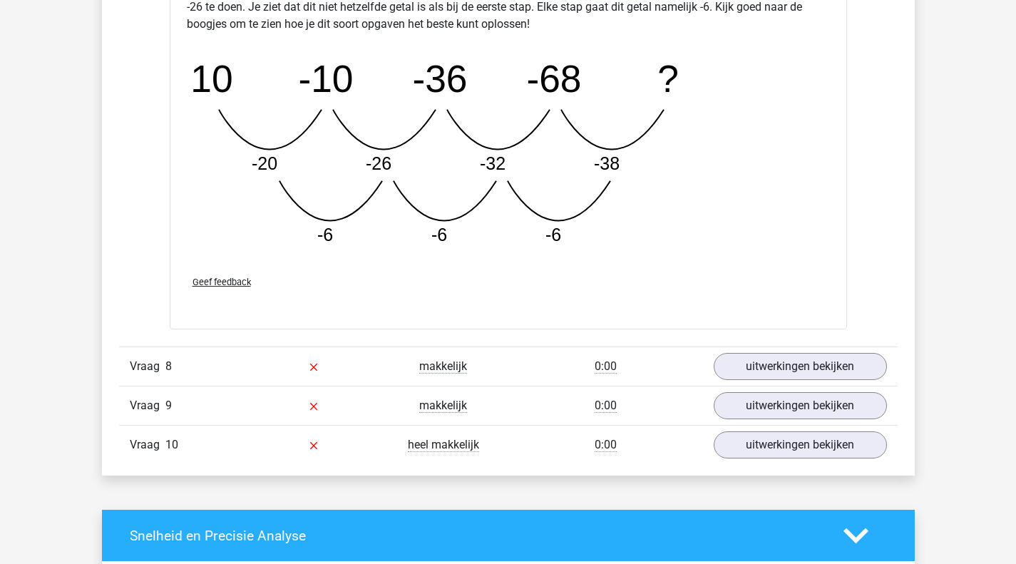
scroll to position [4603, 0]
click at [167, 370] on span "8" at bounding box center [168, 366] width 6 height 14
click at [796, 374] on link "uitwerkingen bekijken" at bounding box center [800, 366] width 173 height 27
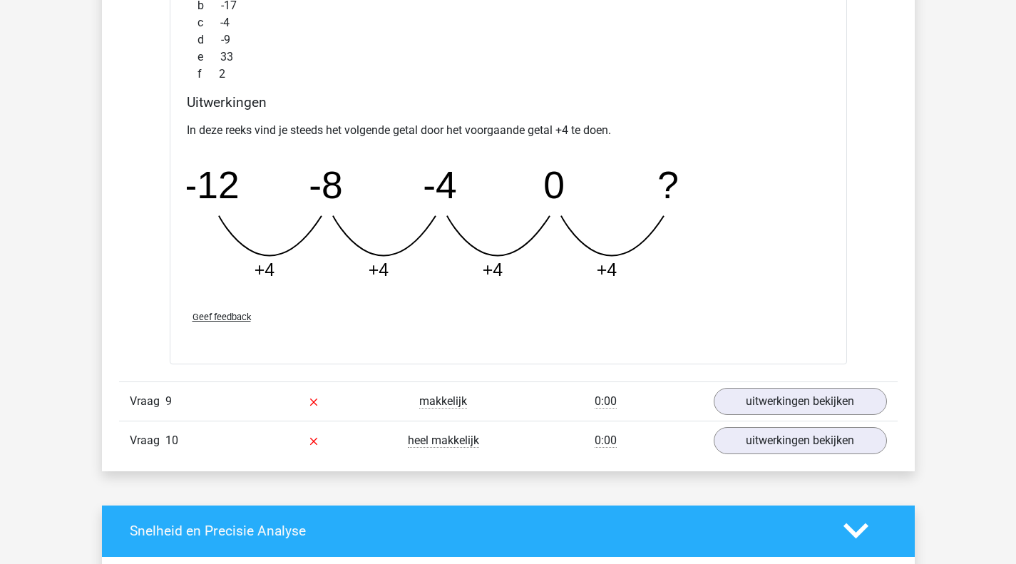
scroll to position [5236, 0]
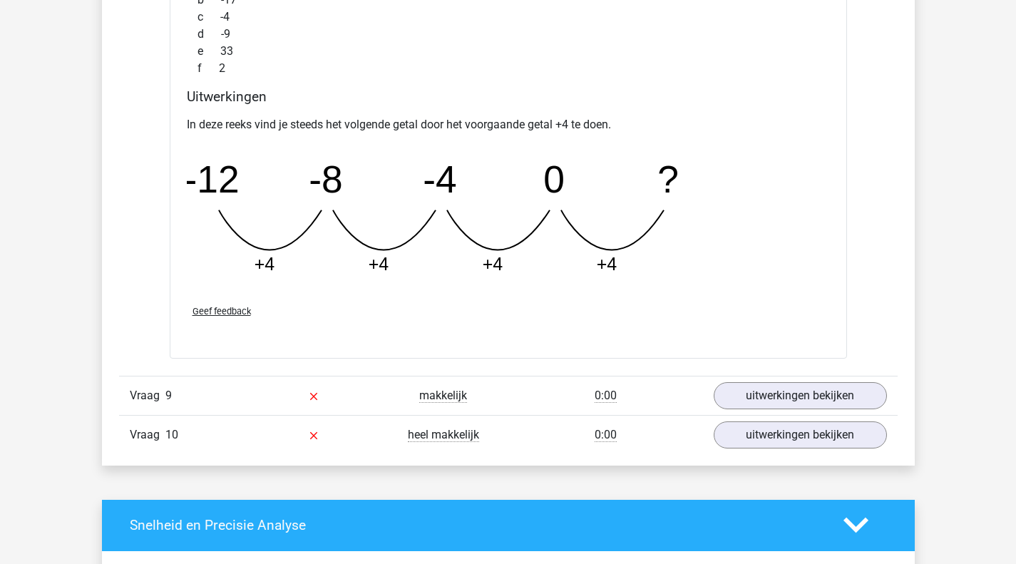
click at [786, 403] on link "uitwerkingen bekijken" at bounding box center [800, 395] width 173 height 27
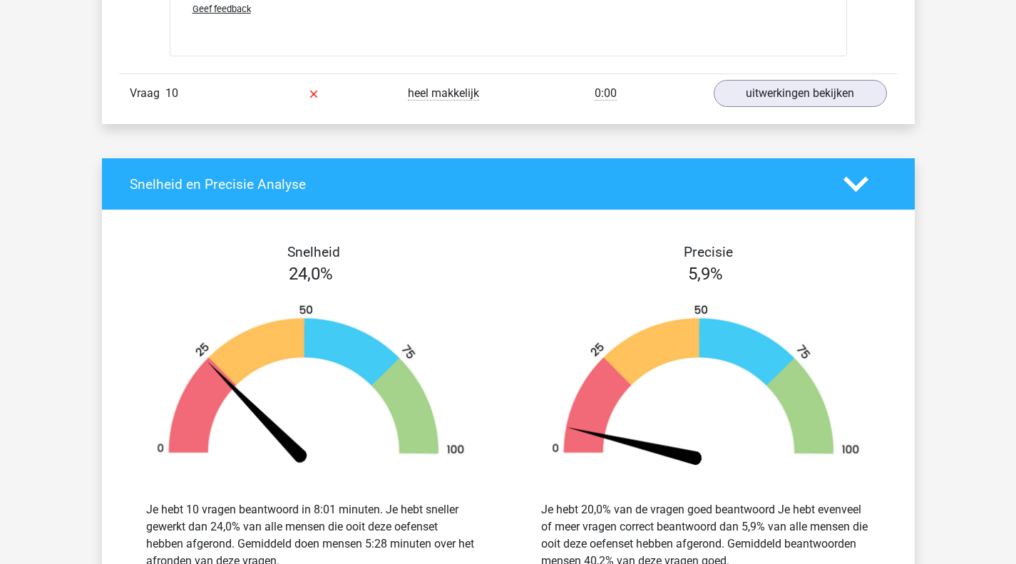
scroll to position [6202, 0]
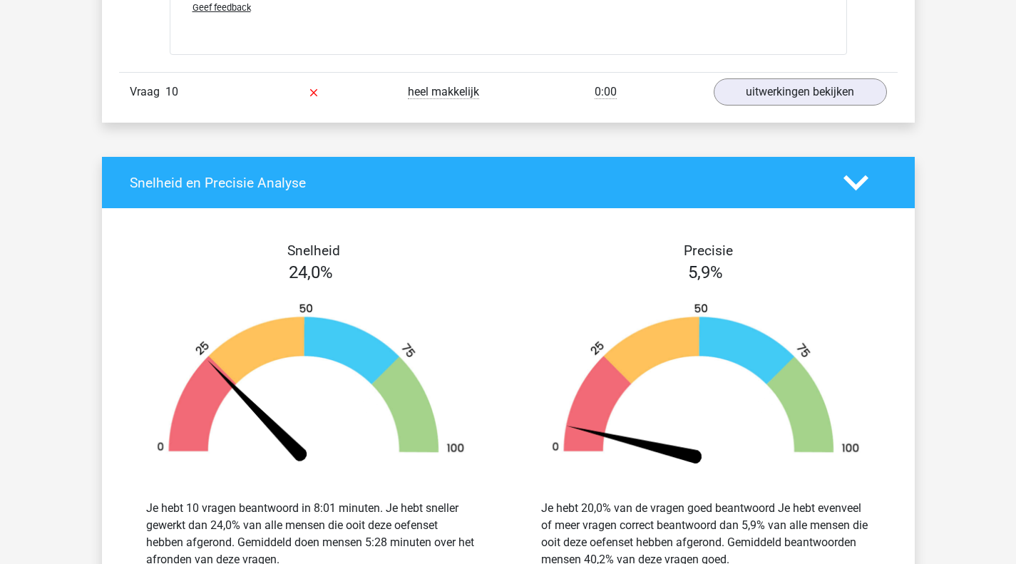
click at [770, 88] on link "uitwerkingen bekijken" at bounding box center [800, 91] width 173 height 27
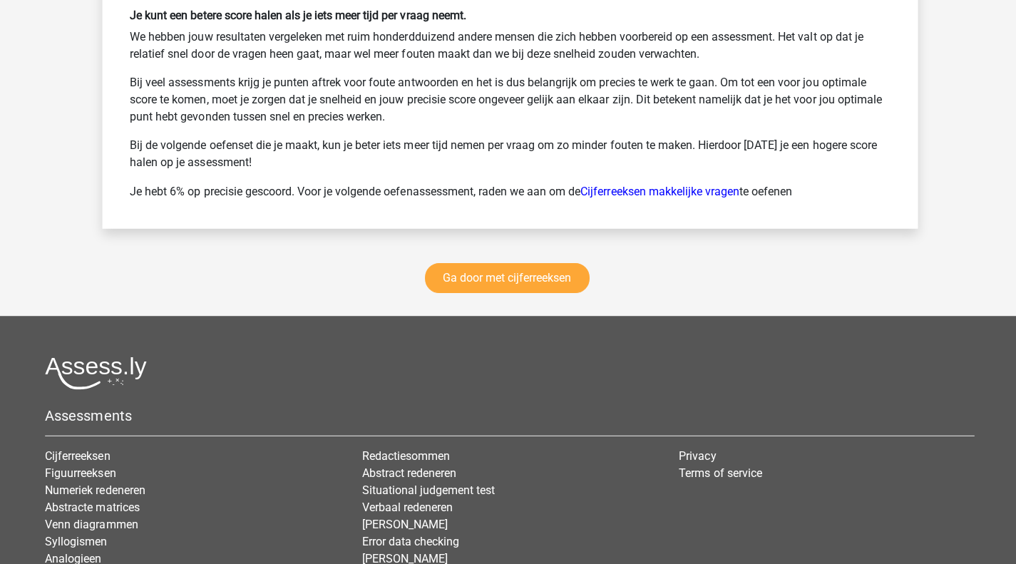
scroll to position [7618, 0]
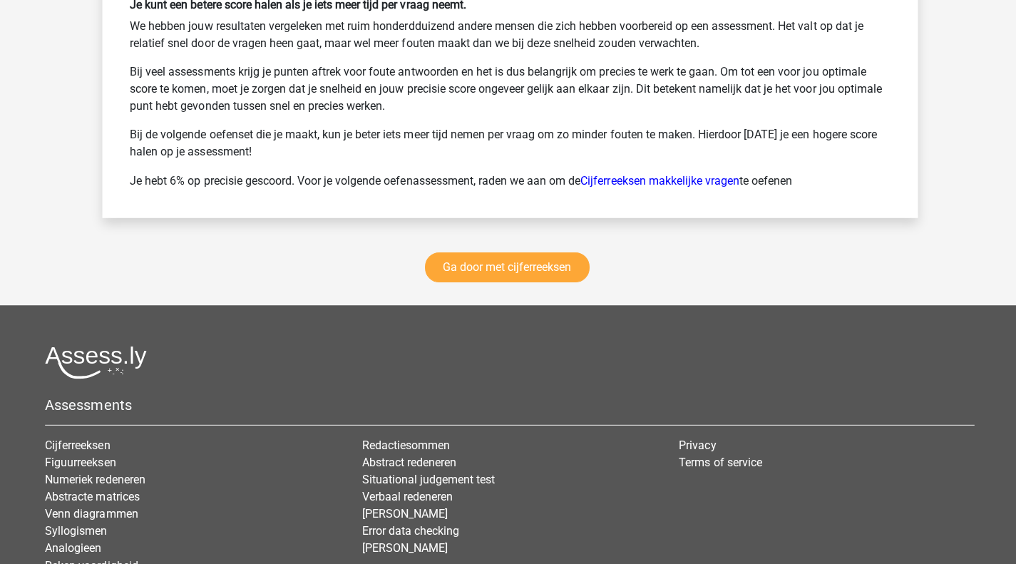
click at [498, 284] on div "Ga door met cijferreeksen" at bounding box center [508, 271] width 813 height 70
click at [505, 275] on link "Ga door met cijferreeksen" at bounding box center [505, 268] width 164 height 30
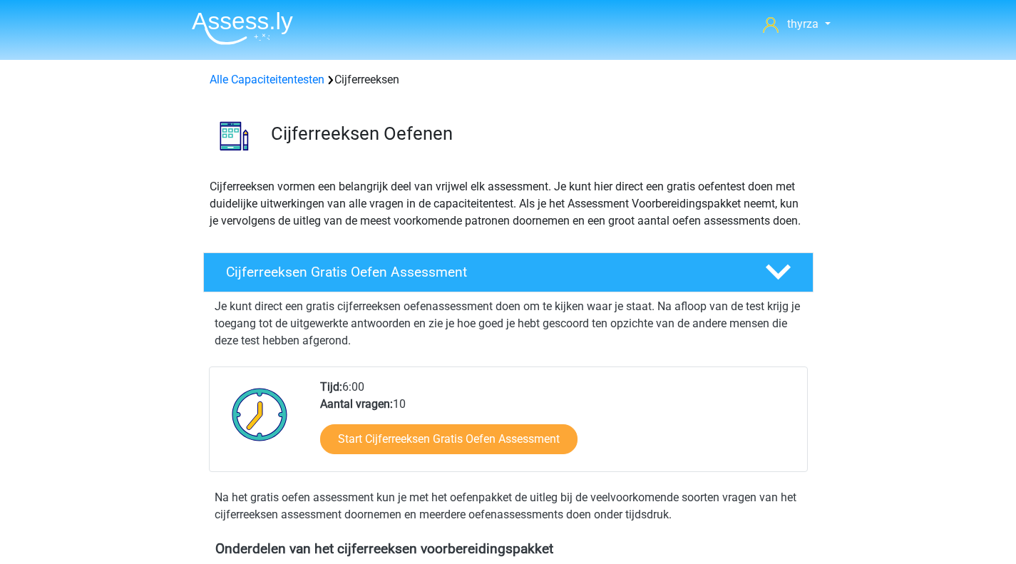
click at [259, 73] on link "Alle Capaciteitentesten" at bounding box center [267, 80] width 115 height 14
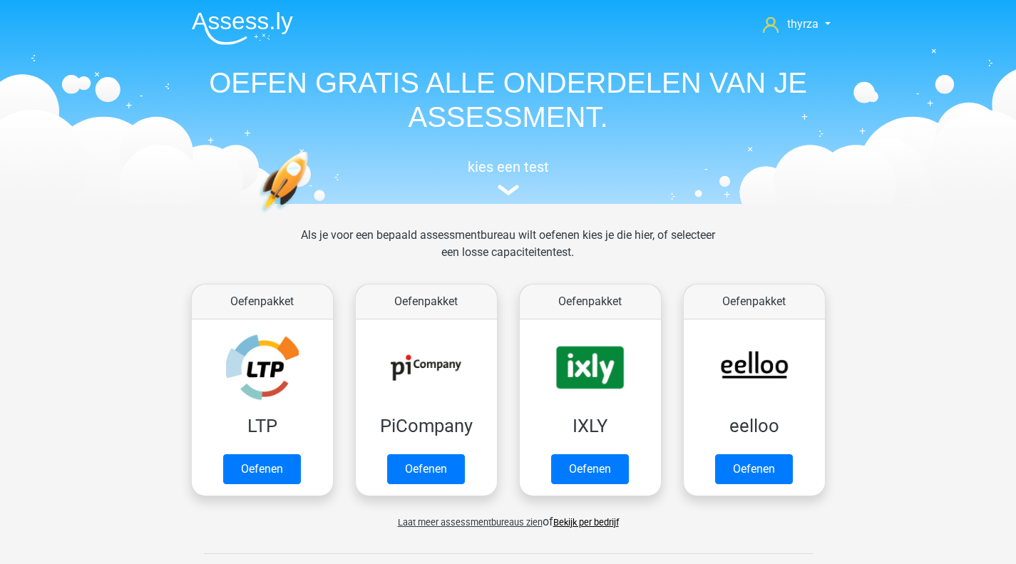
scroll to position [606, 0]
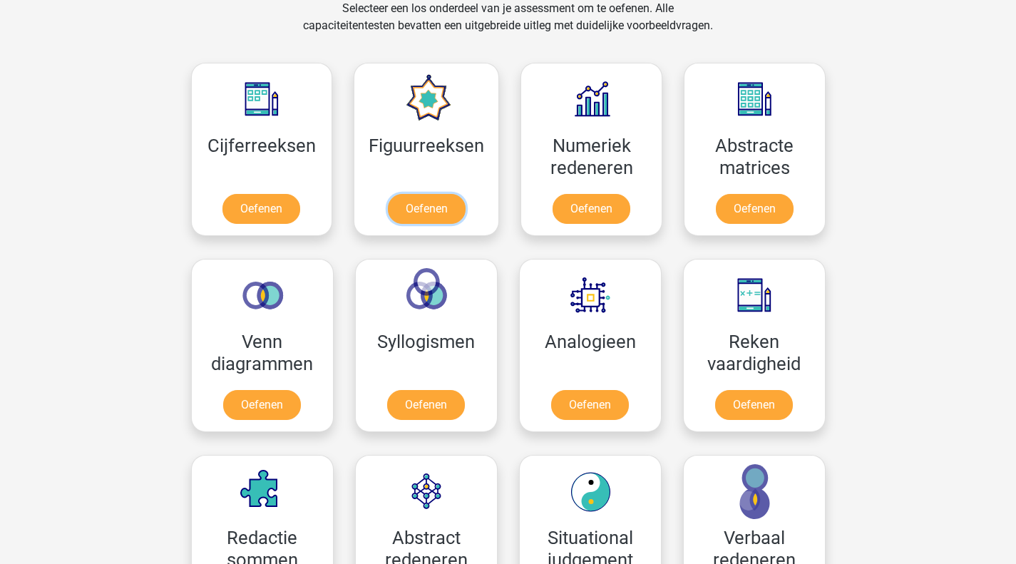
click at [436, 215] on link "Oefenen" at bounding box center [427, 209] width 78 height 30
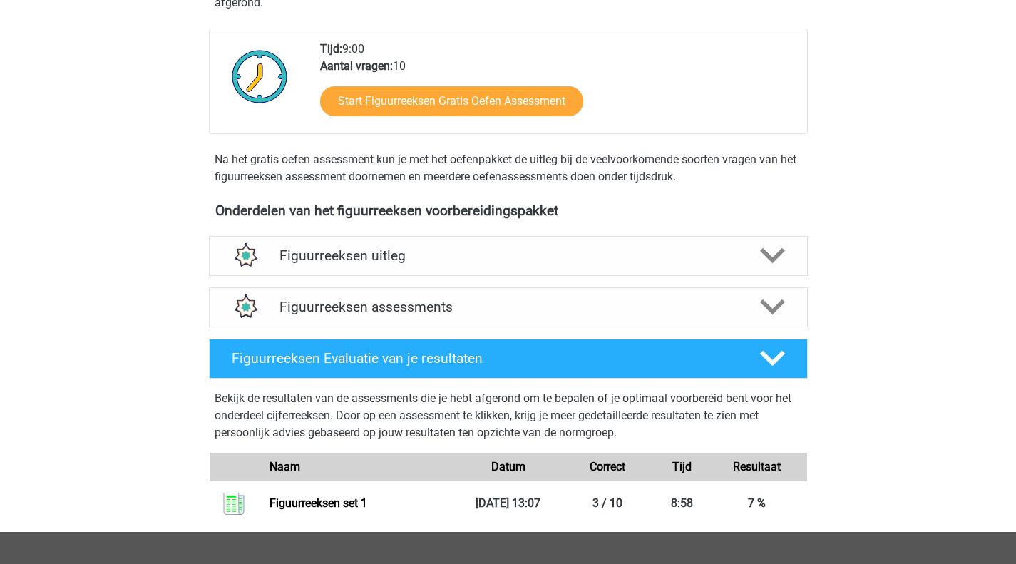
scroll to position [343, 0]
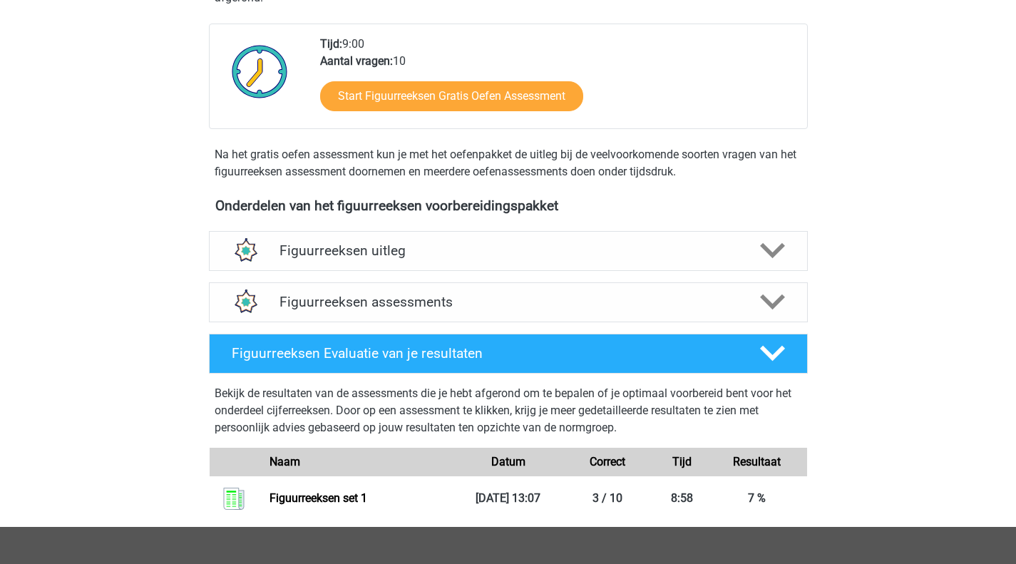
click at [396, 262] on div "Figuurreeksen uitleg" at bounding box center [508, 251] width 599 height 40
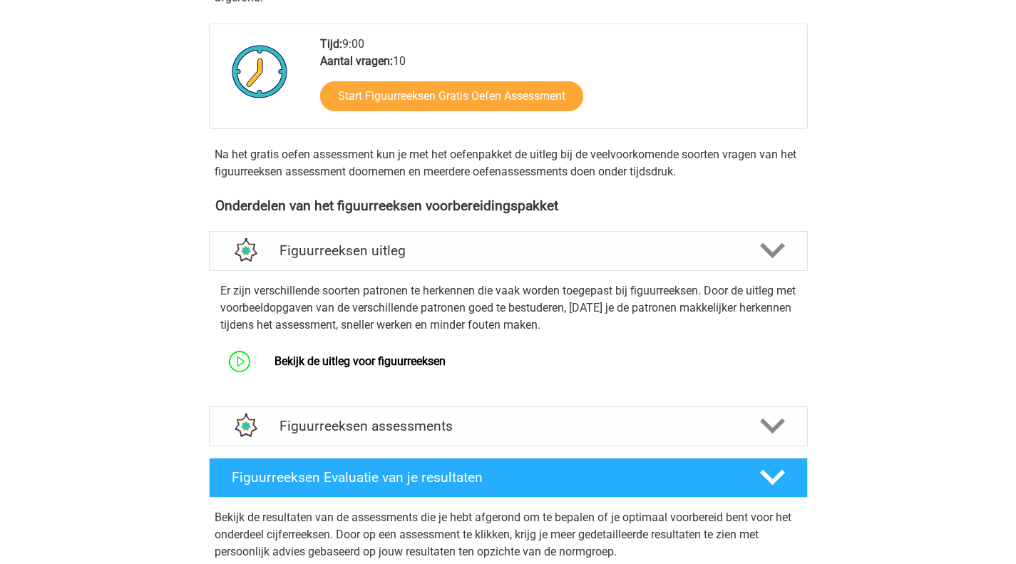
click at [358, 412] on div "Figuurreeksen assessments" at bounding box center [508, 426] width 599 height 40
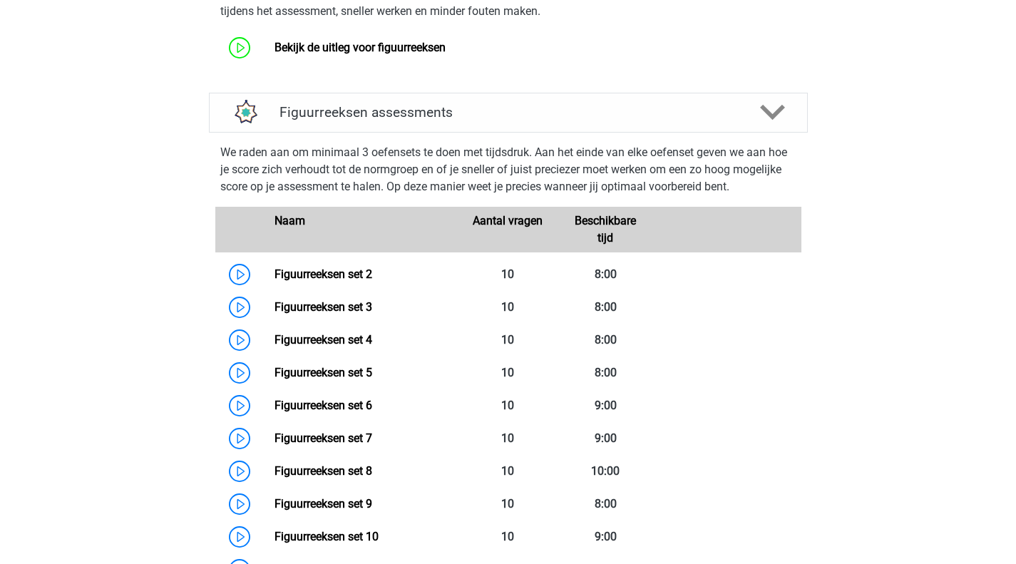
scroll to position [649, 0]
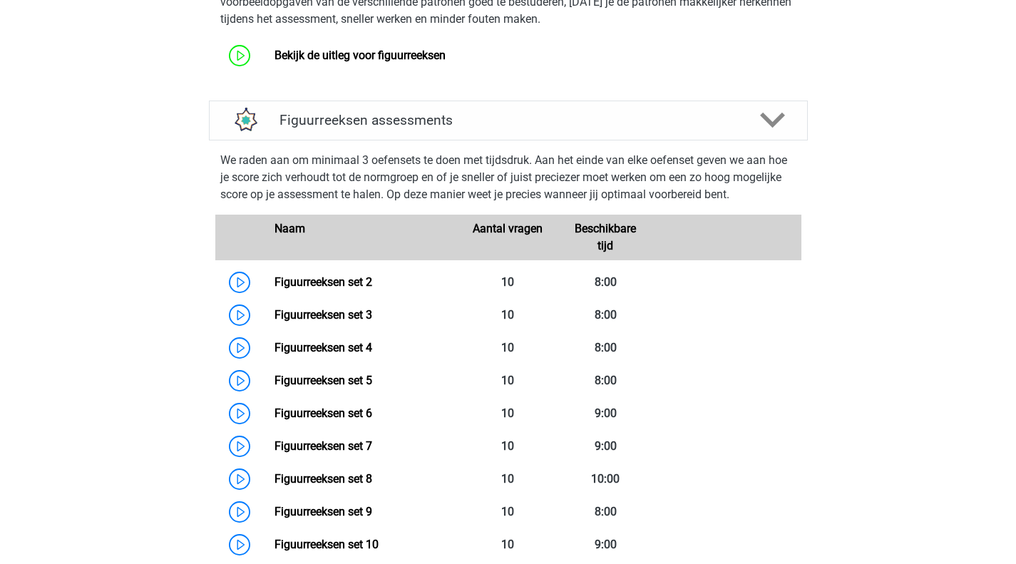
click at [365, 289] on link "Figuurreeksen set 2" at bounding box center [323, 282] width 98 height 14
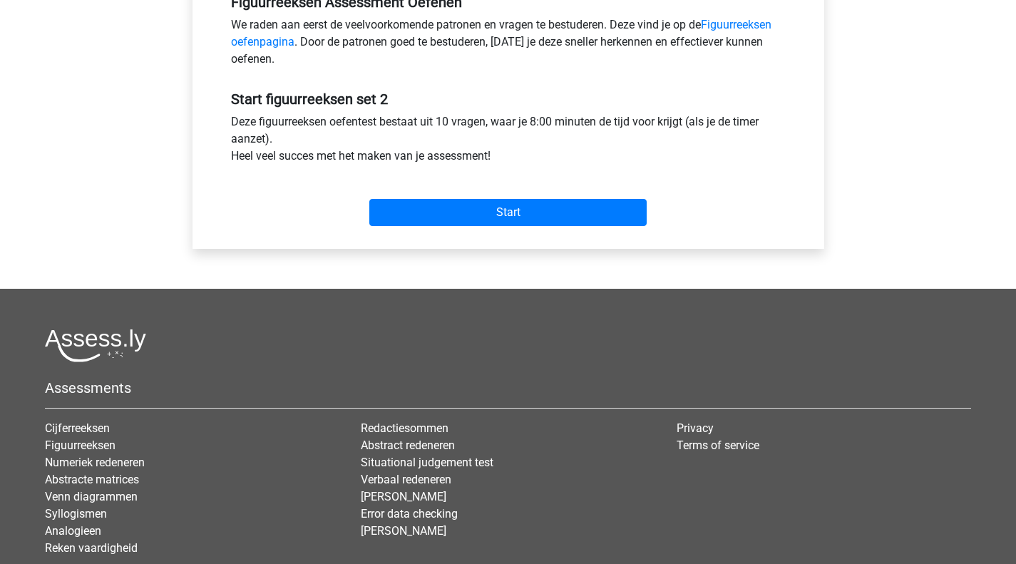
scroll to position [468, 0]
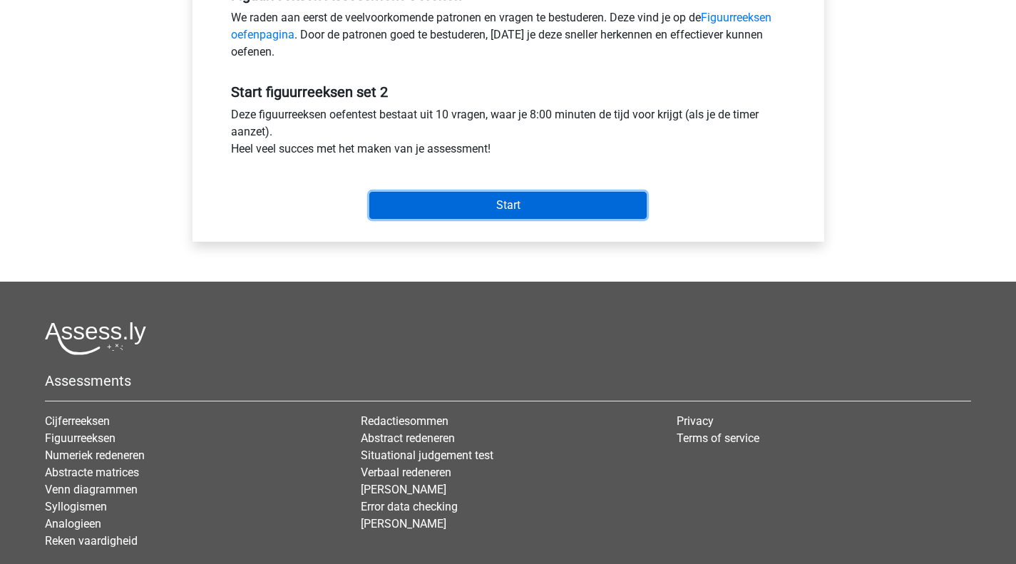
click at [518, 208] on input "Start" at bounding box center [507, 205] width 277 height 27
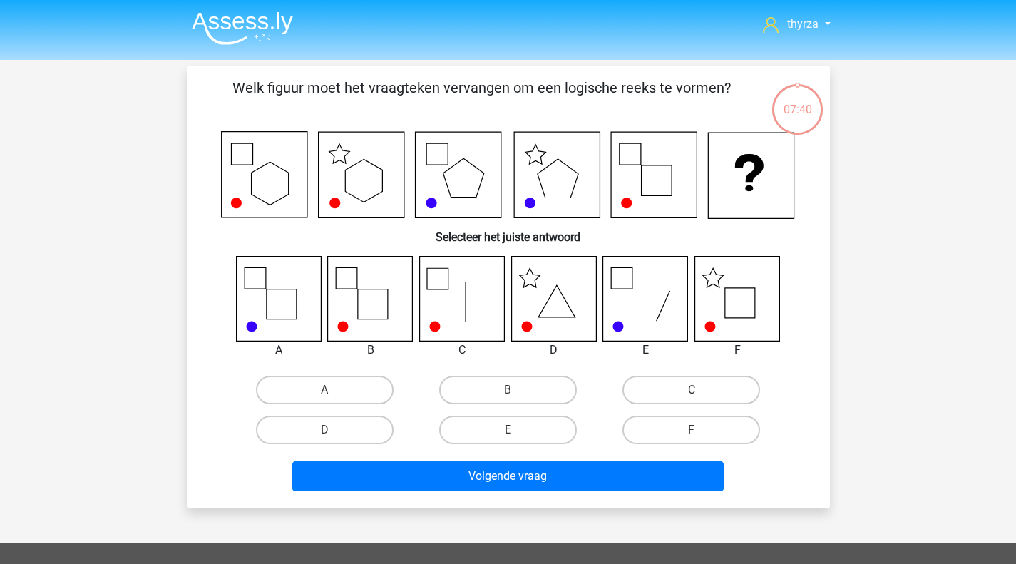
click at [688, 425] on label "F" at bounding box center [691, 430] width 138 height 29
click at [691, 430] on input "F" at bounding box center [695, 434] width 9 height 9
radio input "true"
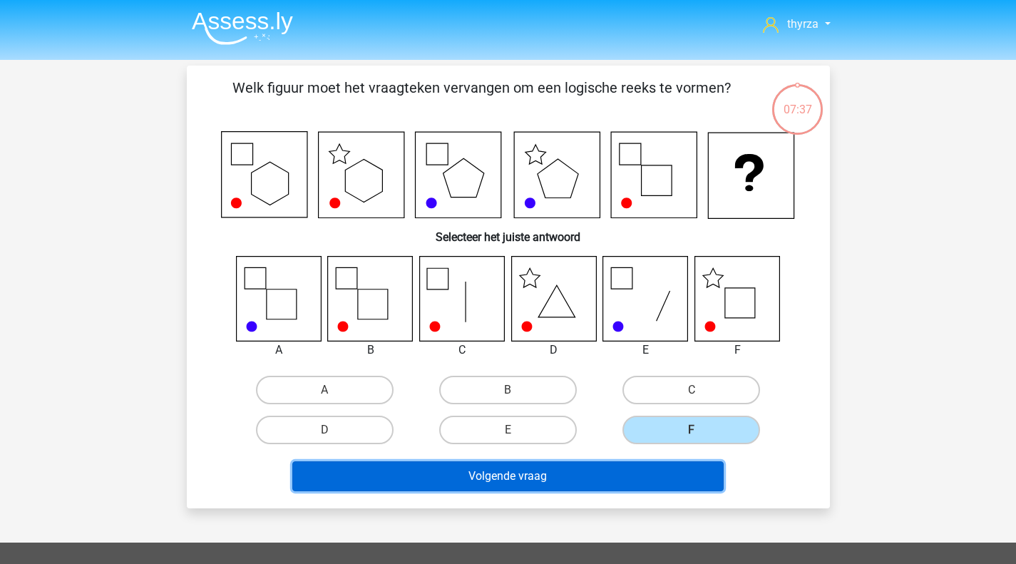
click at [582, 486] on button "Volgende vraag" at bounding box center [507, 476] width 431 height 30
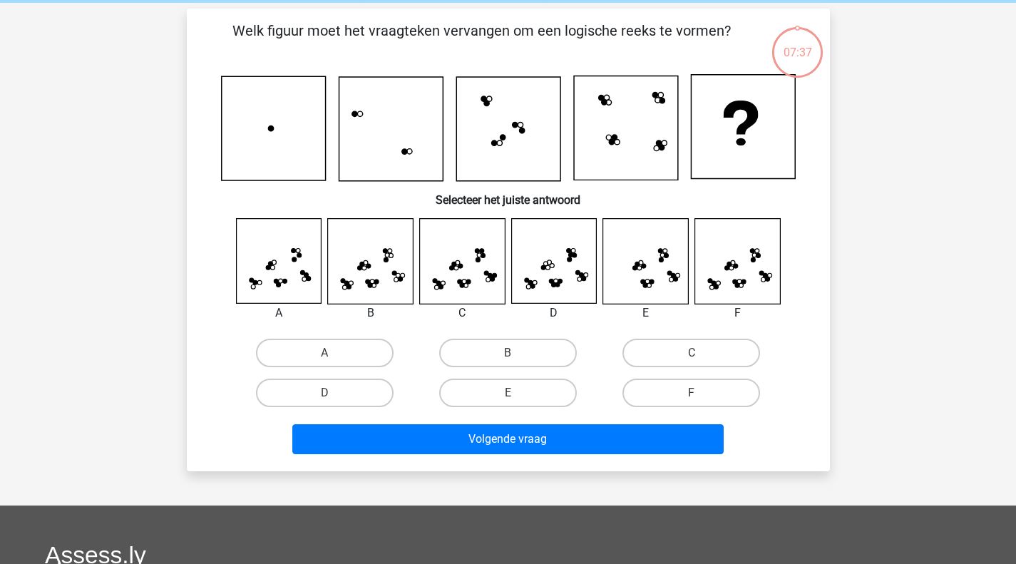
scroll to position [66, 0]
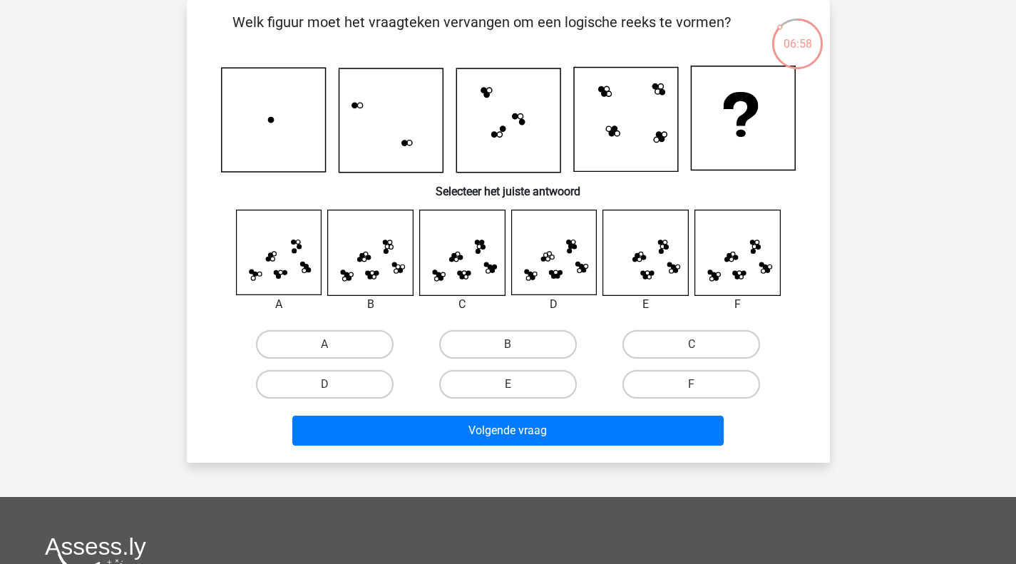
click at [693, 379] on label "F" at bounding box center [691, 384] width 138 height 29
click at [693, 384] on input "F" at bounding box center [695, 388] width 9 height 9
radio input "true"
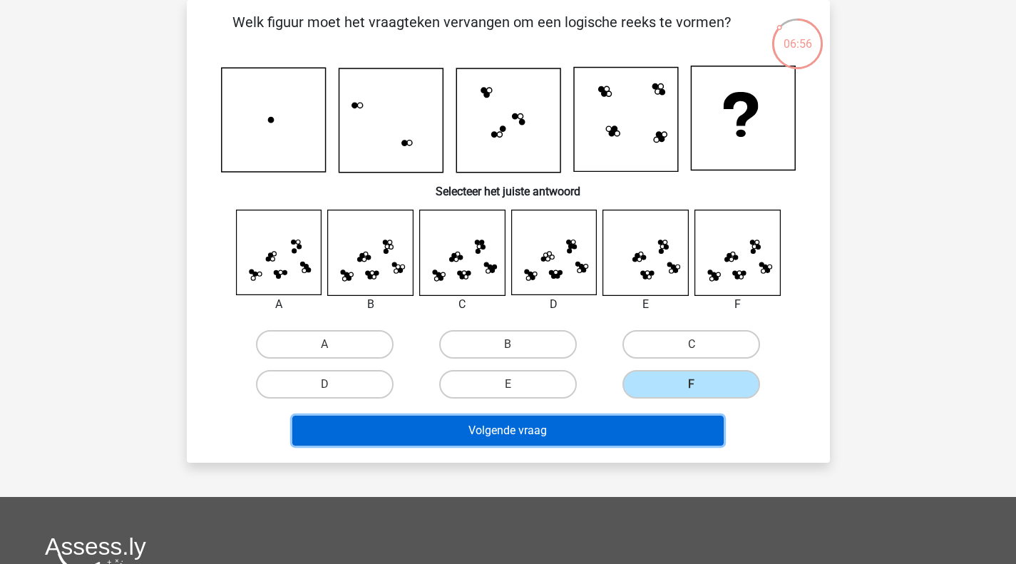
click at [614, 432] on button "Volgende vraag" at bounding box center [507, 431] width 431 height 30
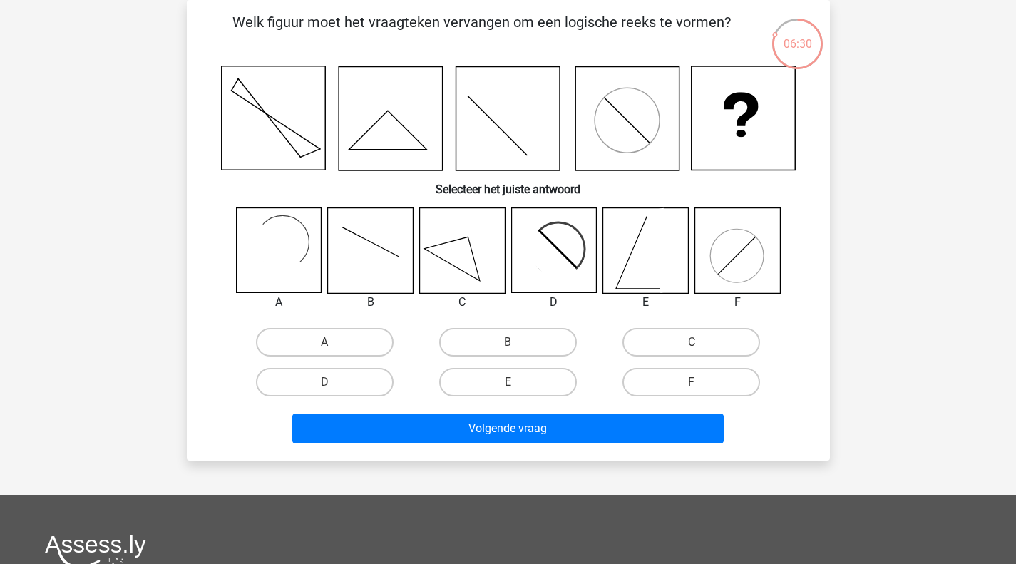
click at [664, 354] on label "C" at bounding box center [691, 342] width 138 height 29
click at [691, 351] on input "C" at bounding box center [695, 346] width 9 height 9
radio input "true"
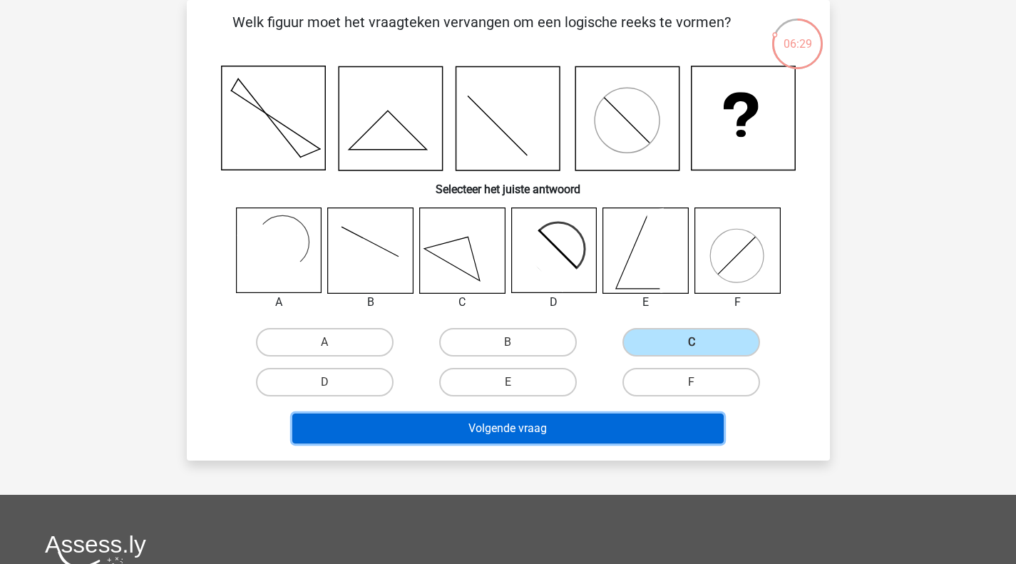
click at [622, 425] on button "Volgende vraag" at bounding box center [507, 428] width 431 height 30
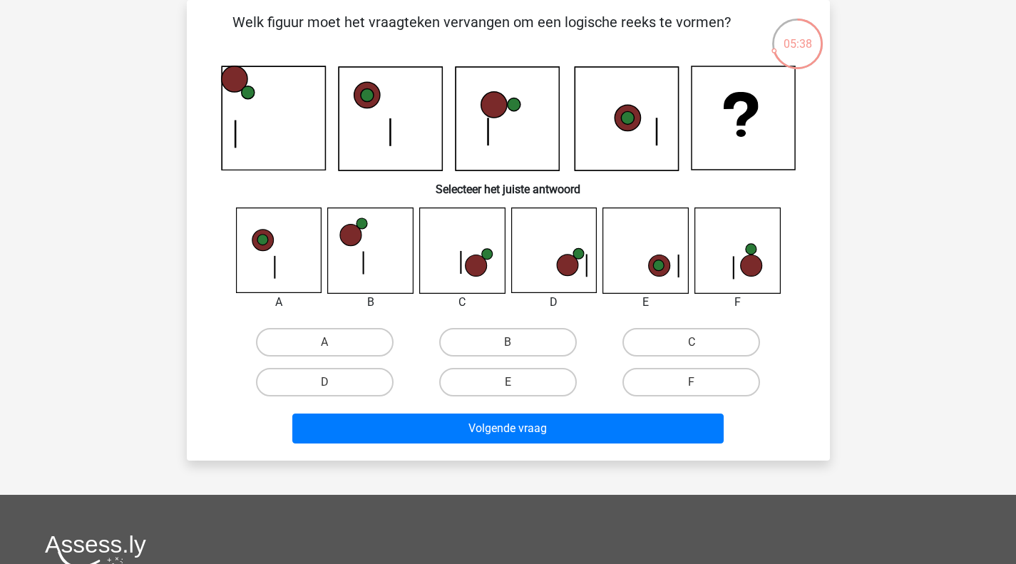
click at [637, 339] on label "C" at bounding box center [691, 342] width 138 height 29
click at [691, 342] on input "C" at bounding box center [695, 346] width 9 height 9
radio input "true"
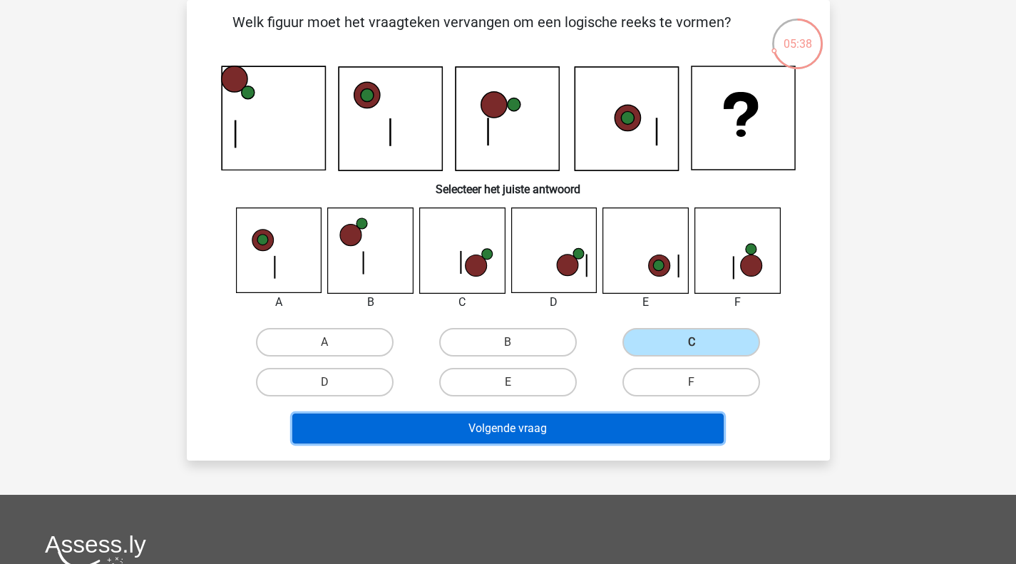
click at [591, 442] on button "Volgende vraag" at bounding box center [507, 428] width 431 height 30
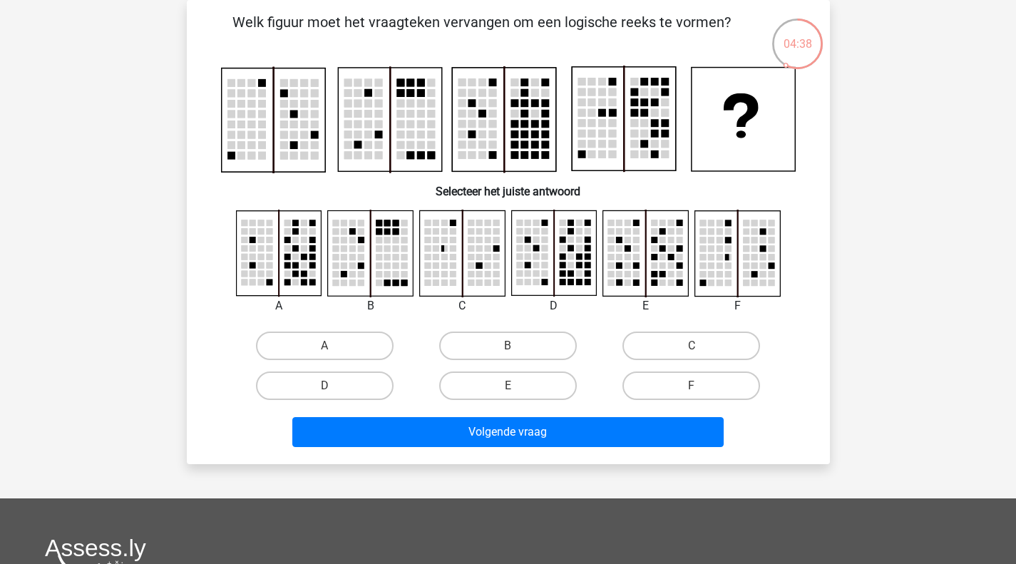
click at [531, 387] on label "E" at bounding box center [508, 385] width 138 height 29
click at [517, 387] on input "E" at bounding box center [512, 390] width 9 height 9
radio input "true"
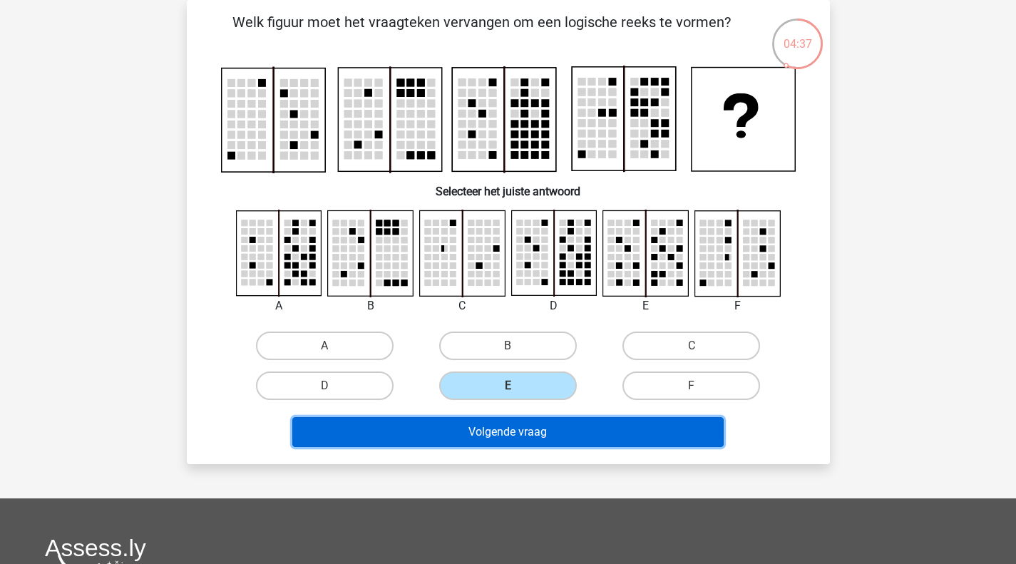
click at [524, 436] on button "Volgende vraag" at bounding box center [507, 432] width 431 height 30
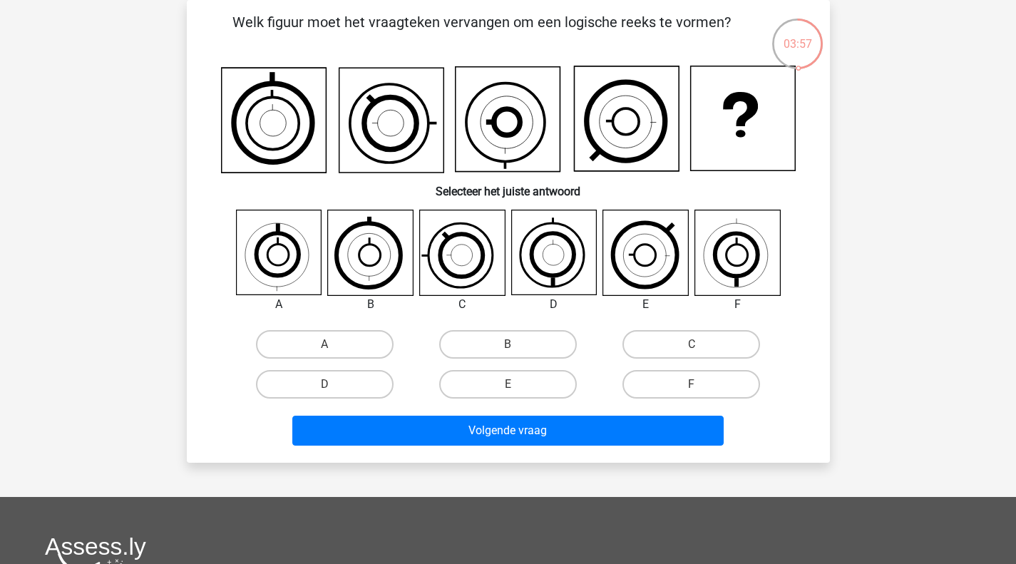
click at [674, 326] on div "C" at bounding box center [690, 344] width 183 height 40
click at [667, 349] on label "C" at bounding box center [691, 344] width 138 height 29
click at [691, 349] on input "C" at bounding box center [695, 348] width 9 height 9
radio input "true"
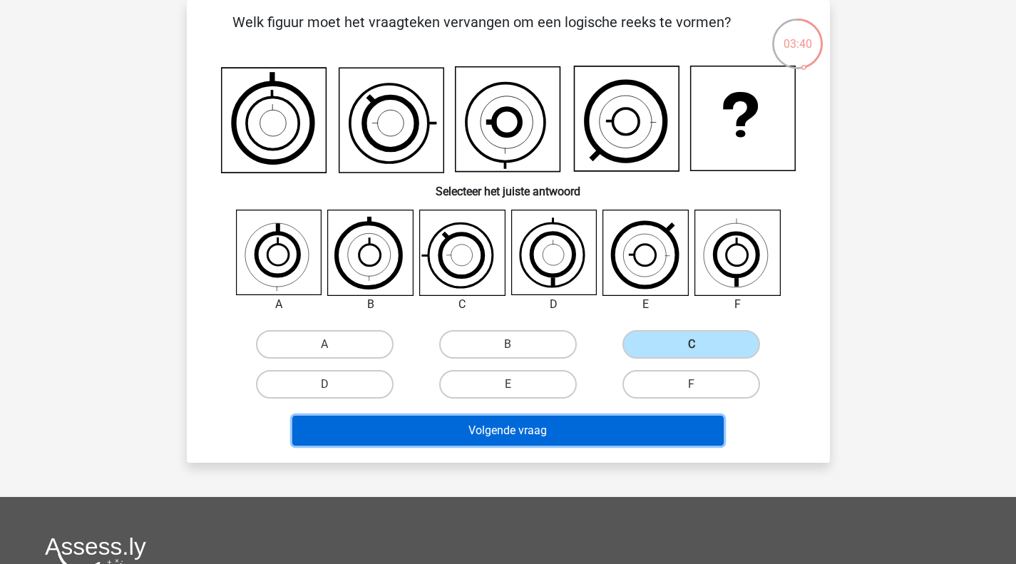
click at [611, 422] on button "Volgende vraag" at bounding box center [507, 431] width 431 height 30
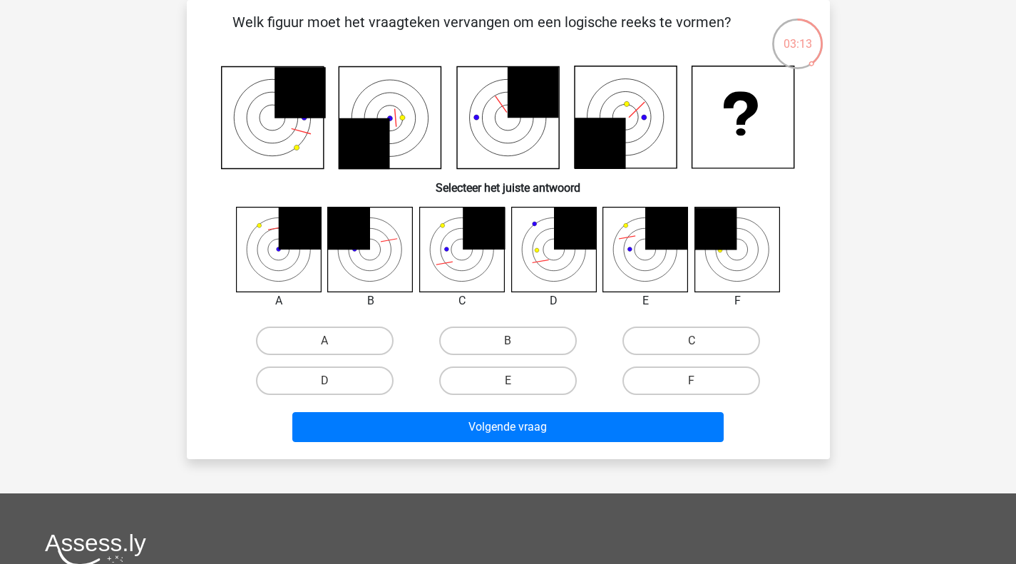
click at [550, 379] on label "E" at bounding box center [508, 380] width 138 height 29
click at [517, 381] on input "E" at bounding box center [512, 385] width 9 height 9
radio input "true"
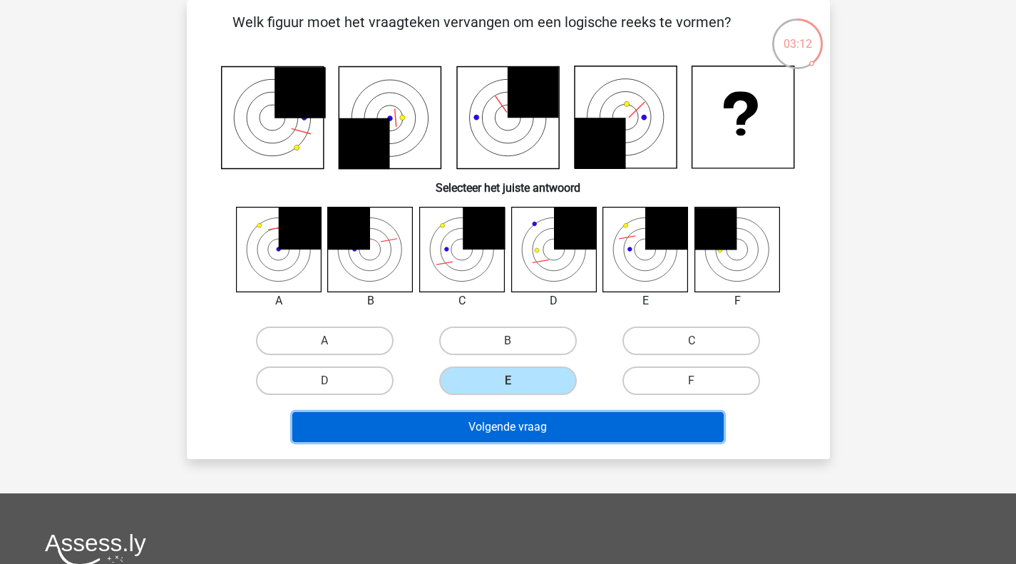
click at [534, 432] on button "Volgende vraag" at bounding box center [507, 427] width 431 height 30
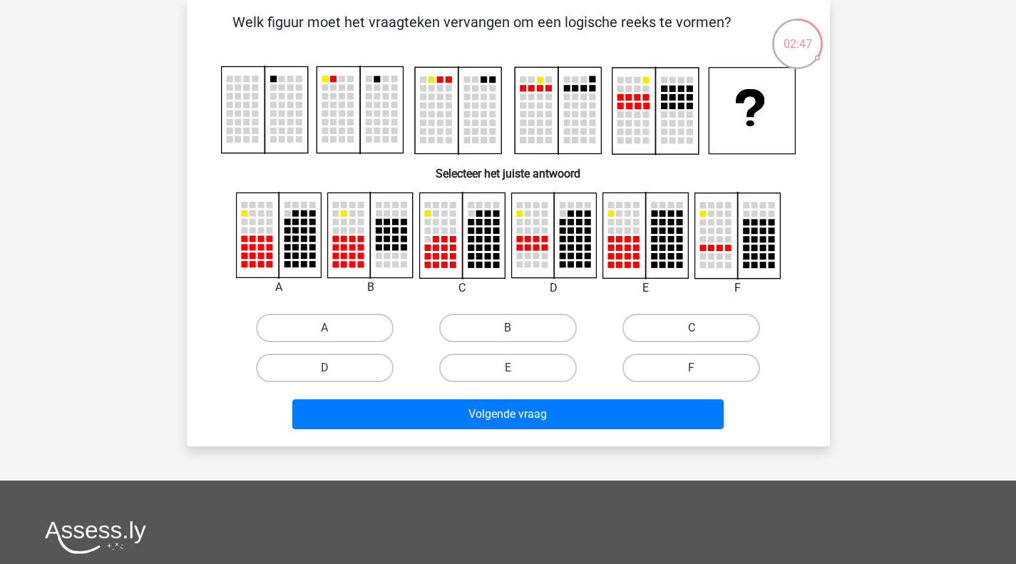
click at [503, 334] on label "B" at bounding box center [508, 328] width 138 height 29
click at [508, 334] on input "B" at bounding box center [512, 332] width 9 height 9
radio input "true"
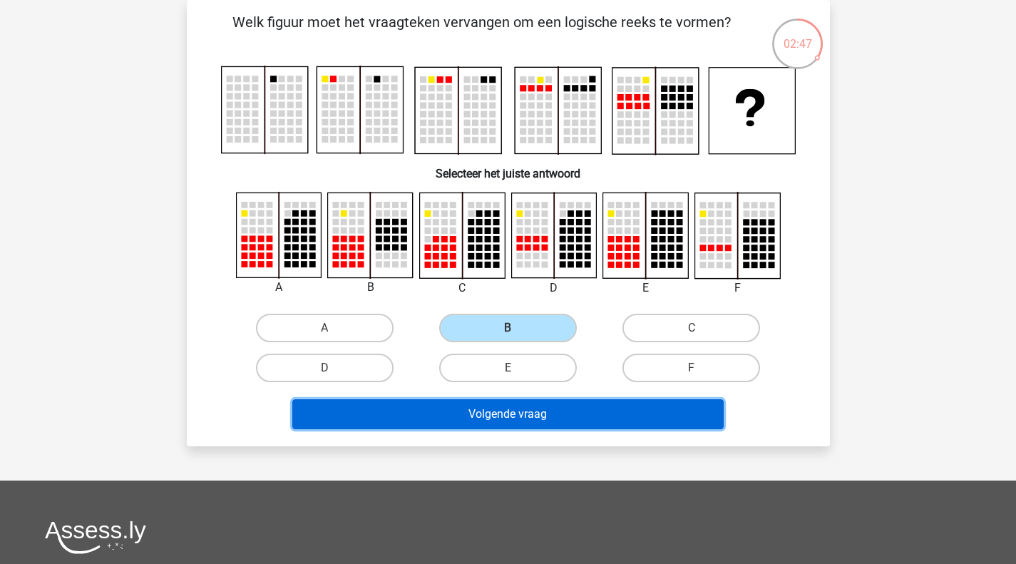
click at [482, 401] on button "Volgende vraag" at bounding box center [507, 414] width 431 height 30
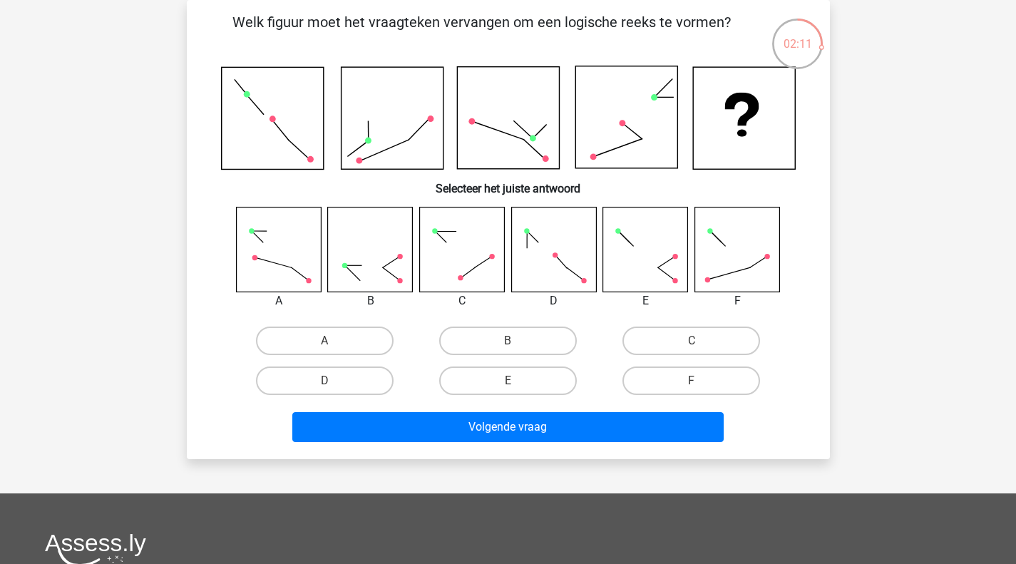
click at [545, 389] on label "E" at bounding box center [508, 380] width 138 height 29
click at [517, 389] on input "E" at bounding box center [512, 385] width 9 height 9
radio input "true"
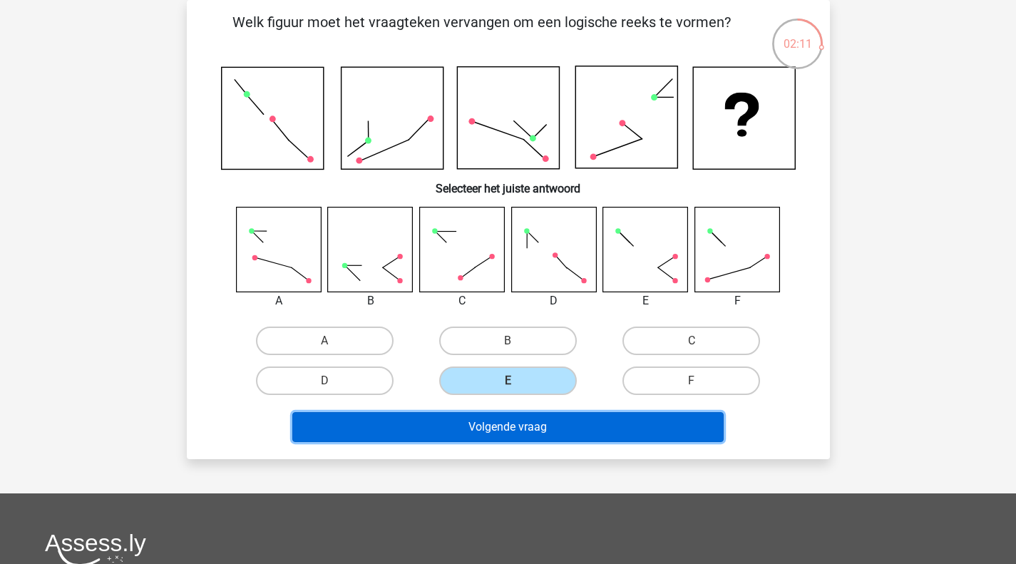
click at [547, 434] on button "Volgende vraag" at bounding box center [507, 427] width 431 height 30
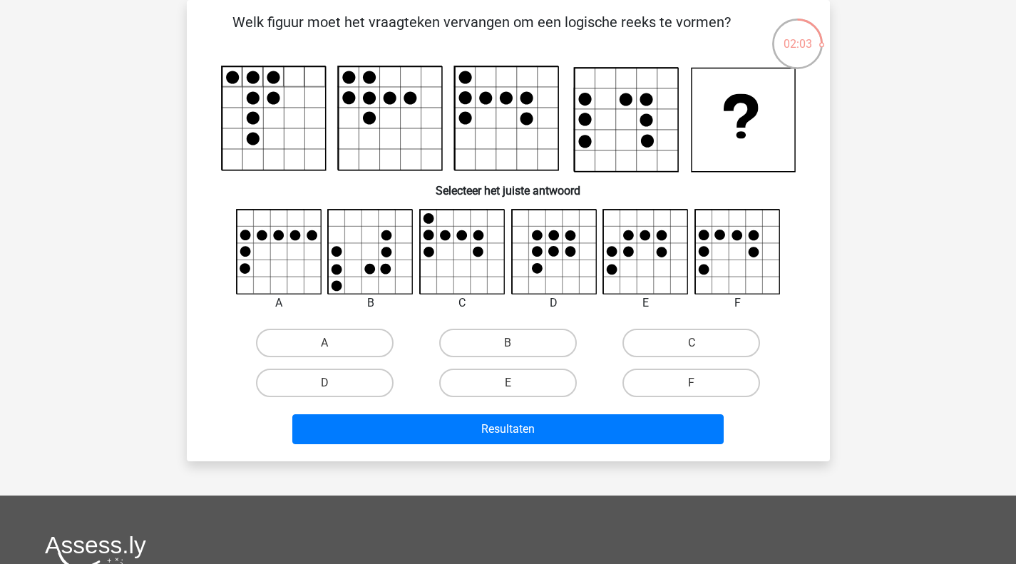
click at [521, 354] on label "B" at bounding box center [508, 343] width 138 height 29
click at [517, 352] on input "B" at bounding box center [512, 347] width 9 height 9
radio input "true"
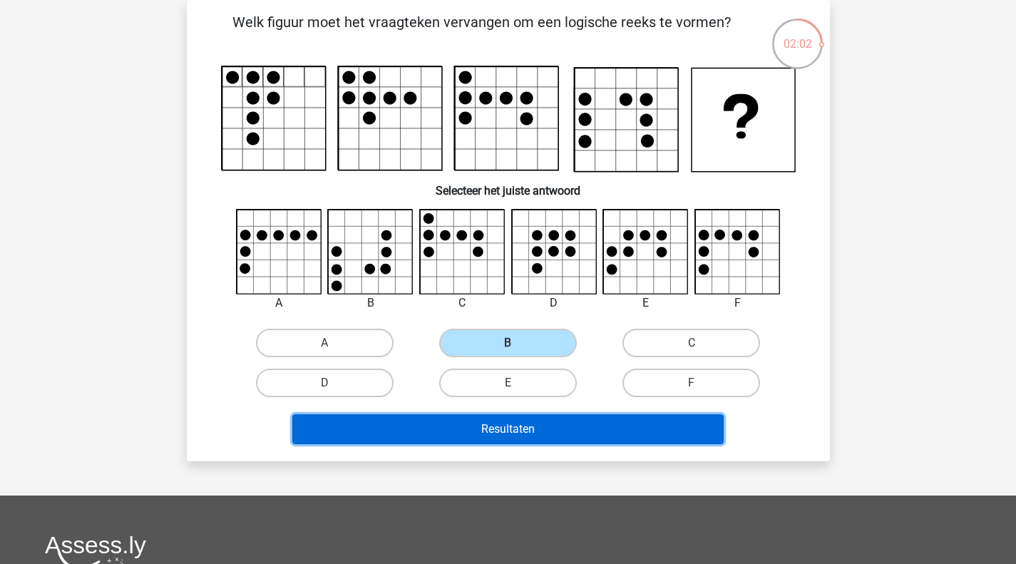
click at [546, 427] on button "Resultaten" at bounding box center [507, 429] width 431 height 30
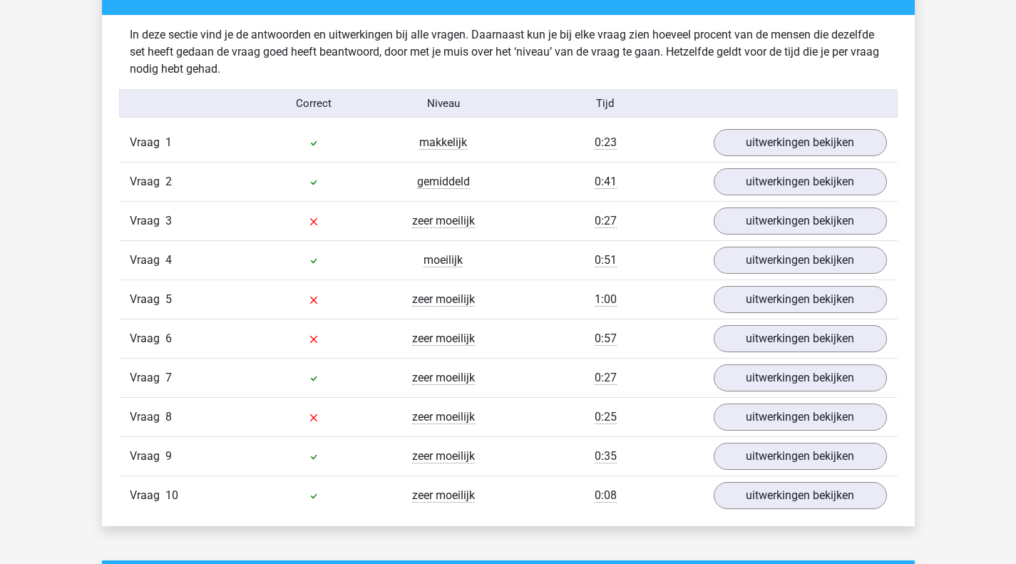
scroll to position [823, 0]
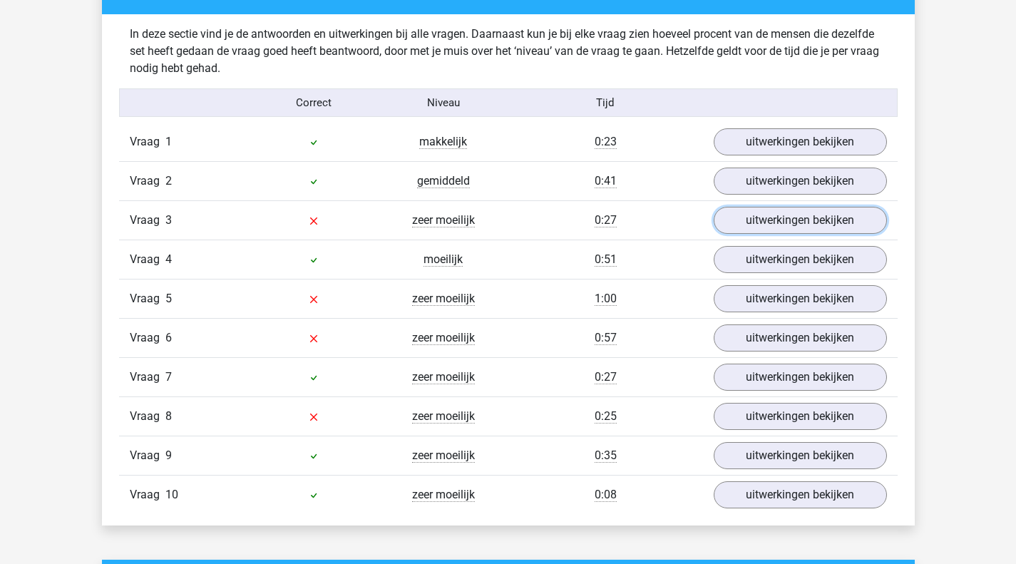
click at [738, 207] on link "uitwerkingen bekijken" at bounding box center [800, 220] width 173 height 27
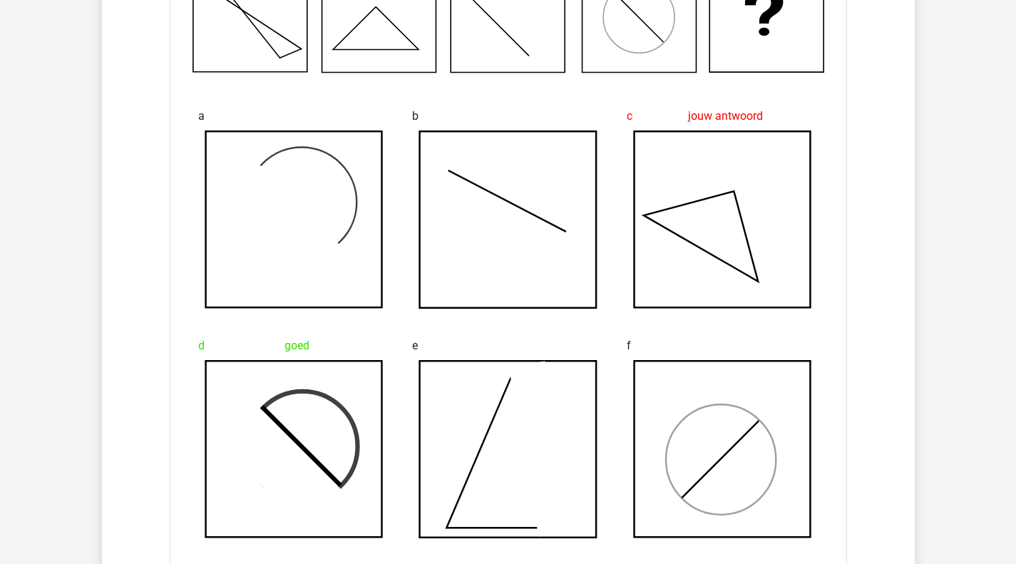
click at [433, 417] on icon at bounding box center [508, 449] width 177 height 177
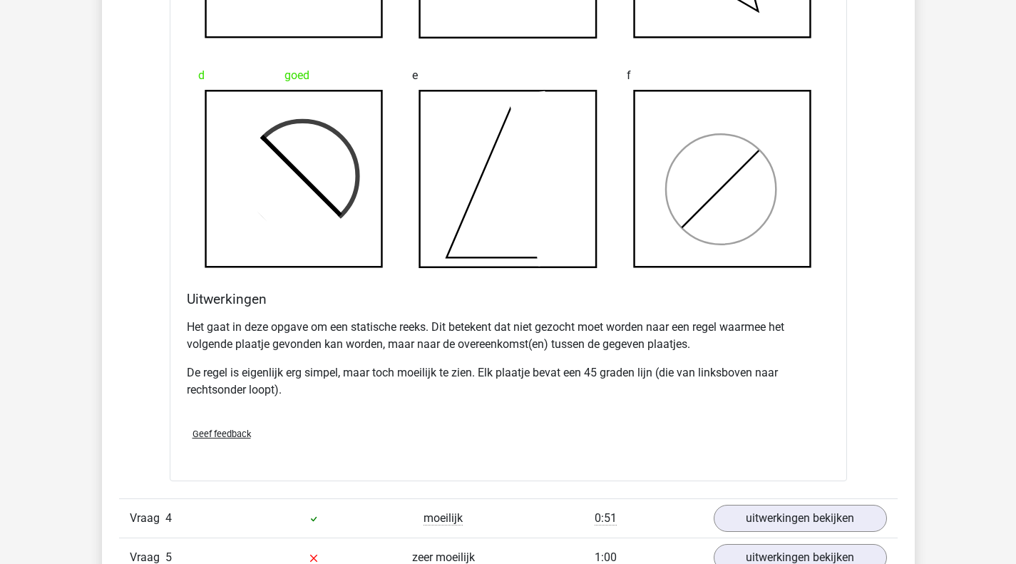
scroll to position [1423, 0]
click at [367, 335] on p "Het gaat in deze opgave om een statische reeks. Dit betekent dat niet gezocht m…" at bounding box center [508, 335] width 643 height 34
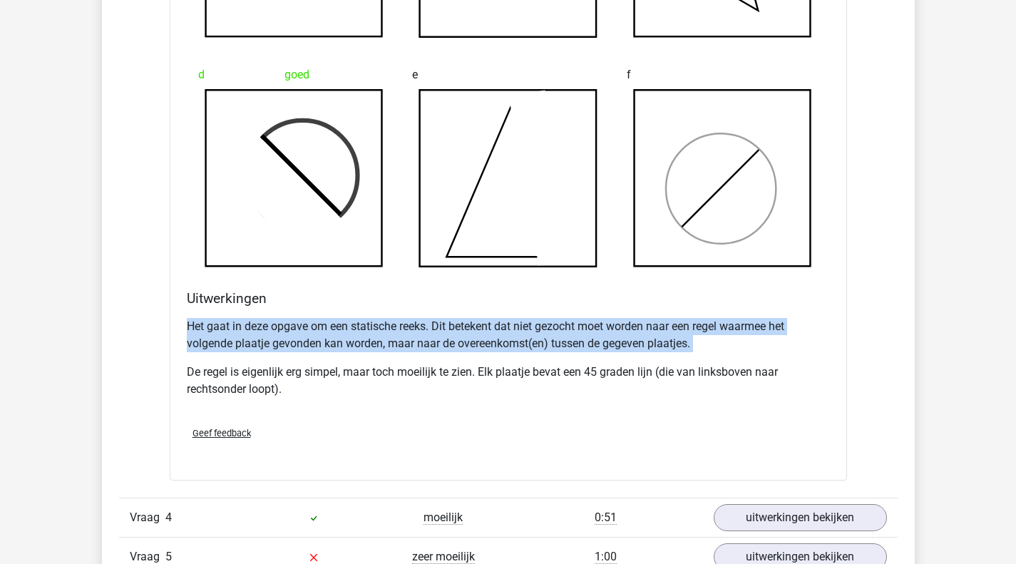
click at [367, 335] on p "Het gaat in deze opgave om een statische reeks. Dit betekent dat niet gezocht m…" at bounding box center [508, 335] width 643 height 34
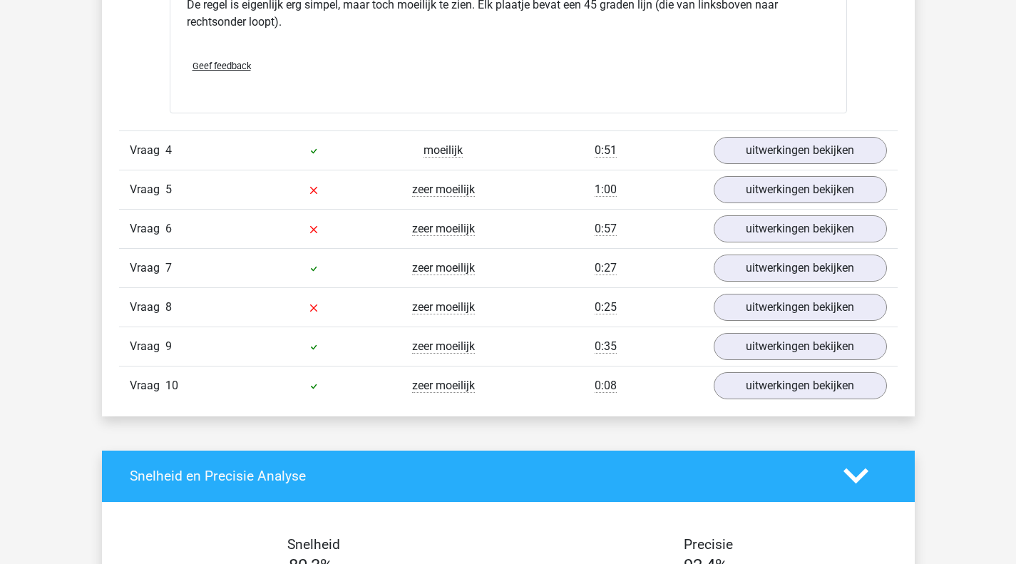
scroll to position [1798, 0]
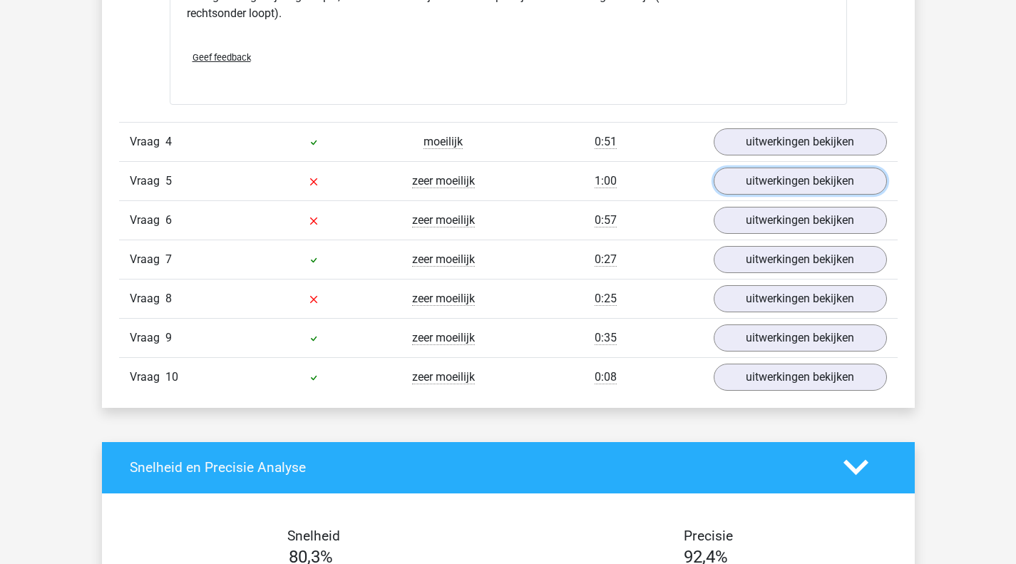
click at [805, 175] on link "uitwerkingen bekijken" at bounding box center [800, 181] width 173 height 27
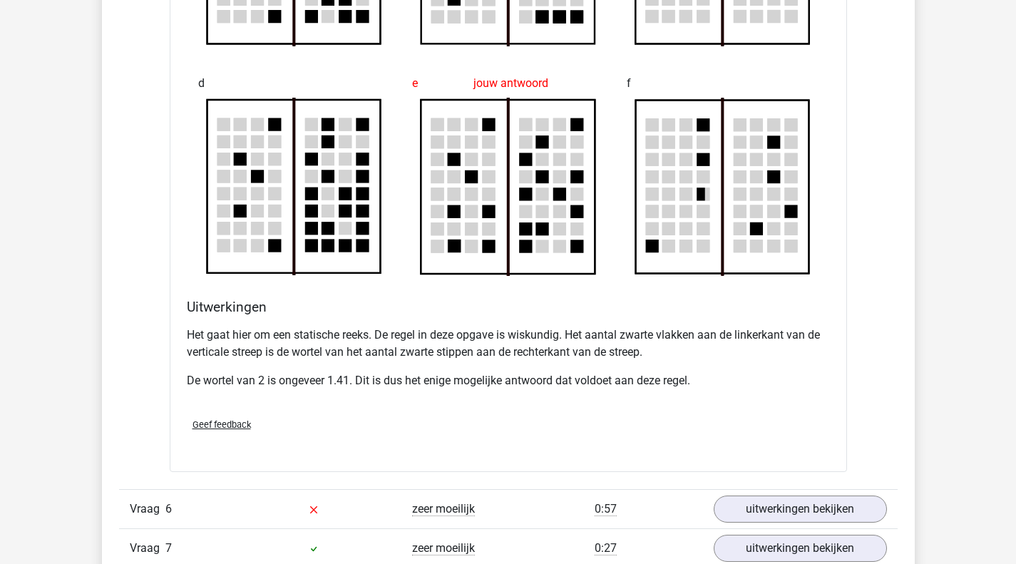
scroll to position [2353, 0]
click at [423, 337] on p "Het gaat hier om een statische reeks. De regel in deze opgave is wiskundig. Het…" at bounding box center [508, 343] width 643 height 34
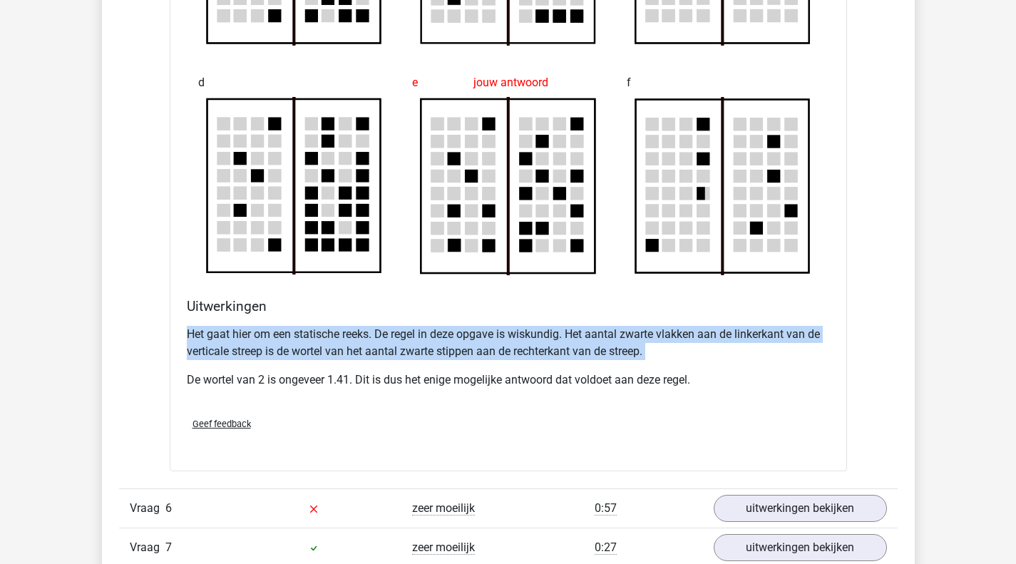
click at [423, 337] on p "Het gaat hier om een statische reeks. De regel in deze opgave is wiskundig. Het…" at bounding box center [508, 343] width 643 height 34
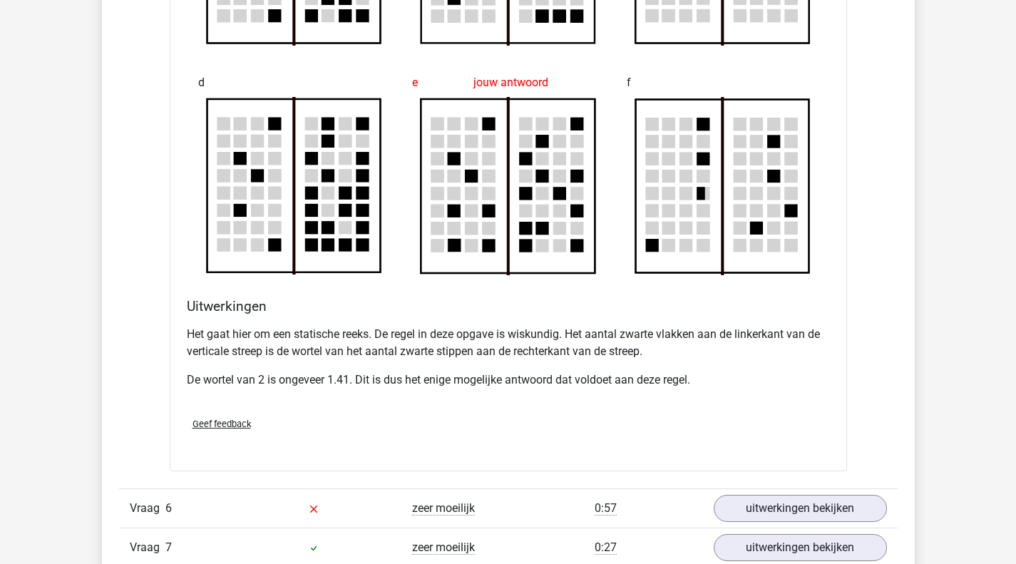
click at [387, 381] on p "De wortel van 2 is ongeveer 1.41. Dit is dus het enige mogelijke antwoord dat v…" at bounding box center [508, 379] width 643 height 17
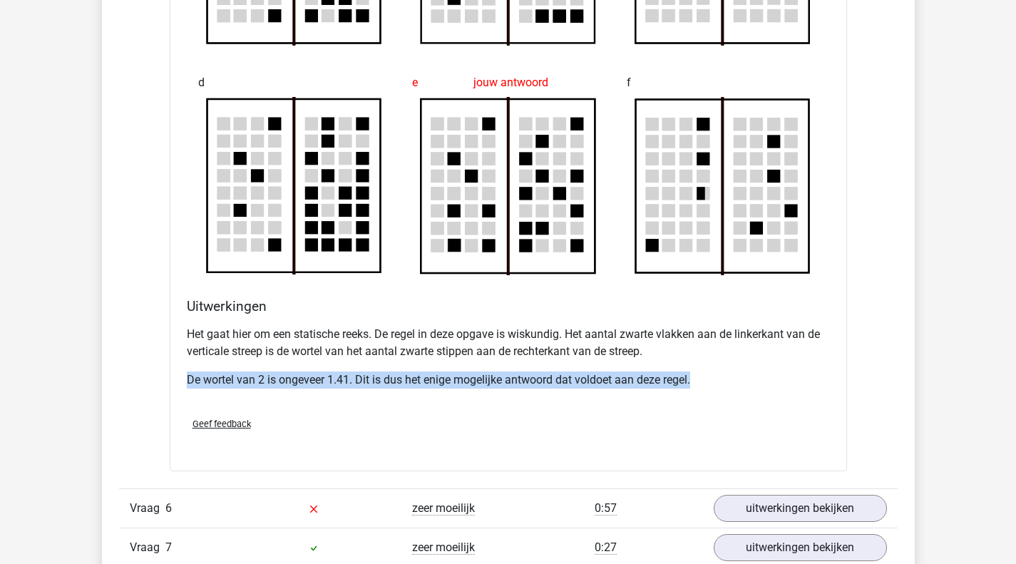
click at [387, 381] on p "De wortel van 2 is ongeveer 1.41. Dit is dus het enige mogelijke antwoord dat v…" at bounding box center [508, 379] width 643 height 17
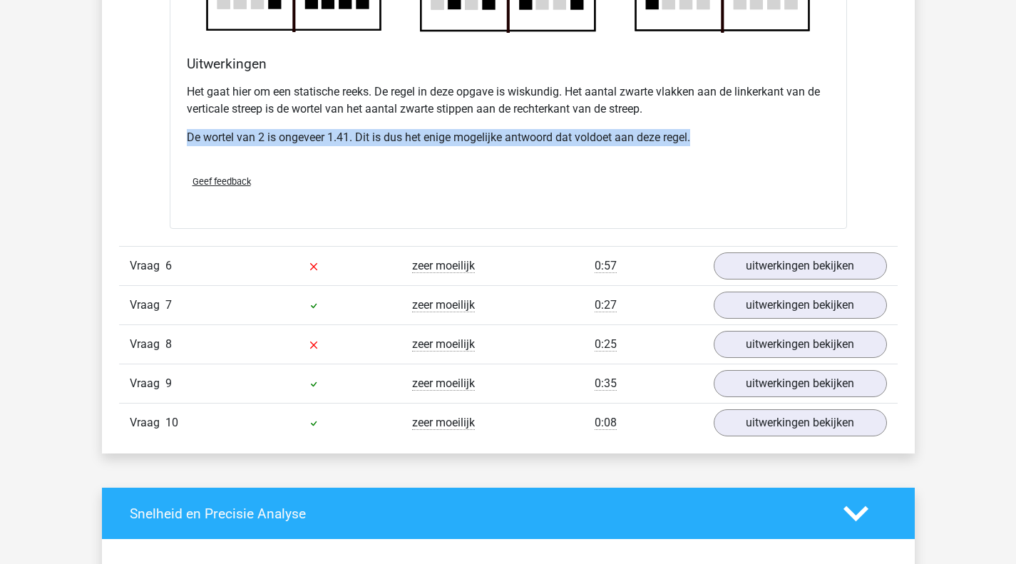
scroll to position [2598, 0]
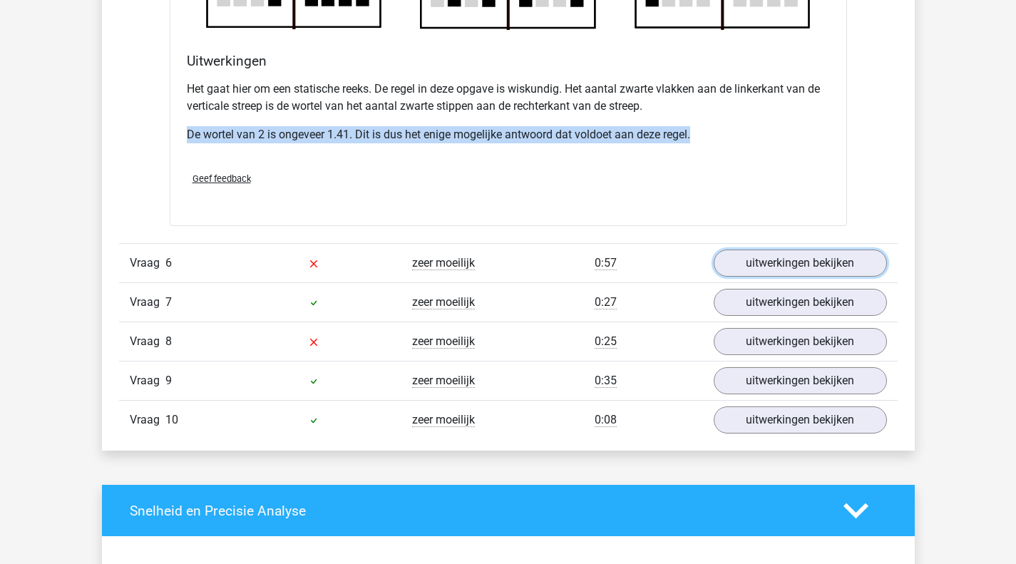
click at [778, 272] on link "uitwerkingen bekijken" at bounding box center [800, 262] width 173 height 27
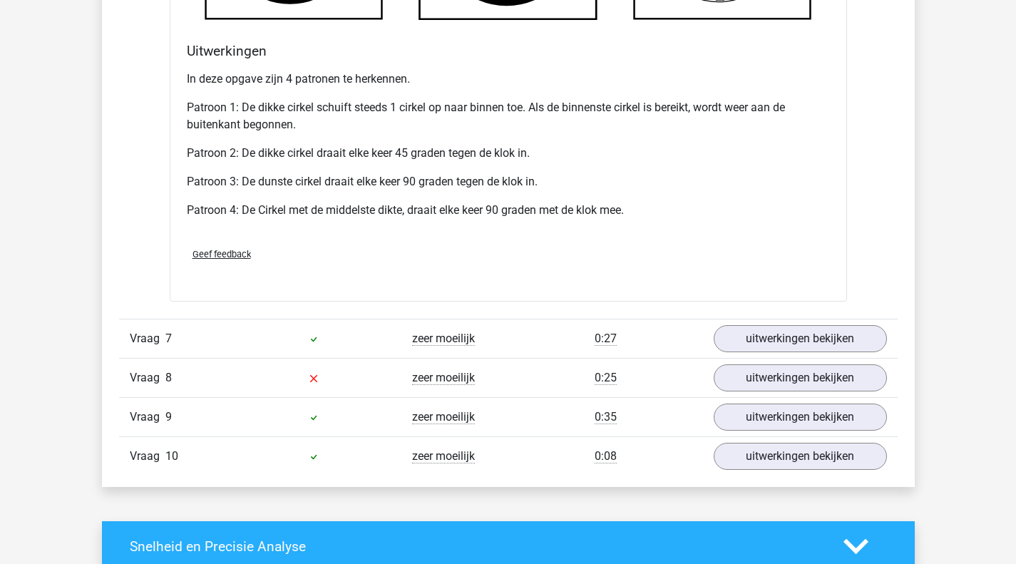
scroll to position [3493, 0]
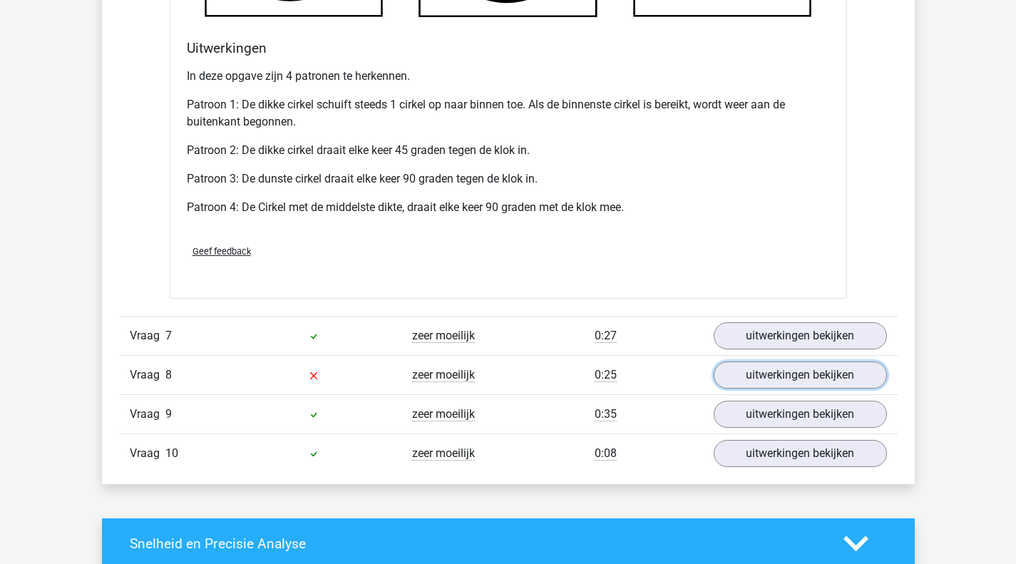
click at [796, 361] on link "uitwerkingen bekijken" at bounding box center [800, 374] width 173 height 27
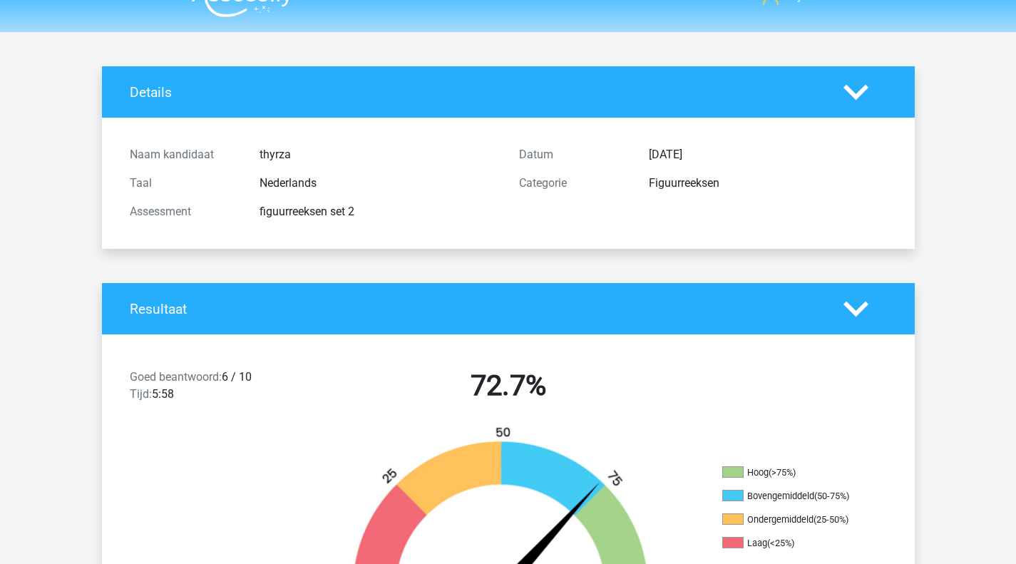
scroll to position [0, 0]
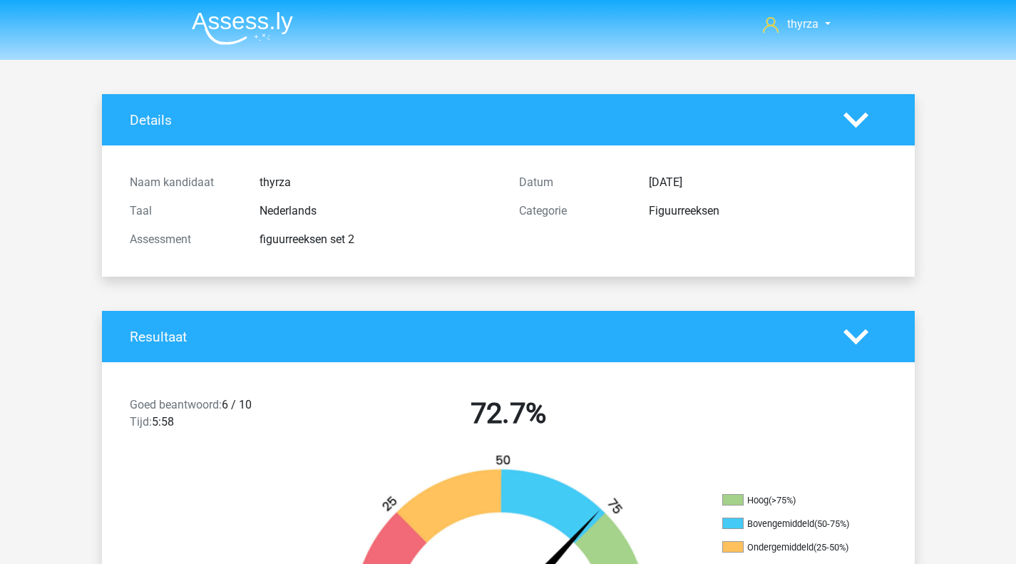
click at [261, 33] on img at bounding box center [242, 28] width 101 height 34
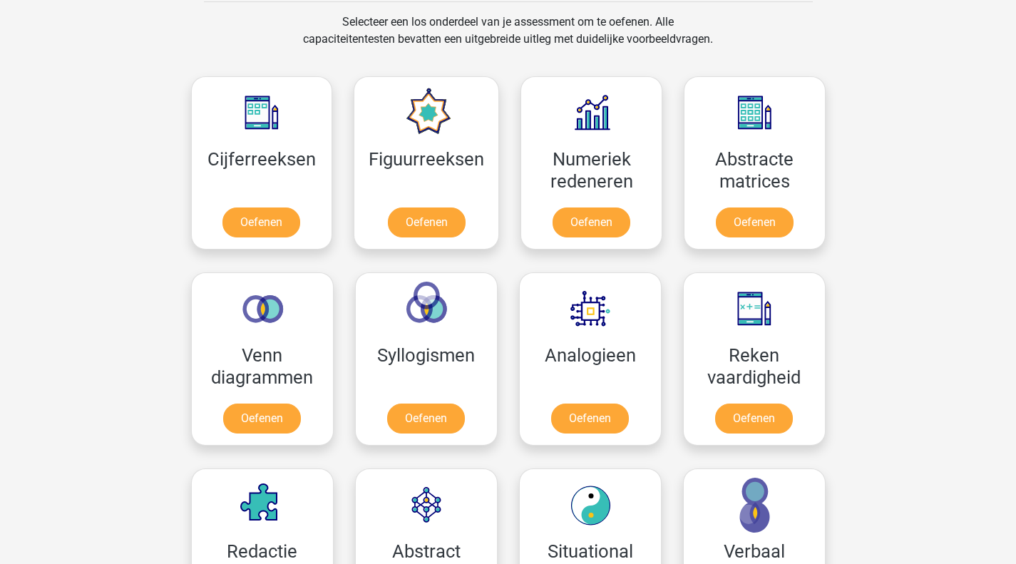
scroll to position [590, 0]
